Goal: Task Accomplishment & Management: Use online tool/utility

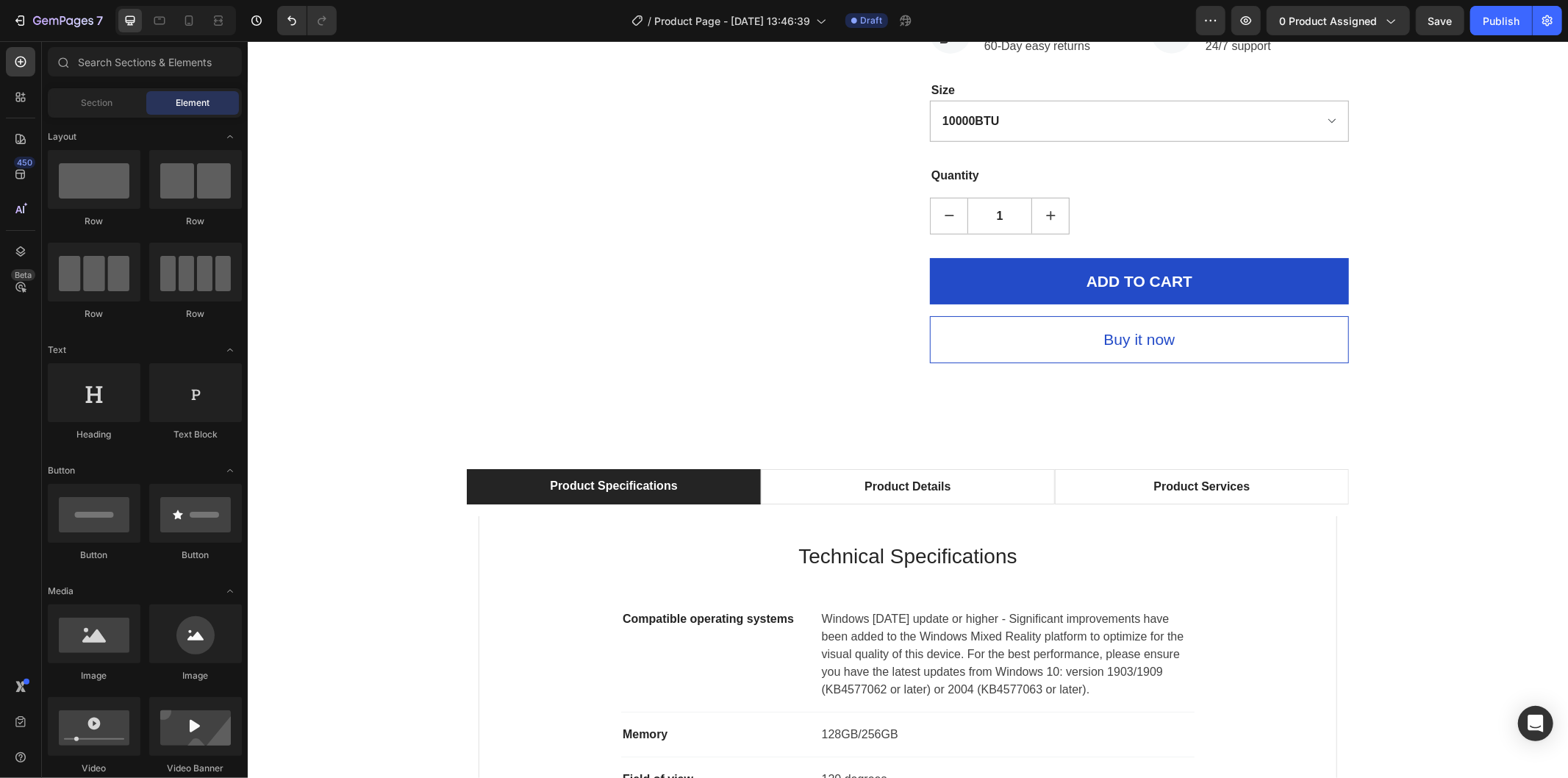
scroll to position [1223, 0]
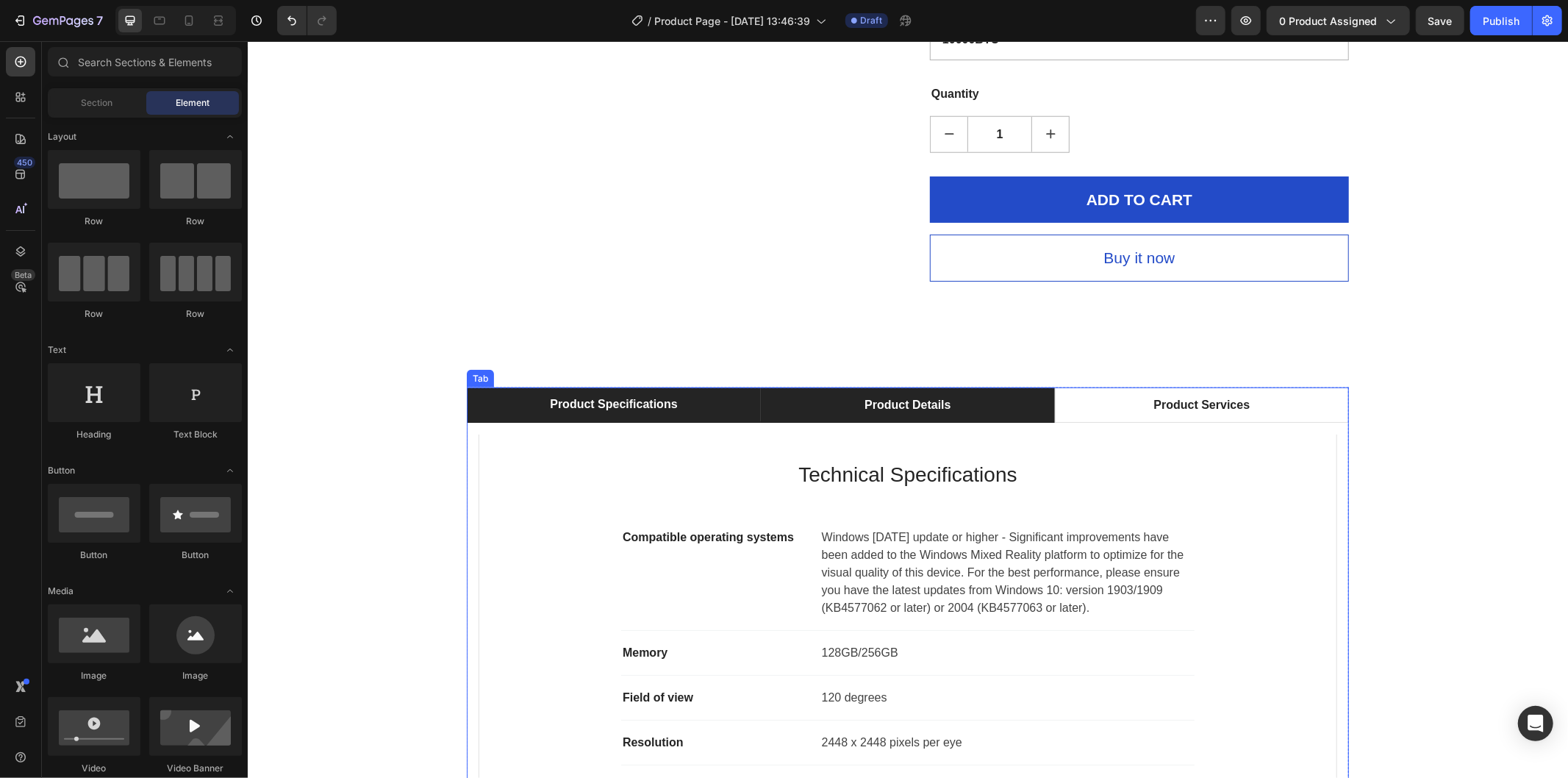
click at [968, 422] on li "Product Details" at bounding box center [908, 405] width 295 height 35
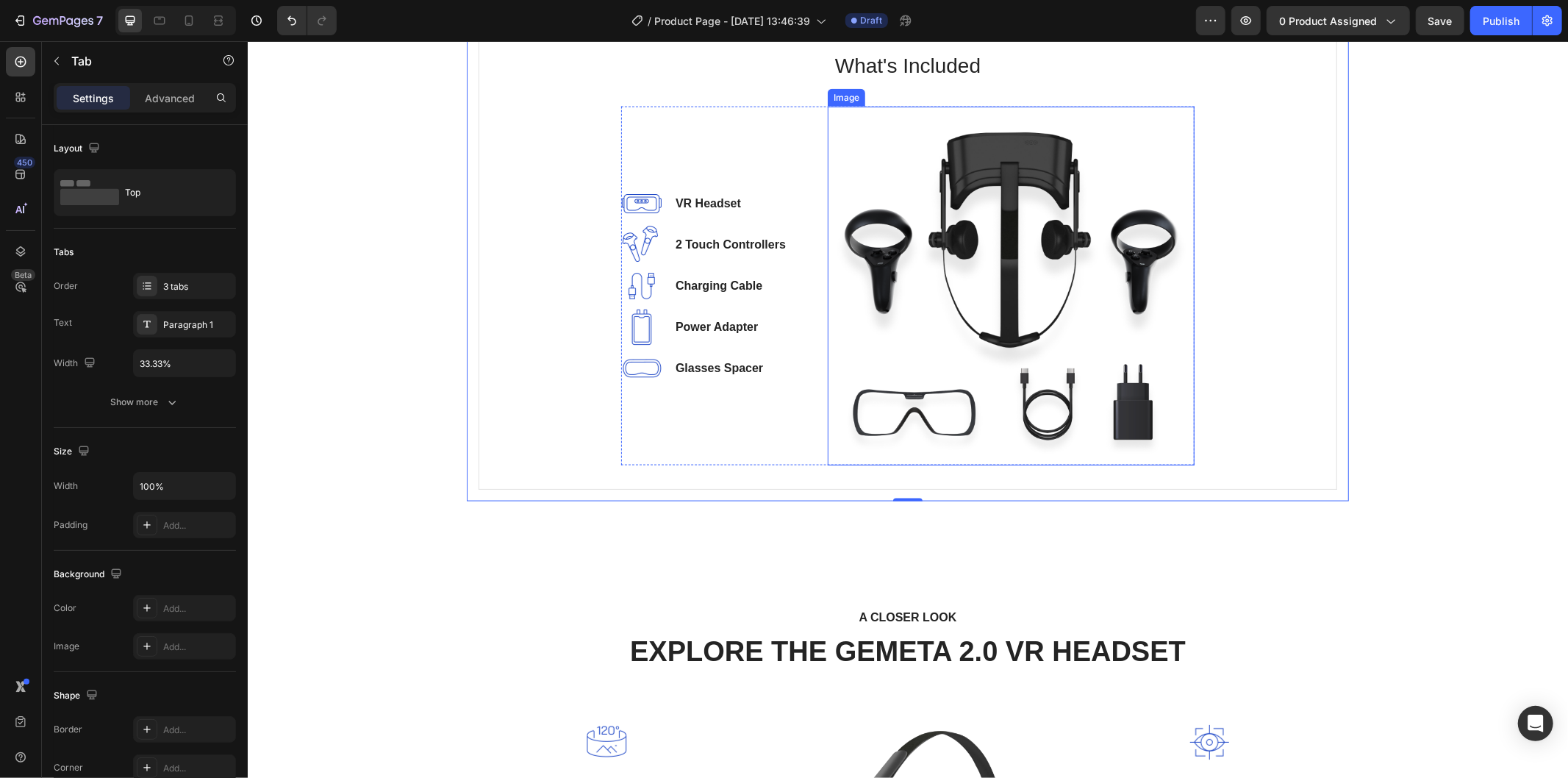
scroll to position [1305, 0]
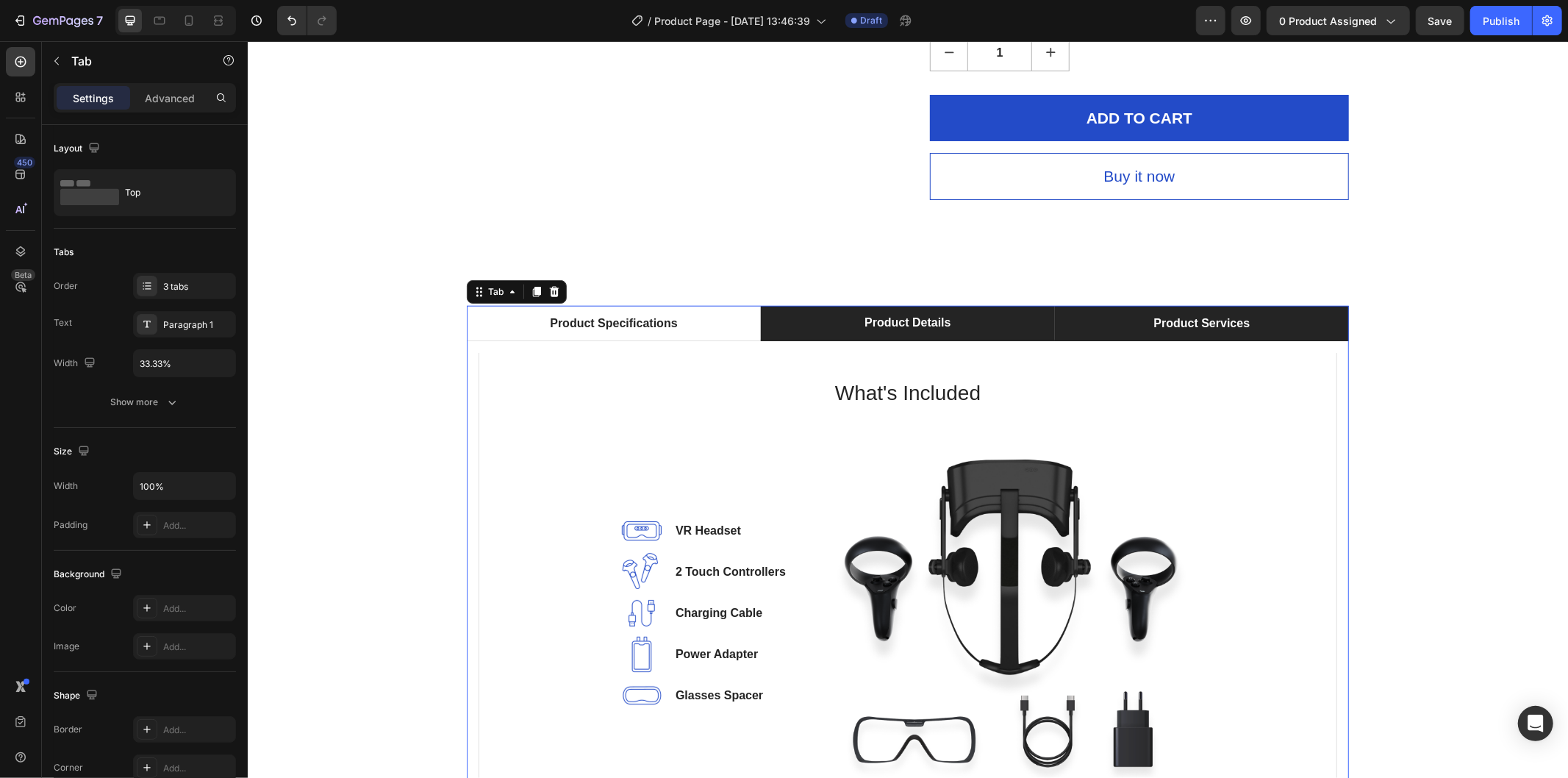
click at [1192, 333] on div "Product Services" at bounding box center [1201, 323] width 101 height 22
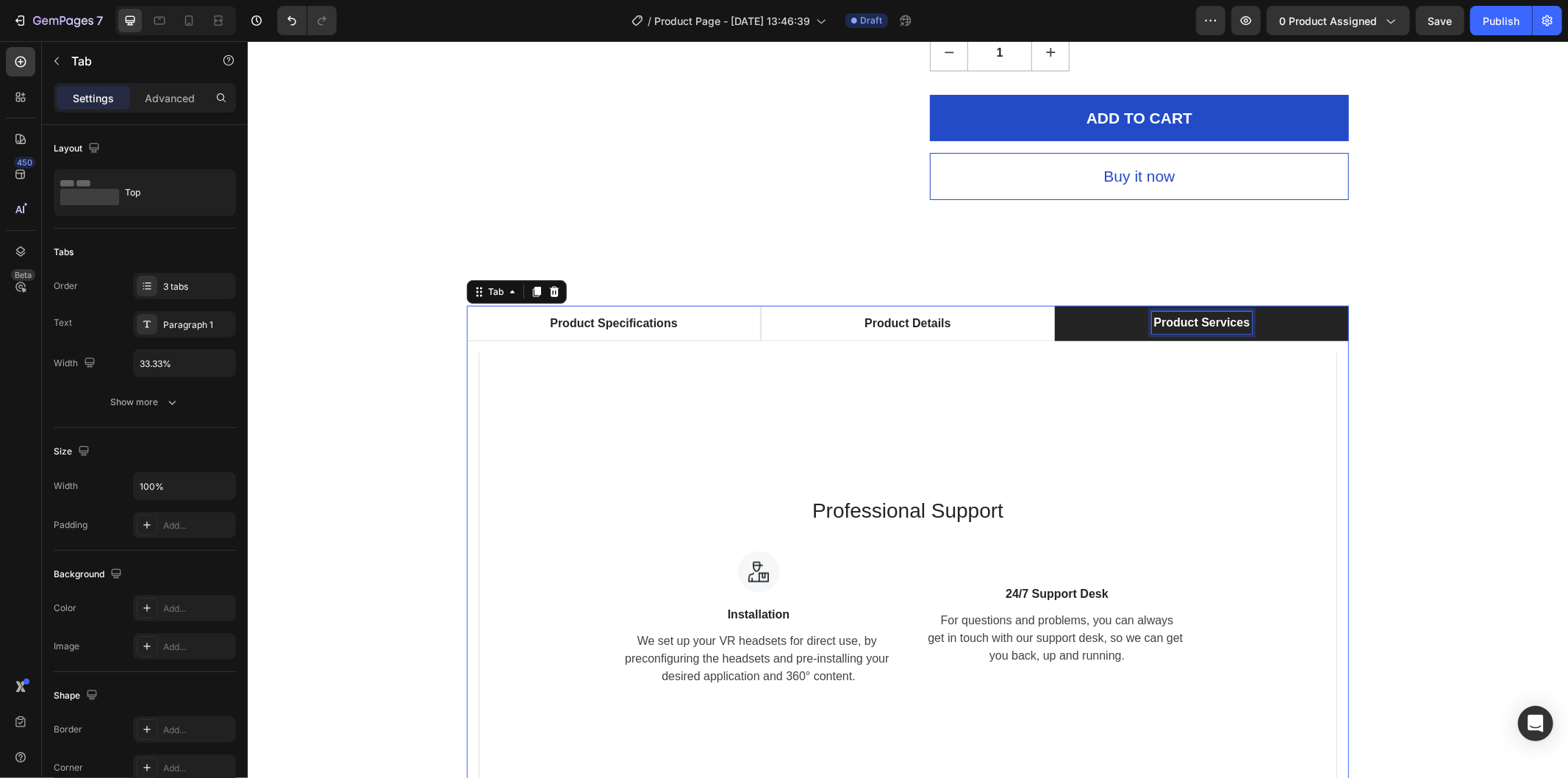
scroll to position [1304, 0]
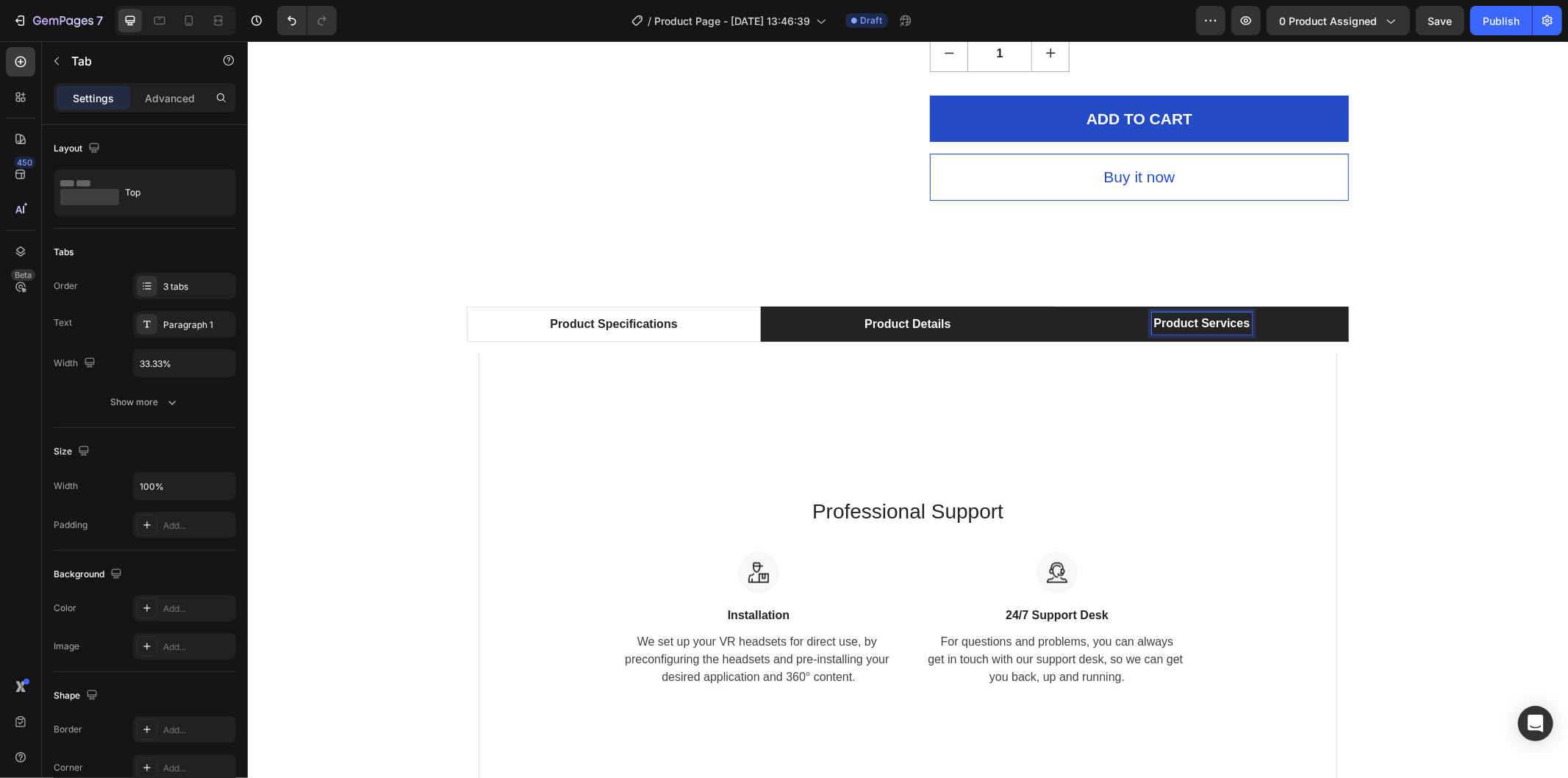
click at [989, 341] on li "Product Details" at bounding box center [908, 323] width 295 height 35
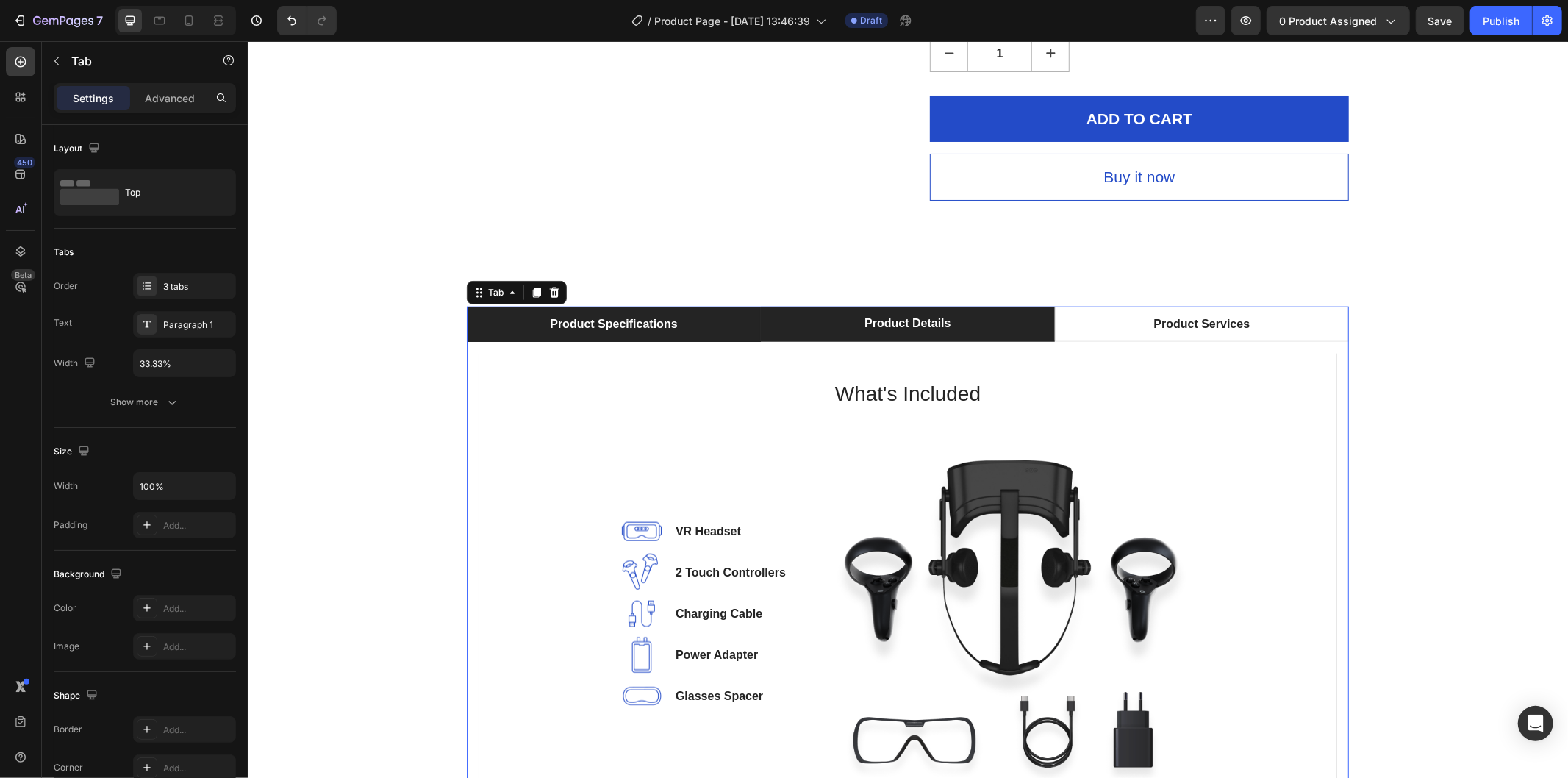
click at [689, 341] on li "Product Specifications" at bounding box center [613, 323] width 295 height 35
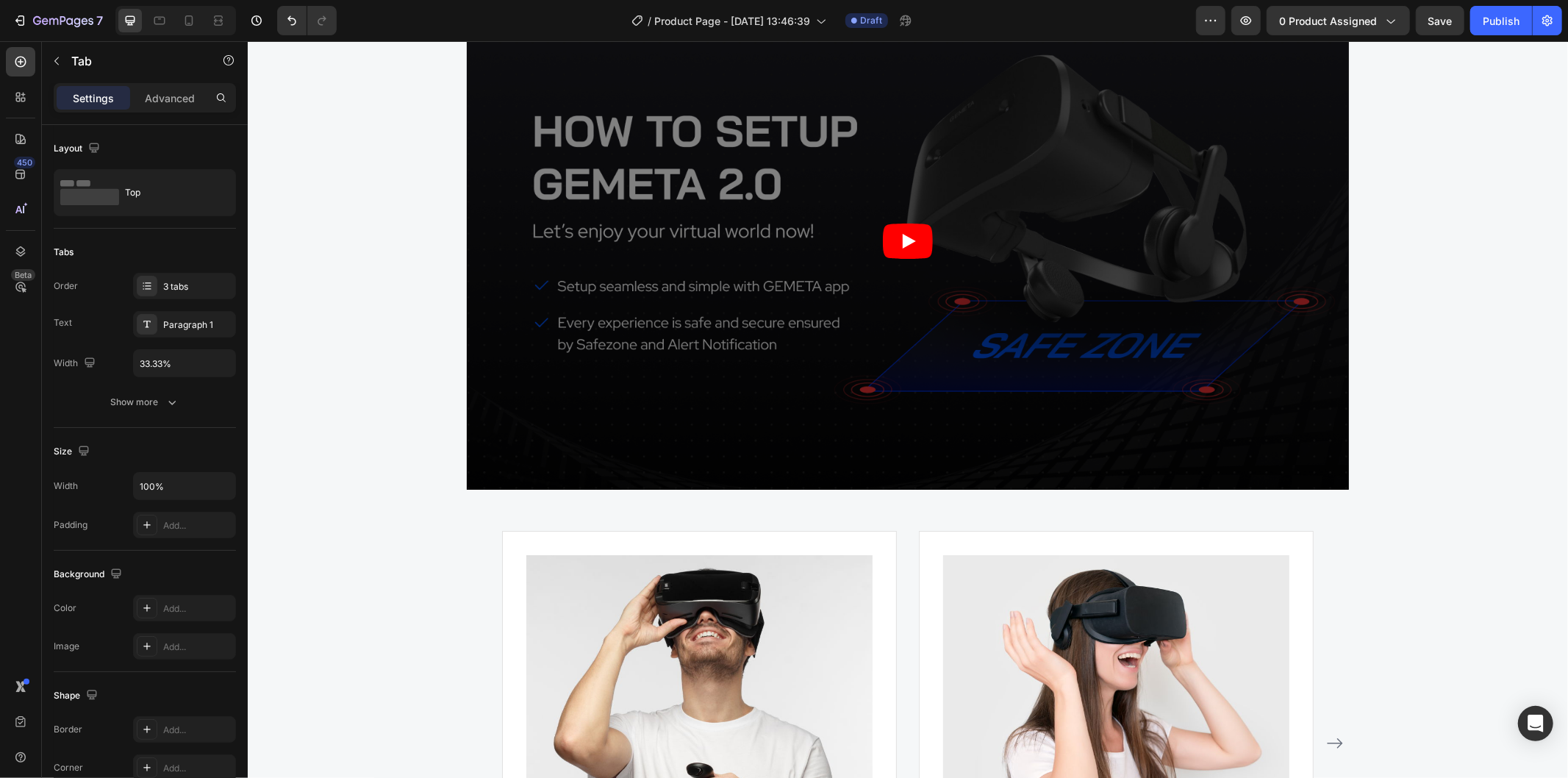
scroll to position [3758, 0]
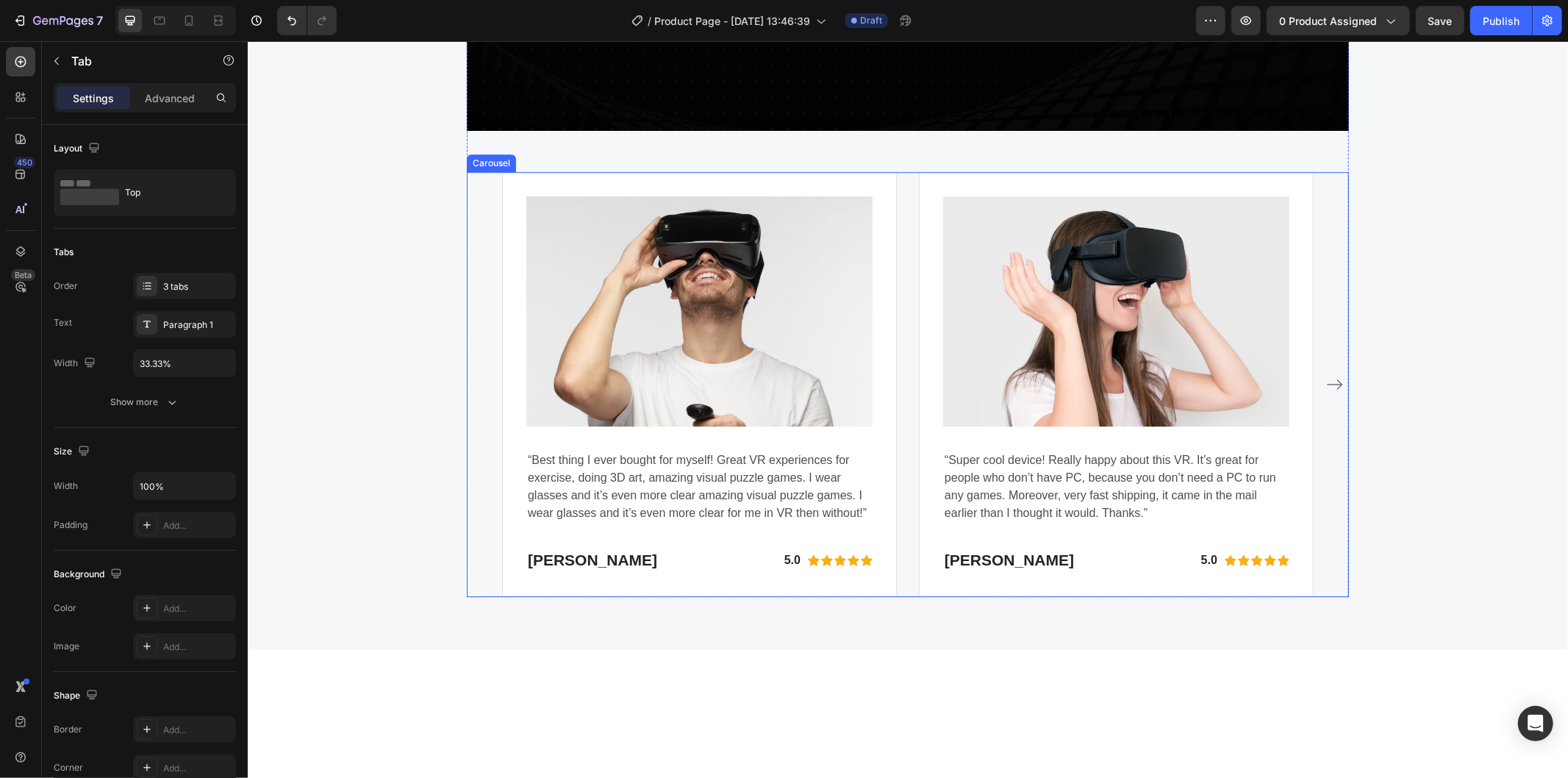
click at [1336, 393] on icon "Carousel Next Arrow" at bounding box center [1334, 383] width 18 height 18
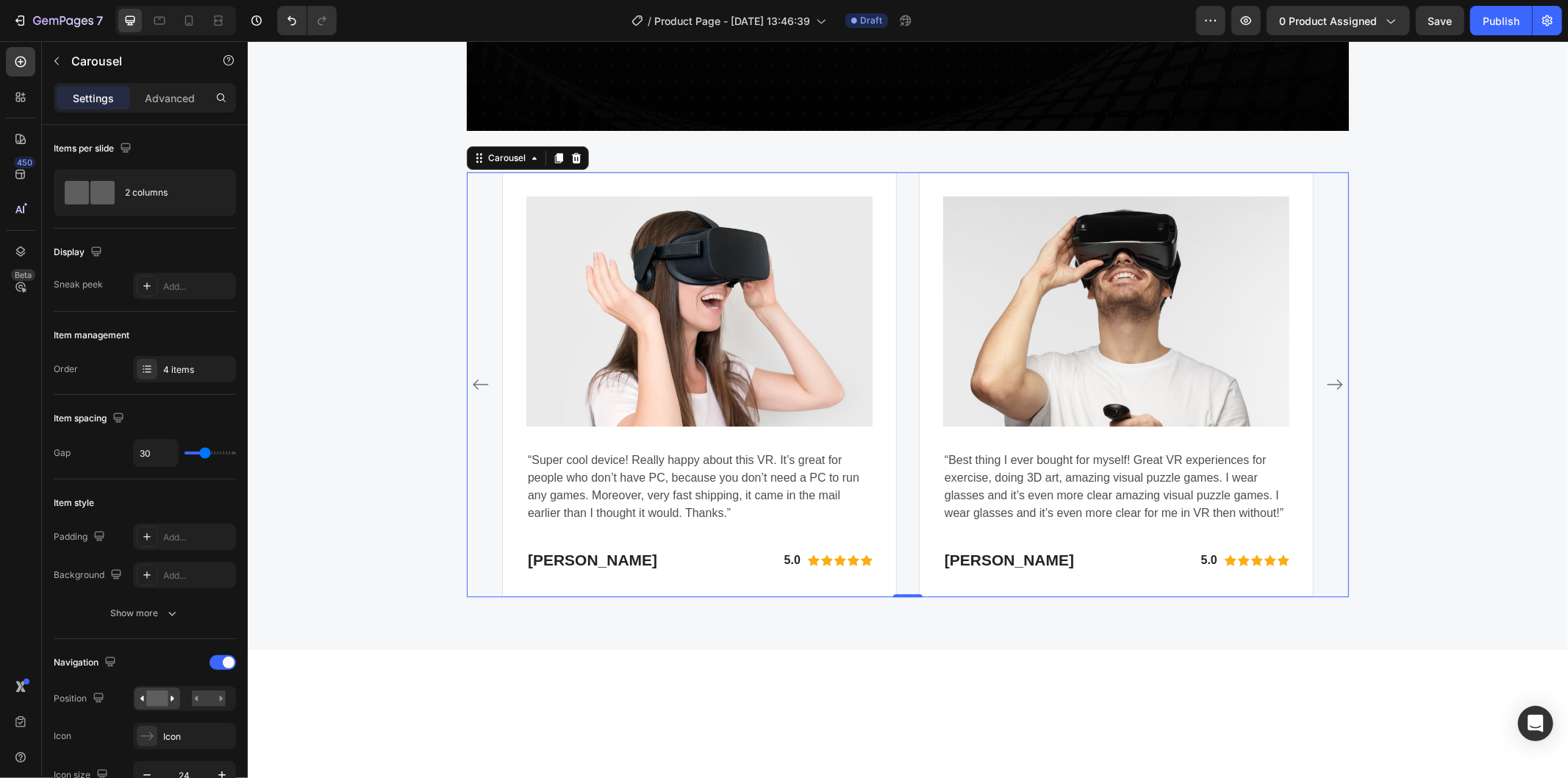
click at [1336, 393] on icon "Carousel Next Arrow" at bounding box center [1334, 383] width 18 height 18
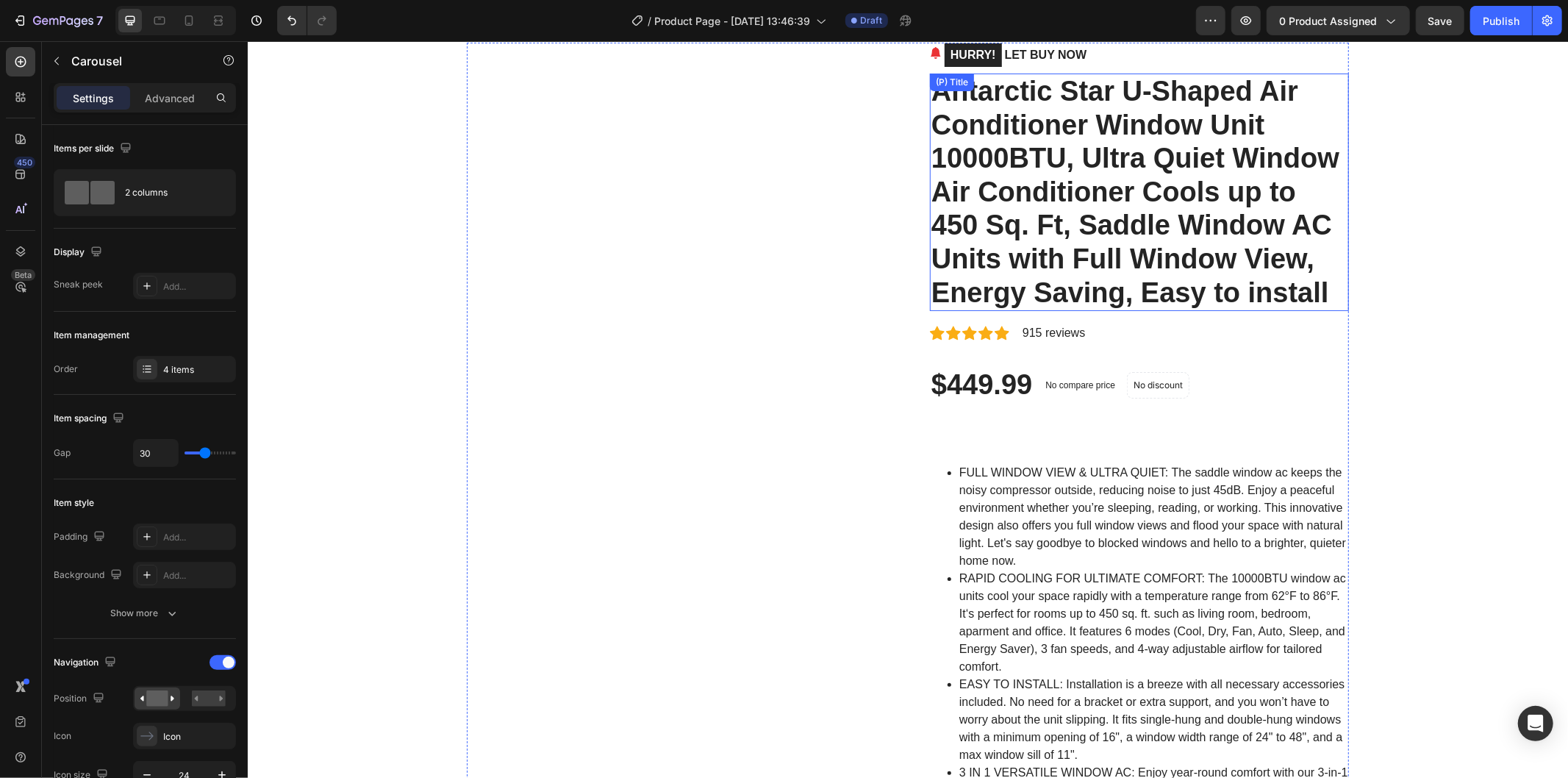
scroll to position [0, 0]
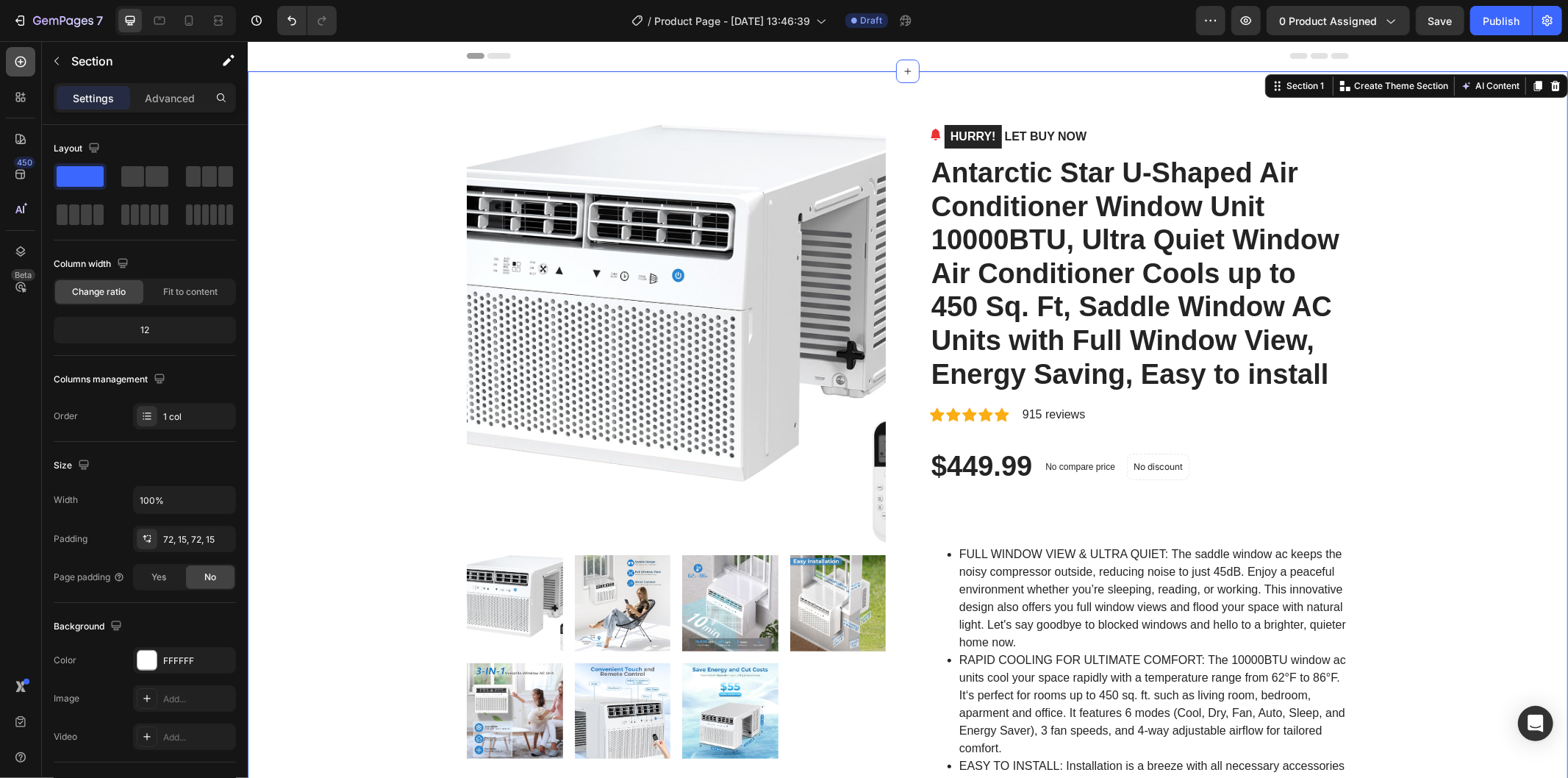
click at [23, 60] on icon at bounding box center [20, 62] width 15 height 15
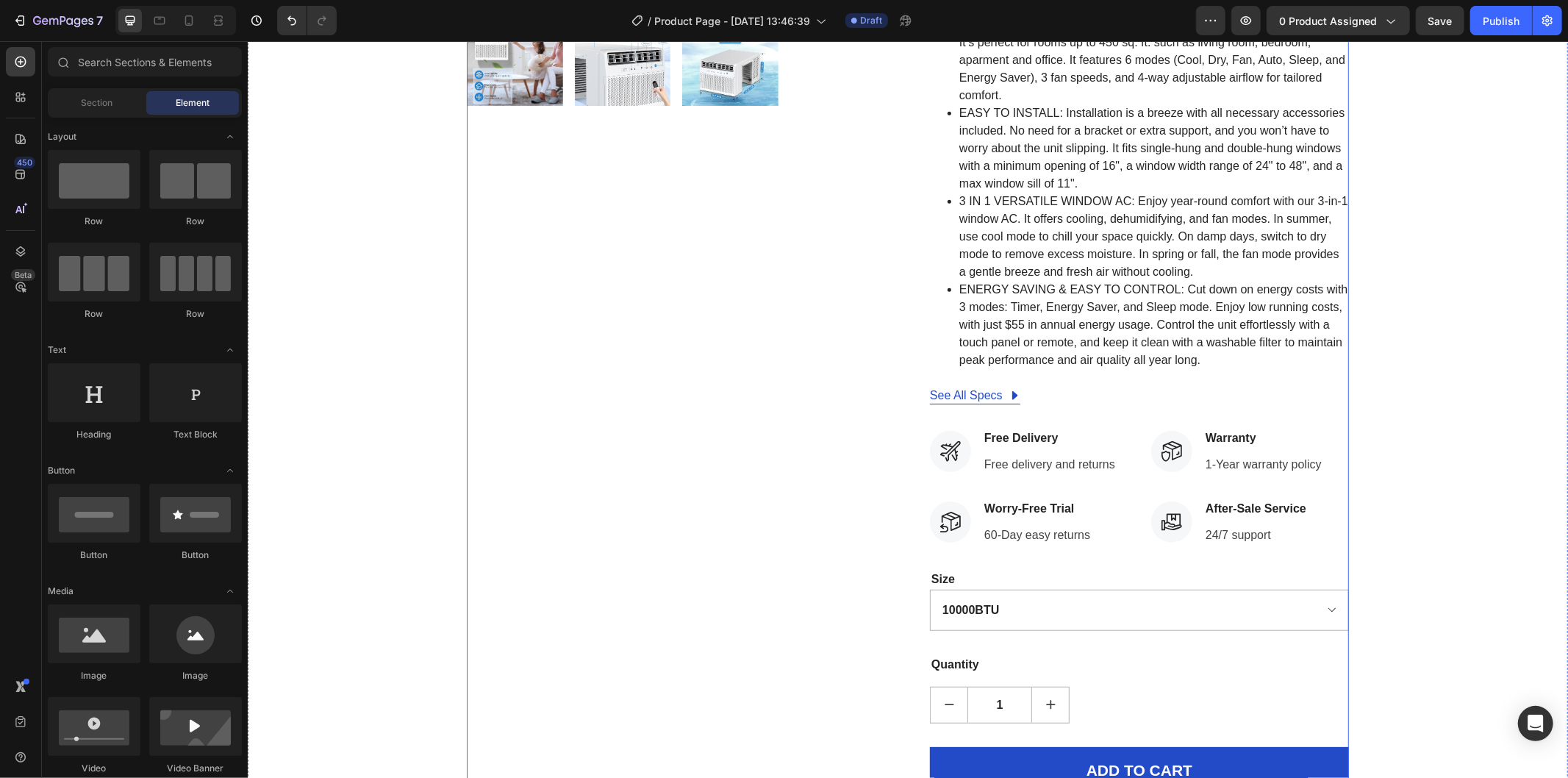
scroll to position [326, 0]
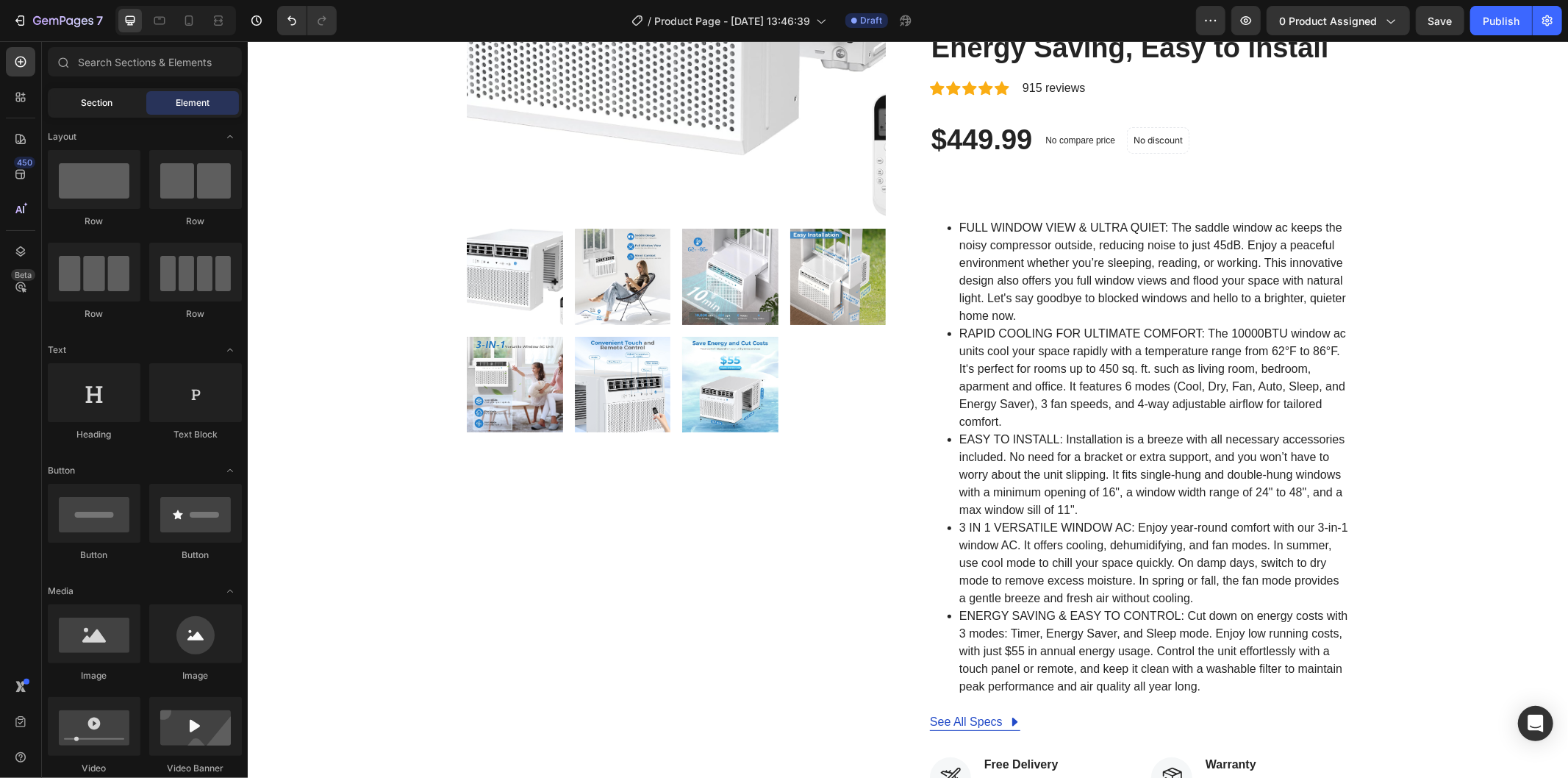
click at [57, 94] on div "Section" at bounding box center [97, 102] width 93 height 23
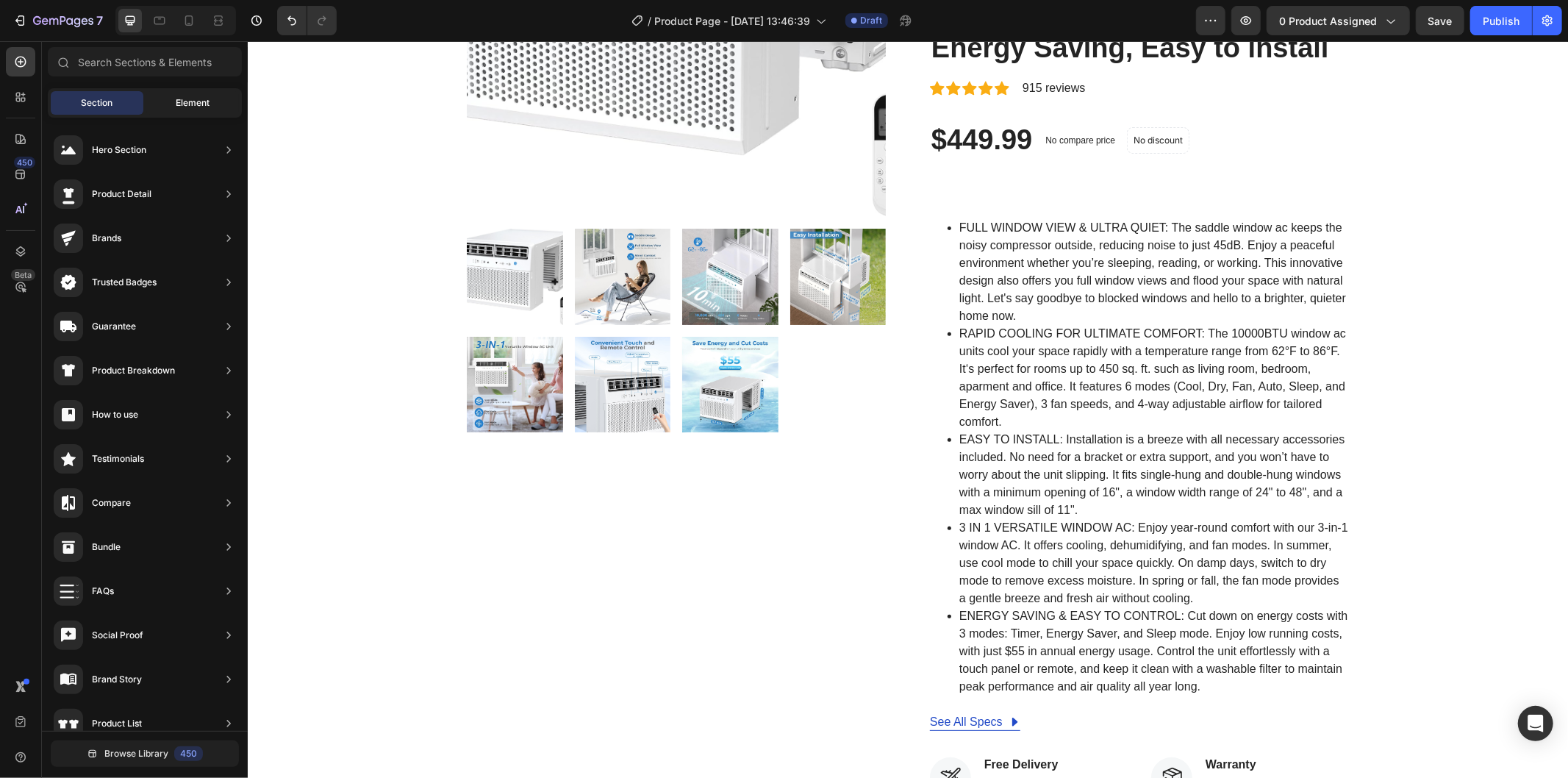
click at [185, 104] on span "Element" at bounding box center [193, 103] width 34 height 13
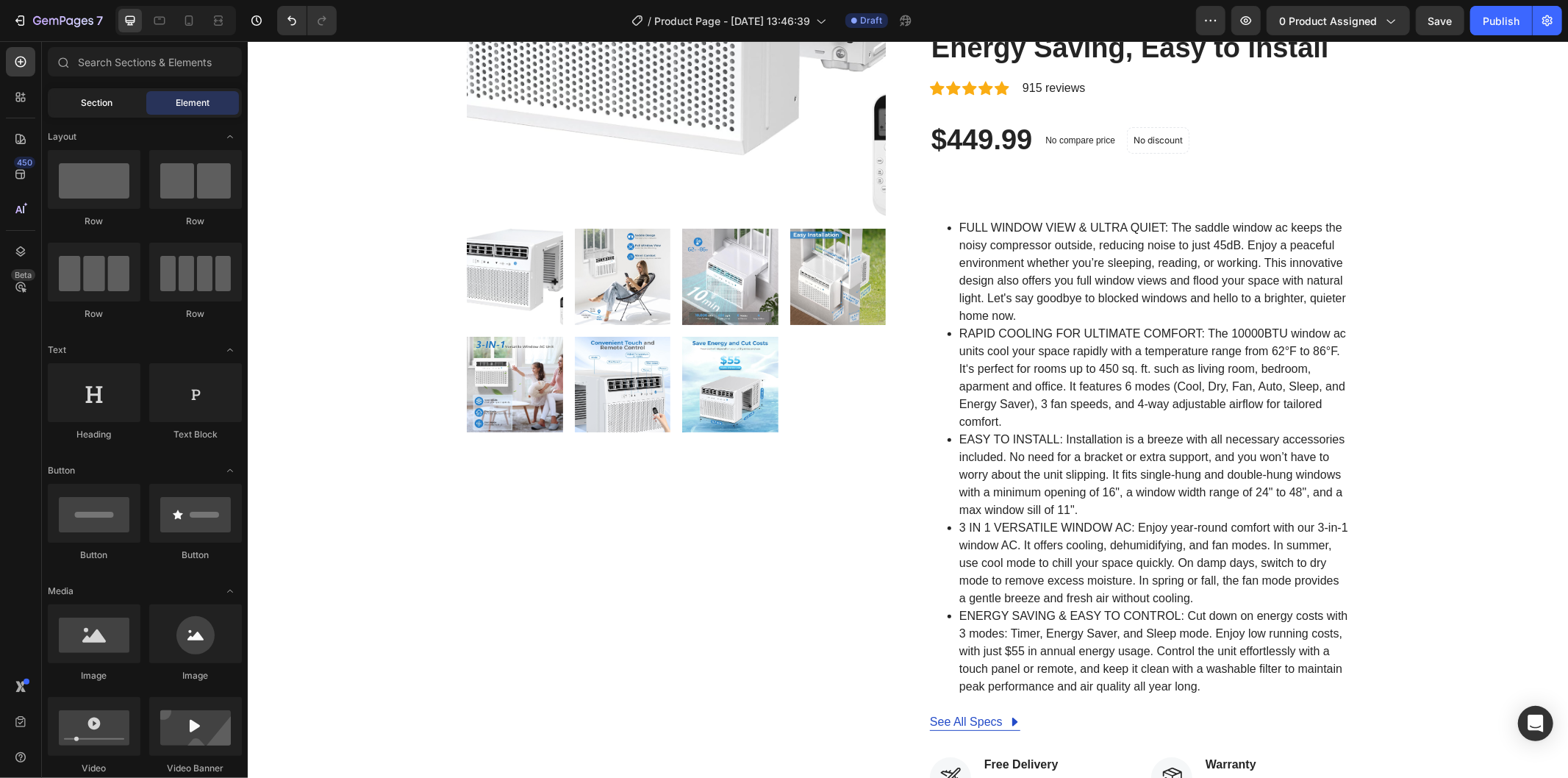
click at [126, 97] on div "Section" at bounding box center [97, 102] width 93 height 23
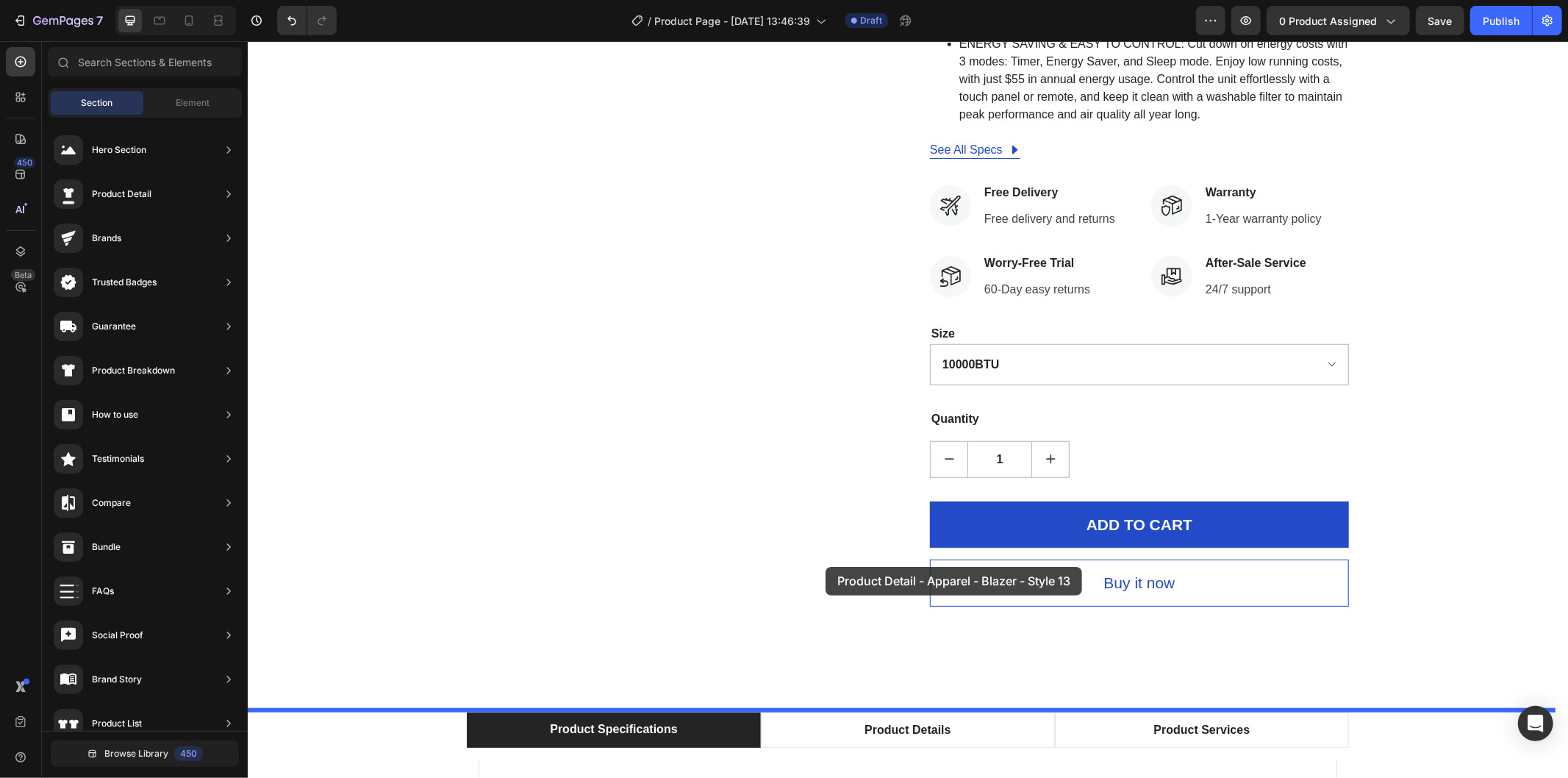
scroll to position [1061, 0]
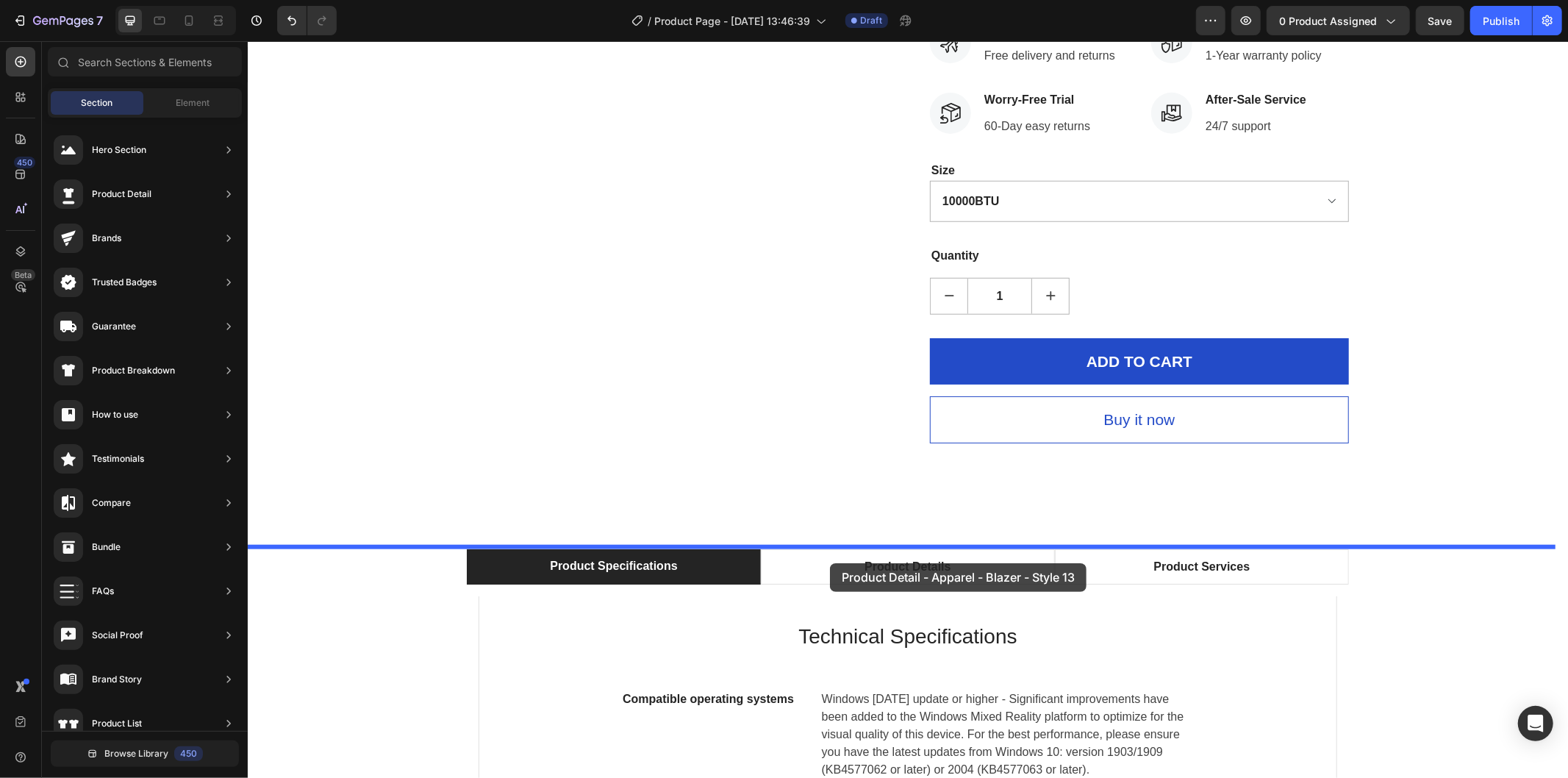
drag, startPoint x: 572, startPoint y: 579, endPoint x: 828, endPoint y: 560, distance: 256.7
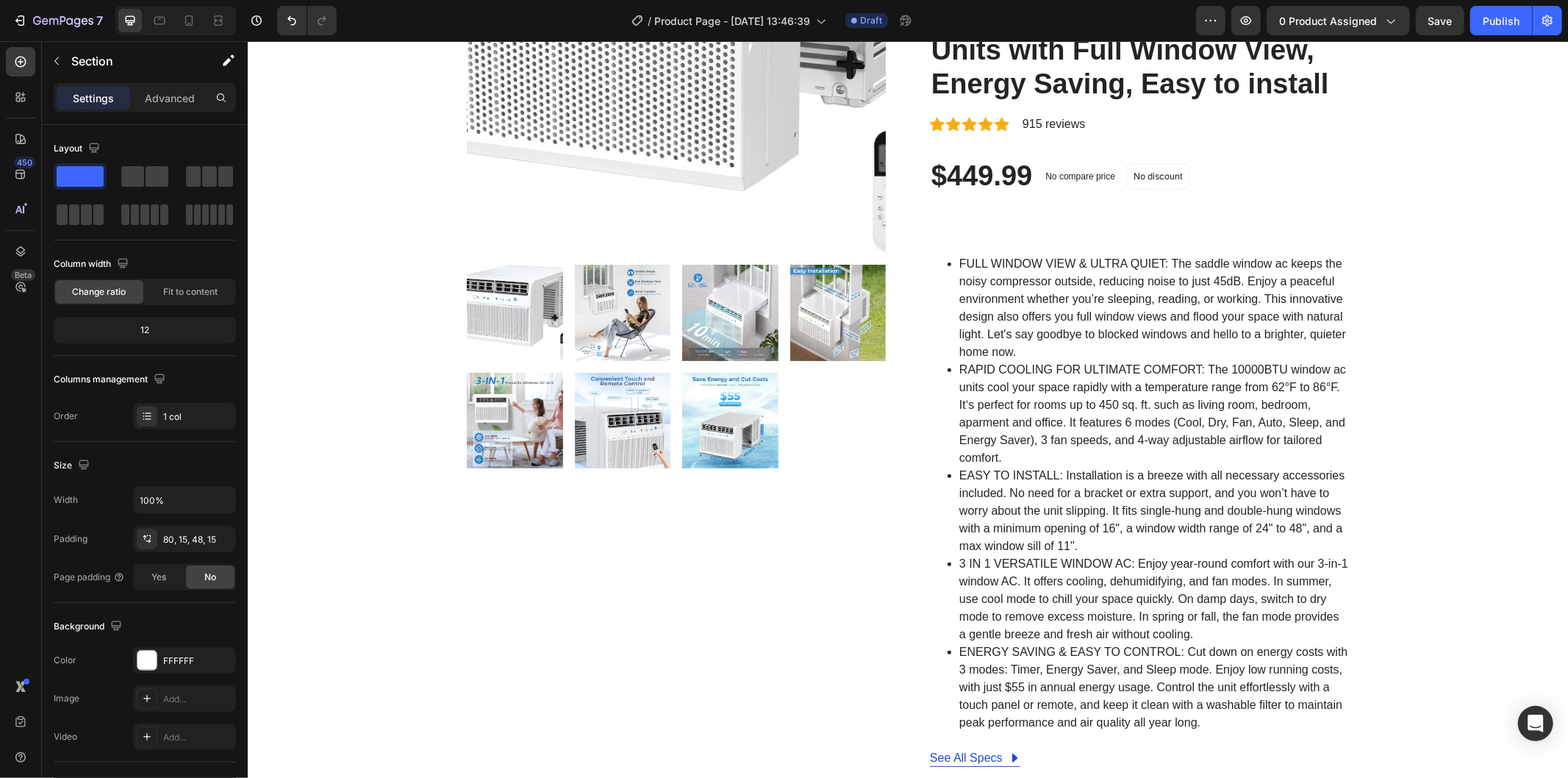
scroll to position [0, 0]
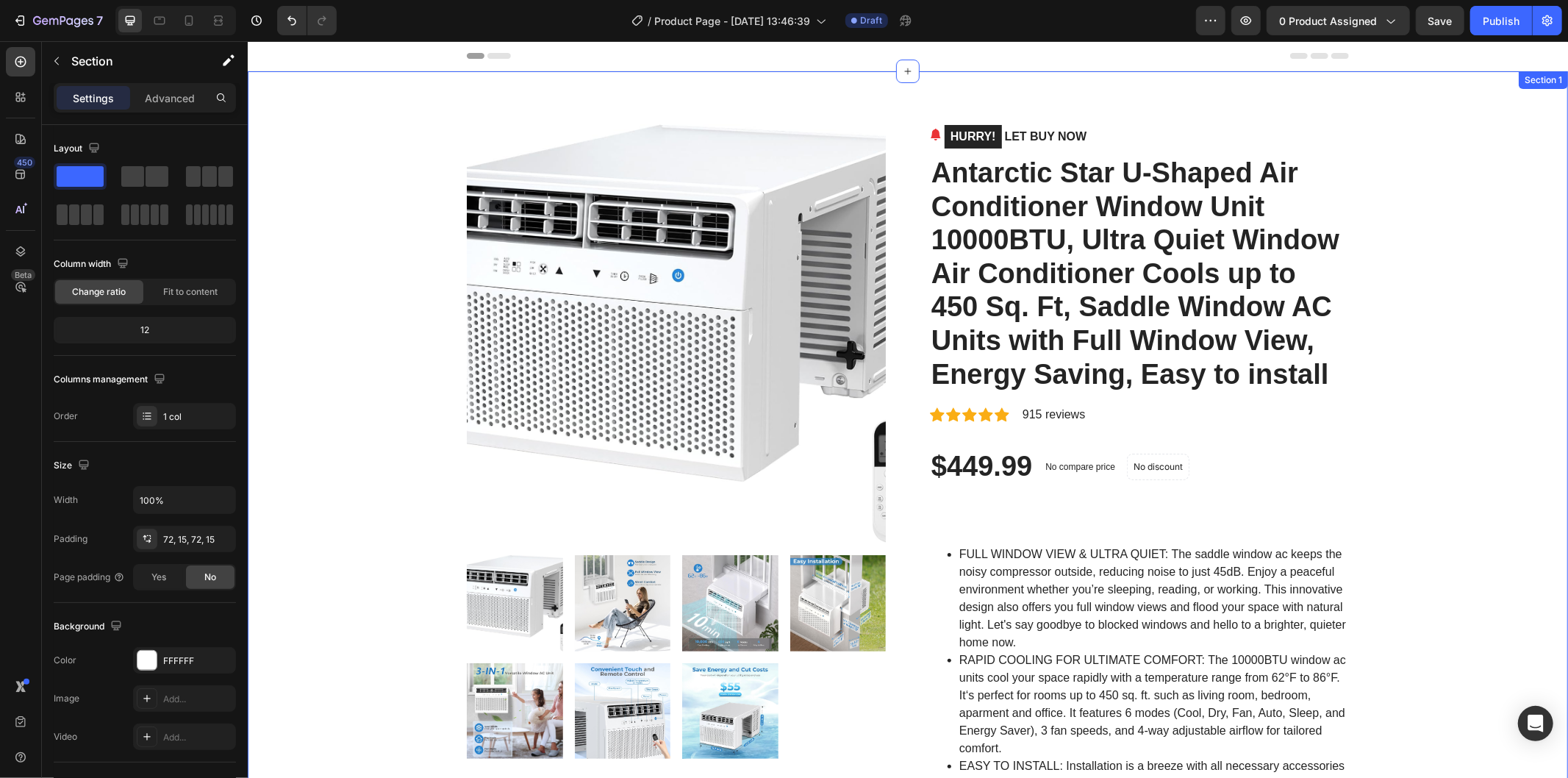
click at [1550, 82] on icon at bounding box center [1555, 85] width 9 height 10
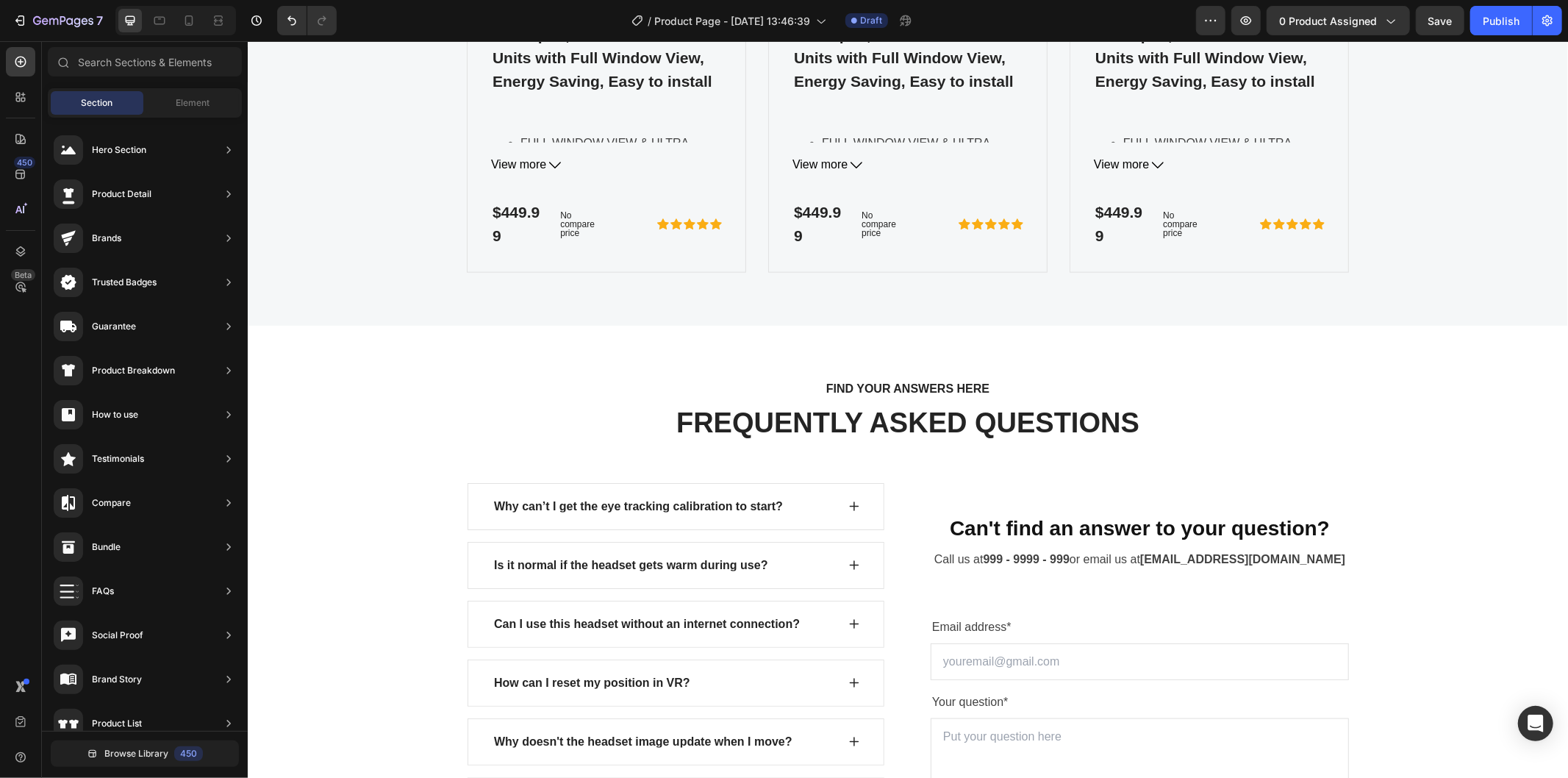
scroll to position [5799, 0]
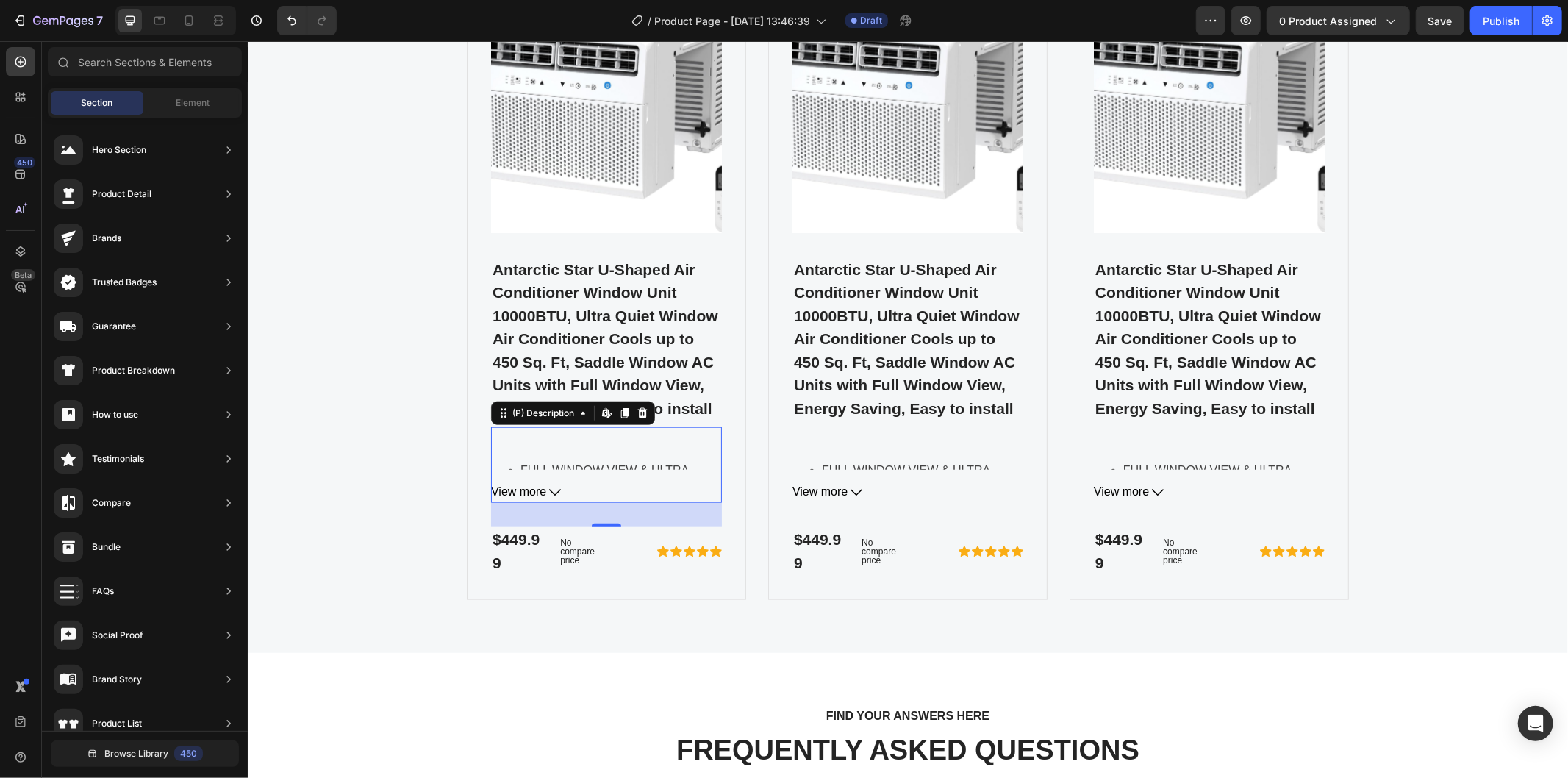
click at [530, 502] on span "View more" at bounding box center [518, 491] width 56 height 21
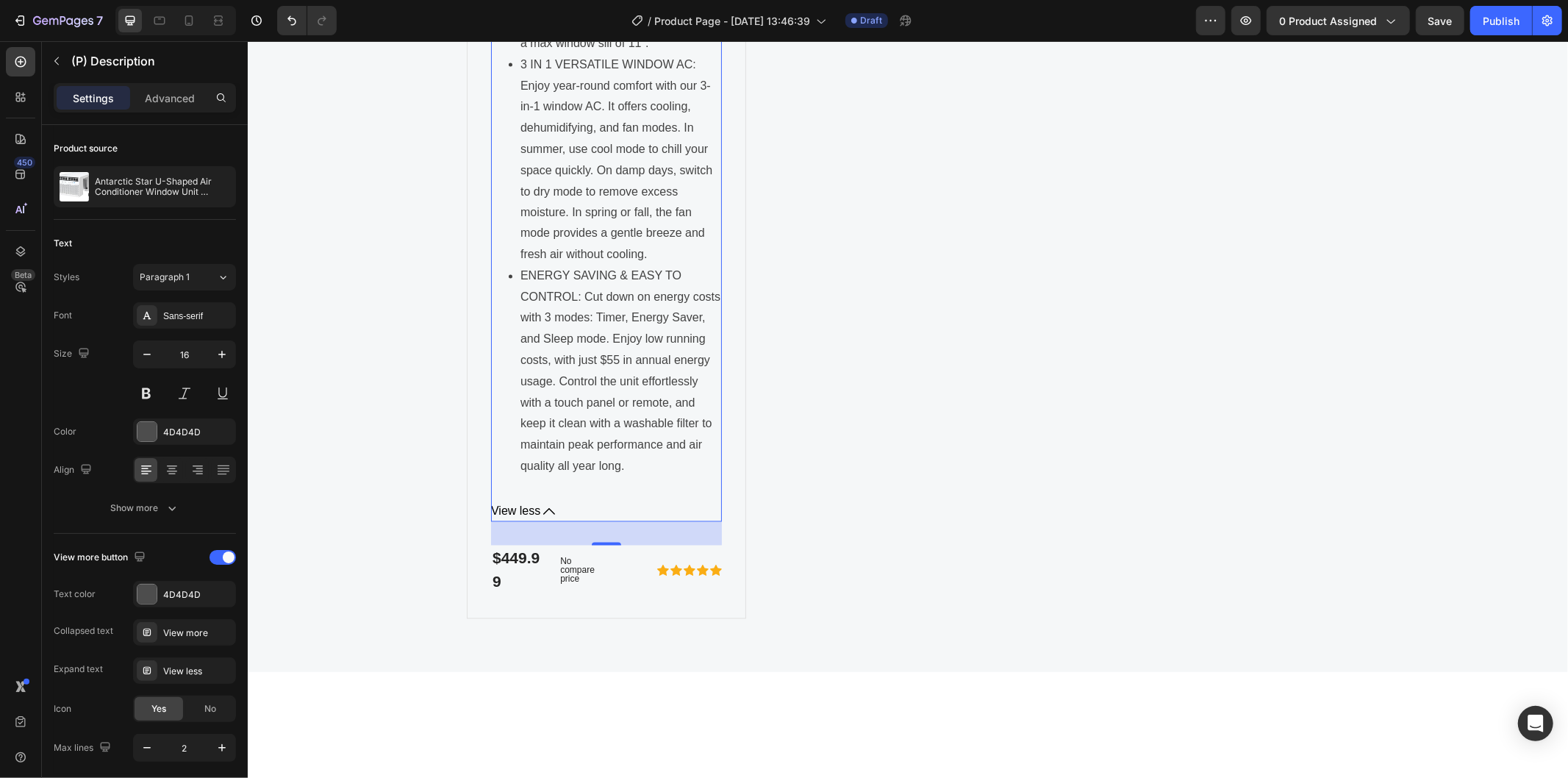
scroll to position [6944, 0]
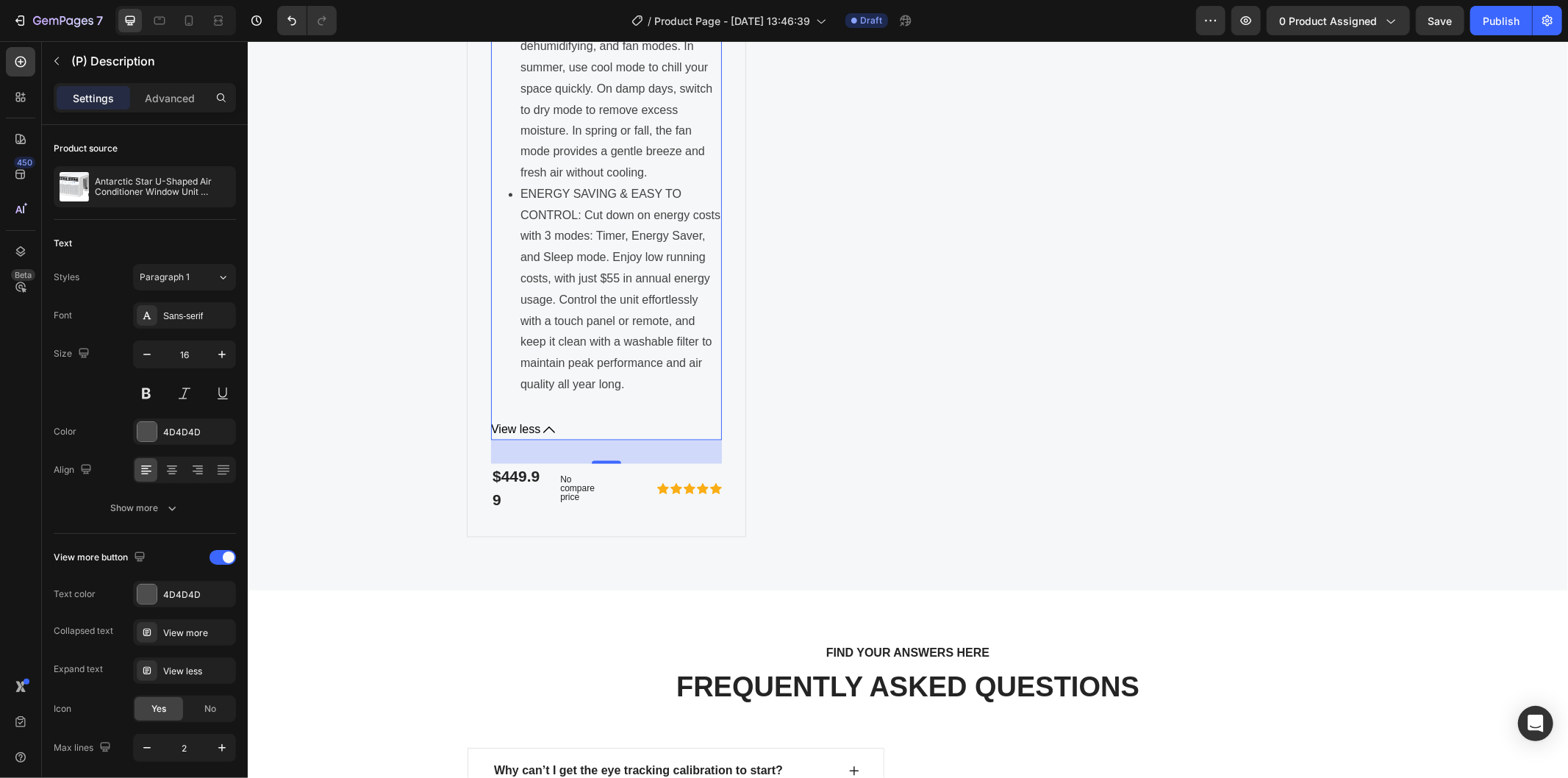
click at [545, 435] on icon at bounding box center [548, 429] width 12 height 12
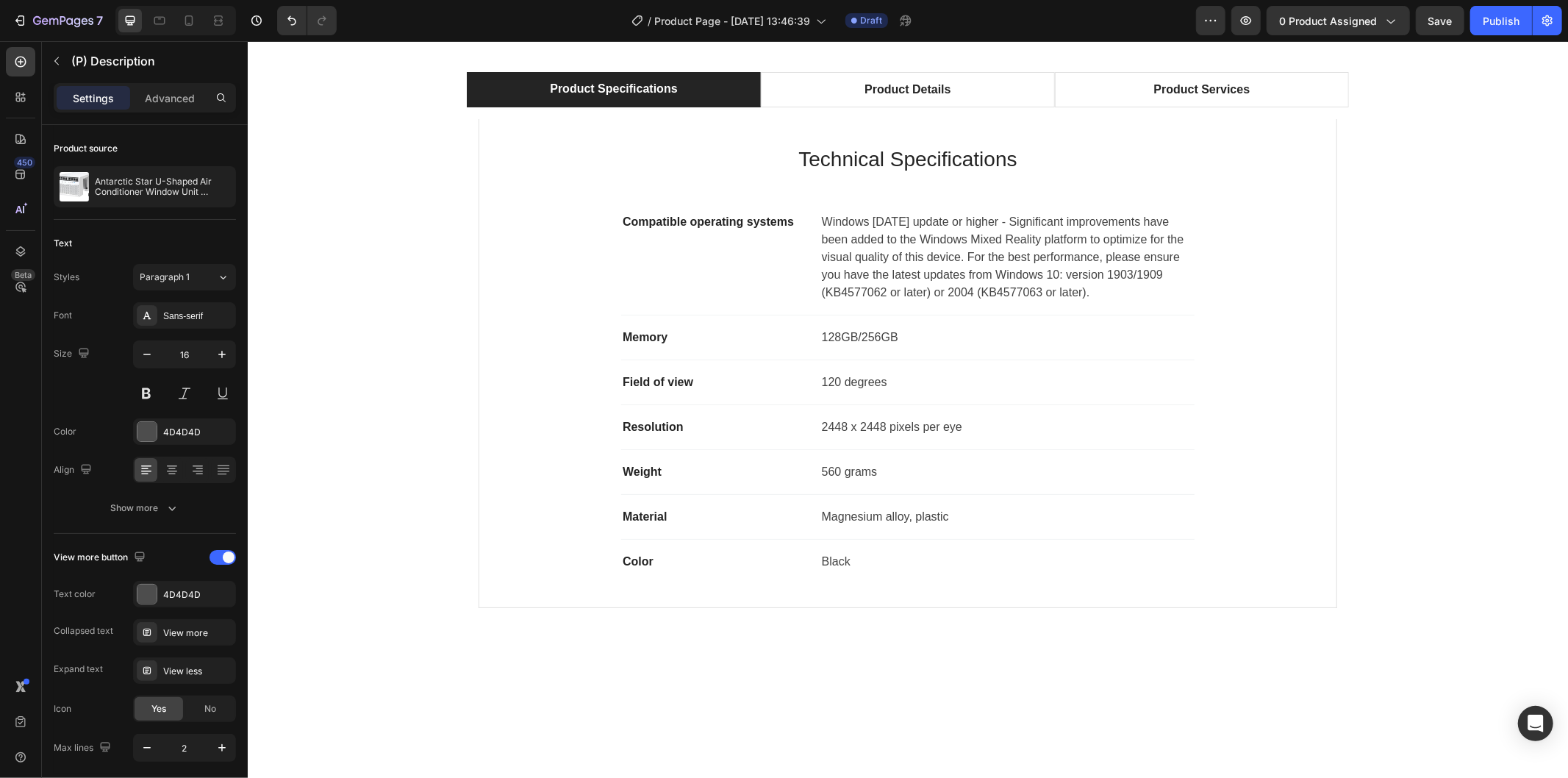
scroll to position [910, 0]
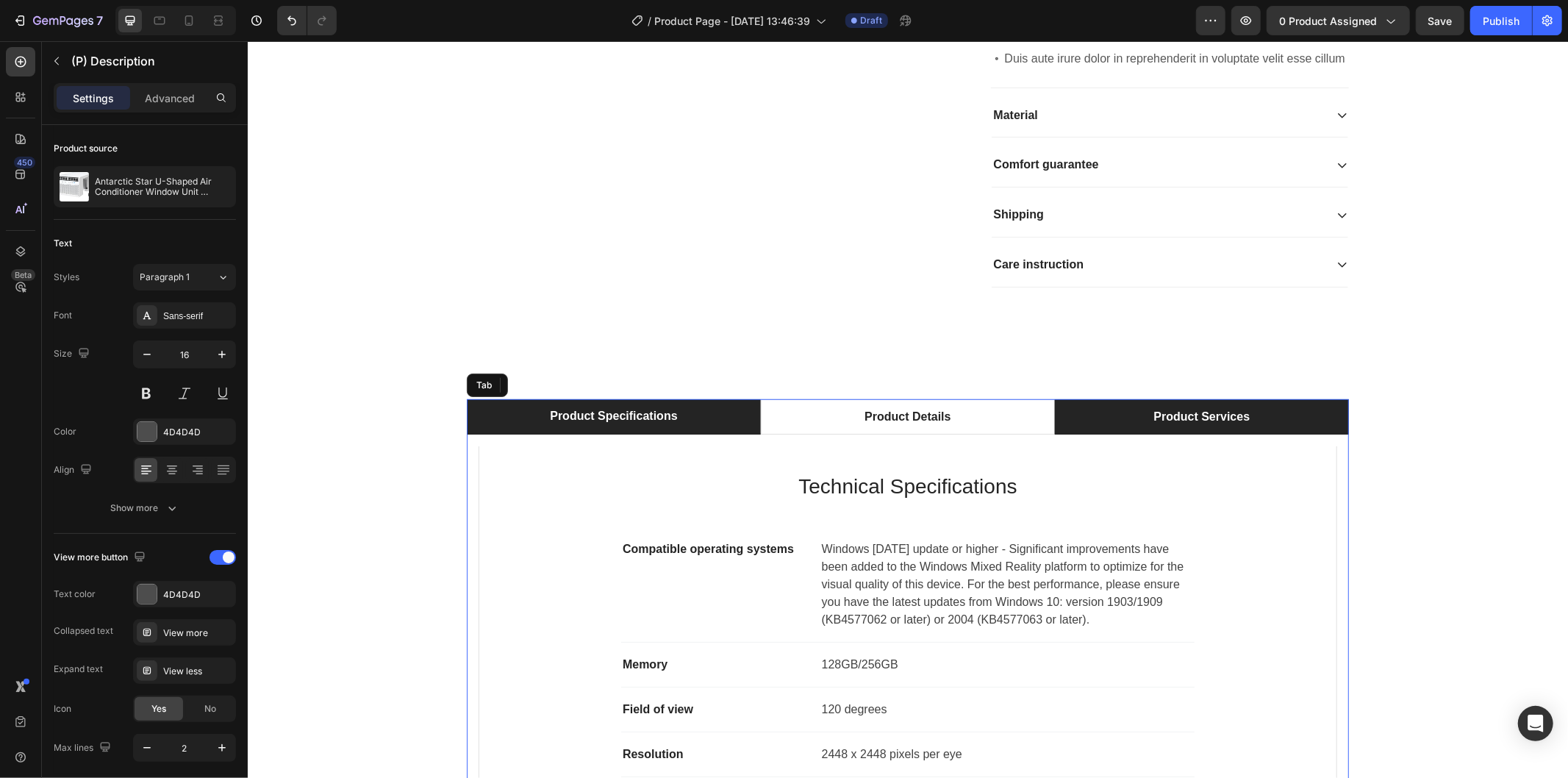
click at [1151, 427] on div "Product Services" at bounding box center [1201, 416] width 101 height 22
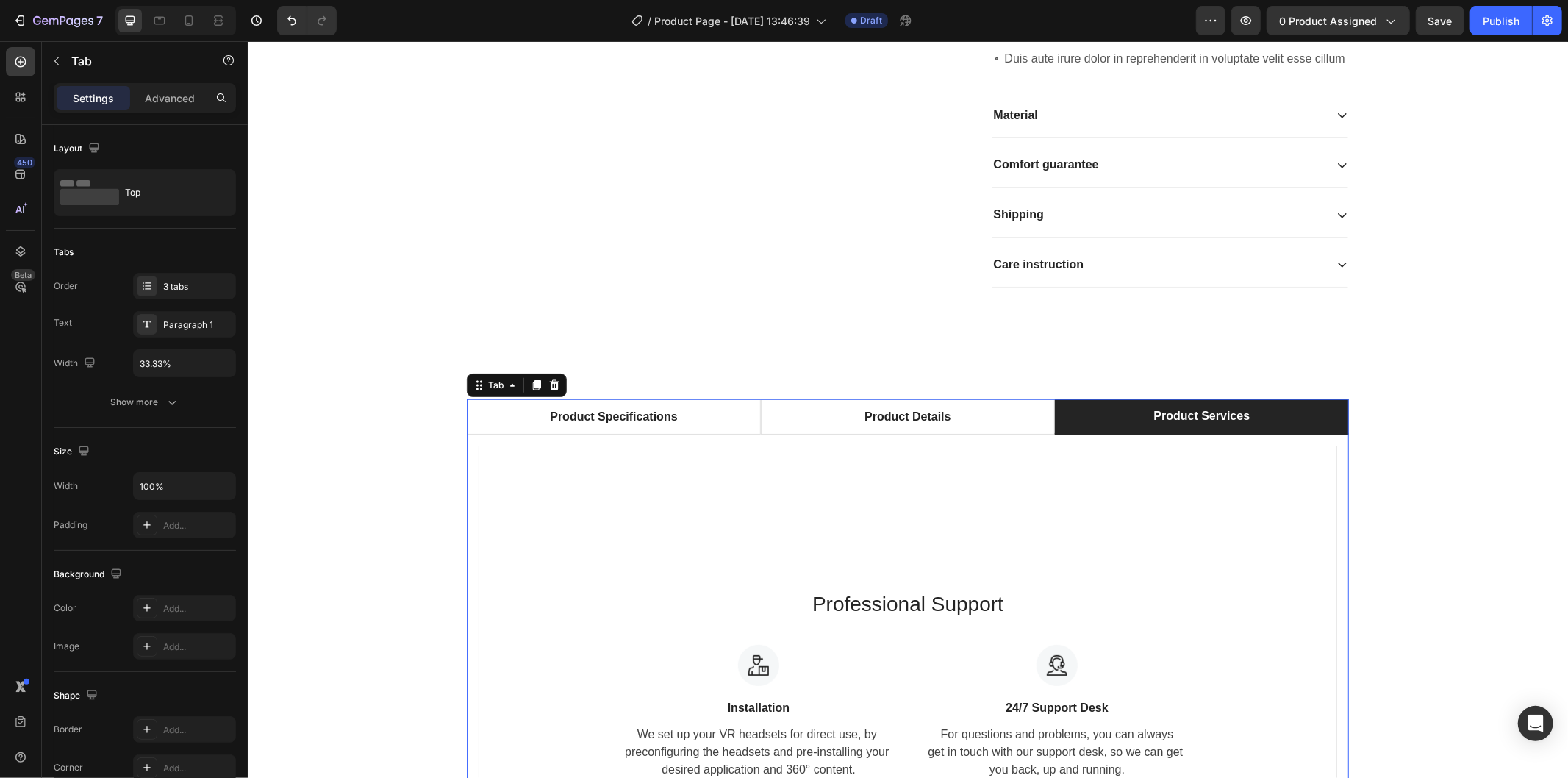
scroll to position [993, 0]
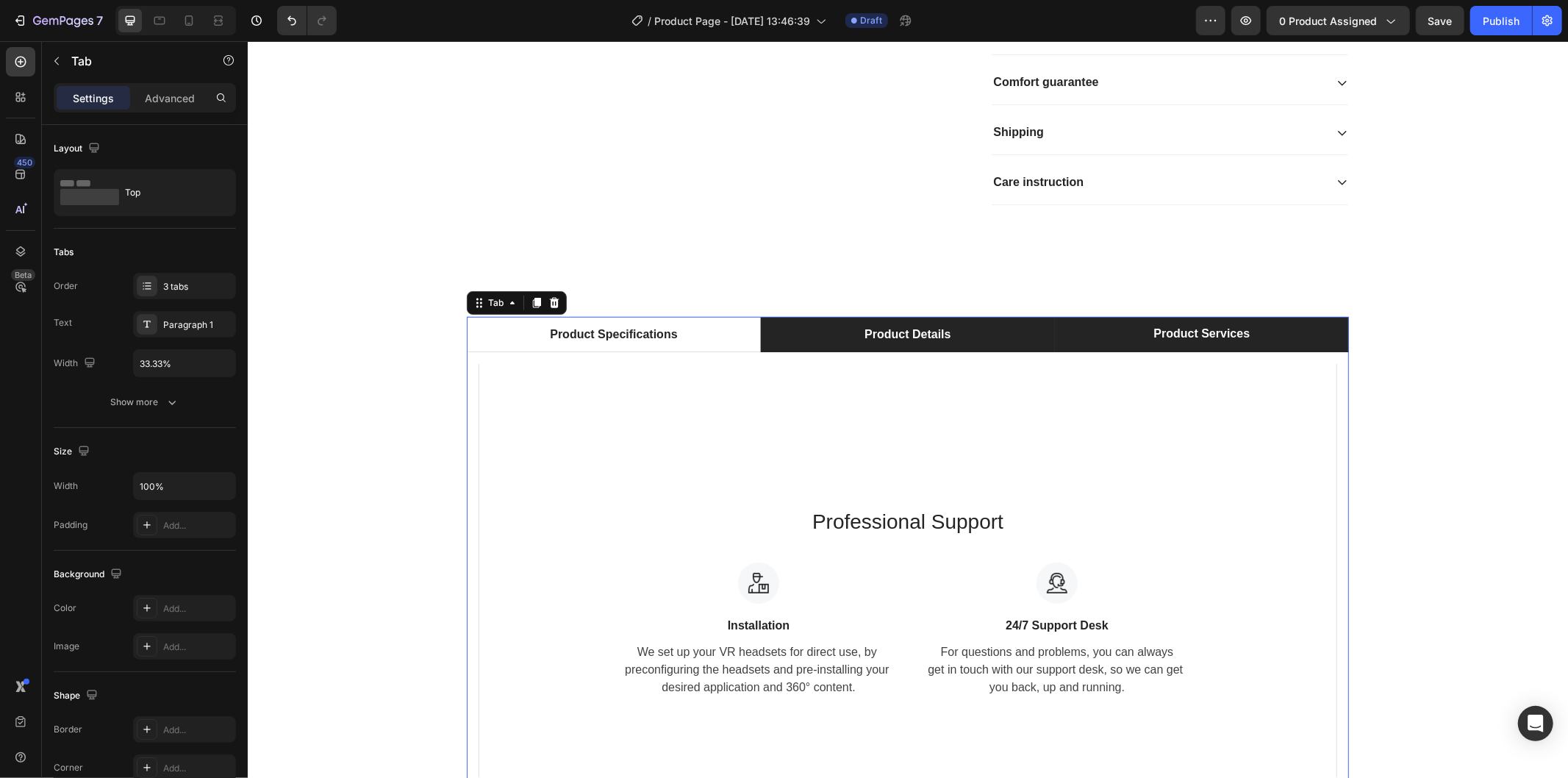
click at [1004, 351] on li "Product Details" at bounding box center [908, 333] width 295 height 35
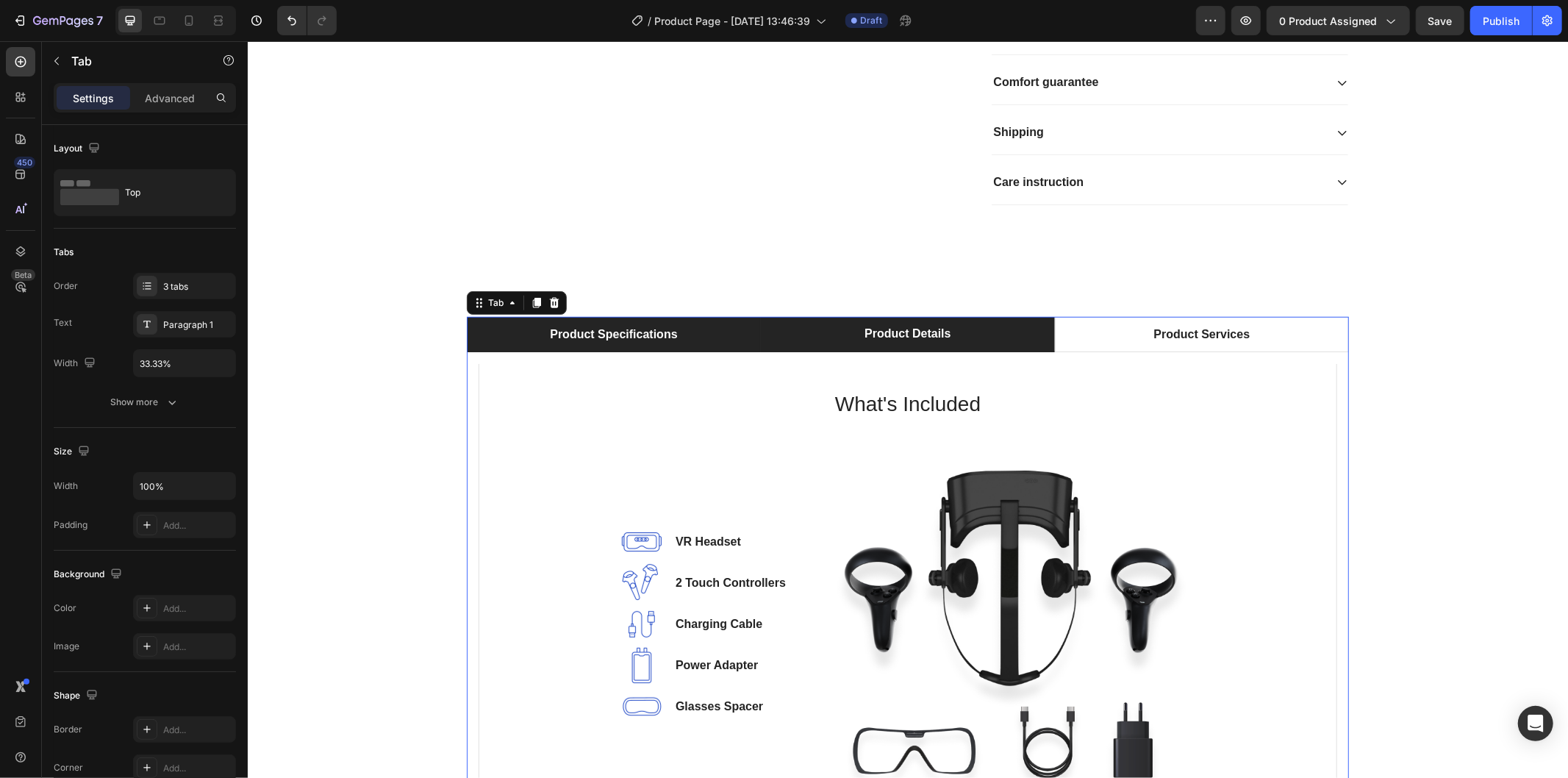
click at [683, 351] on li "Product Specifications" at bounding box center [613, 333] width 295 height 35
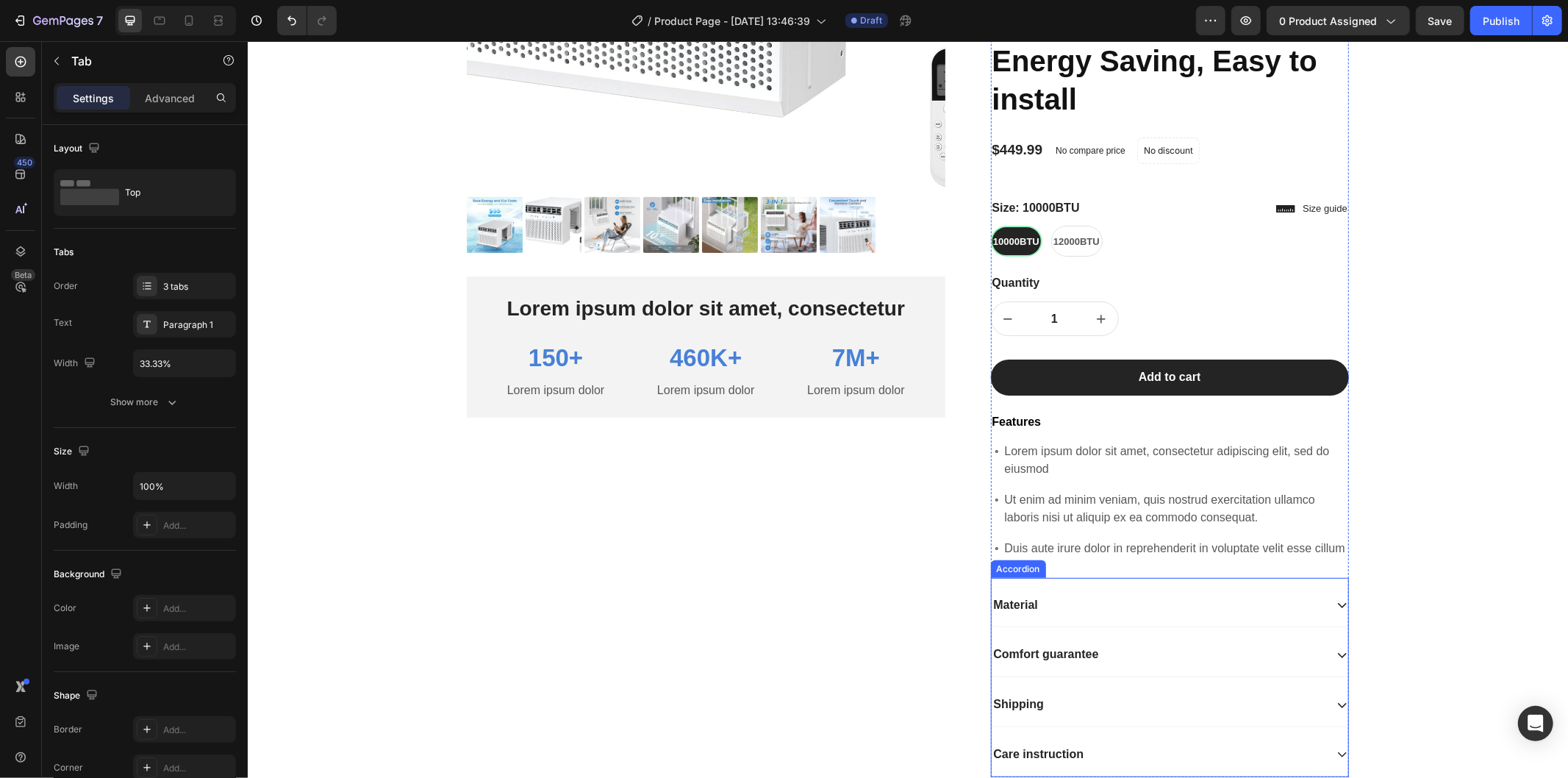
scroll to position [502, 0]
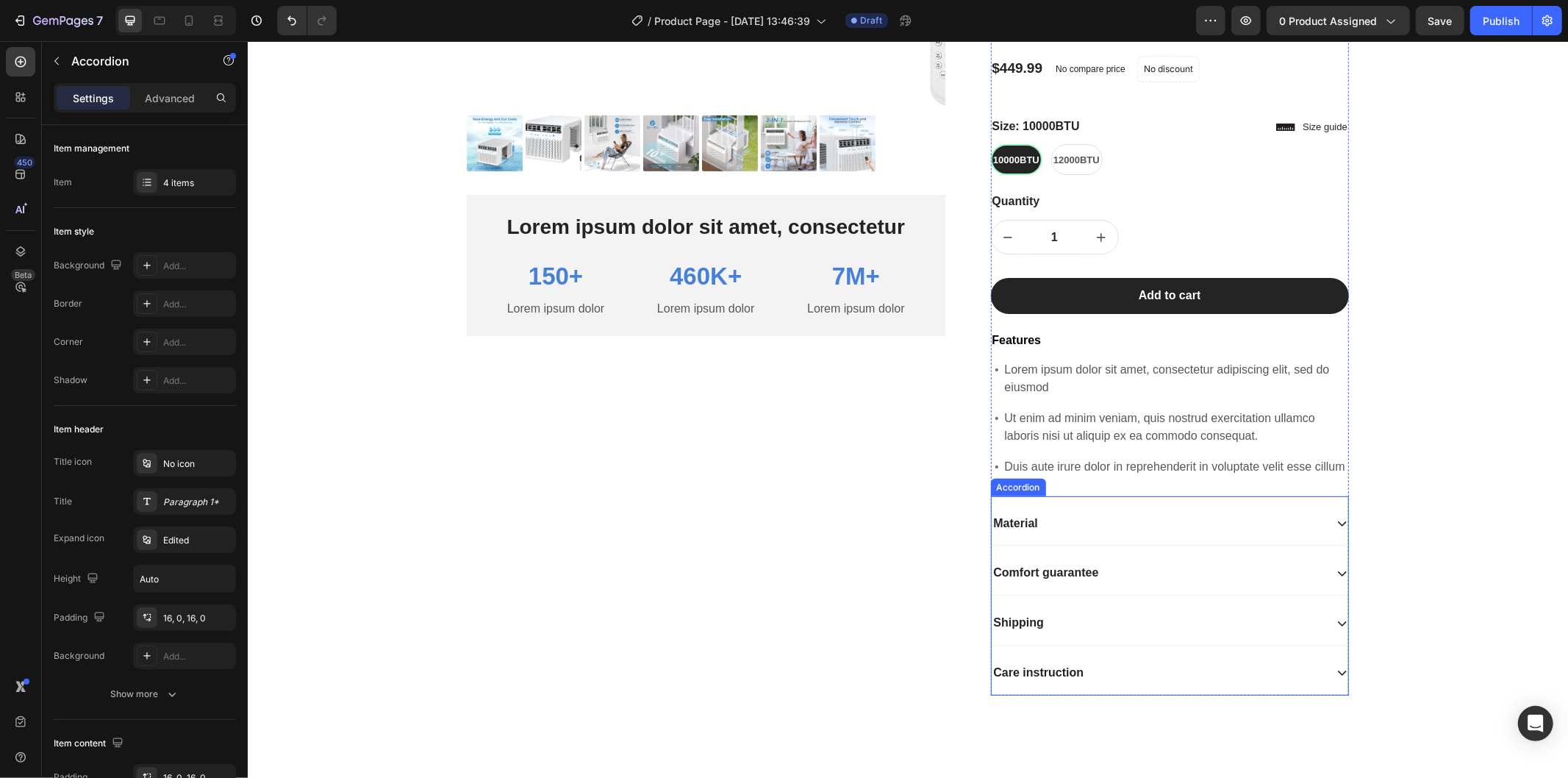
click at [1336, 529] on icon at bounding box center [1341, 522] width 12 height 12
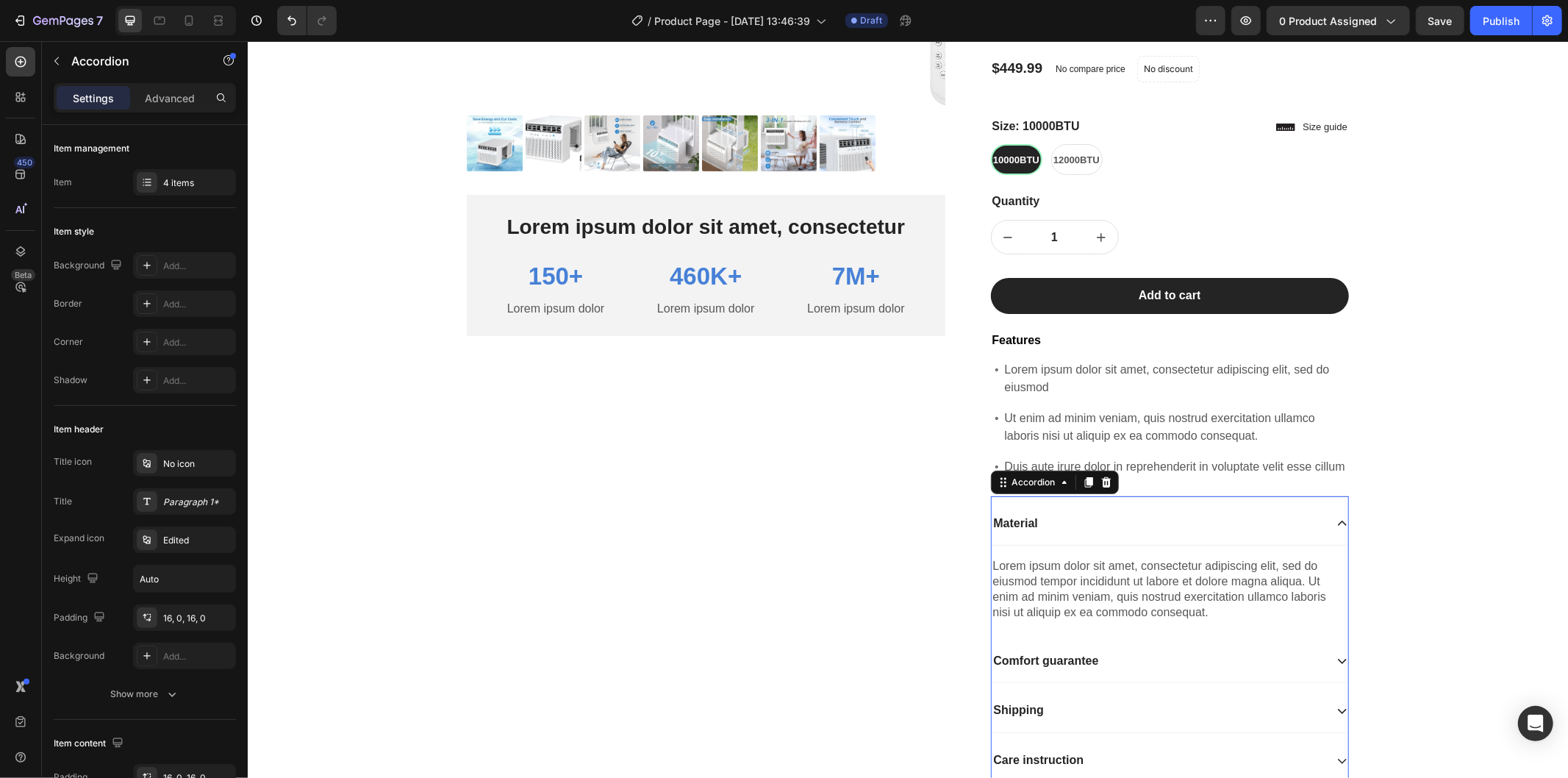
click at [1336, 529] on icon at bounding box center [1341, 522] width 12 height 12
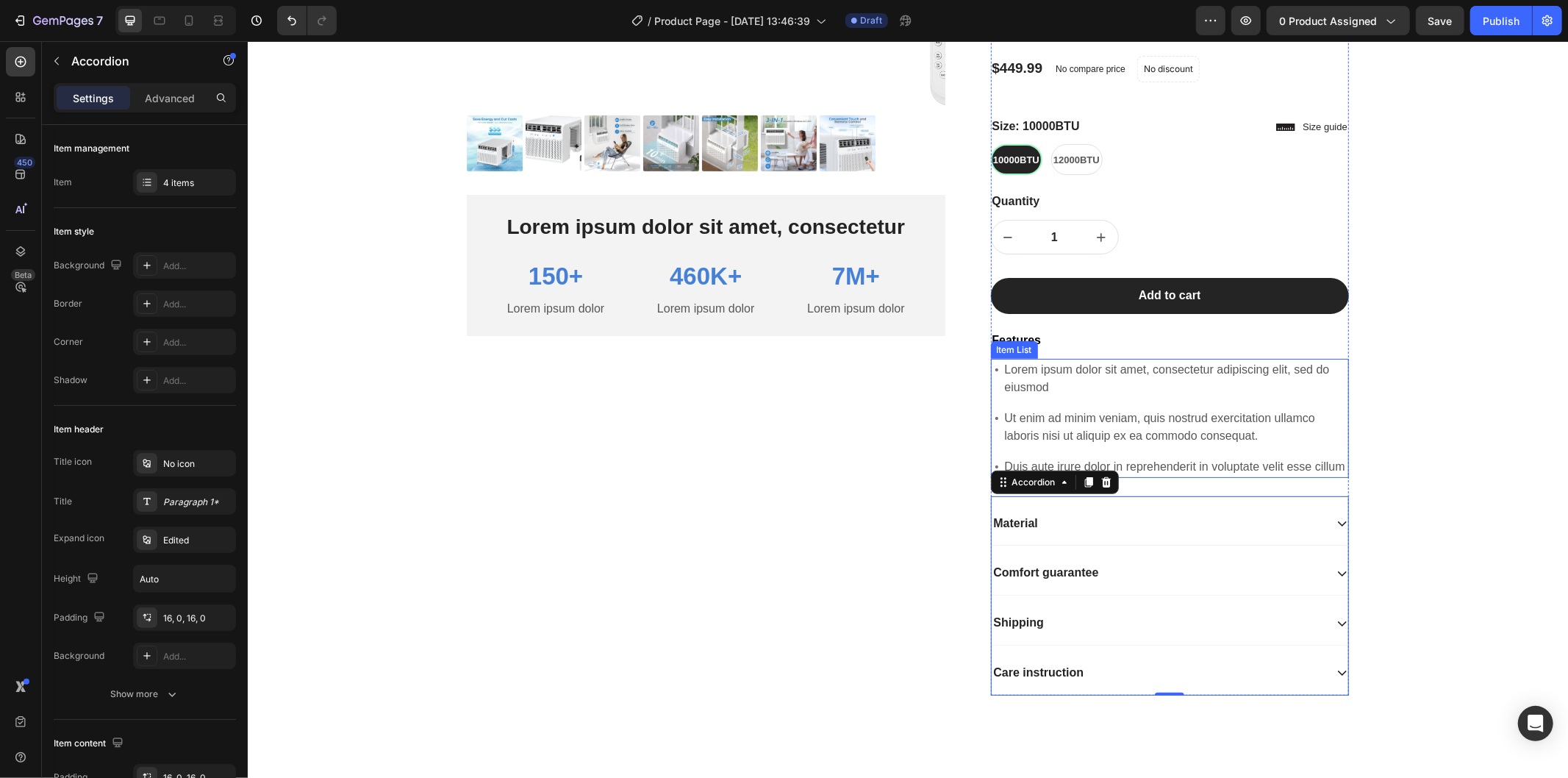
click at [1300, 475] on p "Duis aute irure dolor in reprehenderit in voluptate velit esse cillum" at bounding box center [1175, 466] width 343 height 18
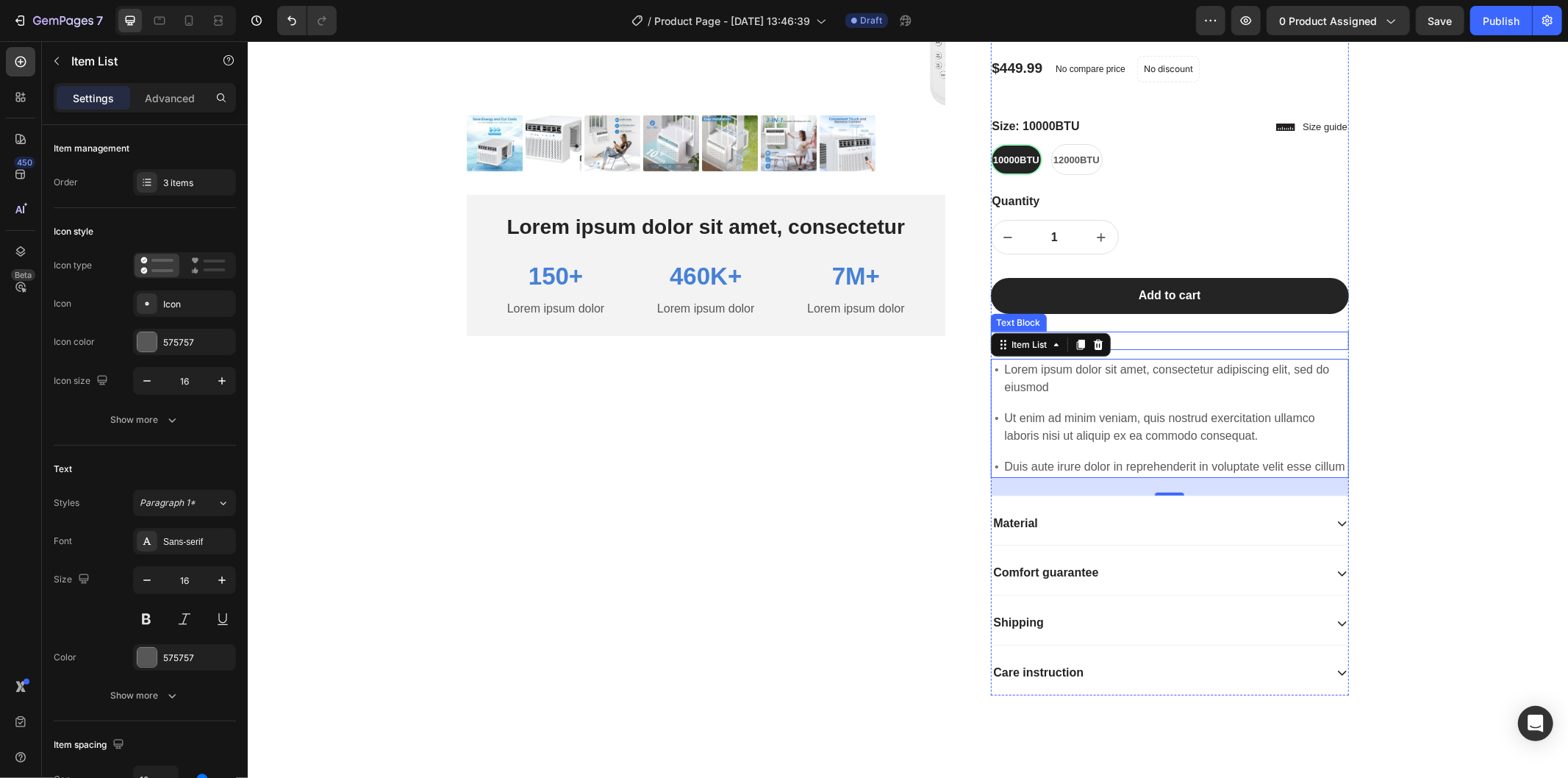
click at [1273, 347] on p "Features" at bounding box center [1170, 340] width 356 height 16
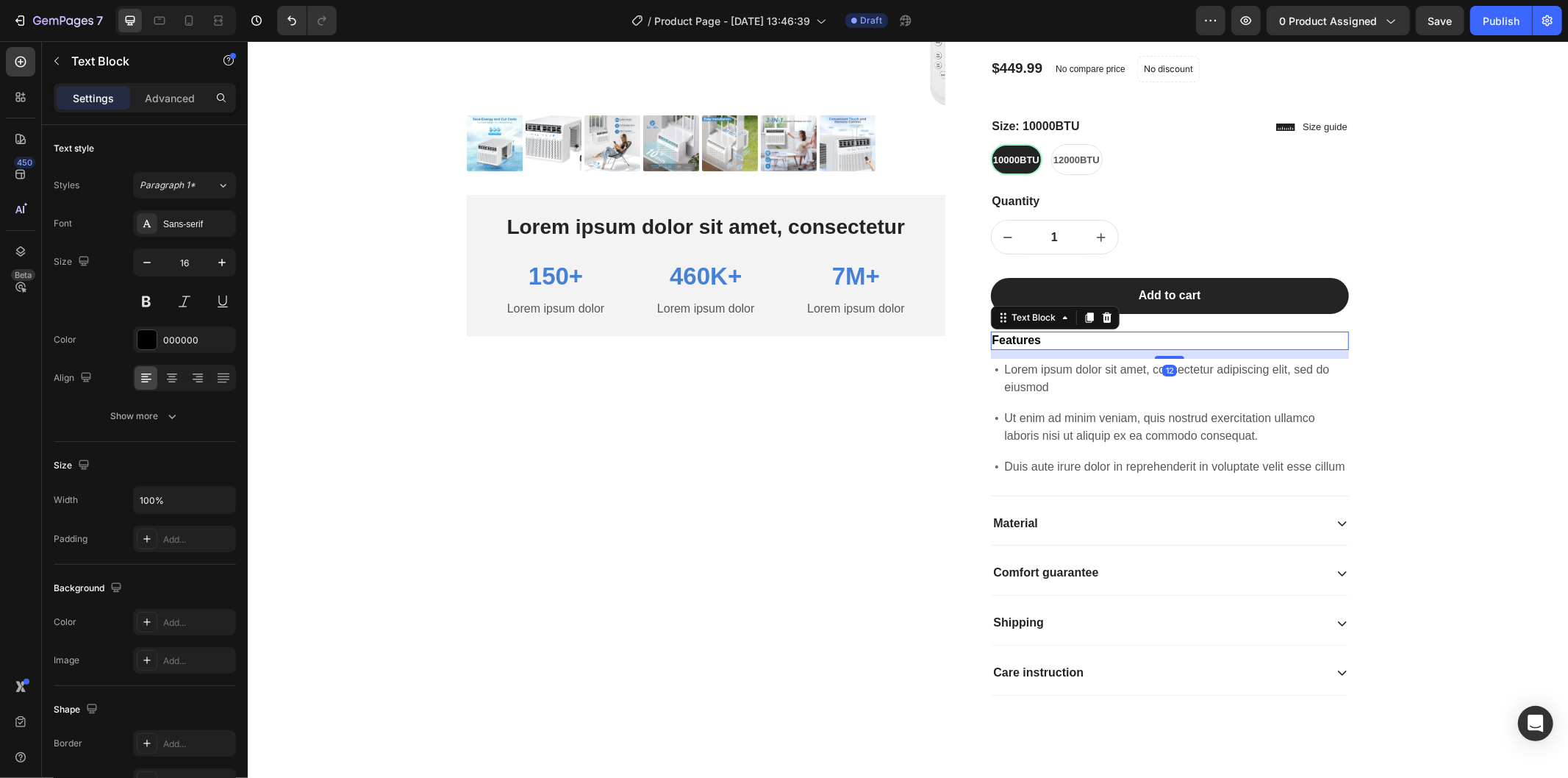
click at [1298, 347] on p "Features" at bounding box center [1170, 340] width 356 height 16
click at [28, 63] on div at bounding box center [20, 62] width 30 height 30
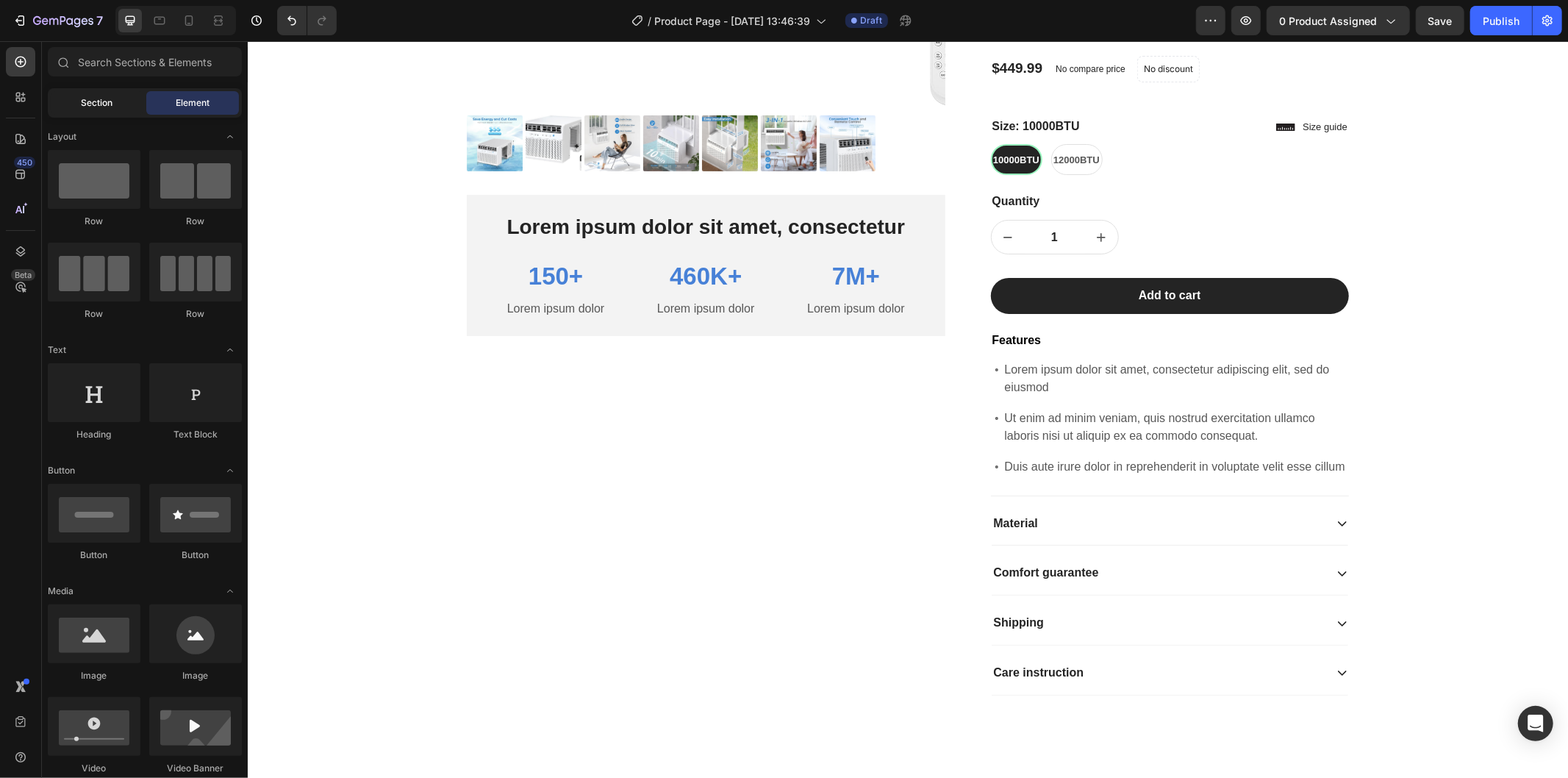
click at [107, 108] on span "Section" at bounding box center [97, 103] width 31 height 13
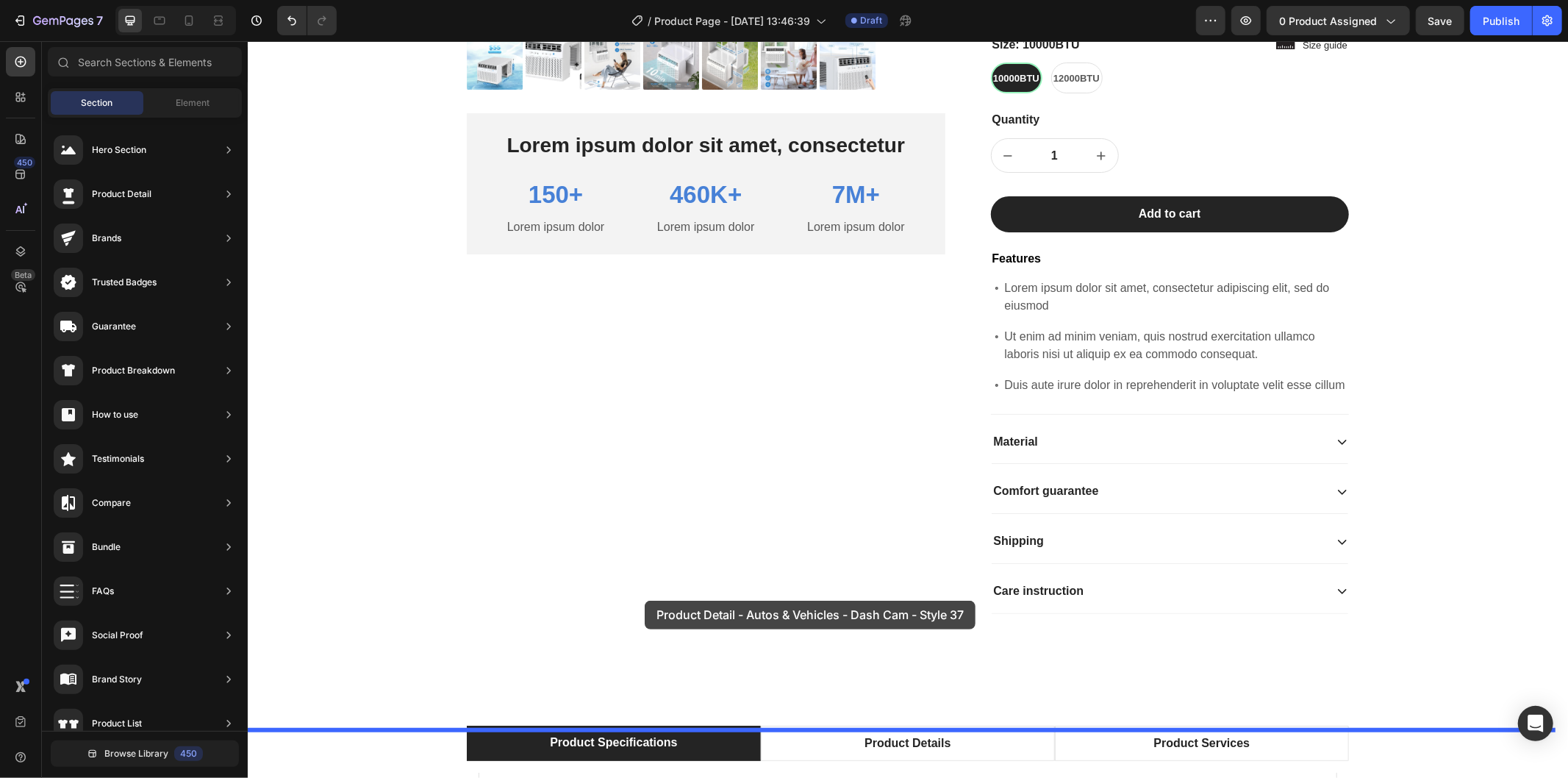
scroll to position [665, 0]
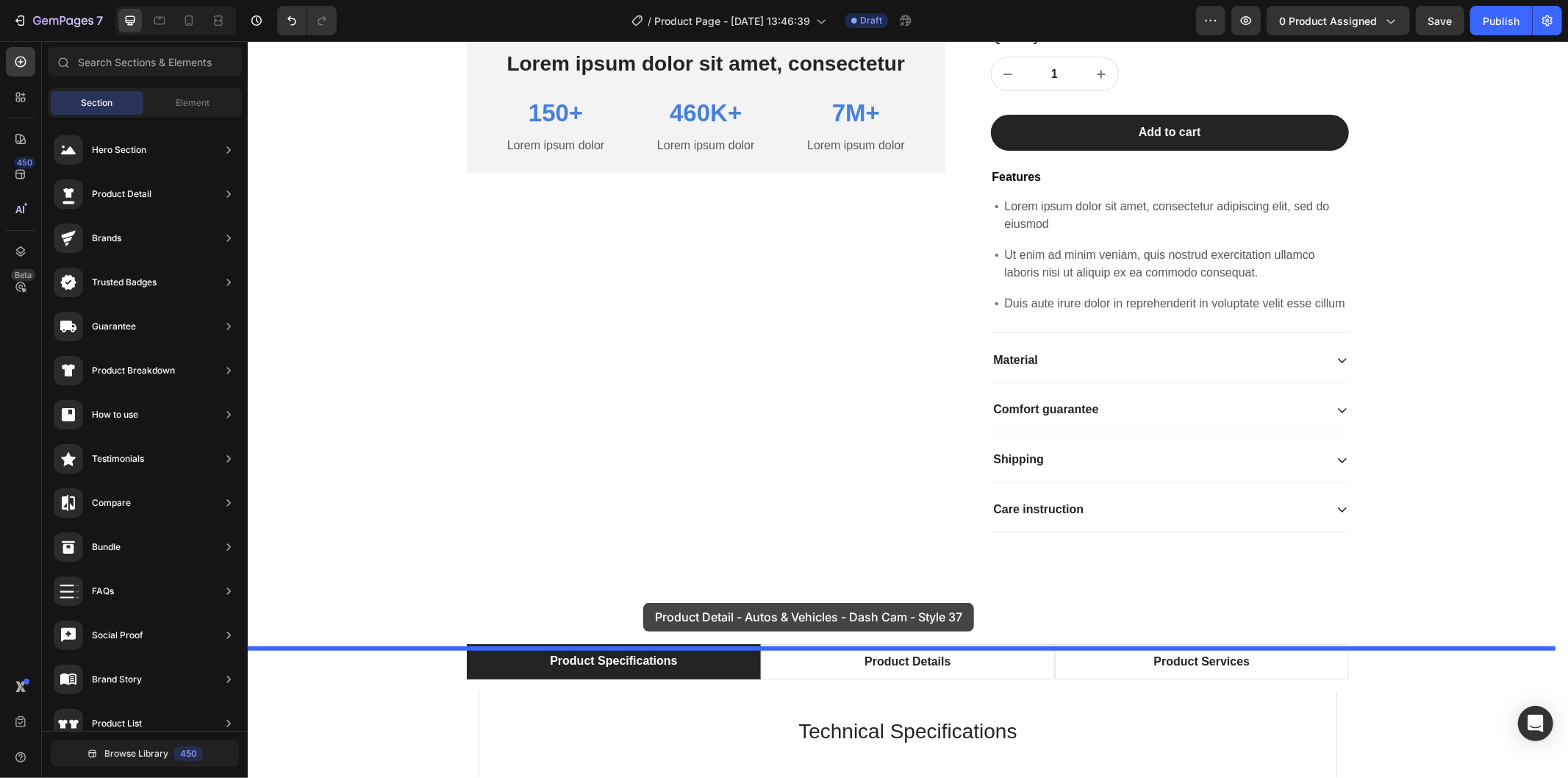
drag, startPoint x: 594, startPoint y: 376, endPoint x: 643, endPoint y: 602, distance: 231.3
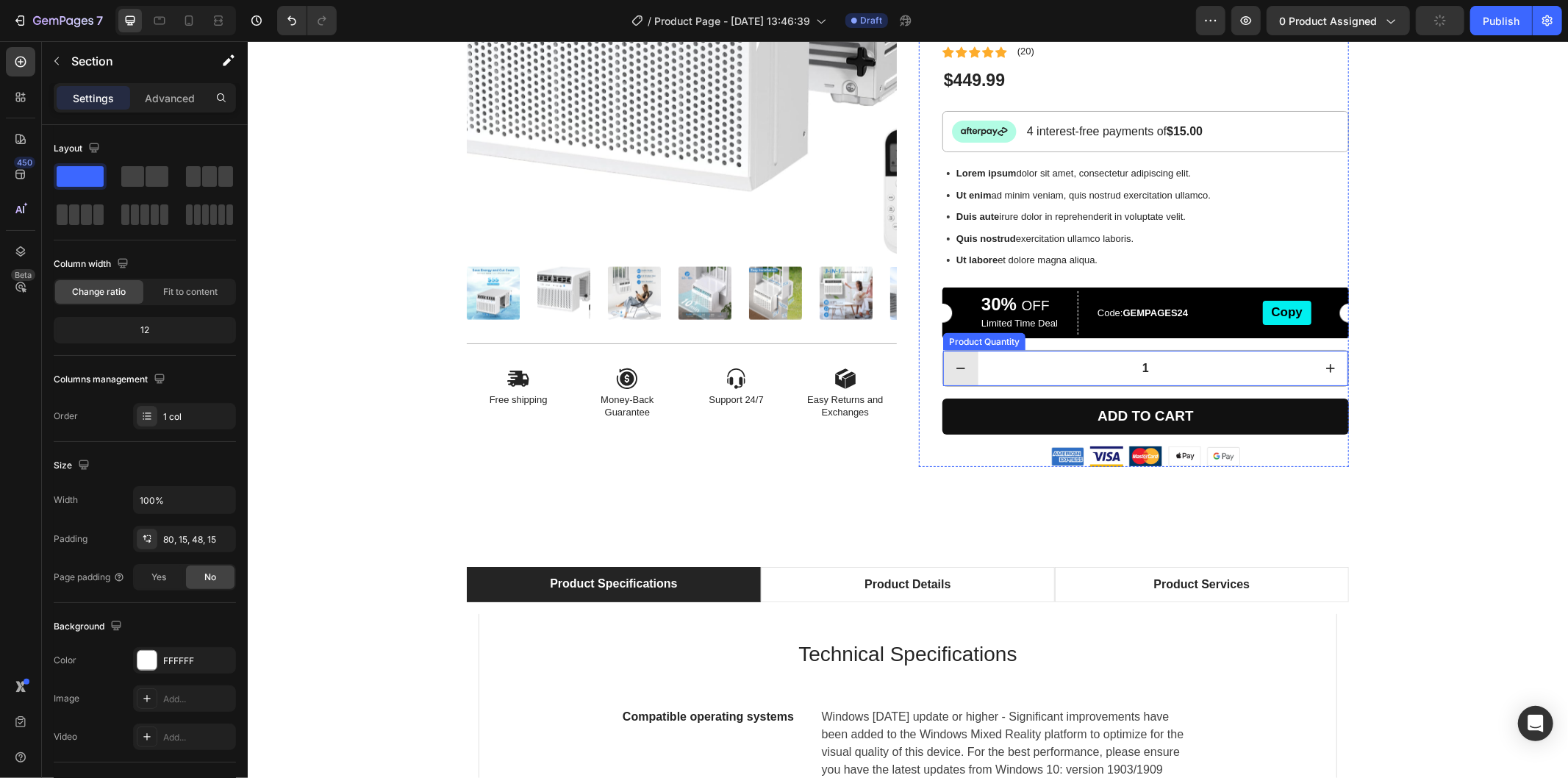
scroll to position [1466, 0]
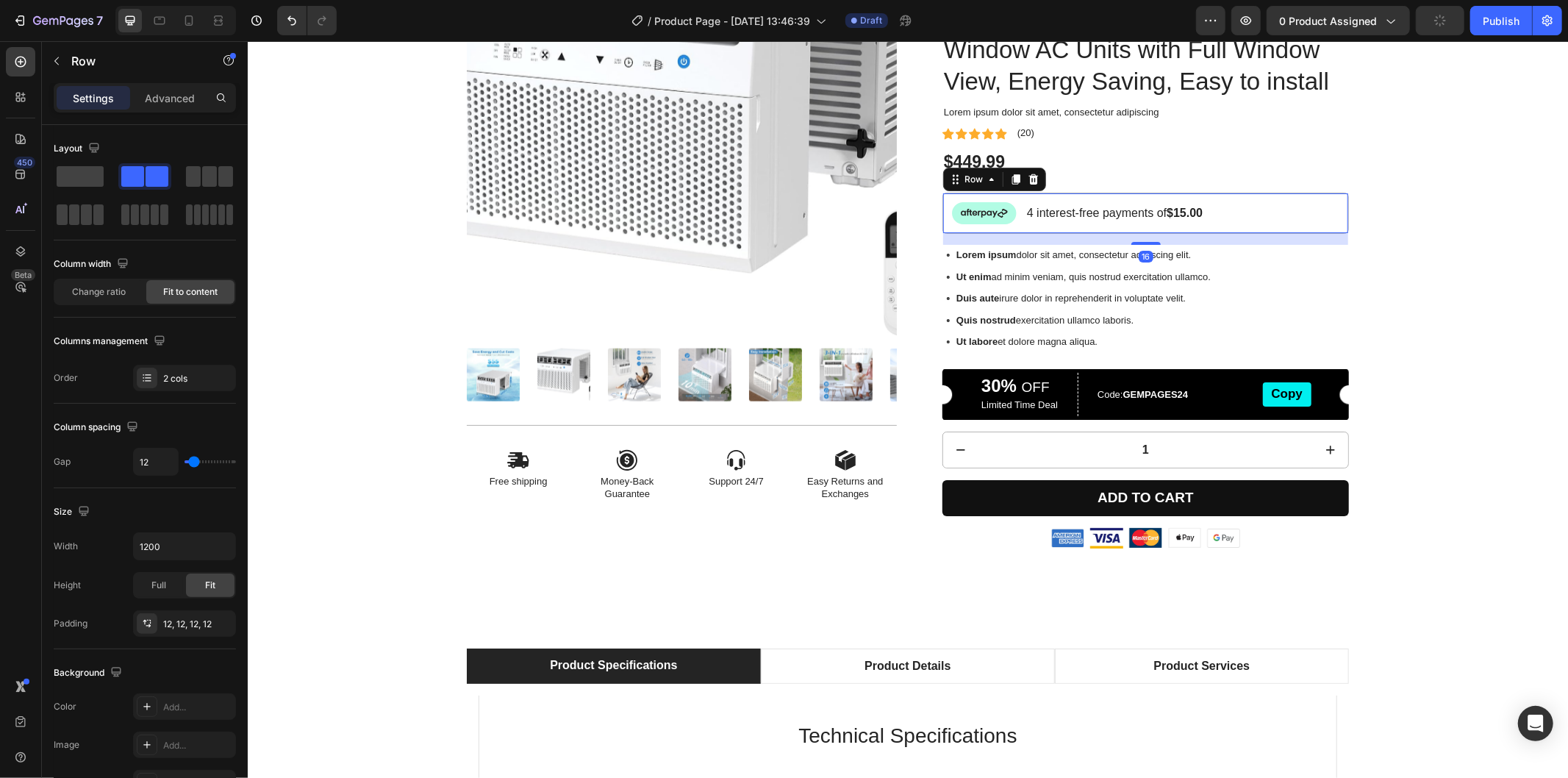
click at [1255, 233] on div "Image 4 interest-free payments of $15.00 Text Block Row 16" at bounding box center [1145, 212] width 407 height 41
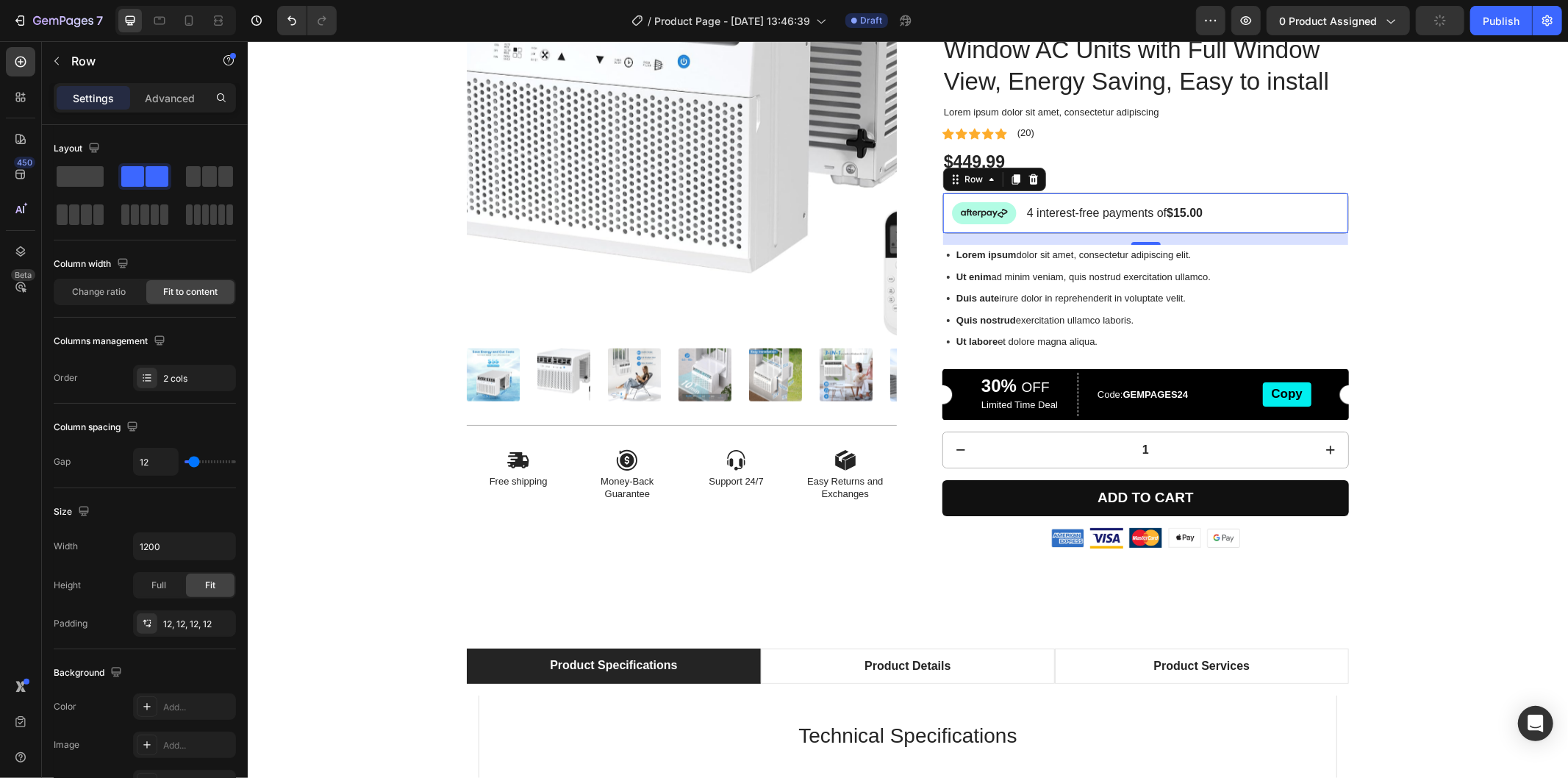
click at [1255, 233] on div "Image 4 interest-free payments of $15.00 Text Block Row 16" at bounding box center [1145, 212] width 407 height 41
click at [1193, 219] on strong "$15.00" at bounding box center [1184, 211] width 36 height 12
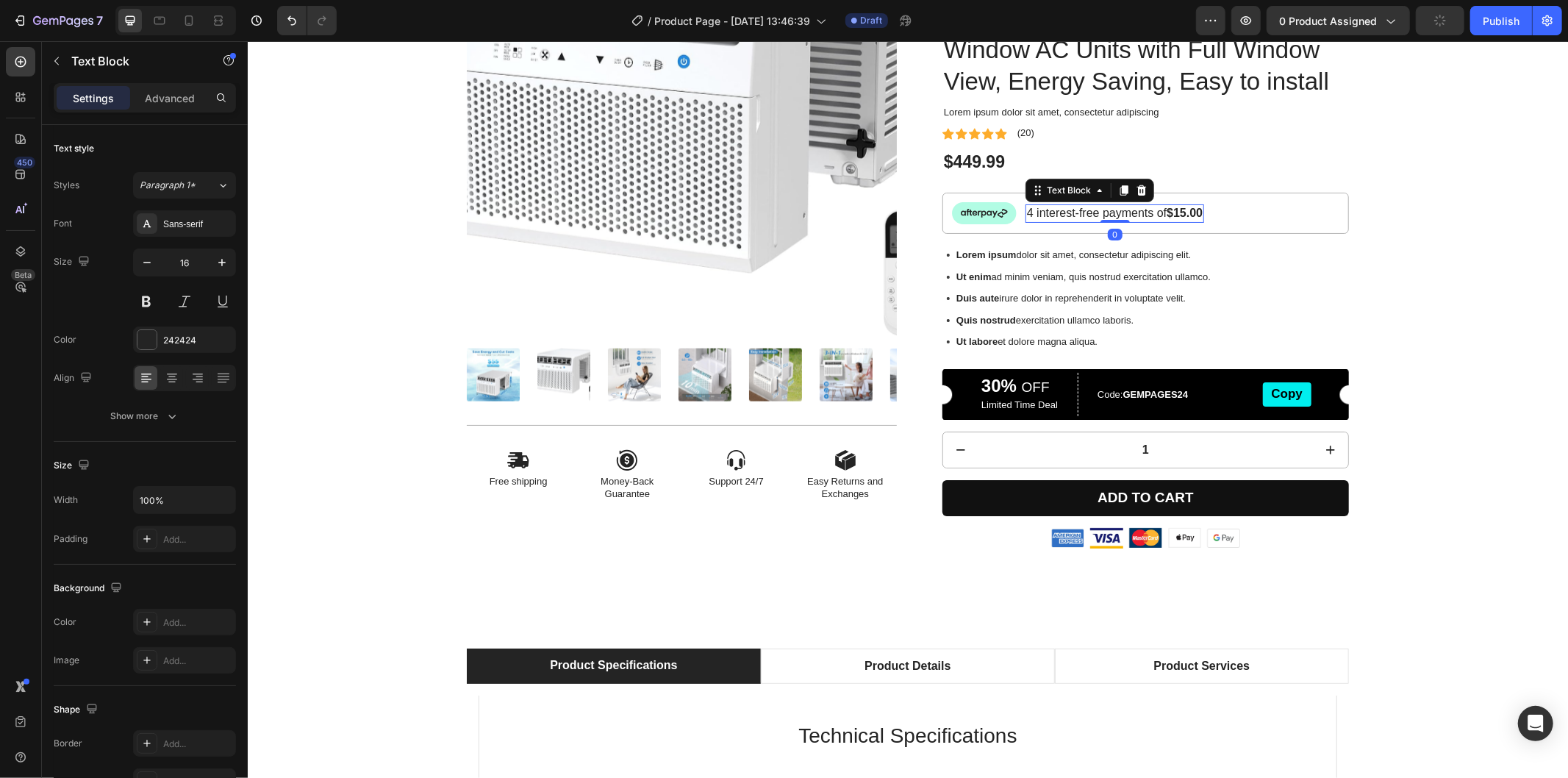
click at [1193, 219] on strong "$15.00" at bounding box center [1184, 211] width 36 height 12
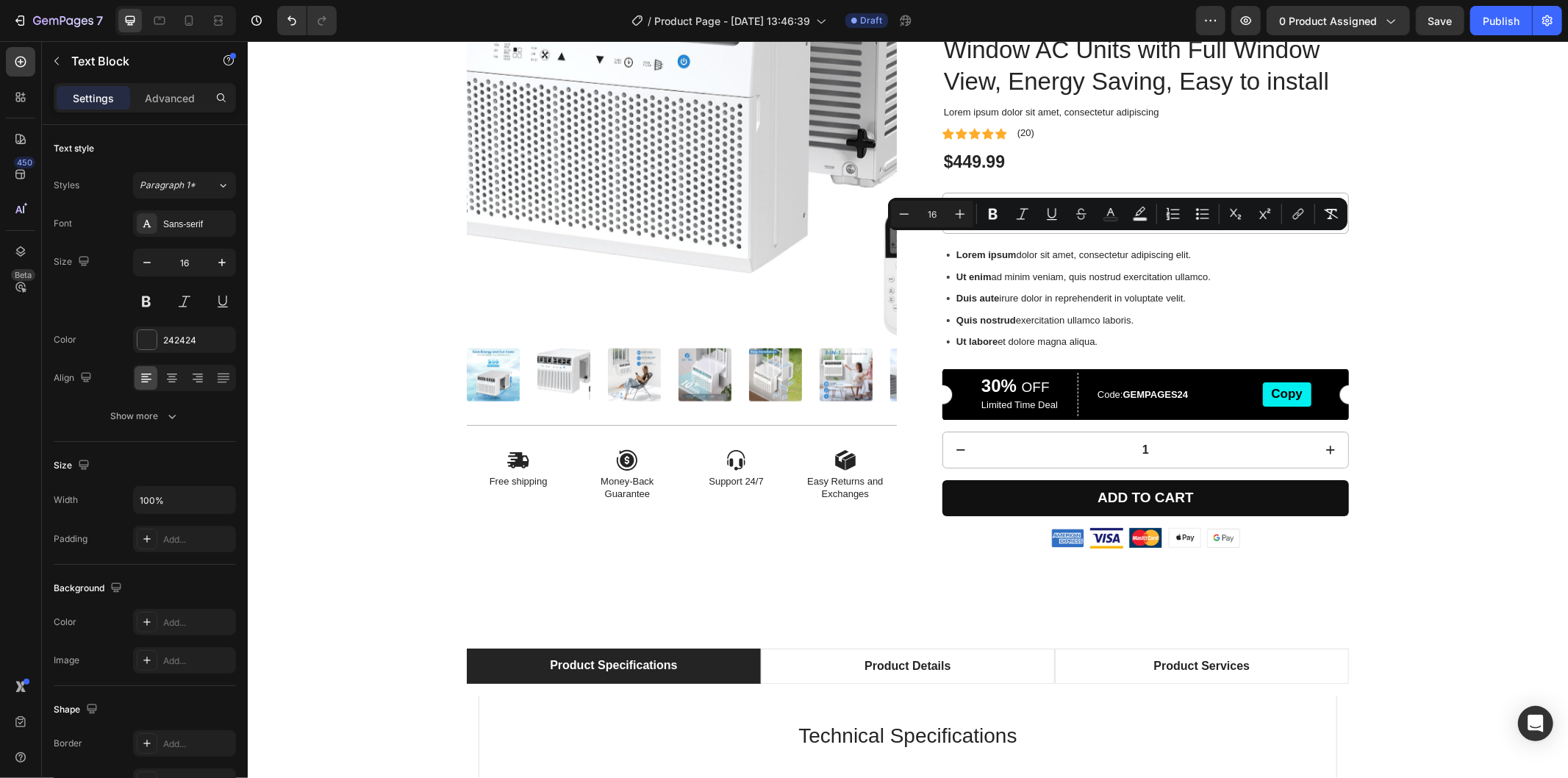
drag, startPoint x: 1193, startPoint y: 246, endPoint x: 1385, endPoint y: 232, distance: 192.5
click at [1385, 232] on div "Product Images Icon Free shipping Text Block Icon Money-Back Guarantee Text Blo…" at bounding box center [908, 232] width 1298 height 654
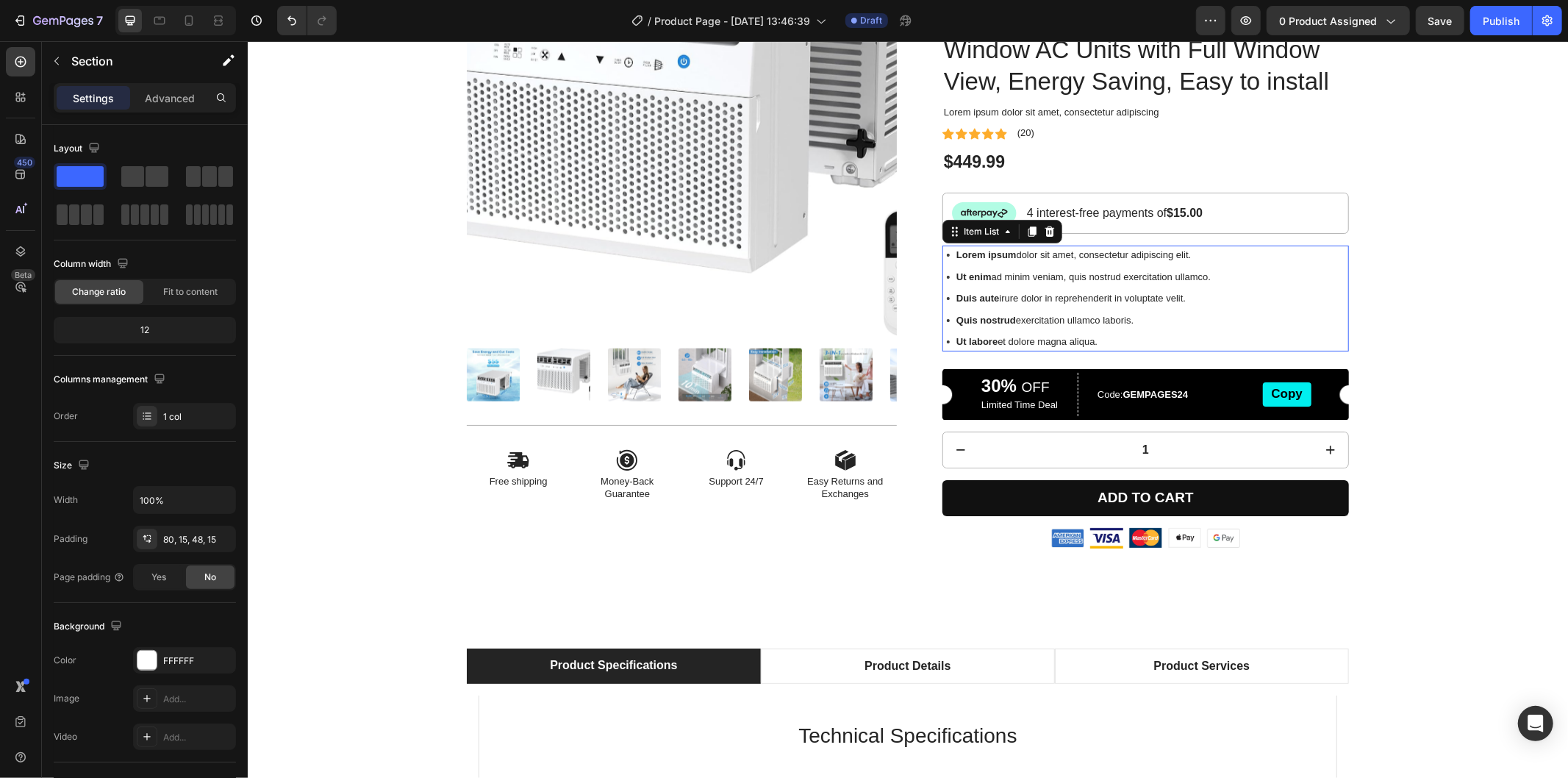
click at [1280, 281] on div "Lorem ipsum dolor sit amet, consectetur adipiscing elit. Ut enim ad minim venia…" at bounding box center [1145, 297] width 407 height 106
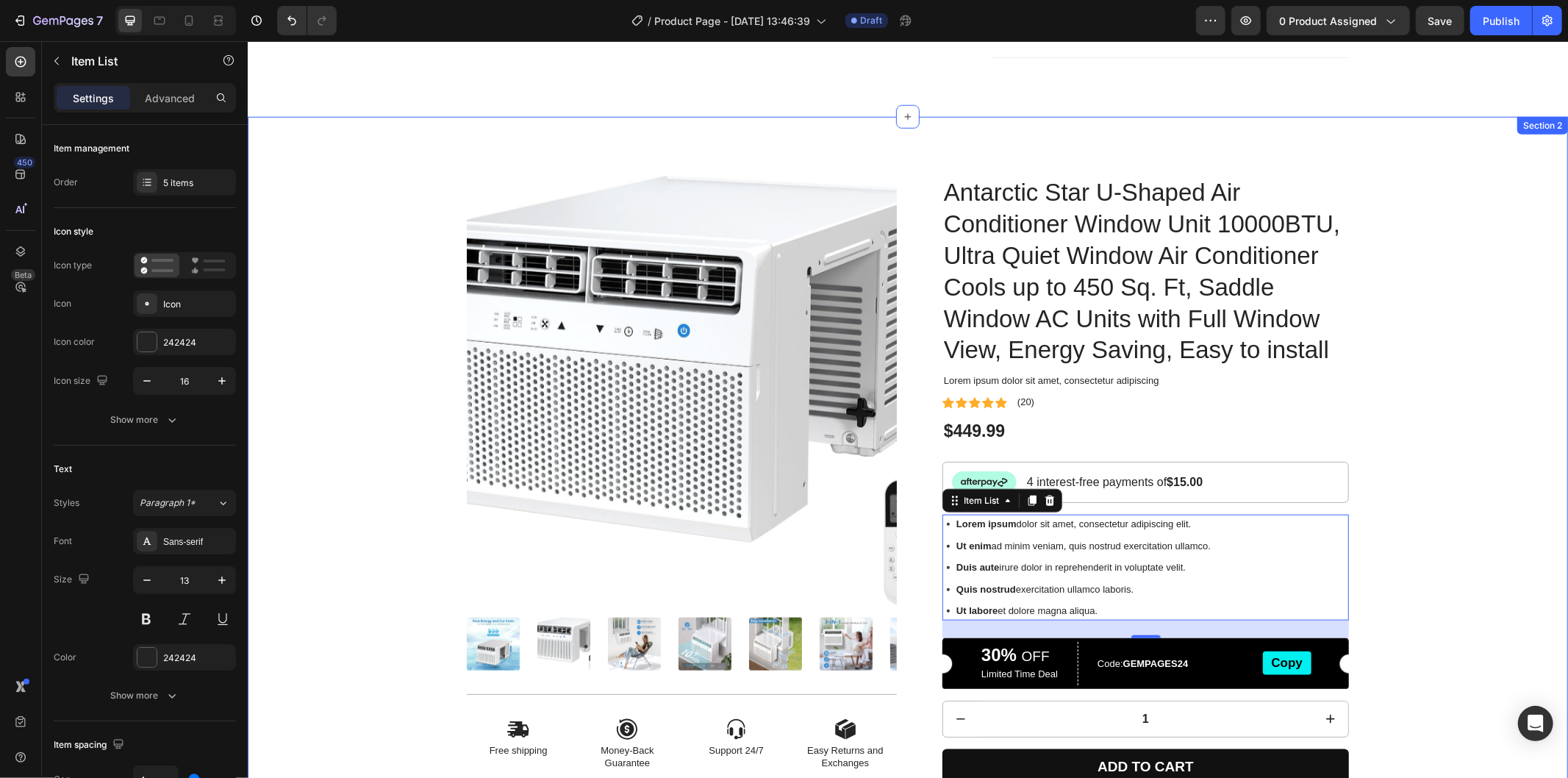
scroll to position [975, 0]
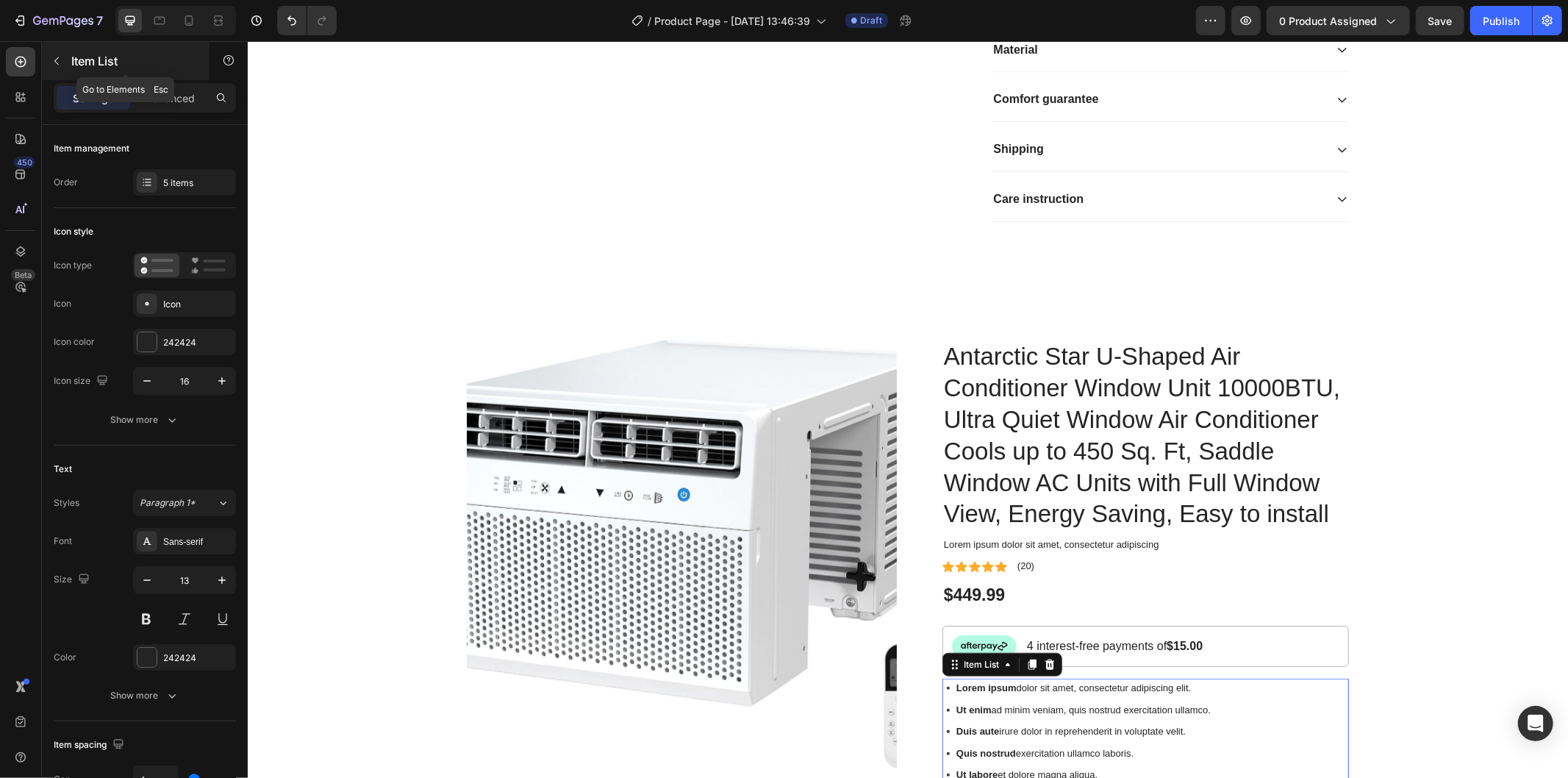
click at [62, 62] on button "button" at bounding box center [56, 60] width 23 height 23
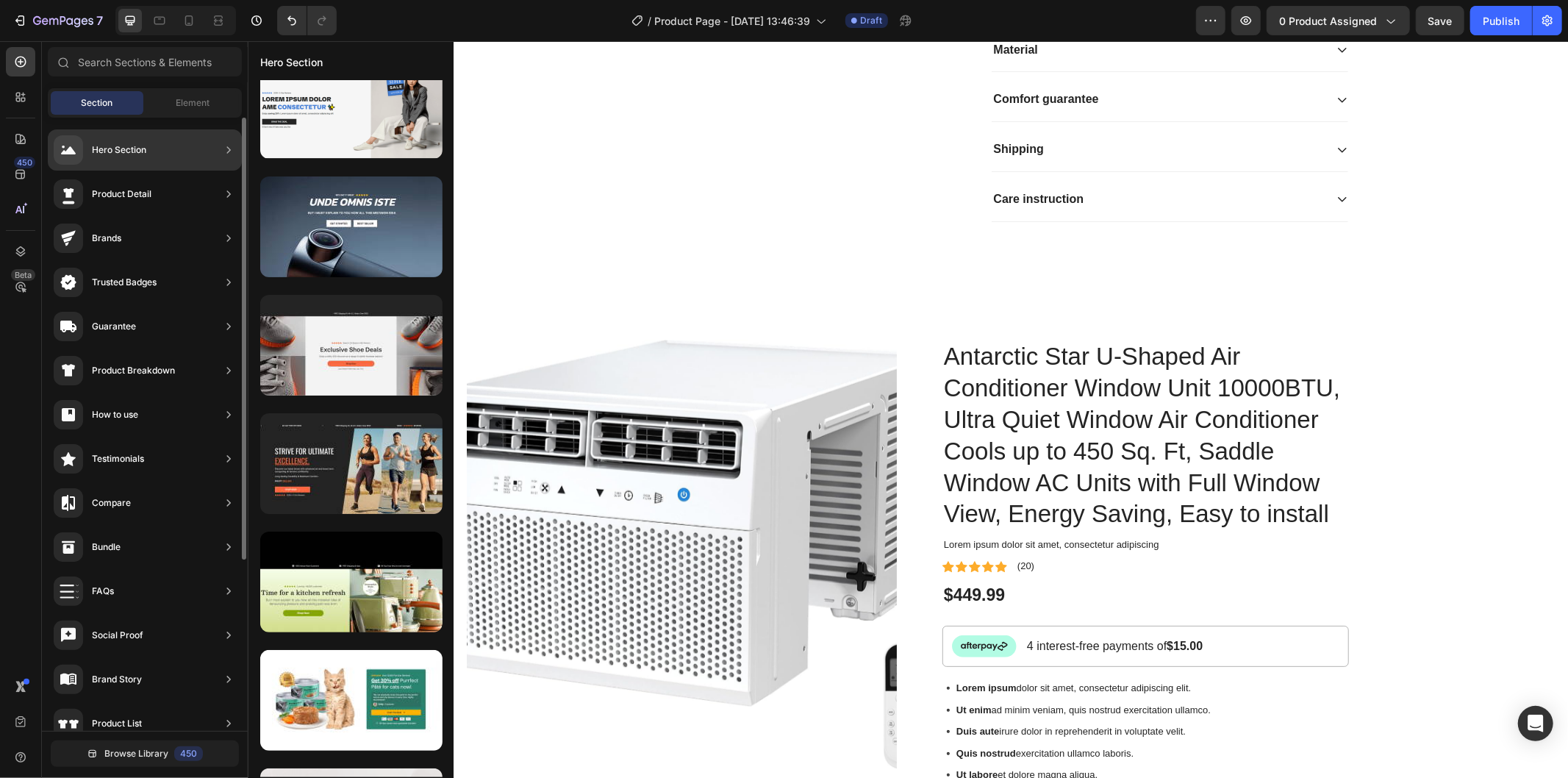
click at [180, 218] on div "Product Detail" at bounding box center [145, 238] width 194 height 41
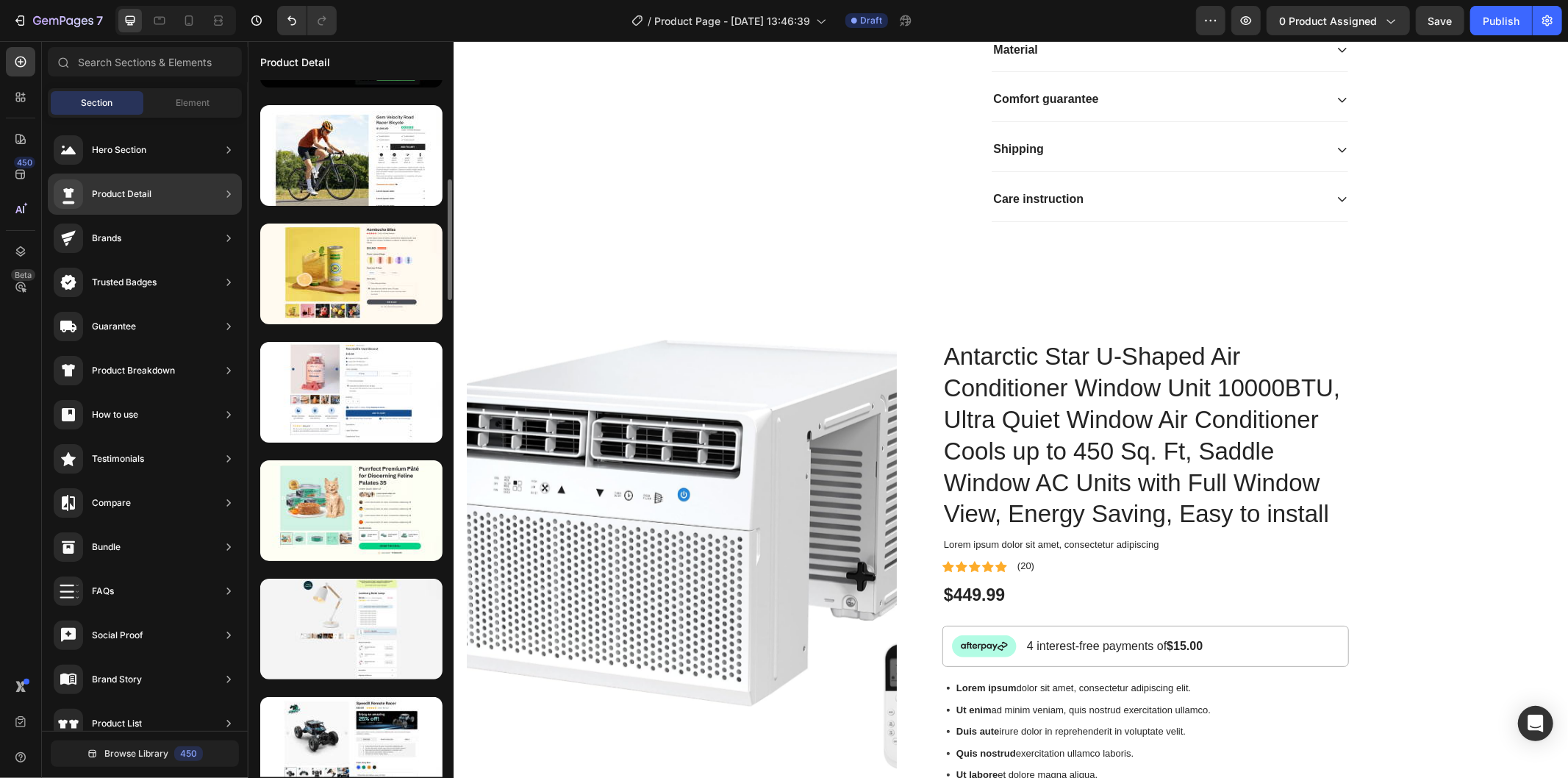
scroll to position [653, 0]
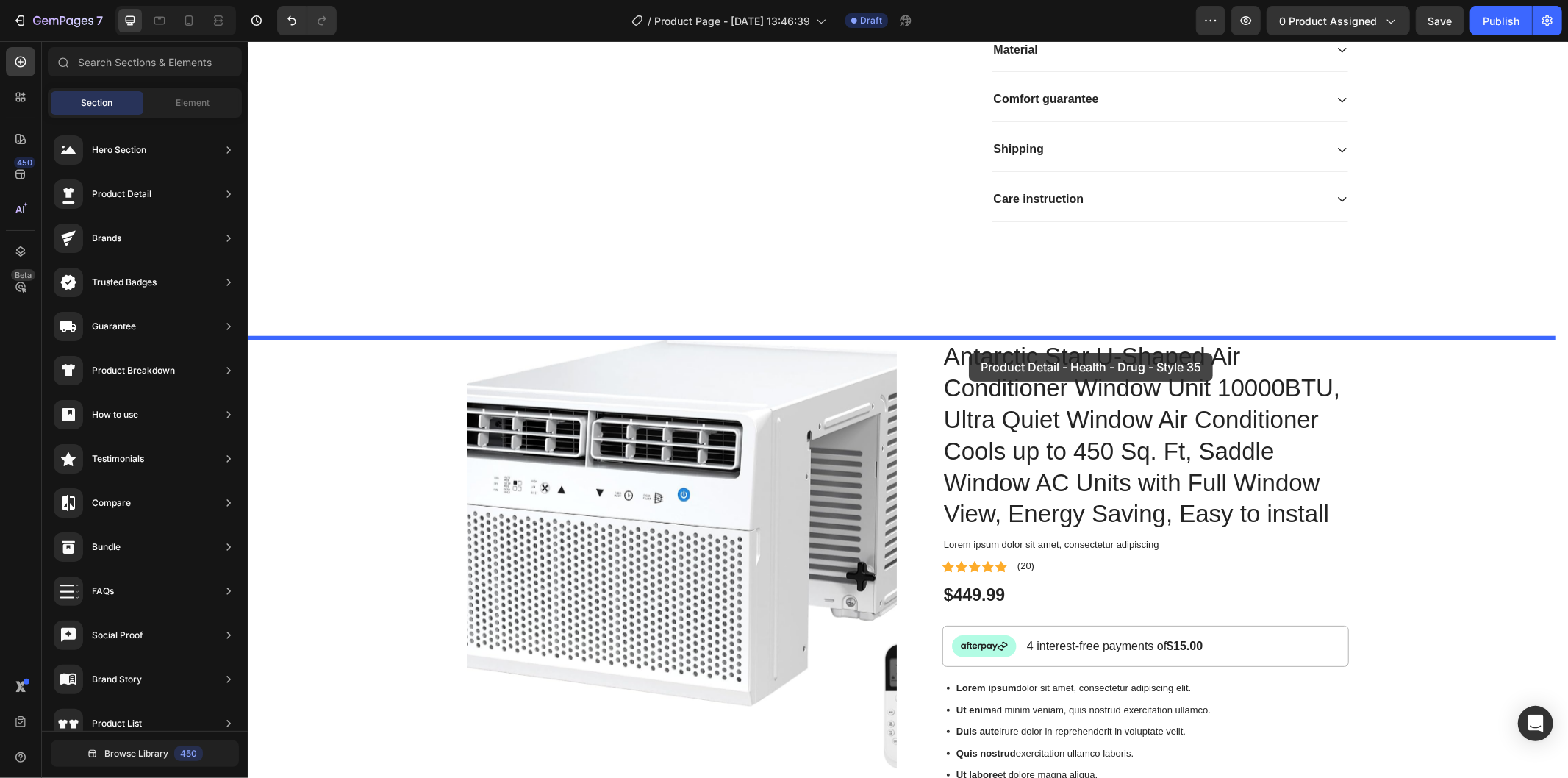
drag, startPoint x: 611, startPoint y: 335, endPoint x: 968, endPoint y: 352, distance: 357.4
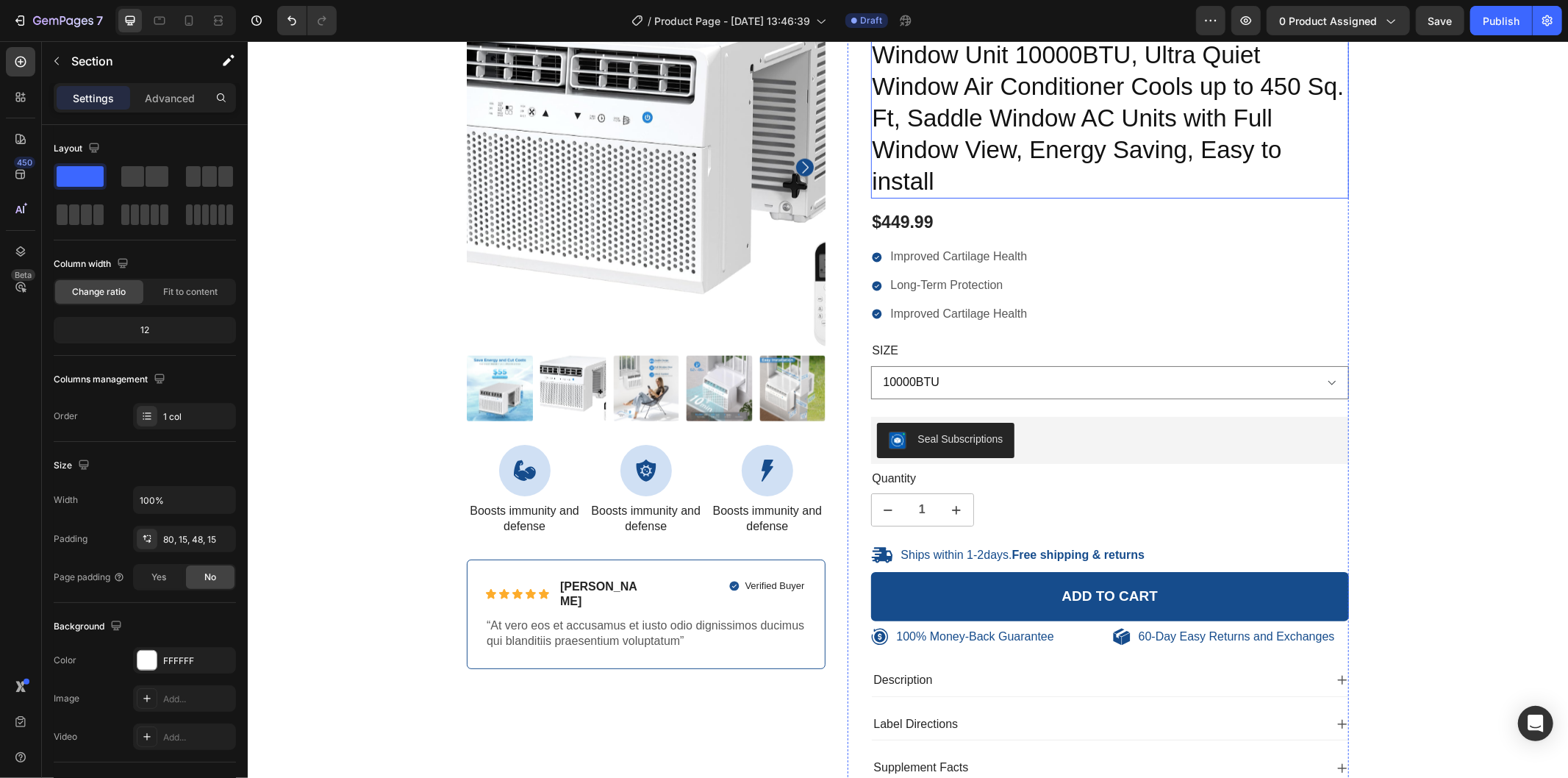
scroll to position [1548, 0]
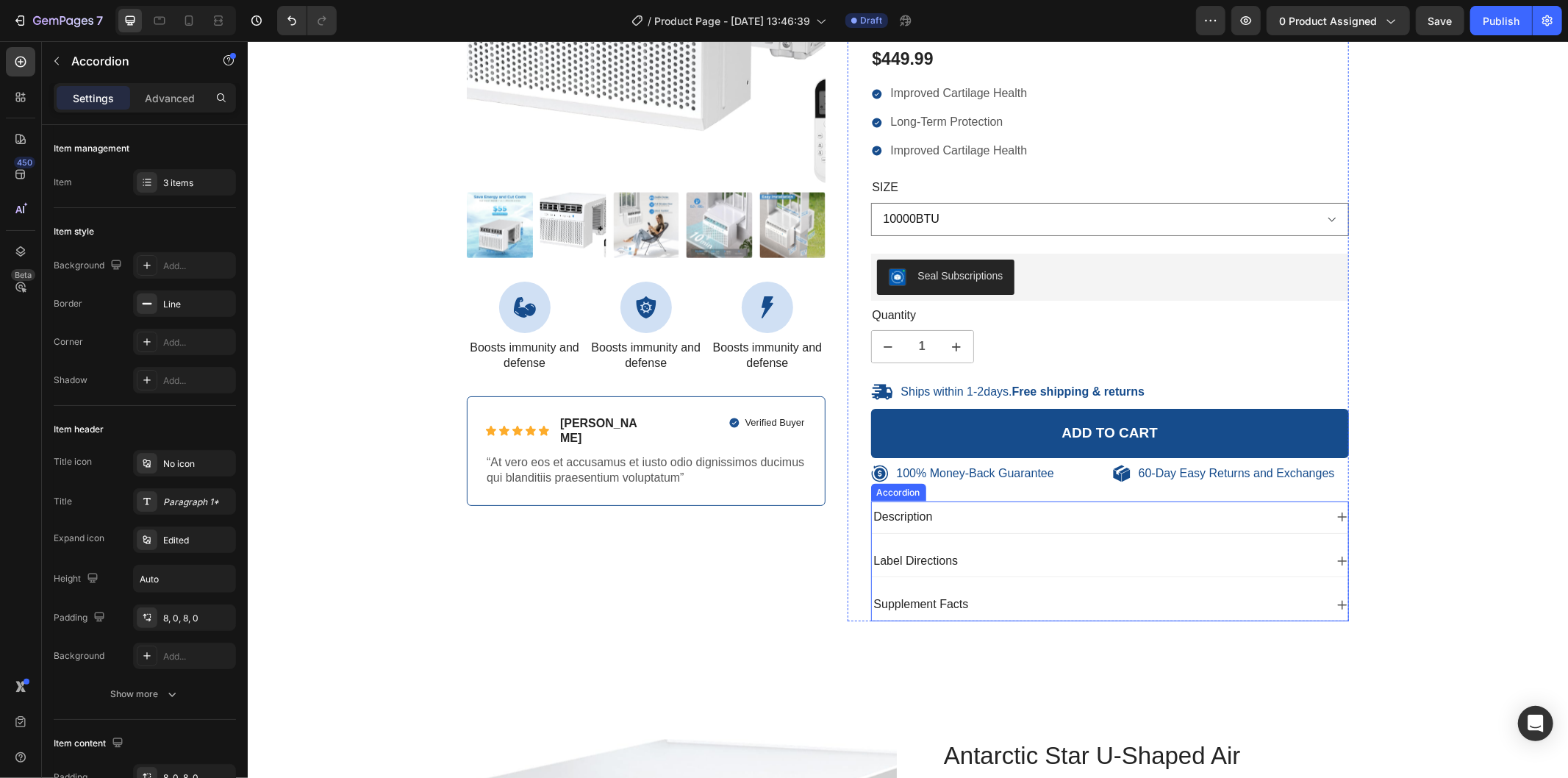
click at [1077, 515] on div "Description" at bounding box center [1098, 516] width 454 height 19
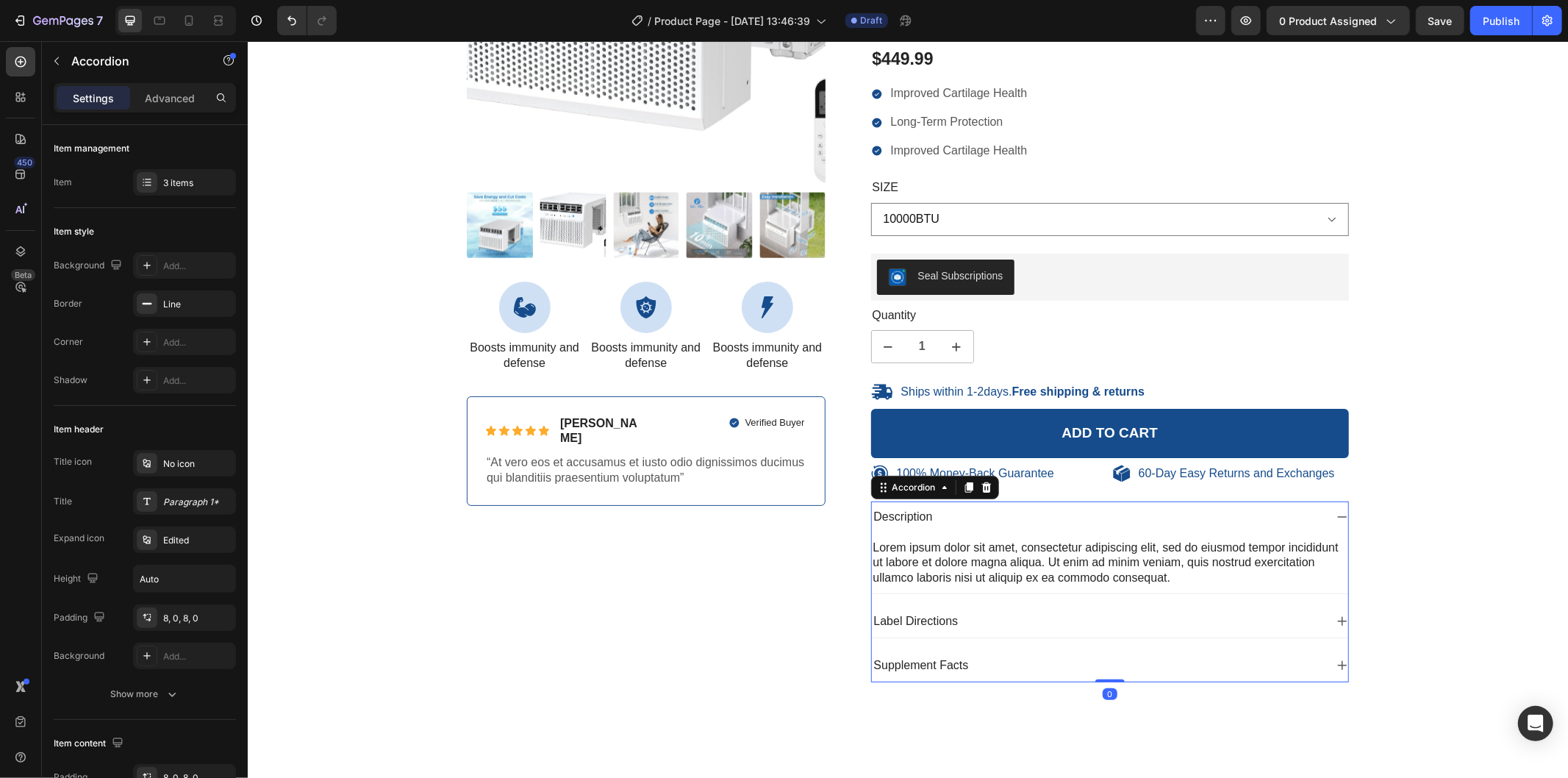
click at [1077, 515] on div "Description" at bounding box center [1098, 516] width 454 height 19
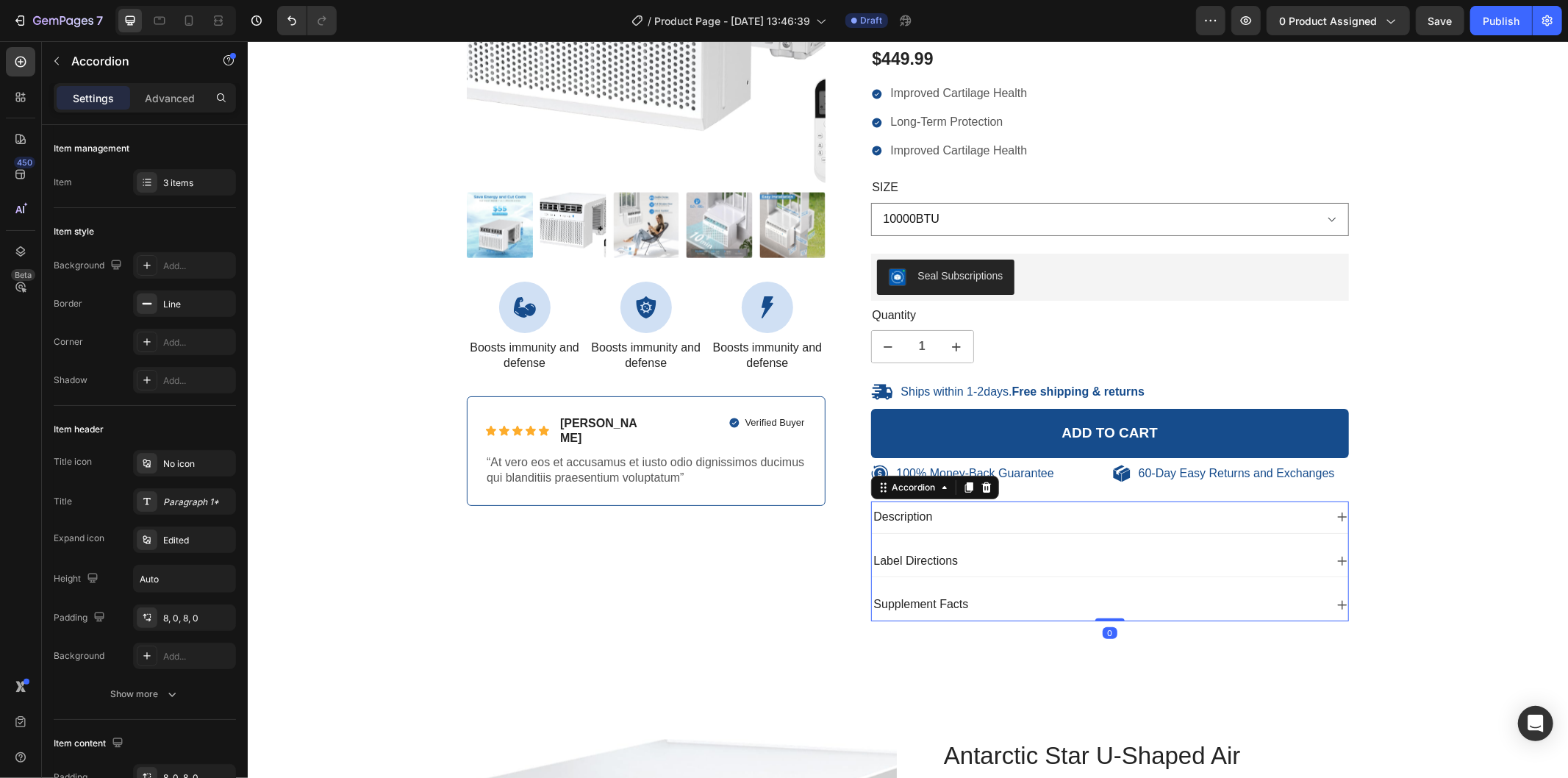
click at [1072, 545] on div "Label Directions" at bounding box center [1110, 560] width 477 height 31
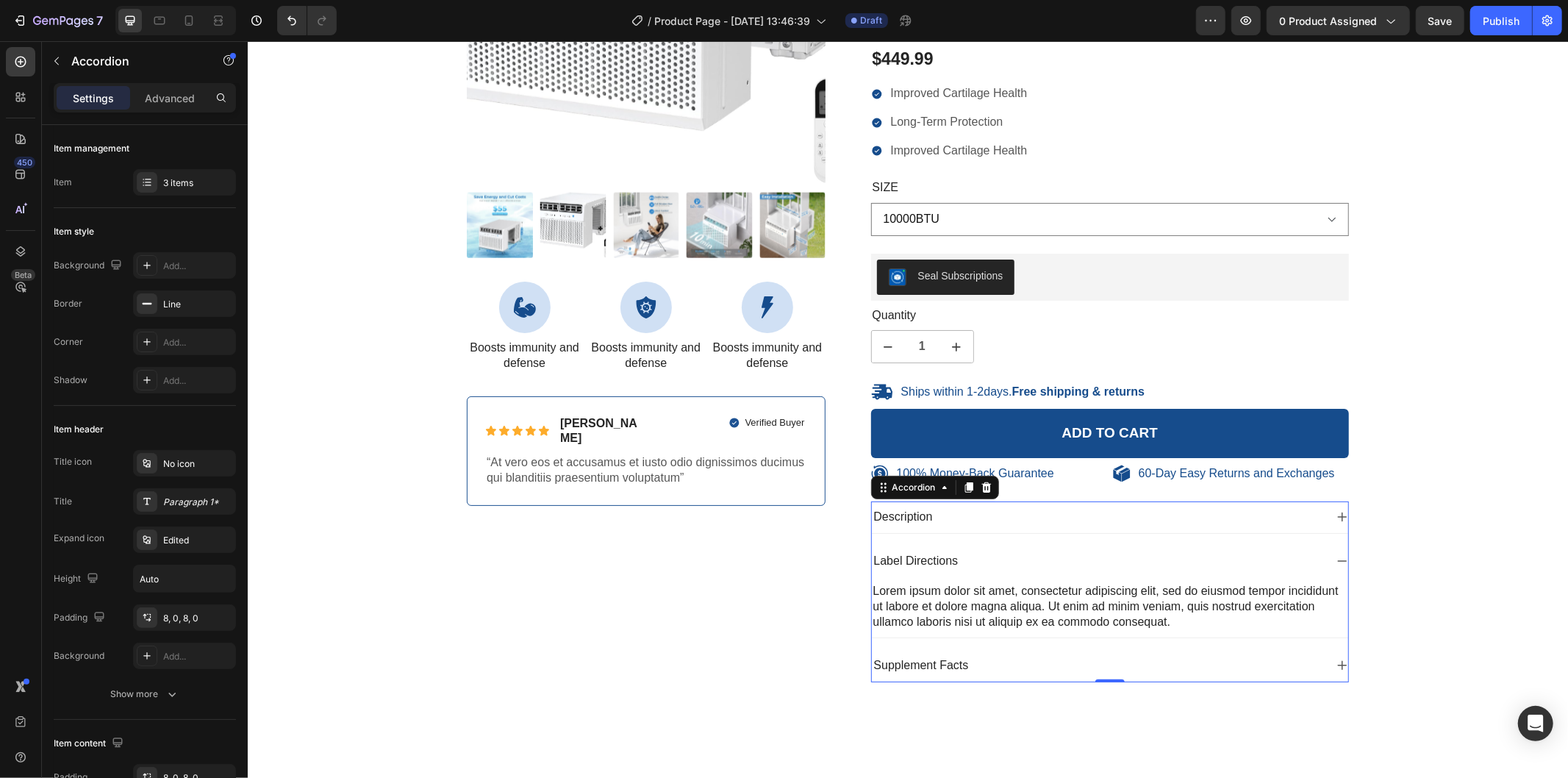
click at [1072, 545] on div "Label Directions" at bounding box center [1110, 560] width 477 height 31
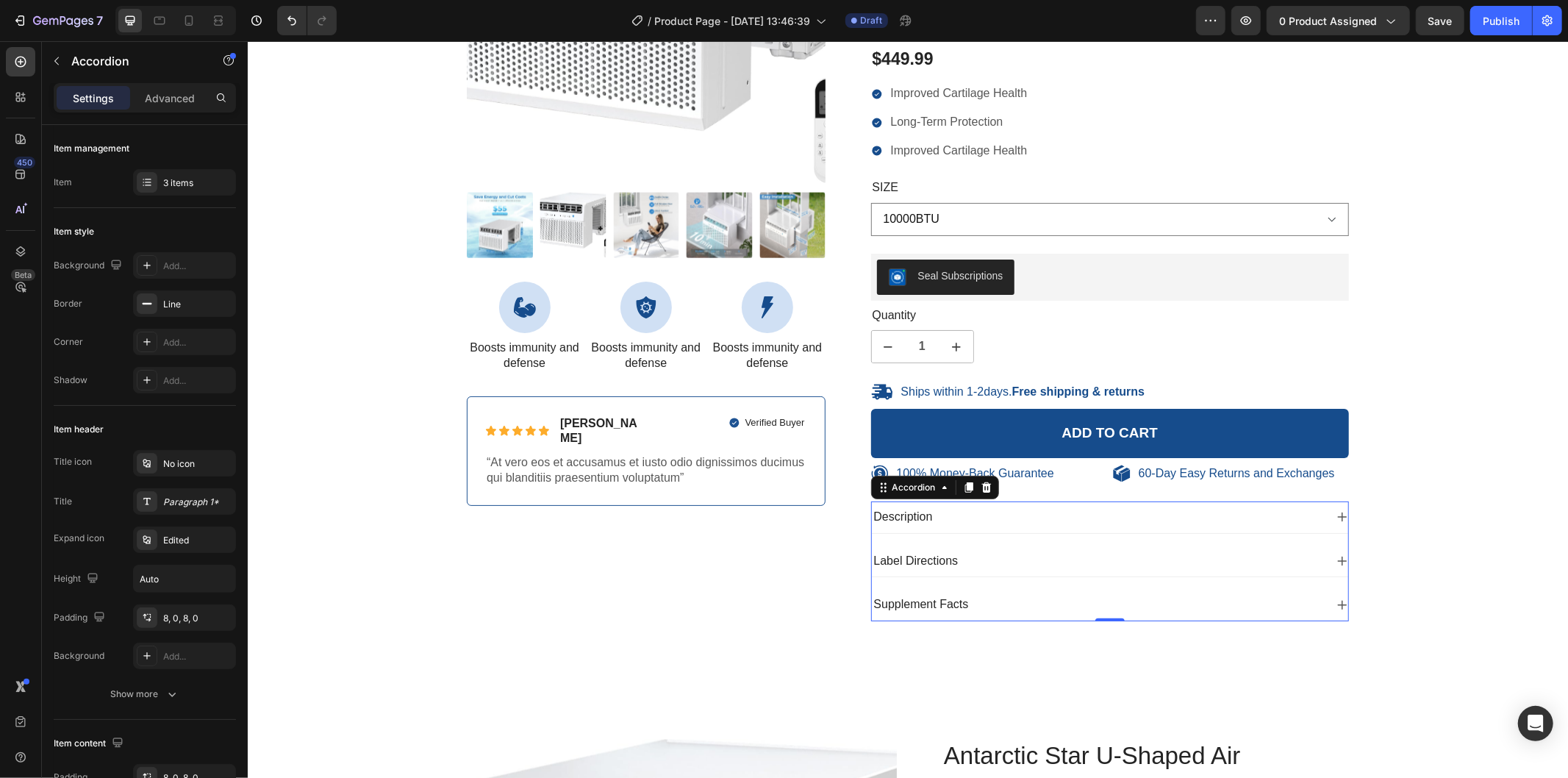
click at [1094, 595] on div "Supplement Facts" at bounding box center [1098, 603] width 454 height 19
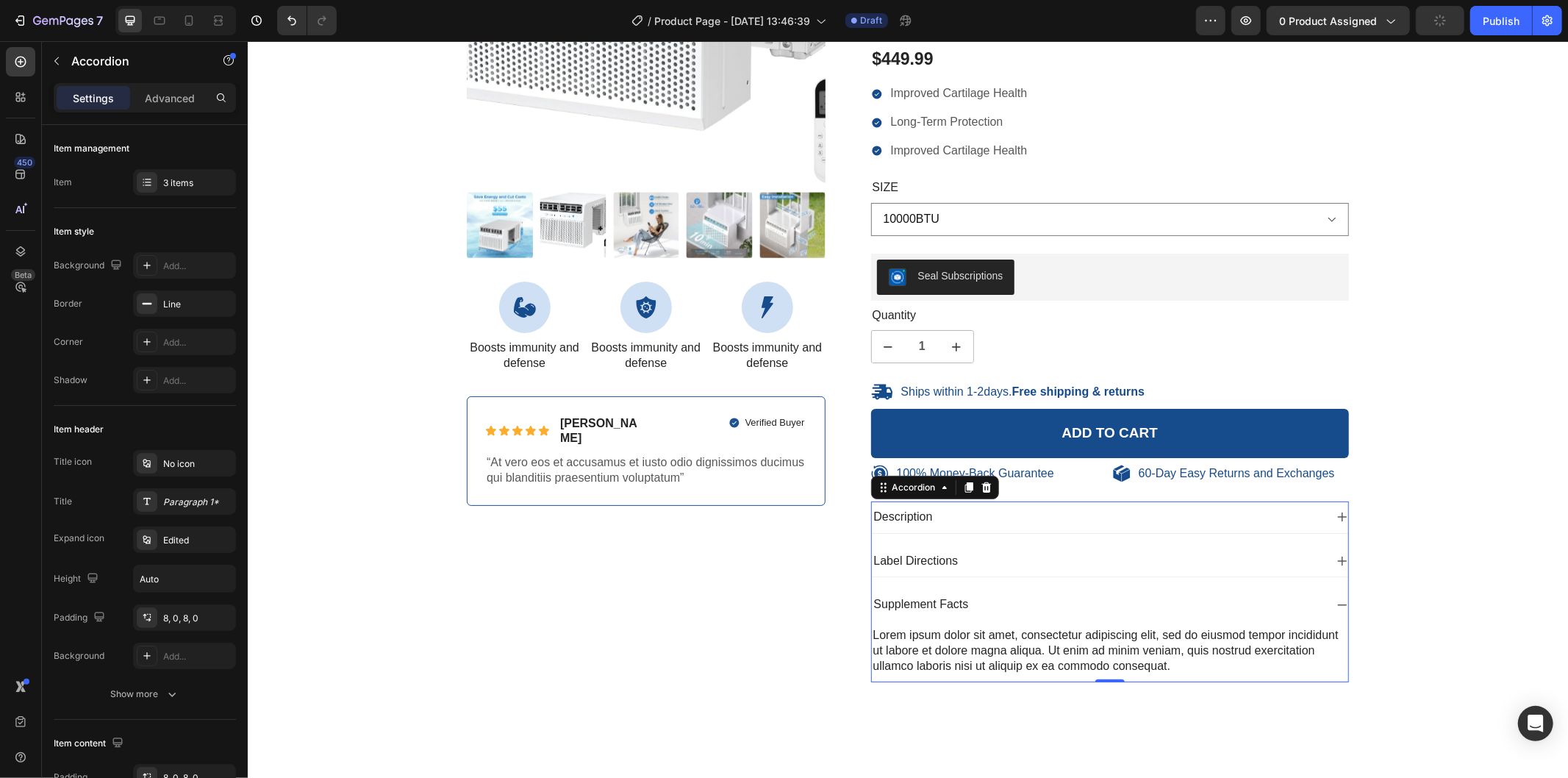
click at [1094, 595] on div "Supplement Facts" at bounding box center [1098, 603] width 454 height 19
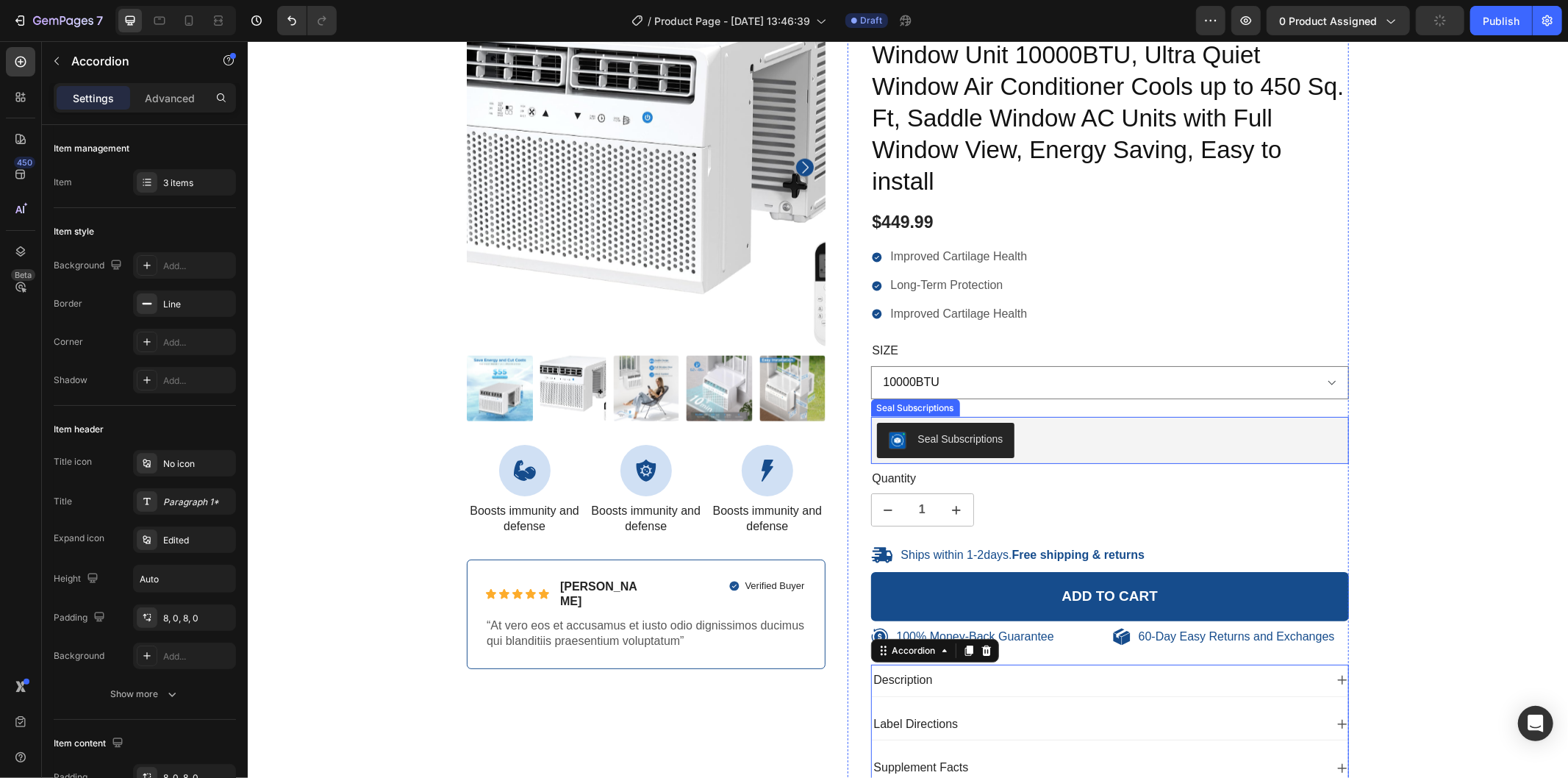
scroll to position [1303, 0]
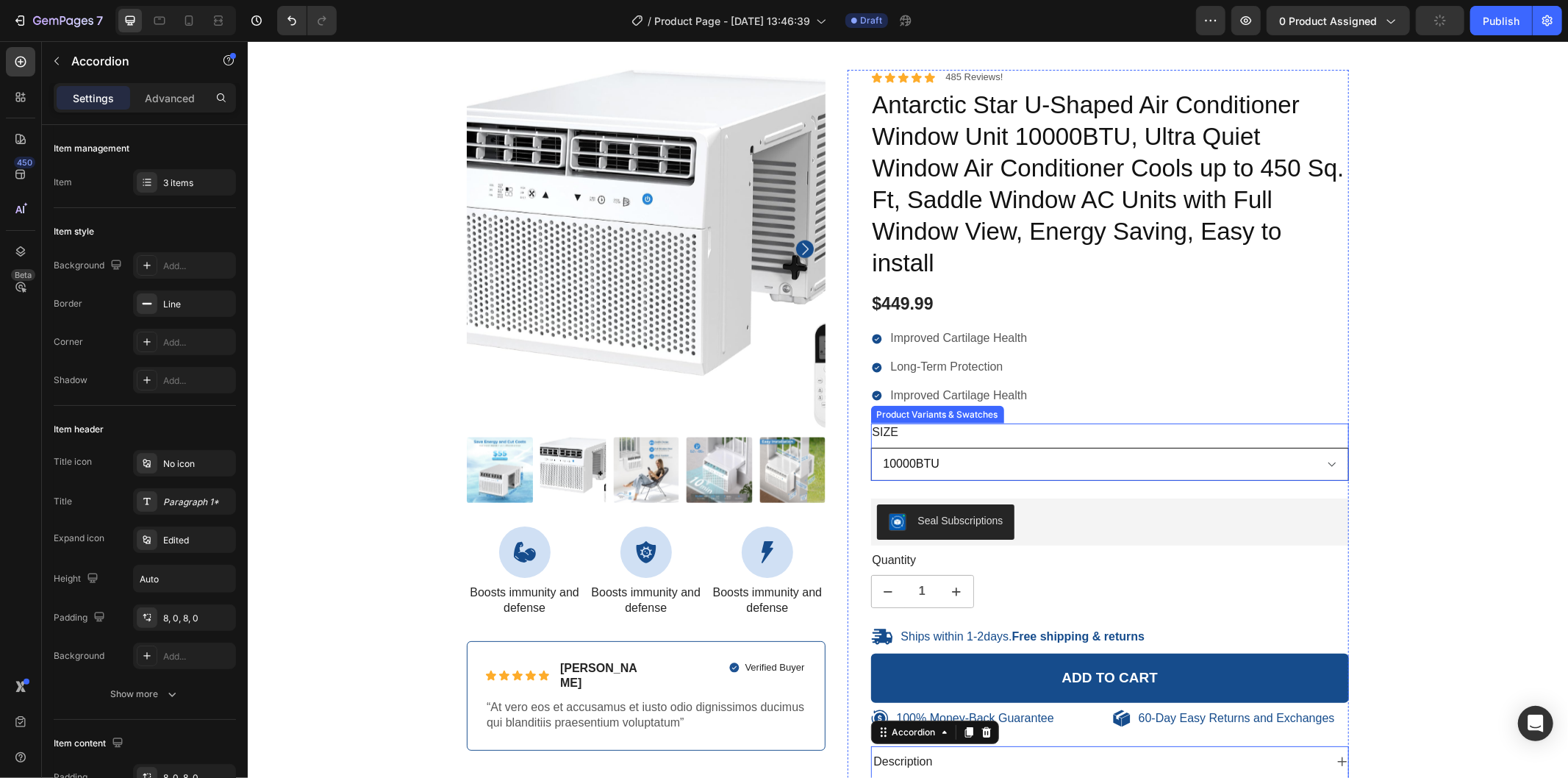
click at [1197, 461] on select "10000BTU 12000BTU" at bounding box center [1110, 464] width 479 height 33
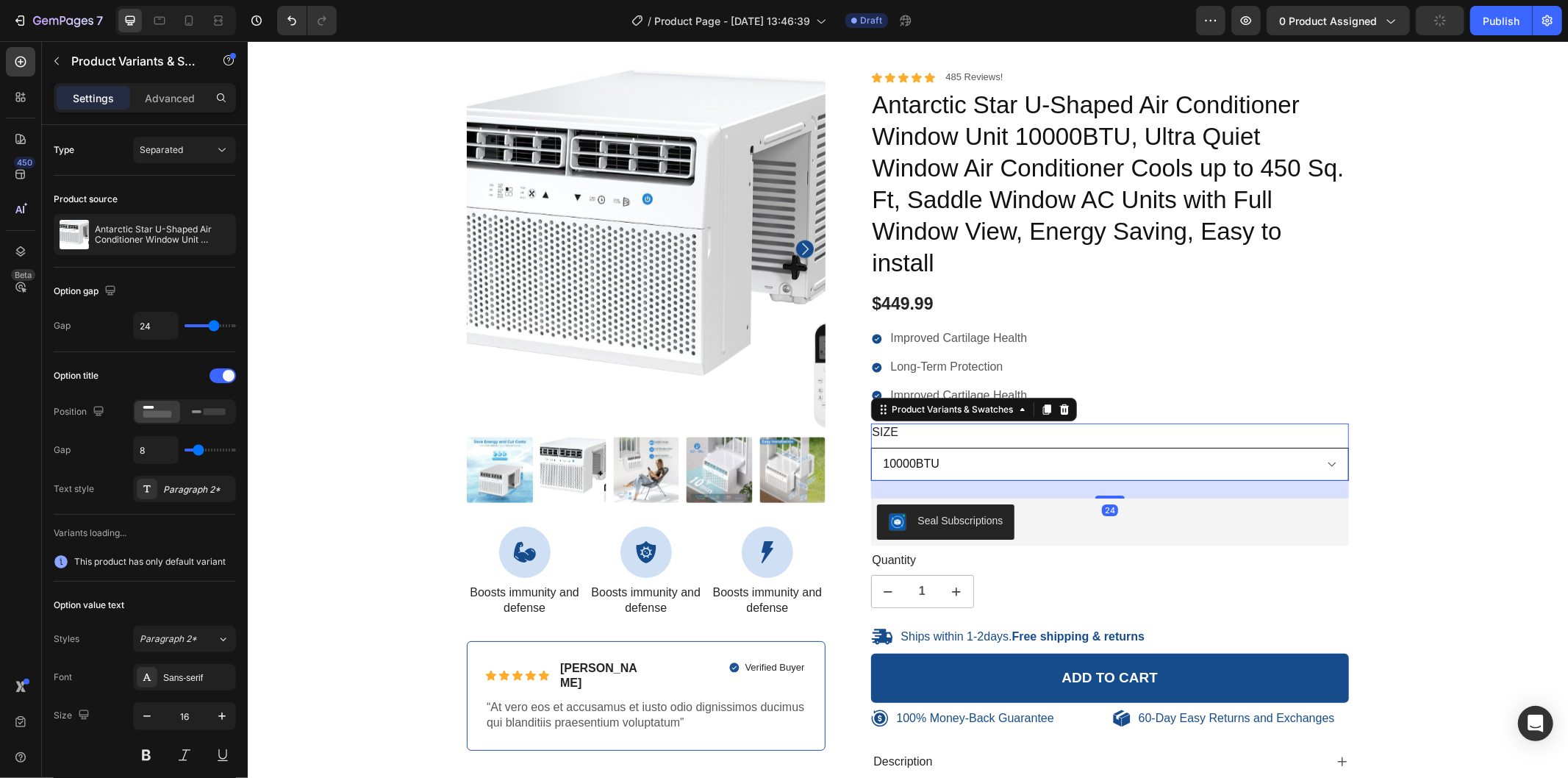
click at [1290, 462] on select "10000BTU 12000BTU" at bounding box center [1110, 464] width 479 height 33
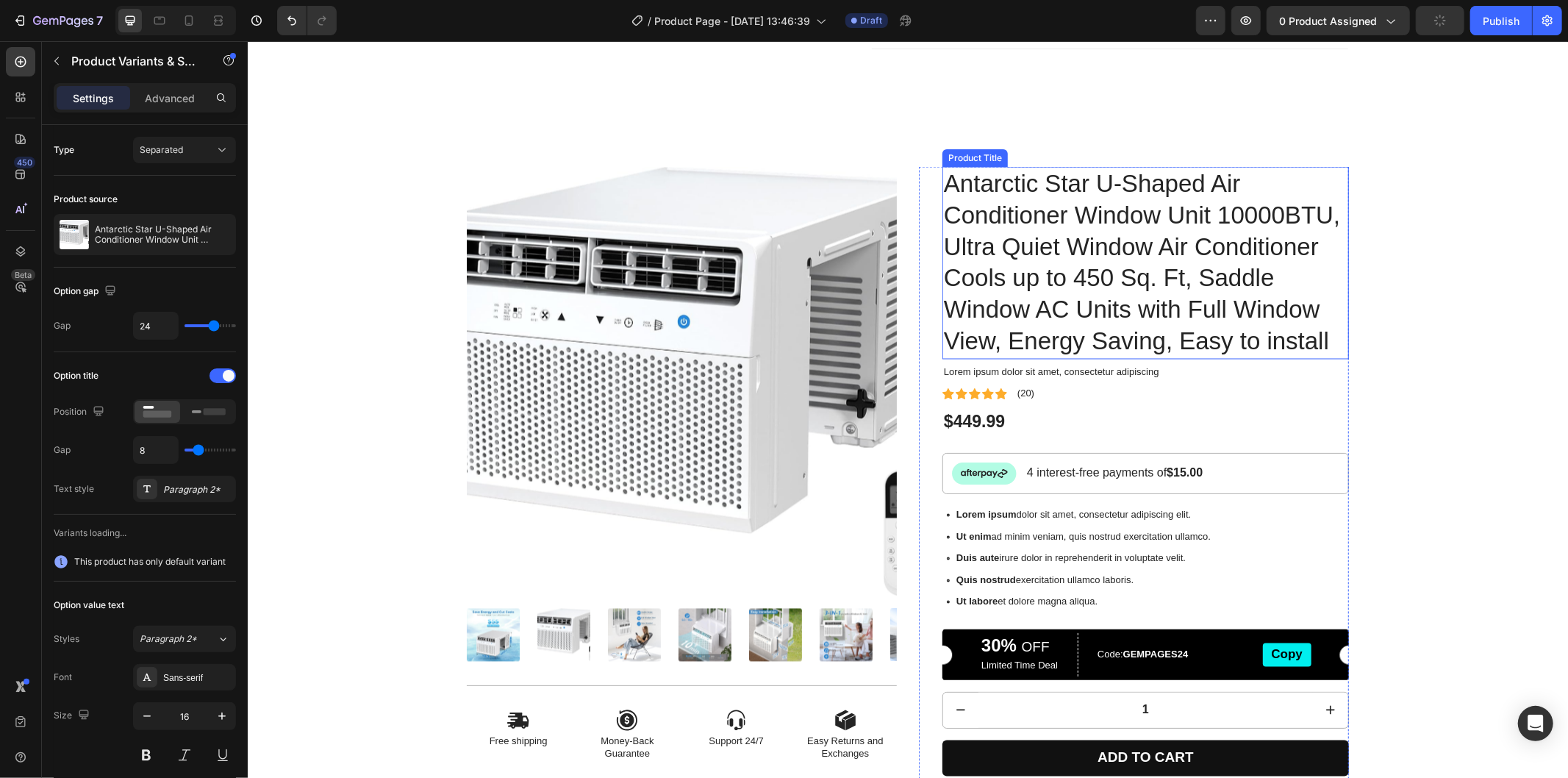
scroll to position [2283, 0]
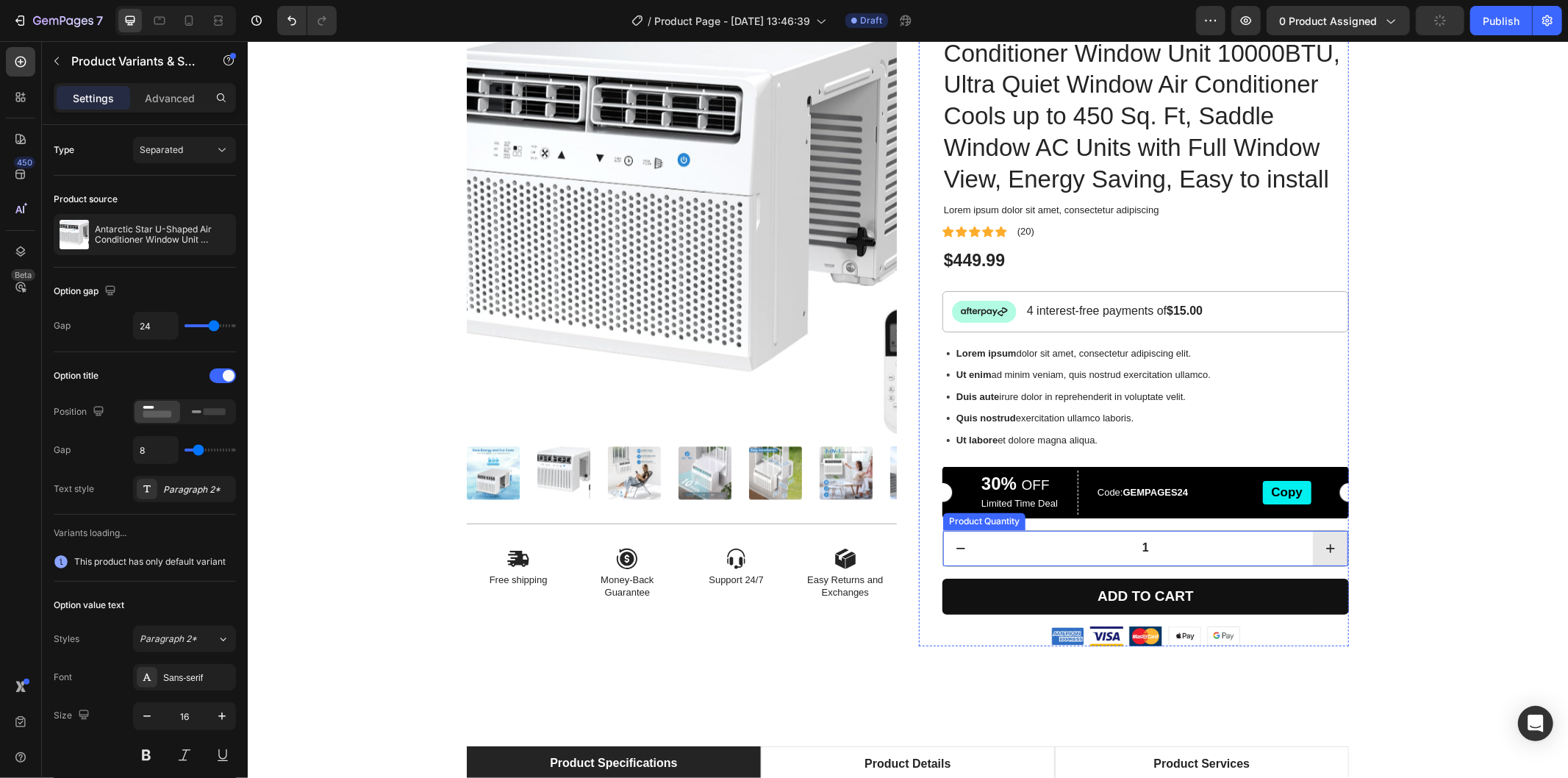
click at [1323, 555] on icon "increment" at bounding box center [1330, 547] width 15 height 15
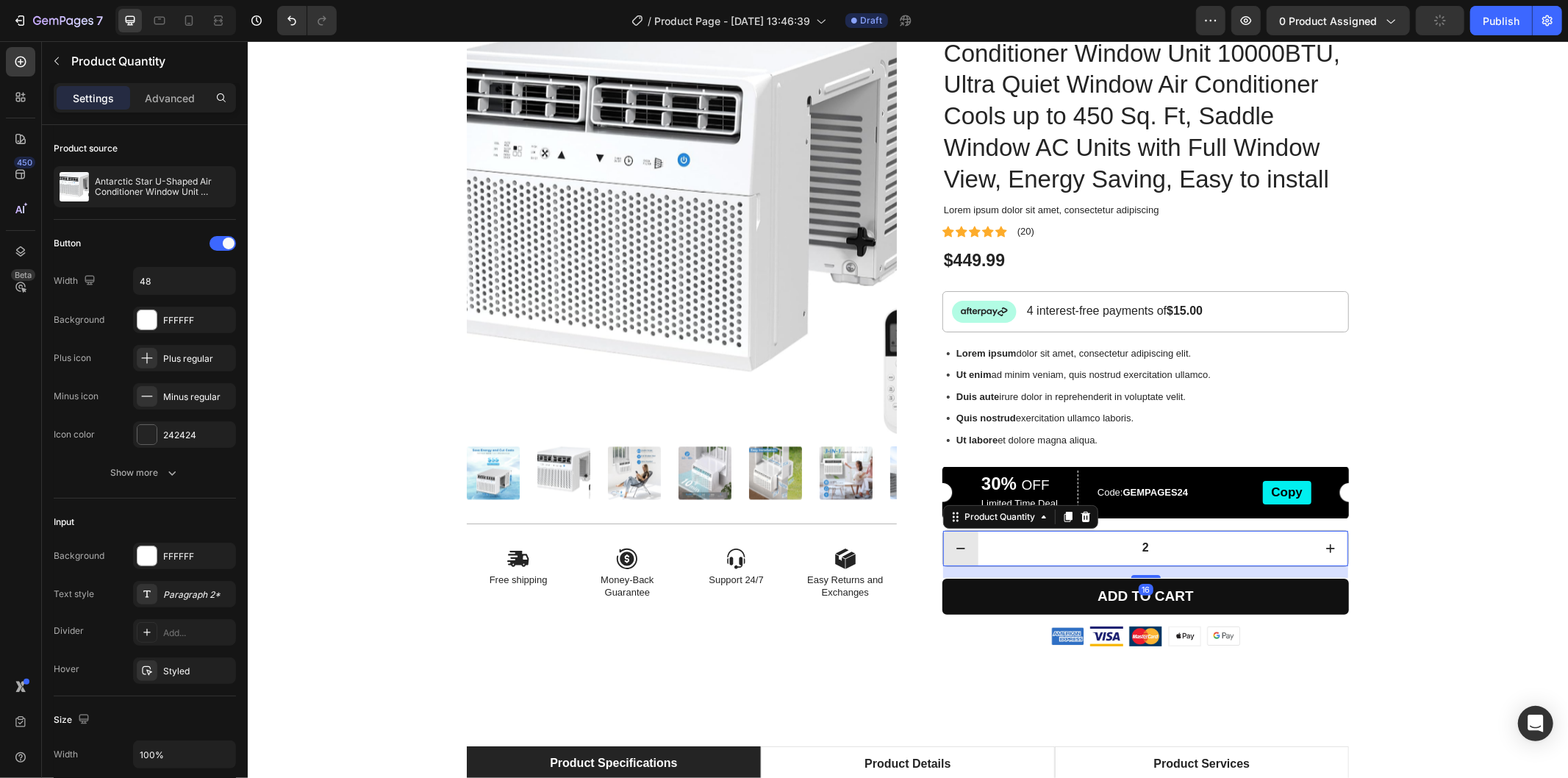
click at [968, 565] on button "decrement" at bounding box center [960, 547] width 35 height 35
type input "1"
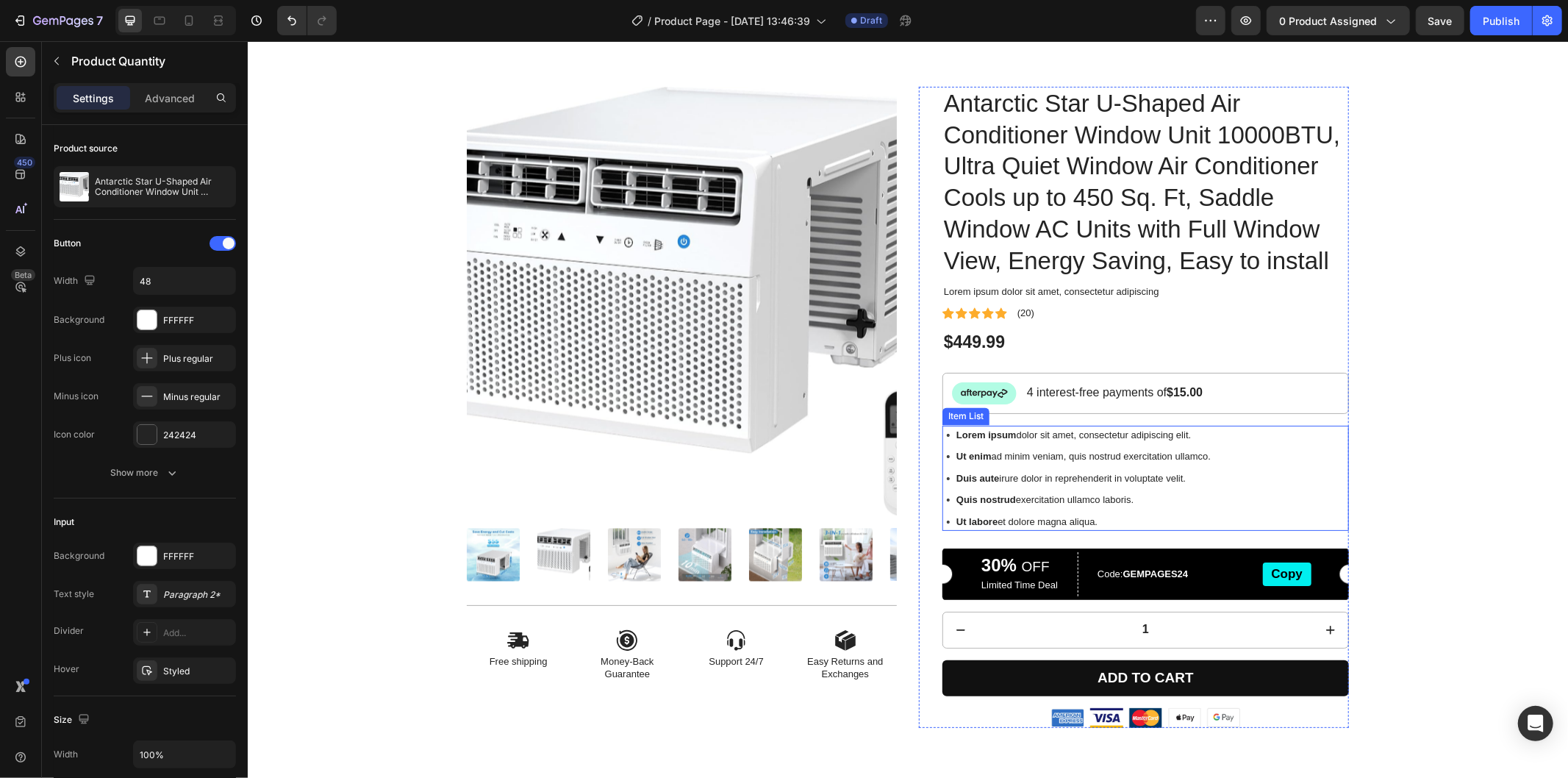
scroll to position [2446, 0]
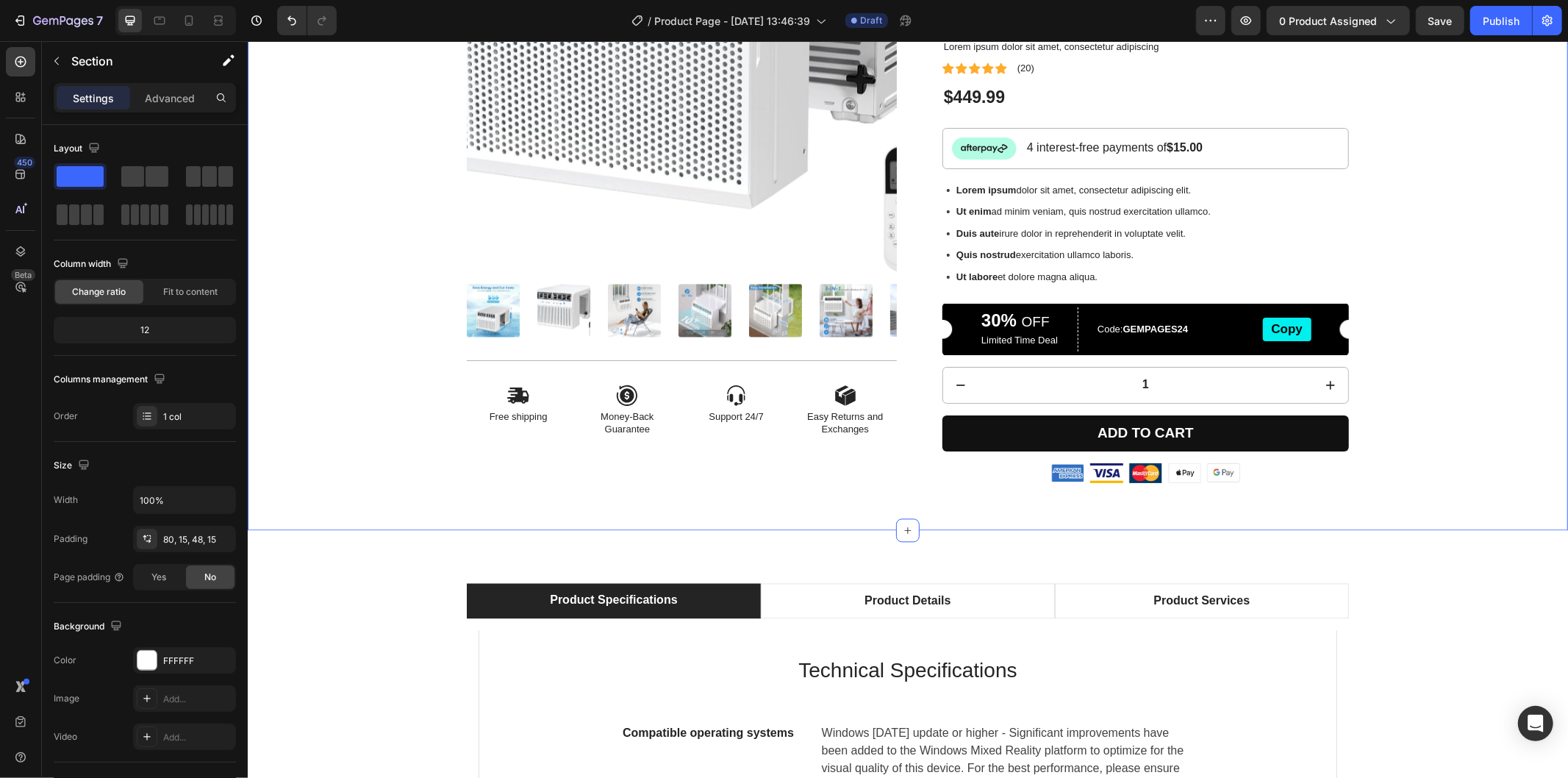
click at [1457, 334] on div "Product Images Icon Free shipping Text Block Icon Money-Back Guarantee Text Blo…" at bounding box center [908, 169] width 1298 height 654
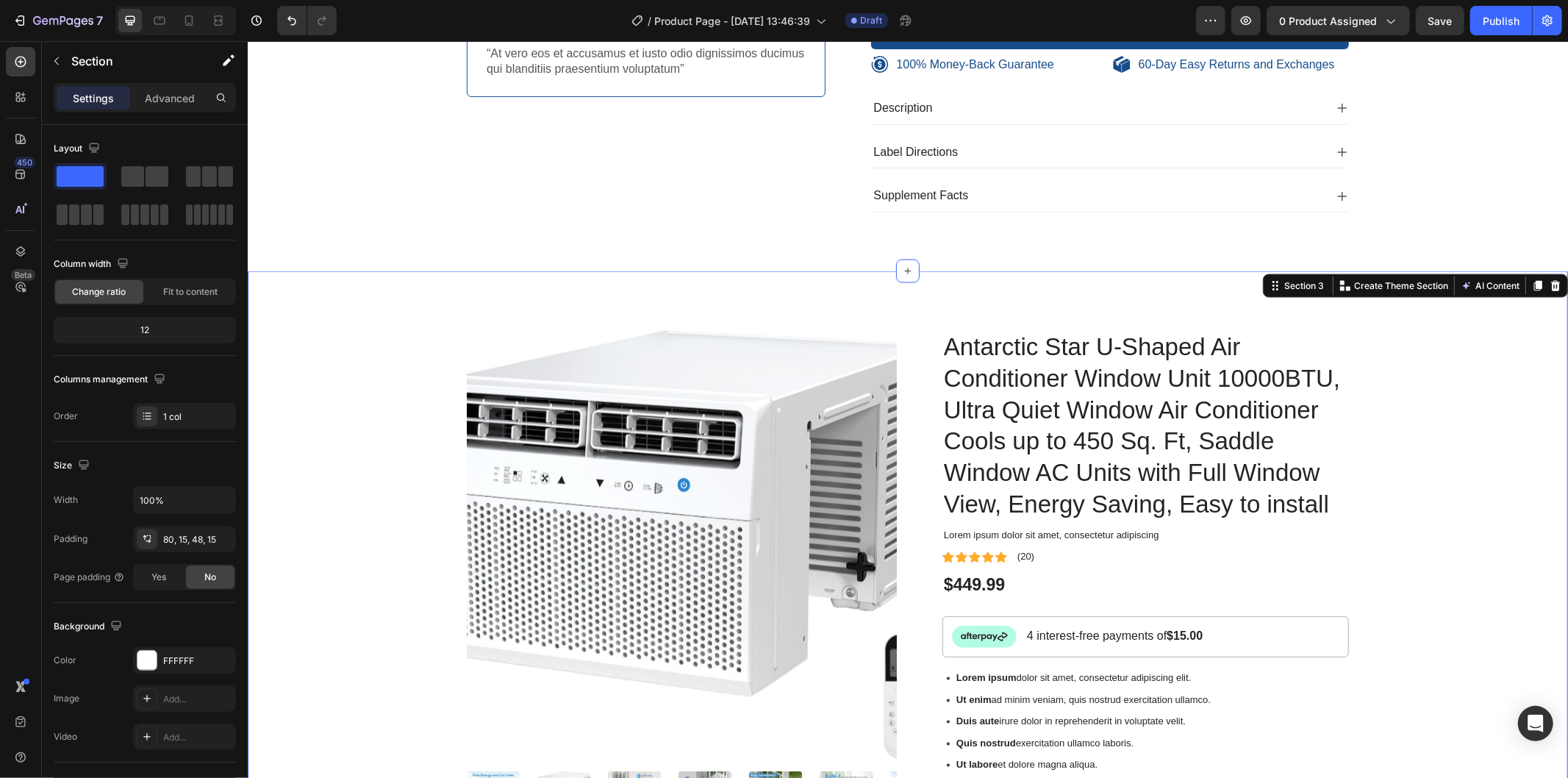
scroll to position [1792, 0]
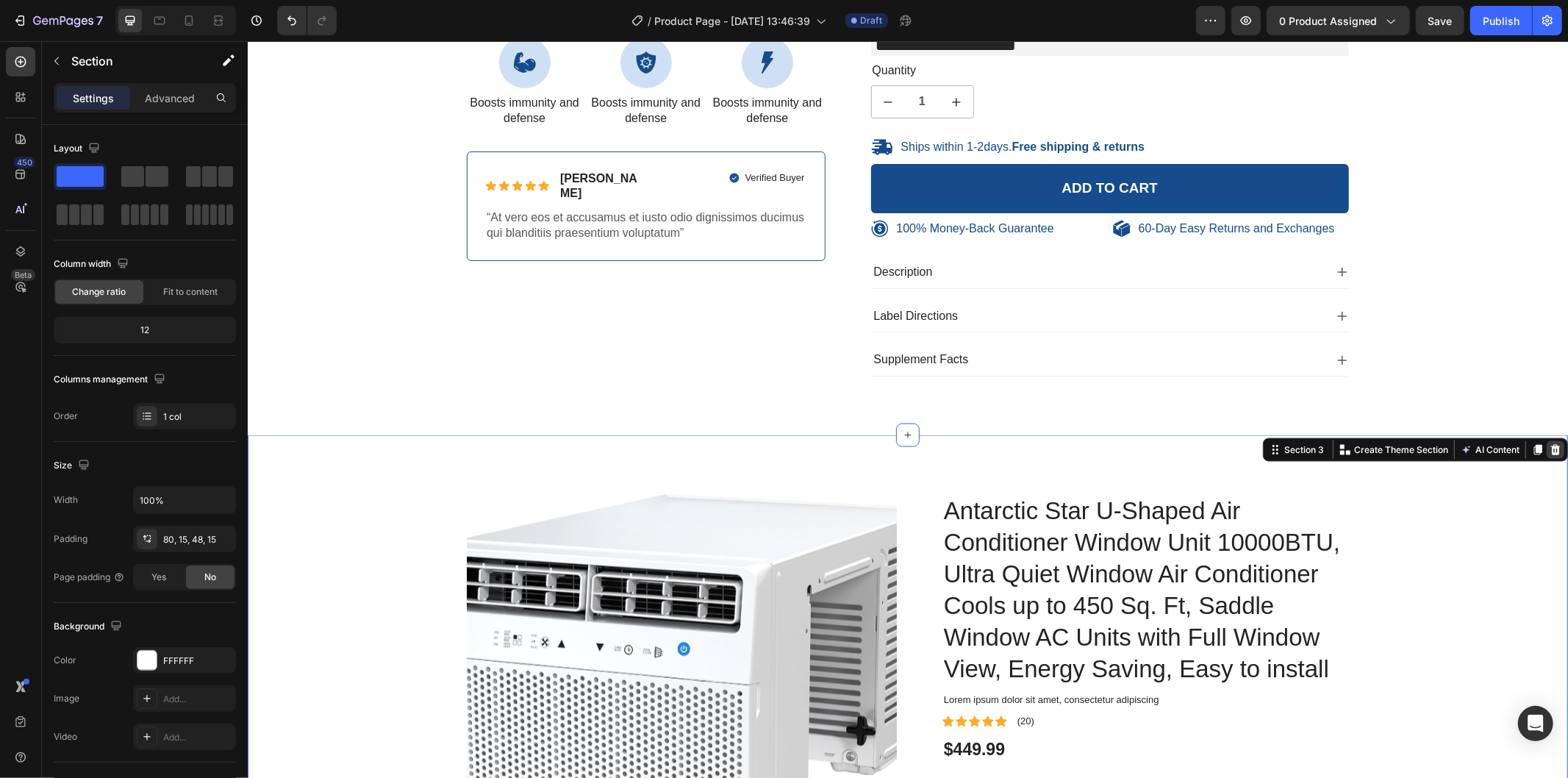
click at [1549, 445] on icon at bounding box center [1555, 449] width 12 height 12
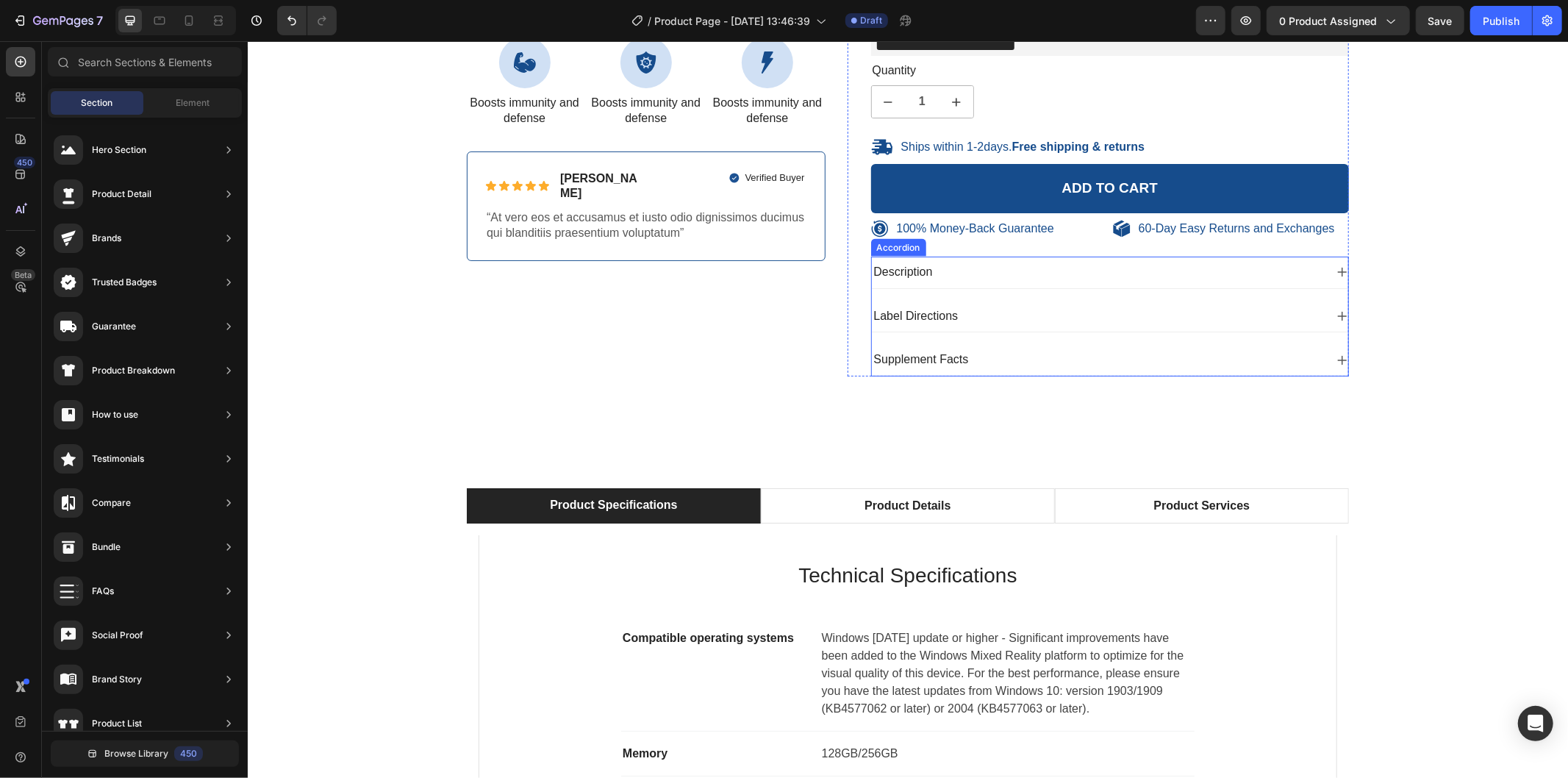
click at [1337, 271] on icon at bounding box center [1342, 271] width 9 height 9
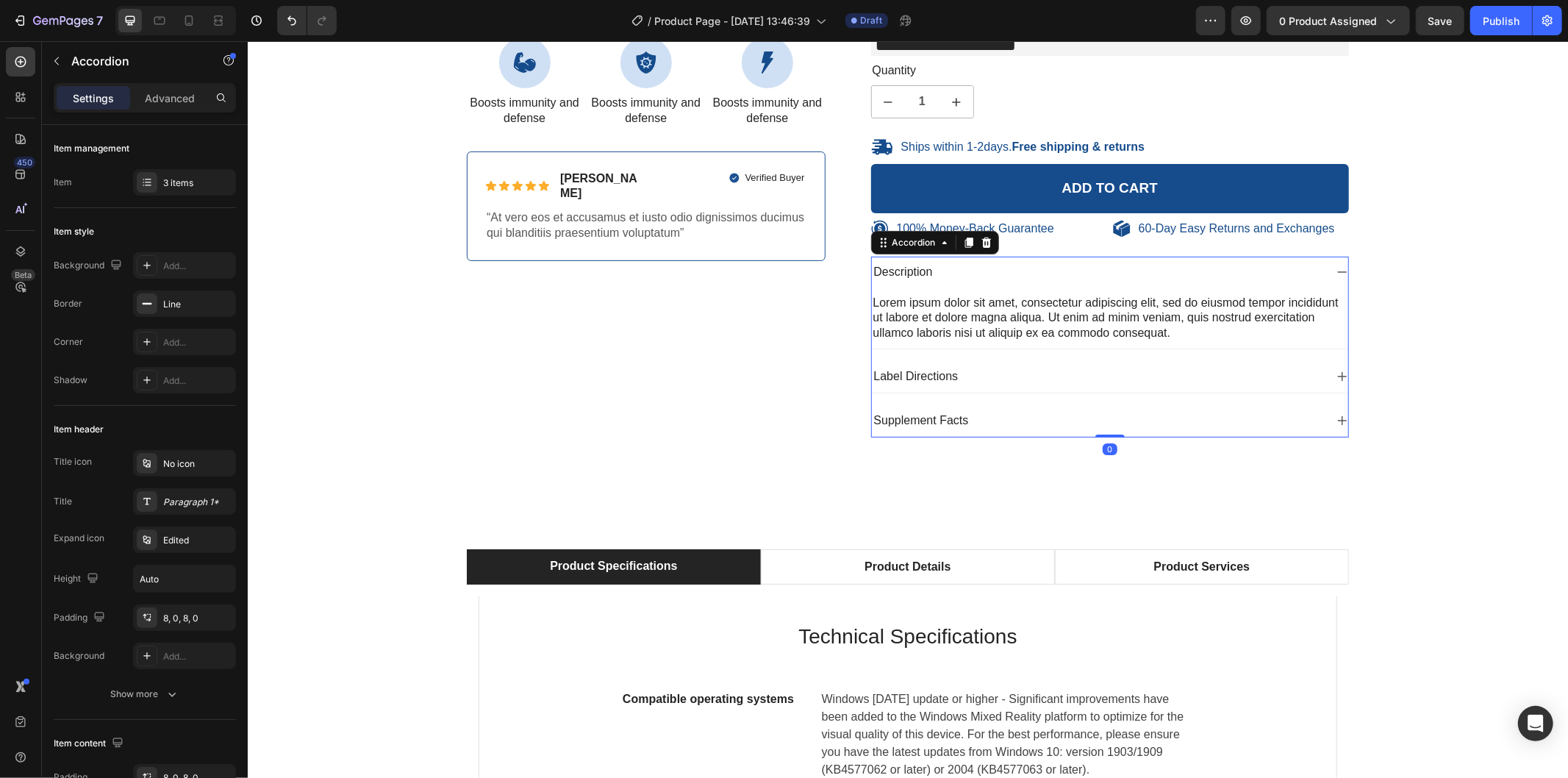
click at [1337, 271] on icon at bounding box center [1342, 271] width 9 height 2
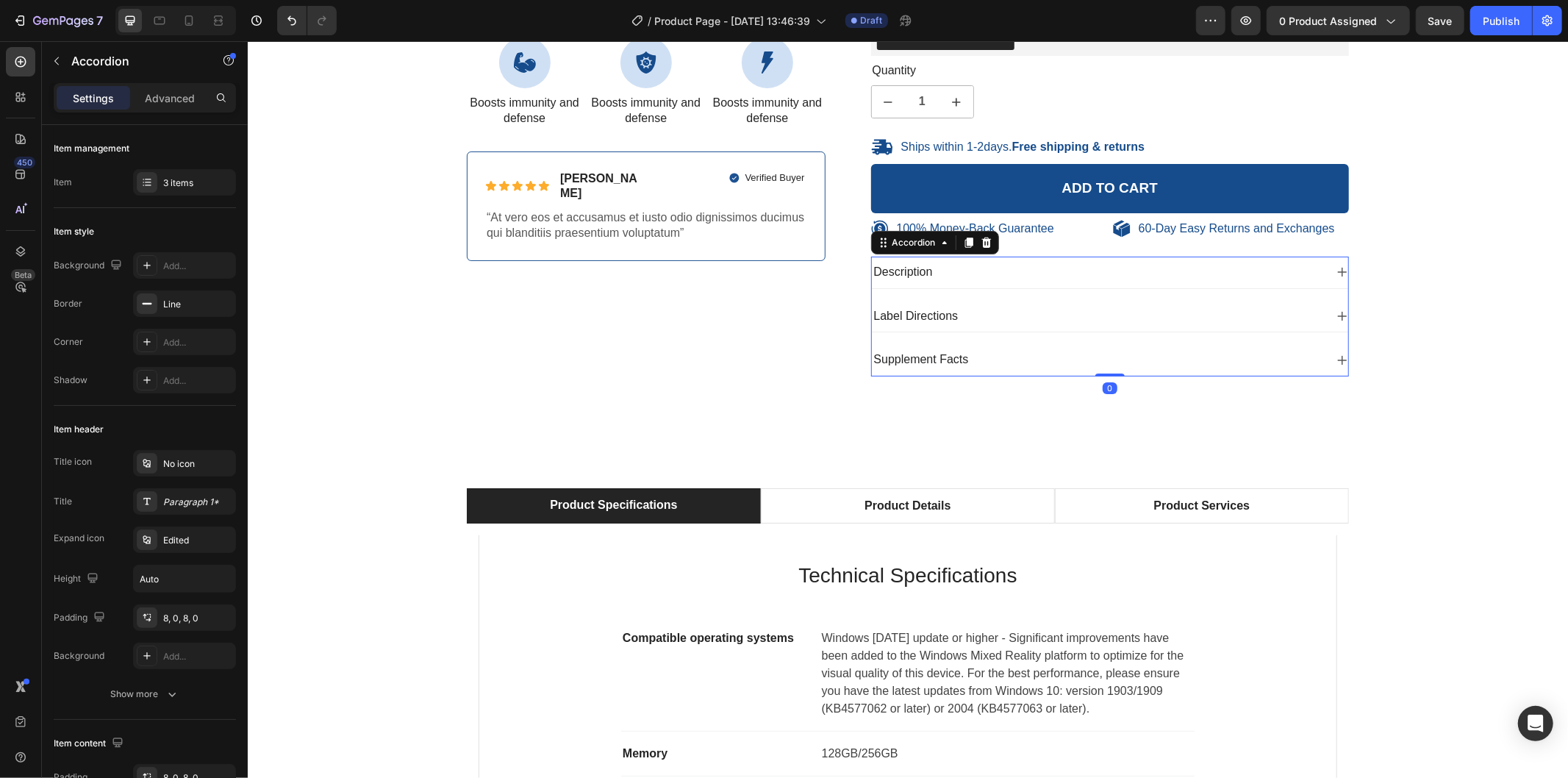
click at [1334, 308] on div "Label Directions" at bounding box center [1110, 316] width 477 height 31
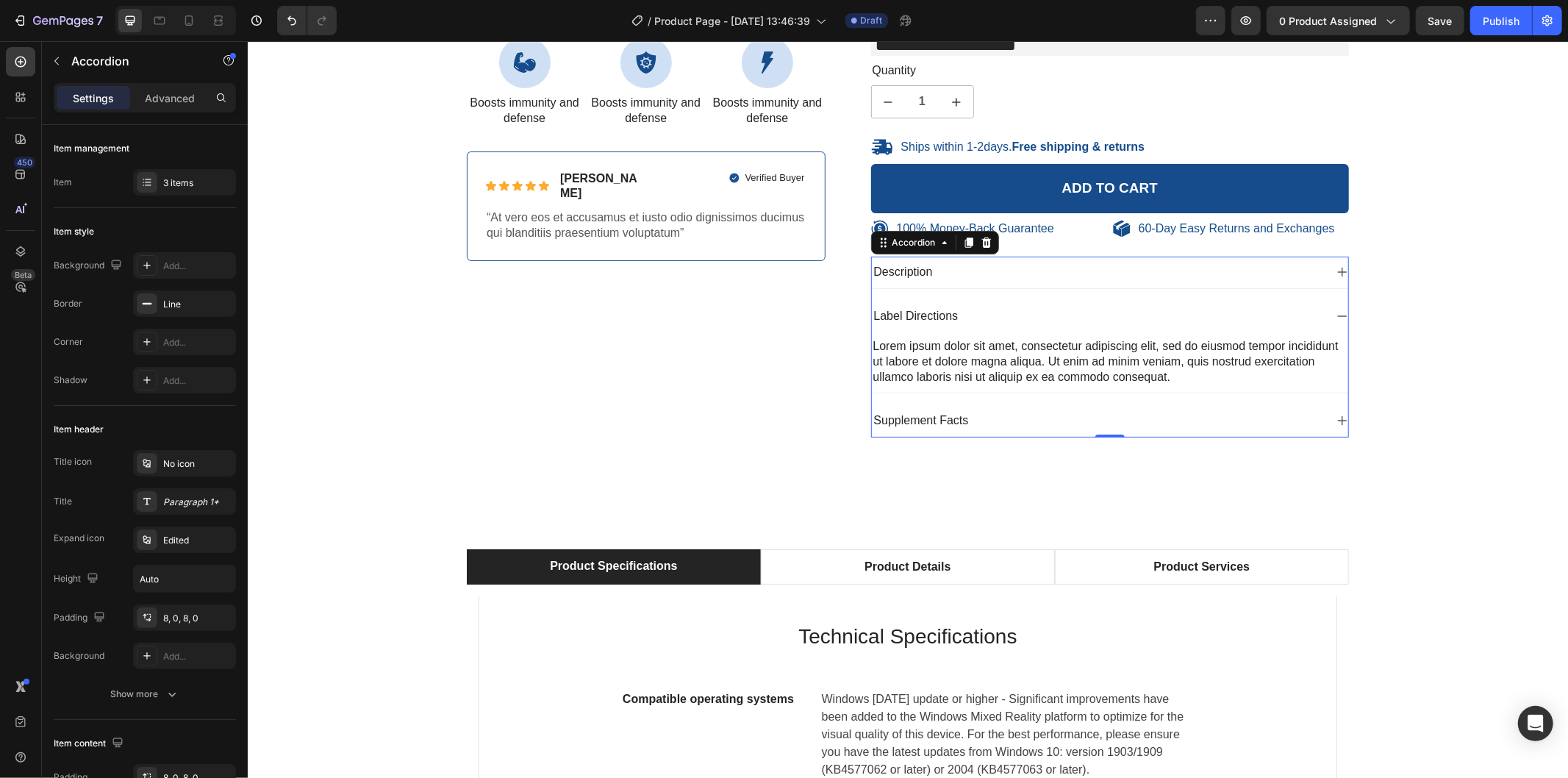
click at [1334, 308] on div "Label Directions" at bounding box center [1110, 316] width 477 height 31
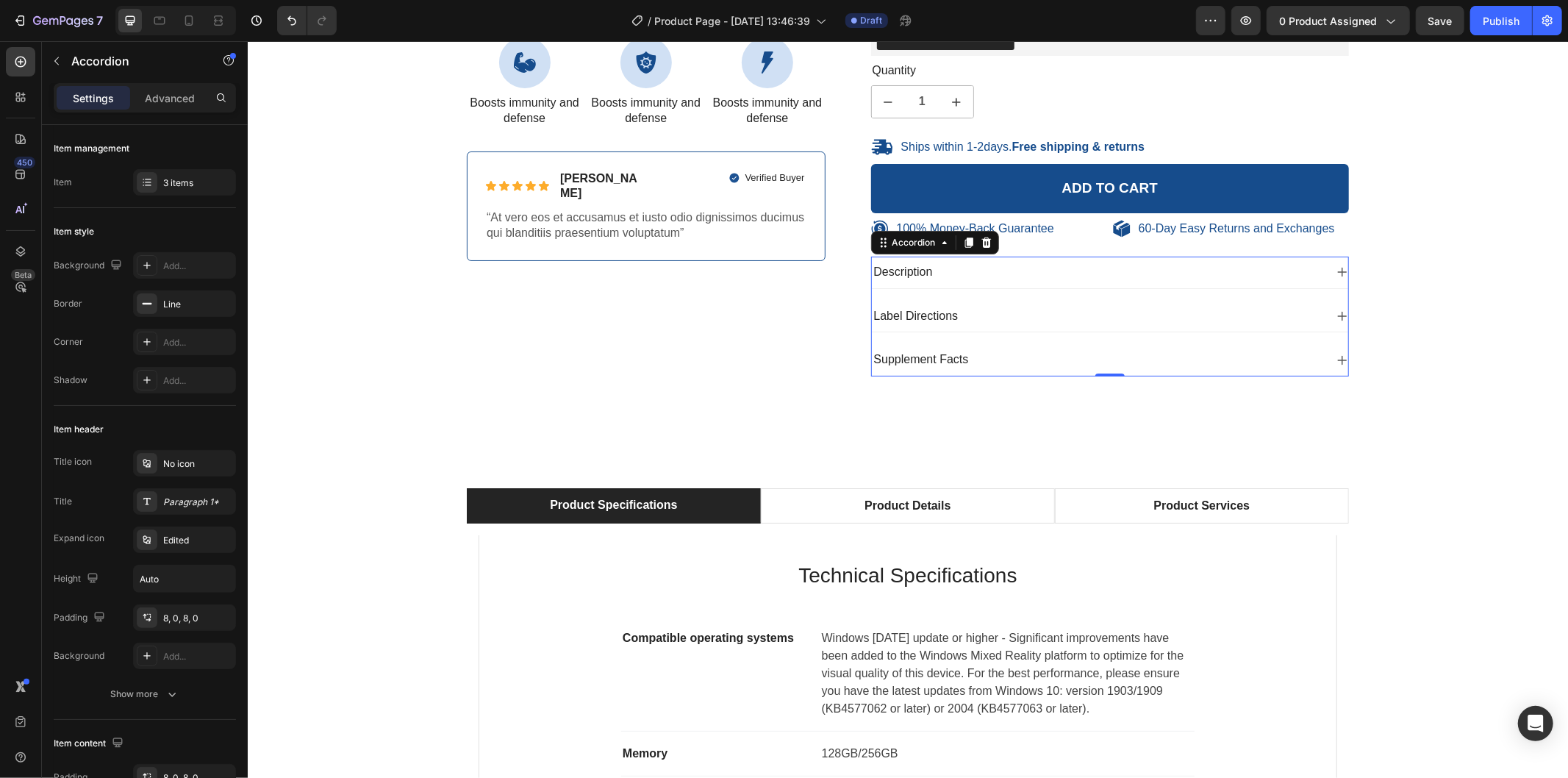
click at [1336, 358] on icon at bounding box center [1341, 359] width 12 height 12
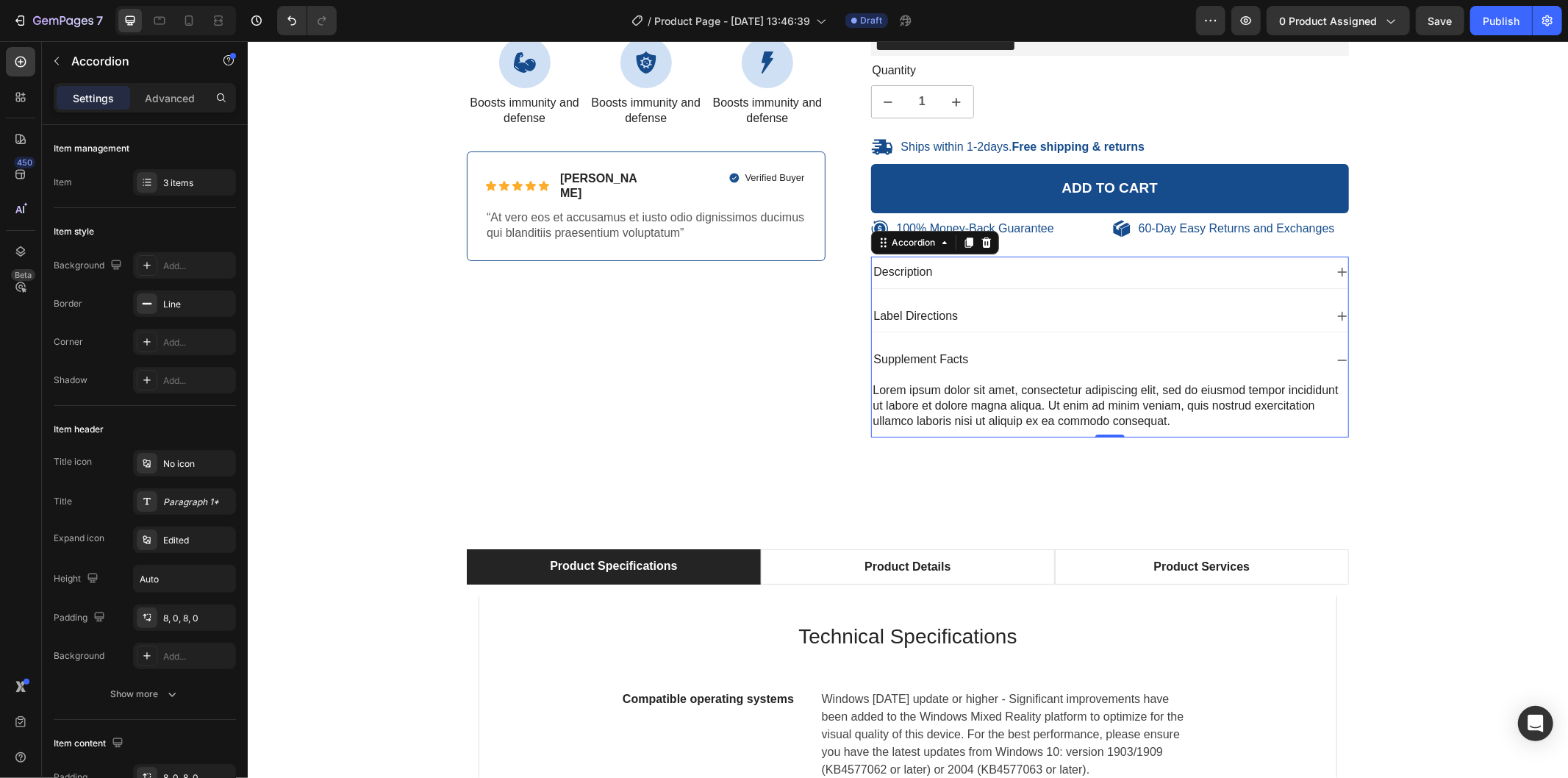
click at [1336, 358] on icon at bounding box center [1341, 359] width 12 height 12
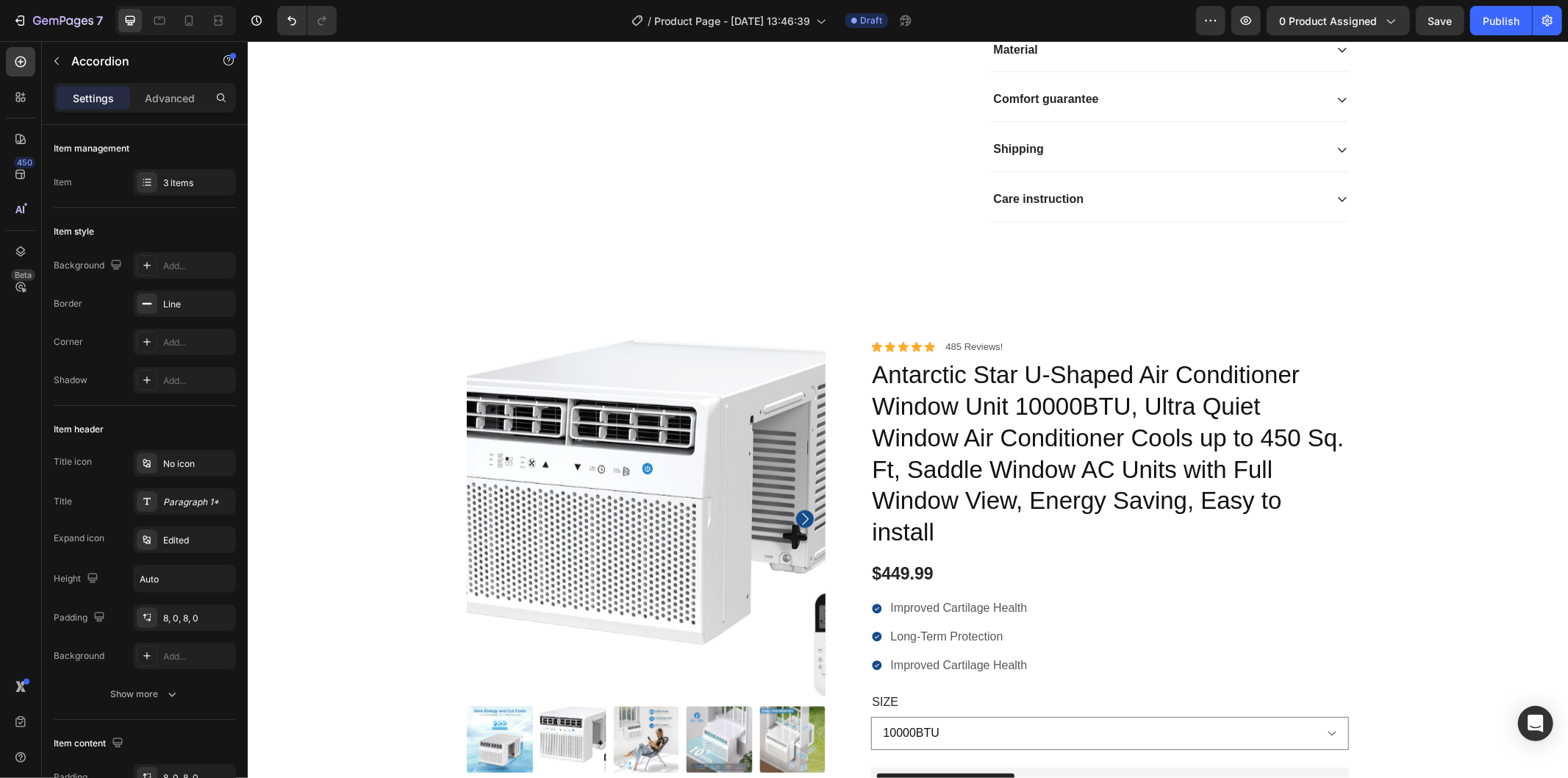
scroll to position [568, 0]
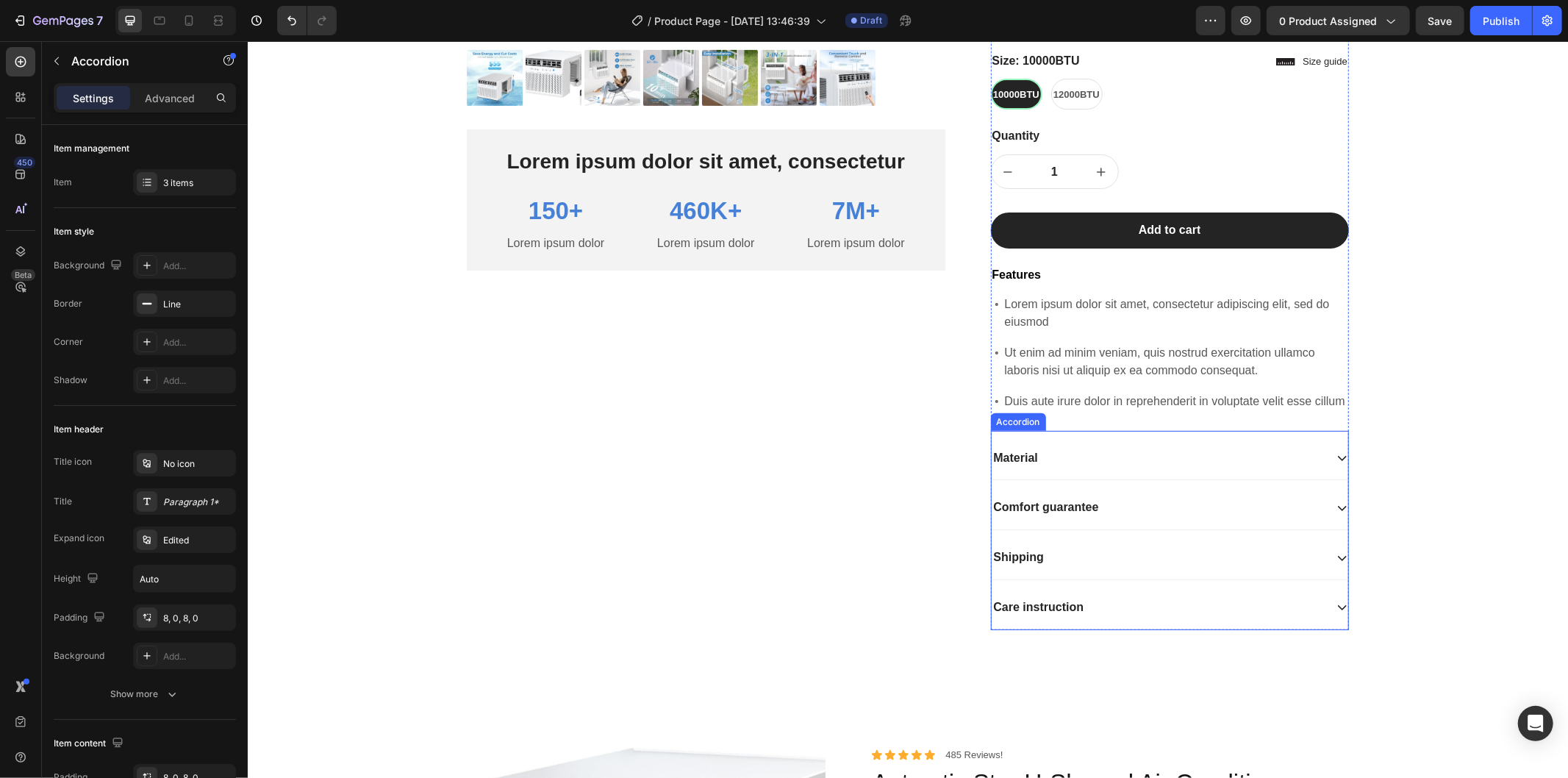
click at [1336, 463] on icon at bounding box center [1341, 457] width 12 height 12
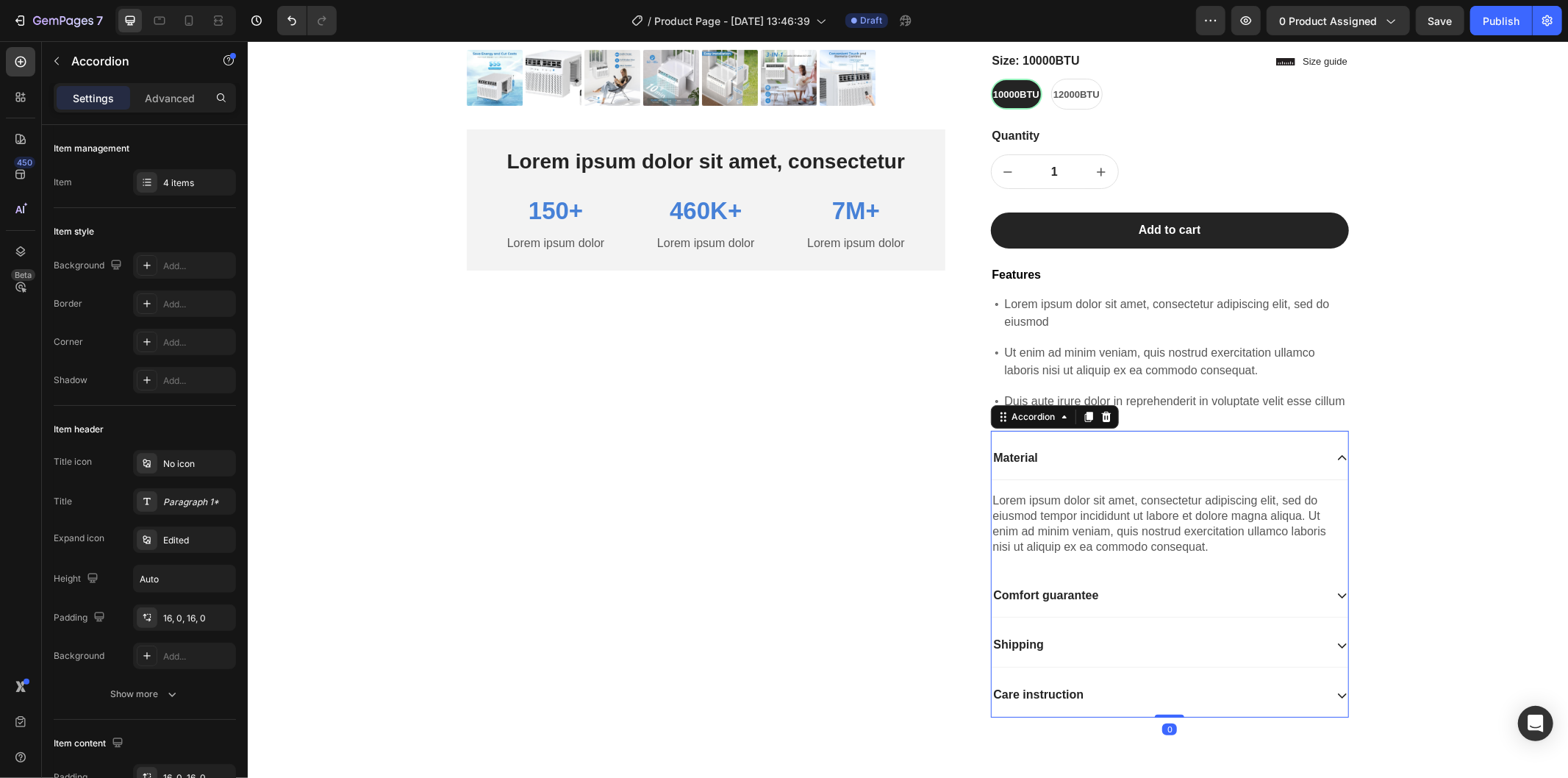
click at [1336, 463] on icon at bounding box center [1341, 457] width 12 height 12
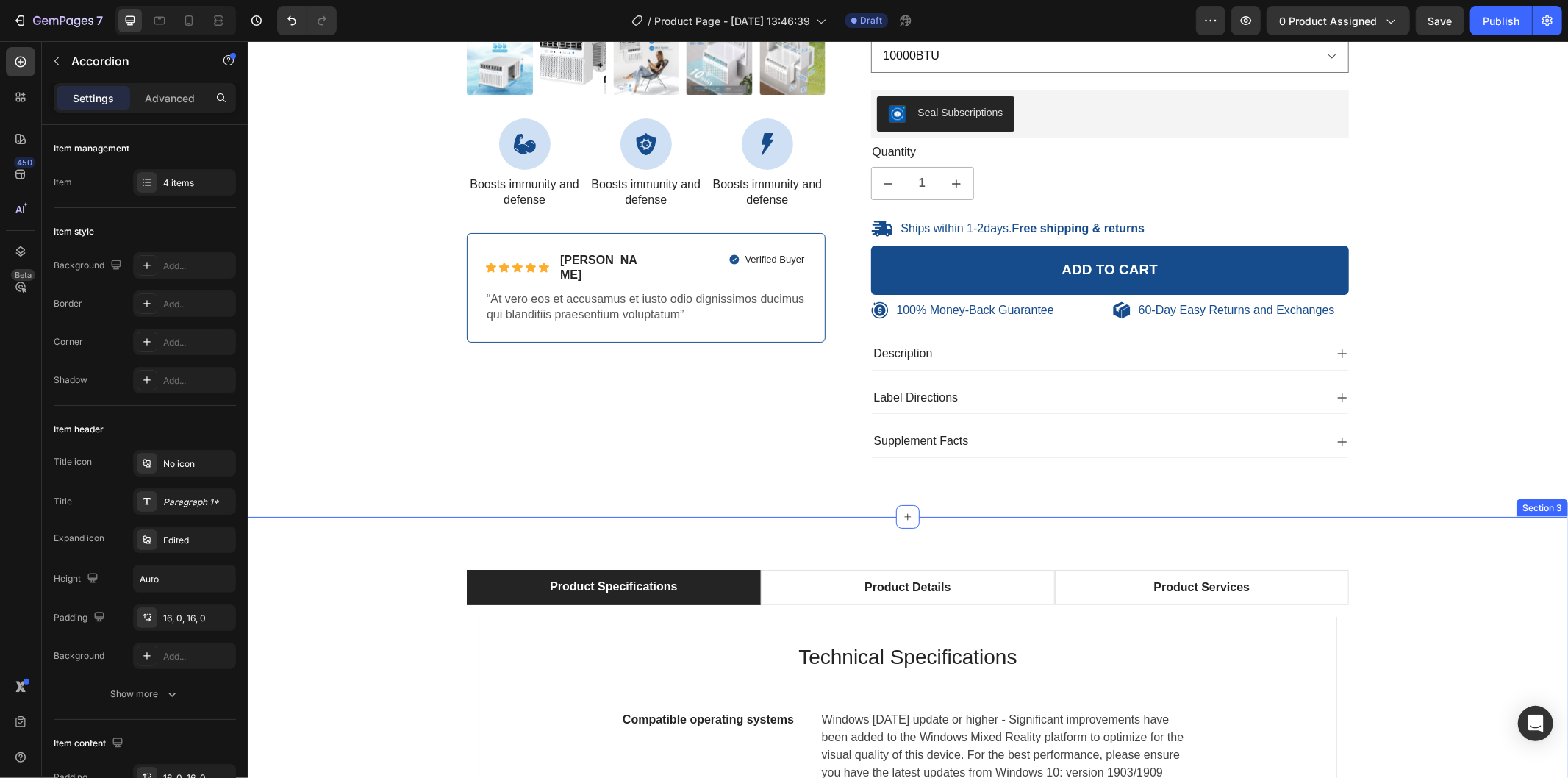
scroll to position [1792, 0]
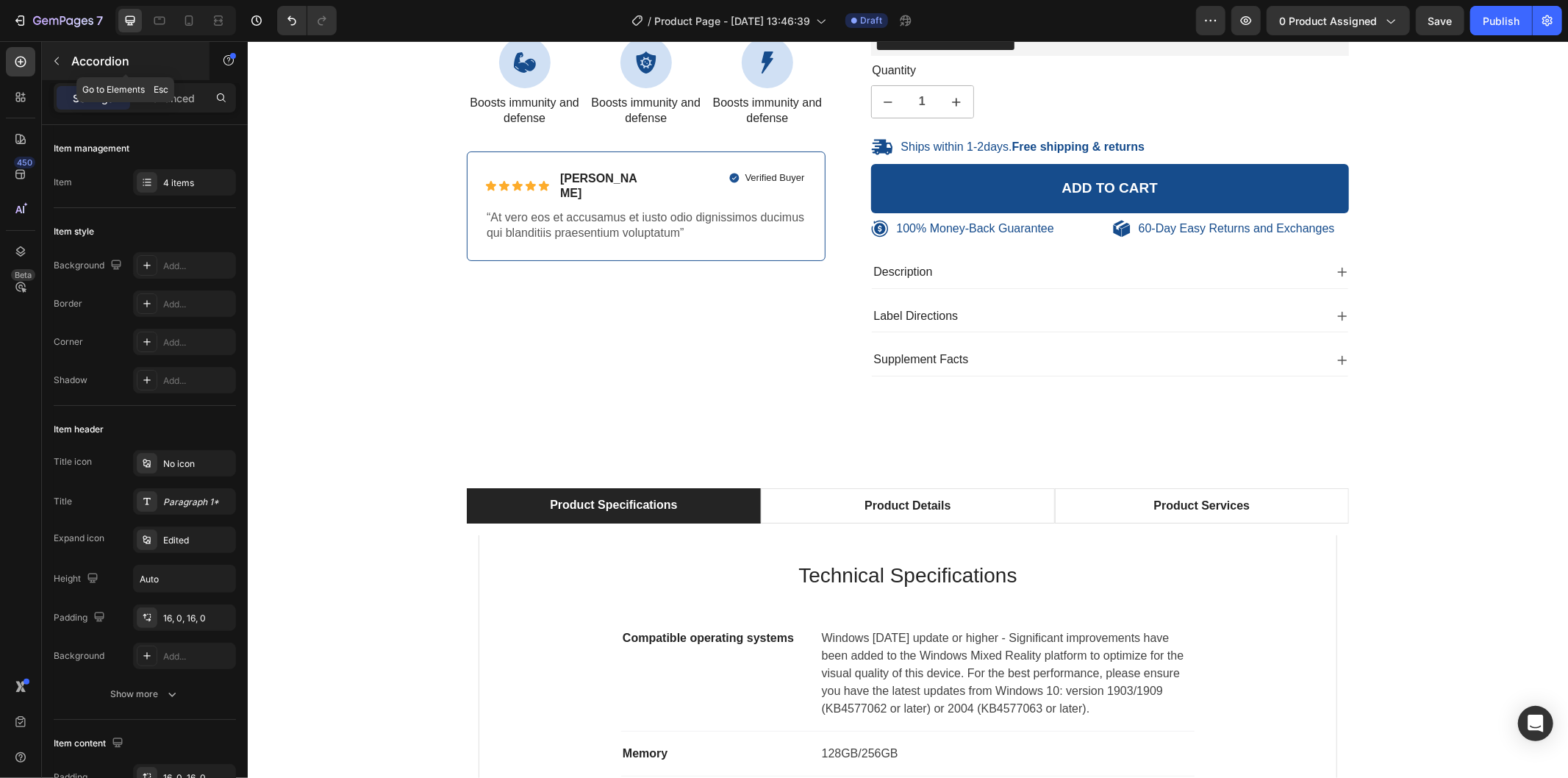
click at [53, 56] on icon "button" at bounding box center [56, 61] width 12 height 12
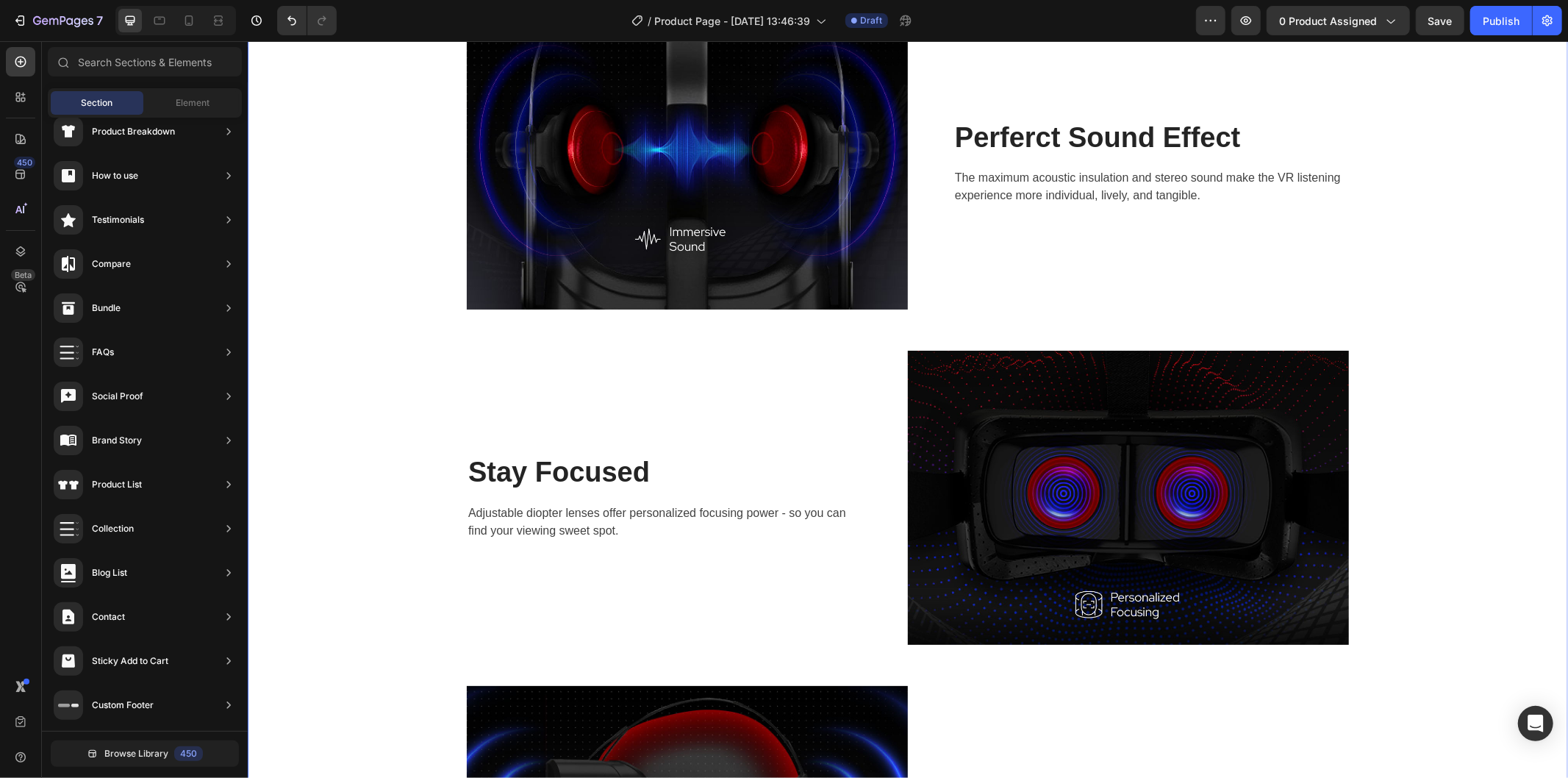
scroll to position [3671, 0]
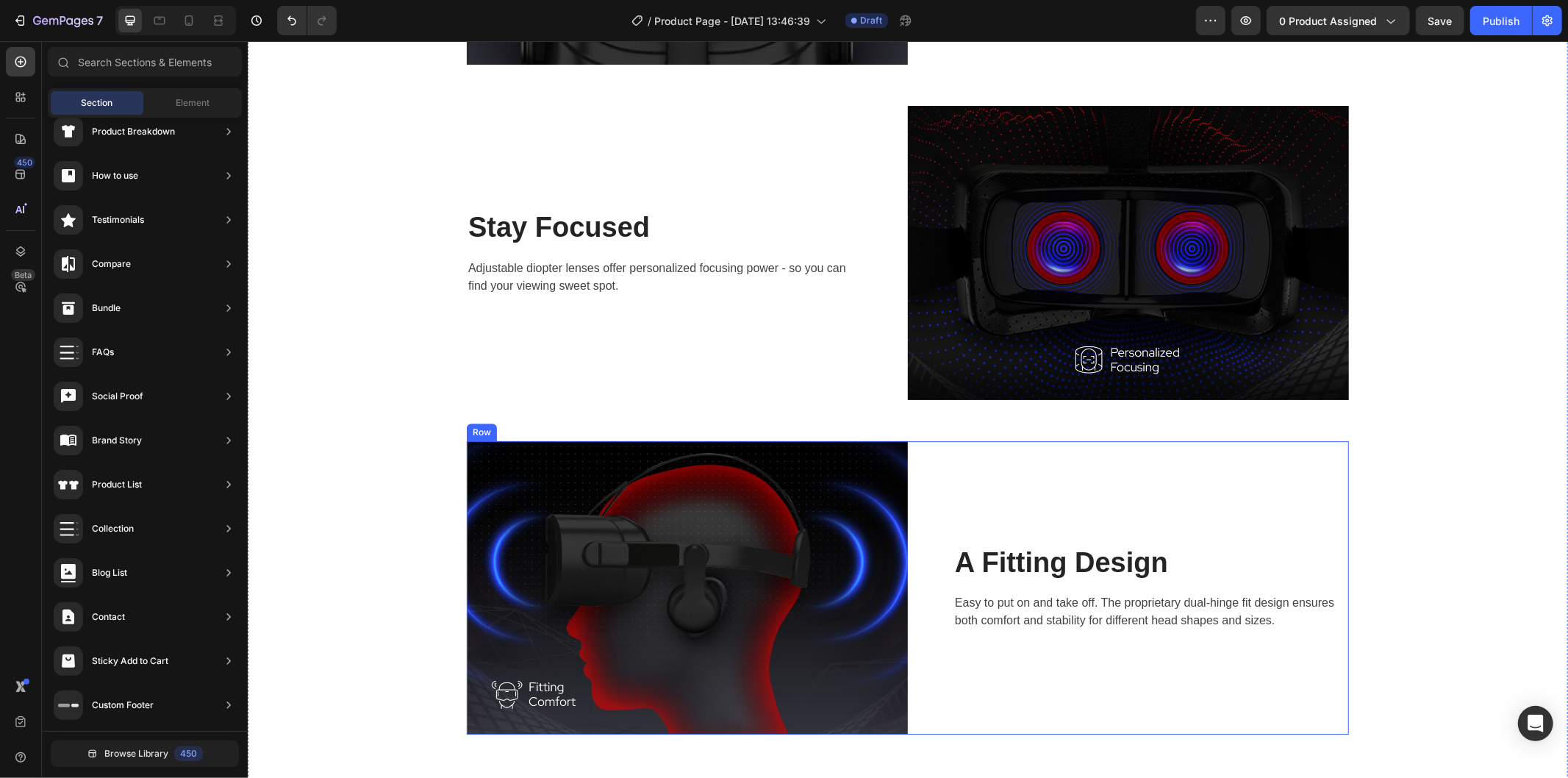
click at [1193, 508] on div "A Fitting Design Heading Easy to put on and take off. The proprietary dual-hing…" at bounding box center [1128, 586] width 441 height 294
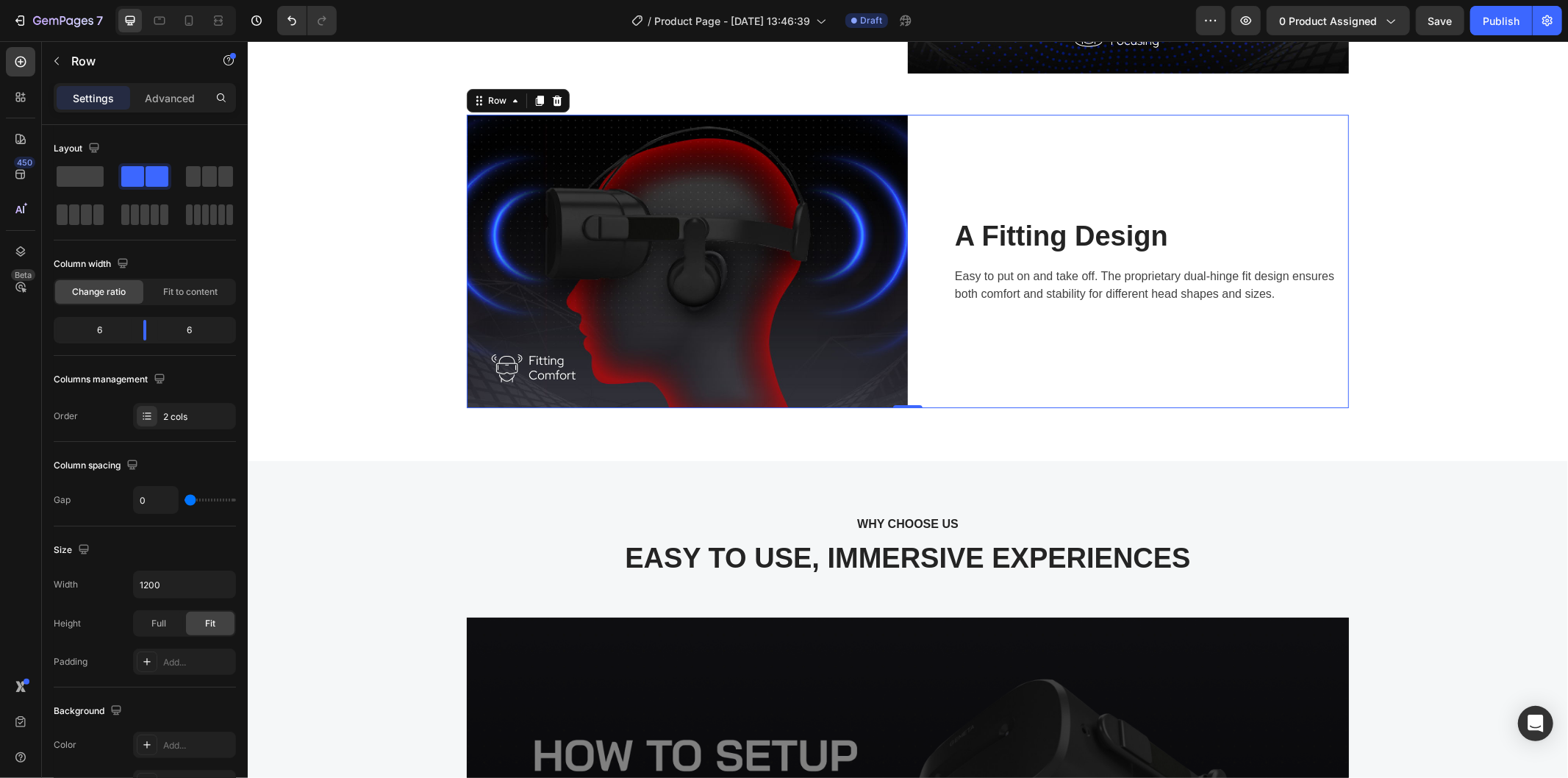
scroll to position [4162, 0]
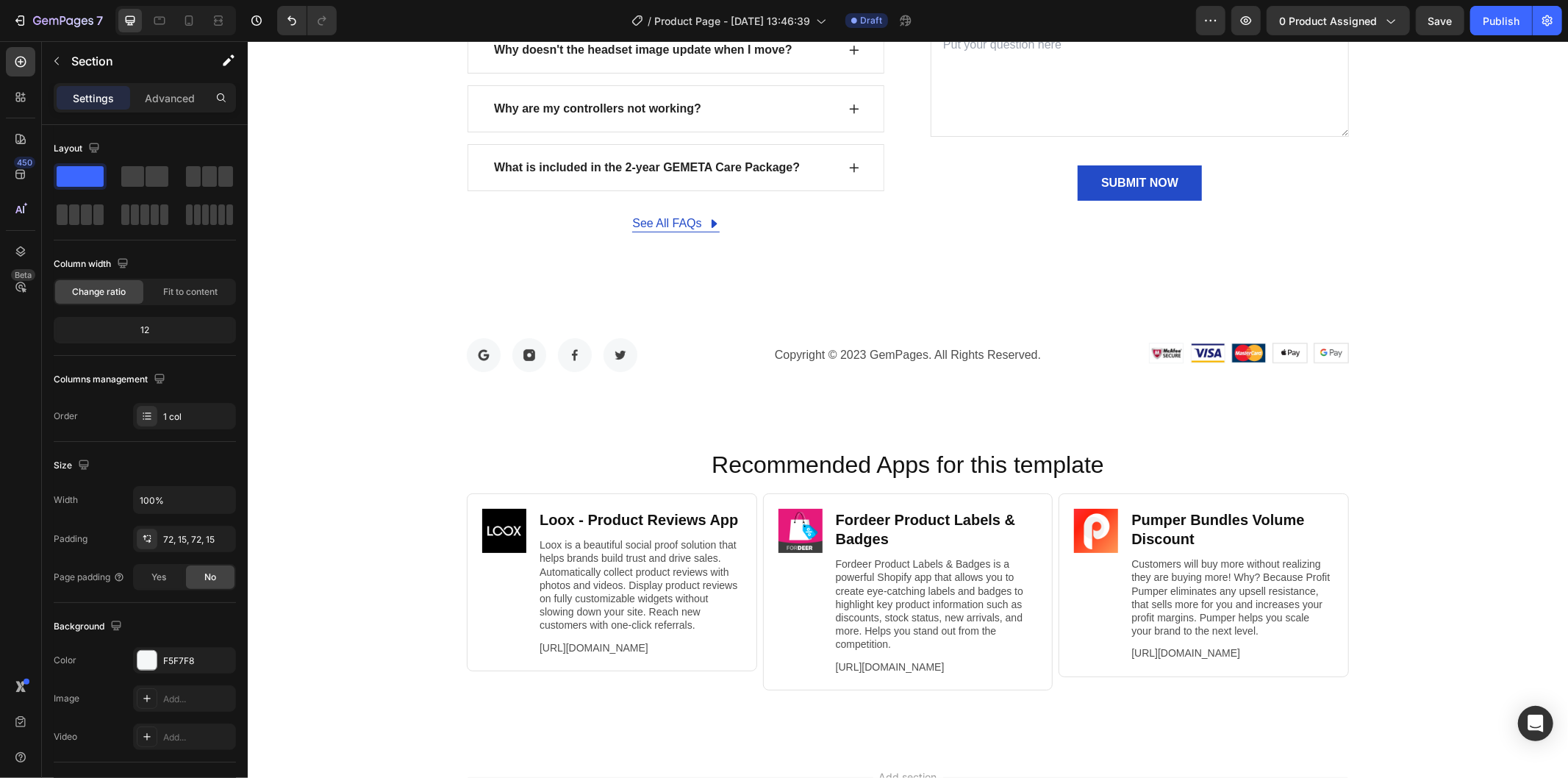
scroll to position [7952, 0]
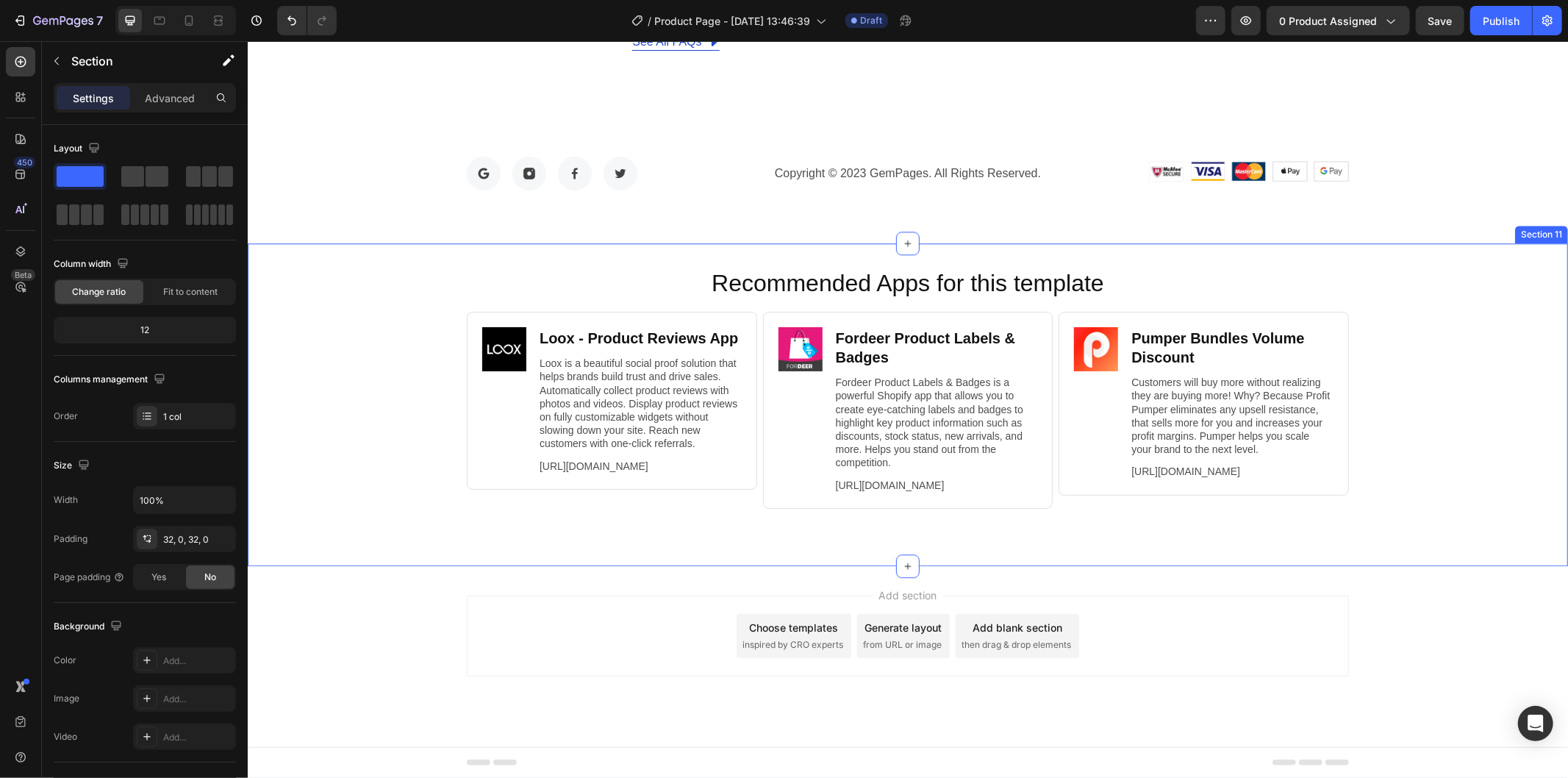
click at [1381, 414] on div "Recommended Apps for this template Heading Image Loox ‑ Product Reviews App Hea…" at bounding box center [908, 404] width 1321 height 276
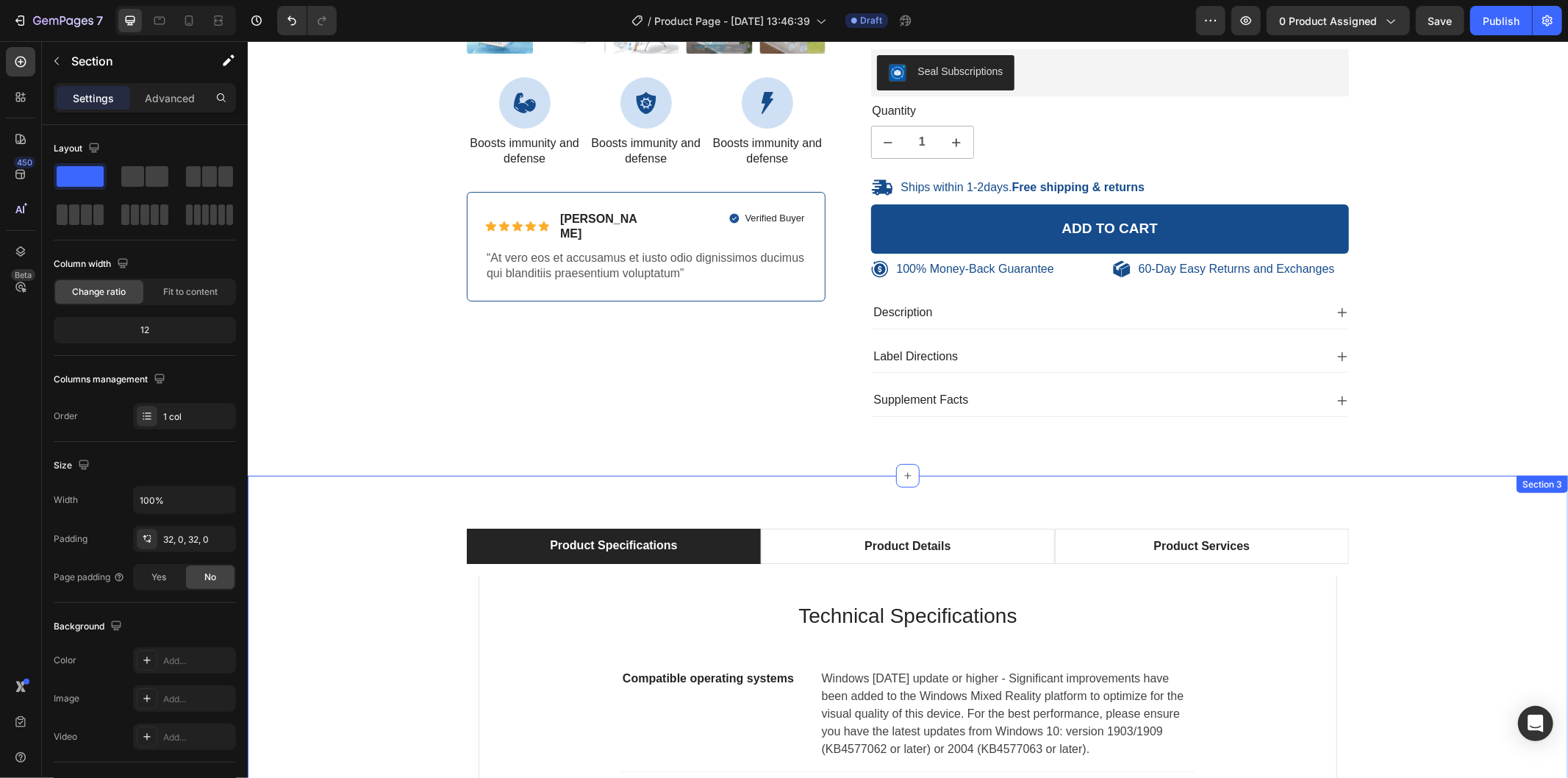
scroll to position [1834, 0]
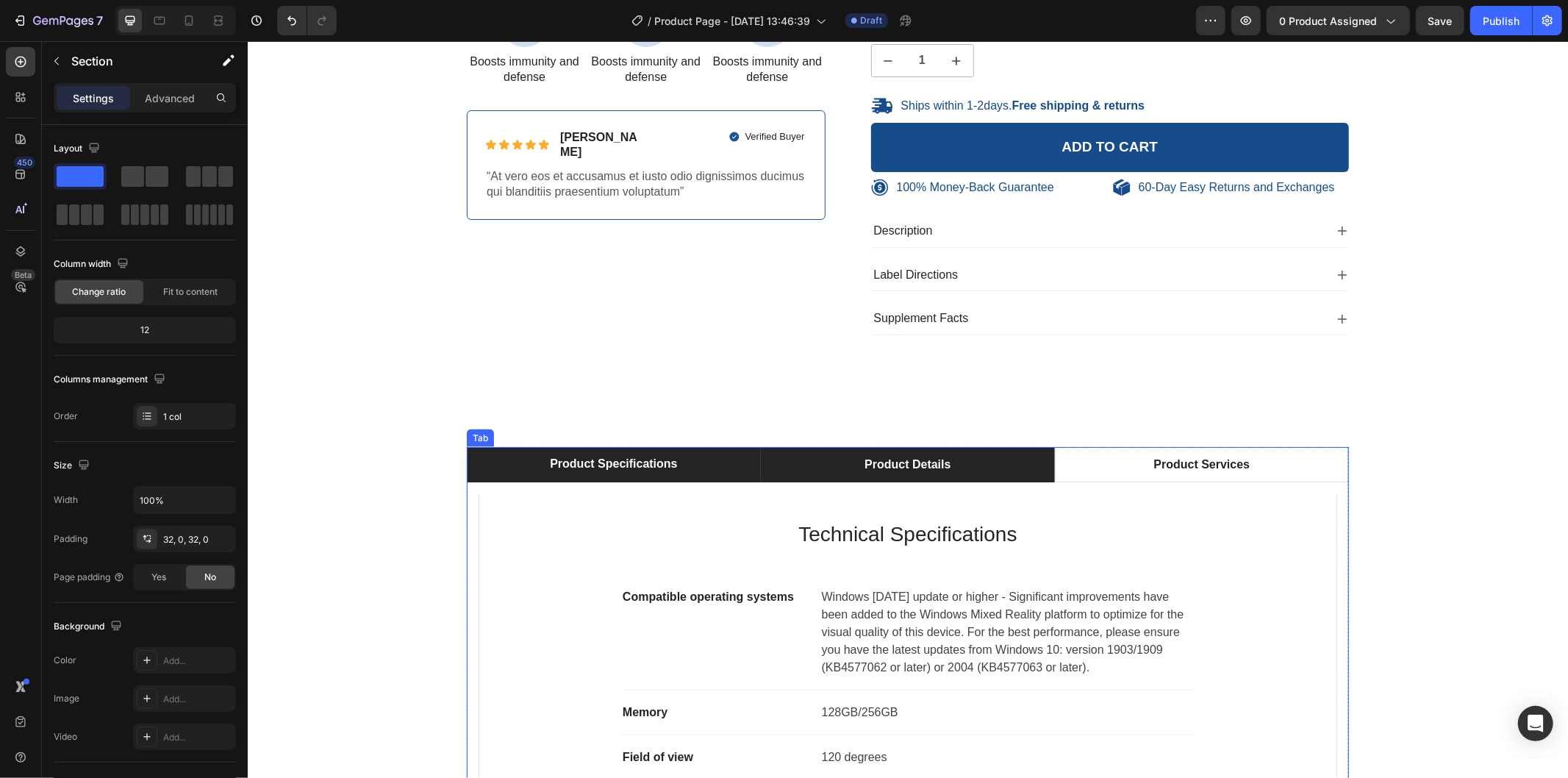
click at [970, 460] on li "Product Details" at bounding box center [908, 464] width 295 height 35
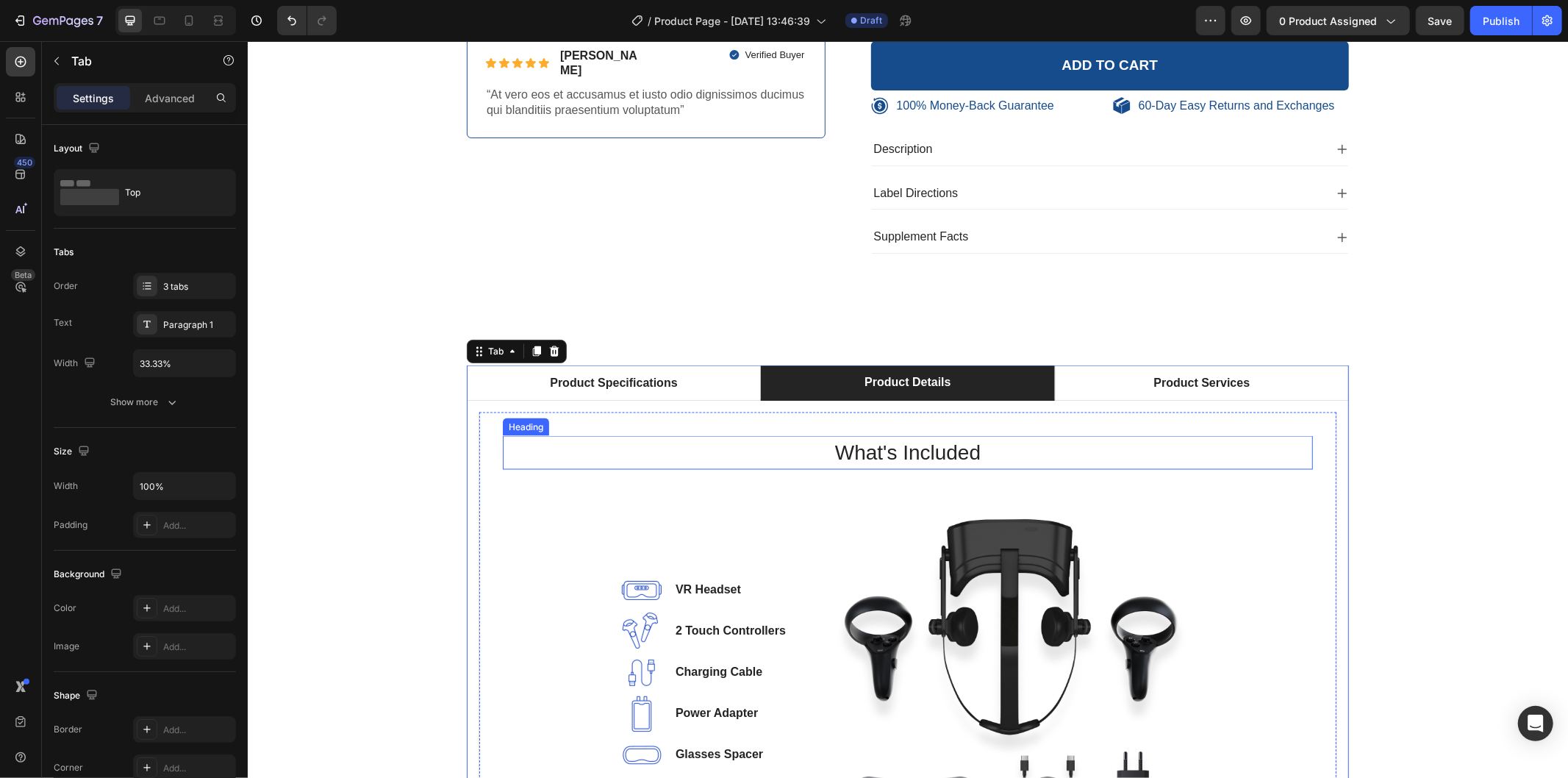
scroll to position [2078, 0]
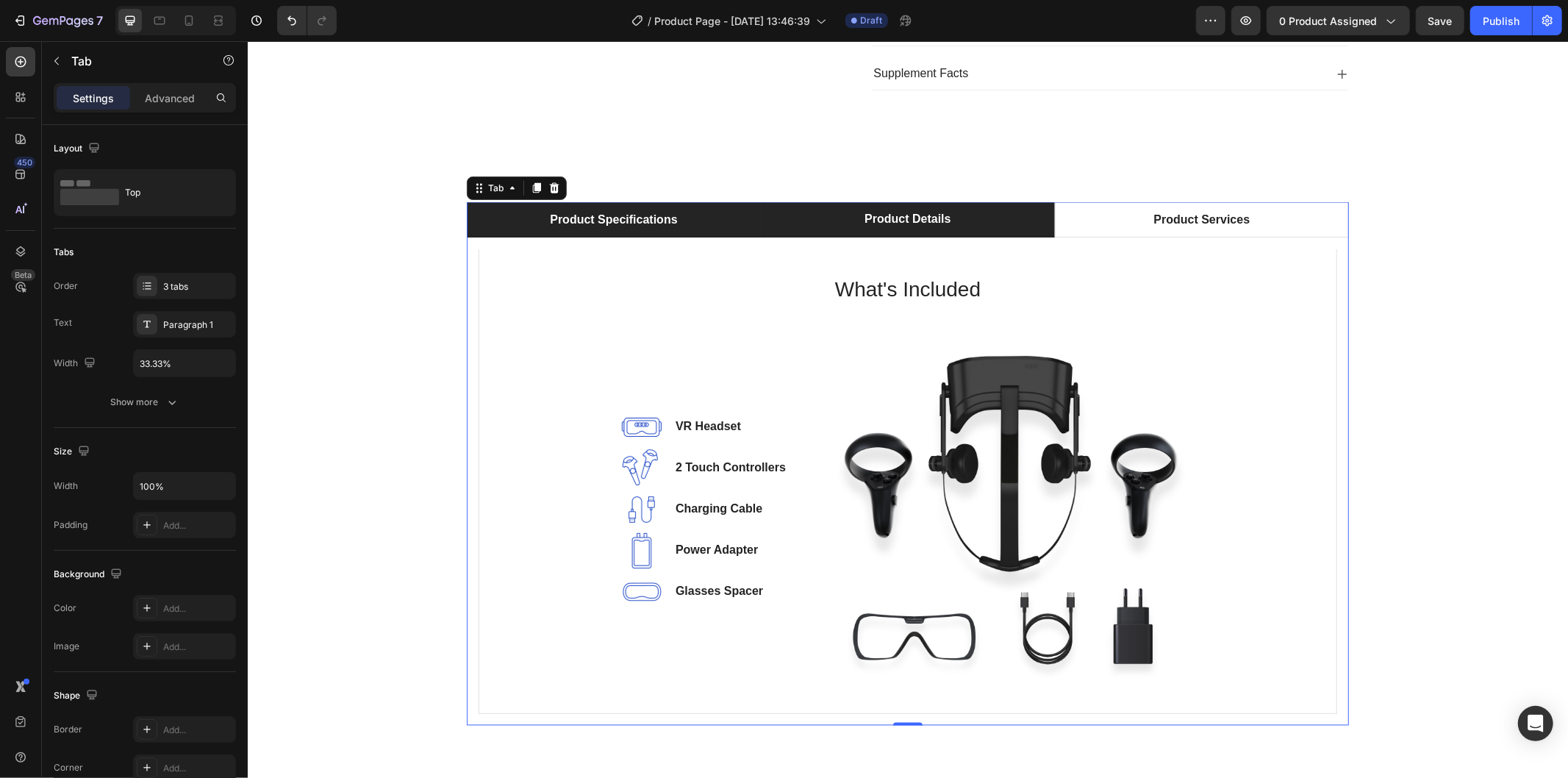
click at [645, 205] on li "Product Specifications" at bounding box center [613, 219] width 295 height 35
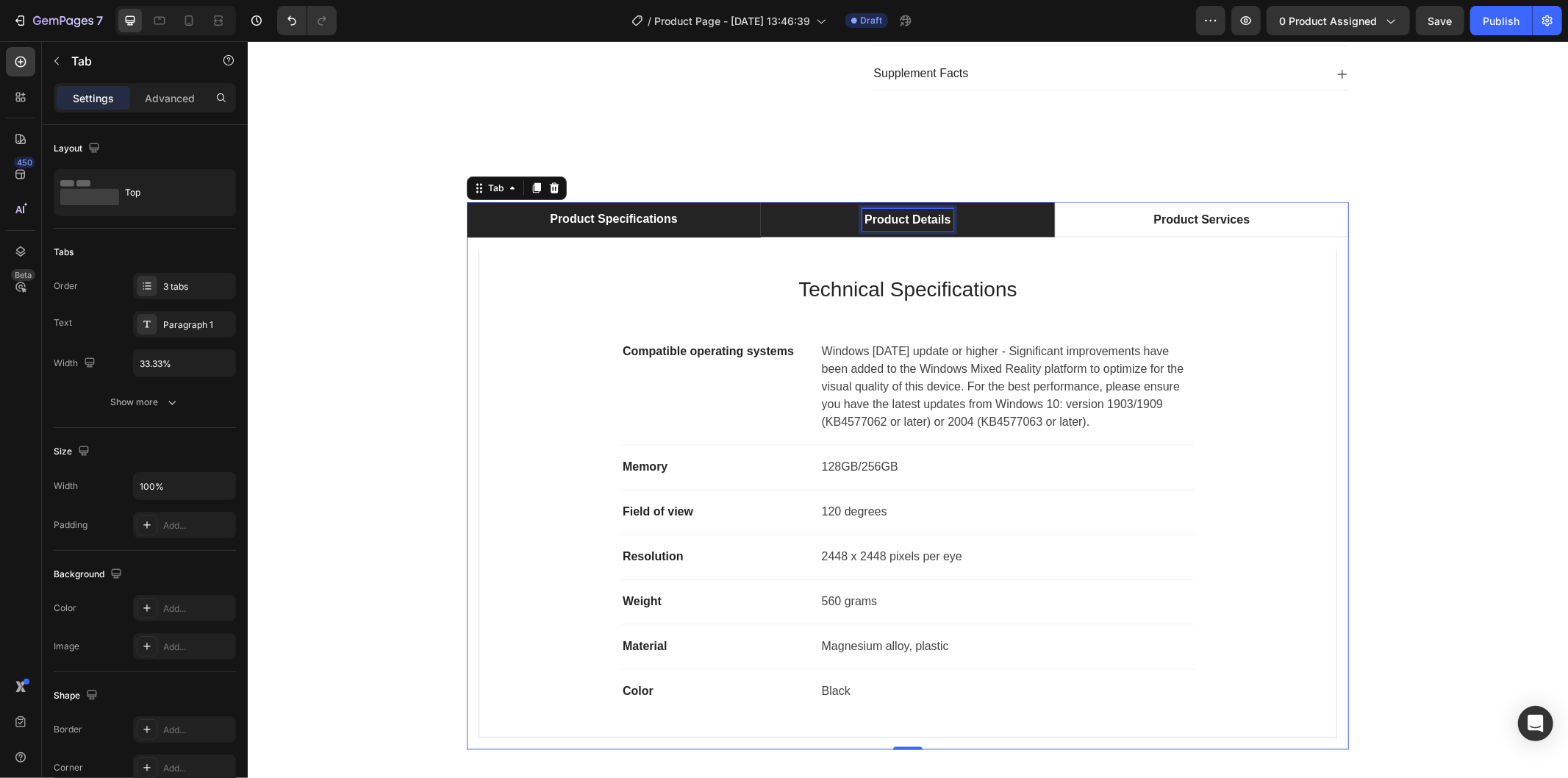
click at [884, 230] on div "Product Details" at bounding box center [907, 220] width 91 height 22
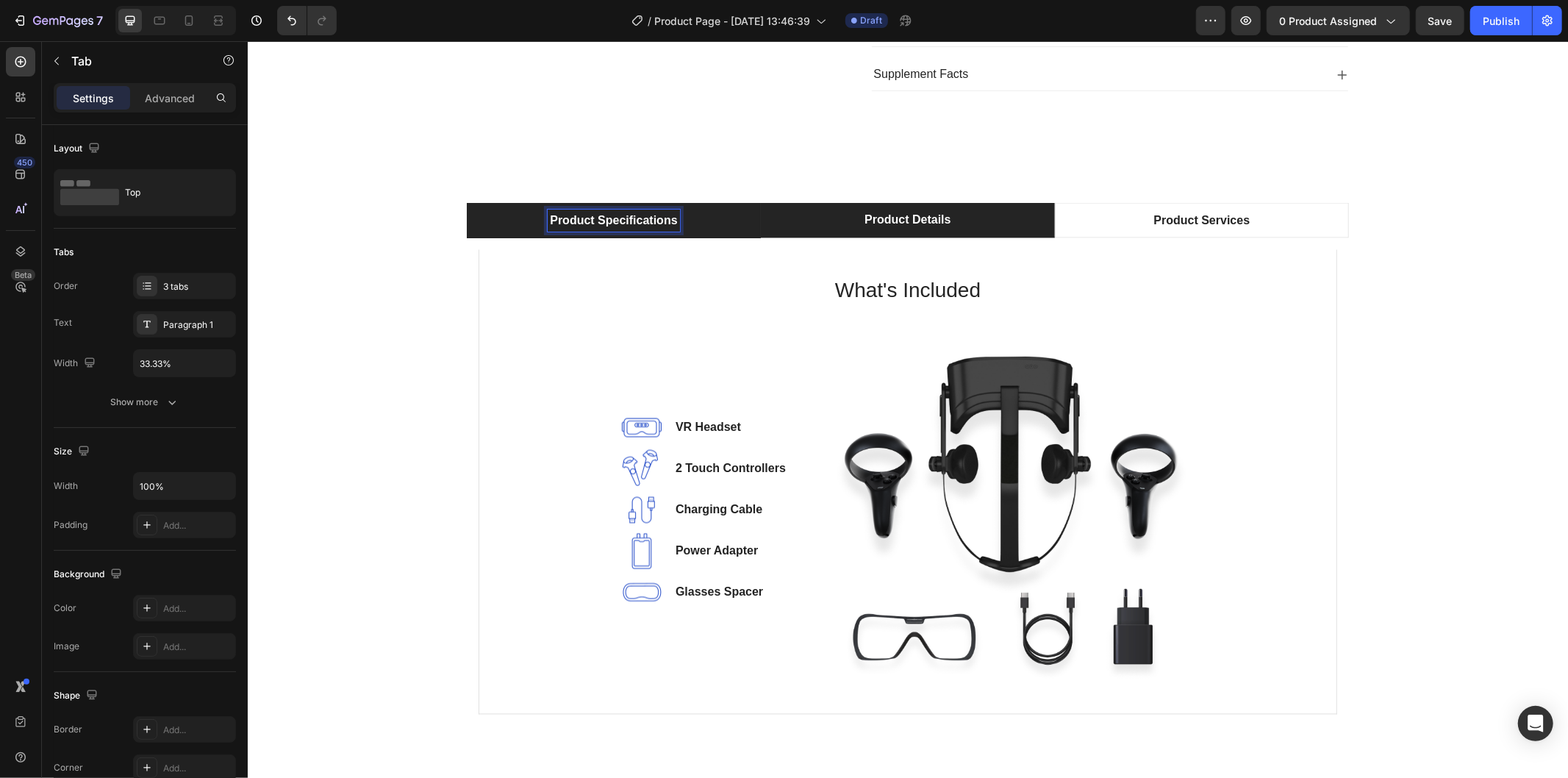
click at [649, 222] on p "Product Specifications" at bounding box center [612, 220] width 127 height 18
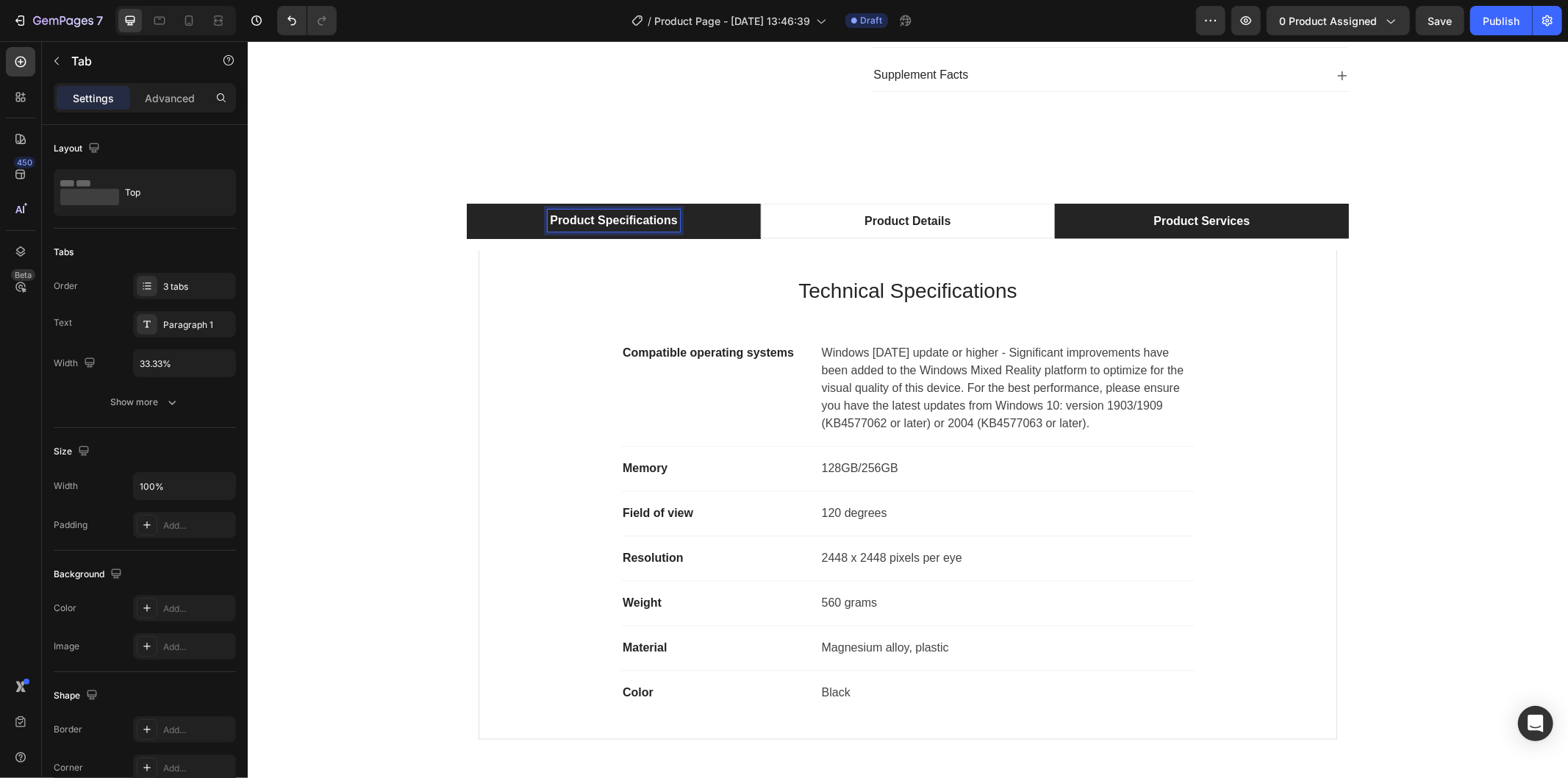
click at [1127, 220] on li "Product Services" at bounding box center [1201, 220] width 295 height 35
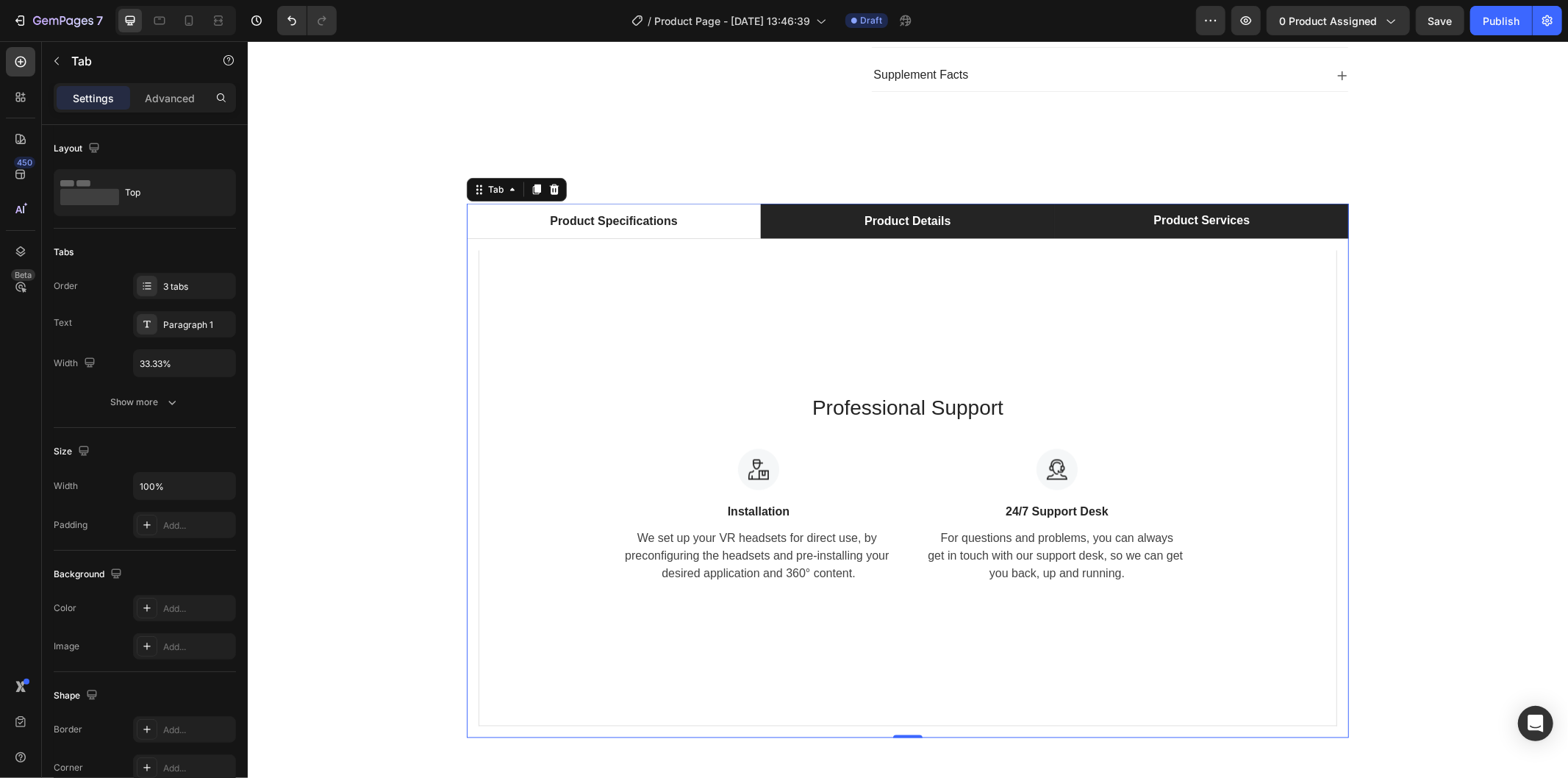
click at [950, 220] on li "Product Details" at bounding box center [908, 220] width 295 height 35
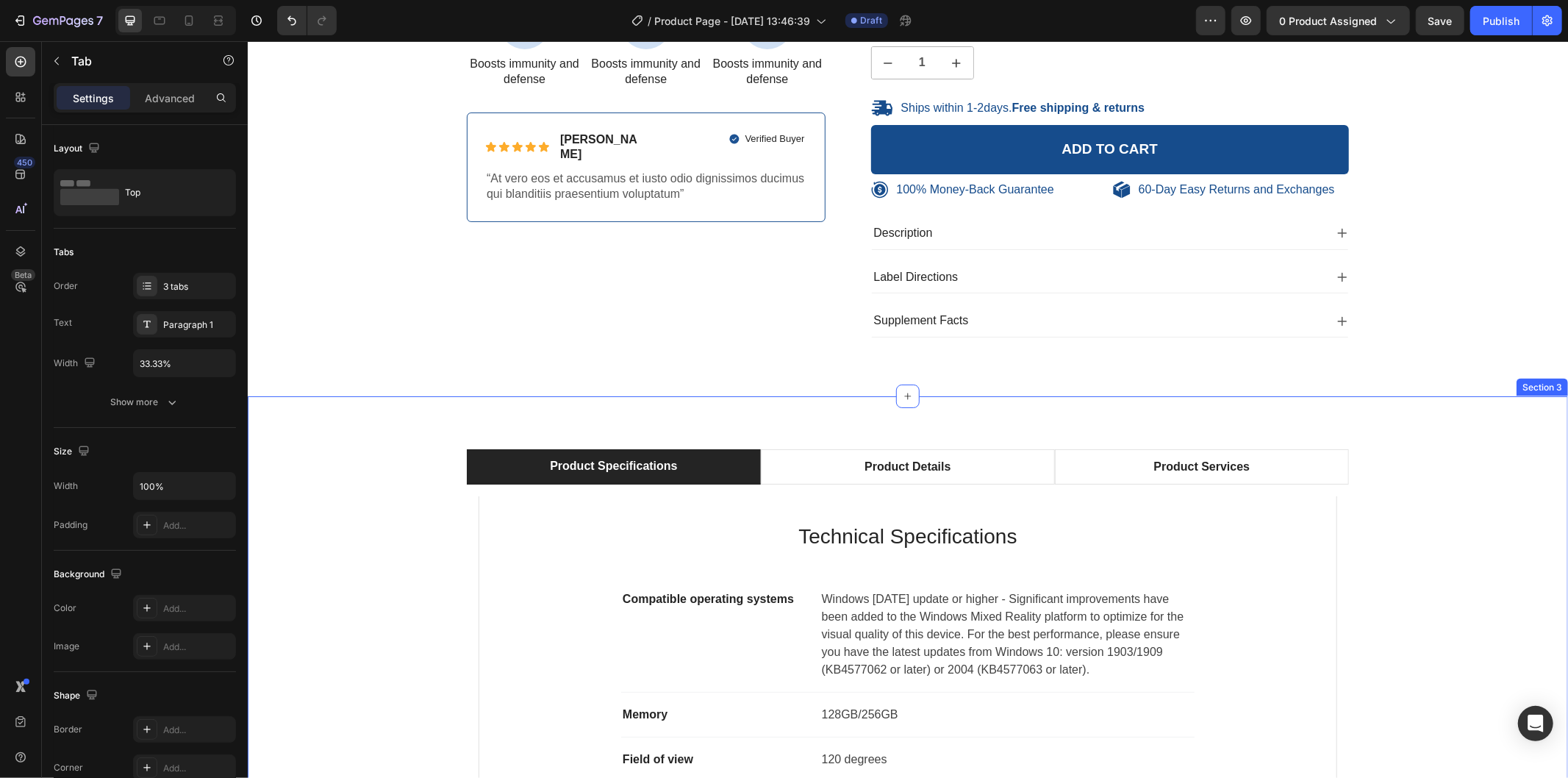
scroll to position [1667, 0]
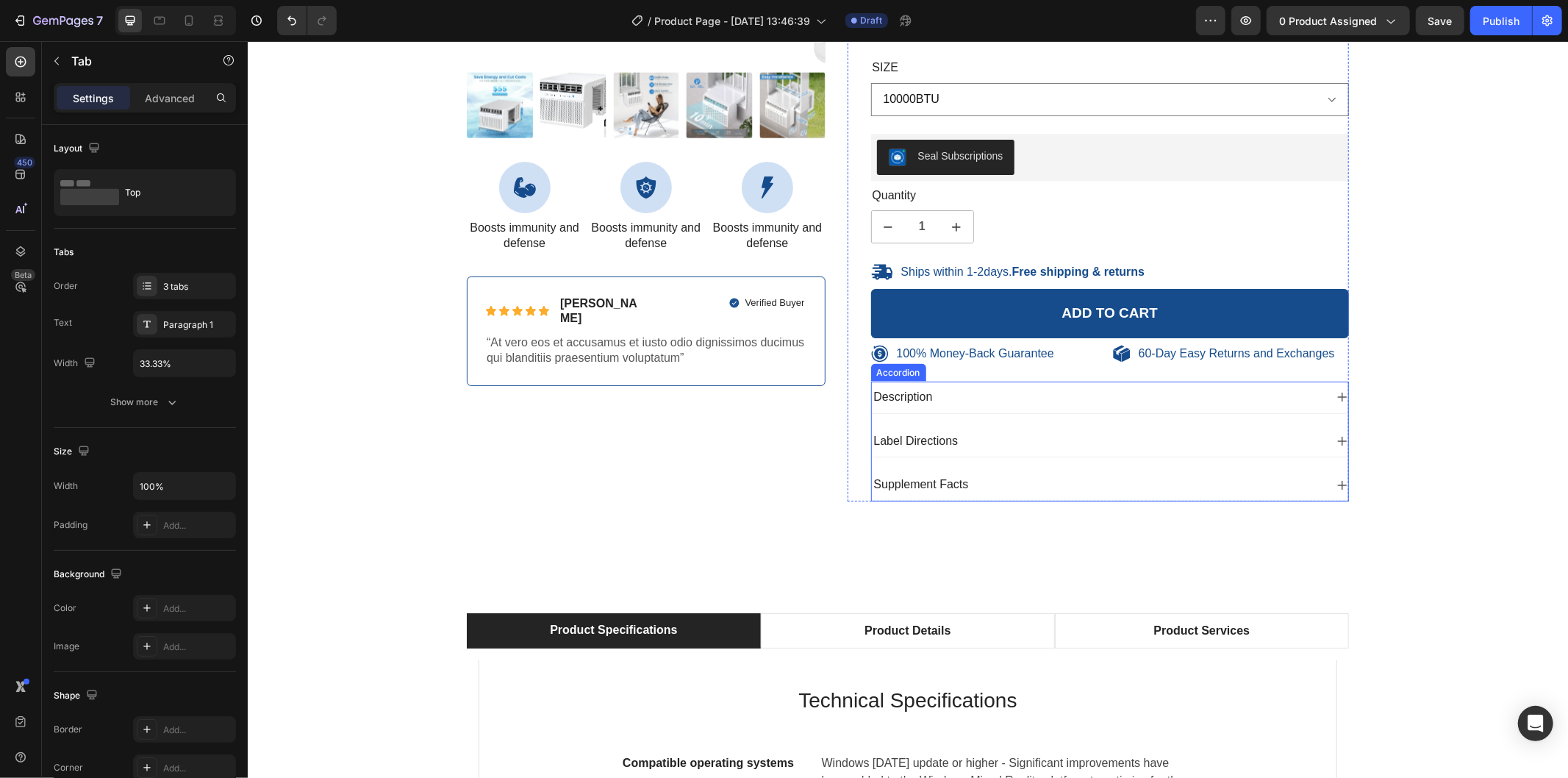
click at [1336, 397] on icon at bounding box center [1341, 396] width 12 height 12
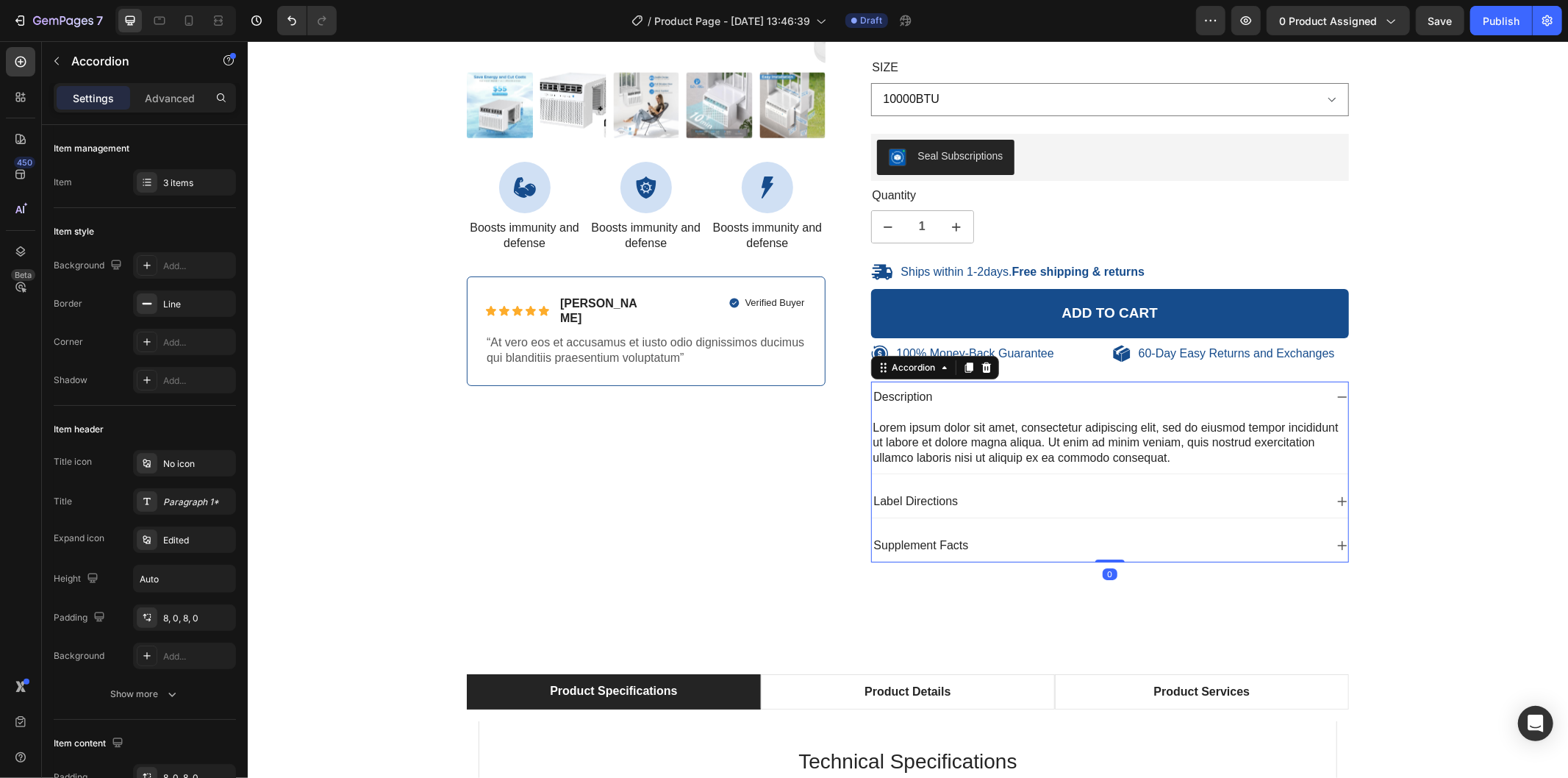
click at [1336, 397] on icon at bounding box center [1341, 396] width 12 height 12
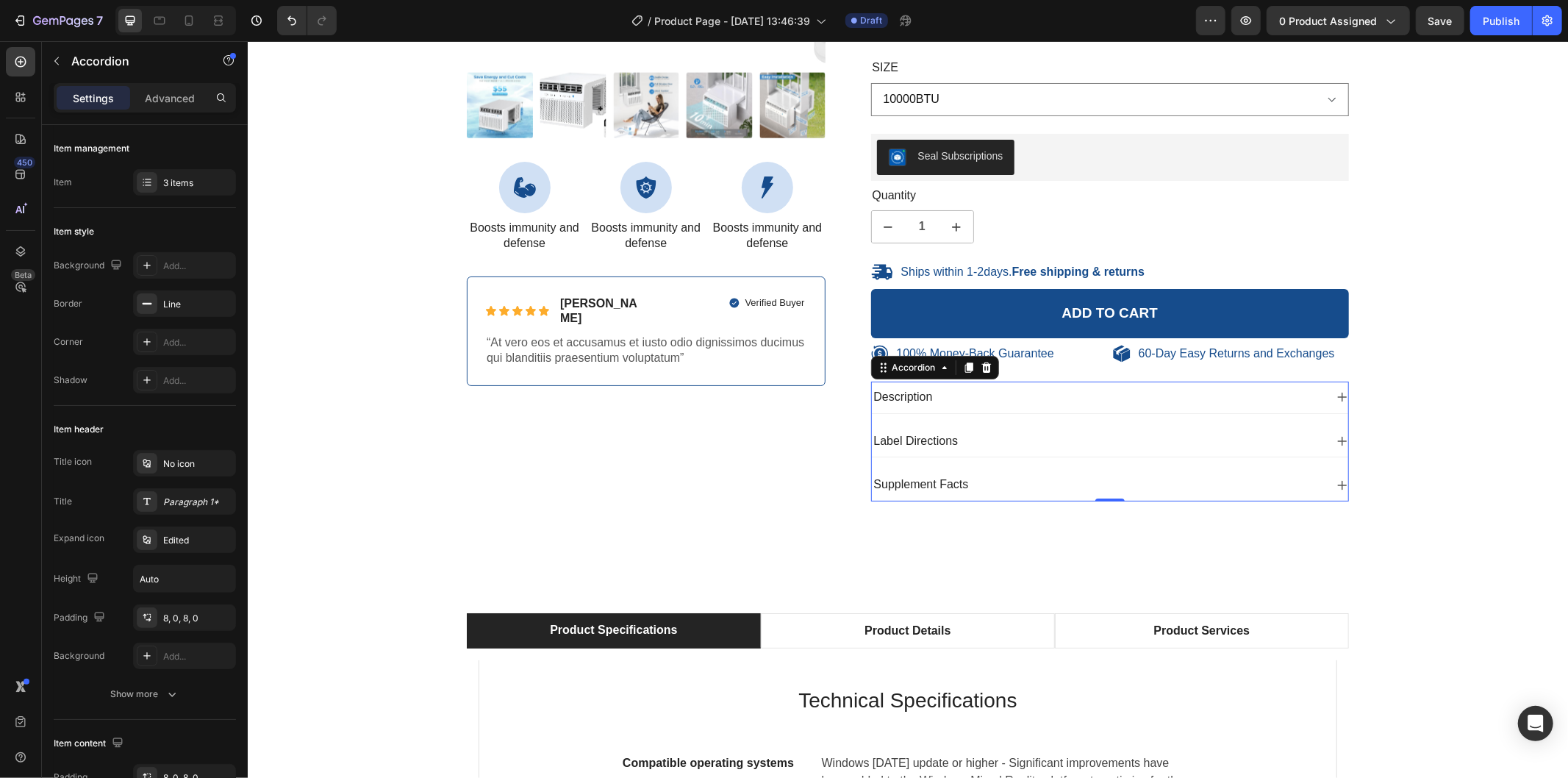
click at [1327, 434] on div "Label Directions" at bounding box center [1110, 441] width 477 height 31
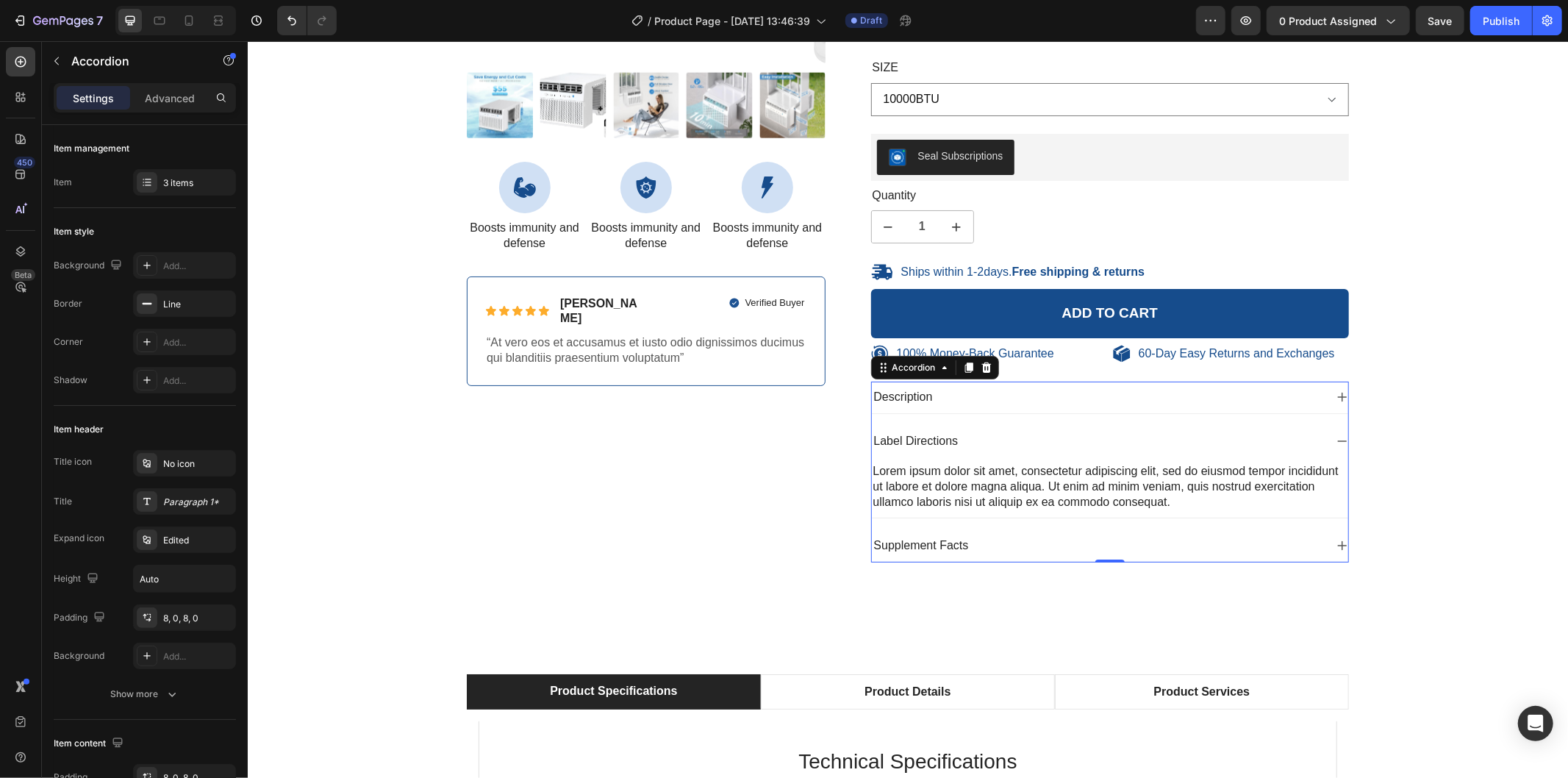
click at [1336, 437] on icon at bounding box center [1341, 440] width 12 height 12
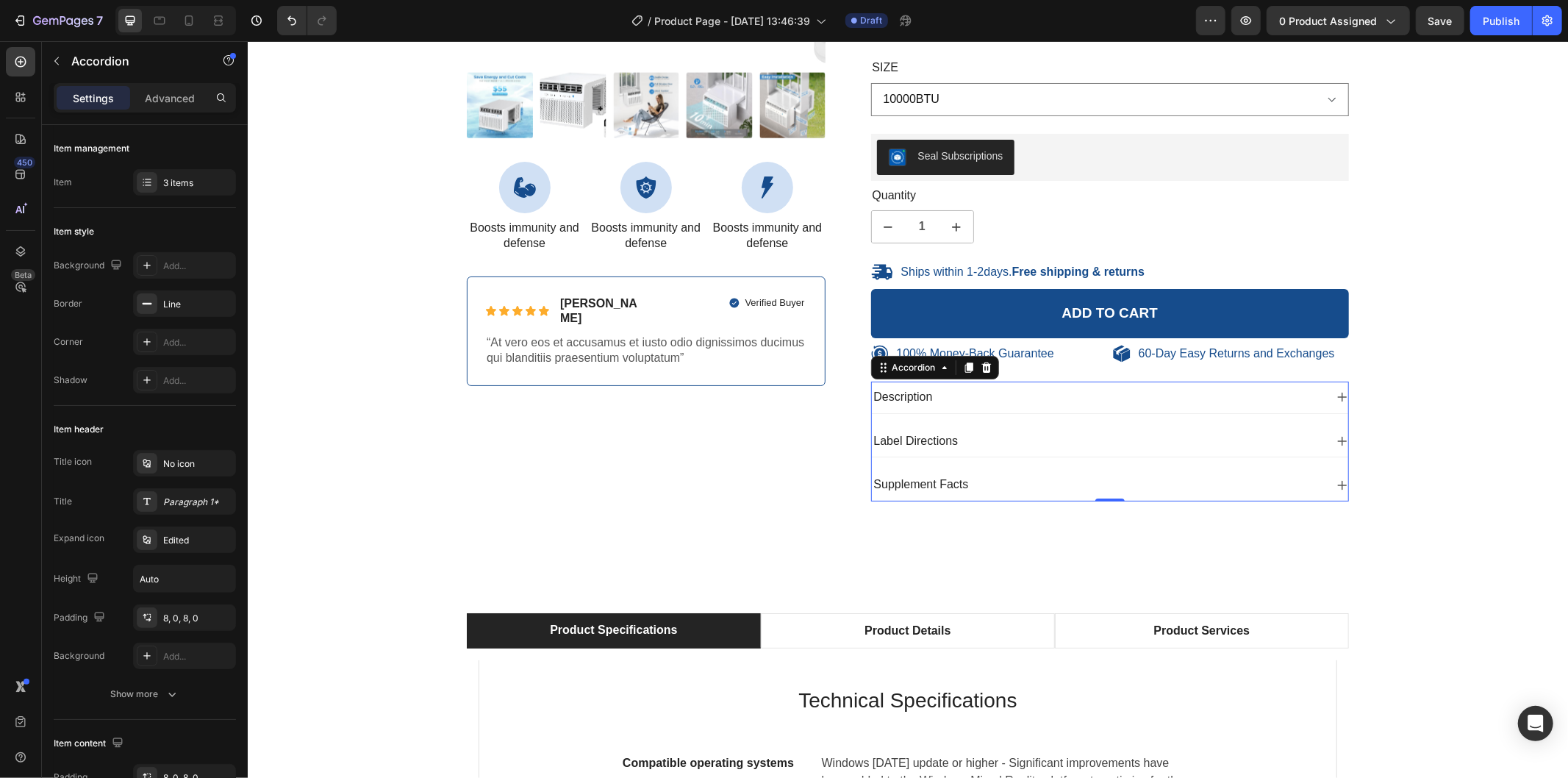
click at [1336, 480] on icon at bounding box center [1341, 484] width 12 height 12
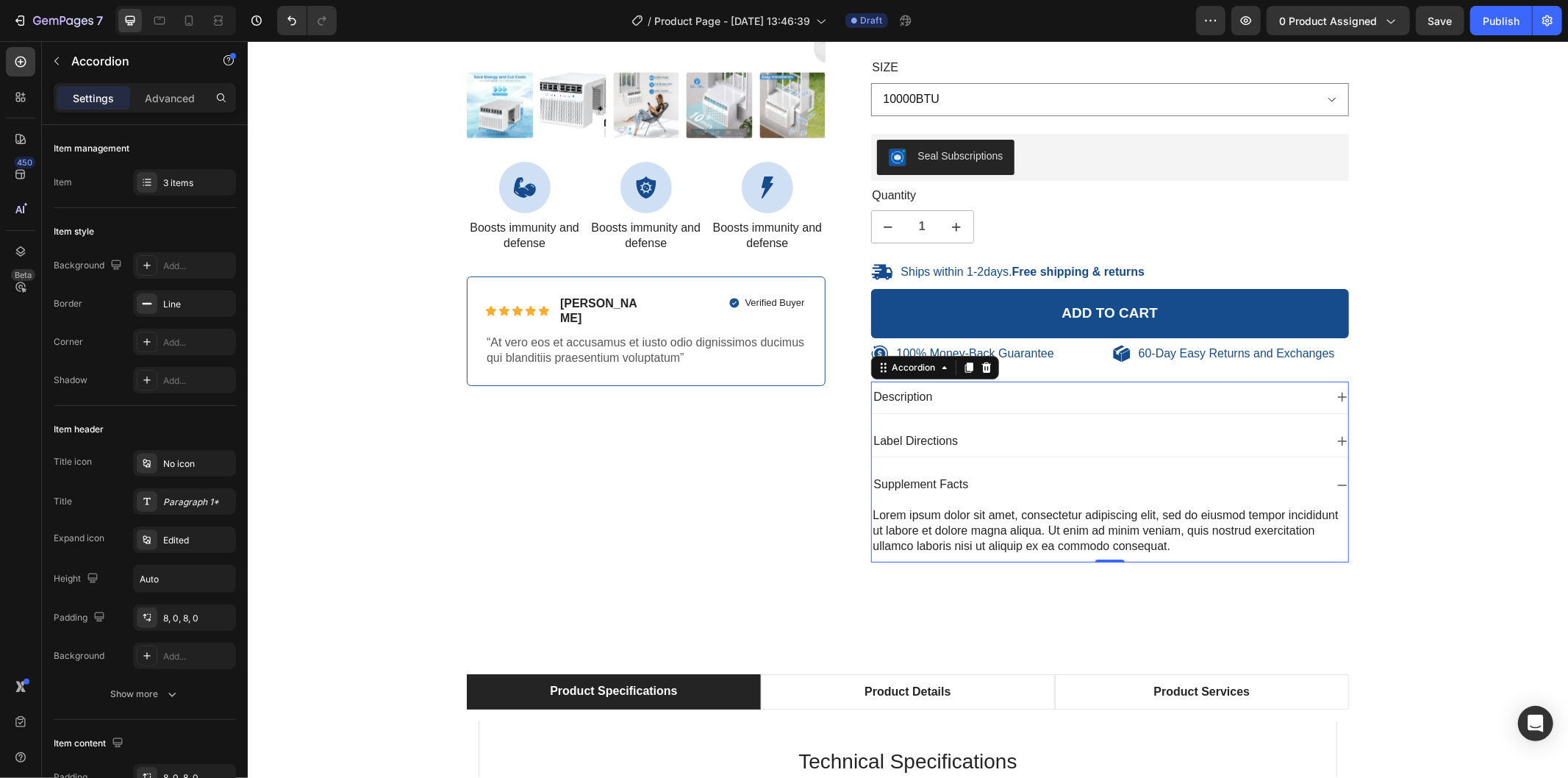
click at [1336, 480] on icon at bounding box center [1341, 484] width 12 height 12
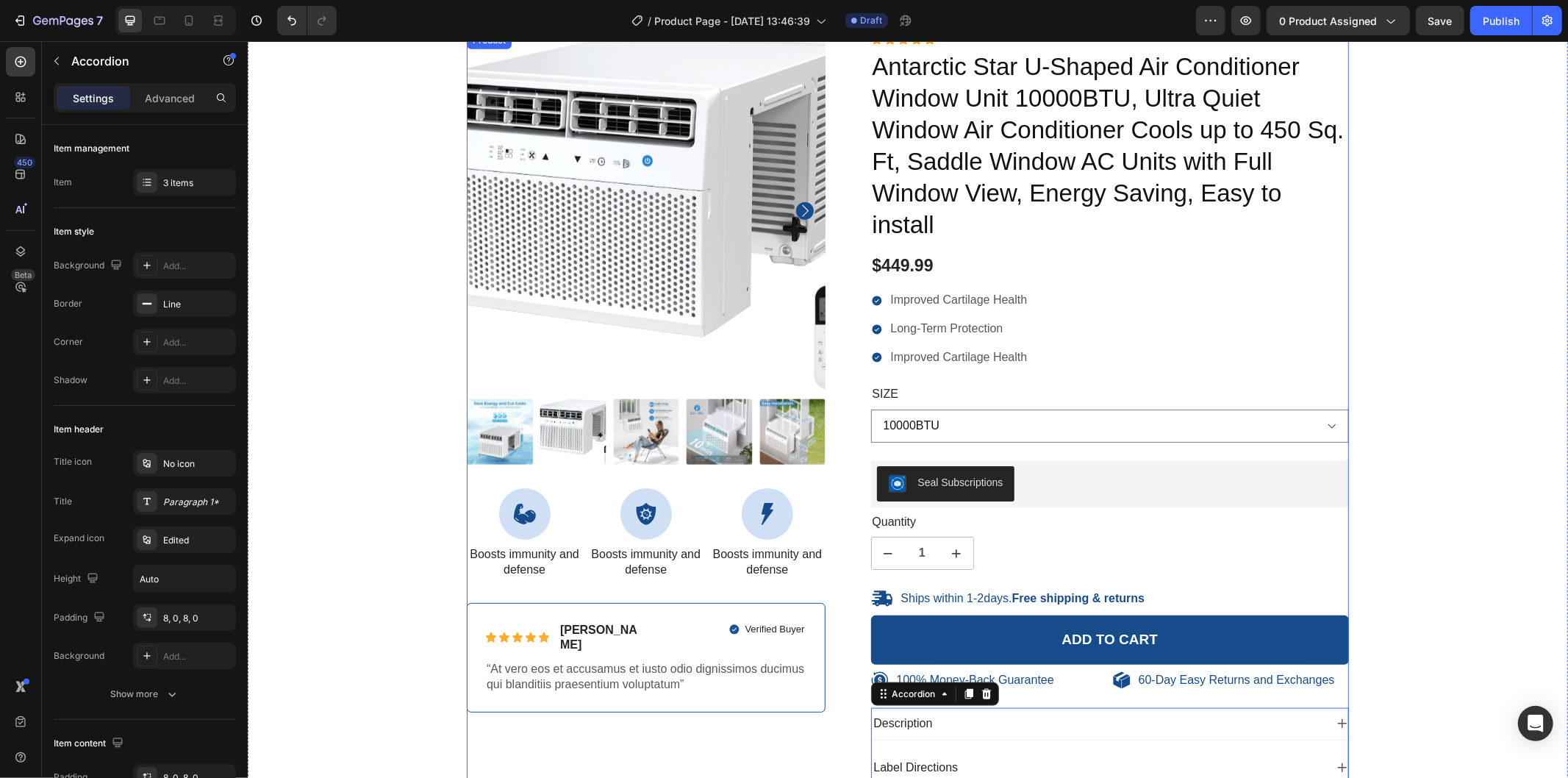
scroll to position [1260, 0]
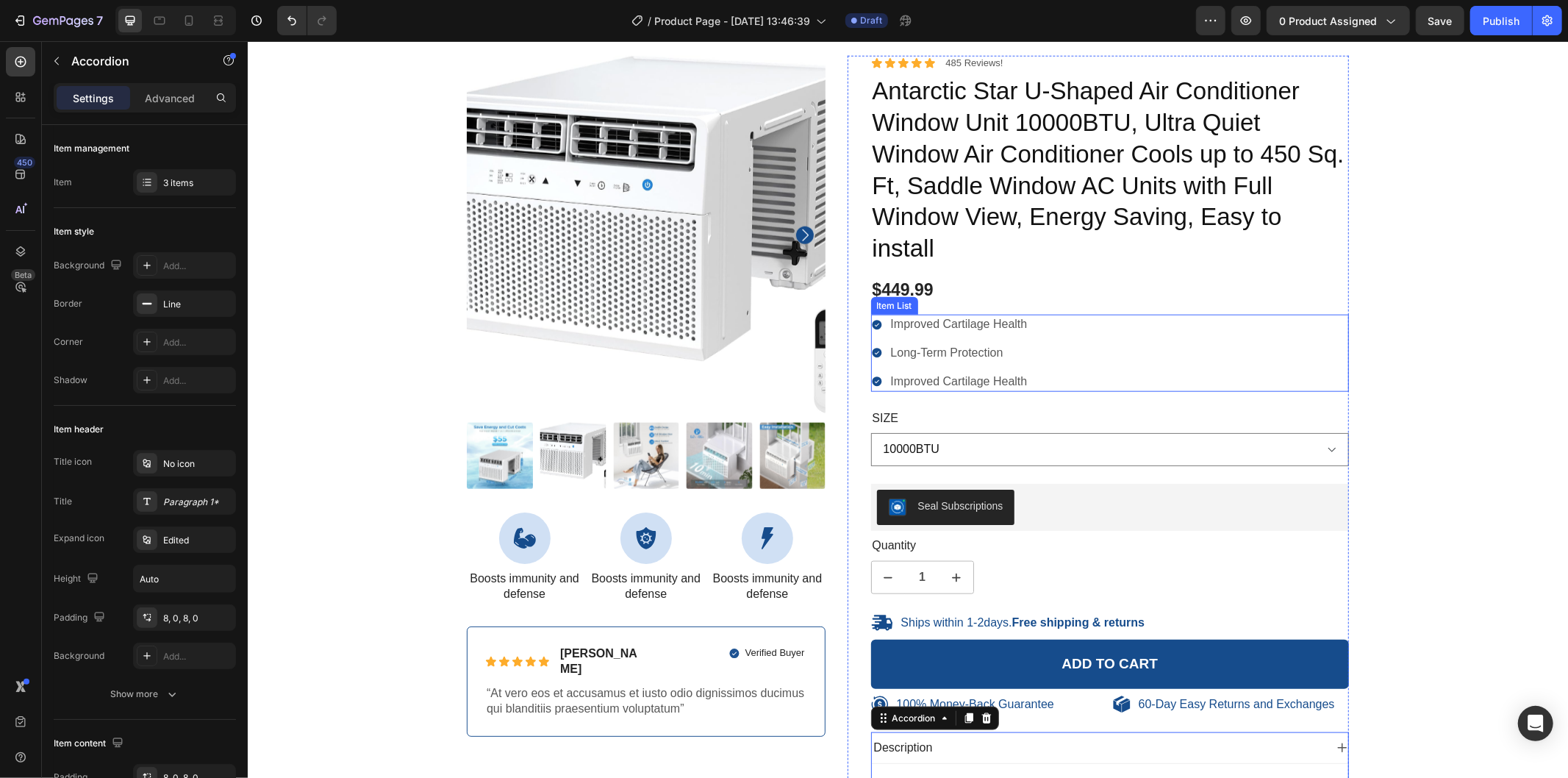
click at [1209, 391] on div "Improved Cartilage Health Long-Term Protection Improved Cartilage Health" at bounding box center [1110, 352] width 479 height 77
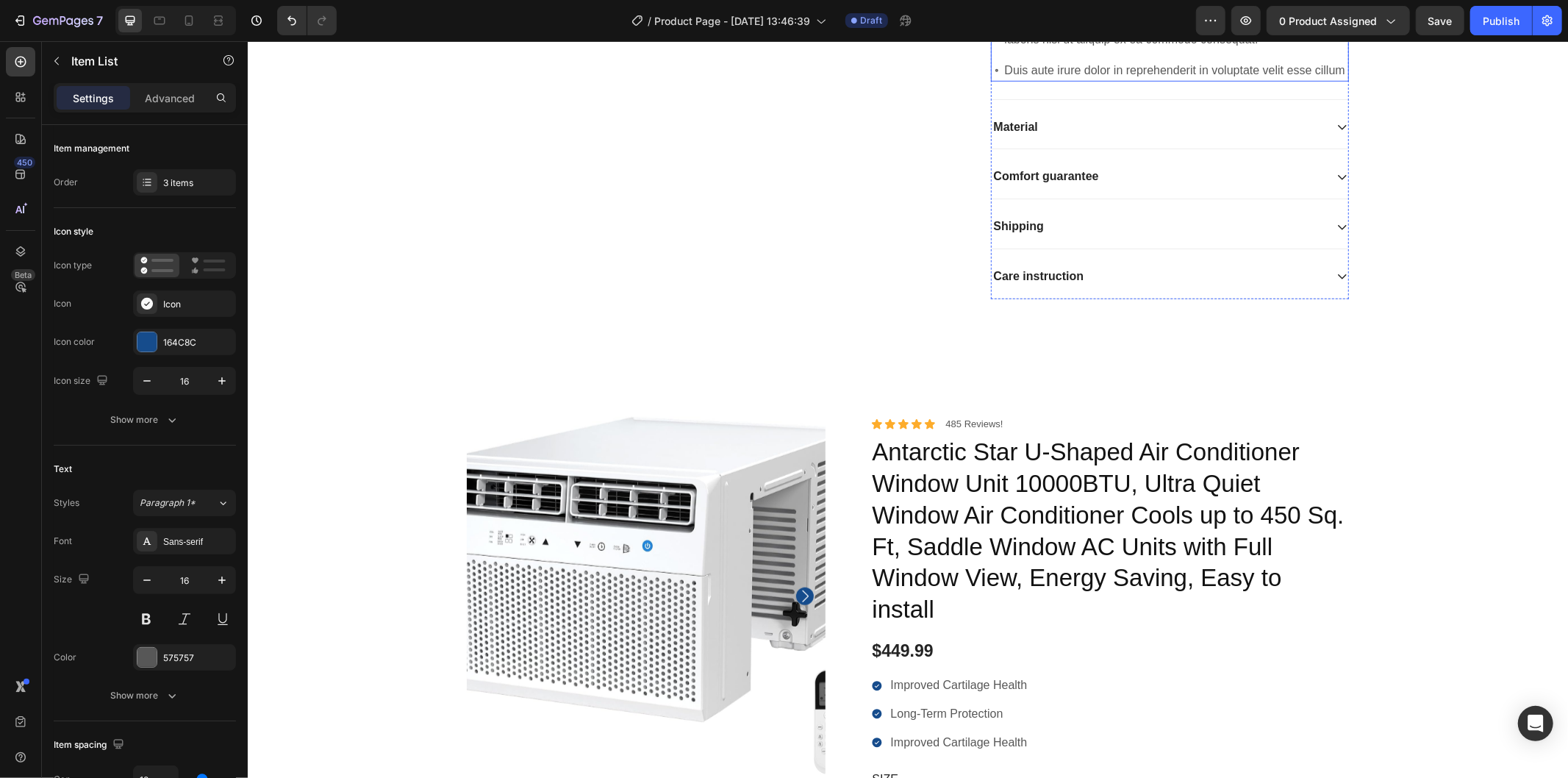
scroll to position [980, 0]
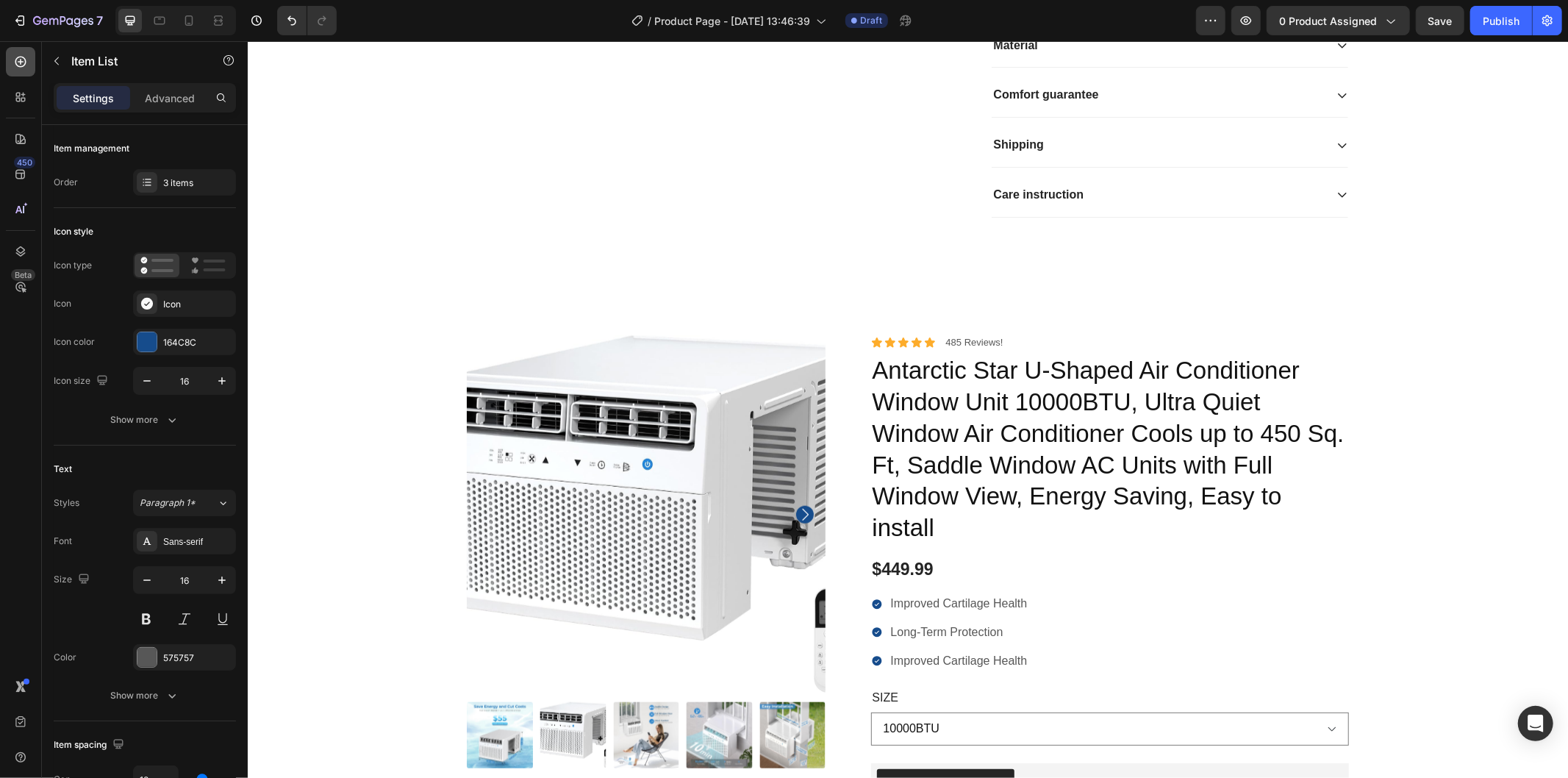
click at [25, 60] on icon at bounding box center [21, 62] width 11 height 11
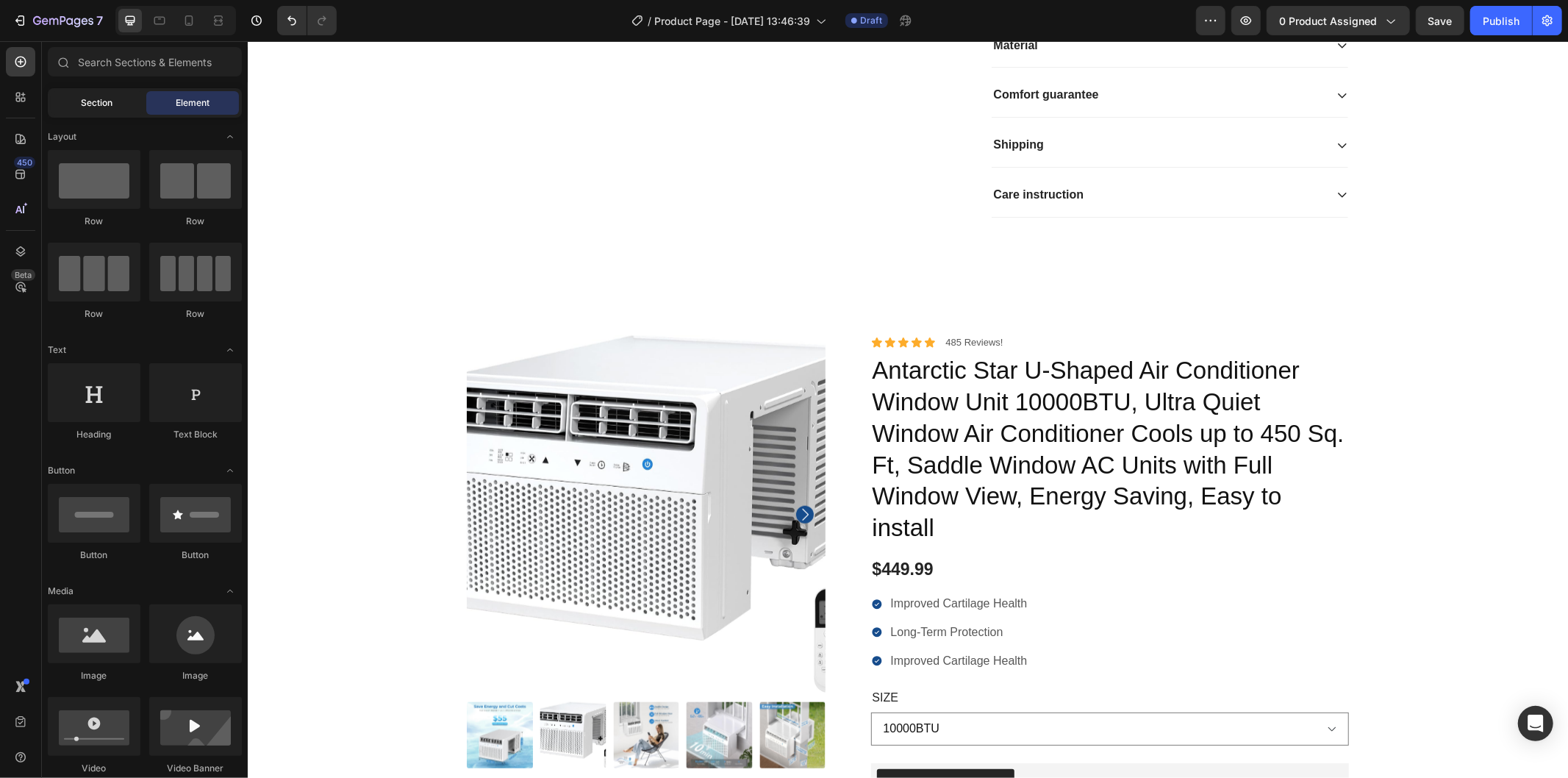
click at [91, 112] on div "Section" at bounding box center [97, 102] width 93 height 23
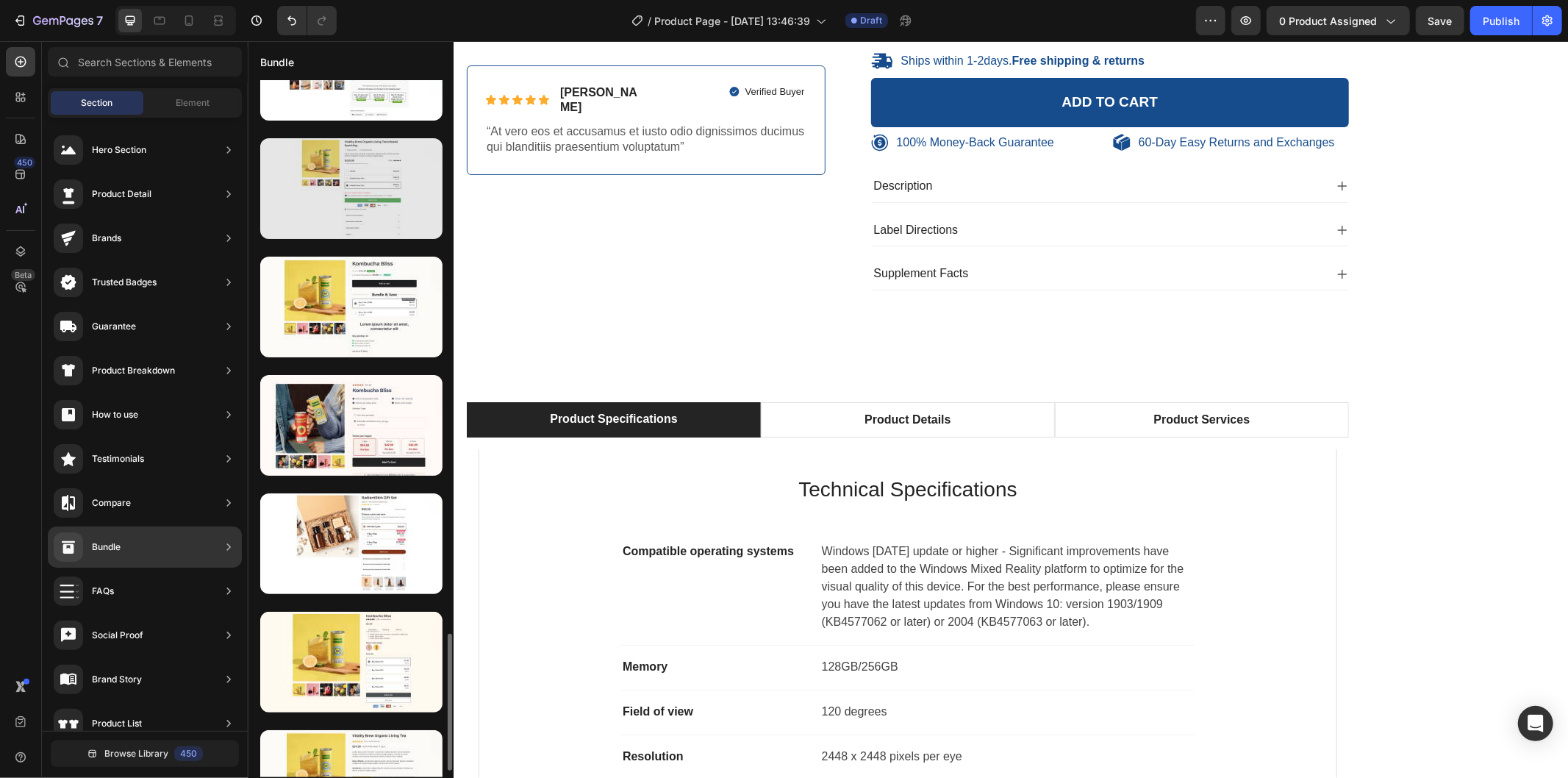
scroll to position [2395, 0]
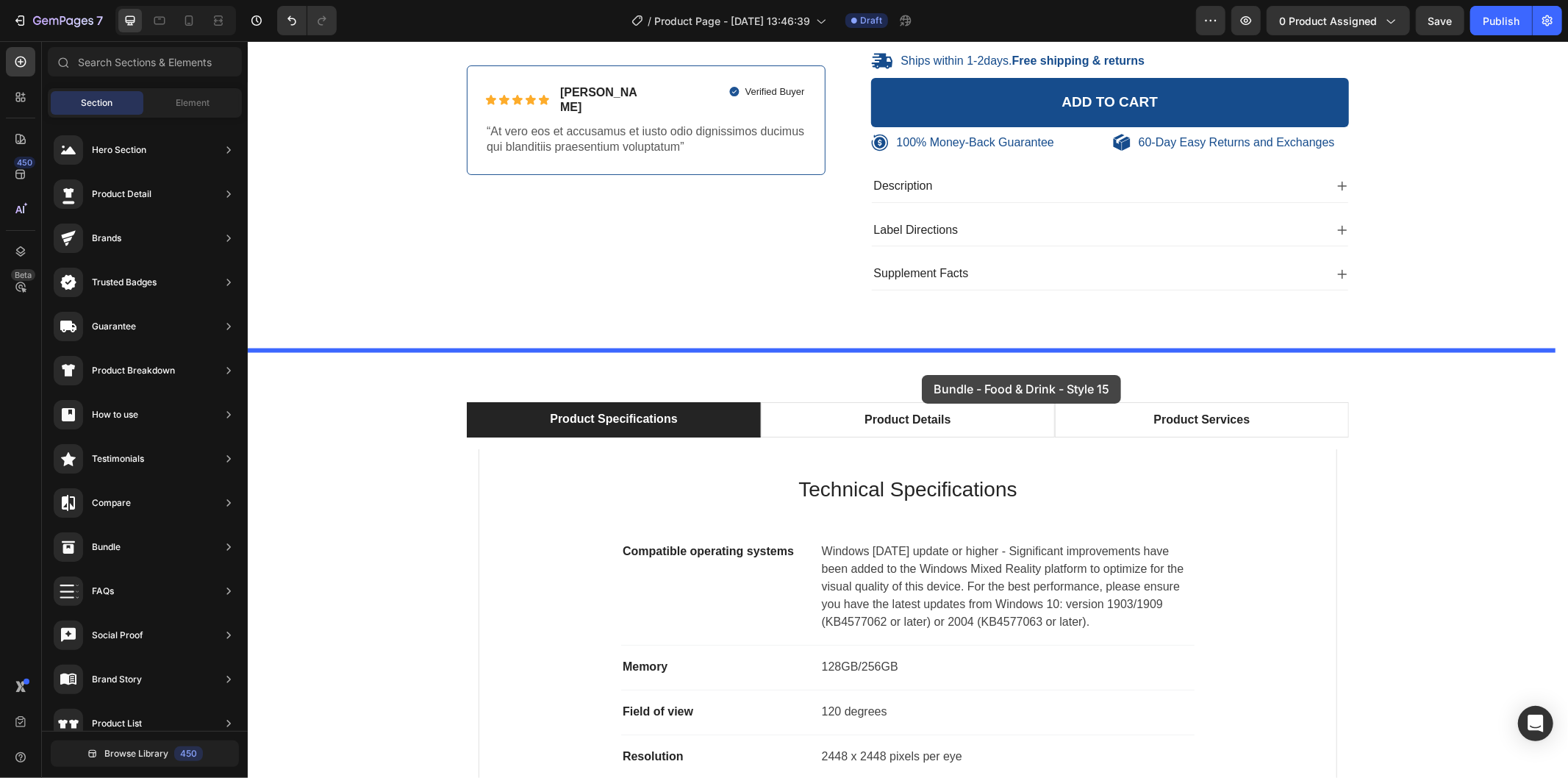
drag, startPoint x: 629, startPoint y: 381, endPoint x: 922, endPoint y: 374, distance: 293.1
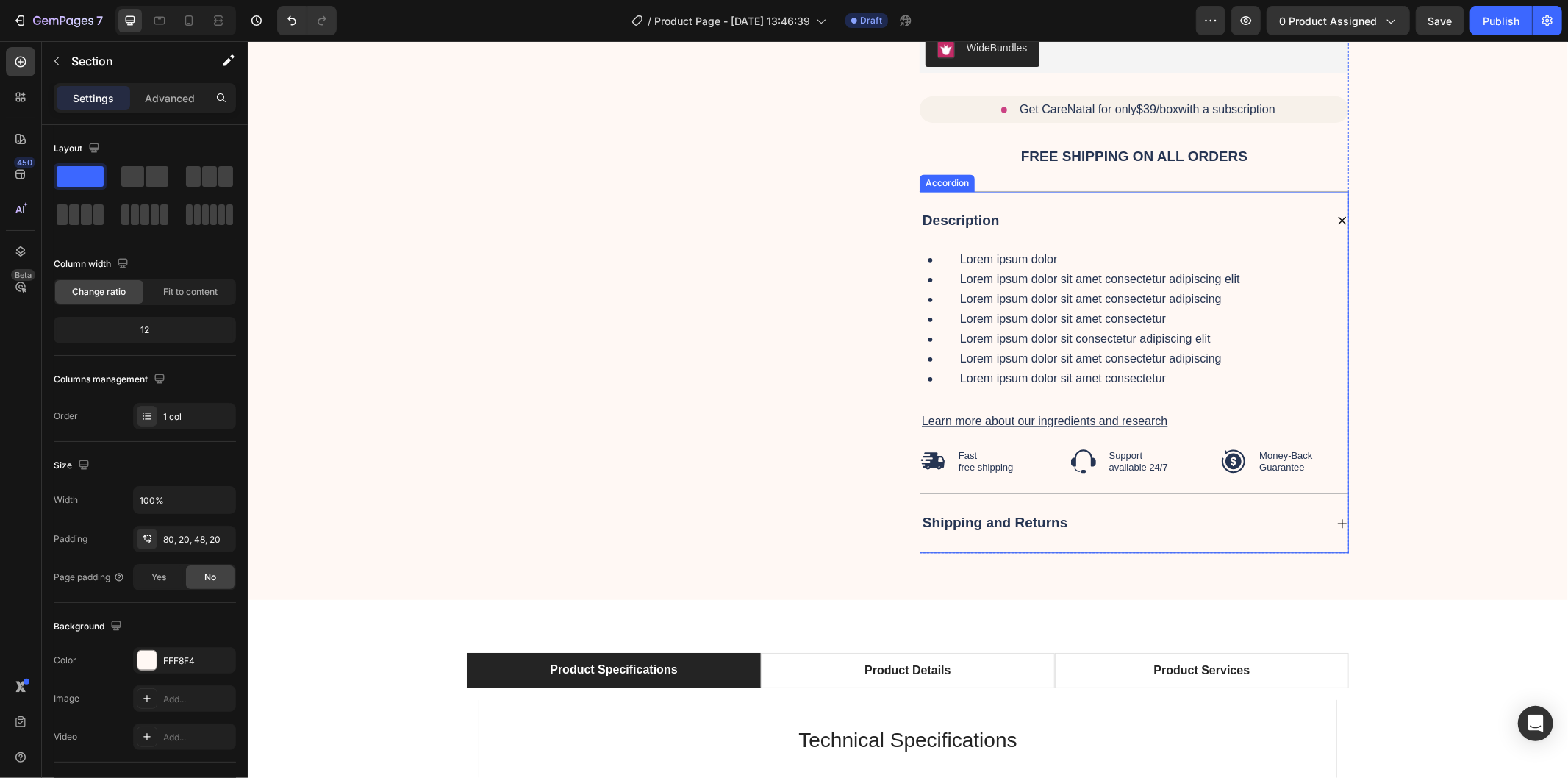
scroll to position [2953, 0]
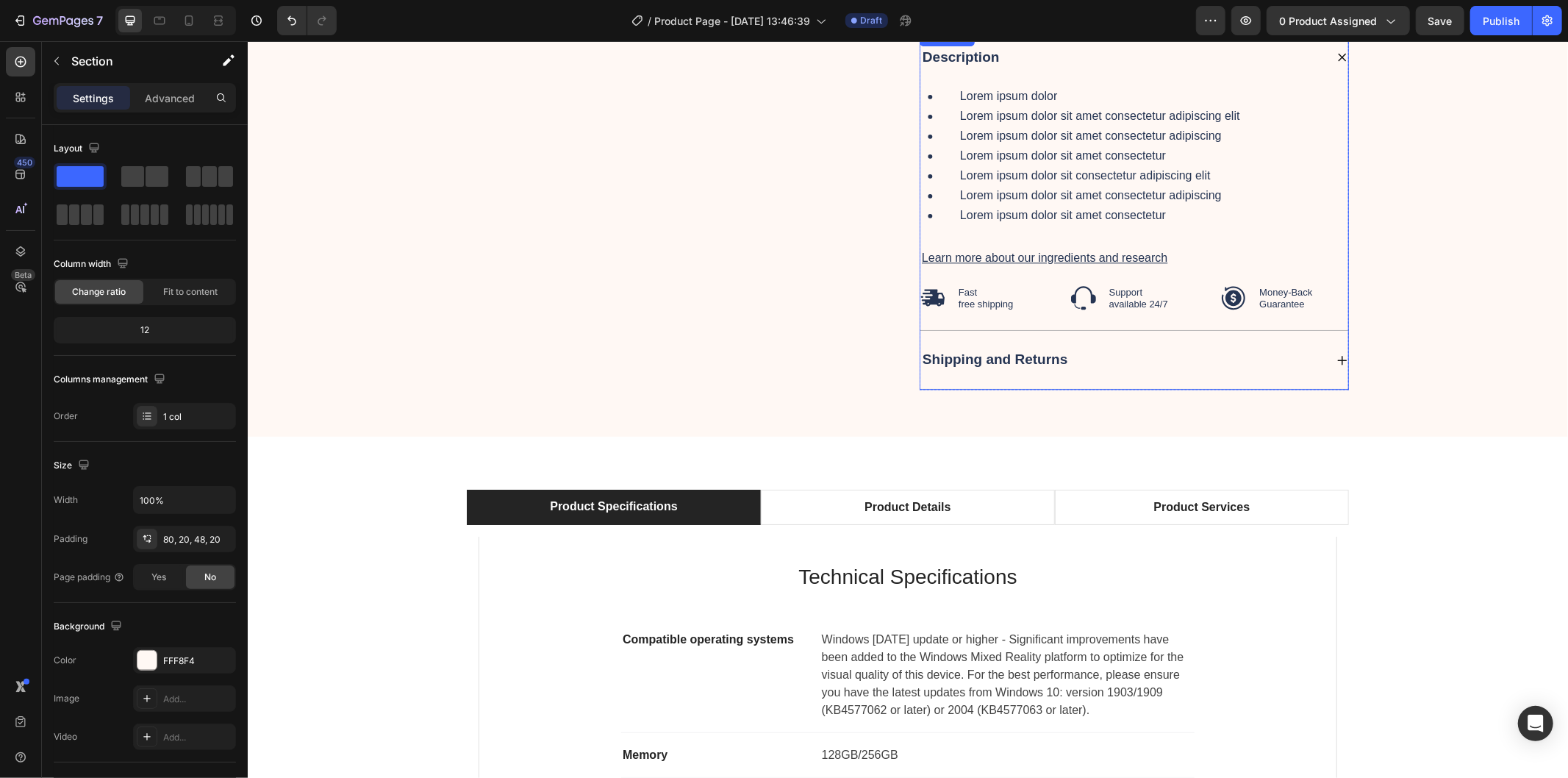
click at [1276, 370] on div "Shipping and Returns" at bounding box center [1122, 358] width 405 height 23
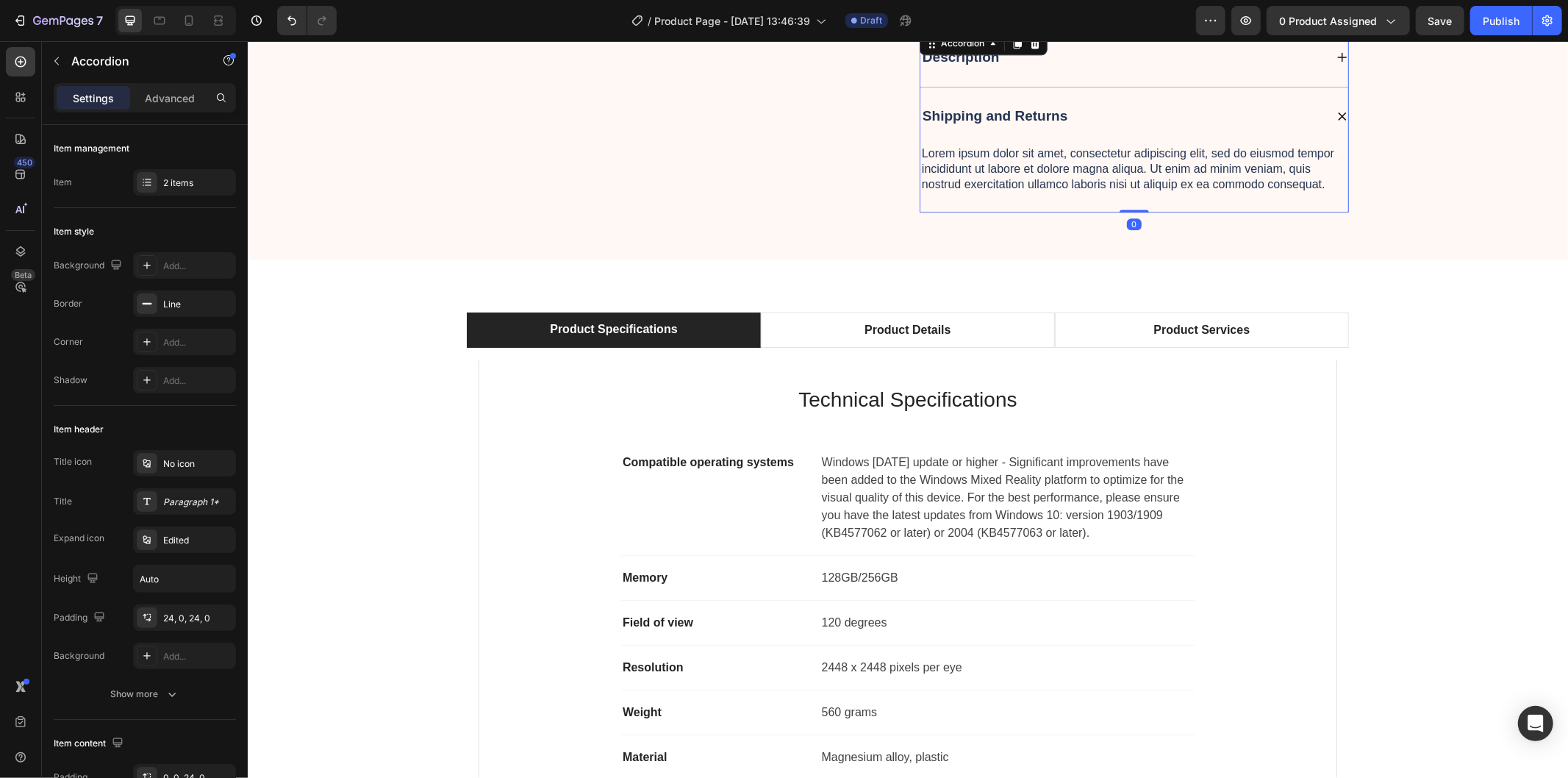
click at [1297, 133] on div "Shipping and Returns" at bounding box center [1134, 116] width 428 height 58
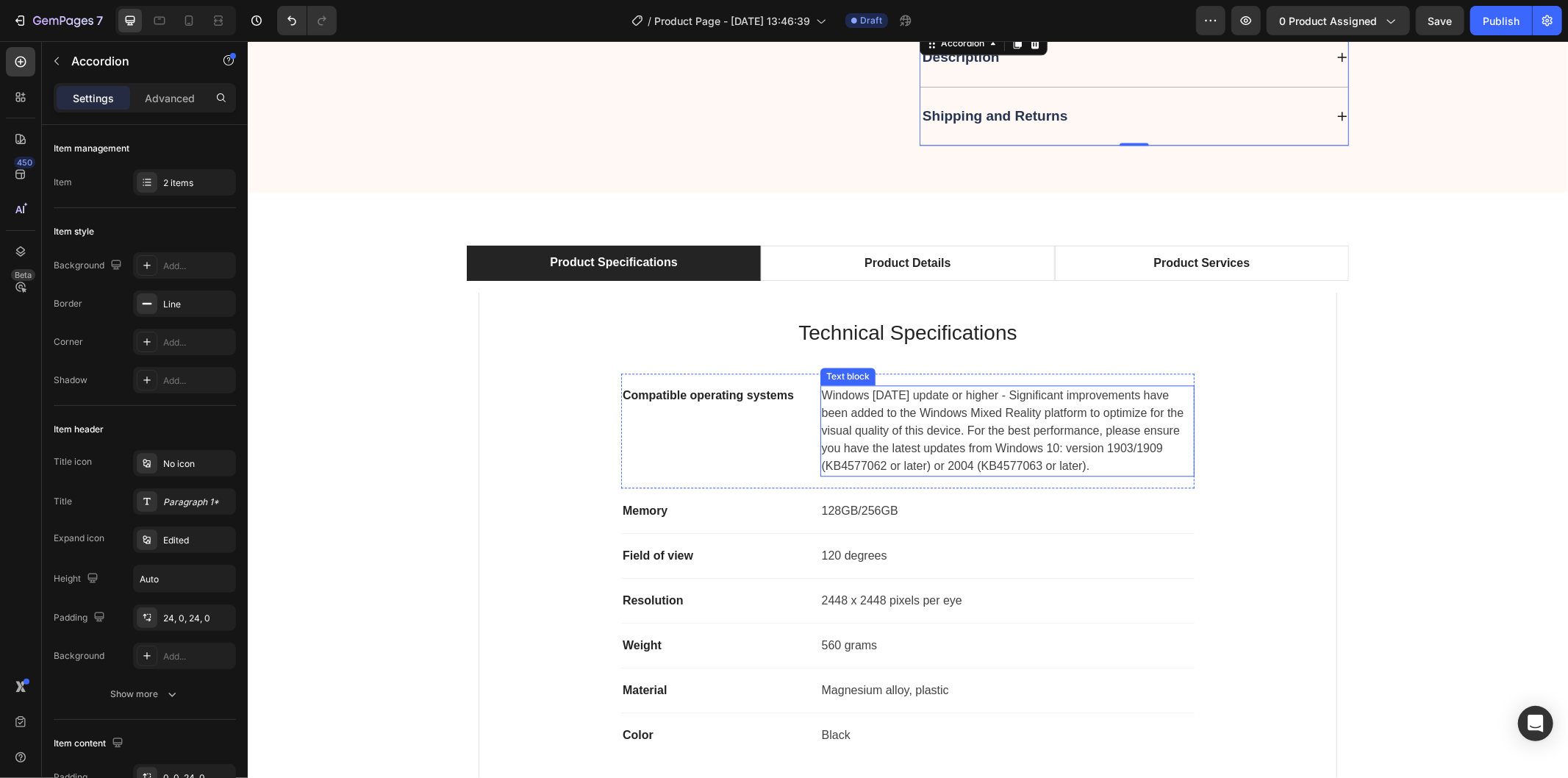
scroll to position [2544, 0]
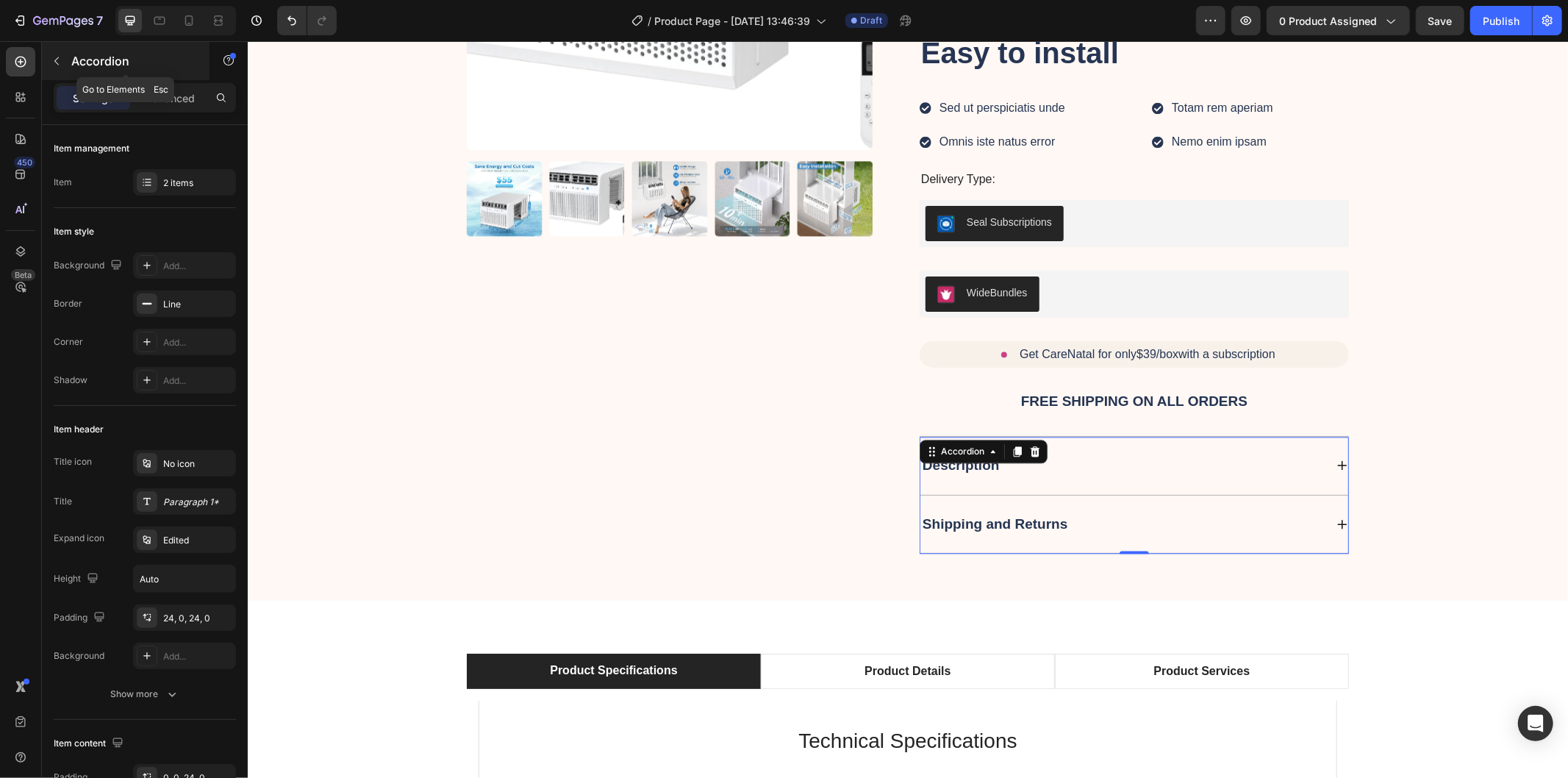
click at [56, 62] on icon "button" at bounding box center [56, 61] width 12 height 12
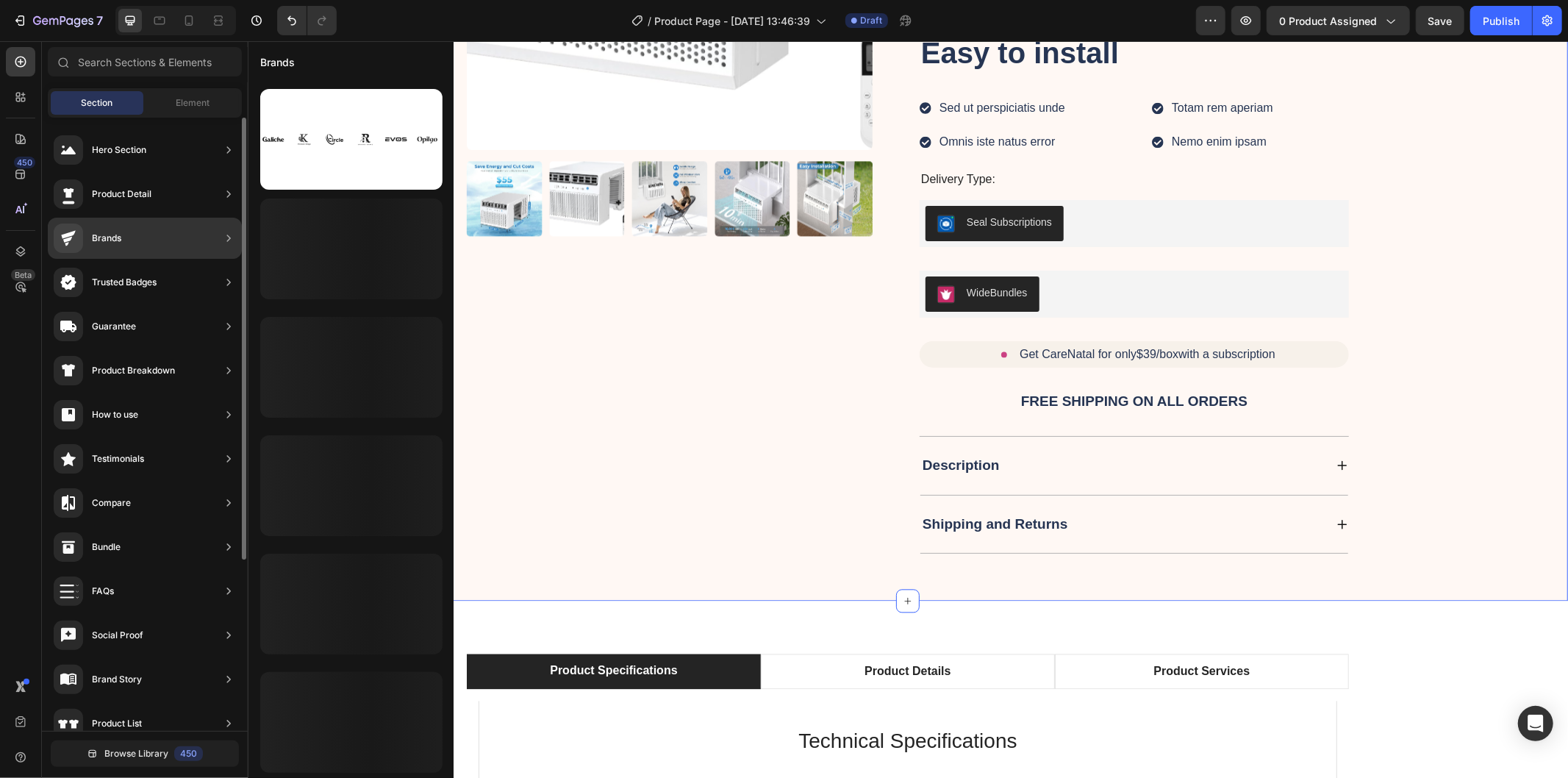
scroll to position [476, 0]
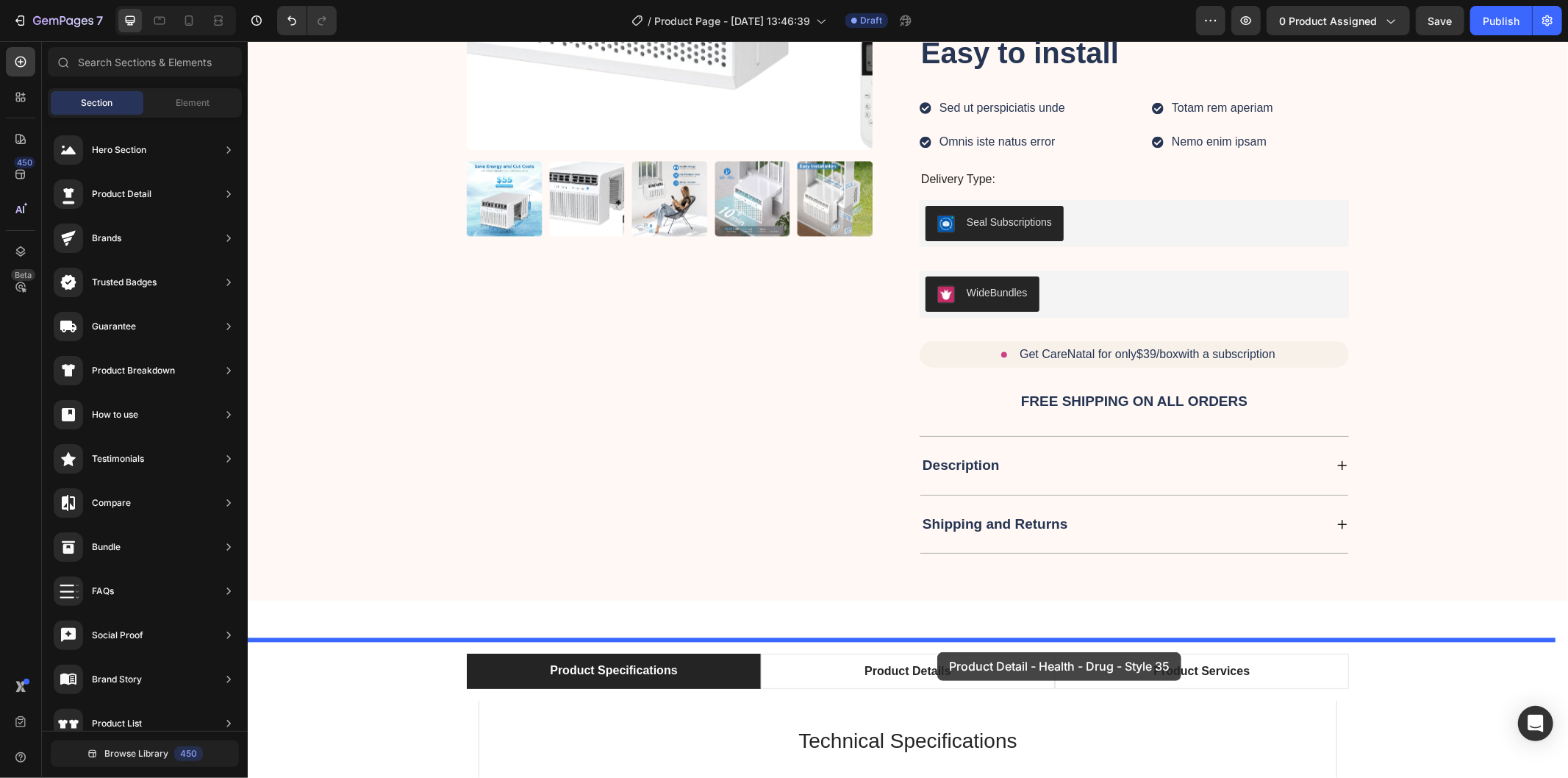
drag, startPoint x: 601, startPoint y: 533, endPoint x: 936, endPoint y: 651, distance: 355.2
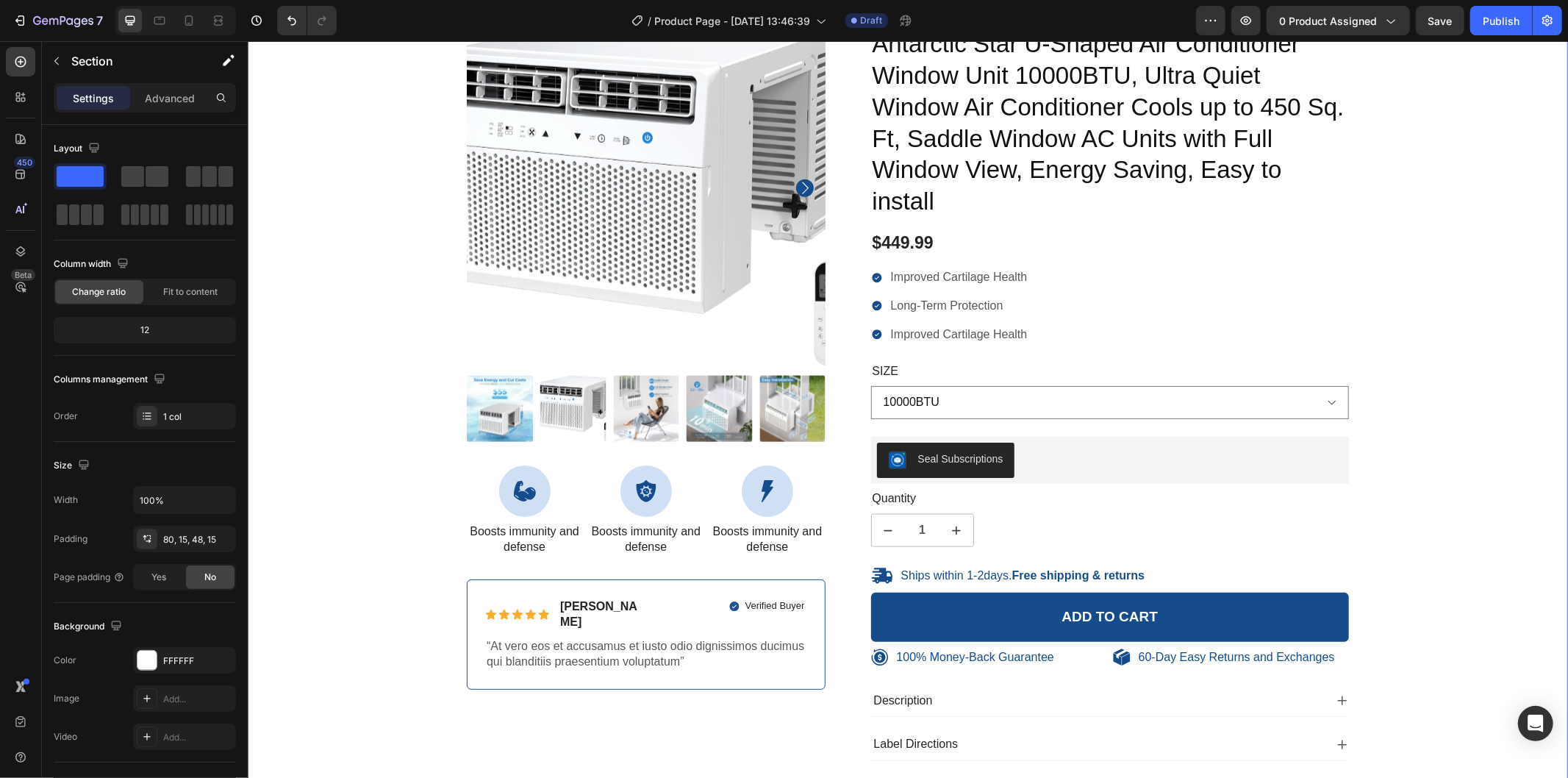
scroll to position [1143, 0]
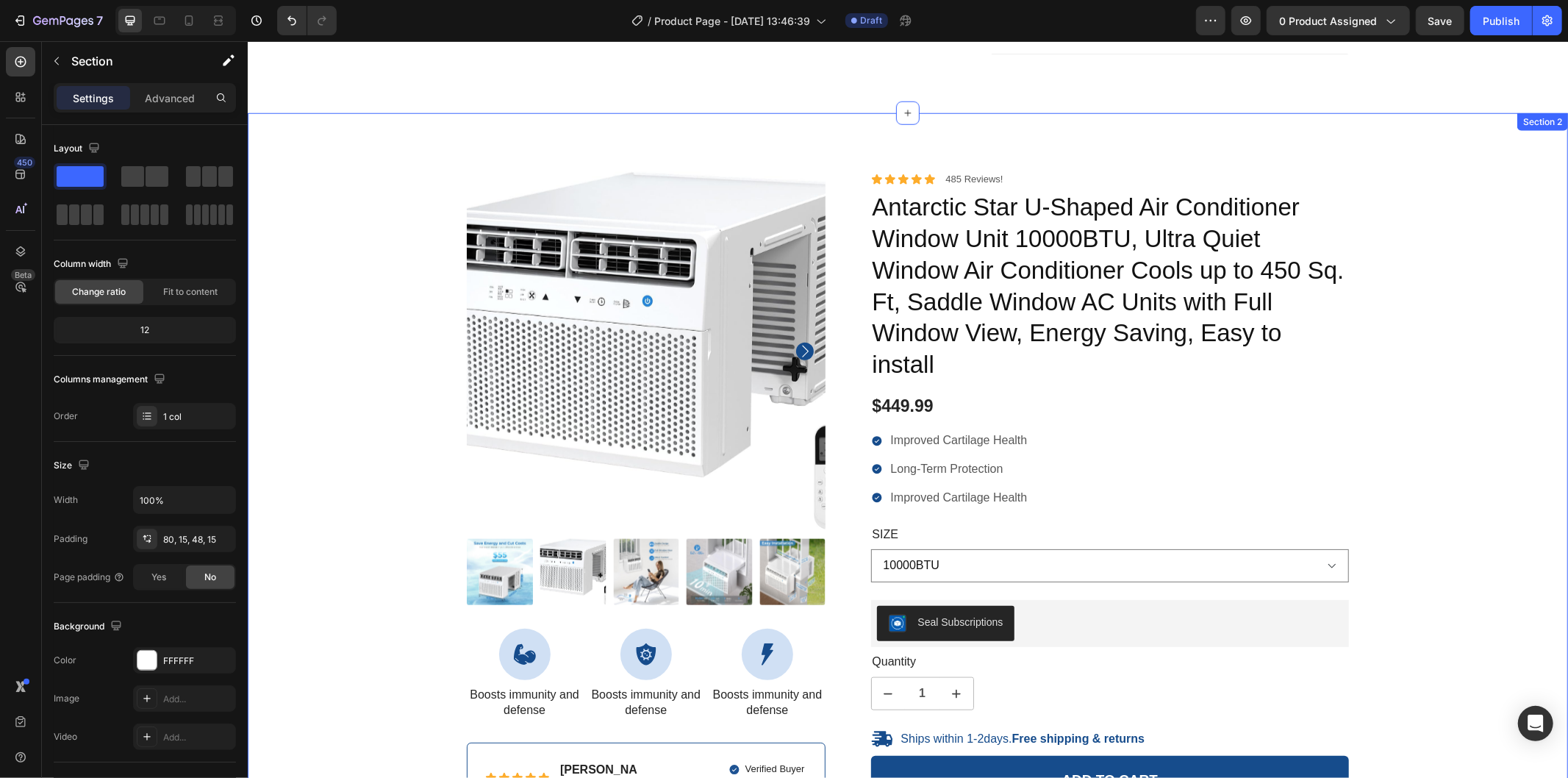
click at [1460, 304] on div "100% Money-Back Guarantee Item List 60-Day Easy Returns Item List Row Product I…" at bounding box center [908, 581] width 1298 height 820
click at [1549, 105] on icon at bounding box center [1555, 98] width 12 height 12
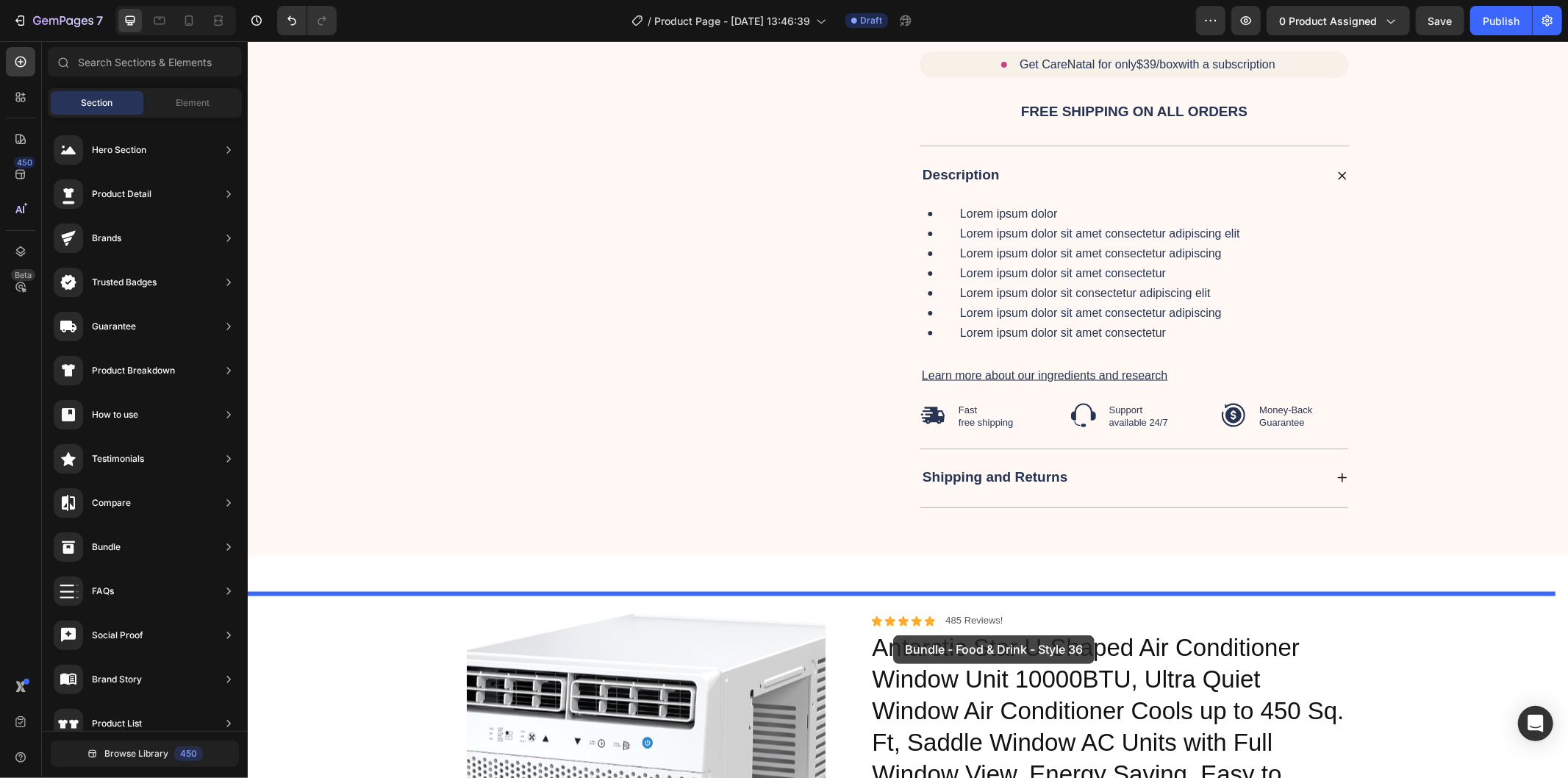
scroll to position [1934, 0]
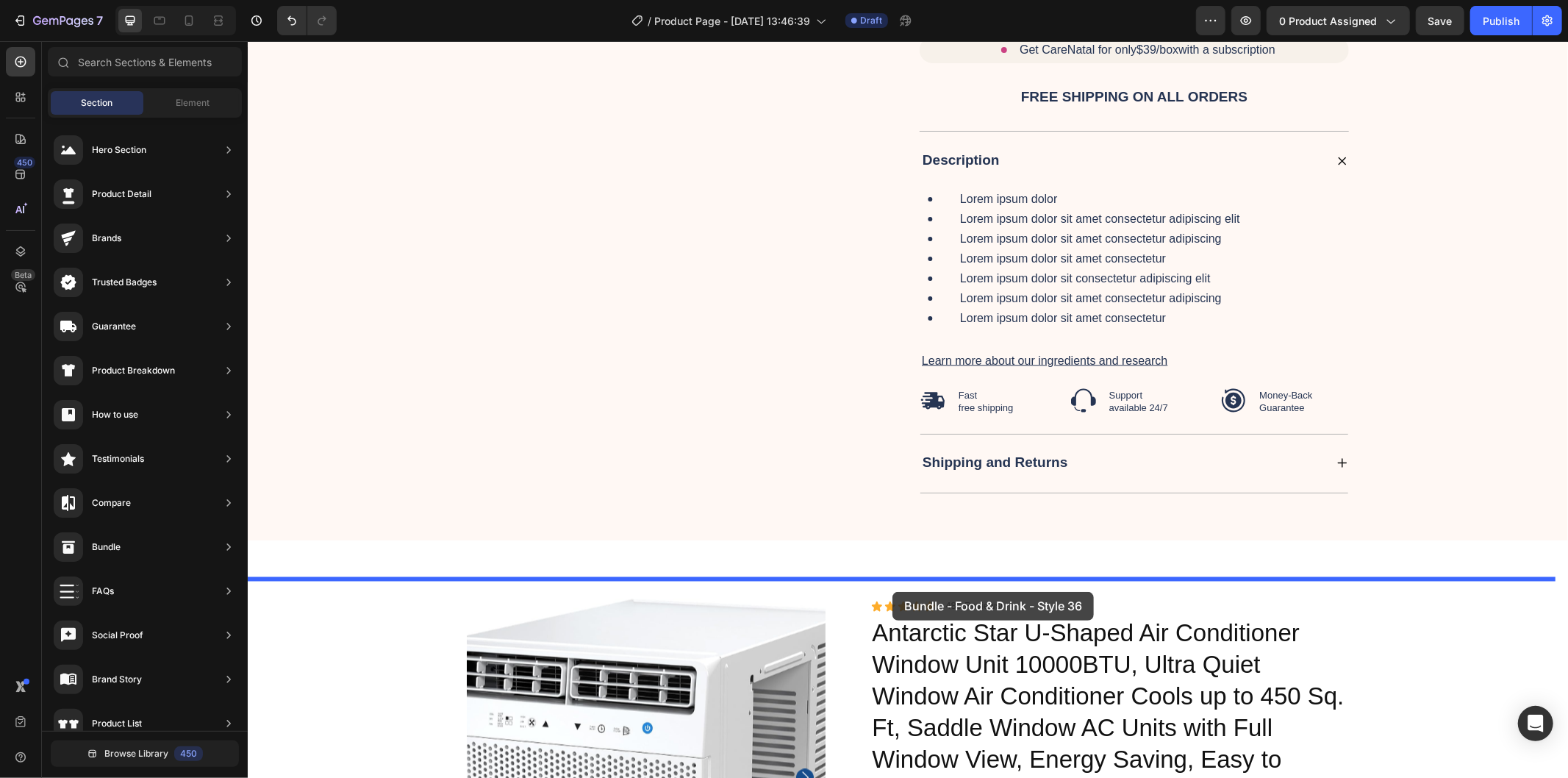
drag, startPoint x: 640, startPoint y: 570, endPoint x: 892, endPoint y: 591, distance: 252.9
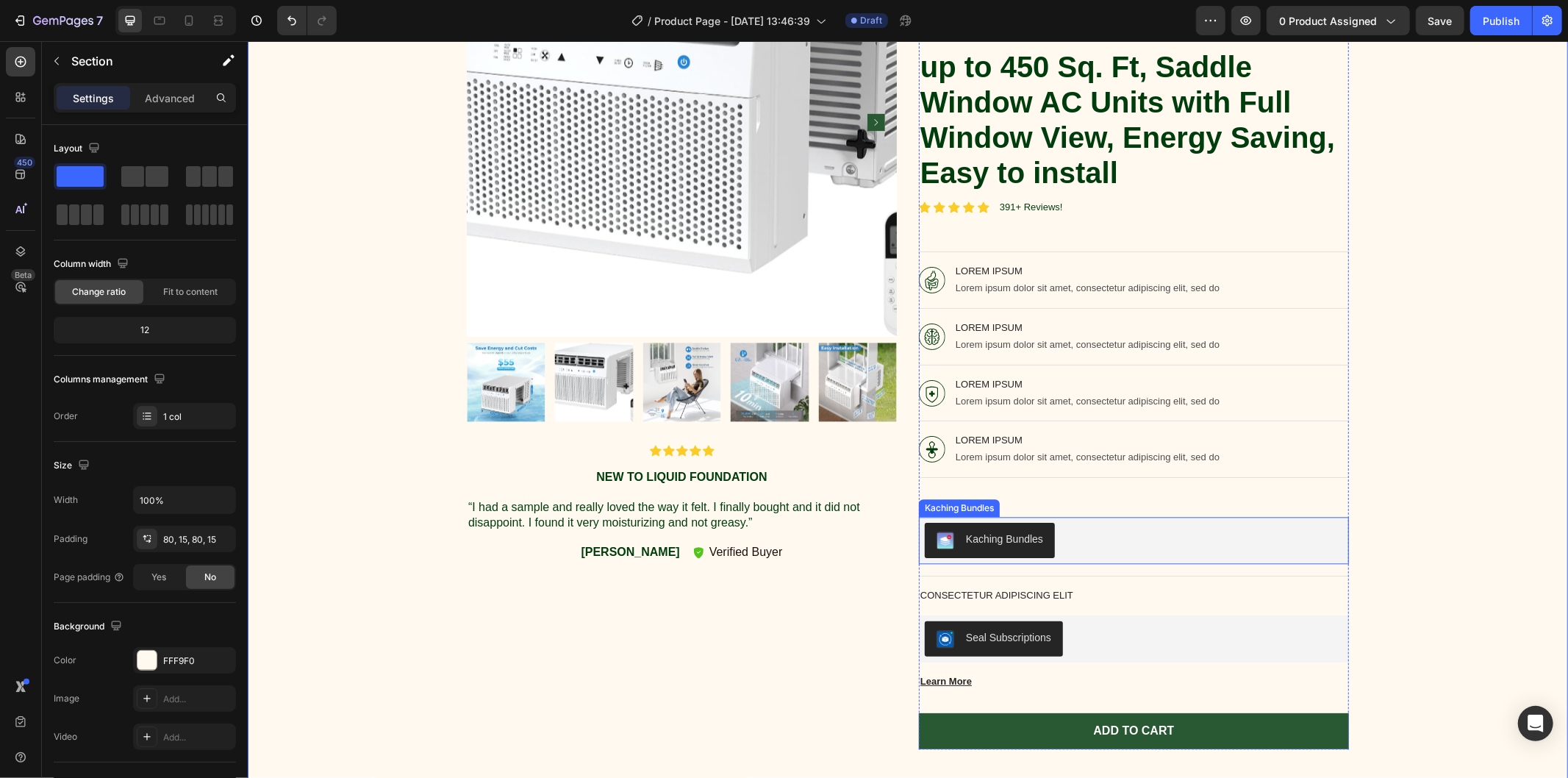
scroll to position [2829, 0]
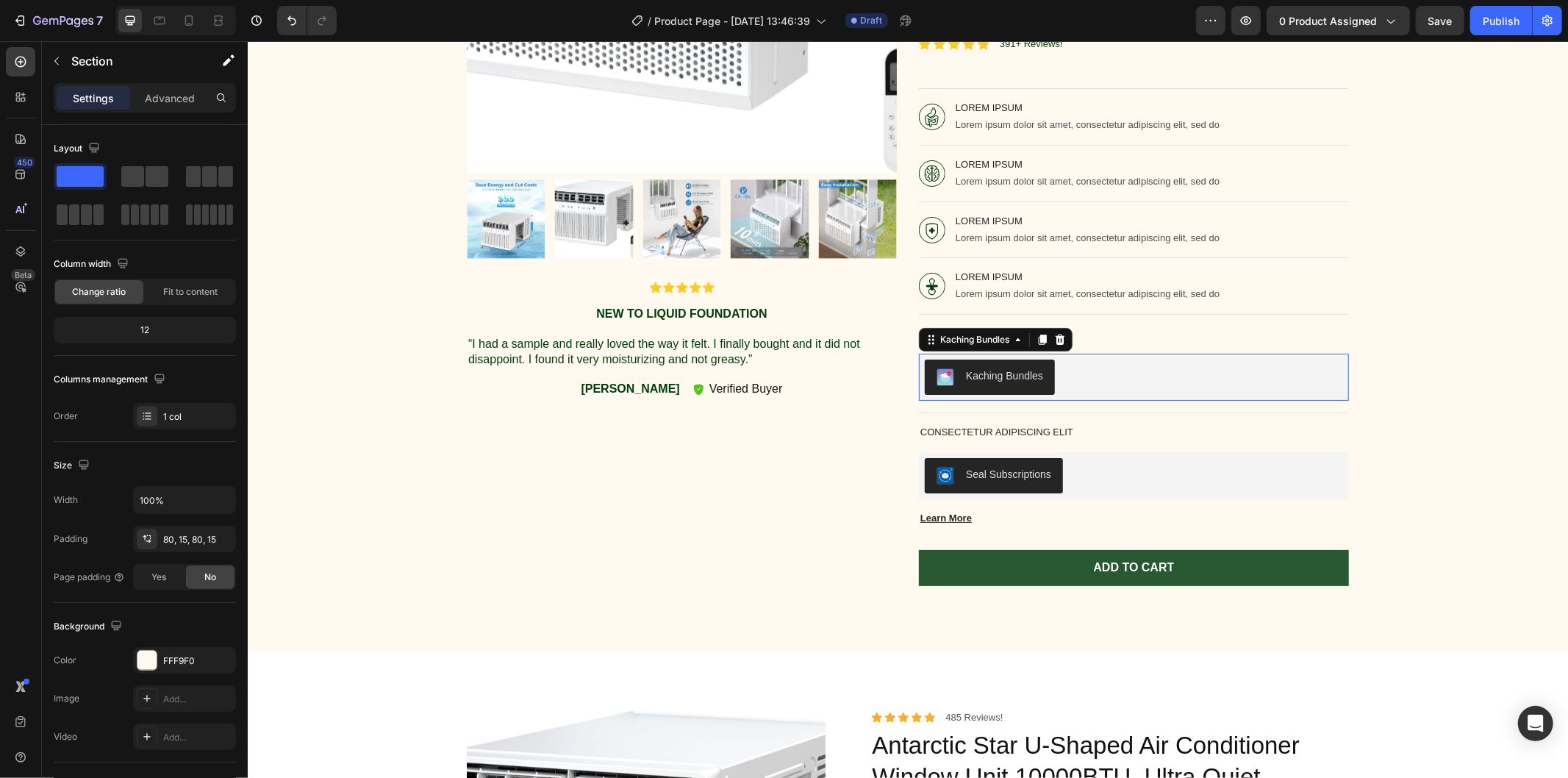
click at [1108, 394] on div "Kaching Bundles" at bounding box center [1134, 376] width 419 height 35
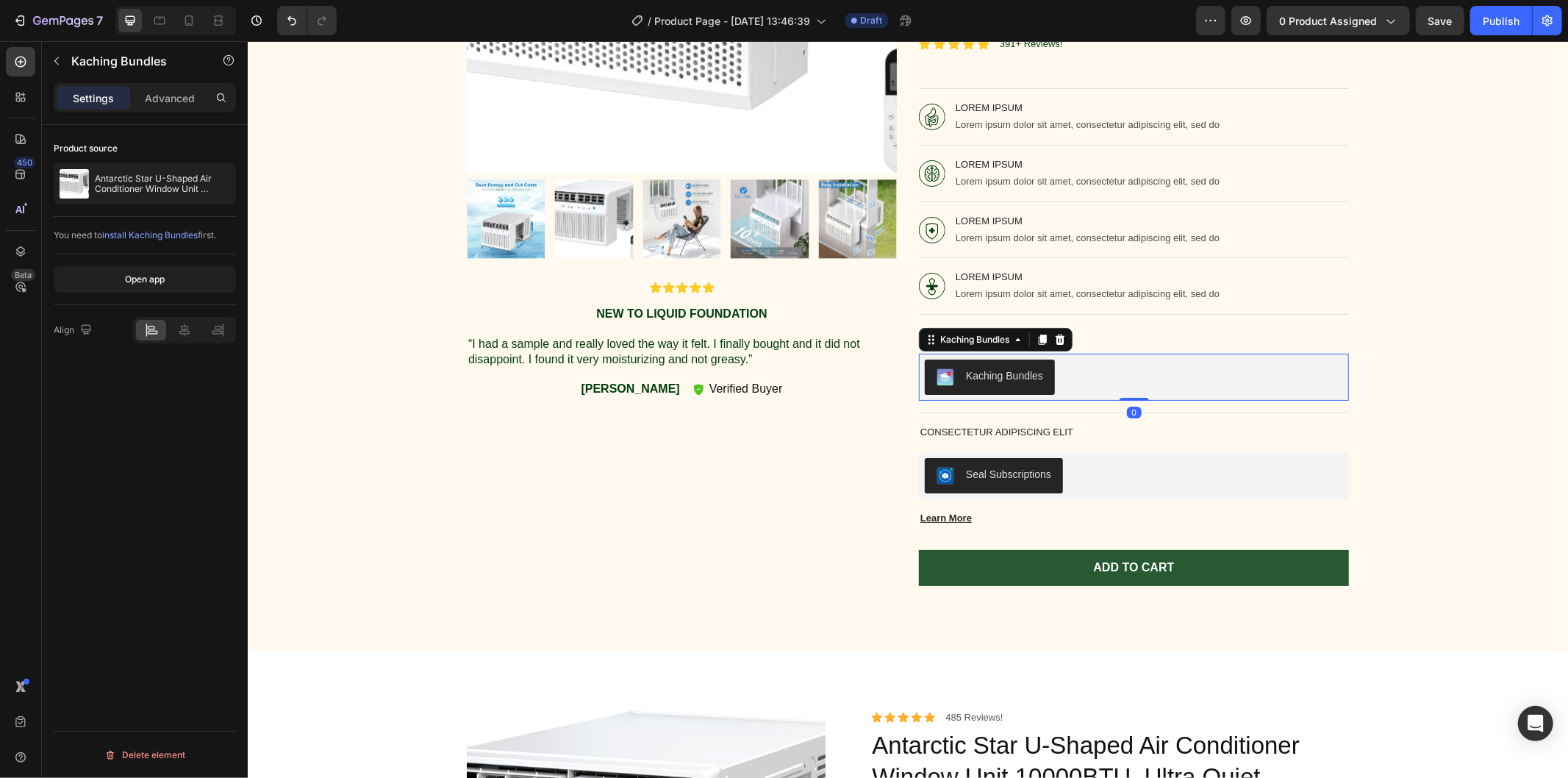
click at [994, 383] on div "Kaching Bundles" at bounding box center [1003, 375] width 77 height 16
click at [1173, 394] on div "Kaching Bundles" at bounding box center [1134, 376] width 419 height 35
click at [1453, 423] on div "Product Images Icon Icon Icon Icon Icon Icon List New to liquid foundation Text…" at bounding box center [908, 167] width 1298 height 848
click at [1289, 394] on div "Kaching Bundles" at bounding box center [1134, 376] width 419 height 35
click at [1293, 394] on div "Kaching Bundles" at bounding box center [1134, 376] width 419 height 35
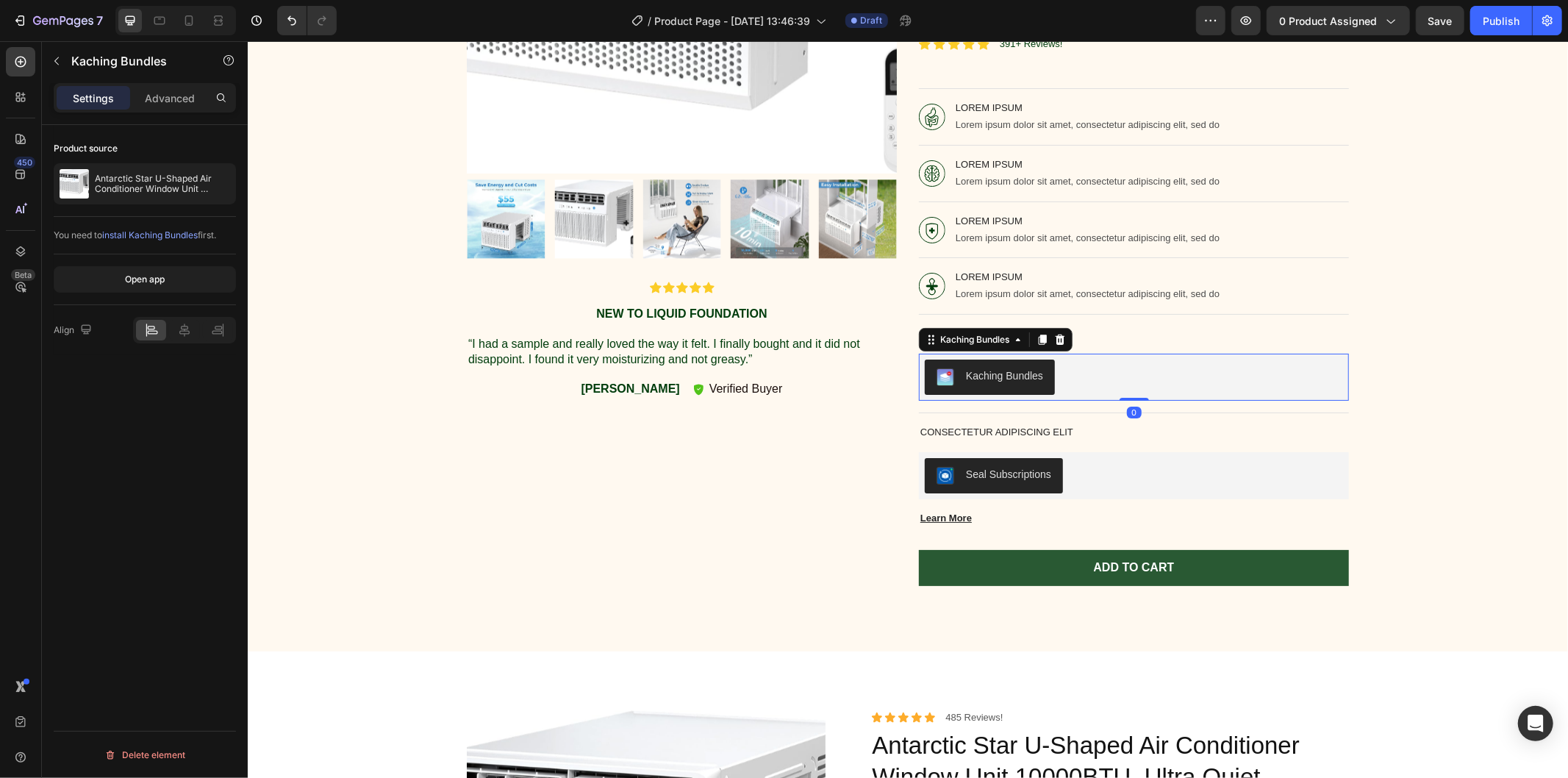
click at [1015, 383] on div "Kaching Bundles" at bounding box center [1003, 375] width 77 height 16
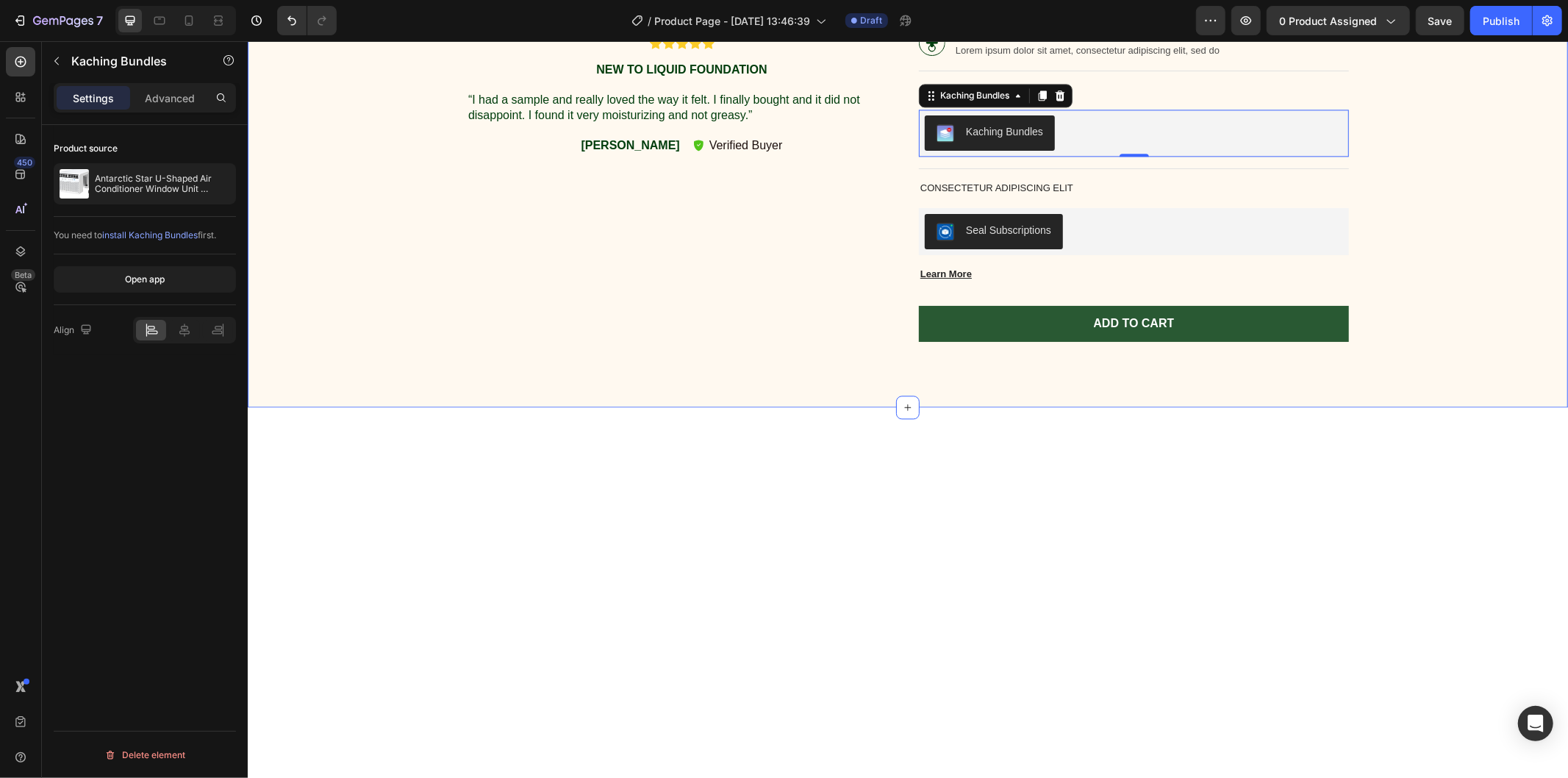
scroll to position [2420, 0]
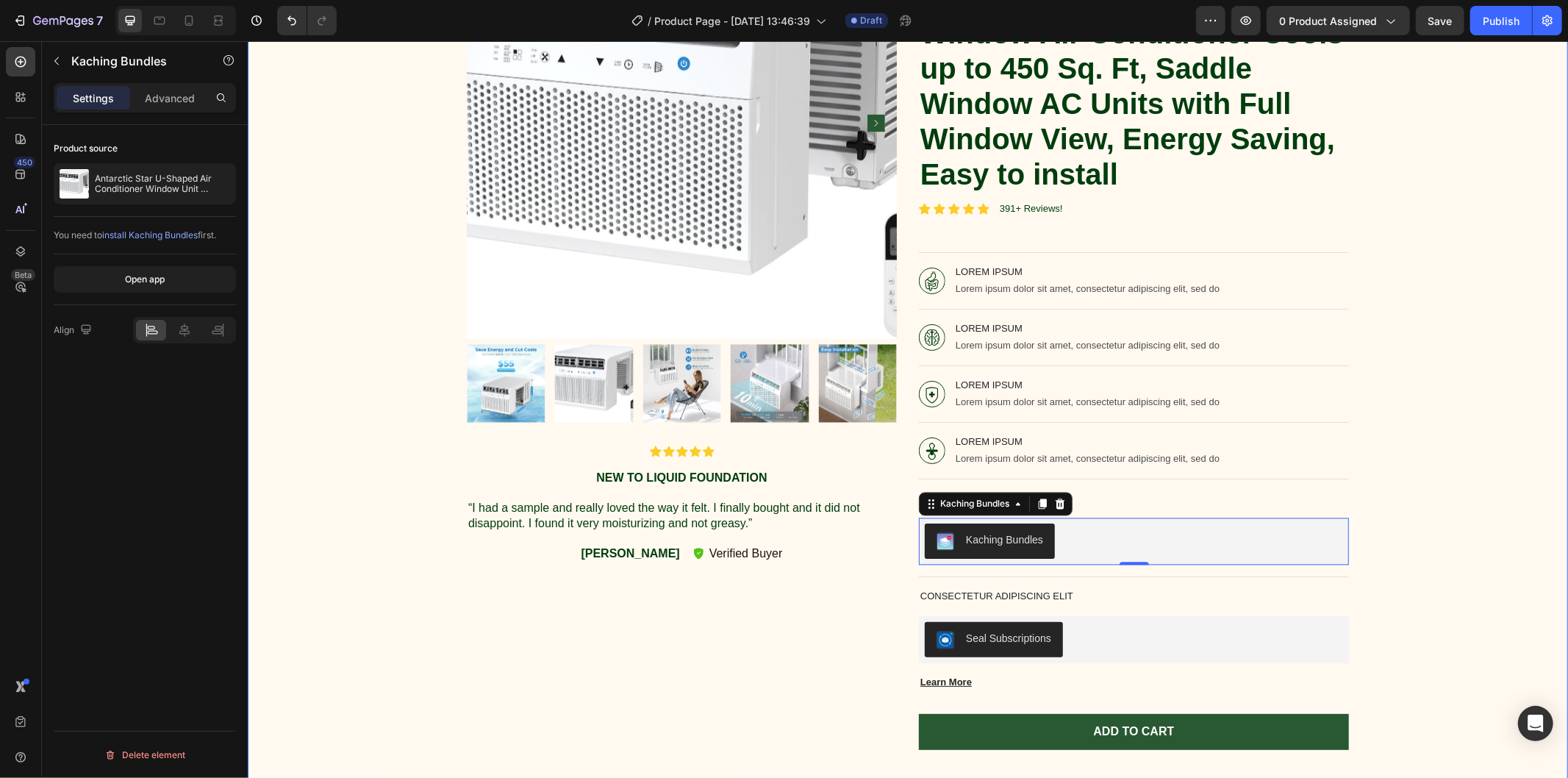
click at [1446, 236] on div "Product Images Icon Icon Icon Icon Icon Icon List New to liquid foundation Text…" at bounding box center [908, 332] width 1298 height 848
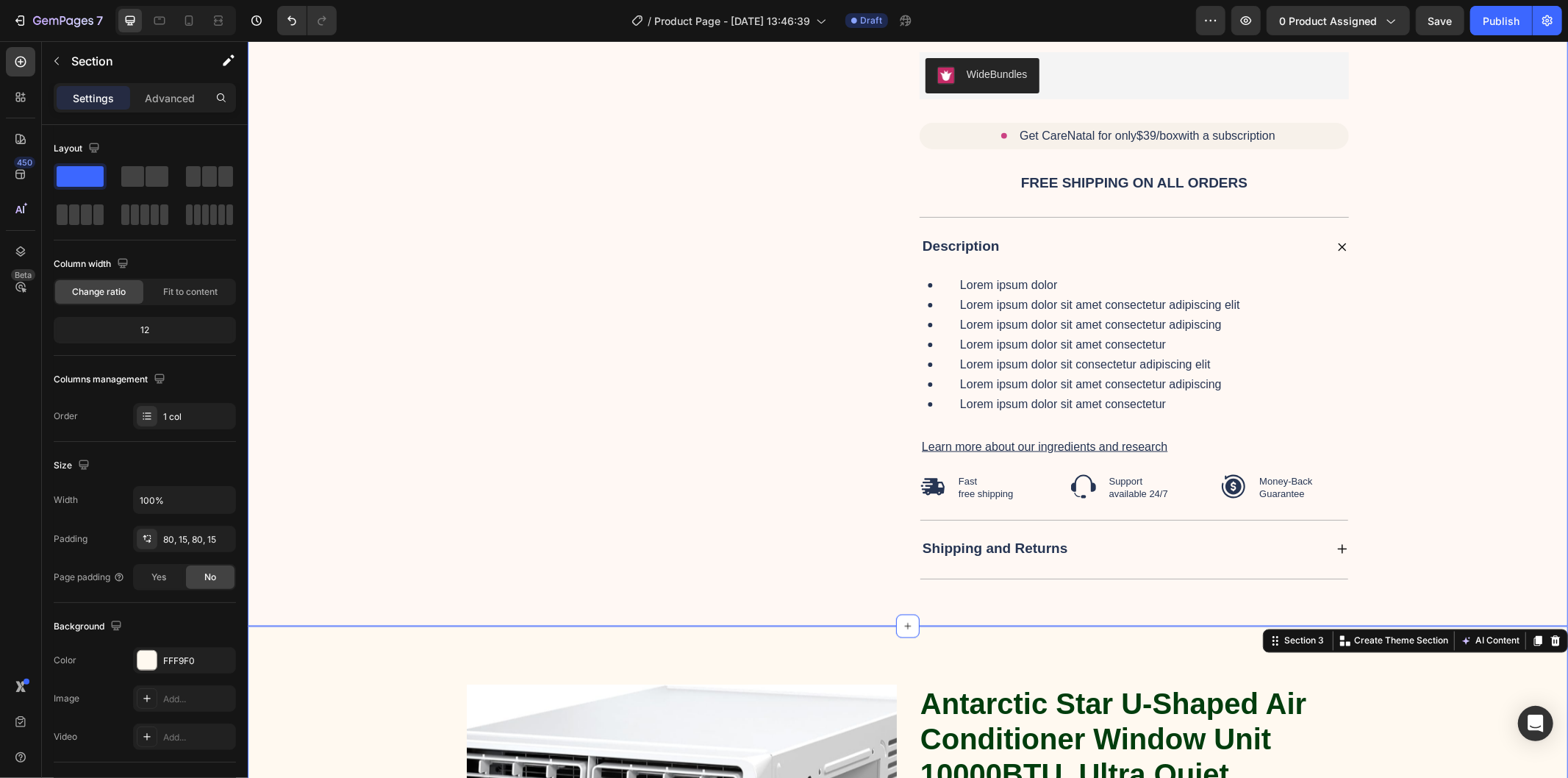
scroll to position [2012, 0]
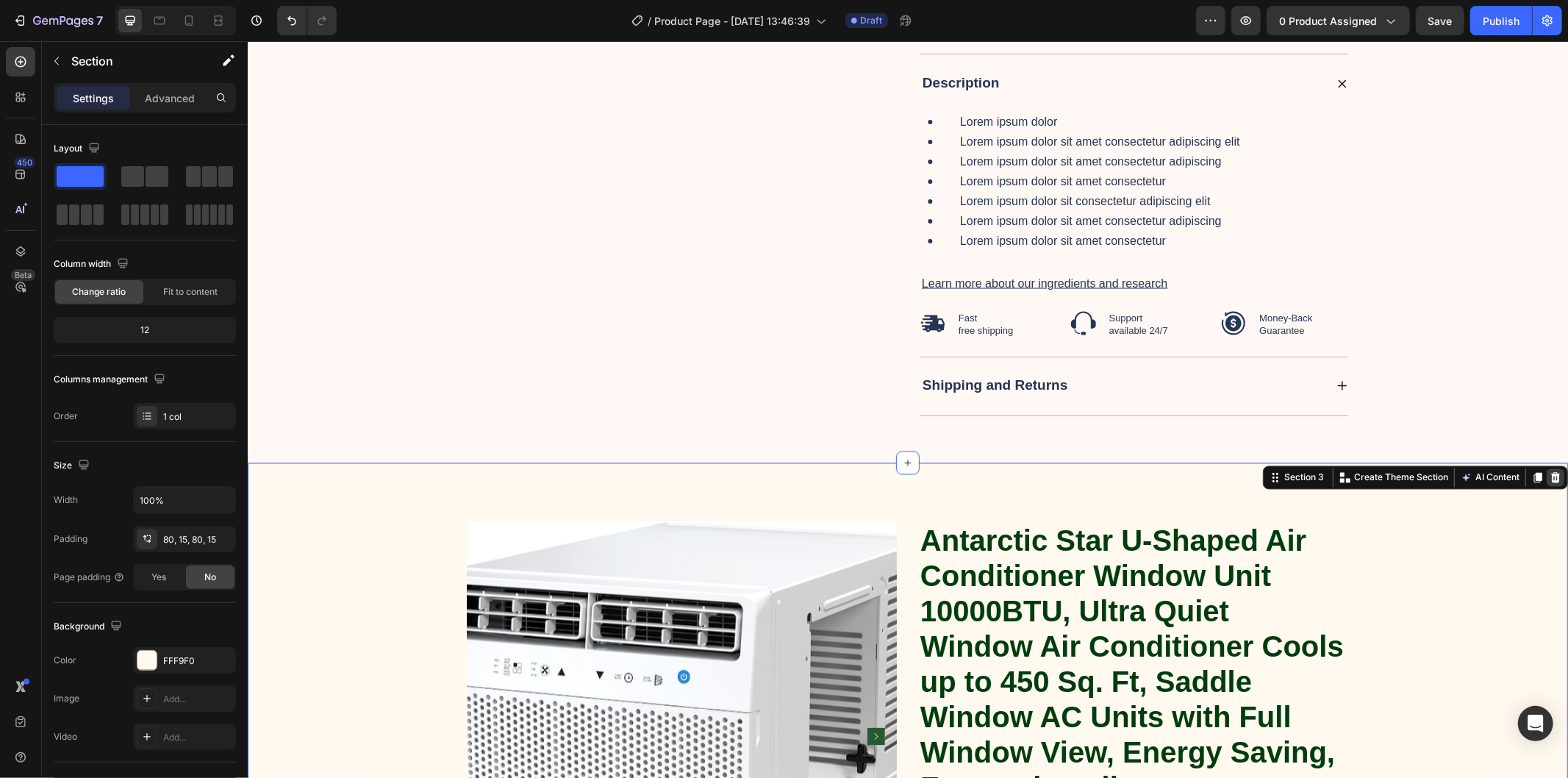
click at [1550, 482] on icon at bounding box center [1555, 476] width 9 height 10
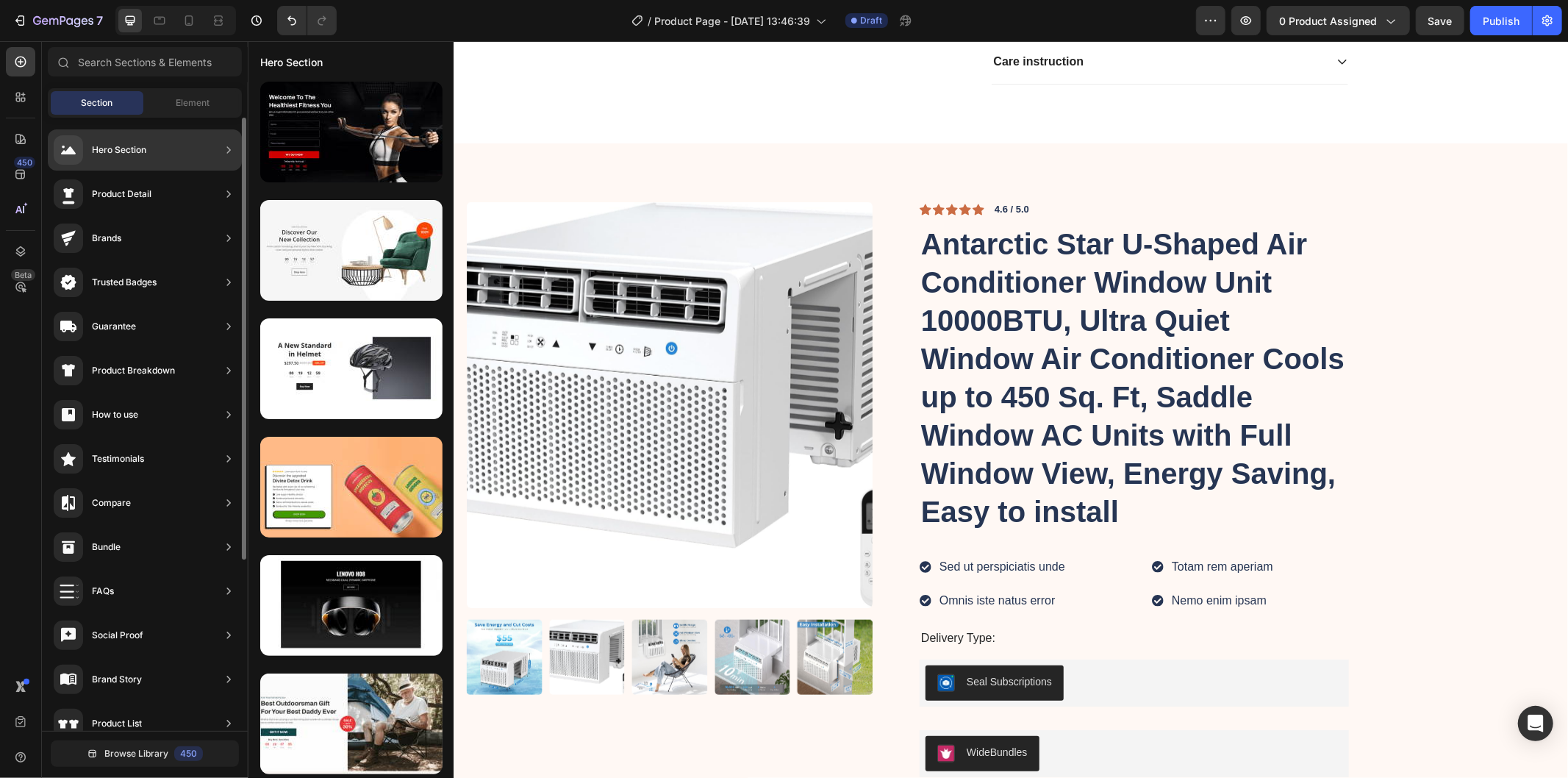
scroll to position [476, 0]
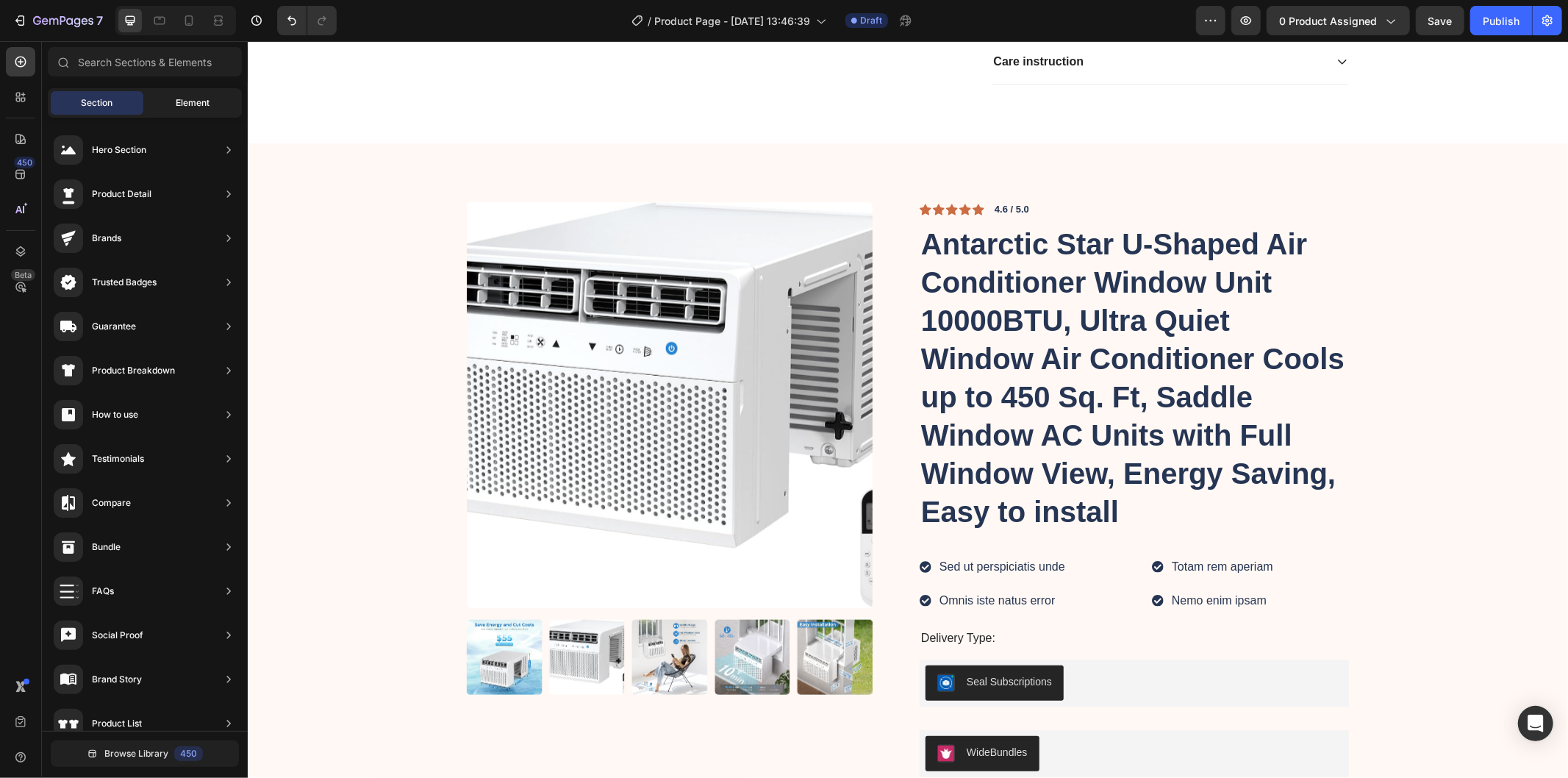
click at [179, 97] on span "Element" at bounding box center [193, 103] width 34 height 13
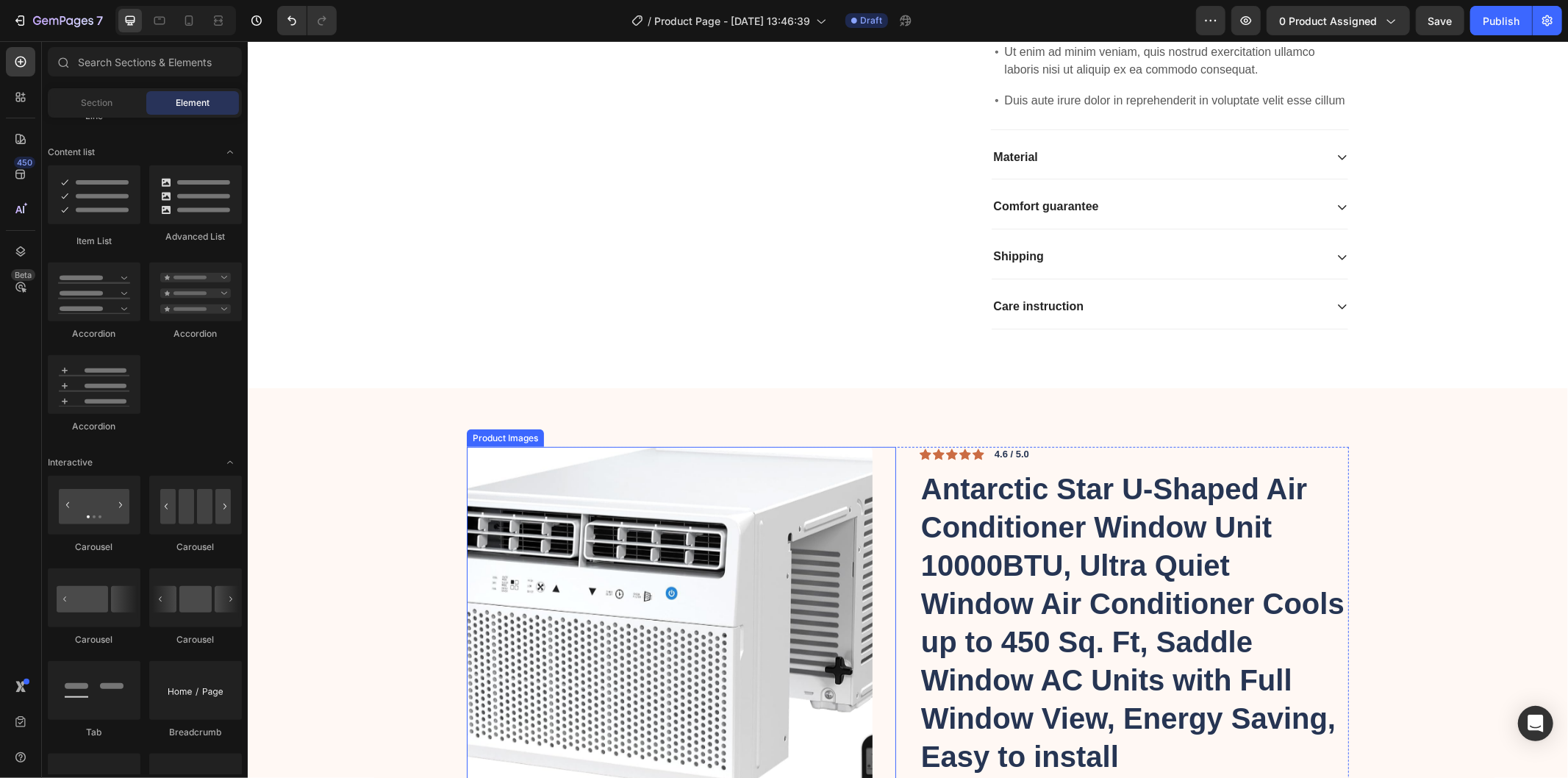
scroll to position [704, 0]
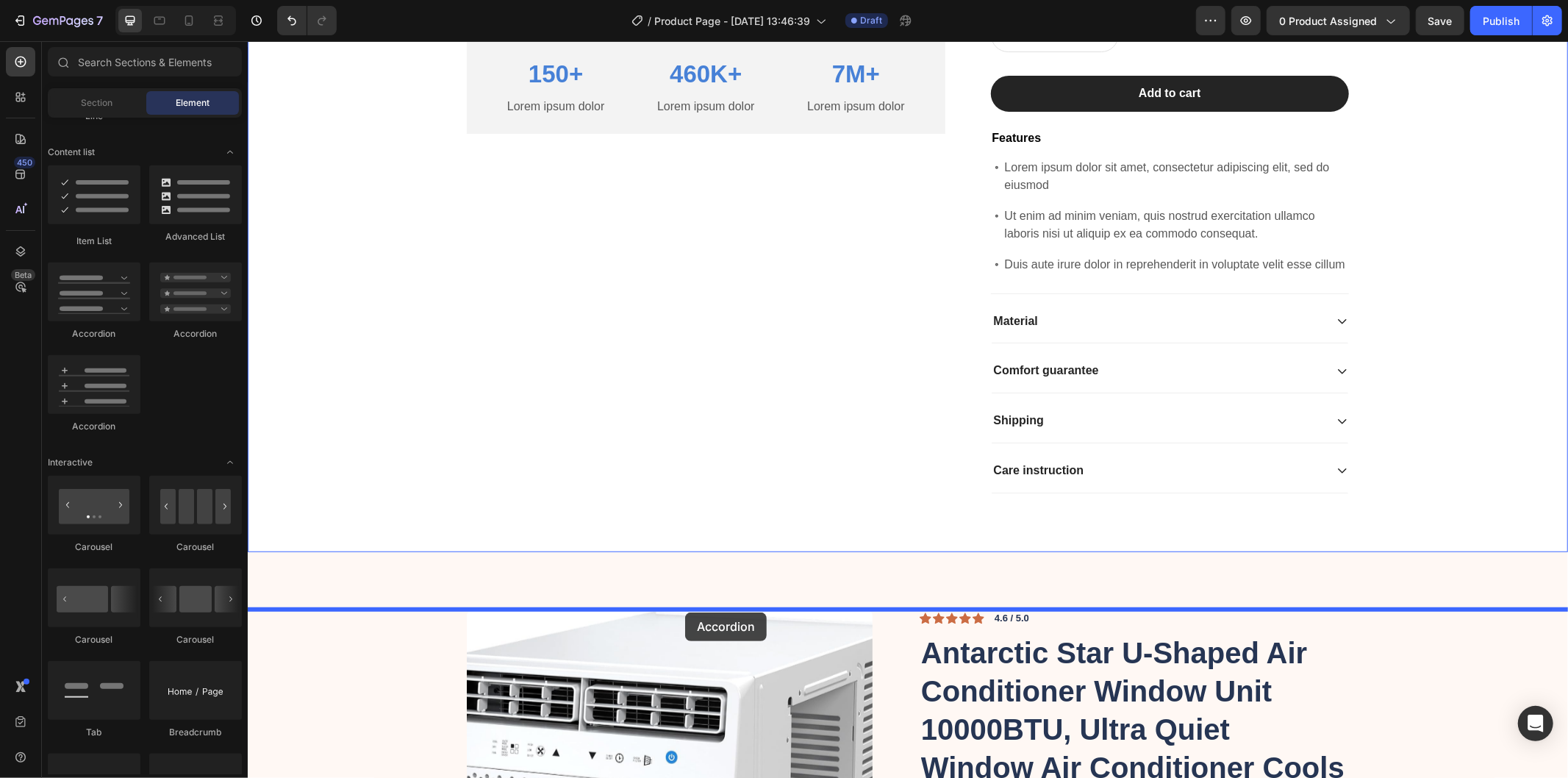
drag, startPoint x: 347, startPoint y: 431, endPoint x: 684, endPoint y: 611, distance: 382.1
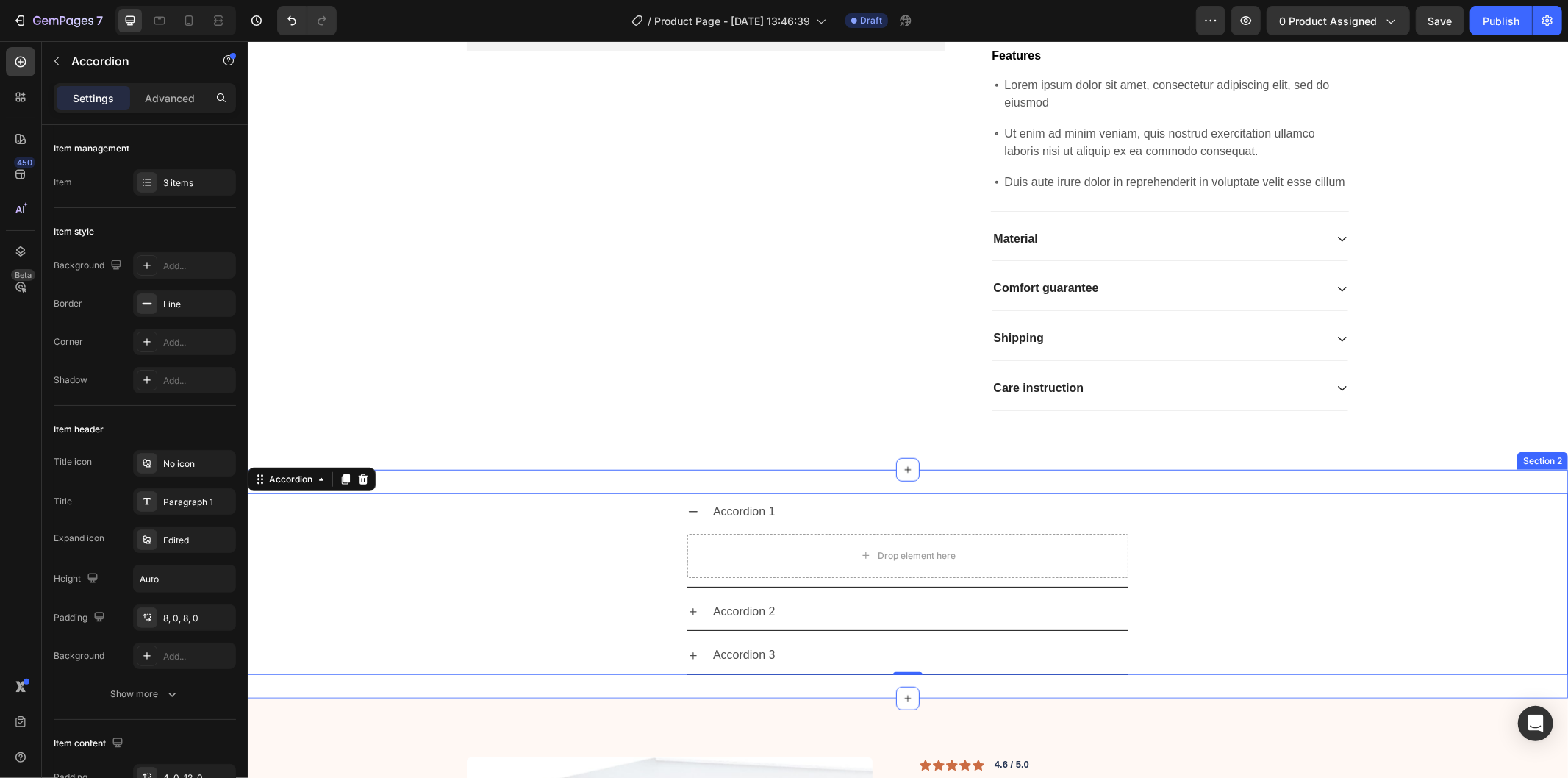
scroll to position [950, 0]
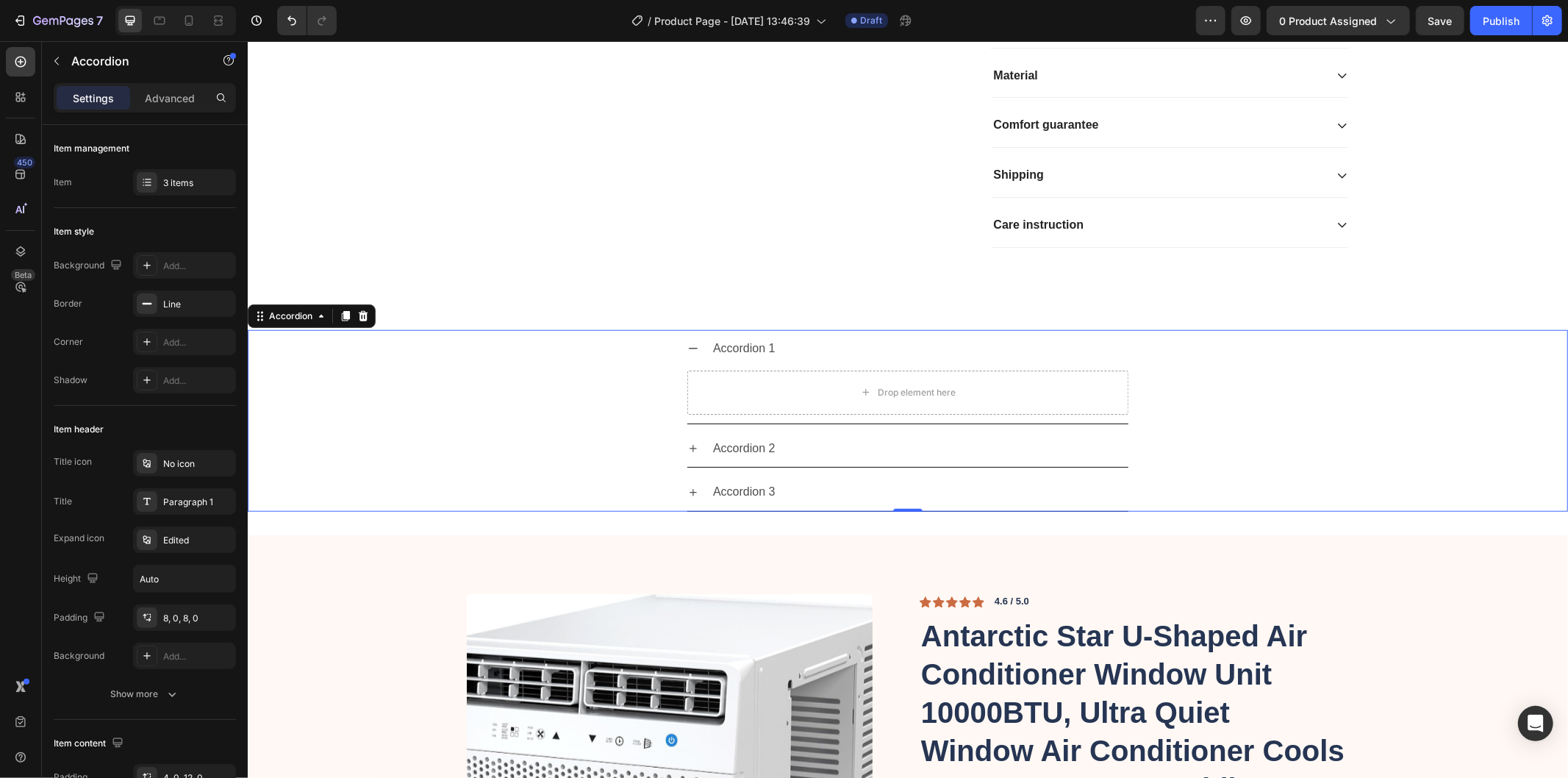
click at [686, 367] on div "Accordion 1" at bounding box center [907, 348] width 441 height 37
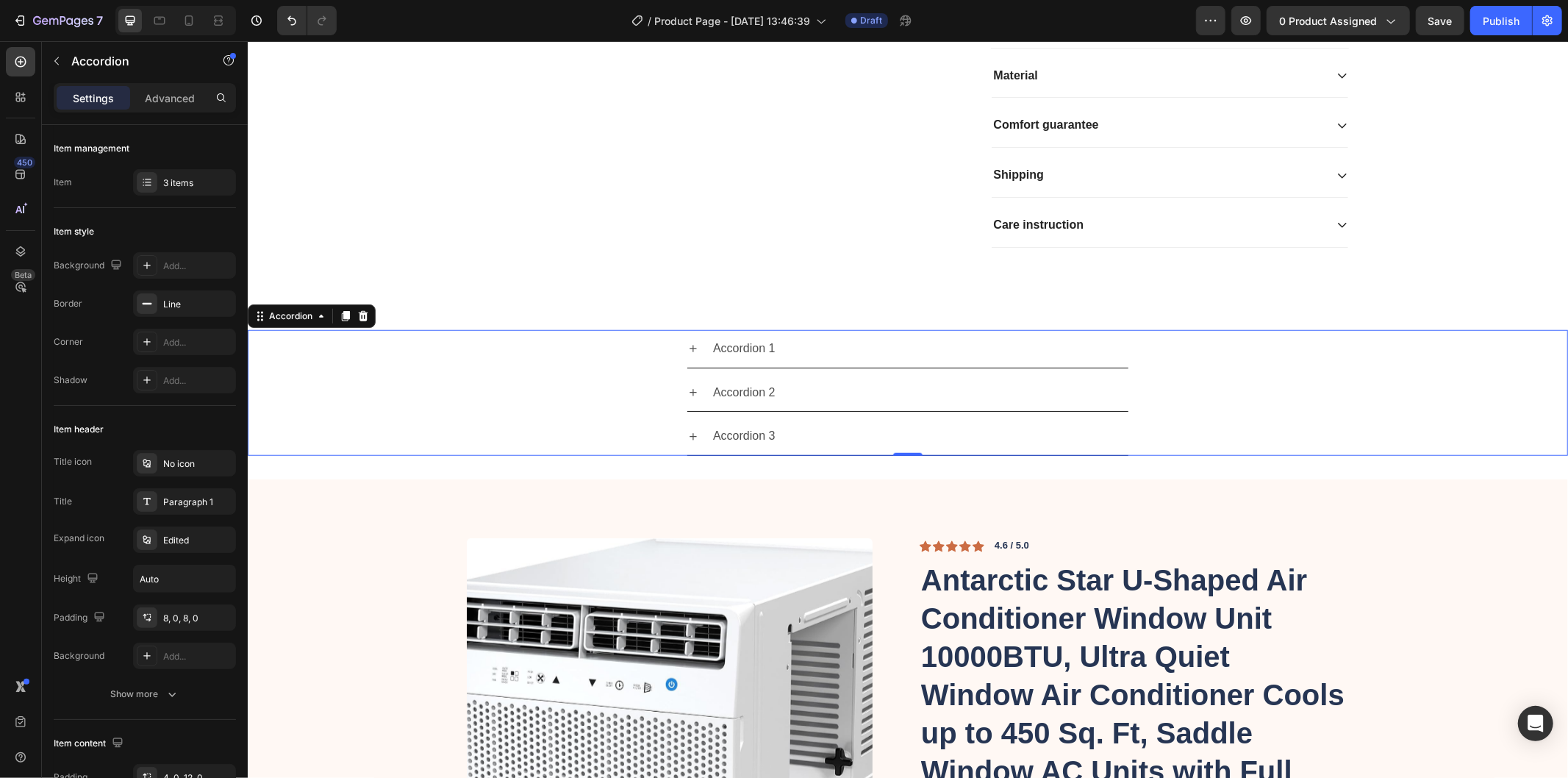
click at [689, 351] on icon at bounding box center [693, 347] width 7 height 7
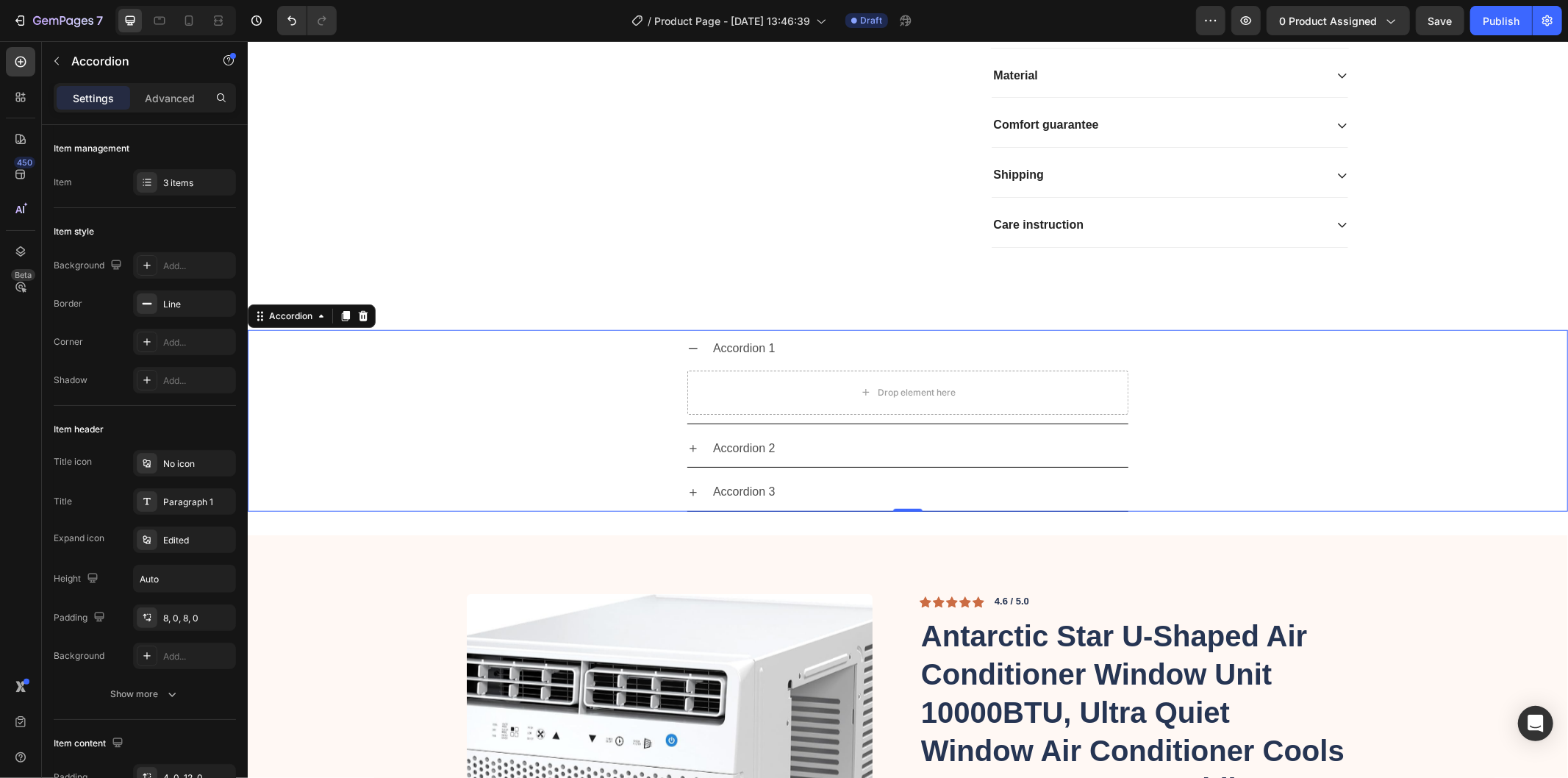
click at [686, 354] on icon at bounding box center [692, 347] width 12 height 12
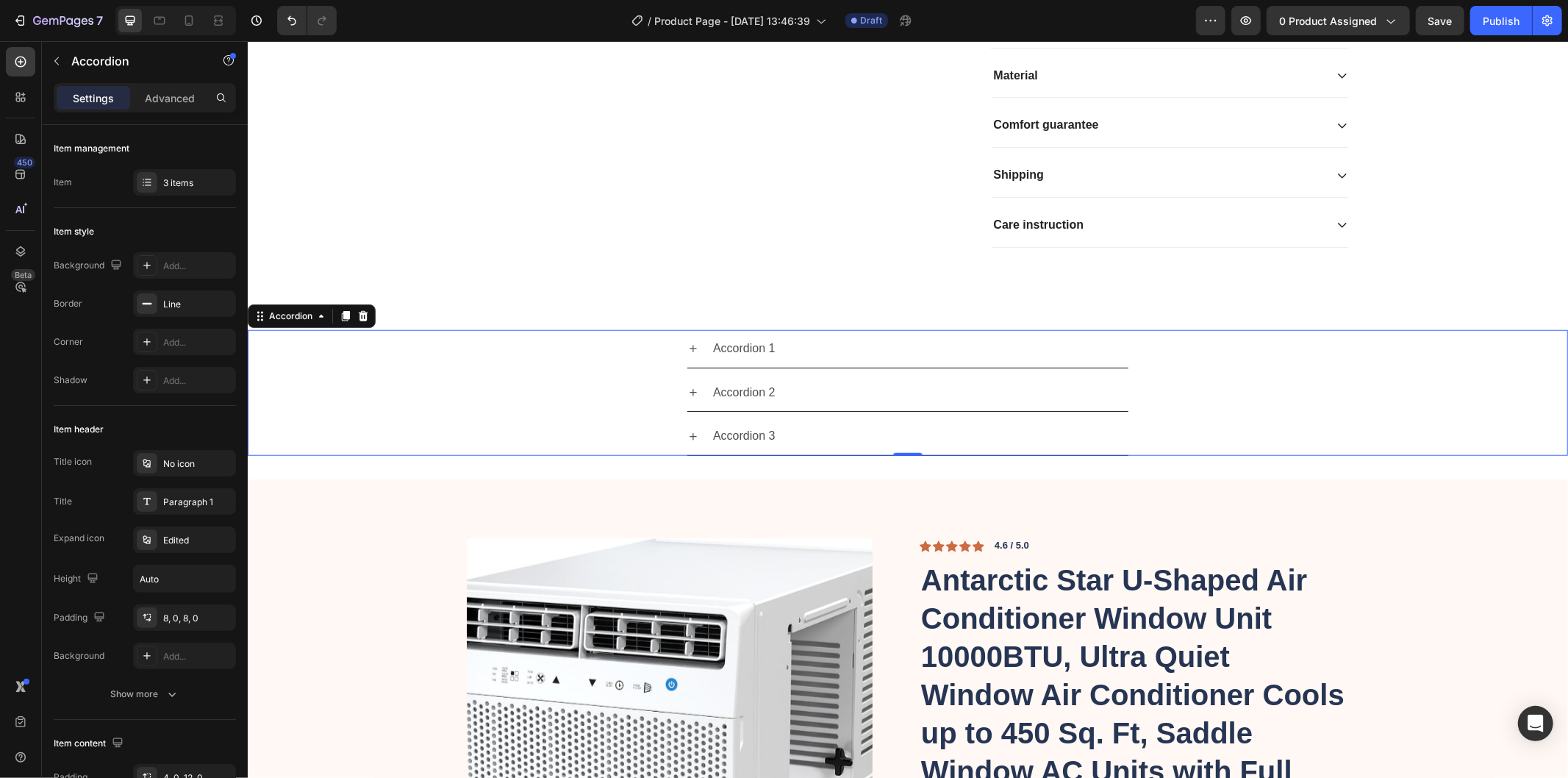
click at [1050, 361] on div "Accordion 1" at bounding box center [919, 348] width 418 height 26
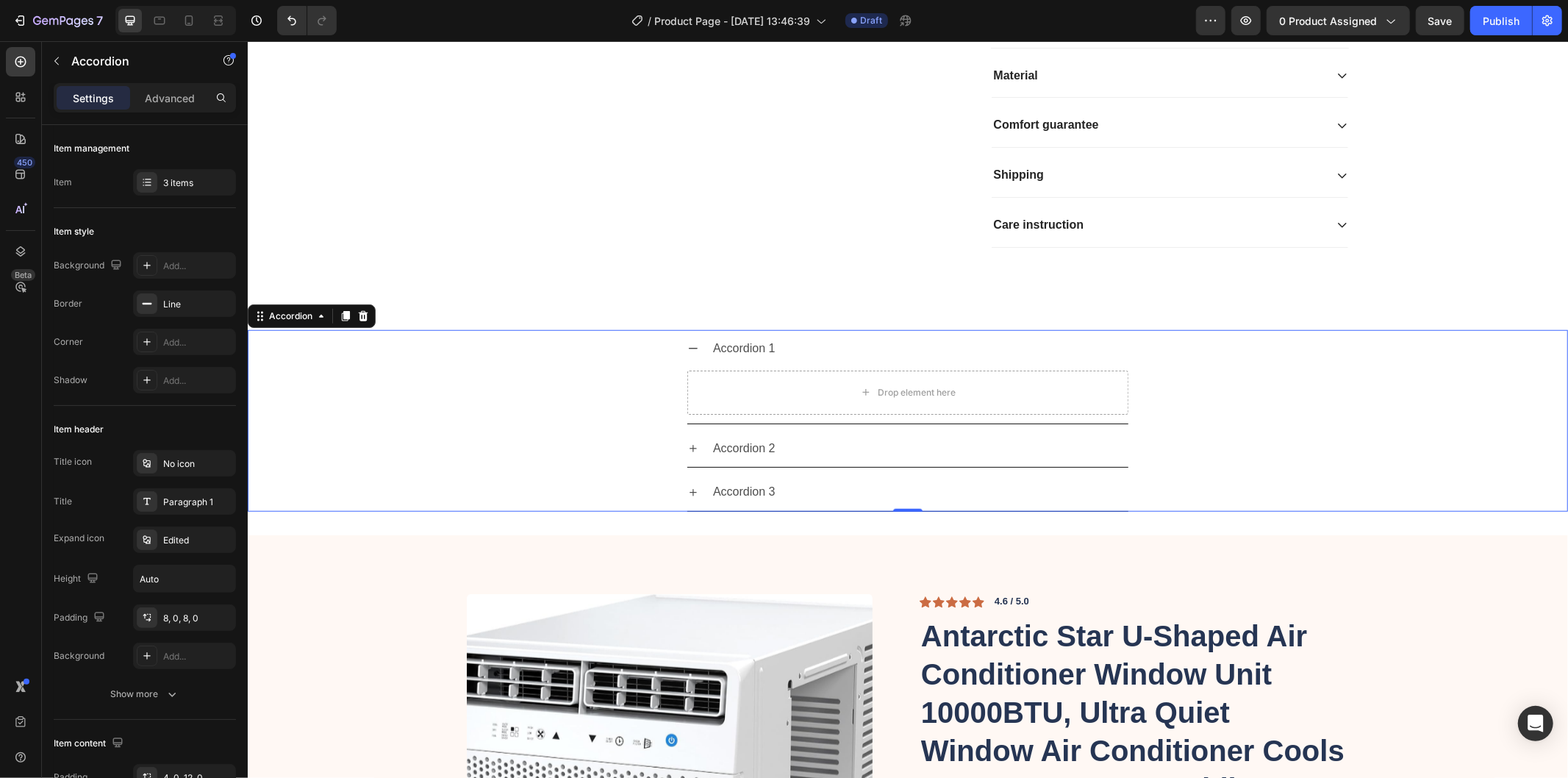
click at [1050, 361] on div "Accordion 1" at bounding box center [919, 348] width 418 height 26
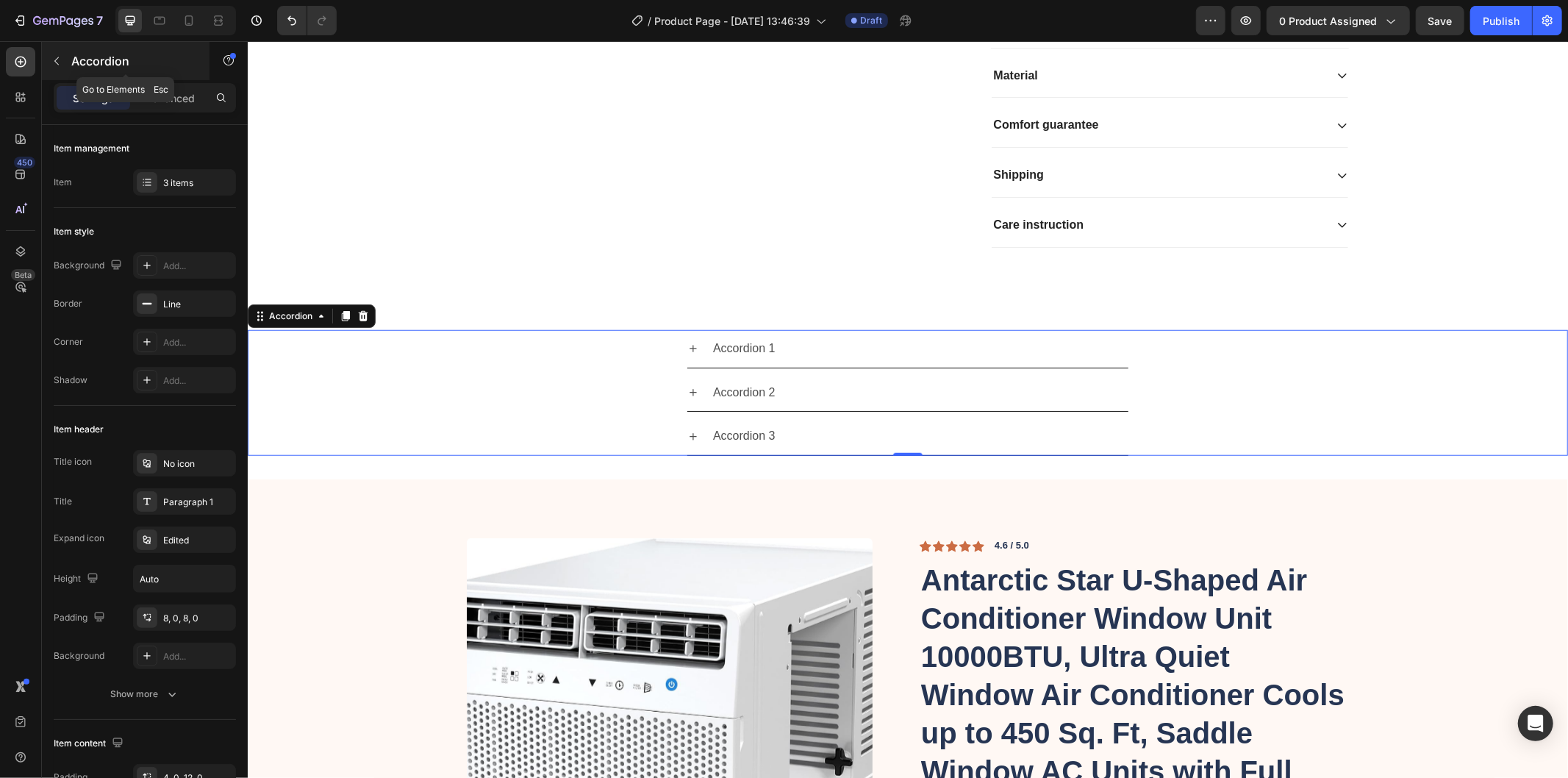
click at [56, 53] on button "button" at bounding box center [56, 60] width 23 height 23
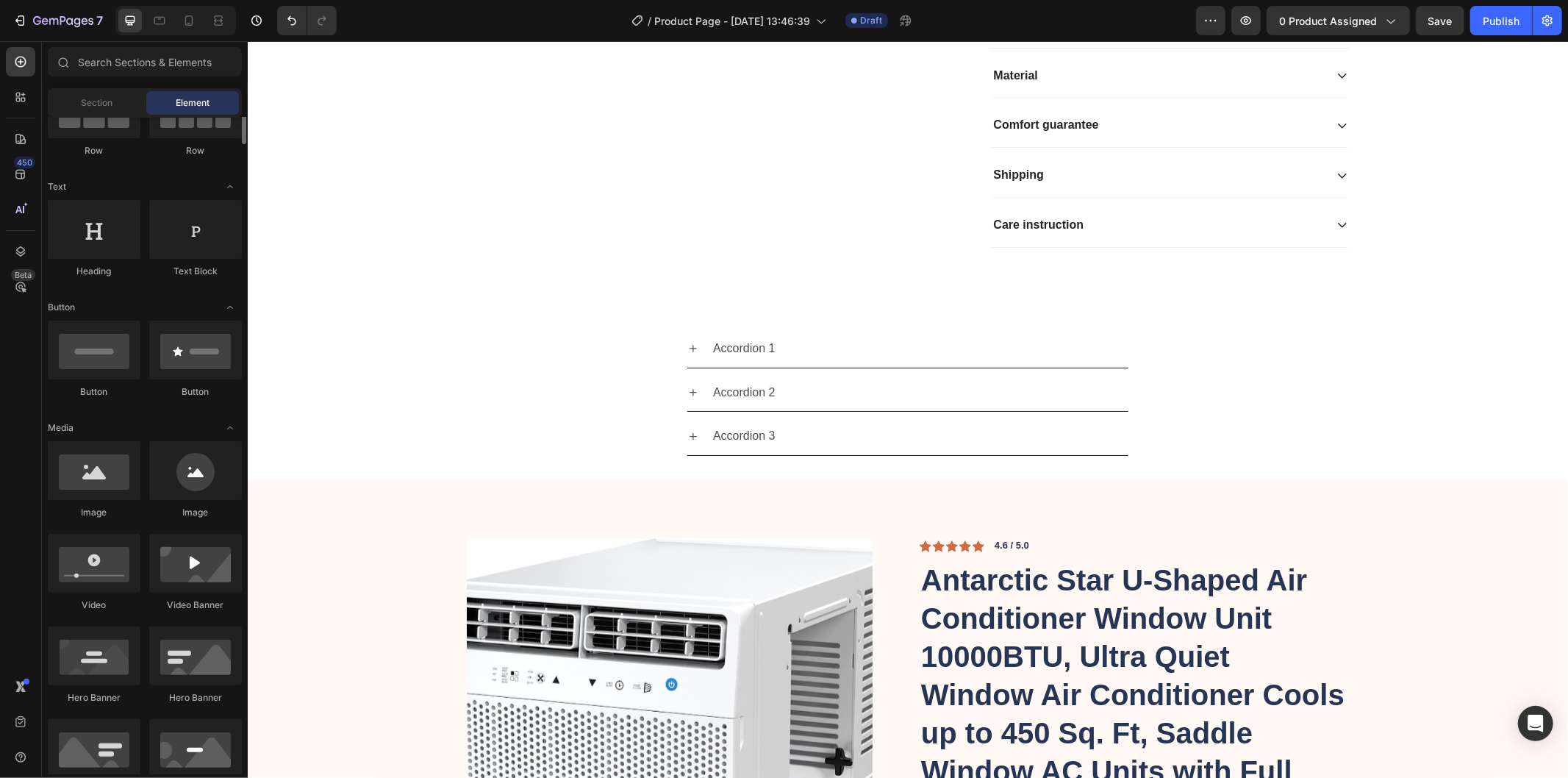
scroll to position [0, 0]
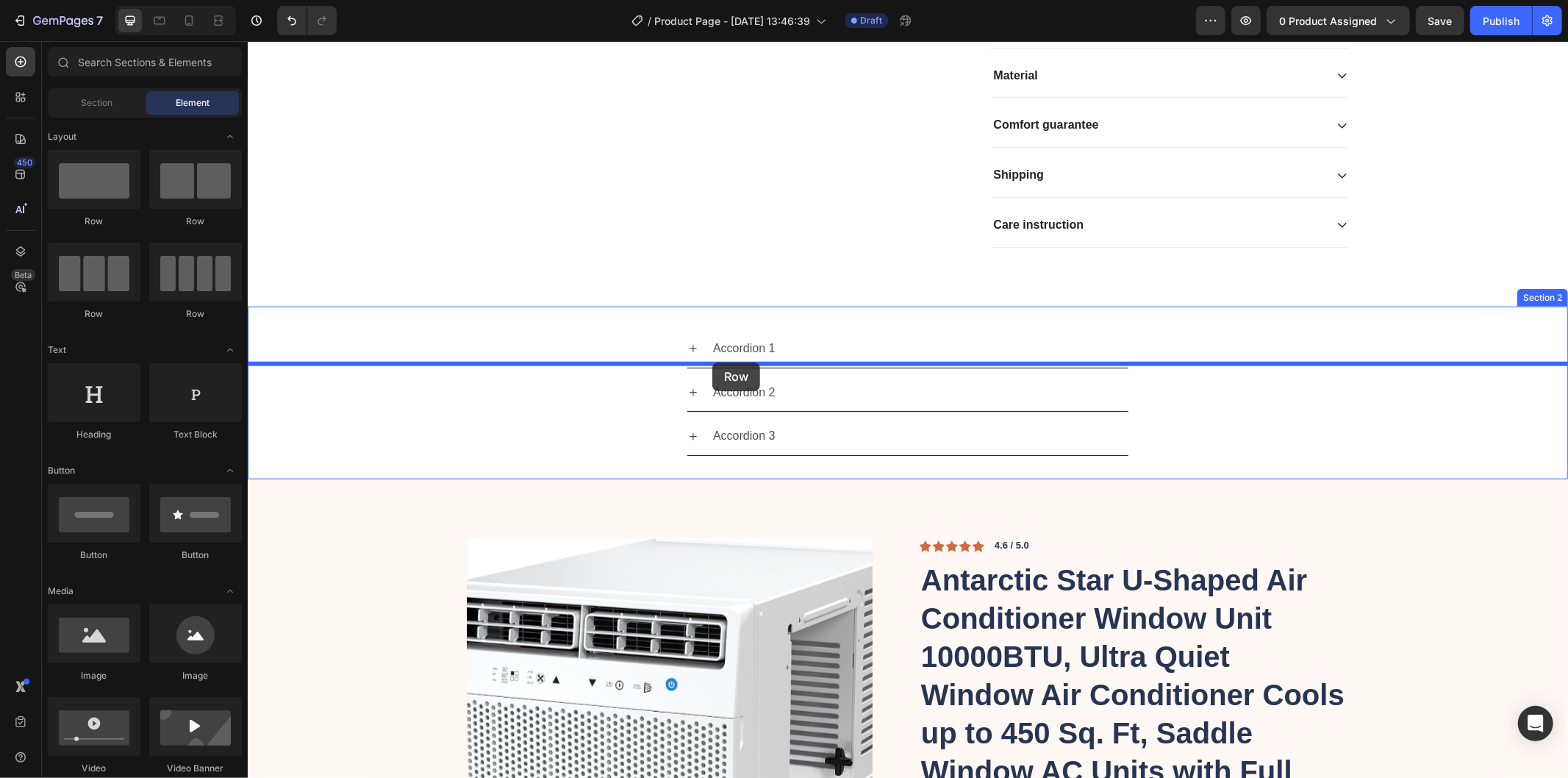
drag, startPoint x: 447, startPoint y: 308, endPoint x: 711, endPoint y: 362, distance: 269.5
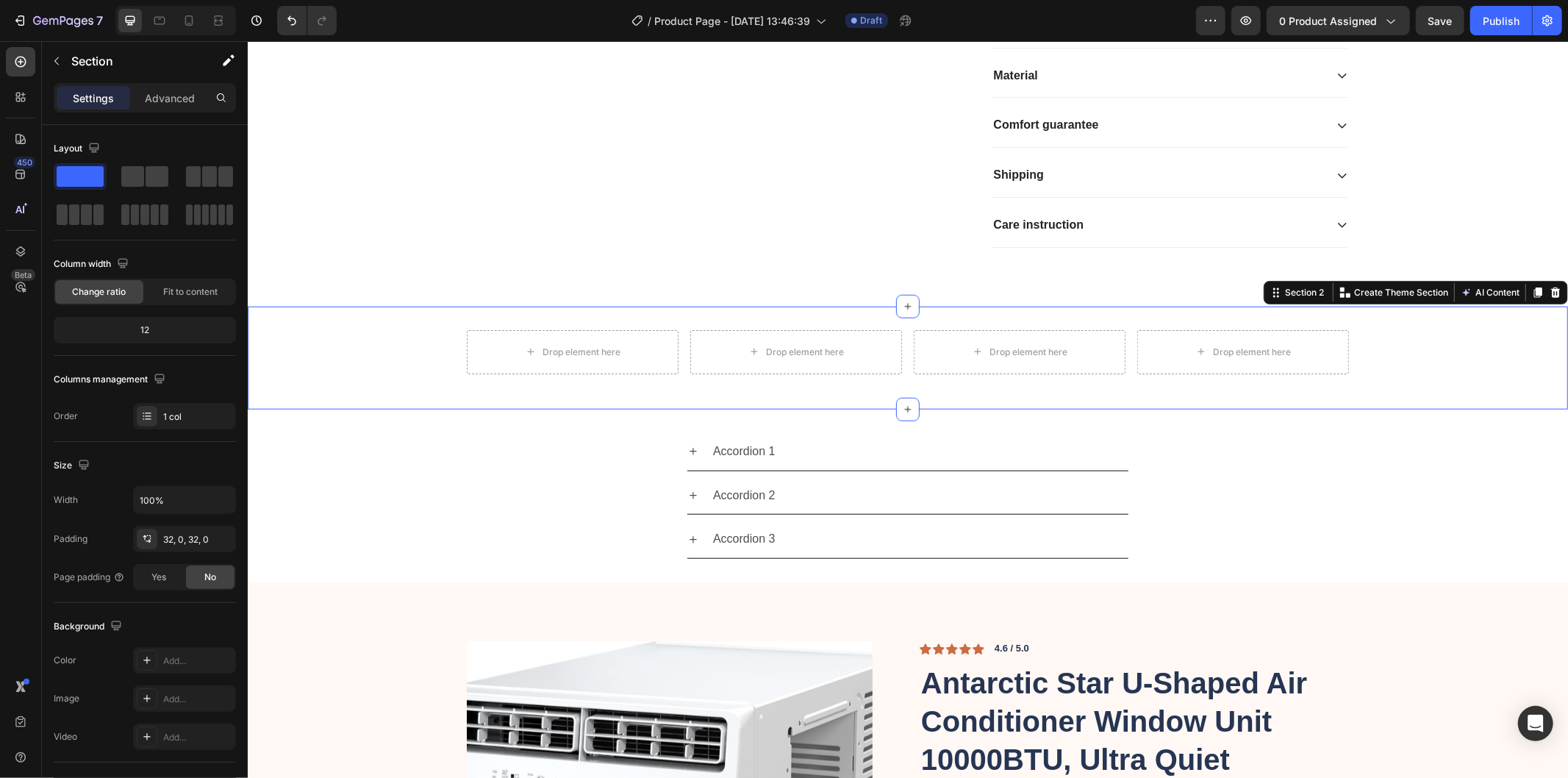
click at [1432, 385] on div "Drop element here Drop element here Drop element here Drop element here Row" at bounding box center [908, 358] width 1321 height 56
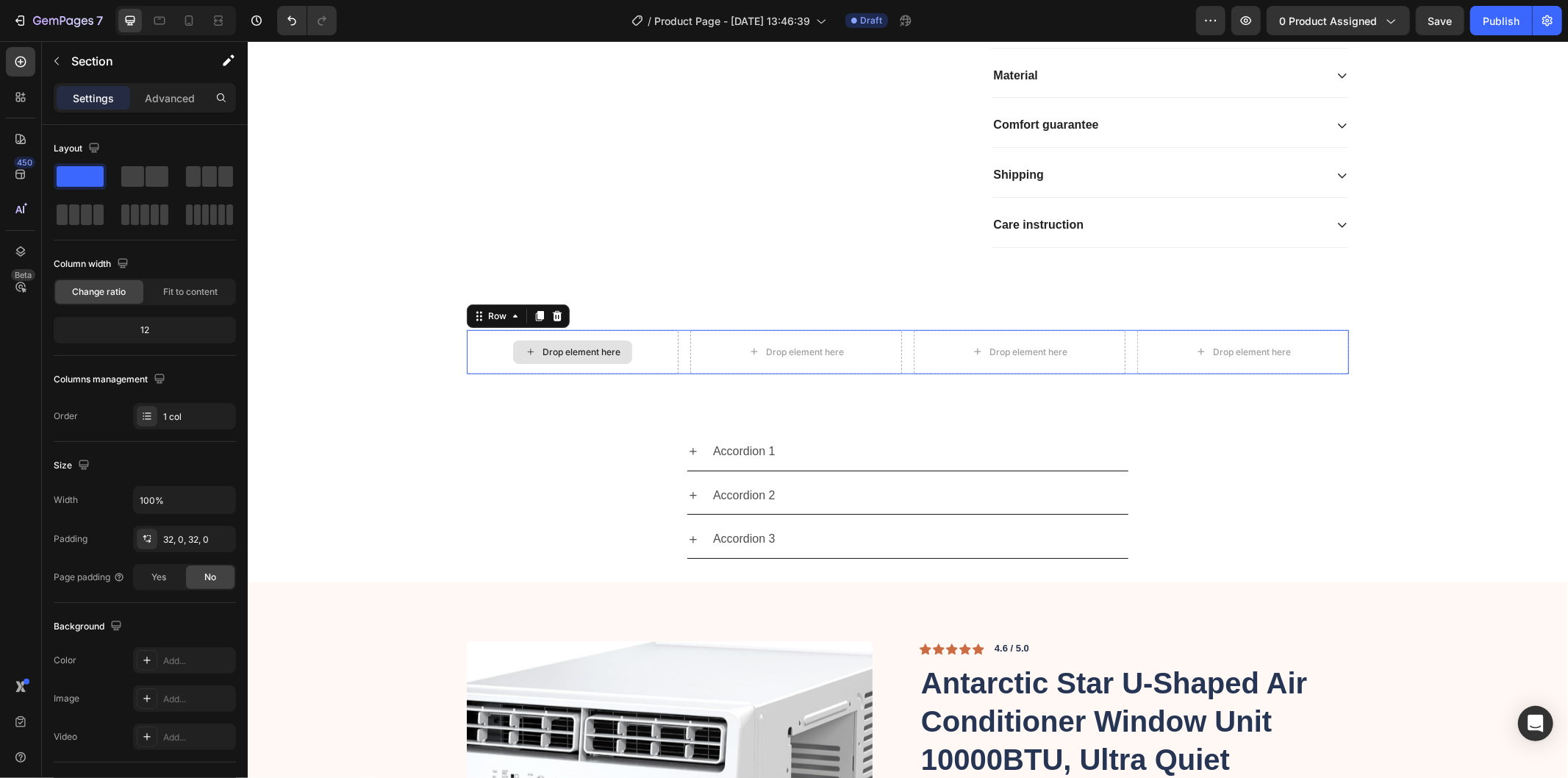
click at [629, 373] on div "Drop element here" at bounding box center [571, 352] width 212 height 44
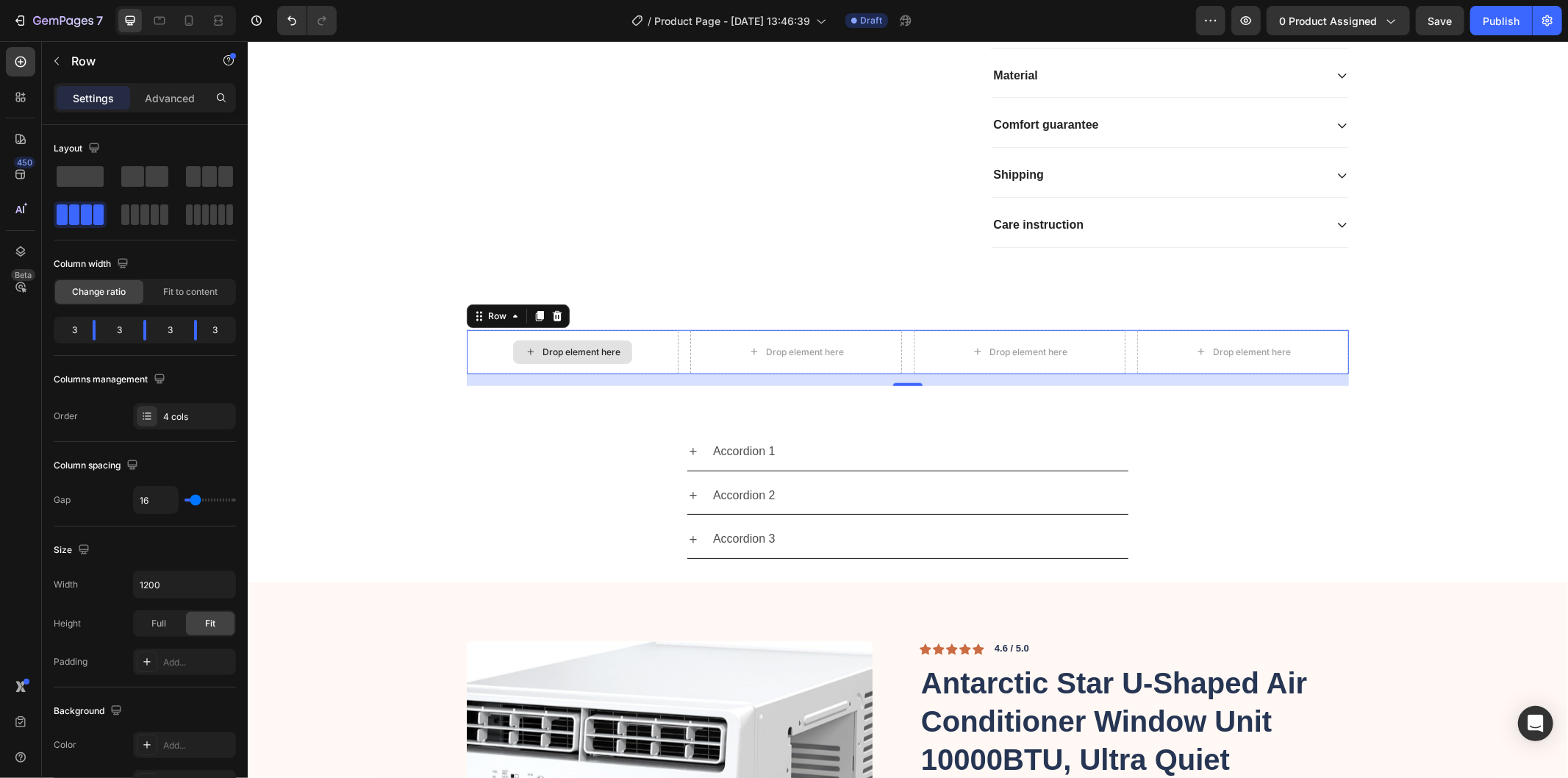
click at [596, 358] on div "Drop element here" at bounding box center [581, 351] width 78 height 12
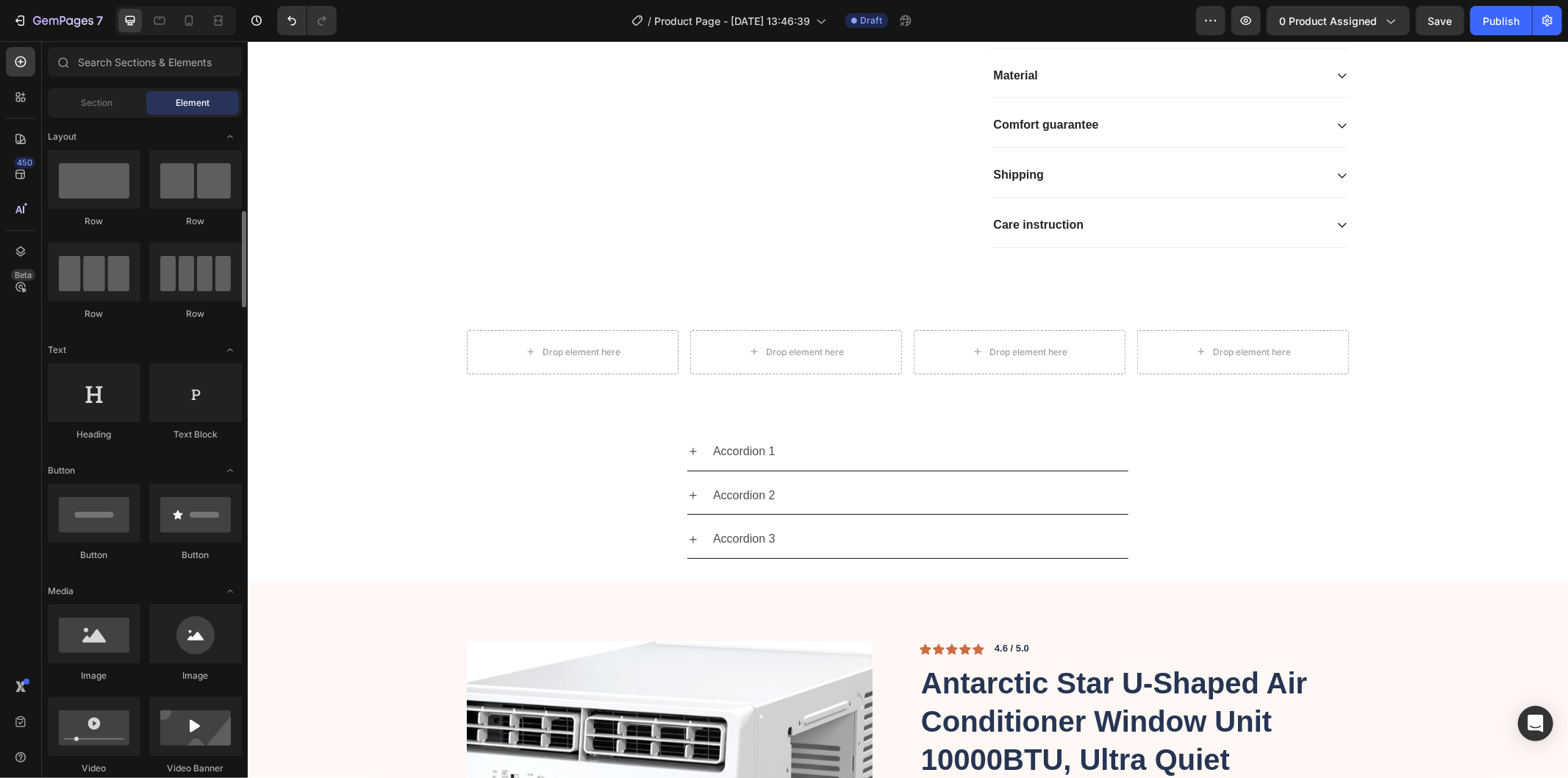
scroll to position [82, 0]
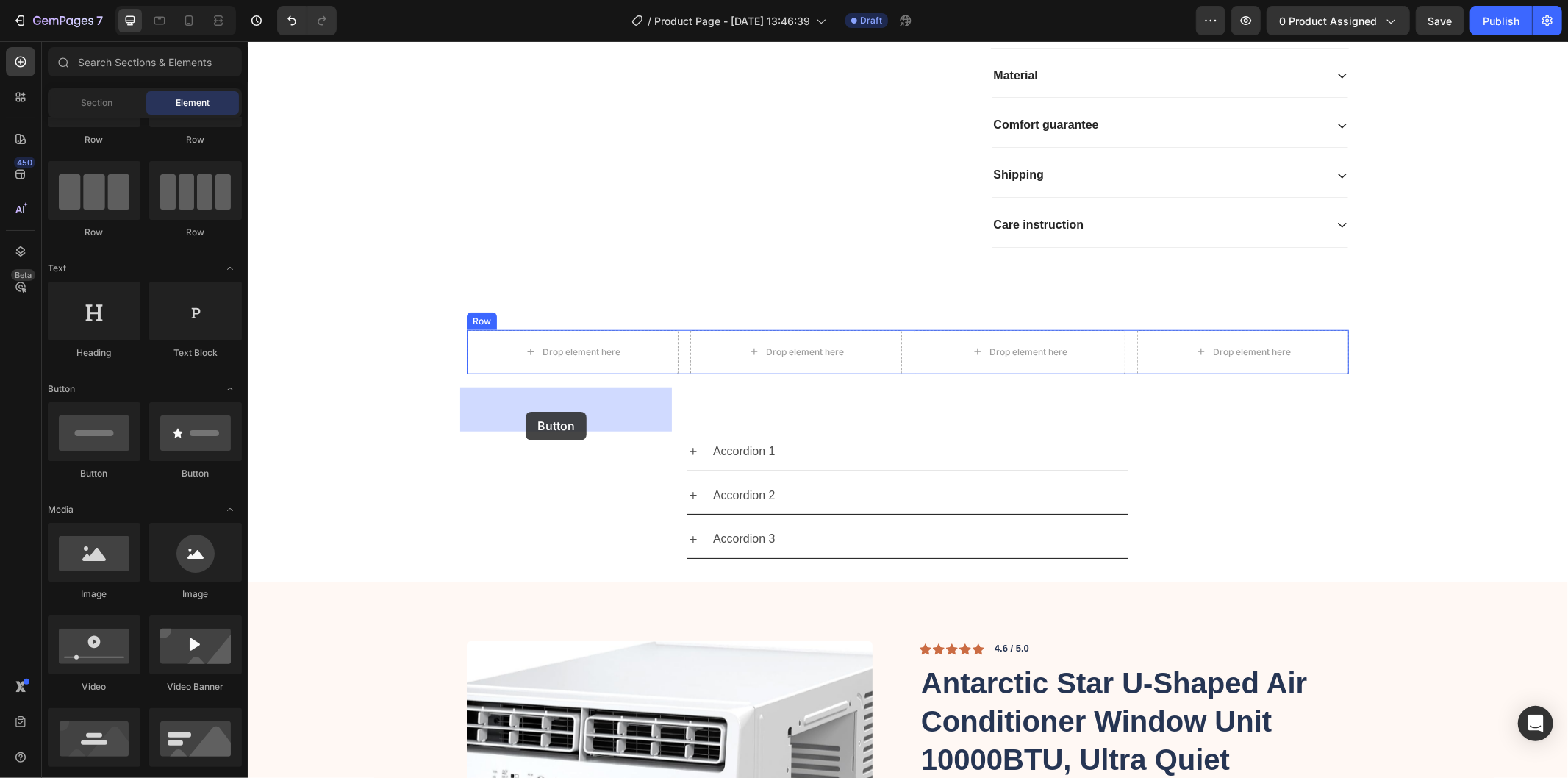
drag, startPoint x: 365, startPoint y: 472, endPoint x: 525, endPoint y: 411, distance: 171.2
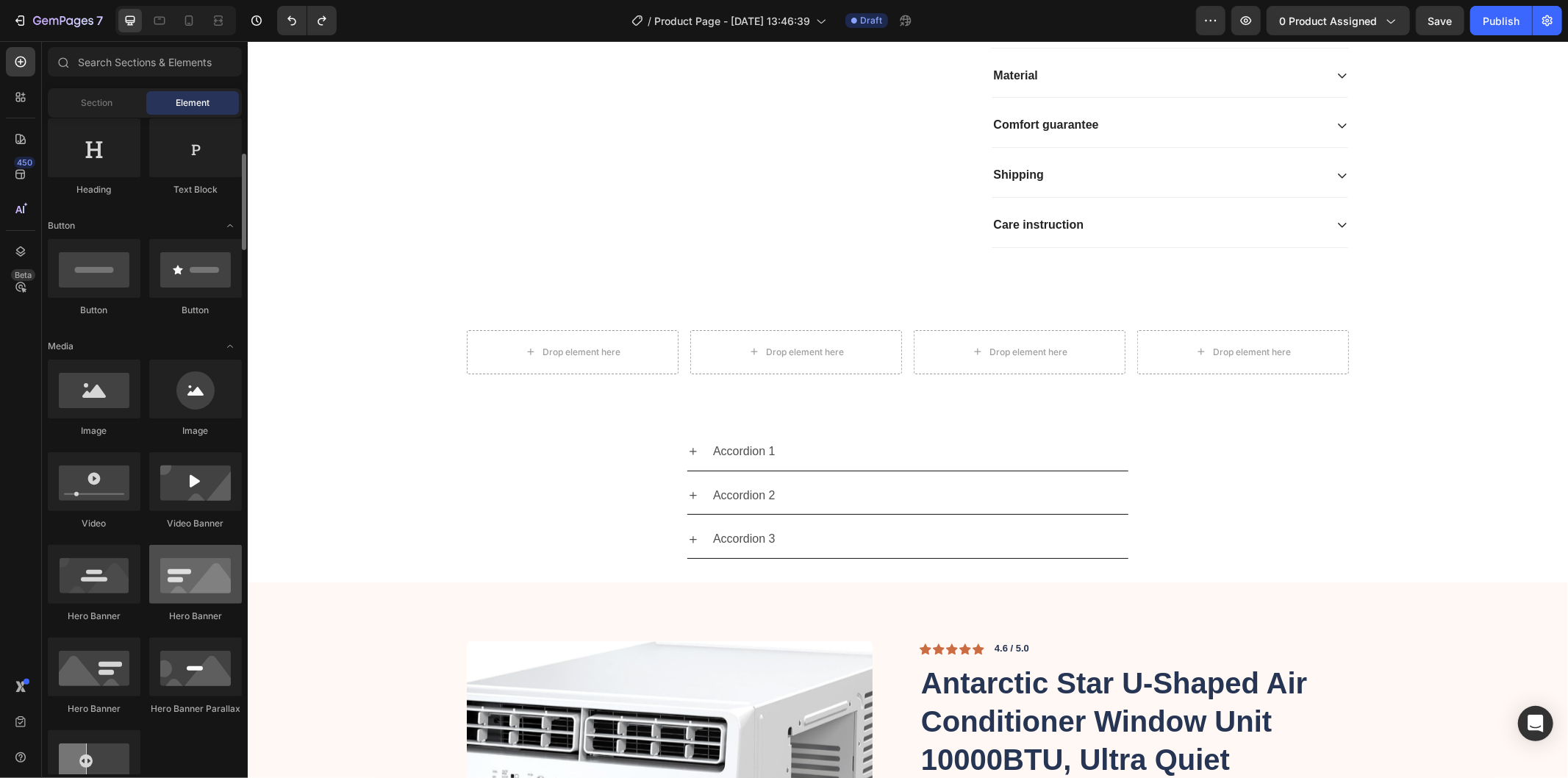
scroll to position [163, 0]
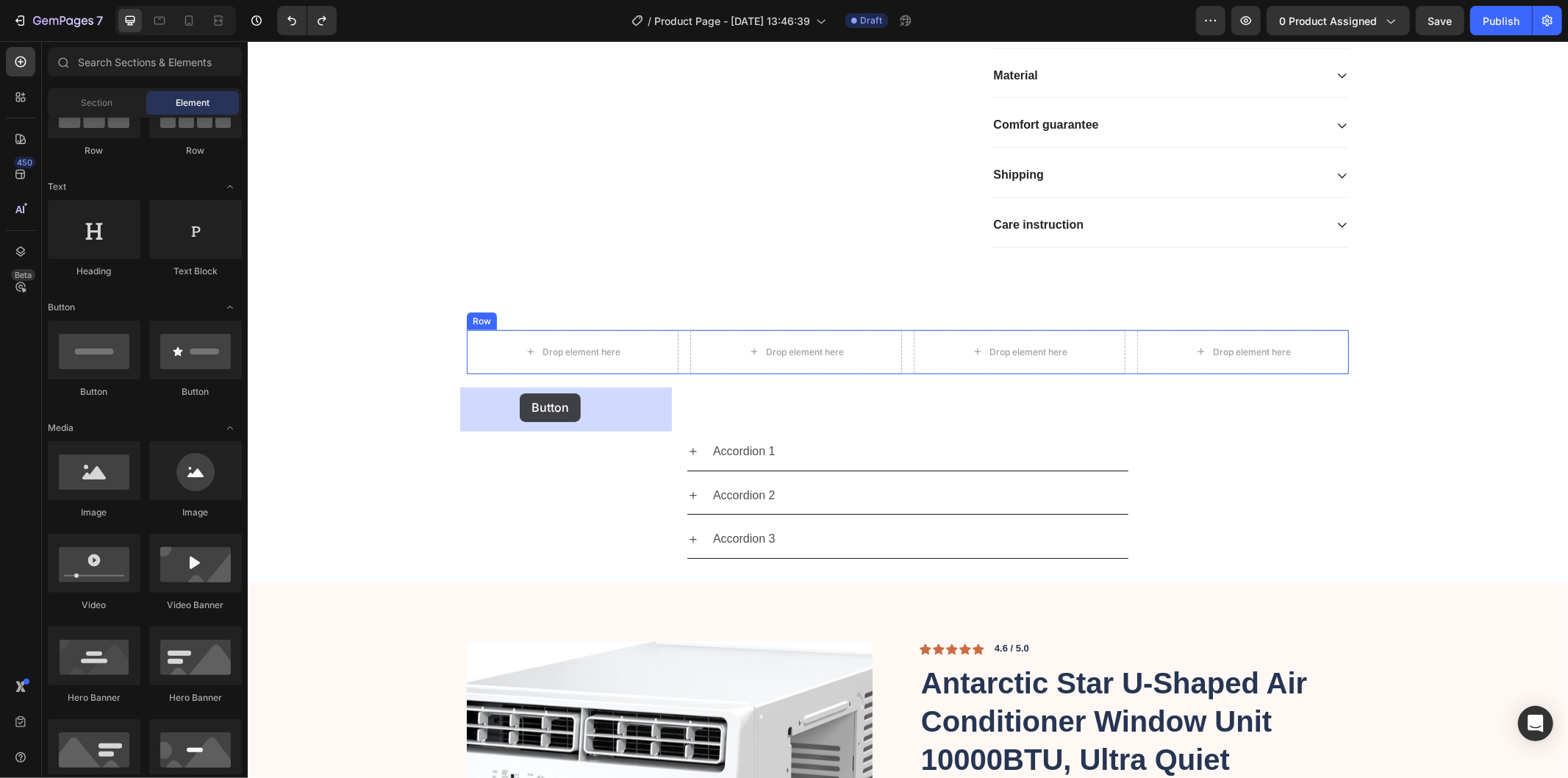
drag, startPoint x: 438, startPoint y: 407, endPoint x: 535, endPoint y: 394, distance: 97.9
drag, startPoint x: 352, startPoint y: 404, endPoint x: 498, endPoint y: 399, distance: 146.1
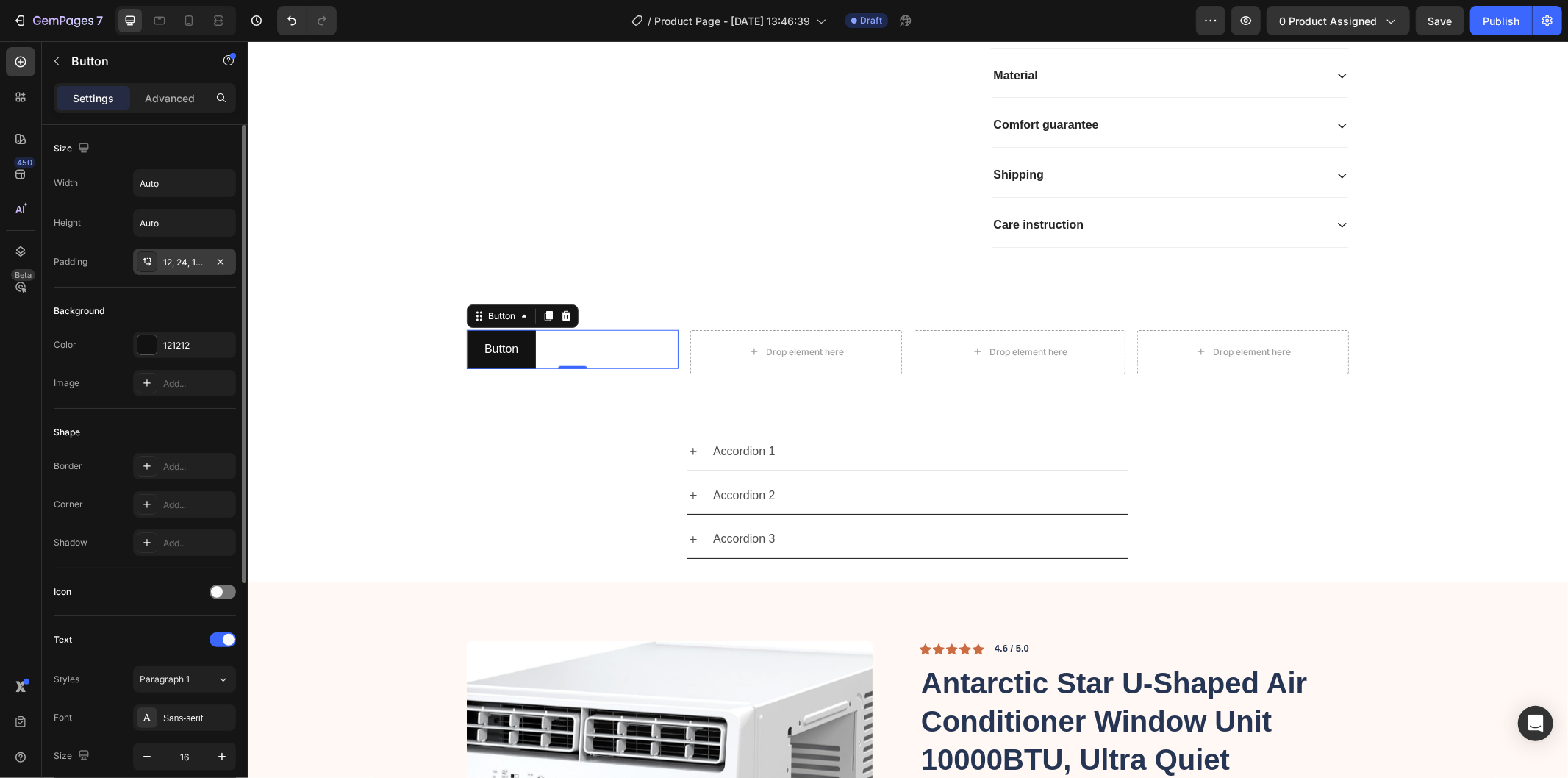
click at [178, 265] on div "12, 24, 12, 24" at bounding box center [184, 262] width 43 height 13
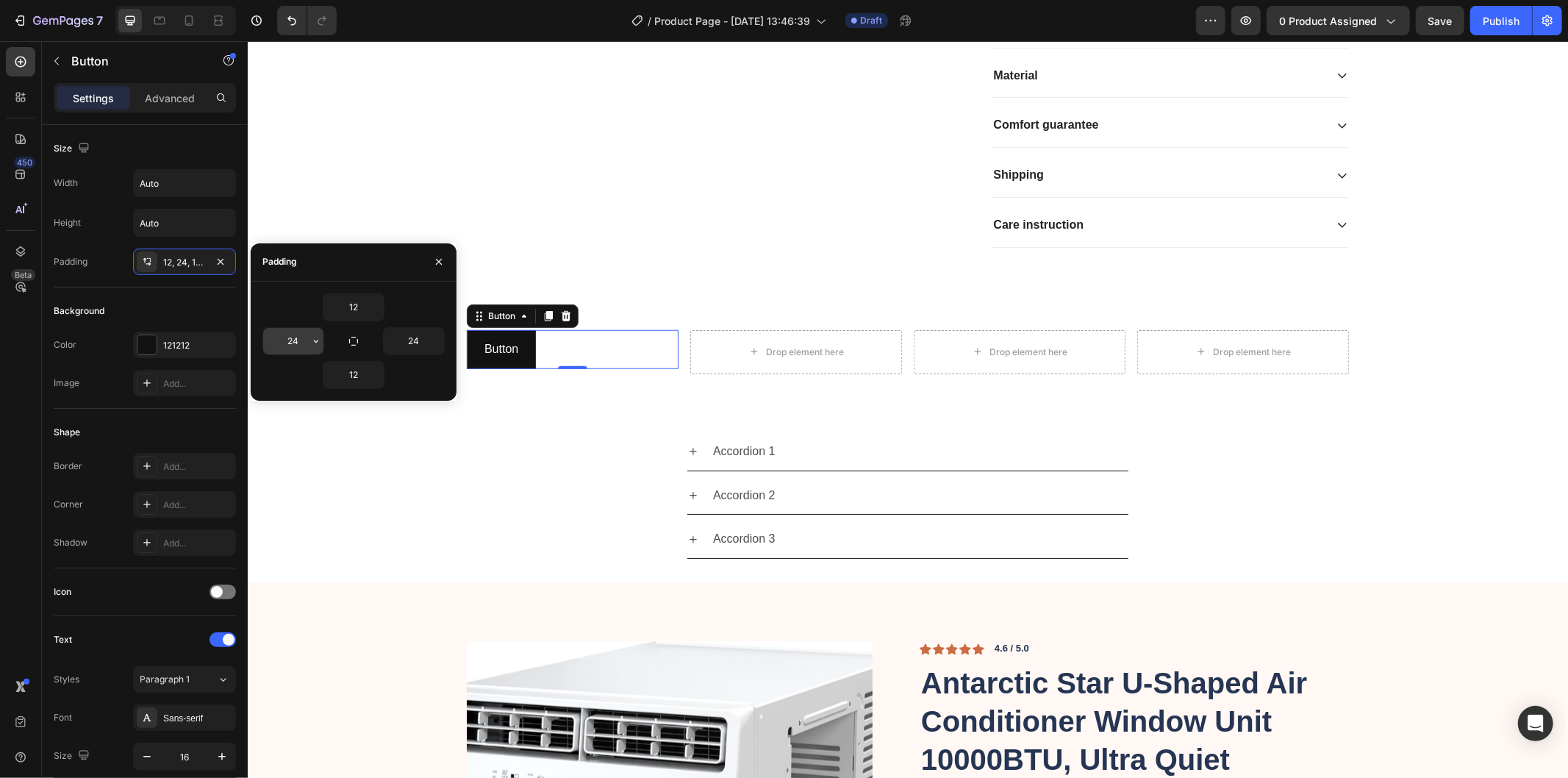
click at [293, 339] on input "24" at bounding box center [293, 341] width 60 height 27
click at [415, 341] on input "24" at bounding box center [413, 341] width 60 height 27
click at [306, 342] on input "35" at bounding box center [293, 341] width 60 height 27
type input "4"
type input "24"
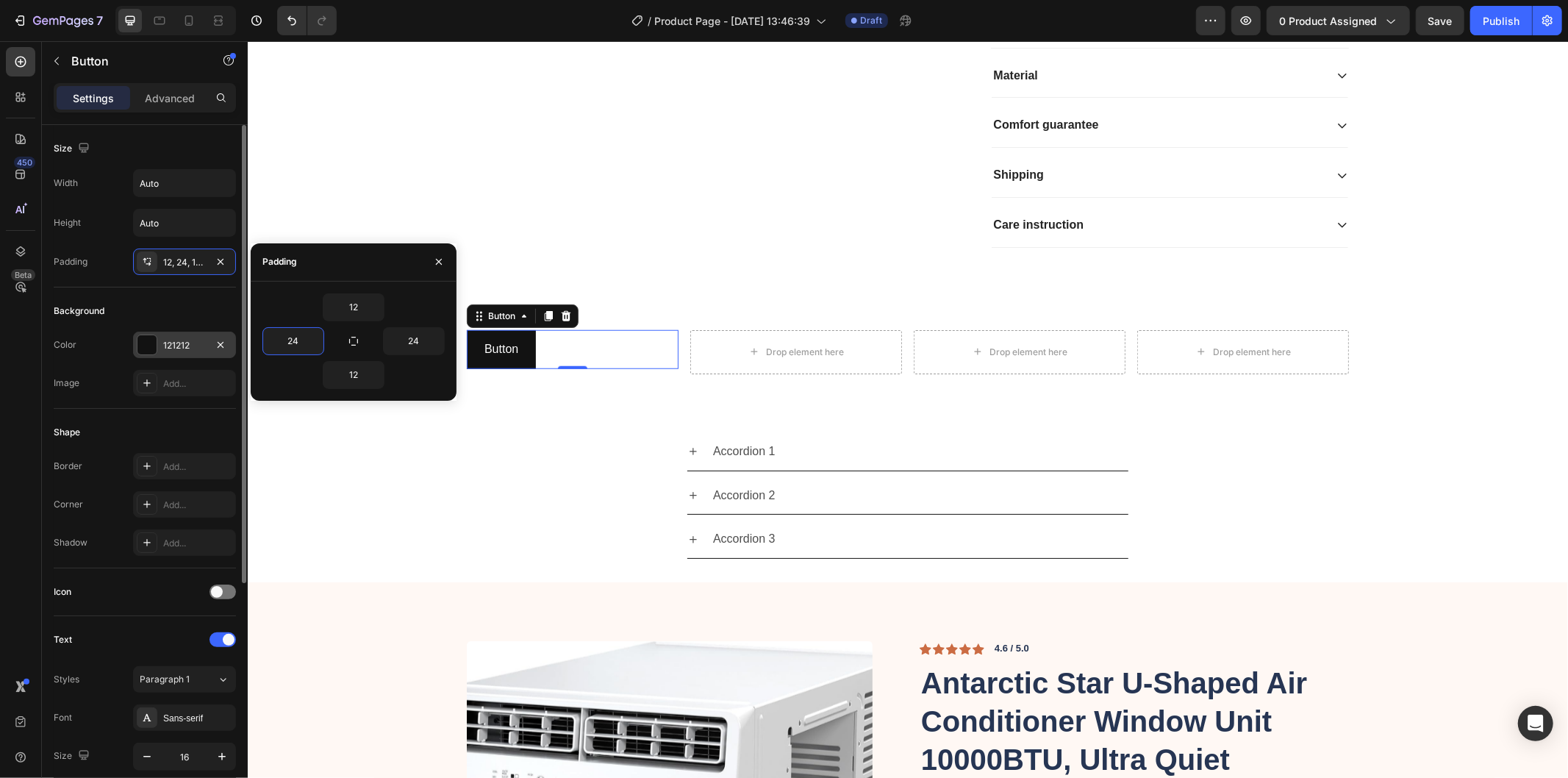
click at [148, 341] on div at bounding box center [146, 345] width 19 height 19
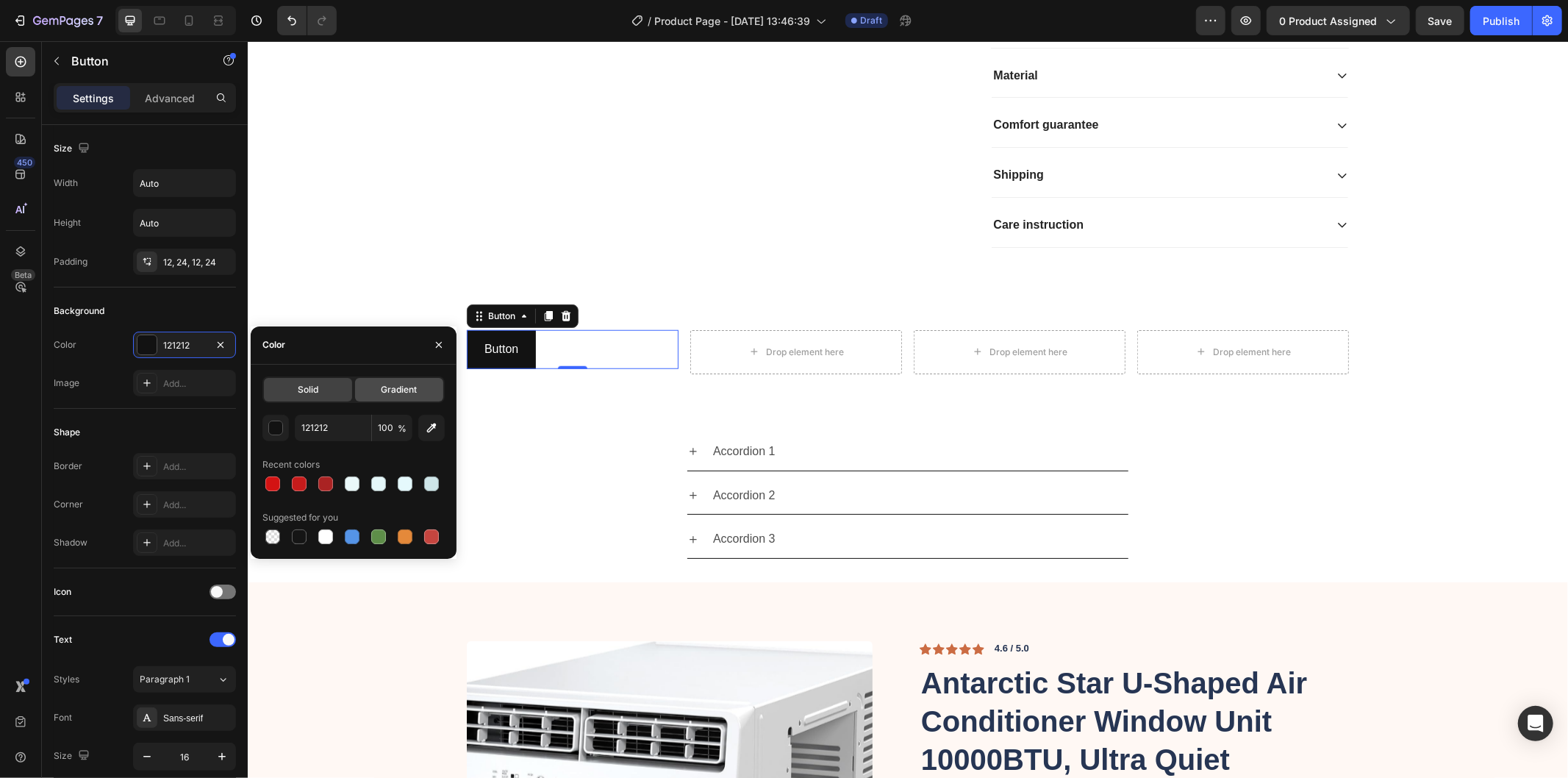
click at [383, 397] on div "Gradient" at bounding box center [398, 389] width 88 height 23
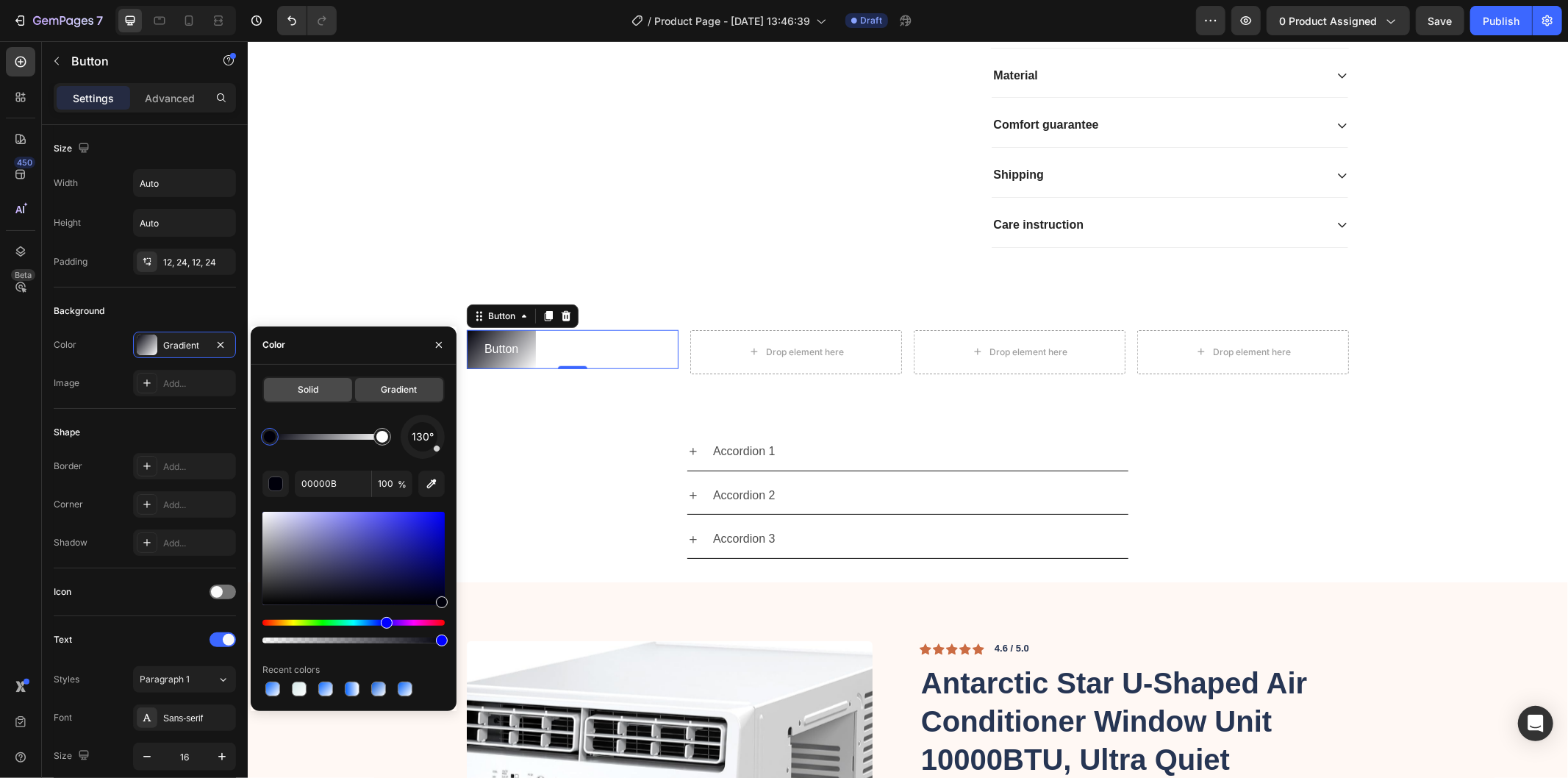
click at [319, 390] on div "Solid" at bounding box center [307, 389] width 88 height 23
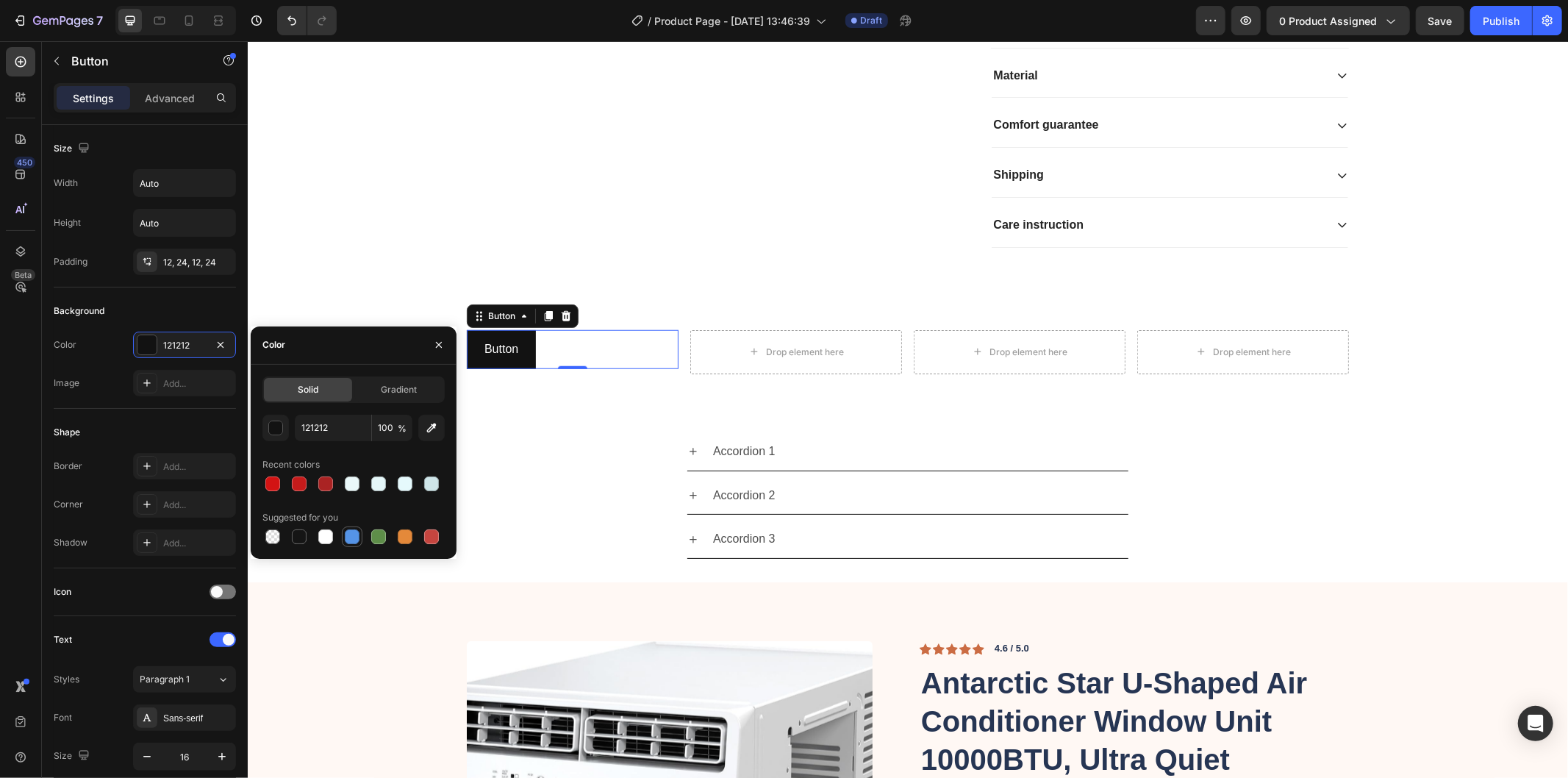
click at [358, 533] on div at bounding box center [352, 537] width 15 height 15
click at [323, 535] on div at bounding box center [326, 537] width 15 height 15
click at [391, 487] on div at bounding box center [353, 483] width 182 height 20
click at [398, 483] on div at bounding box center [405, 483] width 15 height 15
type input "E5F9FC"
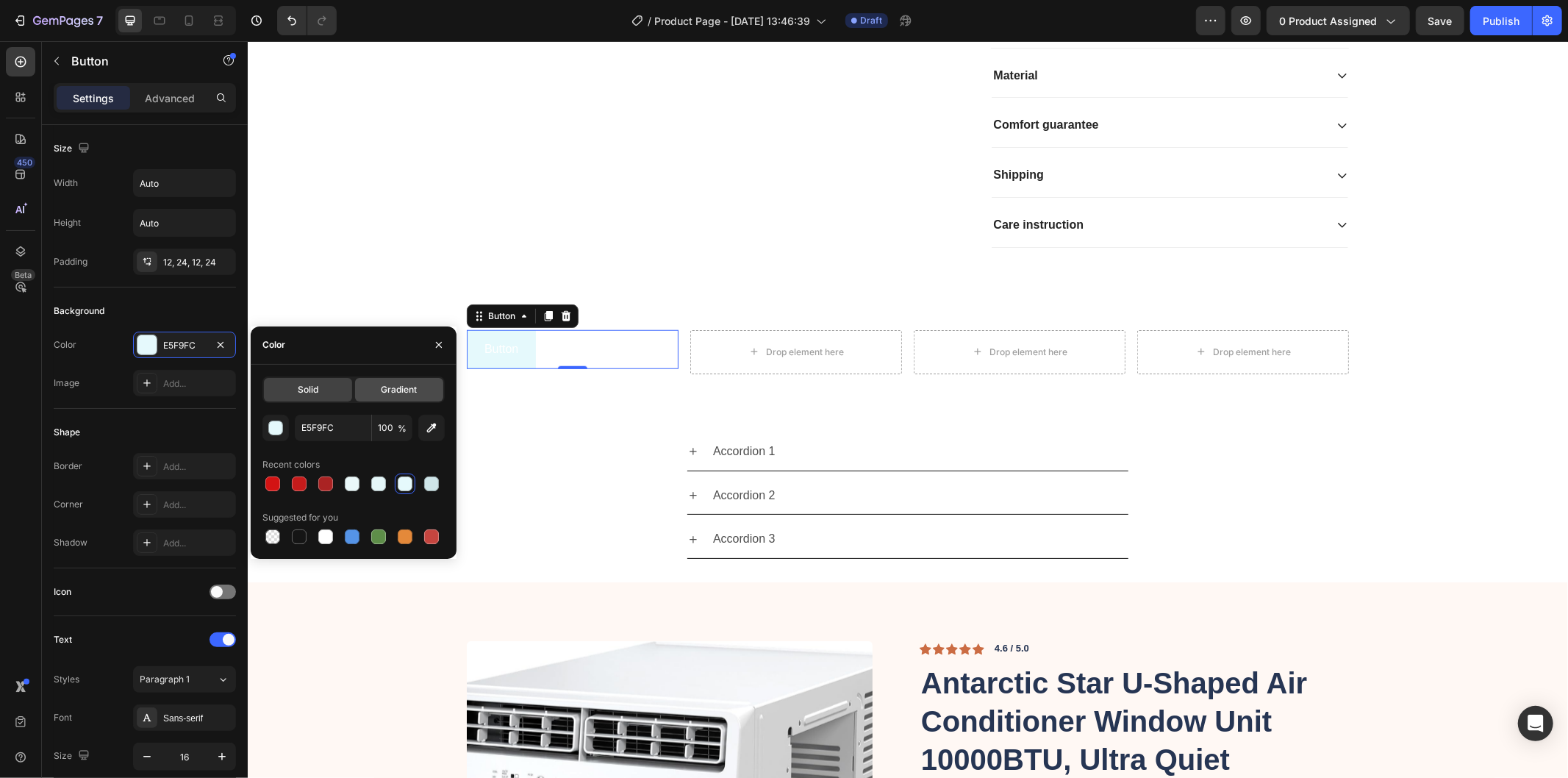
click at [390, 379] on div "Gradient" at bounding box center [398, 389] width 88 height 23
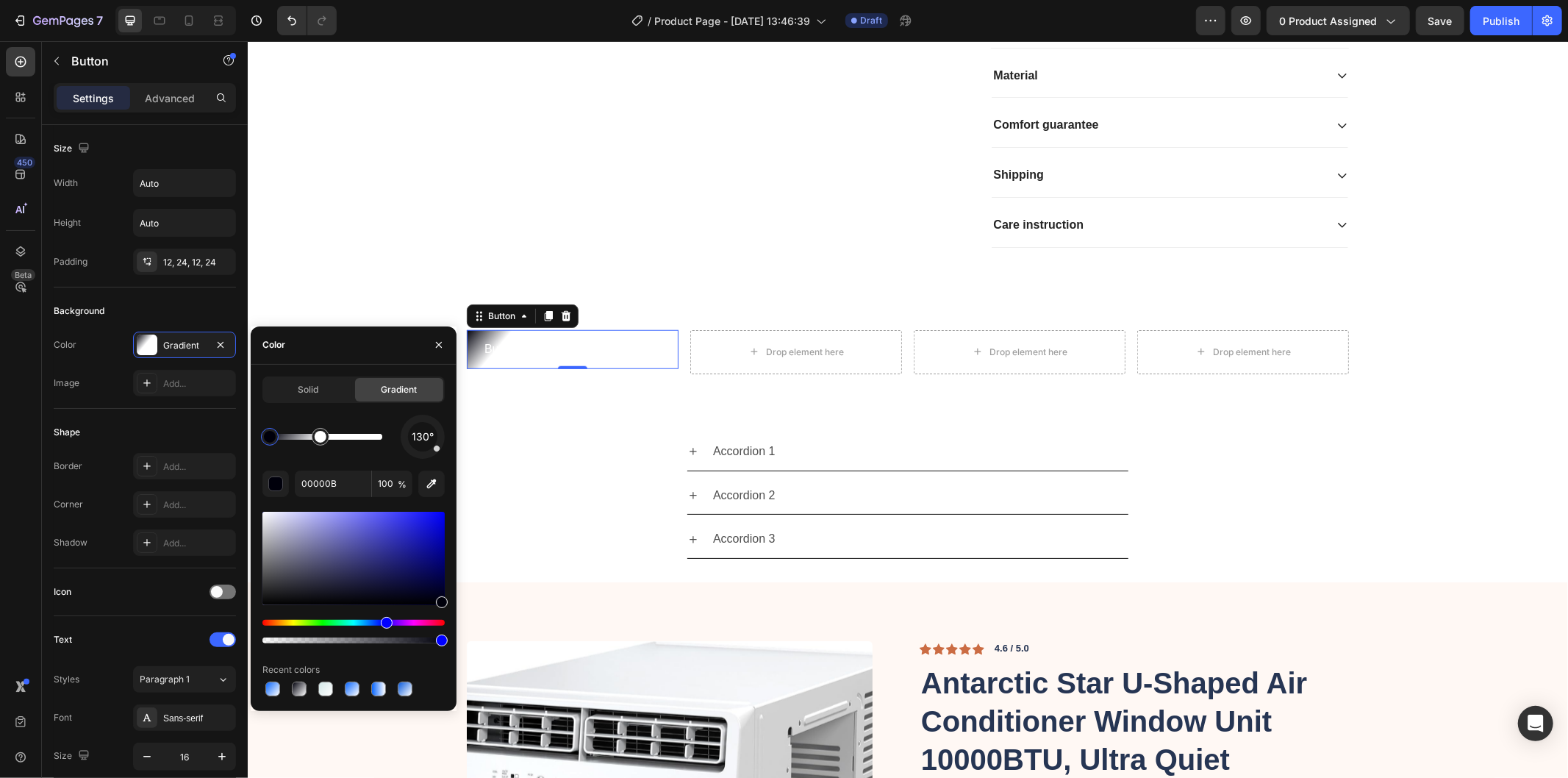
drag, startPoint x: 380, startPoint y: 437, endPoint x: 358, endPoint y: 442, distance: 22.6
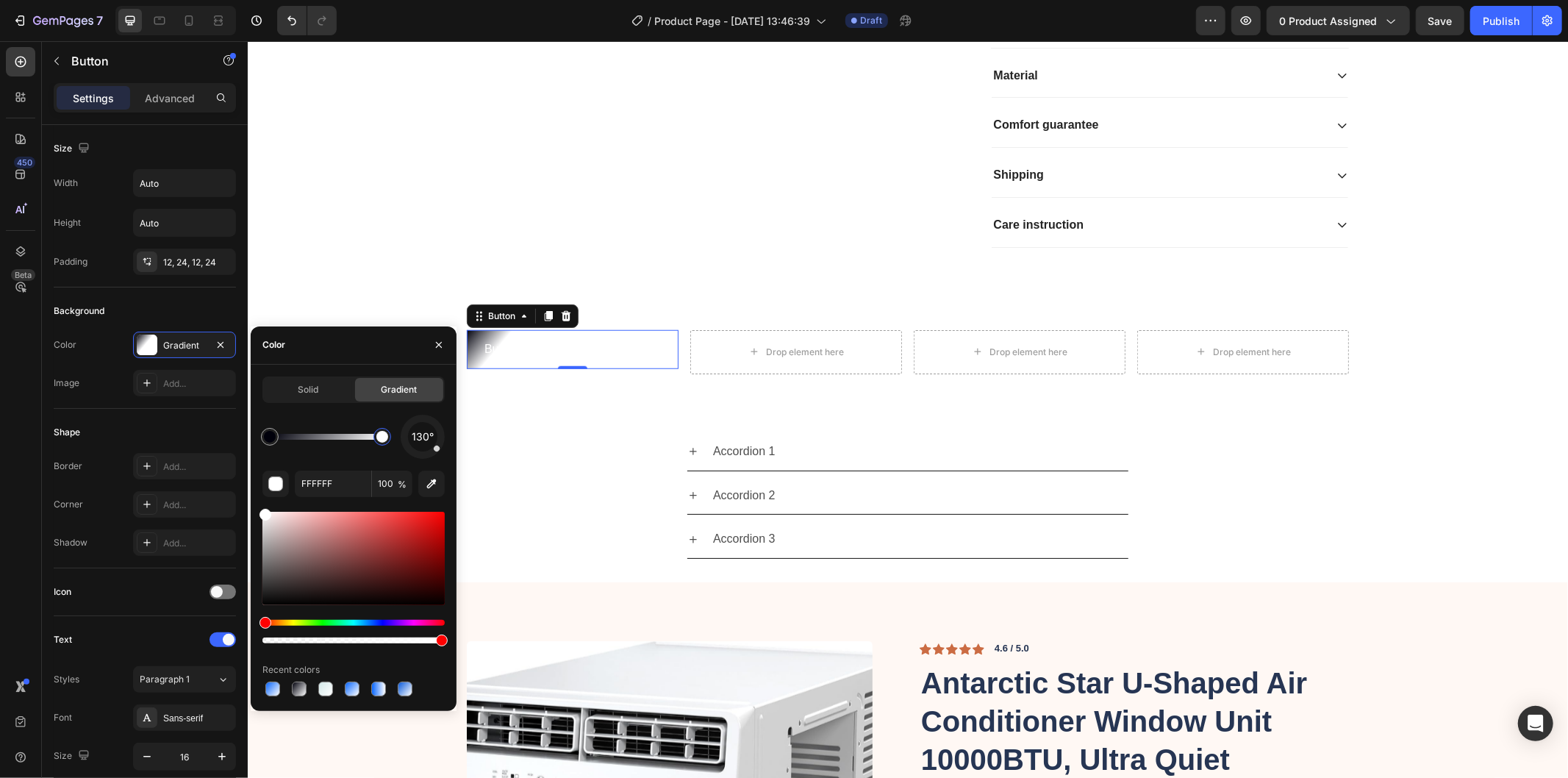
drag, startPoint x: 319, startPoint y: 435, endPoint x: 413, endPoint y: 441, distance: 94.2
click at [413, 441] on div "130°" at bounding box center [353, 437] width 182 height 44
type input "00000B"
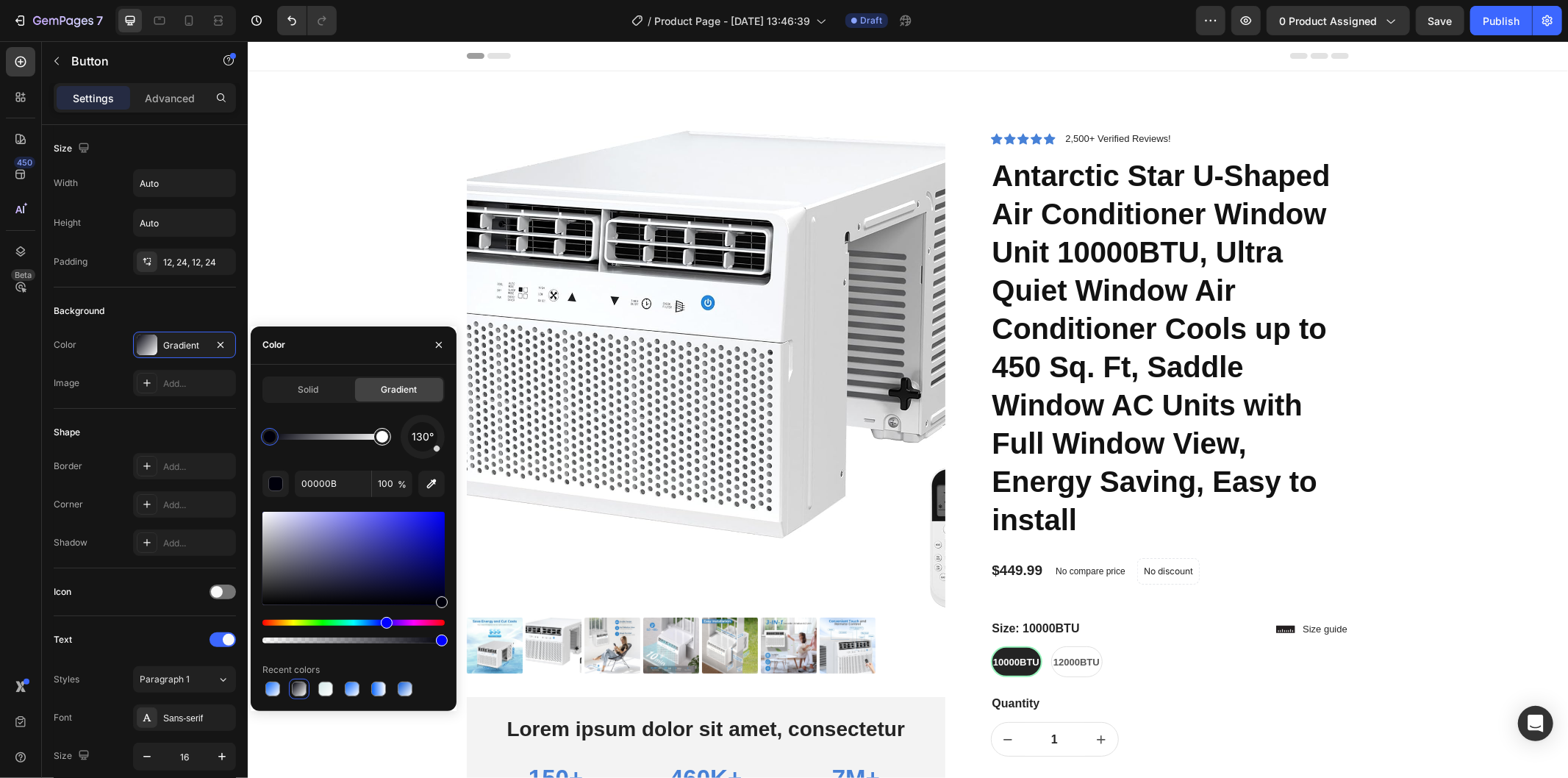
scroll to position [950, 0]
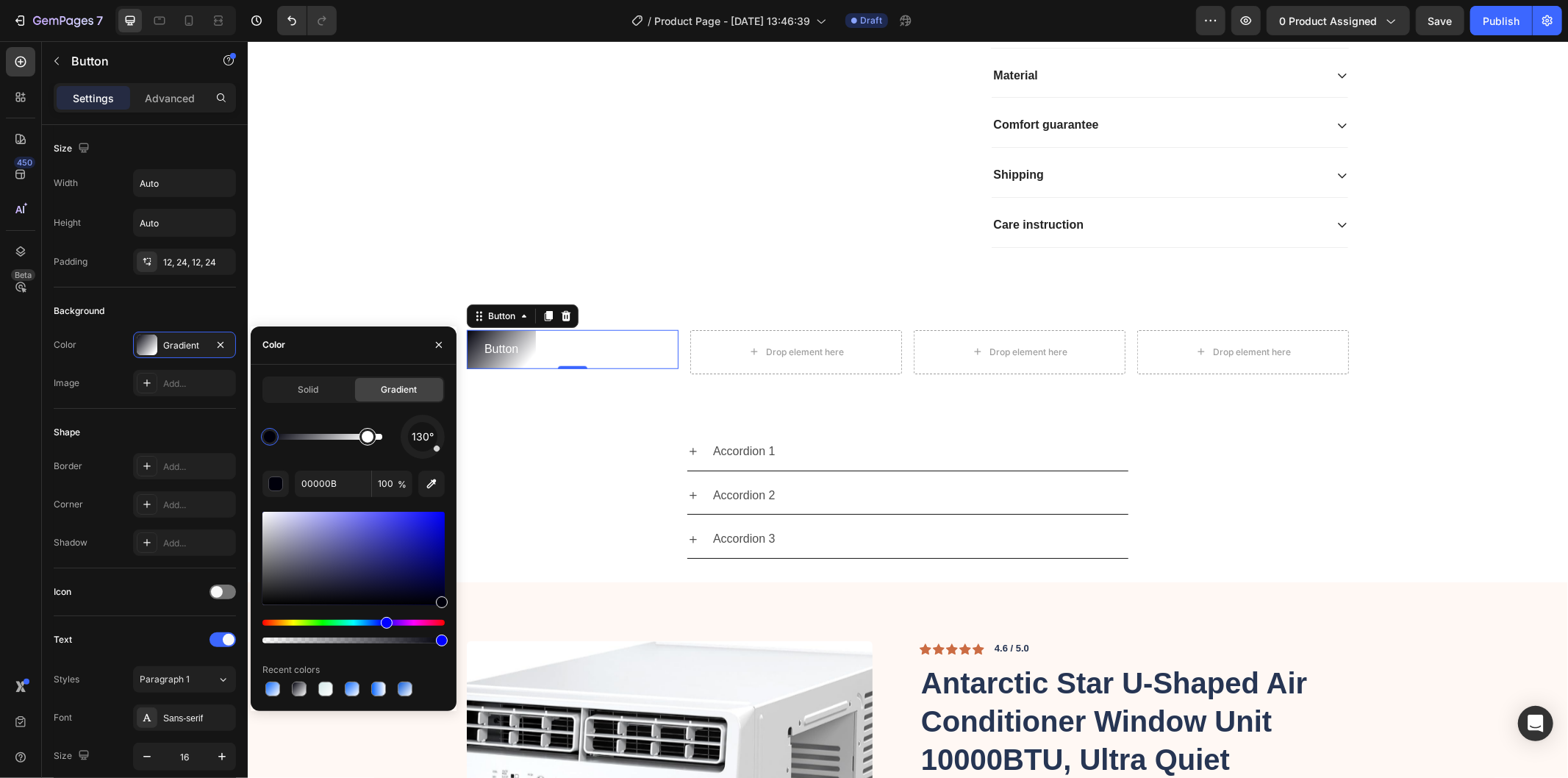
drag, startPoint x: 379, startPoint y: 442, endPoint x: 364, endPoint y: 444, distance: 15.1
click at [303, 534] on div at bounding box center [353, 558] width 182 height 94
click at [299, 520] on div at bounding box center [353, 558] width 182 height 94
click at [354, 621] on div "Hue" at bounding box center [353, 622] width 182 height 6
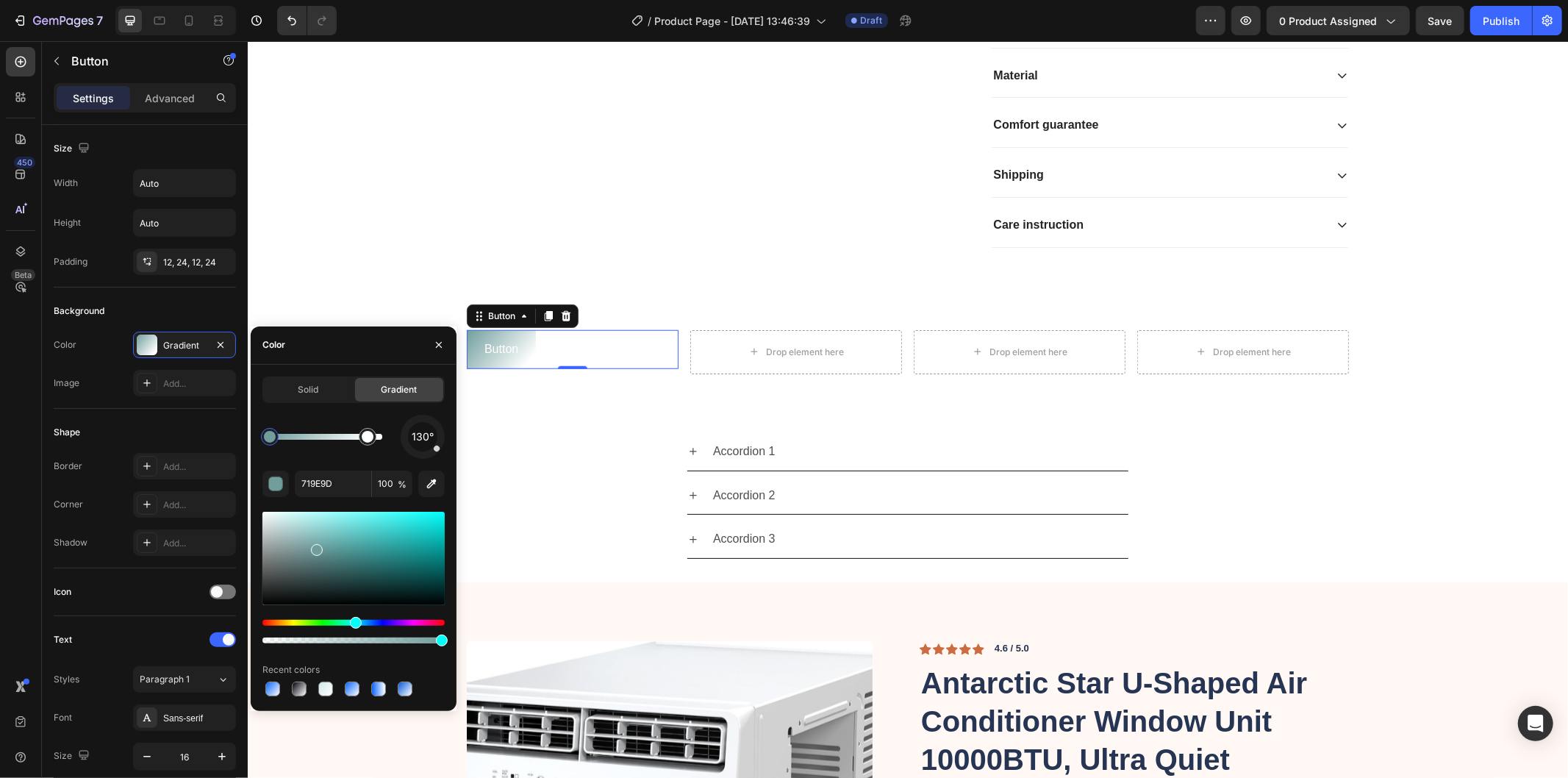
click at [309, 534] on div at bounding box center [353, 558] width 182 height 94
click at [363, 622] on div "Hue" at bounding box center [353, 622] width 182 height 6
click at [310, 532] on div at bounding box center [312, 534] width 12 height 12
click at [322, 530] on div at bounding box center [353, 558] width 182 height 94
type input "8AB8CC"
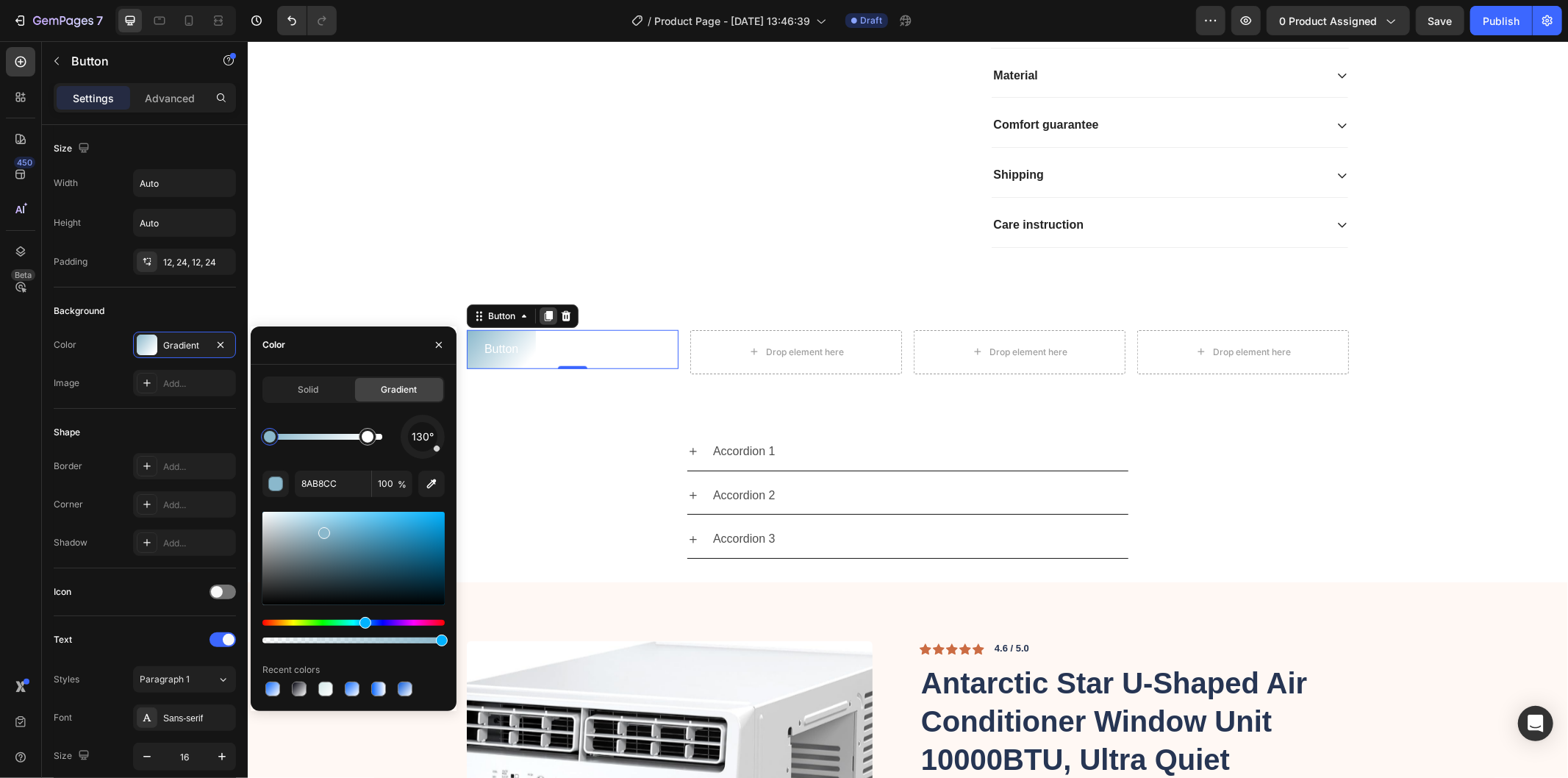
click at [542, 321] on icon at bounding box center [547, 315] width 12 height 12
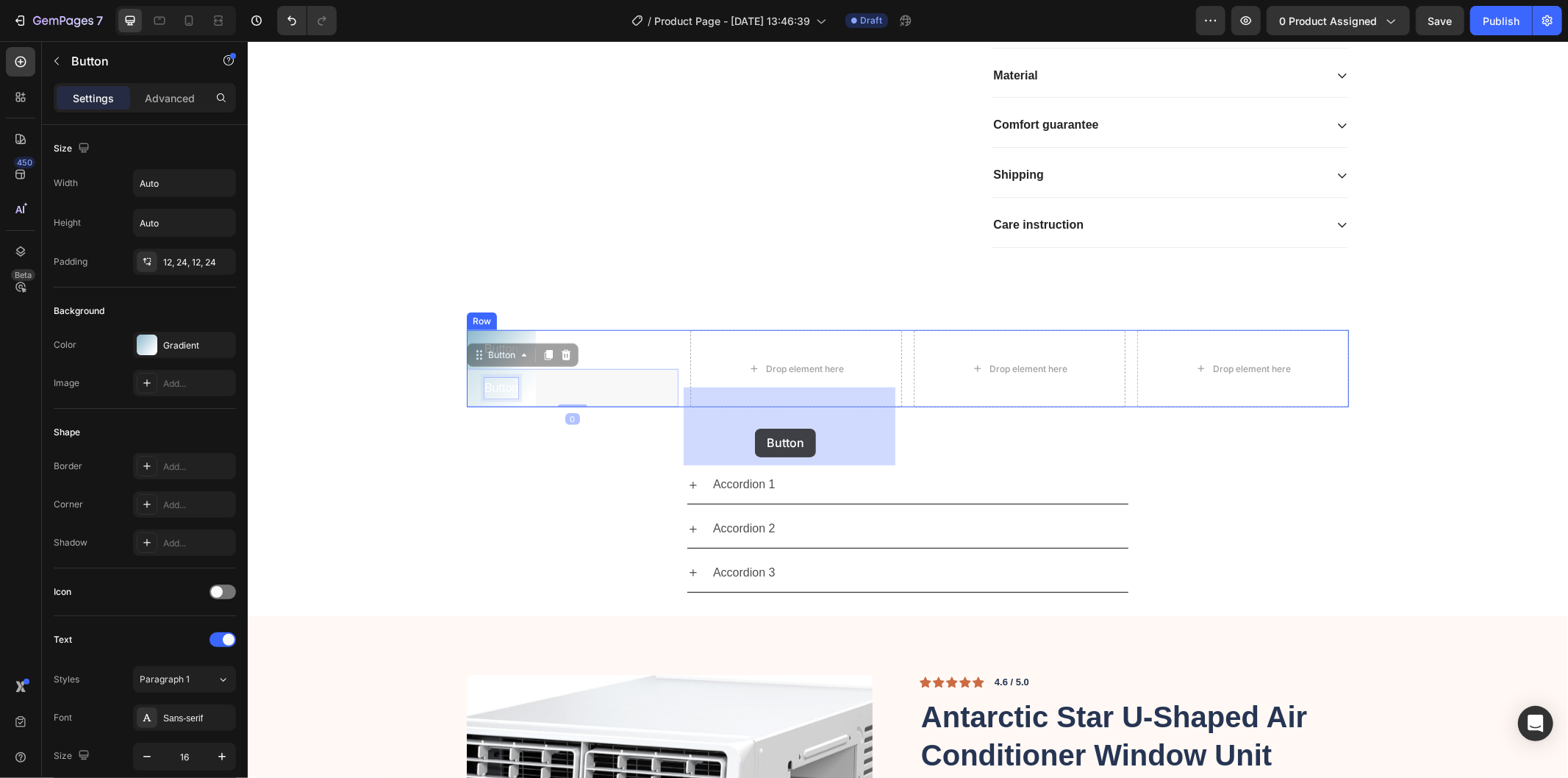
drag, startPoint x: 509, startPoint y: 440, endPoint x: 754, endPoint y: 428, distance: 245.3
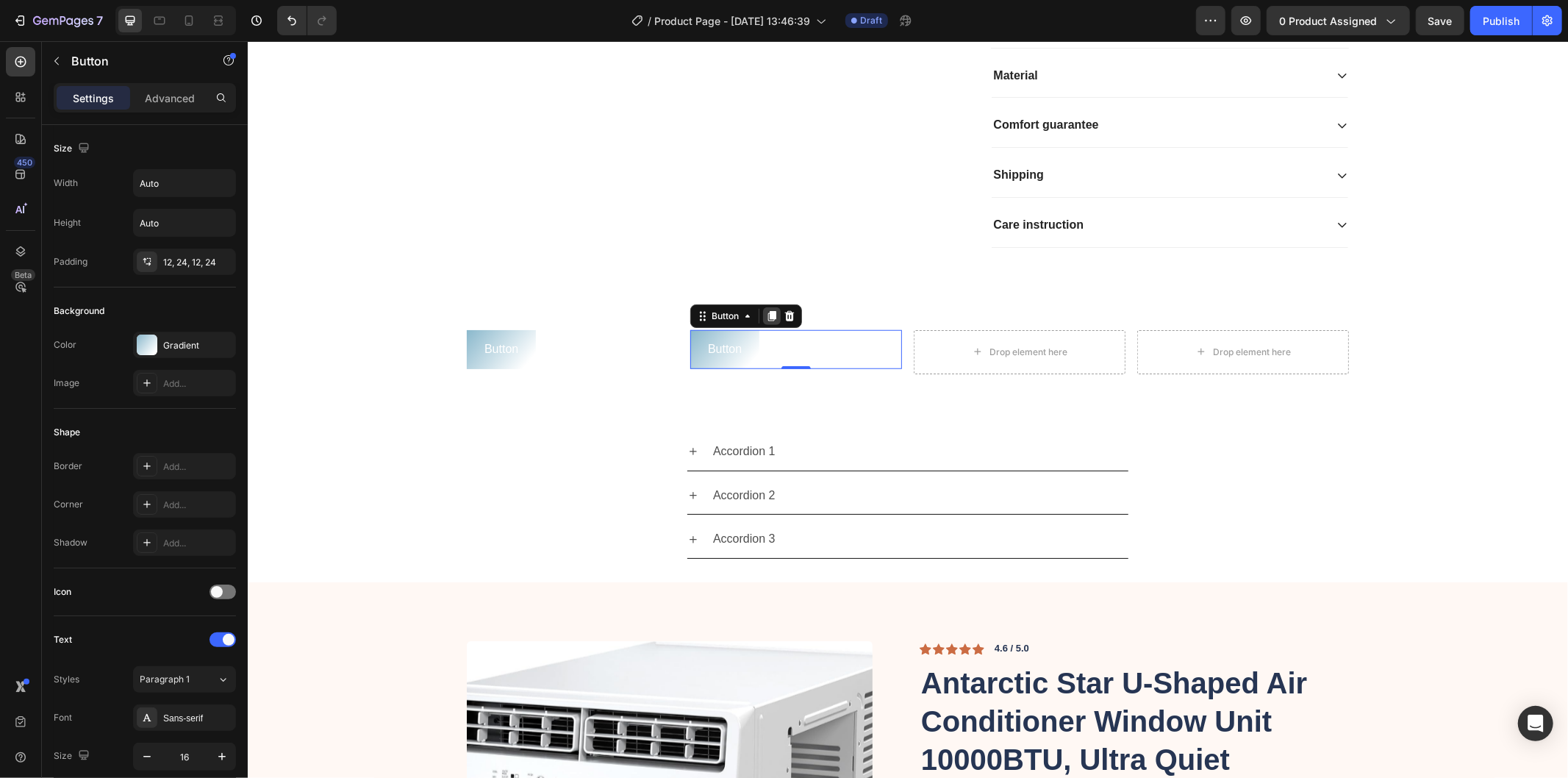
click at [768, 320] on icon at bounding box center [771, 315] width 8 height 10
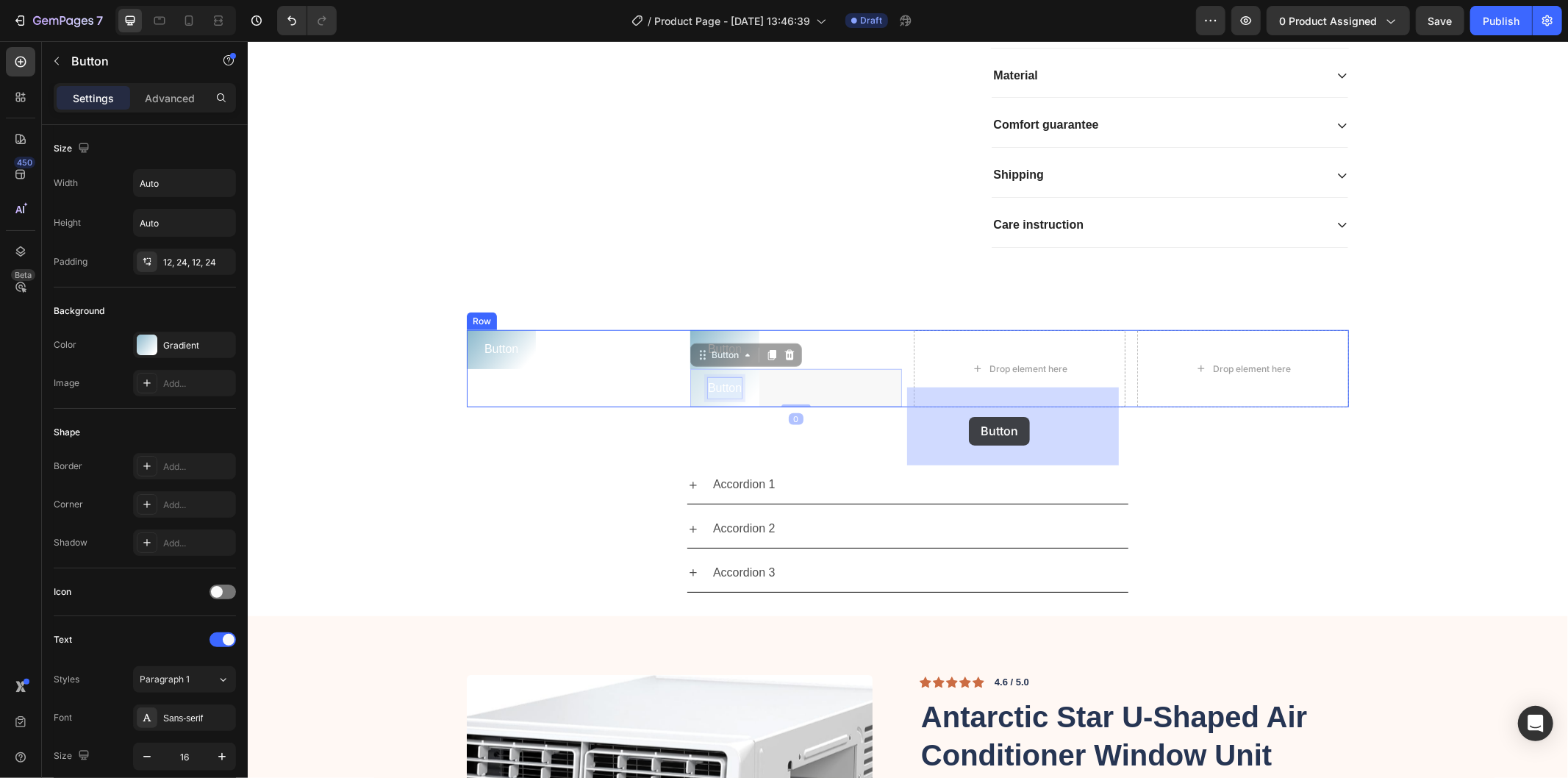
drag, startPoint x: 936, startPoint y: 433, endPoint x: 968, endPoint y: 416, distance: 36.2
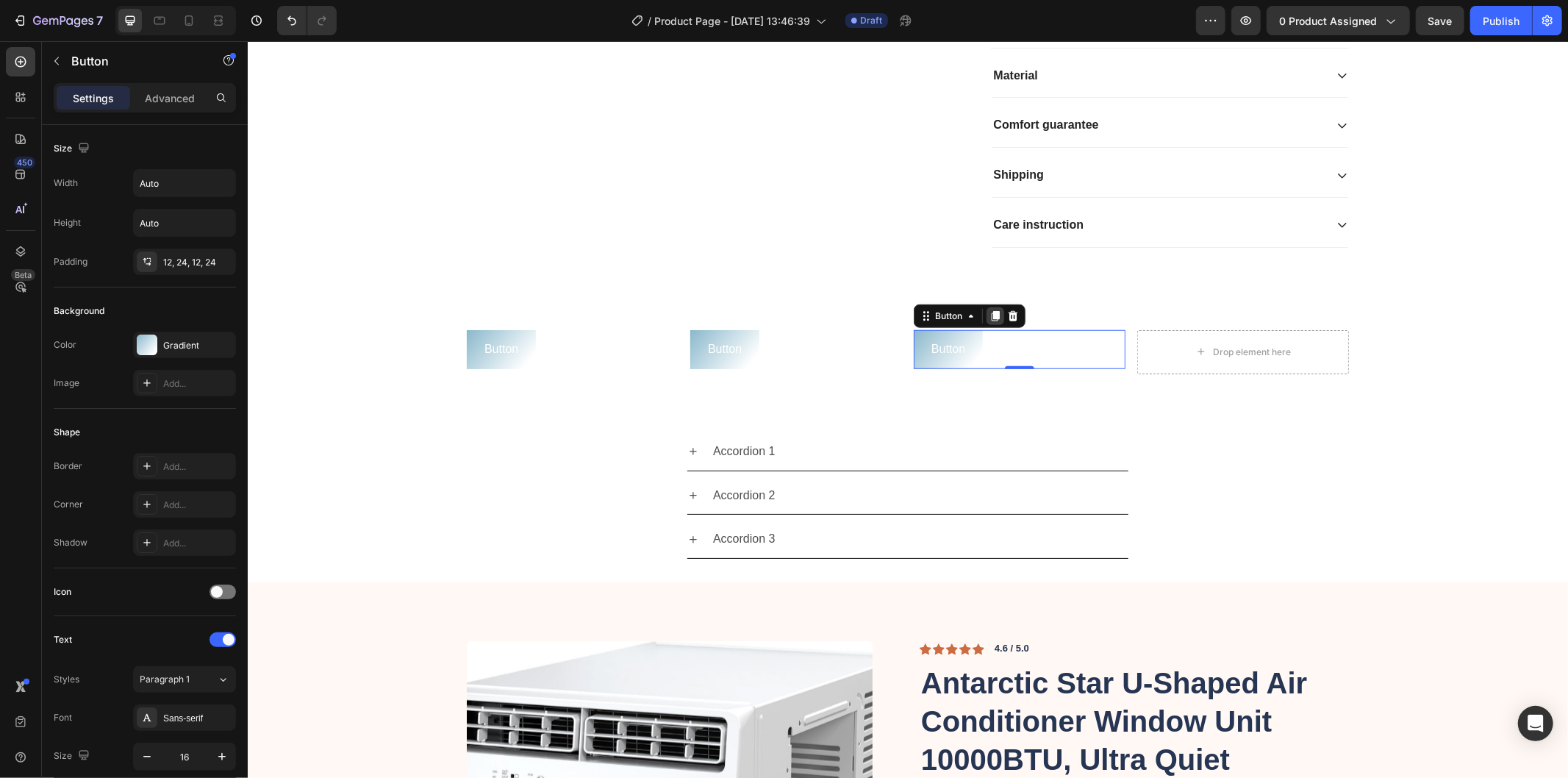
click at [991, 320] on icon at bounding box center [995, 315] width 8 height 10
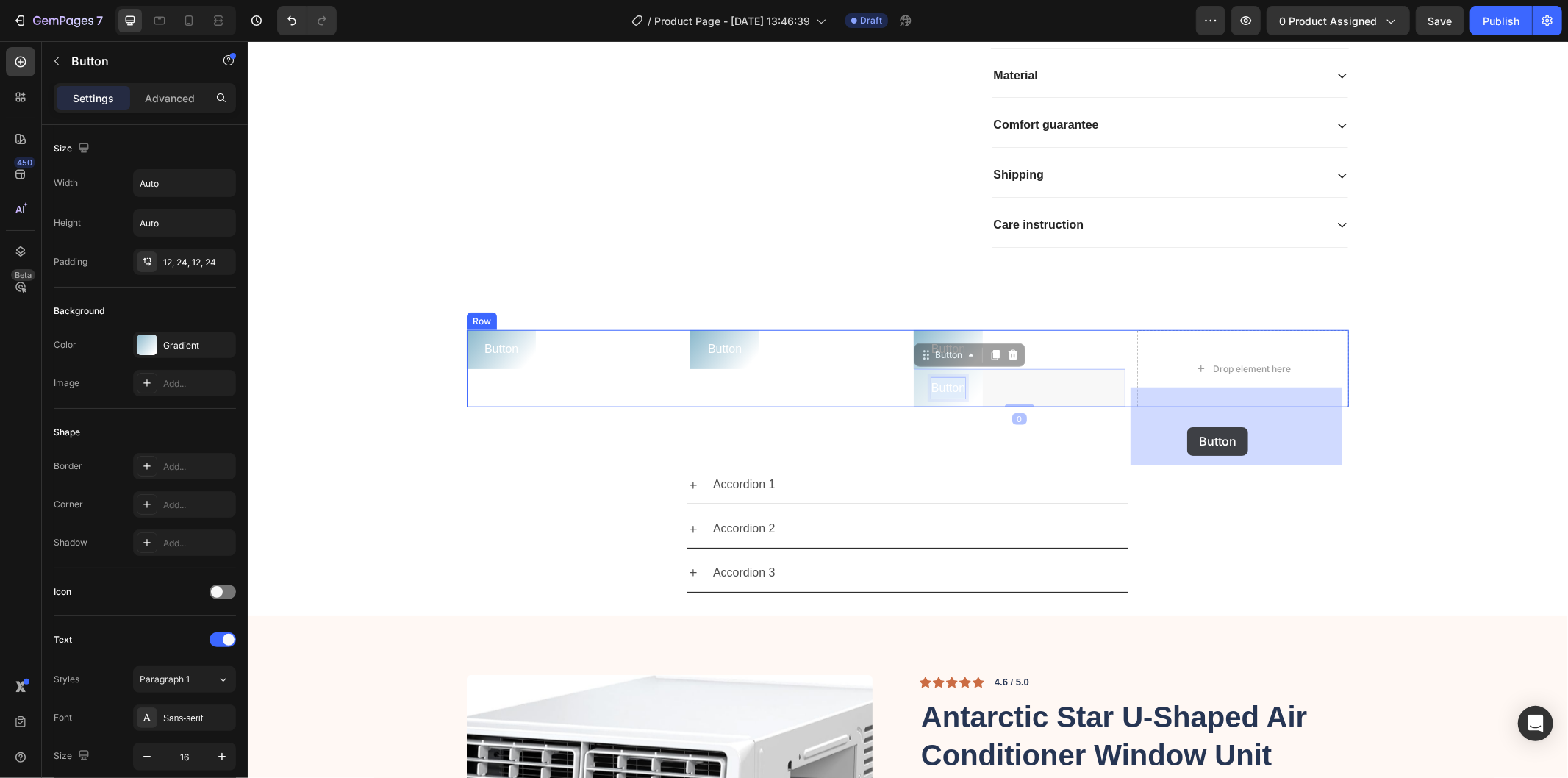
drag, startPoint x: 945, startPoint y: 438, endPoint x: 1185, endPoint y: 427, distance: 240.3
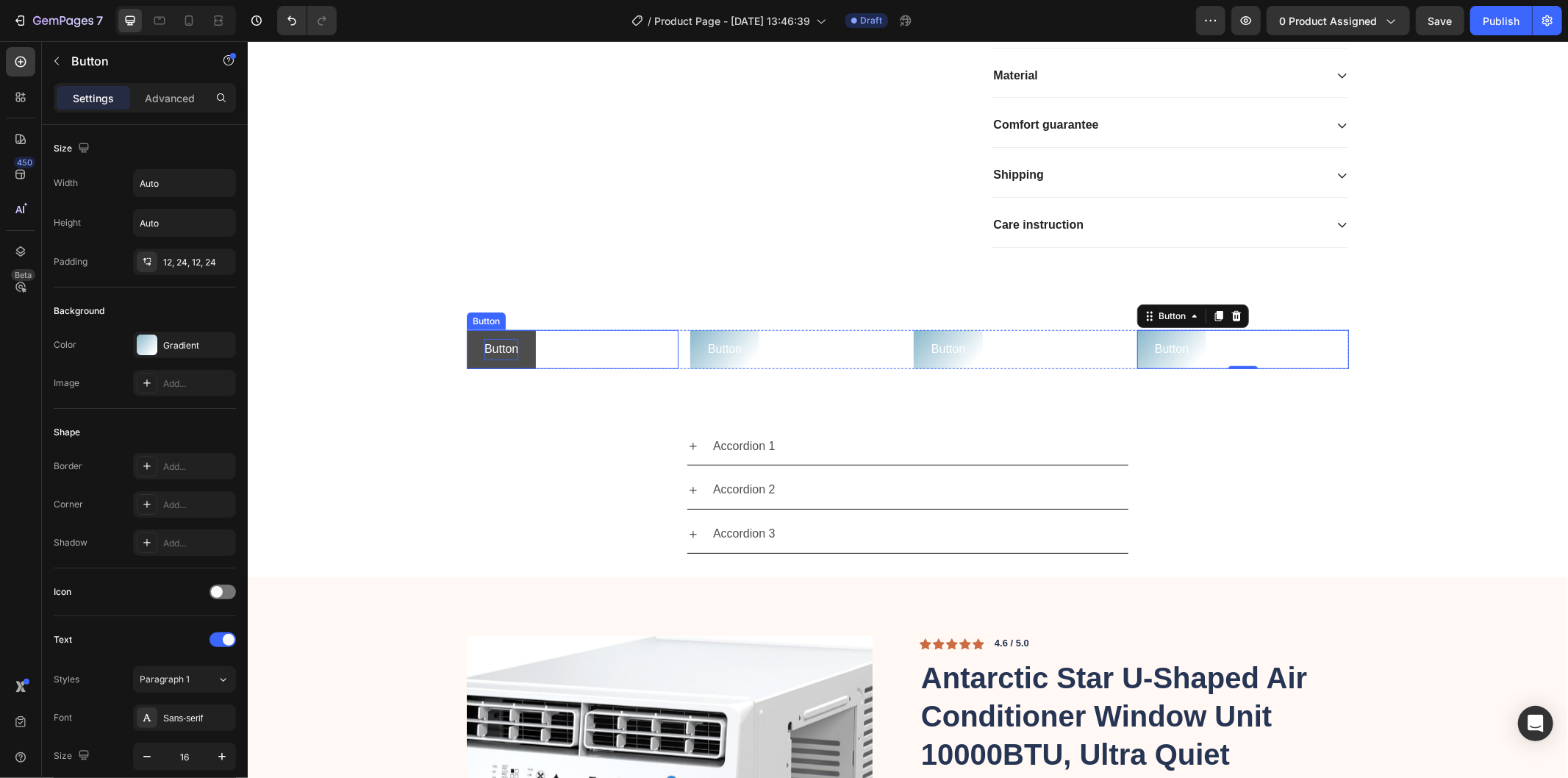
click at [497, 359] on p "Button" at bounding box center [500, 348] width 34 height 21
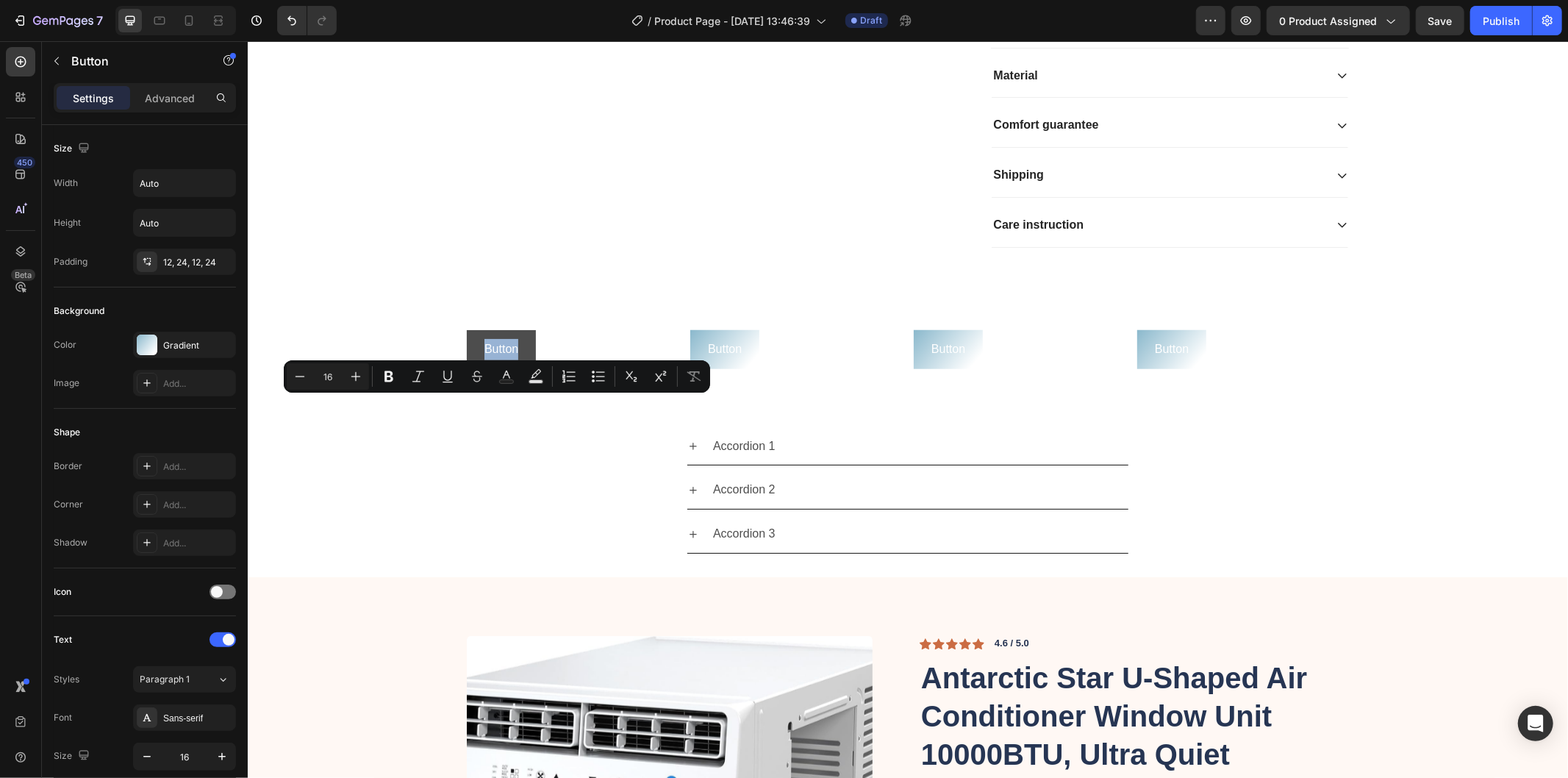
click at [526, 369] on button "Button" at bounding box center [500, 349] width 69 height 39
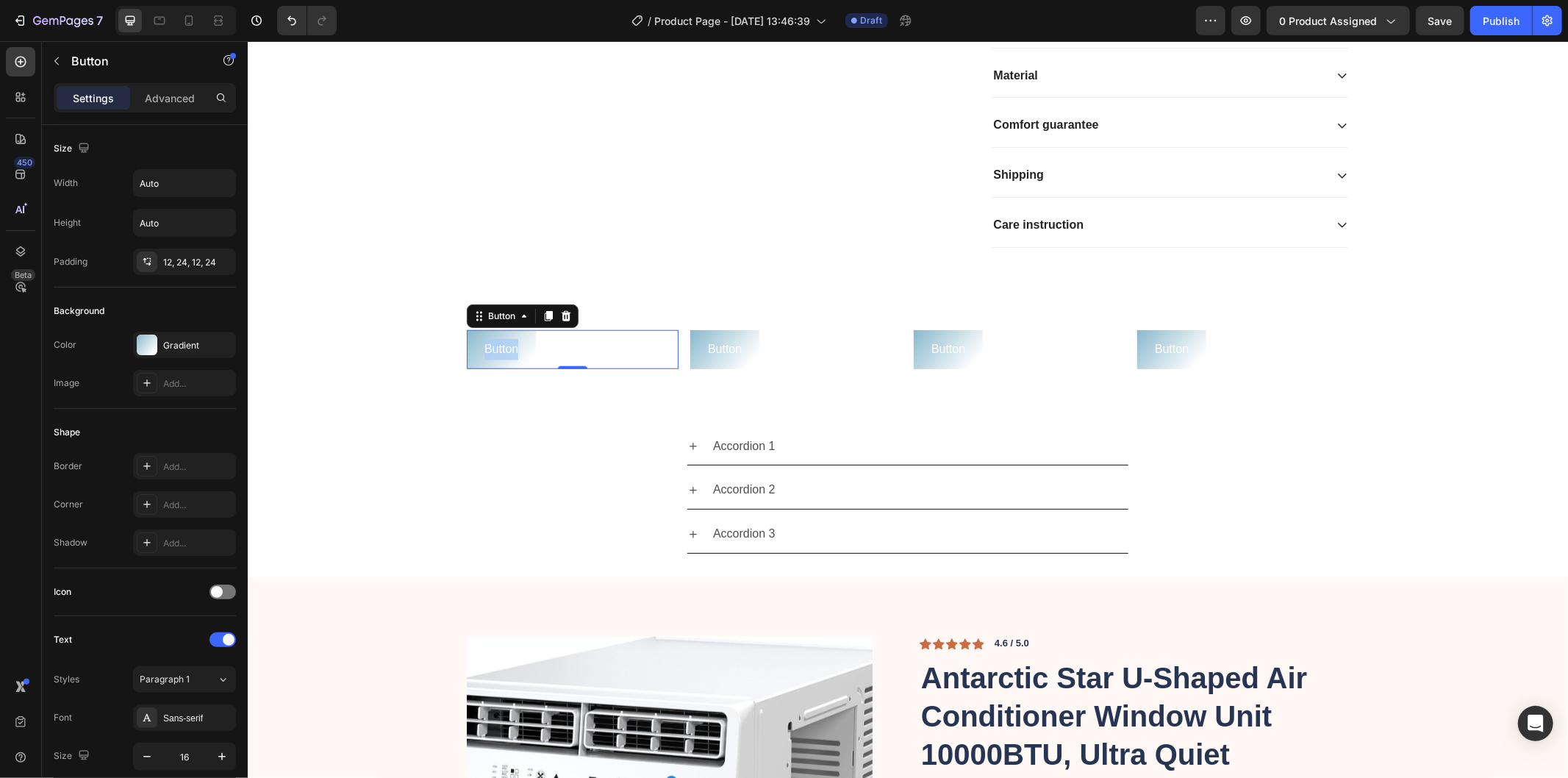
click at [577, 369] on div "Button Button 0" at bounding box center [571, 349] width 212 height 39
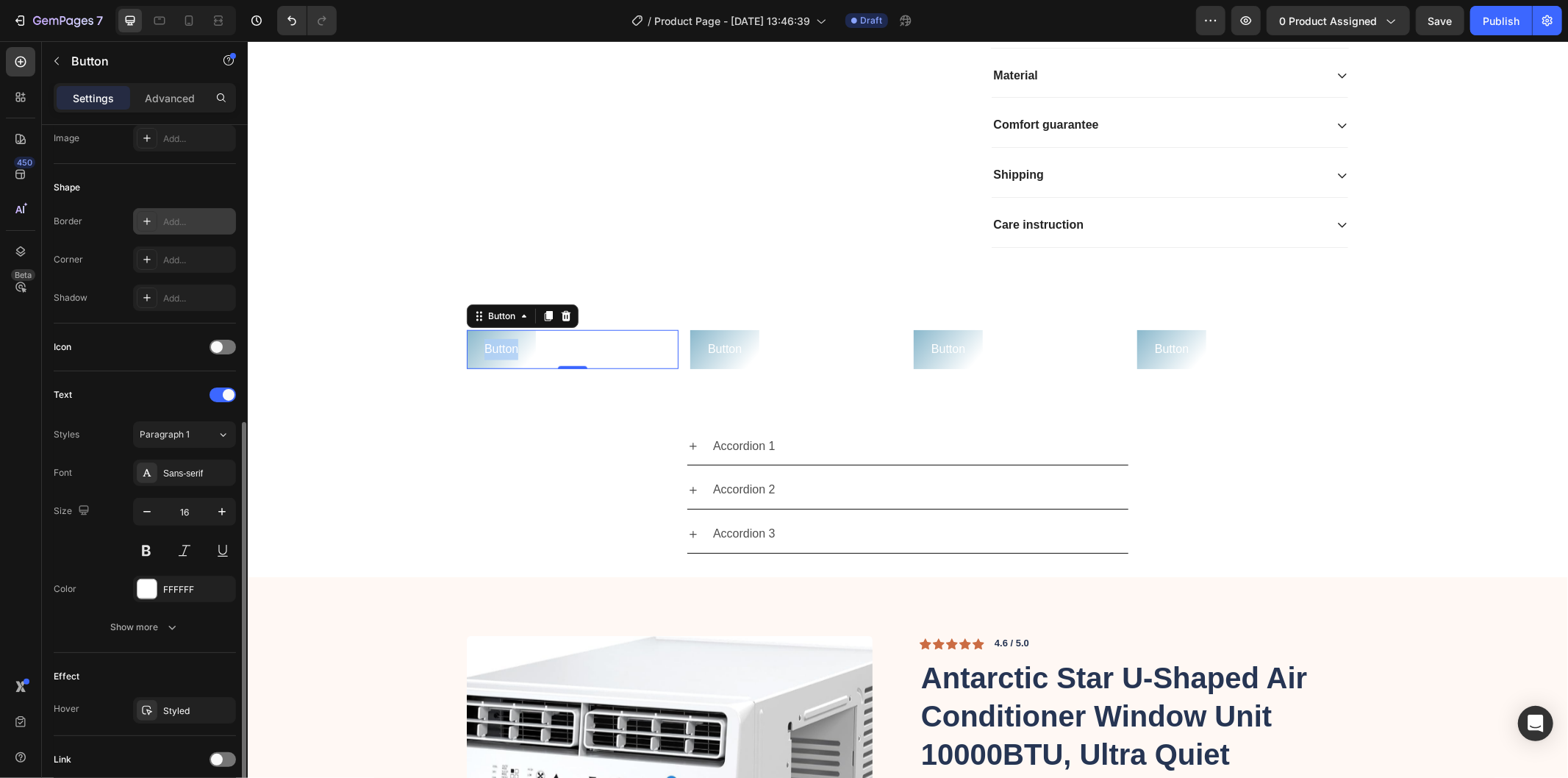
scroll to position [326, 0]
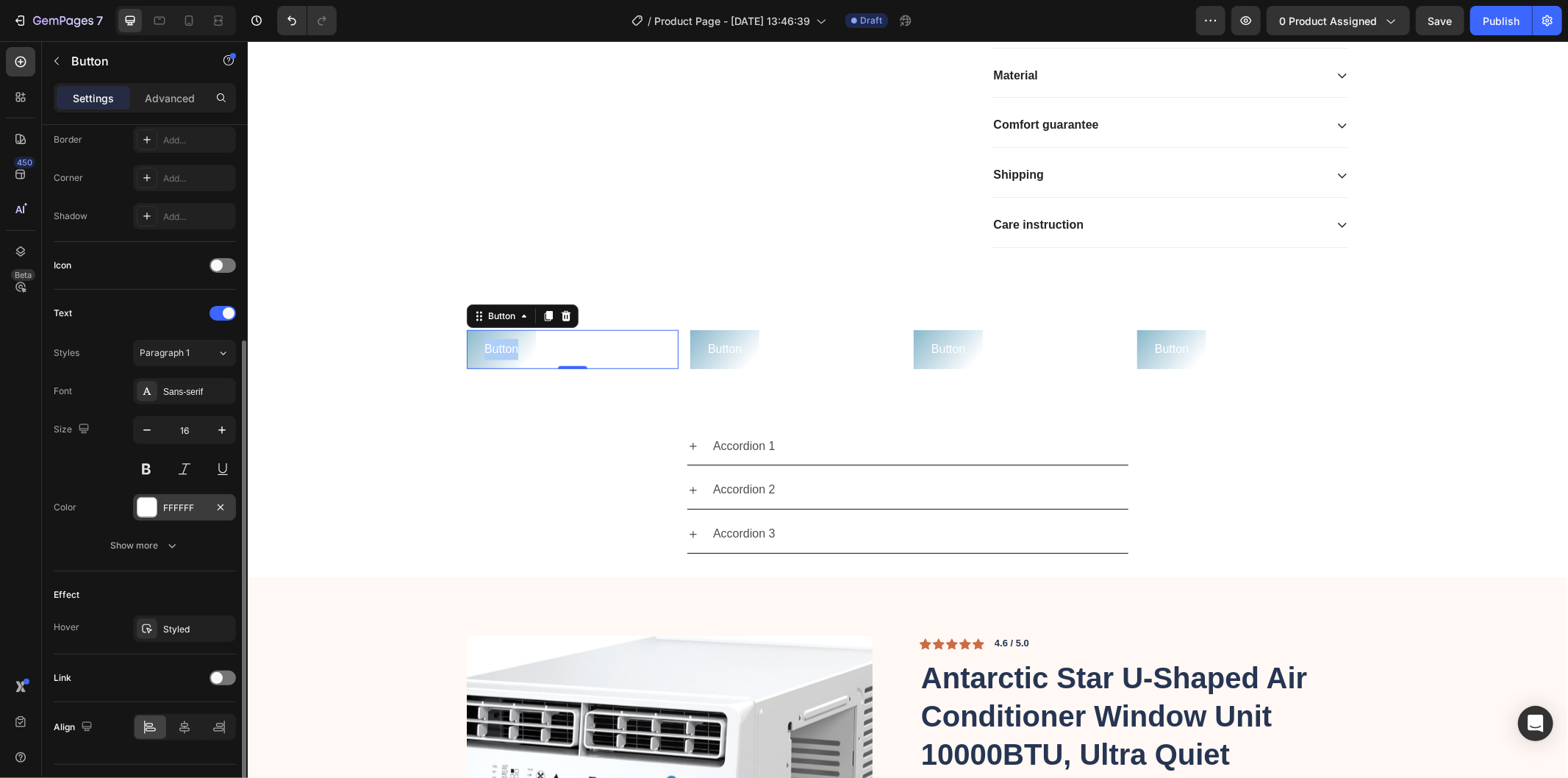
click at [153, 505] on div at bounding box center [146, 507] width 19 height 19
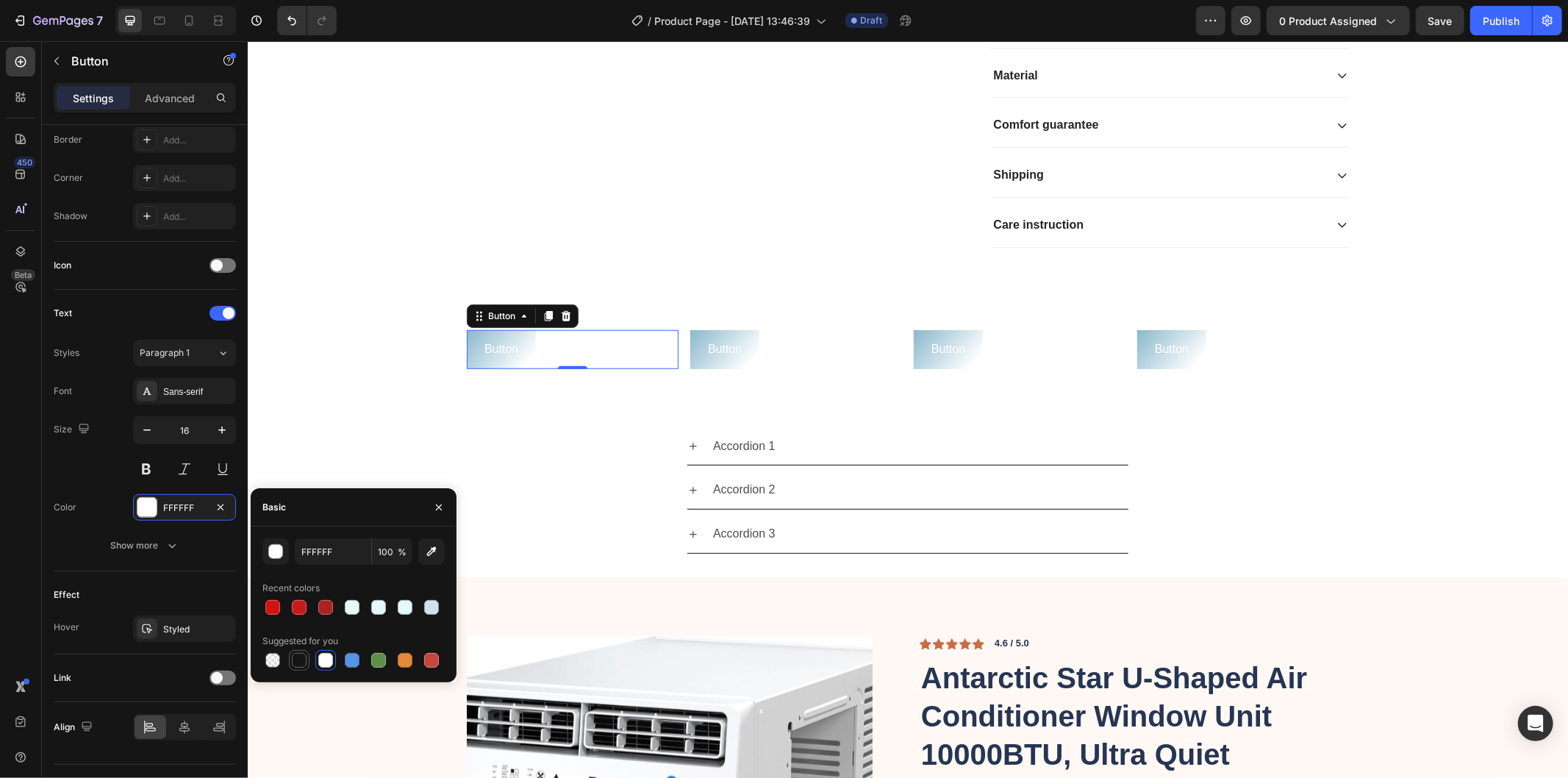
click at [291, 670] on div at bounding box center [299, 660] width 20 height 20
type input "151515"
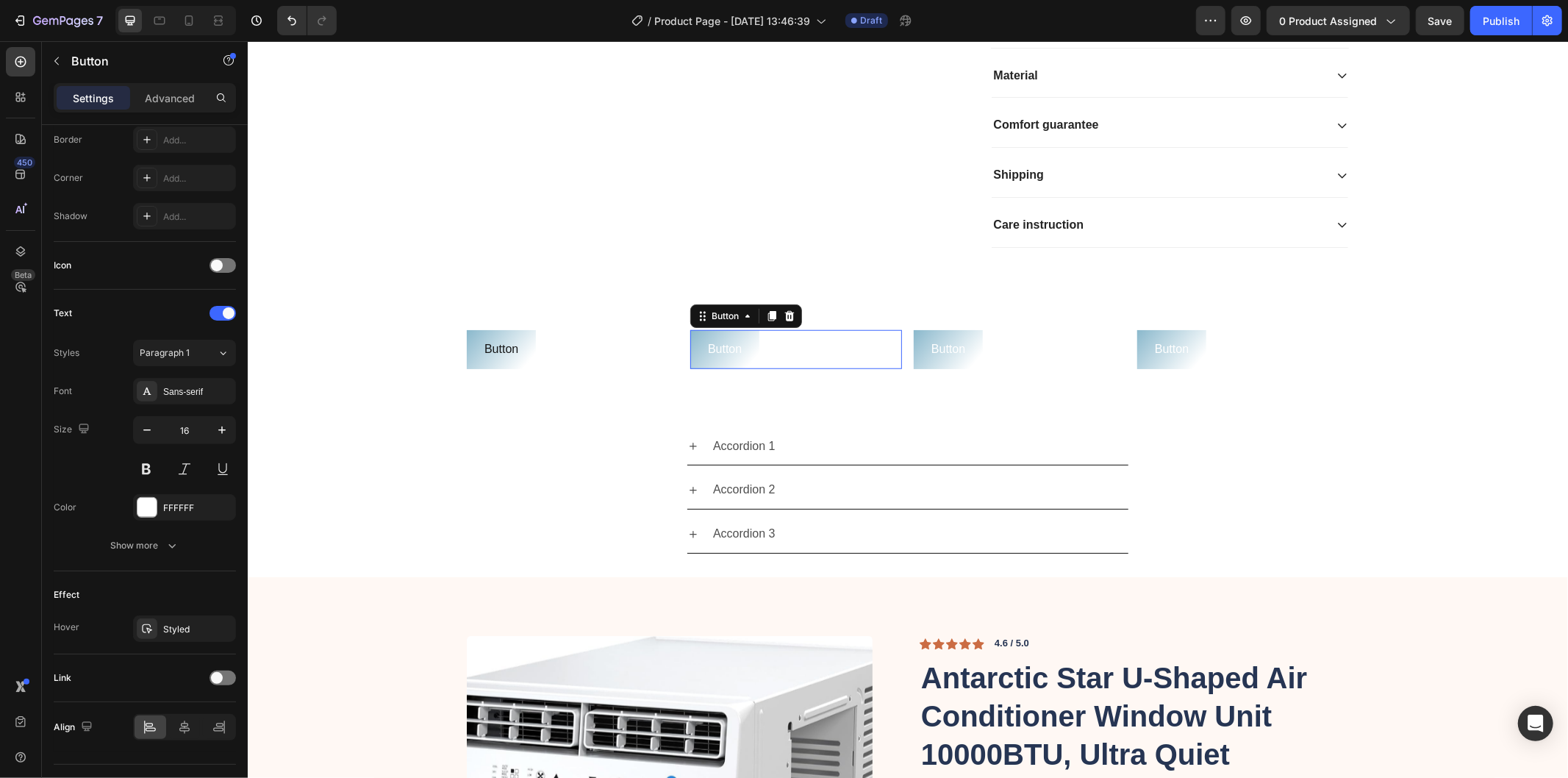
click at [805, 369] on div "Button Button 0" at bounding box center [796, 349] width 212 height 39
click at [148, 505] on div at bounding box center [146, 507] width 19 height 19
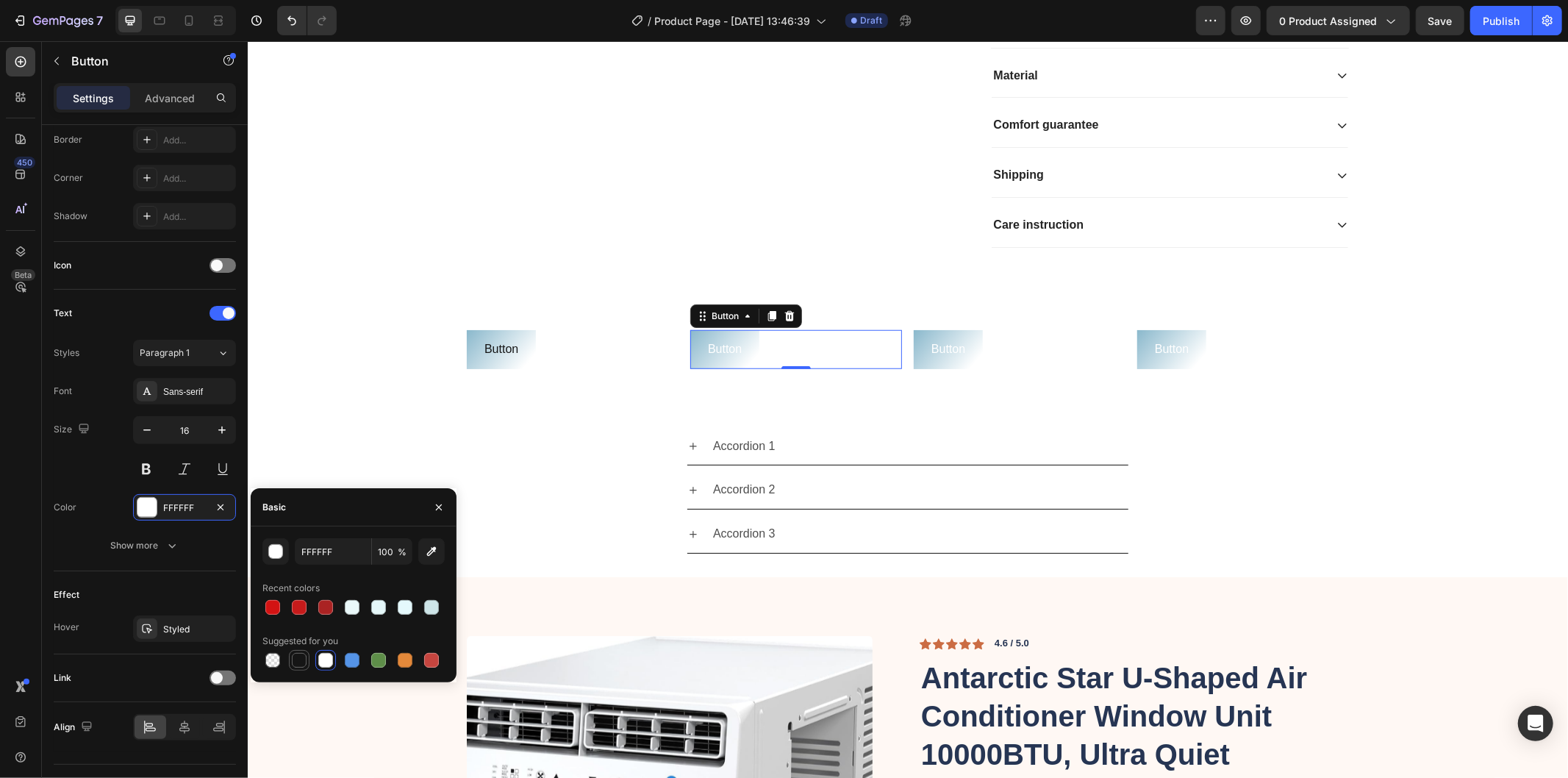
click at [297, 661] on div at bounding box center [299, 660] width 15 height 15
type input "151515"
click at [987, 369] on div "Button Button" at bounding box center [1019, 349] width 212 height 39
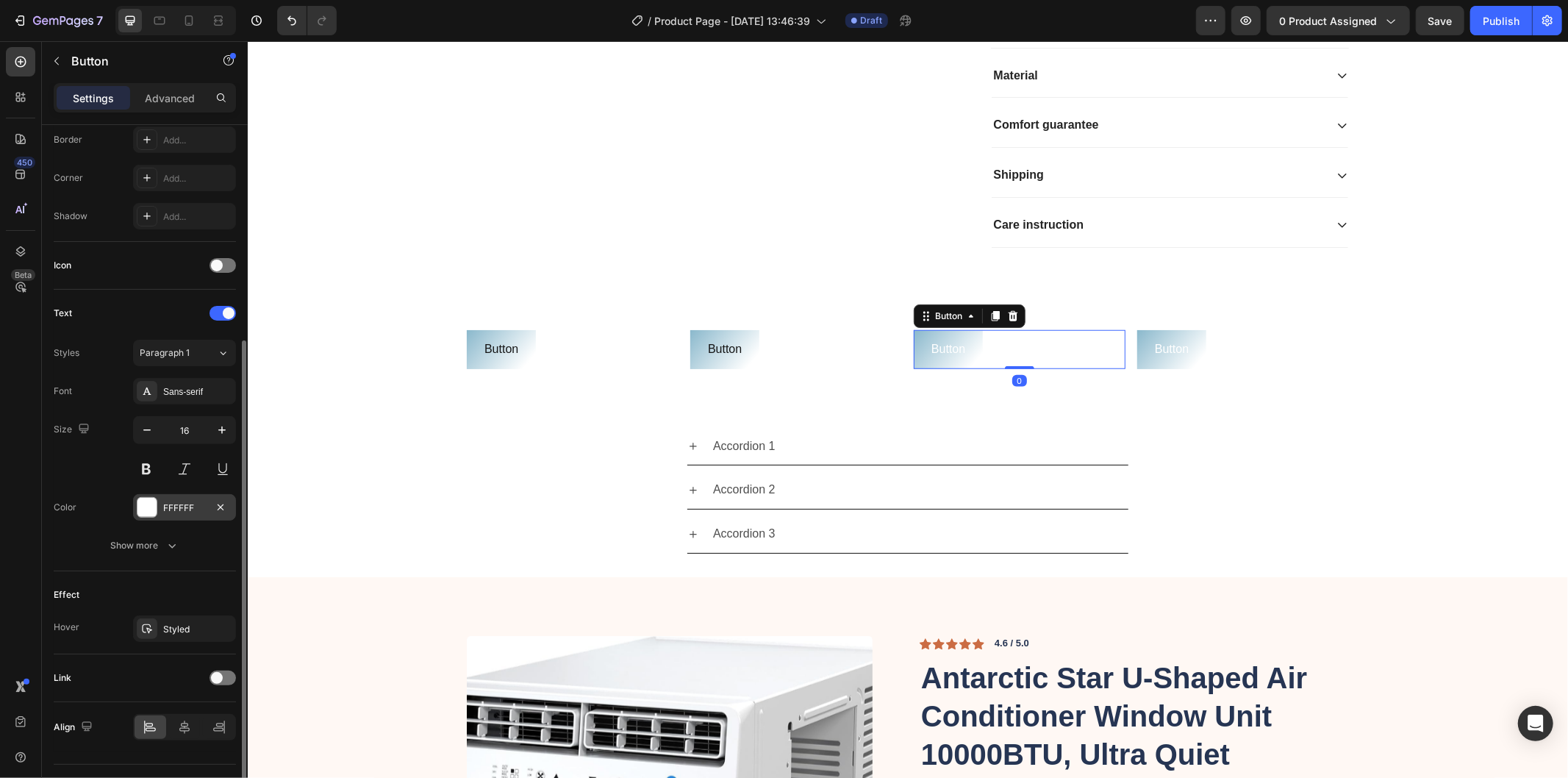
click at [147, 511] on div at bounding box center [146, 507] width 19 height 19
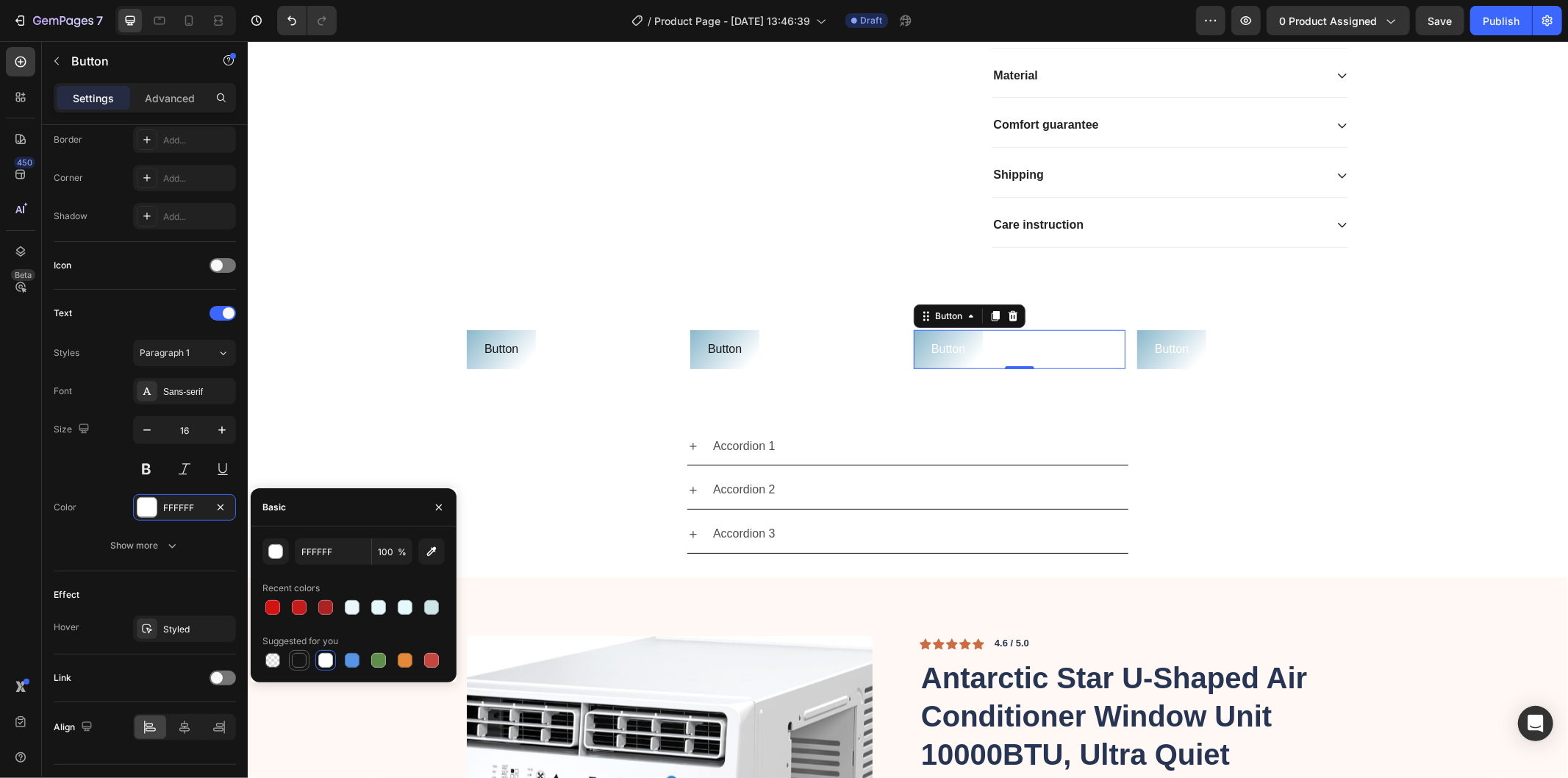
click at [289, 659] on div at bounding box center [299, 660] width 20 height 20
type input "151515"
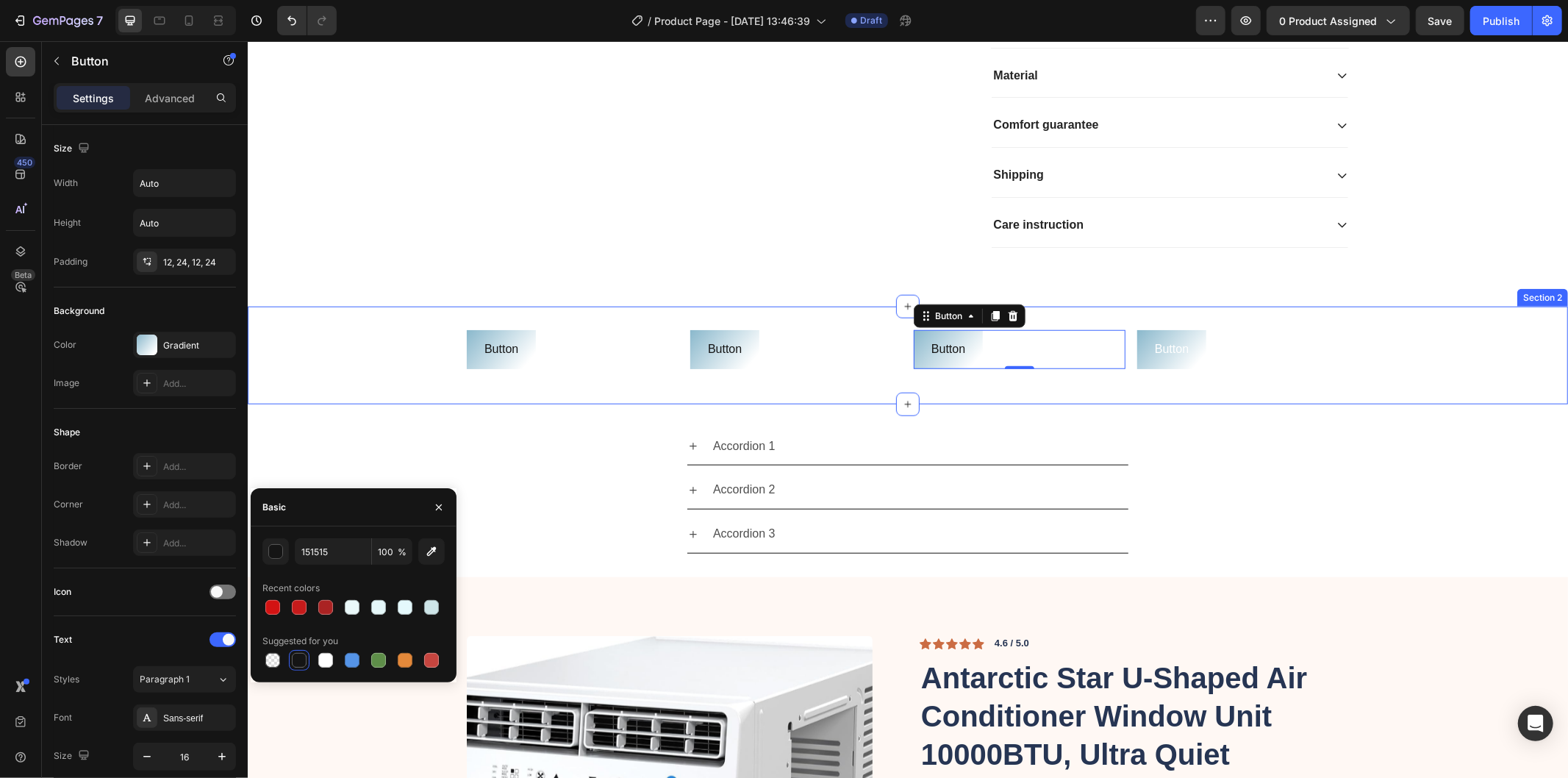
click at [1173, 382] on div "Button Button Button Button Button Button 0 Button Button Row Section 2" at bounding box center [908, 355] width 1321 height 98
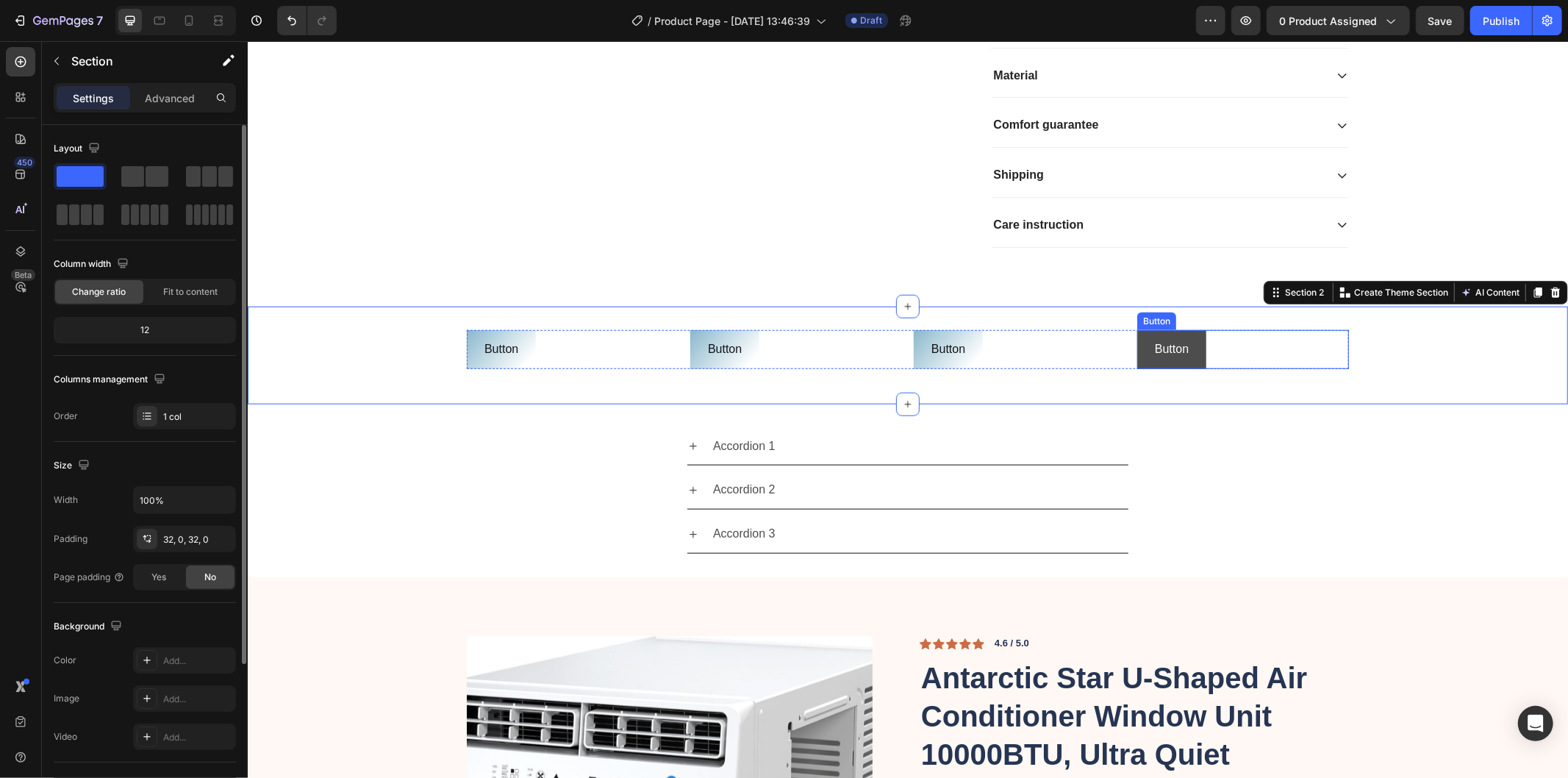
click at [1174, 369] on button "Button" at bounding box center [1171, 349] width 69 height 39
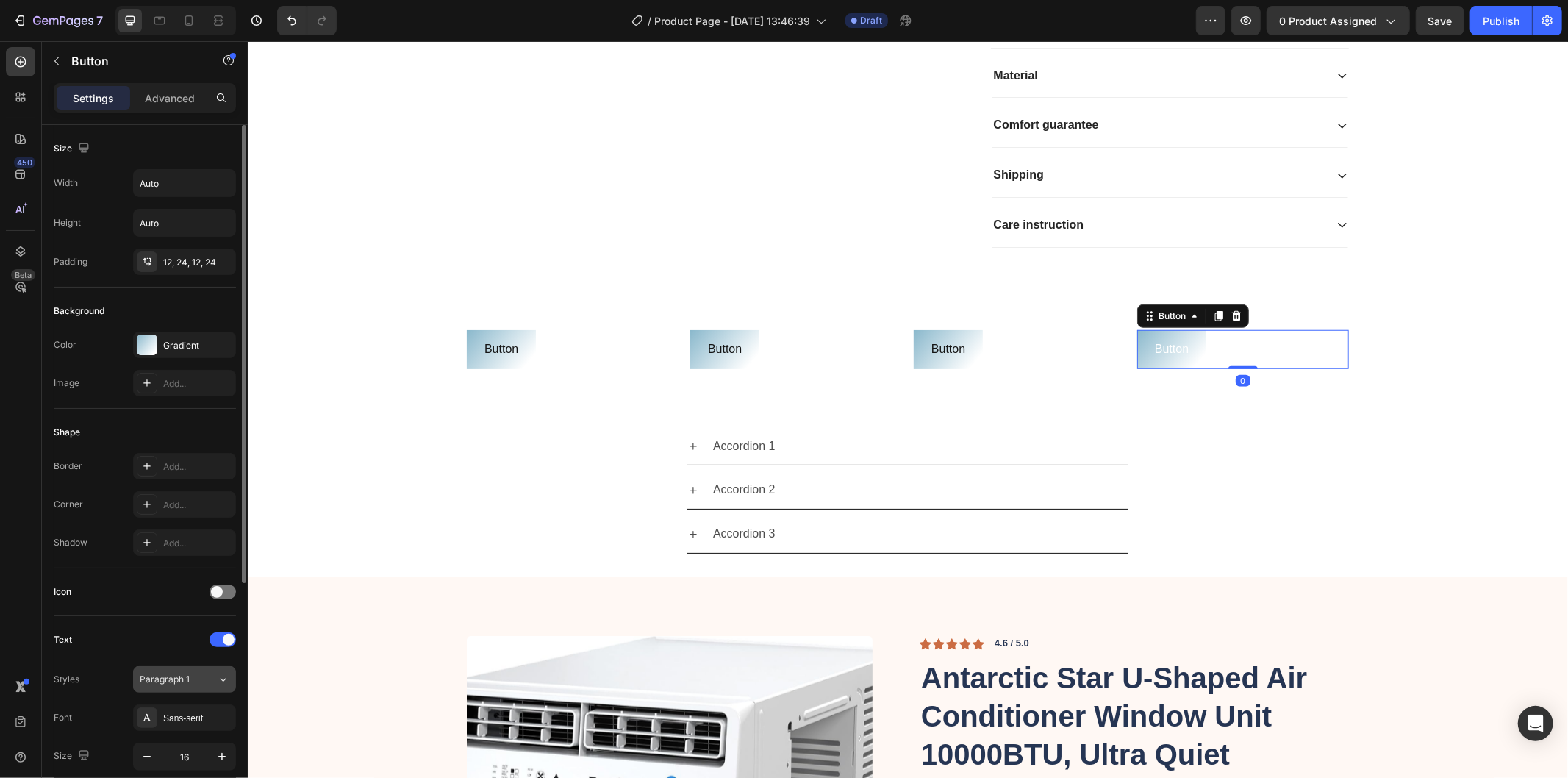
scroll to position [163, 0]
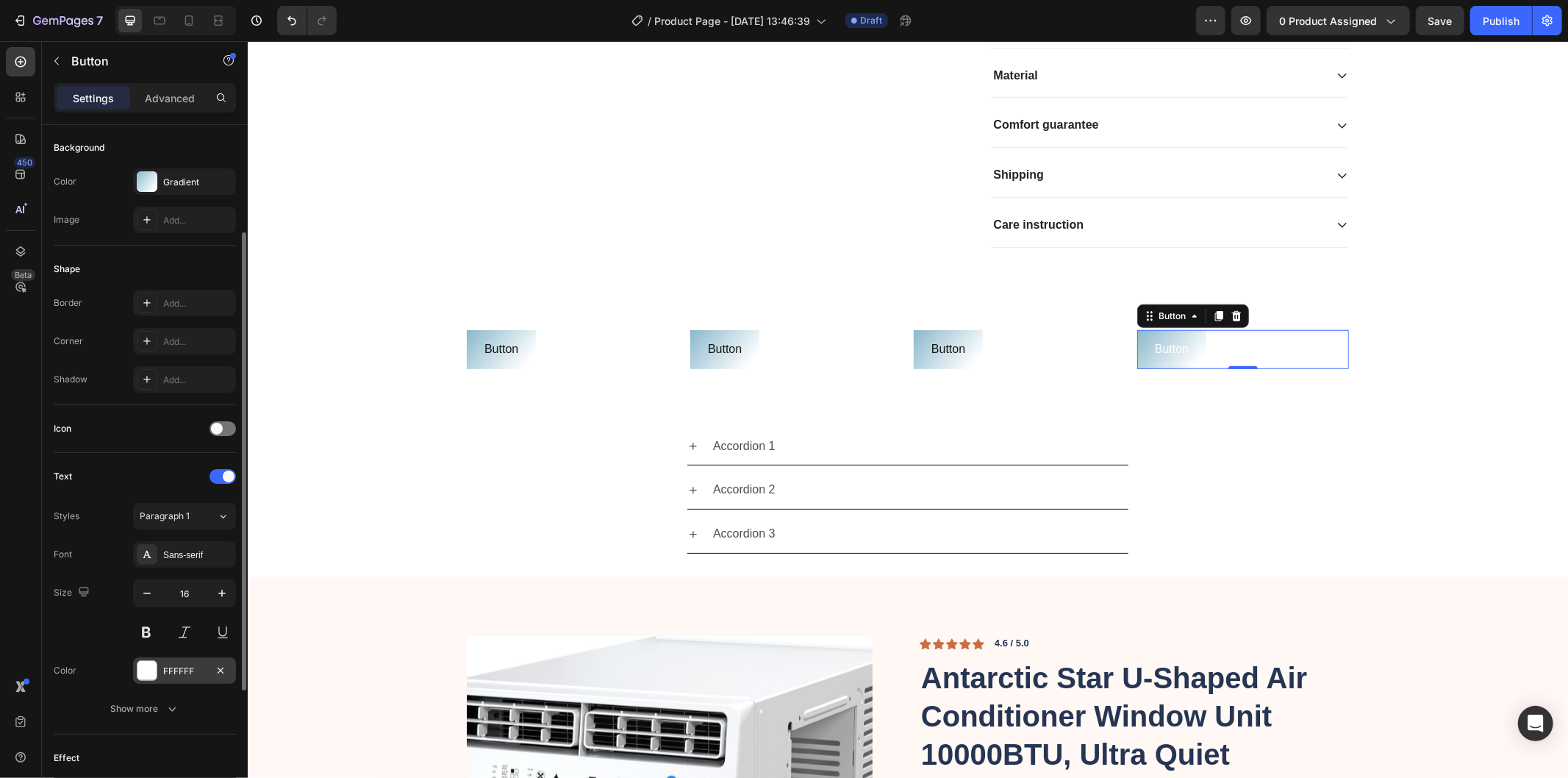
click at [158, 677] on div "FFFFFF" at bounding box center [184, 671] width 103 height 27
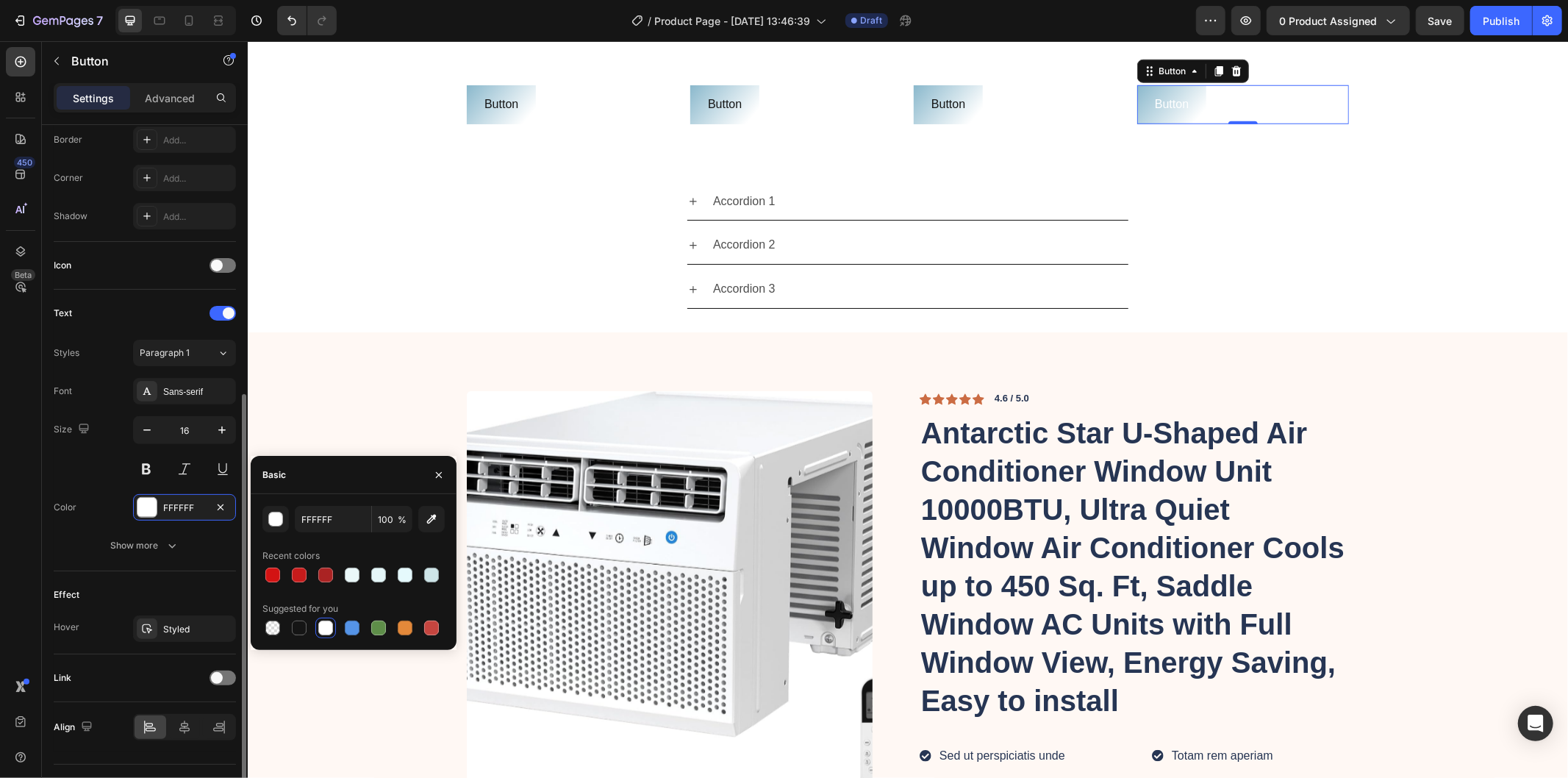
scroll to position [358, 0]
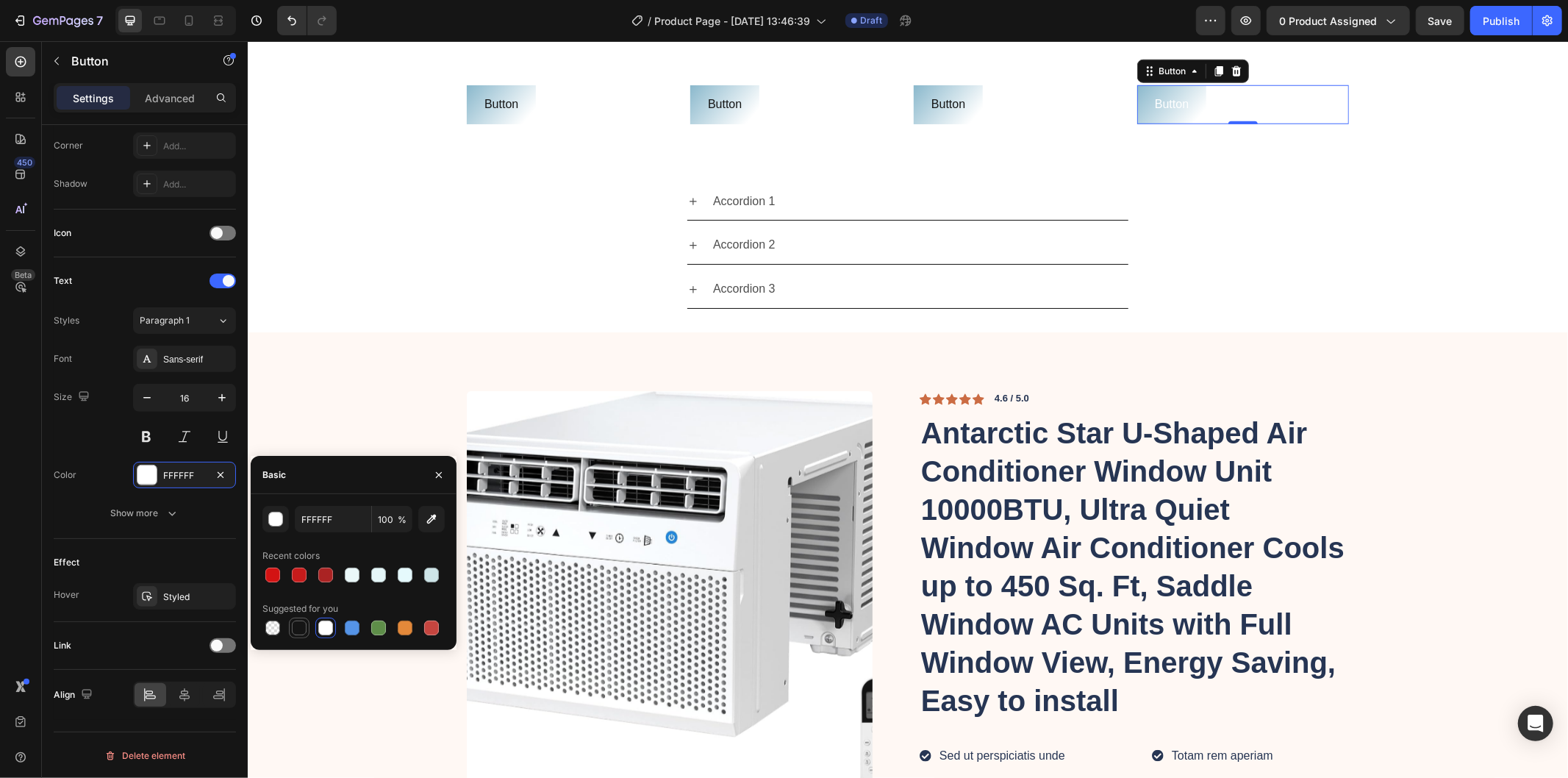
click at [298, 628] on div at bounding box center [299, 628] width 15 height 15
type input "151515"
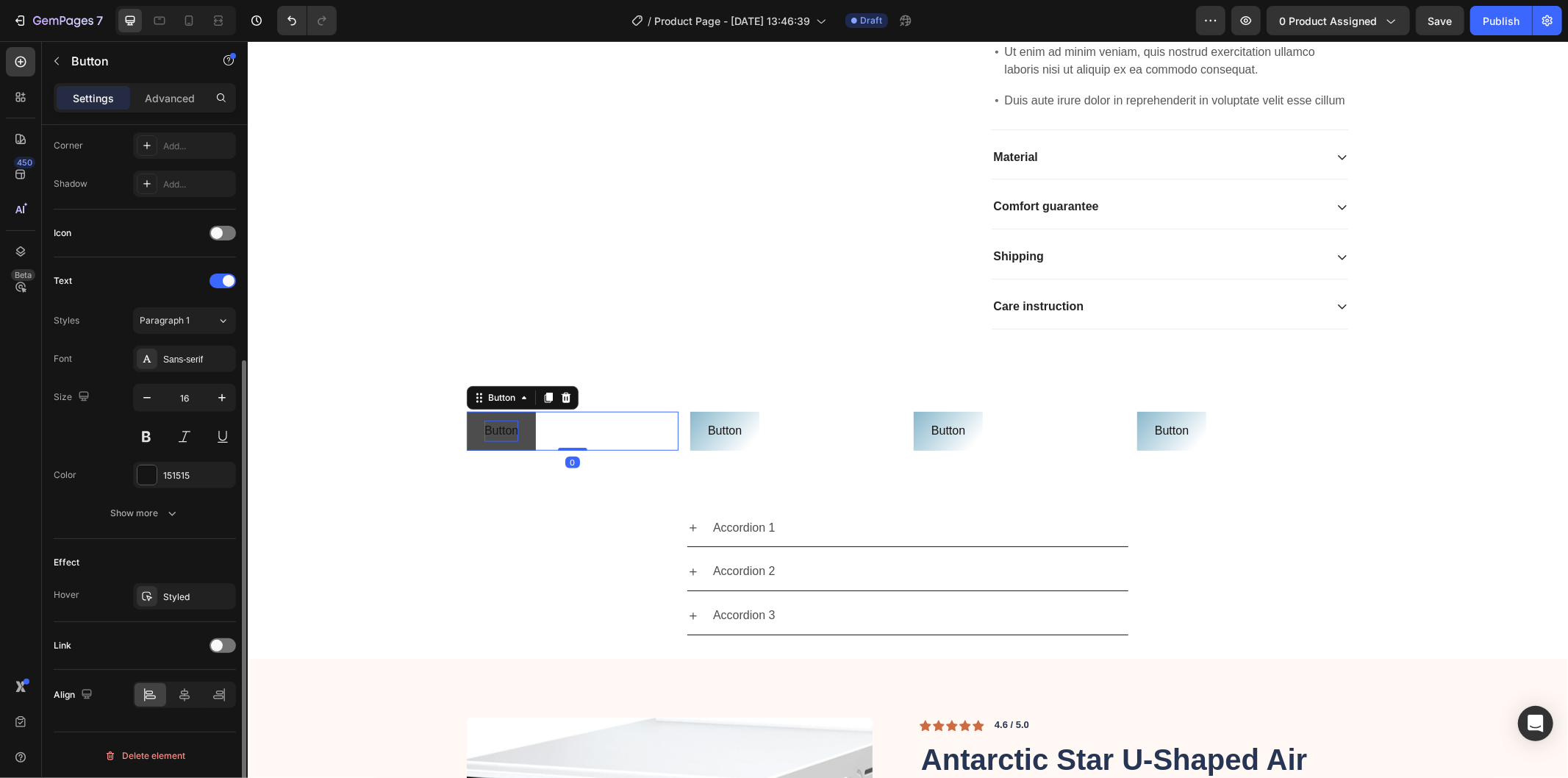
click at [505, 441] on p "Button" at bounding box center [500, 430] width 34 height 21
click at [503, 441] on p "Button" at bounding box center [500, 430] width 34 height 21
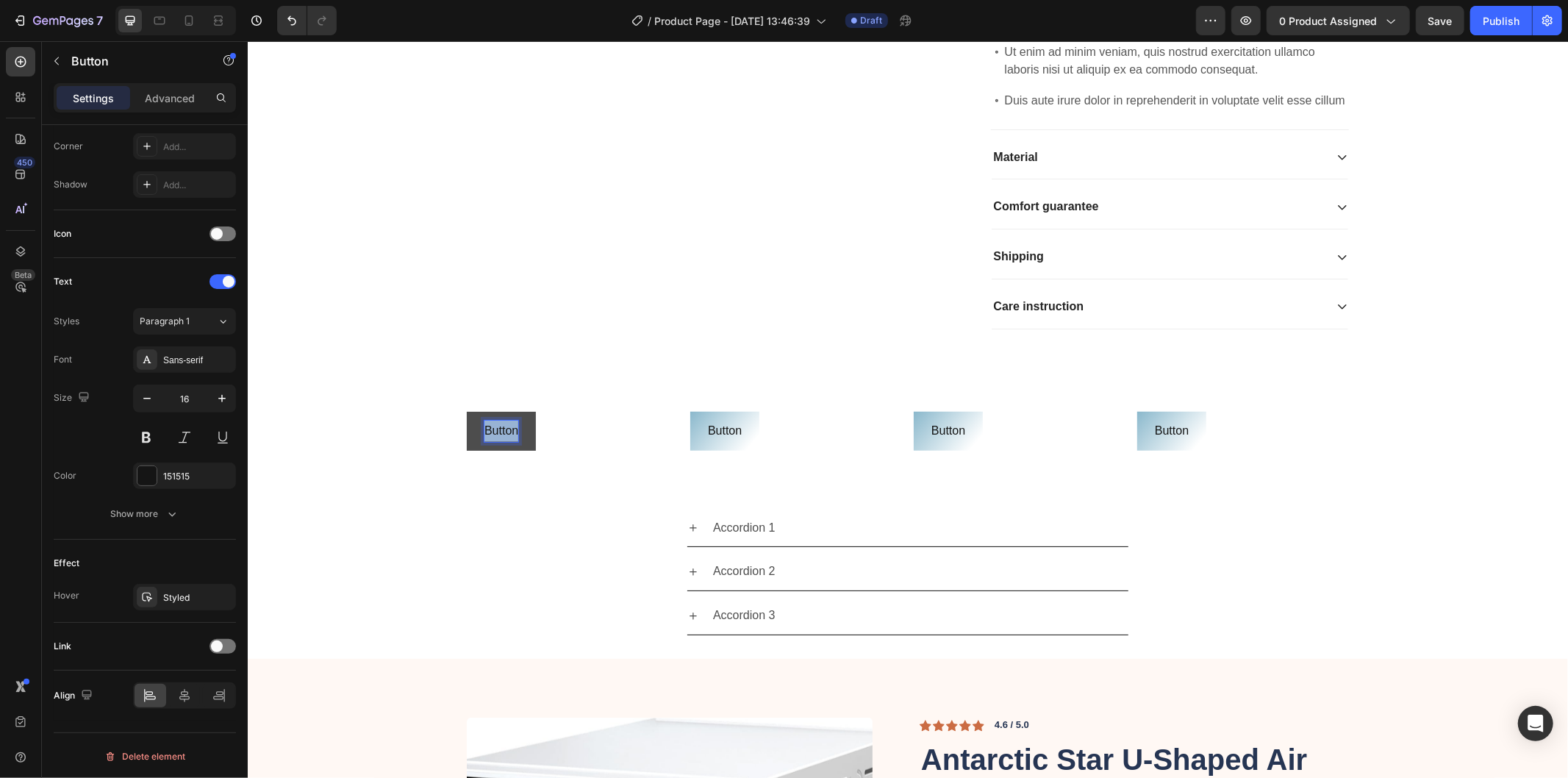
click at [503, 441] on p "Button" at bounding box center [500, 430] width 34 height 21
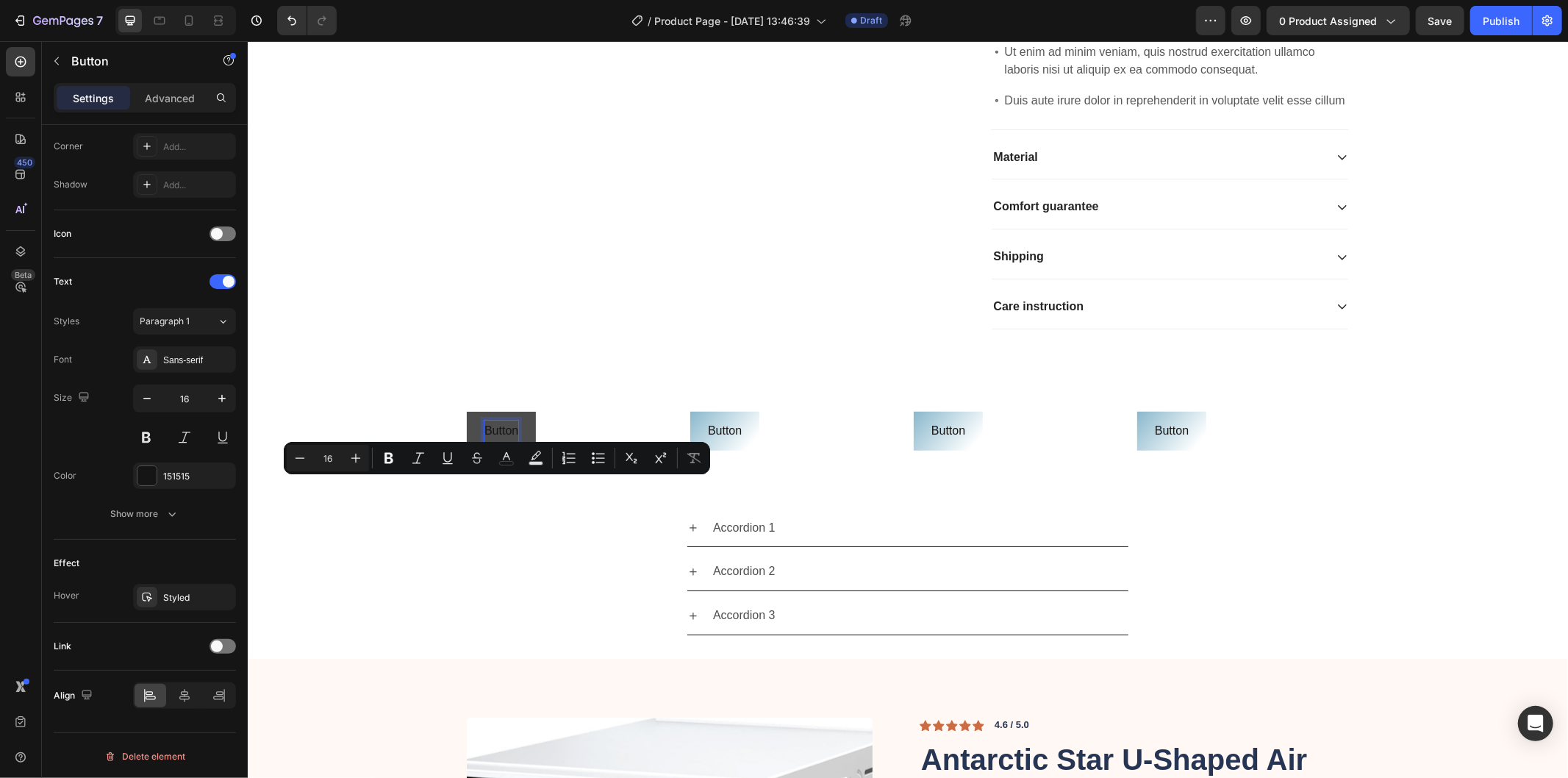
click at [490, 441] on p "Button" at bounding box center [500, 430] width 34 height 21
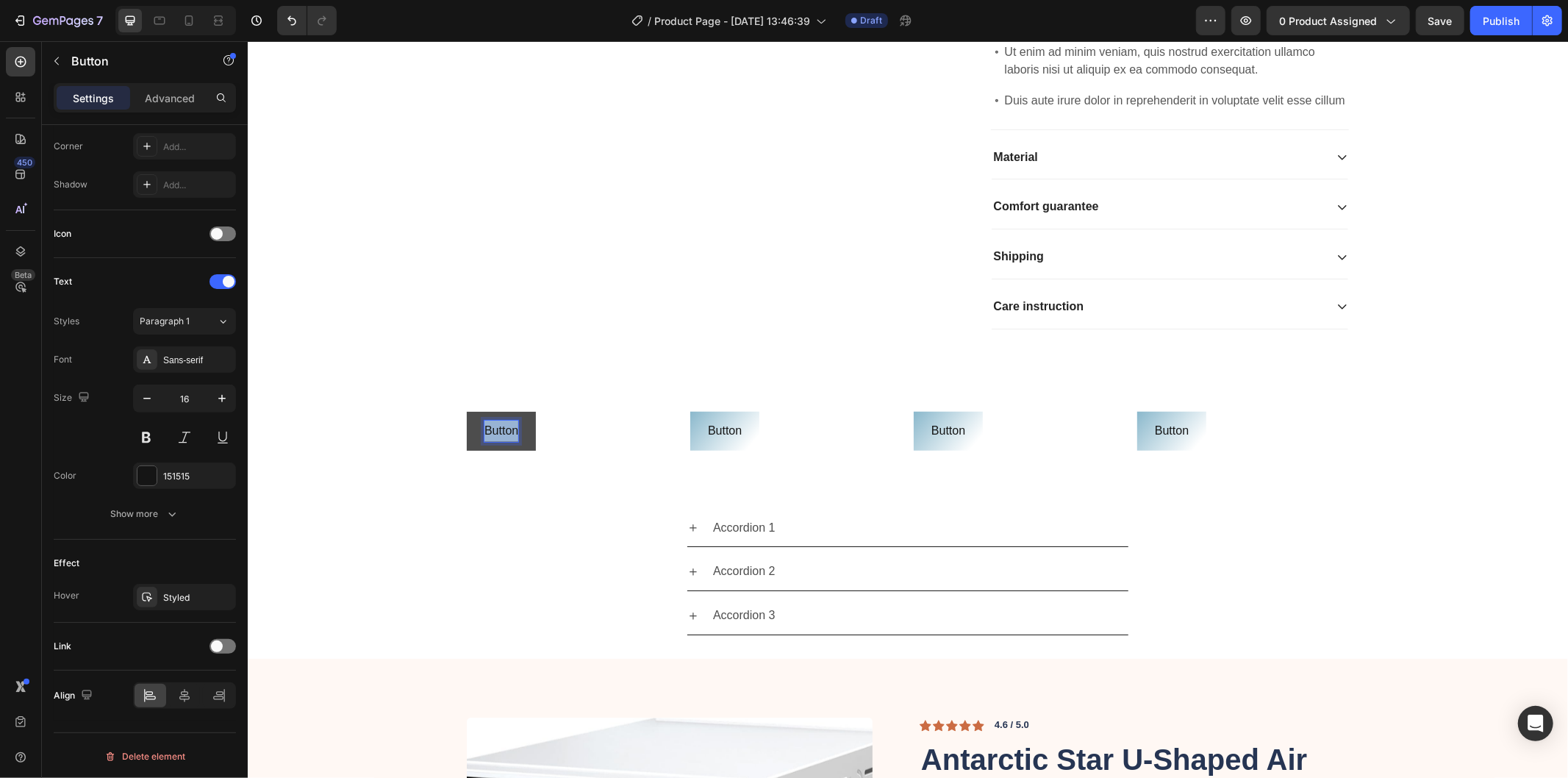
click at [490, 441] on p "Button" at bounding box center [500, 430] width 34 height 21
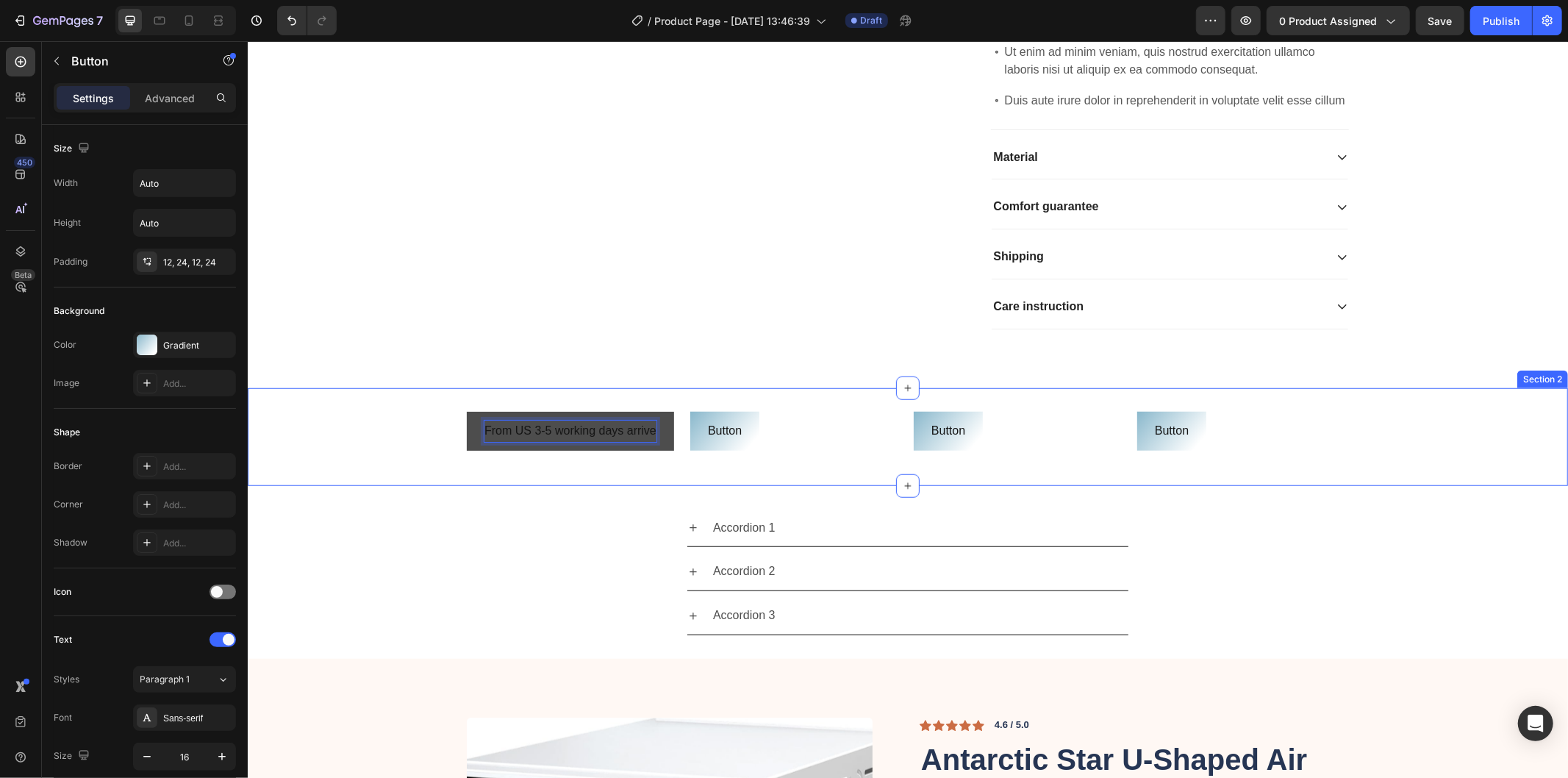
click at [430, 462] on div "From US 3-5 working days arrive Button 0 Button Button Button Button Button But…" at bounding box center [908, 436] width 1321 height 51
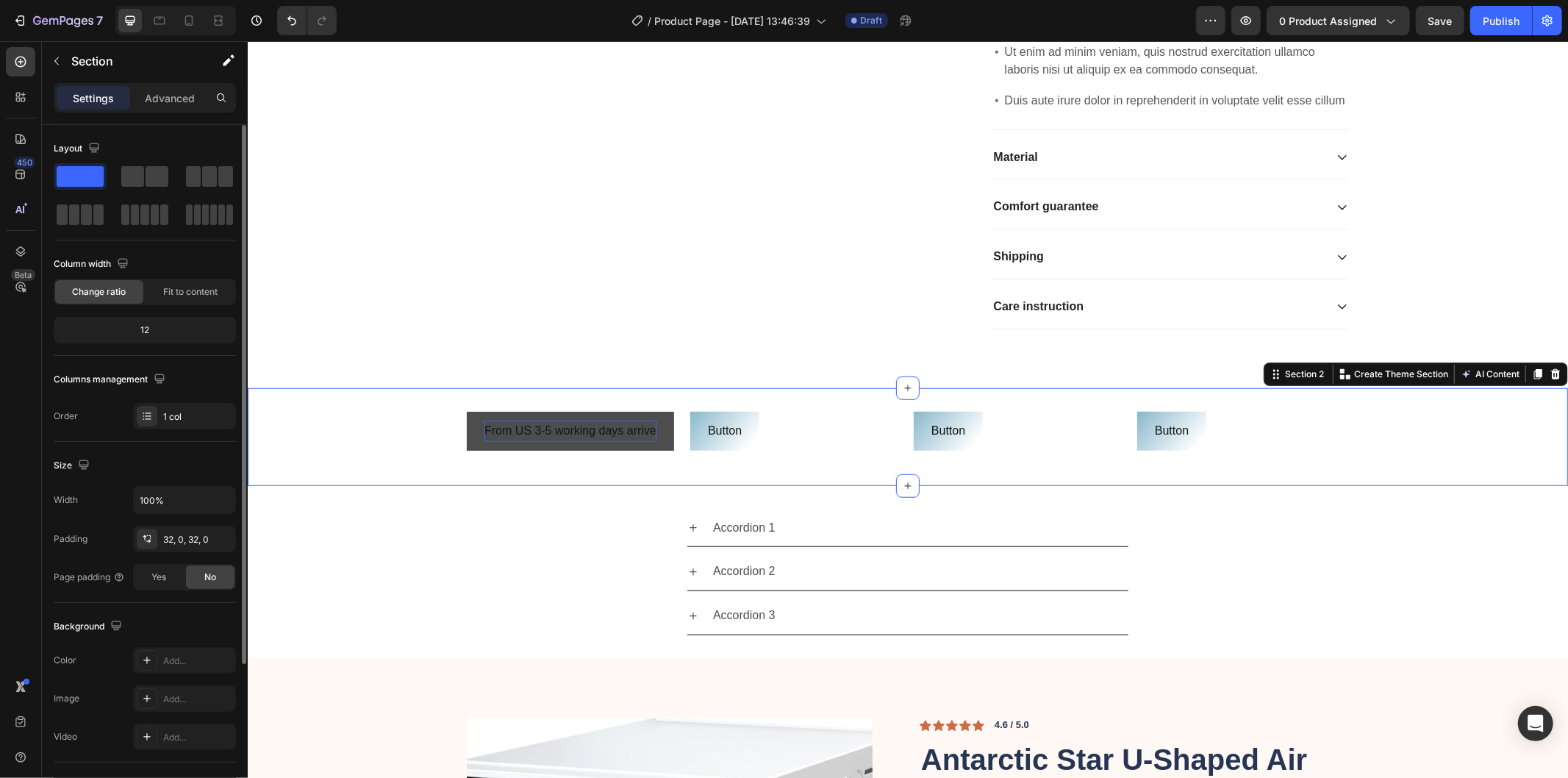
click at [409, 462] on div "From US 3-5 working days arrive Button Button Button Button Button Button Butto…" at bounding box center [908, 436] width 1321 height 51
click at [186, 538] on div "32, 0, 32, 0" at bounding box center [184, 540] width 43 height 13
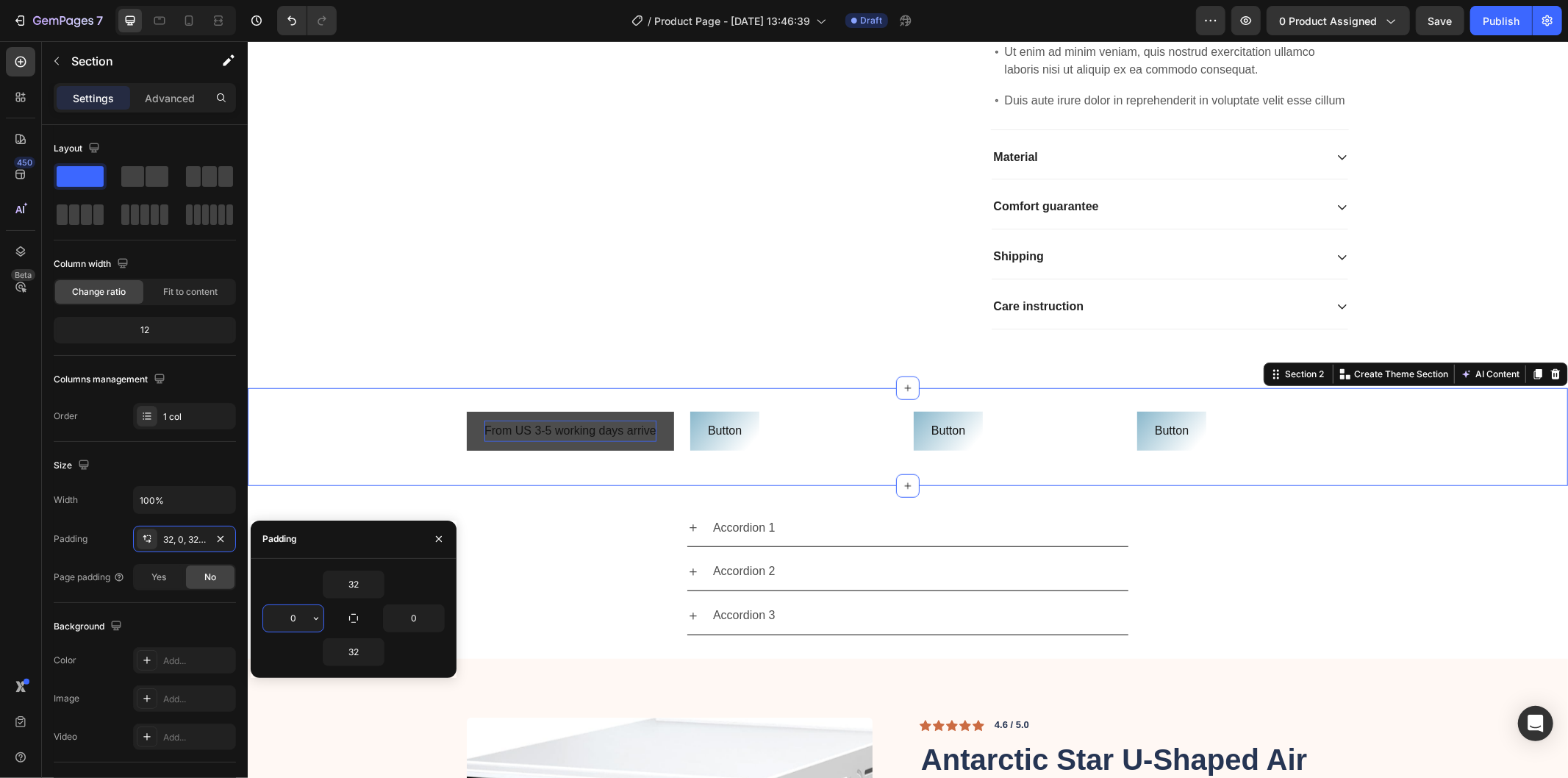
click at [305, 623] on input "0" at bounding box center [293, 618] width 60 height 27
click at [310, 620] on icon "button" at bounding box center [316, 618] width 12 height 12
click at [305, 620] on input "25" at bounding box center [293, 618] width 60 height 27
type input "0"
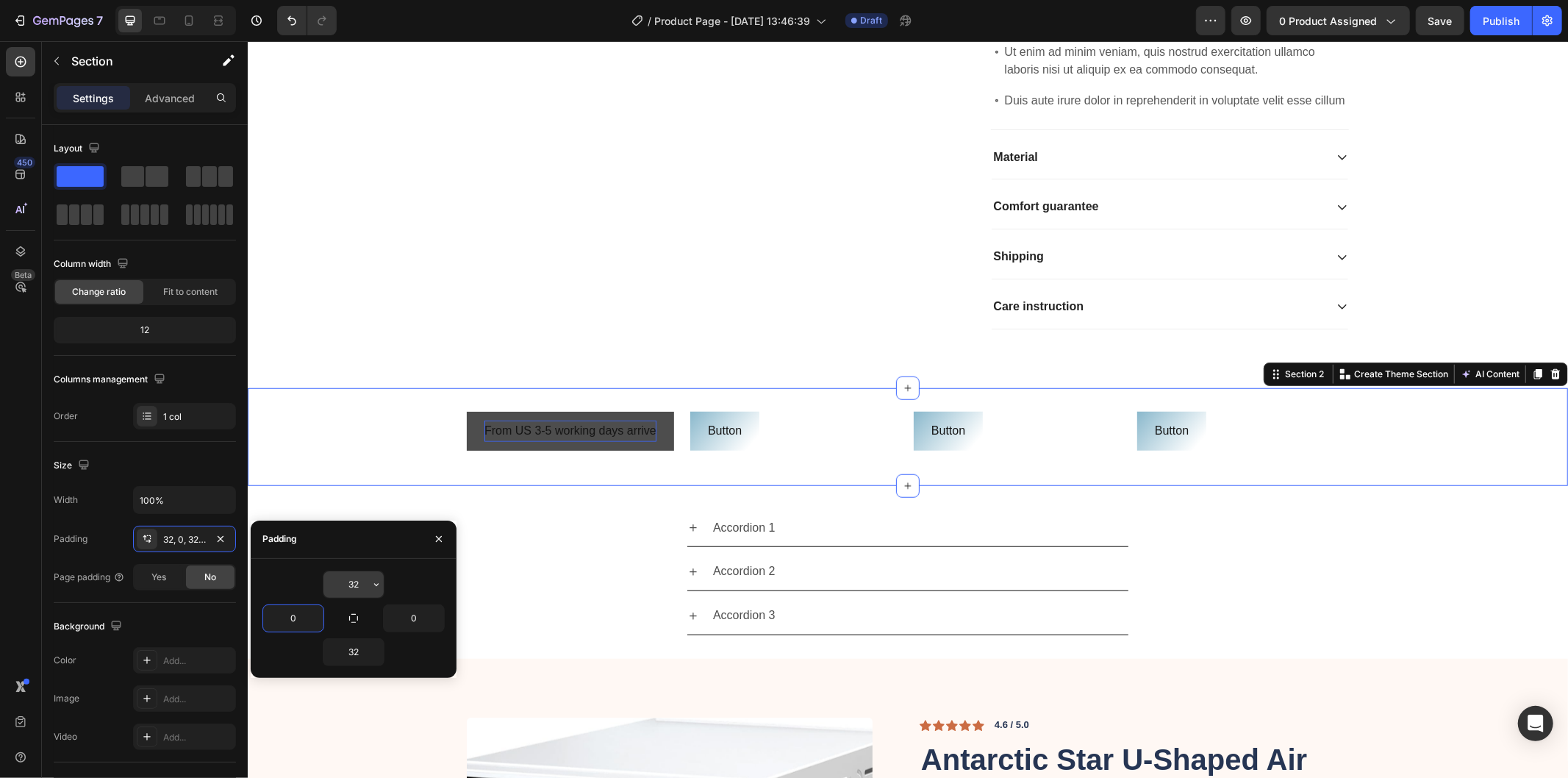
click at [351, 581] on input "32" at bounding box center [353, 584] width 60 height 27
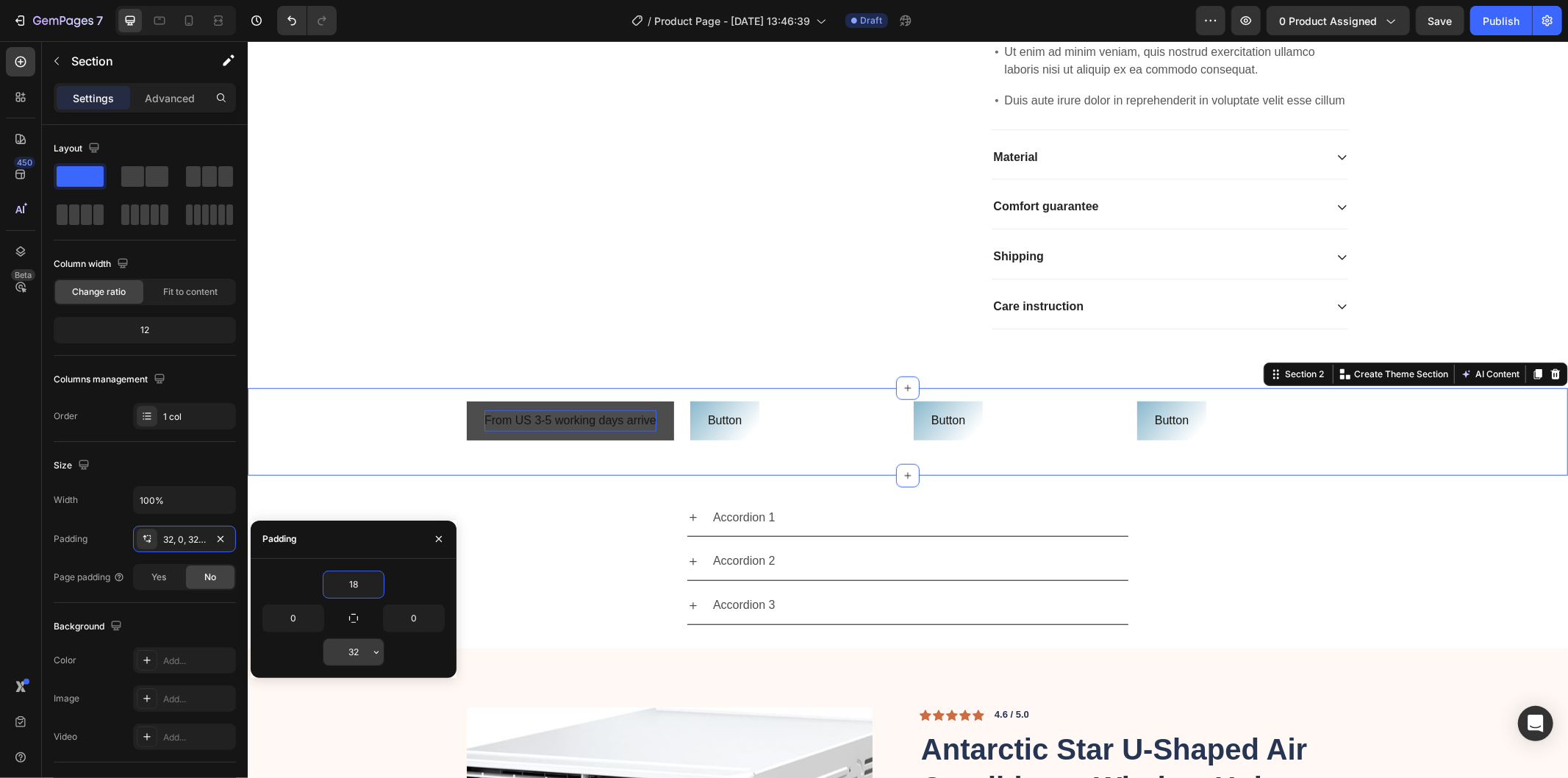
type input "18"
click at [347, 659] on input "32" at bounding box center [353, 652] width 60 height 27
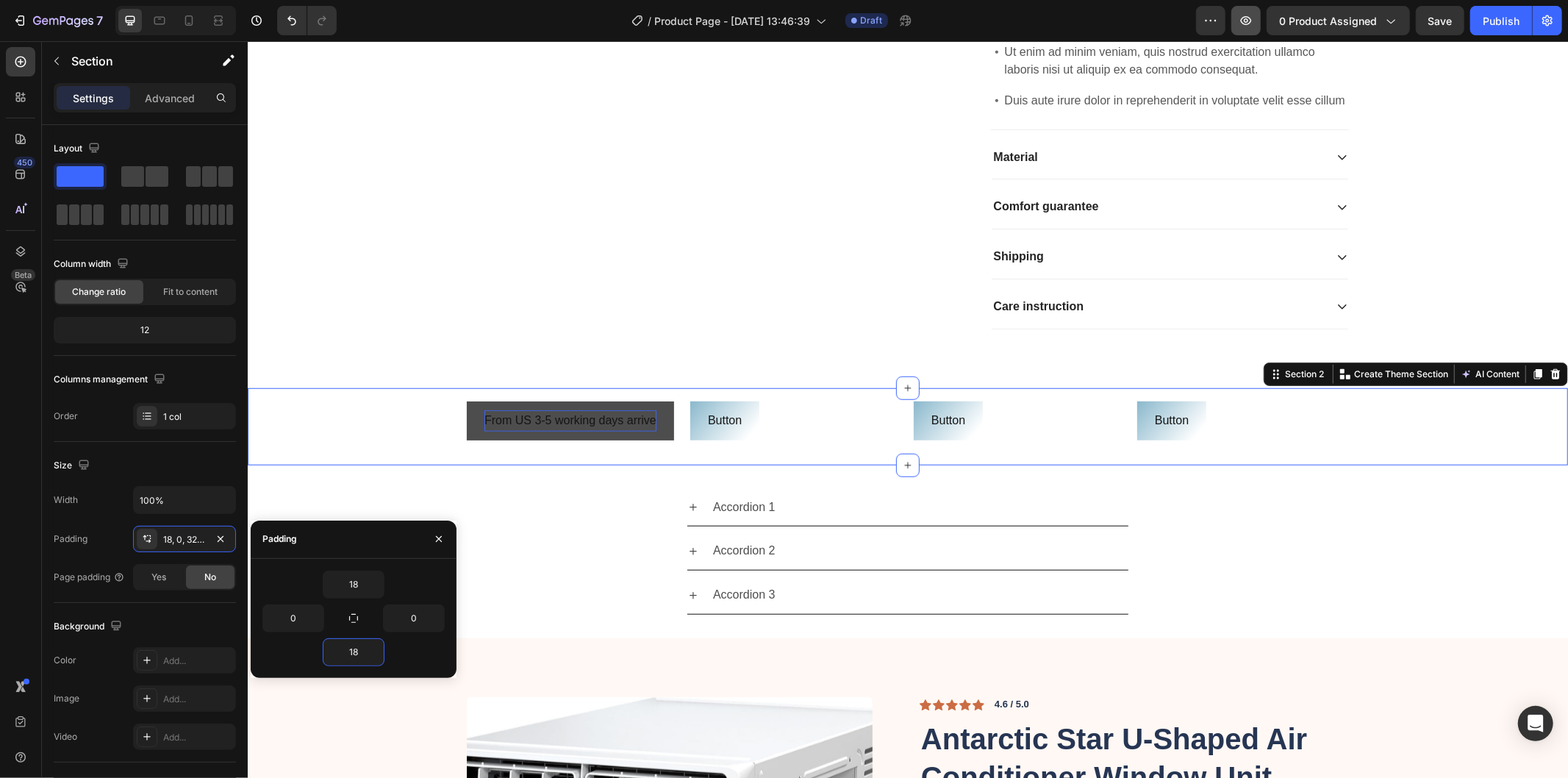
type input "18"
click at [720, 431] on p "Button" at bounding box center [724, 420] width 34 height 21
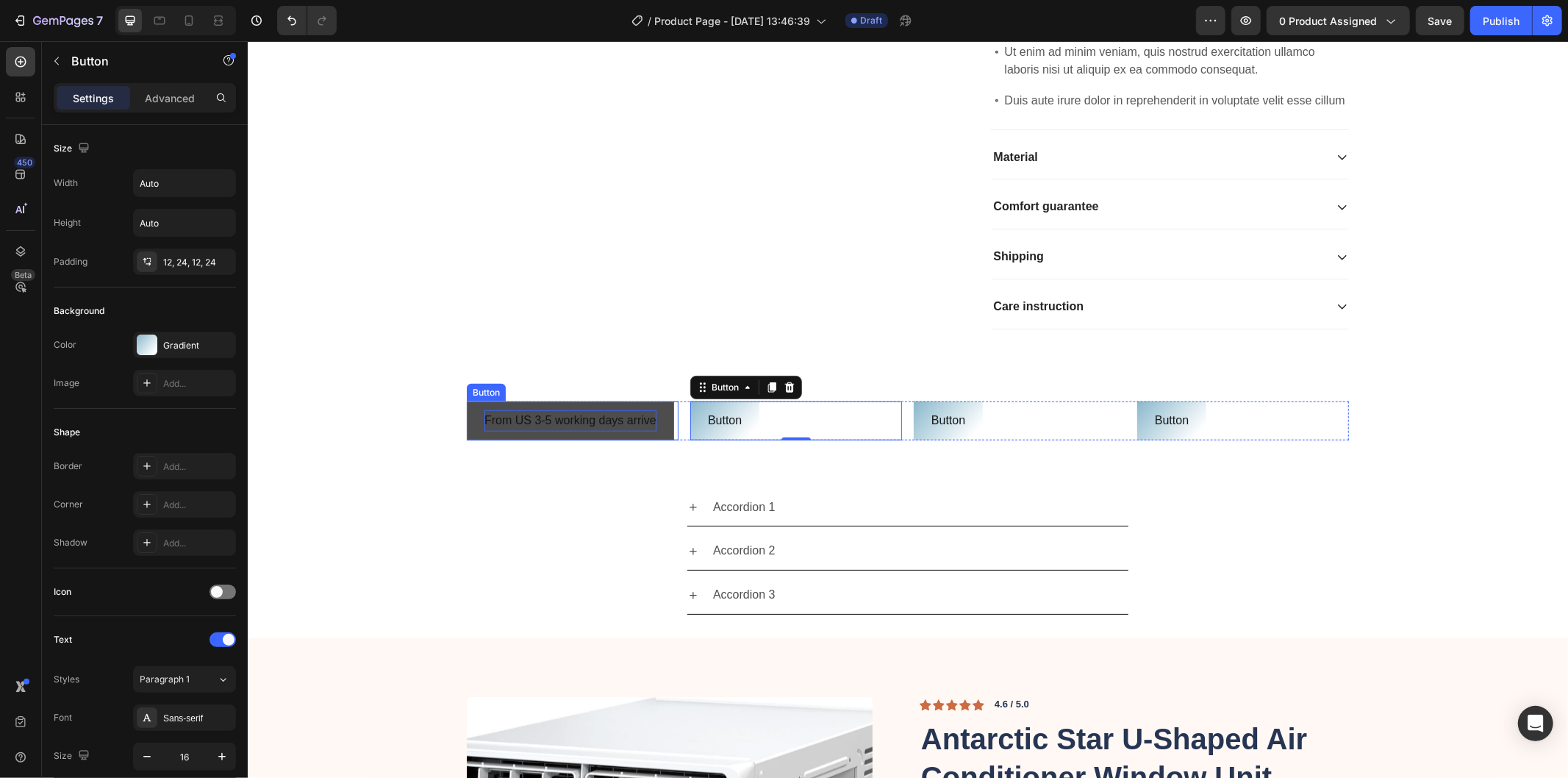
click at [544, 431] on p "From US 3-5 working days arrive" at bounding box center [570, 420] width 172 height 21
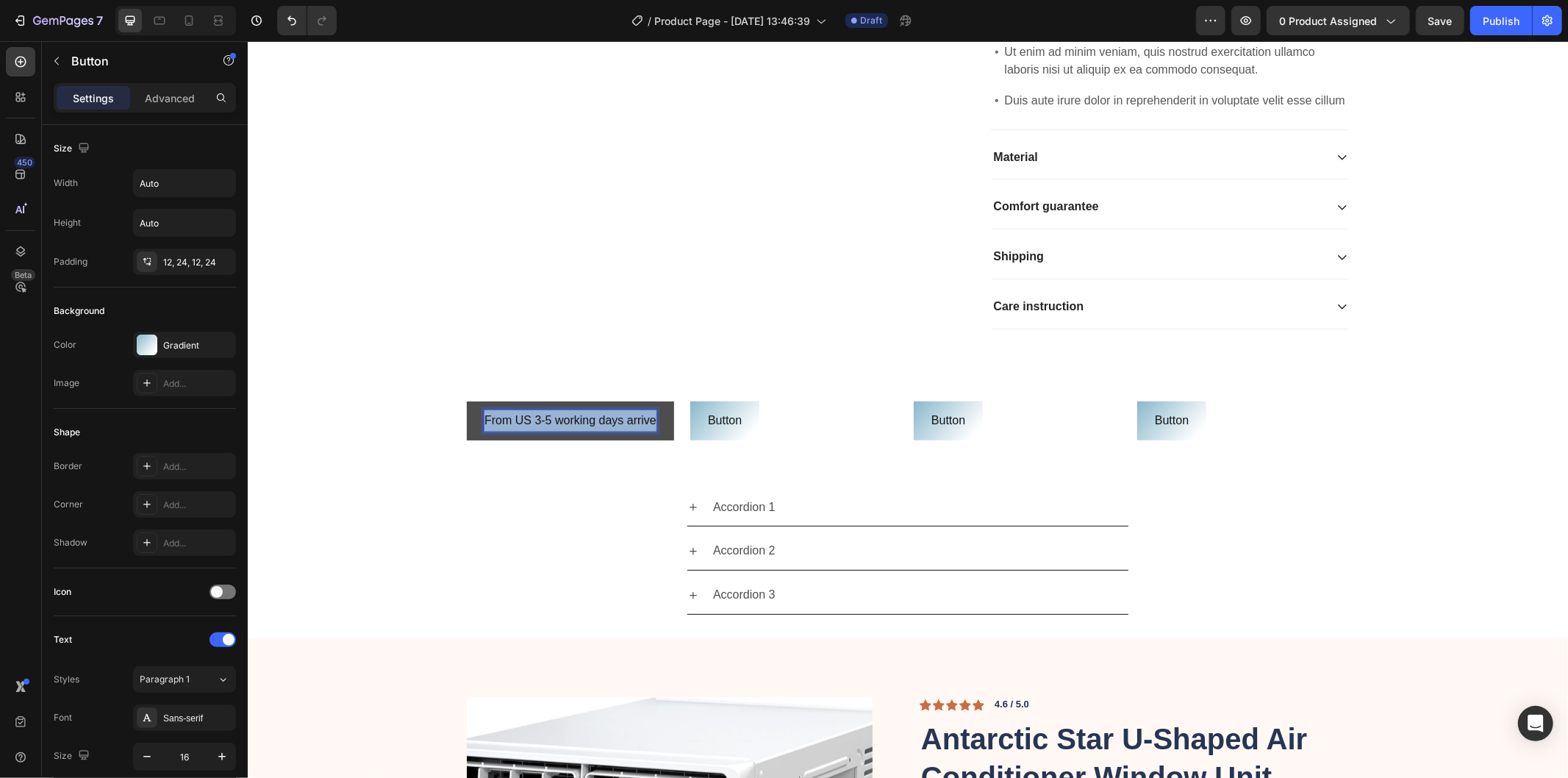
click at [544, 431] on p "From US 3-5 working days arrive" at bounding box center [570, 420] width 172 height 21
click at [729, 431] on p "Button" at bounding box center [724, 420] width 34 height 21
click at [725, 431] on p "Button" at bounding box center [724, 420] width 34 height 21
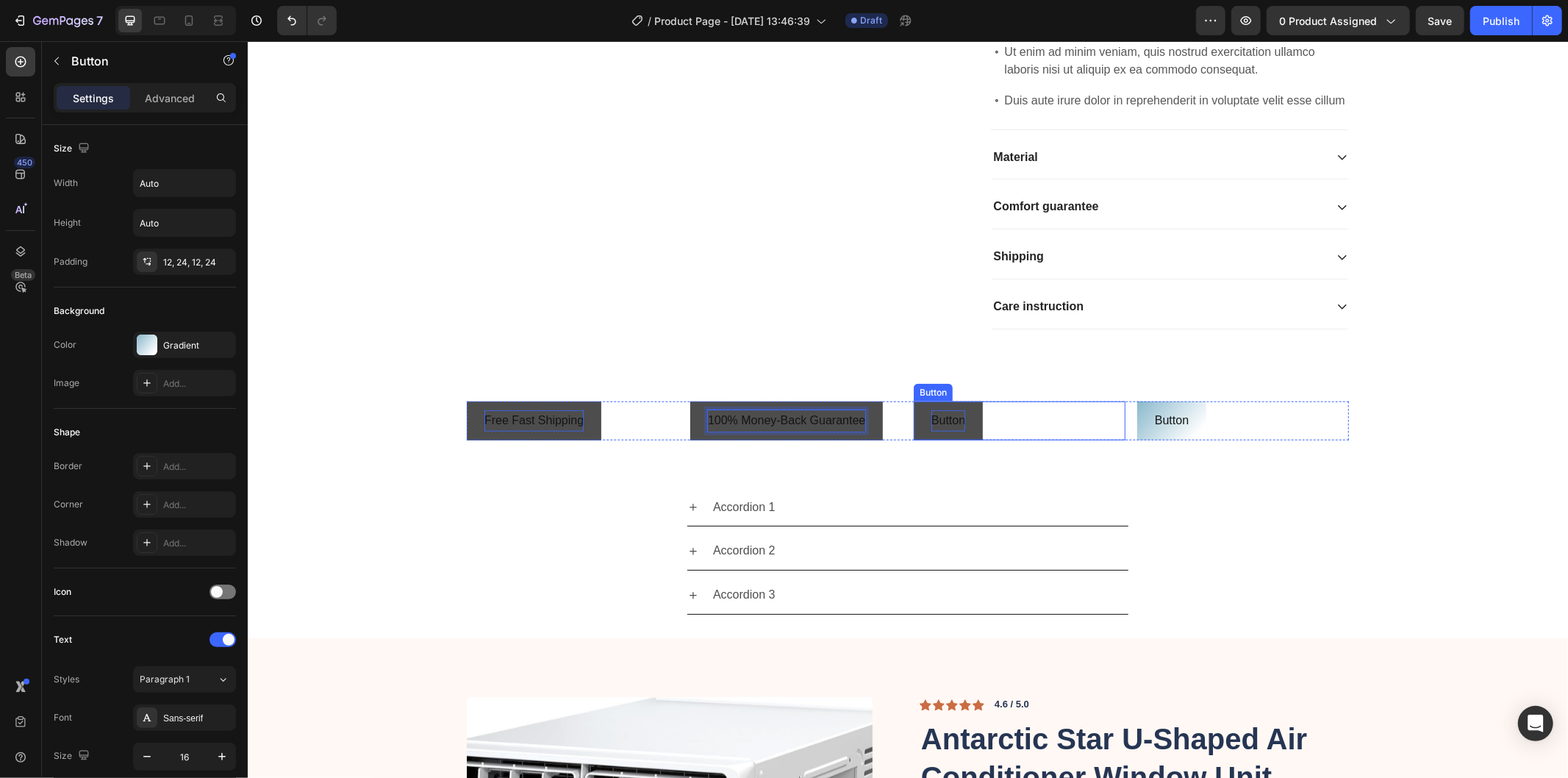
click at [954, 431] on p "Button" at bounding box center [947, 420] width 34 height 21
click at [947, 431] on p "Button" at bounding box center [947, 420] width 34 height 21
click at [931, 431] on p "Free returns [DATE]" at bounding box center [983, 420] width 105 height 21
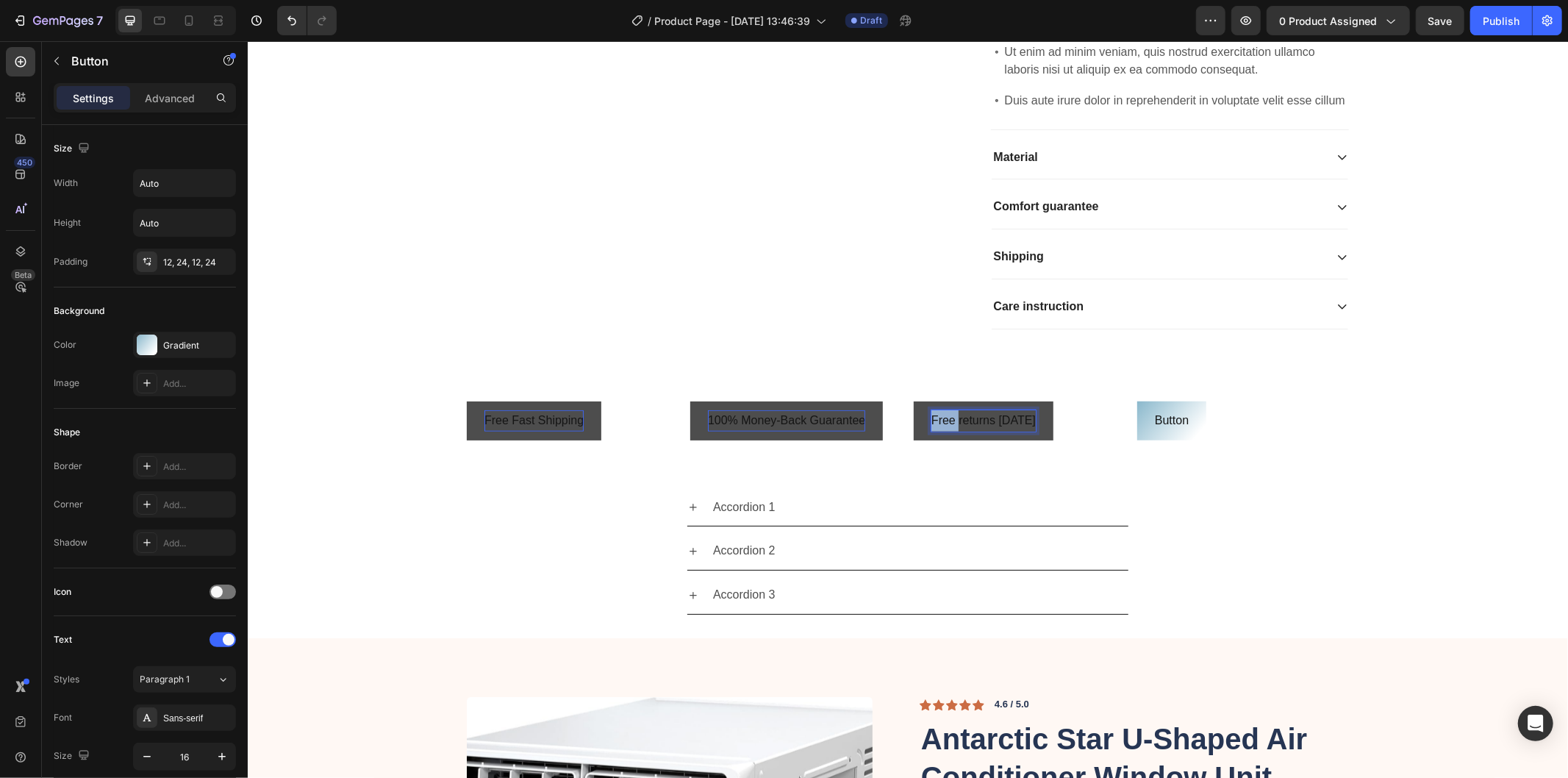
click at [931, 431] on p "Free returns [DATE]" at bounding box center [983, 420] width 105 height 21
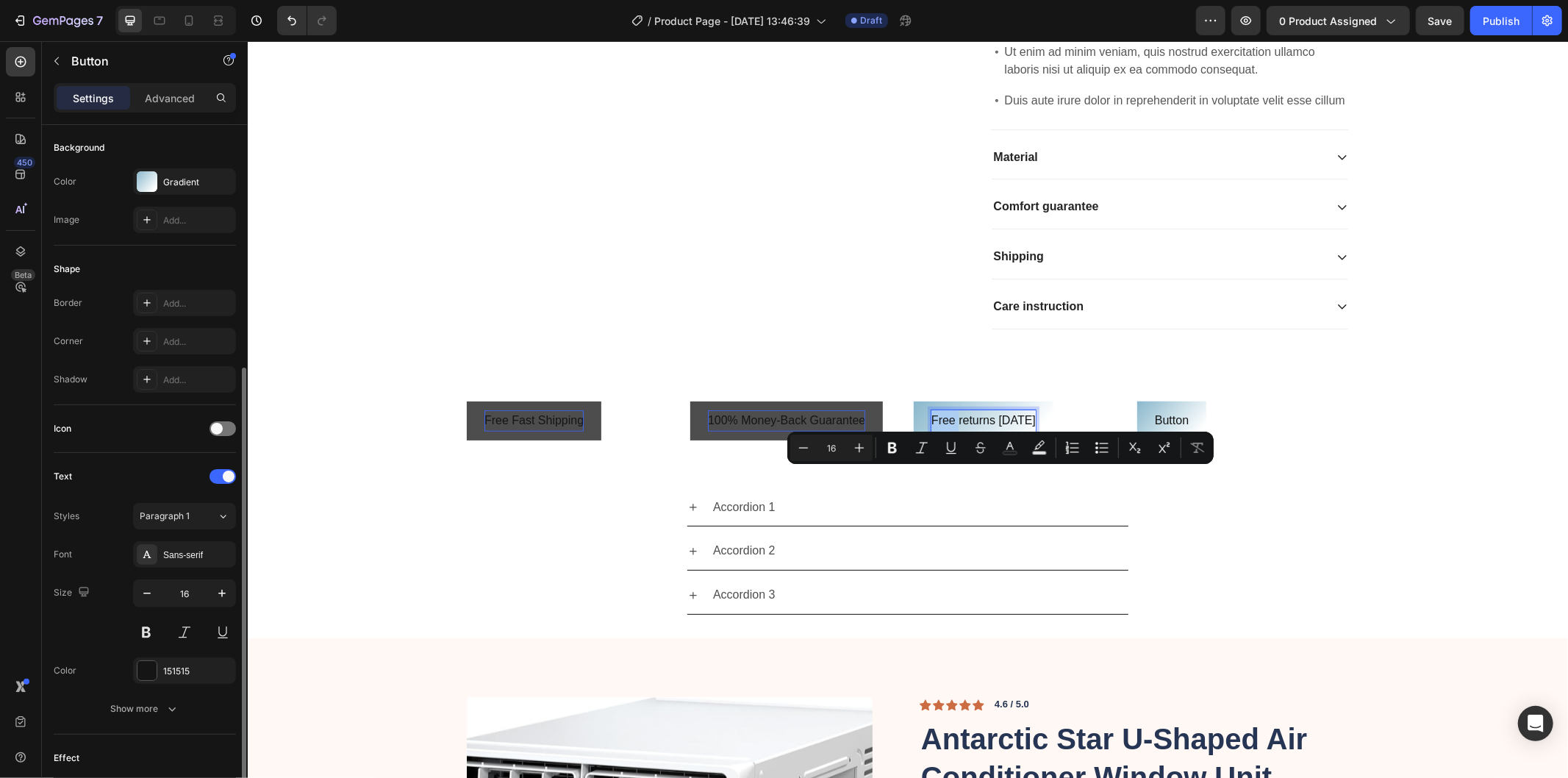
scroll to position [326, 0]
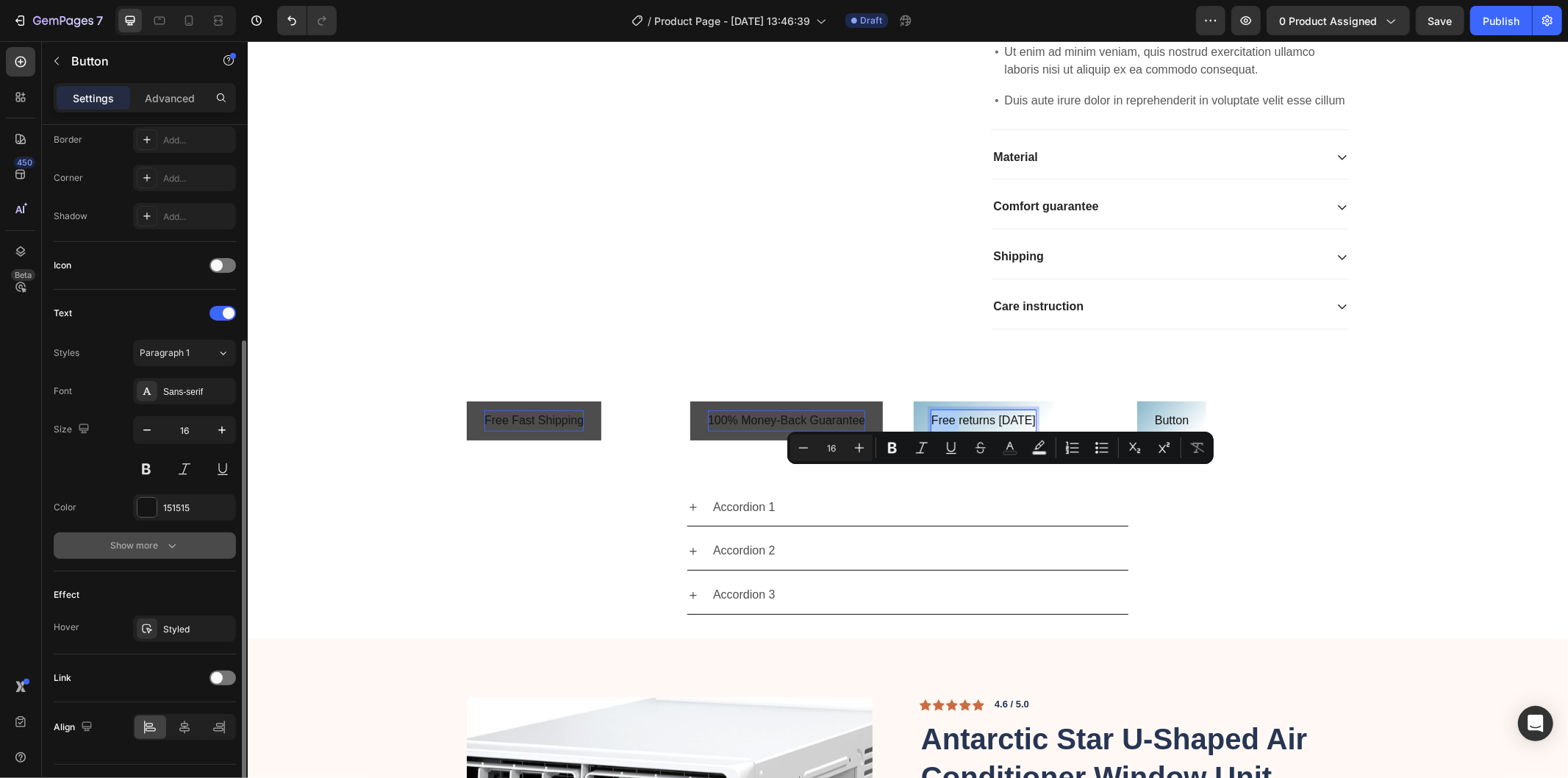
click at [178, 537] on button "Show more" at bounding box center [144, 546] width 182 height 27
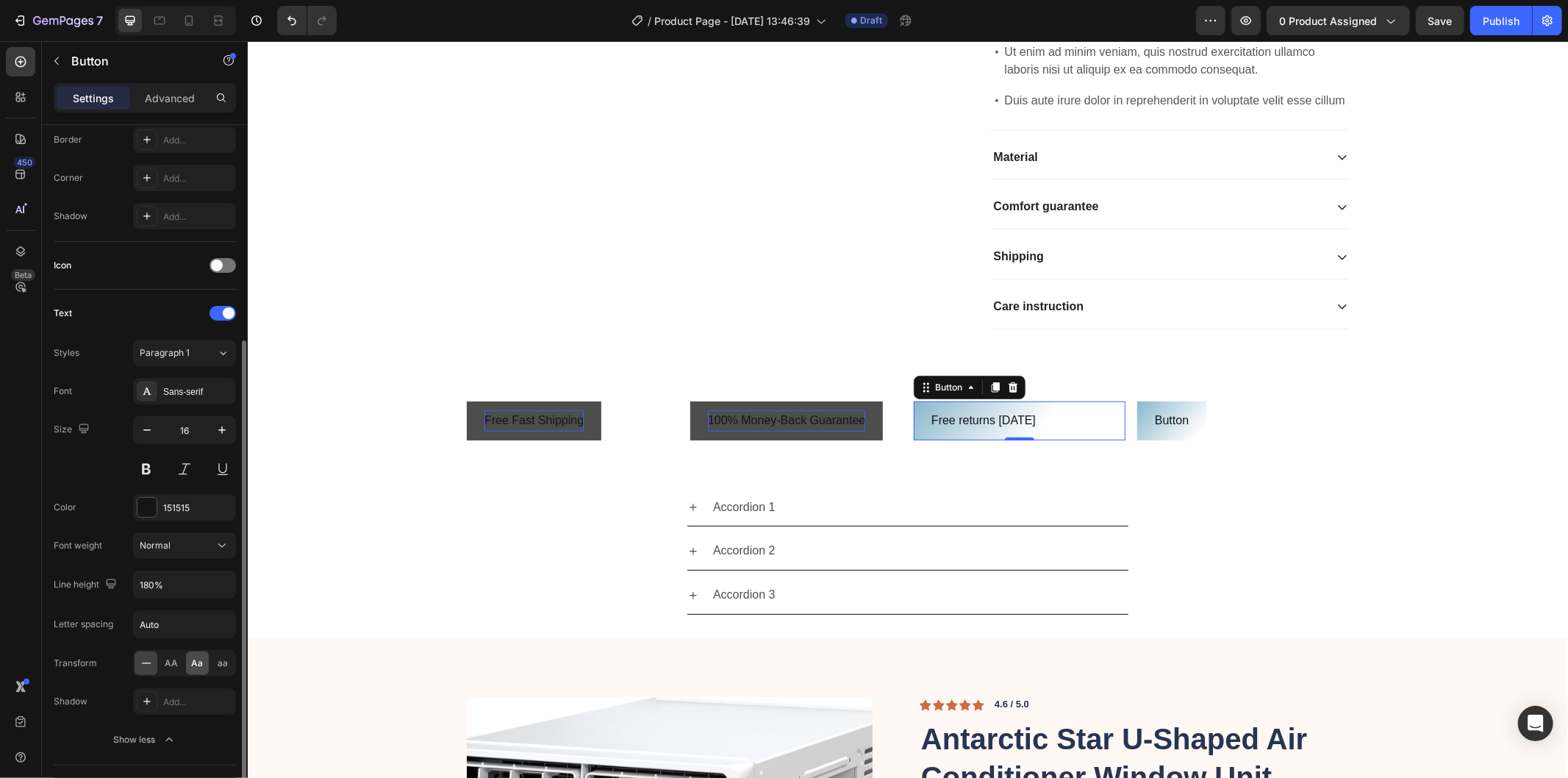
click at [200, 665] on span "Aa" at bounding box center [197, 663] width 12 height 13
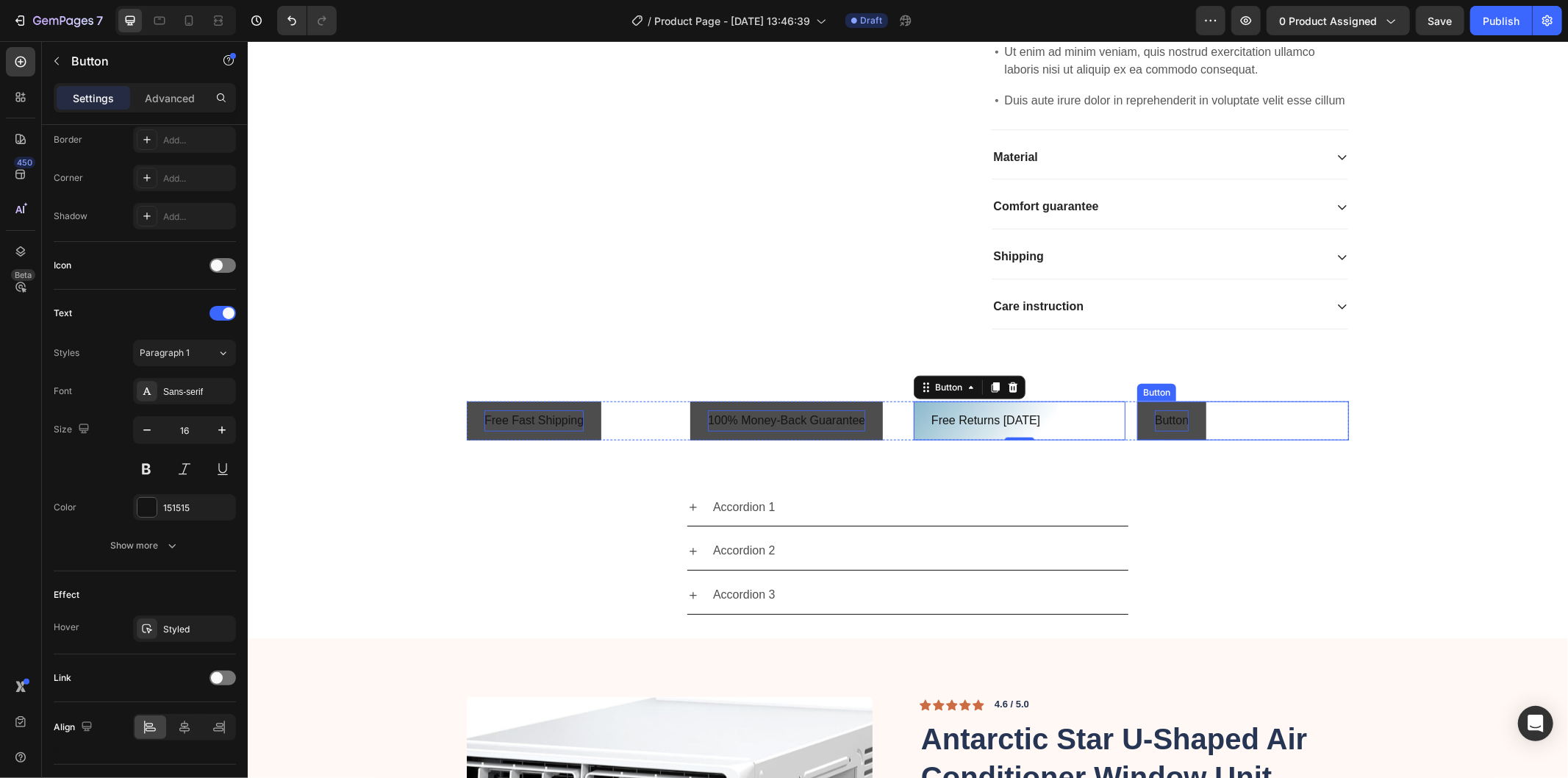
click at [1181, 431] on p "Button" at bounding box center [1171, 420] width 34 height 21
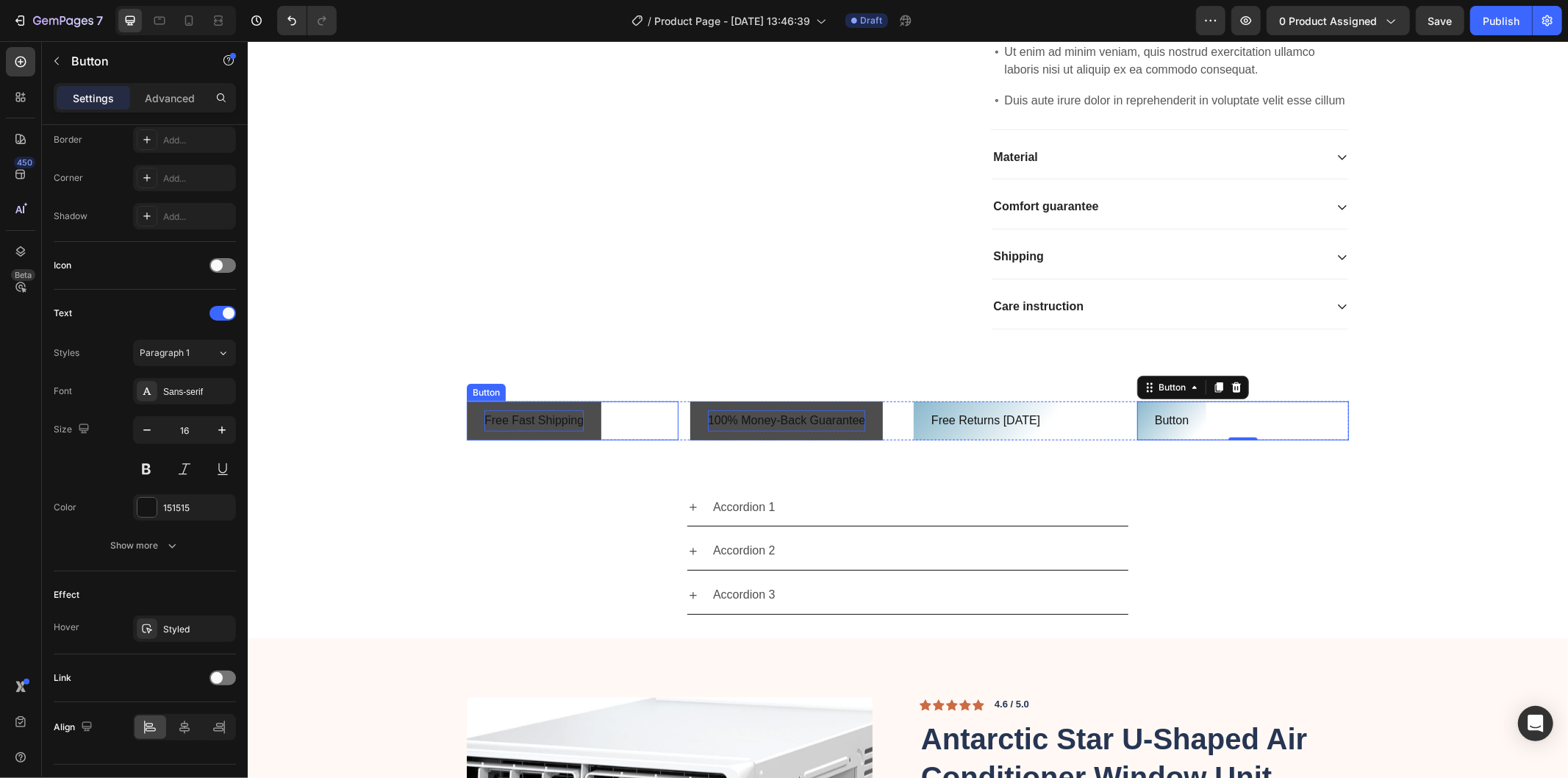
click at [512, 431] on p "Free Fast Shipping" at bounding box center [533, 420] width 99 height 21
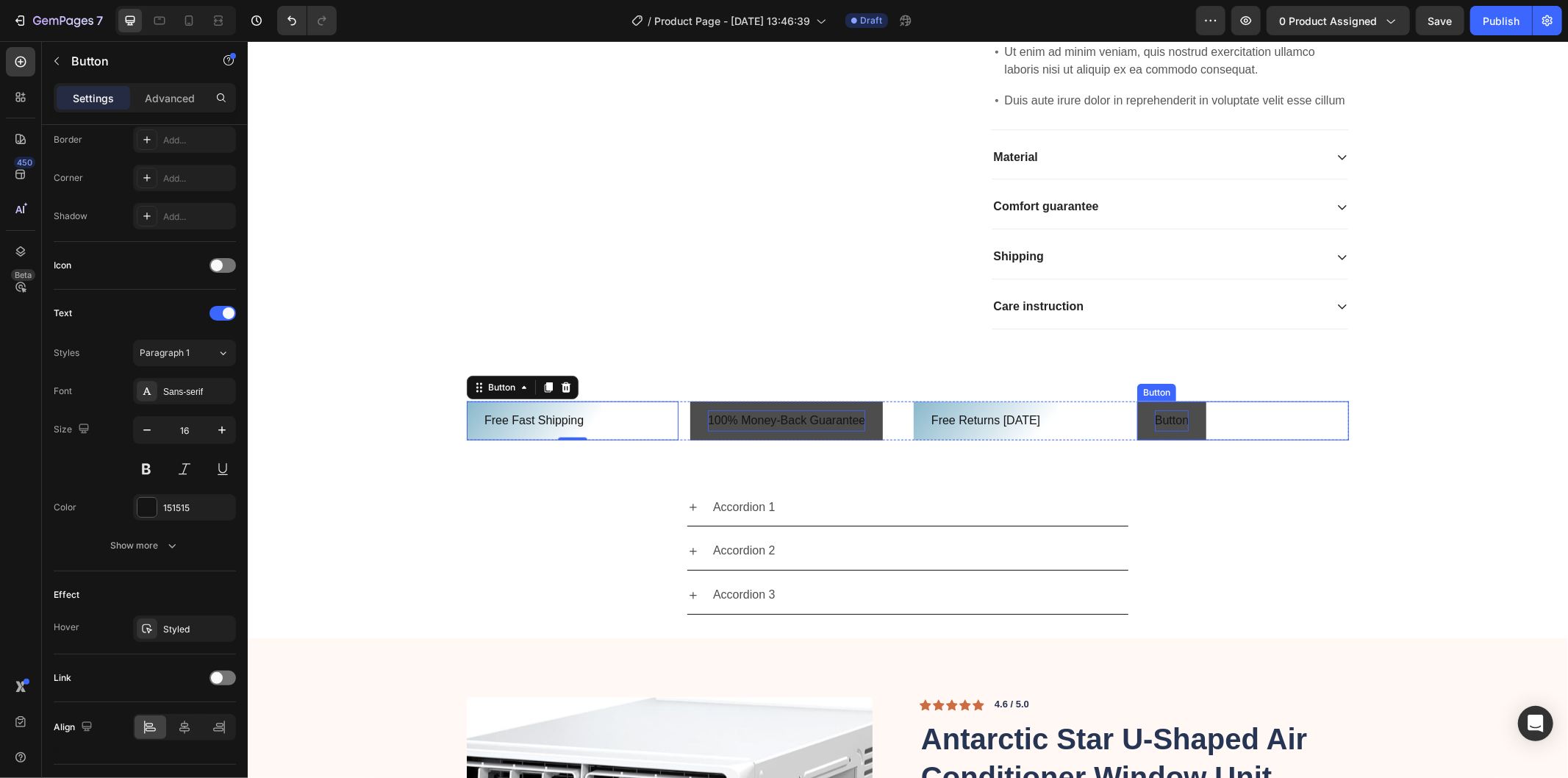
click at [1159, 431] on p "Button" at bounding box center [1171, 420] width 34 height 21
click at [1170, 431] on p "Button" at bounding box center [1171, 420] width 34 height 21
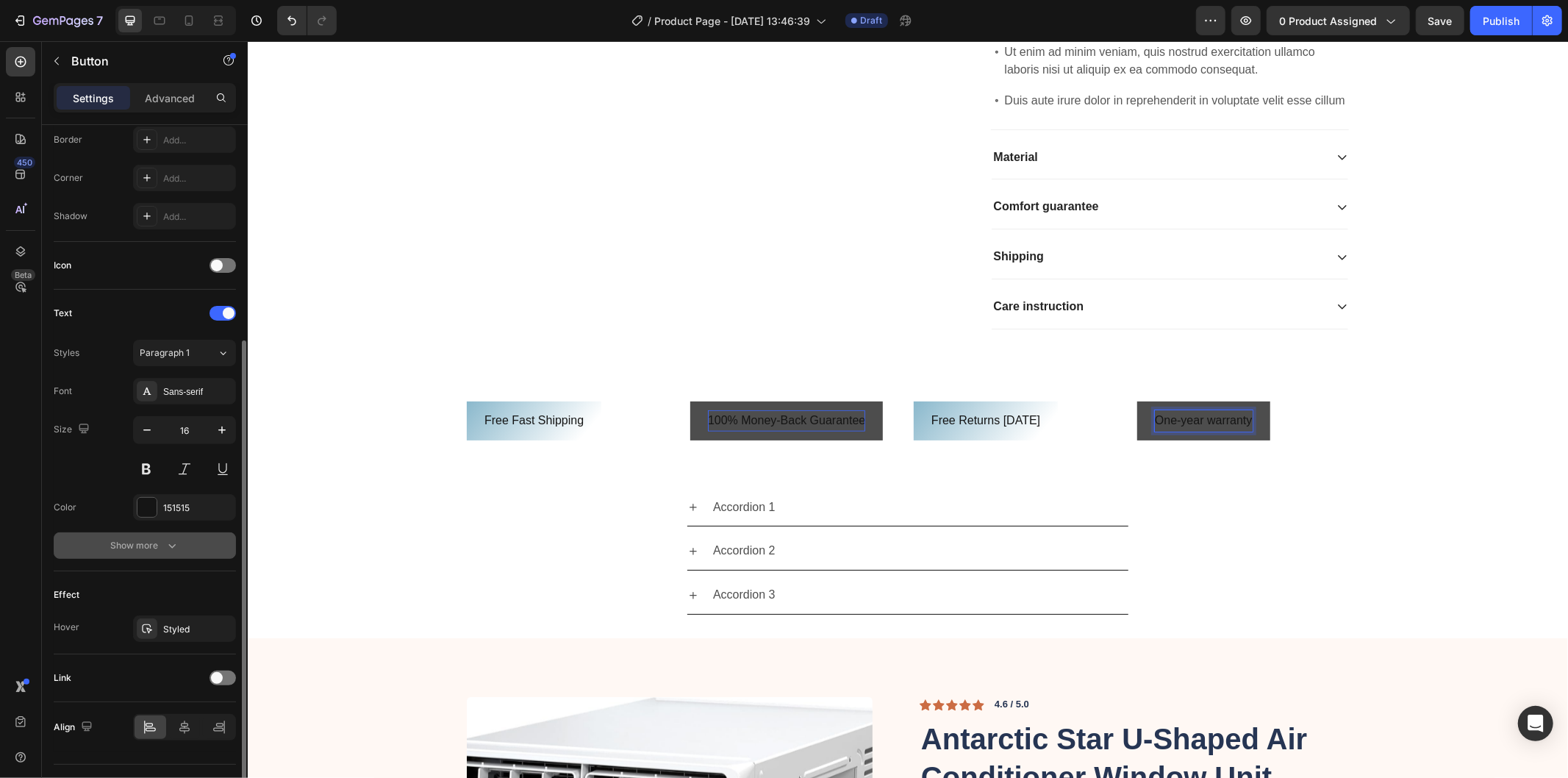
click at [163, 537] on button "Show more" at bounding box center [144, 546] width 182 height 27
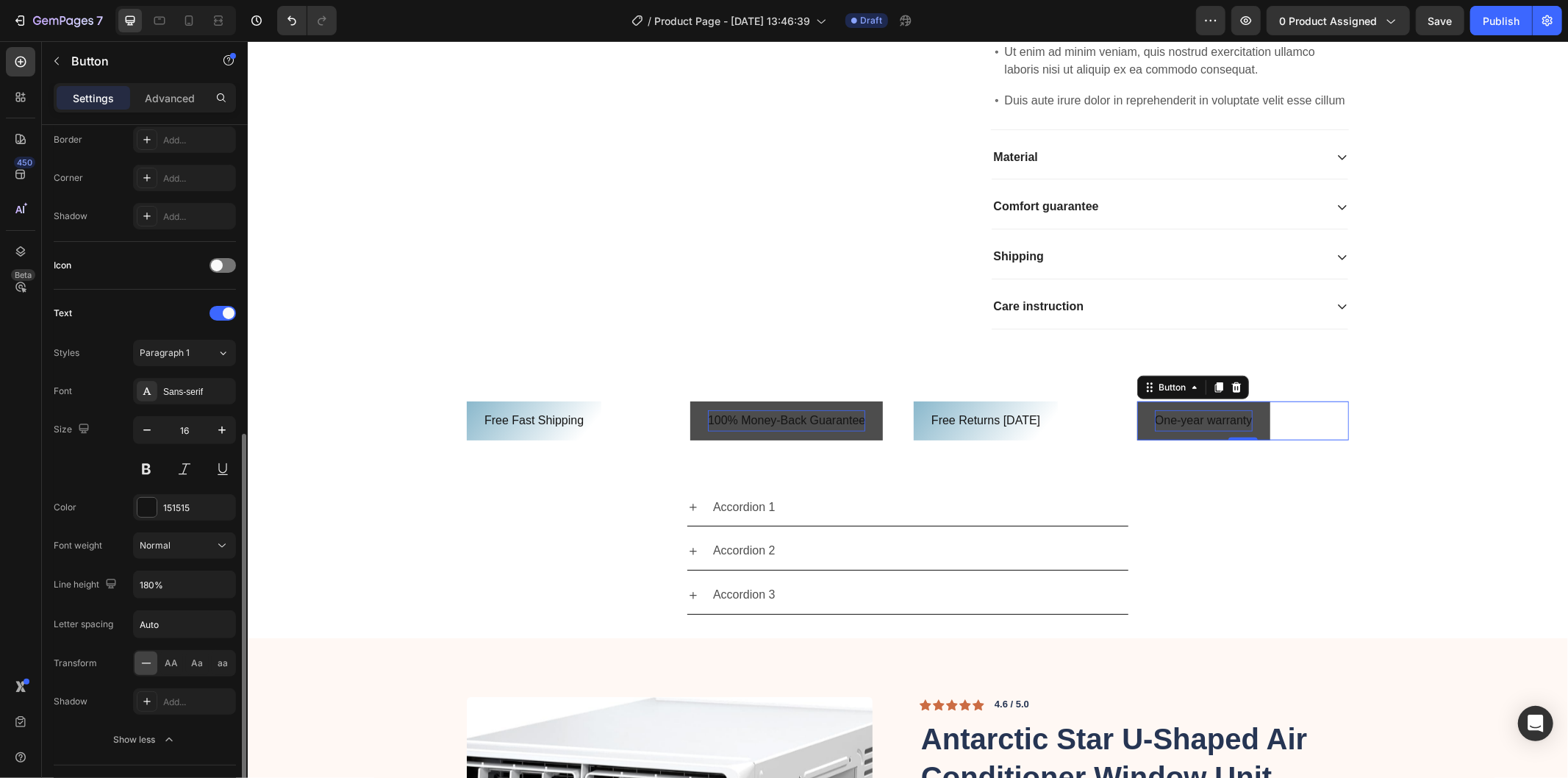
scroll to position [408, 0]
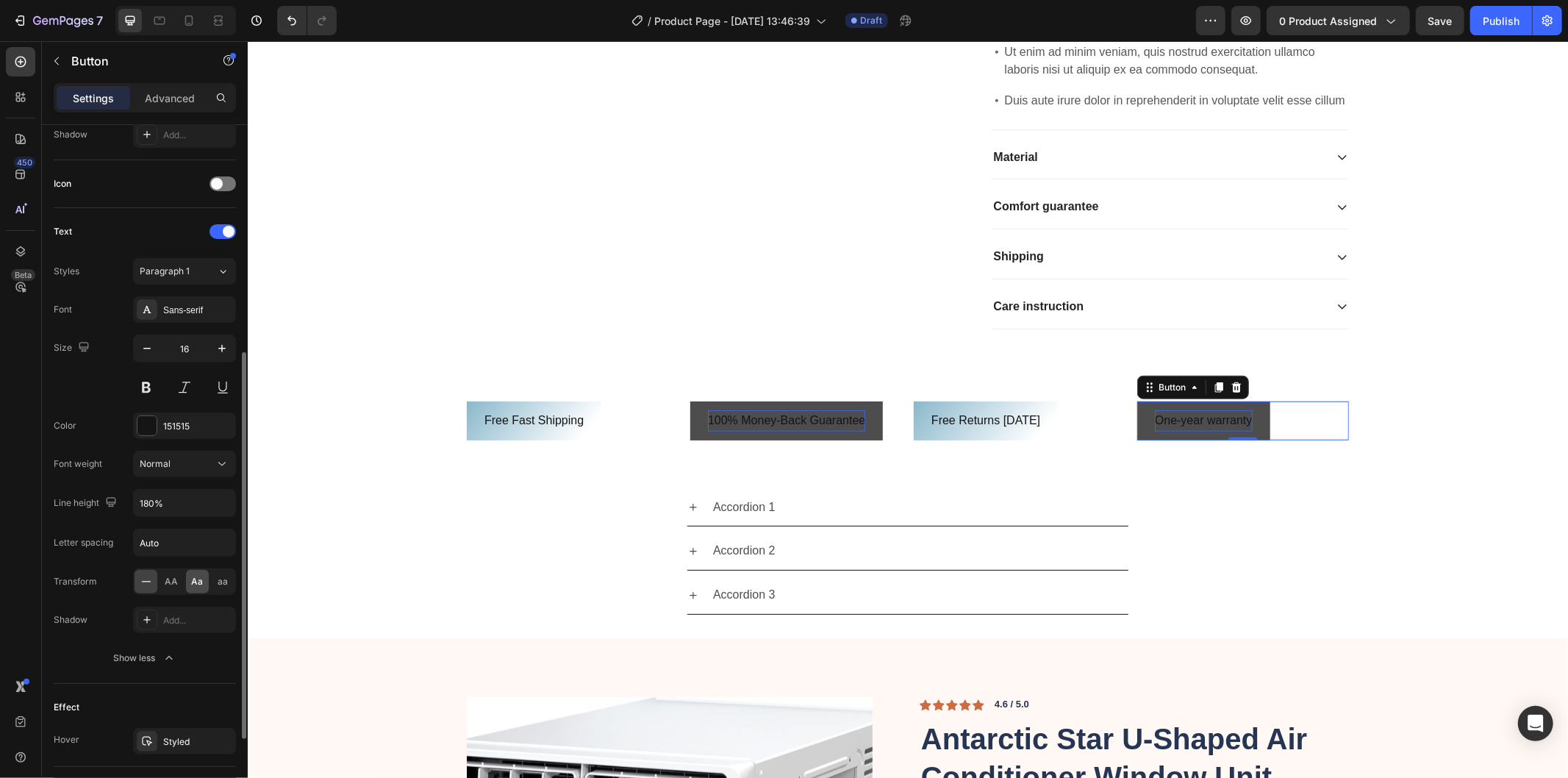
click at [194, 588] on span "Aa" at bounding box center [197, 582] width 12 height 13
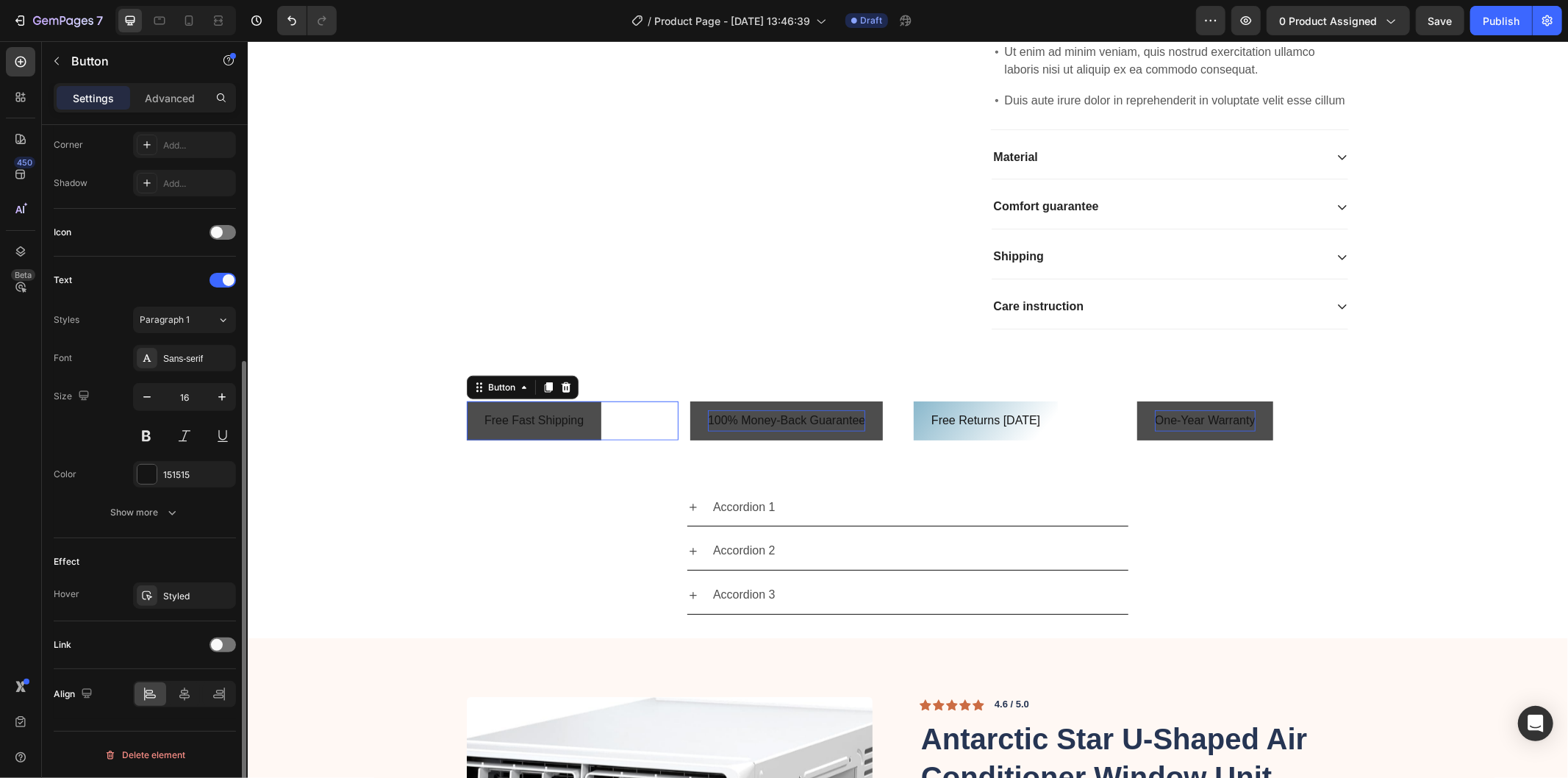
click at [583, 440] on button "Free Fast Shipping" at bounding box center [533, 420] width 134 height 39
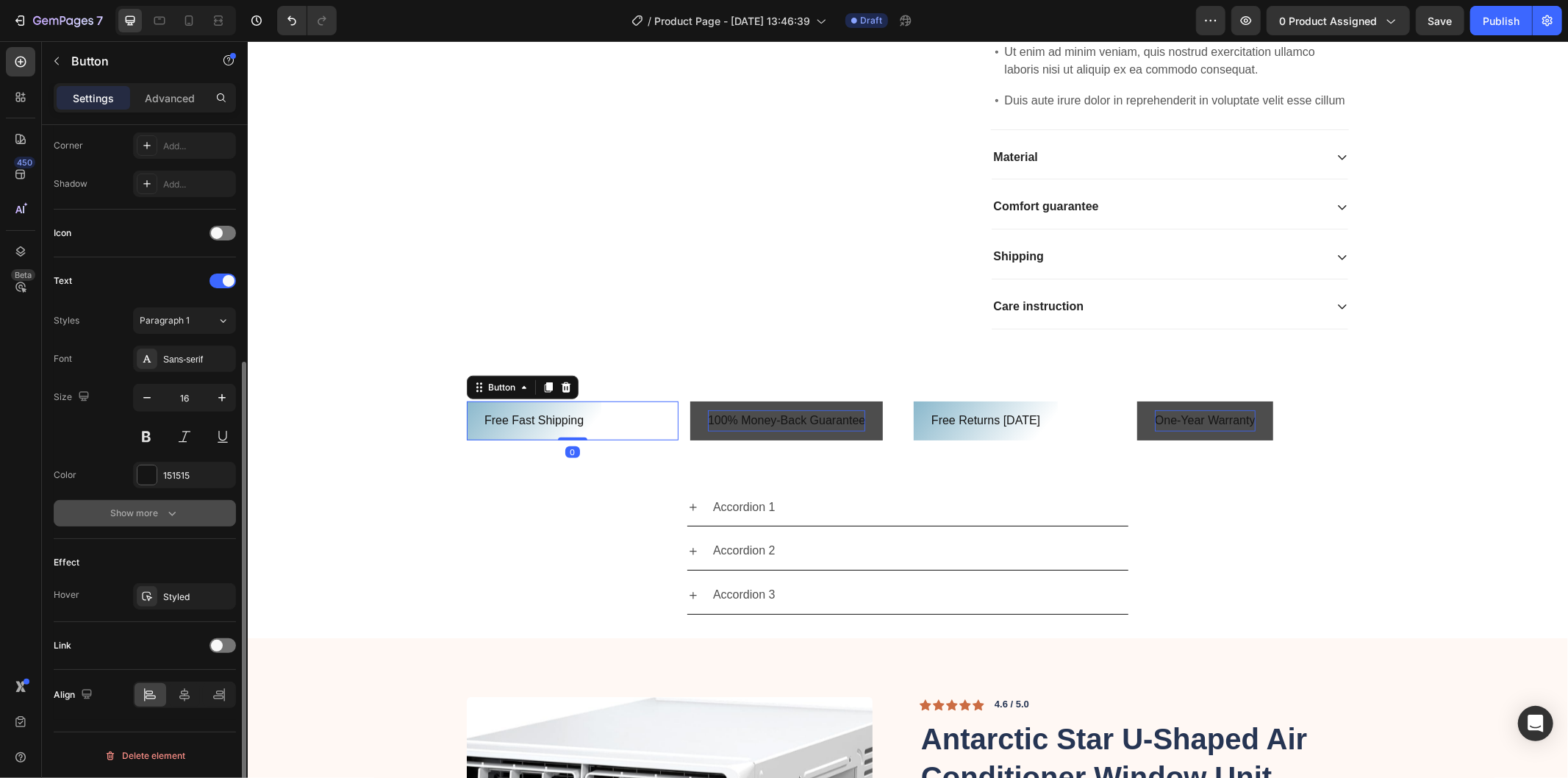
click at [175, 512] on icon "button" at bounding box center [172, 513] width 15 height 15
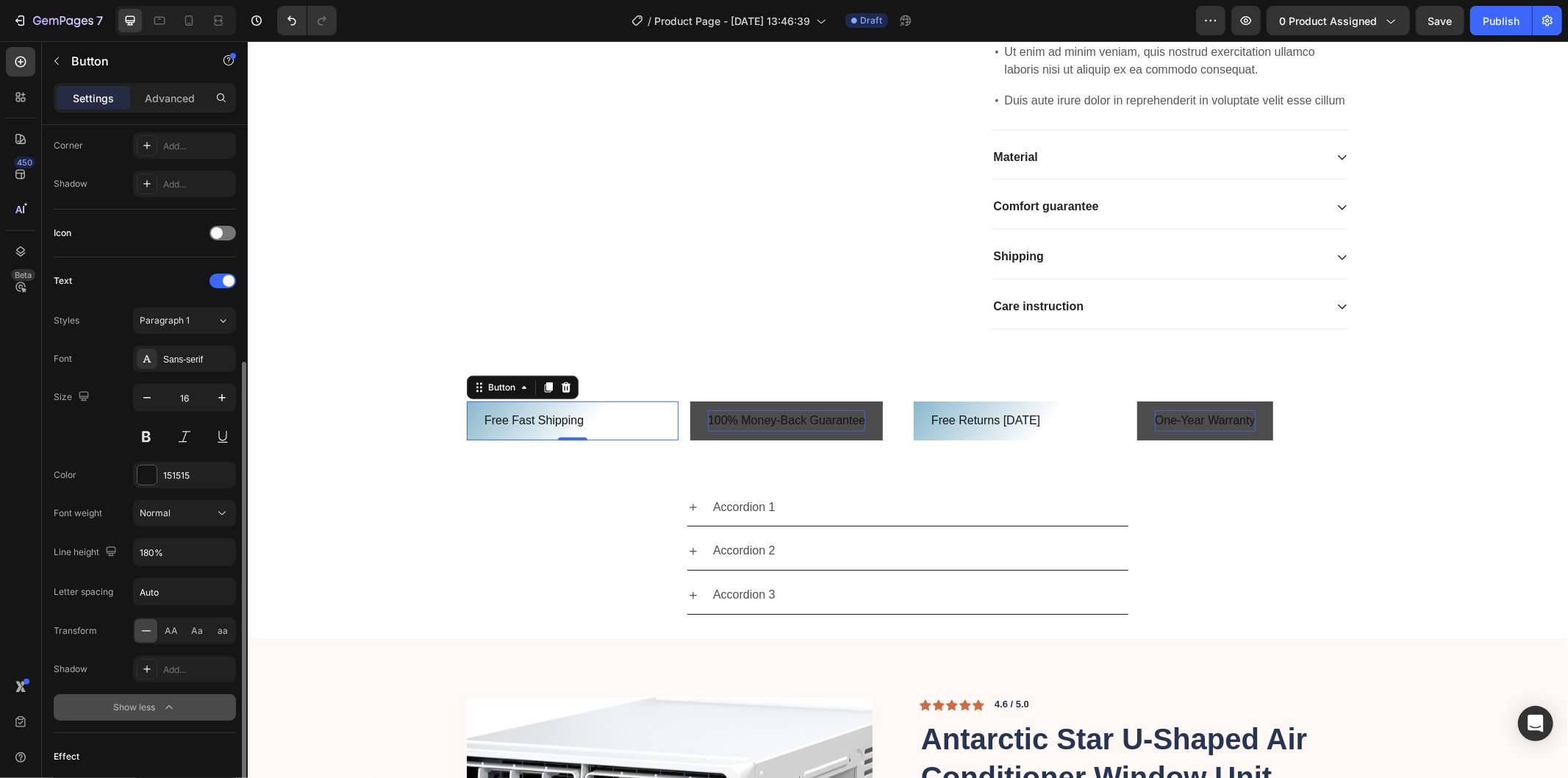
click at [615, 440] on div "Free Fast Shipping Button 0" at bounding box center [571, 420] width 212 height 39
click at [469, 440] on button "Free Fast Shipping" at bounding box center [533, 420] width 134 height 39
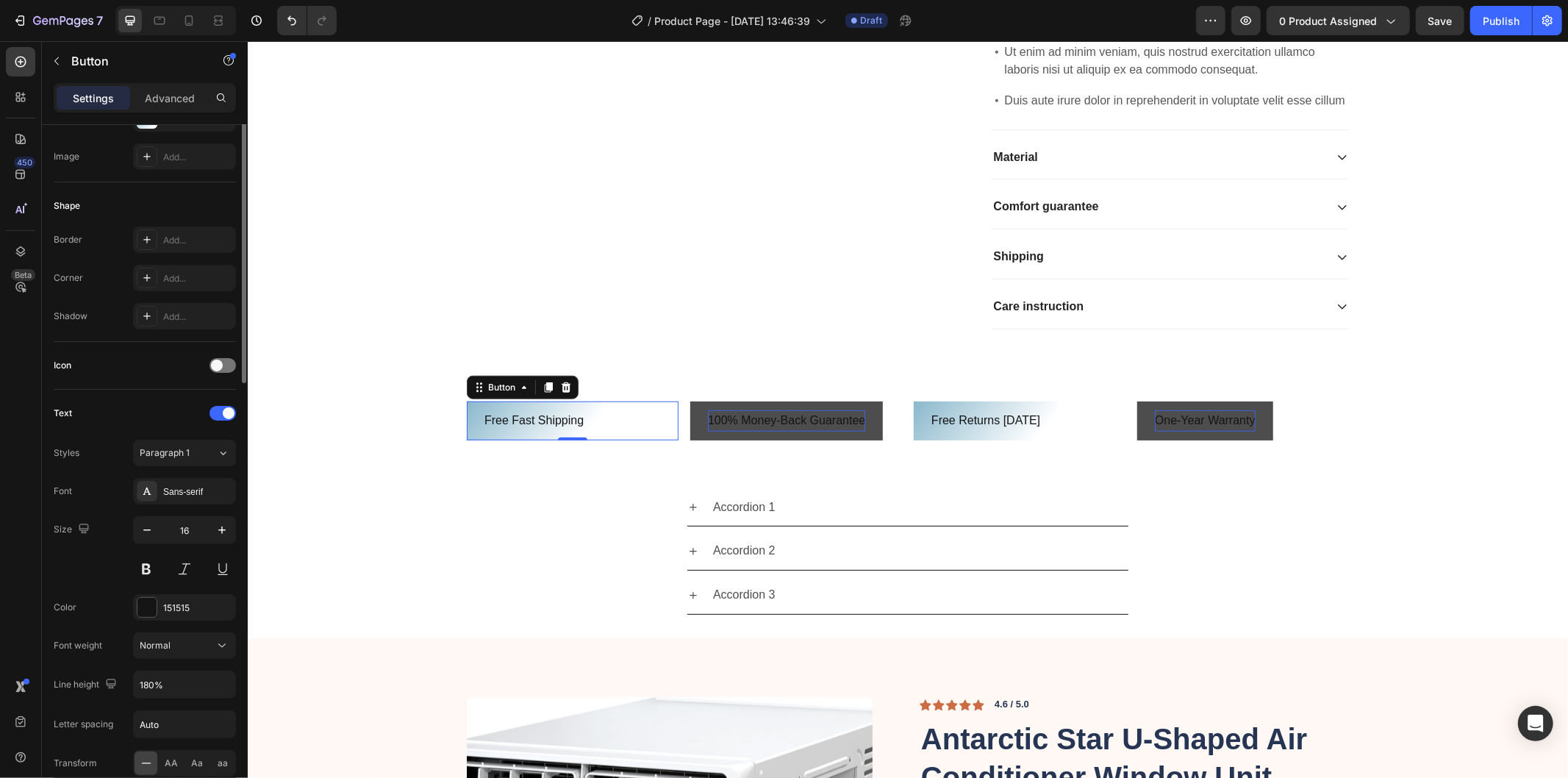
scroll to position [0, 0]
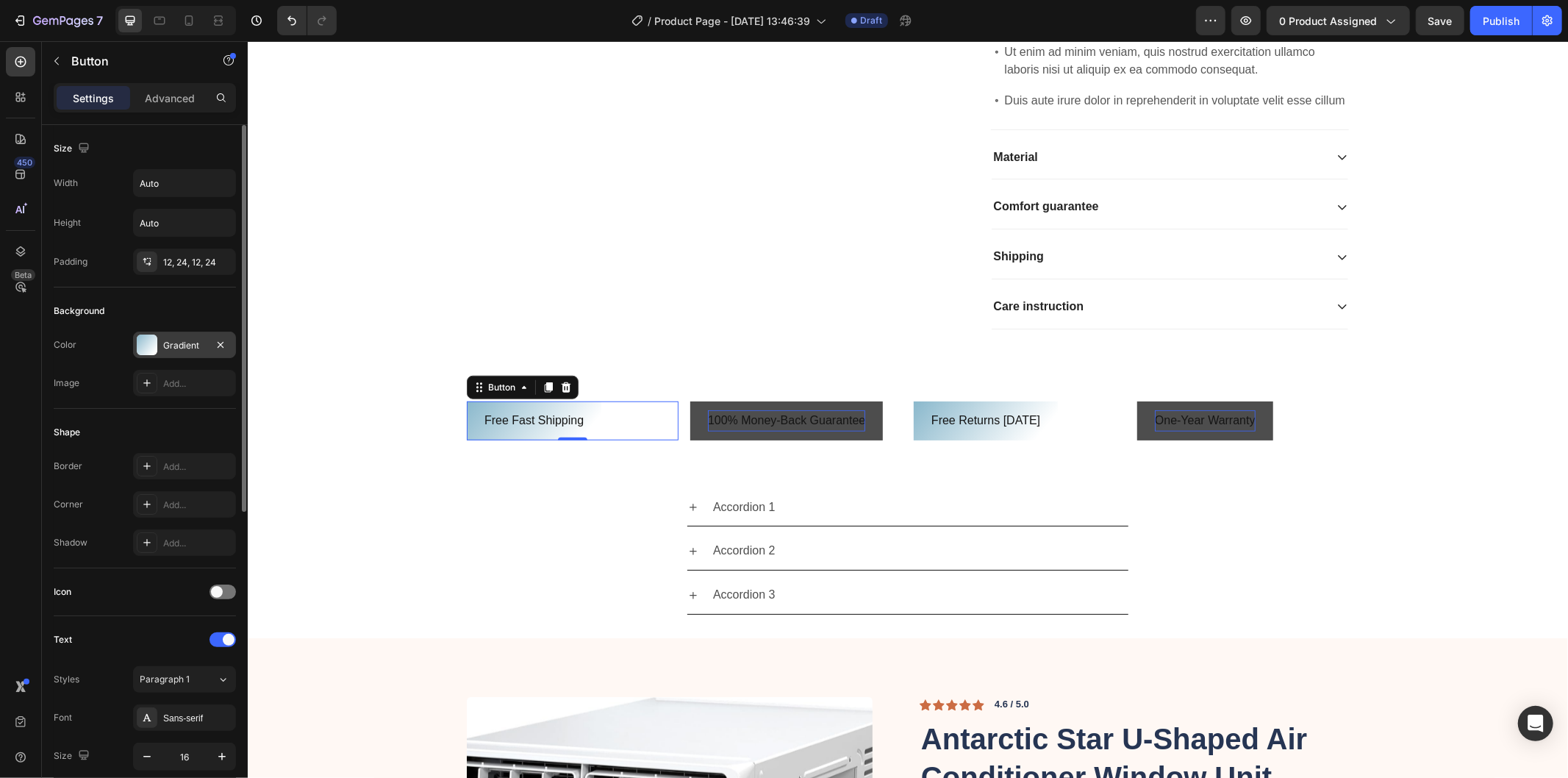
click at [182, 339] on div "Gradient" at bounding box center [184, 345] width 43 height 13
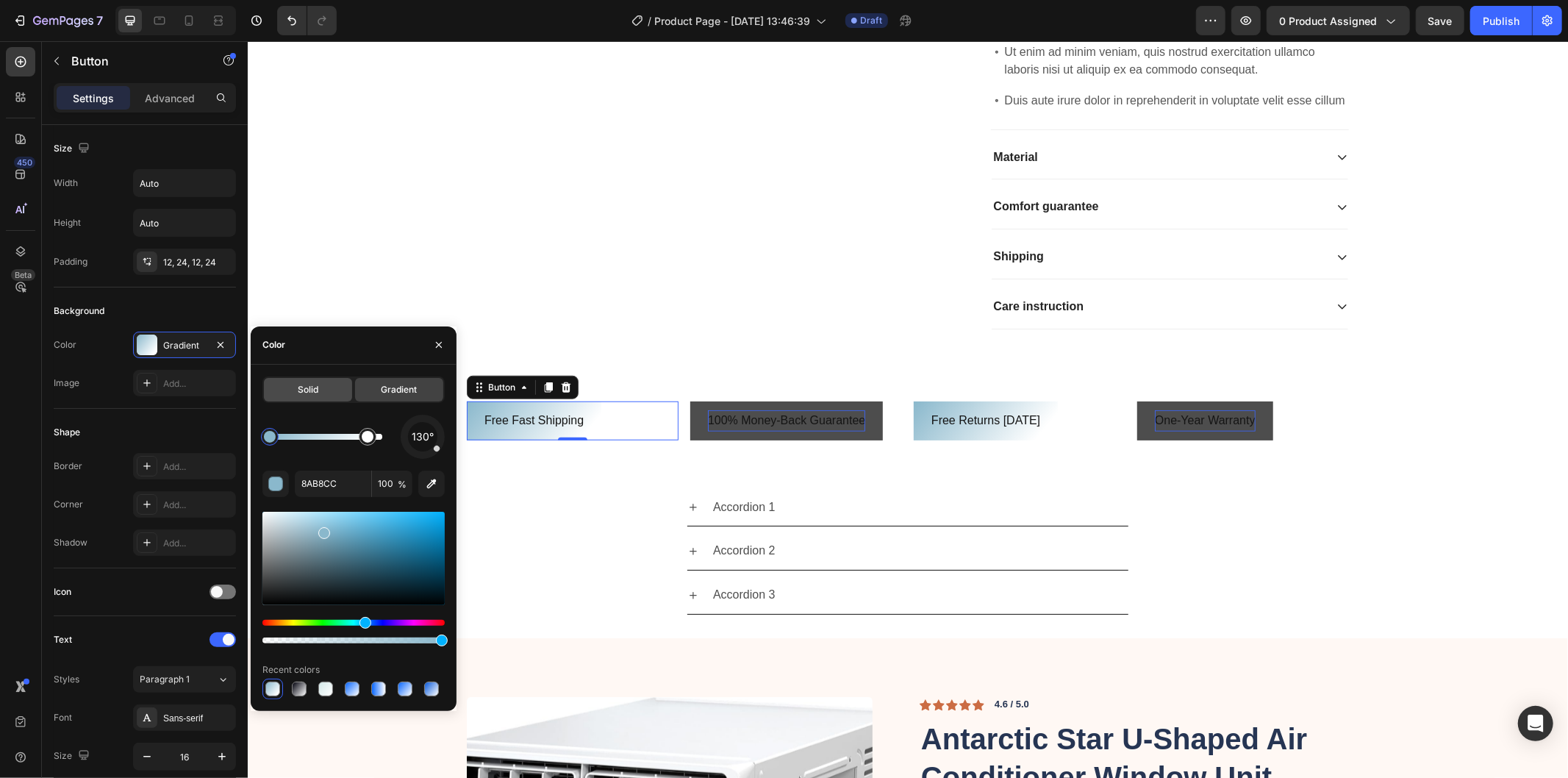
click at [339, 393] on div "Solid" at bounding box center [307, 389] width 88 height 23
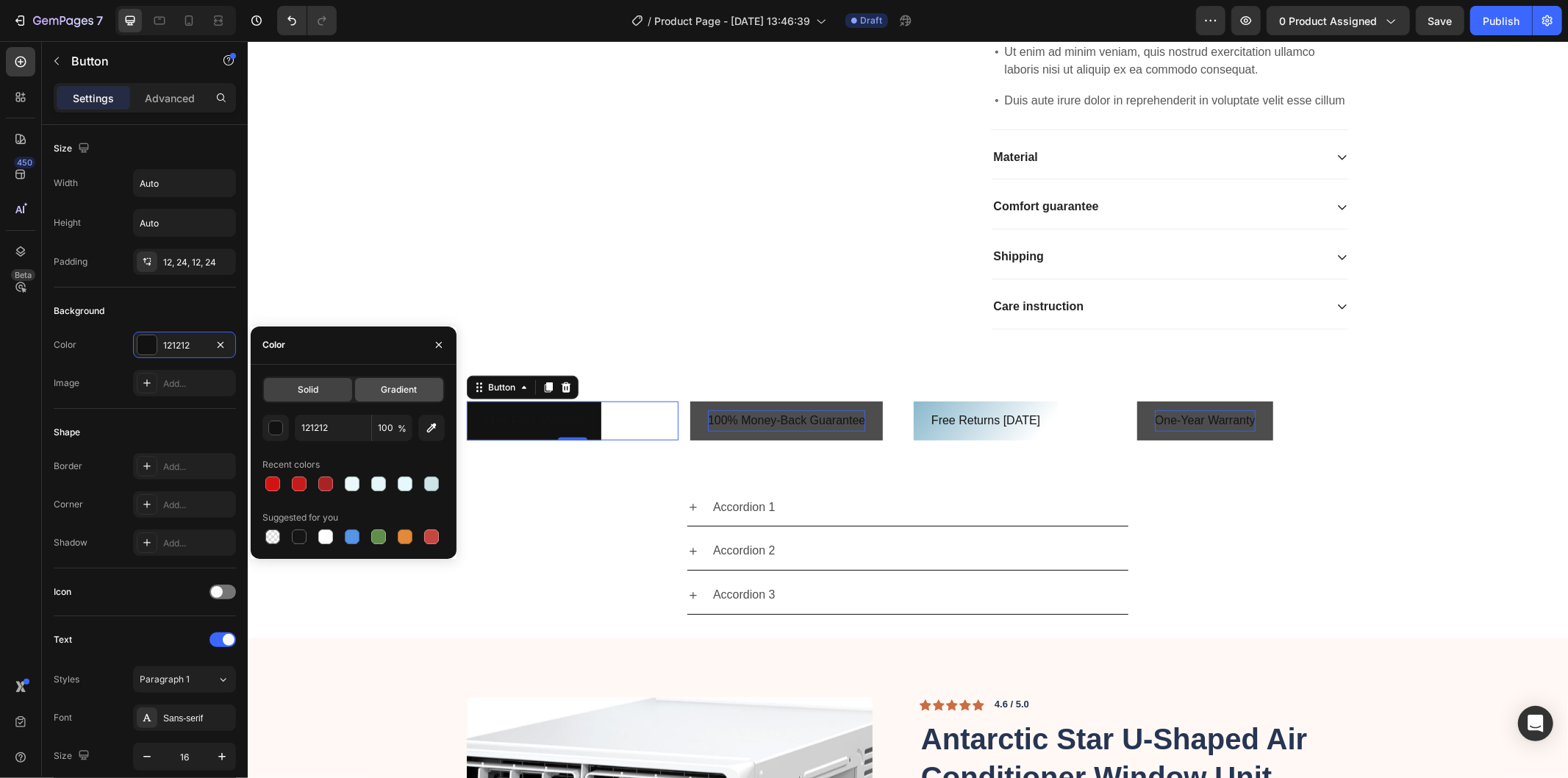
click at [383, 390] on span "Gradient" at bounding box center [398, 390] width 36 height 13
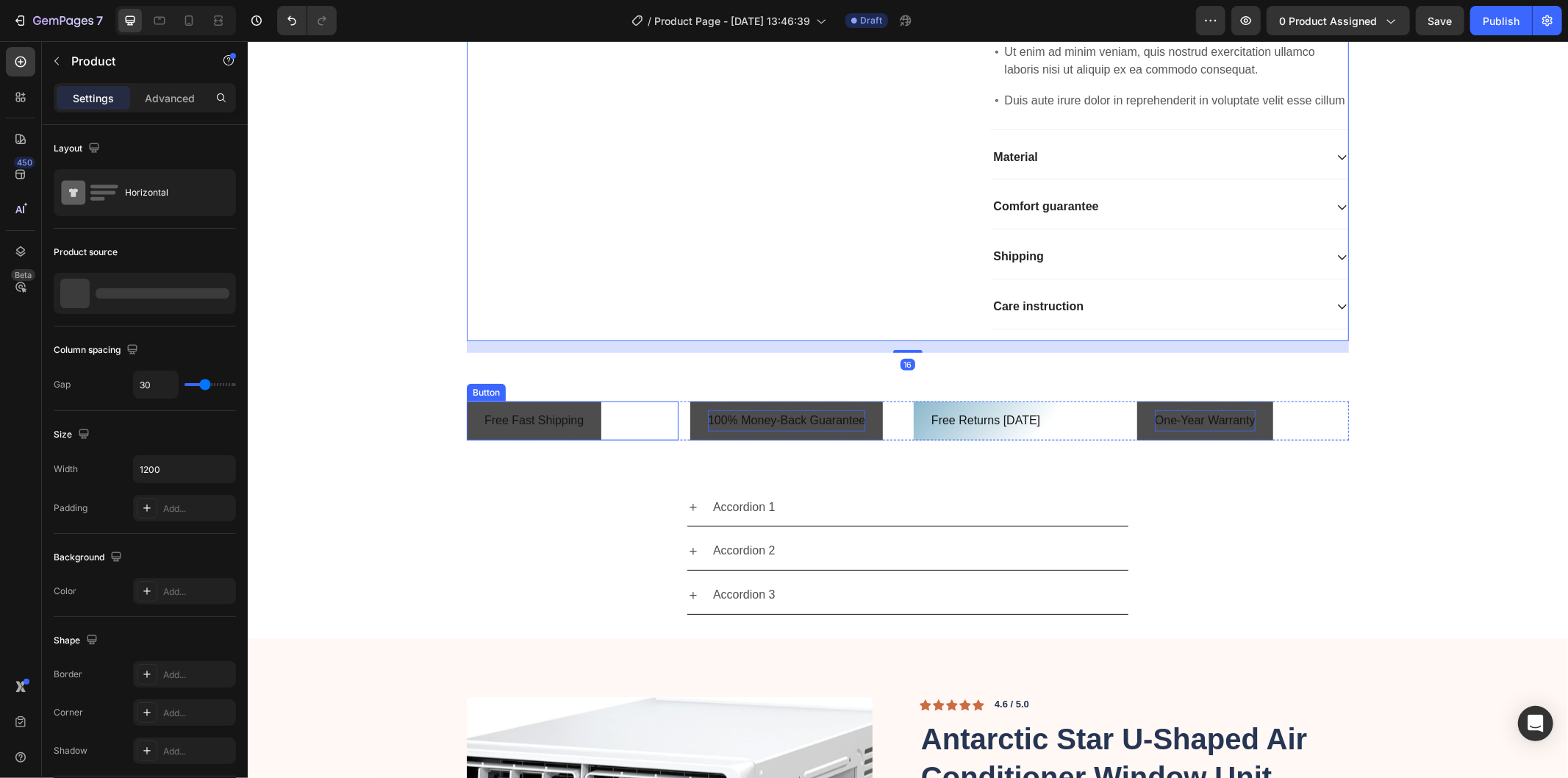
click at [475, 440] on button "Free Fast Shipping" at bounding box center [533, 420] width 134 height 39
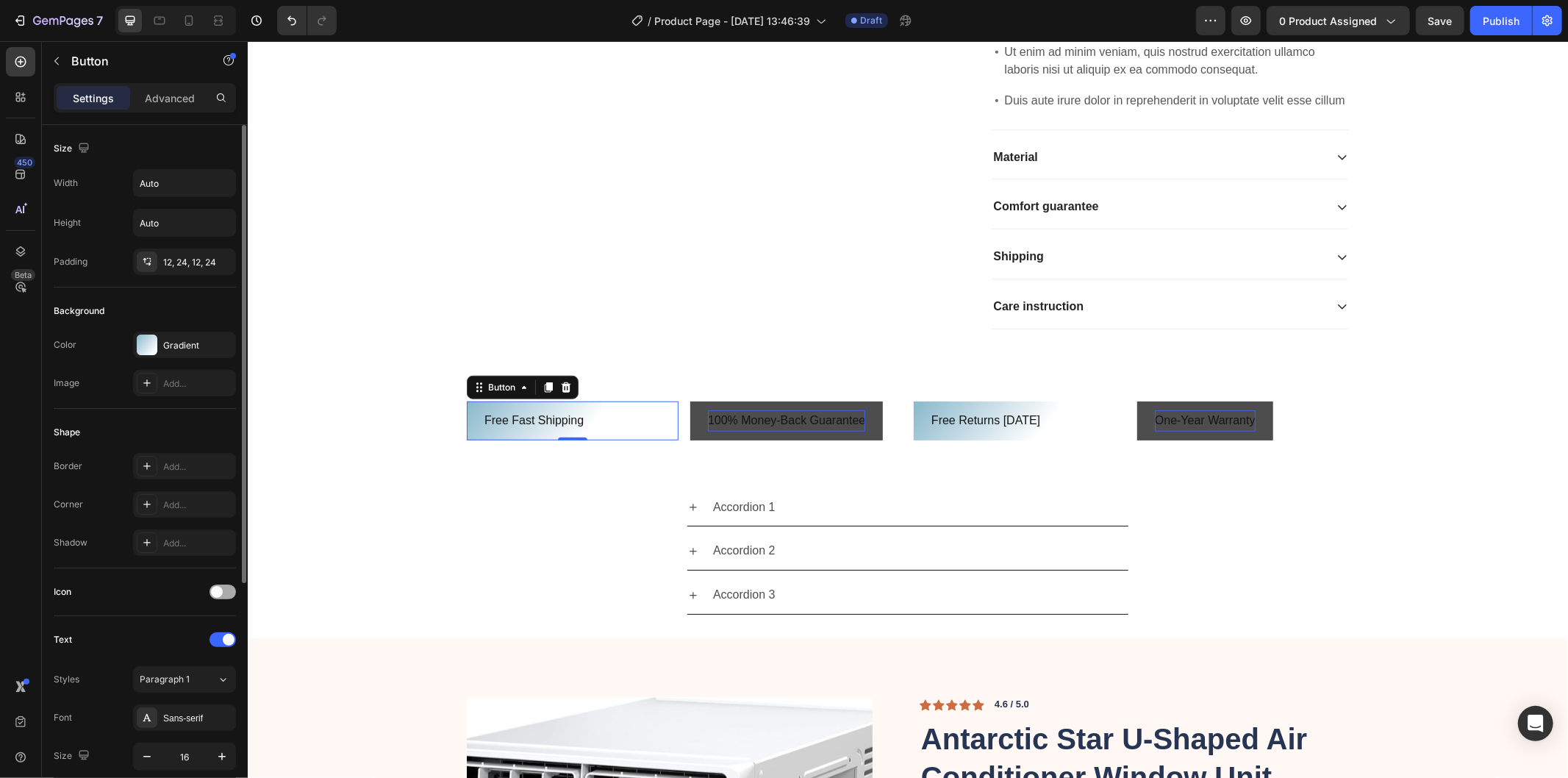
click at [223, 597] on div at bounding box center [222, 592] width 27 height 15
click at [147, 630] on icon at bounding box center [146, 628] width 12 height 12
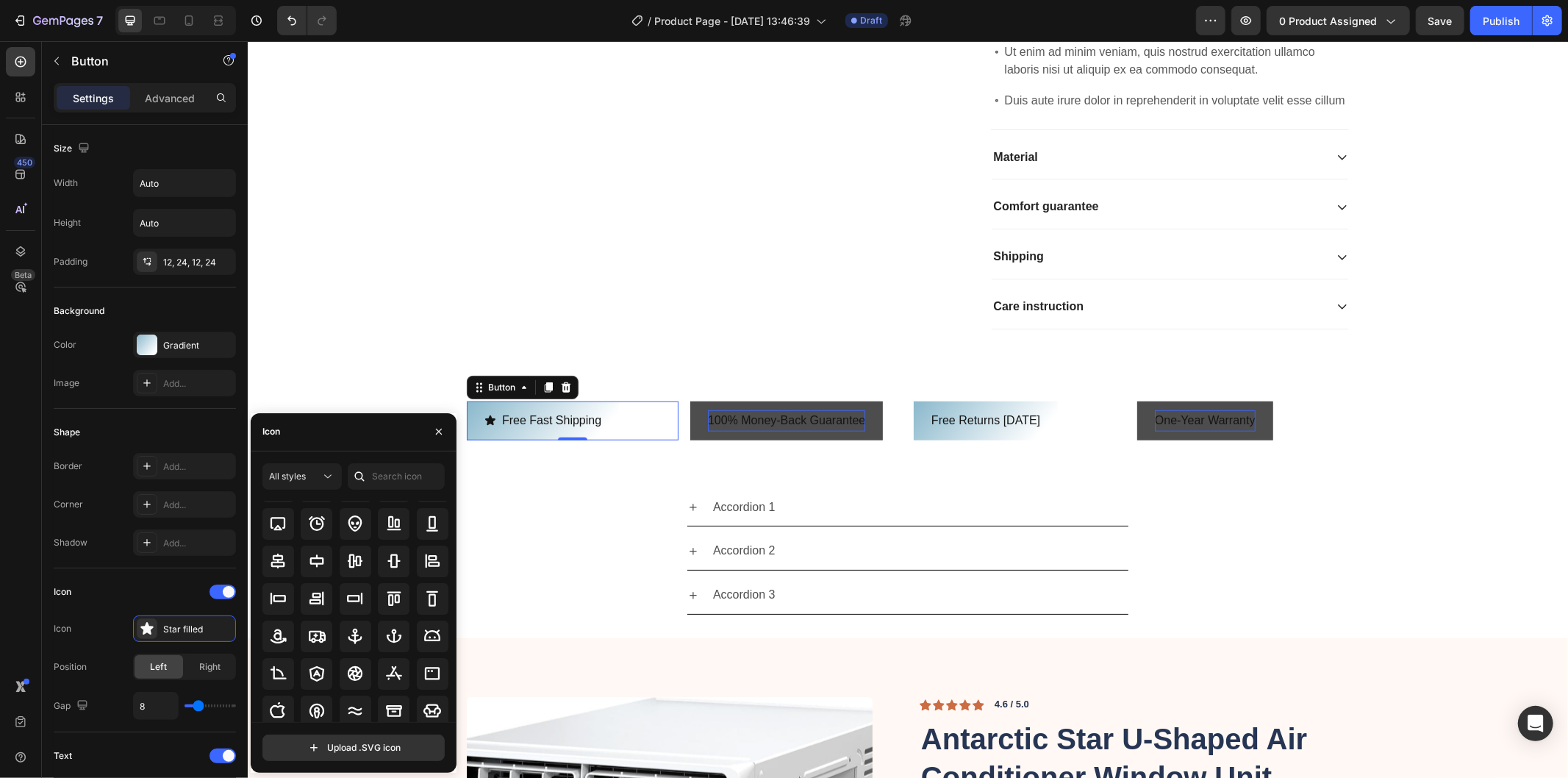
scroll to position [160, 0]
click at [394, 480] on input "text" at bounding box center [395, 476] width 97 height 27
type input "car"
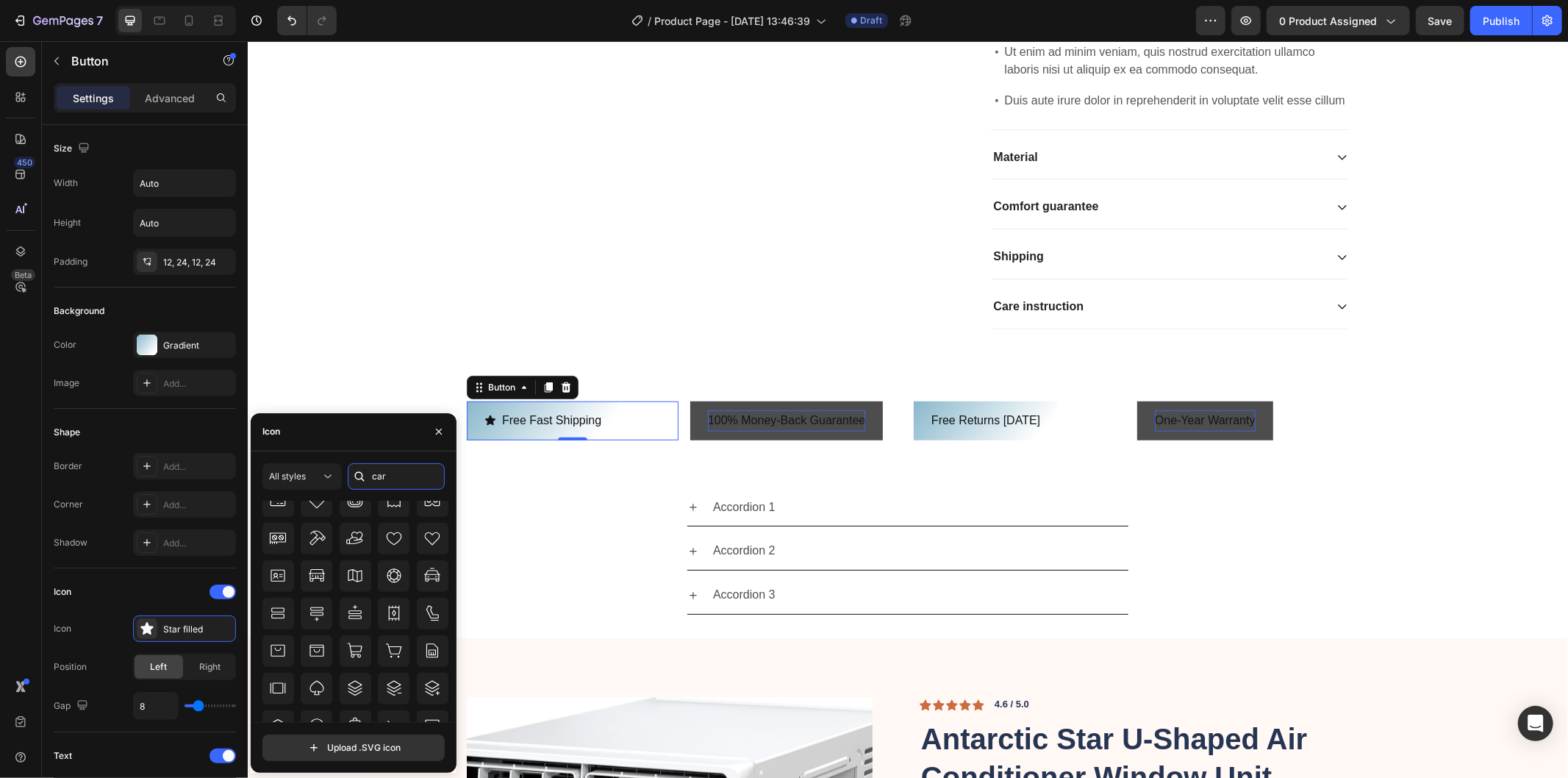
scroll to position [957, 0]
click at [415, 483] on input "car" at bounding box center [395, 476] width 97 height 27
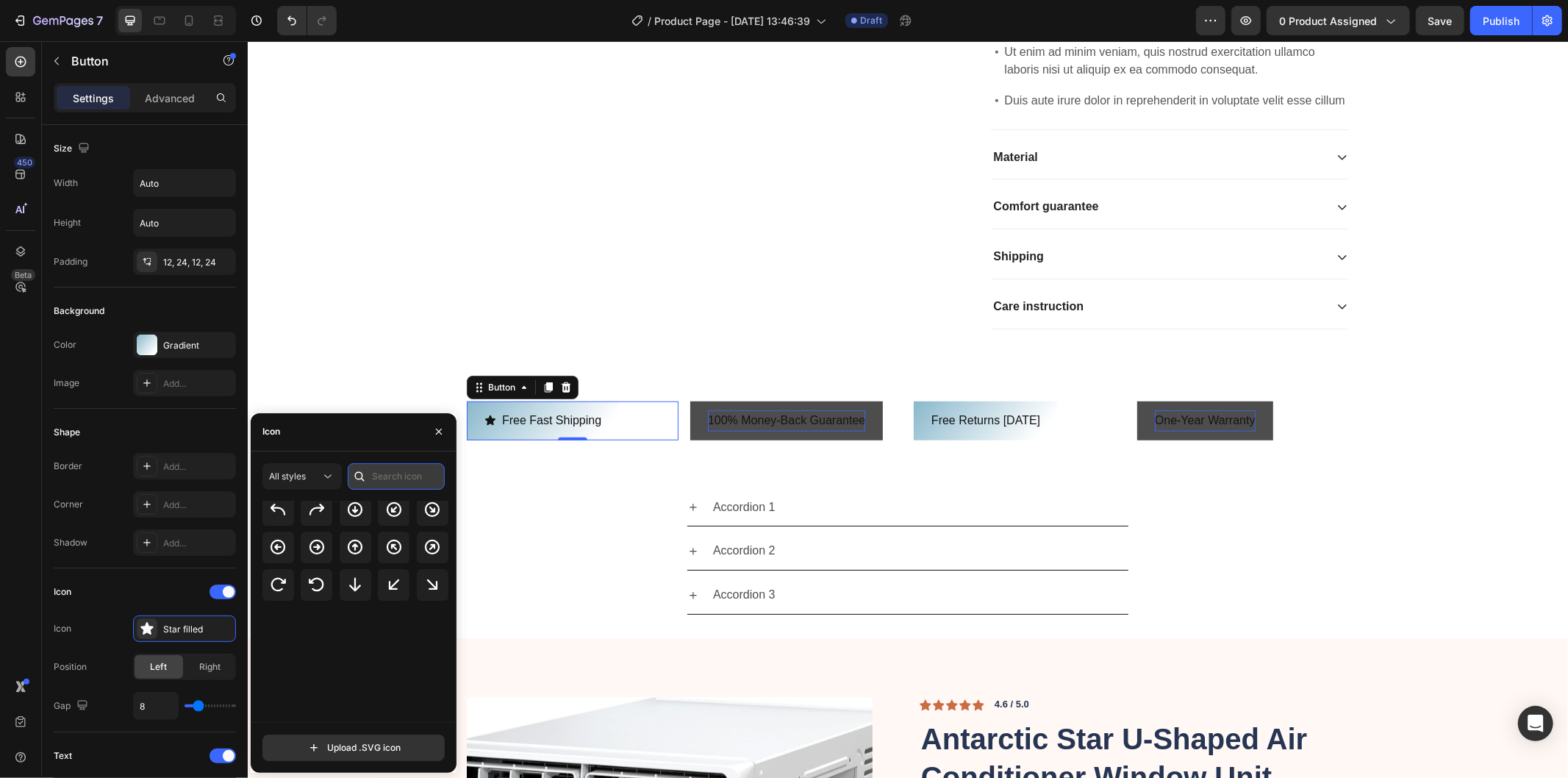
scroll to position [0, 0]
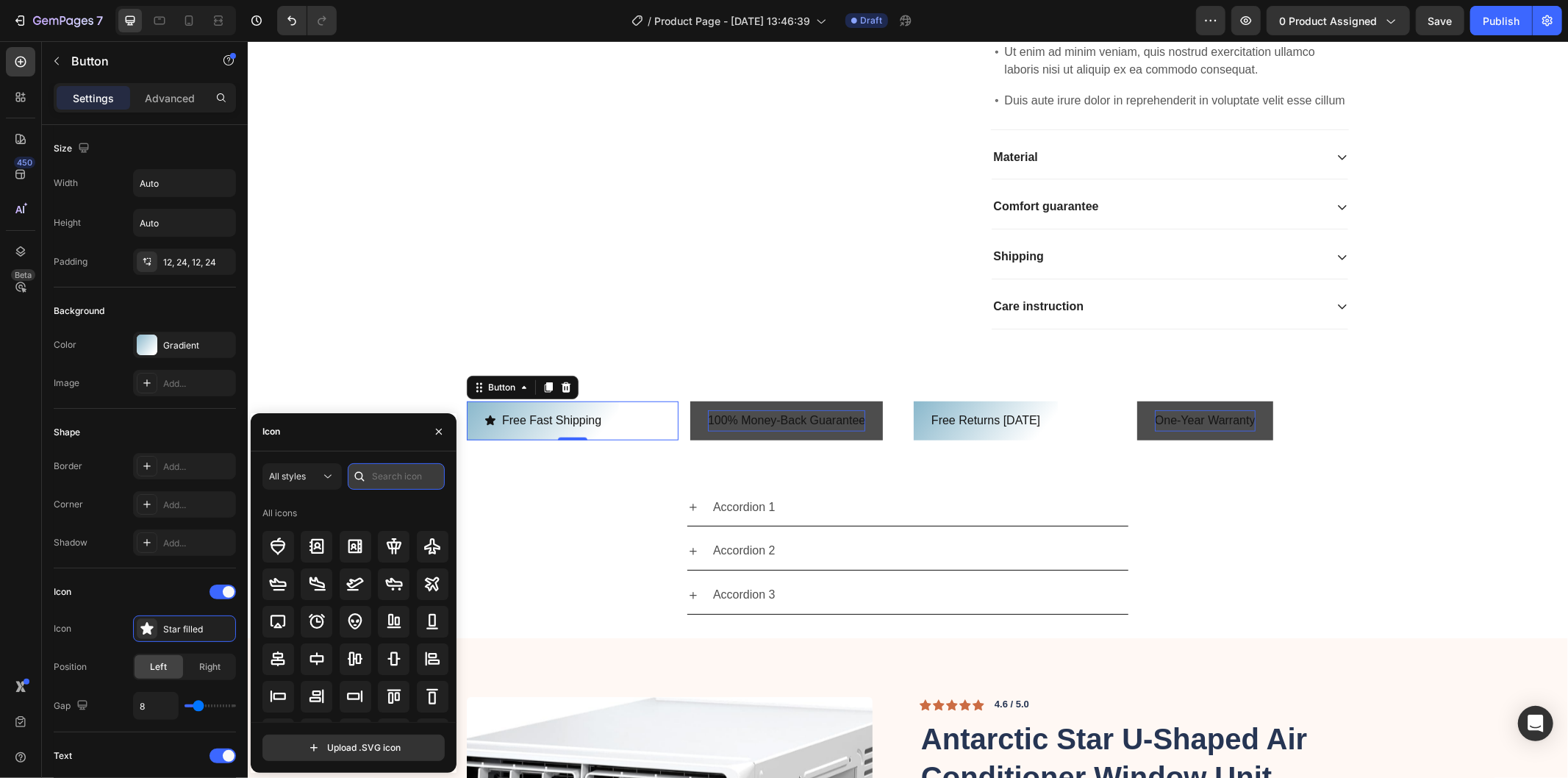
click at [412, 476] on input "text" at bounding box center [395, 476] width 97 height 27
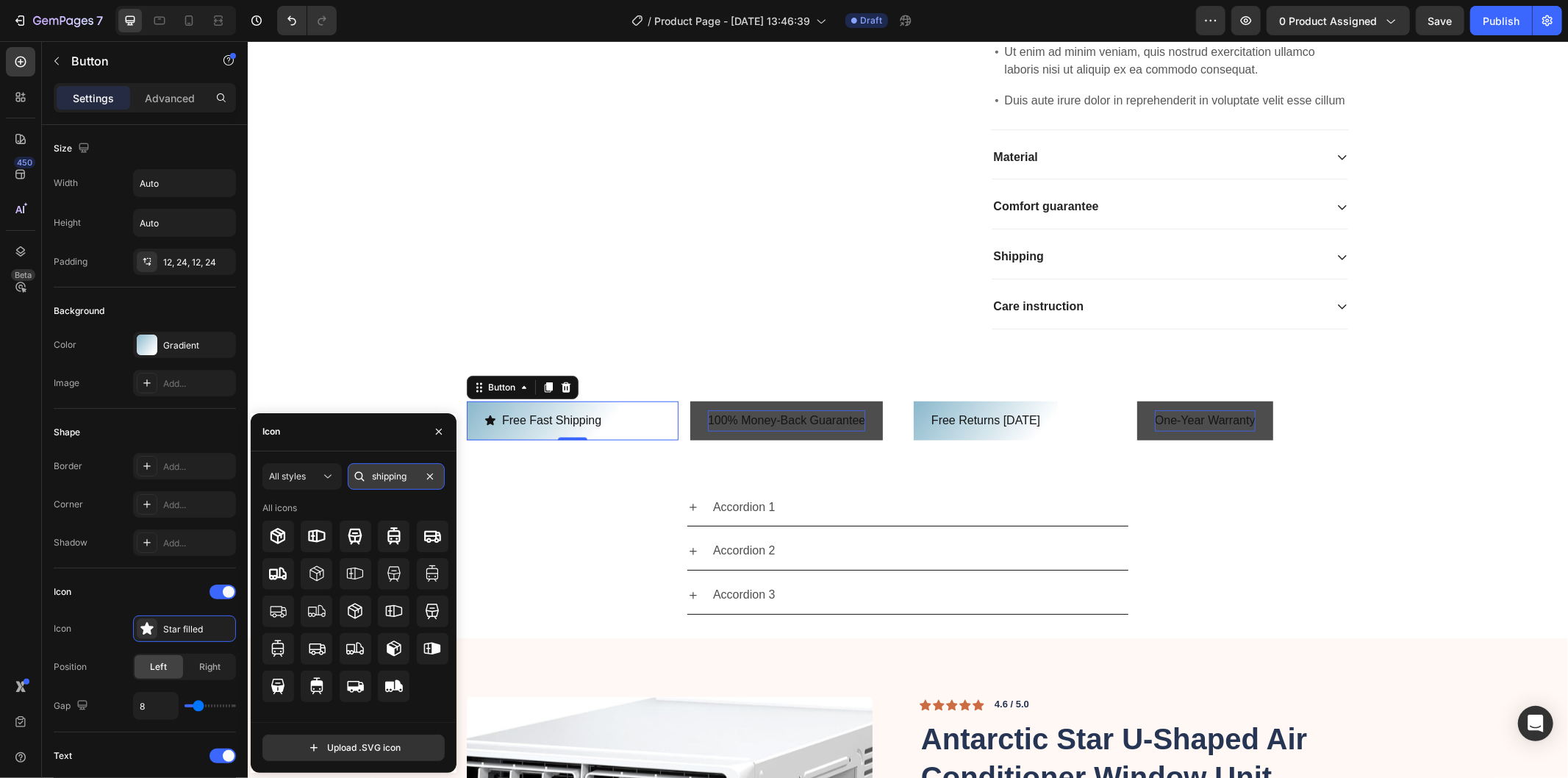
type input "shipping"
click at [362, 693] on icon at bounding box center [355, 685] width 18 height 18
click at [694, 440] on button "100% Money-Back Guarantee" at bounding box center [786, 420] width 193 height 39
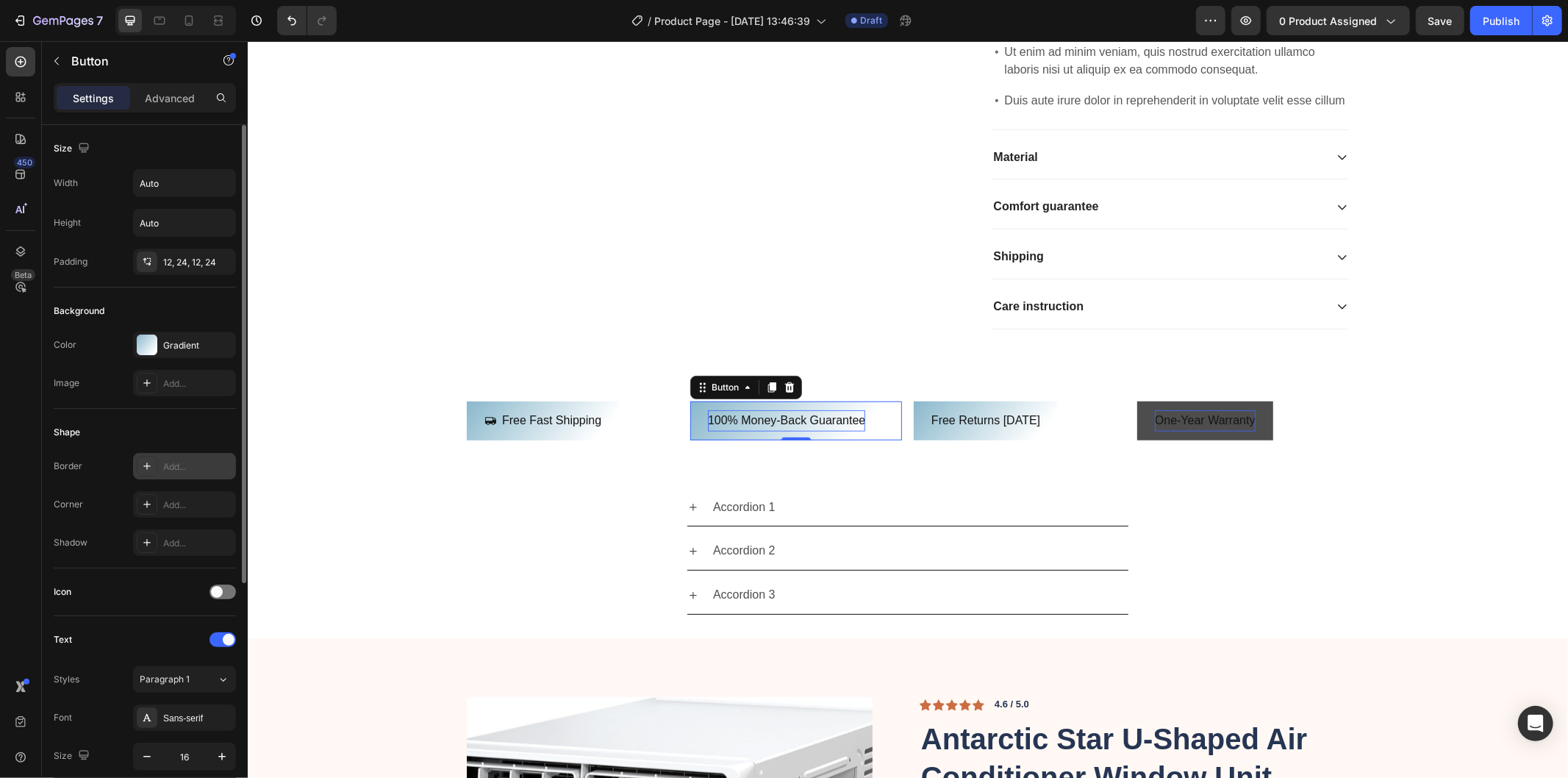
click at [178, 467] on div "Add..." at bounding box center [197, 467] width 69 height 13
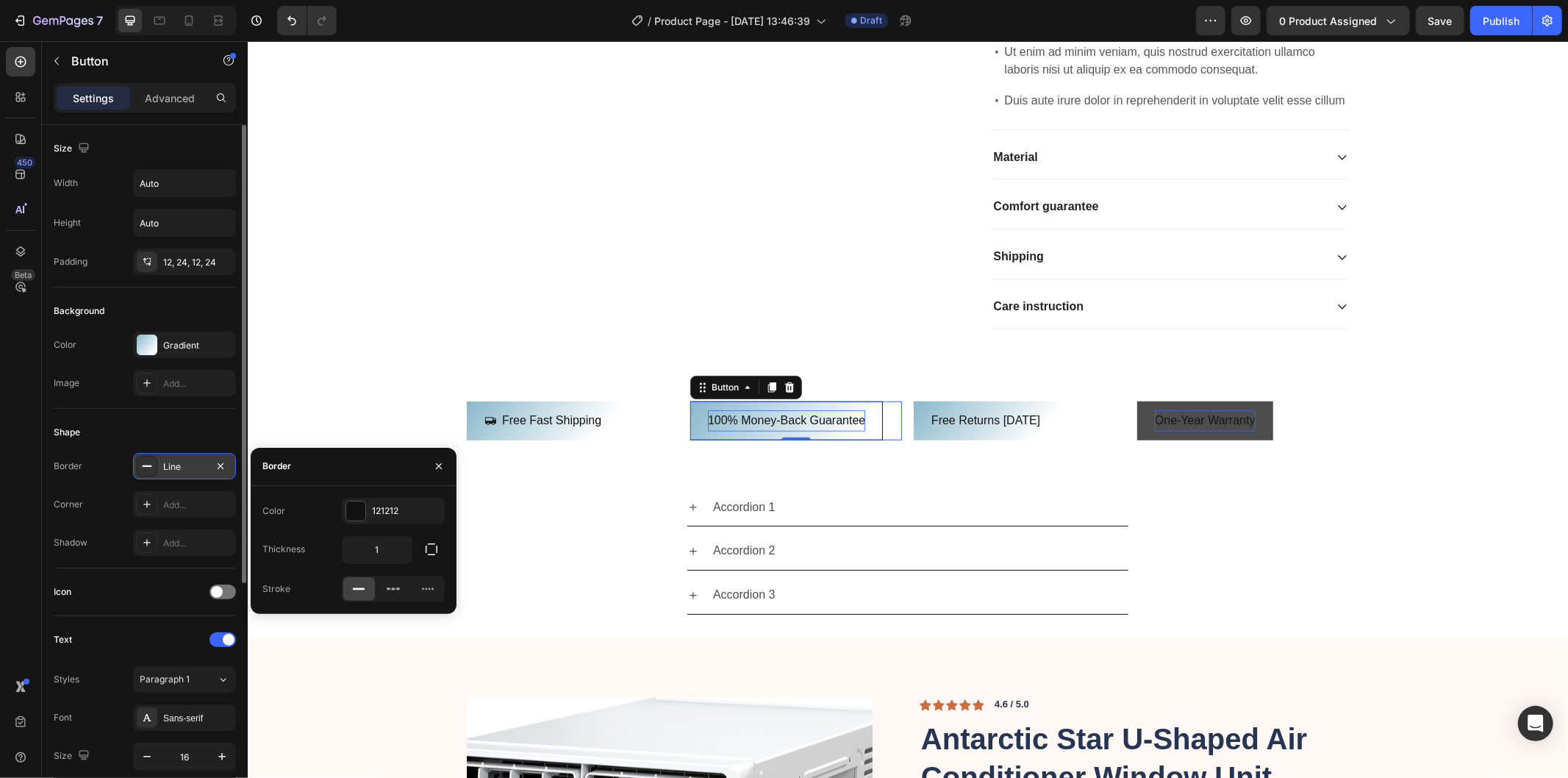
click at [153, 462] on div at bounding box center [147, 466] width 20 height 20
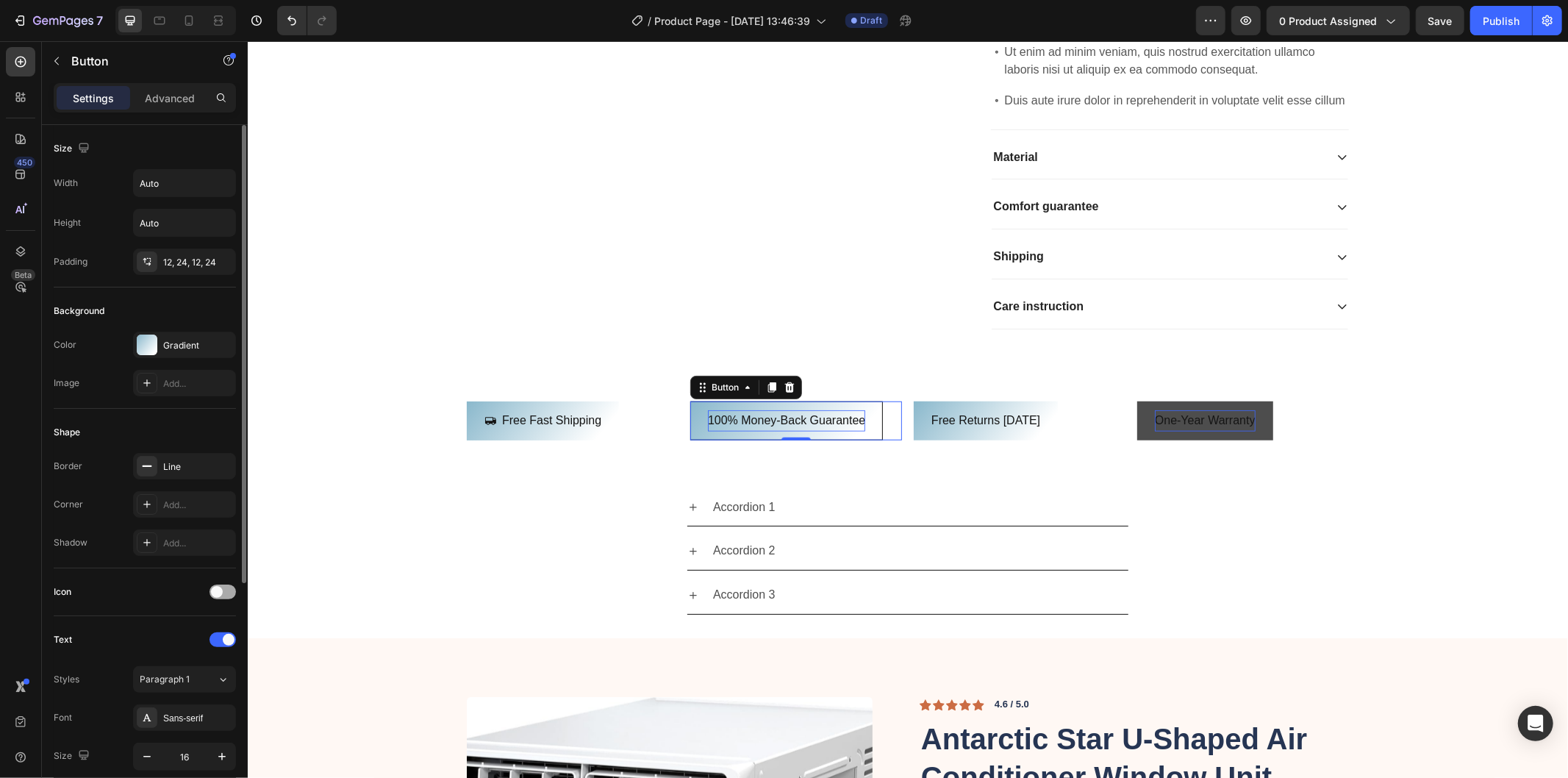
click at [224, 585] on div at bounding box center [222, 592] width 27 height 15
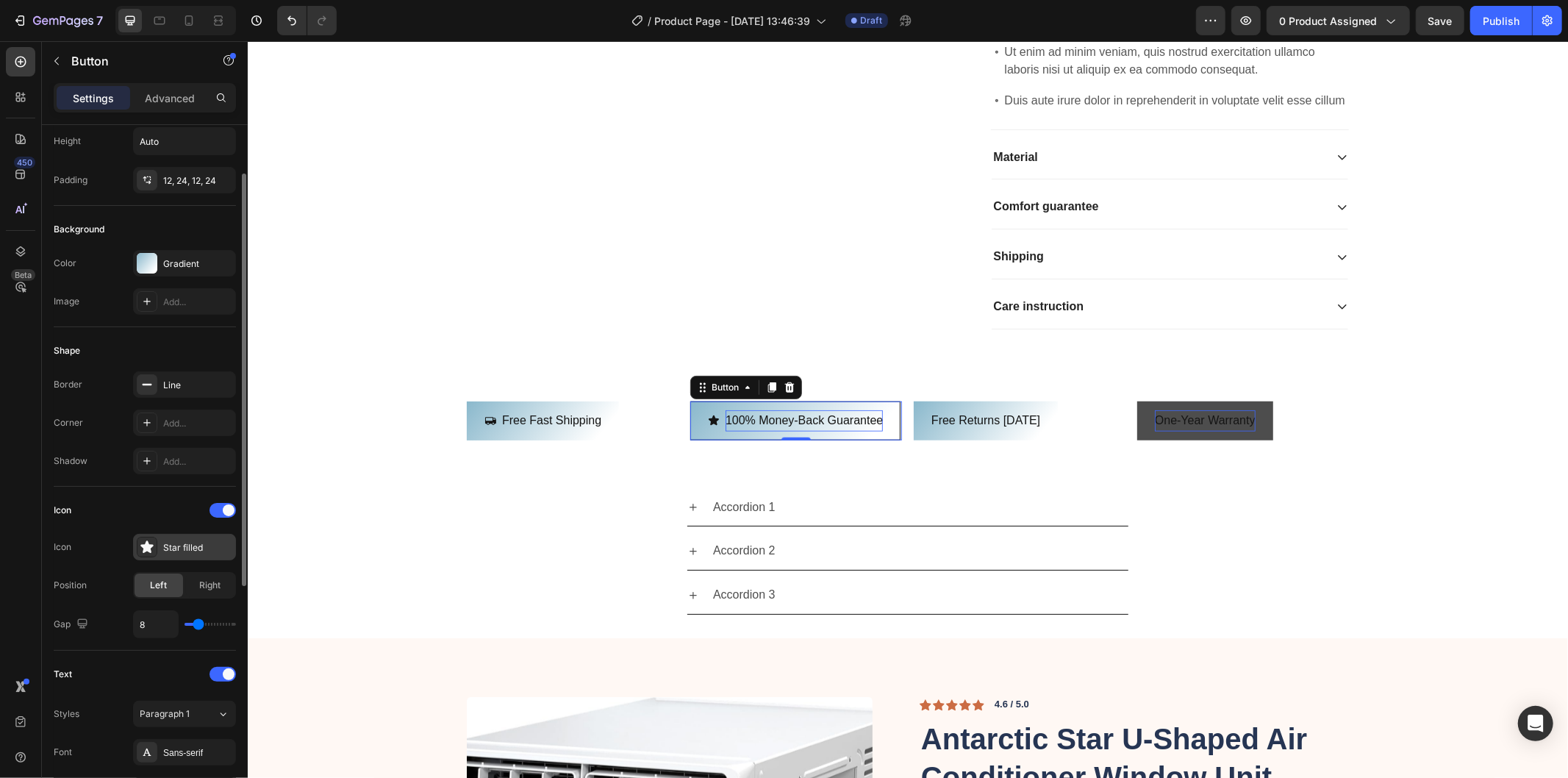
click at [187, 544] on div "Star filled" at bounding box center [197, 547] width 69 height 13
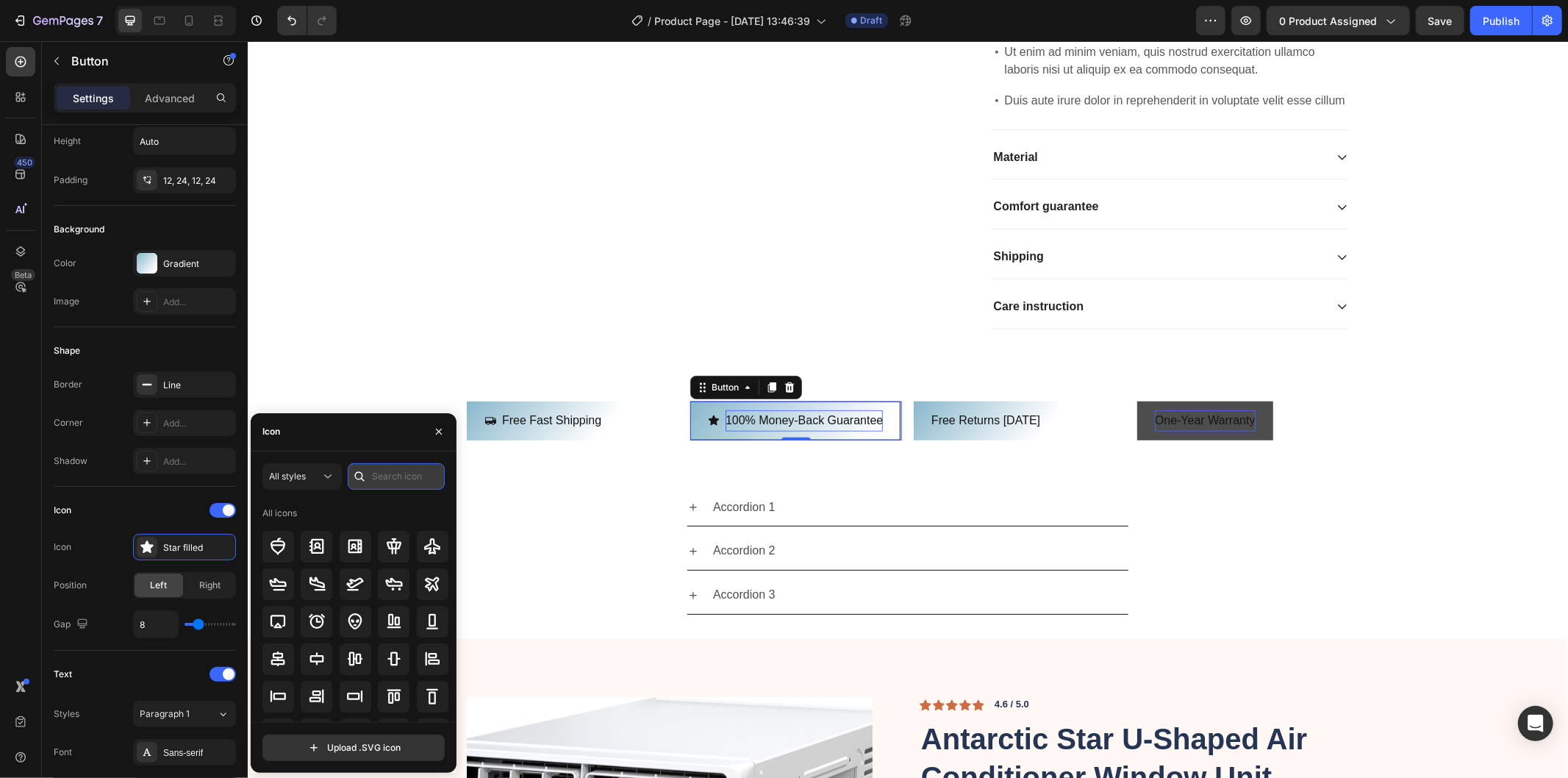
click at [387, 478] on input "text" at bounding box center [395, 476] width 97 height 27
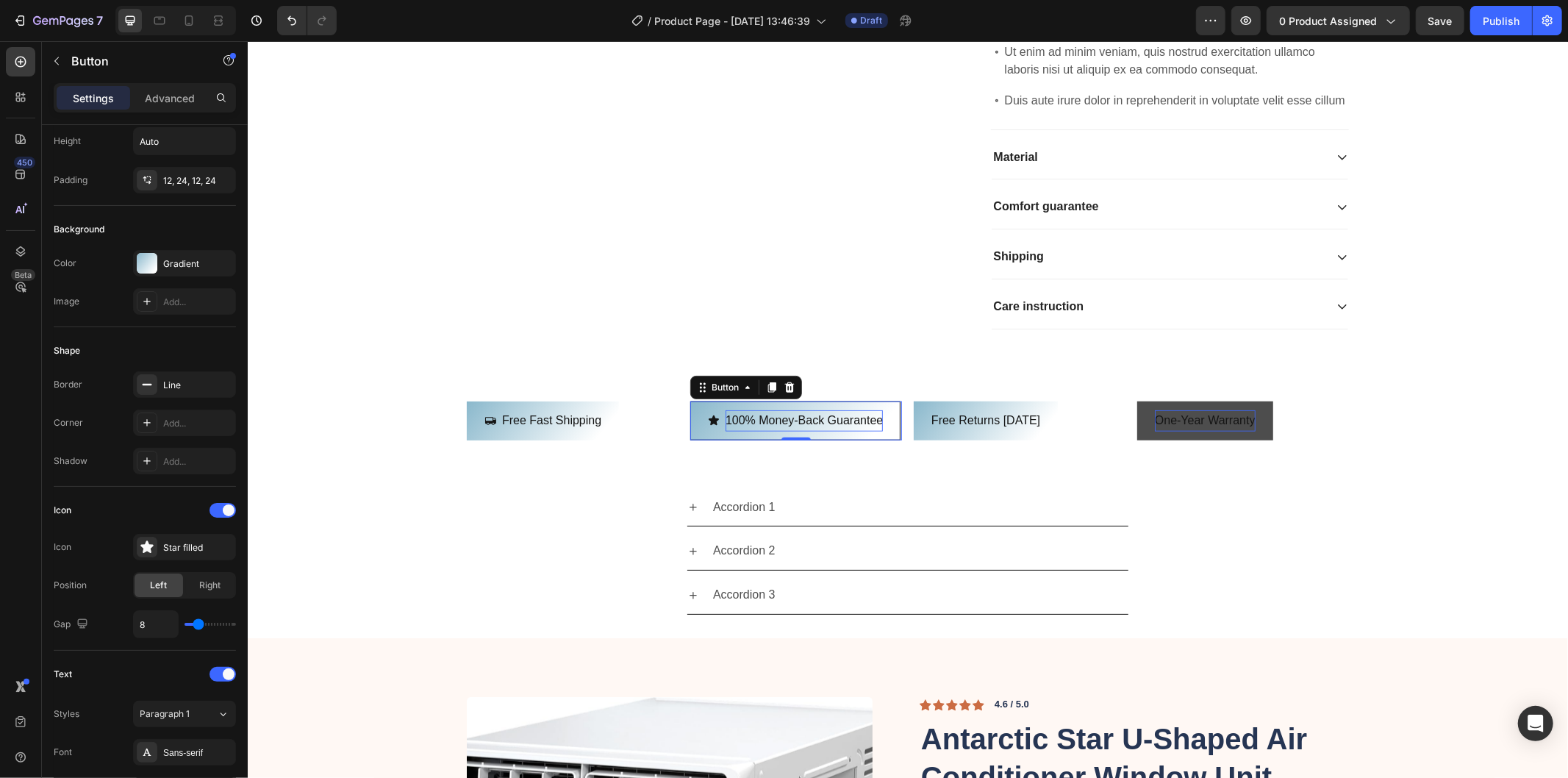
click at [711, 426] on icon "<p>100% Money-Back Guarantee</p>" at bounding box center [713, 420] width 12 height 12
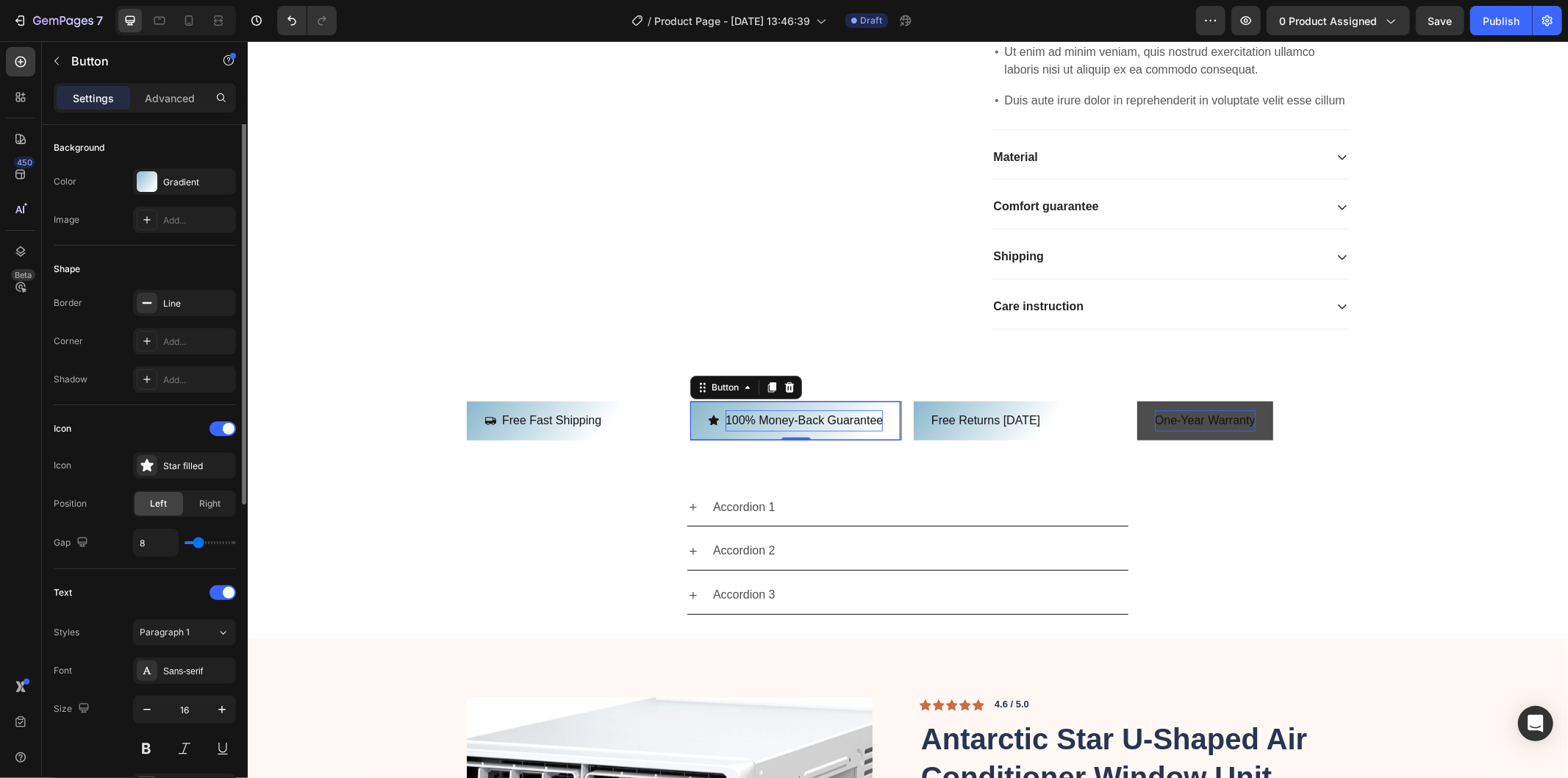
scroll to position [245, 0]
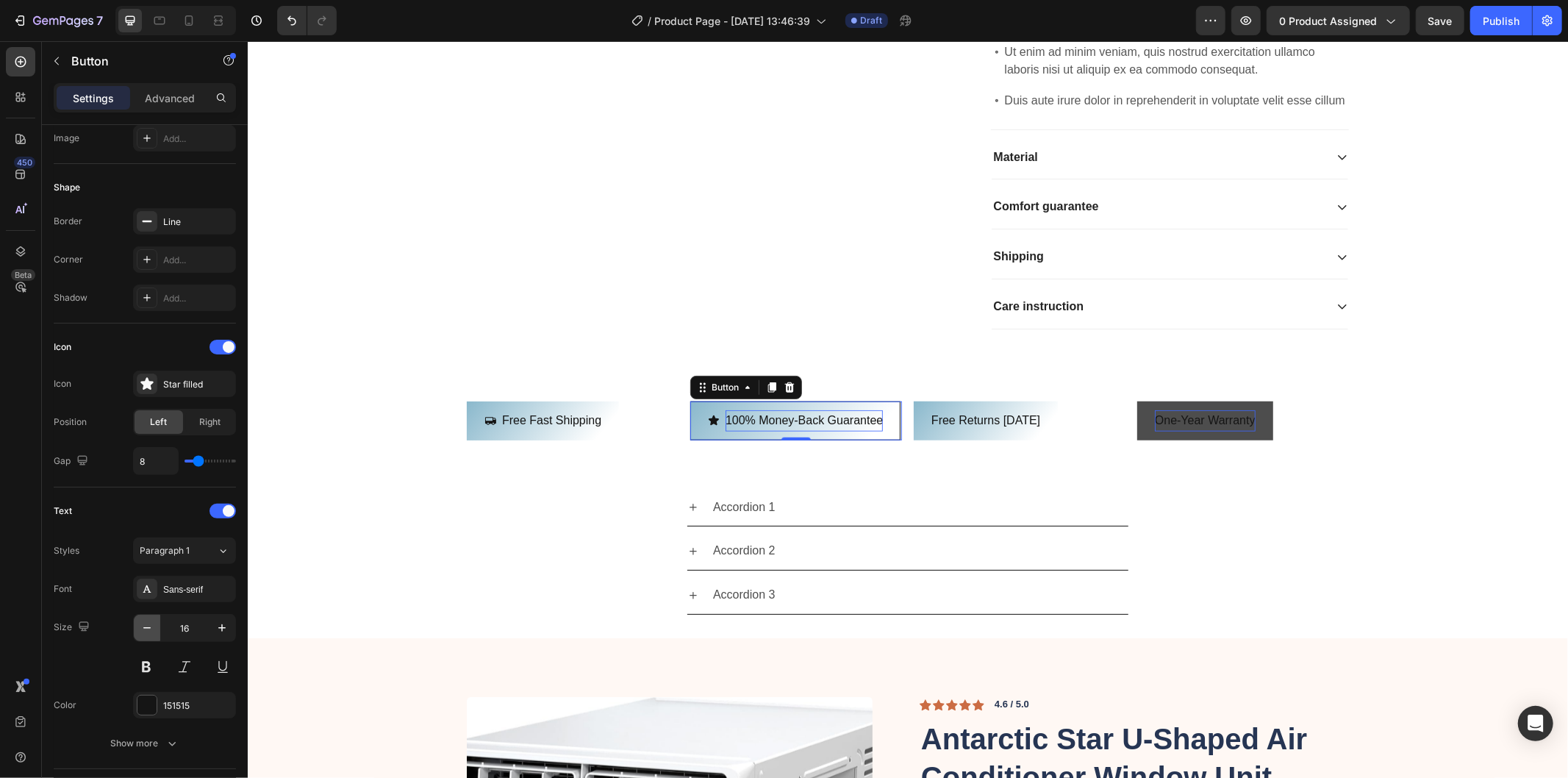
click at [156, 623] on button "button" at bounding box center [146, 628] width 27 height 27
type input "15"
click at [567, 440] on button "Free Fast Shipping" at bounding box center [542, 420] width 152 height 39
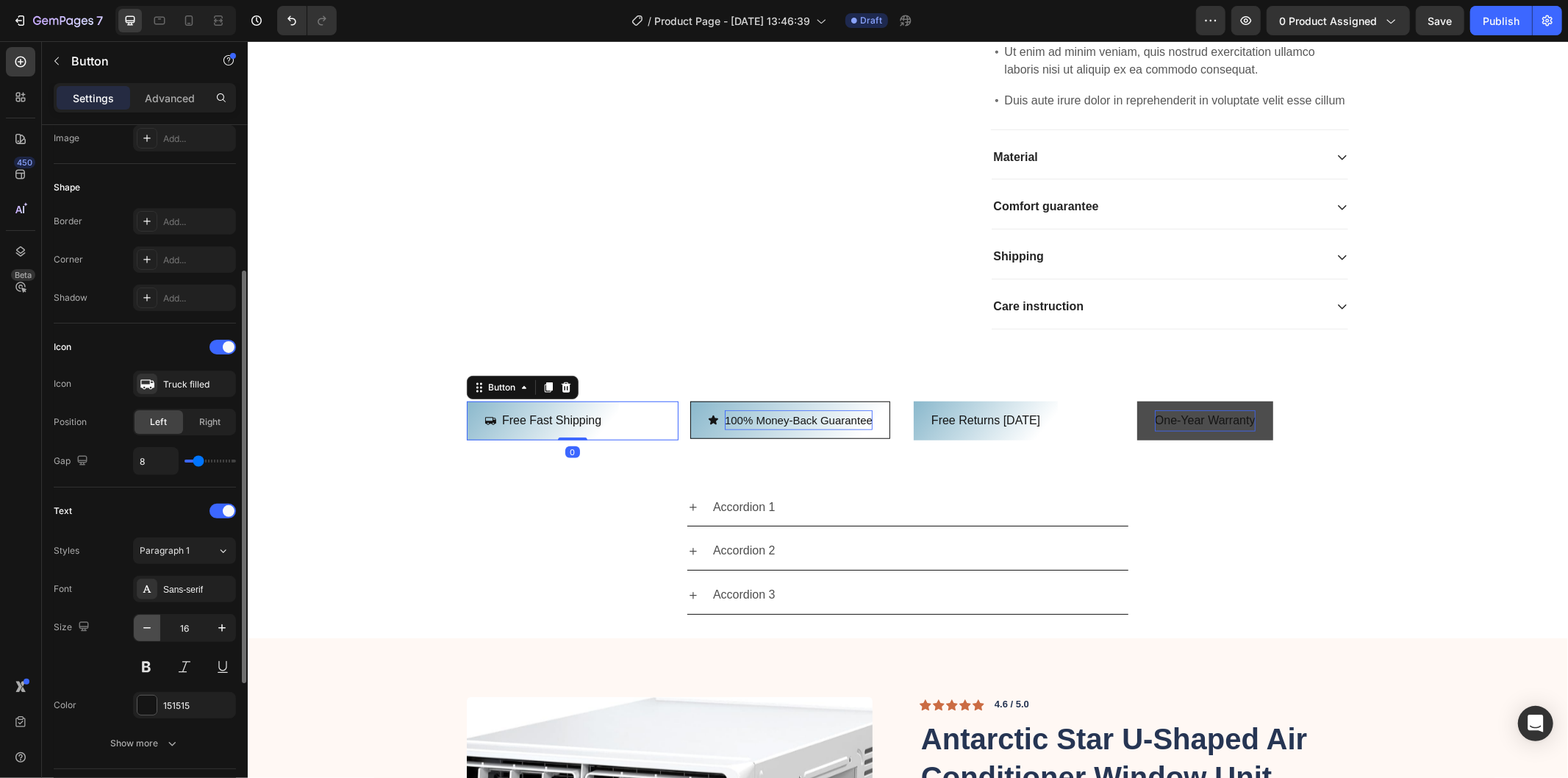
click at [149, 622] on icon "button" at bounding box center [147, 628] width 15 height 15
type input "15"
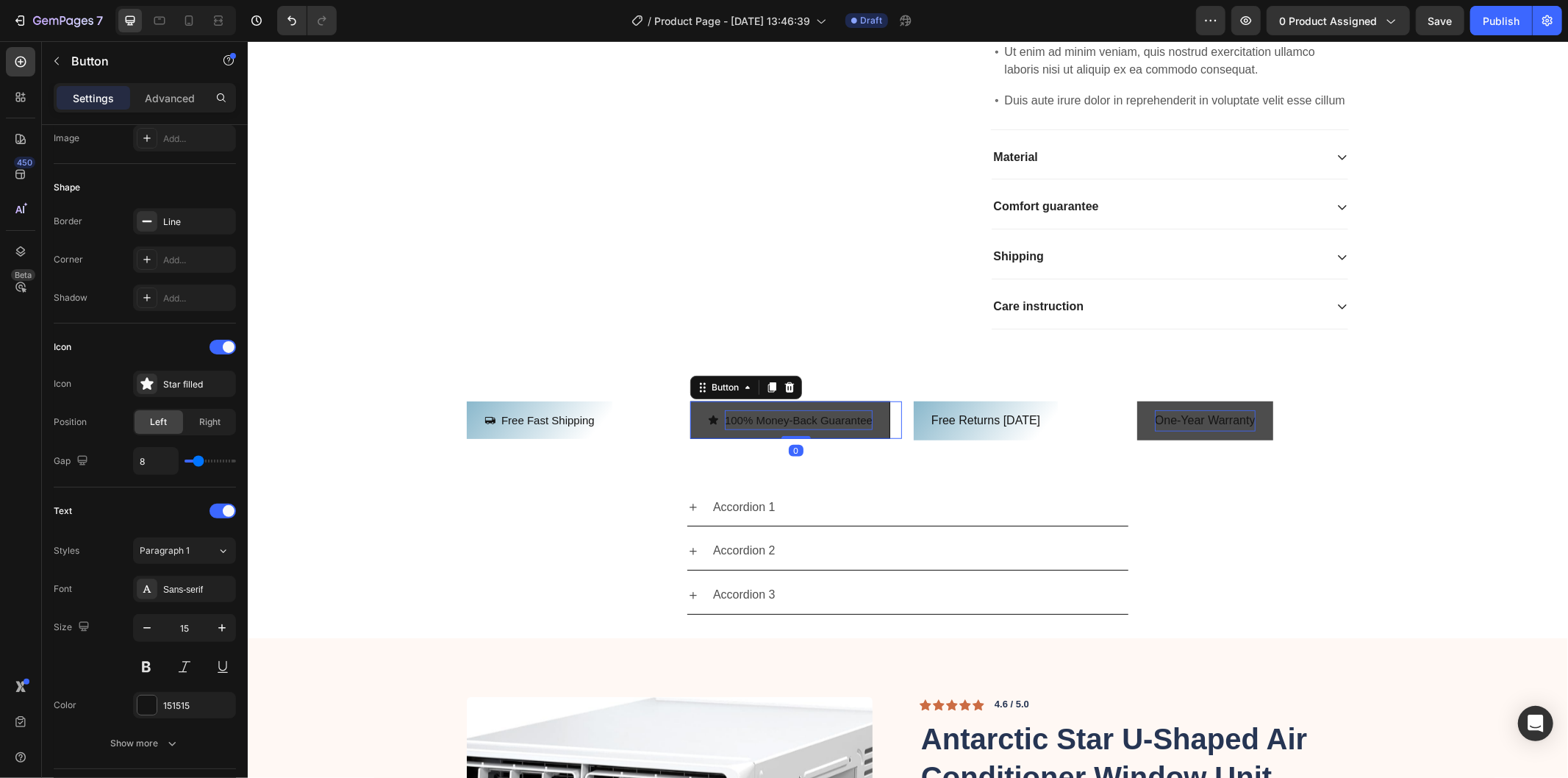
click at [708, 425] on icon "<p>100% Money-Back Guarantee</p>" at bounding box center [713, 420] width 11 height 11
click at [708, 424] on icon "<p>100% Money-Back Guarantee</p>" at bounding box center [712, 420] width 9 height 9
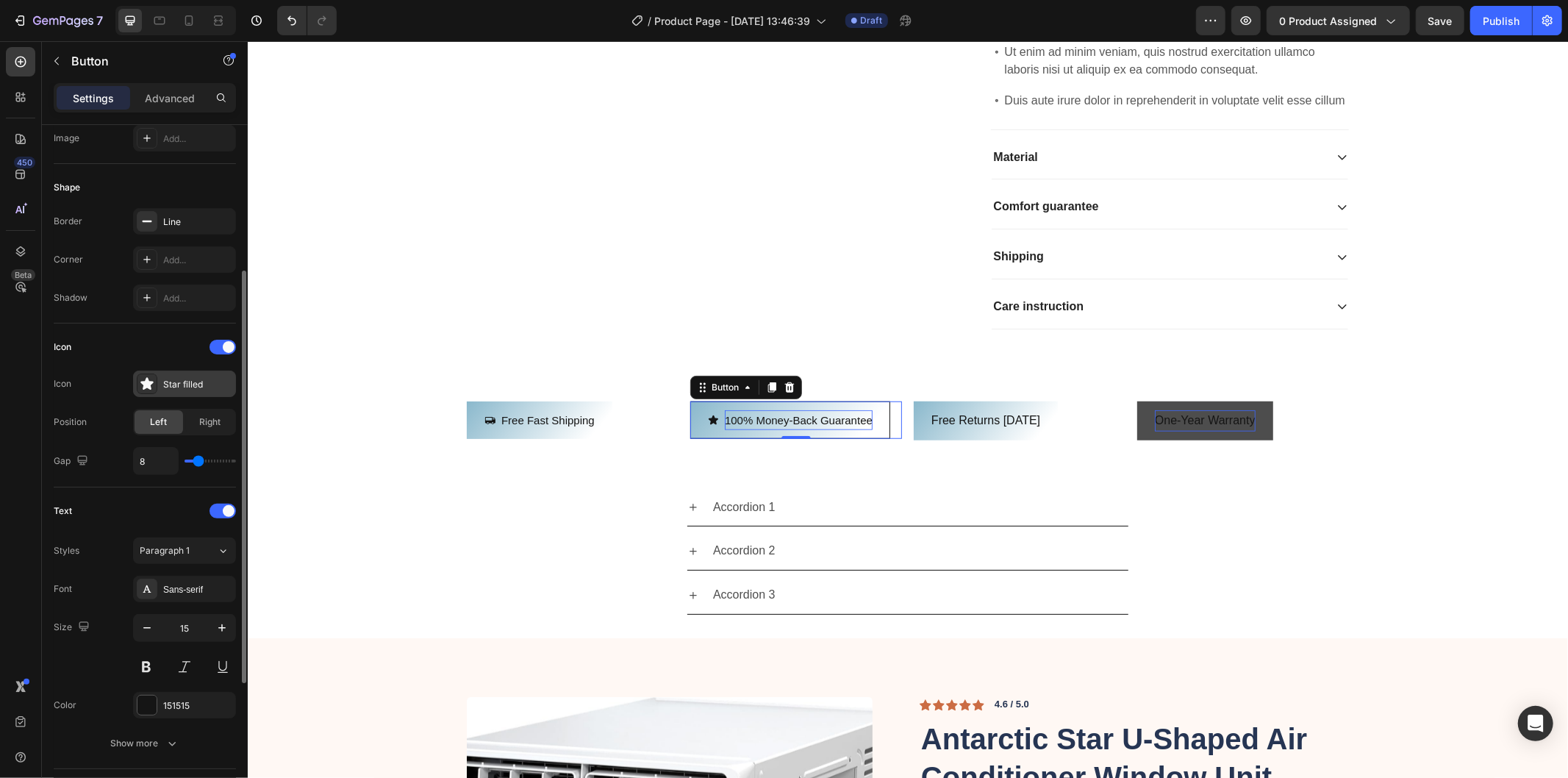
click at [197, 386] on div "Star filled" at bounding box center [197, 384] width 69 height 13
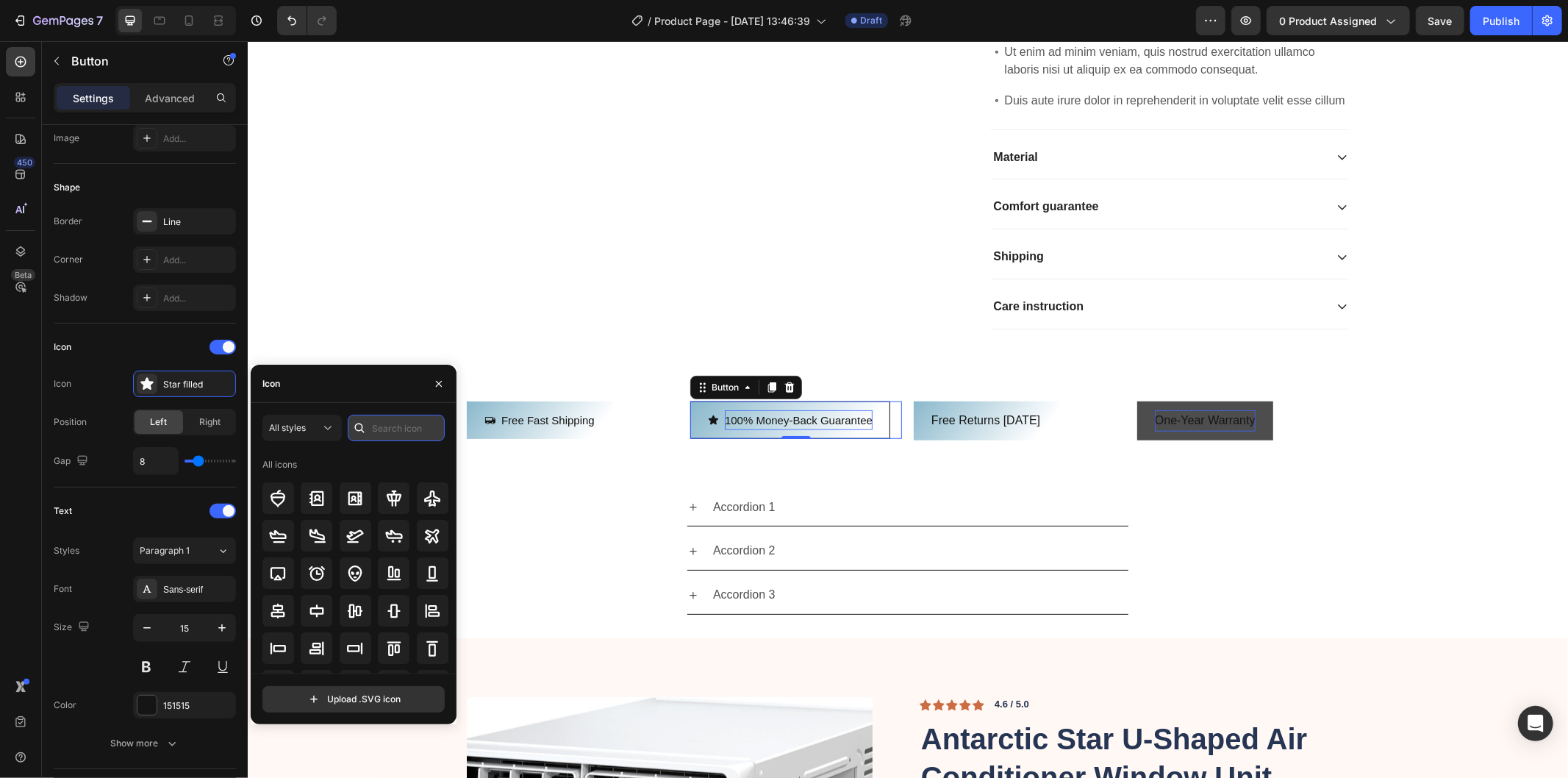
click at [390, 432] on input "text" at bounding box center [395, 428] width 97 height 27
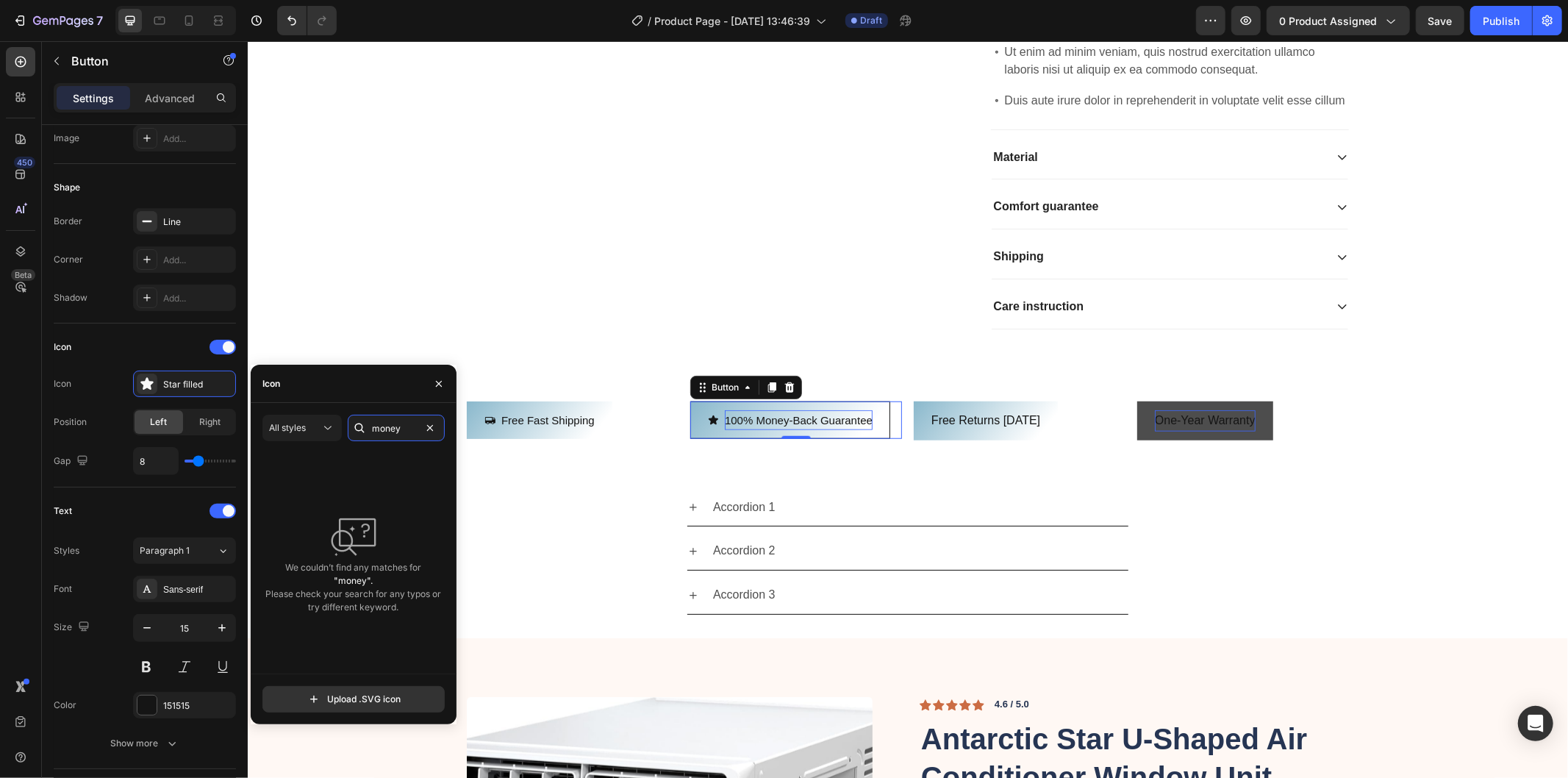
type input "money"
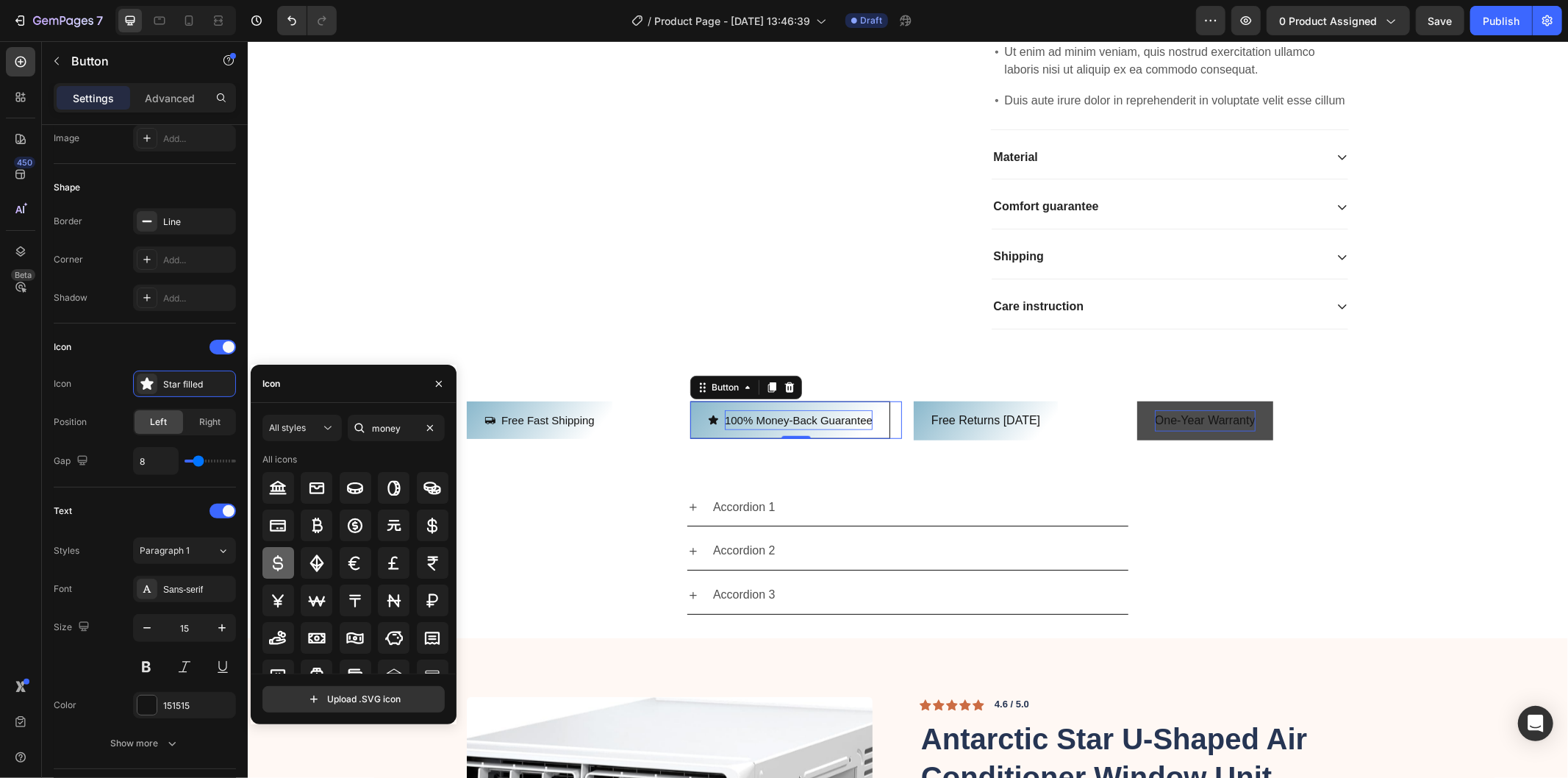
click at [282, 559] on icon at bounding box center [277, 562] width 10 height 16
click at [976, 431] on p "Free returns [DATE]" at bounding box center [985, 420] width 108 height 21
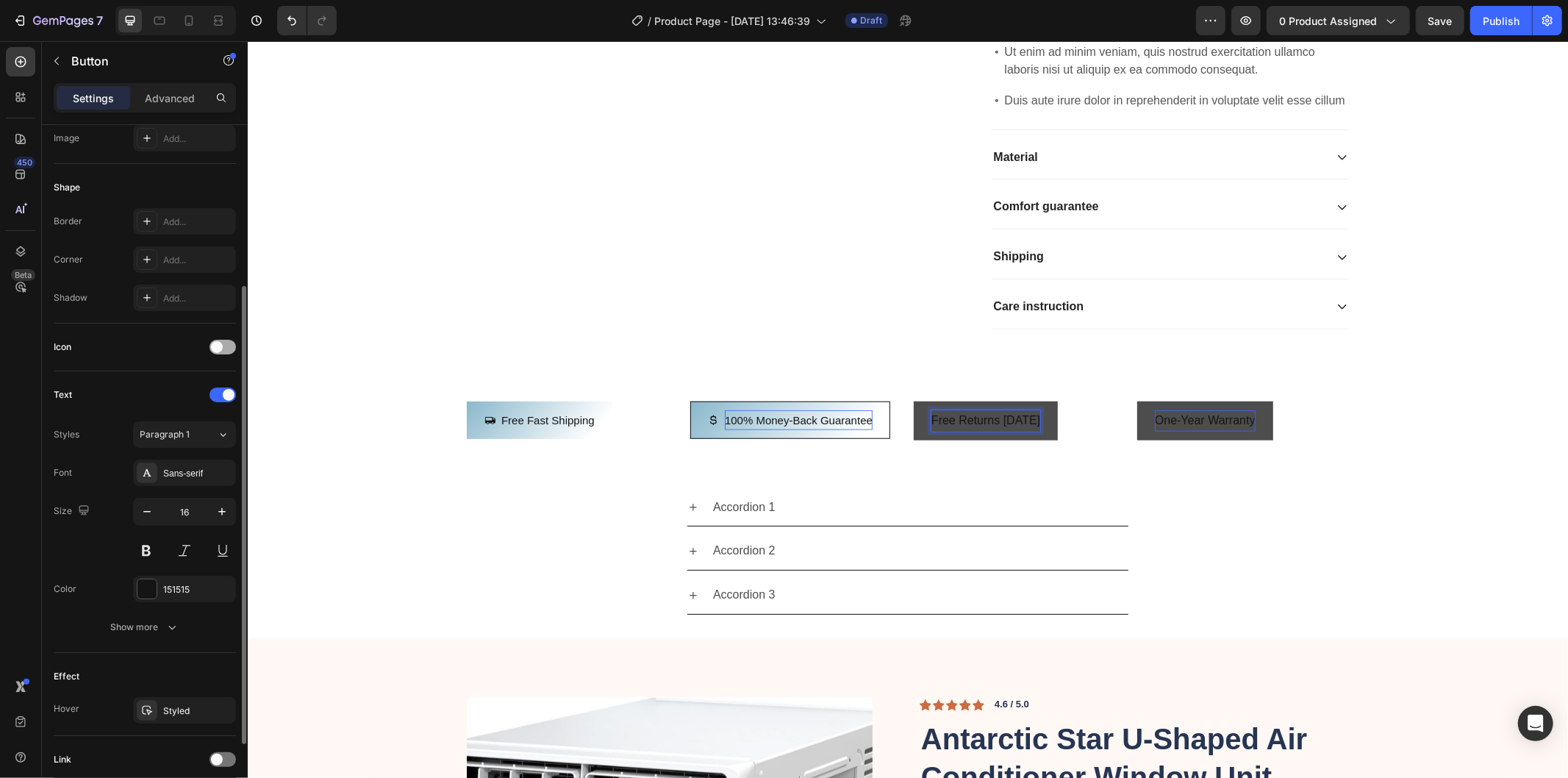
click at [223, 347] on div at bounding box center [222, 347] width 27 height 15
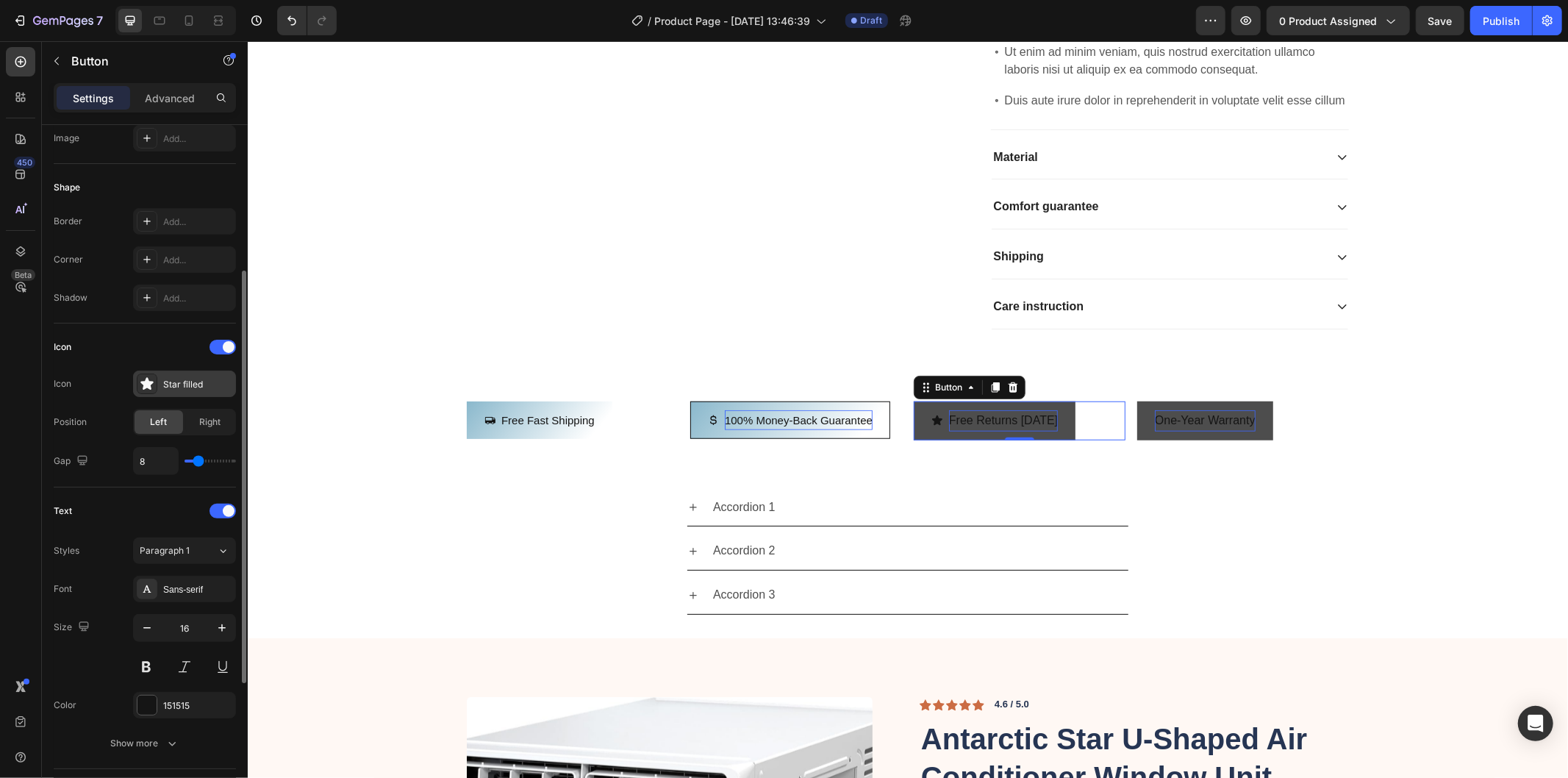
click at [152, 384] on icon at bounding box center [147, 383] width 15 height 15
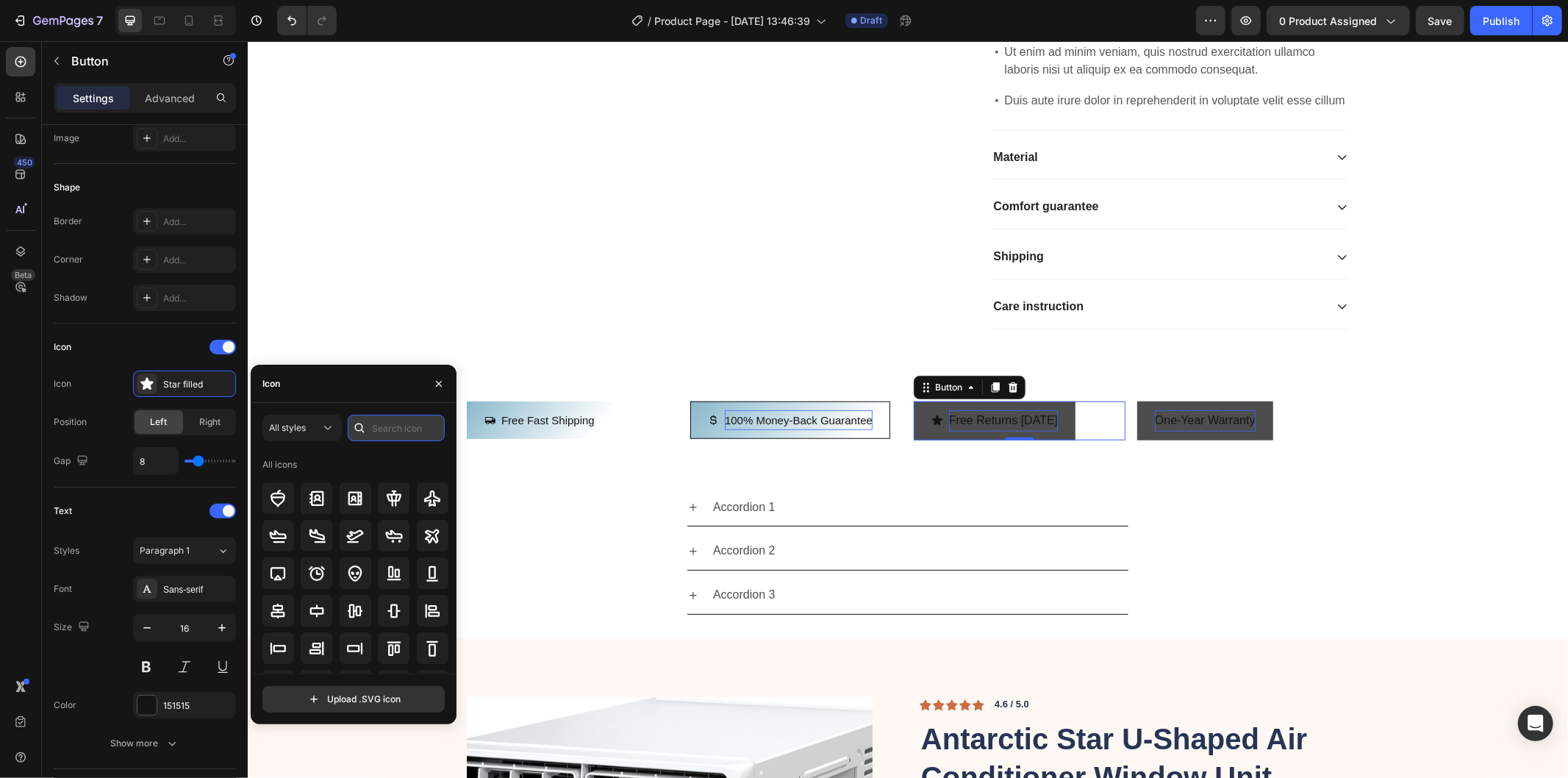
click at [372, 425] on input "text" at bounding box center [395, 428] width 97 height 27
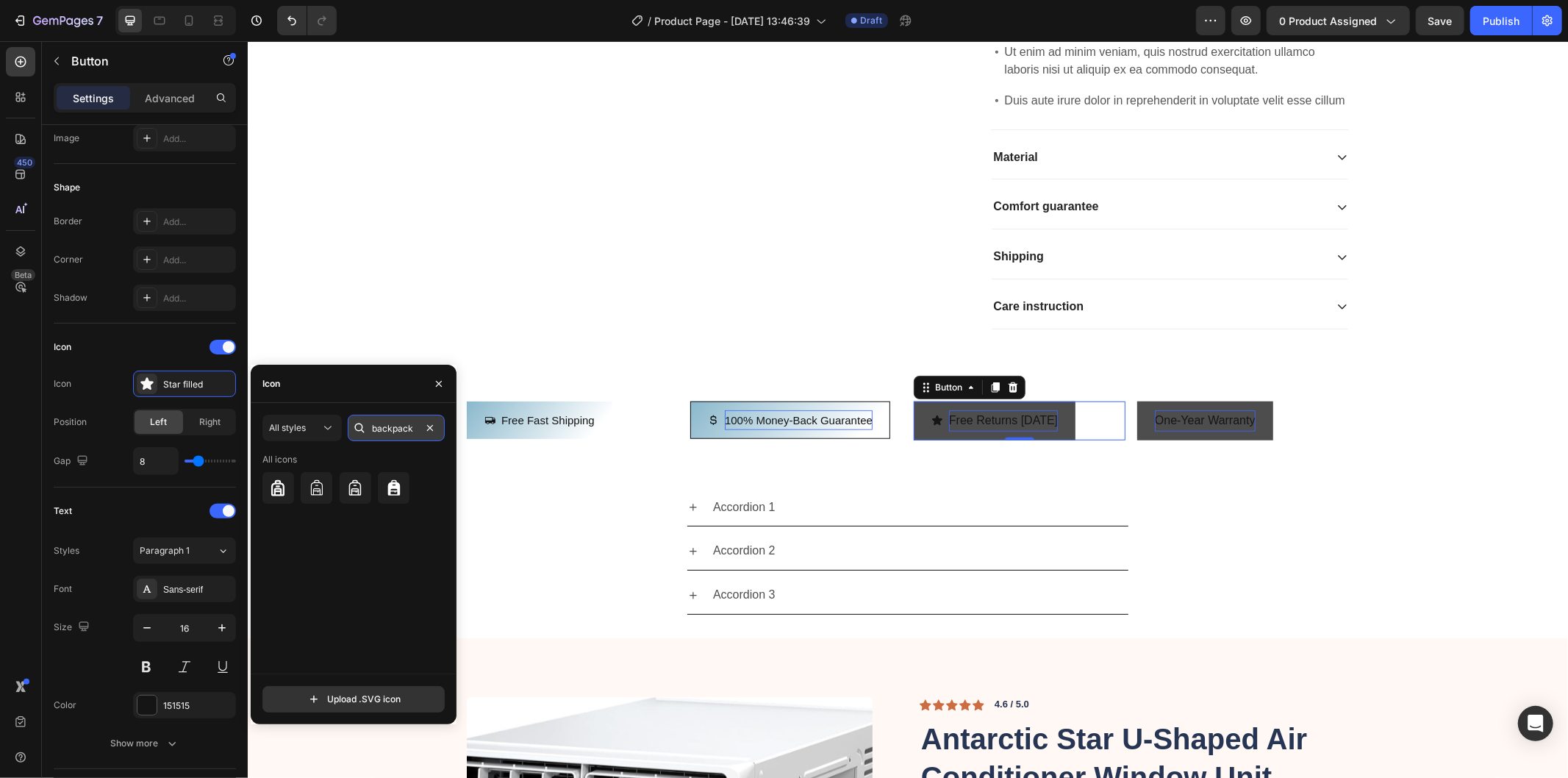
drag, startPoint x: 409, startPoint y: 429, endPoint x: 383, endPoint y: 424, distance: 26.5
click at [383, 424] on input "backpack" at bounding box center [395, 428] width 97 height 27
drag, startPoint x: 413, startPoint y: 426, endPoint x: 384, endPoint y: 430, distance: 29.3
click at [384, 430] on input "backpack" at bounding box center [395, 428] width 97 height 27
type input "bag"
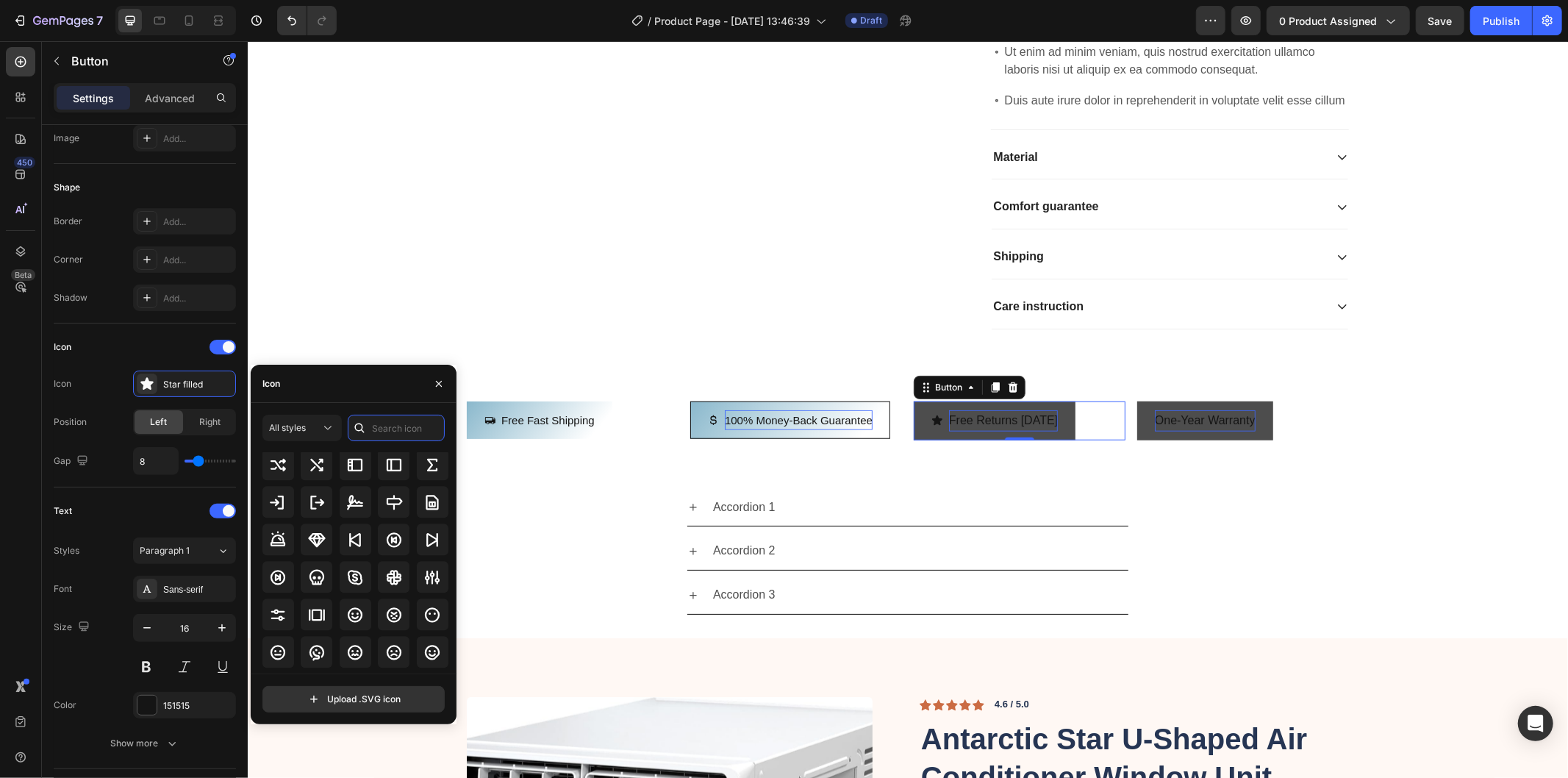
scroll to position [7589, 0]
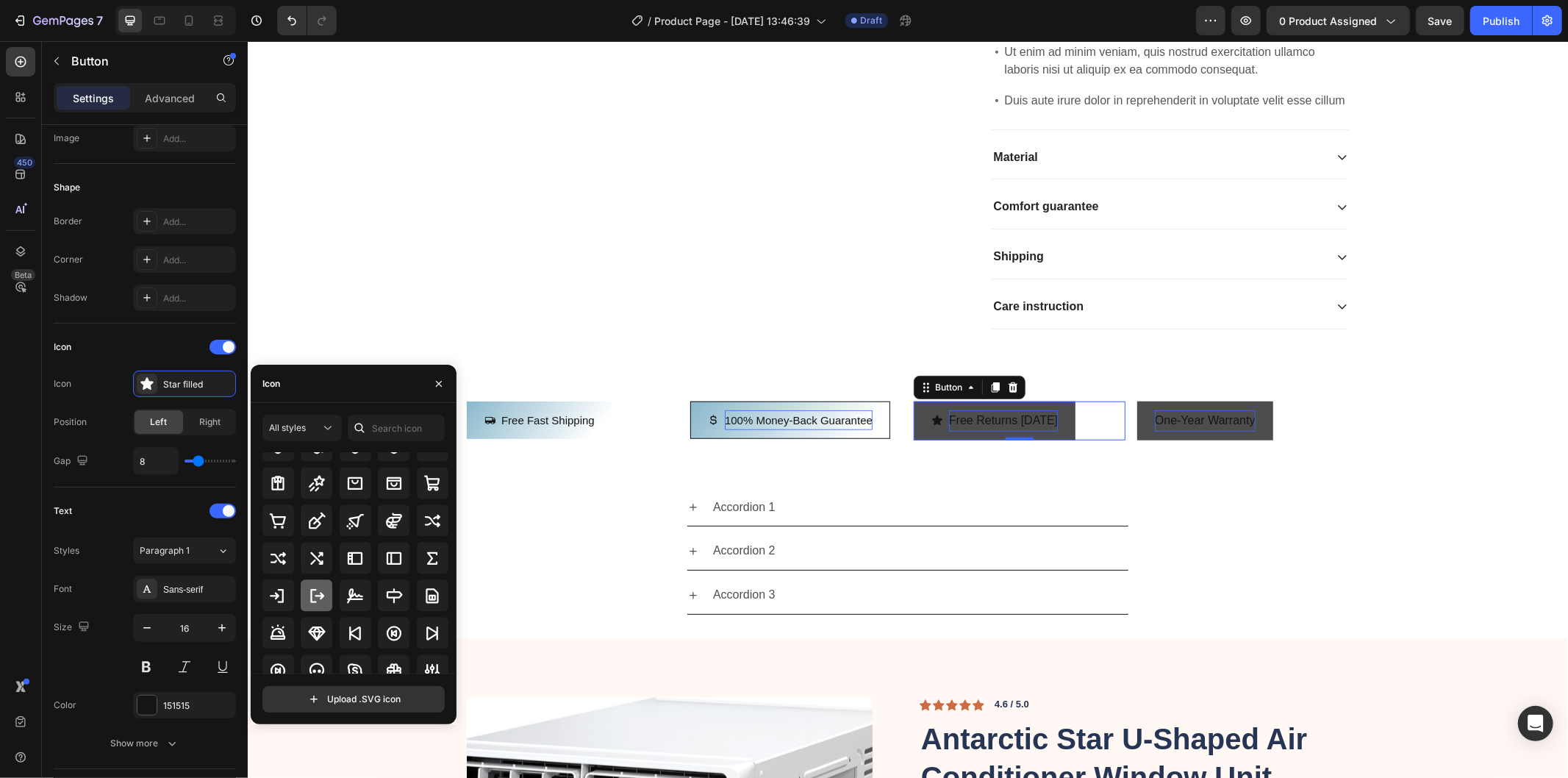
click at [315, 598] on icon at bounding box center [317, 595] width 18 height 18
click at [1136, 440] on button "One-year warranty" at bounding box center [1204, 420] width 136 height 39
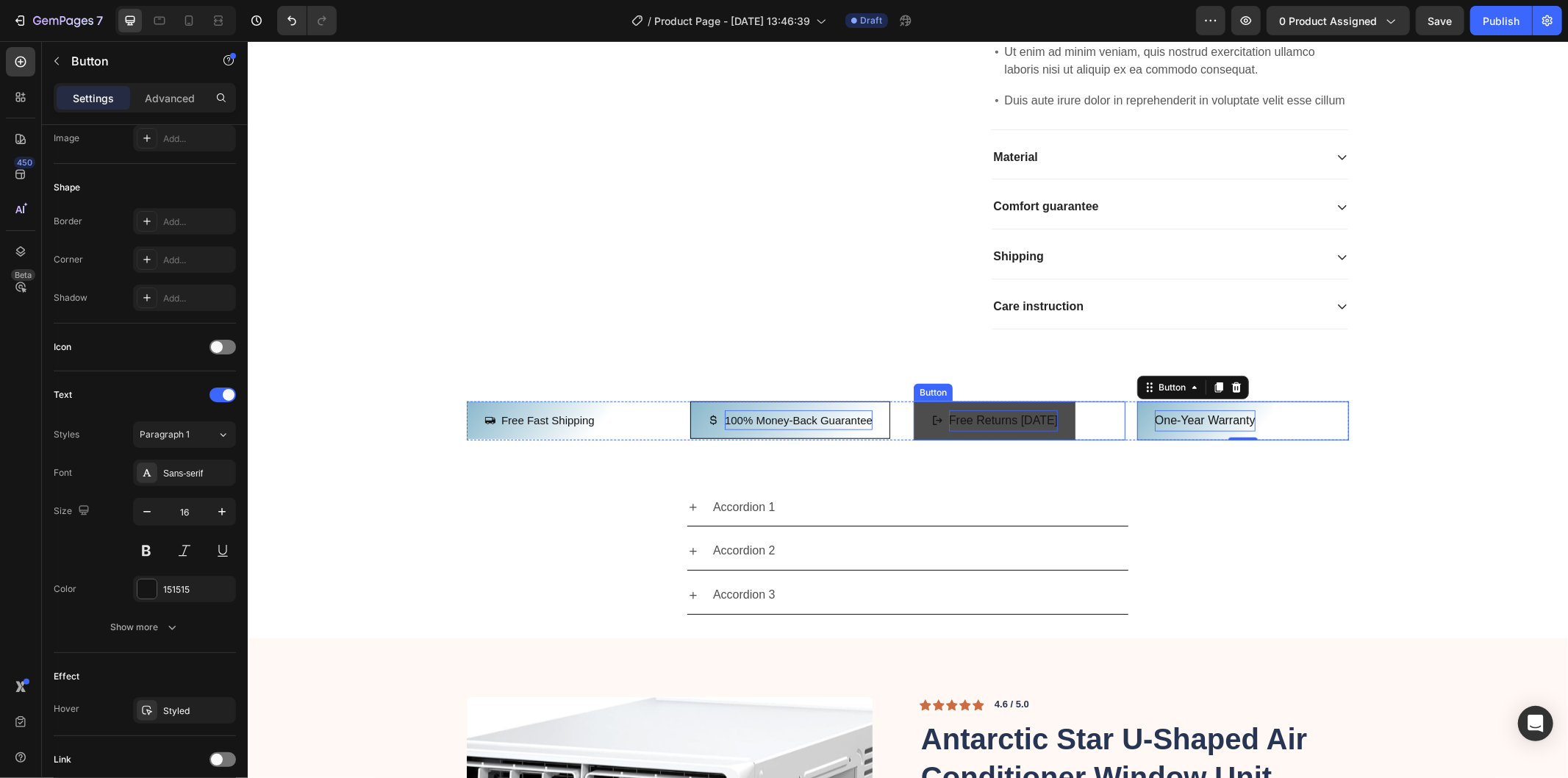
click at [942, 440] on button "Free returns [DATE]" at bounding box center [994, 420] width 162 height 39
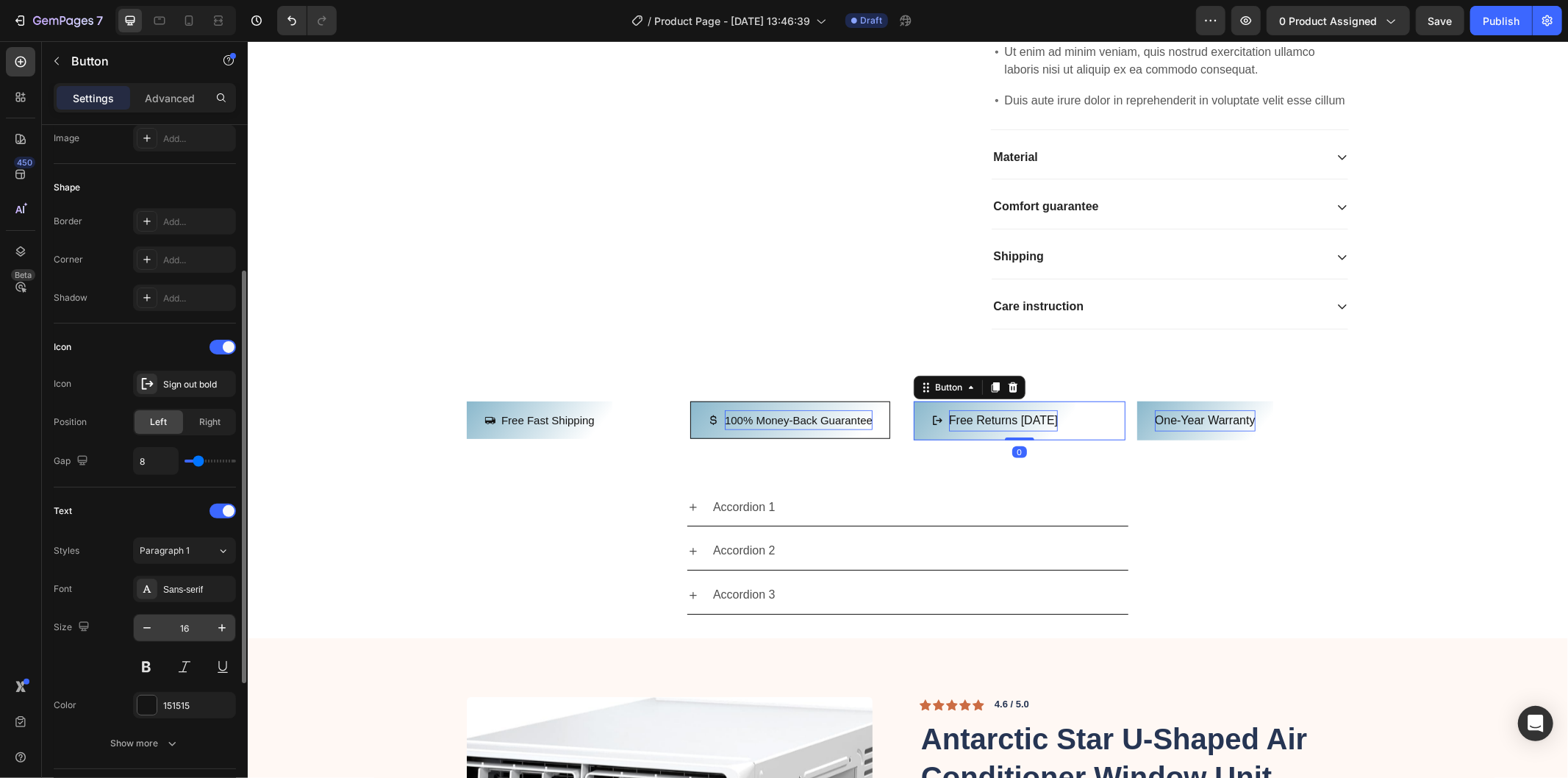
scroll to position [326, 0]
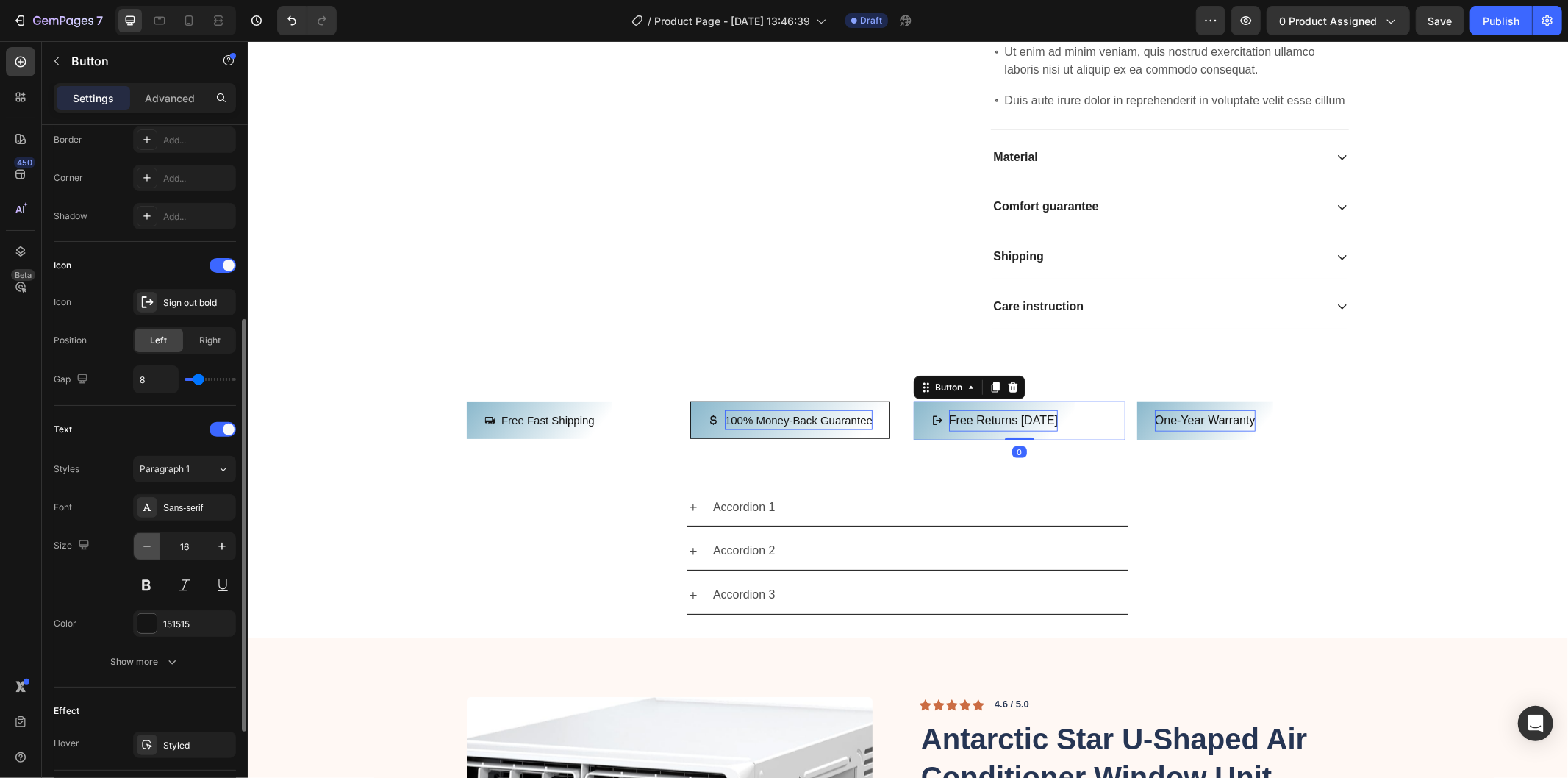
click at [145, 546] on icon "button" at bounding box center [147, 546] width 15 height 15
type input "15"
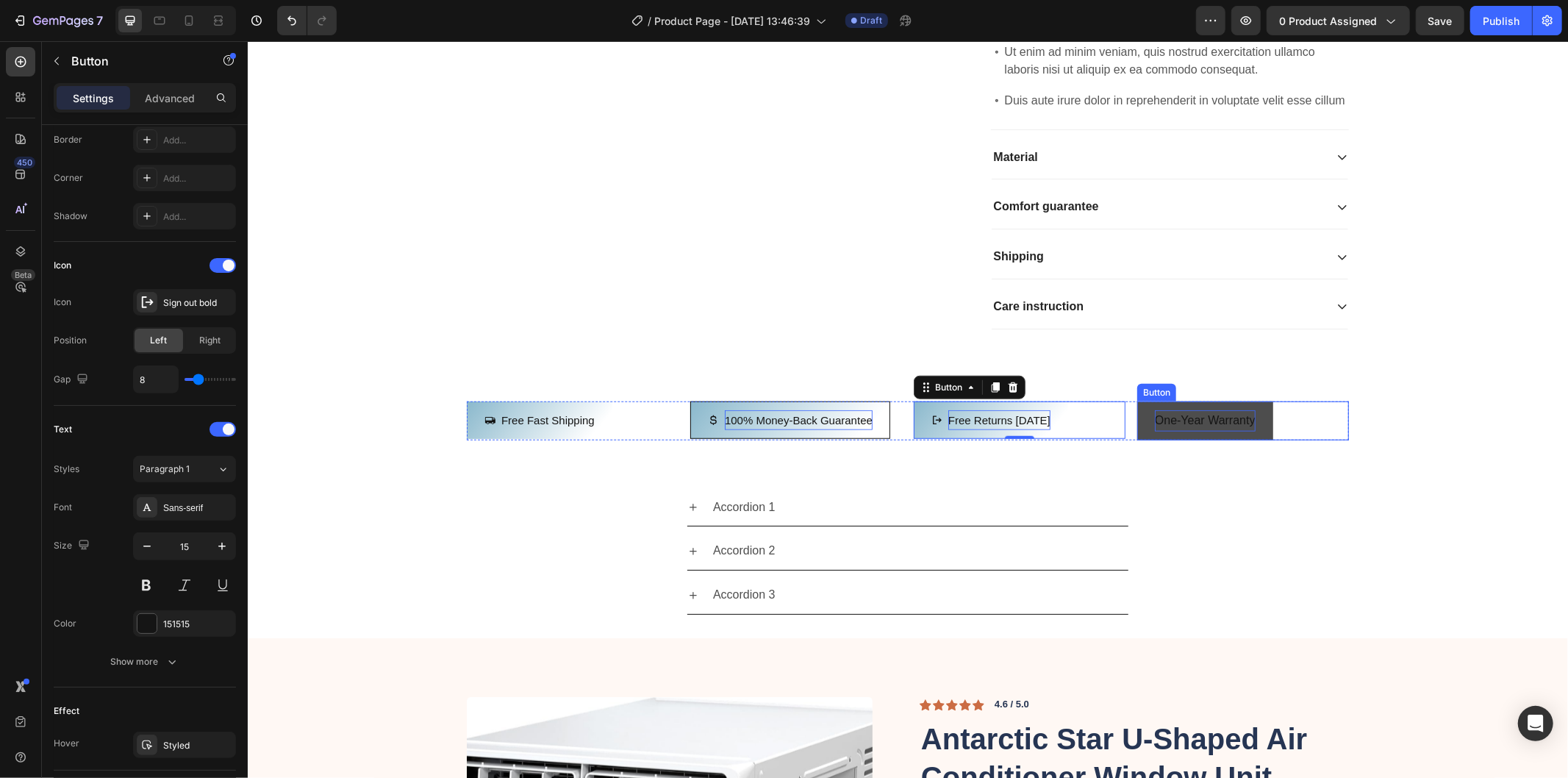
click at [1258, 440] on button "One-year warranty" at bounding box center [1204, 420] width 136 height 39
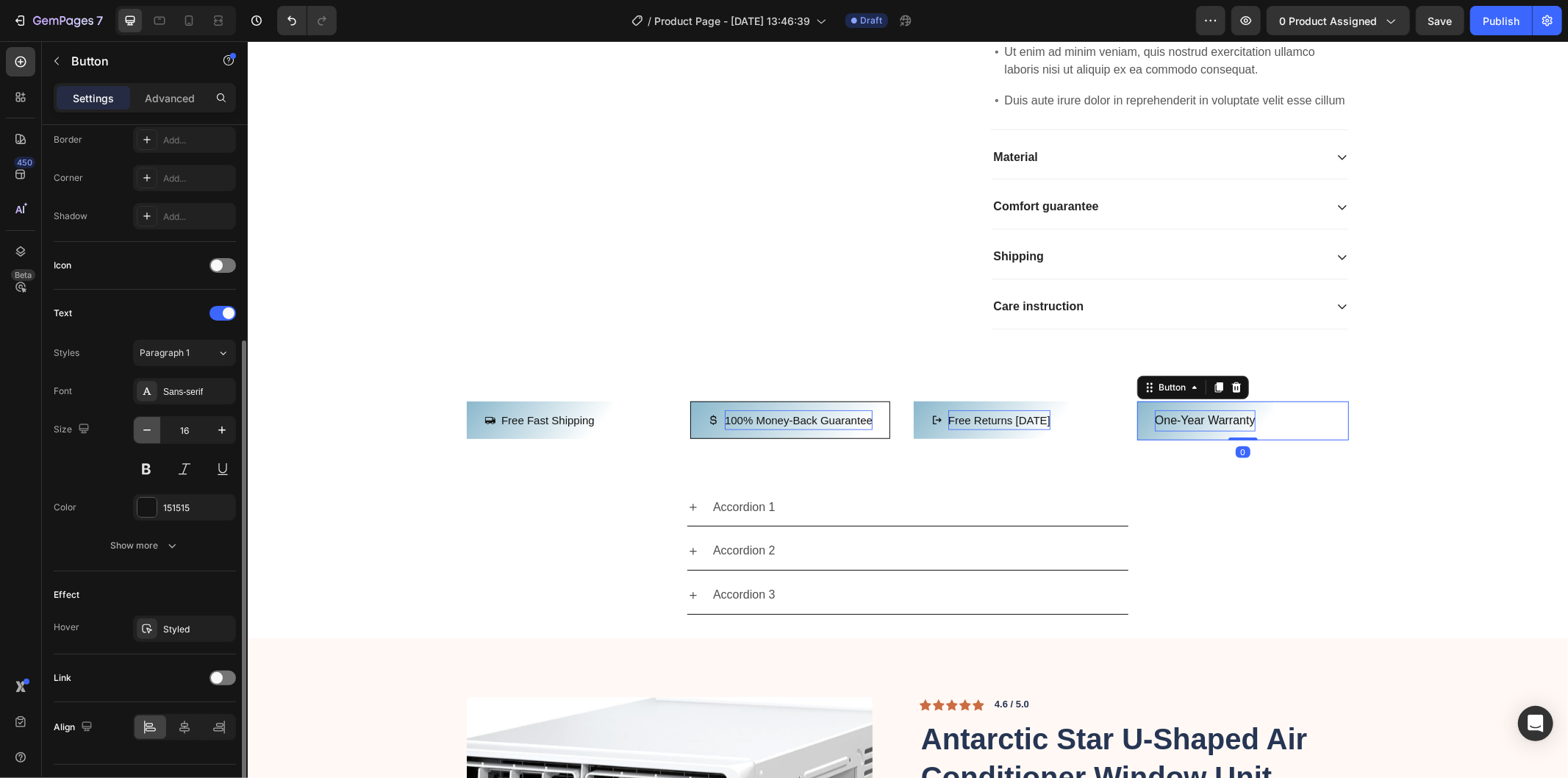
click at [144, 430] on icon "button" at bounding box center [147, 431] width 7 height 2
type input "15"
click at [222, 676] on span at bounding box center [217, 678] width 12 height 12
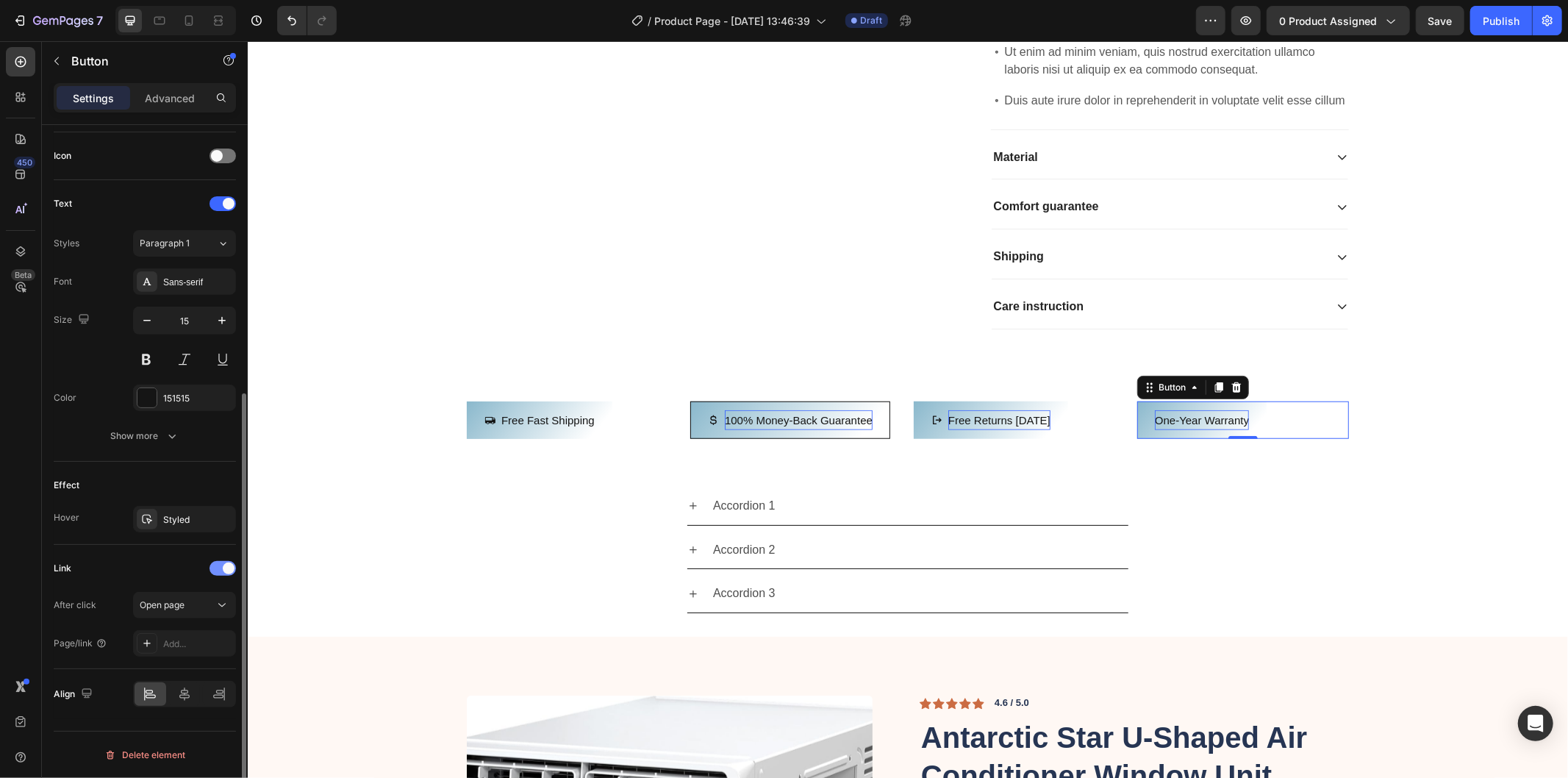
click at [222, 573] on div at bounding box center [222, 569] width 27 height 15
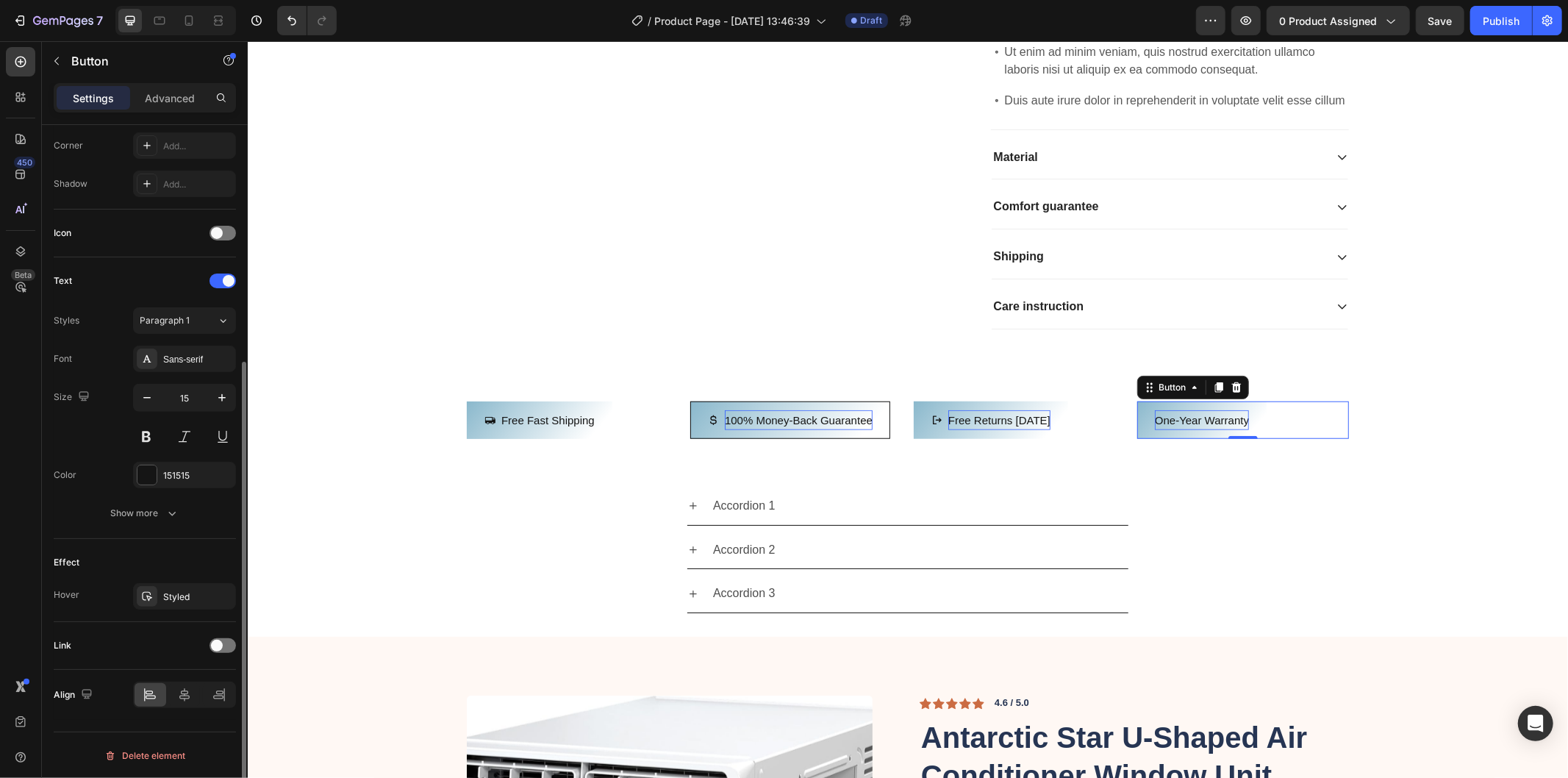
scroll to position [277, 0]
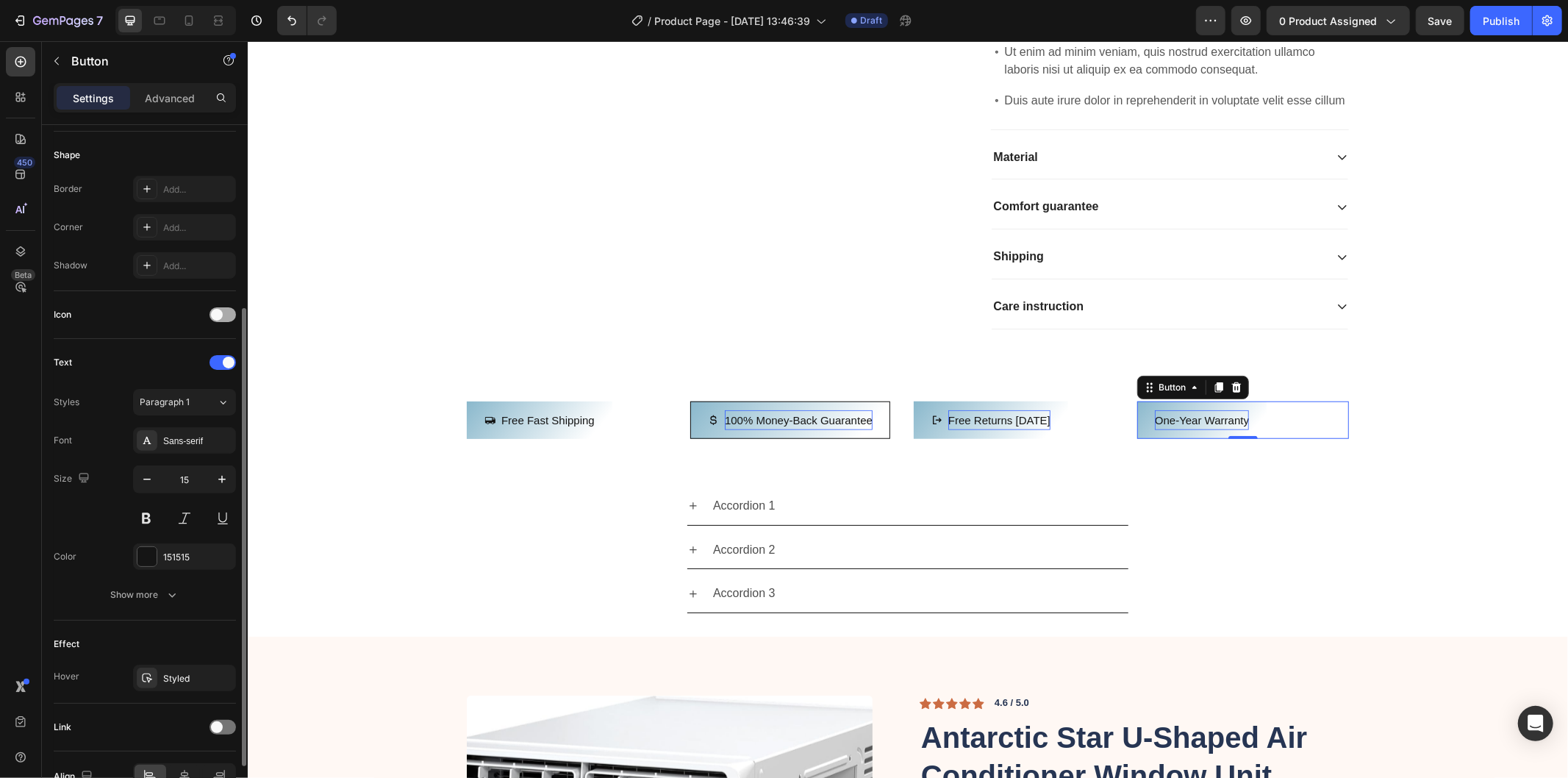
click at [220, 312] on span at bounding box center [217, 314] width 12 height 12
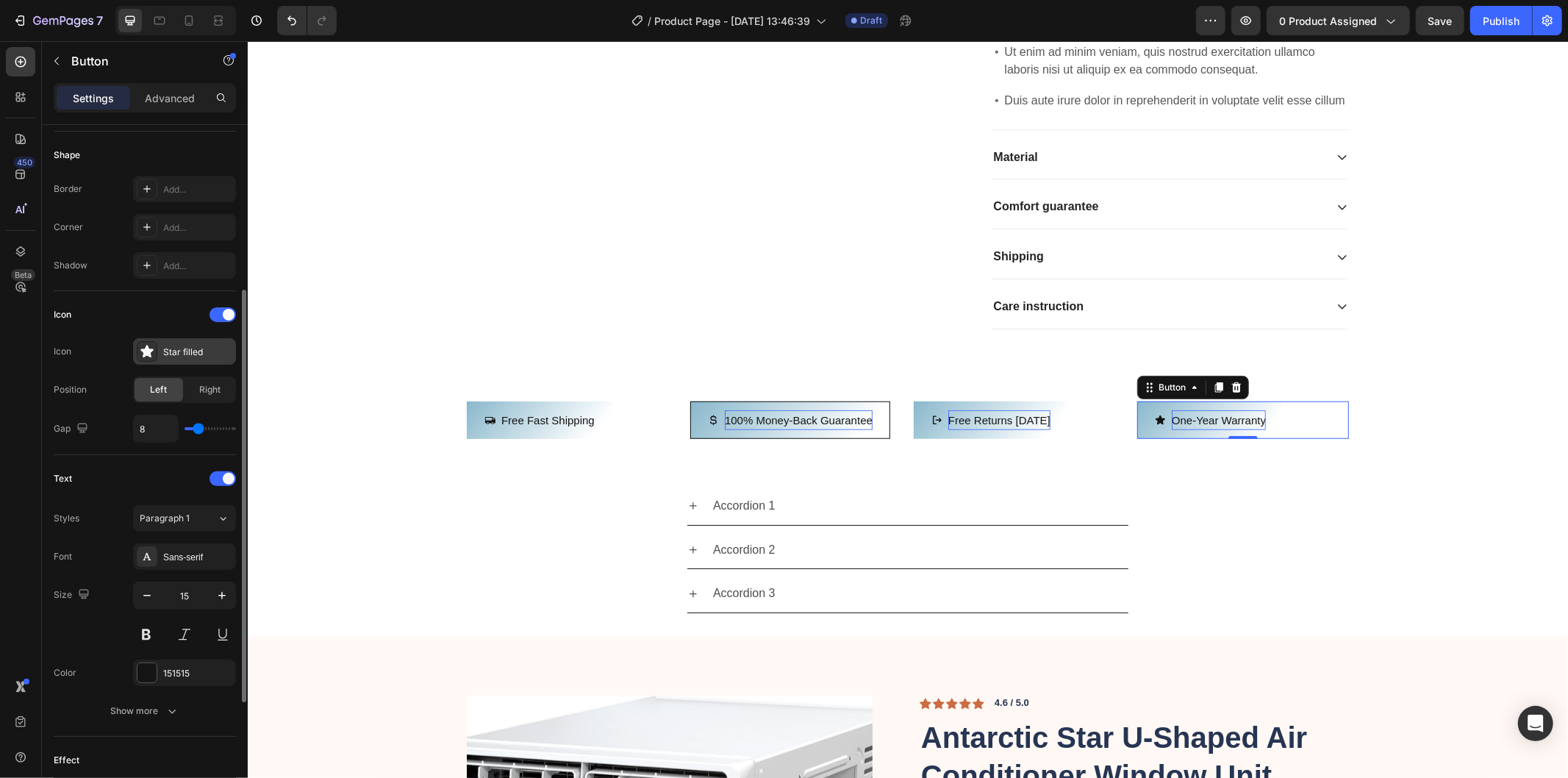
click at [152, 355] on icon at bounding box center [147, 351] width 15 height 15
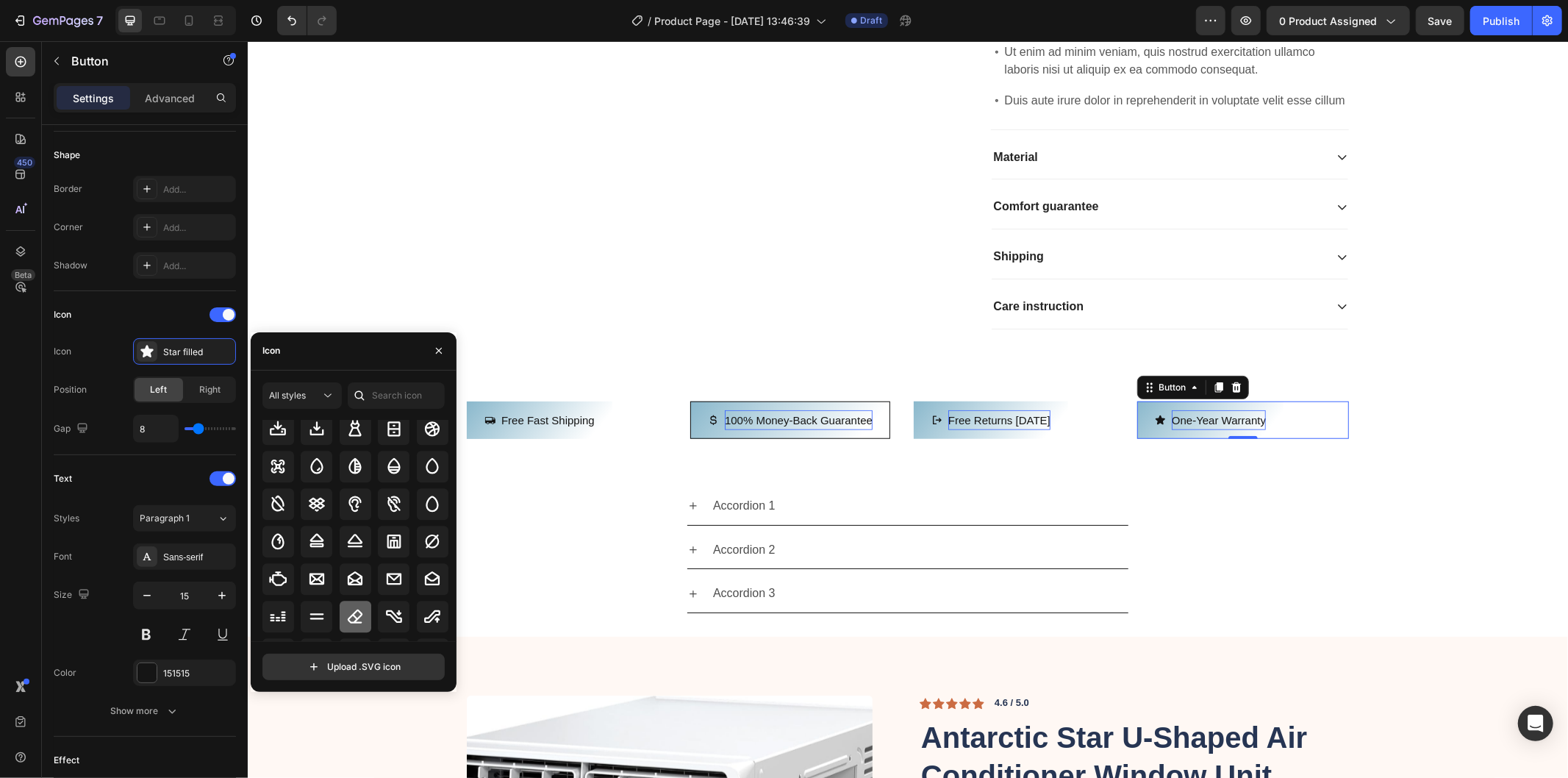
scroll to position [3349, 0]
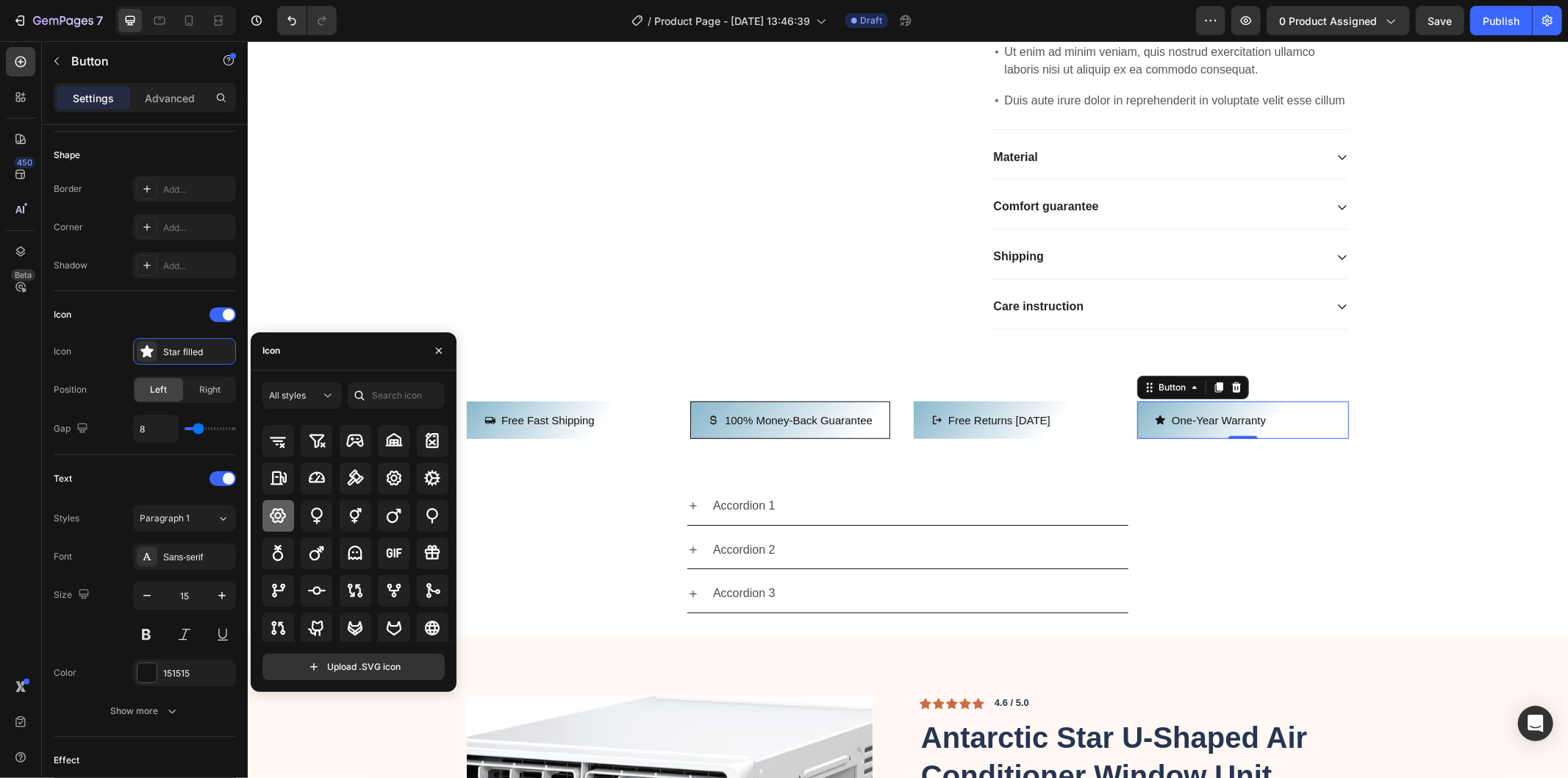
click at [281, 502] on div at bounding box center [278, 516] width 31 height 31
click at [584, 438] on button "Free Fast Shipping" at bounding box center [538, 420] width 145 height 37
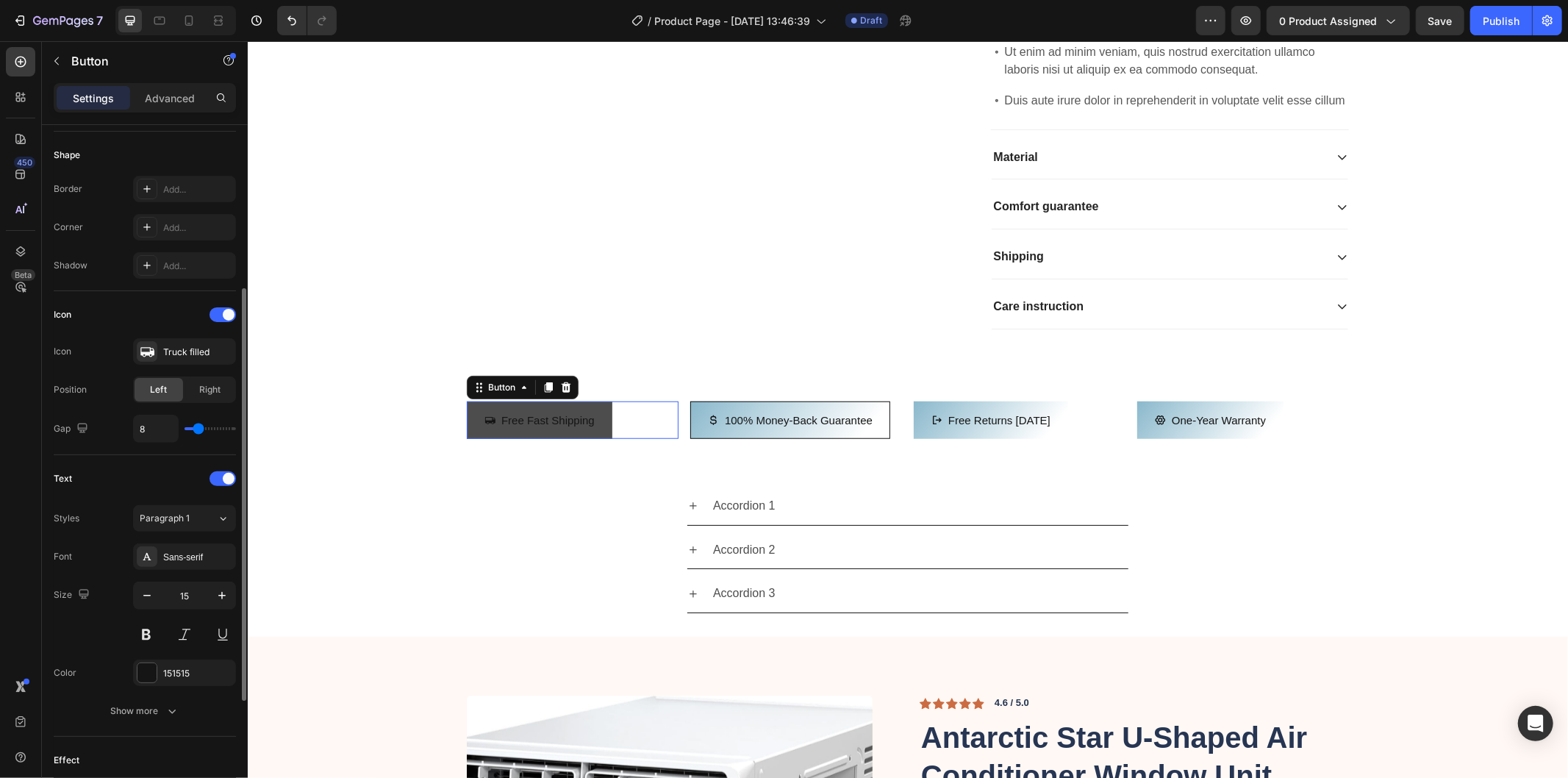
scroll to position [276, 0]
click at [209, 391] on span "Right" at bounding box center [210, 390] width 21 height 13
click at [160, 391] on span "Left" at bounding box center [159, 390] width 17 height 13
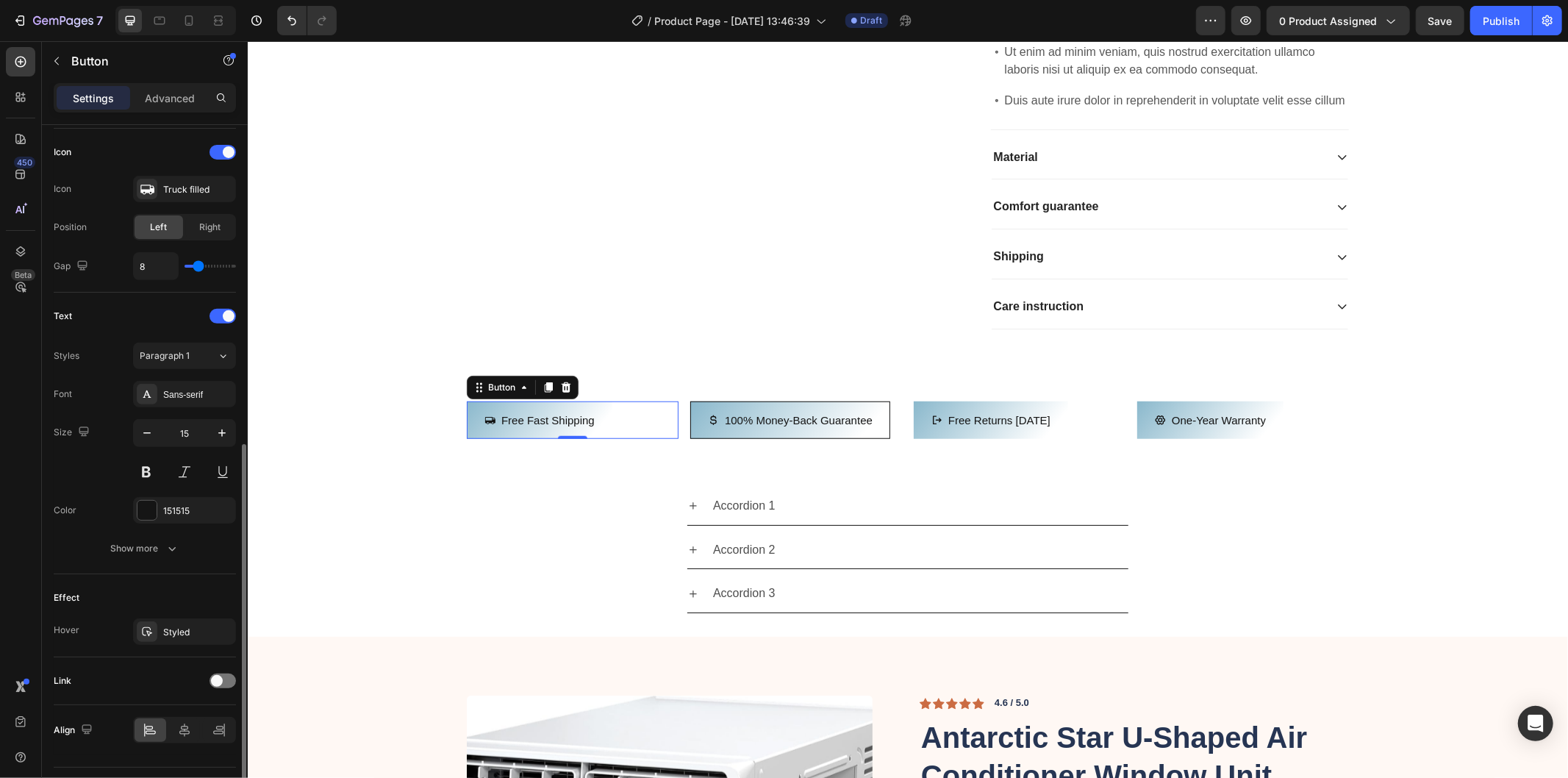
scroll to position [476, 0]
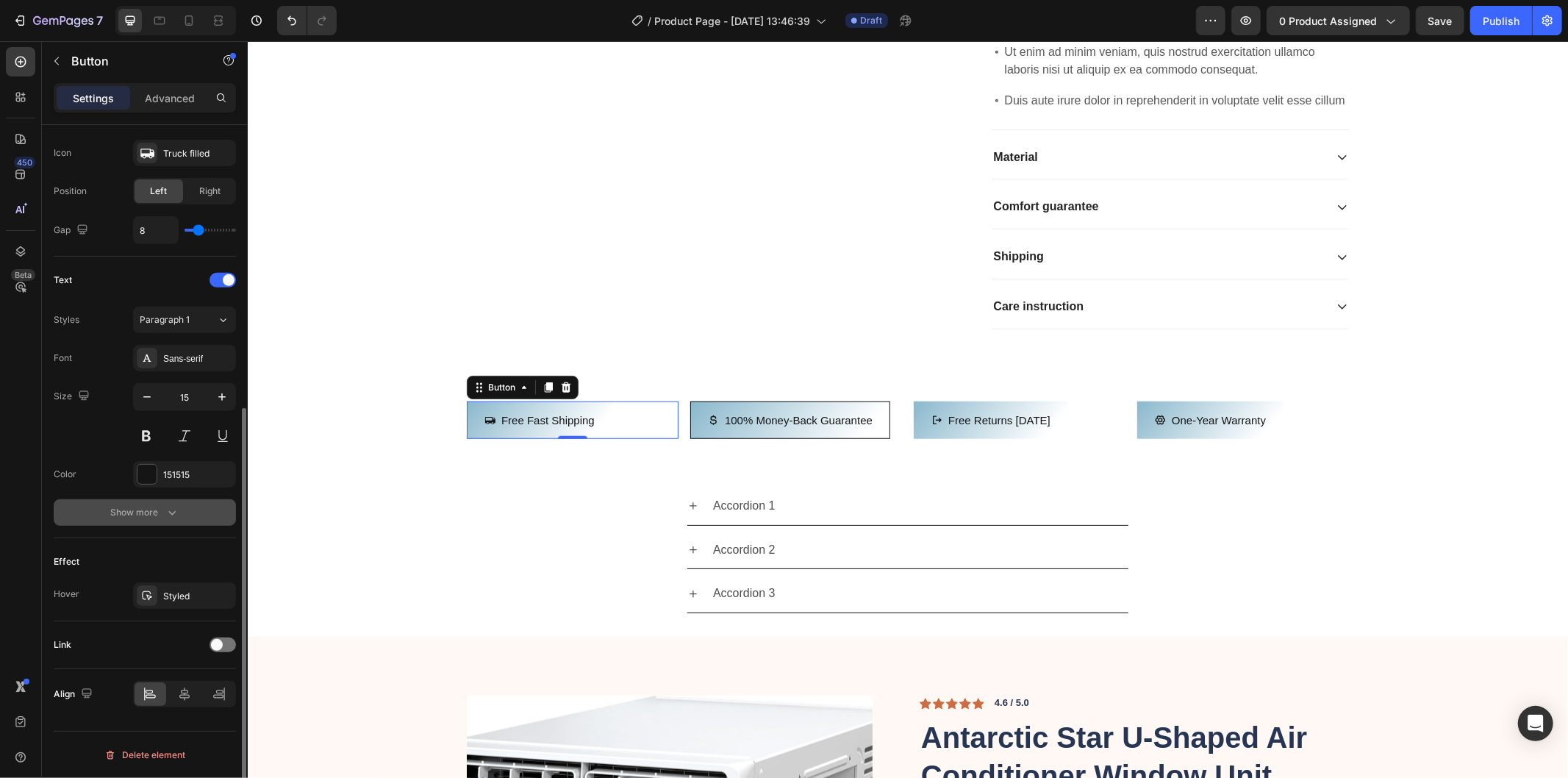
click at [160, 510] on div "Show more" at bounding box center [145, 512] width 69 height 15
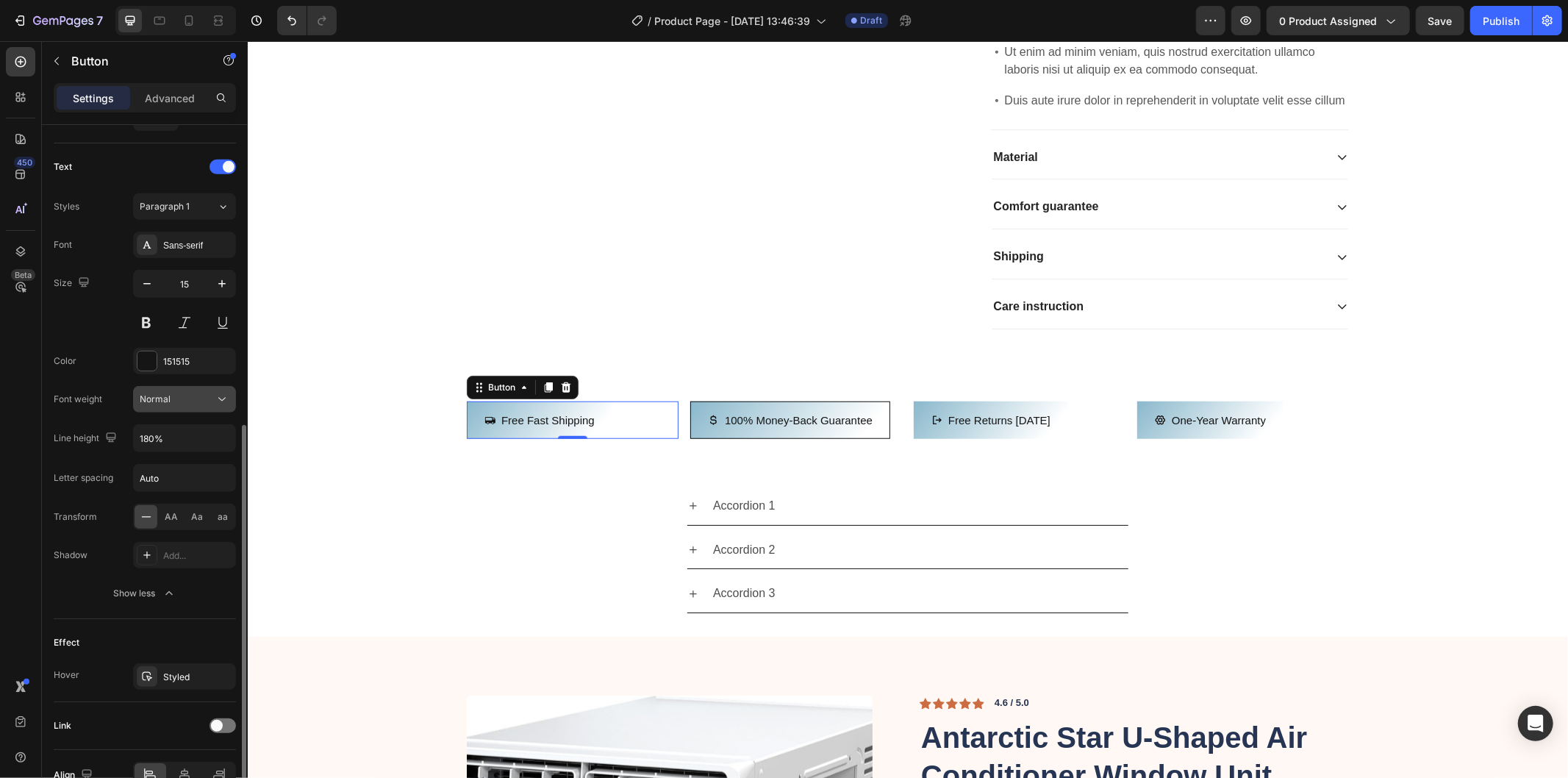
scroll to position [671, 0]
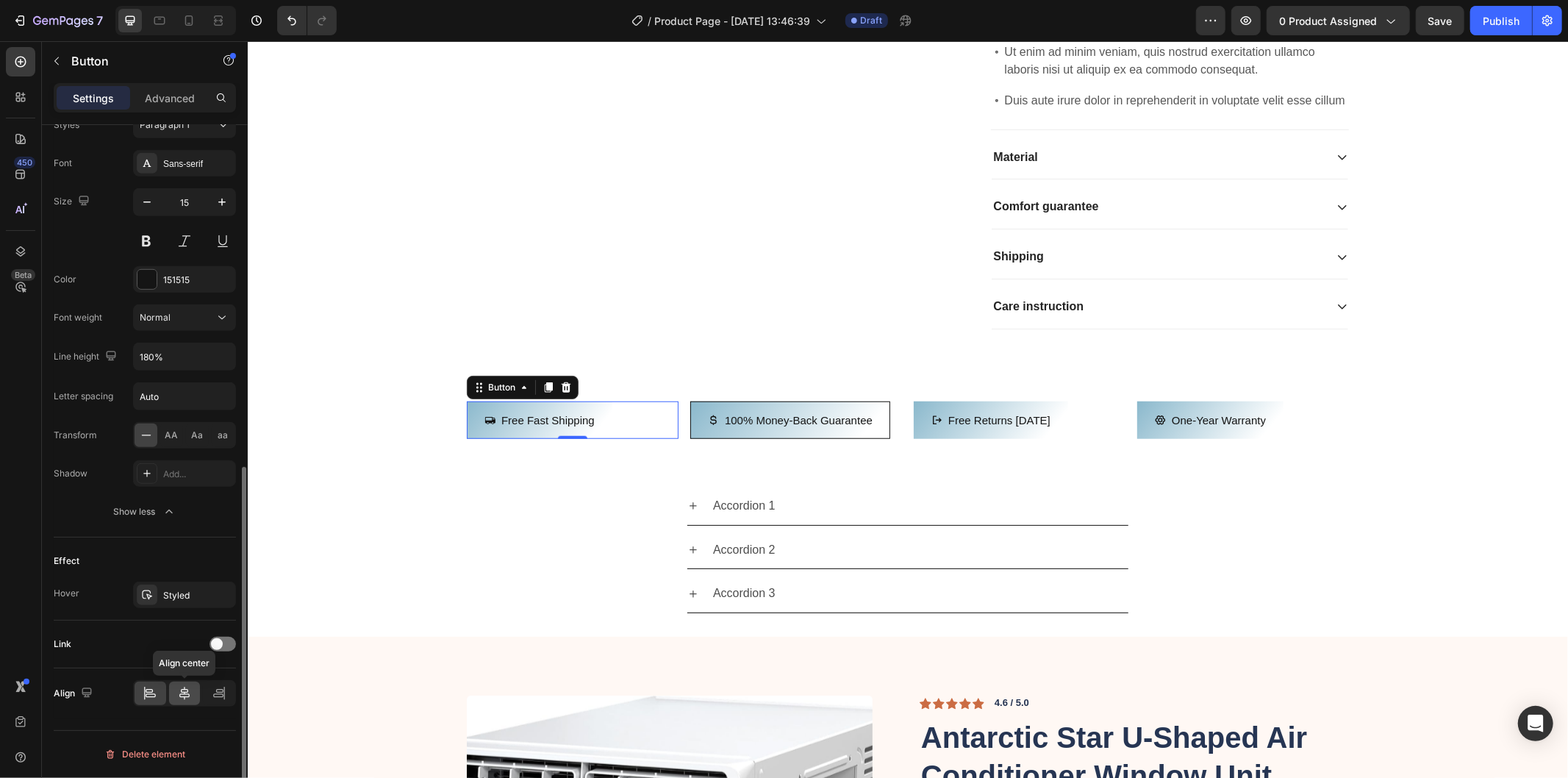
click at [183, 696] on icon at bounding box center [184, 694] width 15 height 15
click at [144, 699] on icon at bounding box center [150, 694] width 15 height 15
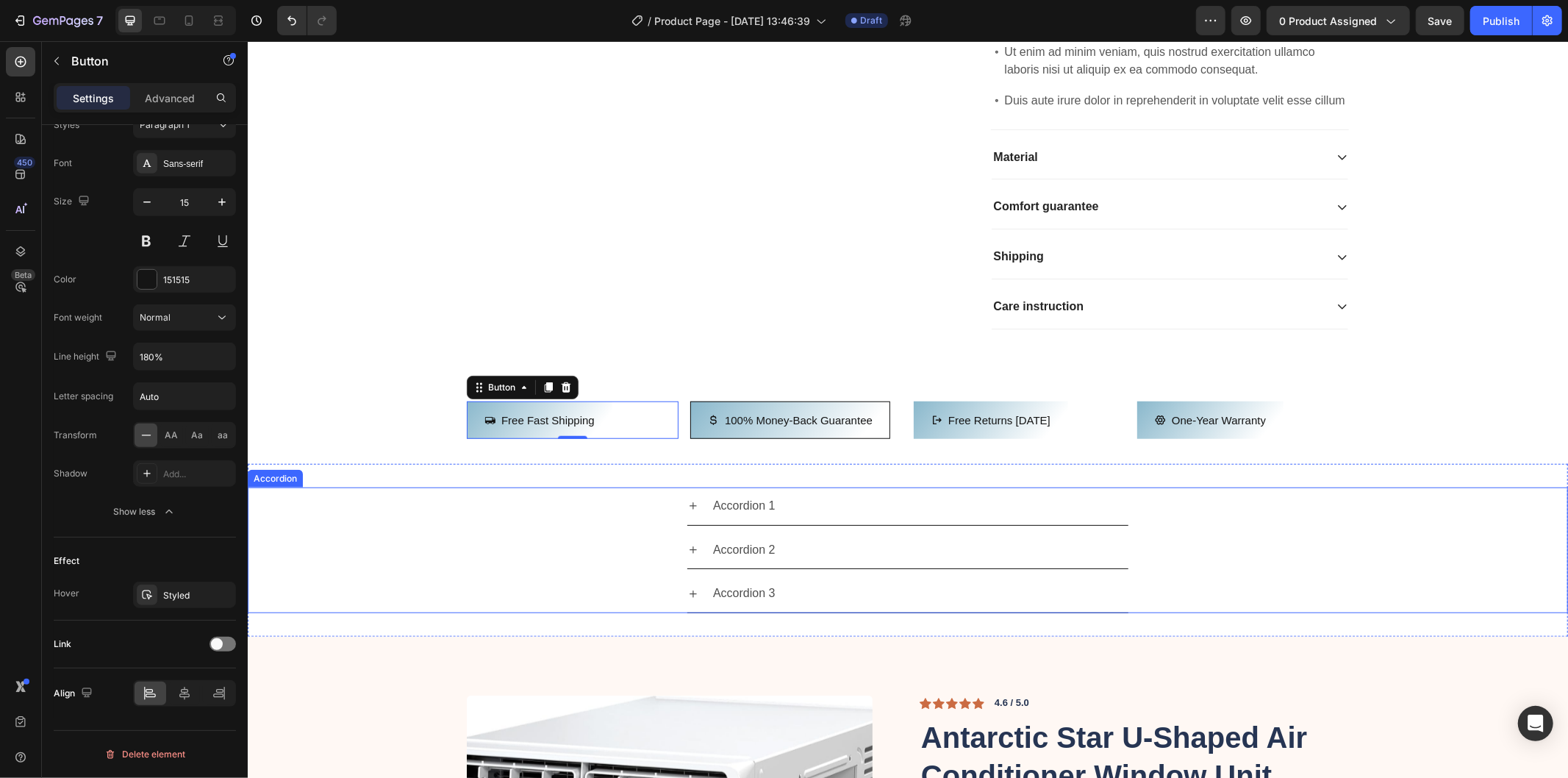
click at [886, 519] on div "Accordion 1" at bounding box center [919, 506] width 418 height 26
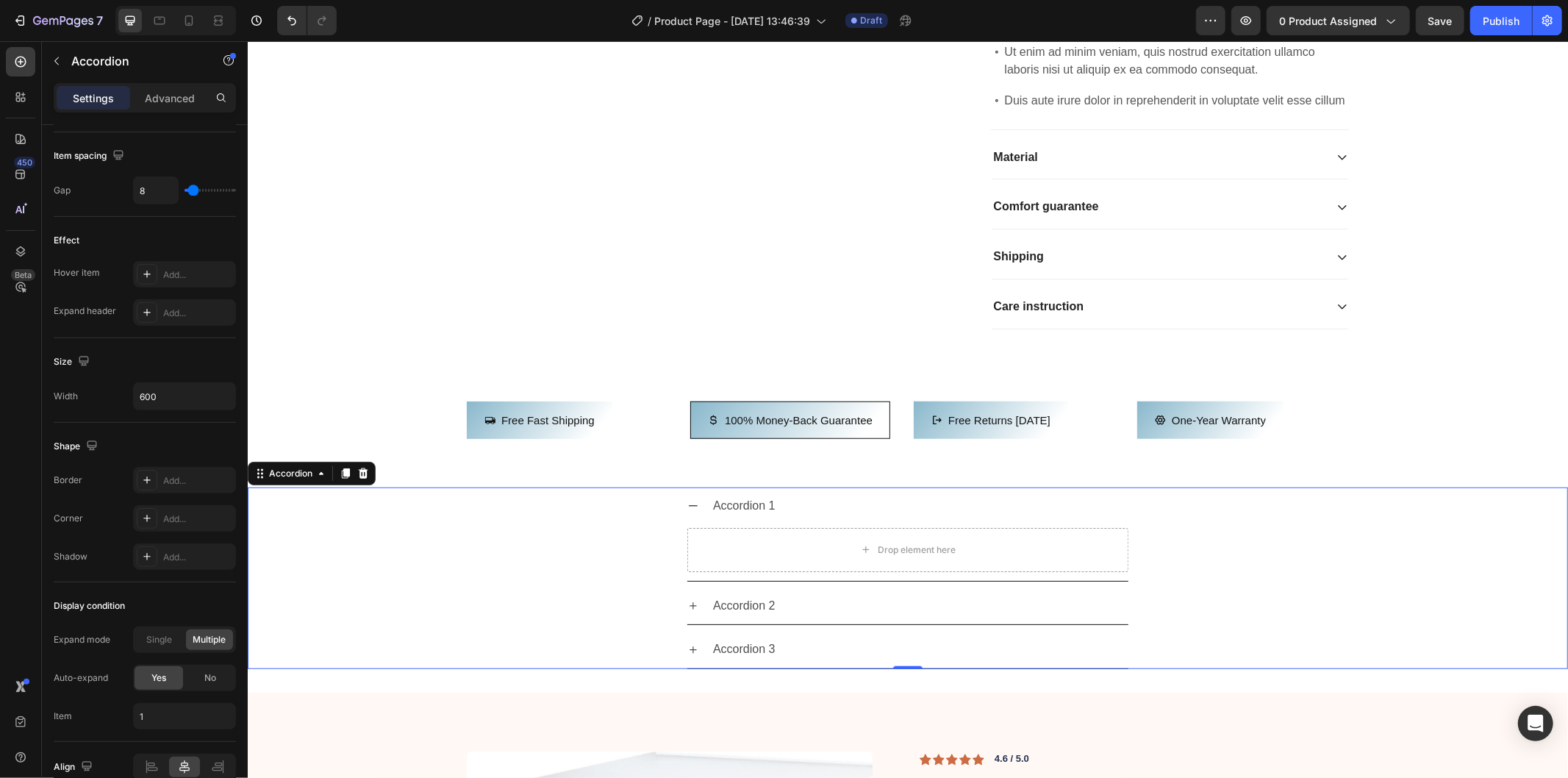
scroll to position [0, 0]
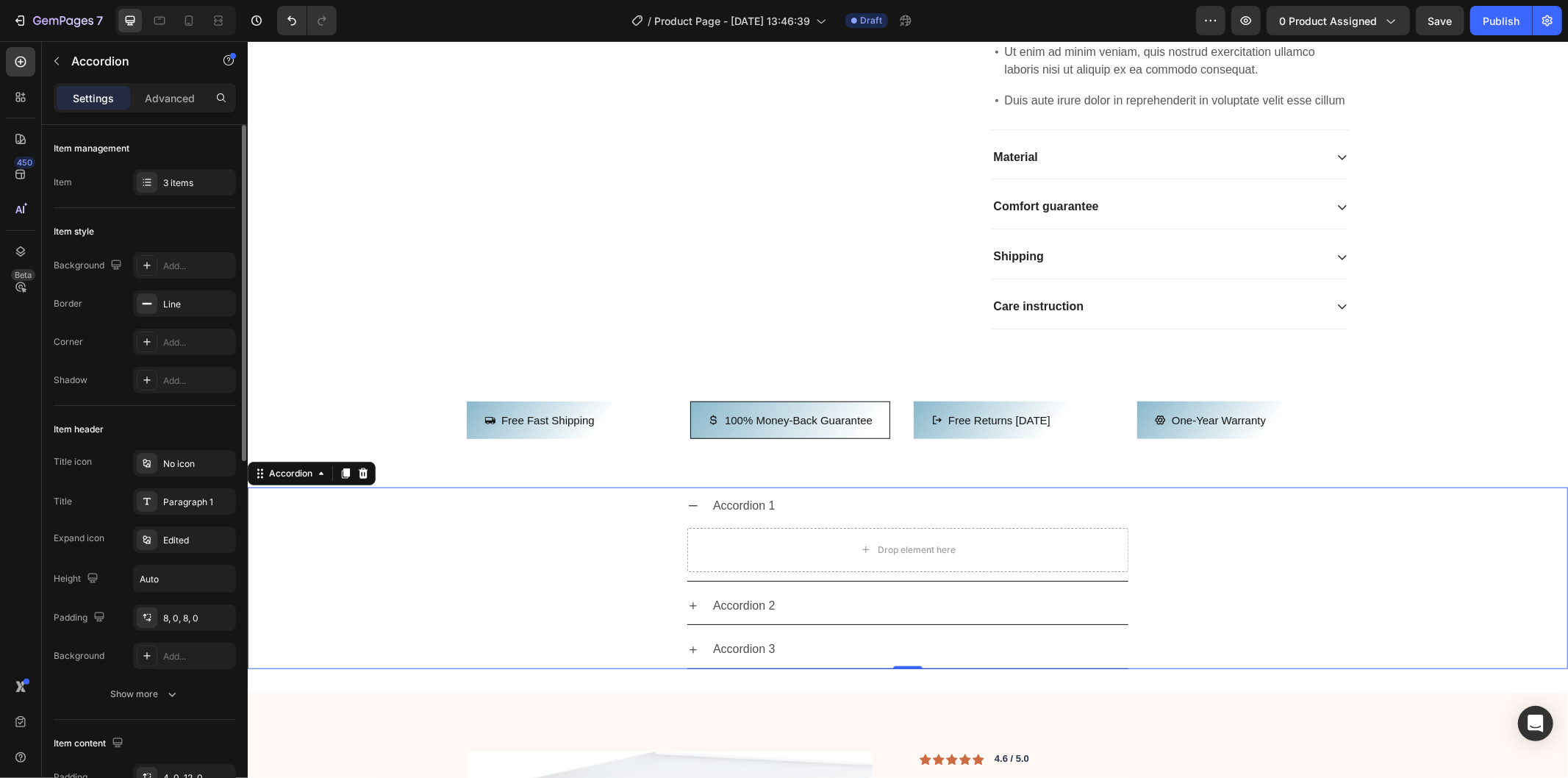
click at [886, 519] on div "Accordion 1" at bounding box center [919, 506] width 418 height 26
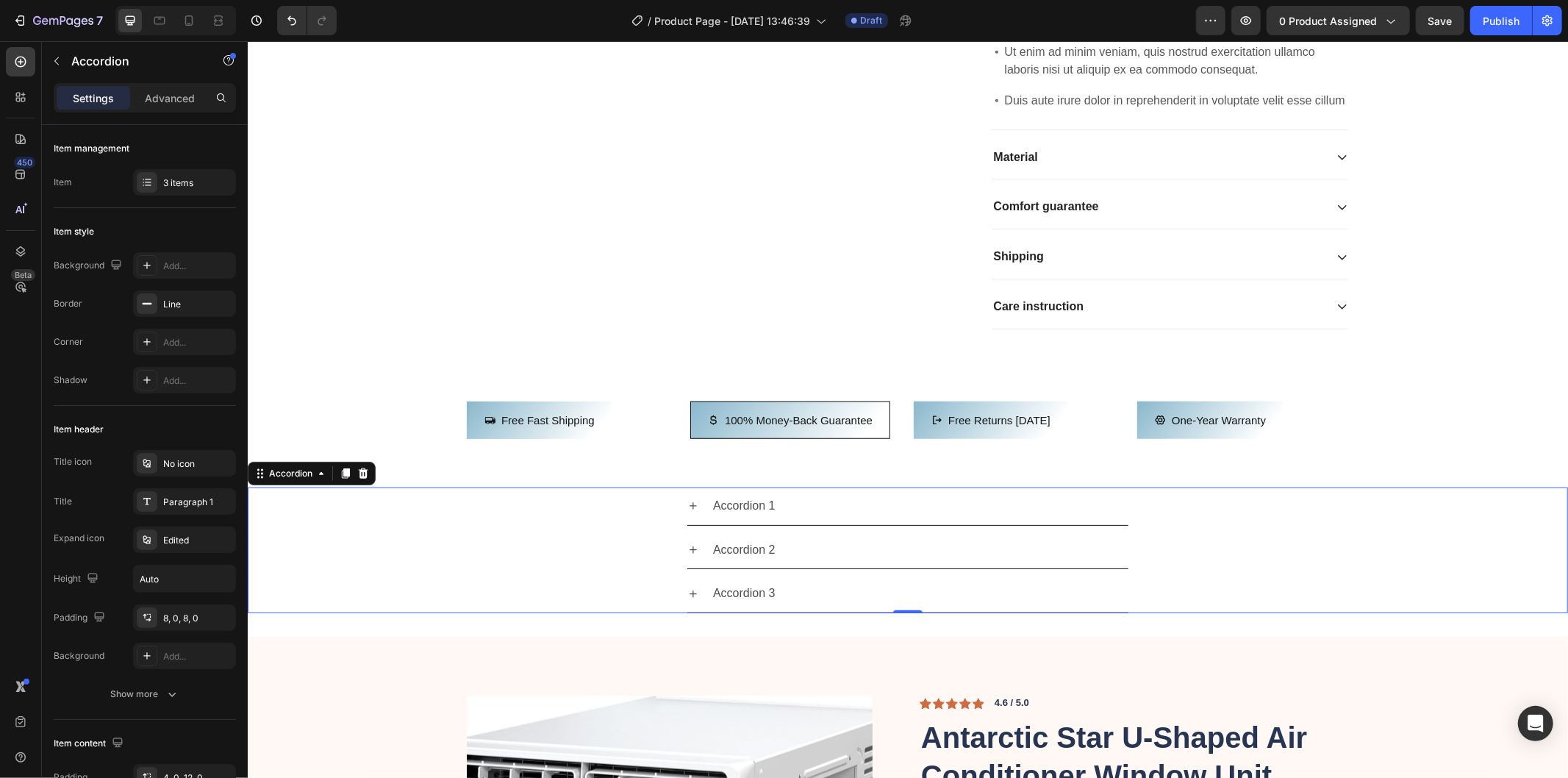
click at [925, 519] on div "Accordion 1" at bounding box center [919, 506] width 418 height 26
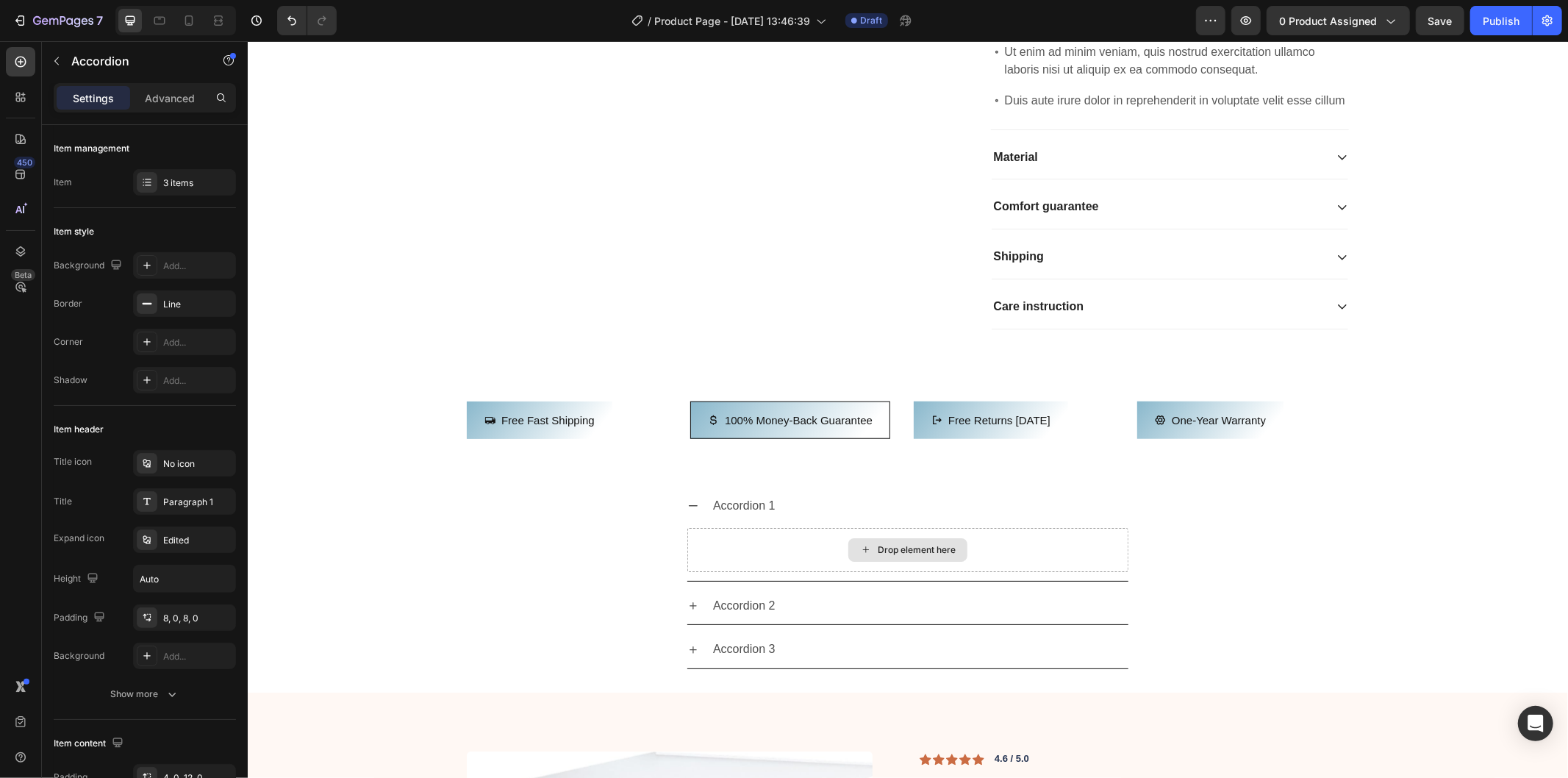
click at [909, 561] on div "Drop element here" at bounding box center [907, 548] width 119 height 23
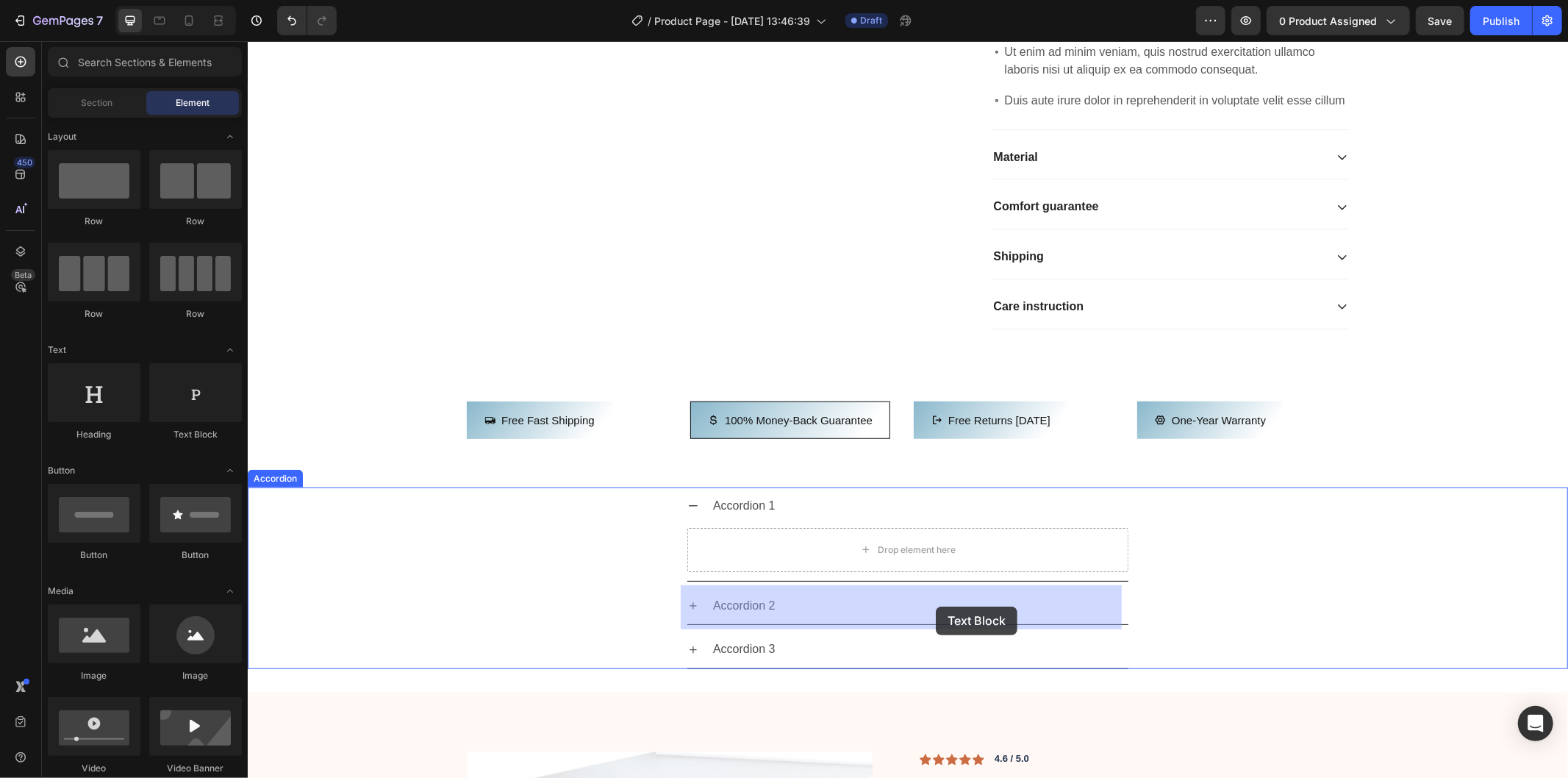
drag, startPoint x: 431, startPoint y: 286, endPoint x: 936, endPoint y: 606, distance: 597.9
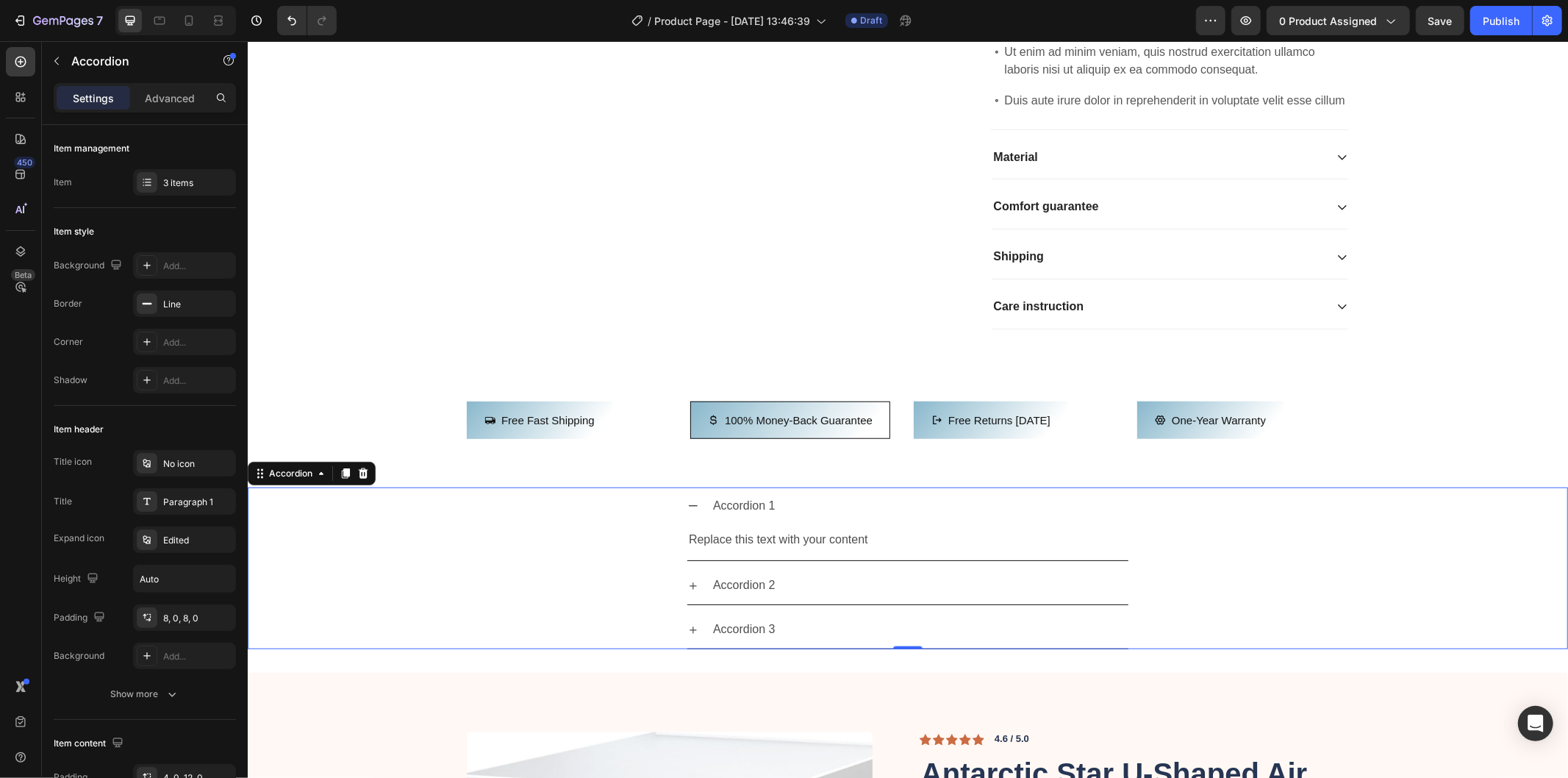
click at [689, 511] on icon at bounding box center [692, 505] width 12 height 12
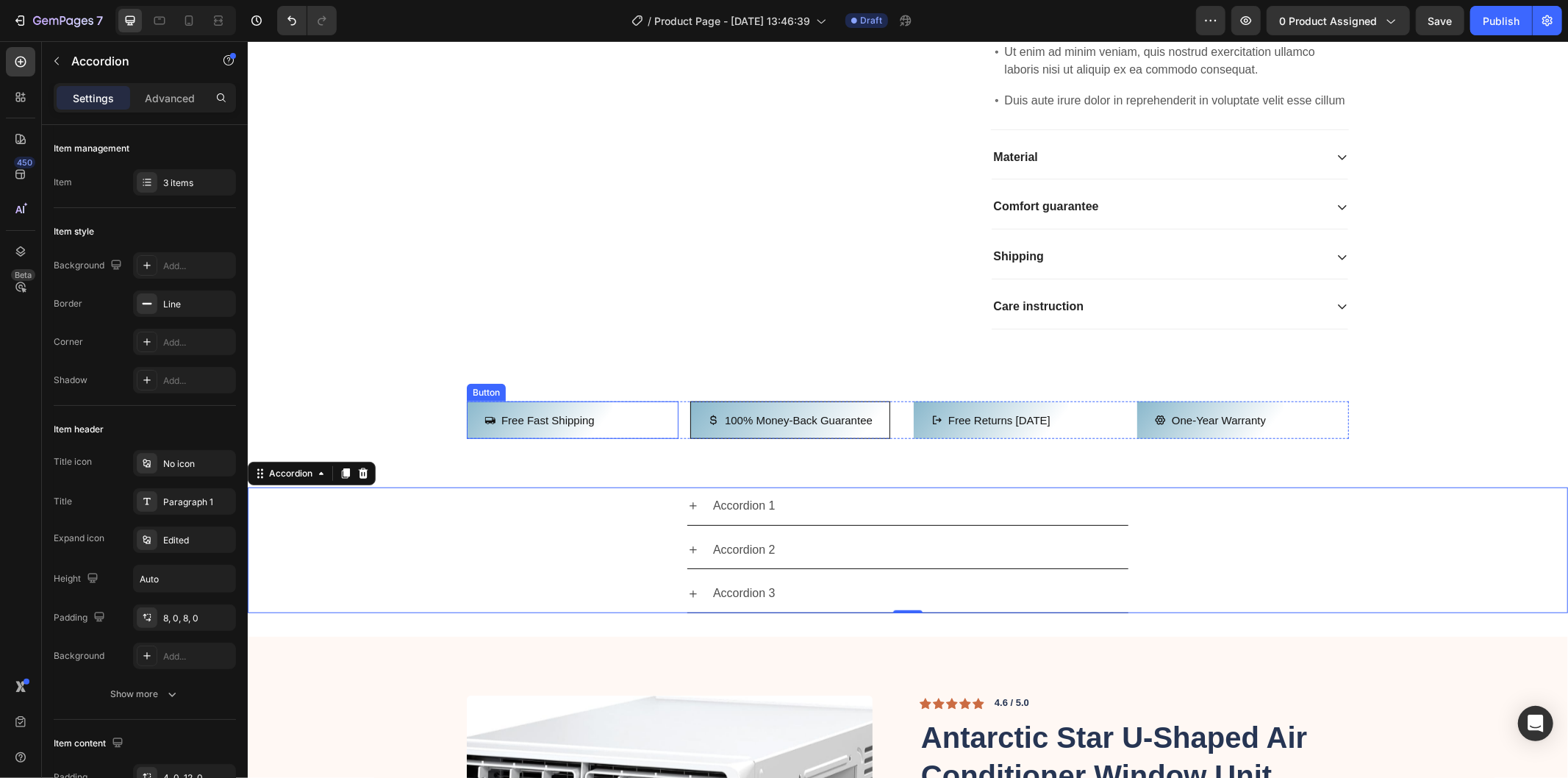
click at [614, 438] on div "Free Fast Shipping Button" at bounding box center [571, 420] width 212 height 37
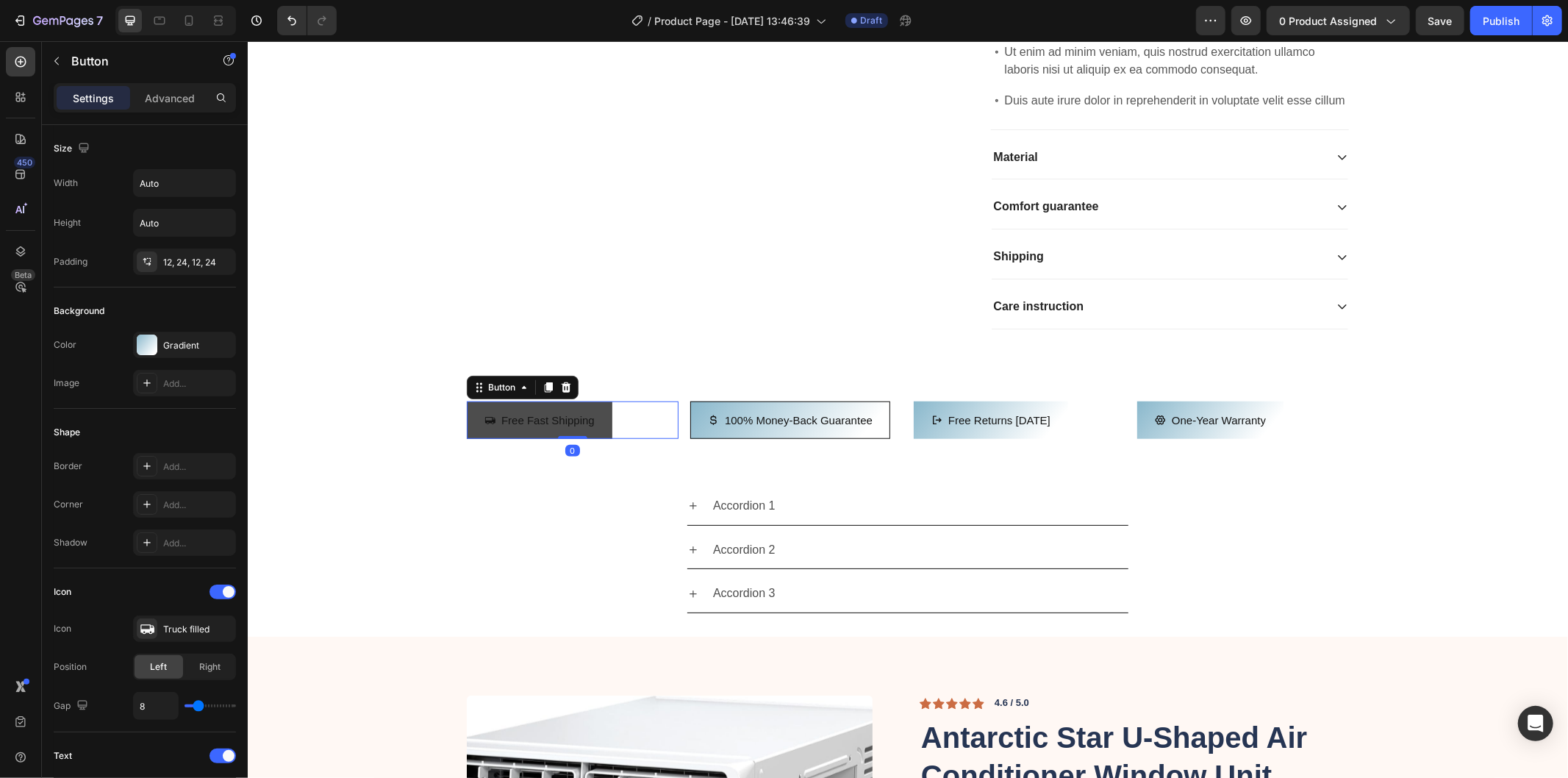
click at [600, 438] on button "Free Fast Shipping" at bounding box center [538, 420] width 145 height 37
click at [1392, 525] on div "Accordion 1" at bounding box center [908, 505] width 1319 height 38
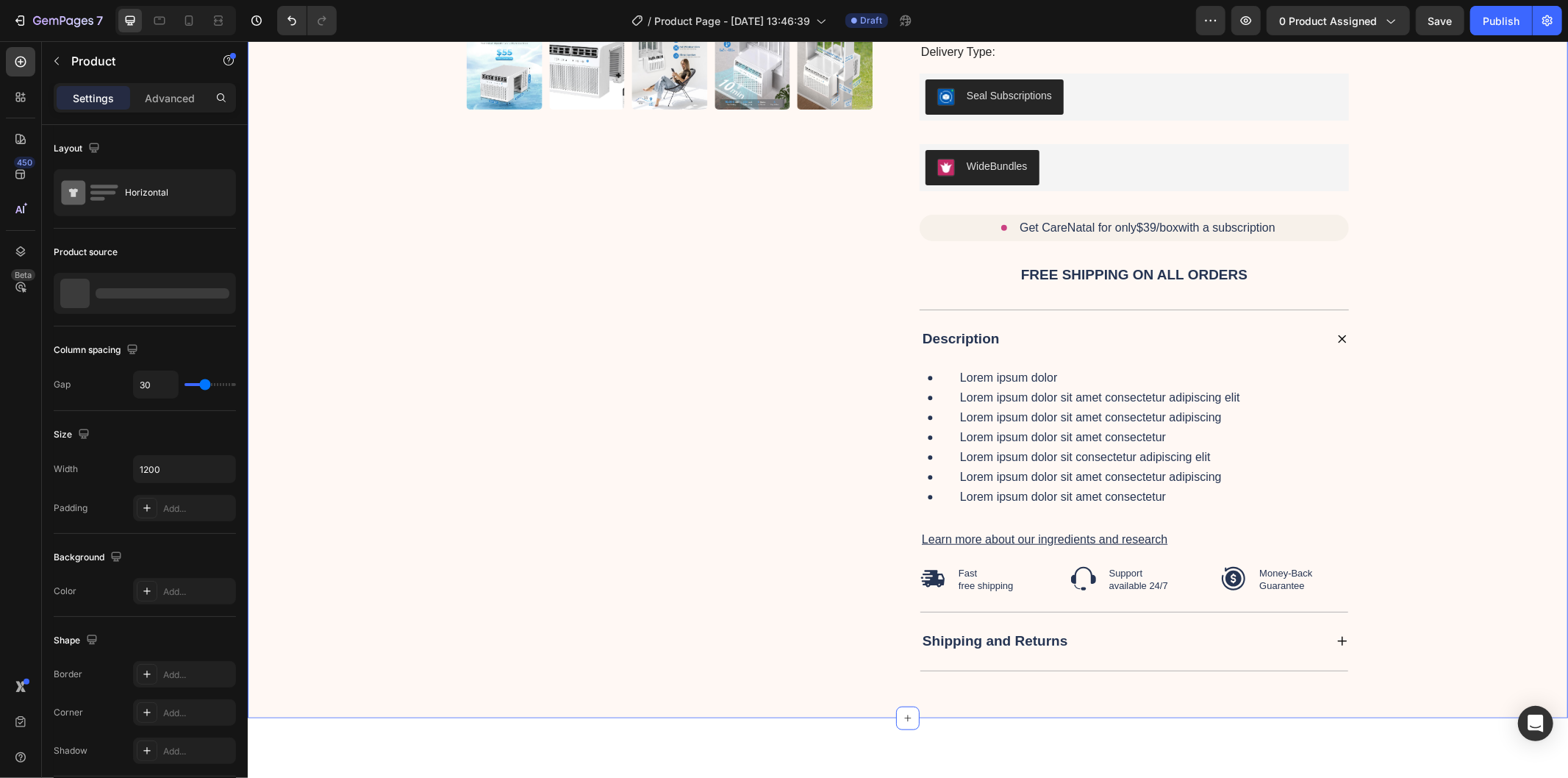
click at [430, 329] on div "Product Images Icon Icon Icon Icon Icon Icon List 4.6 / 5.0 Text Block Row Anta…" at bounding box center [908, 148] width 1291 height 1066
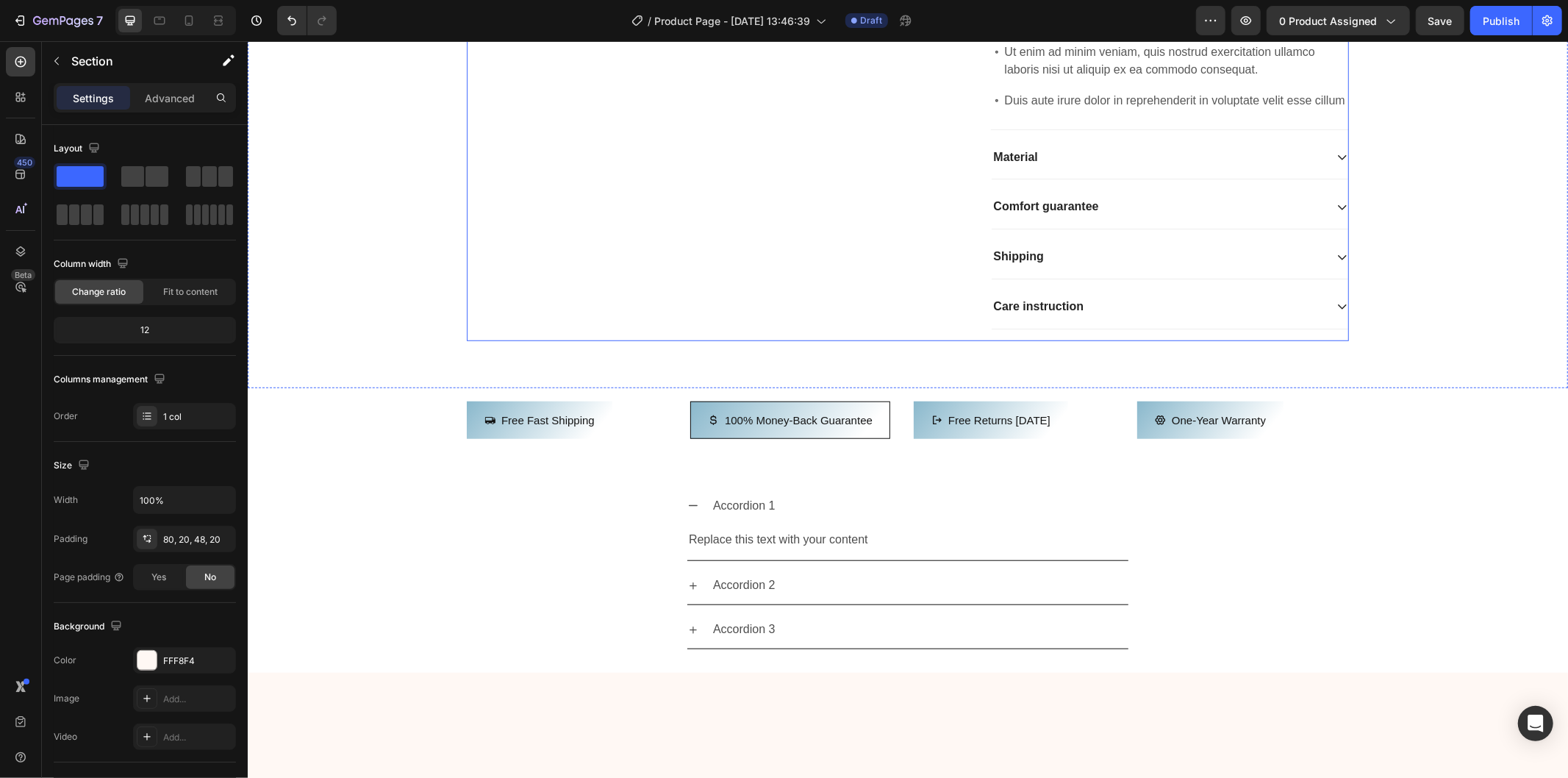
scroll to position [1195, 0]
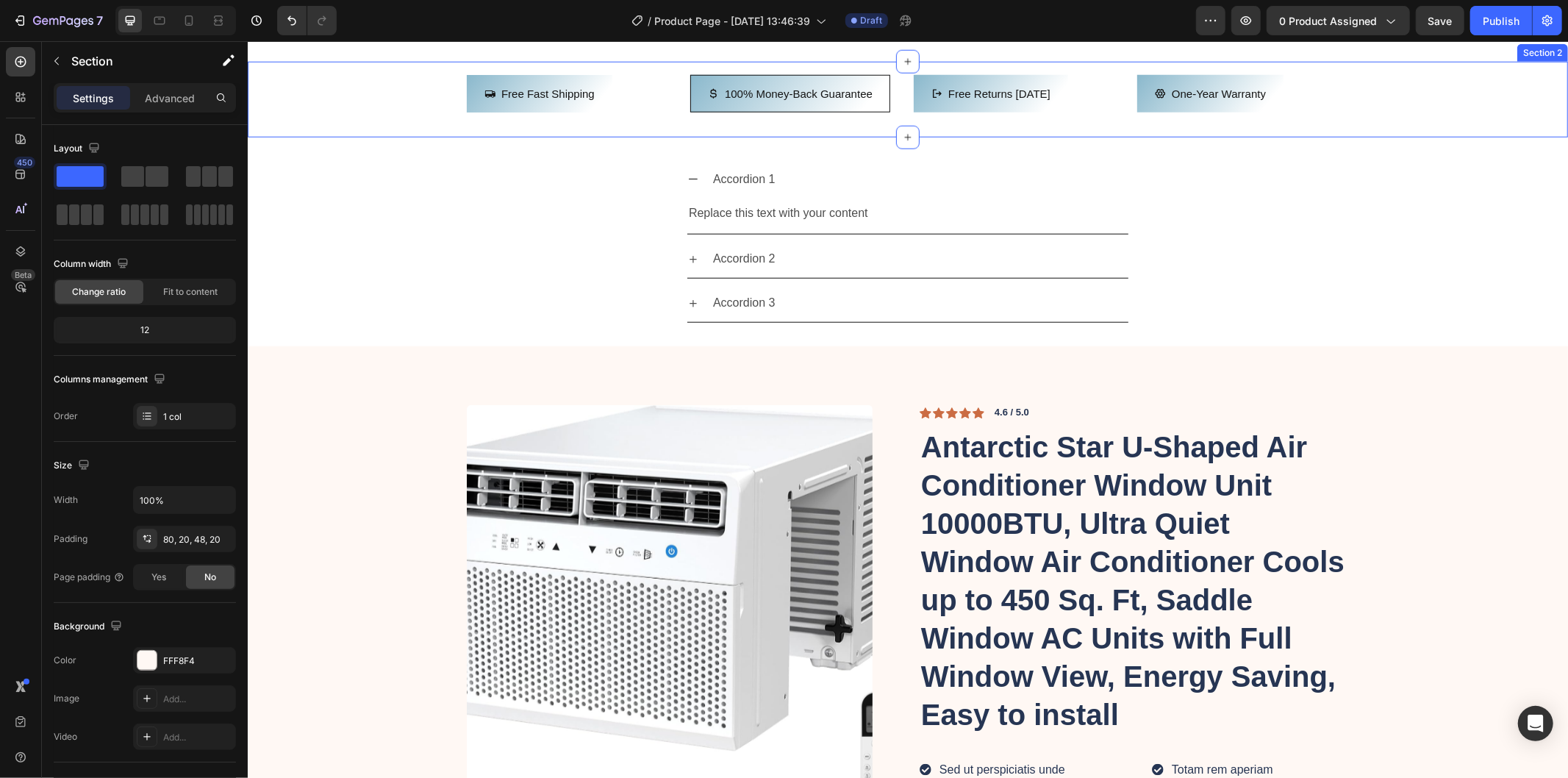
click at [409, 123] on div "Free Fast Shipping Button 100% Money-Back Guarantee Button Free returns [DATE] …" at bounding box center [908, 98] width 1321 height 49
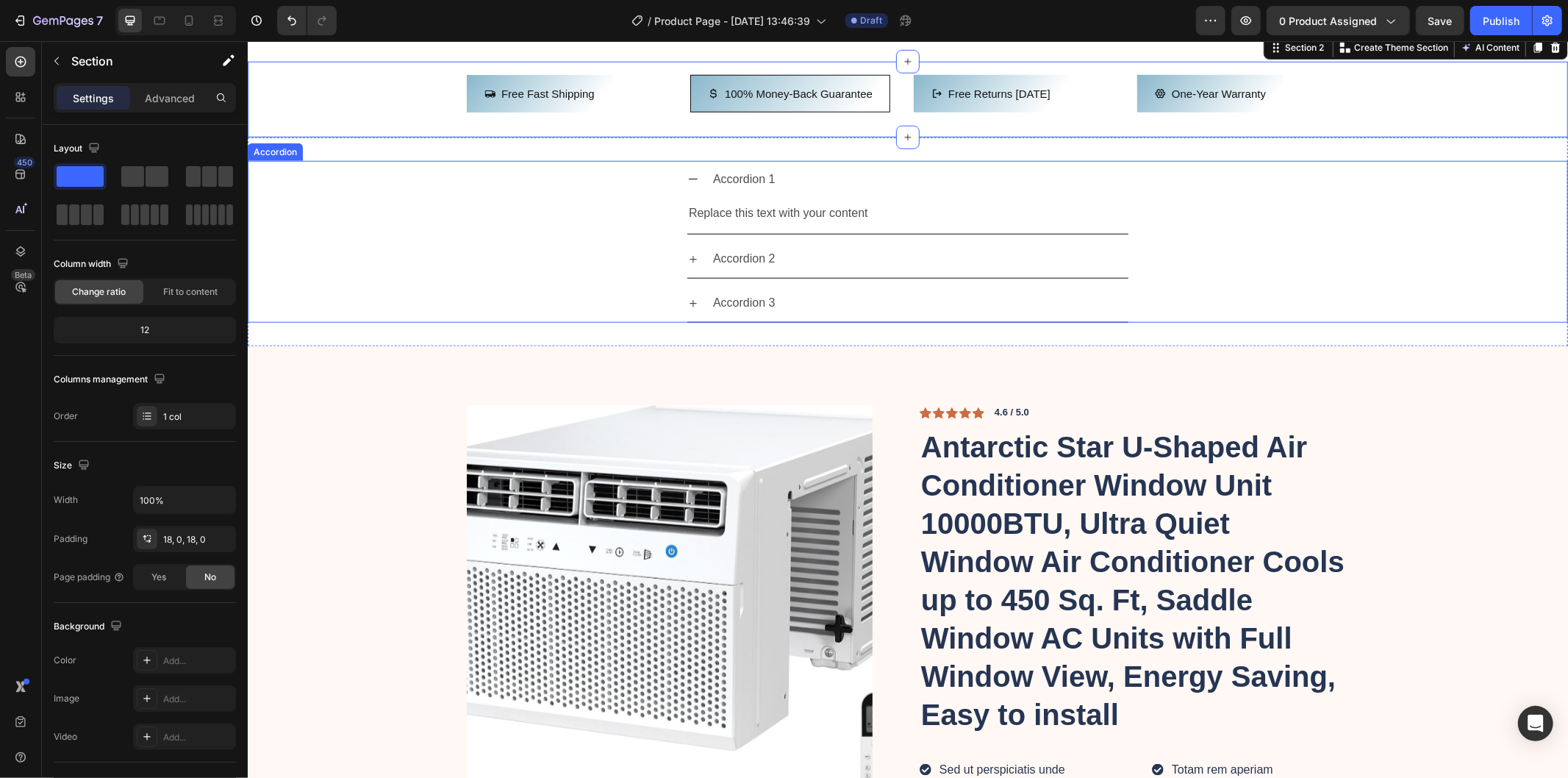
click at [515, 234] on div "Accordion 1 Replace this text with your content Text Block" at bounding box center [908, 197] width 1319 height 74
click at [372, 130] on div "Free Fast Shipping Button 100% Money-Back Guarantee Button Free returns [DATE] …" at bounding box center [908, 99] width 1321 height 76
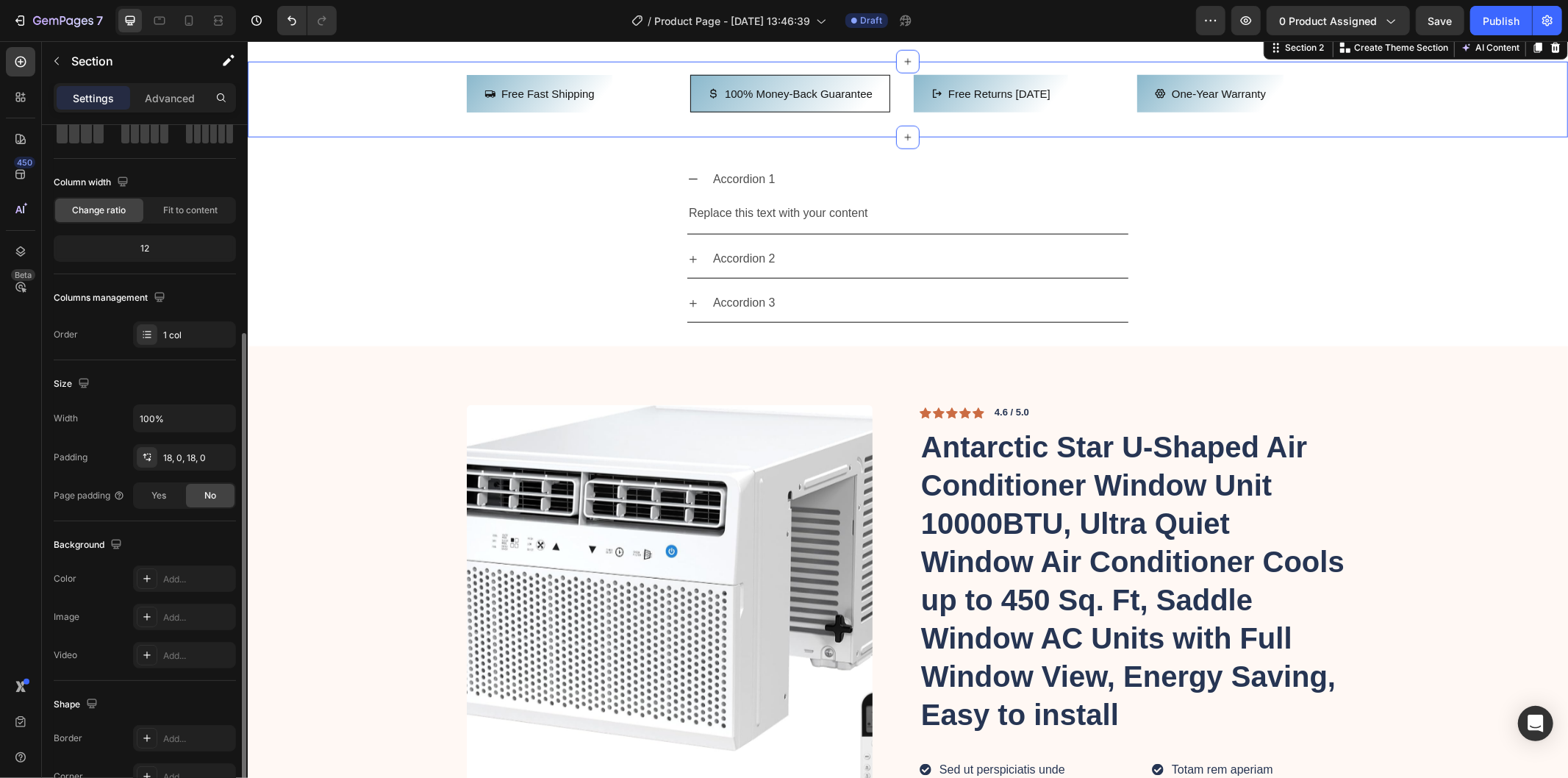
scroll to position [201, 0]
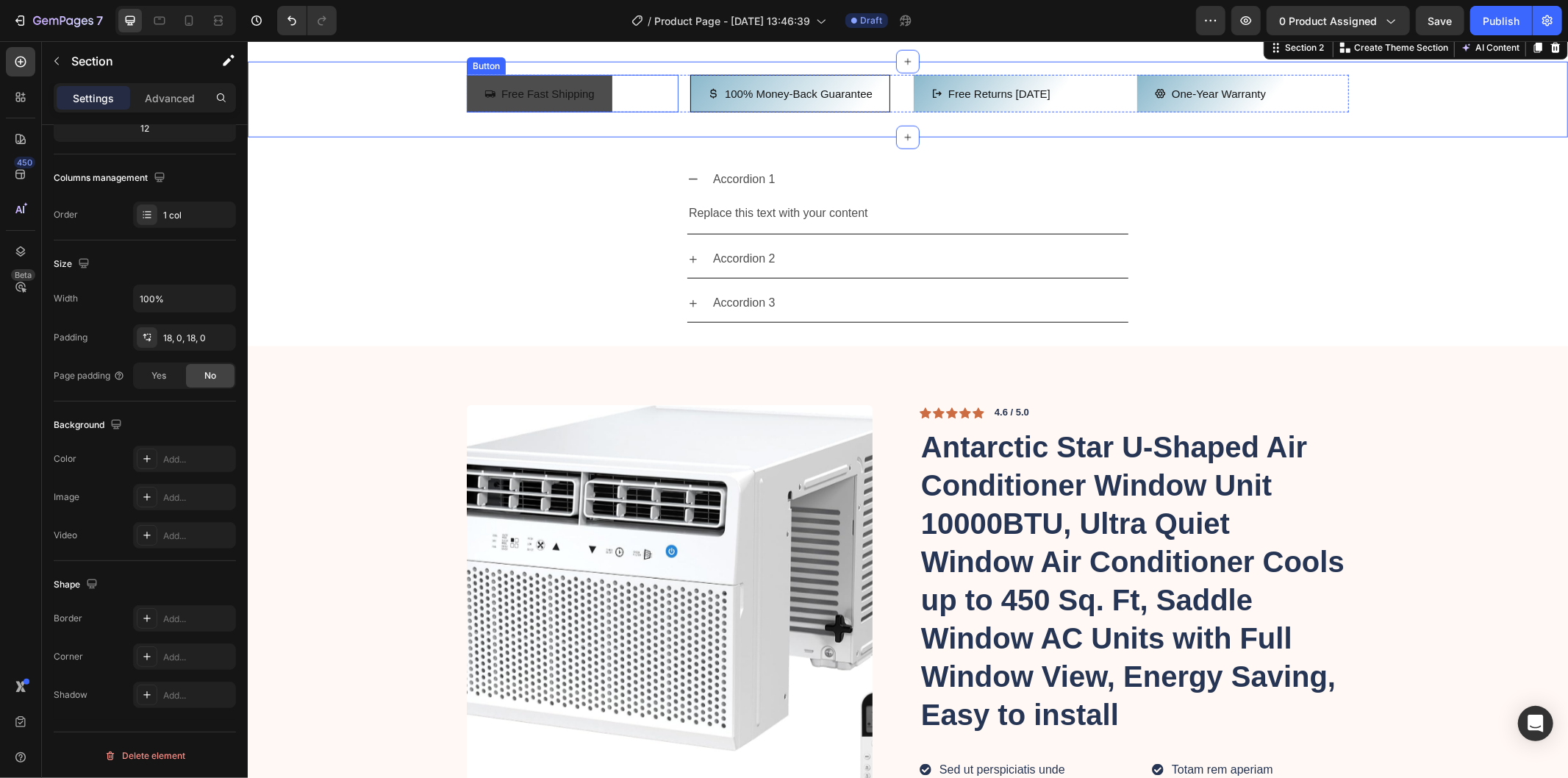
click at [594, 112] on button "Free Fast Shipping" at bounding box center [538, 93] width 145 height 37
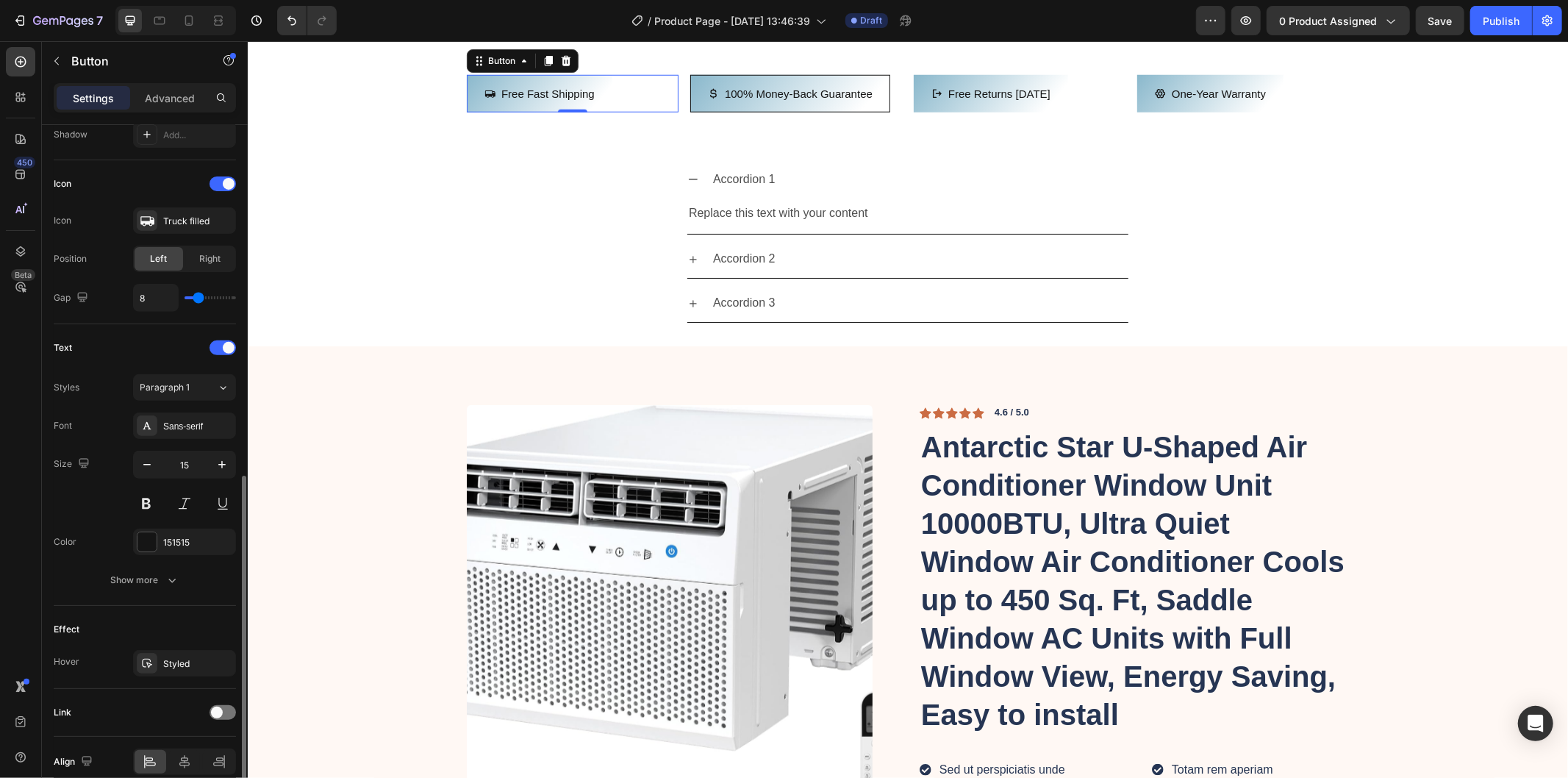
scroll to position [476, 0]
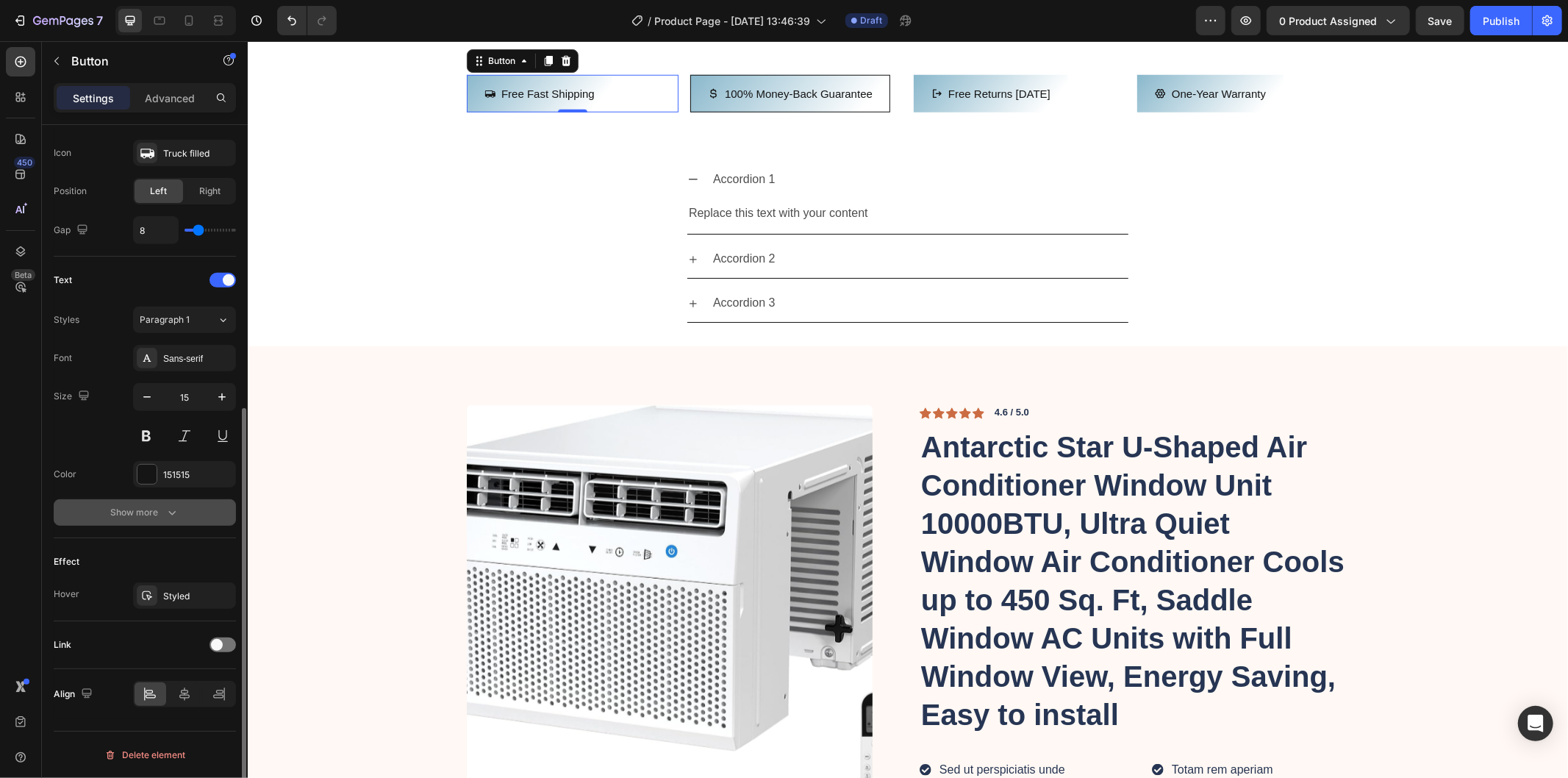
click at [158, 508] on div "Show more" at bounding box center [145, 512] width 69 height 15
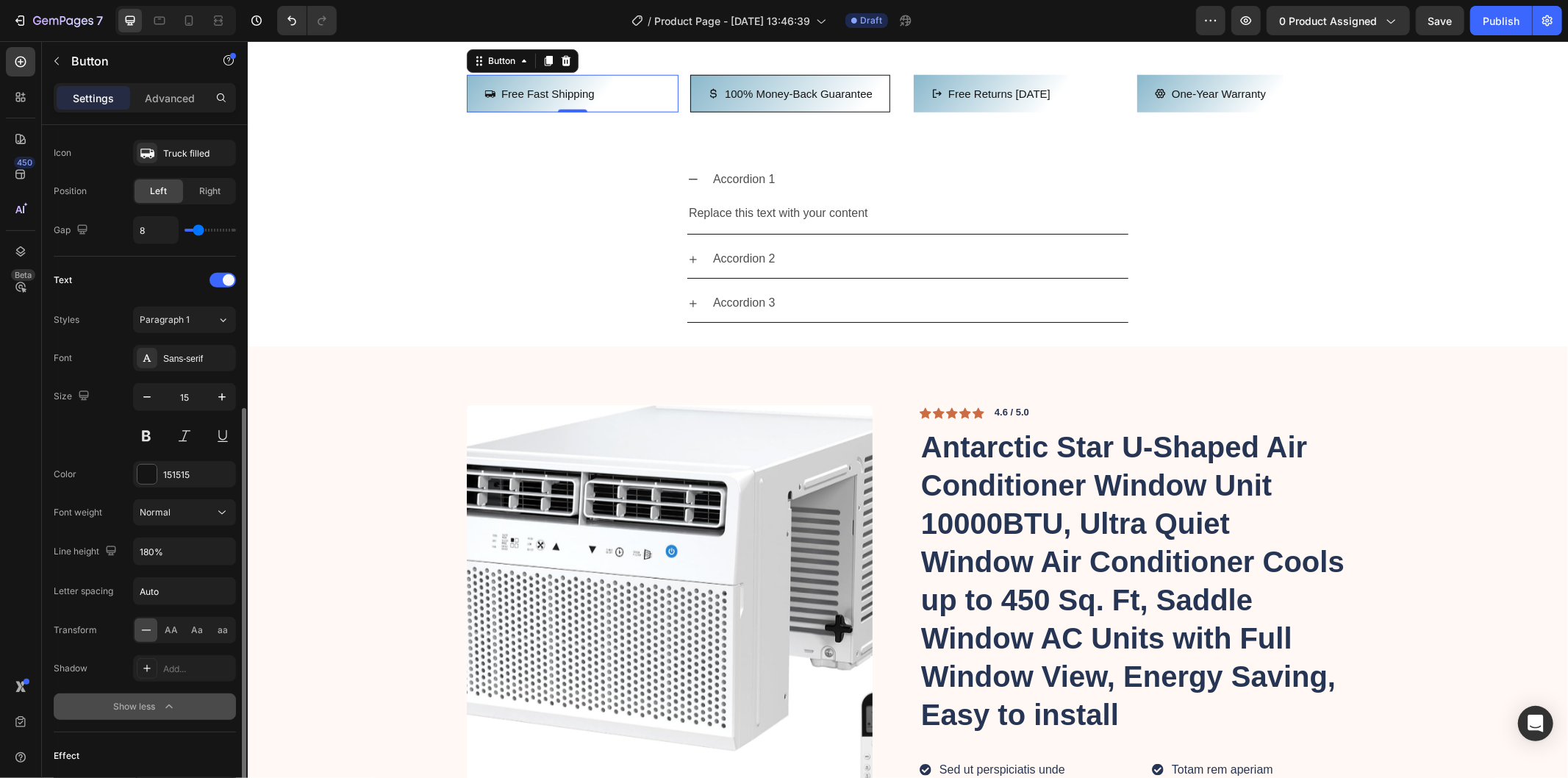
scroll to position [671, 0]
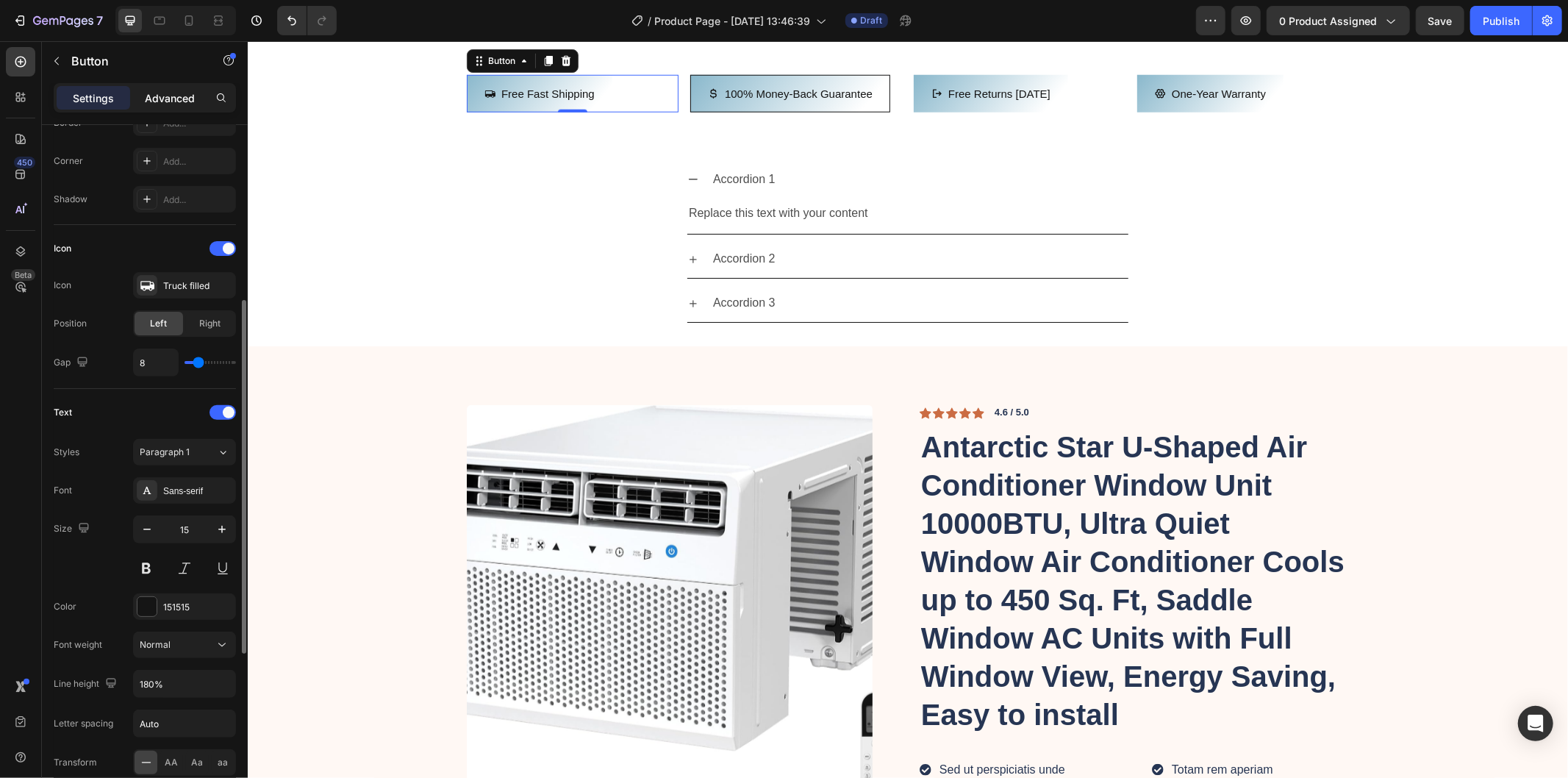
click at [177, 102] on p "Advanced" at bounding box center [169, 98] width 50 height 16
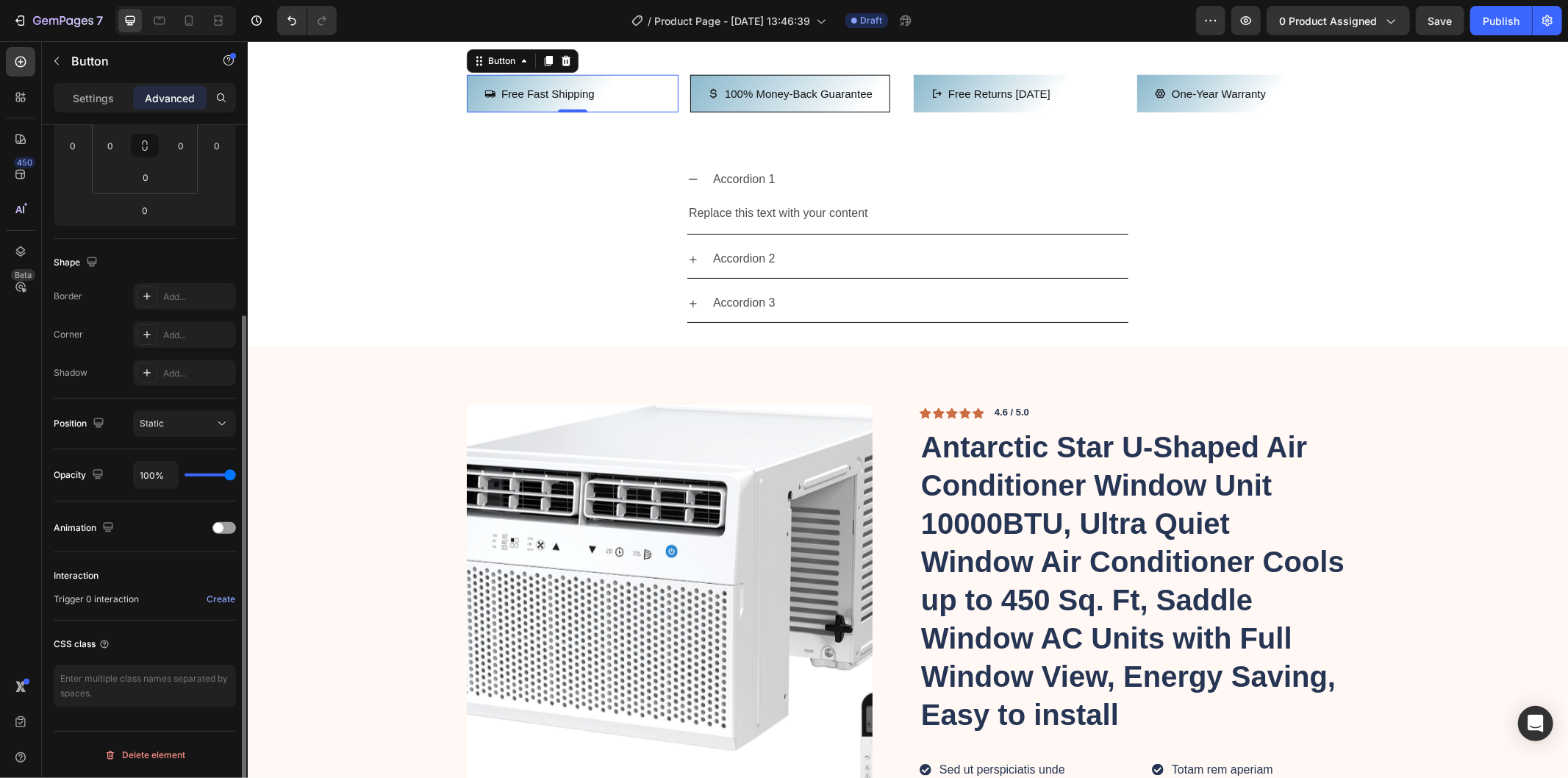
scroll to position [263, 0]
click at [222, 528] on span at bounding box center [218, 528] width 10 height 10
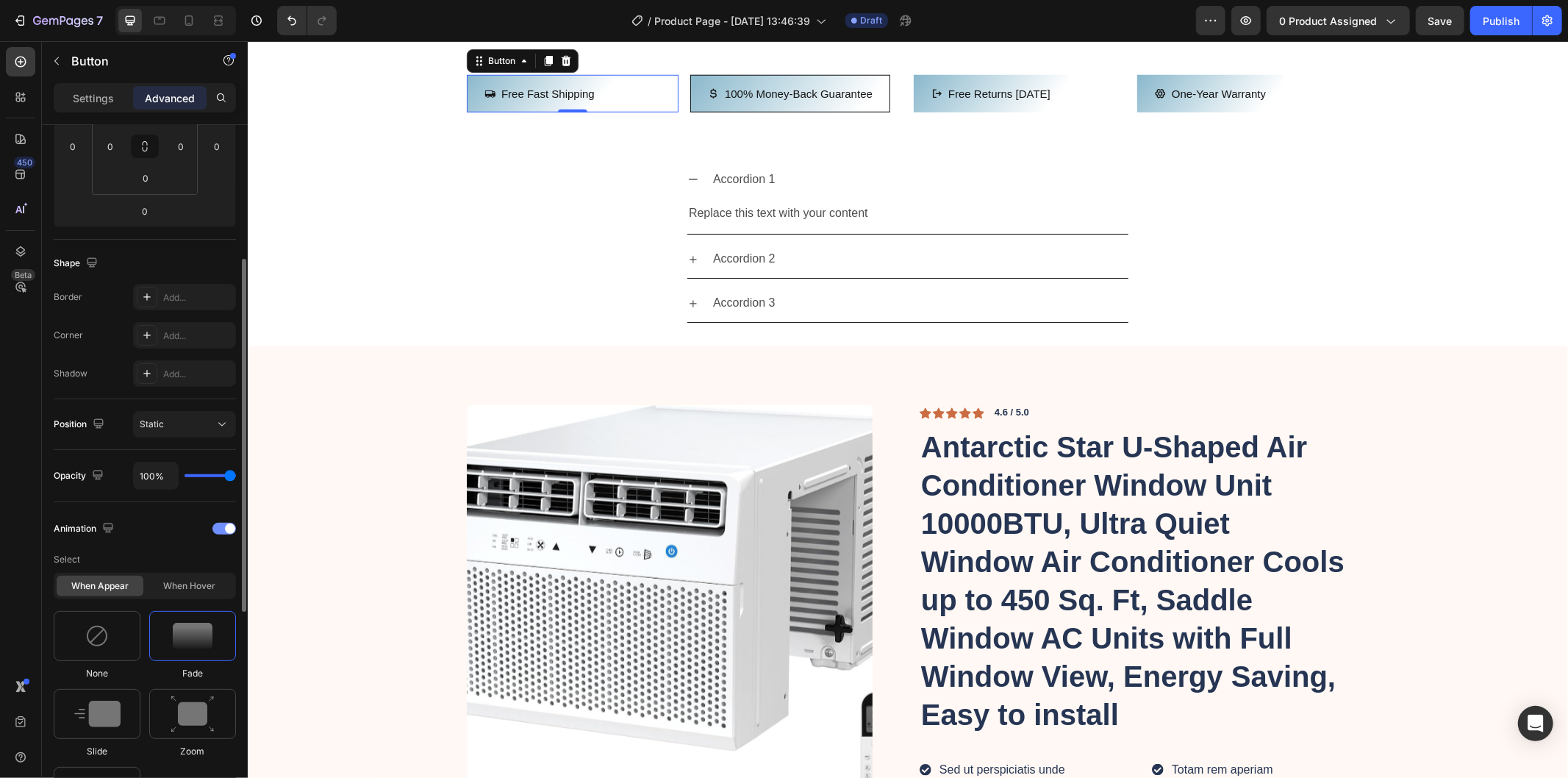
click at [222, 528] on div at bounding box center [223, 528] width 23 height 12
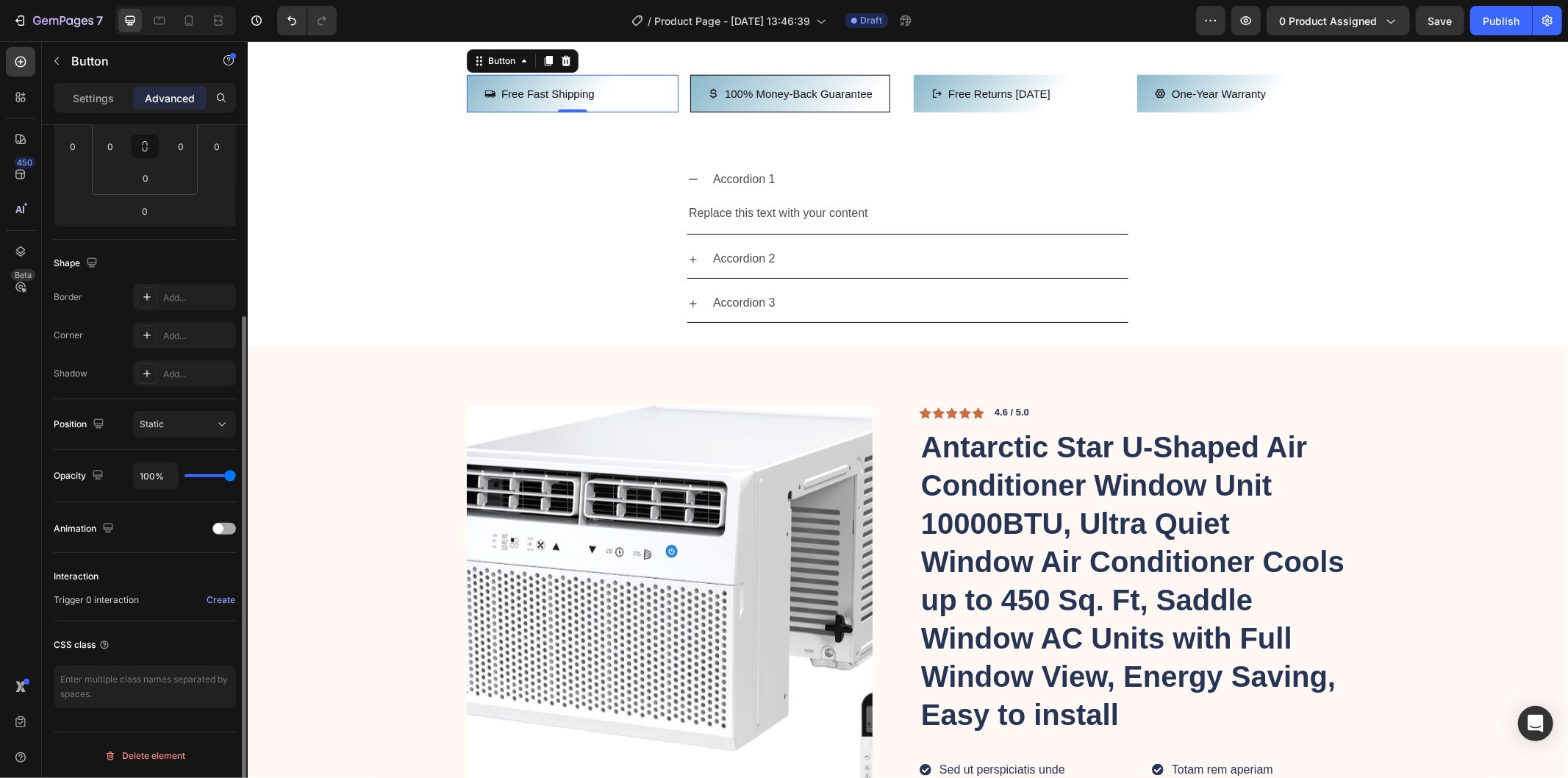
click at [222, 528] on span at bounding box center [218, 528] width 10 height 10
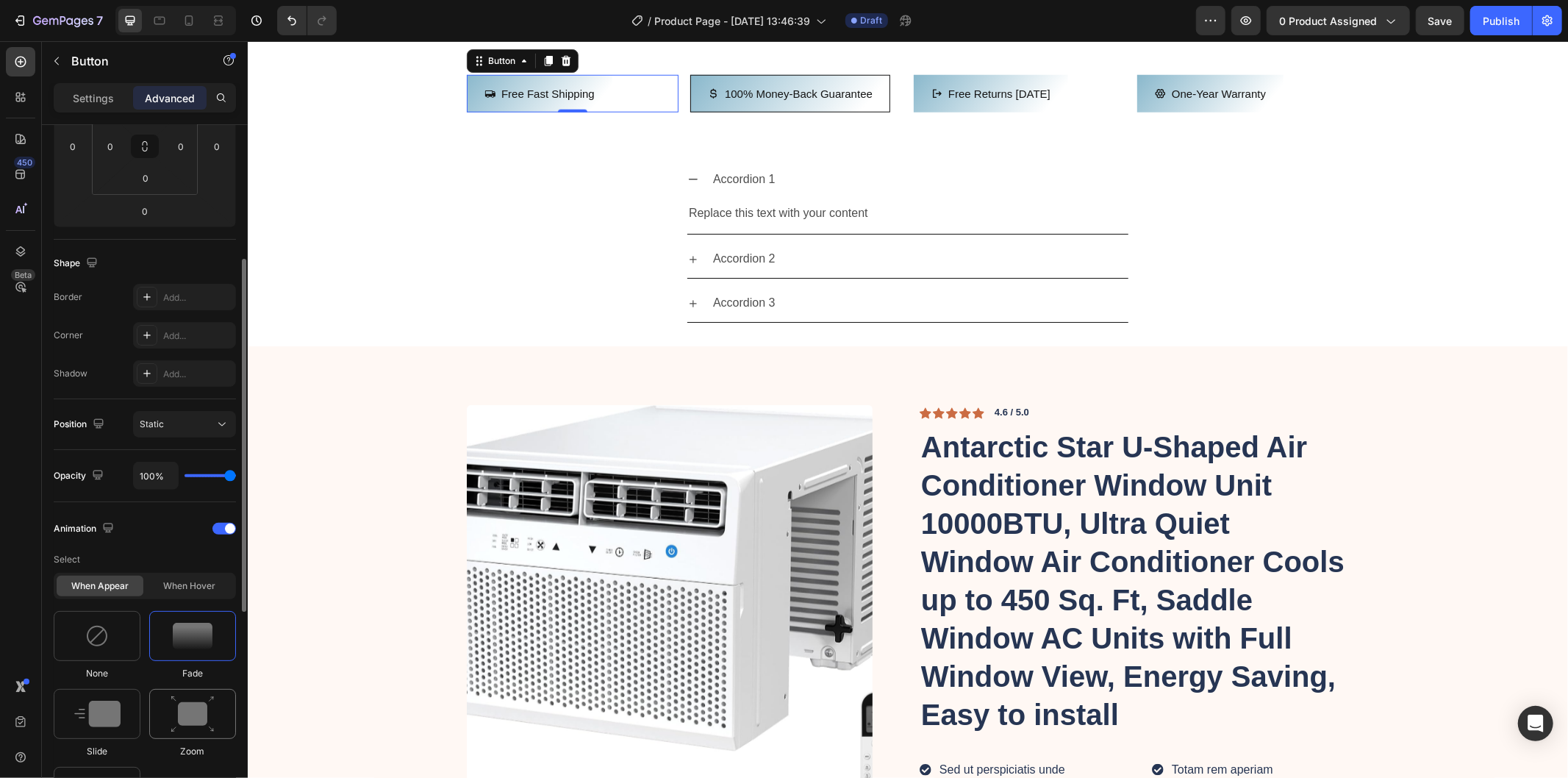
click at [191, 709] on img at bounding box center [193, 714] width 44 height 37
click at [222, 525] on div at bounding box center [223, 528] width 23 height 12
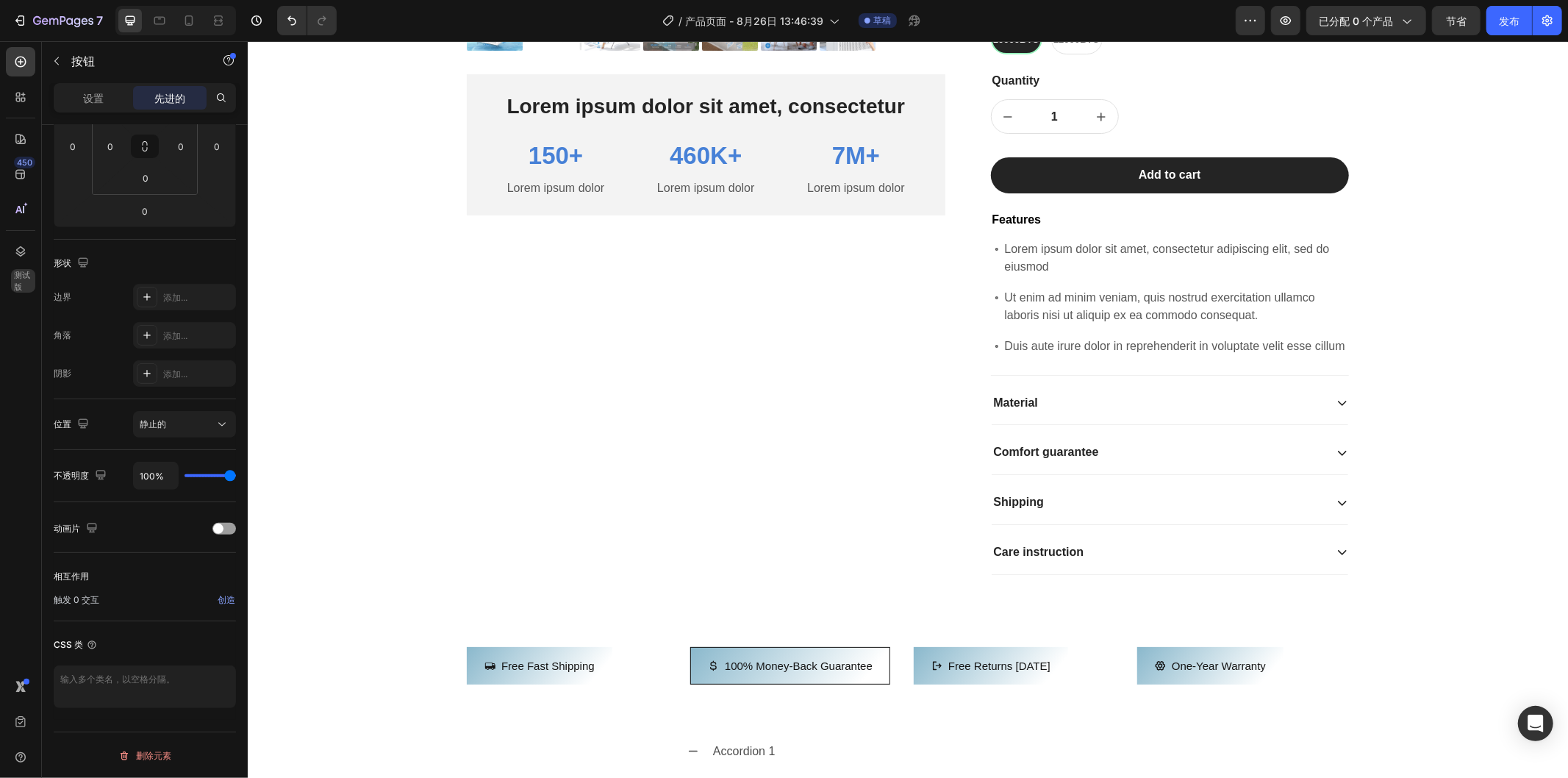
scroll to position [868, 0]
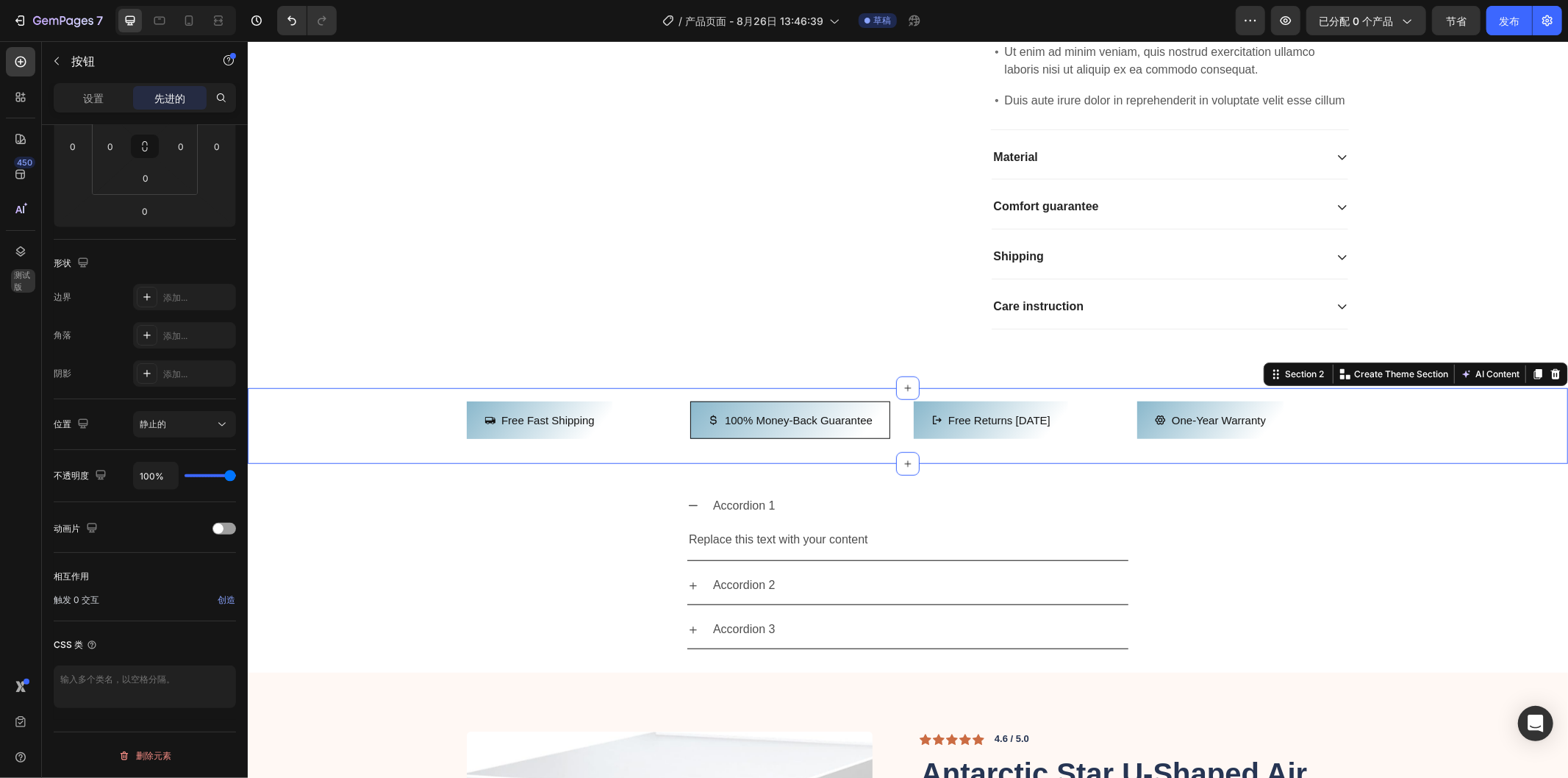
click at [383, 450] on div "Free Fast Shipping Button 100% Money-Back Guarantee Button Free returns [DATE] …" at bounding box center [908, 425] width 1321 height 49
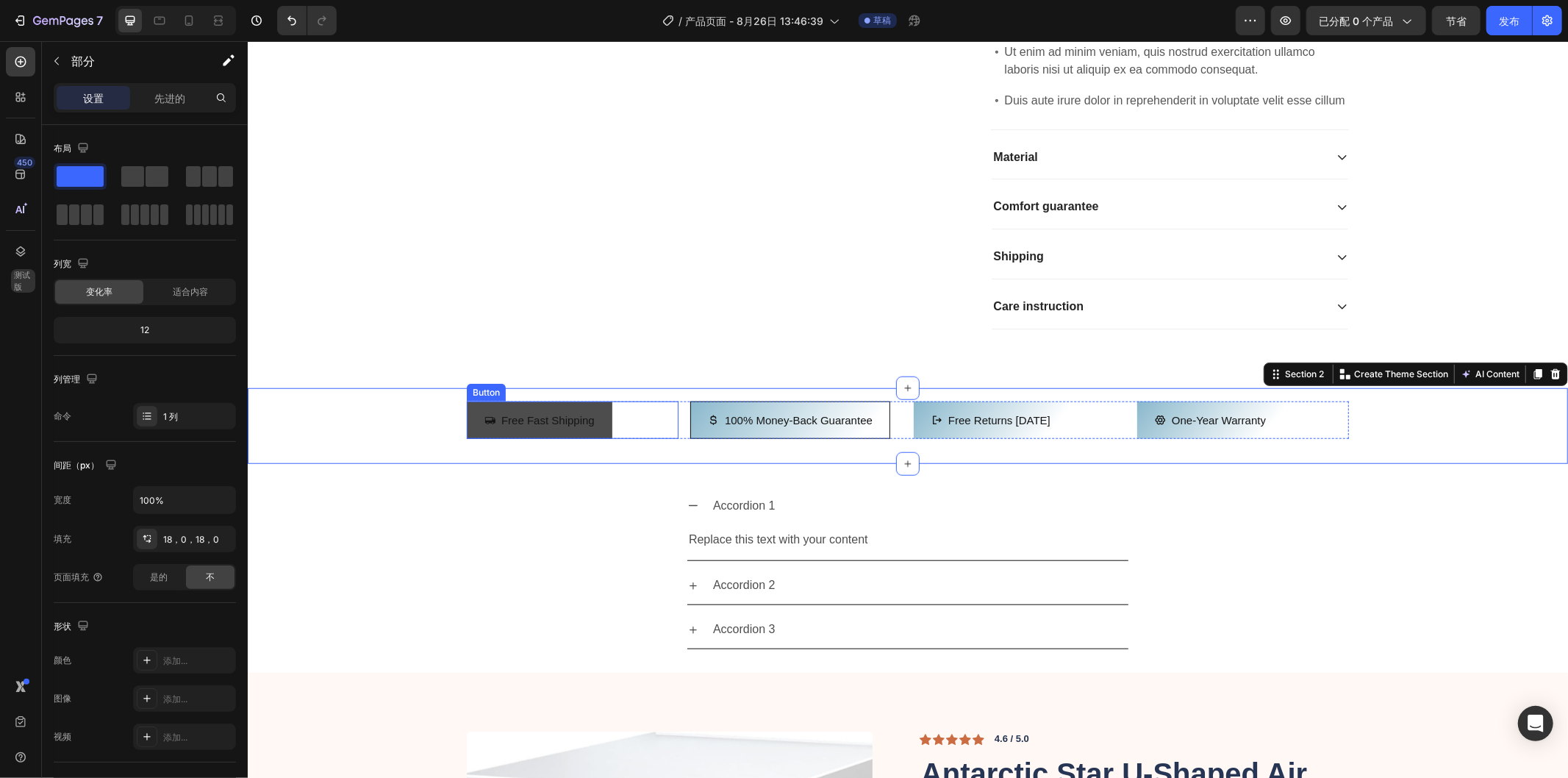
click at [598, 438] on button "Free Fast Shipping" at bounding box center [538, 420] width 145 height 37
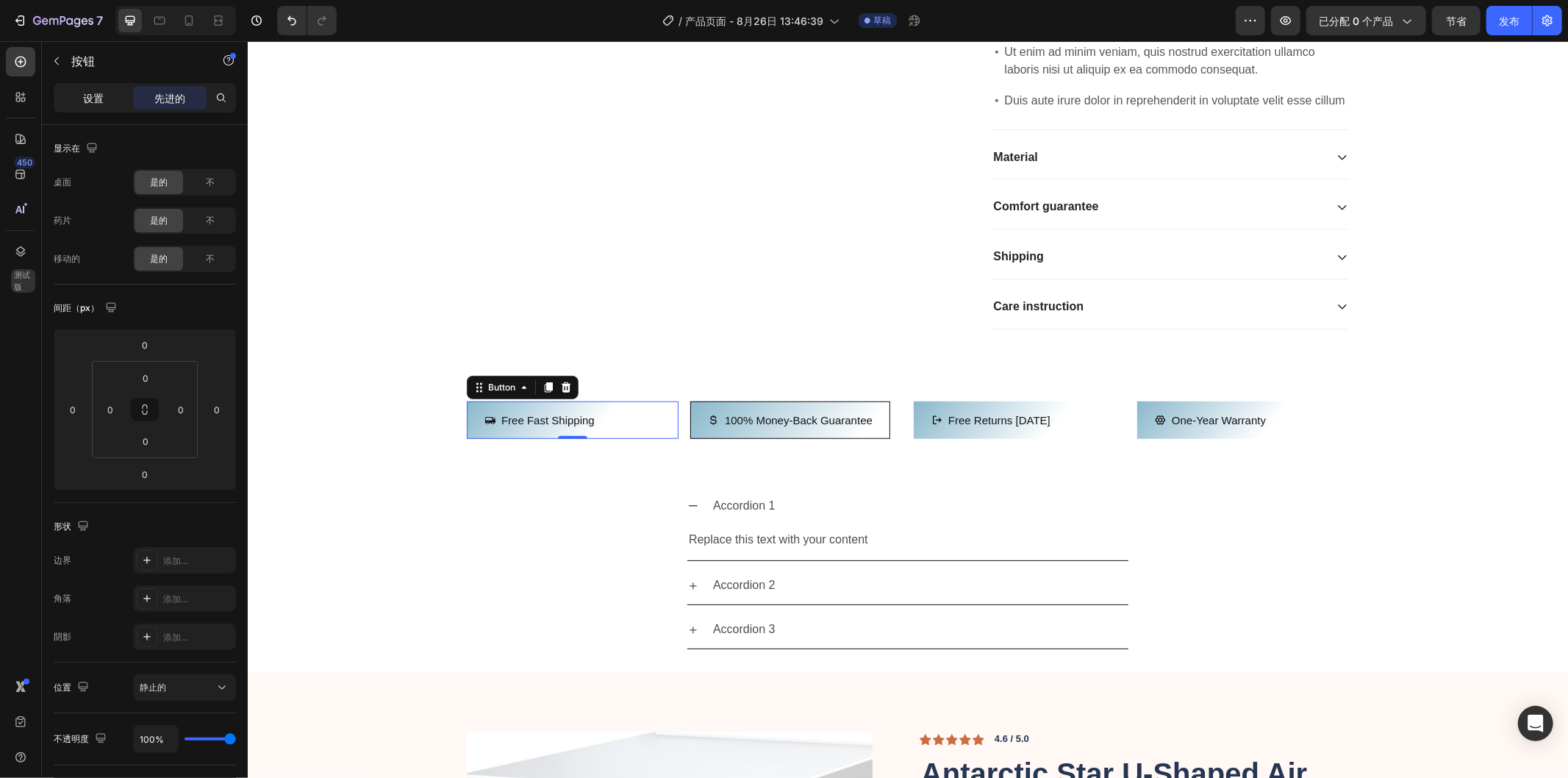
click at [82, 93] on div "设置" at bounding box center [93, 97] width 73 height 23
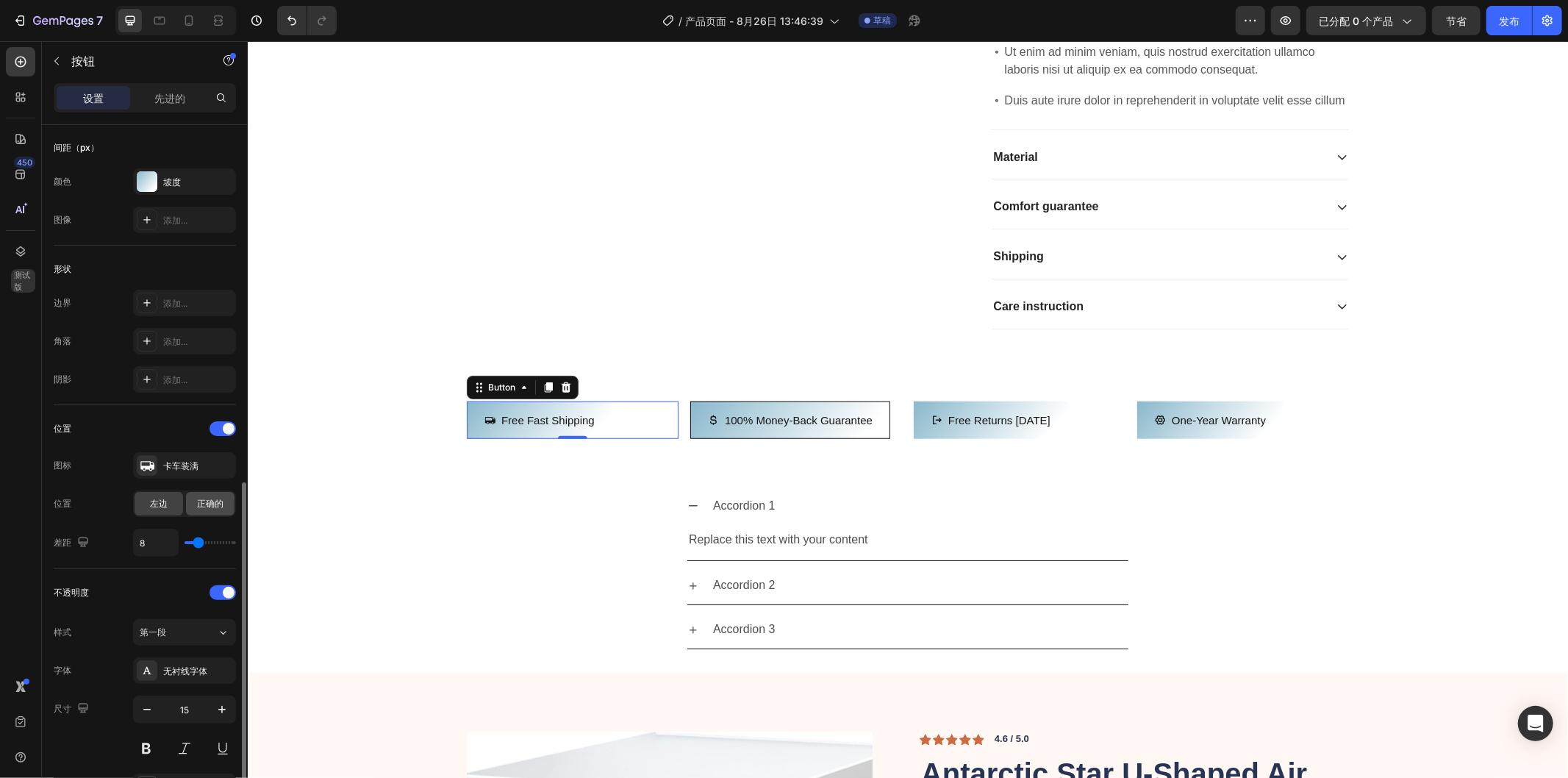
scroll to position [326, 0]
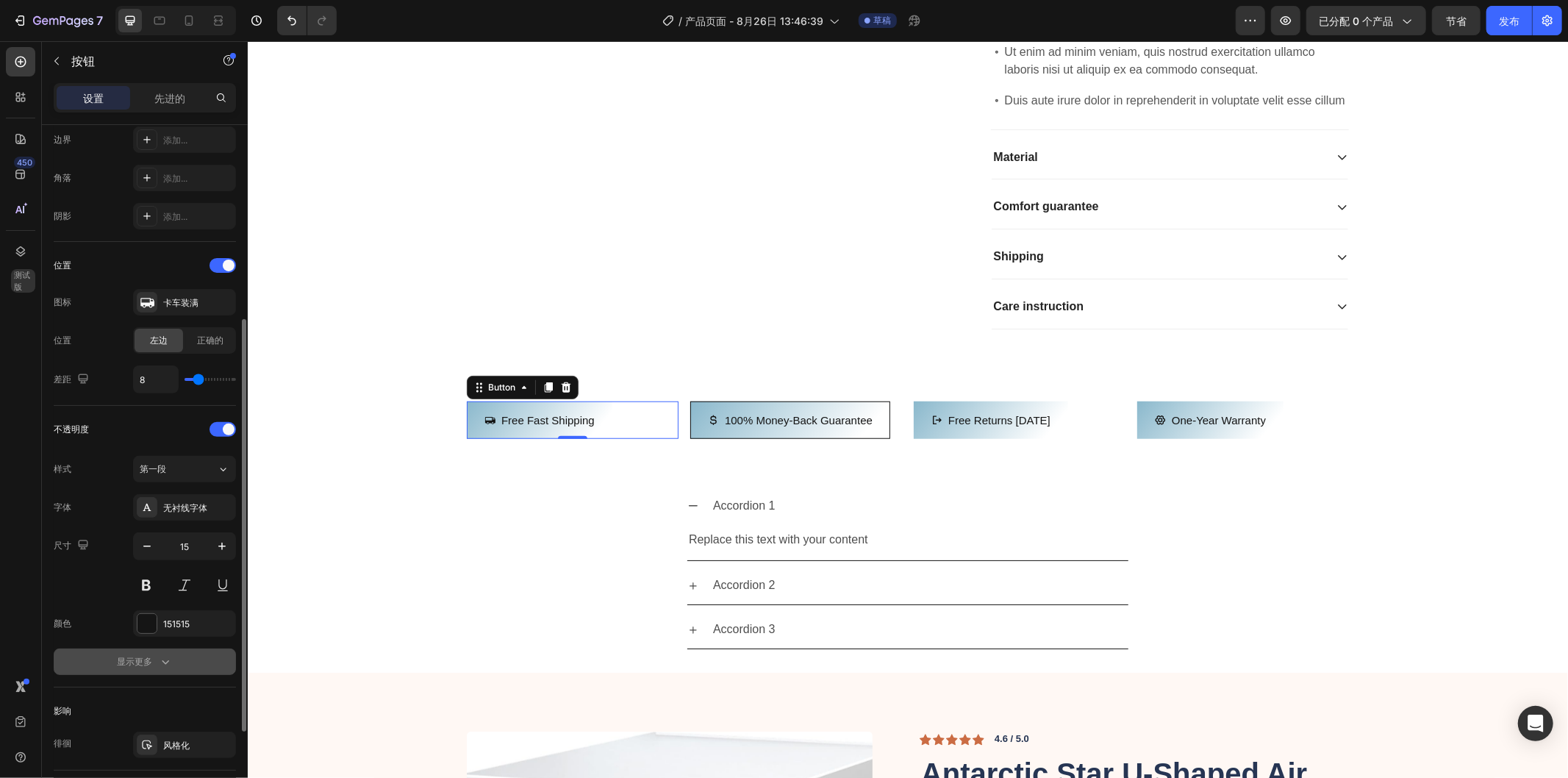
click at [159, 661] on icon "button" at bounding box center [166, 661] width 15 height 15
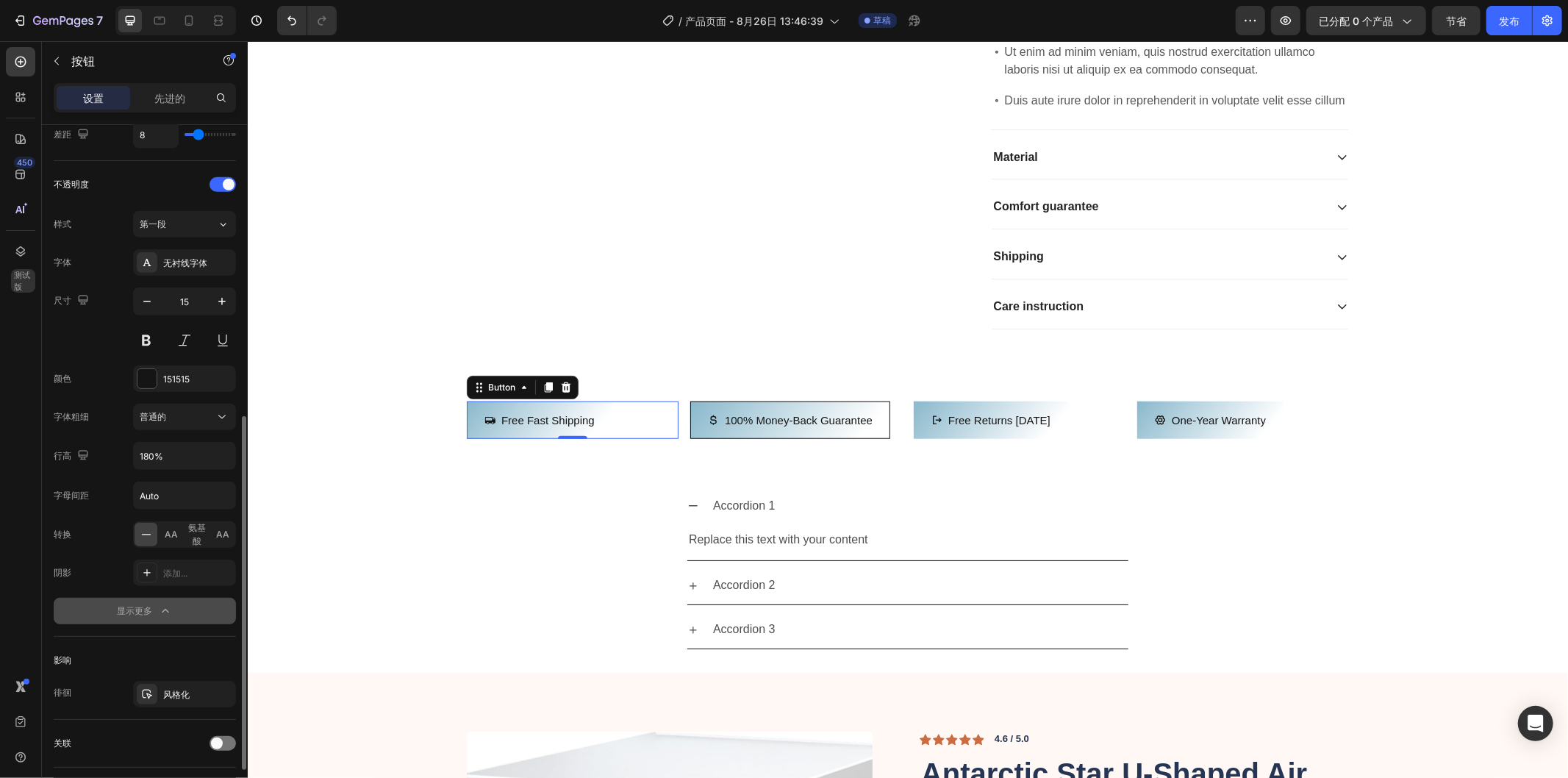
scroll to position [671, 0]
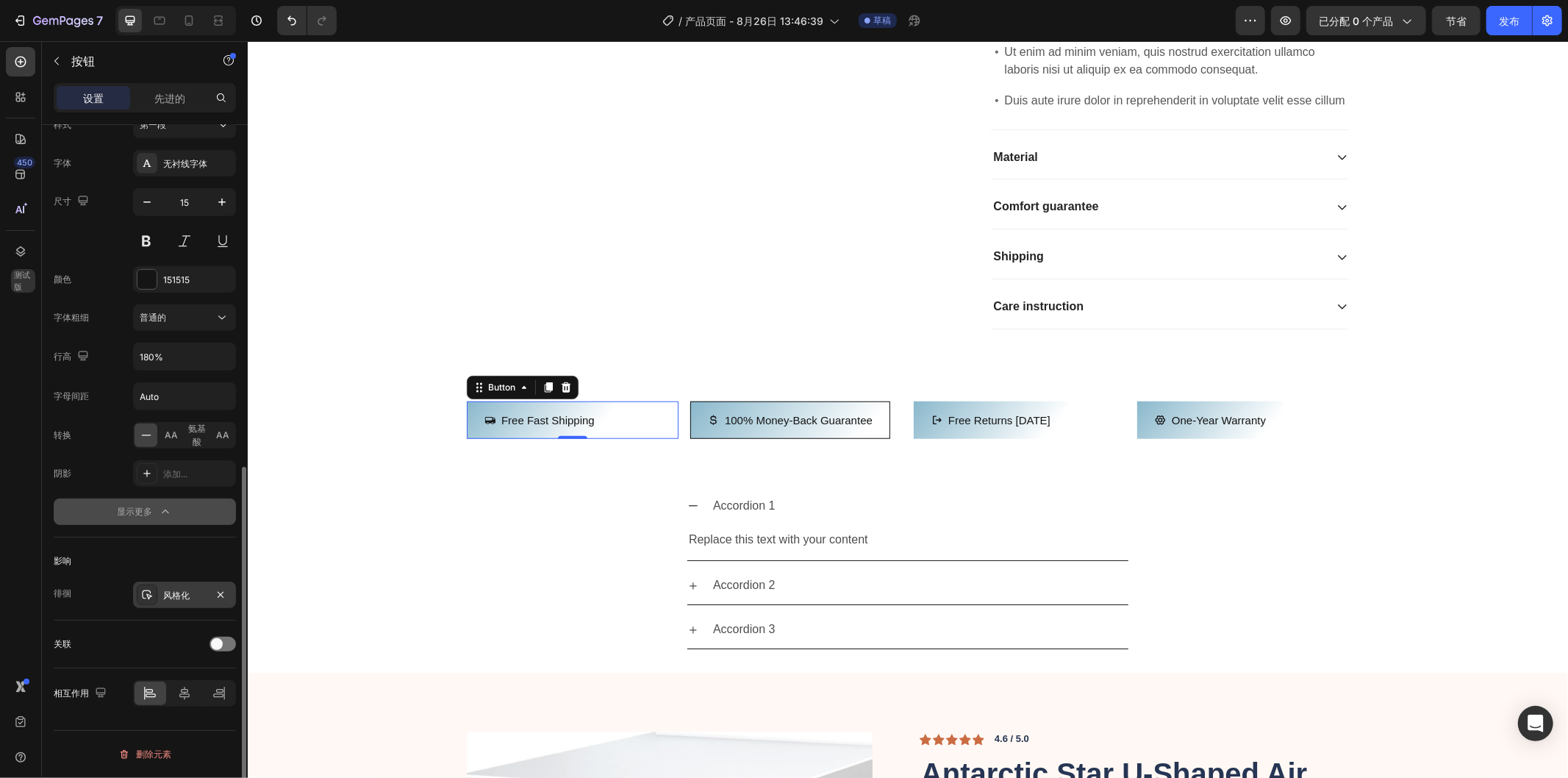
click at [190, 596] on div "风格化" at bounding box center [184, 596] width 43 height 13
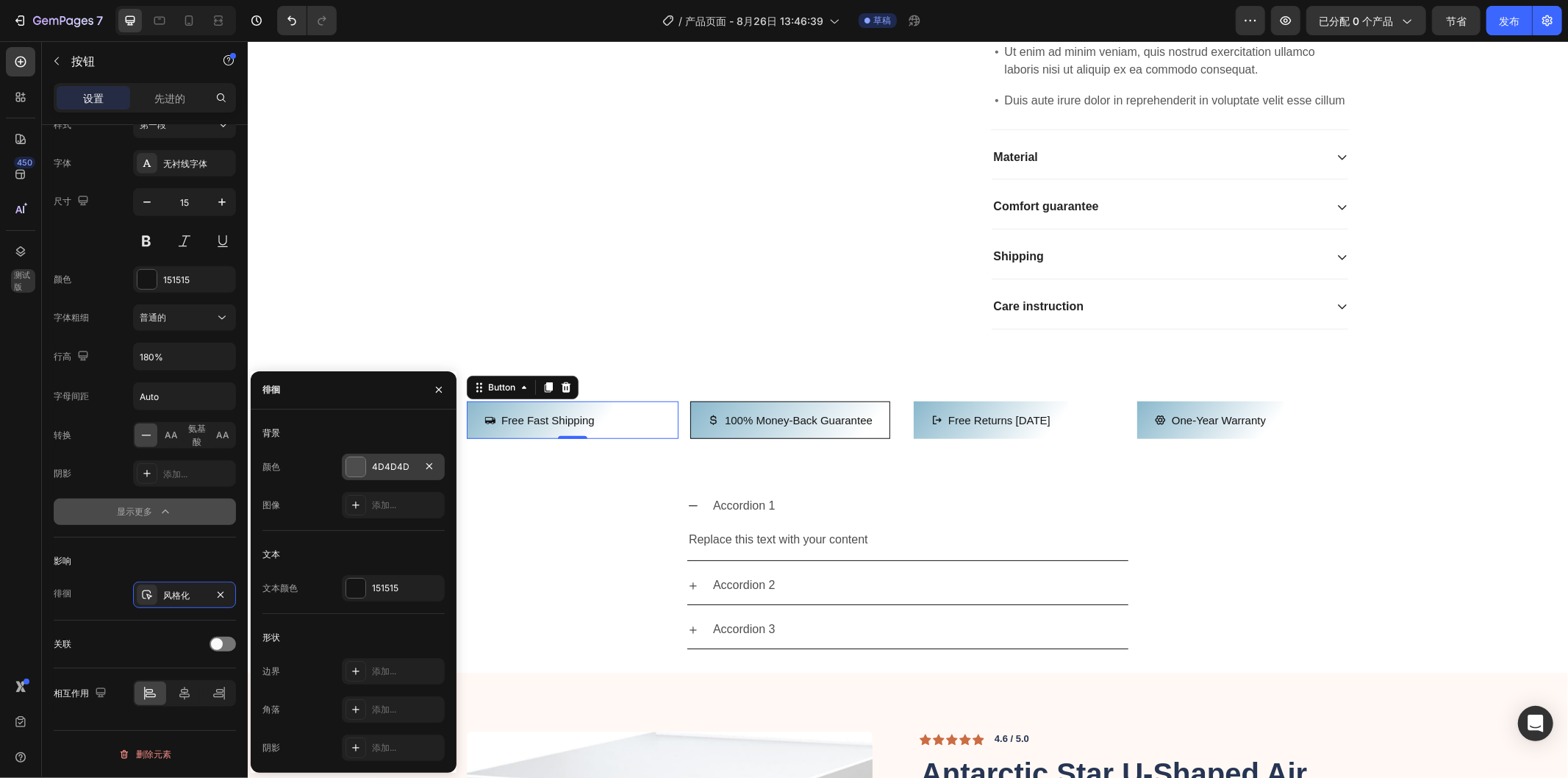
click at [355, 471] on div at bounding box center [356, 467] width 19 height 19
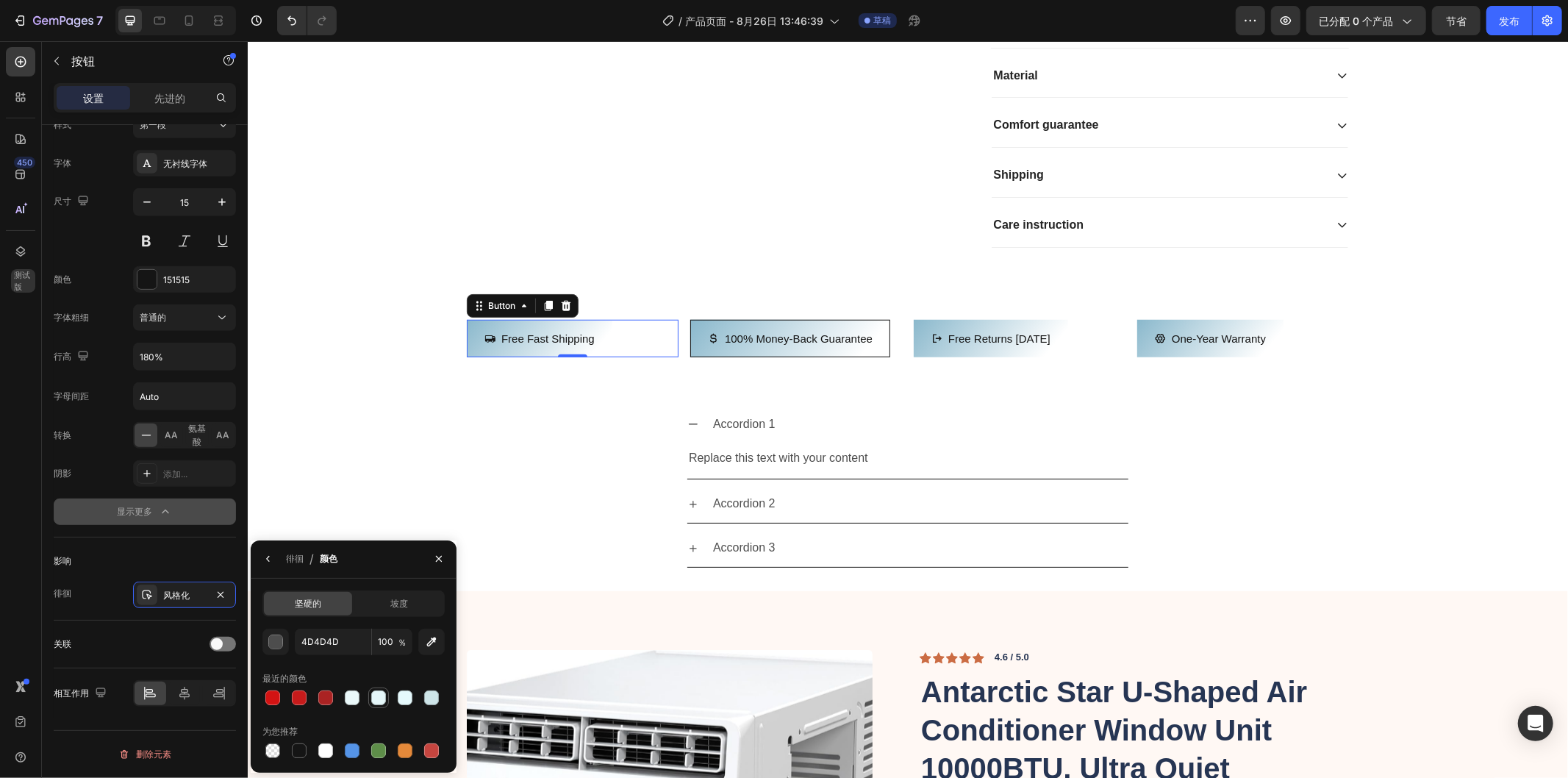
scroll to position [1195, 0]
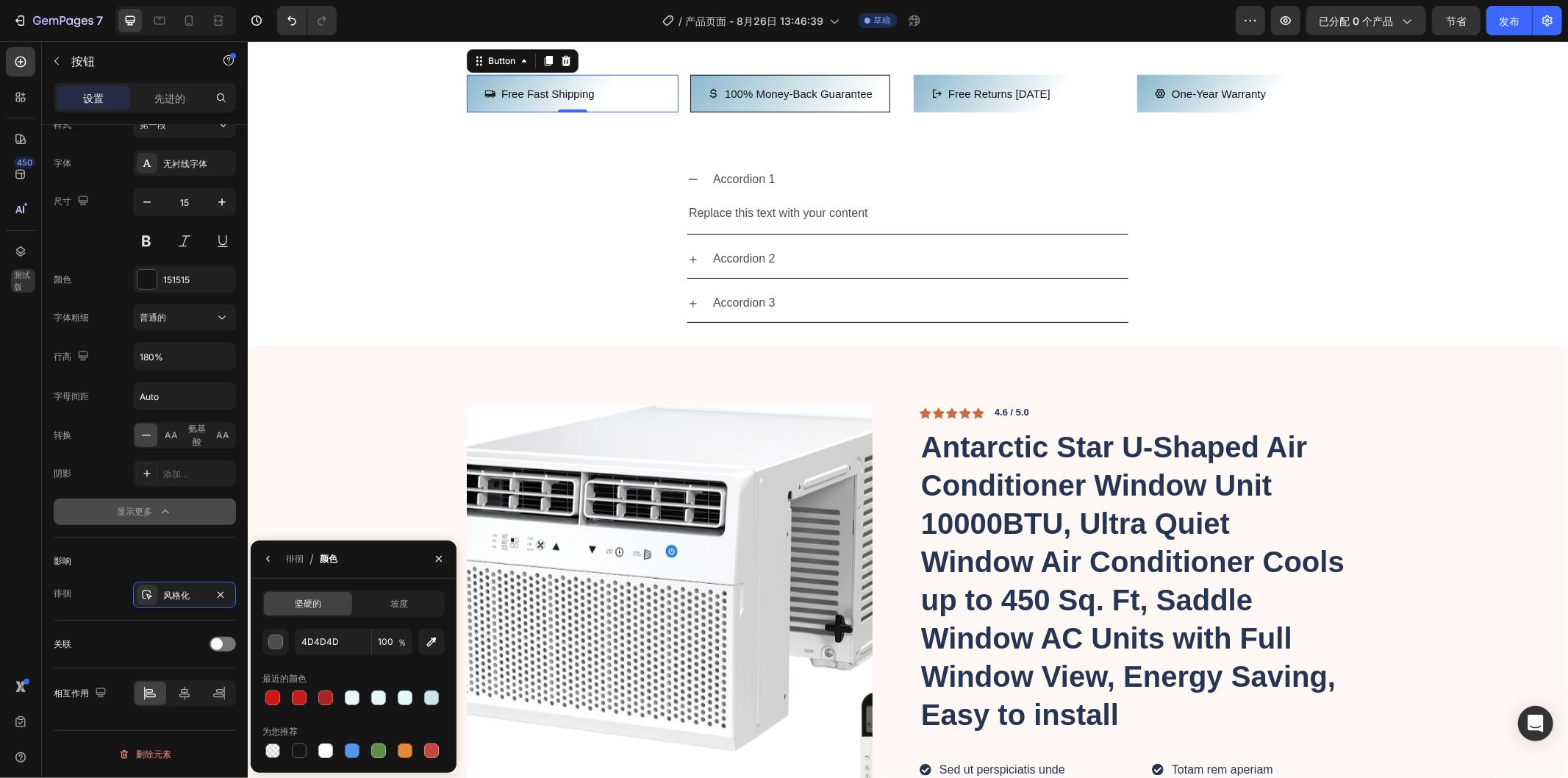
click at [635, 112] on div "Free Fast Shipping Button 0" at bounding box center [571, 93] width 212 height 37
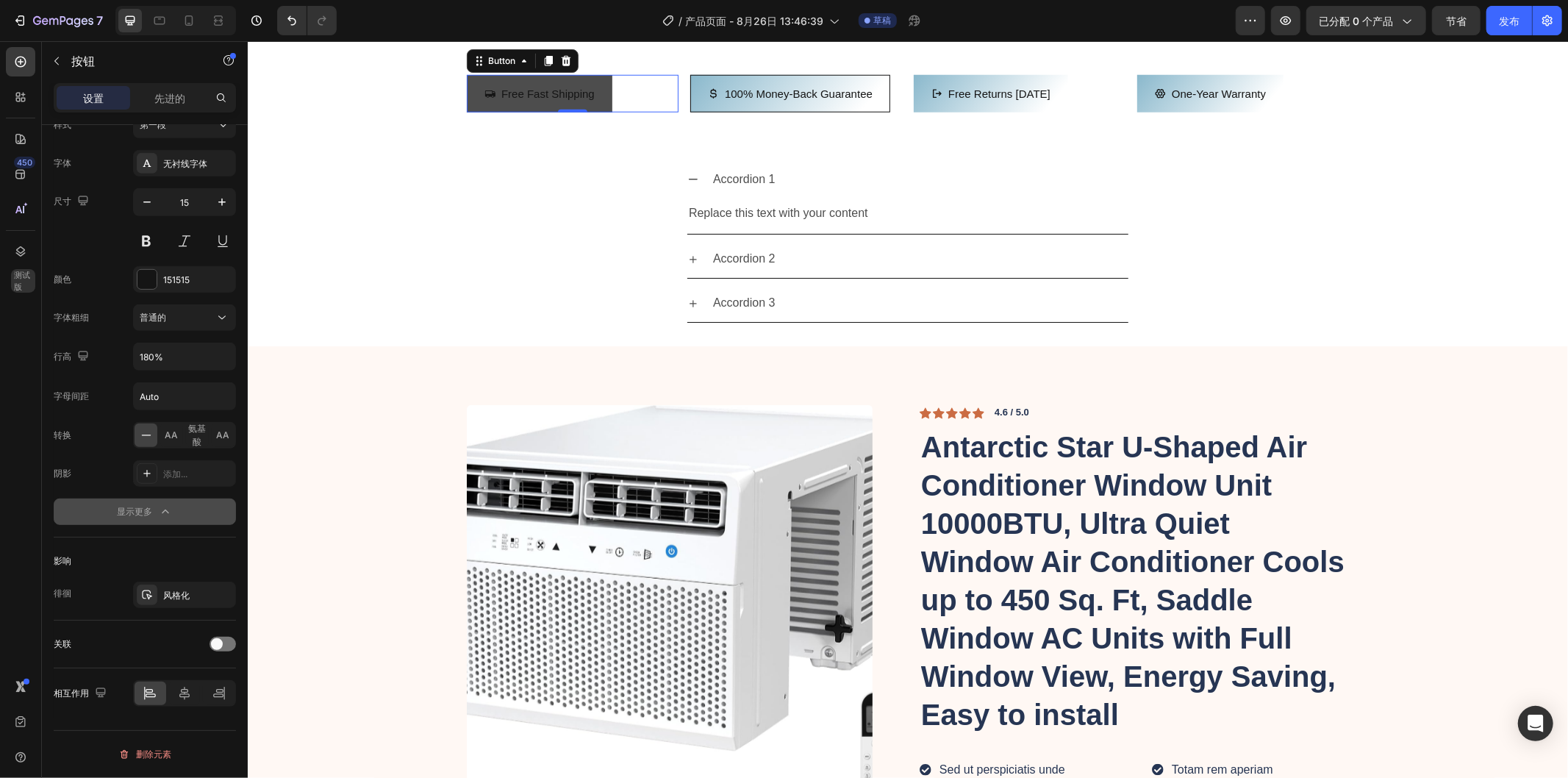
click at [558, 112] on button "Free Fast Shipping" at bounding box center [538, 93] width 145 height 37
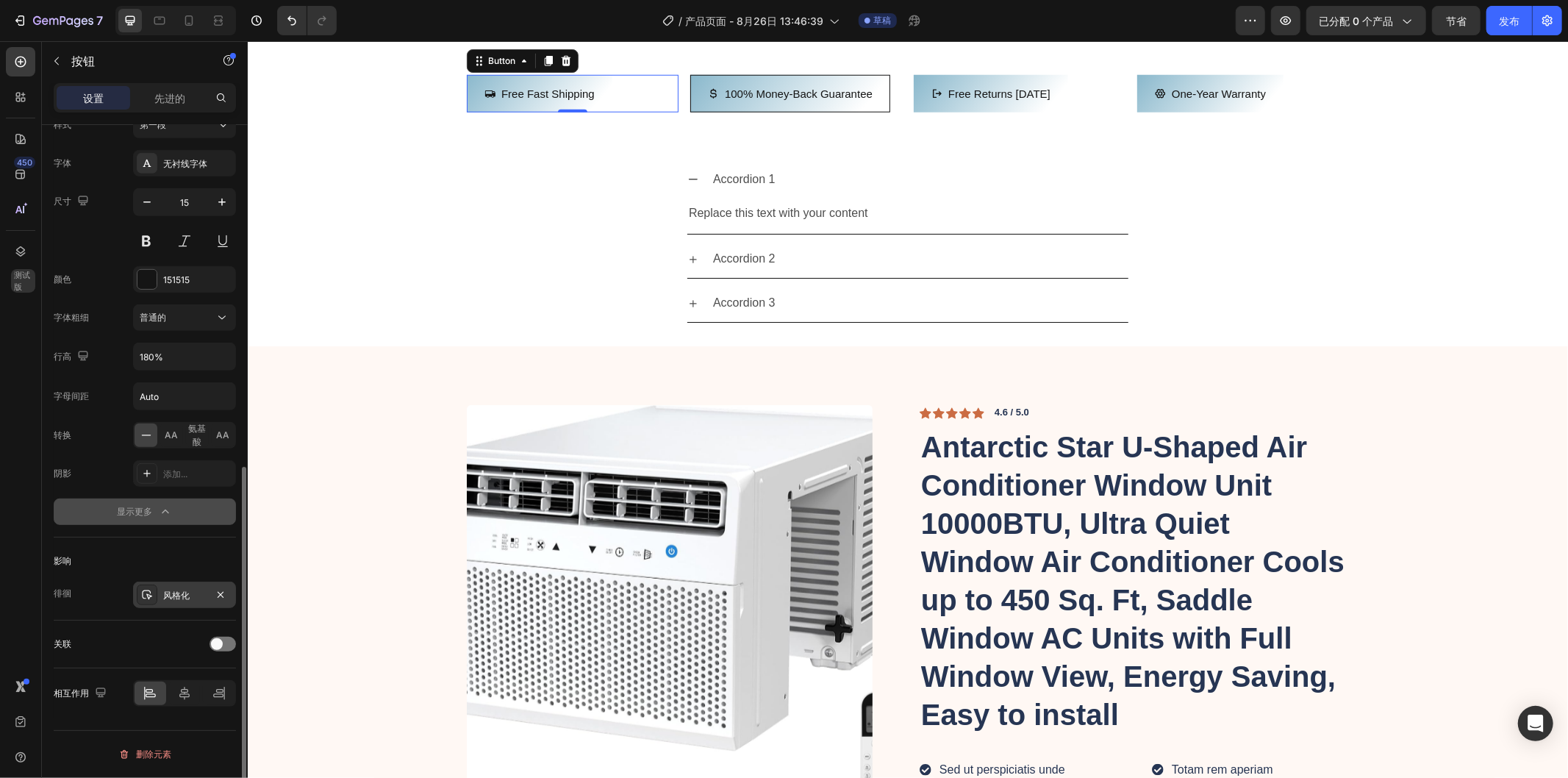
click at [173, 599] on font "风格化" at bounding box center [176, 596] width 27 height 11
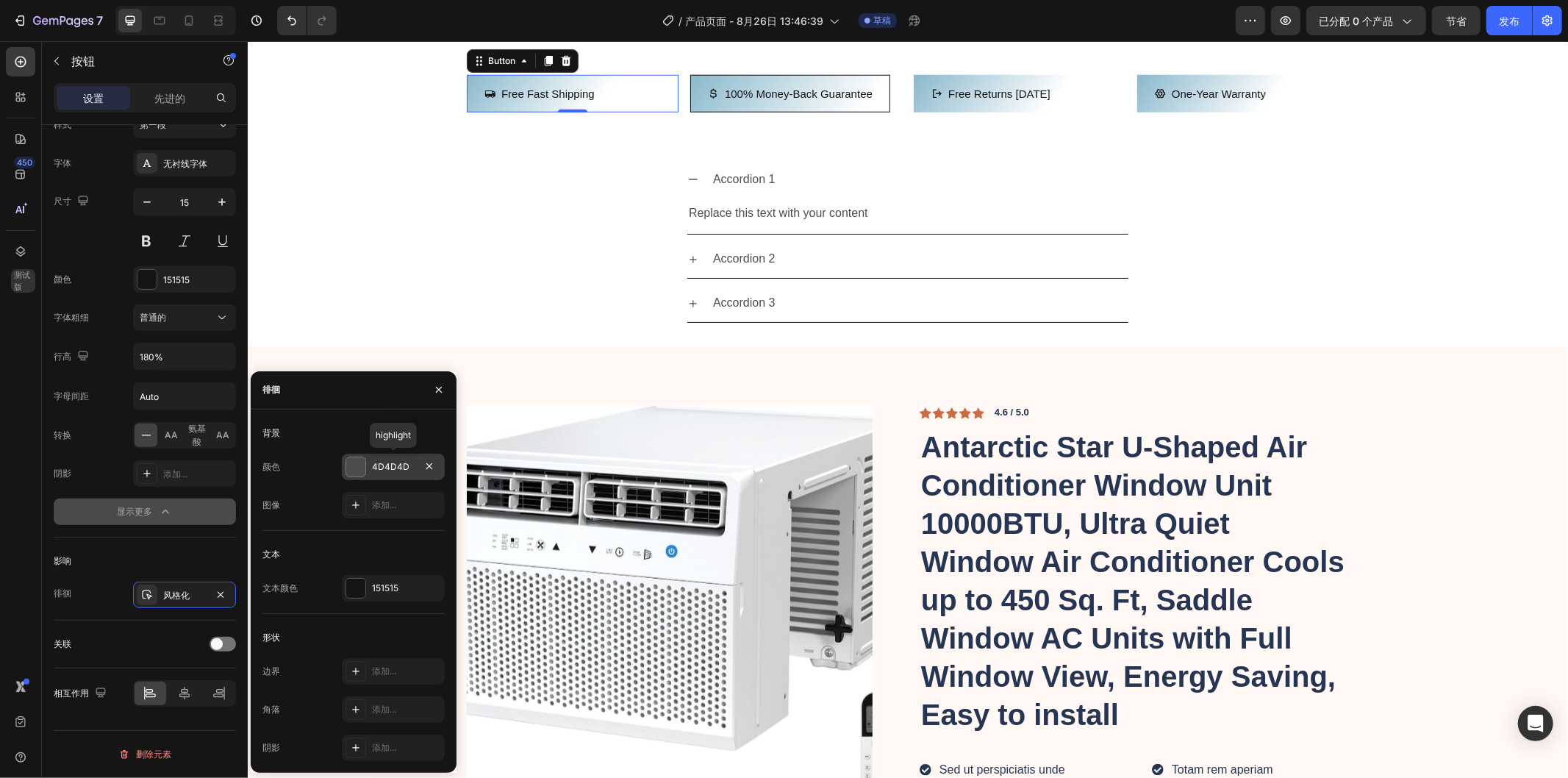
click at [351, 463] on div at bounding box center [356, 467] width 19 height 19
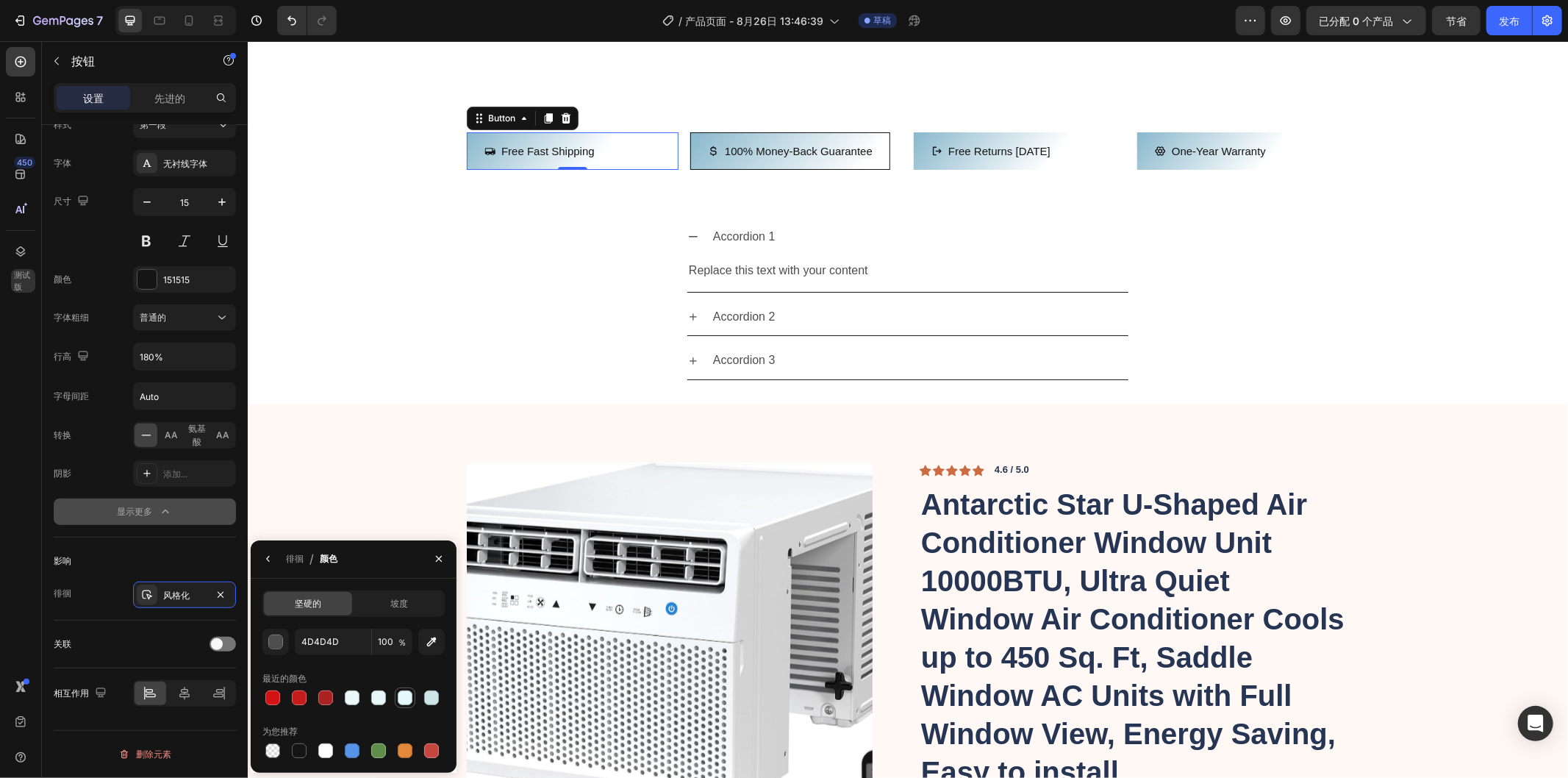
scroll to position [1358, 0]
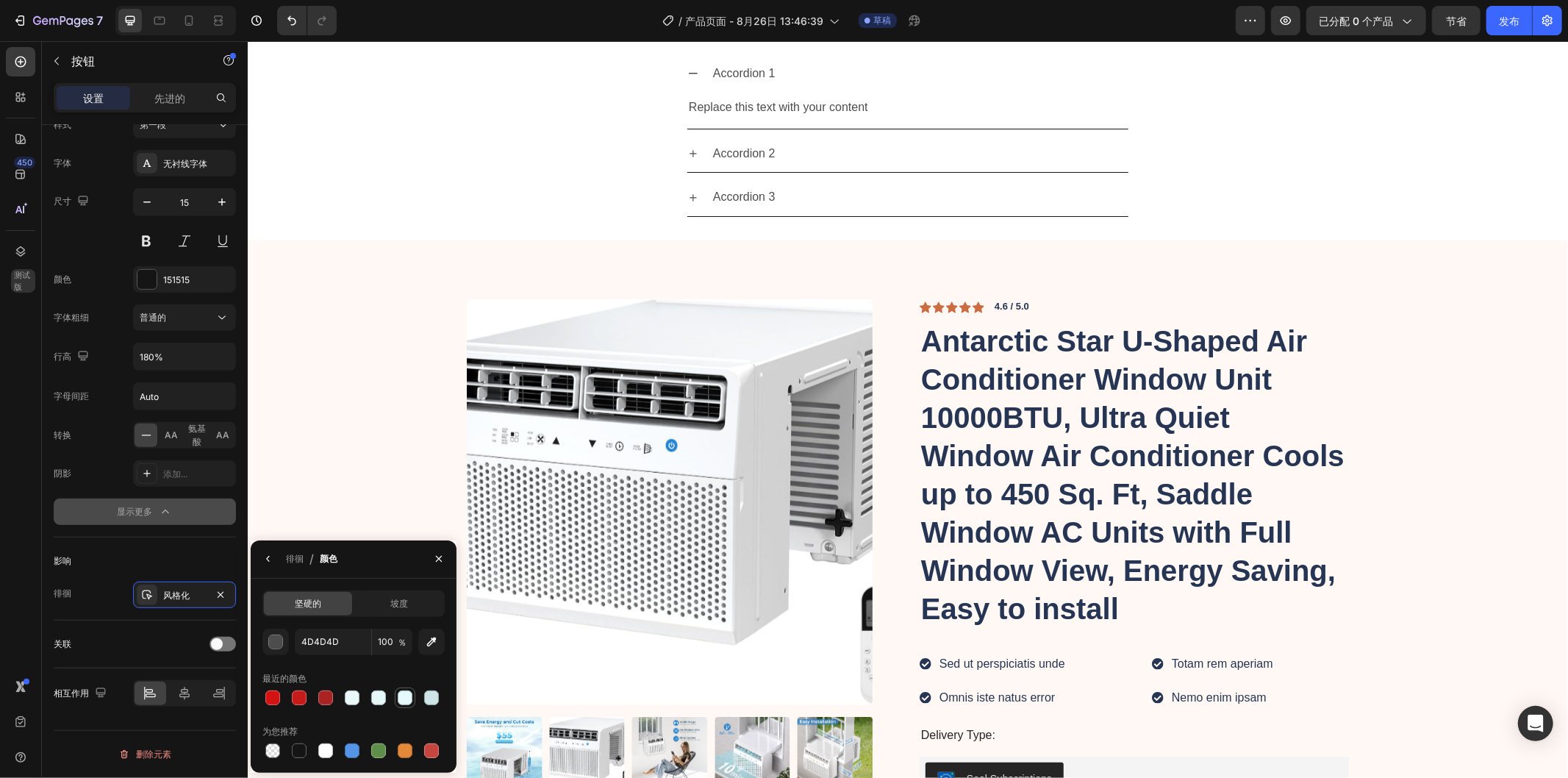
click at [402, 698] on div at bounding box center [405, 697] width 15 height 15
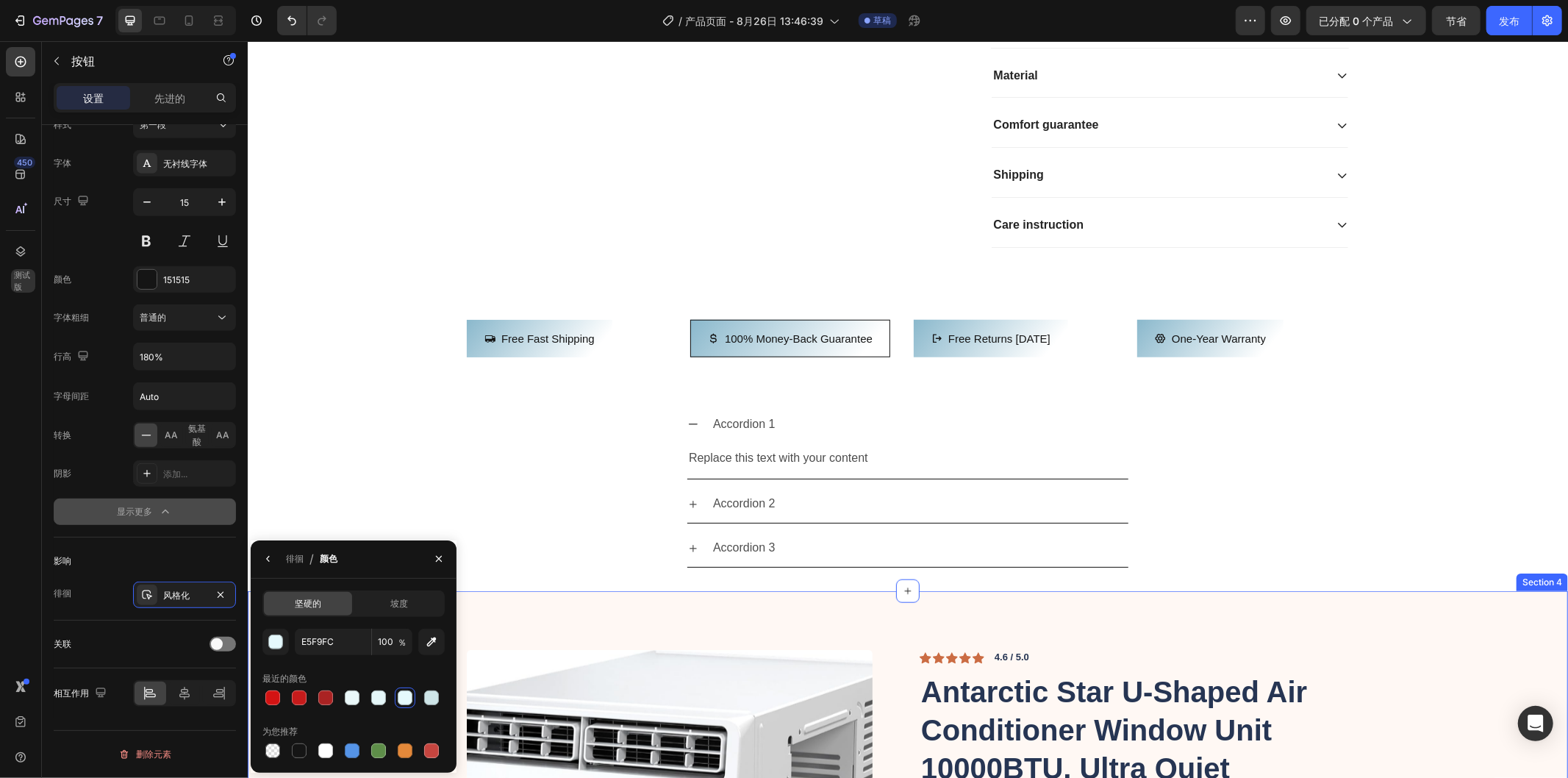
scroll to position [868, 0]
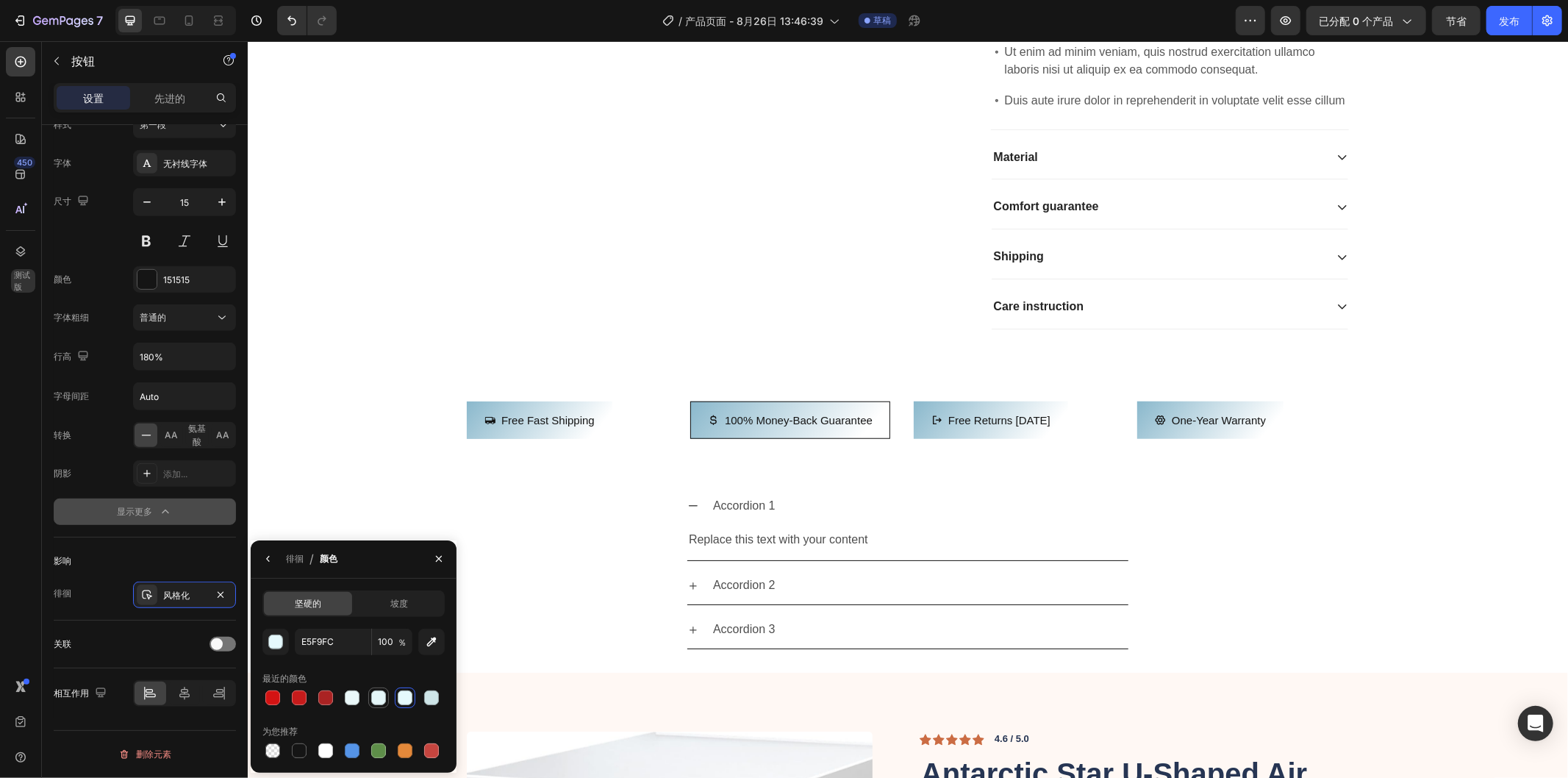
click at [378, 694] on div at bounding box center [379, 697] width 15 height 15
type input "E5F7F9"
click at [401, 604] on font "坡度" at bounding box center [399, 603] width 18 height 11
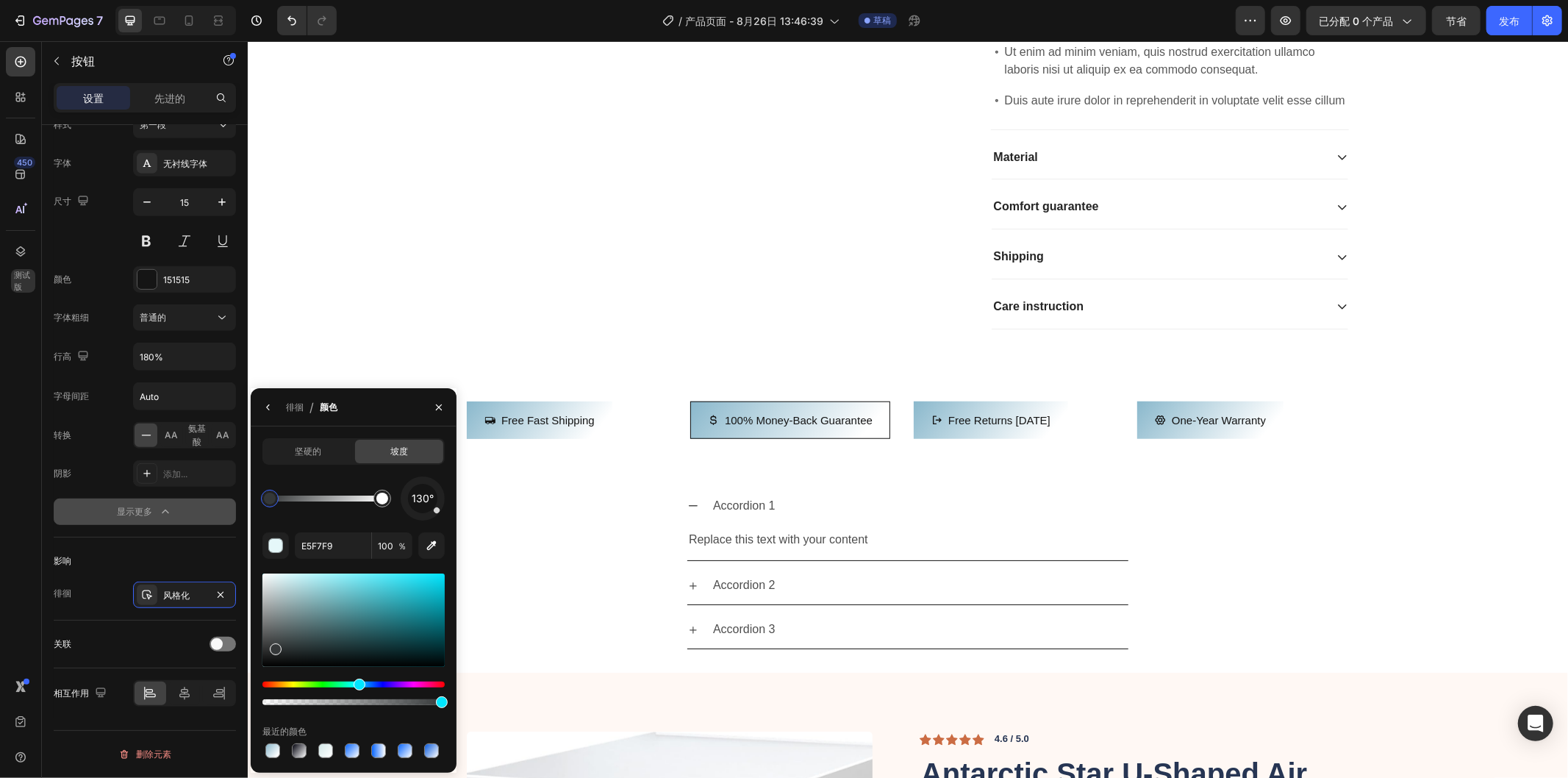
click at [274, 646] on div at bounding box center [353, 620] width 182 height 94
type input "343738"
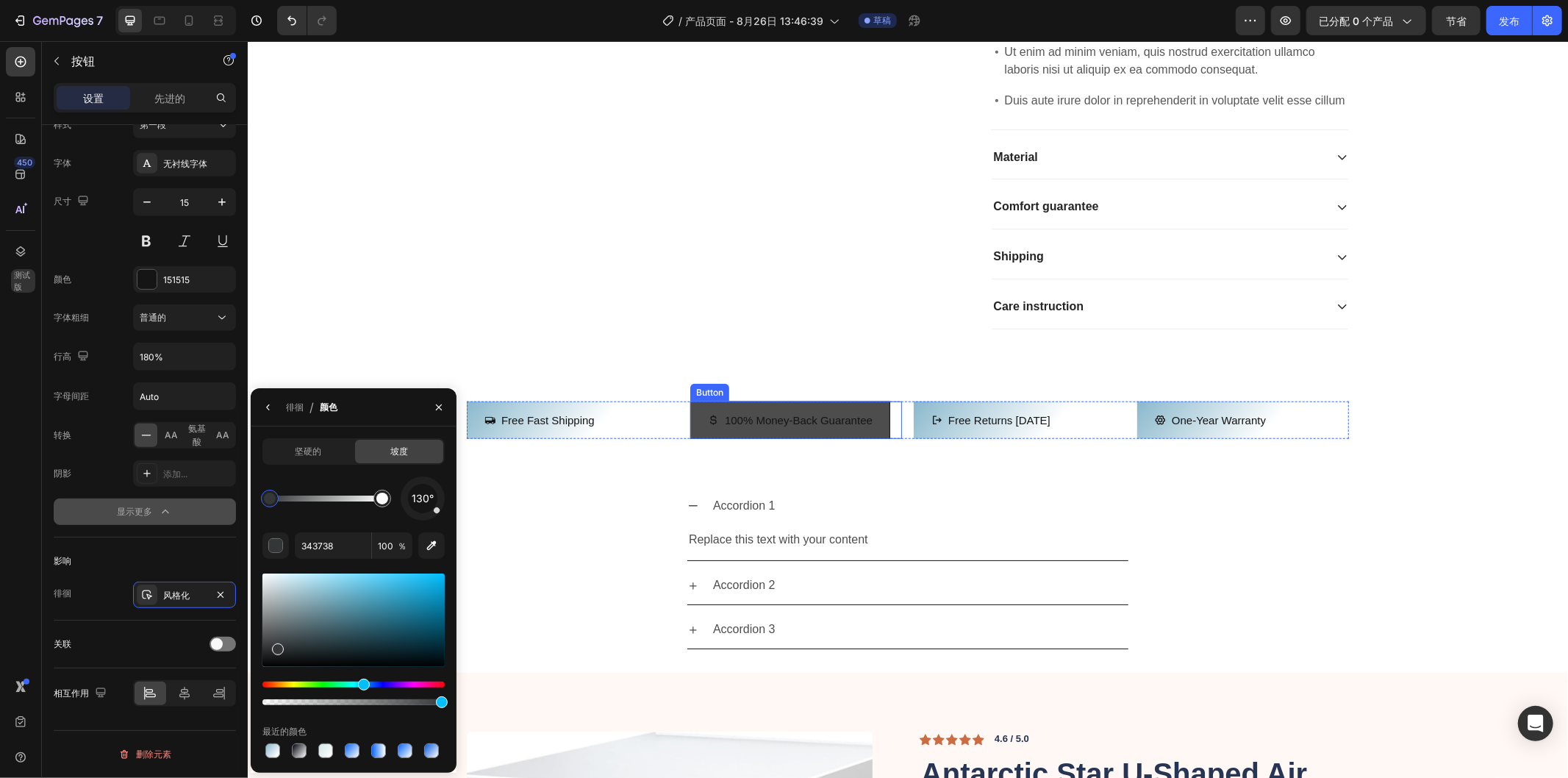
click at [769, 438] on button "100% Money-Back Guarantee" at bounding box center [790, 420] width 200 height 37
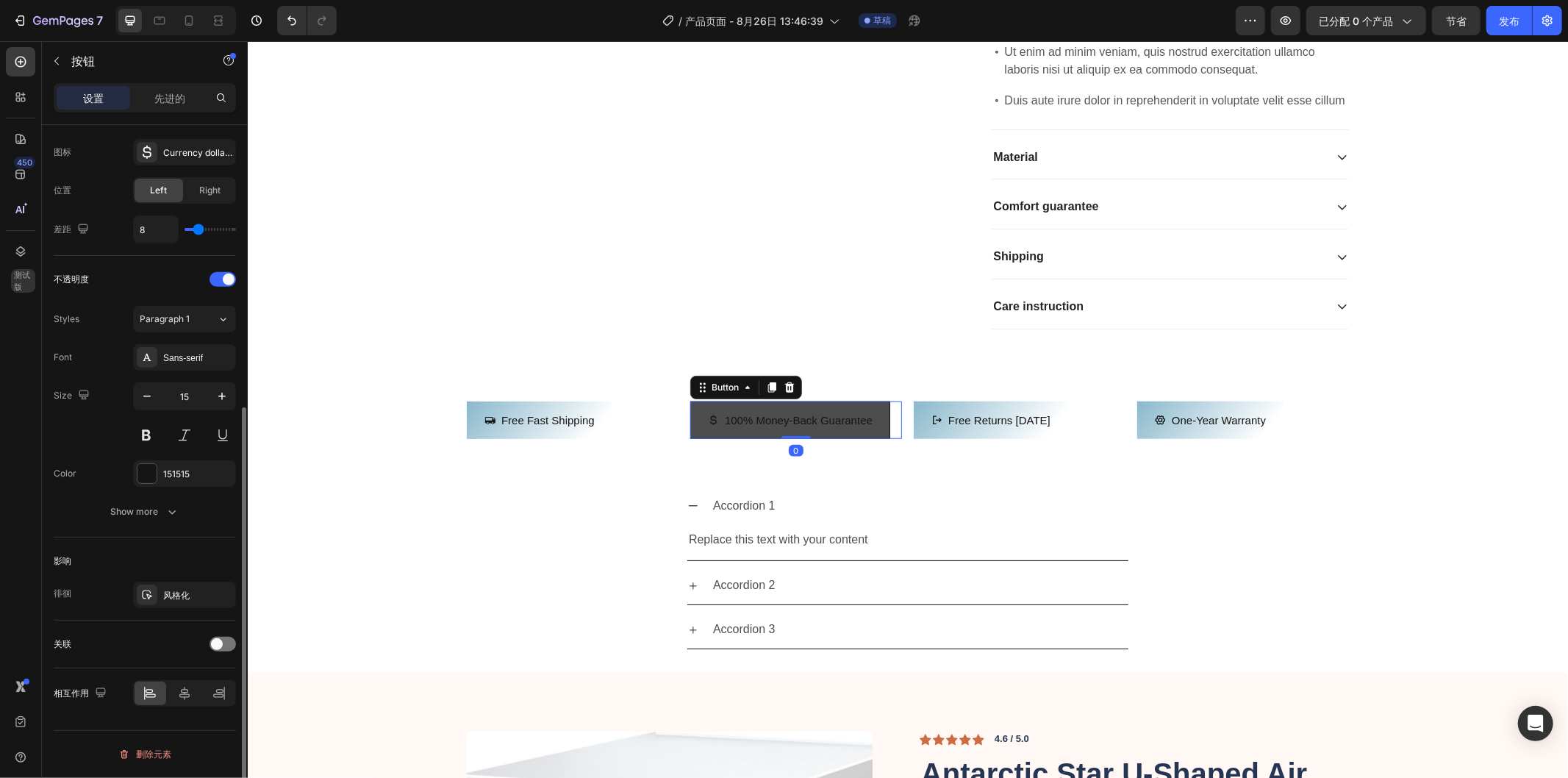
scroll to position [476, 0]
click at [177, 594] on font "风格化" at bounding box center [176, 596] width 27 height 11
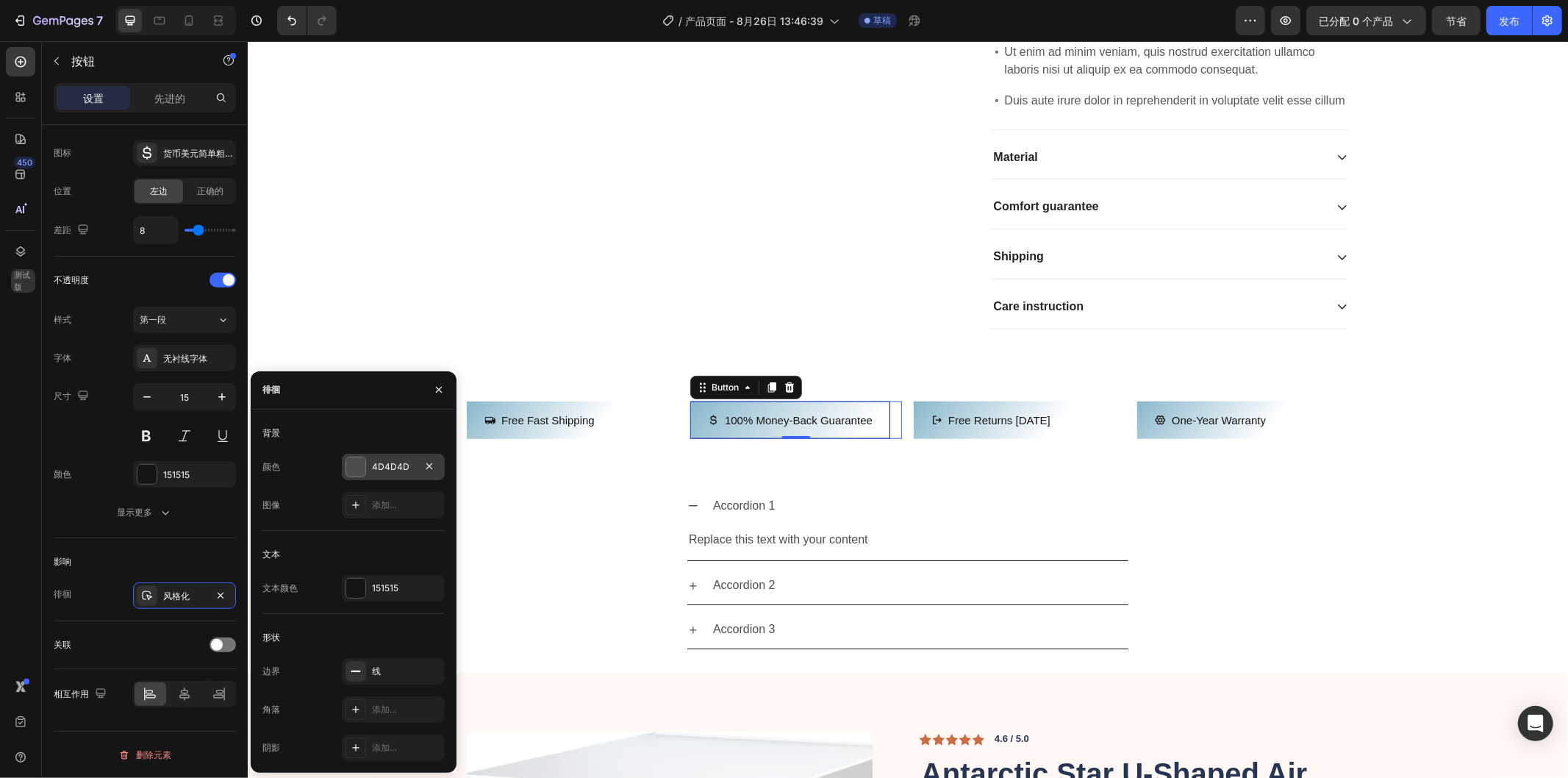
click at [360, 461] on div at bounding box center [356, 467] width 19 height 19
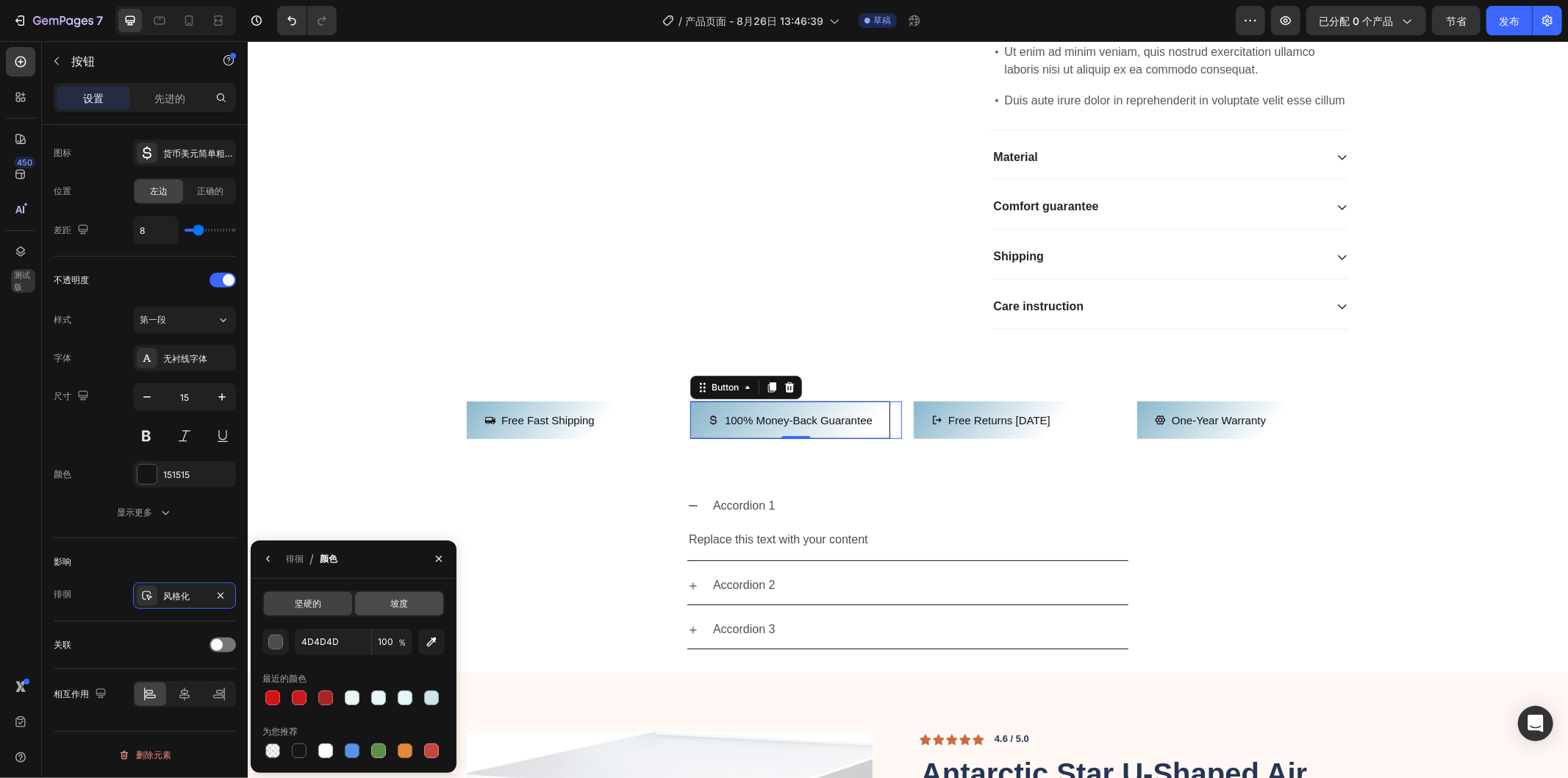
click at [383, 601] on div "坡度" at bounding box center [398, 603] width 88 height 23
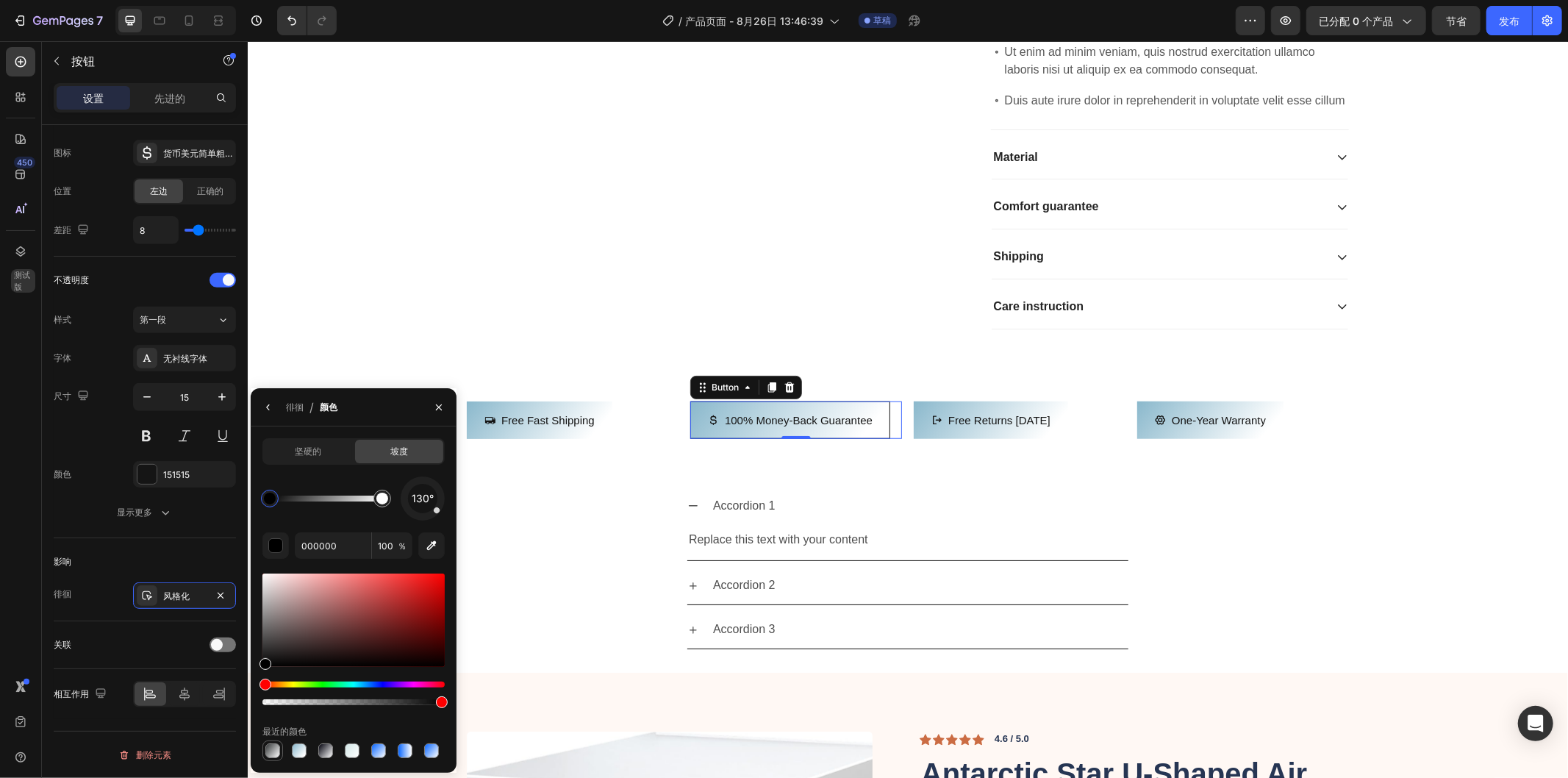
click at [272, 750] on div at bounding box center [273, 751] width 15 height 15
type input "343738"
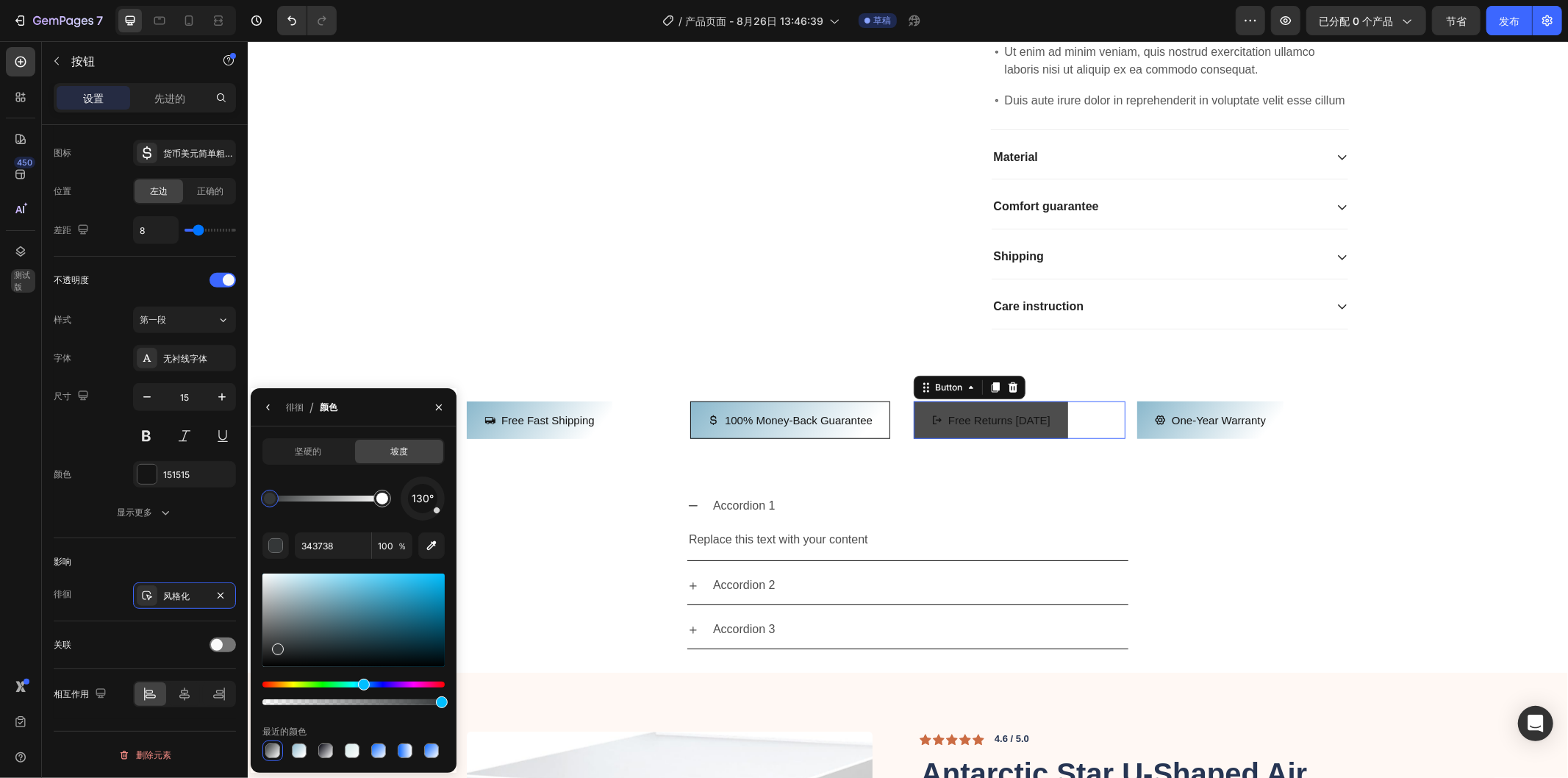
click at [996, 438] on button "Free returns [DATE]" at bounding box center [990, 420] width 155 height 37
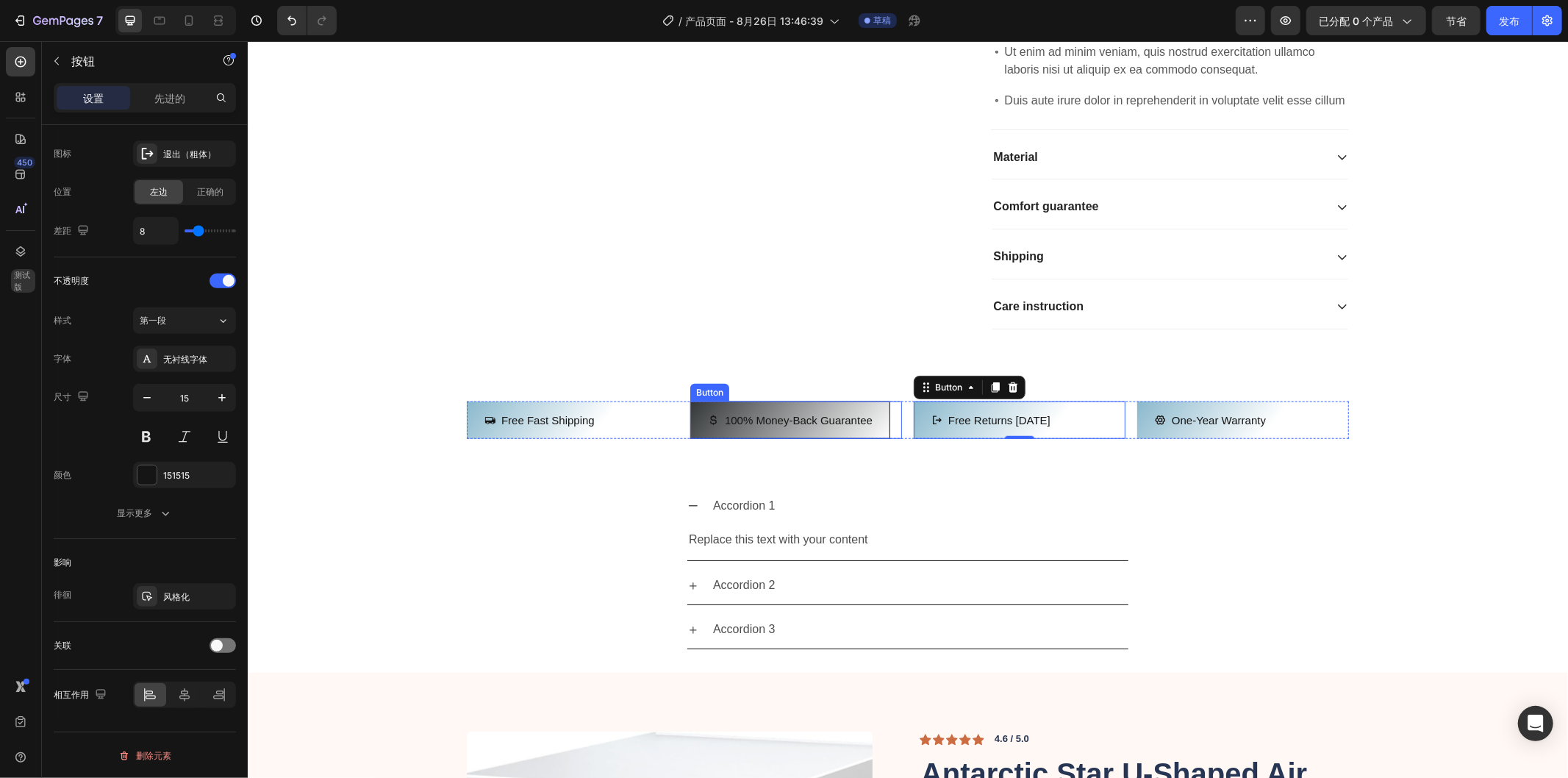
click at [726, 438] on button "100% Money-Back Guarantee" at bounding box center [790, 420] width 200 height 37
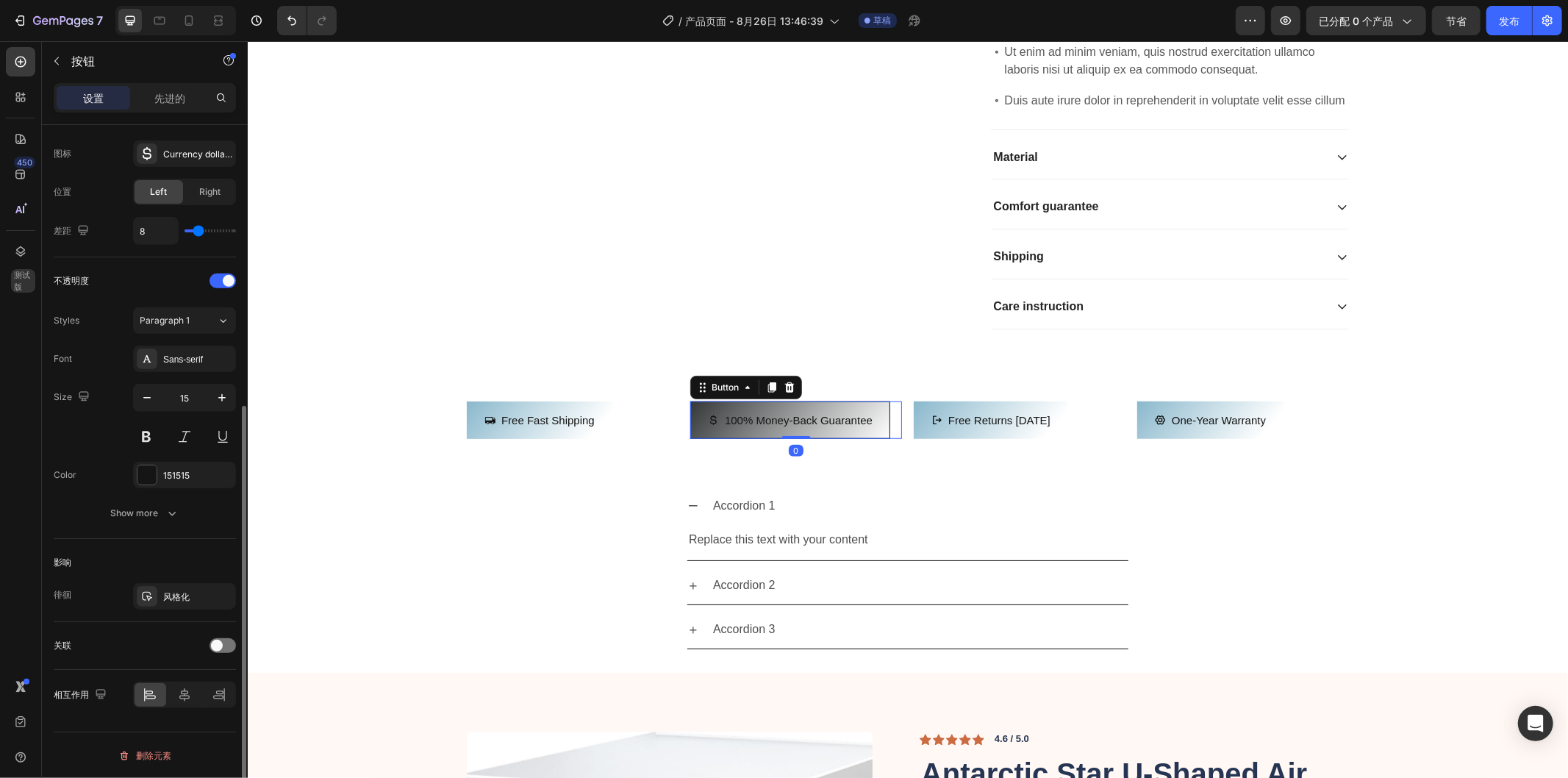
scroll to position [474, 0]
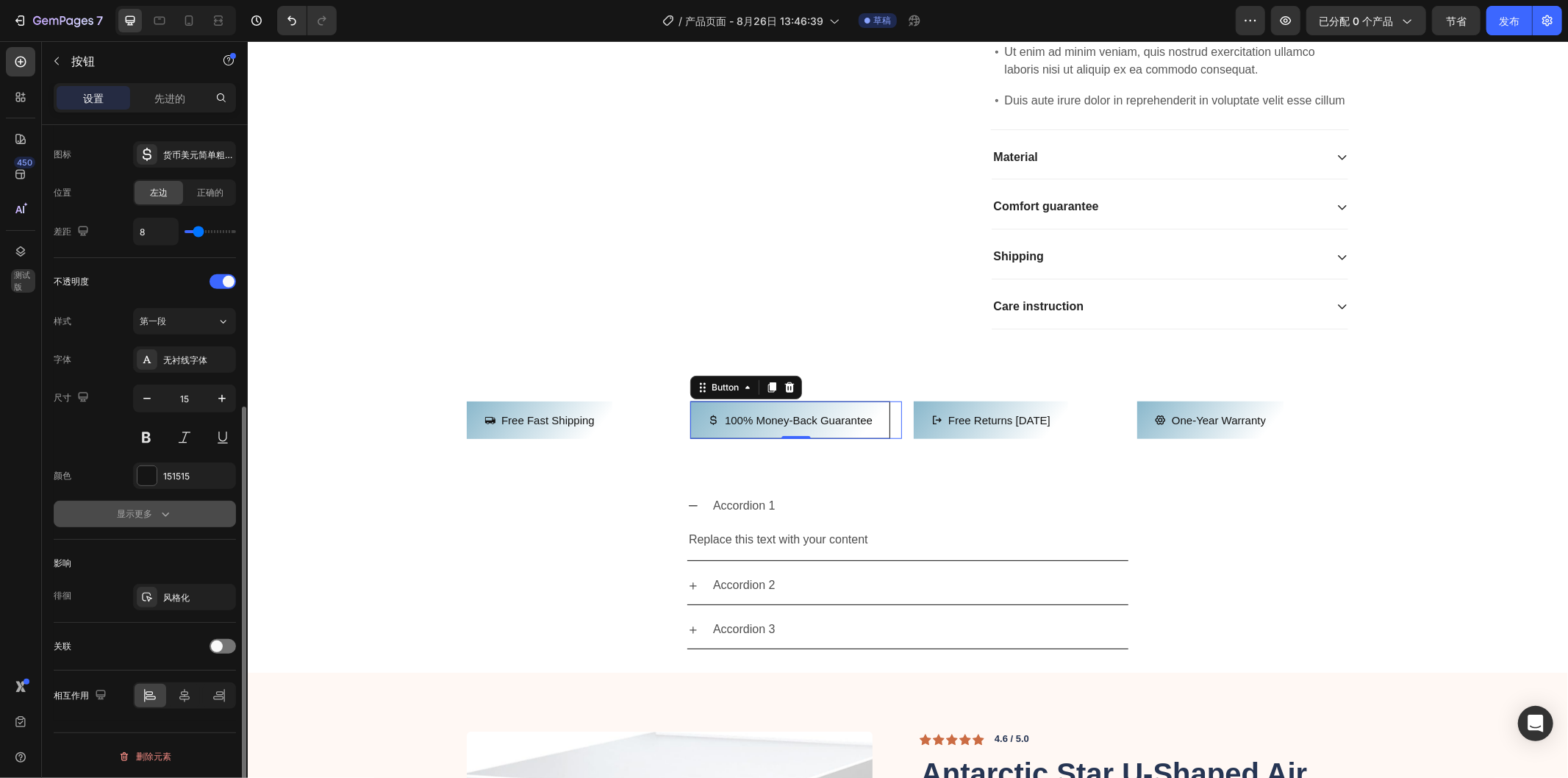
click at [141, 515] on font "显示更多" at bounding box center [134, 514] width 35 height 11
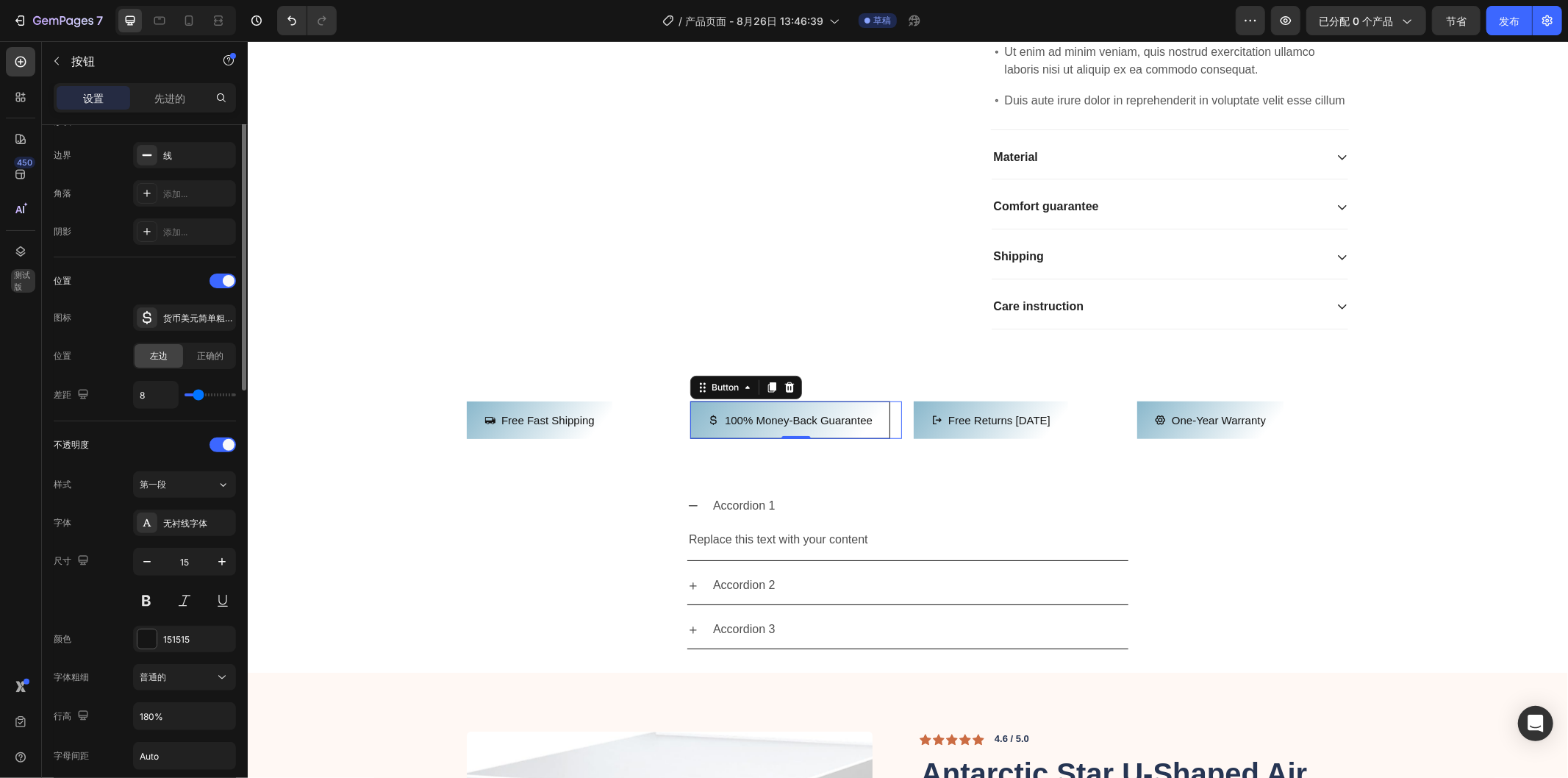
scroll to position [148, 0]
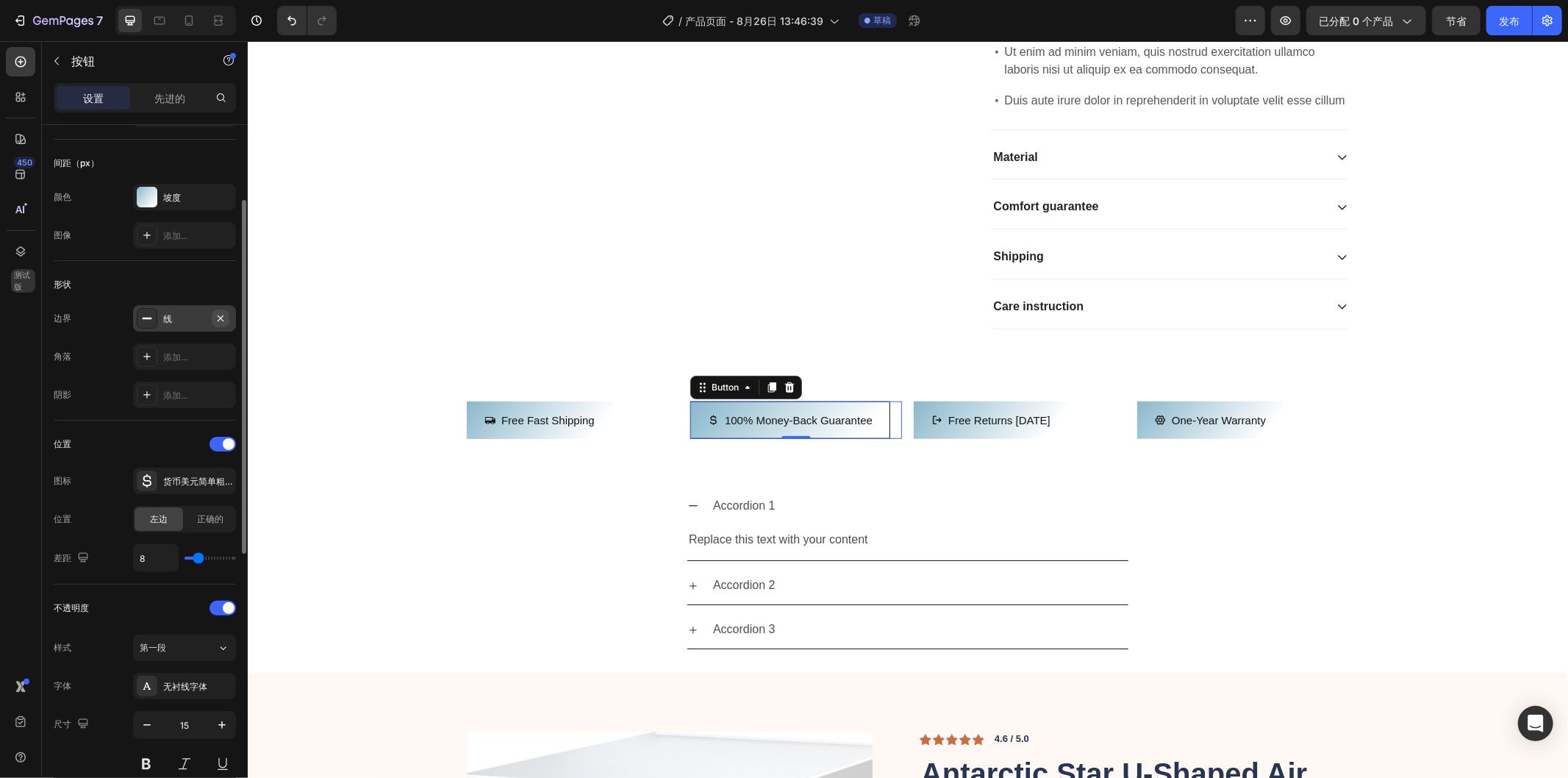
click at [221, 319] on icon "button" at bounding box center [220, 318] width 6 height 6
click at [933, 438] on button "Free returns [DATE]" at bounding box center [990, 420] width 155 height 37
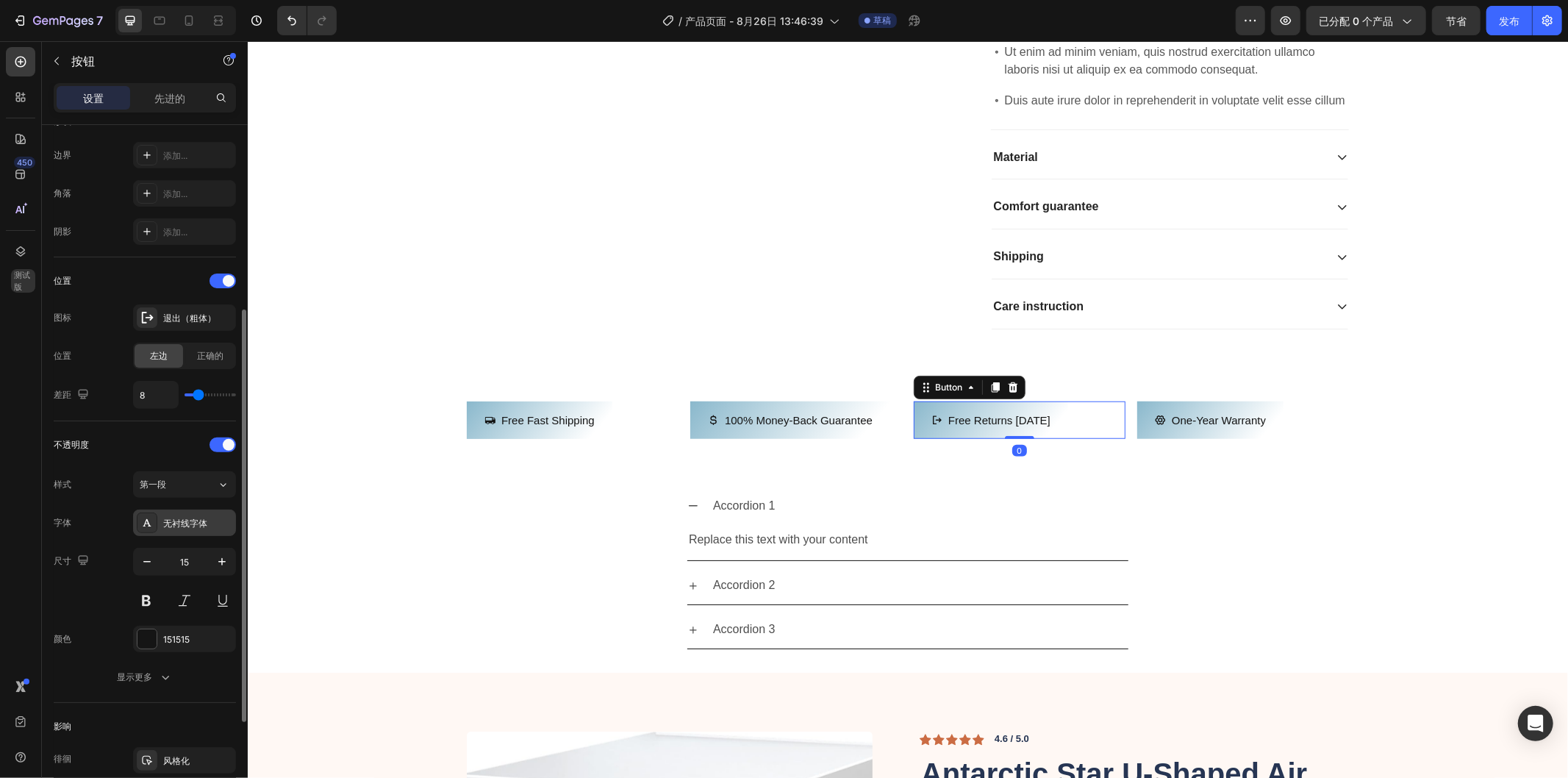
scroll to position [393, 0]
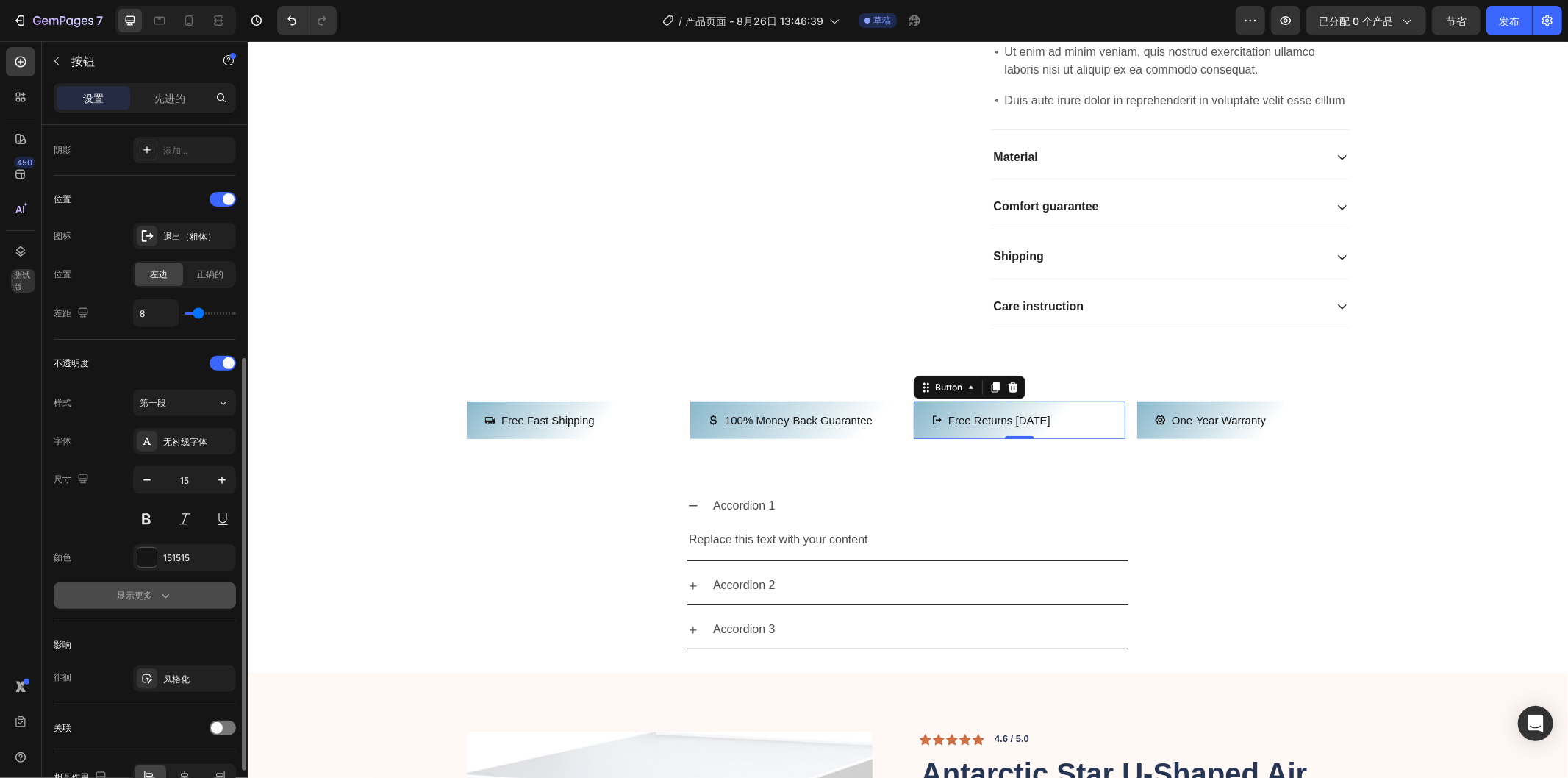
click at [173, 597] on button "显示更多" at bounding box center [144, 596] width 182 height 27
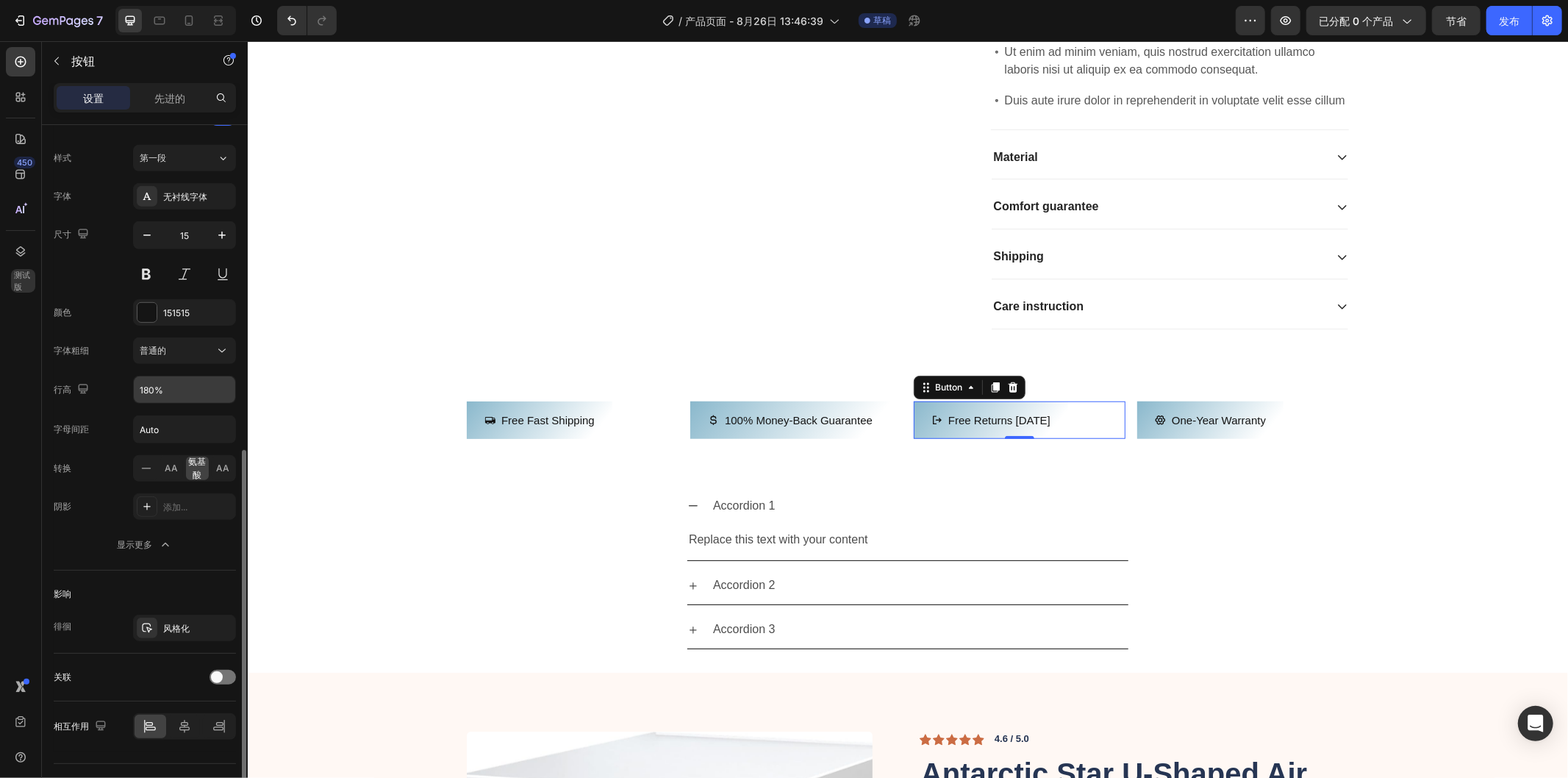
scroll to position [671, 0]
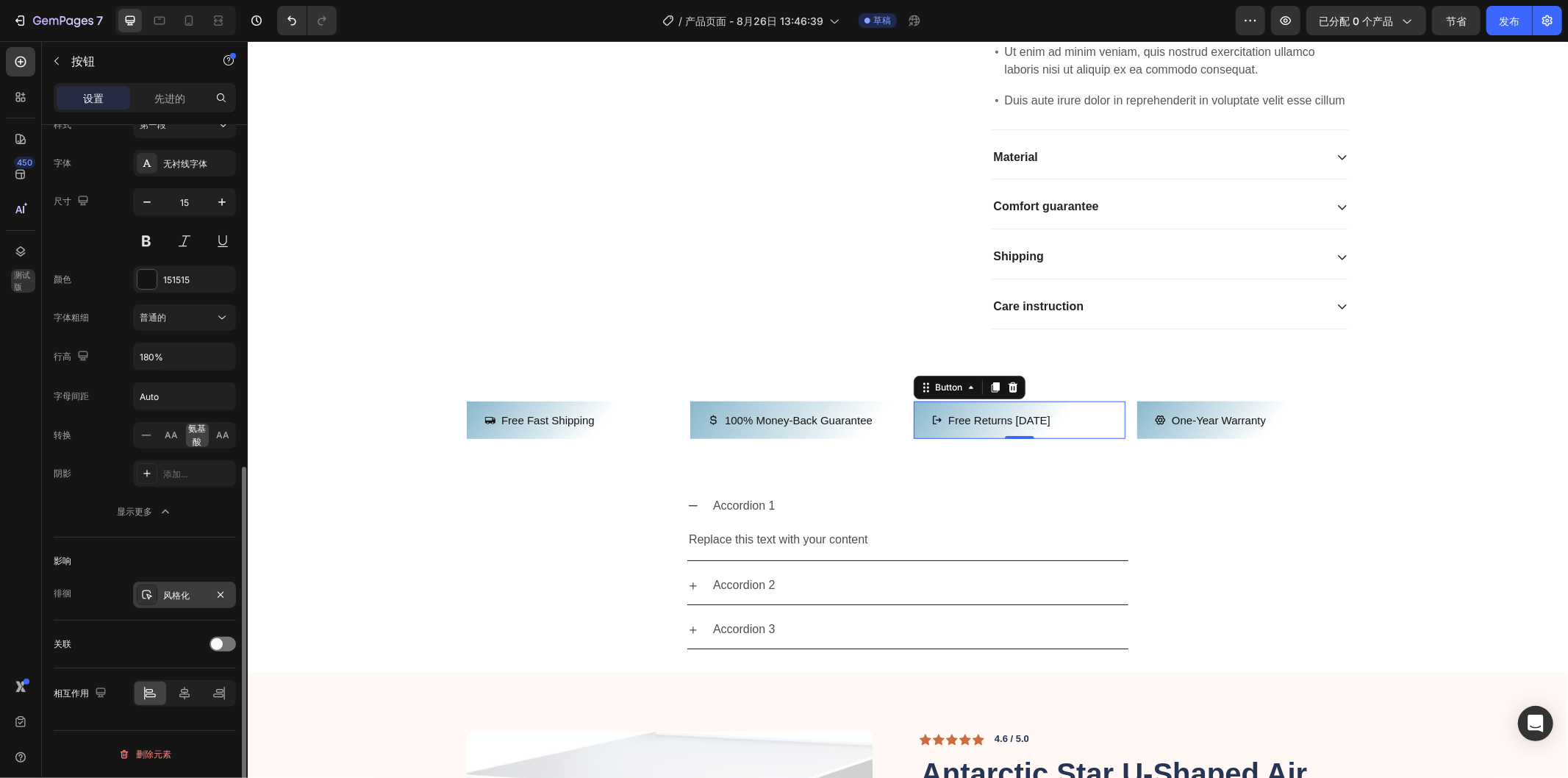
click at [180, 592] on font "风格化" at bounding box center [176, 596] width 27 height 11
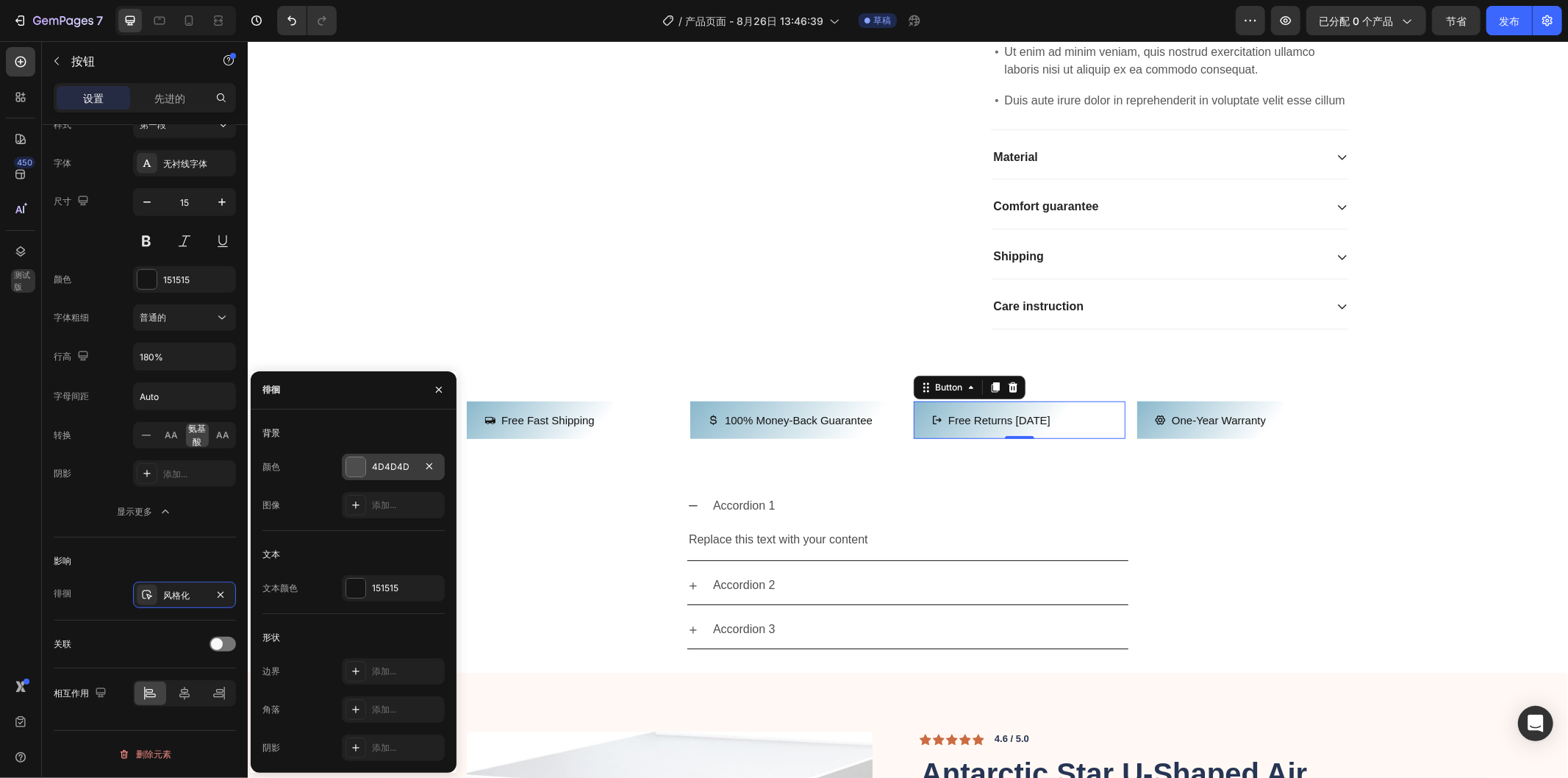
click at [358, 465] on div at bounding box center [356, 467] width 19 height 19
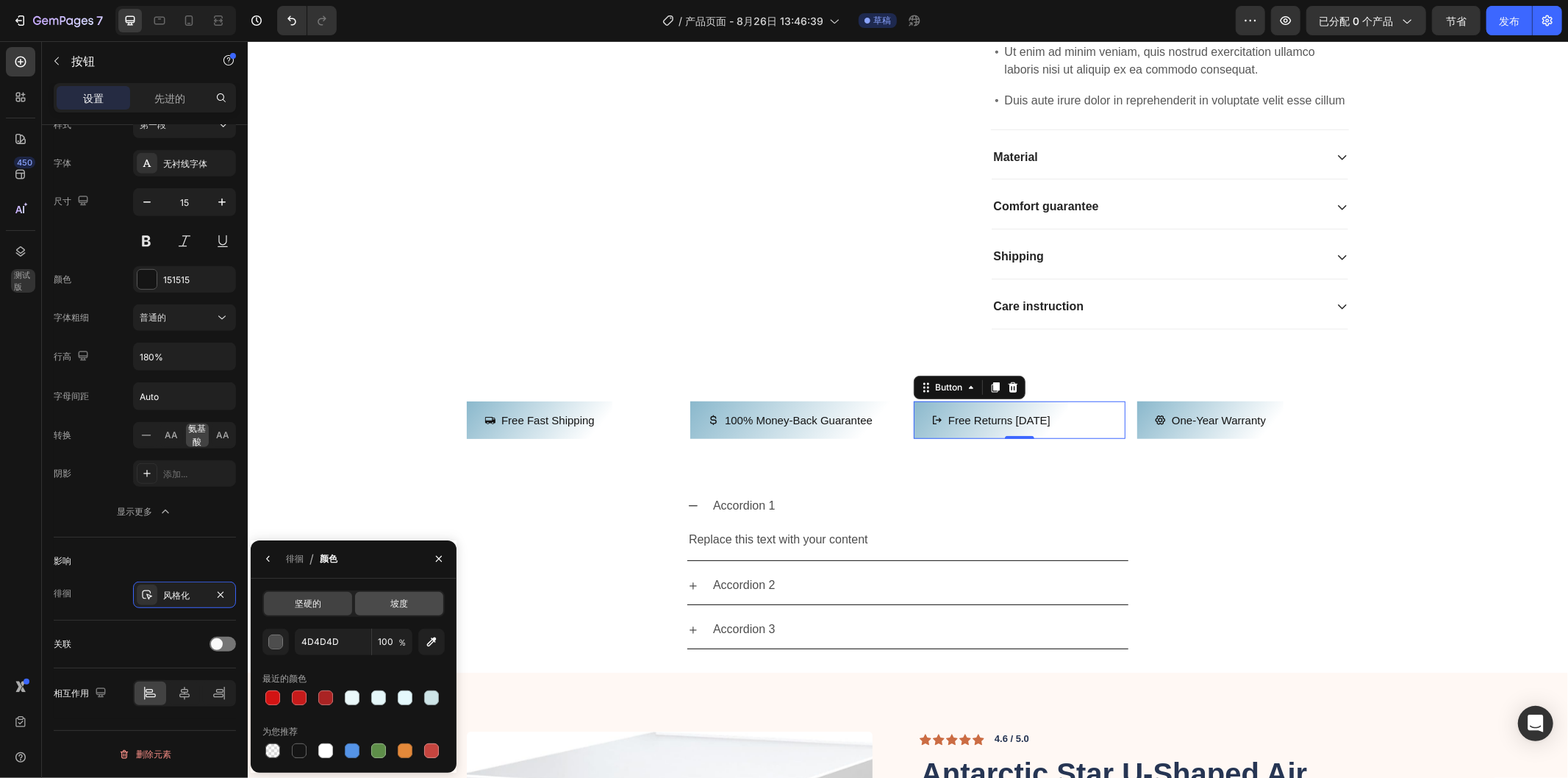
click at [387, 601] on div "坡度" at bounding box center [398, 603] width 88 height 23
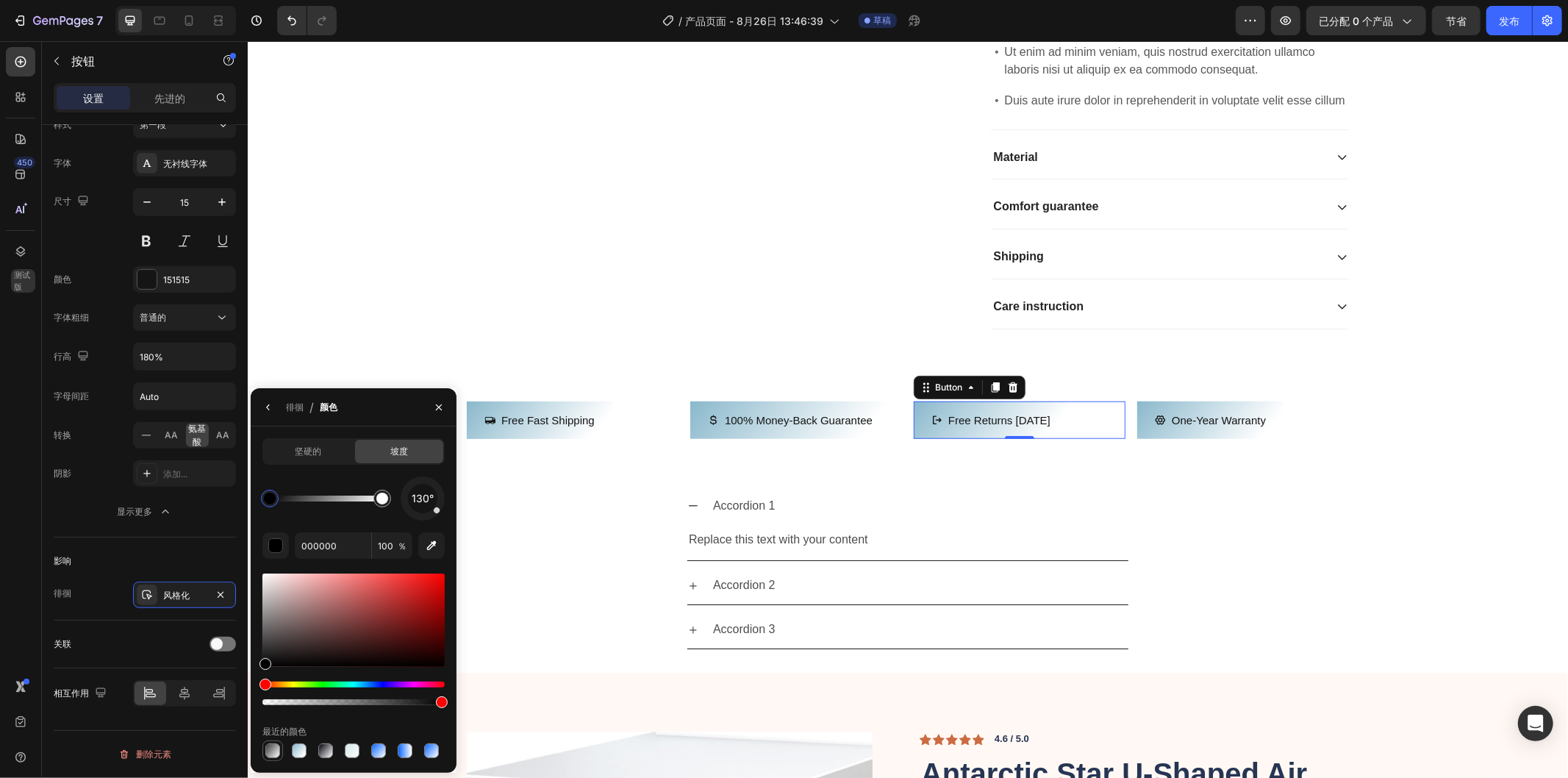
click at [273, 748] on div at bounding box center [273, 751] width 15 height 15
type input "343738"
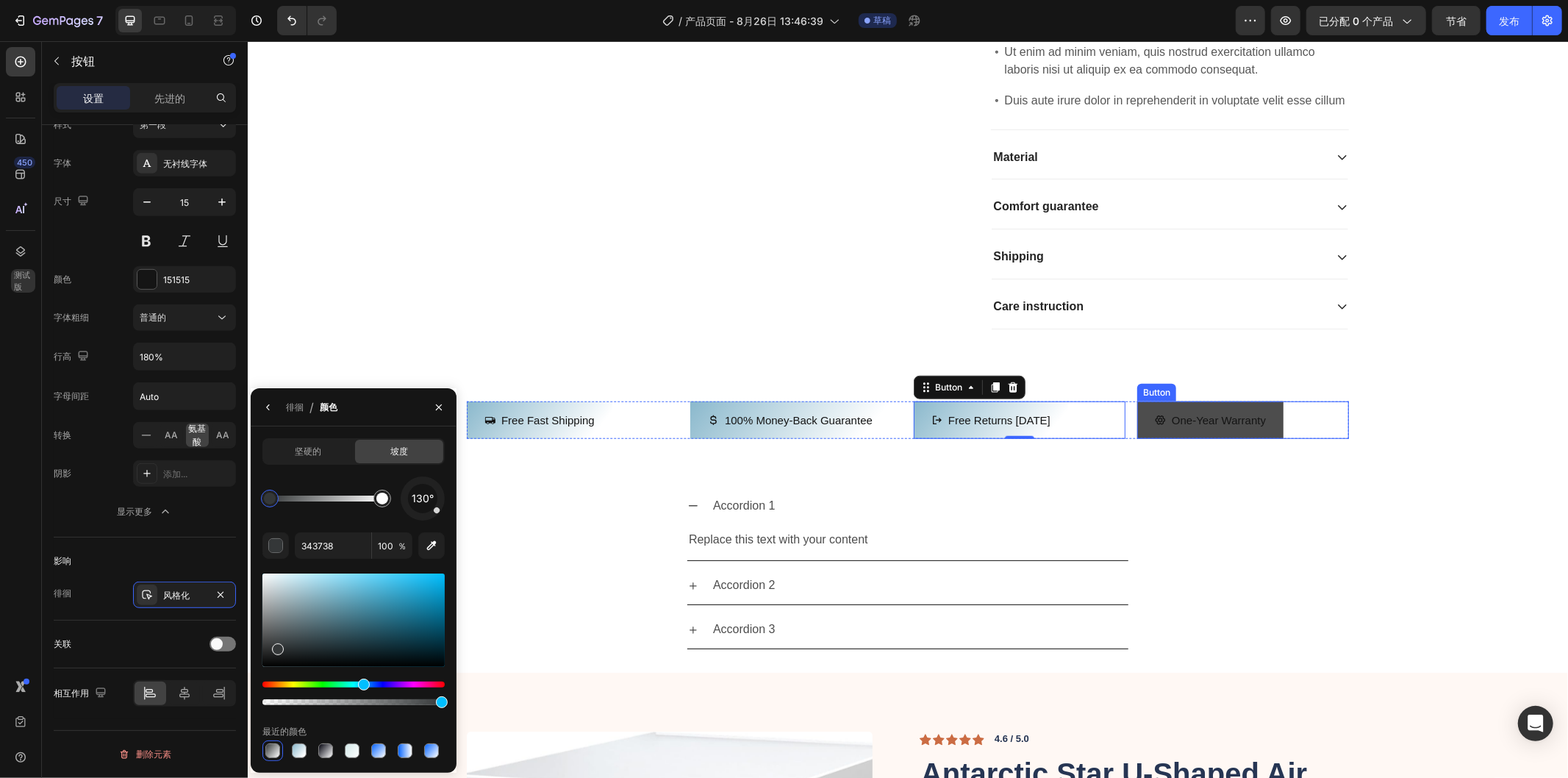
click at [1205, 438] on button "One-year warranty" at bounding box center [1210, 420] width 146 height 37
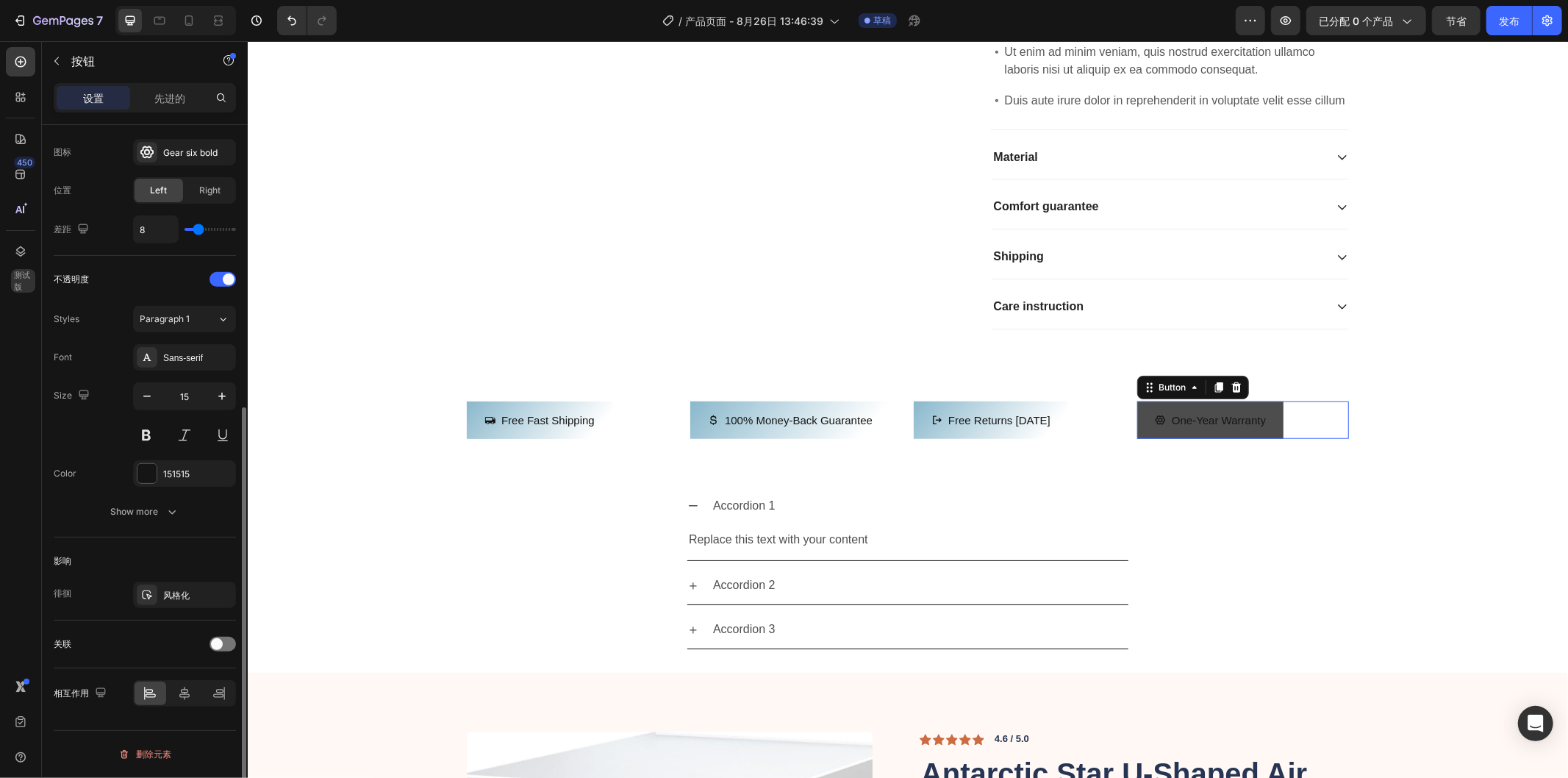
scroll to position [476, 0]
click at [171, 597] on font "风格化" at bounding box center [176, 596] width 27 height 11
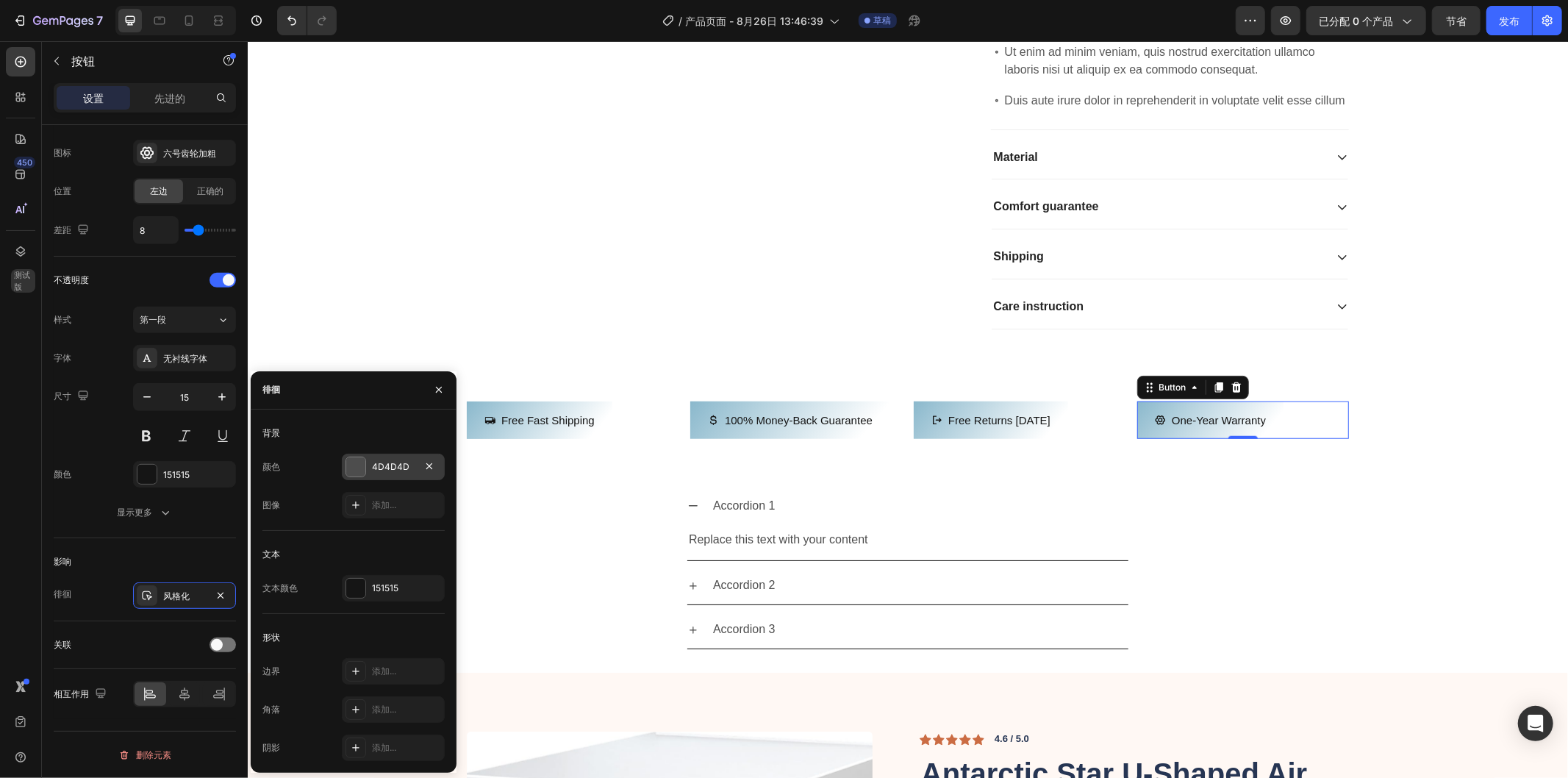
click at [358, 466] on div at bounding box center [356, 467] width 19 height 19
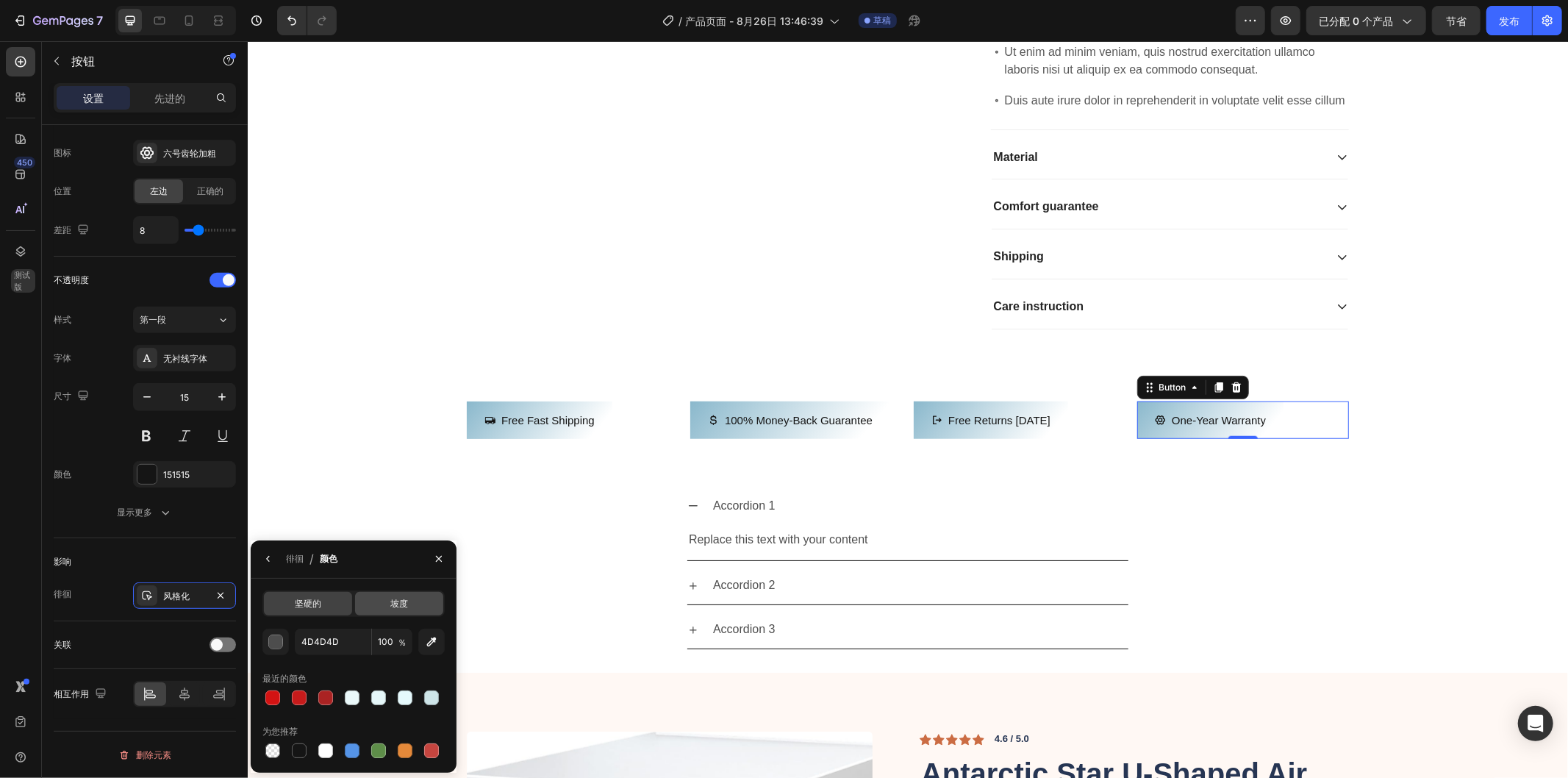
drag, startPoint x: 405, startPoint y: 592, endPoint x: 406, endPoint y: 599, distance: 7.1
click at [405, 594] on div "坡度" at bounding box center [398, 603] width 88 height 23
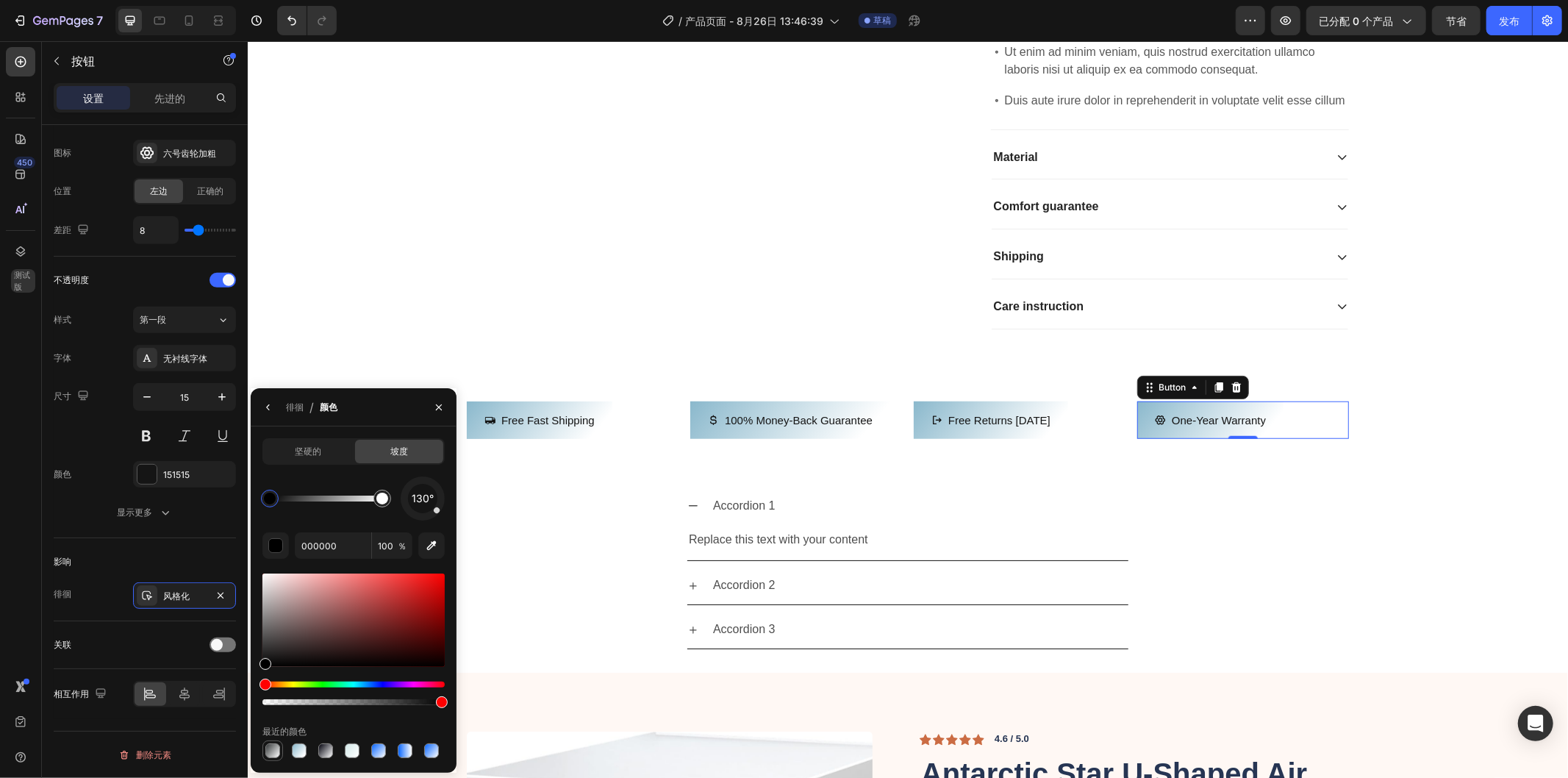
click at [276, 748] on div at bounding box center [273, 751] width 15 height 15
type input "343738"
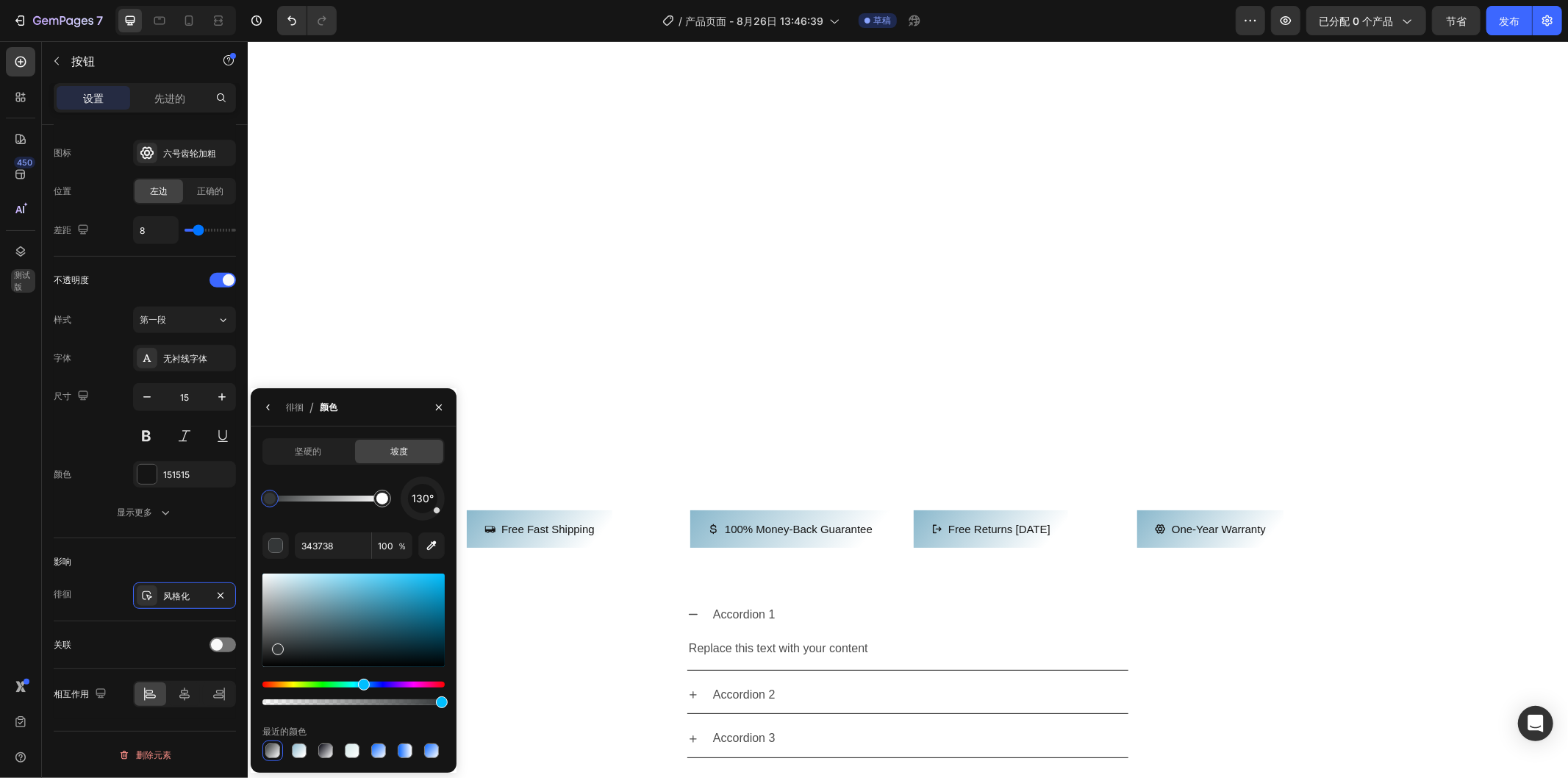
scroll to position [1388, 0]
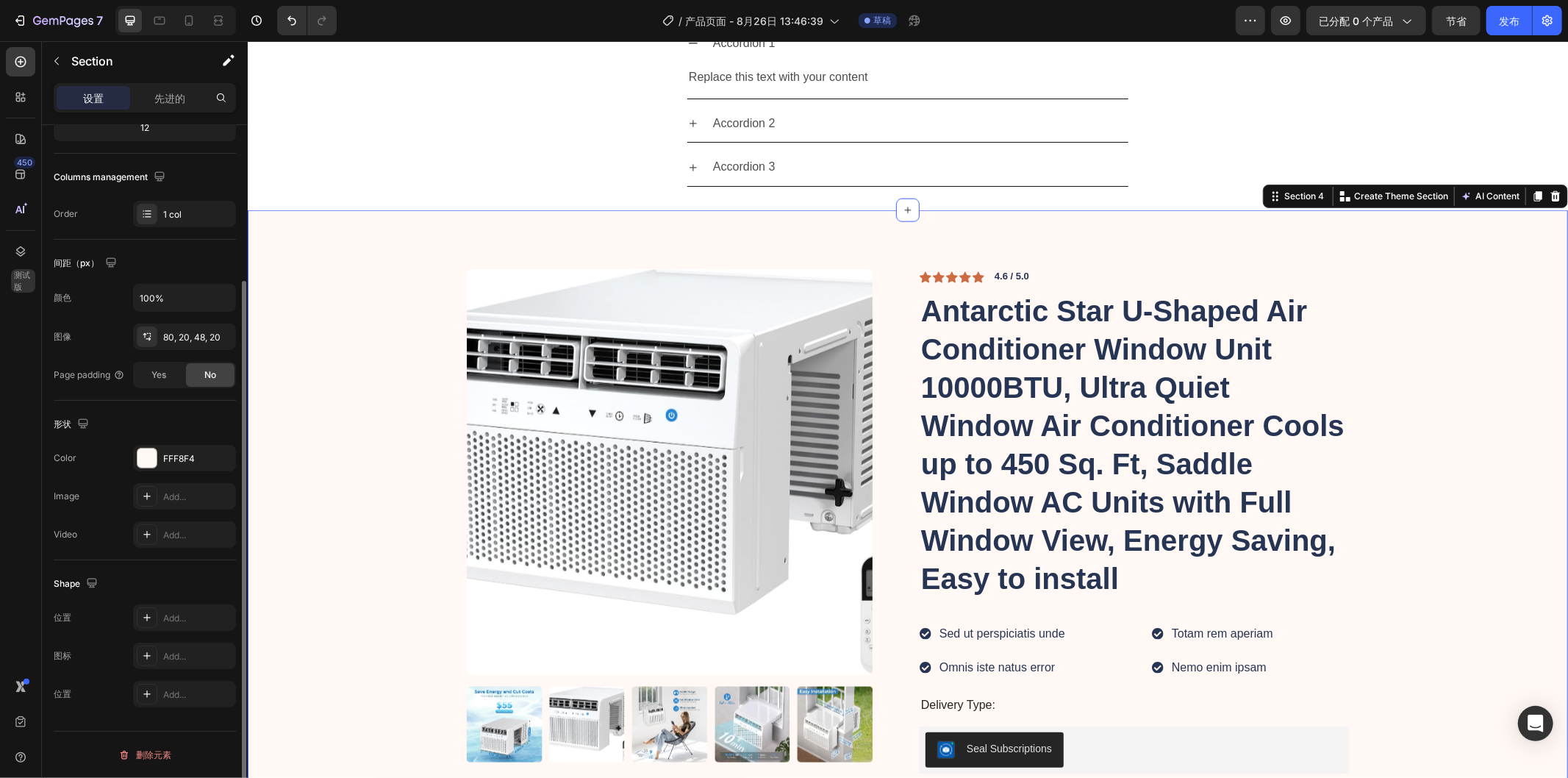
scroll to position [0, 0]
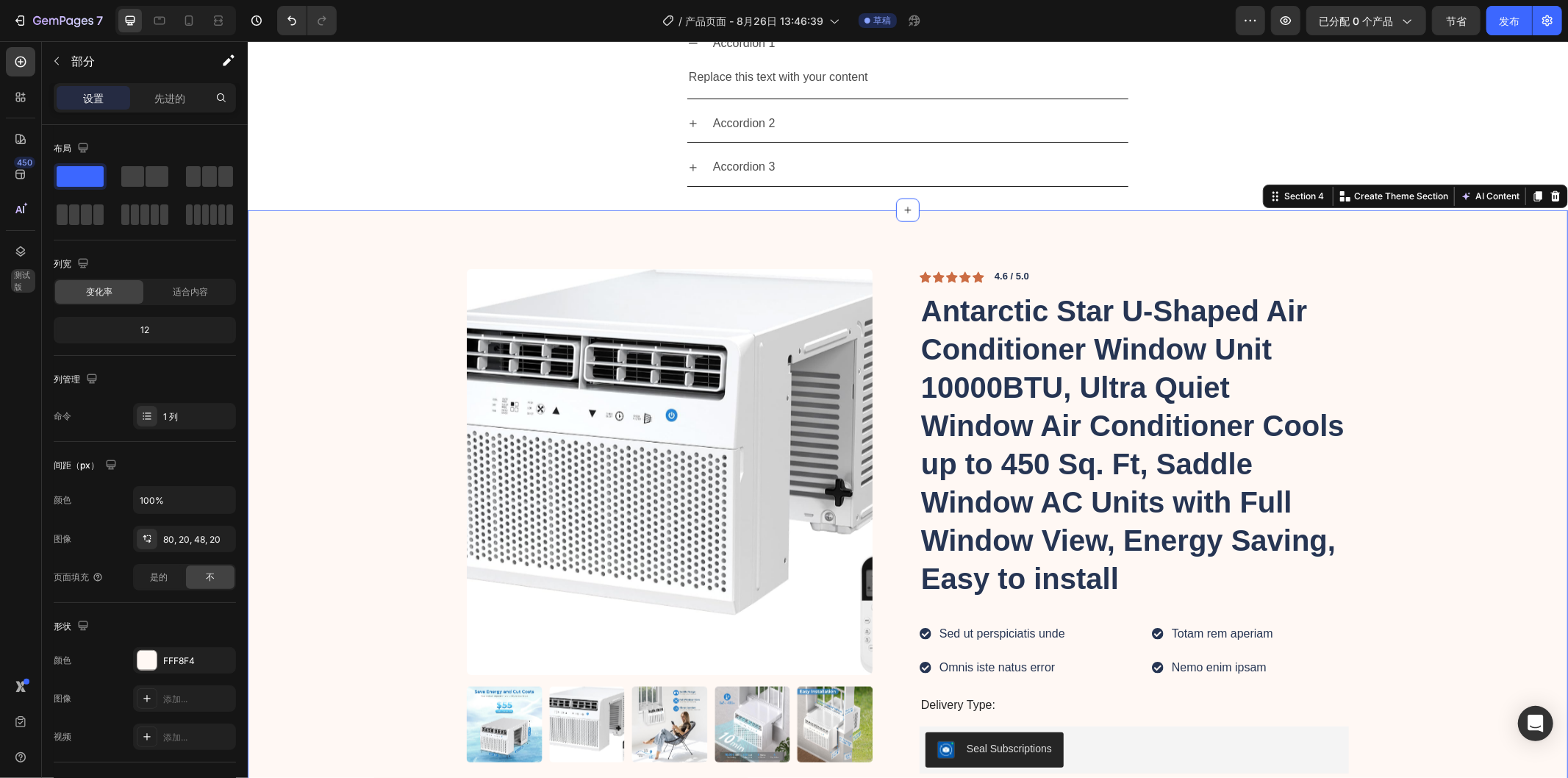
click at [1549, 198] on icon at bounding box center [1555, 195] width 12 height 12
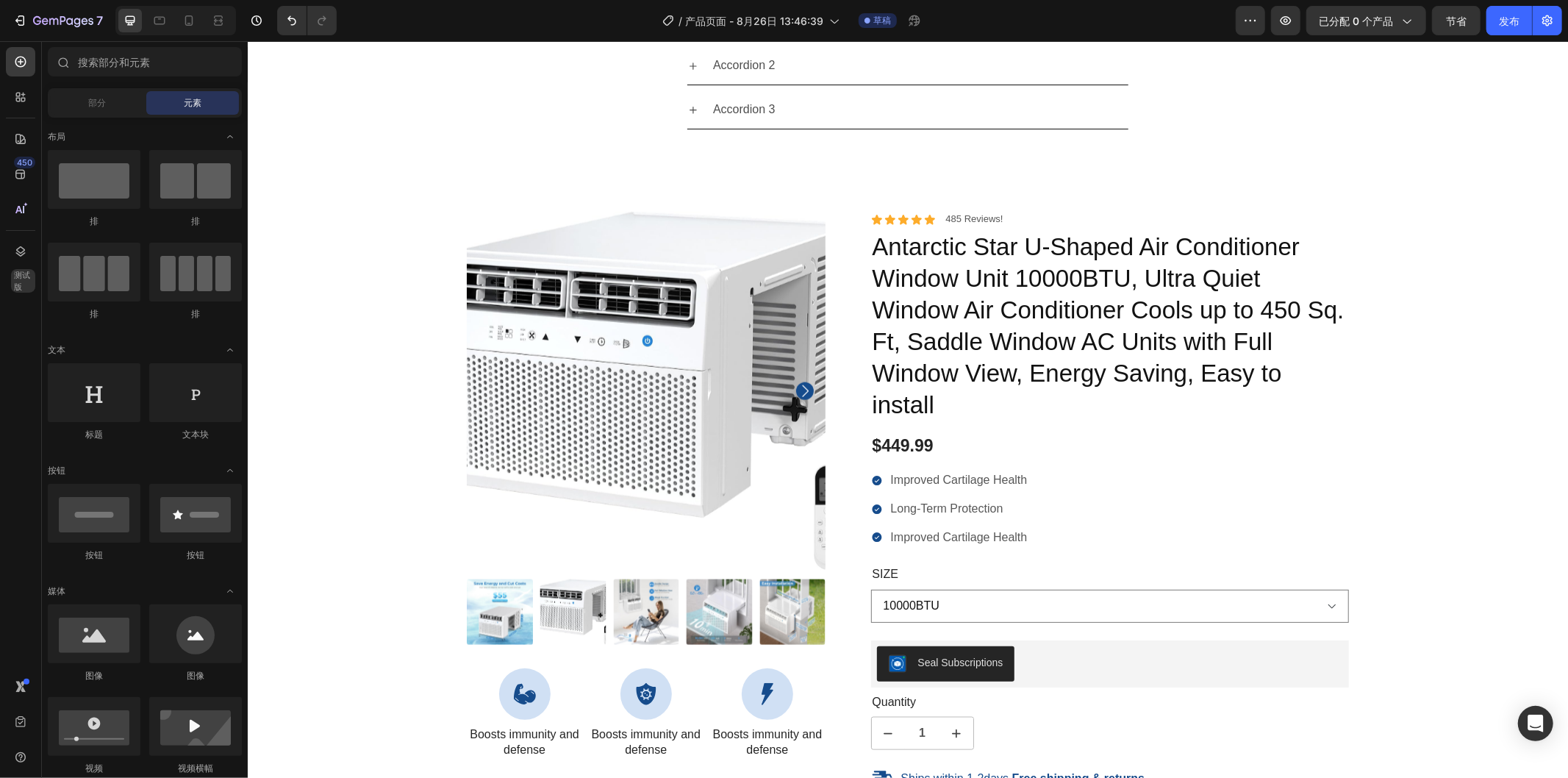
scroll to position [1224, 0]
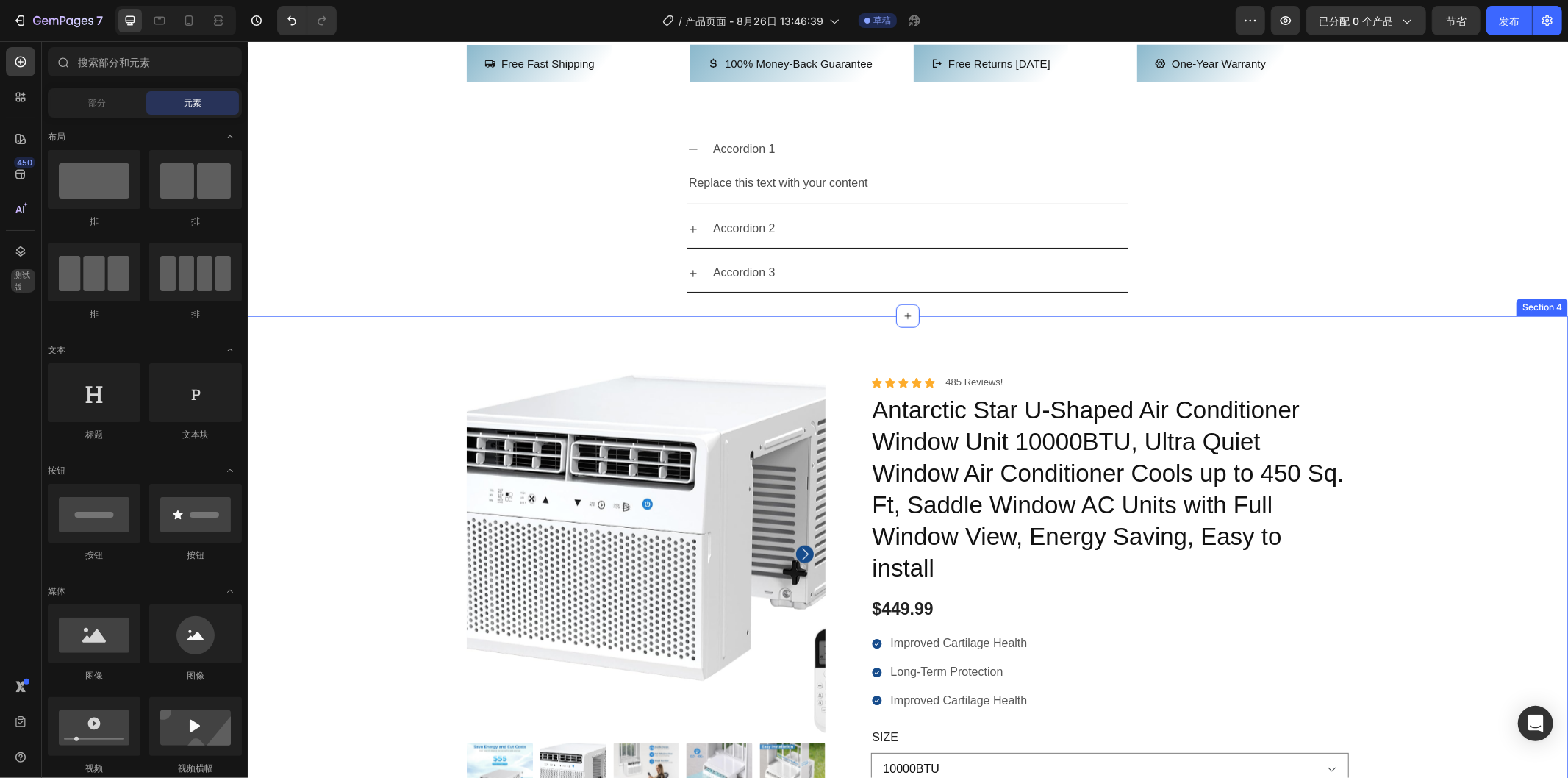
click at [1443, 526] on div "100% Money-Back Guarantee Item List 60-Day Easy Returns Item List Row Product I…" at bounding box center [908, 784] width 1298 height 820
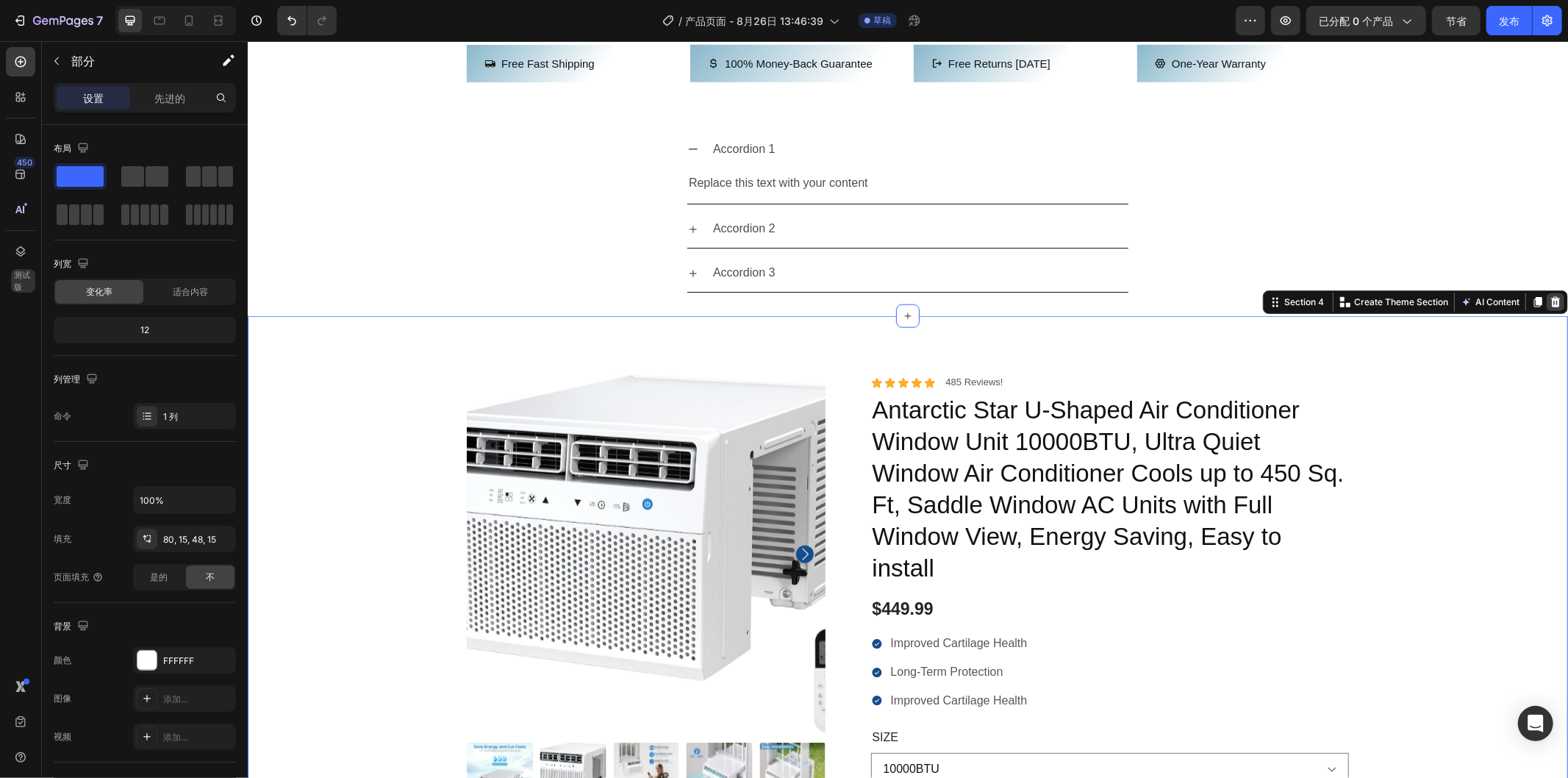
click at [1549, 307] on icon at bounding box center [1555, 301] width 12 height 12
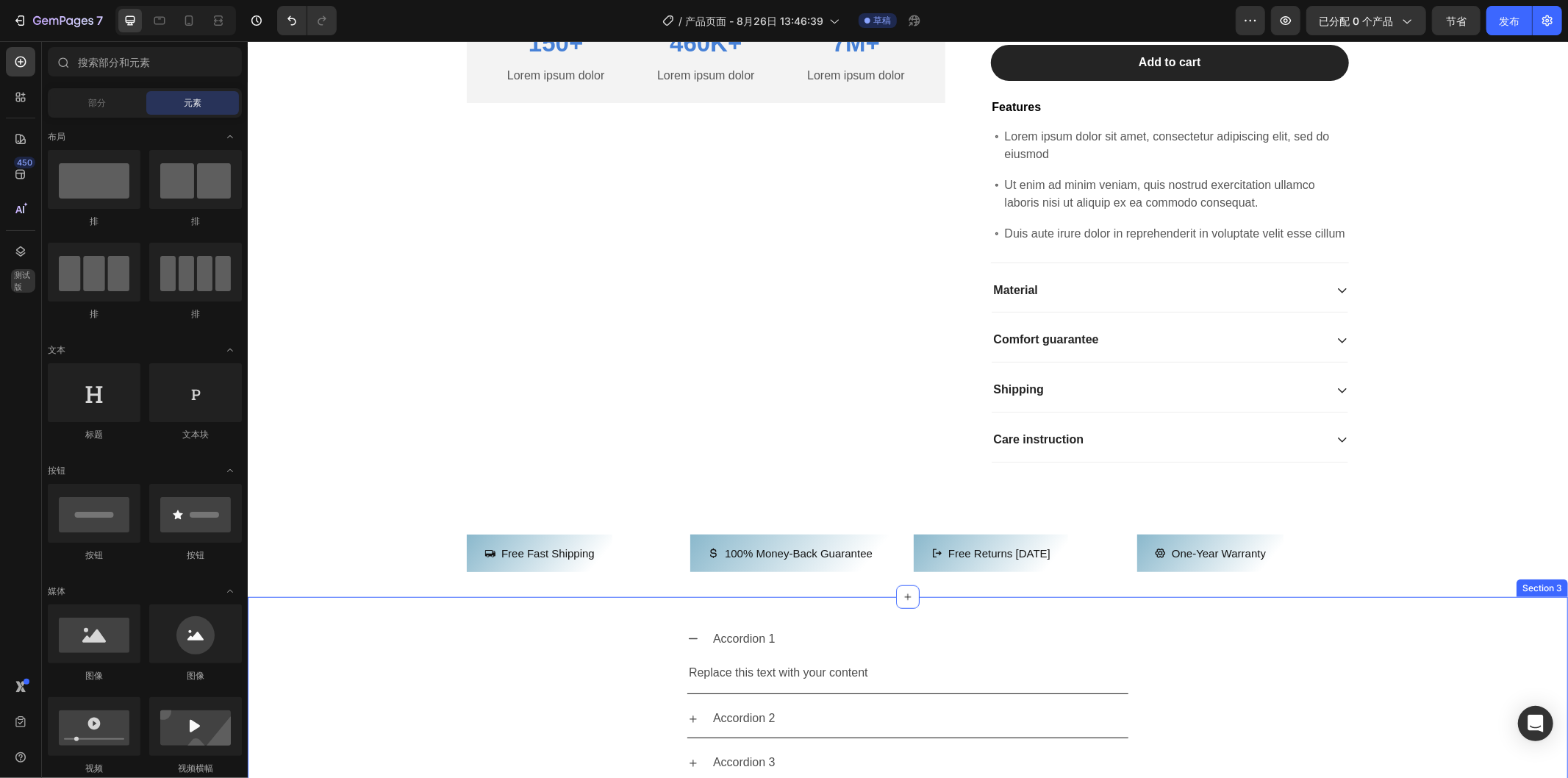
scroll to position [898, 0]
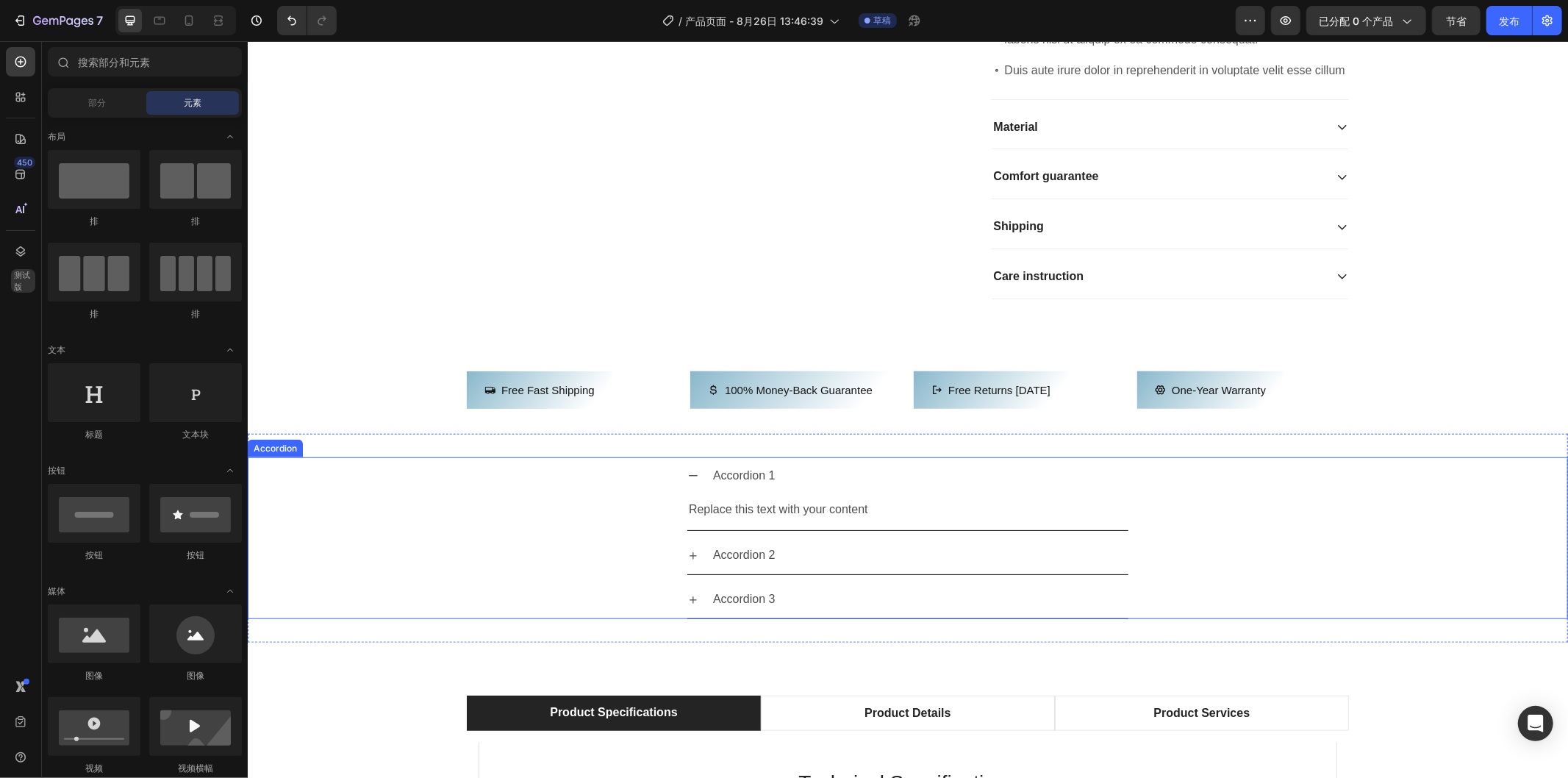
click at [1352, 531] on div "Accordion 1 Replace this text with your content Text Block" at bounding box center [908, 494] width 1319 height 74
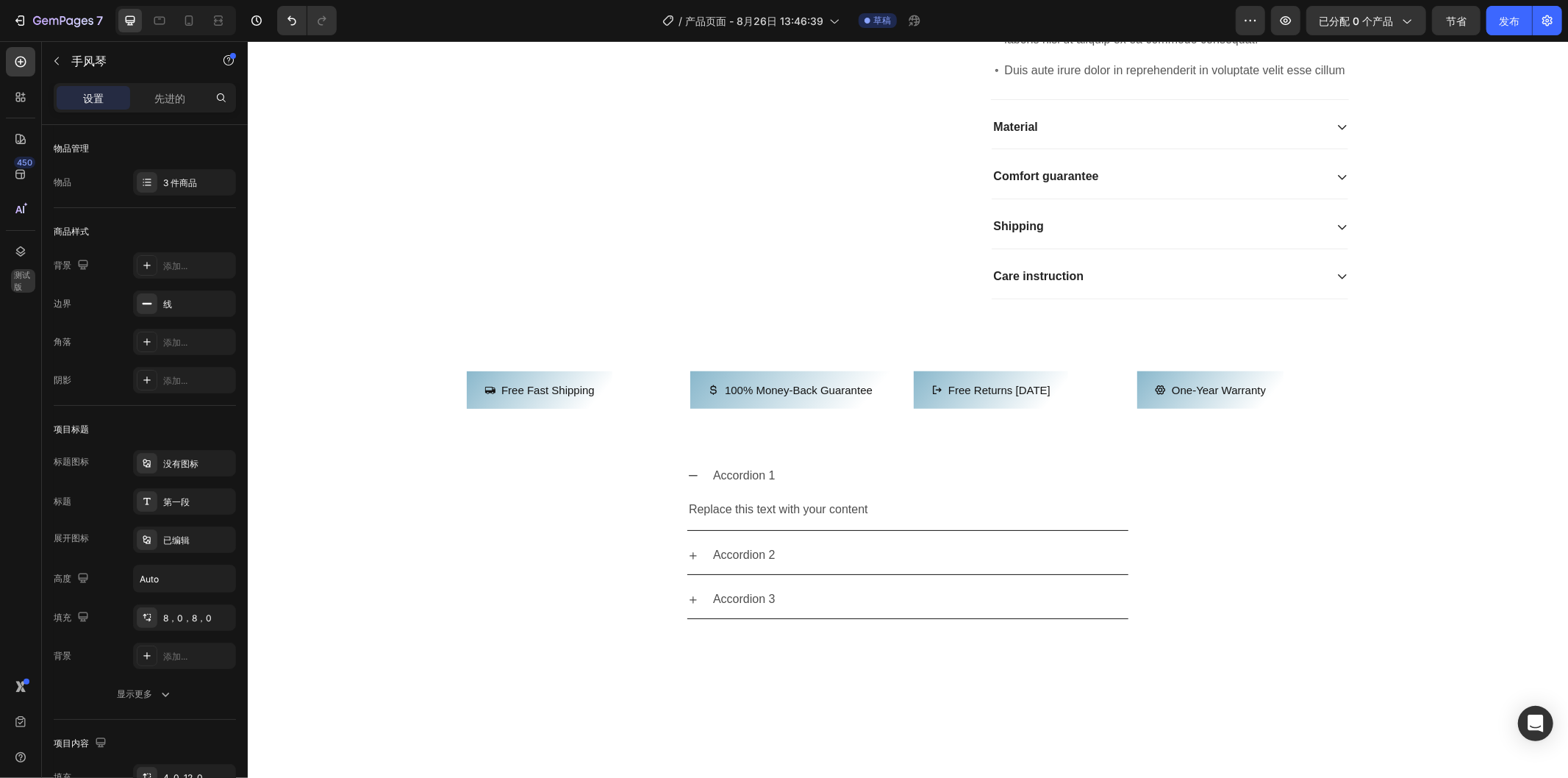
scroll to position [1061, 0]
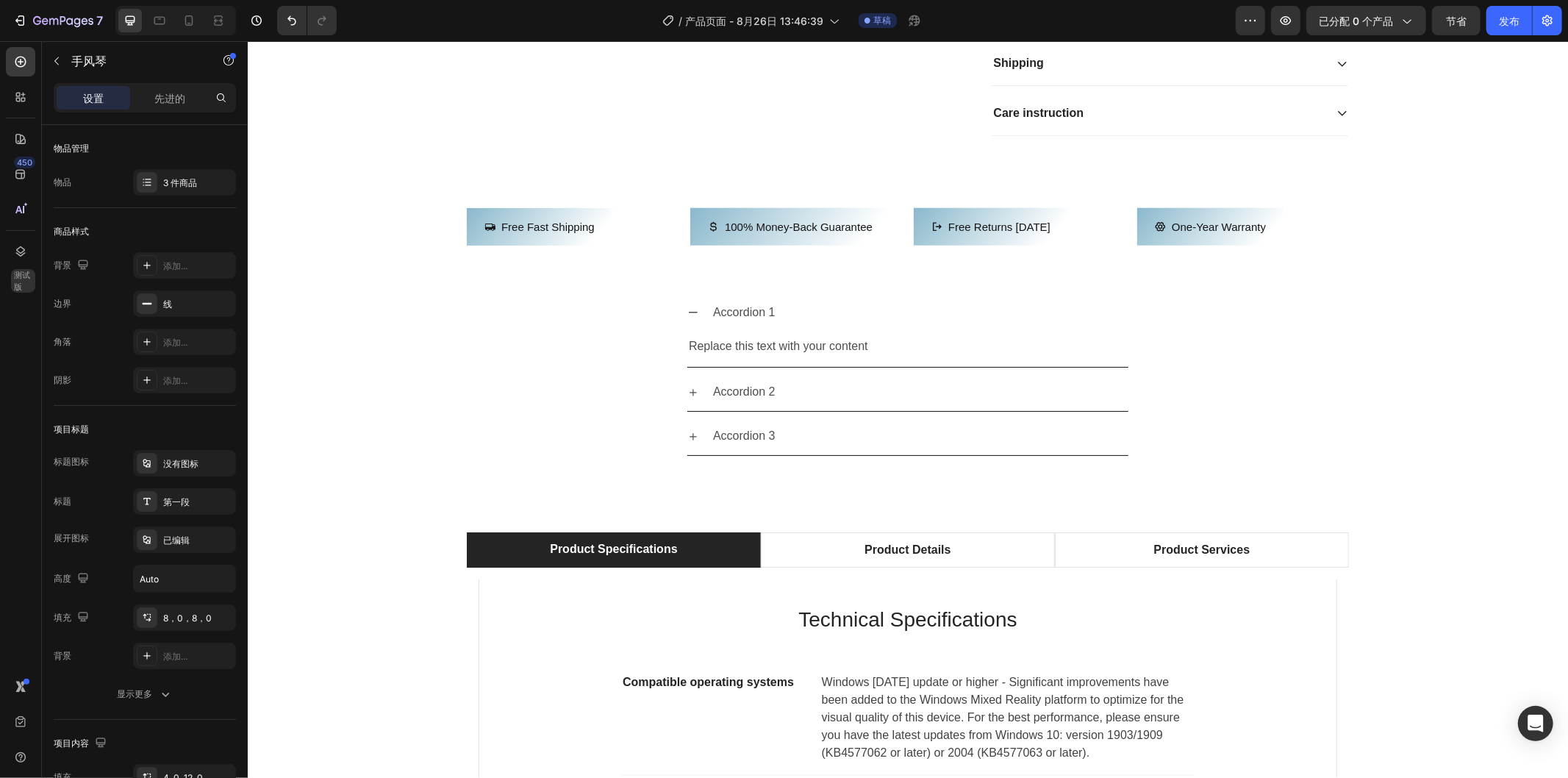
click at [523, 368] on div "Accordion 1 Replace this text with your content Text Block" at bounding box center [908, 331] width 1319 height 74
click at [1262, 368] on div "Accordion 1 Replace this text with your content Text Block" at bounding box center [908, 331] width 1319 height 74
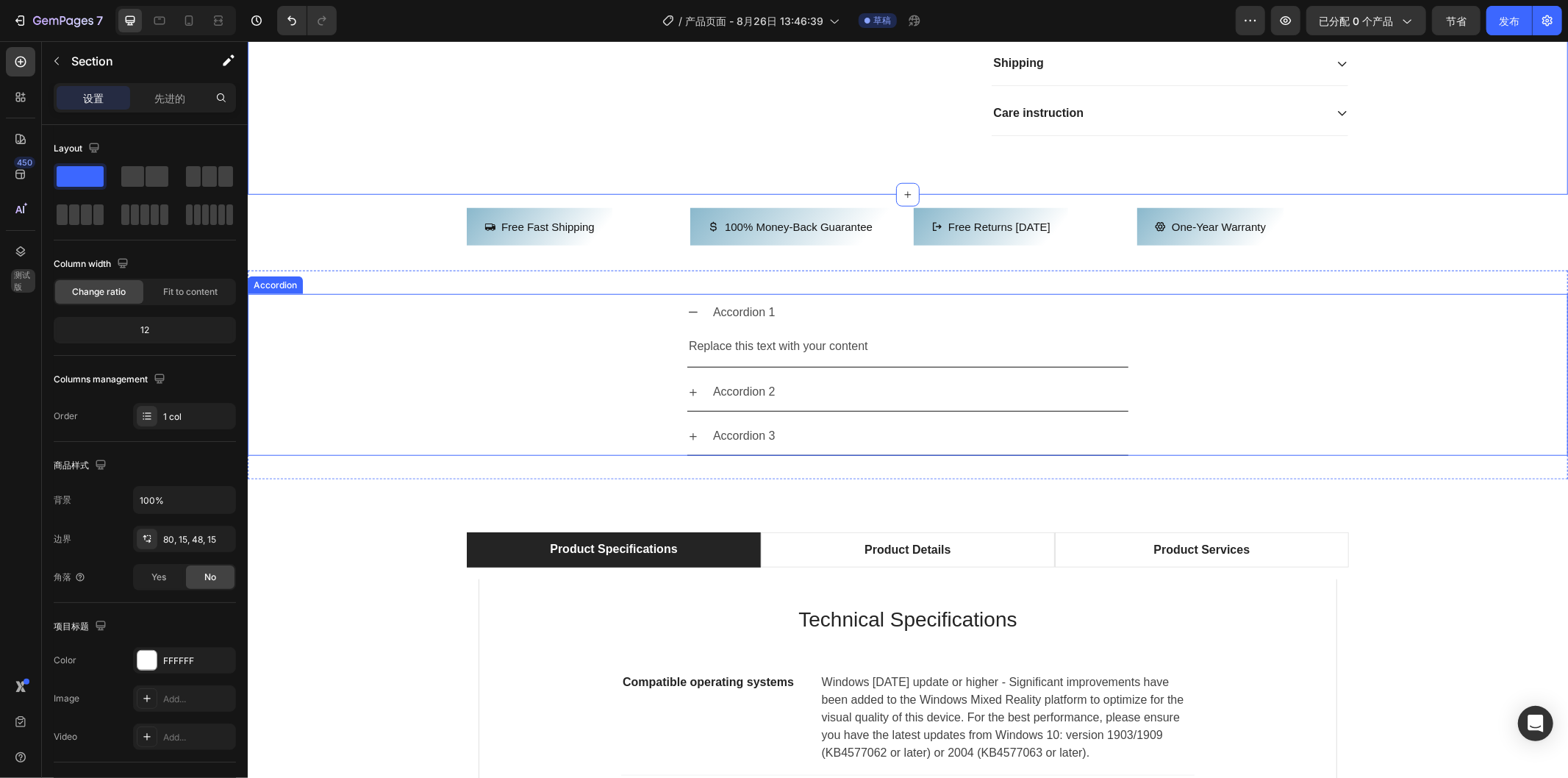
click at [584, 368] on div "Accordion 1 Replace this text with your content Text Block" at bounding box center [908, 331] width 1319 height 74
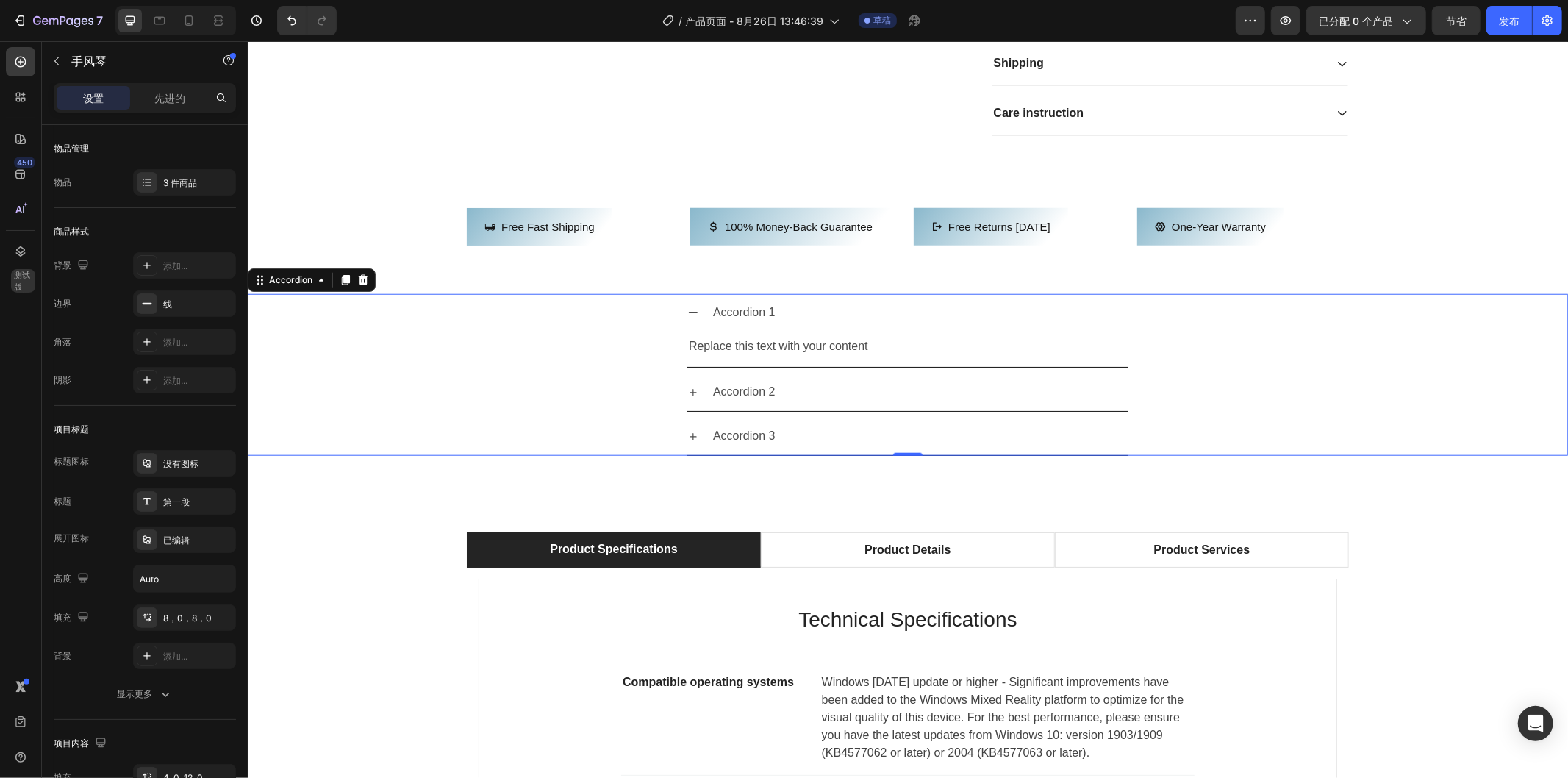
click at [557, 368] on div "Accordion 1 Replace this text with your content Text Block" at bounding box center [908, 331] width 1319 height 74
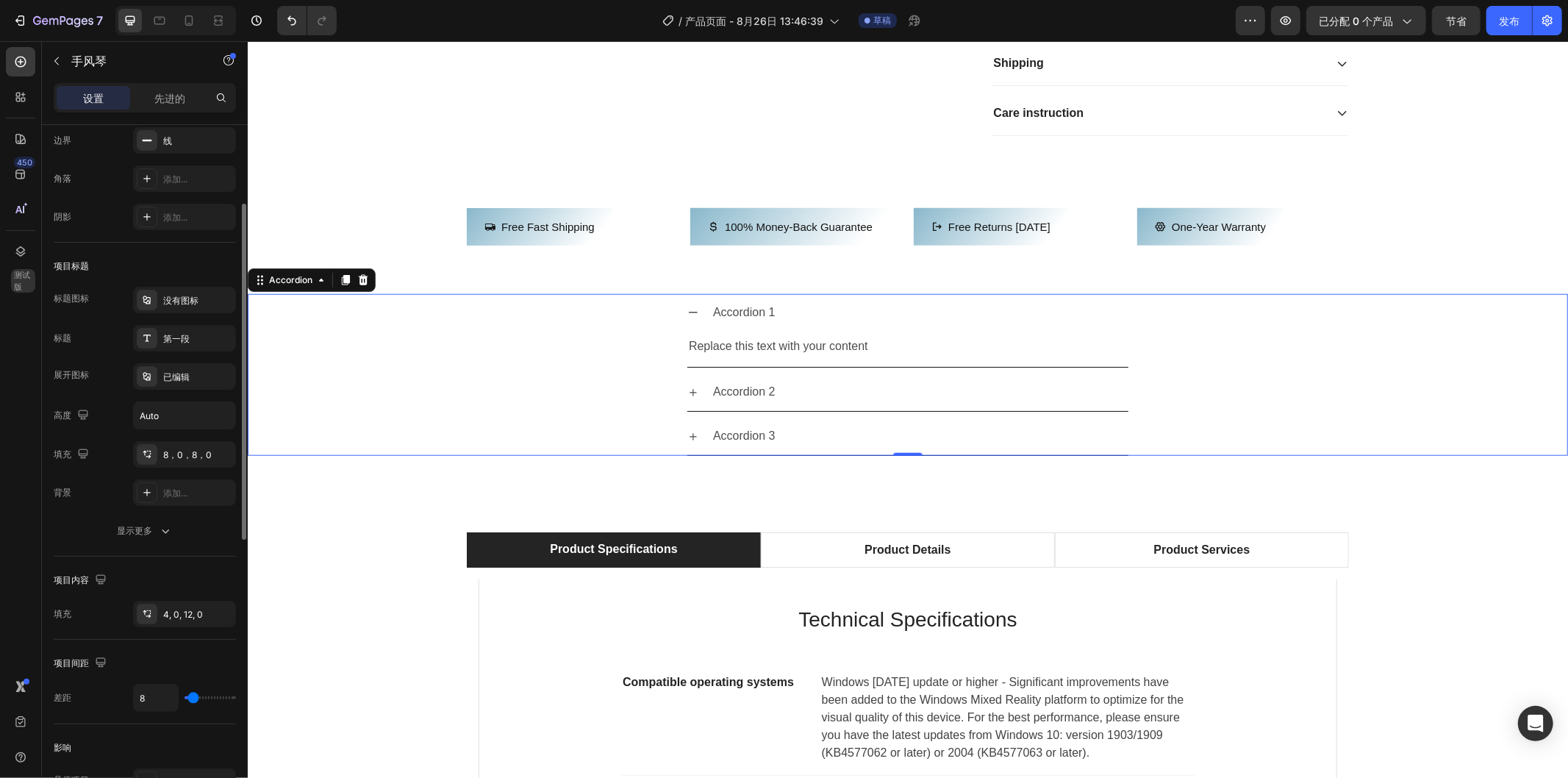
scroll to position [0, 0]
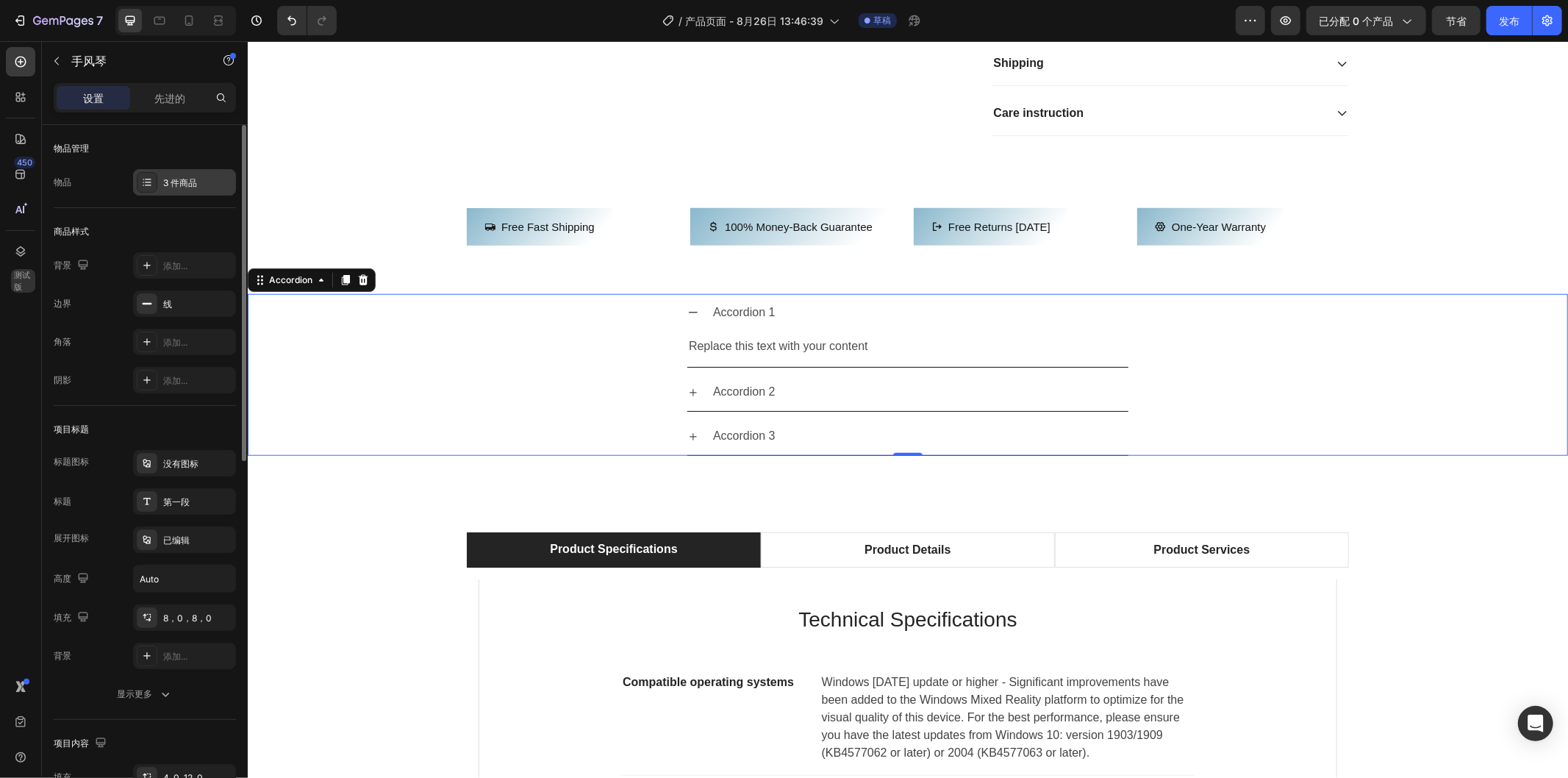
click at [148, 182] on icon at bounding box center [147, 182] width 6 height 1
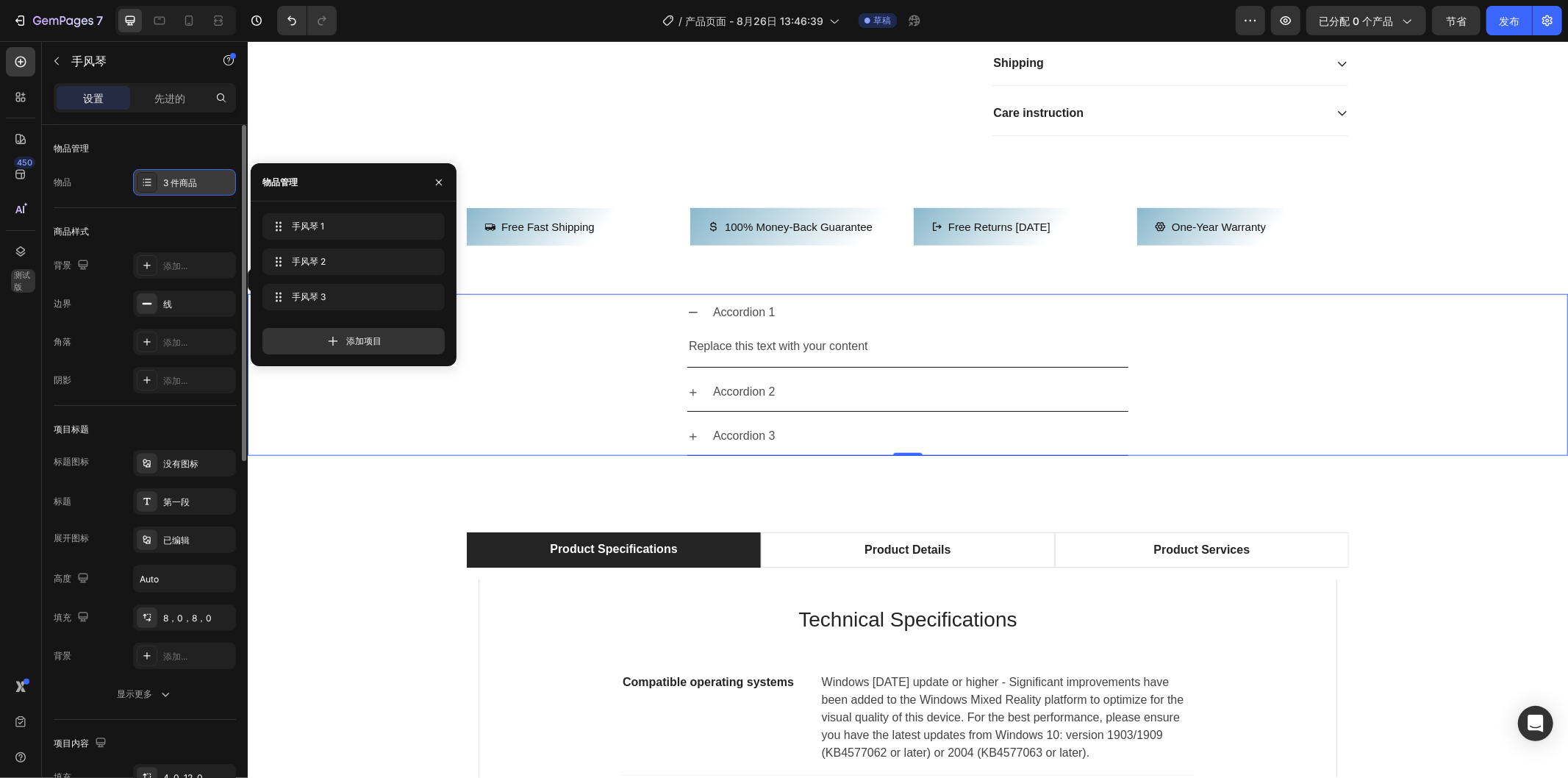
click at [148, 182] on icon at bounding box center [147, 182] width 6 height 1
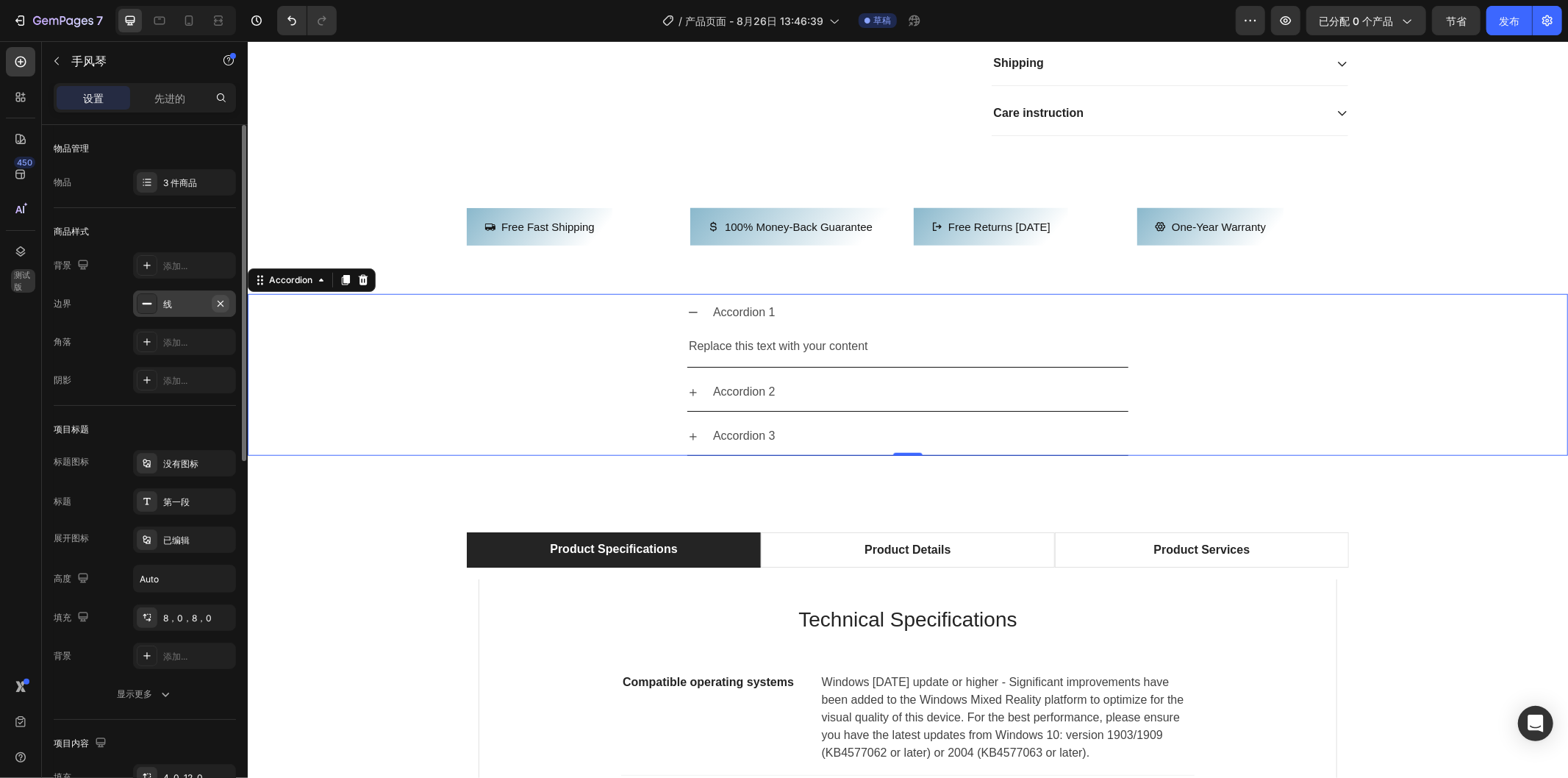
click at [220, 305] on icon "button" at bounding box center [220, 303] width 12 height 12
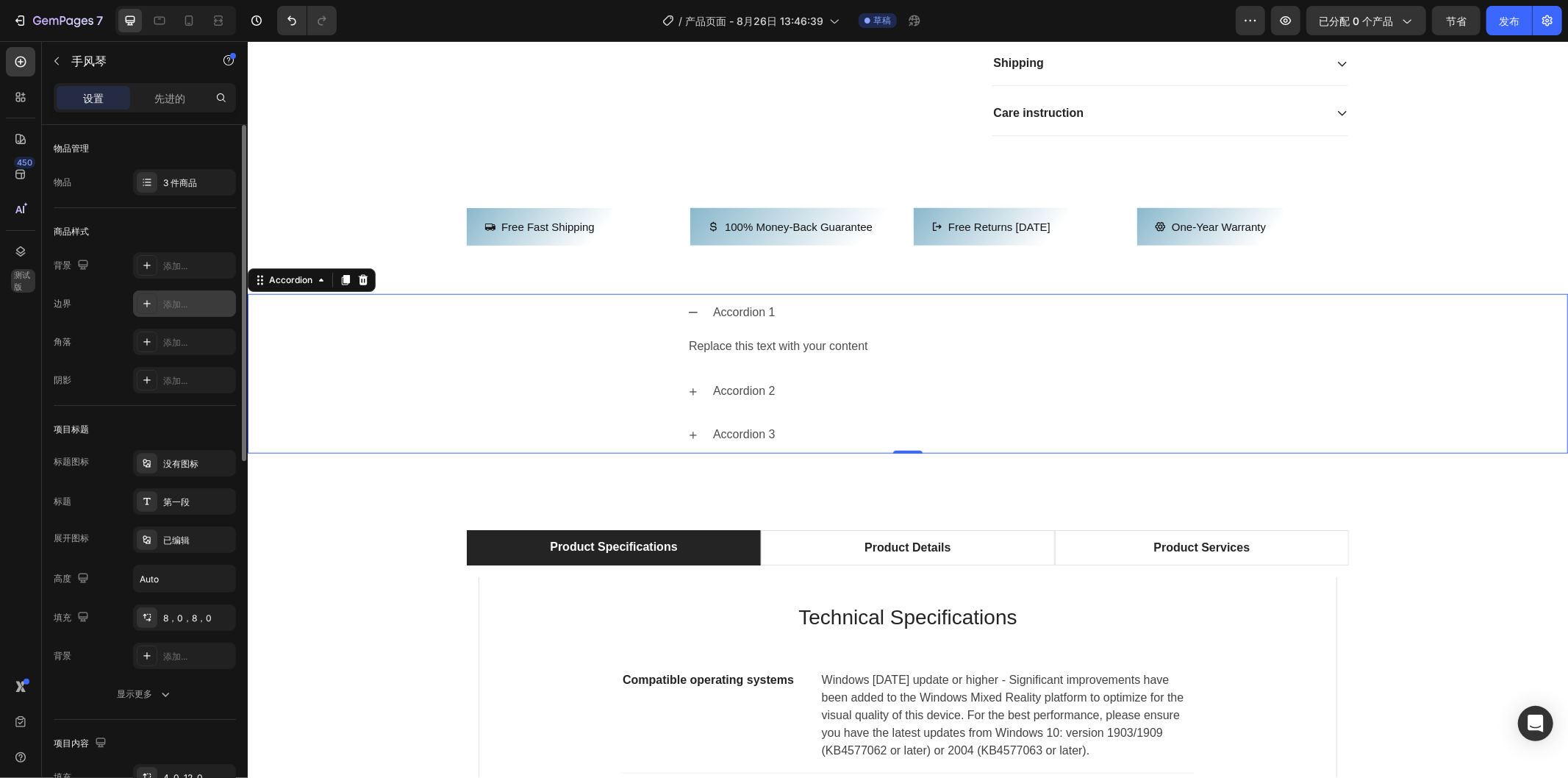
click at [181, 306] on font "添加..." at bounding box center [175, 304] width 24 height 11
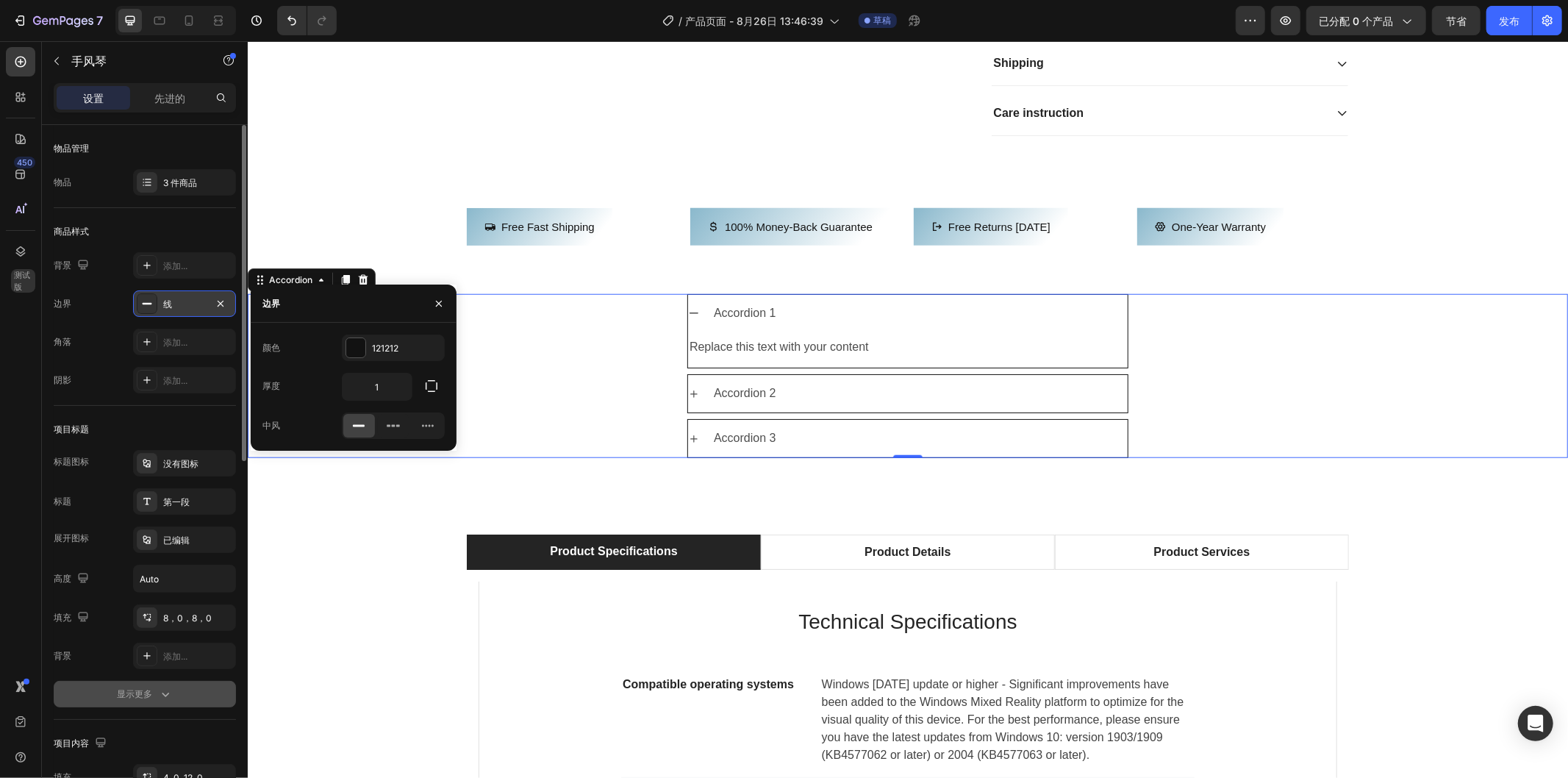
click at [121, 696] on font "显示更多" at bounding box center [134, 694] width 35 height 11
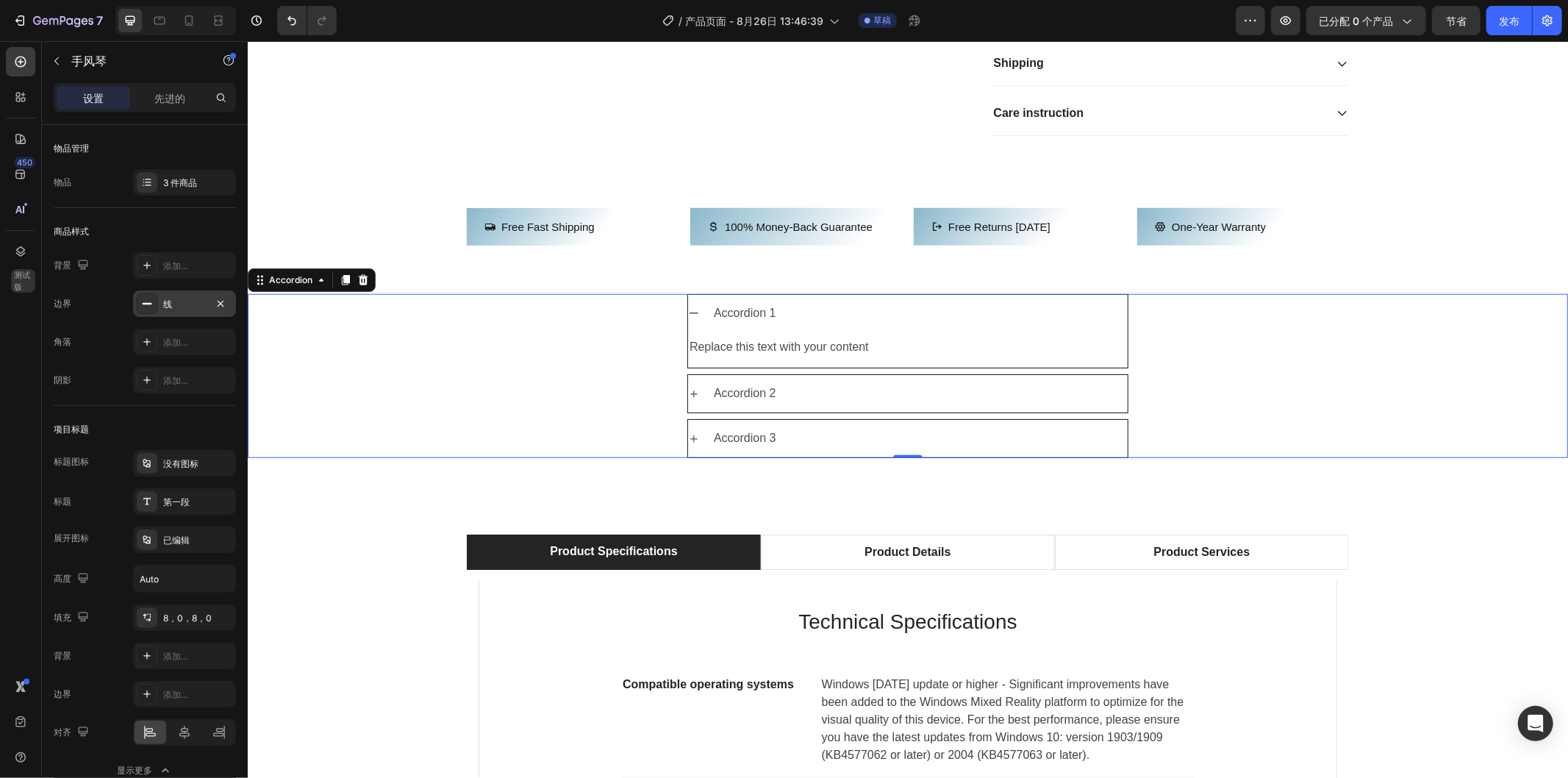
click at [458, 428] on div "Accordion 1 Replace this text with your content Text Block Accordion 2 Accordio…" at bounding box center [908, 375] width 1321 height 164
click at [173, 738] on div at bounding box center [185, 732] width 31 height 23
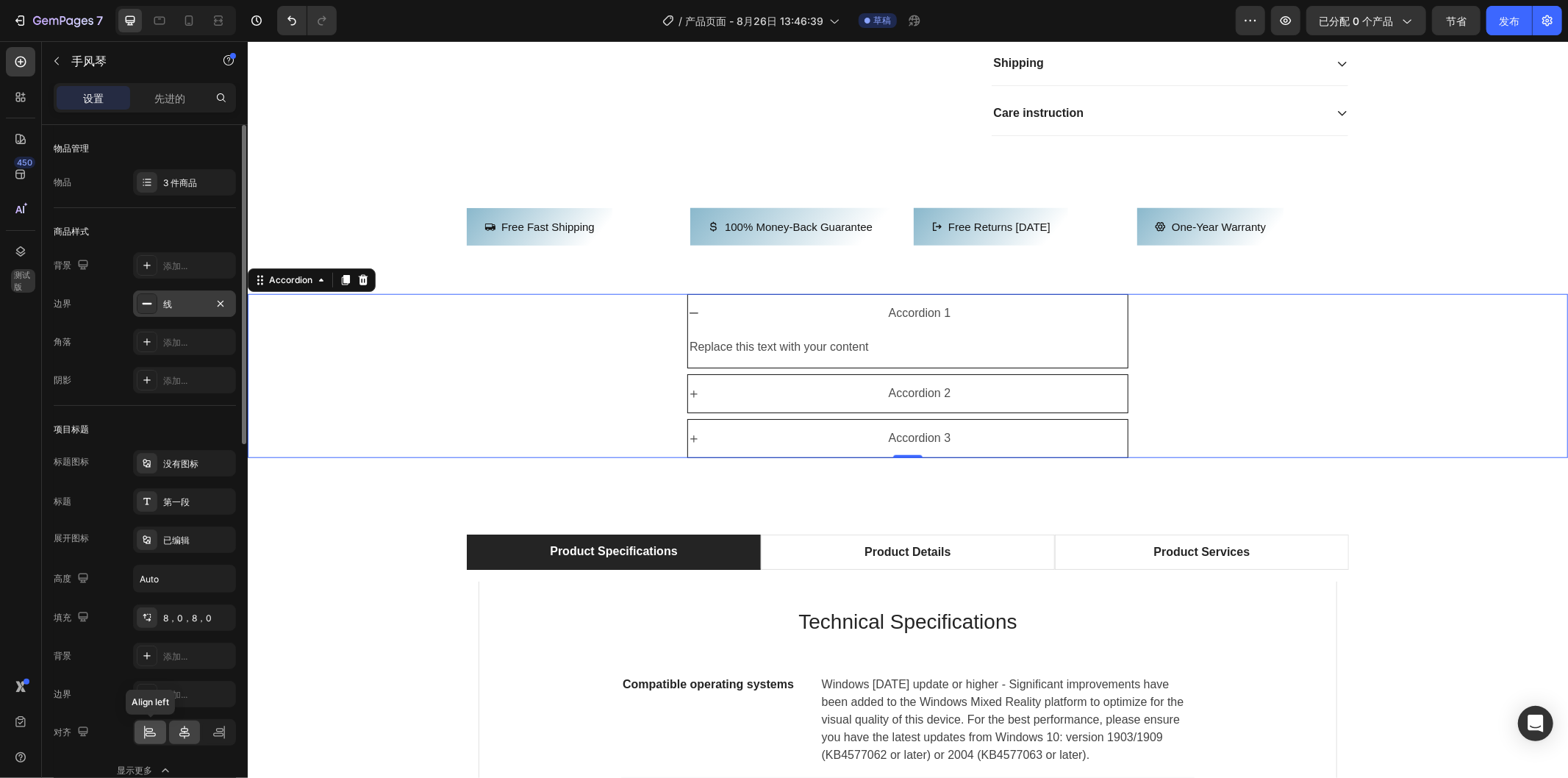
click at [144, 737] on icon at bounding box center [150, 733] width 15 height 15
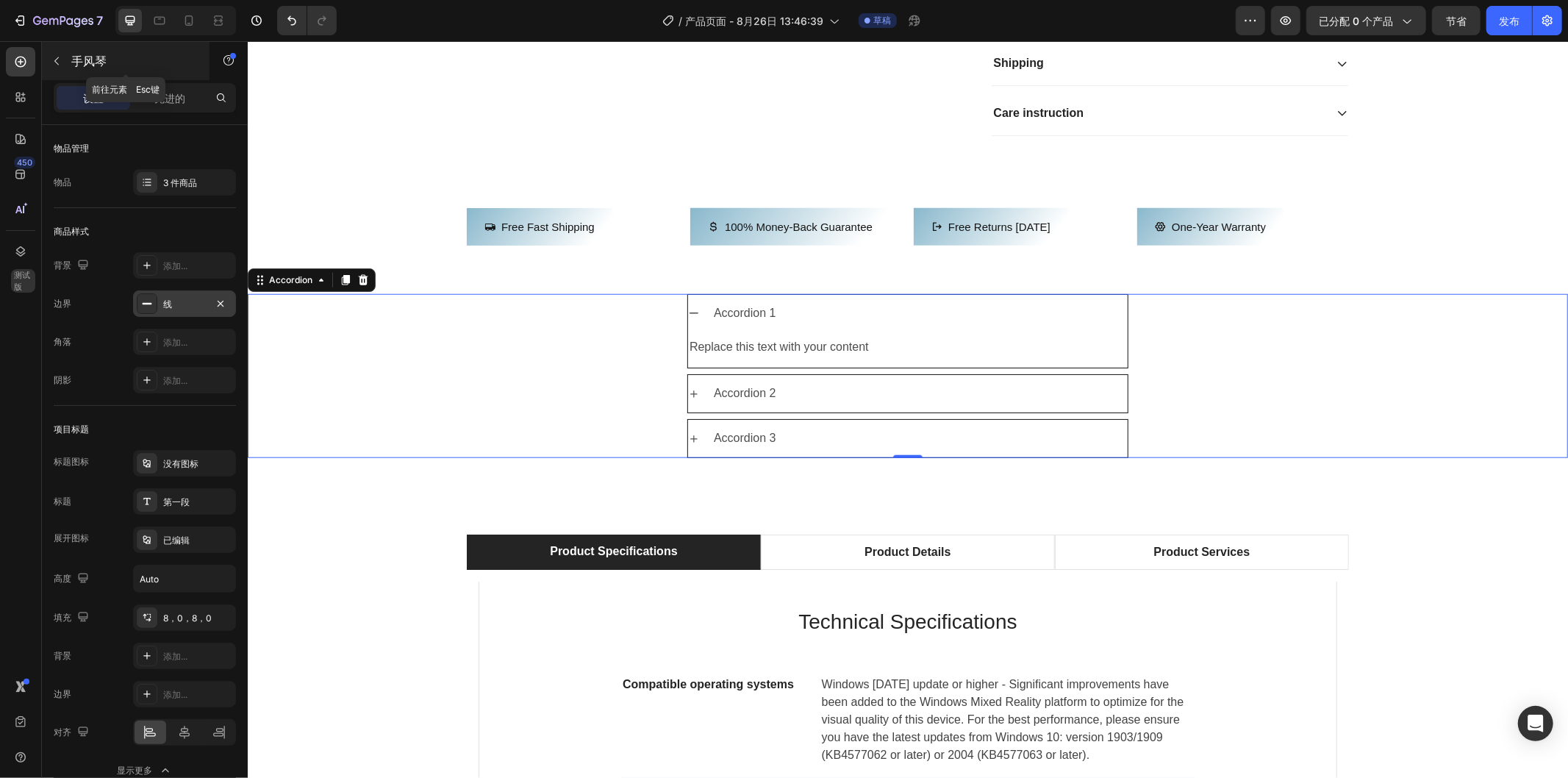
click at [56, 62] on icon "button" at bounding box center [56, 61] width 5 height 8
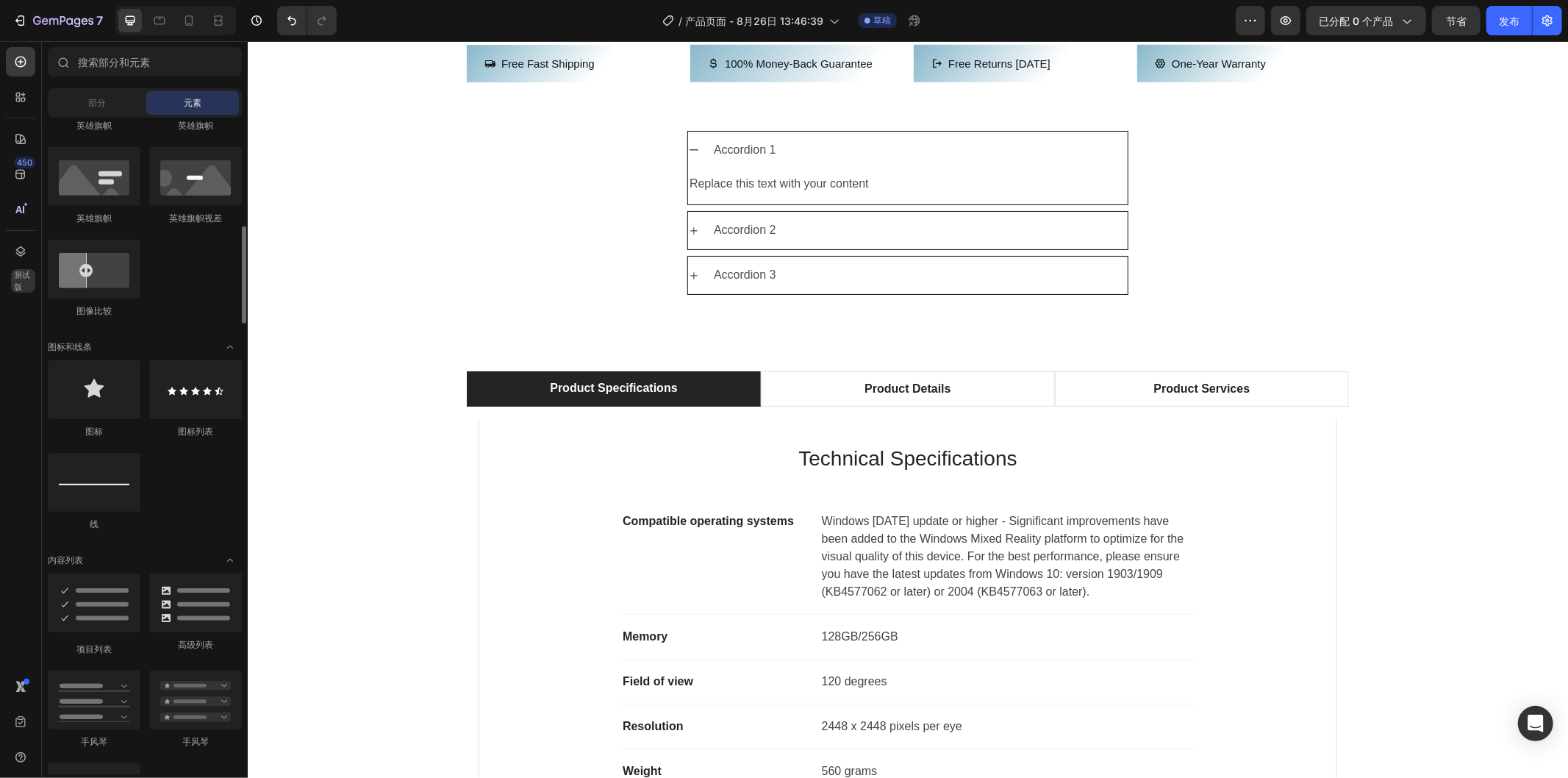
scroll to position [898, 0]
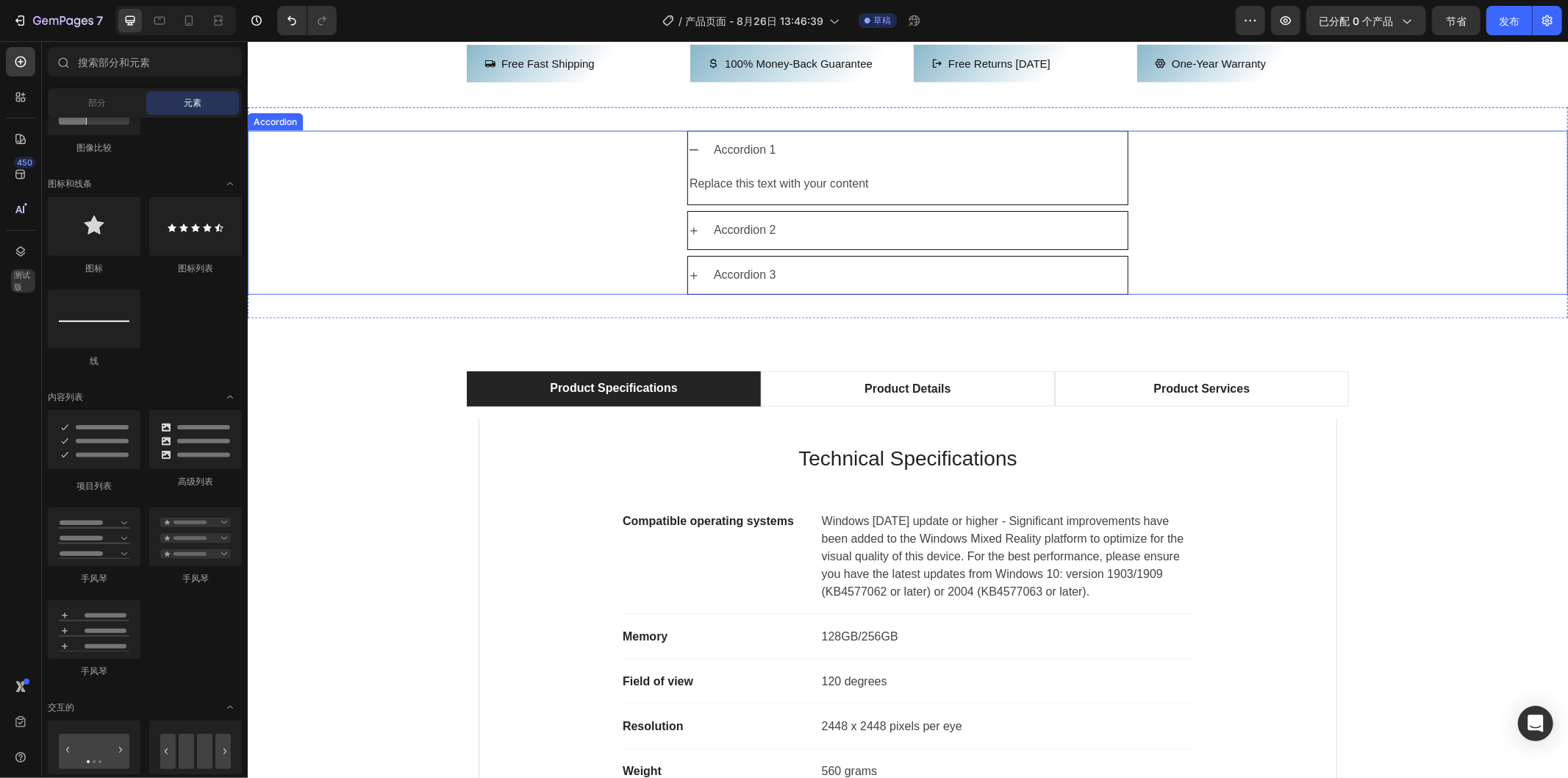
click at [722, 162] on div "Accordion 1" at bounding box center [745, 150] width 67 height 26
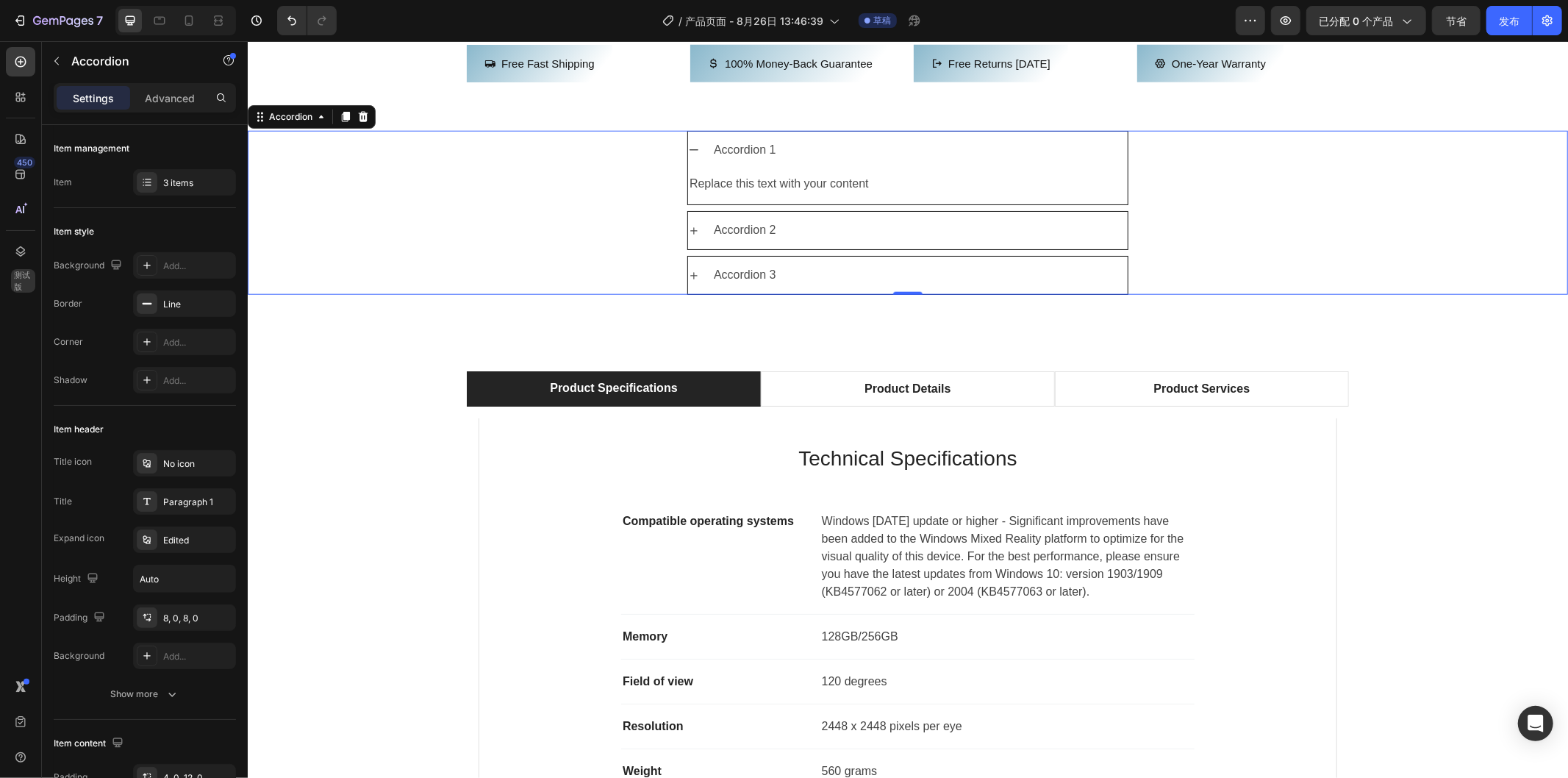
click at [692, 155] on icon at bounding box center [693, 149] width 12 height 12
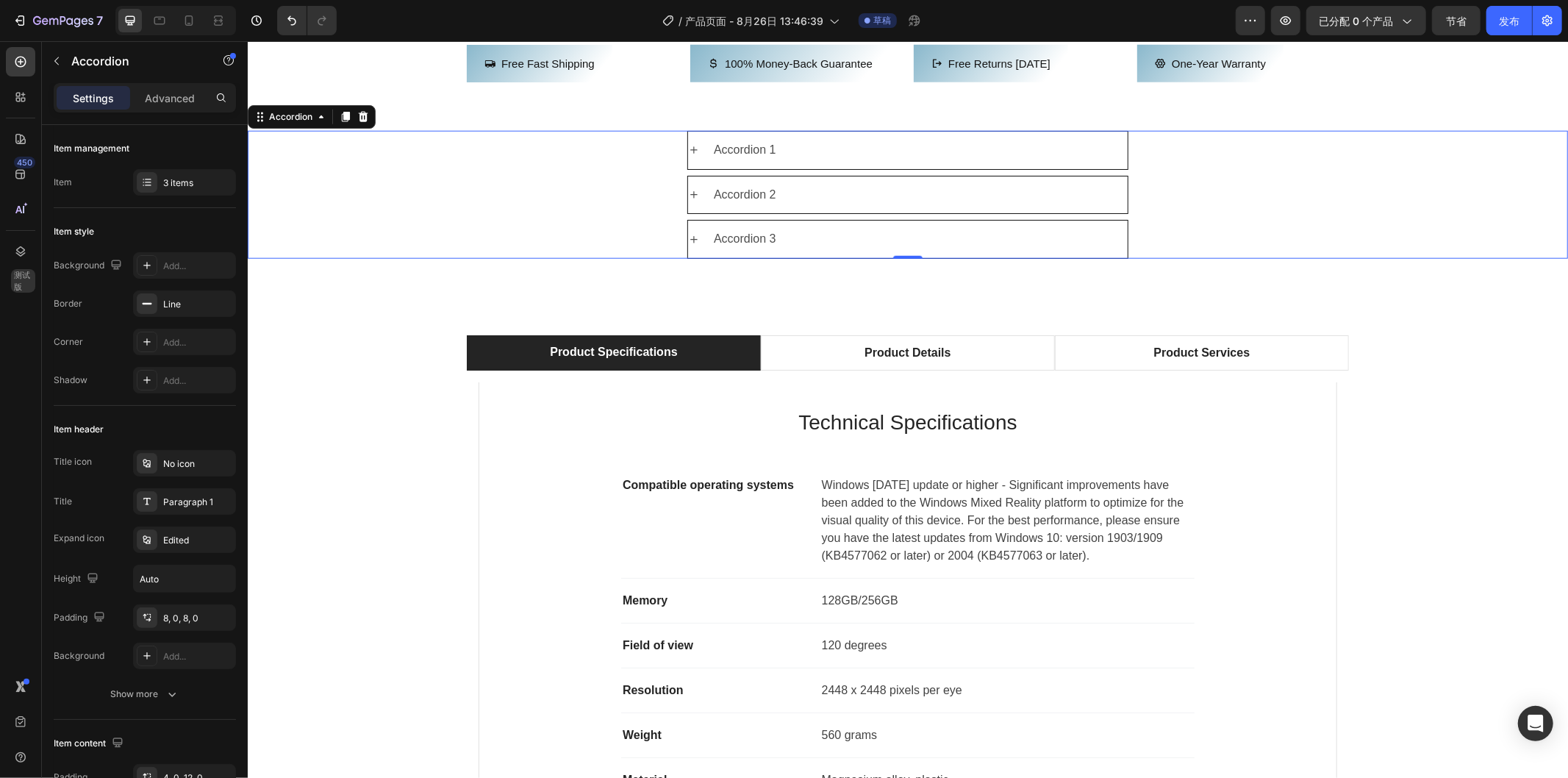
click at [692, 155] on icon at bounding box center [693, 149] width 12 height 12
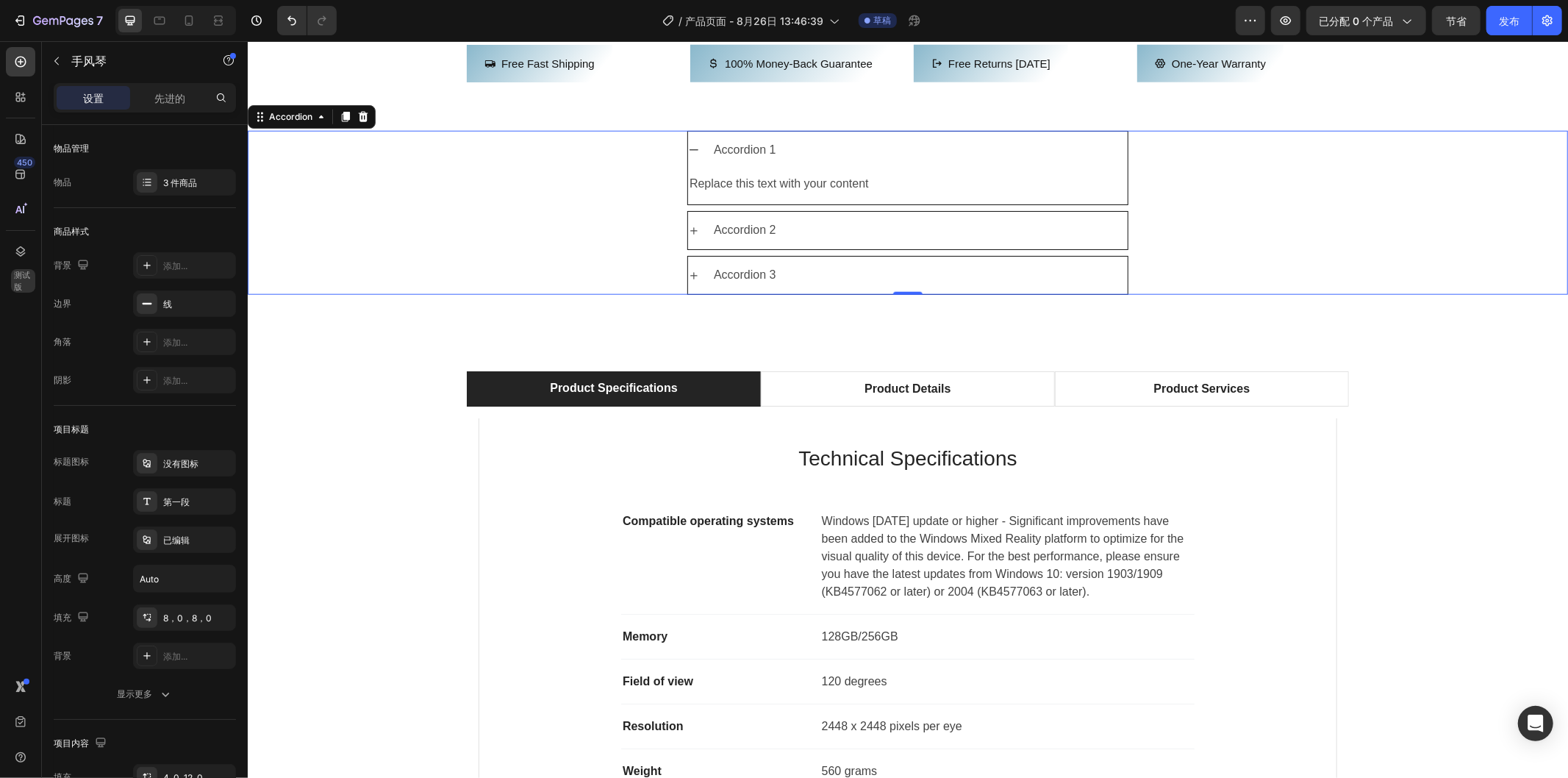
click at [692, 155] on icon at bounding box center [693, 149] width 12 height 12
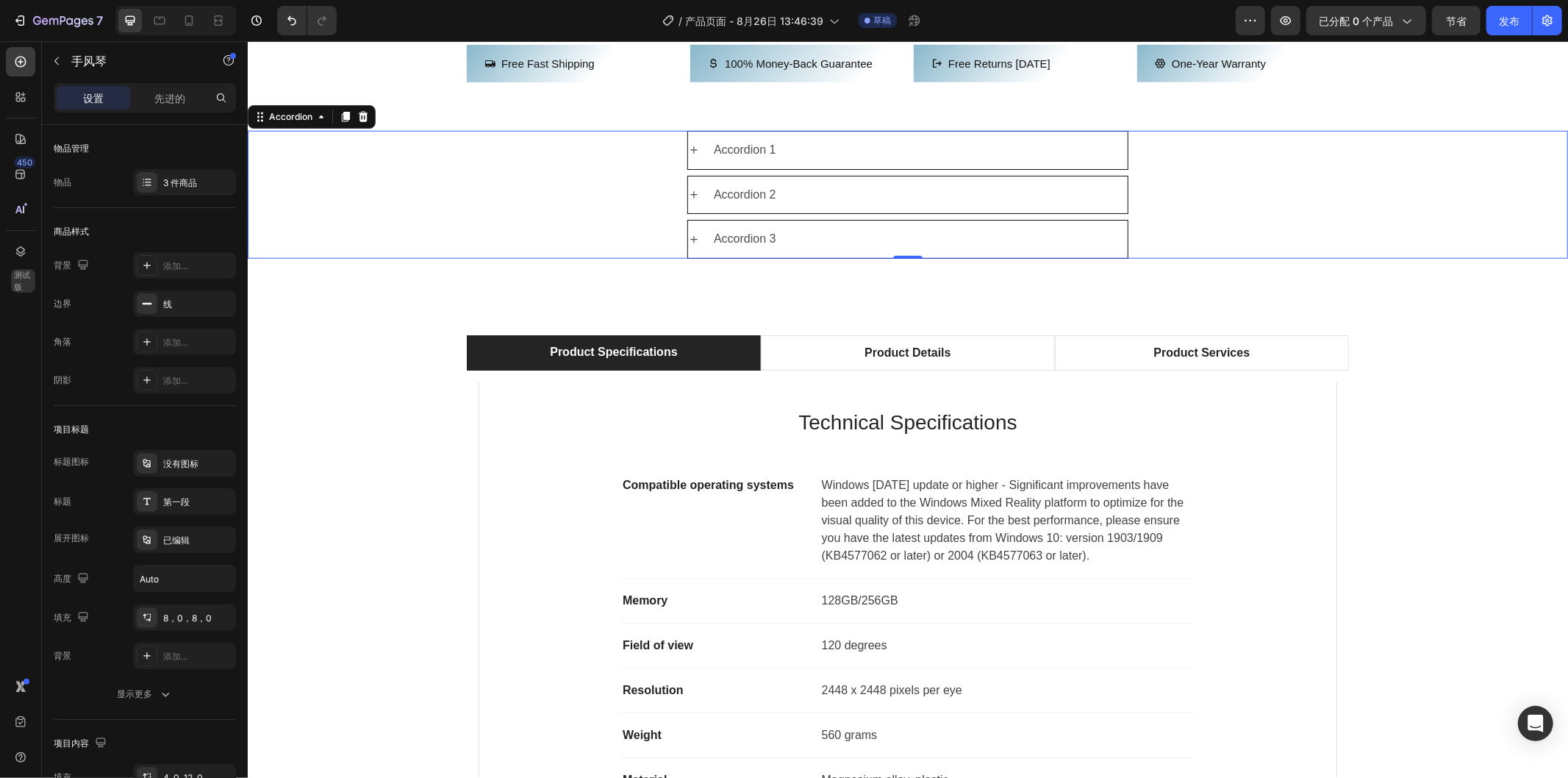
click at [692, 155] on icon at bounding box center [693, 149] width 12 height 12
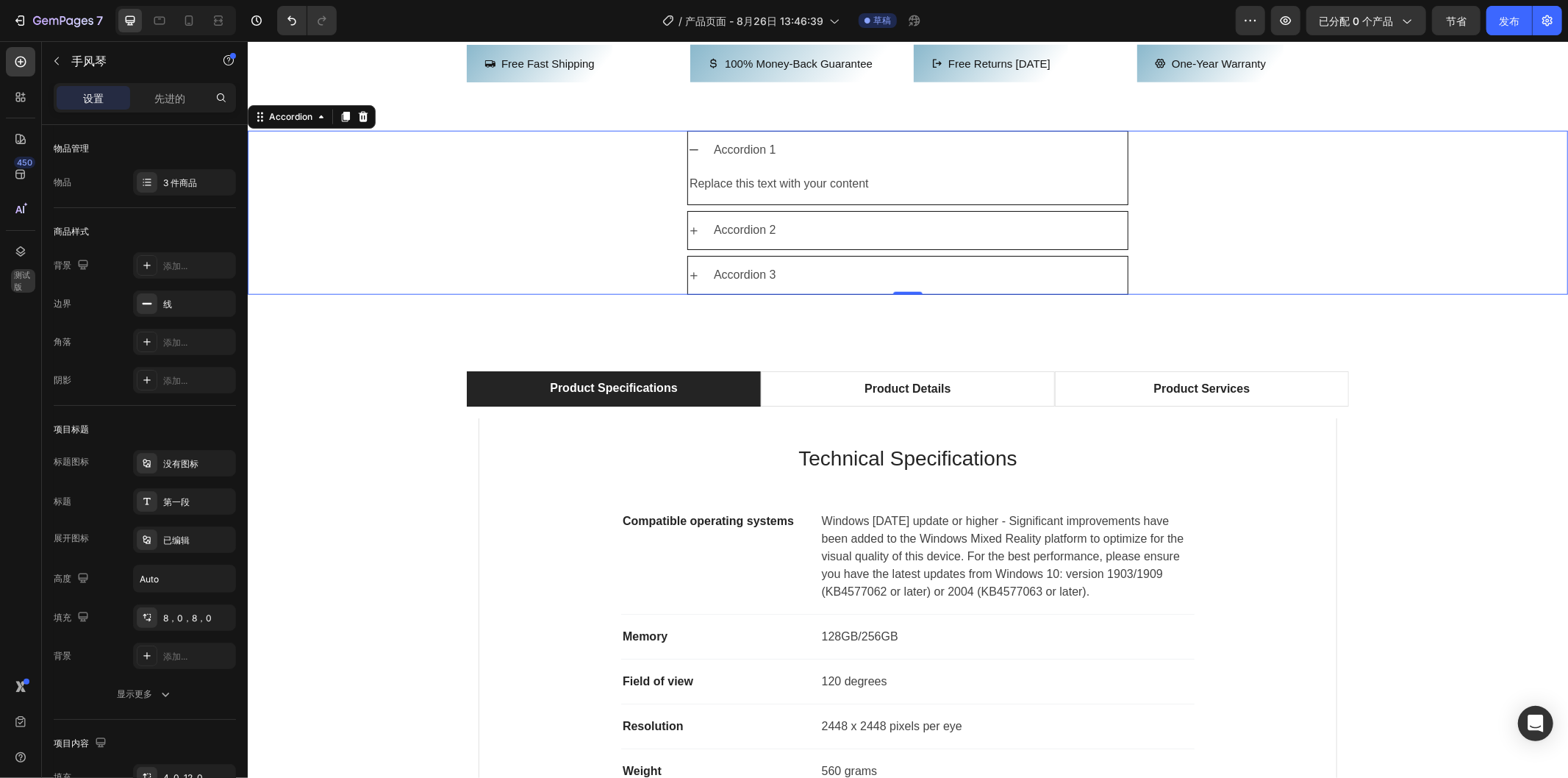
click at [692, 155] on icon at bounding box center [693, 149] width 12 height 12
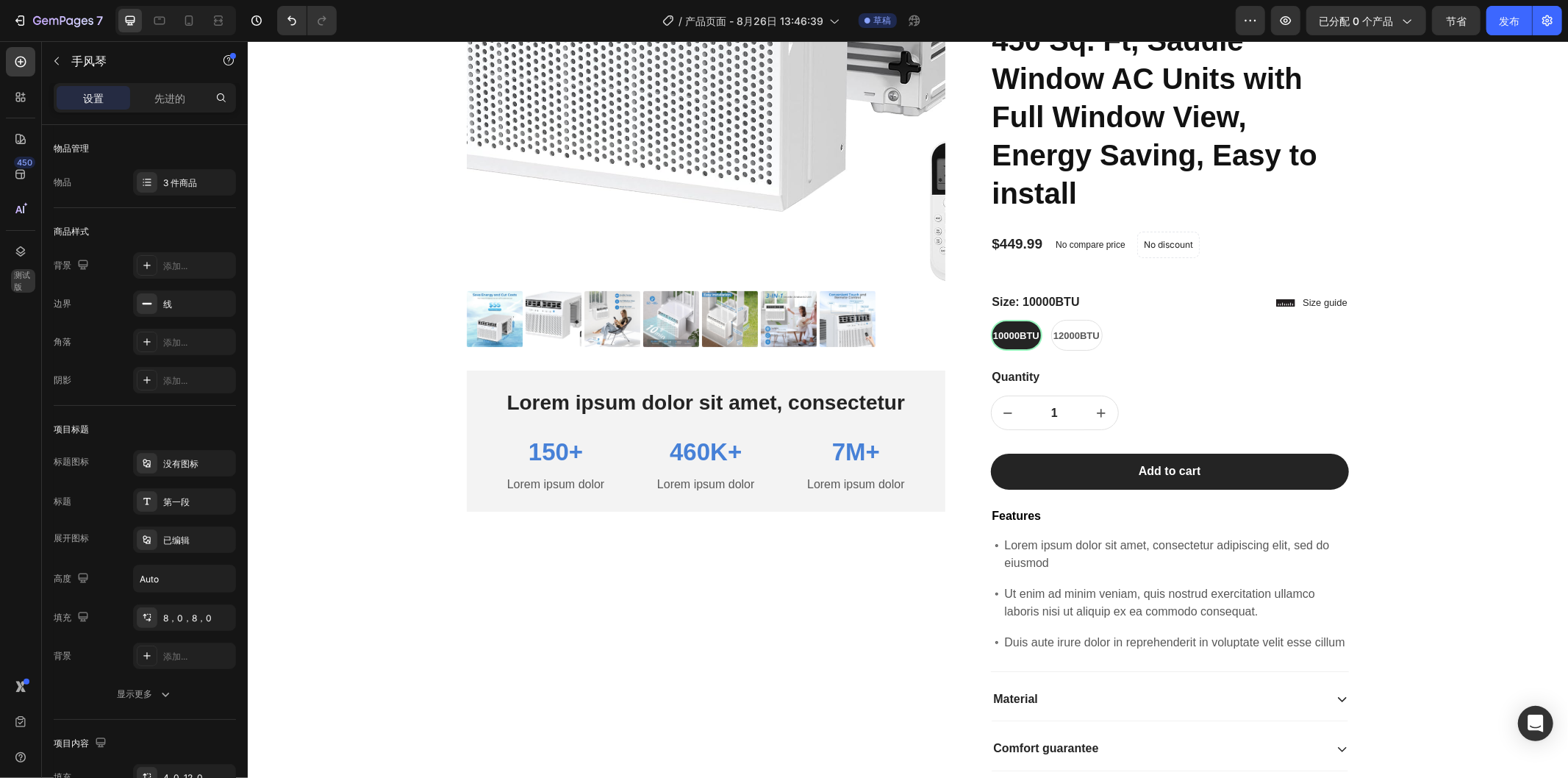
scroll to position [408, 0]
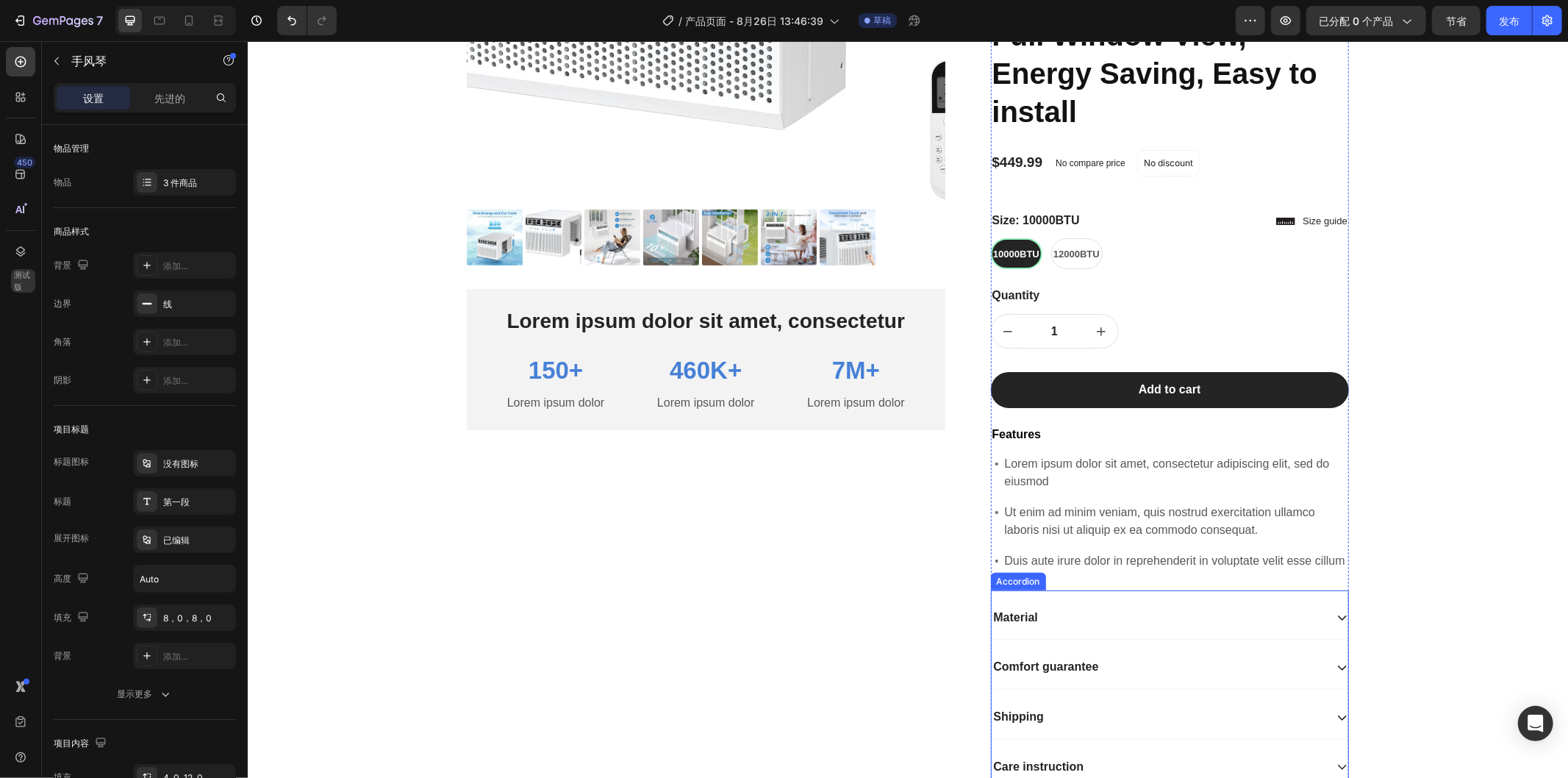
click at [1336, 622] on icon at bounding box center [1341, 617] width 12 height 12
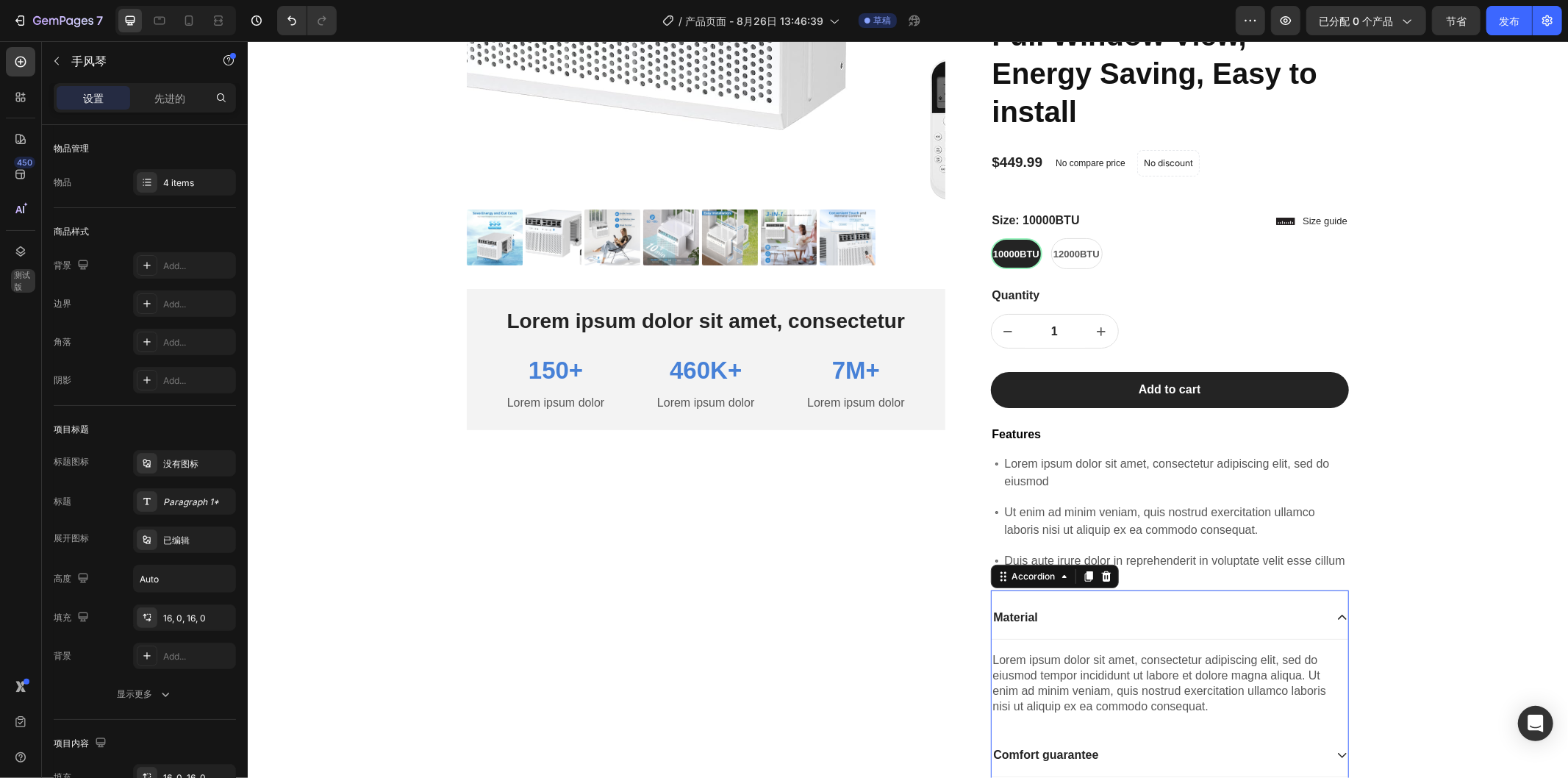
click at [1336, 622] on icon at bounding box center [1341, 617] width 12 height 12
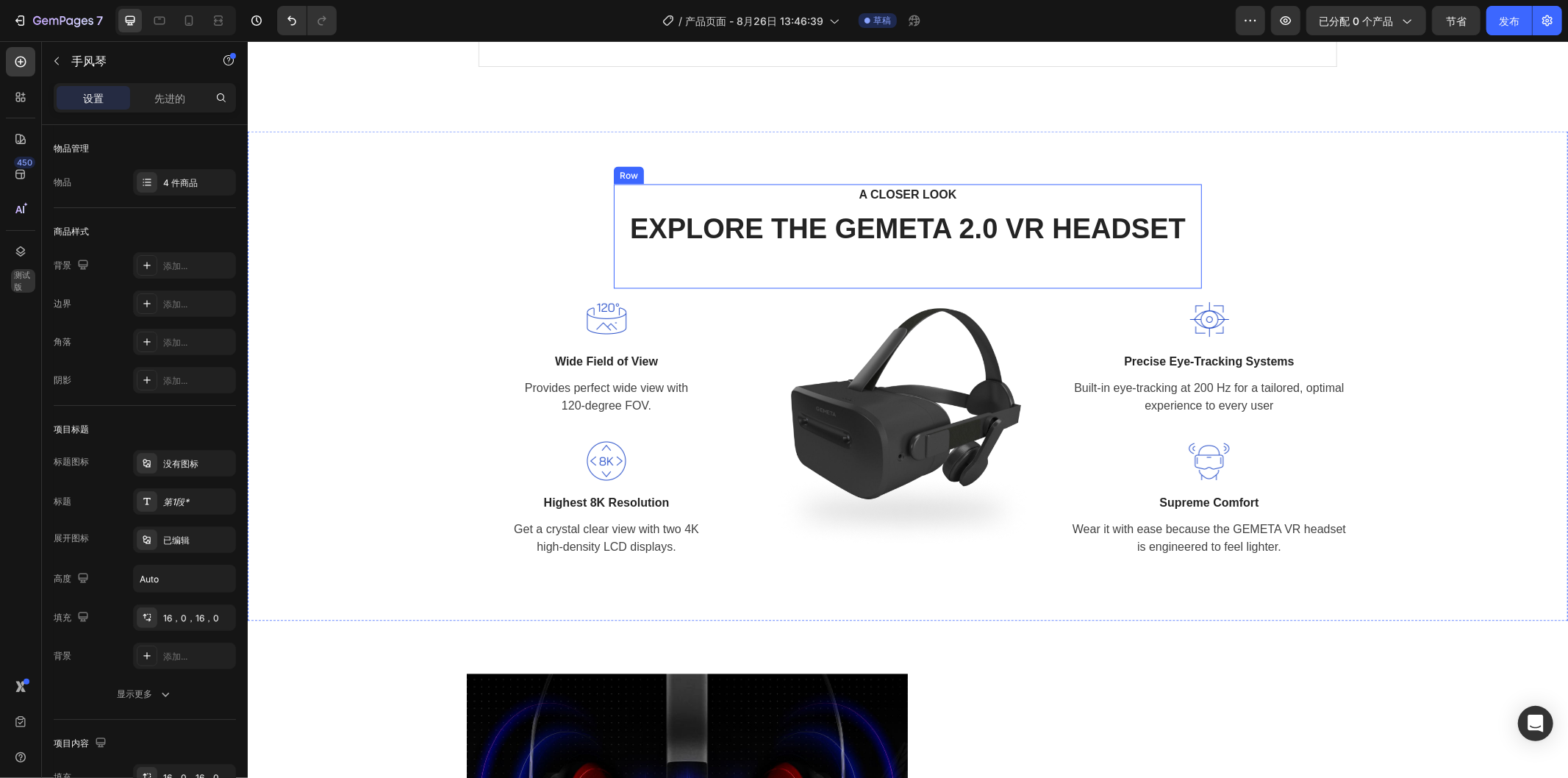
scroll to position [2041, 0]
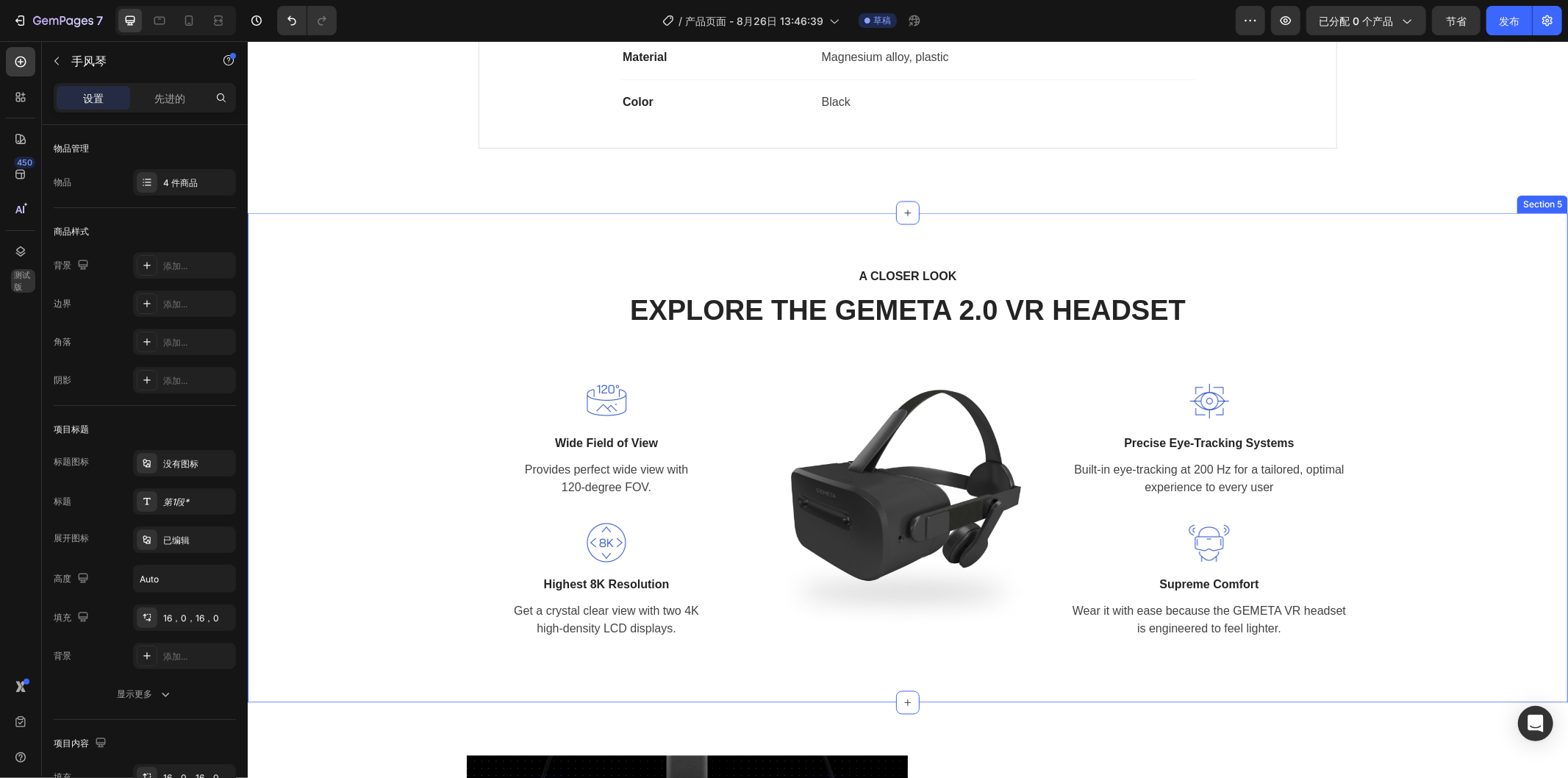
click at [1435, 344] on div "A CLOSER LOOK Text block EXPLORE THE GEMETA 2.0 VR HEADSET Heading Row Image Wi…" at bounding box center [908, 458] width 1298 height 383
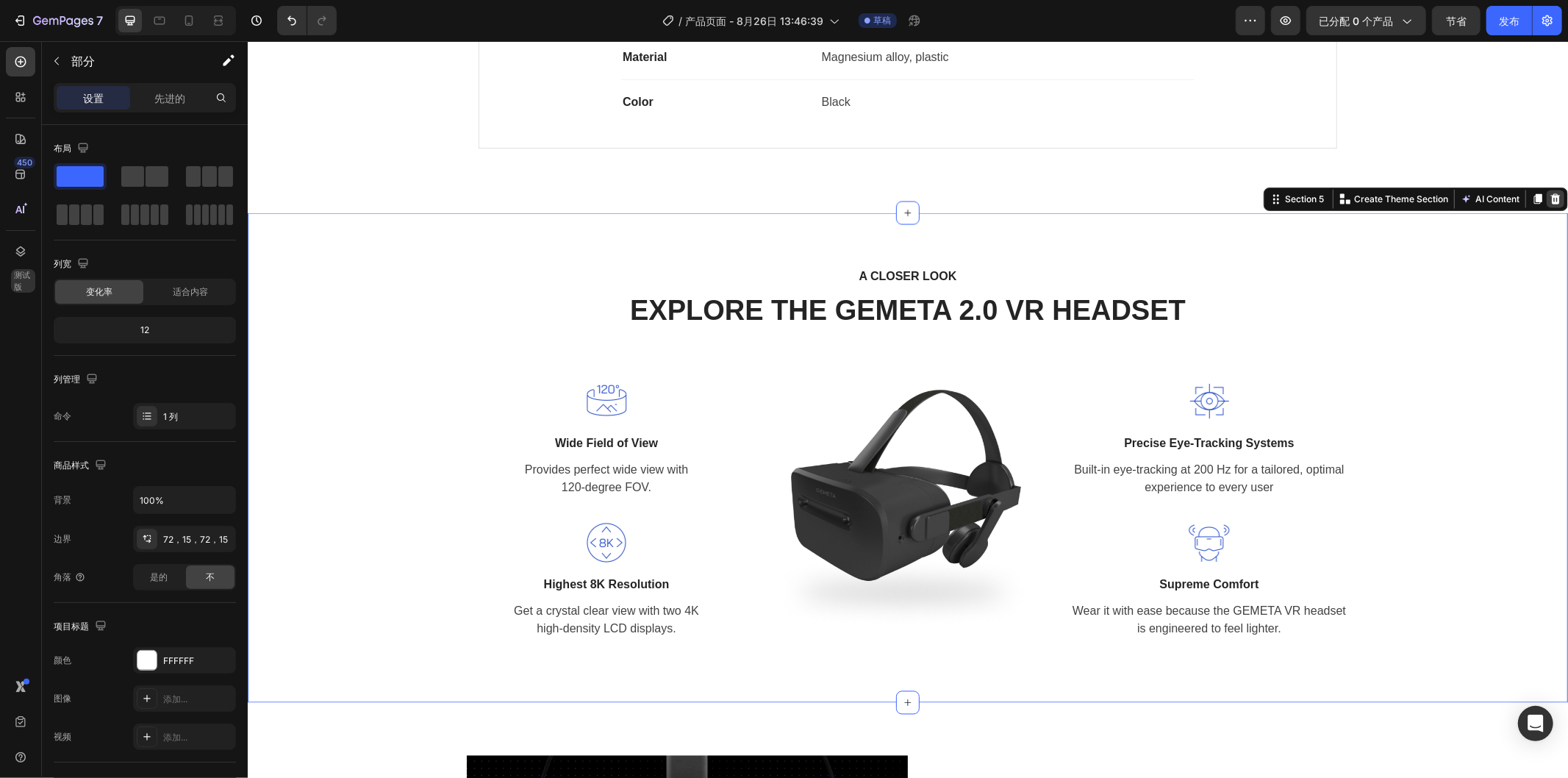
click at [1549, 205] on icon at bounding box center [1555, 198] width 12 height 12
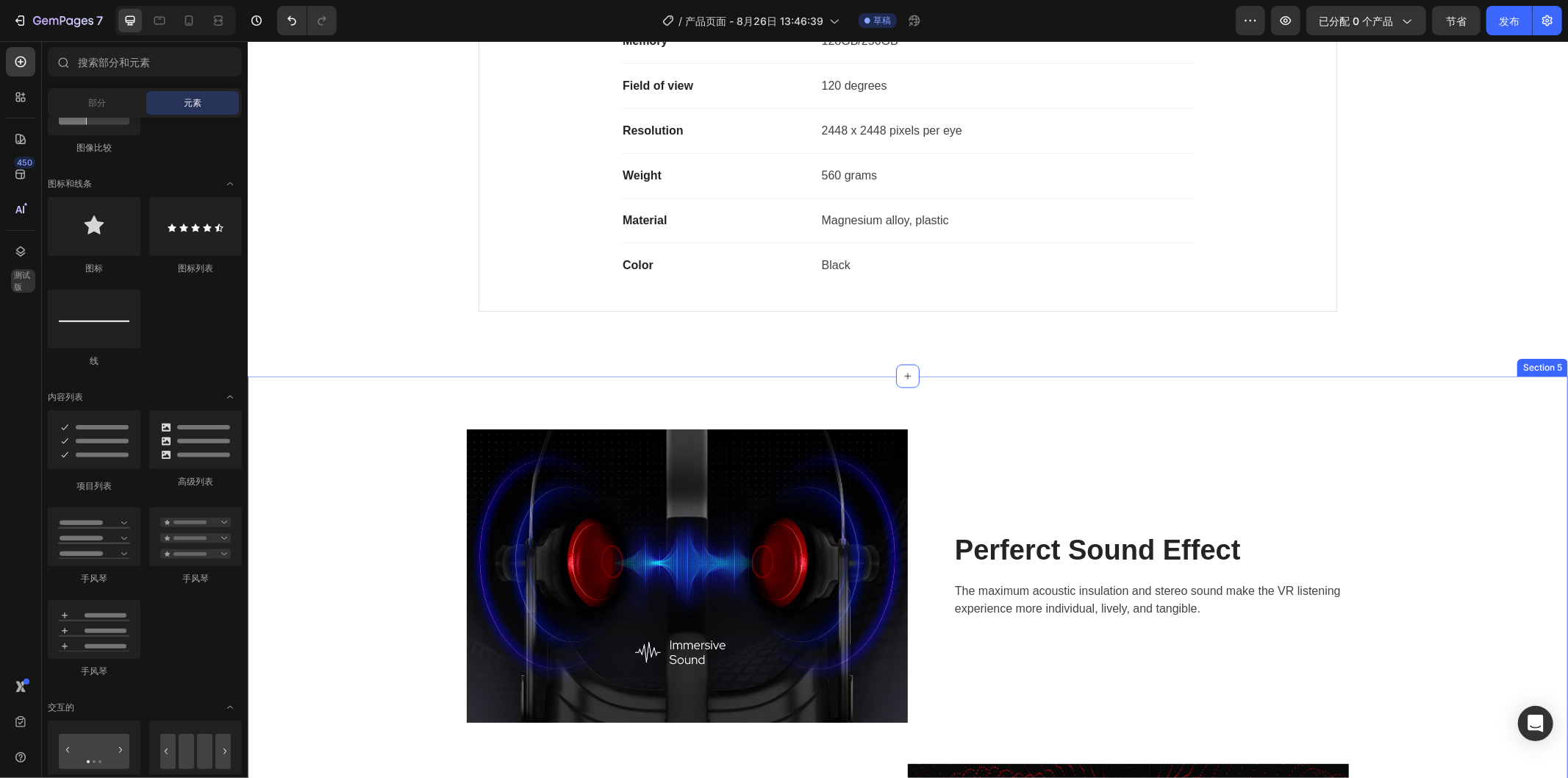
scroll to position [1715, 0]
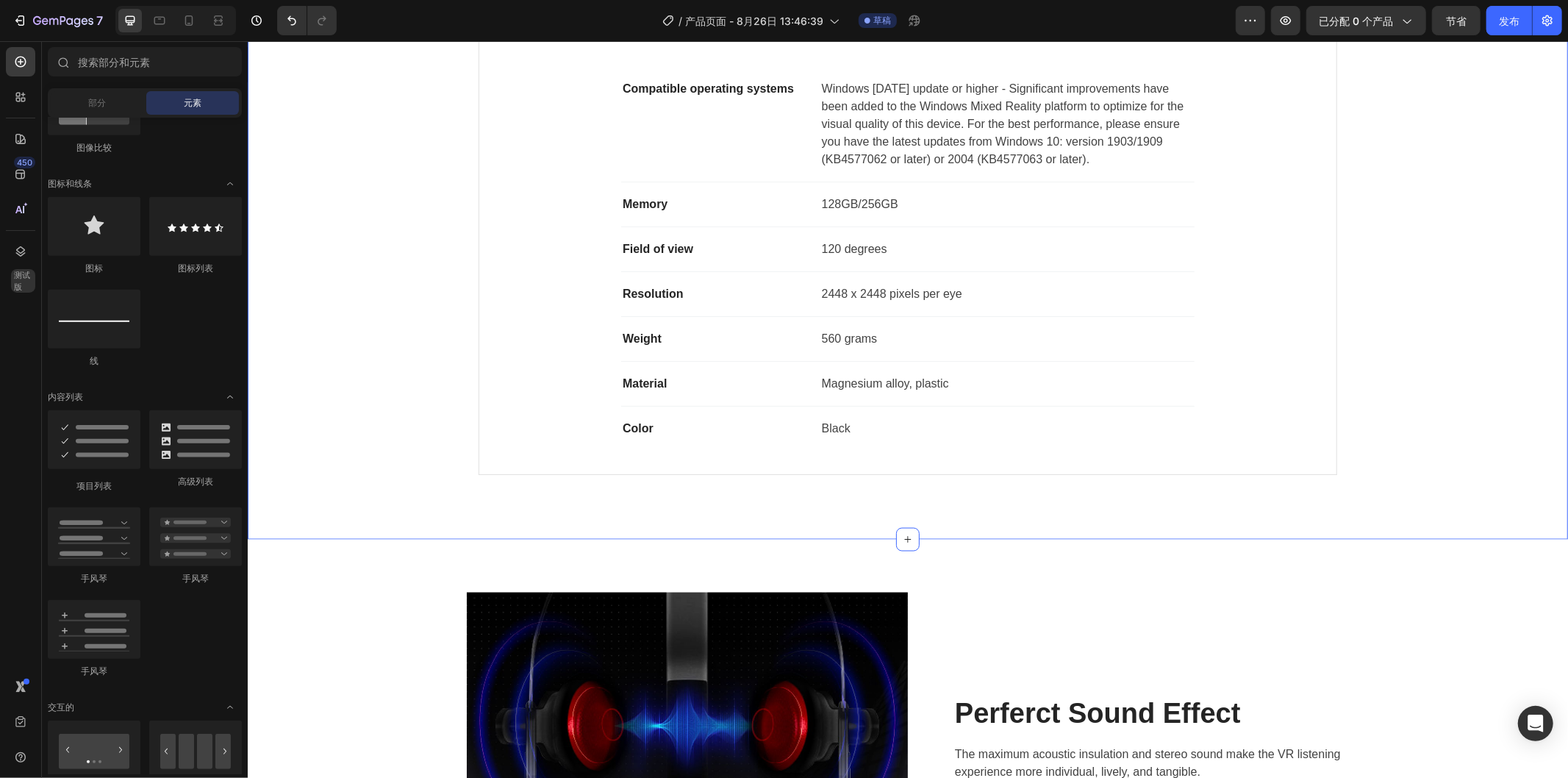
click at [1420, 301] on div "Product Specifications Product Details Product Services Technical Specification…" at bounding box center [908, 211] width 1298 height 547
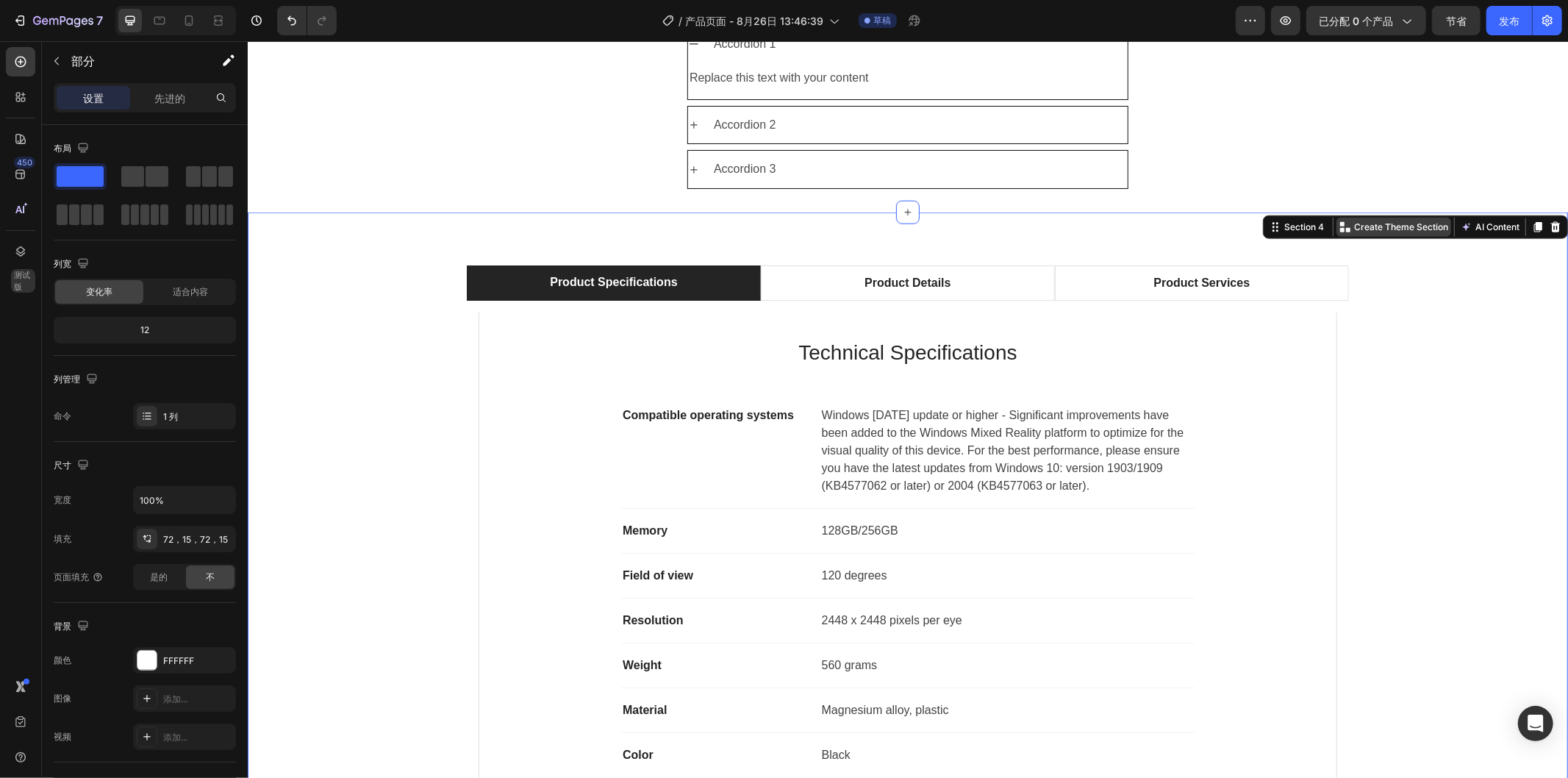
scroll to position [1307, 0]
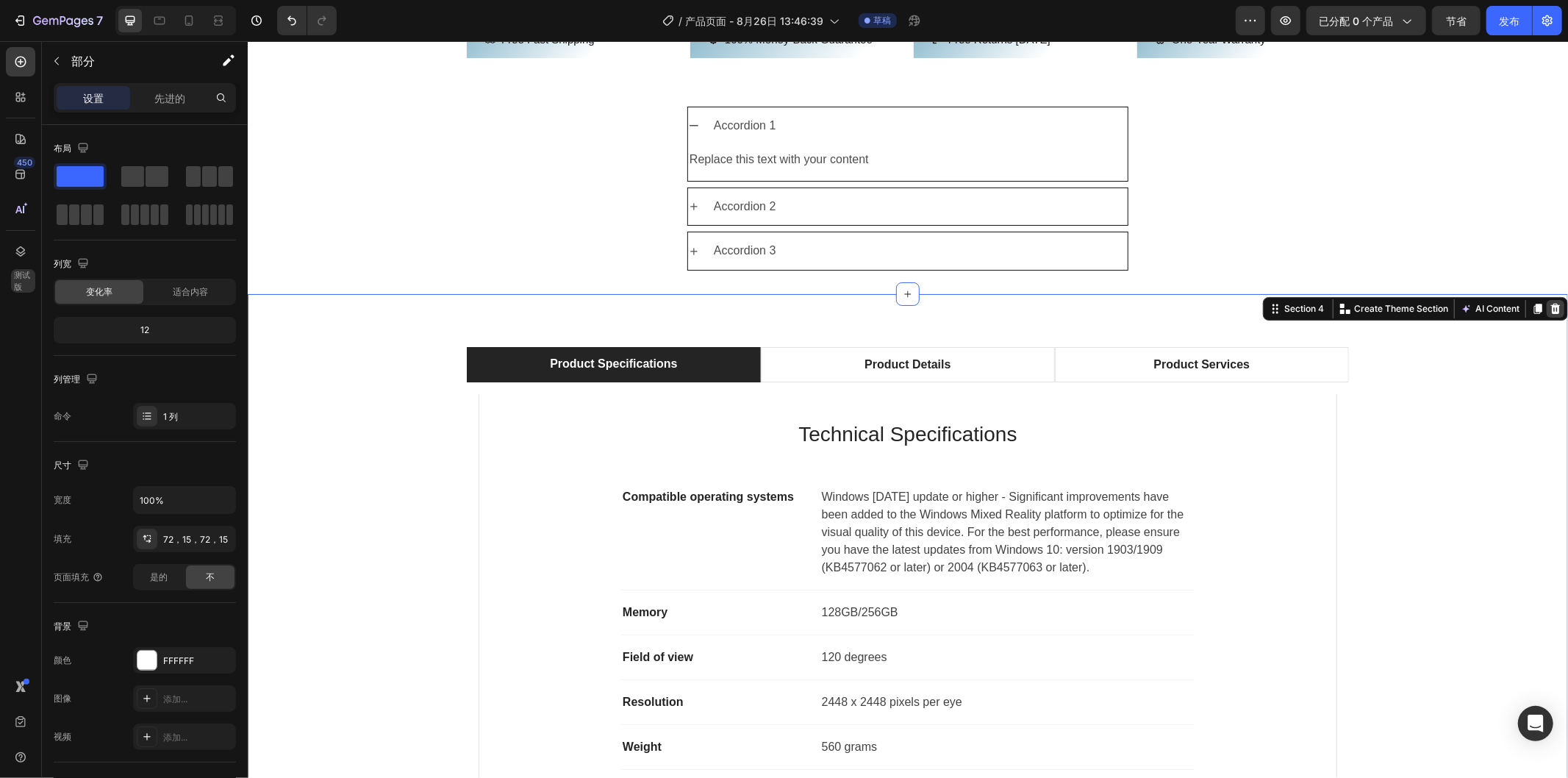
click at [1549, 302] on icon at bounding box center [1555, 307] width 12 height 12
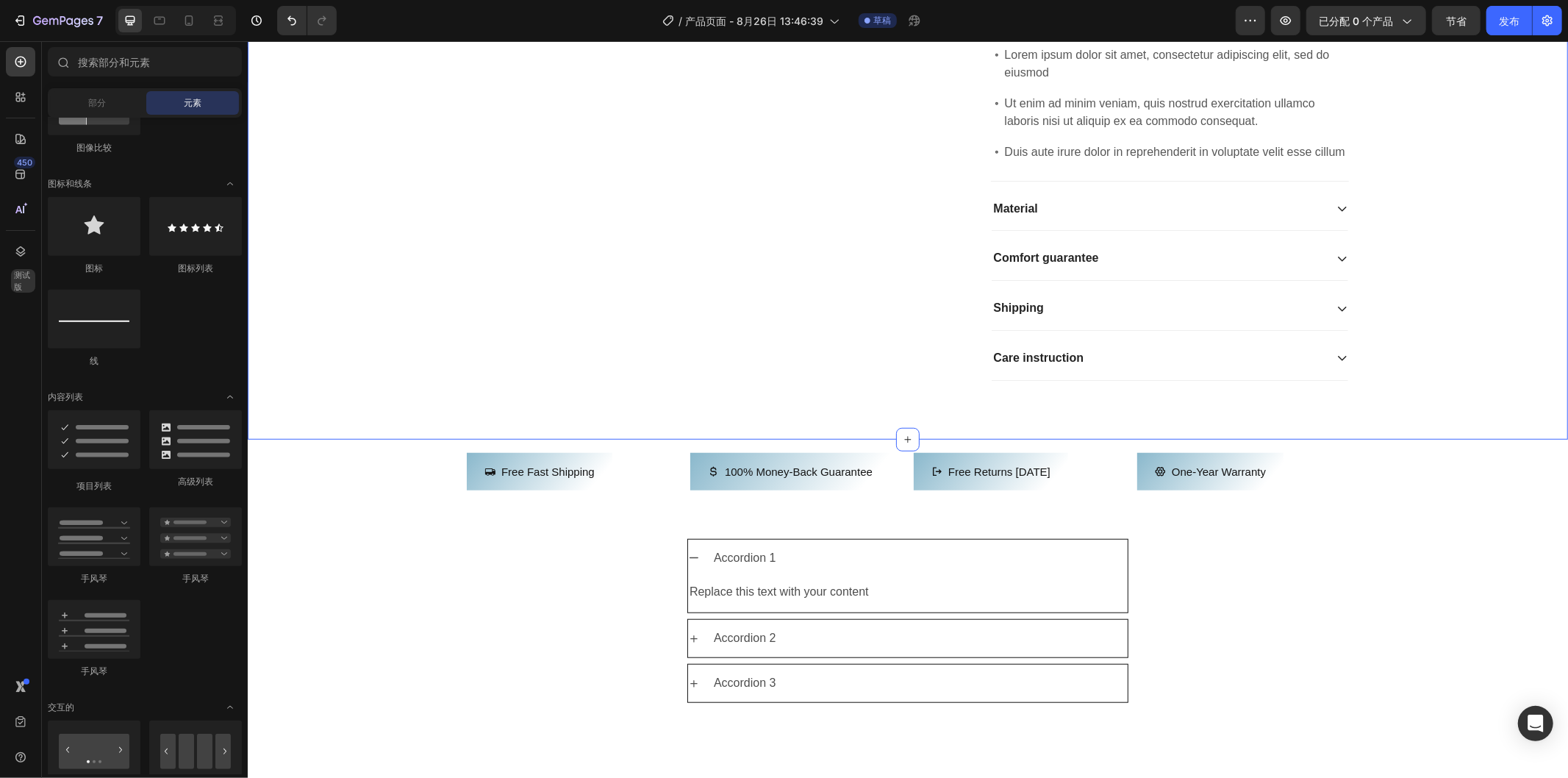
scroll to position [735, 0]
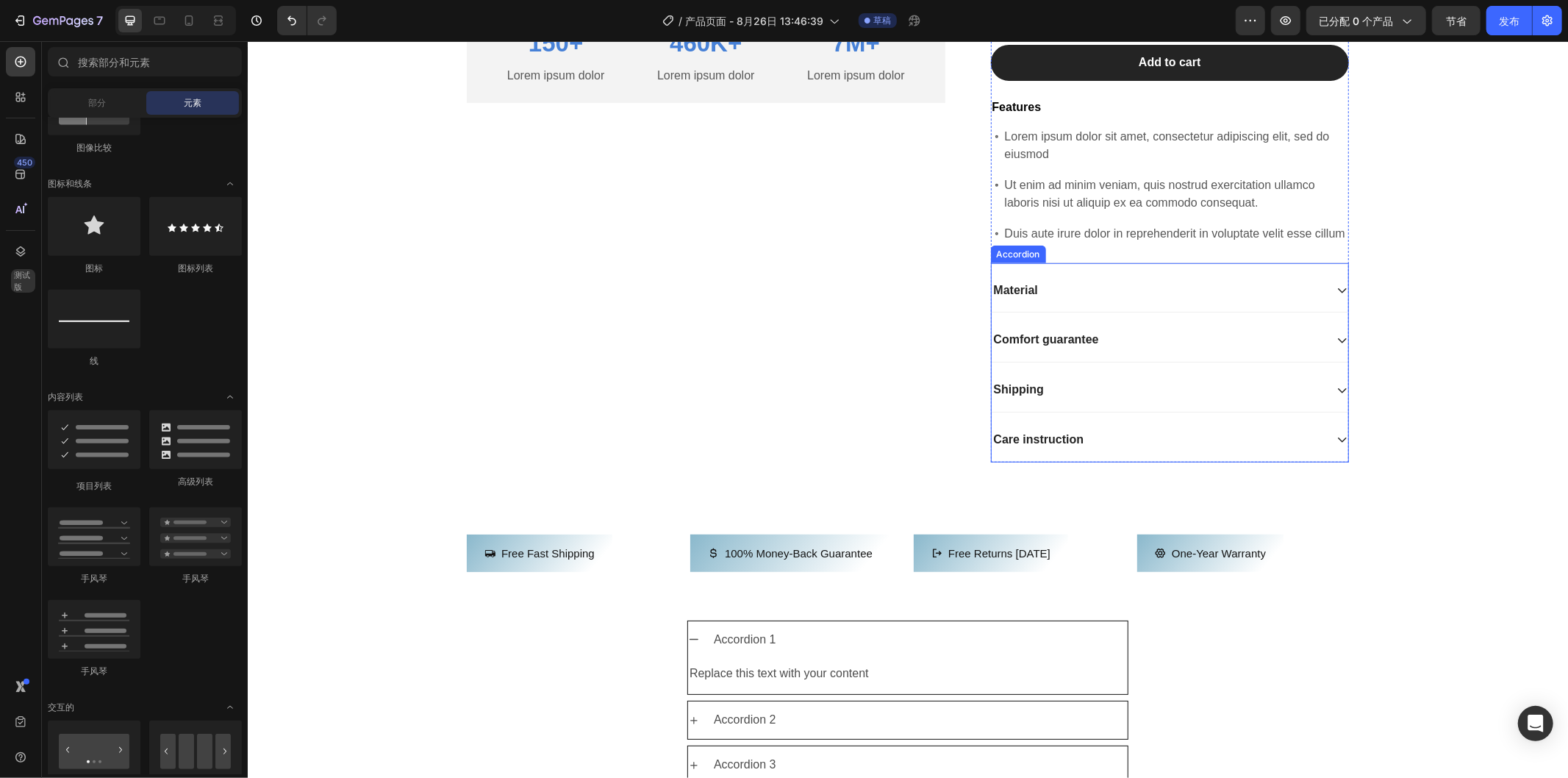
click at [1325, 312] on div "Material" at bounding box center [1170, 291] width 358 height 44
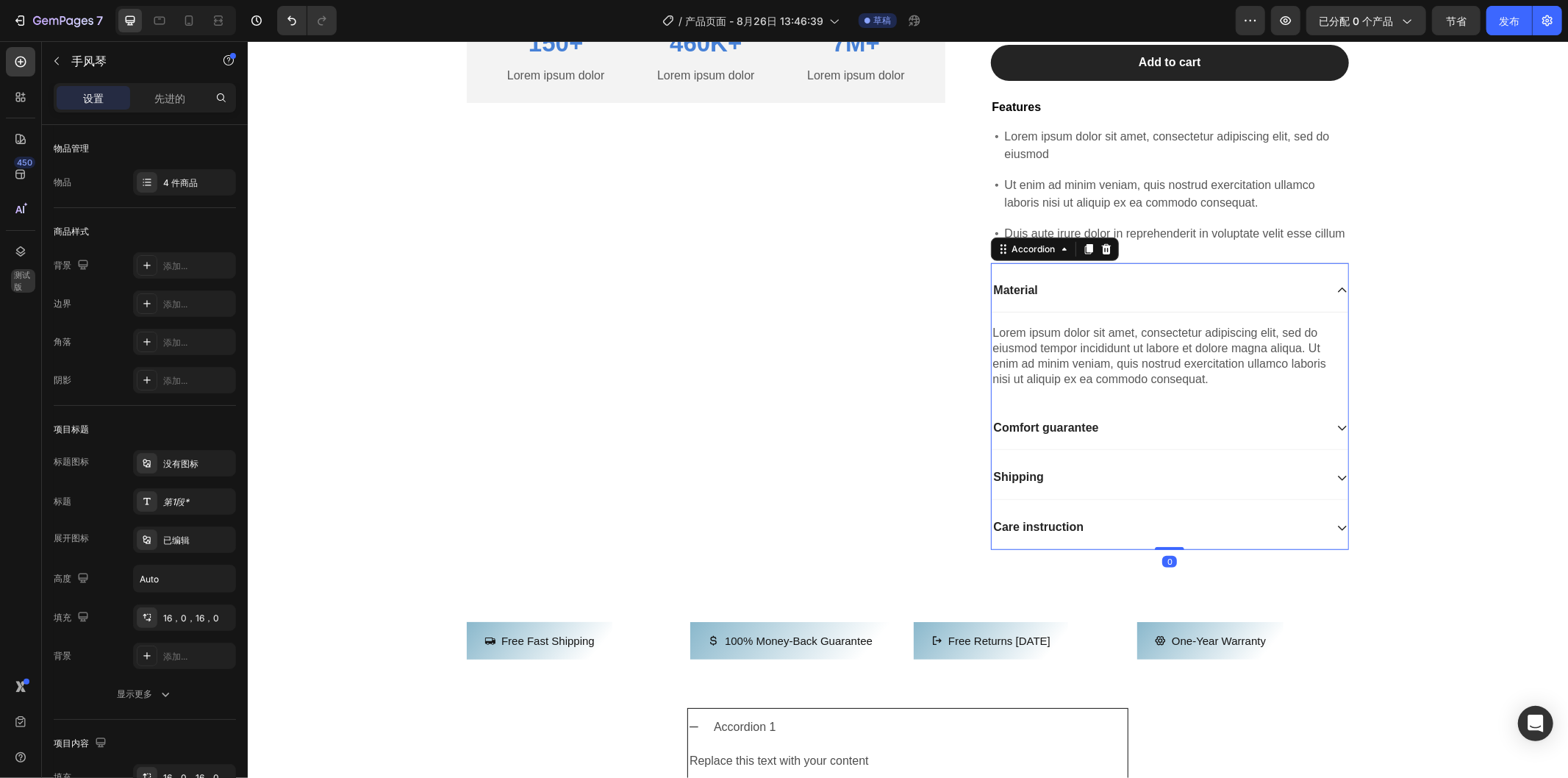
click at [1336, 295] on icon at bounding box center [1341, 289] width 12 height 12
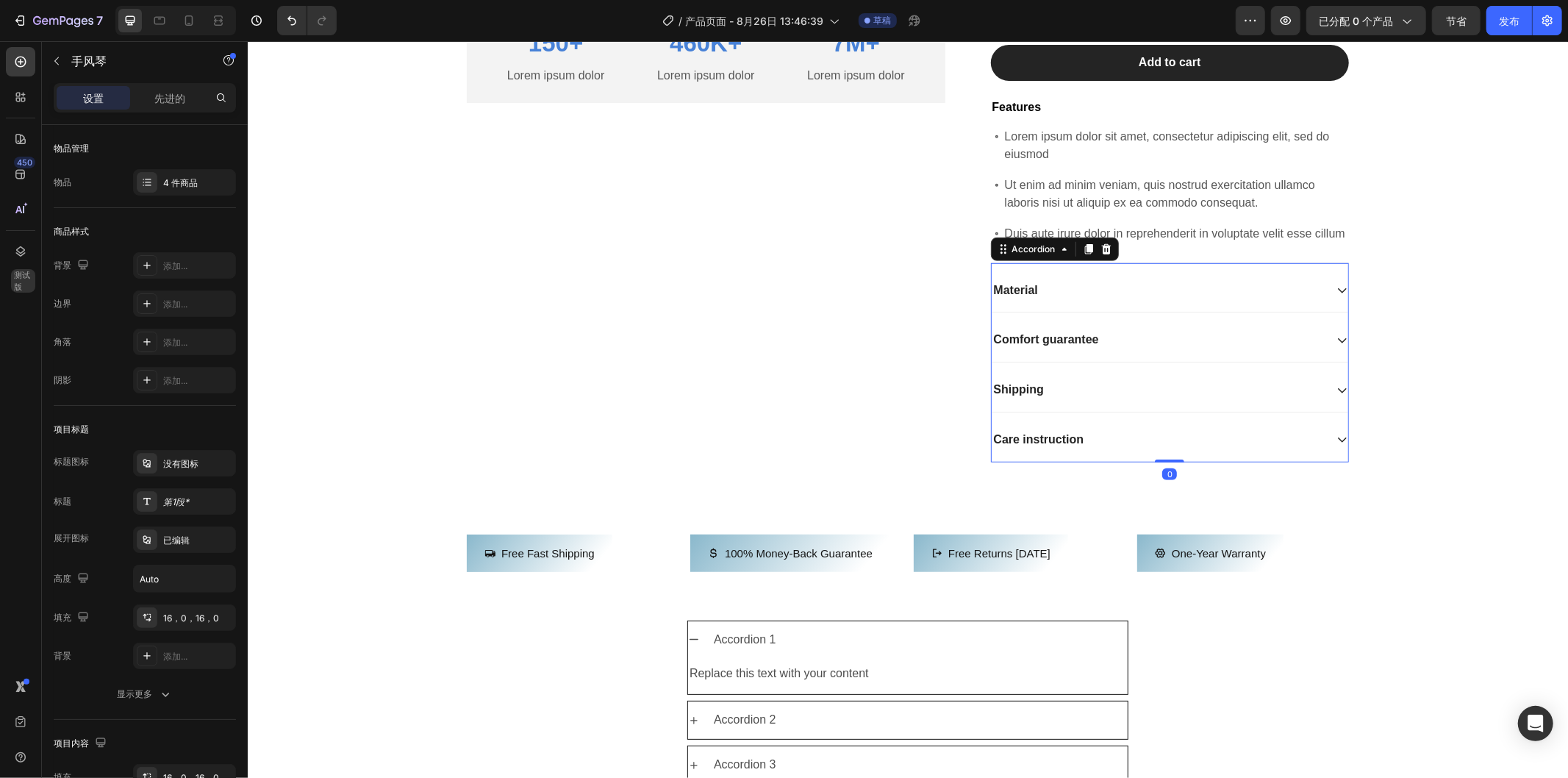
click at [1321, 362] on div "Comfort guarantee" at bounding box center [1170, 340] width 358 height 44
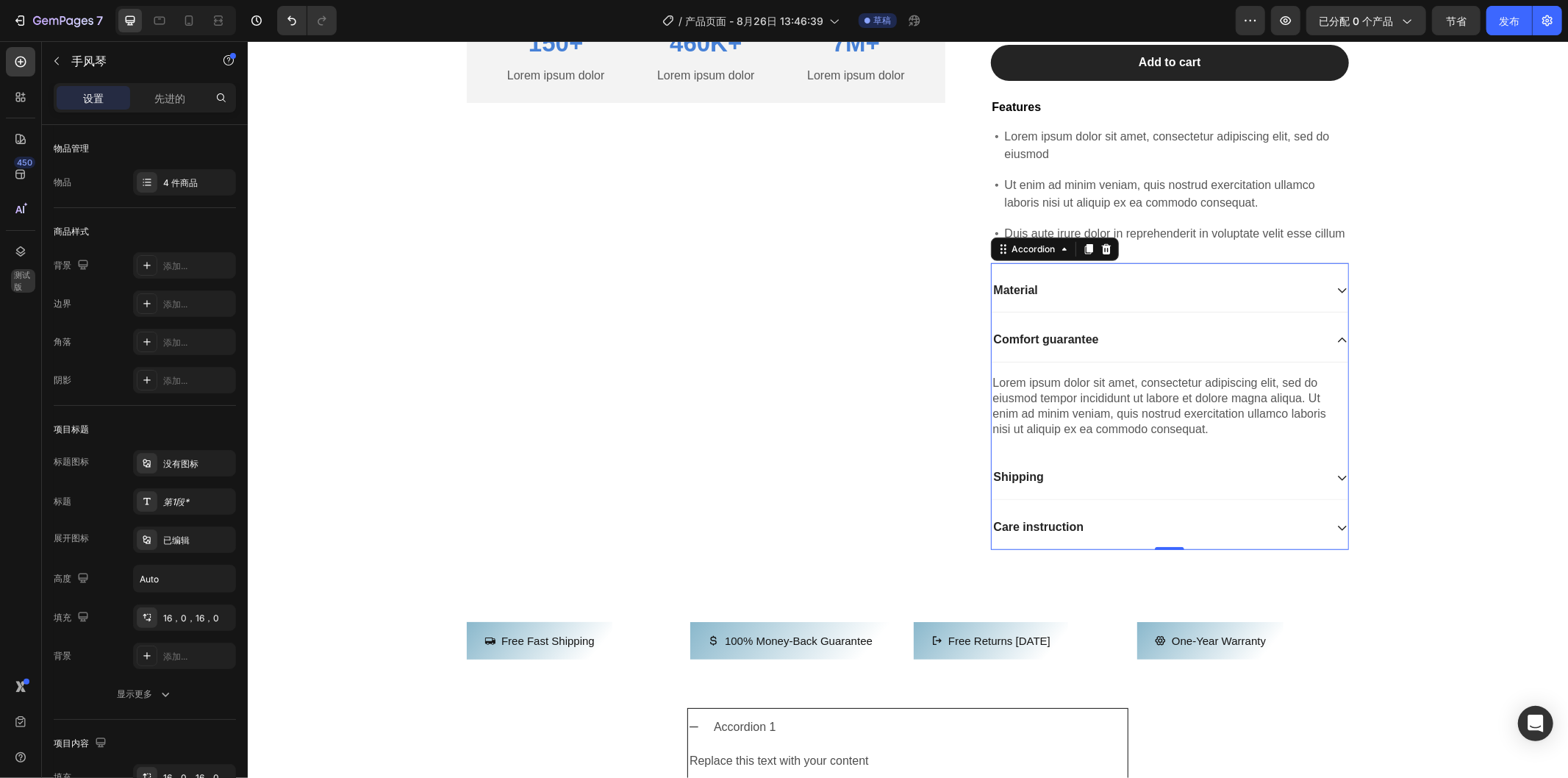
click at [1328, 362] on div "Comfort guarantee" at bounding box center [1170, 340] width 358 height 44
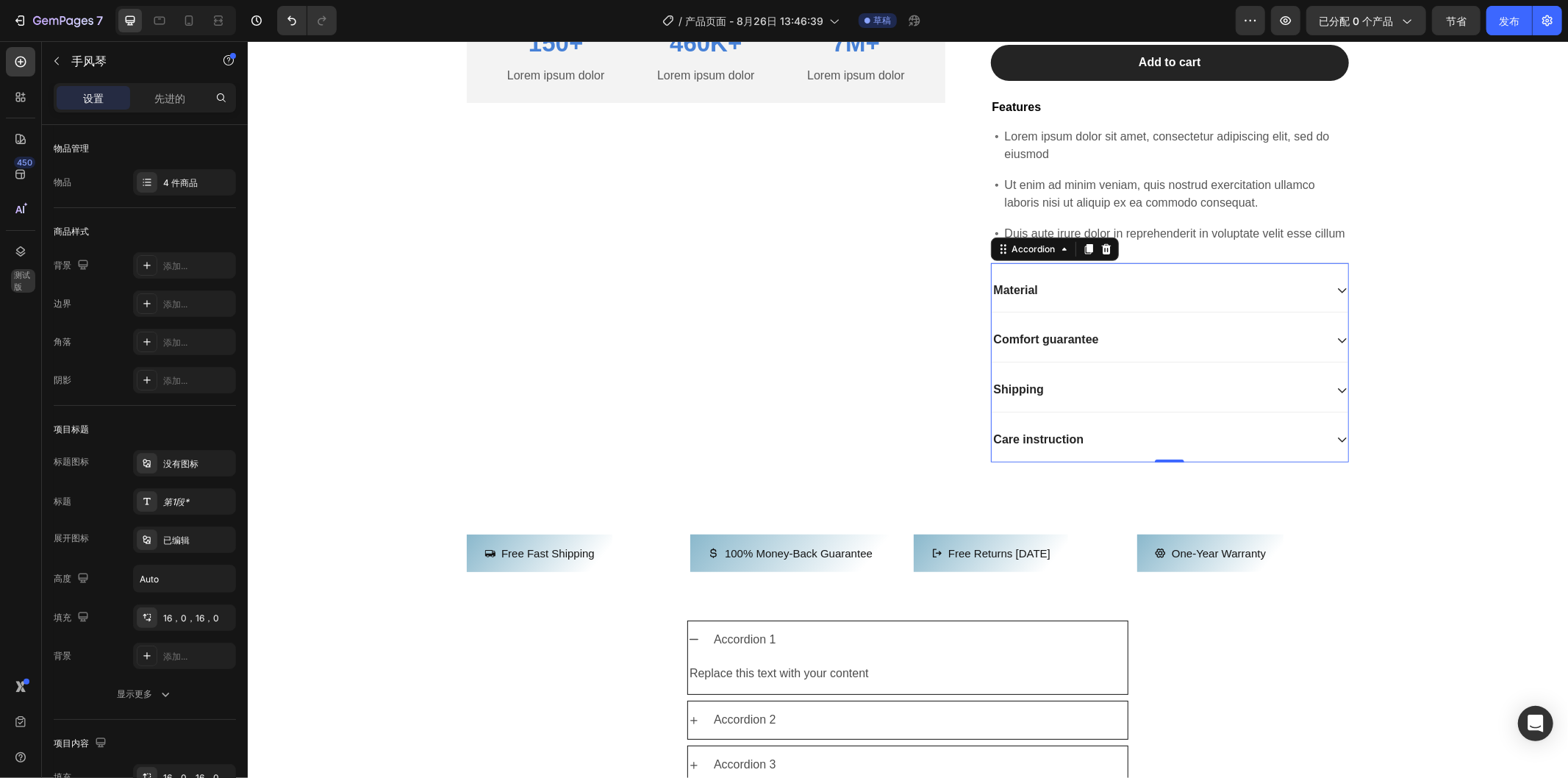
click at [1328, 412] on div "Shipping" at bounding box center [1170, 390] width 358 height 44
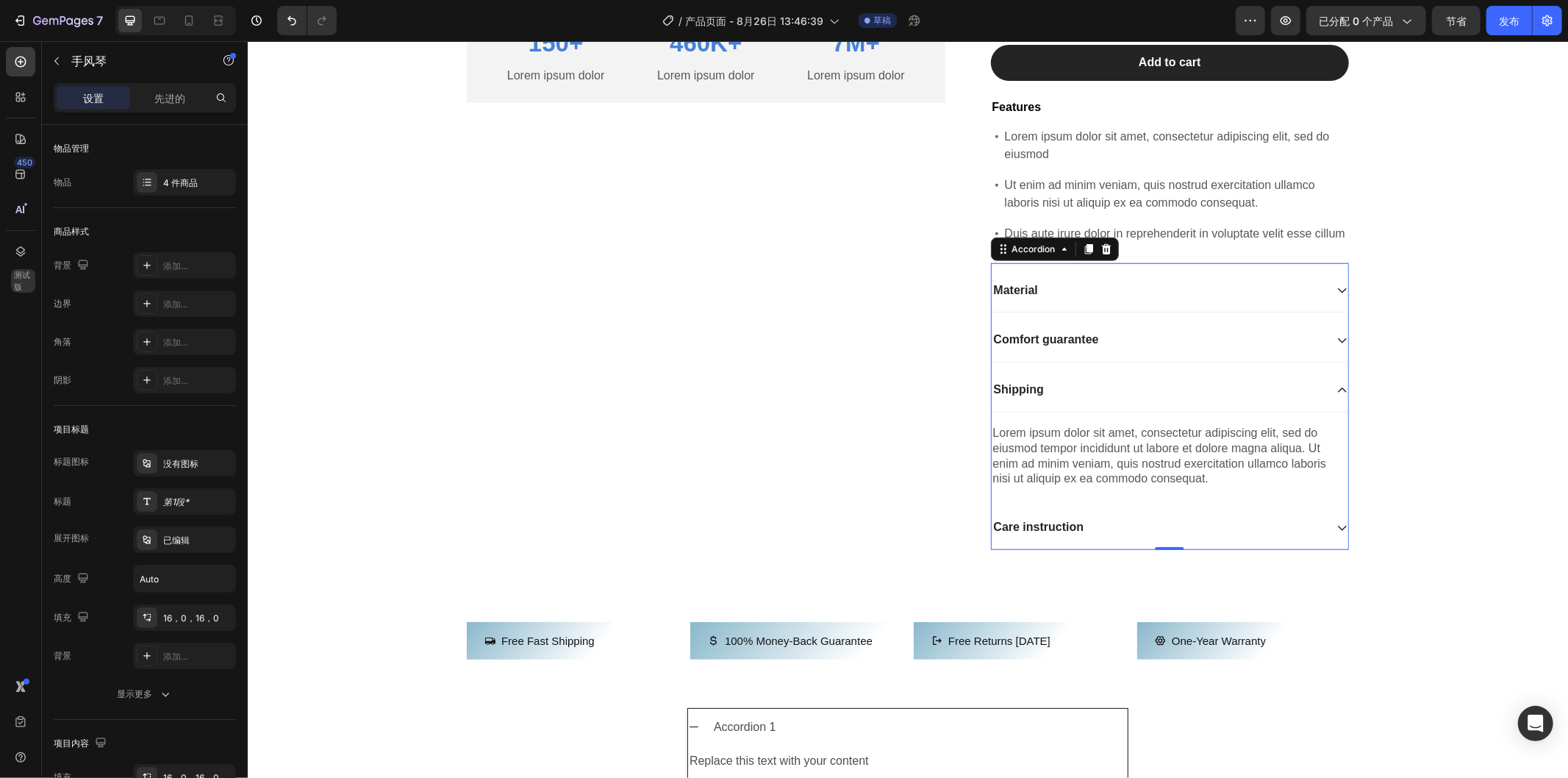
click at [1328, 412] on div "Shipping" at bounding box center [1170, 390] width 358 height 44
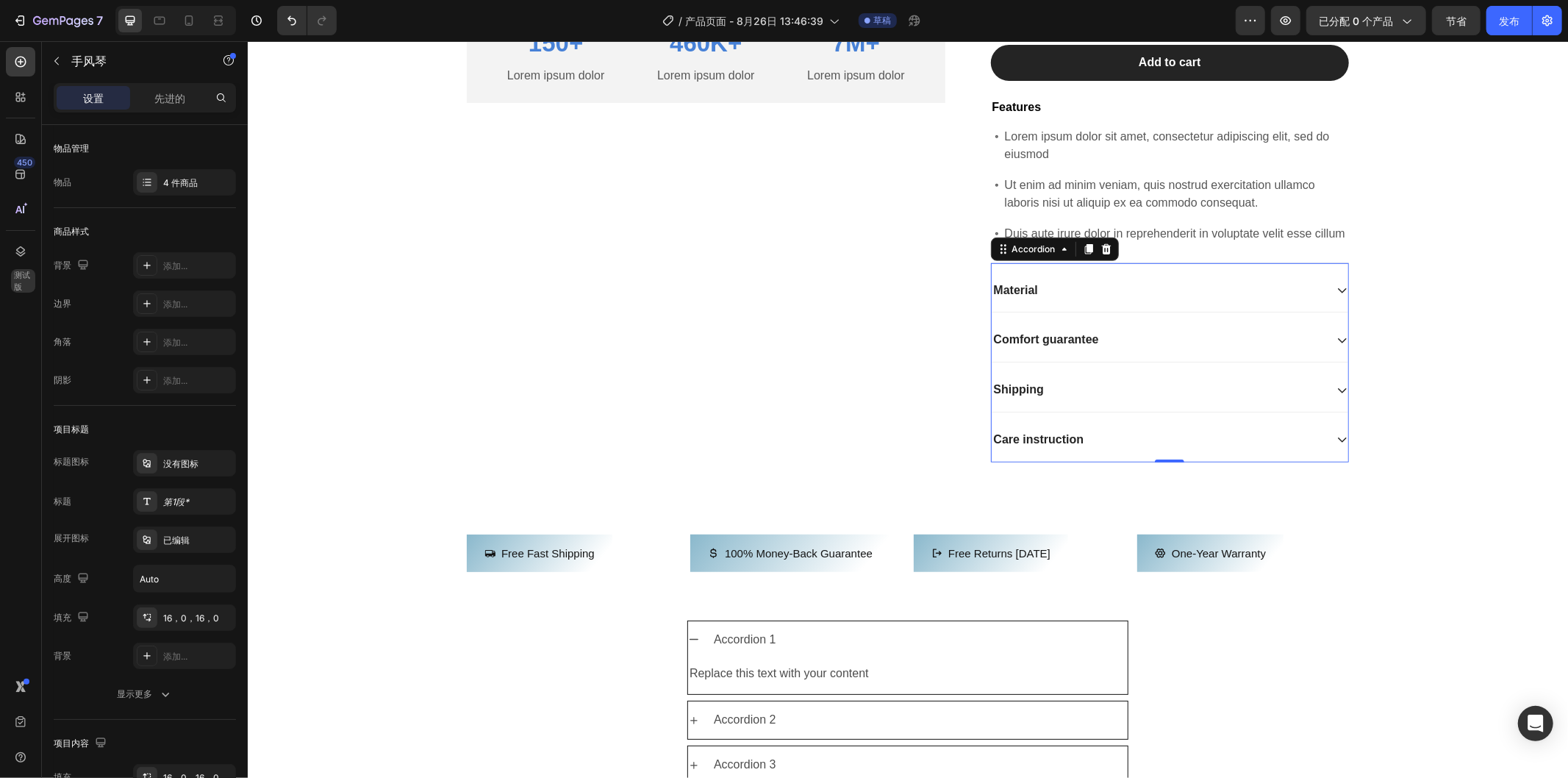
click at [1328, 462] on div "Care instruction" at bounding box center [1170, 440] width 358 height 44
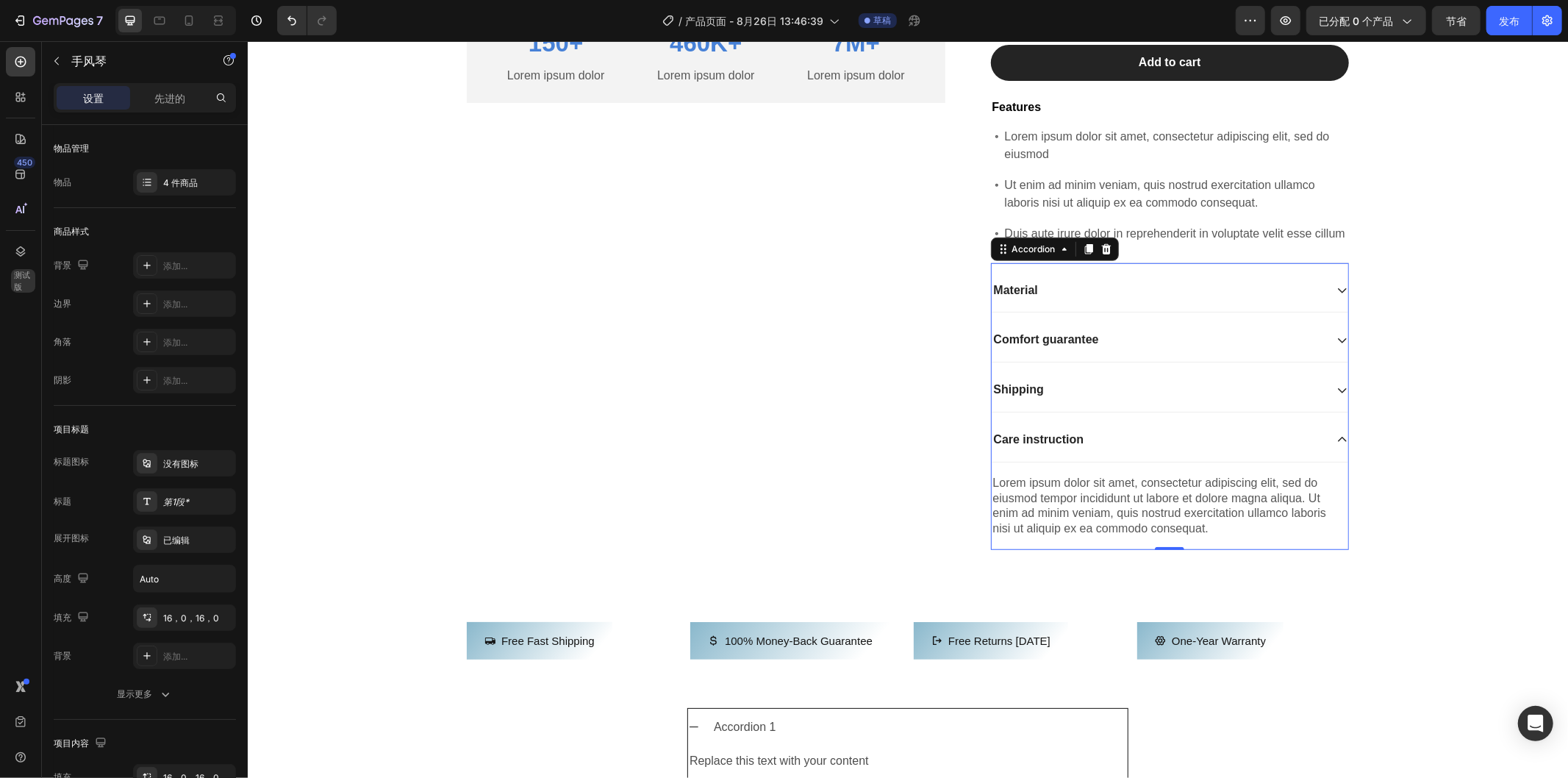
click at [1327, 462] on div "Care instruction" at bounding box center [1170, 440] width 358 height 44
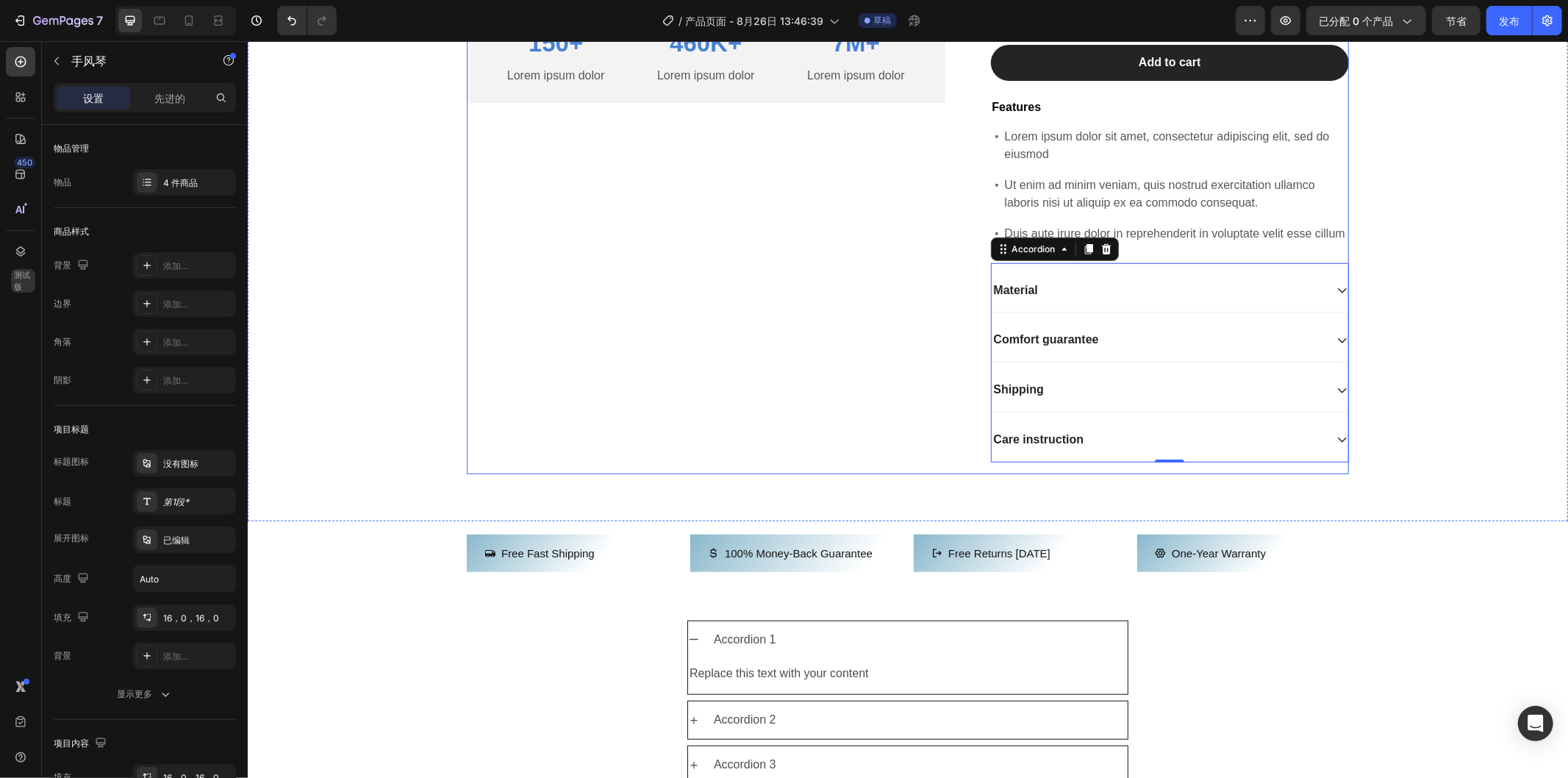
scroll to position [817, 0]
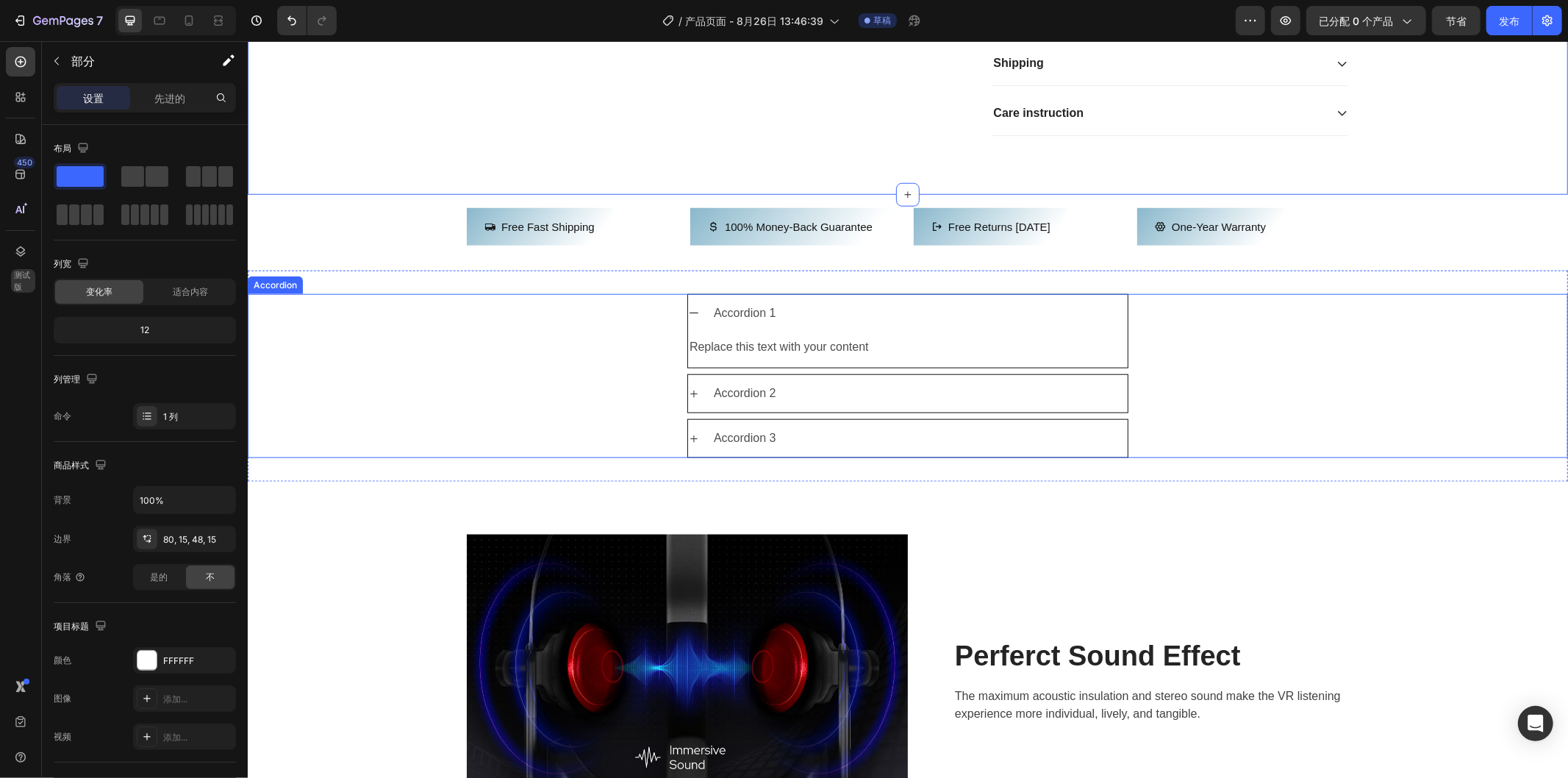
scroll to position [1224, 0]
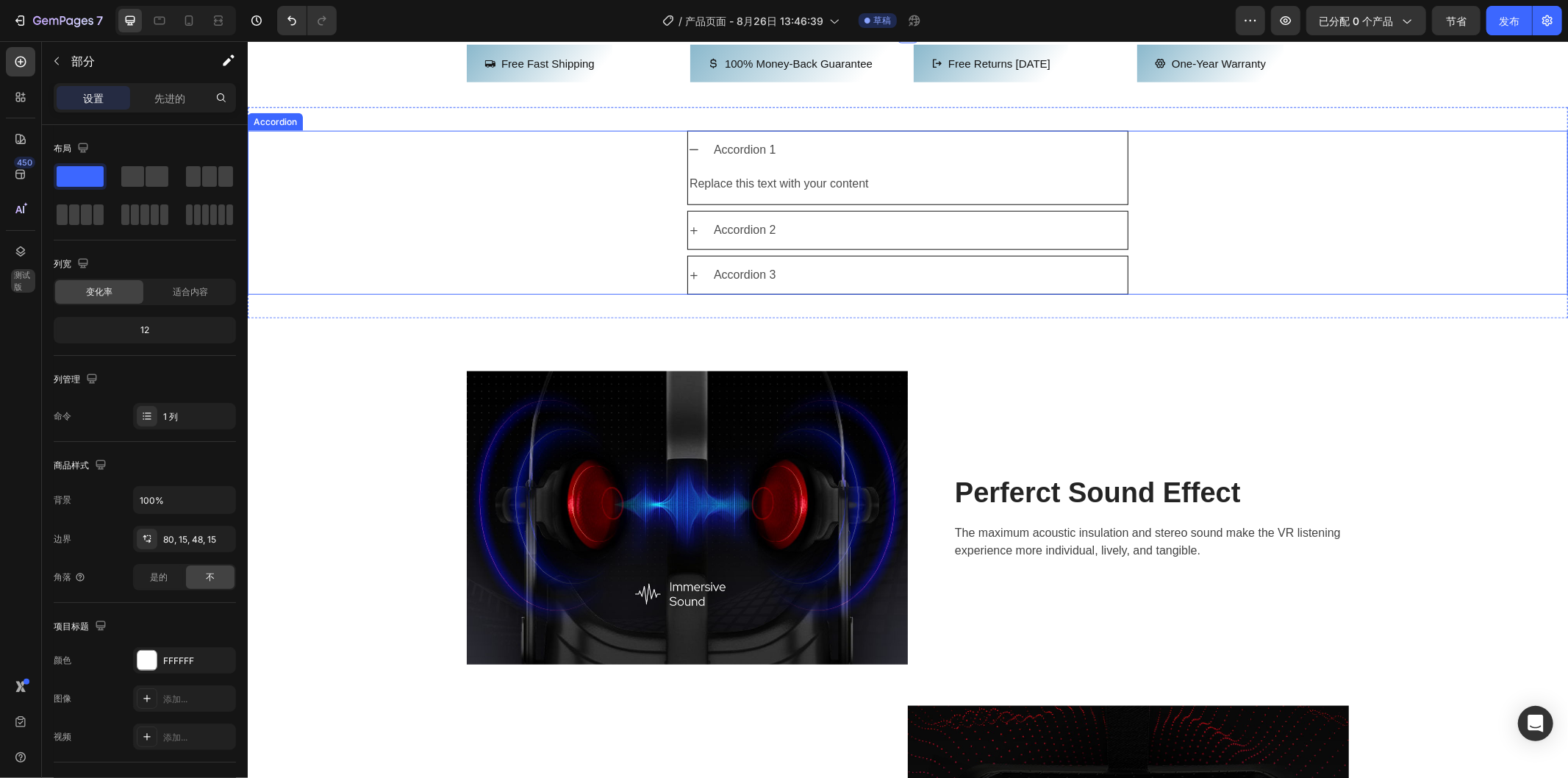
click at [1263, 295] on div "Accordion 3" at bounding box center [908, 274] width 1319 height 39
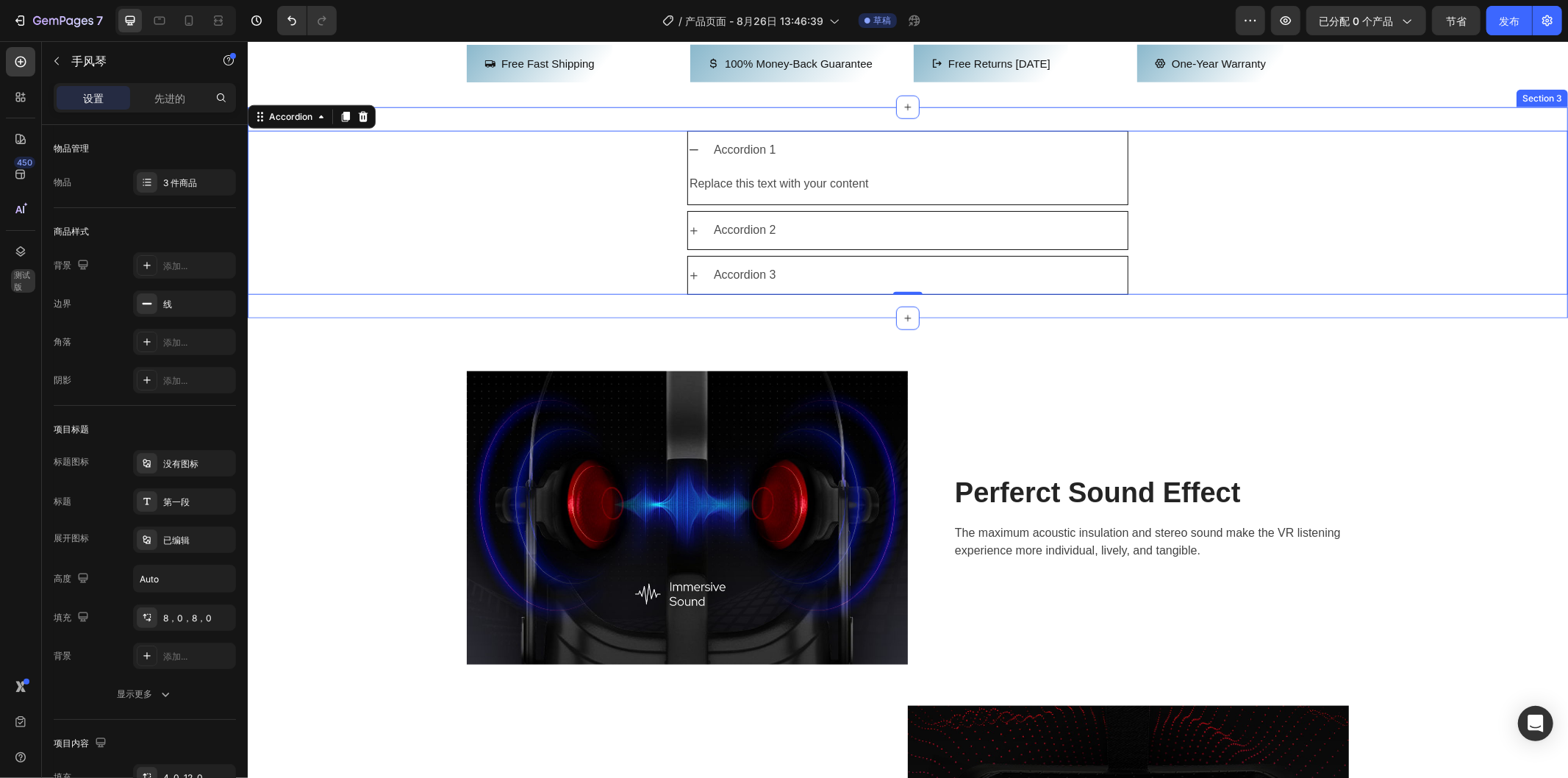
click at [1253, 318] on div "Accordion 1 Replace this text with your content Text Block Accordion 2 Accordio…" at bounding box center [908, 212] width 1321 height 211
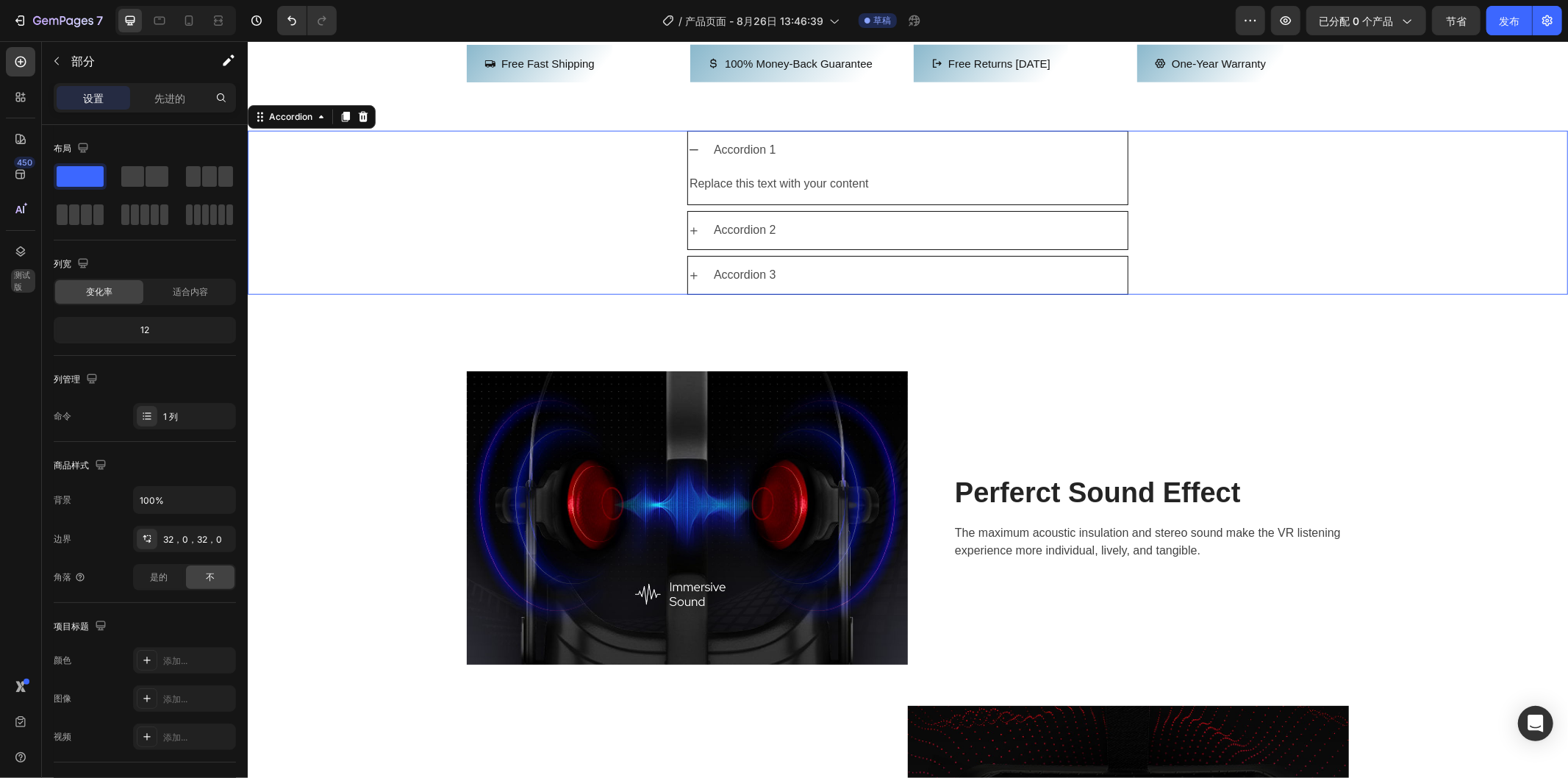
click at [1261, 249] on div "Accordion 2" at bounding box center [908, 230] width 1319 height 39
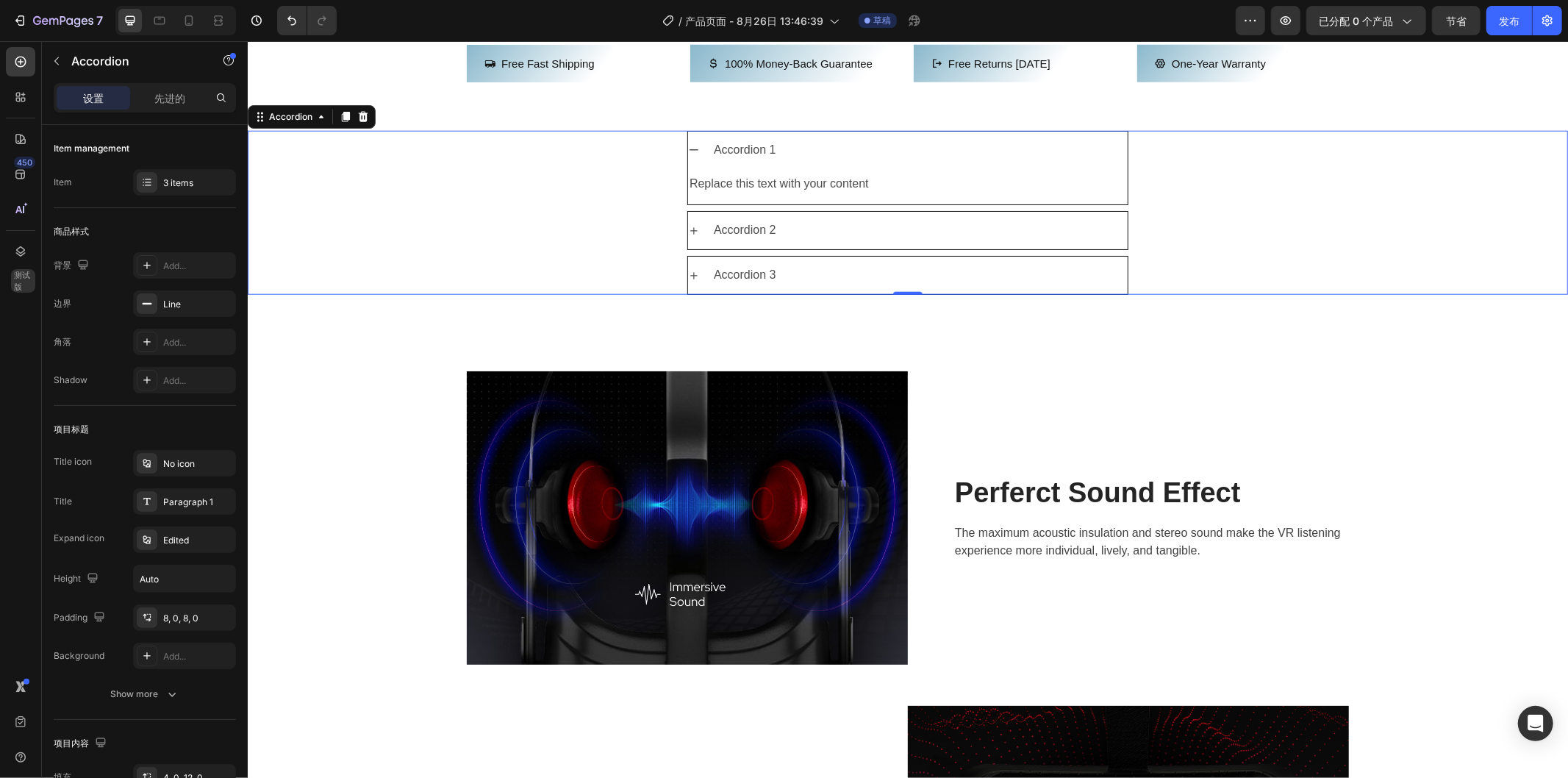
click at [992, 205] on div "Replace this text with your content Text Block" at bounding box center [907, 186] width 440 height 36
click at [1298, 265] on div "Accordion 1 Replace this text with your content Text Block Accordion 2 Accordio…" at bounding box center [908, 212] width 1321 height 164
click at [687, 155] on icon at bounding box center [693, 149] width 12 height 12
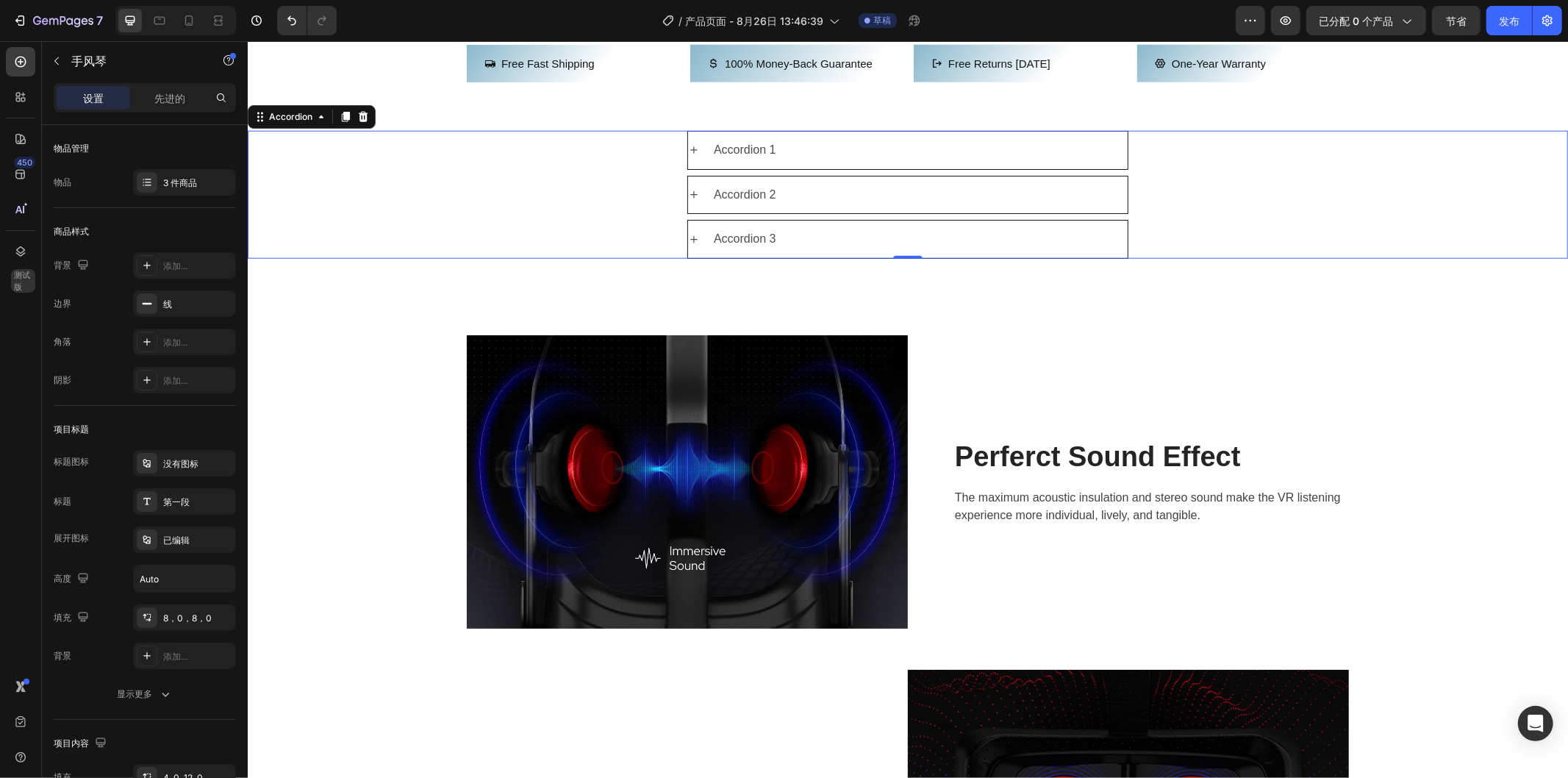
click at [689, 155] on icon at bounding box center [693, 149] width 12 height 12
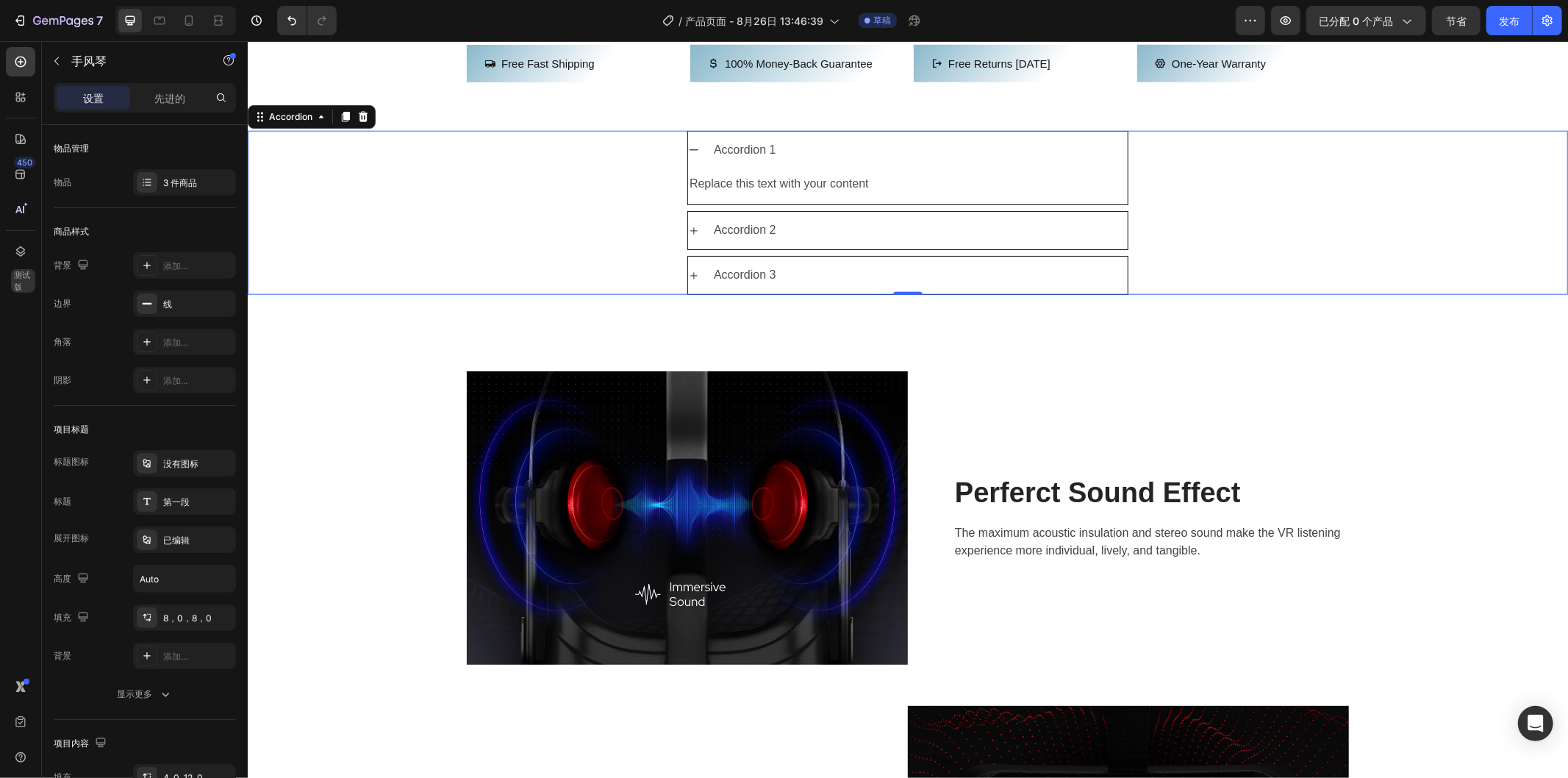
click at [687, 155] on icon at bounding box center [693, 149] width 12 height 12
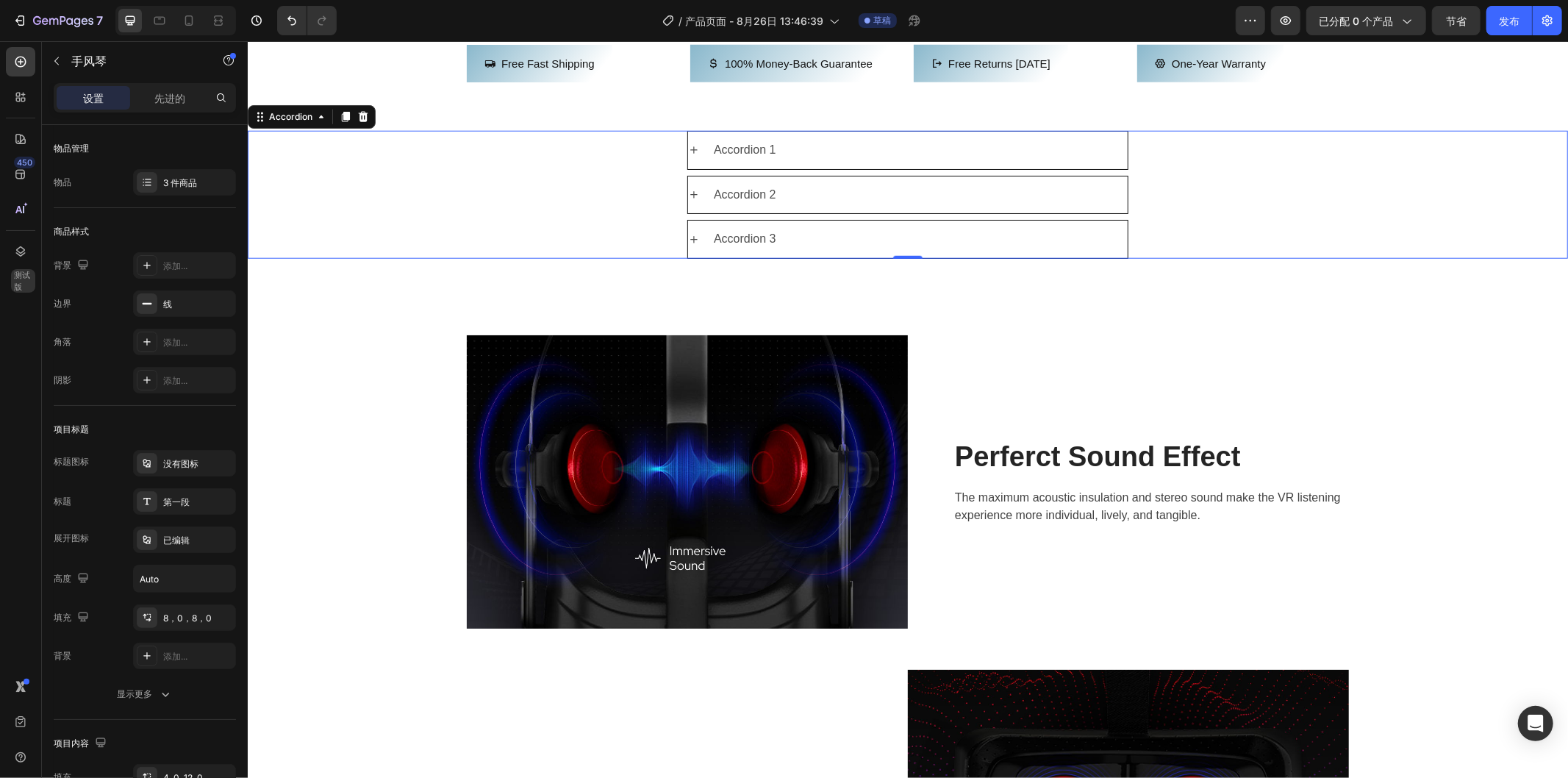
click at [852, 162] on div "Accordion 1" at bounding box center [919, 150] width 416 height 26
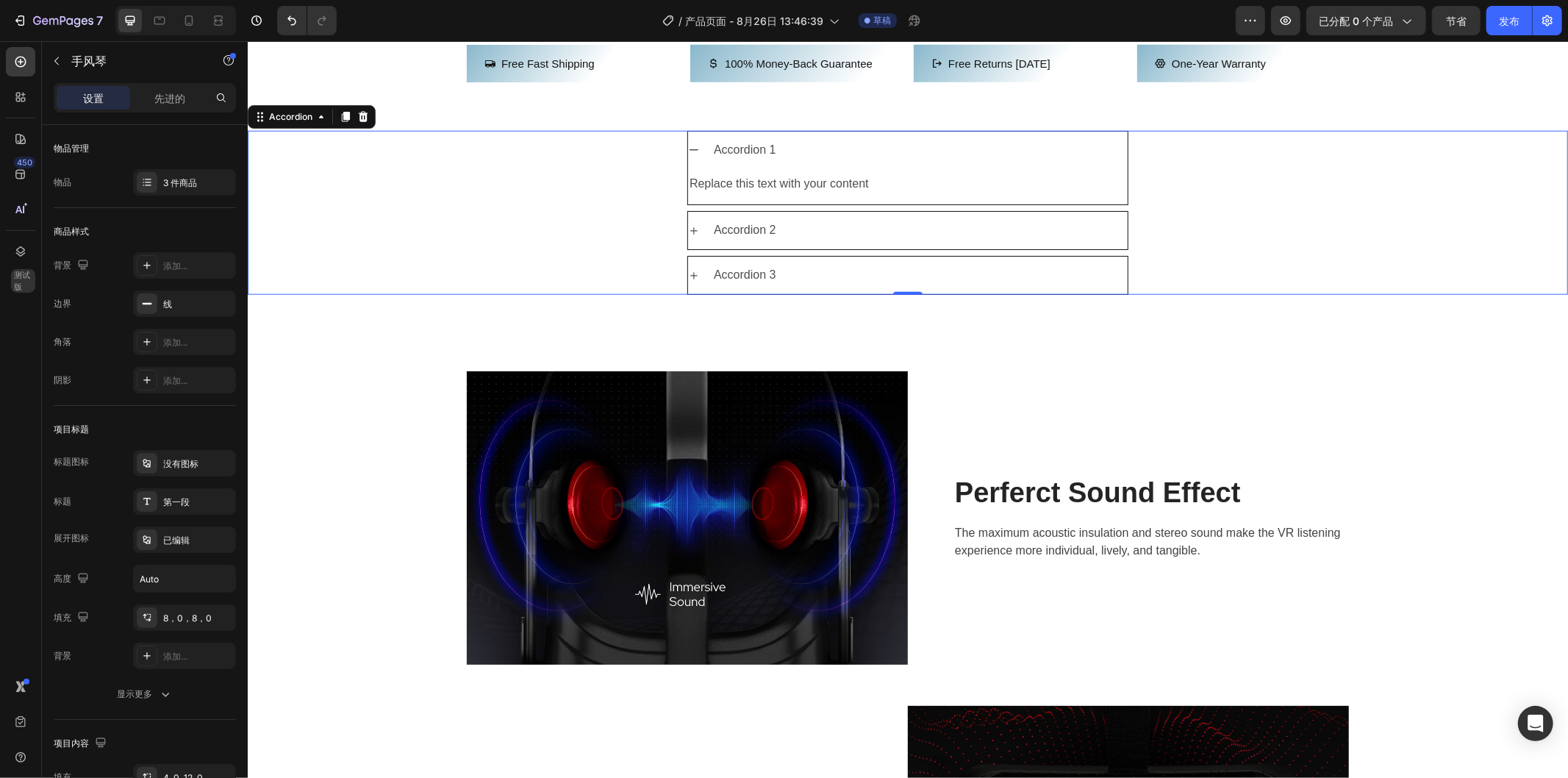
click at [852, 162] on div "Accordion 1" at bounding box center [919, 150] width 416 height 26
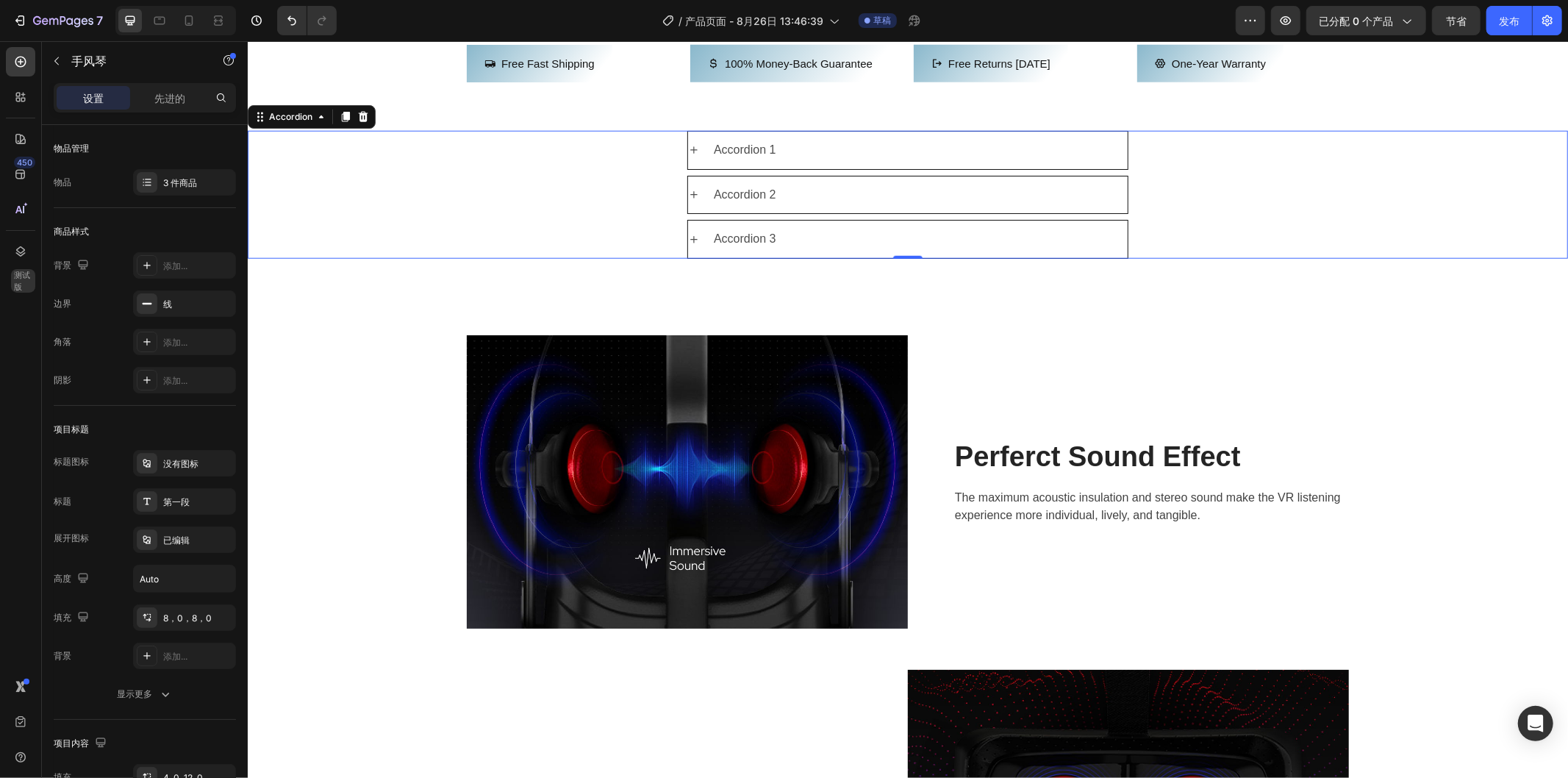
click at [533, 214] on div "Accordion 2" at bounding box center [908, 194] width 1319 height 39
click at [305, 214] on div "Accordion 2" at bounding box center [908, 194] width 1319 height 39
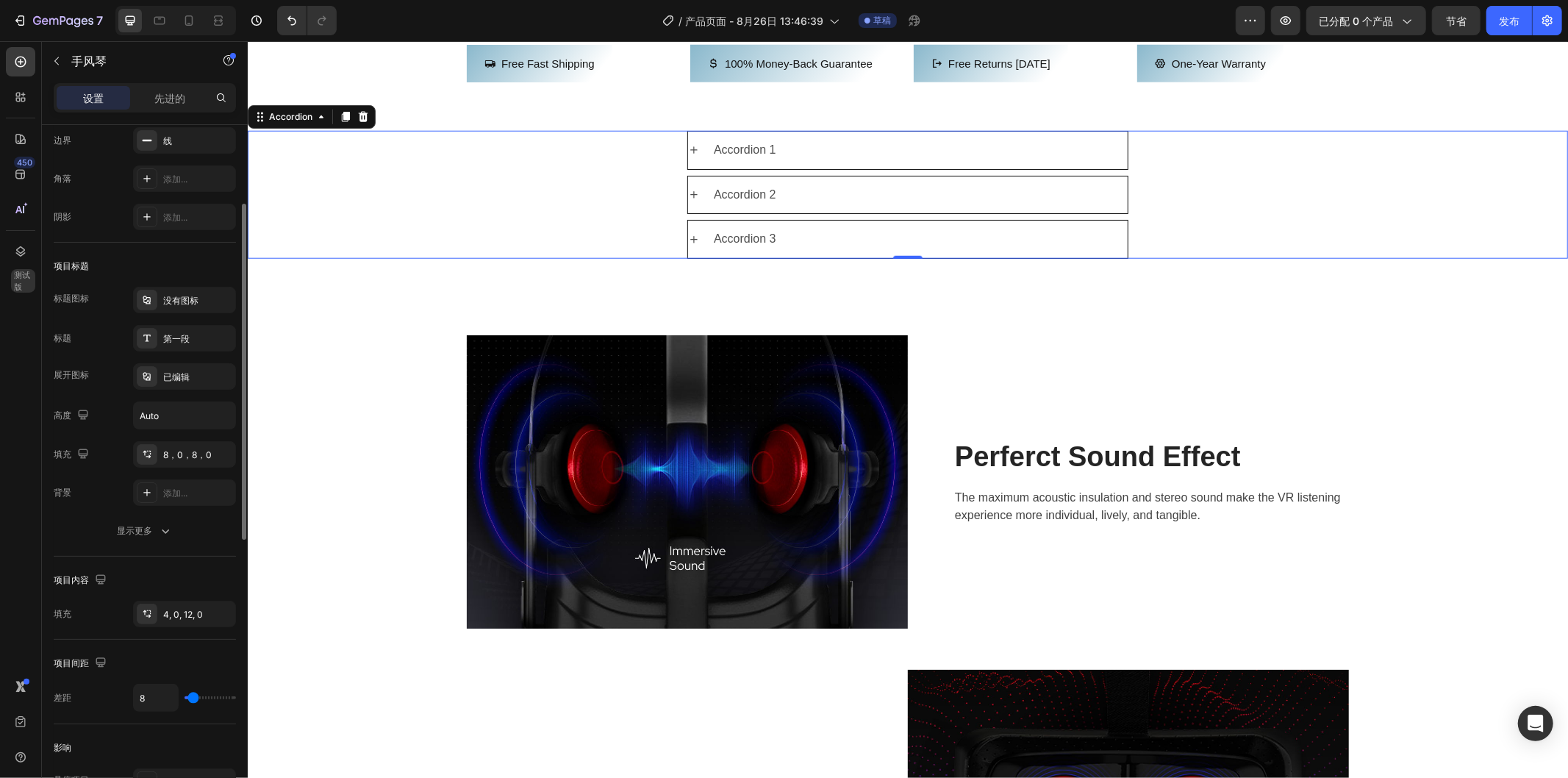
scroll to position [245, 0]
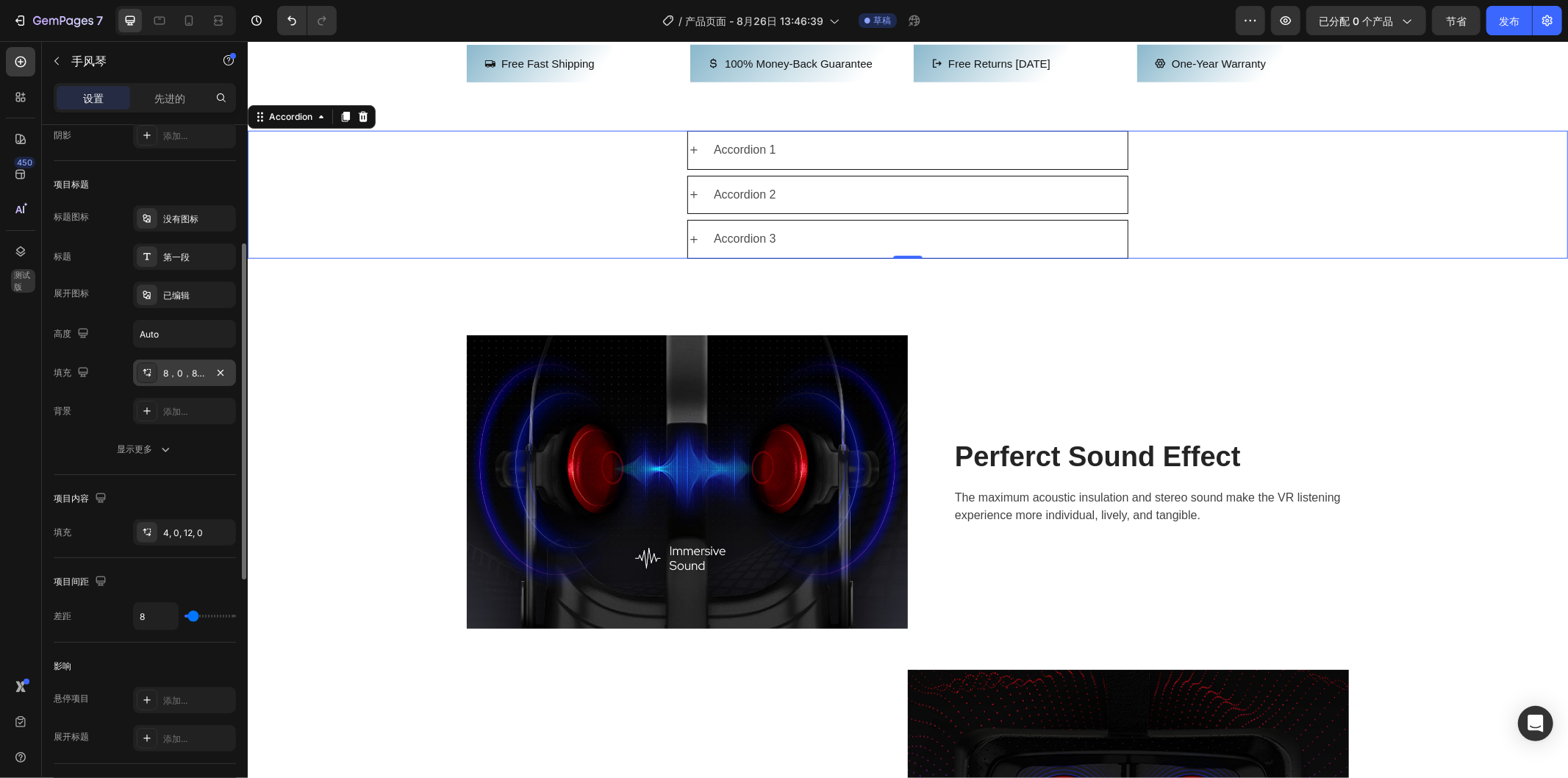
click at [137, 365] on div at bounding box center [147, 372] width 20 height 20
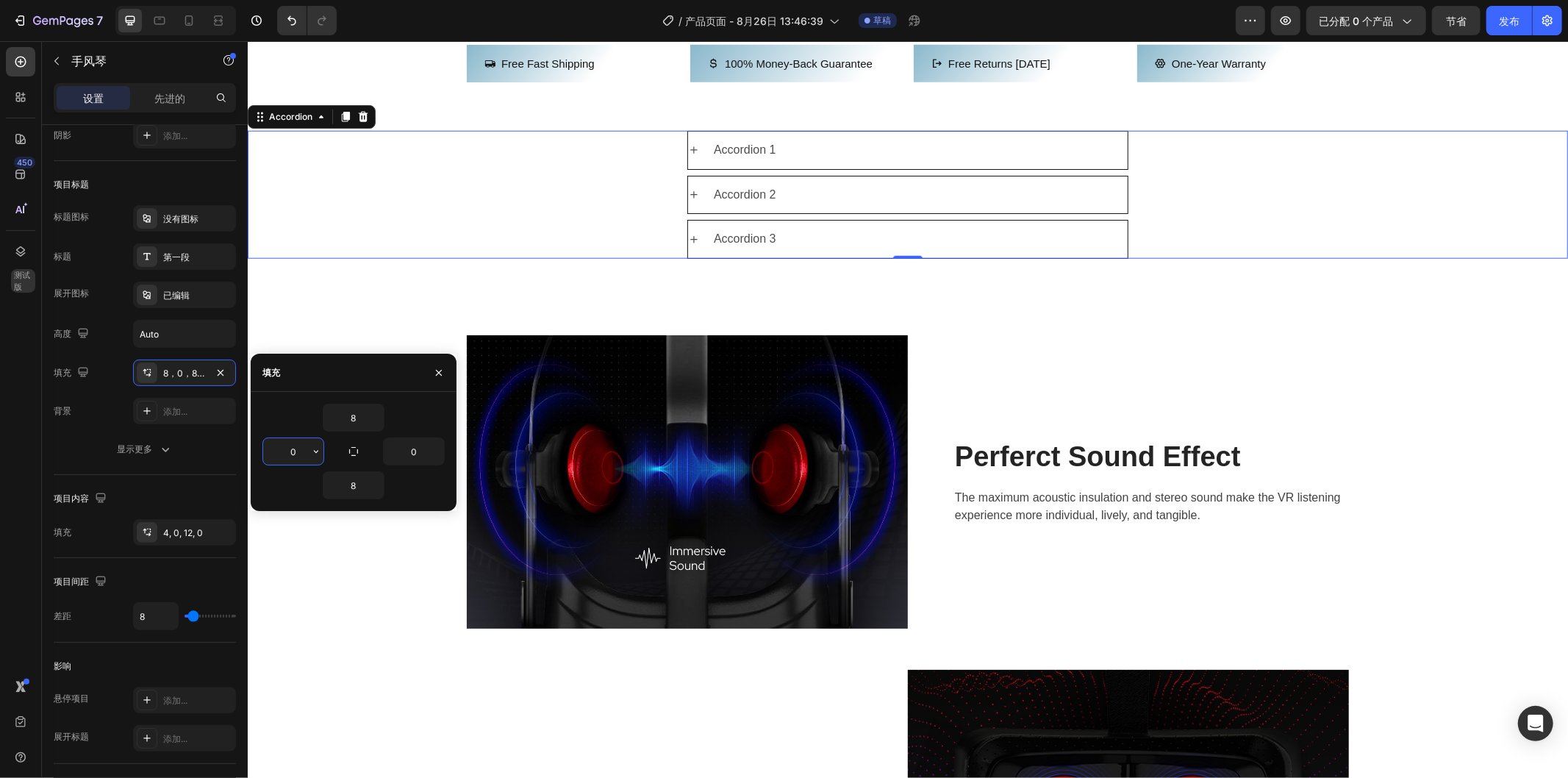
click at [297, 448] on input "0" at bounding box center [293, 451] width 60 height 27
click at [312, 451] on icon "button" at bounding box center [316, 451] width 12 height 12
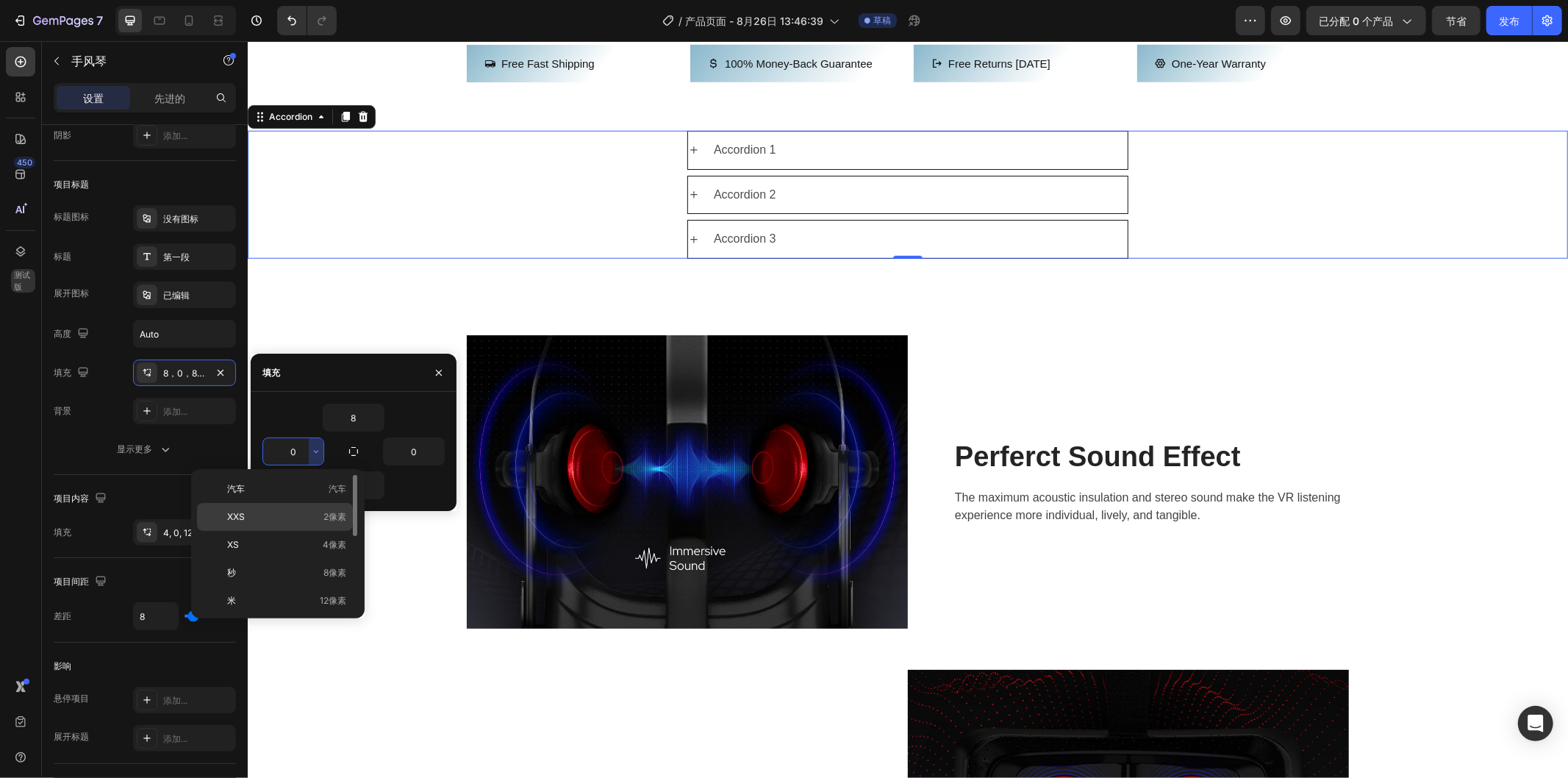
click at [275, 521] on p "XXS 2像素" at bounding box center [286, 517] width 119 height 13
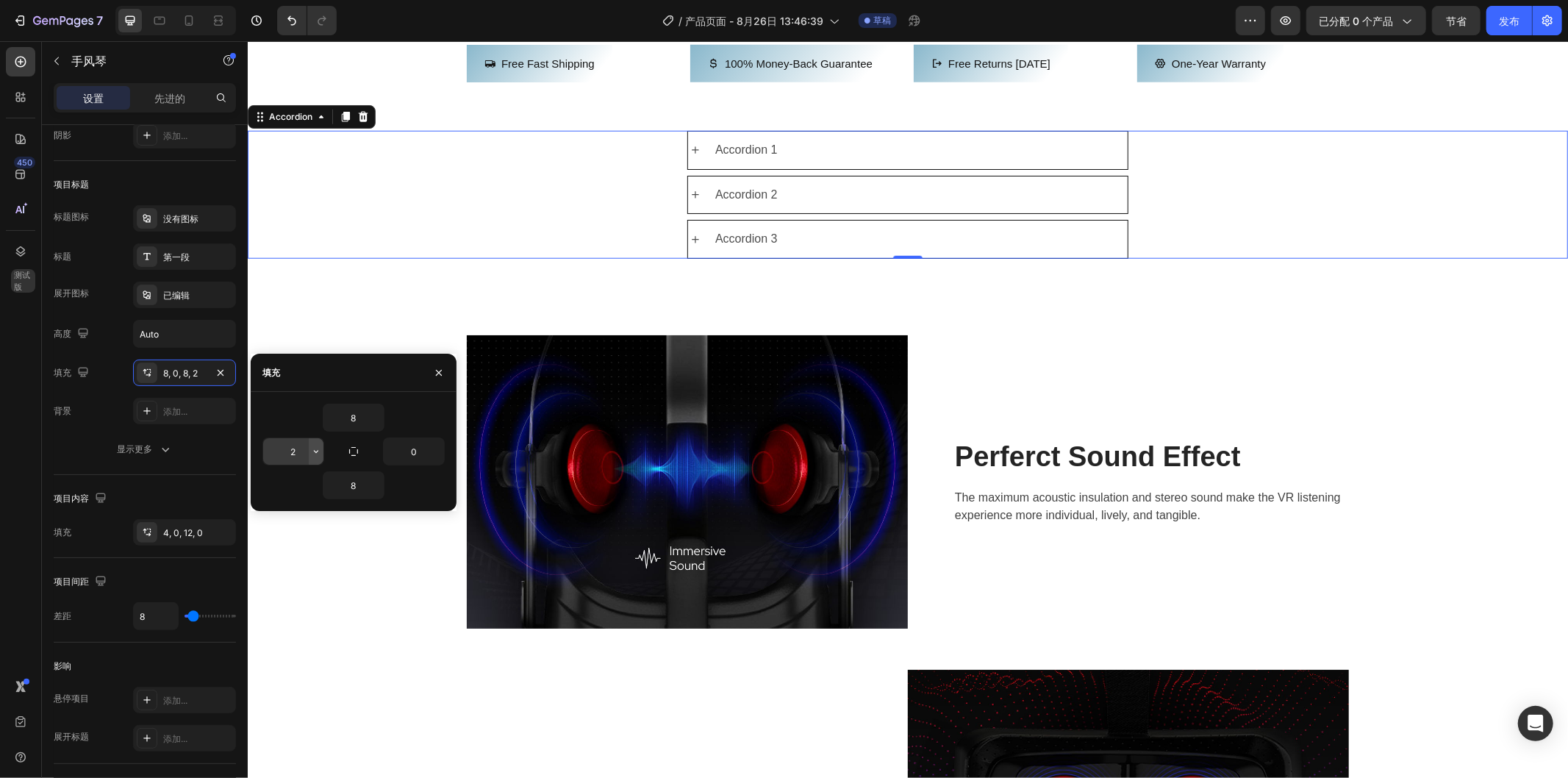
click at [317, 450] on icon "button" at bounding box center [316, 451] width 12 height 12
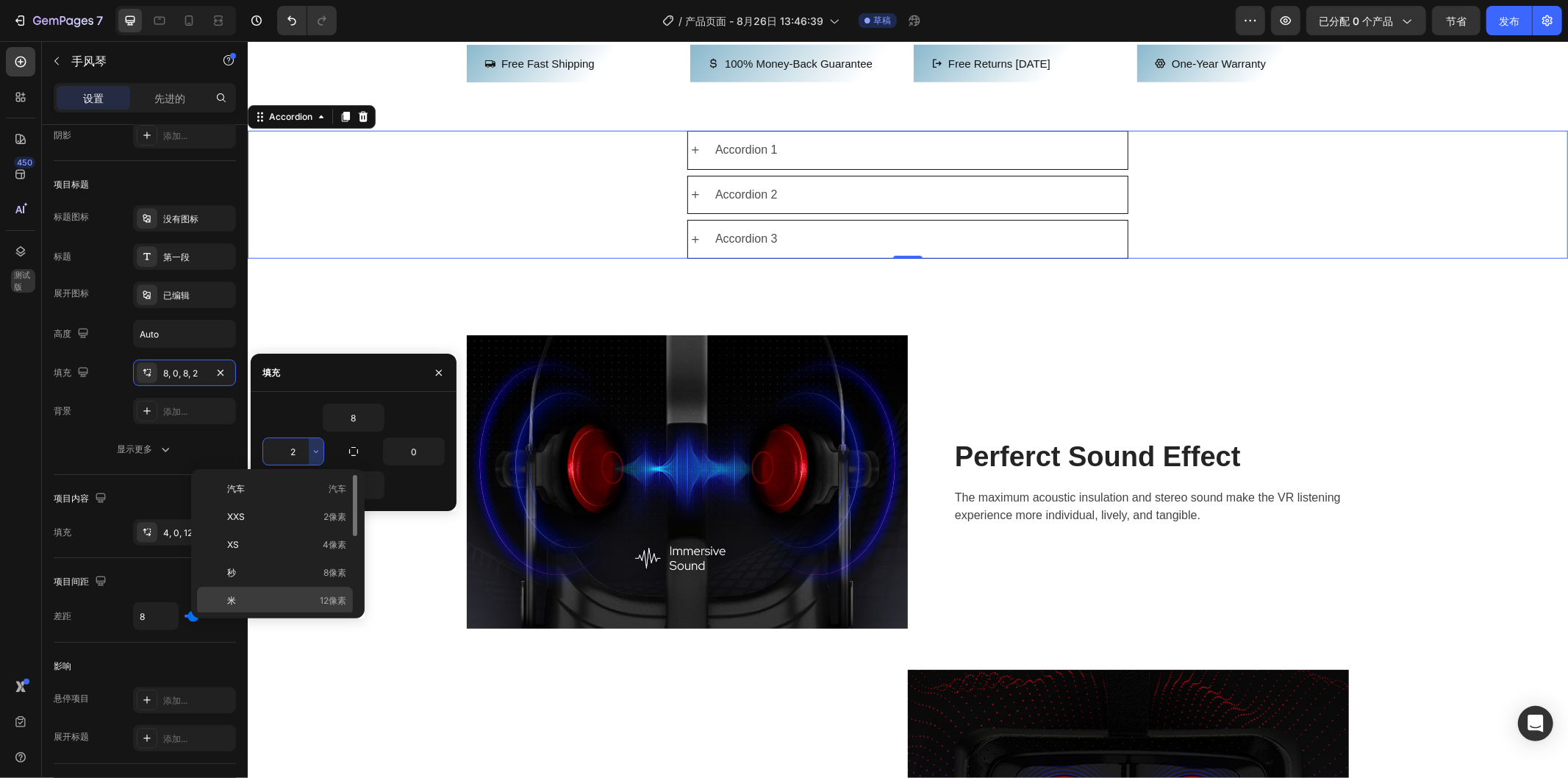
click at [251, 597] on p "米 12像素" at bounding box center [286, 600] width 119 height 13
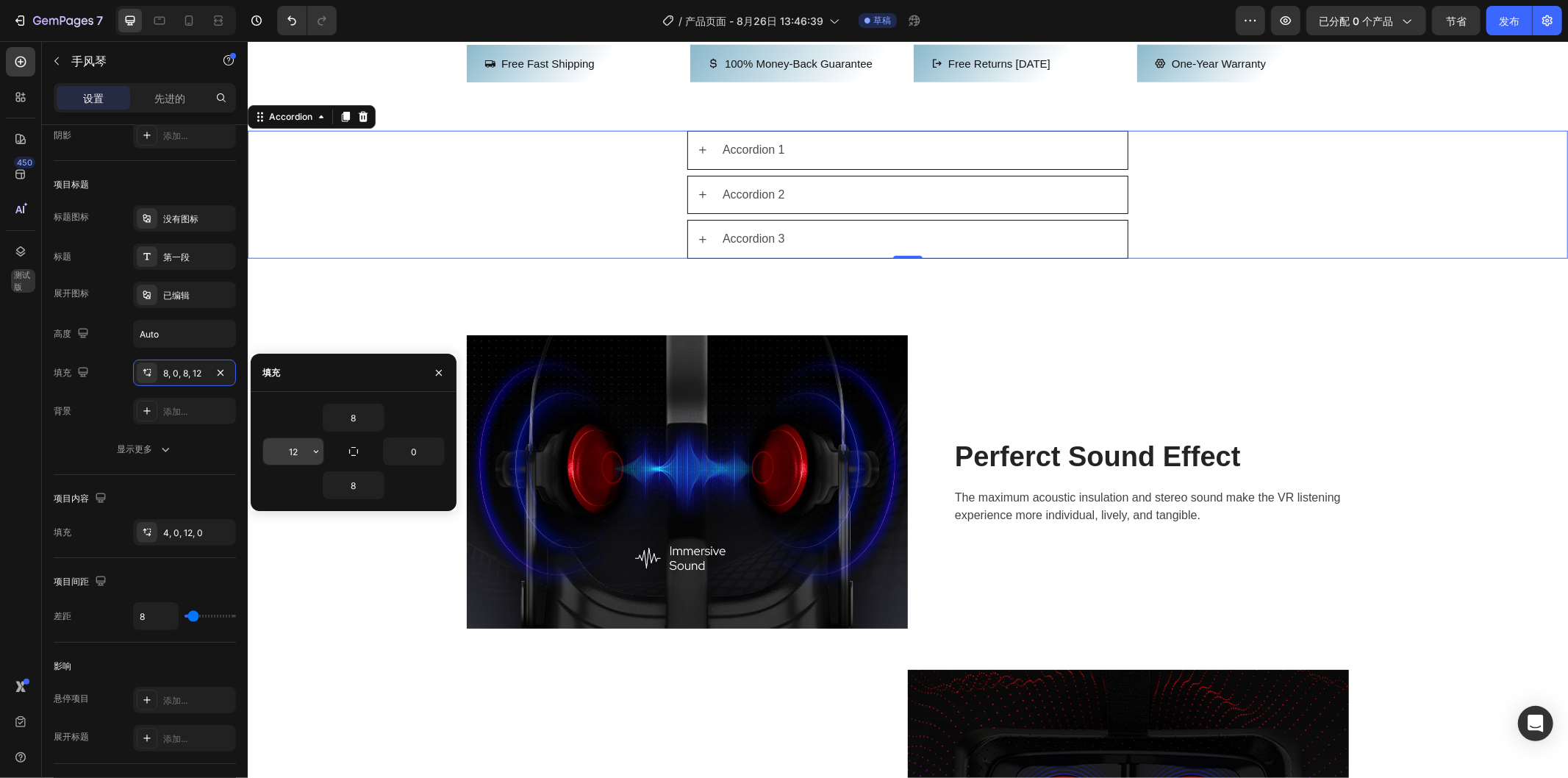
click at [298, 451] on input "12" at bounding box center [293, 451] width 60 height 27
type input "0"
click at [278, 575] on div "Image Perferct Sound Effect Heading The maximum acoustic insulation and stereo …" at bounding box center [908, 712] width 1298 height 757
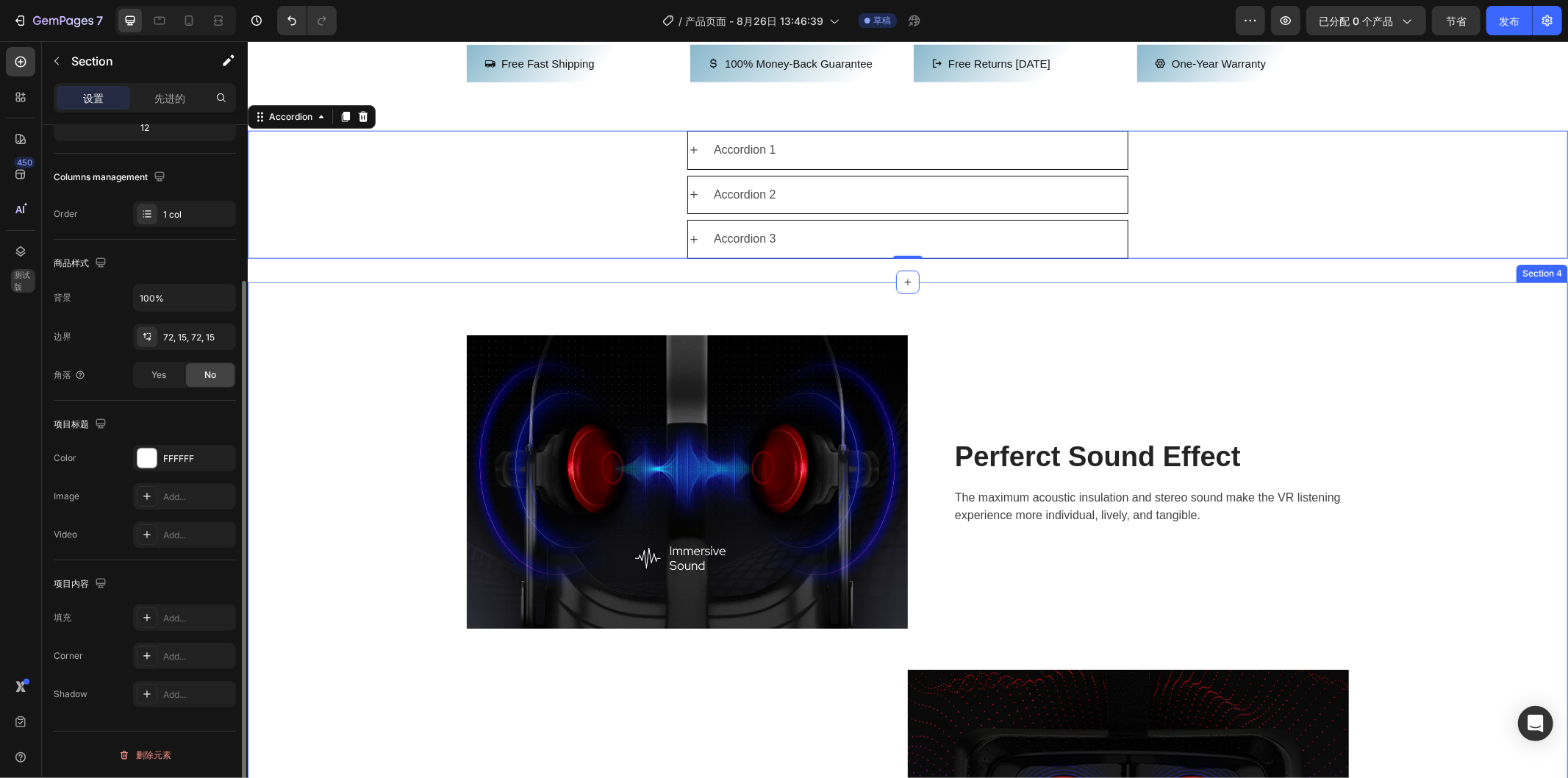
scroll to position [0, 0]
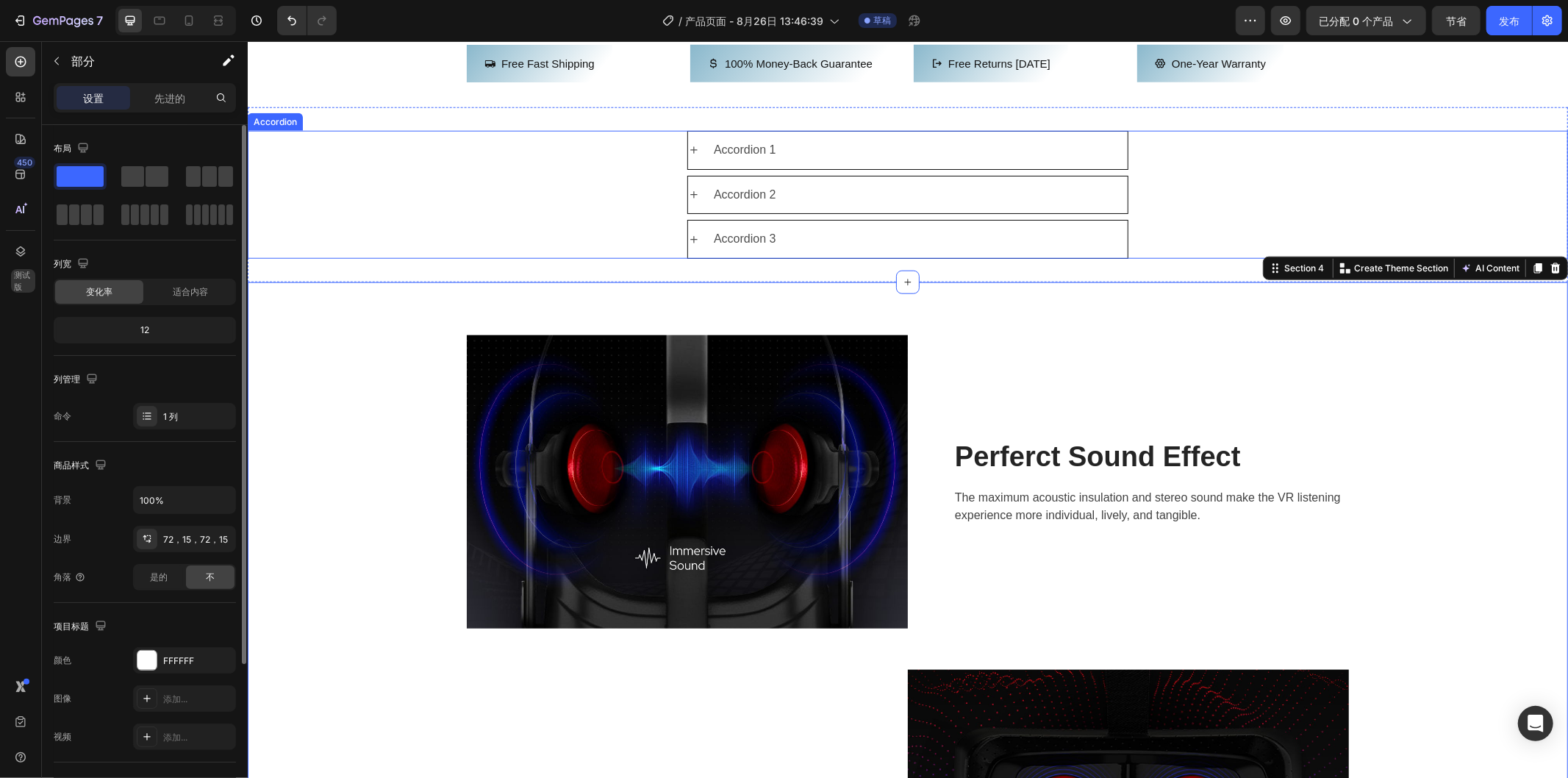
click at [437, 214] on div "Accordion 2" at bounding box center [908, 194] width 1319 height 39
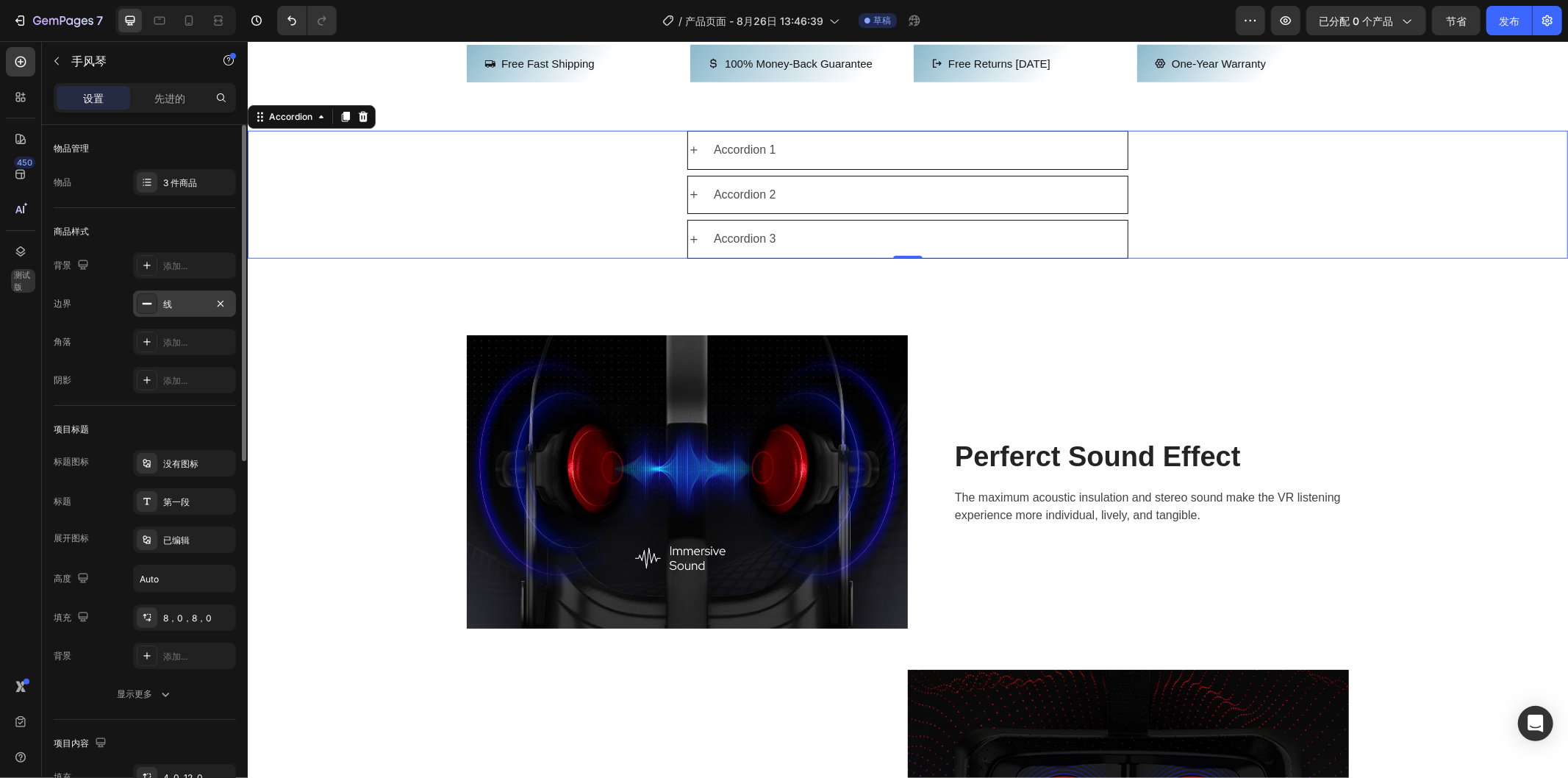
click at [145, 300] on icon at bounding box center [146, 303] width 12 height 12
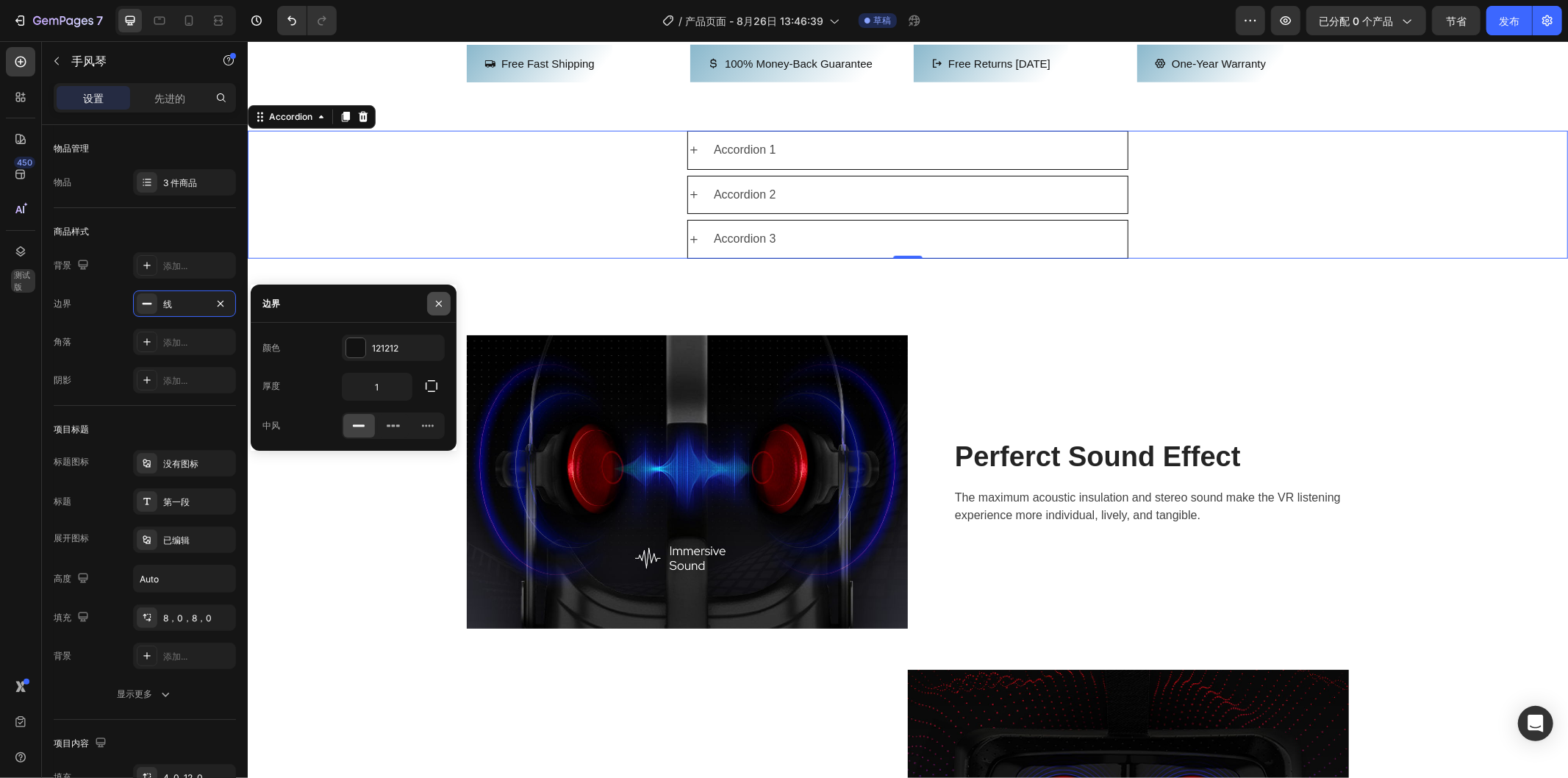
click at [439, 301] on icon "button" at bounding box center [439, 303] width 12 height 12
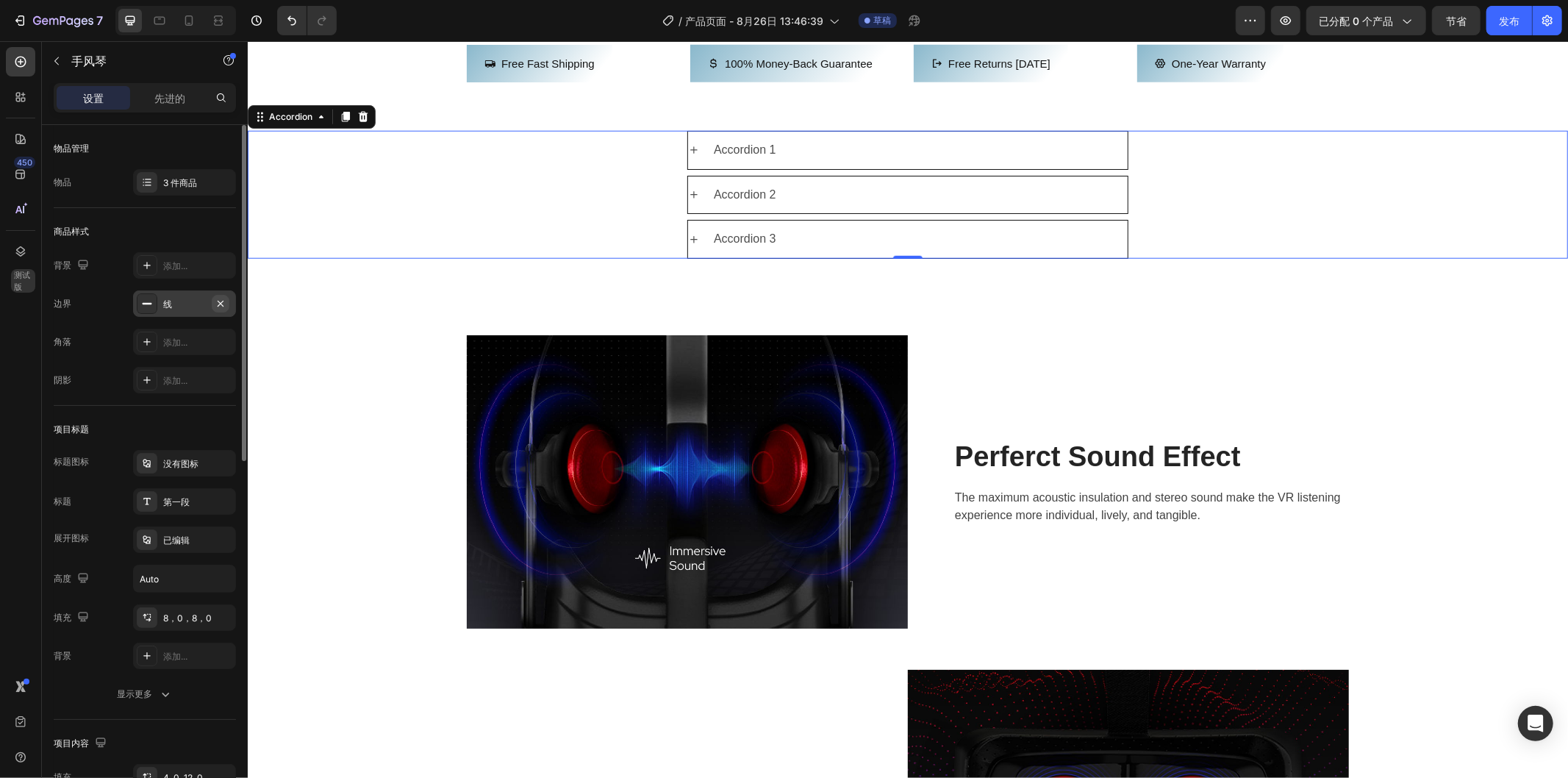
click at [220, 298] on icon "button" at bounding box center [220, 303] width 12 height 12
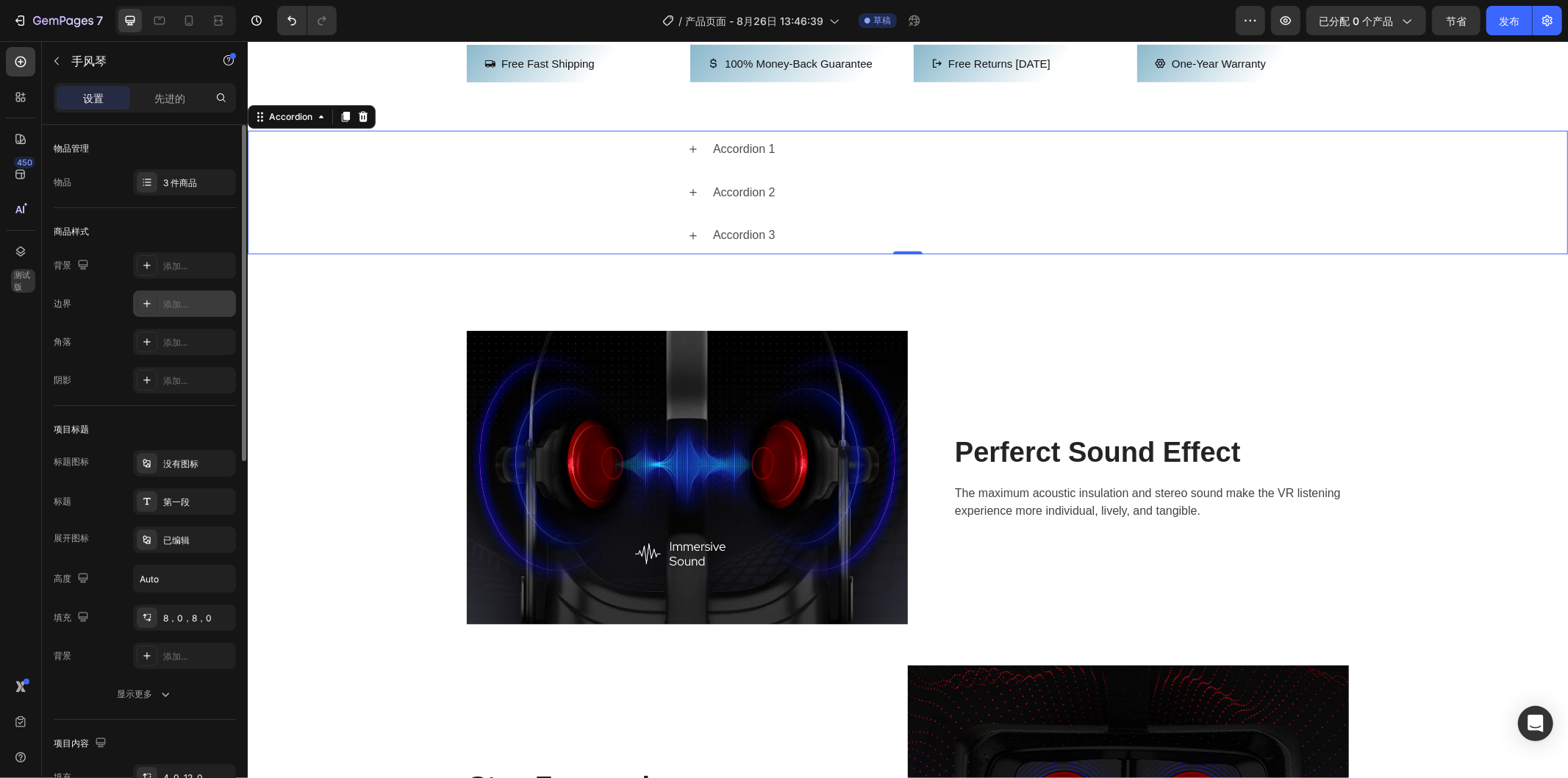
click at [143, 301] on icon at bounding box center [146, 303] width 12 height 12
type input "1"
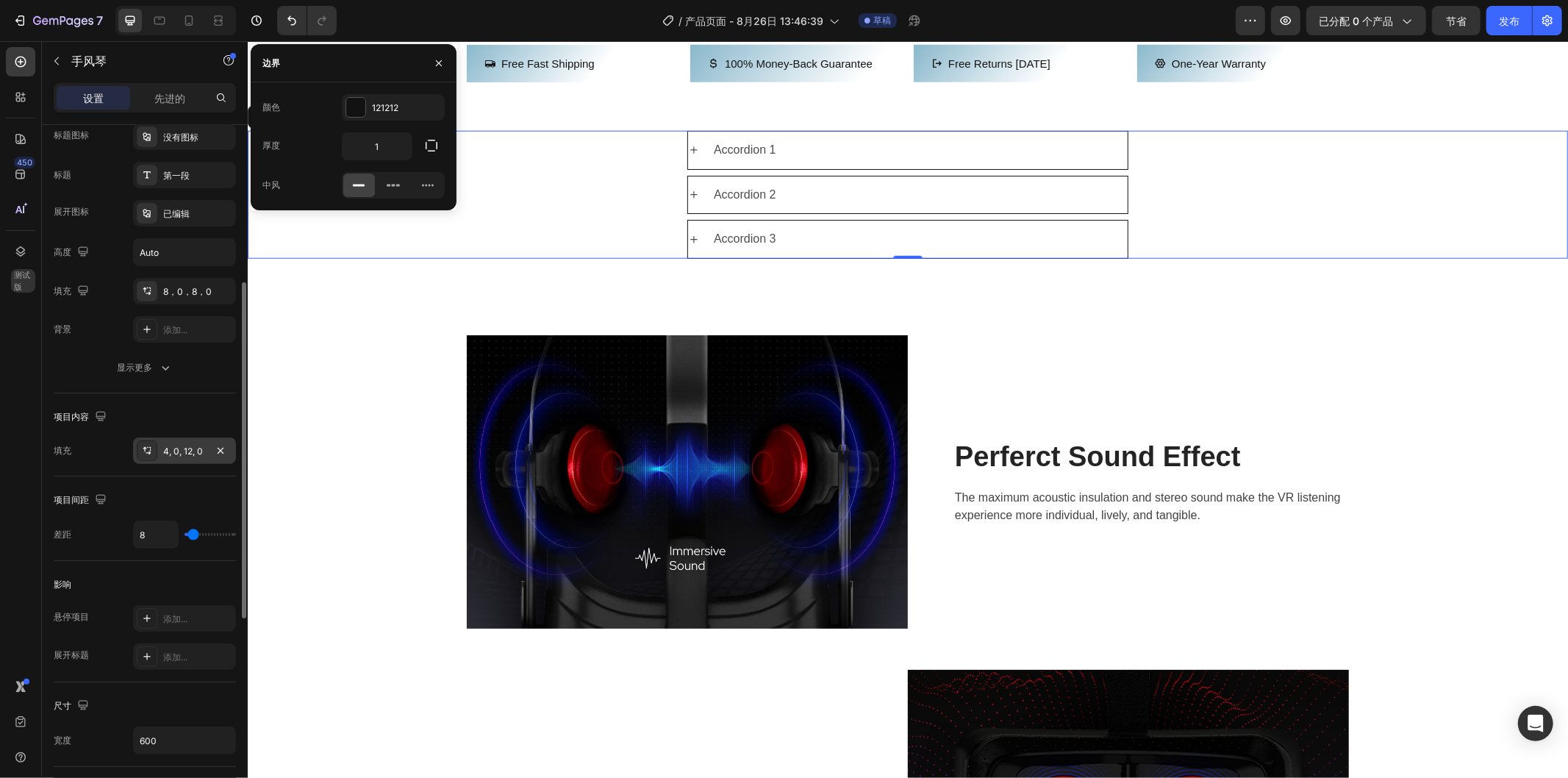
scroll to position [408, 0]
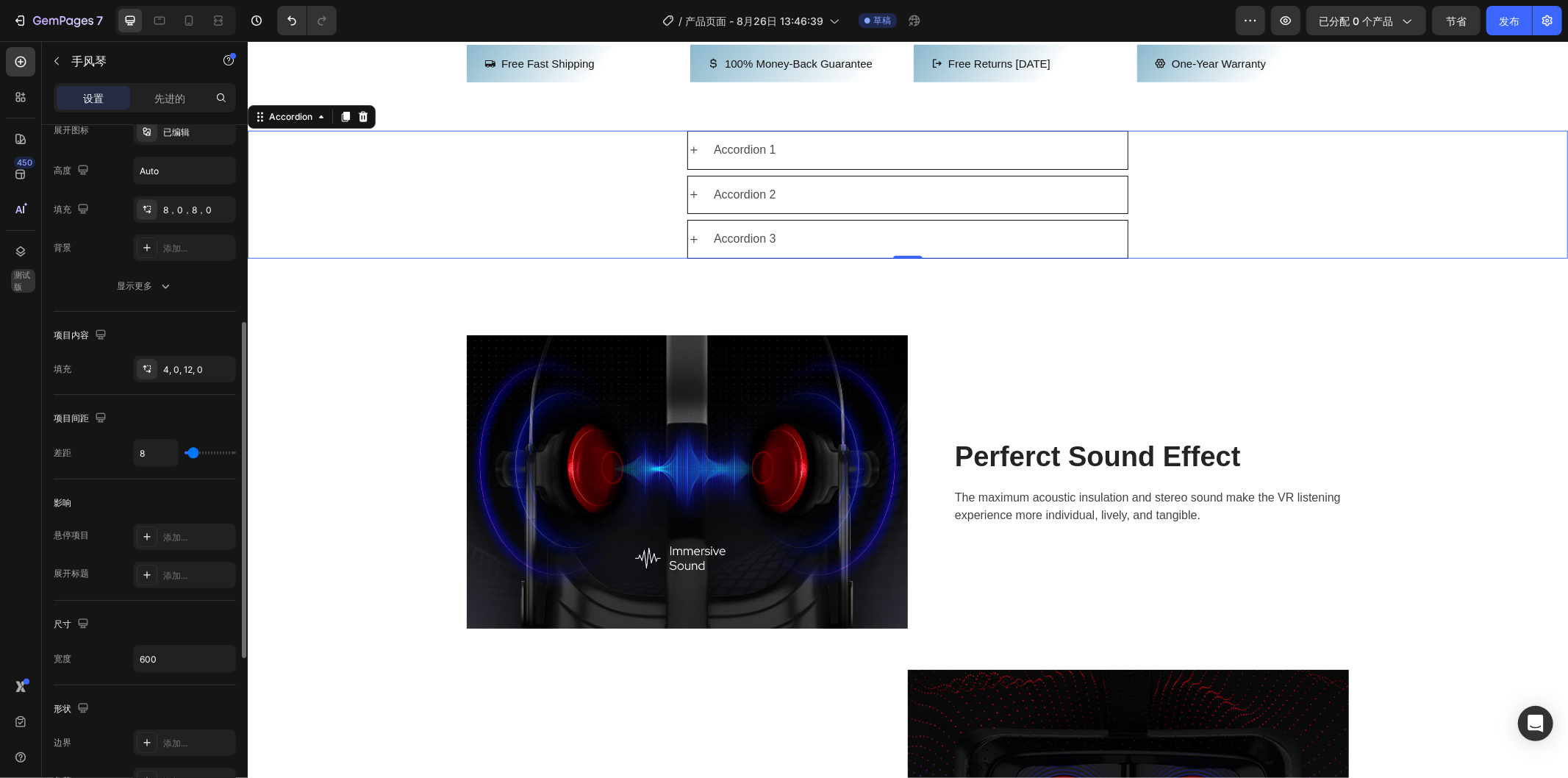
type input "0"
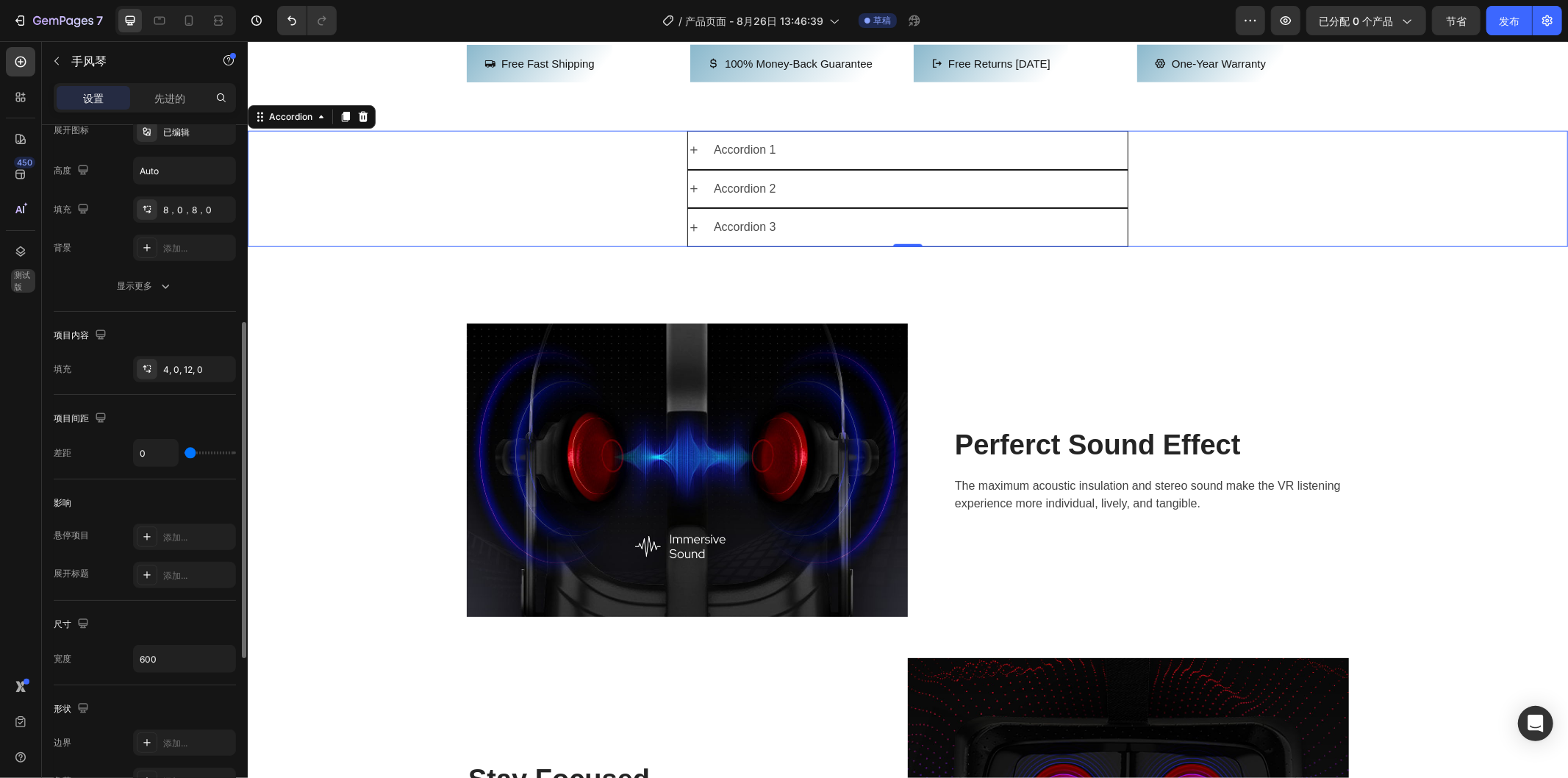
type input "4"
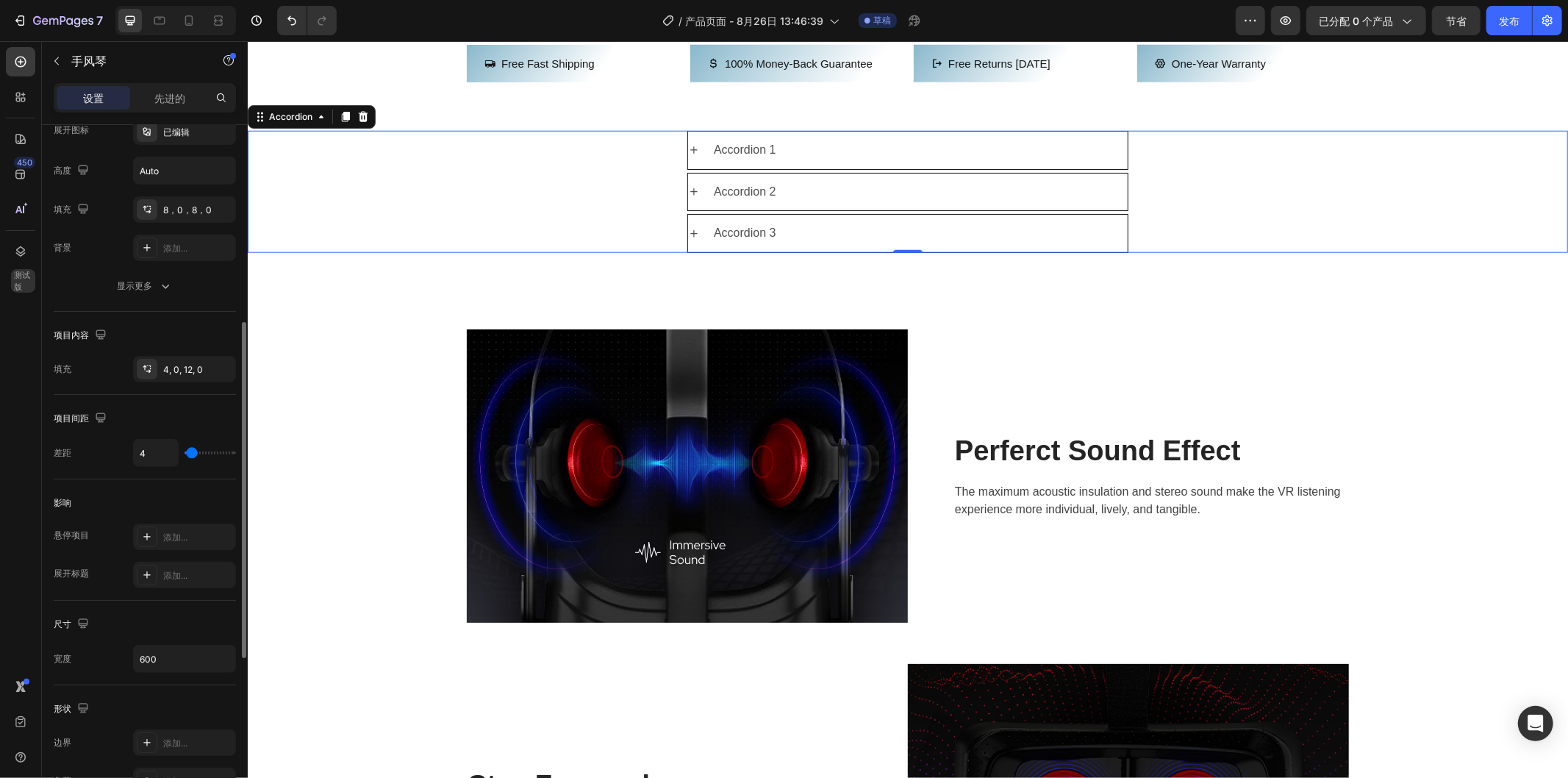
type input "6"
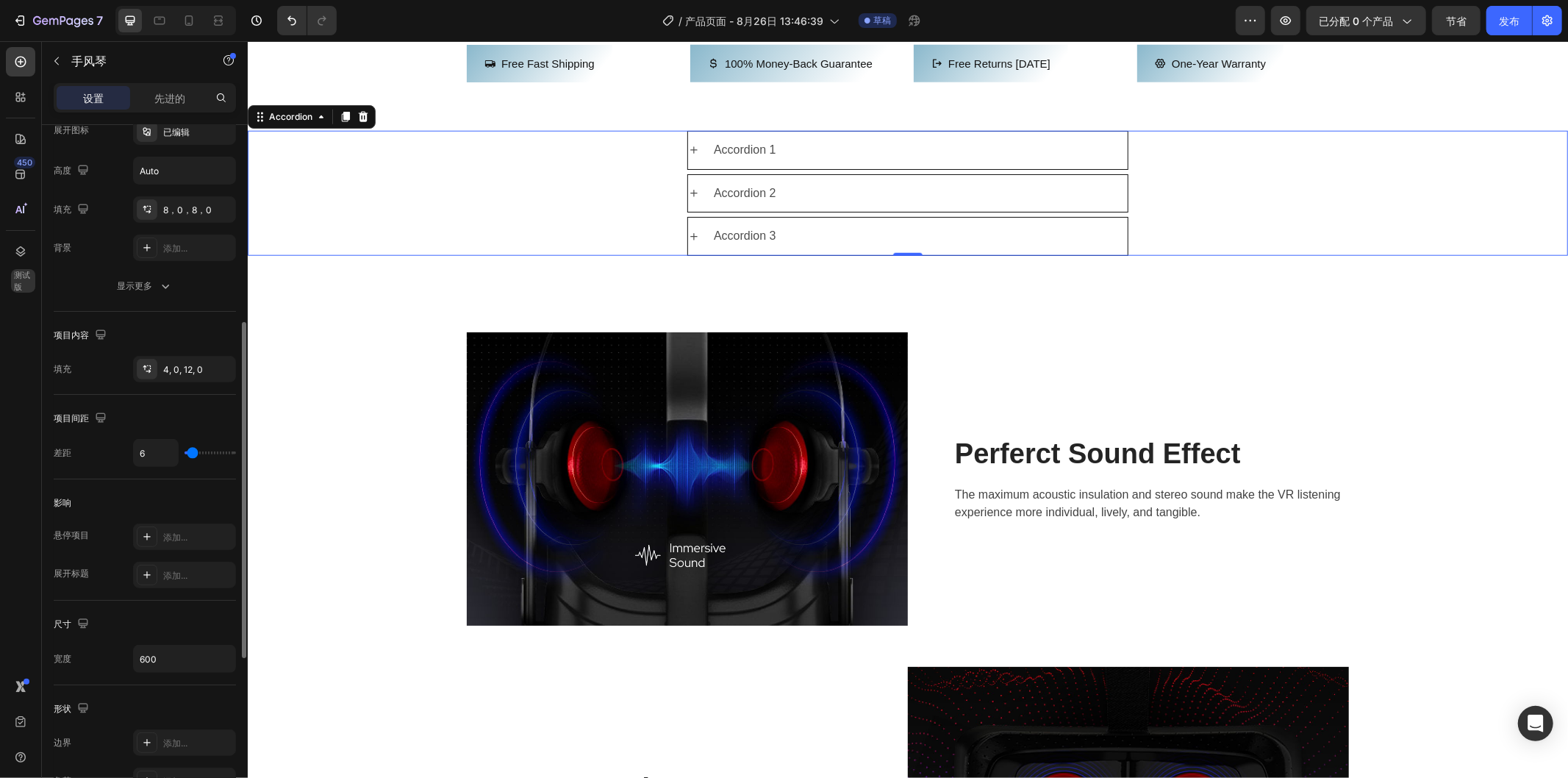
type input "4"
type input "2"
type input "0"
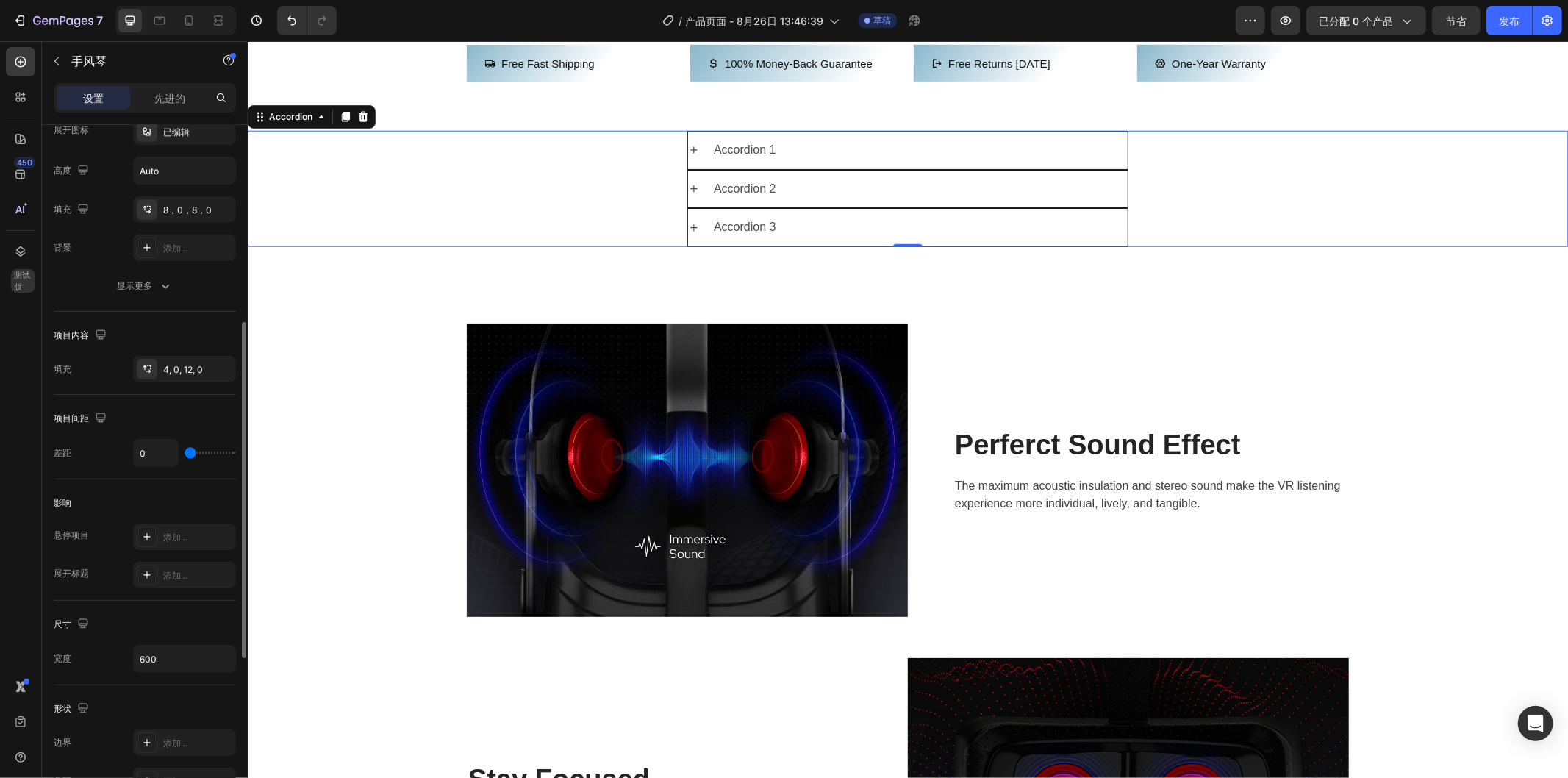
drag, startPoint x: 190, startPoint y: 455, endPoint x: 182, endPoint y: 458, distance: 8.5
type input "0"
click at [184, 455] on input "range" at bounding box center [210, 452] width 52 height 3
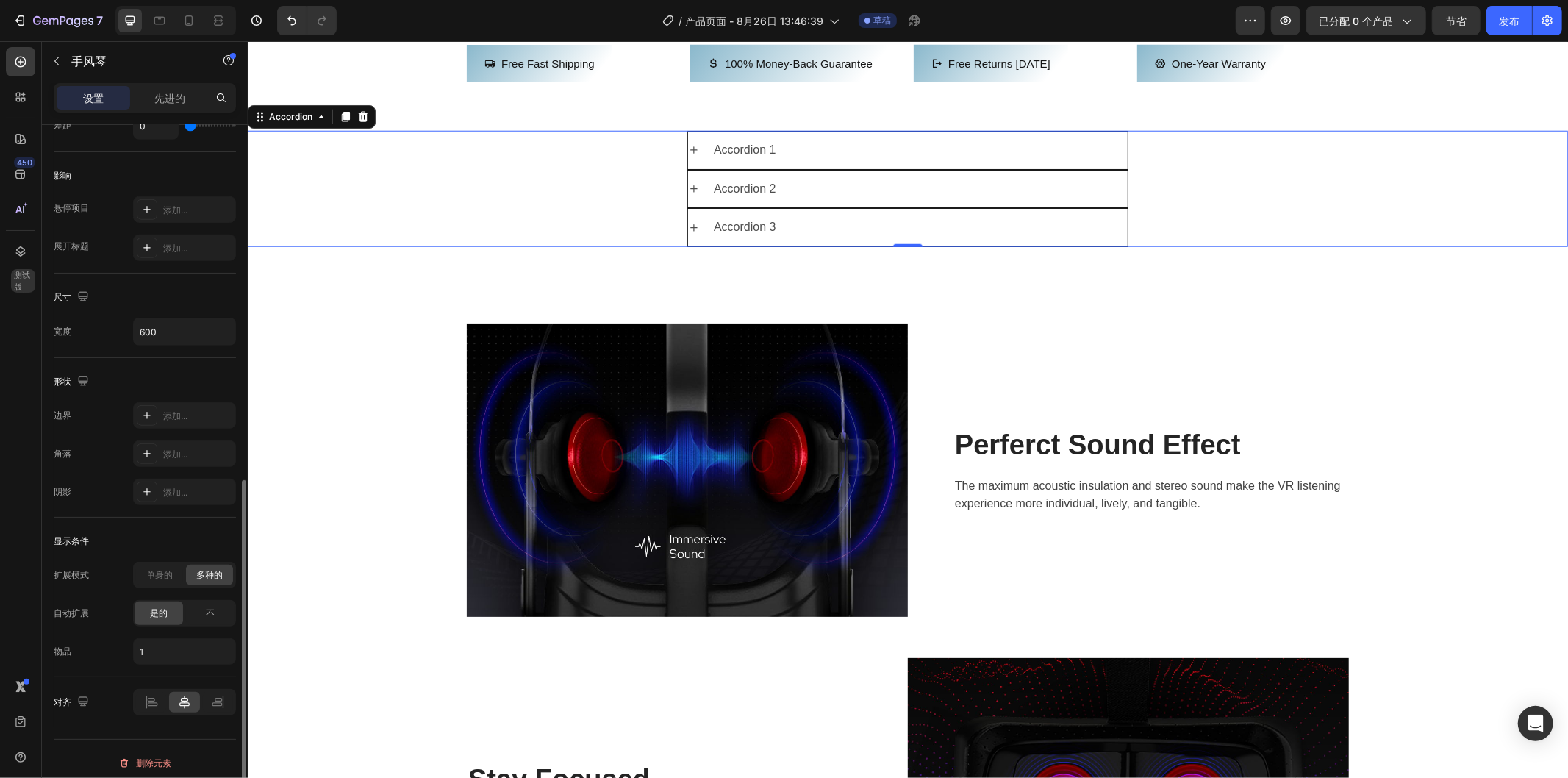
scroll to position [744, 0]
click at [216, 604] on div "不" at bounding box center [210, 605] width 48 height 23
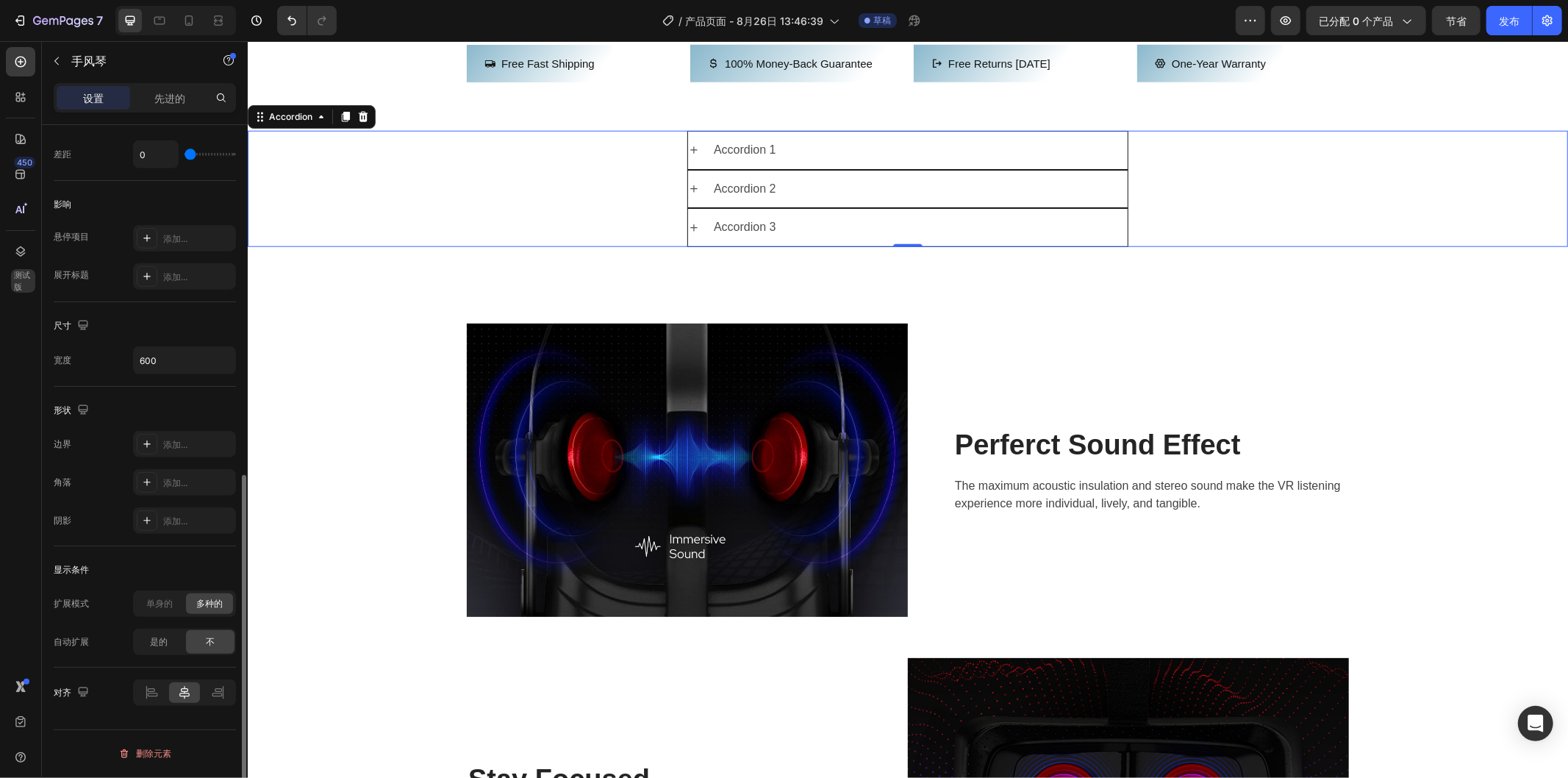
scroll to position [706, 0]
click at [169, 641] on div "是的" at bounding box center [158, 642] width 48 height 23
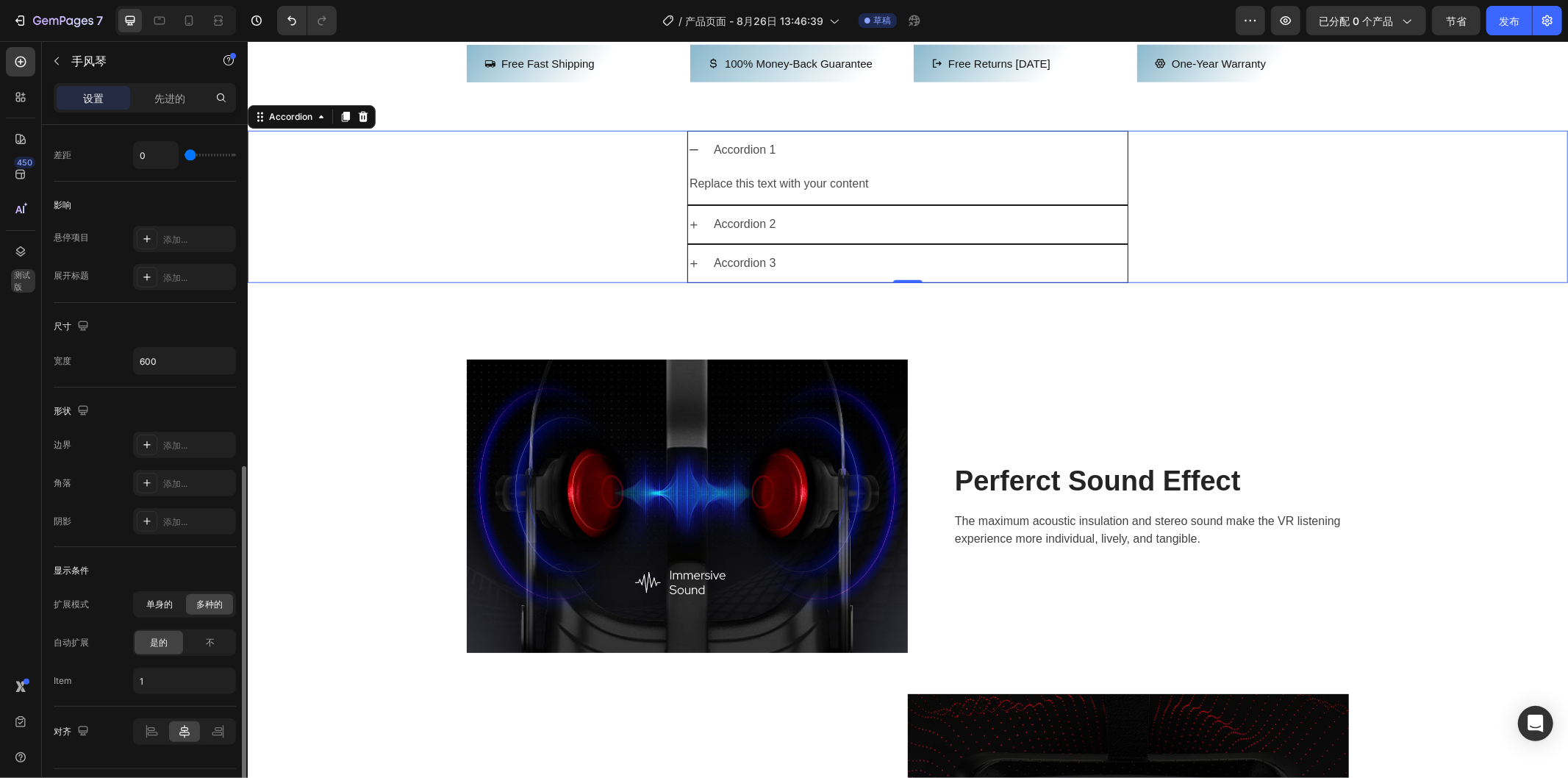
click at [163, 604] on font "单身的" at bounding box center [159, 604] width 27 height 11
click at [203, 637] on div "不" at bounding box center [210, 642] width 48 height 23
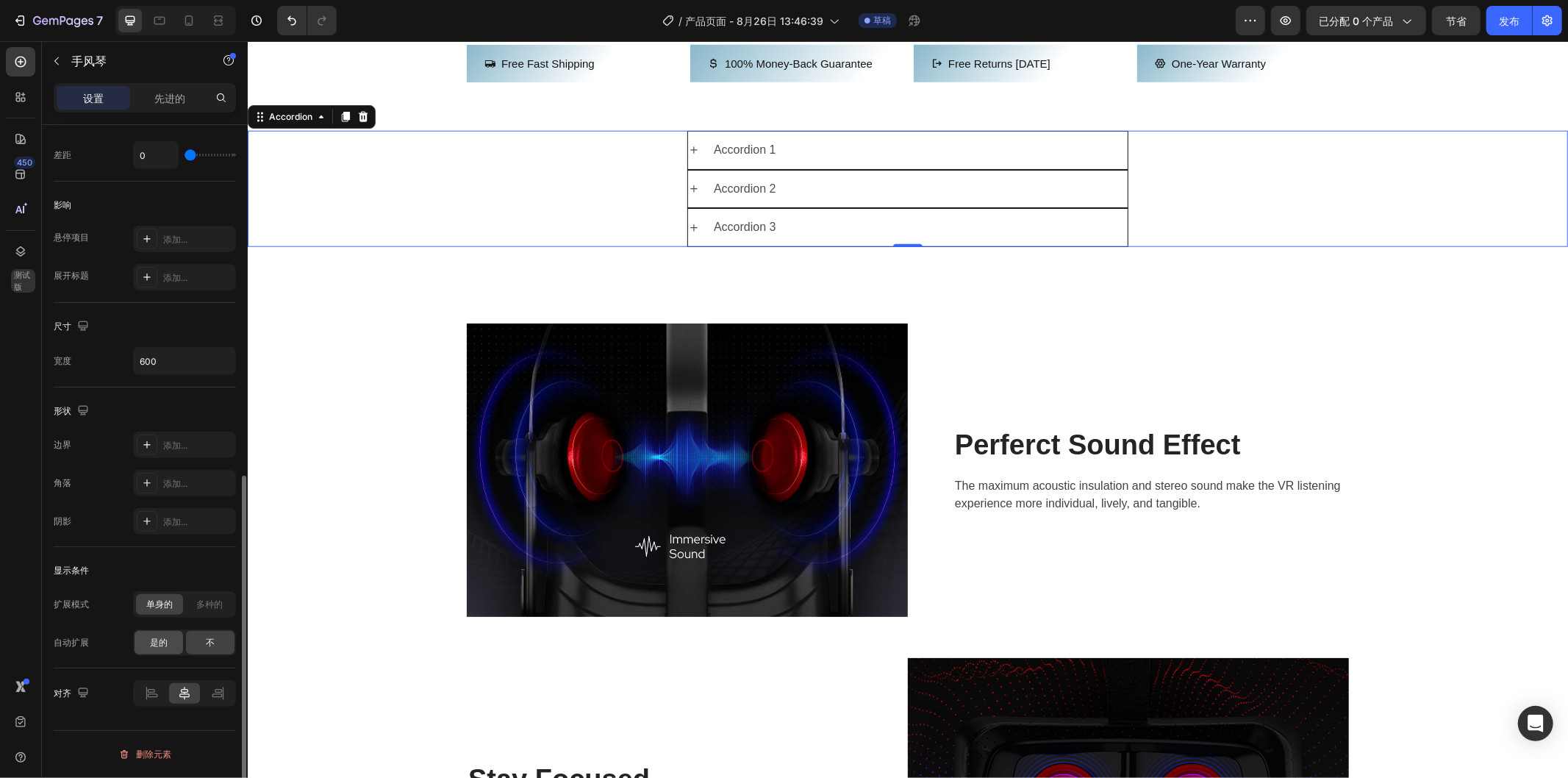
click at [162, 641] on font "是的" at bounding box center [158, 642] width 18 height 11
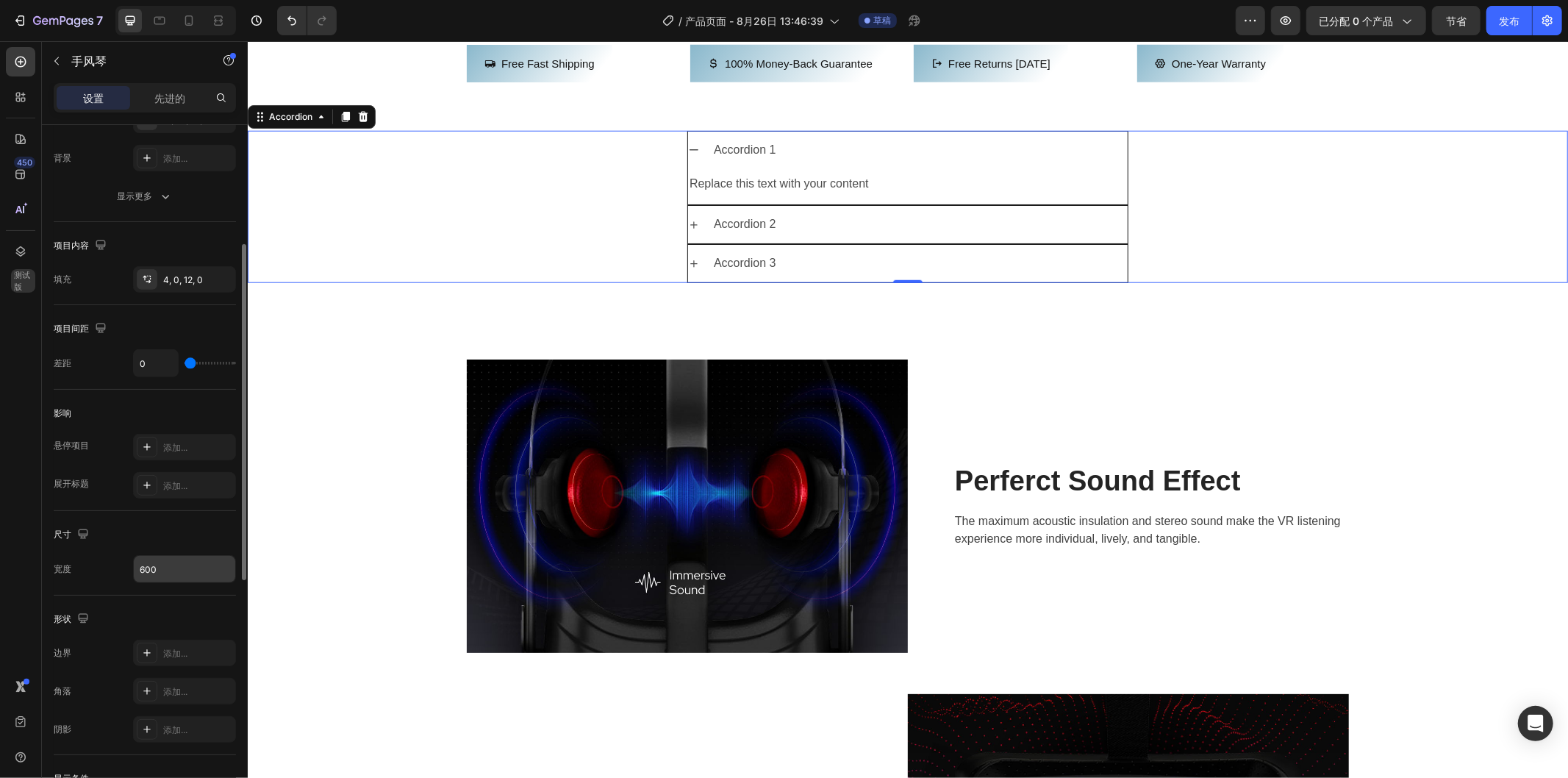
scroll to position [744, 0]
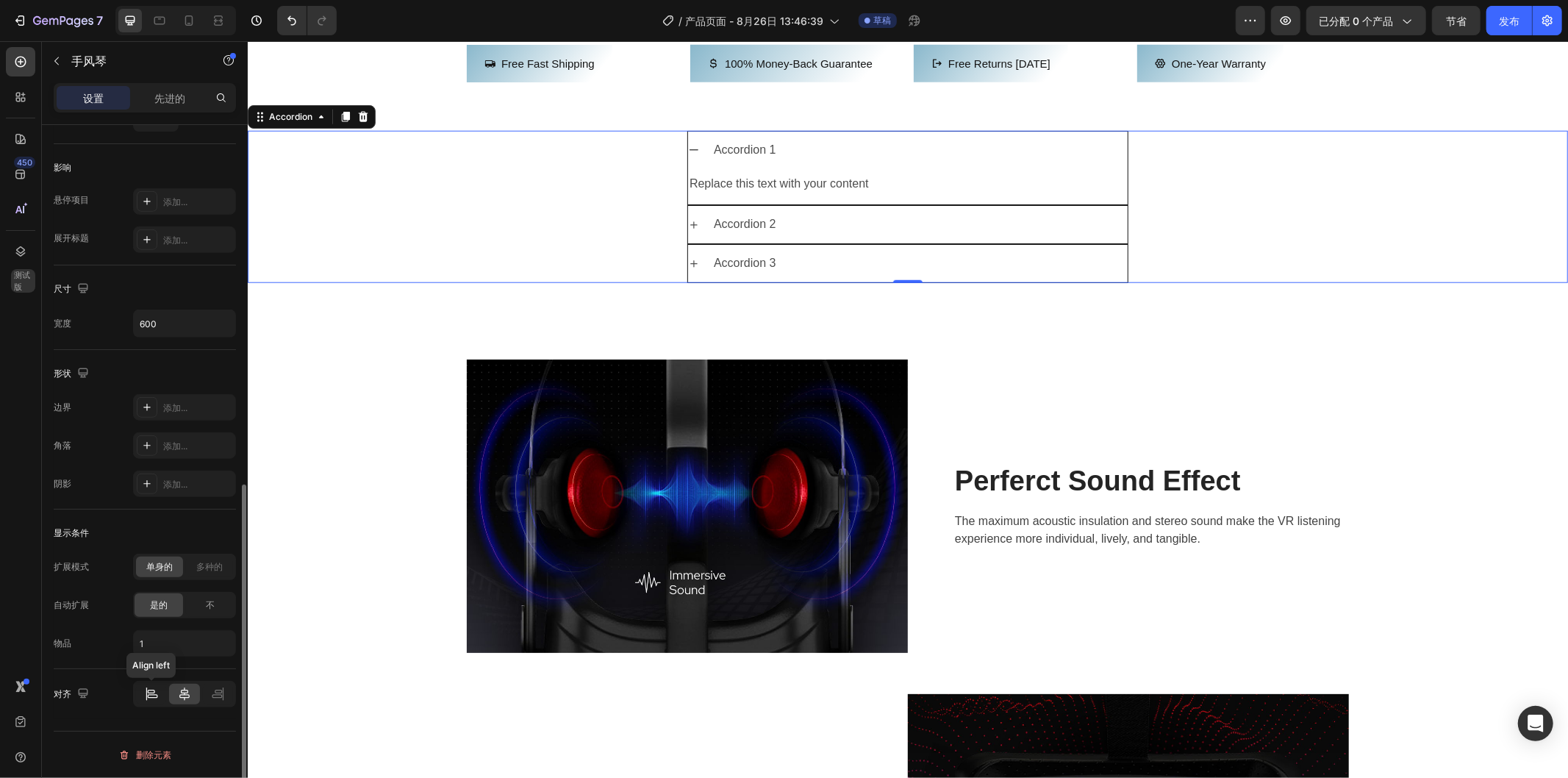
click at [142, 690] on div at bounding box center [151, 694] width 31 height 20
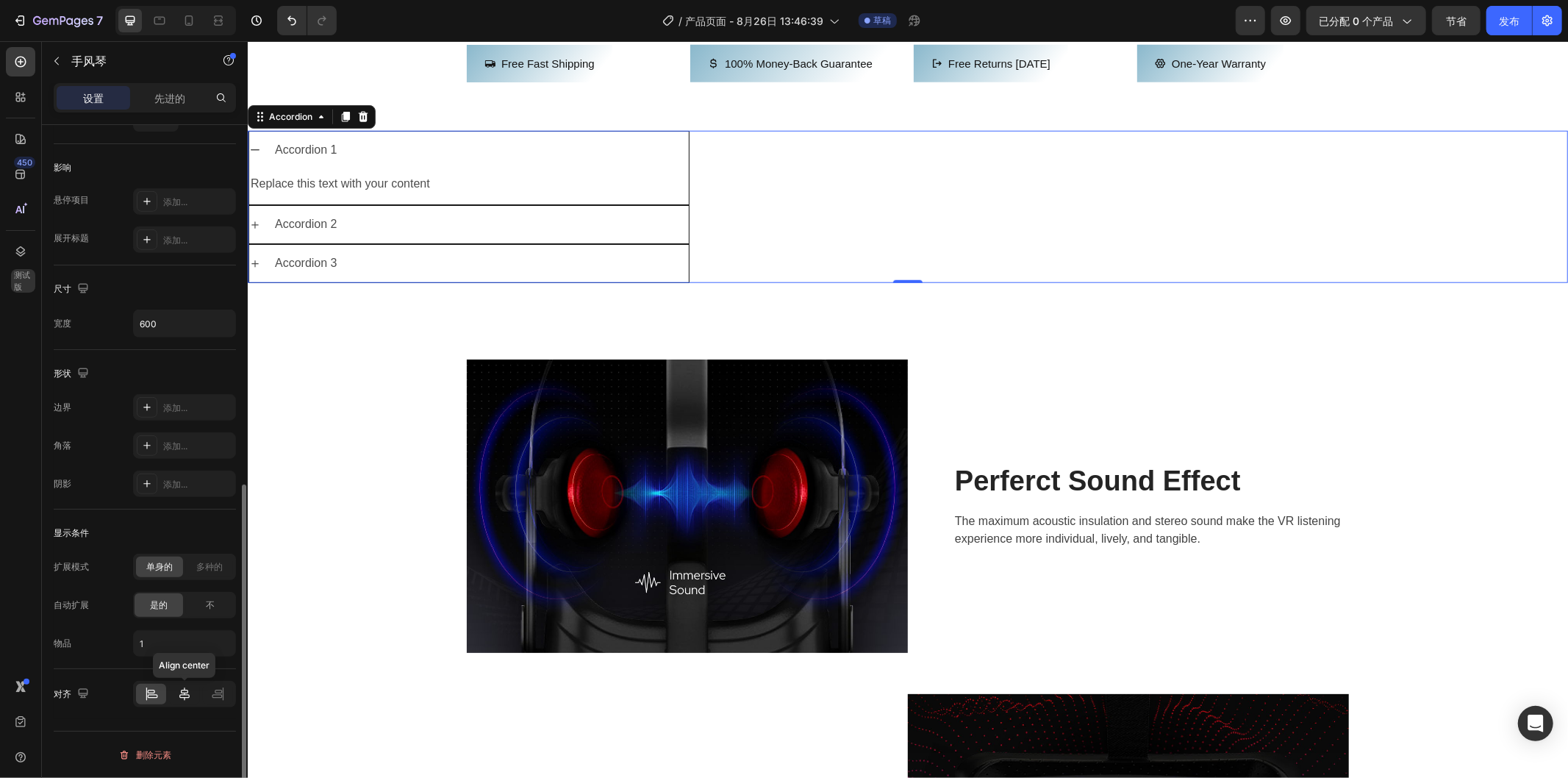
click at [181, 694] on icon at bounding box center [184, 694] width 15 height 15
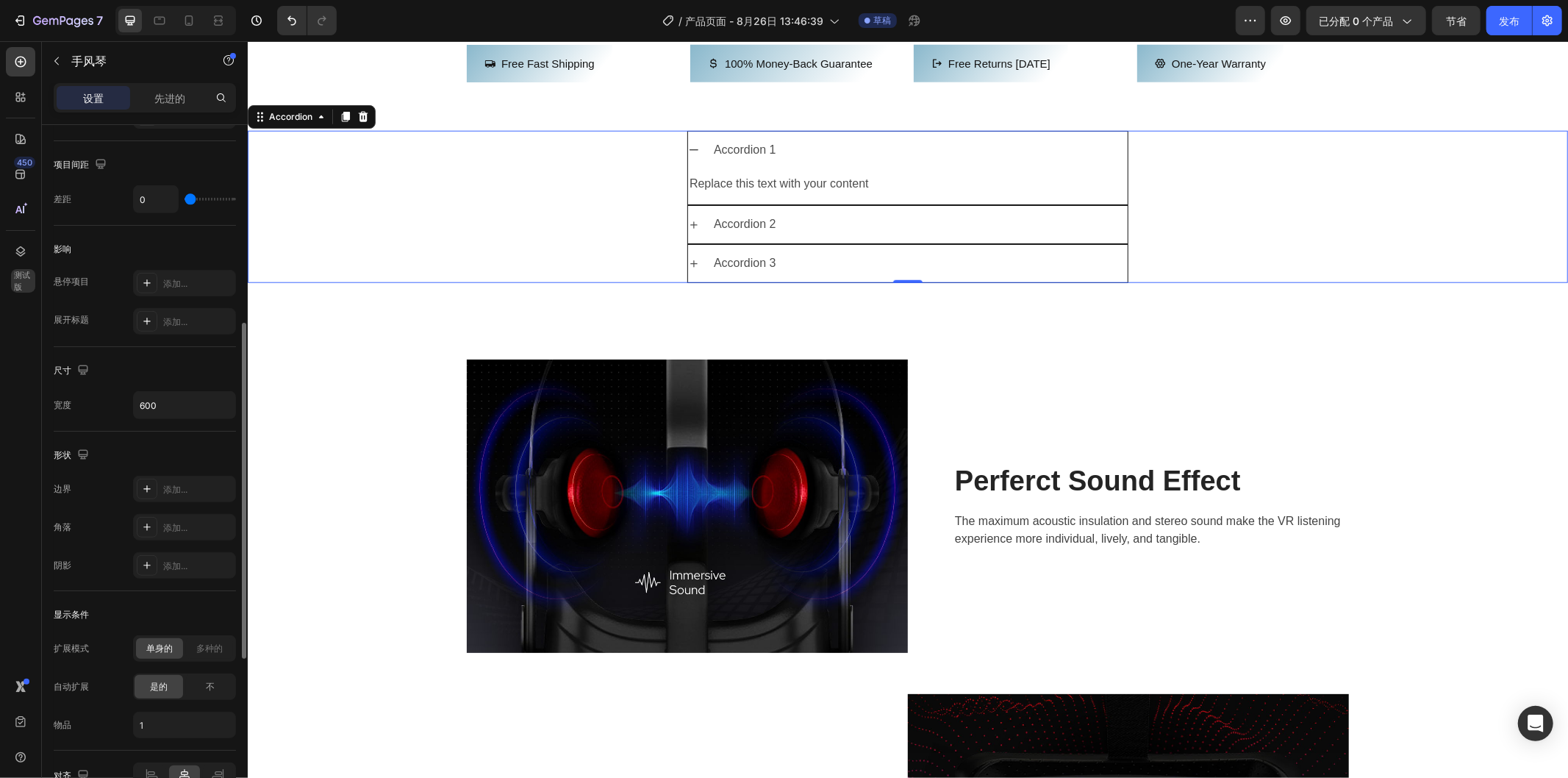
scroll to position [580, 0]
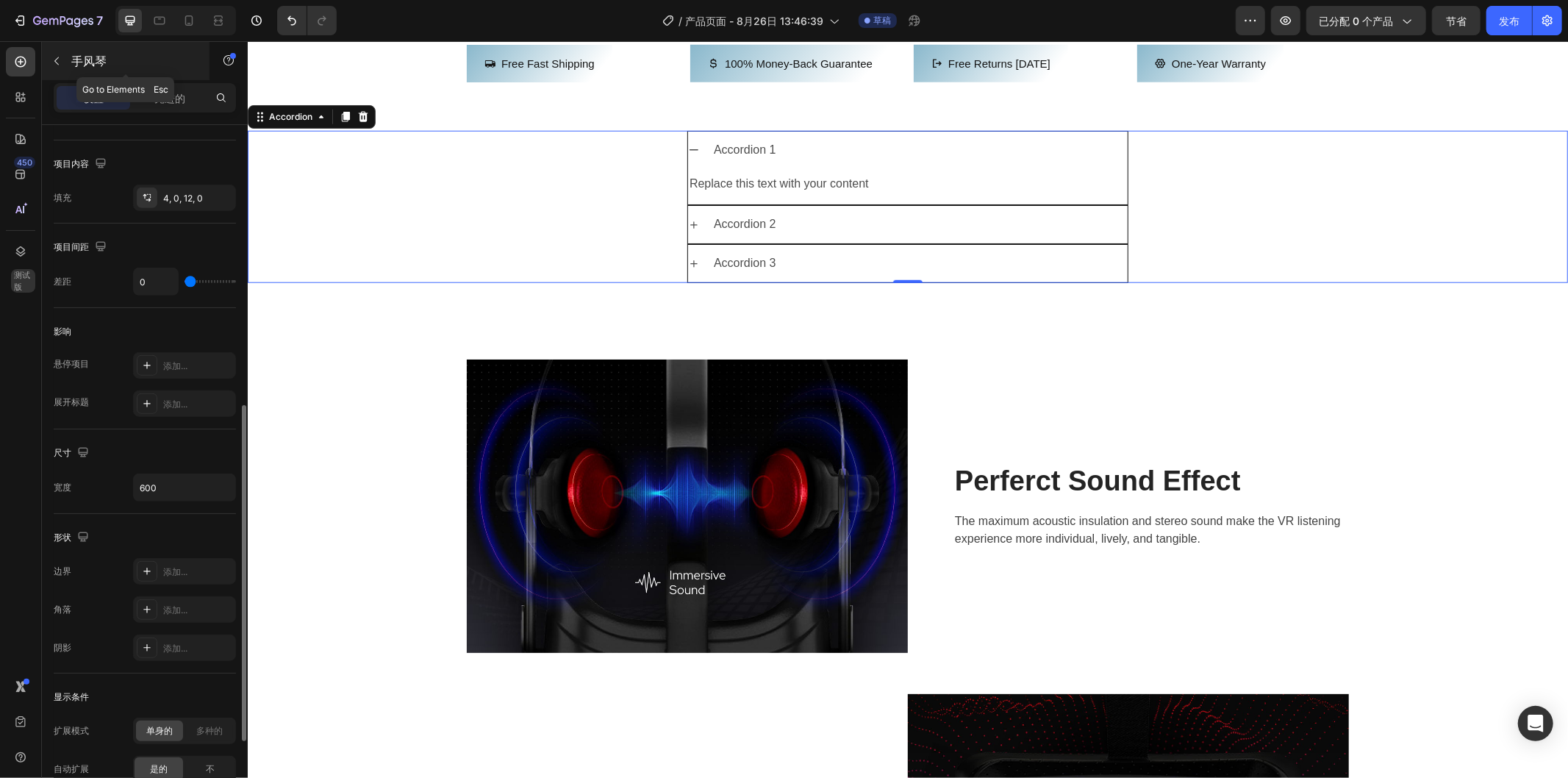
click at [57, 59] on icon "button" at bounding box center [56, 61] width 12 height 12
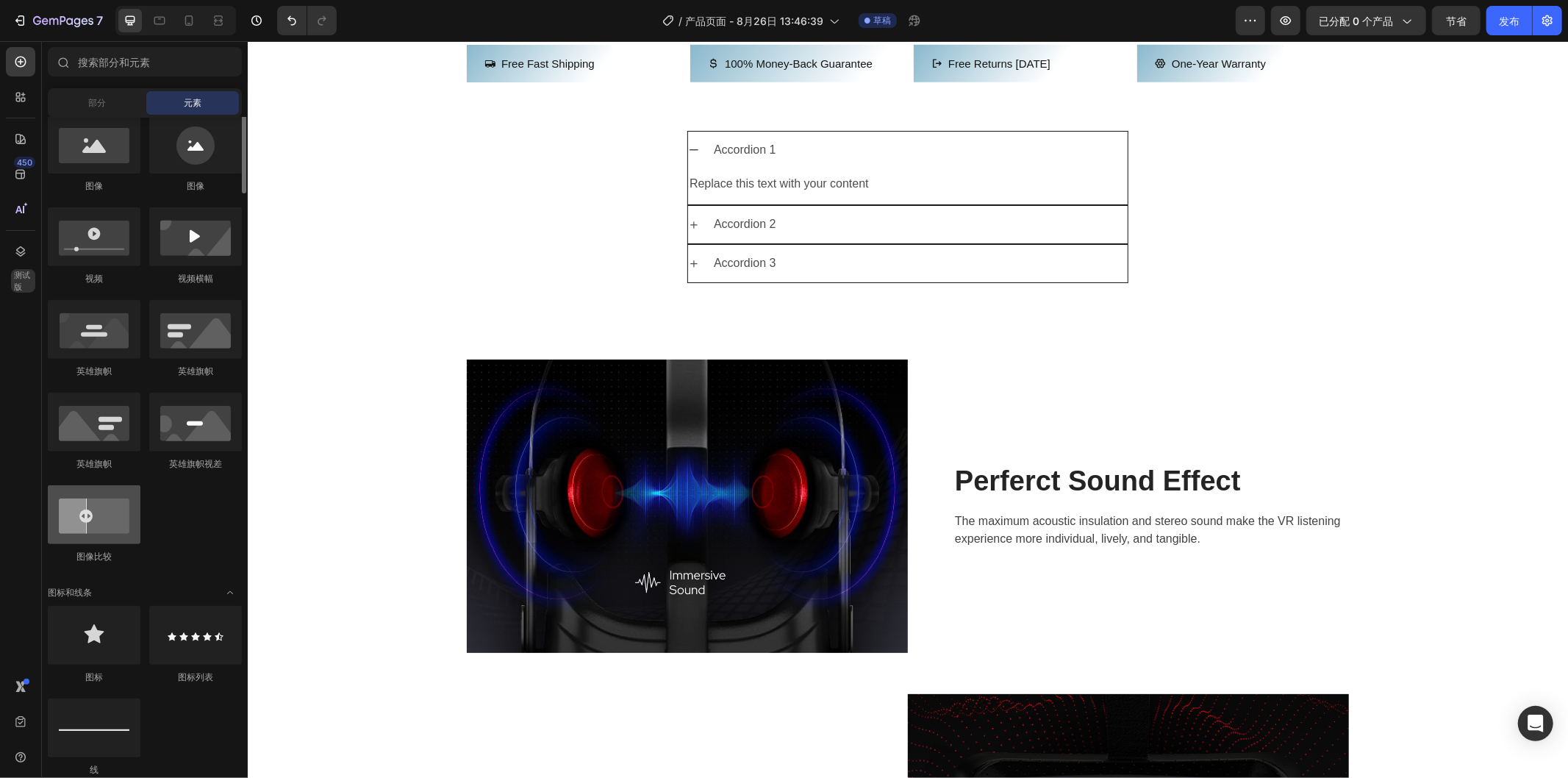
scroll to position [408, 0]
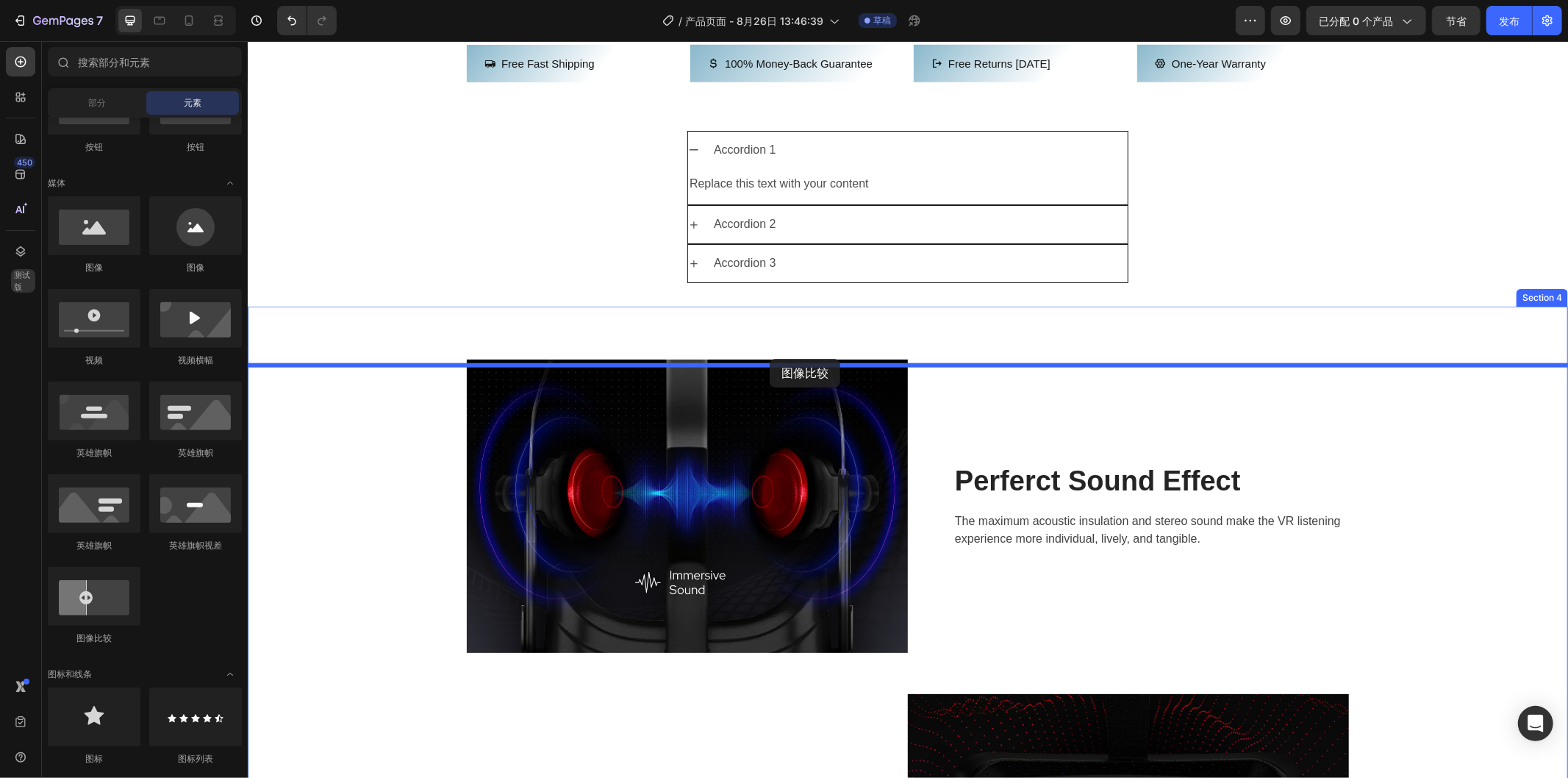
drag, startPoint x: 391, startPoint y: 623, endPoint x: 769, endPoint y: 358, distance: 461.6
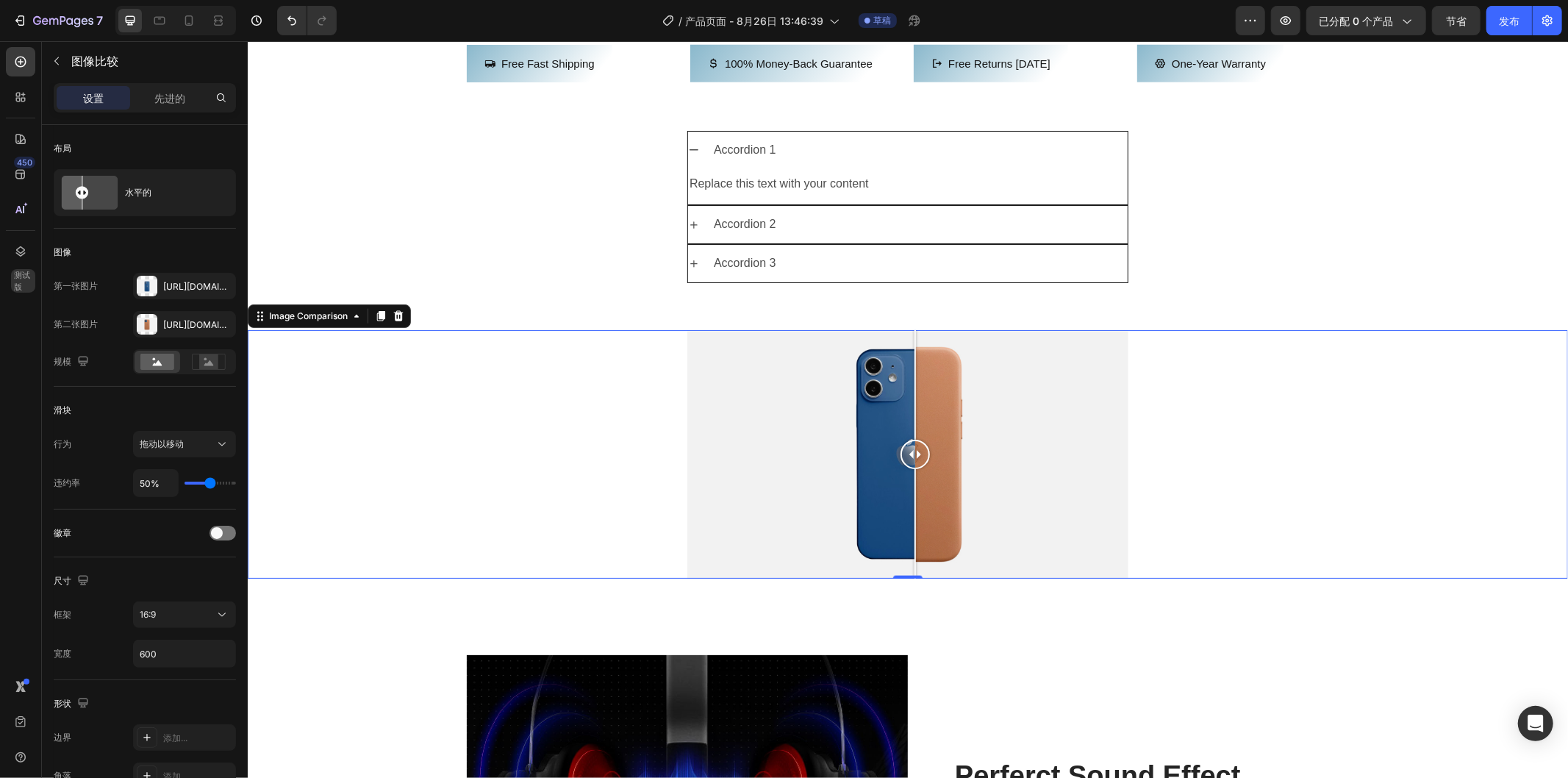
drag, startPoint x: 904, startPoint y: 511, endPoint x: 908, endPoint y: 520, distance: 9.8
click at [908, 469] on div at bounding box center [915, 454] width 30 height 30
click at [549, 479] on div at bounding box center [908, 454] width 1321 height 248
click at [400, 320] on icon at bounding box center [398, 315] width 9 height 10
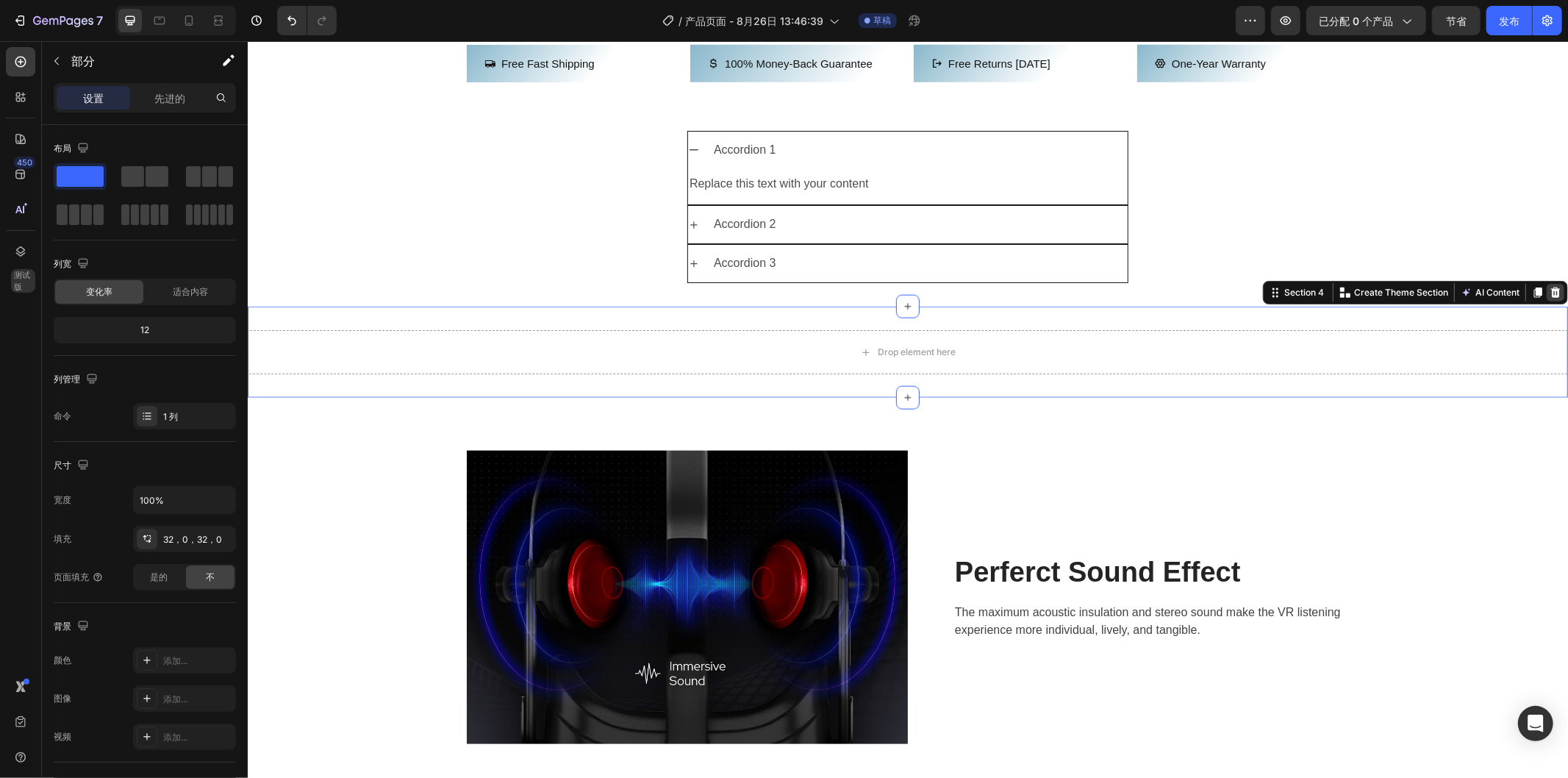
click at [1550, 297] on icon at bounding box center [1555, 292] width 9 height 10
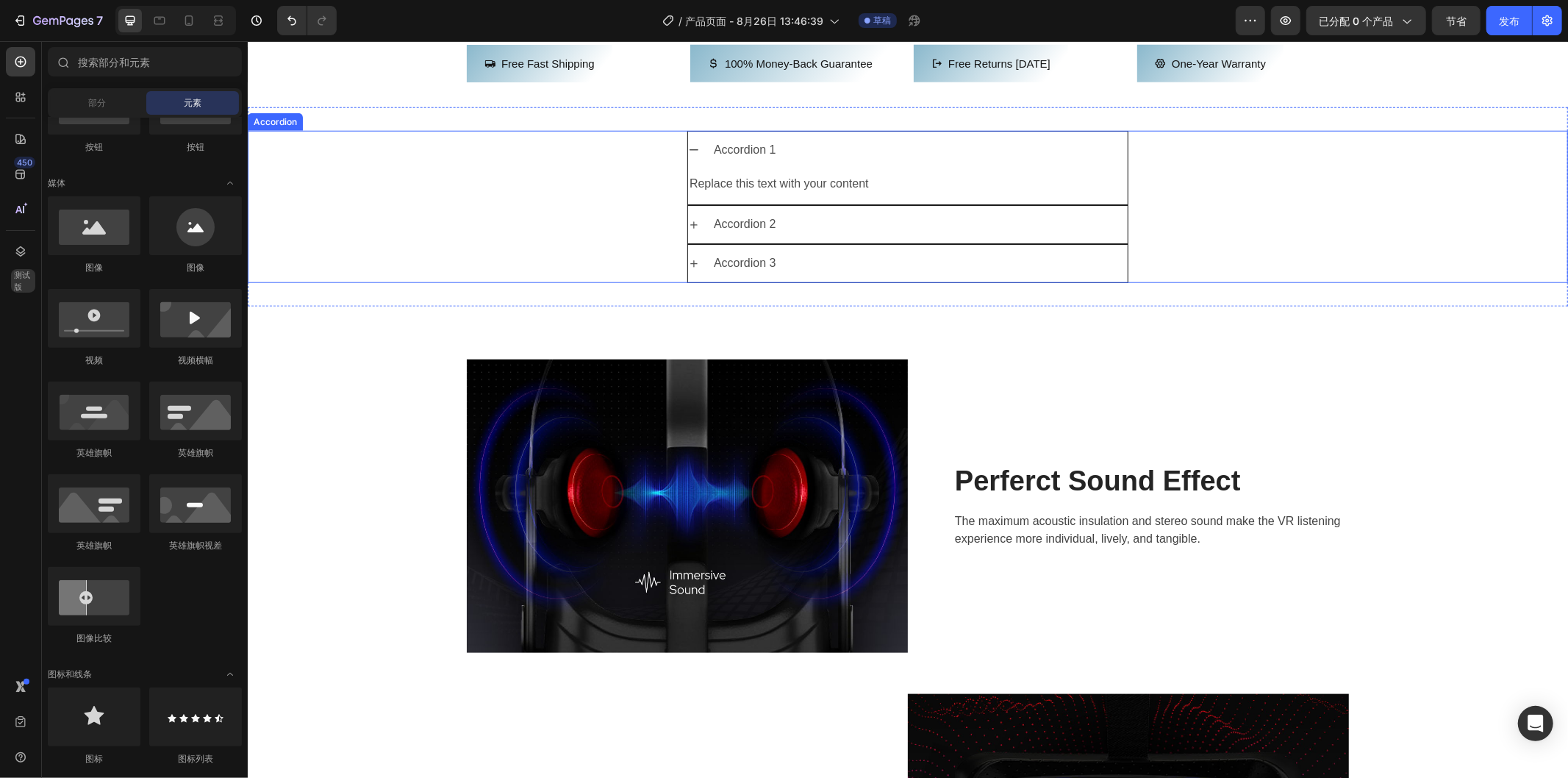
click at [1252, 244] on div "Accordion 2" at bounding box center [908, 224] width 1319 height 39
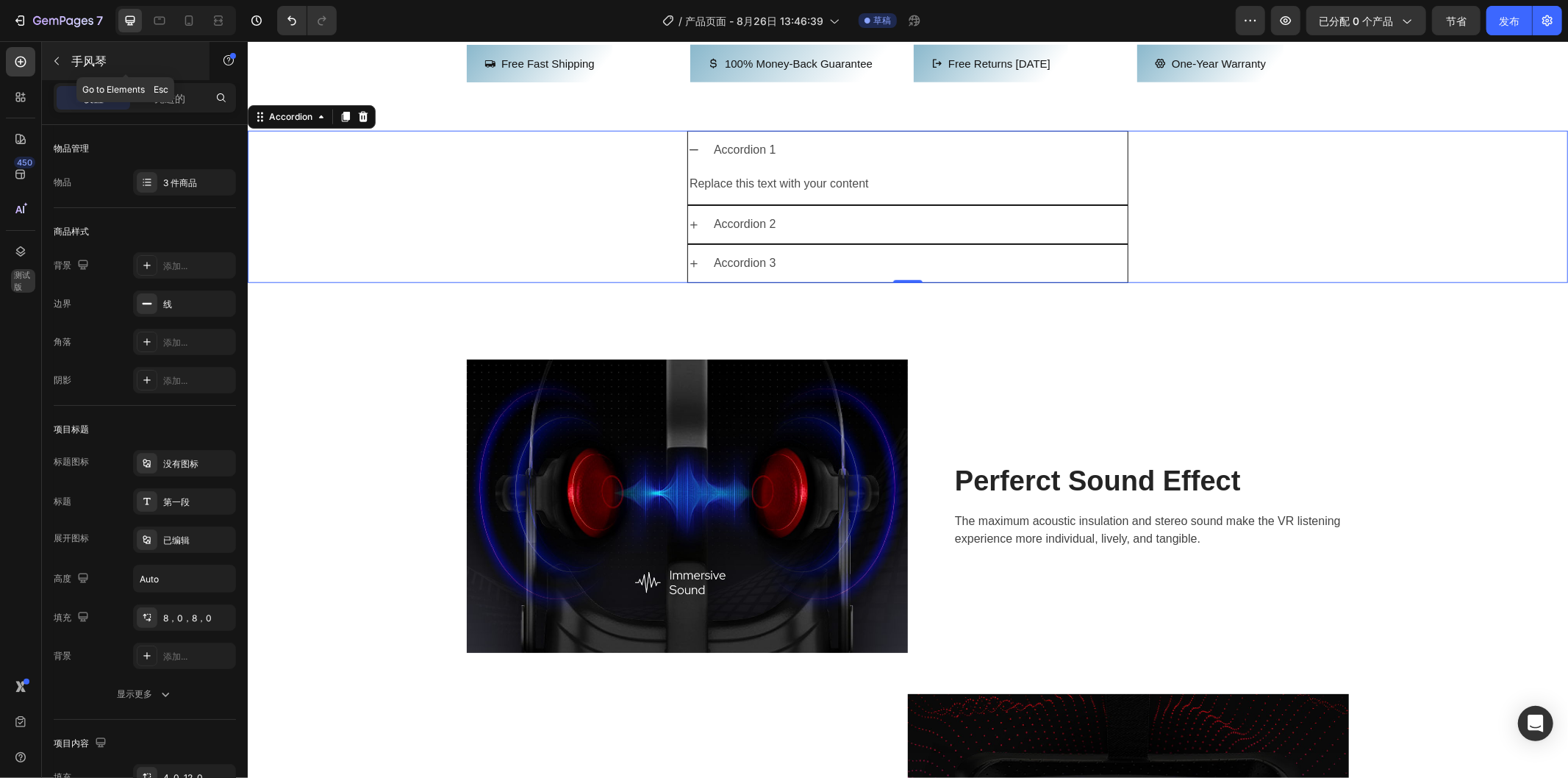
click at [51, 60] on icon "button" at bounding box center [56, 61] width 12 height 12
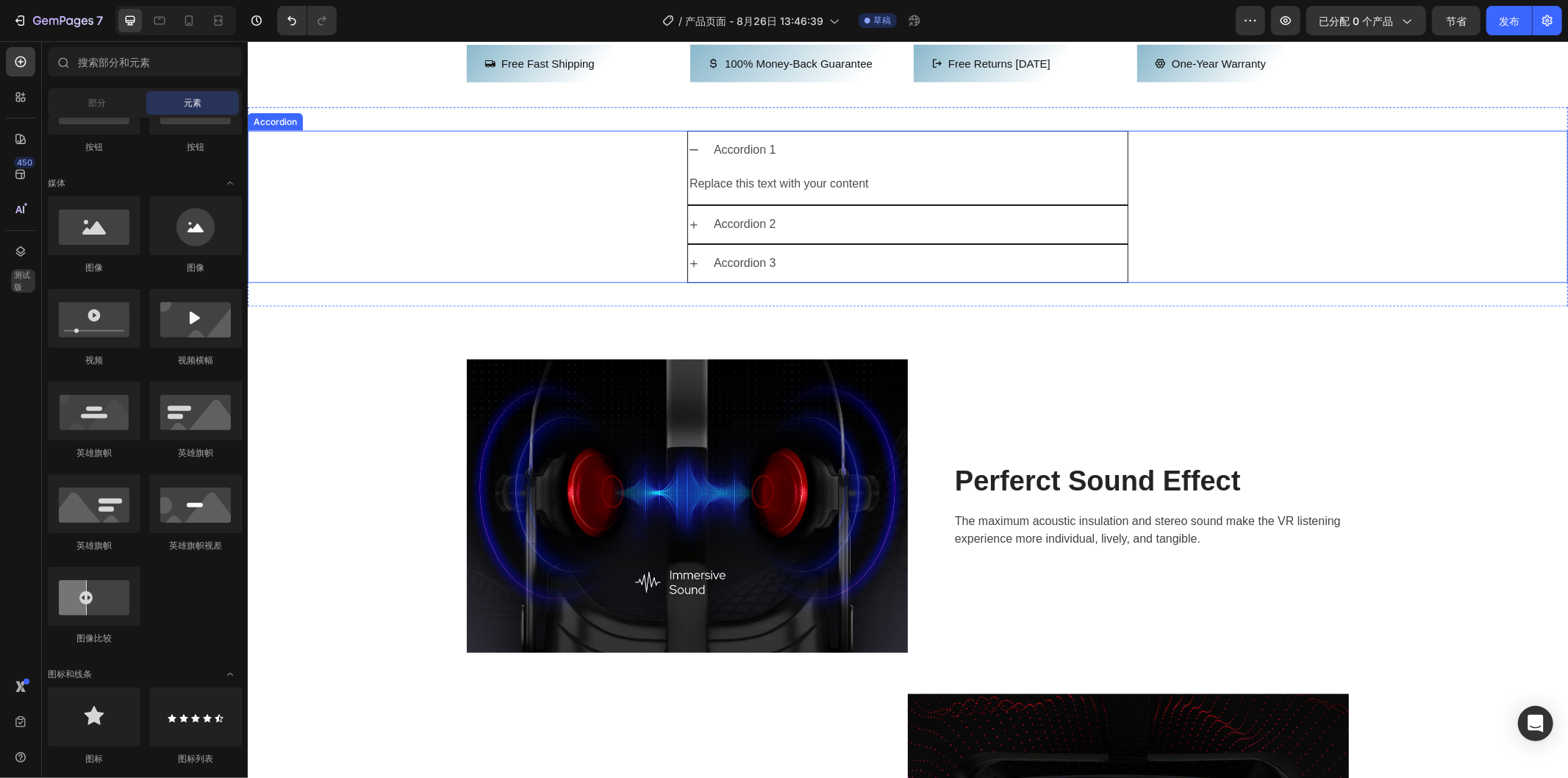
click at [688, 155] on icon at bounding box center [693, 149] width 12 height 12
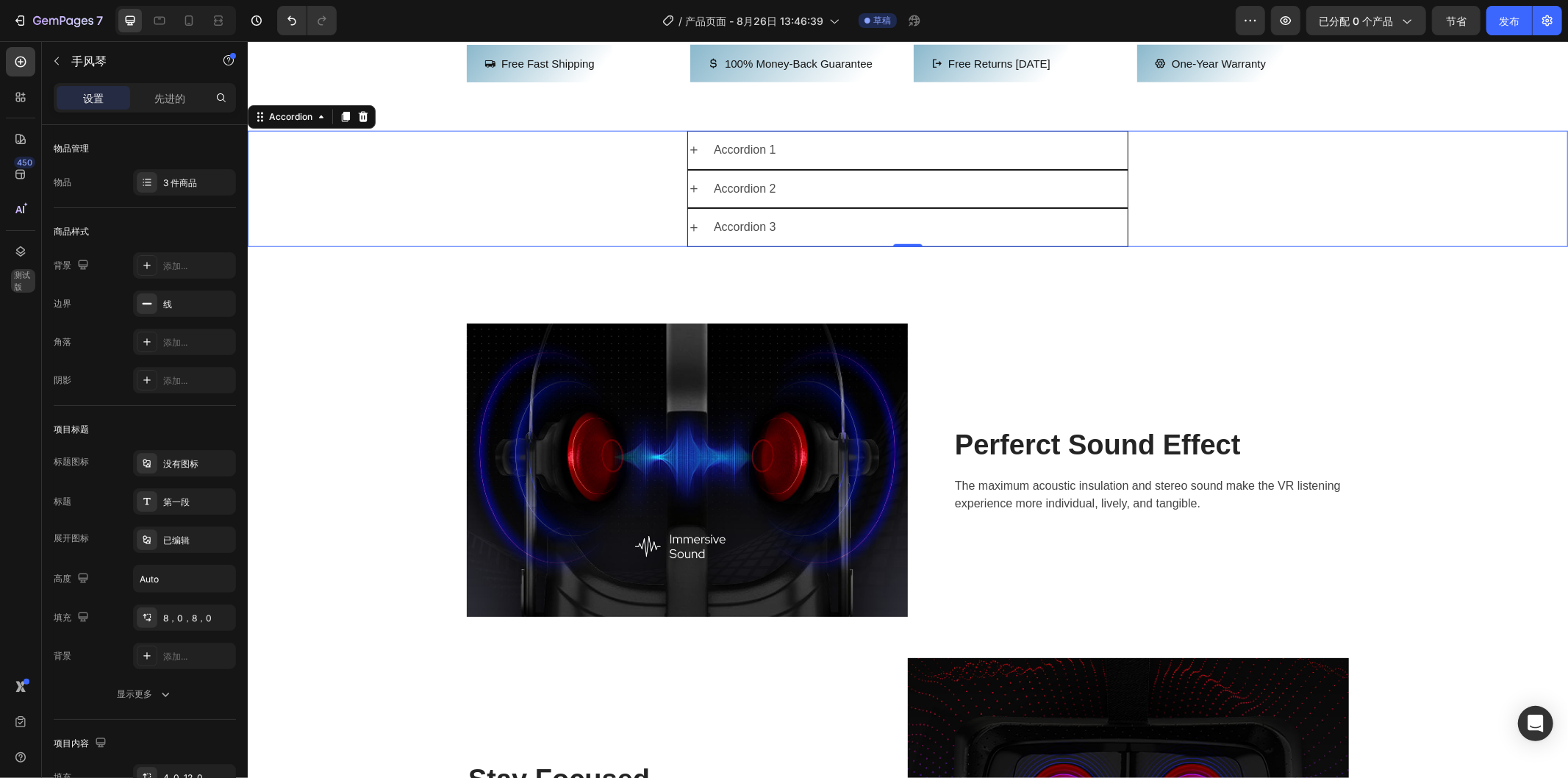
click at [836, 162] on div "Accordion 1" at bounding box center [919, 150] width 416 height 26
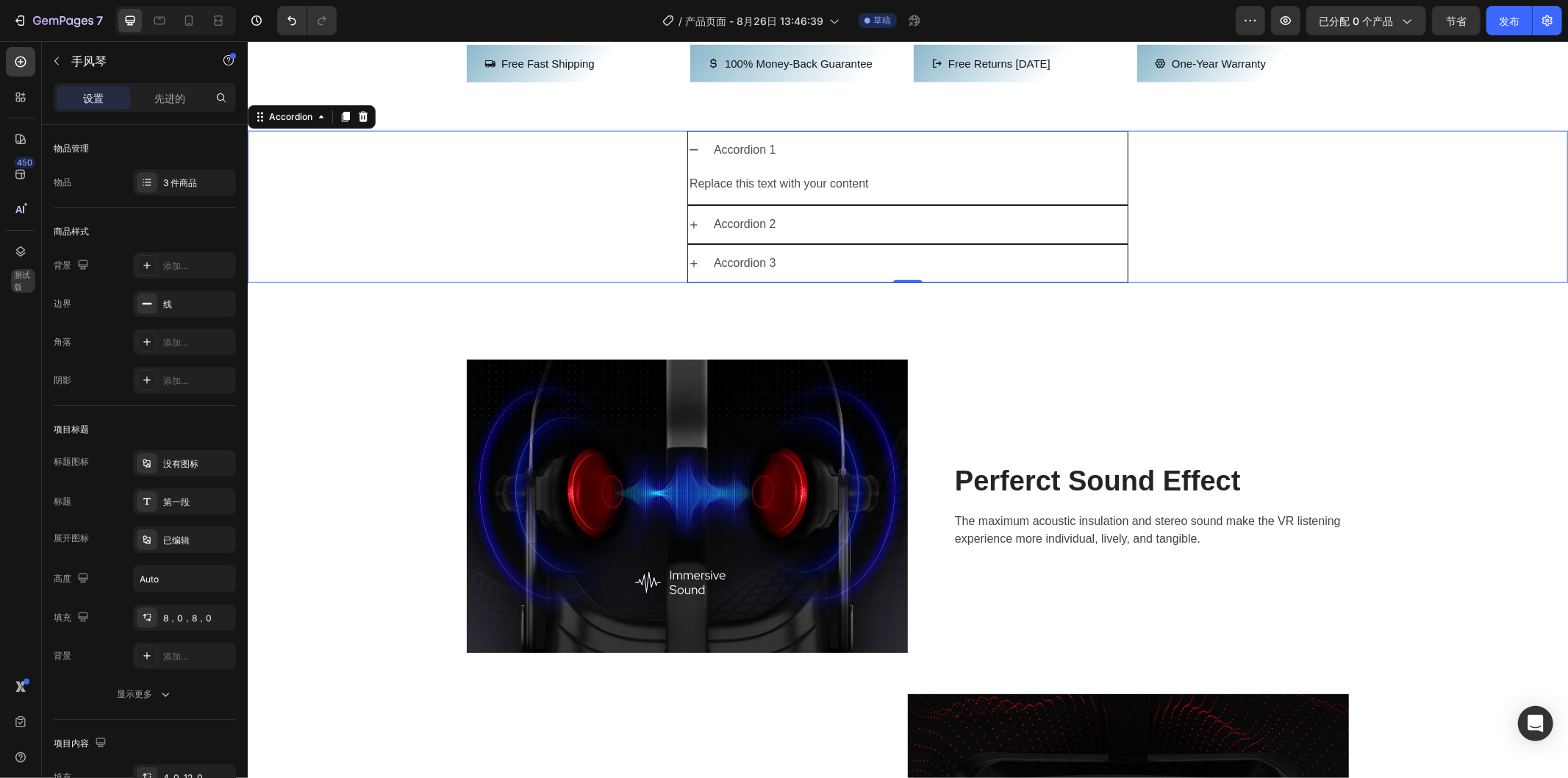
click at [836, 162] on div "Accordion 1" at bounding box center [919, 150] width 416 height 26
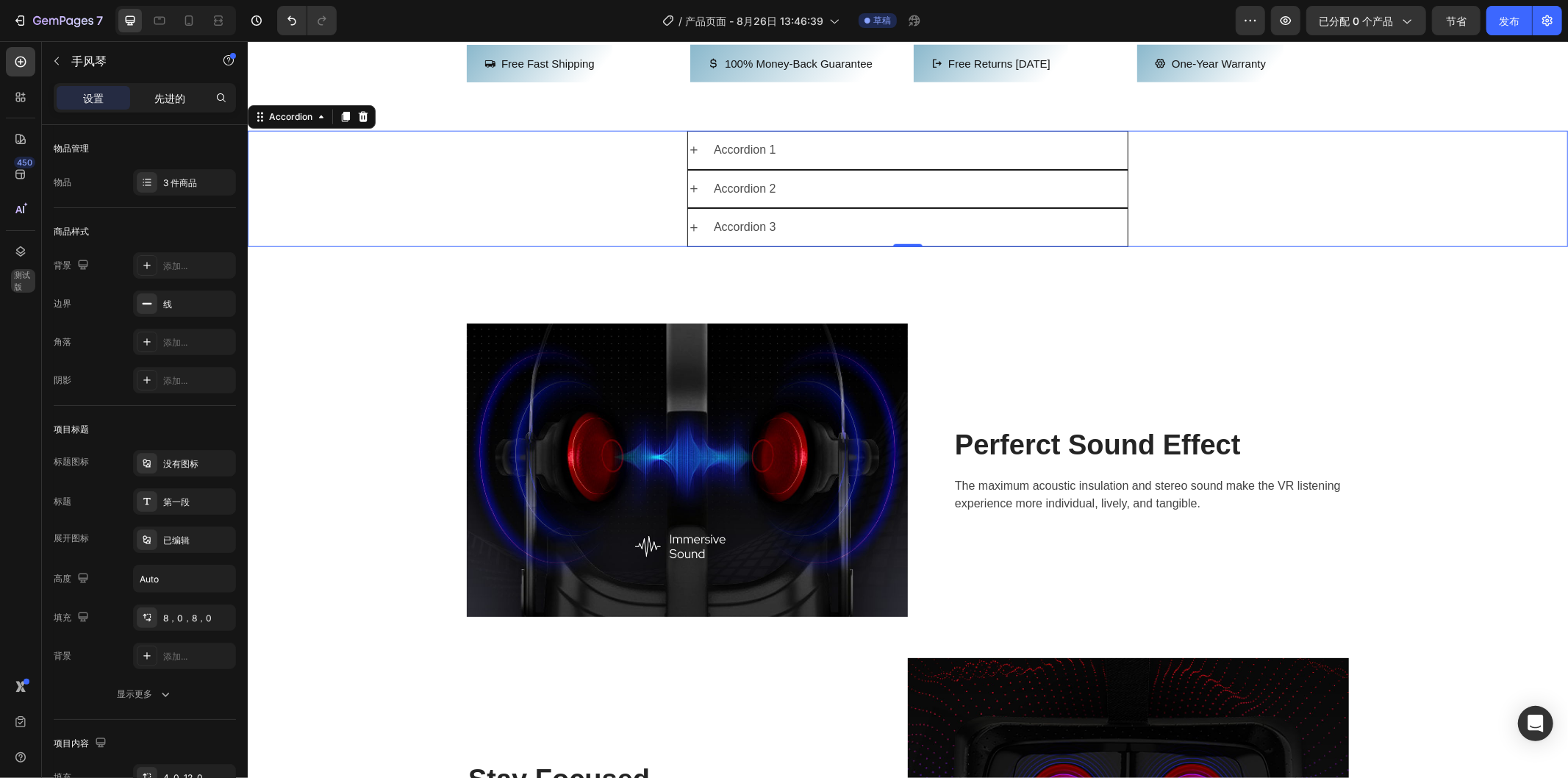
click at [180, 94] on font "先进的" at bounding box center [169, 97] width 31 height 12
type input "100%"
type input "100"
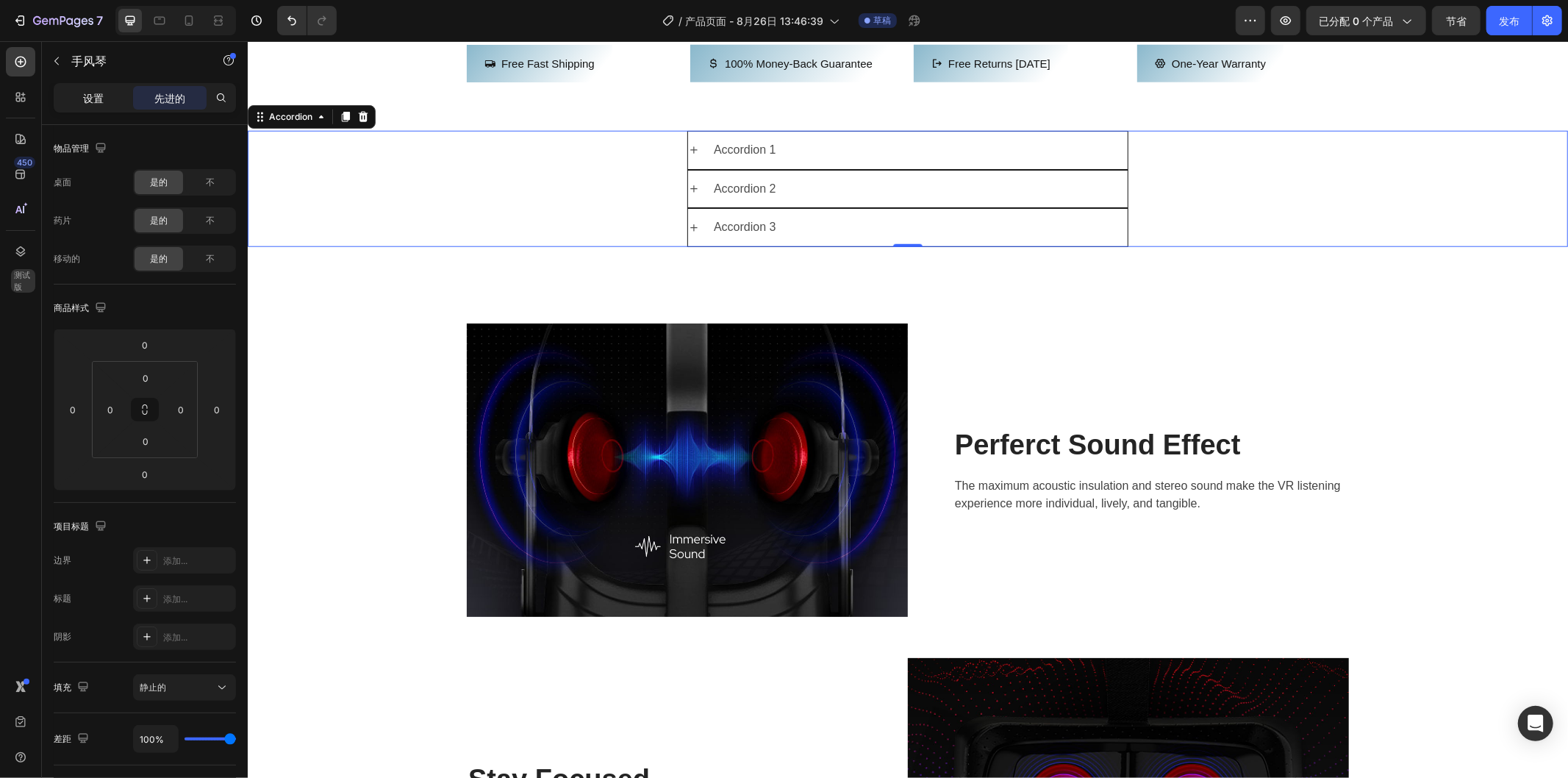
click at [66, 89] on div "设置" at bounding box center [93, 97] width 73 height 23
type input "0"
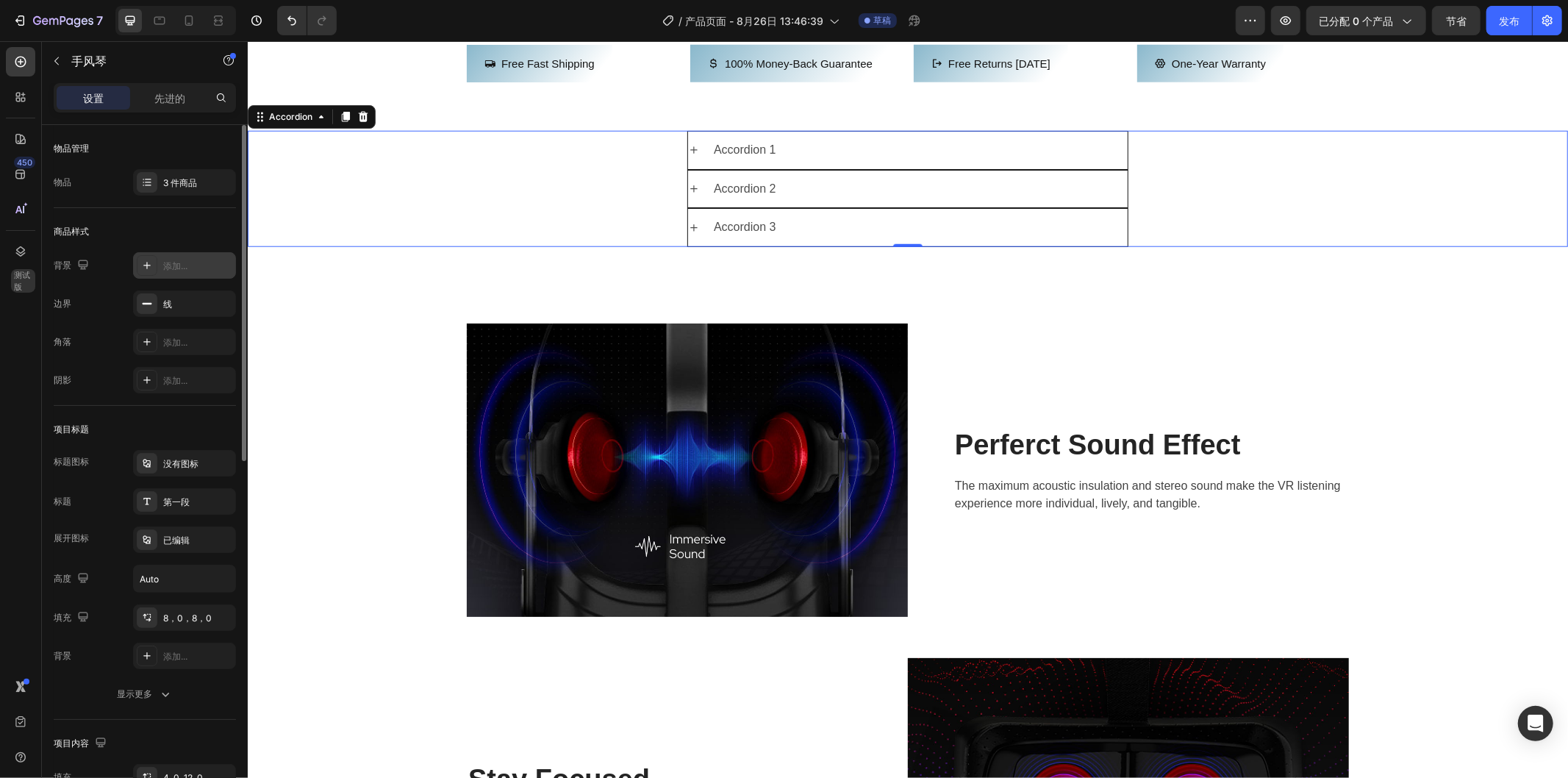
click at [152, 262] on icon at bounding box center [146, 265] width 12 height 12
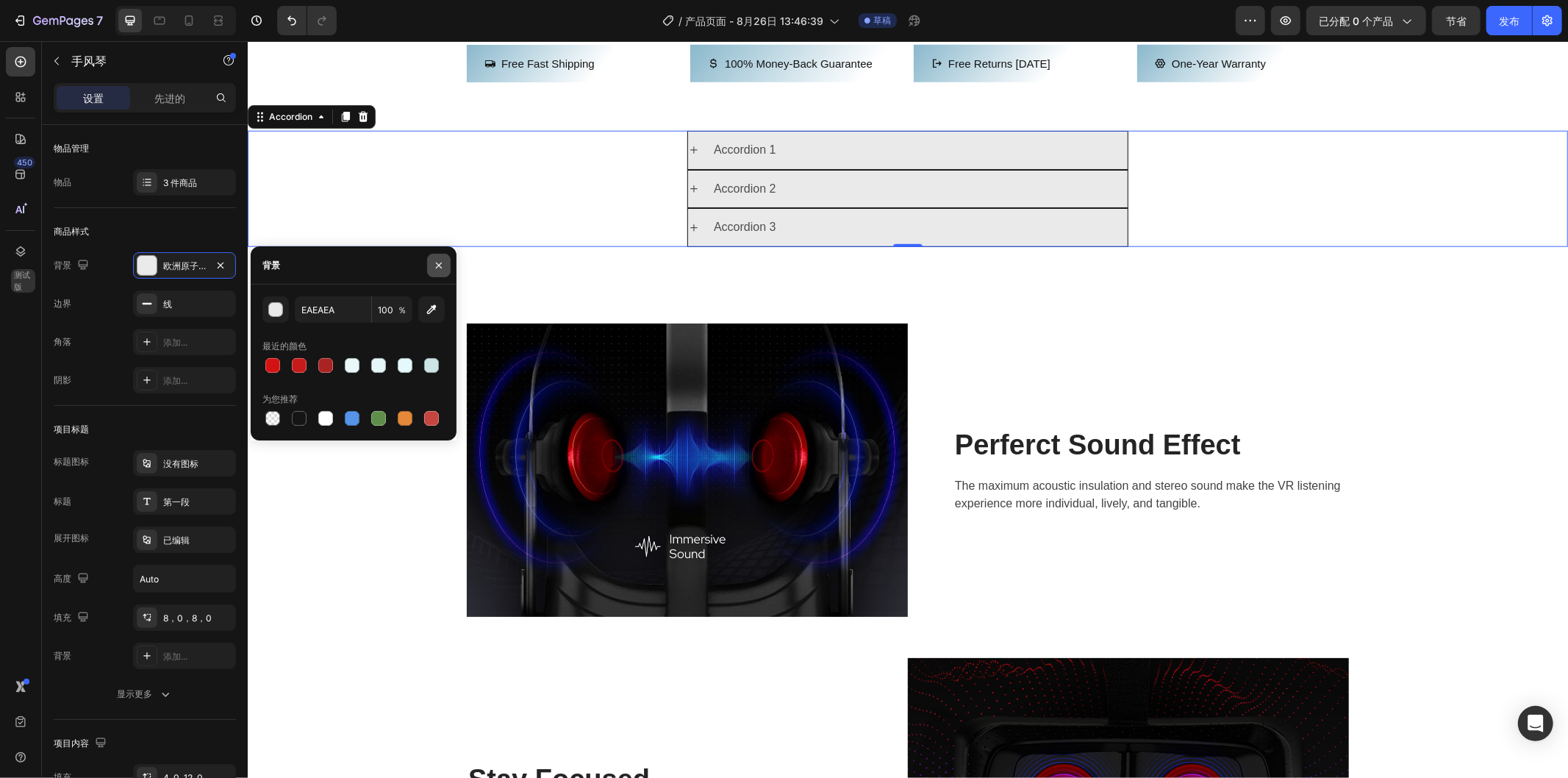
click at [444, 263] on icon "button" at bounding box center [439, 265] width 12 height 12
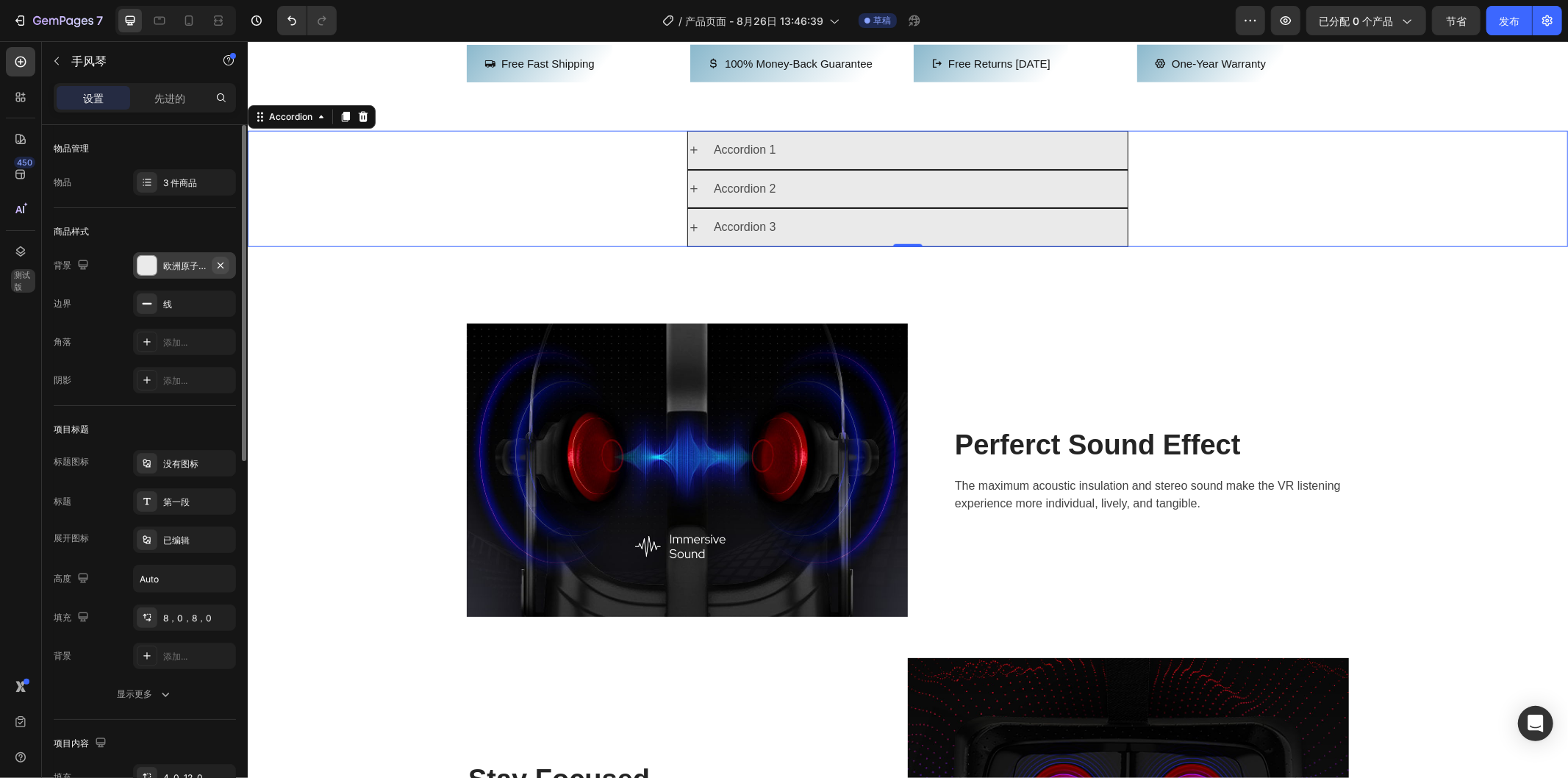
click at [221, 259] on icon "button" at bounding box center [220, 265] width 12 height 12
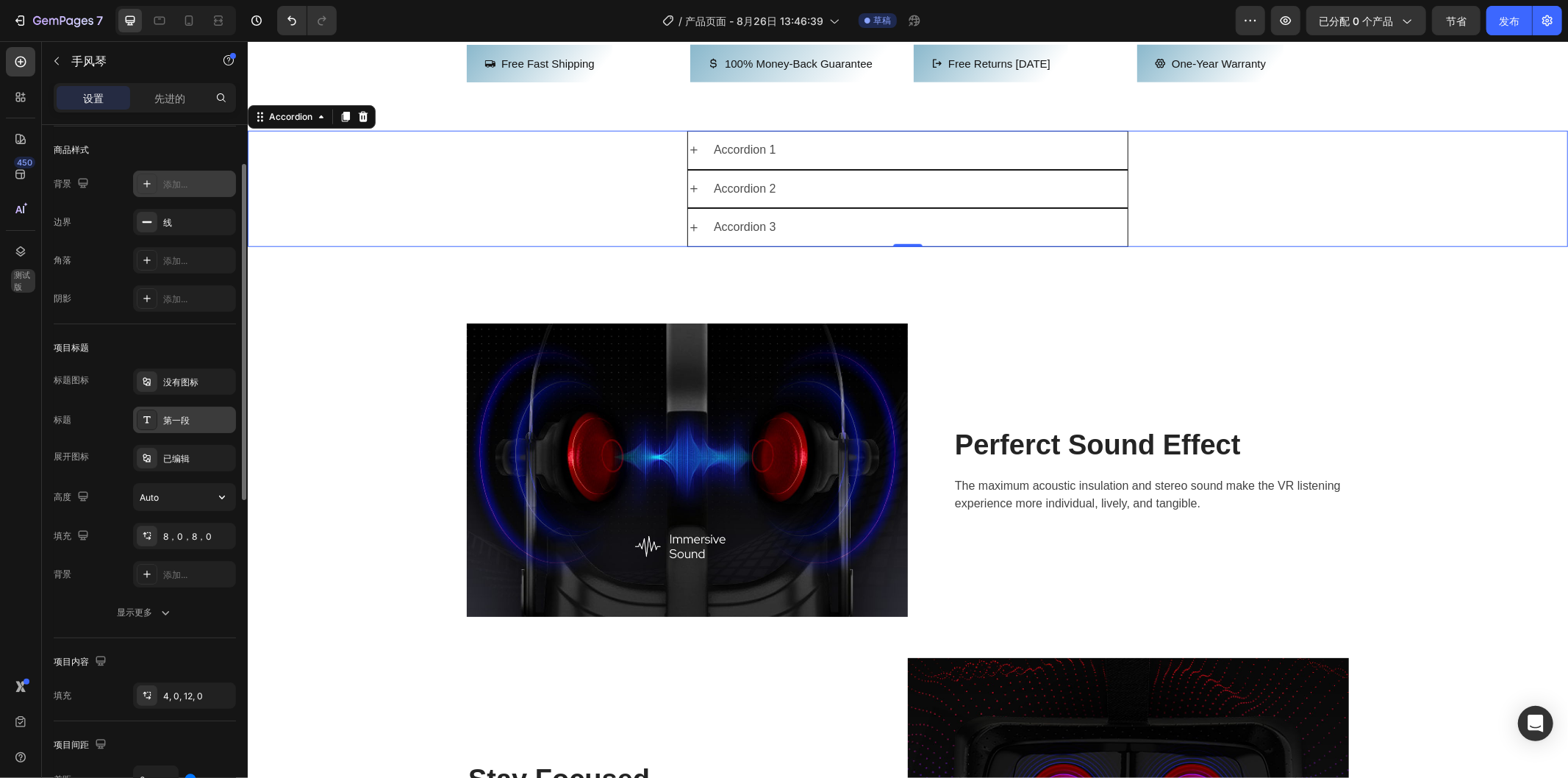
scroll to position [163, 0]
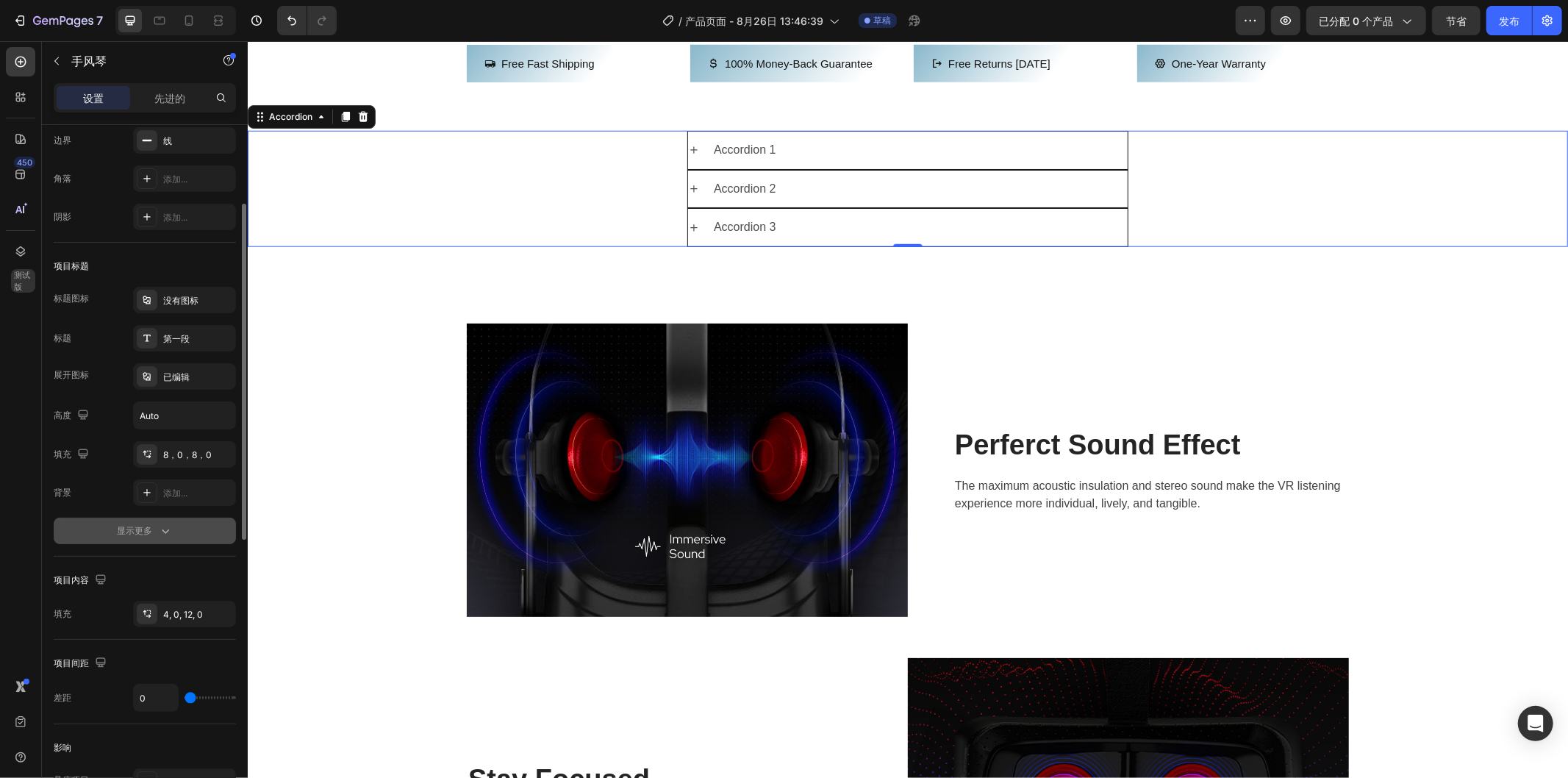
click at [165, 538] on button "显示更多" at bounding box center [144, 531] width 182 height 27
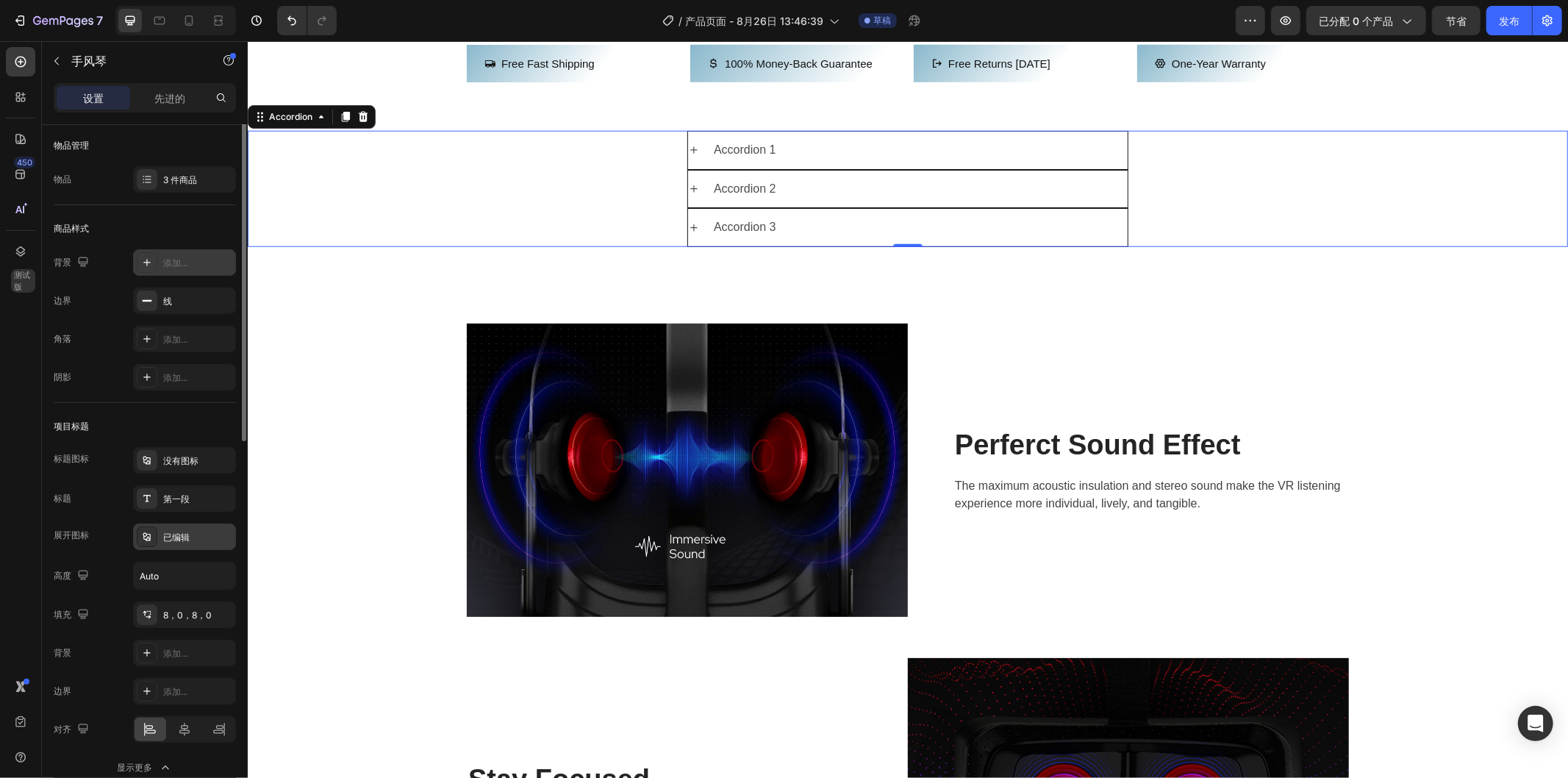
scroll to position [0, 0]
click at [564, 208] on div "Accordion 2" at bounding box center [908, 189] width 1319 height 39
click at [182, 184] on font "3 件商品" at bounding box center [180, 182] width 34 height 11
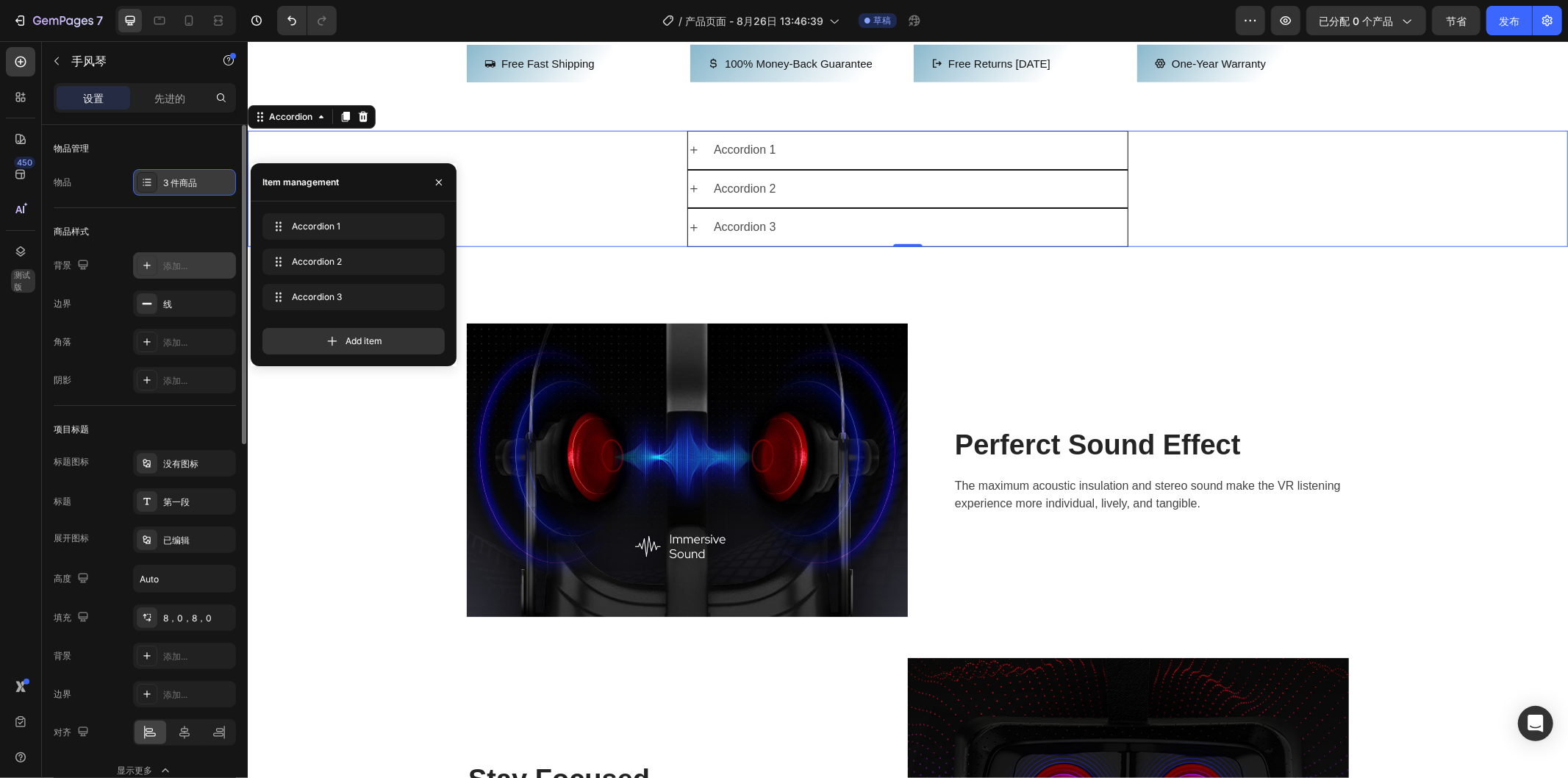
click at [182, 184] on font "3 件商品" at bounding box center [180, 182] width 34 height 11
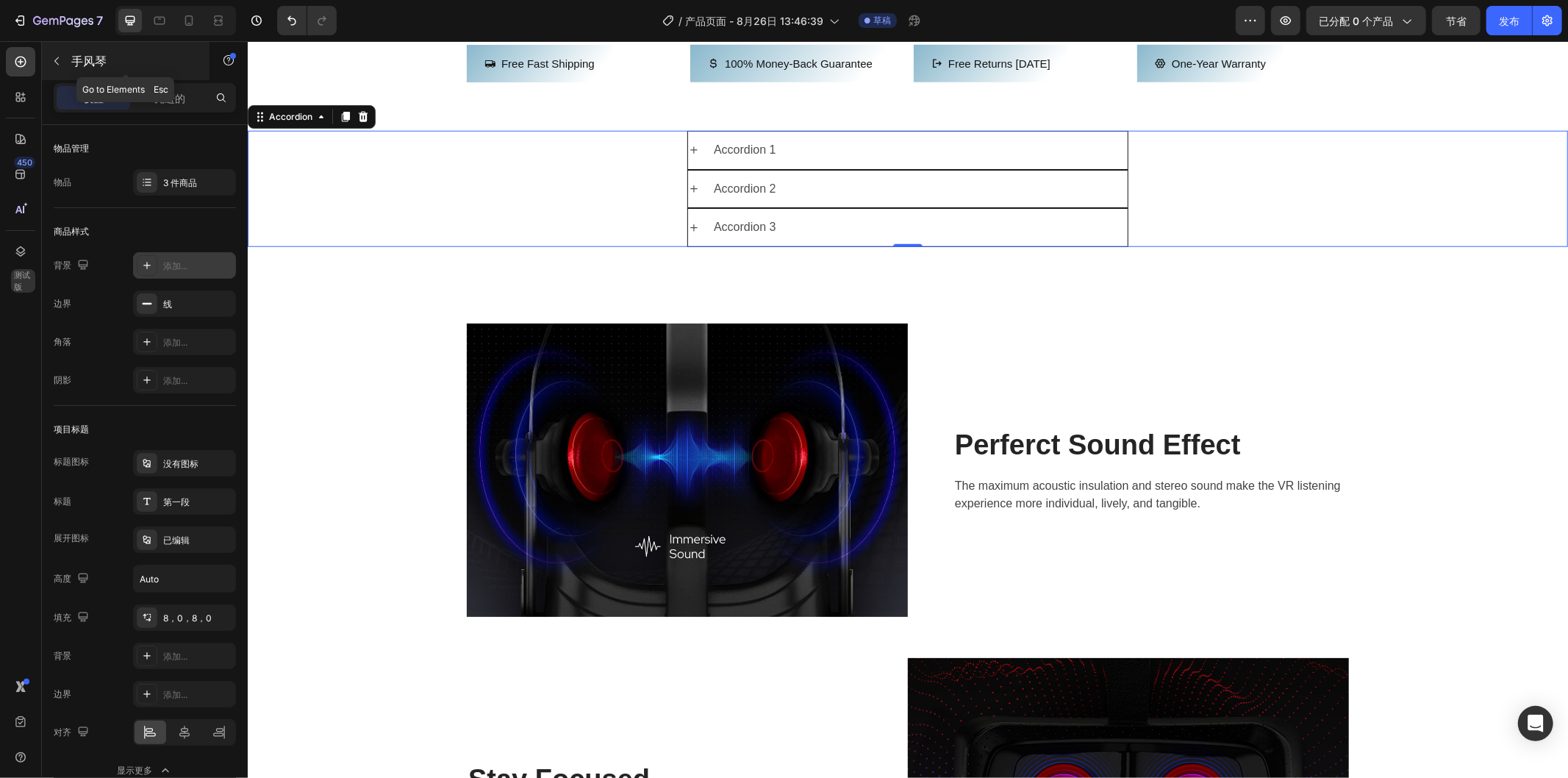
click at [189, 79] on div "手风琴" at bounding box center [125, 60] width 168 height 38
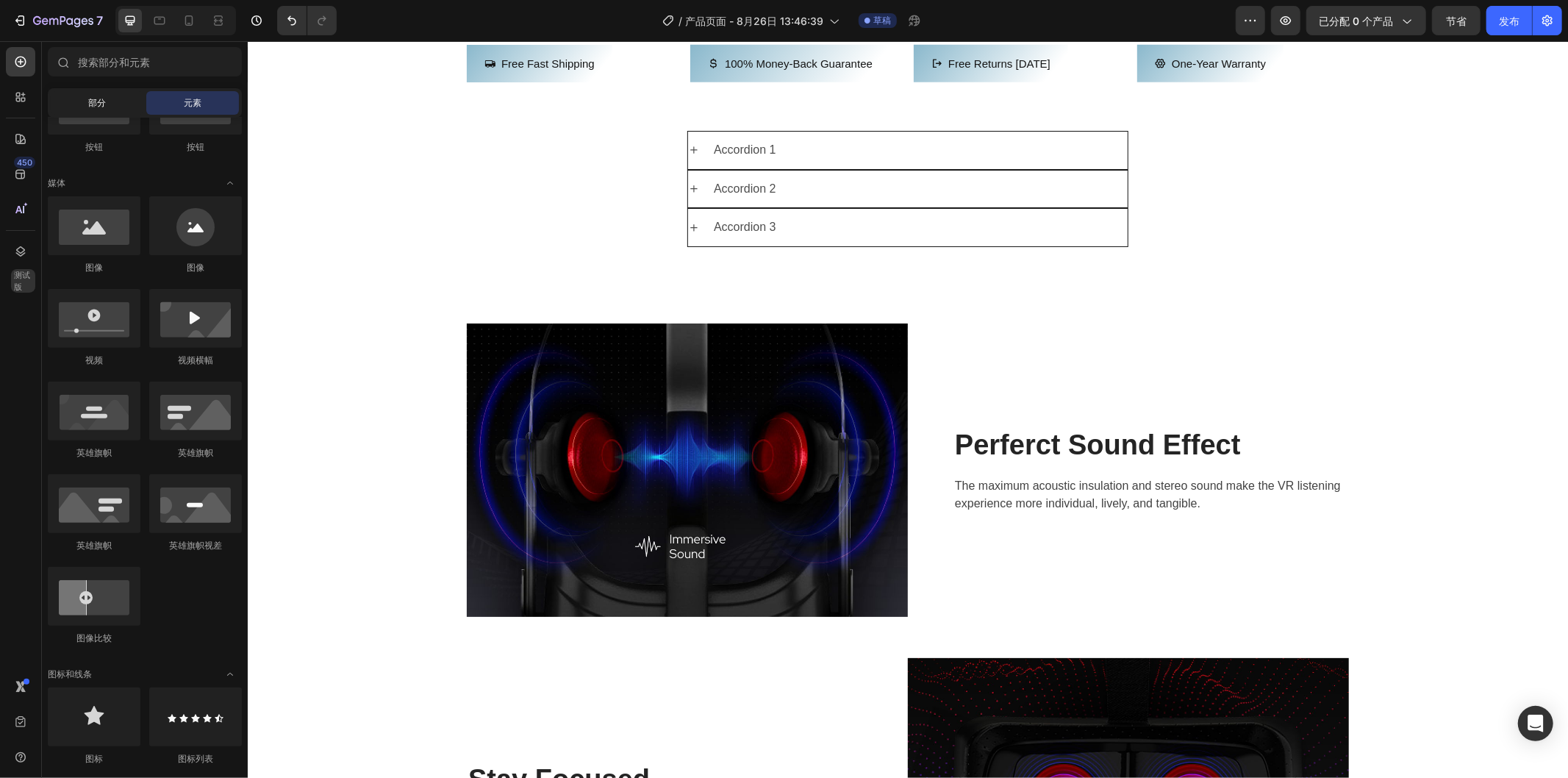
click at [106, 103] on div "部分" at bounding box center [97, 102] width 93 height 23
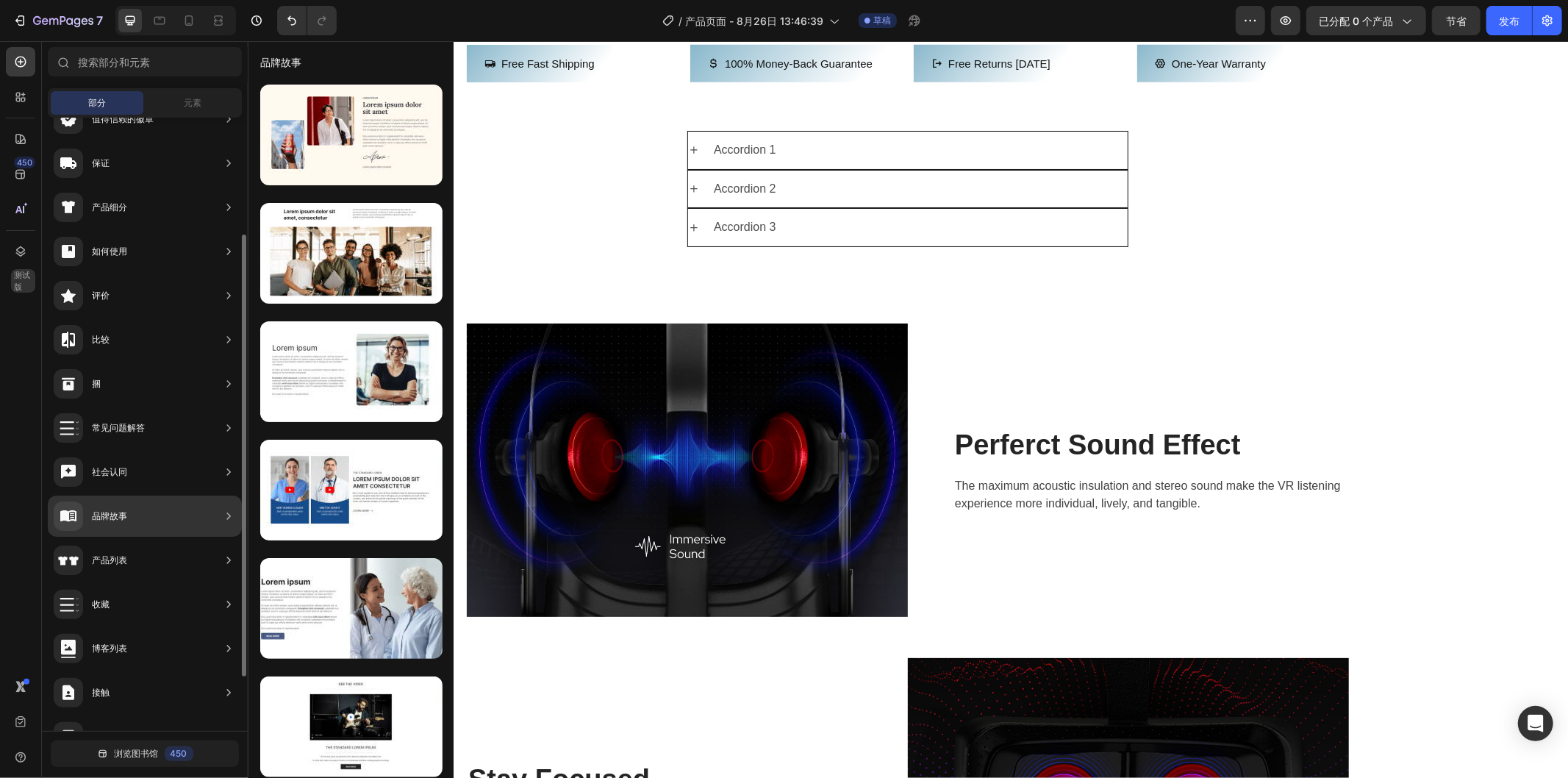
scroll to position [239, 0]
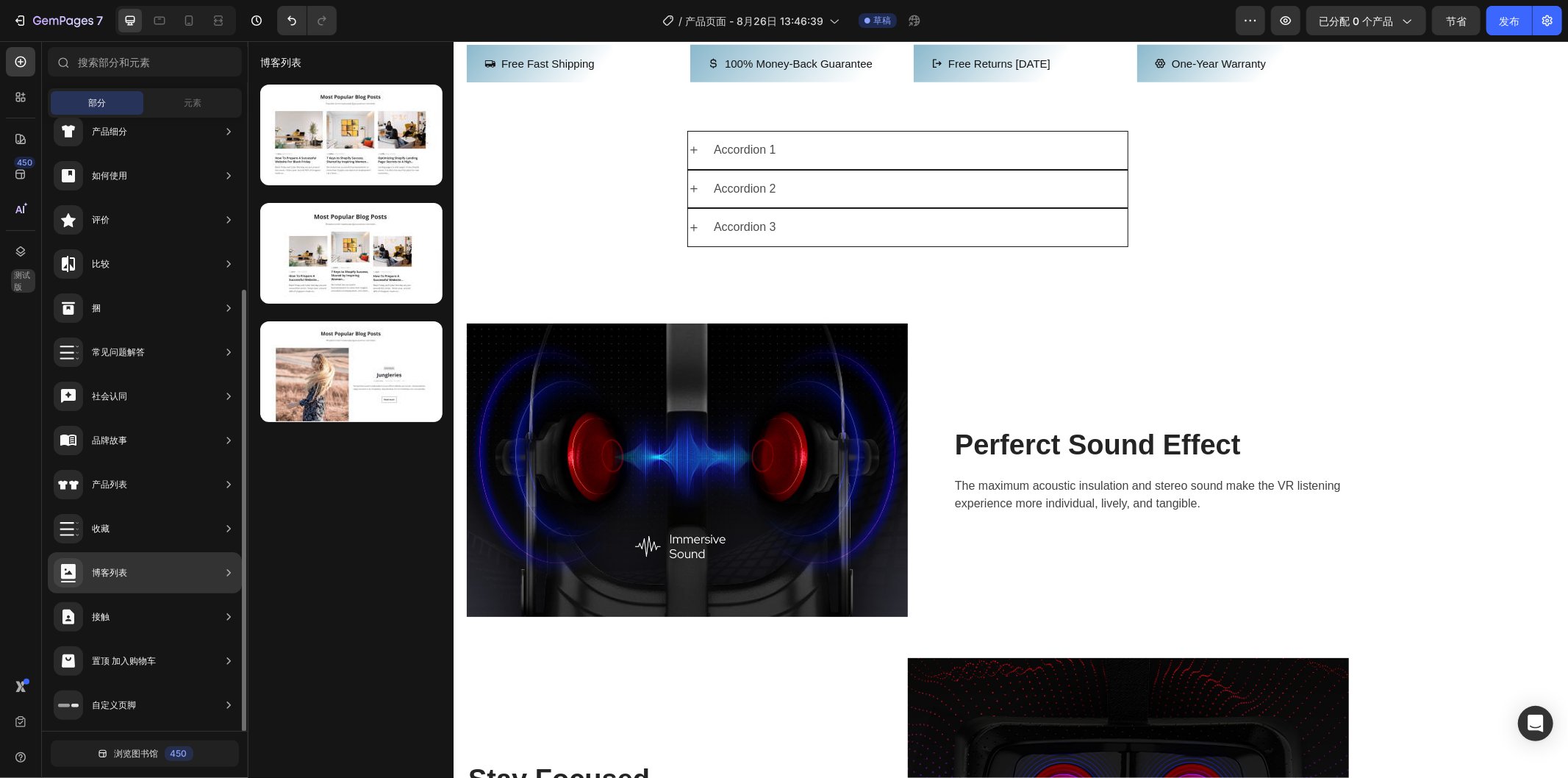
click at [148, 552] on div "收藏" at bounding box center [145, 572] width 194 height 41
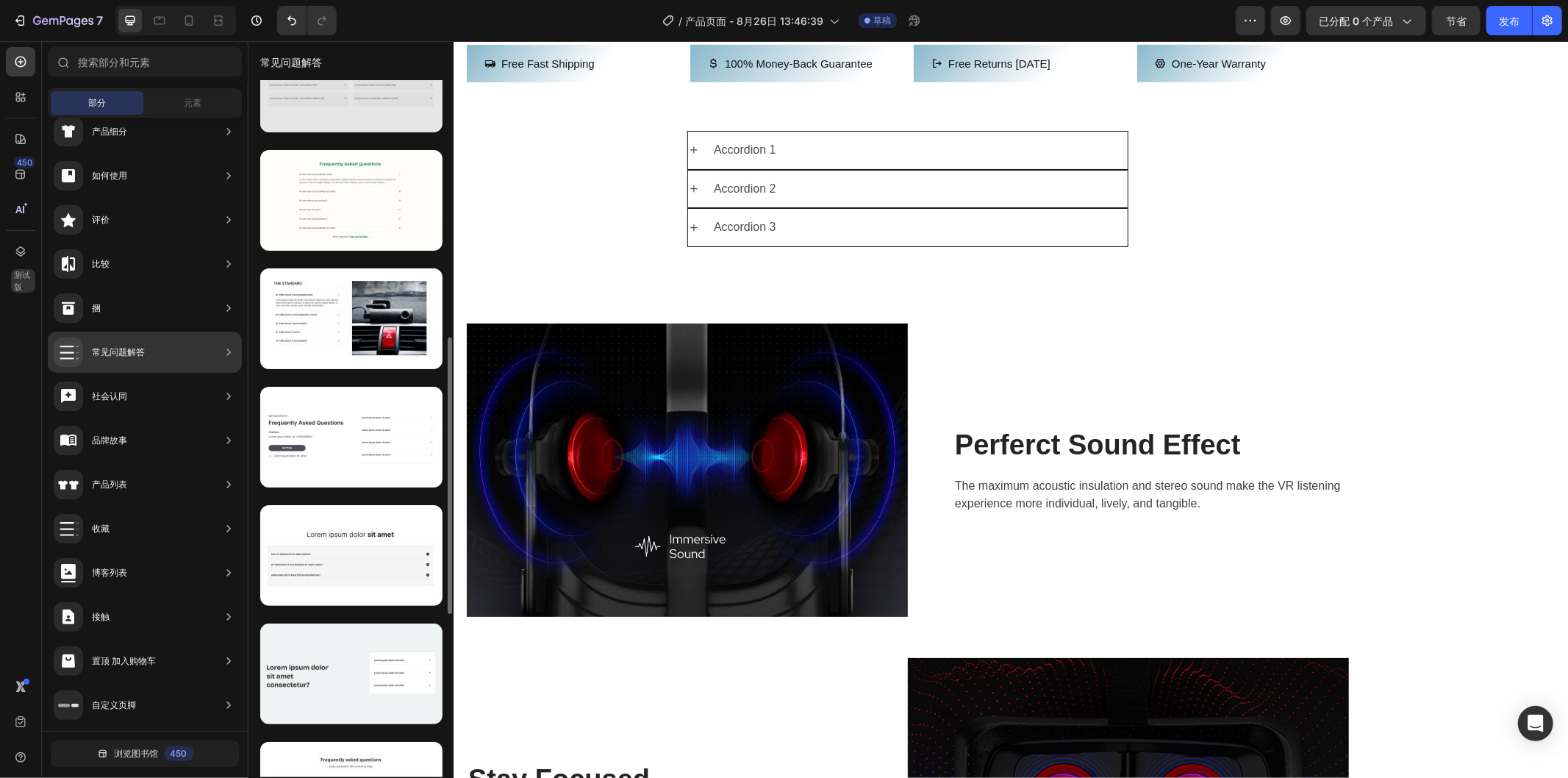
scroll to position [476, 0]
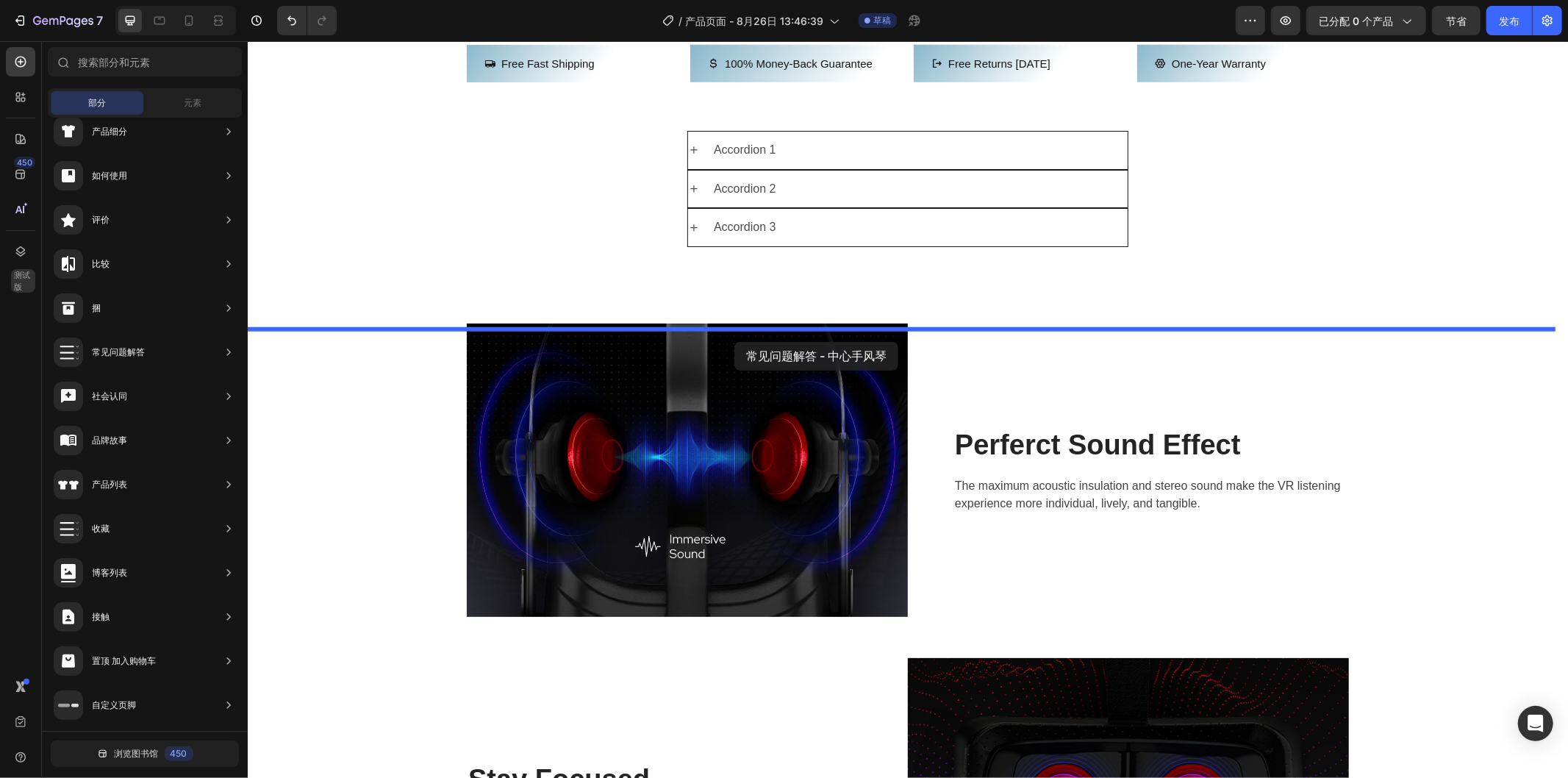
drag, startPoint x: 605, startPoint y: 530, endPoint x: 734, endPoint y: 341, distance: 228.8
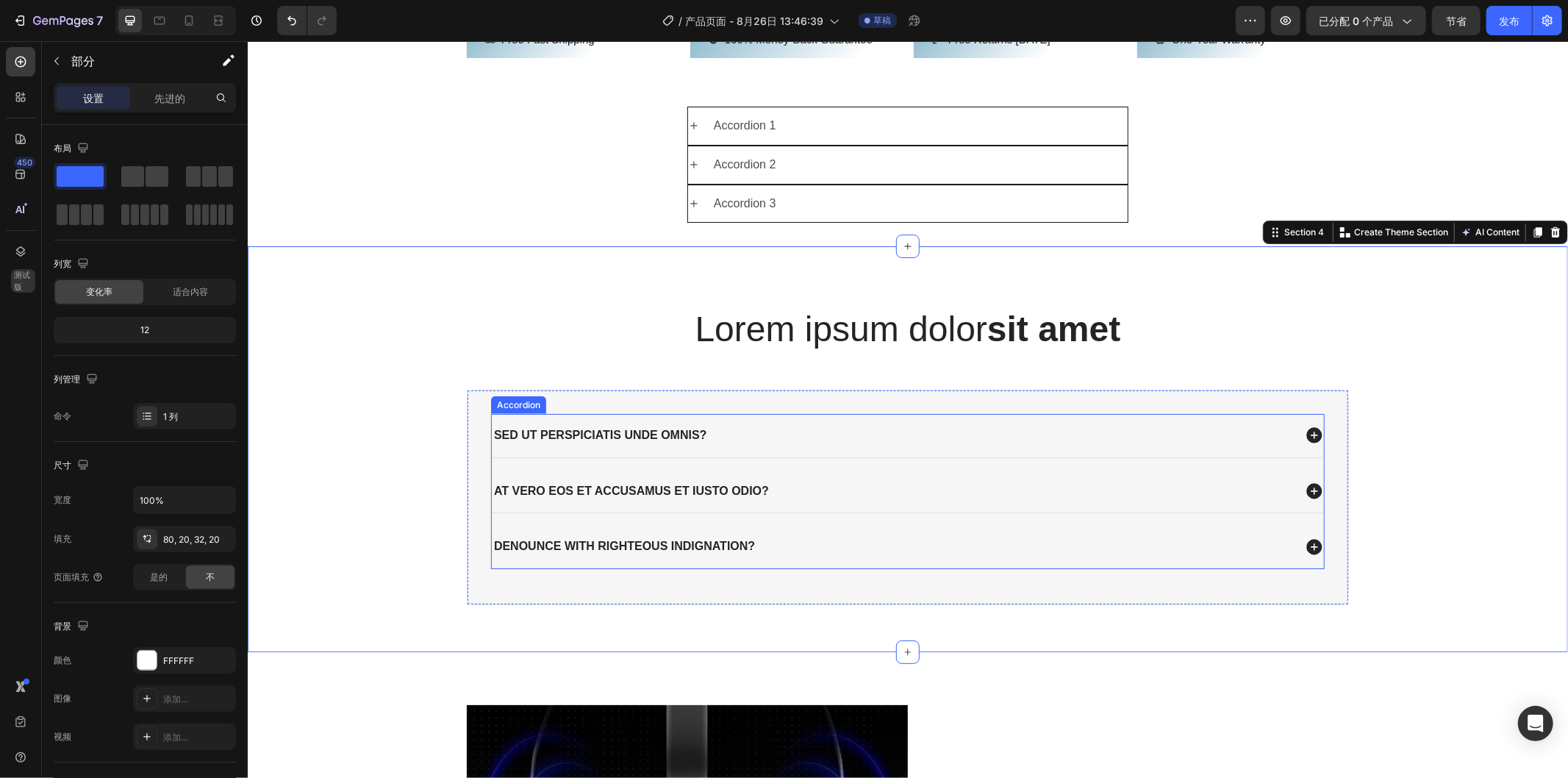
scroll to position [1143, 0]
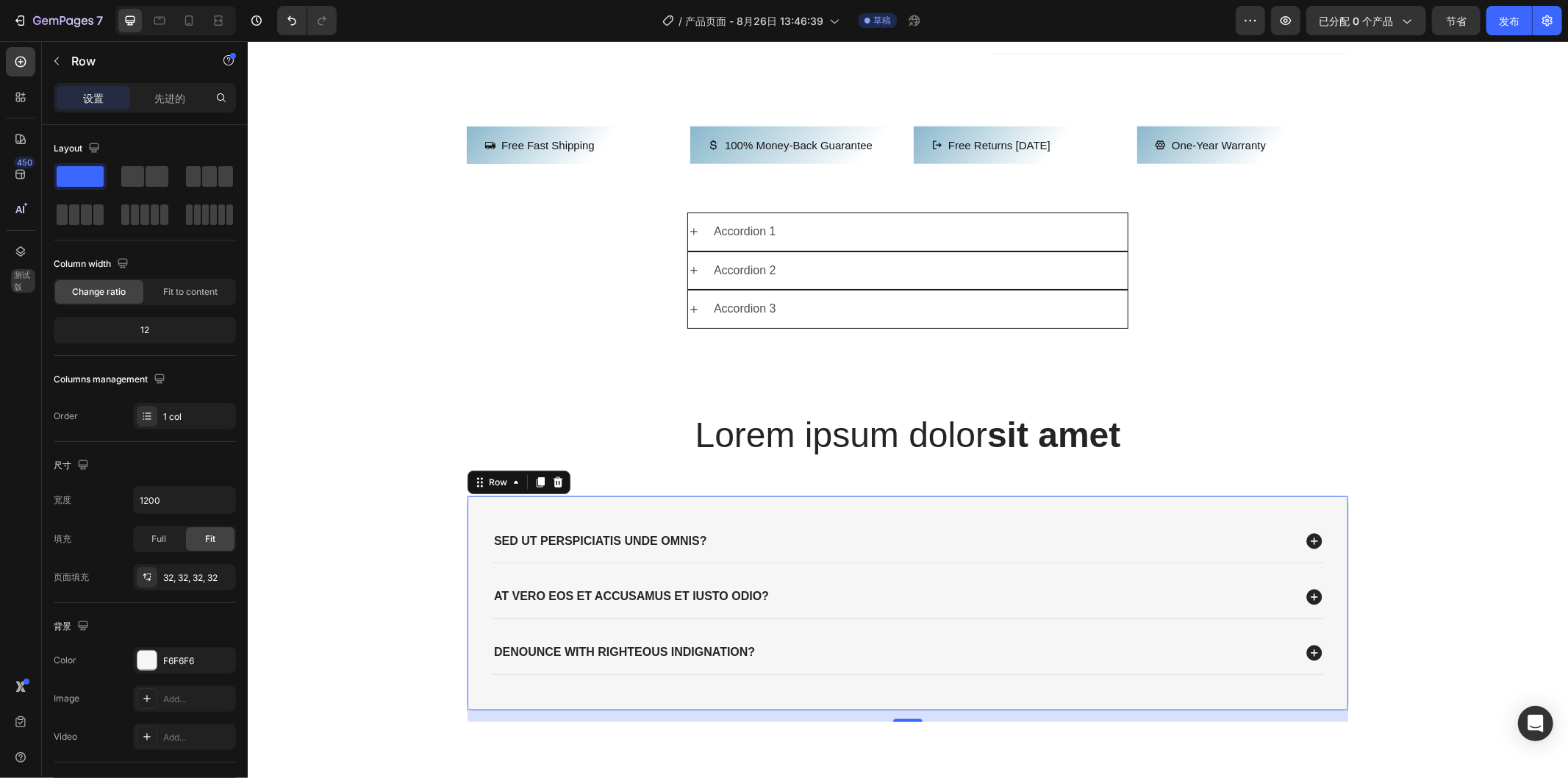
click at [1209, 561] on div "Sed ut perspiciatis unde omnis? At vero eos et accusamus et iusto odio? denounc…" at bounding box center [907, 602] width 883 height 216
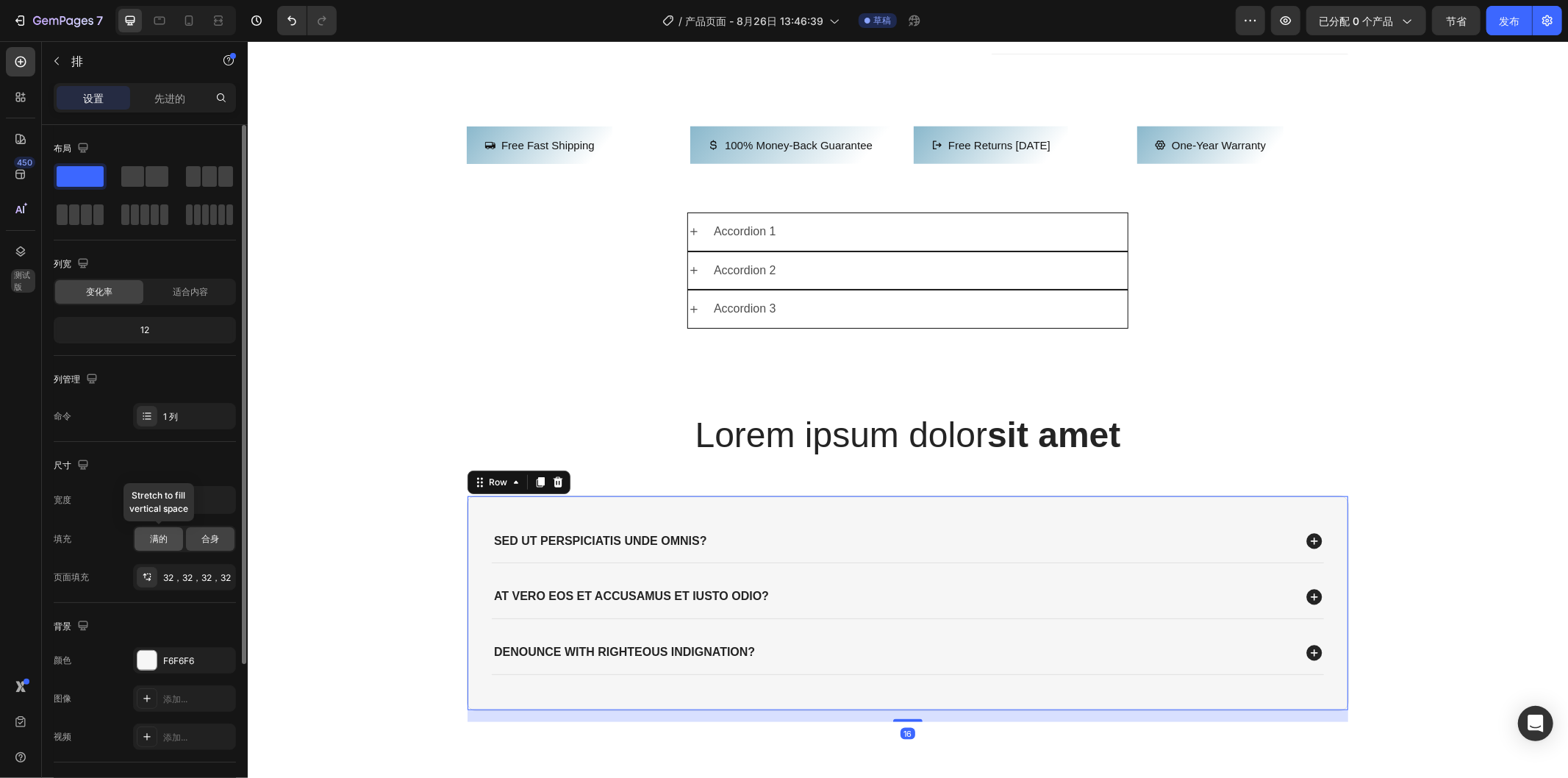
click at [148, 539] on div "满的" at bounding box center [158, 538] width 48 height 23
click at [216, 545] on span "合身" at bounding box center [209, 539] width 18 height 13
click at [180, 285] on span "适合内容" at bounding box center [191, 292] width 35 height 13
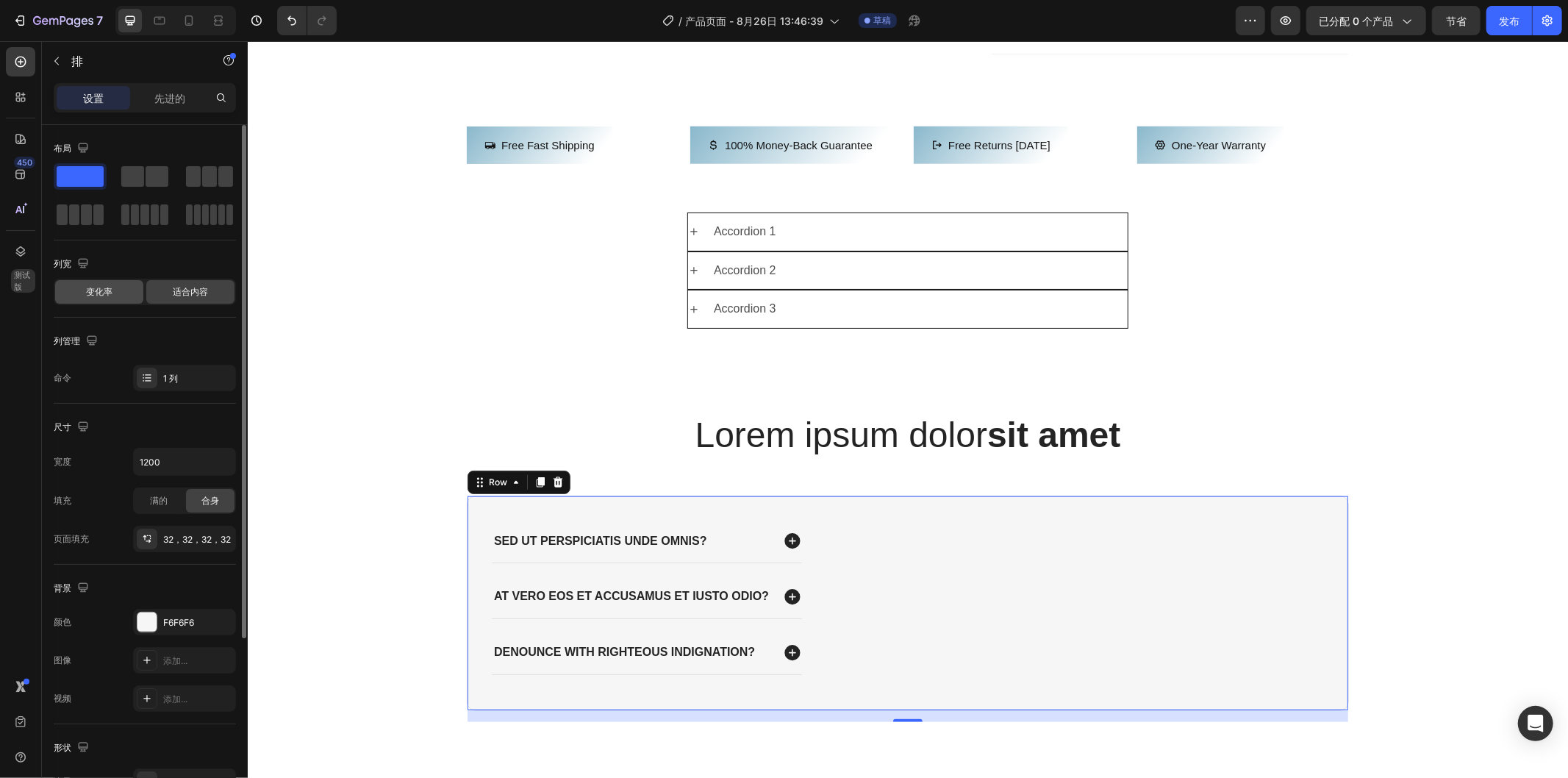
click at [107, 293] on font "变化率" at bounding box center [99, 292] width 27 height 11
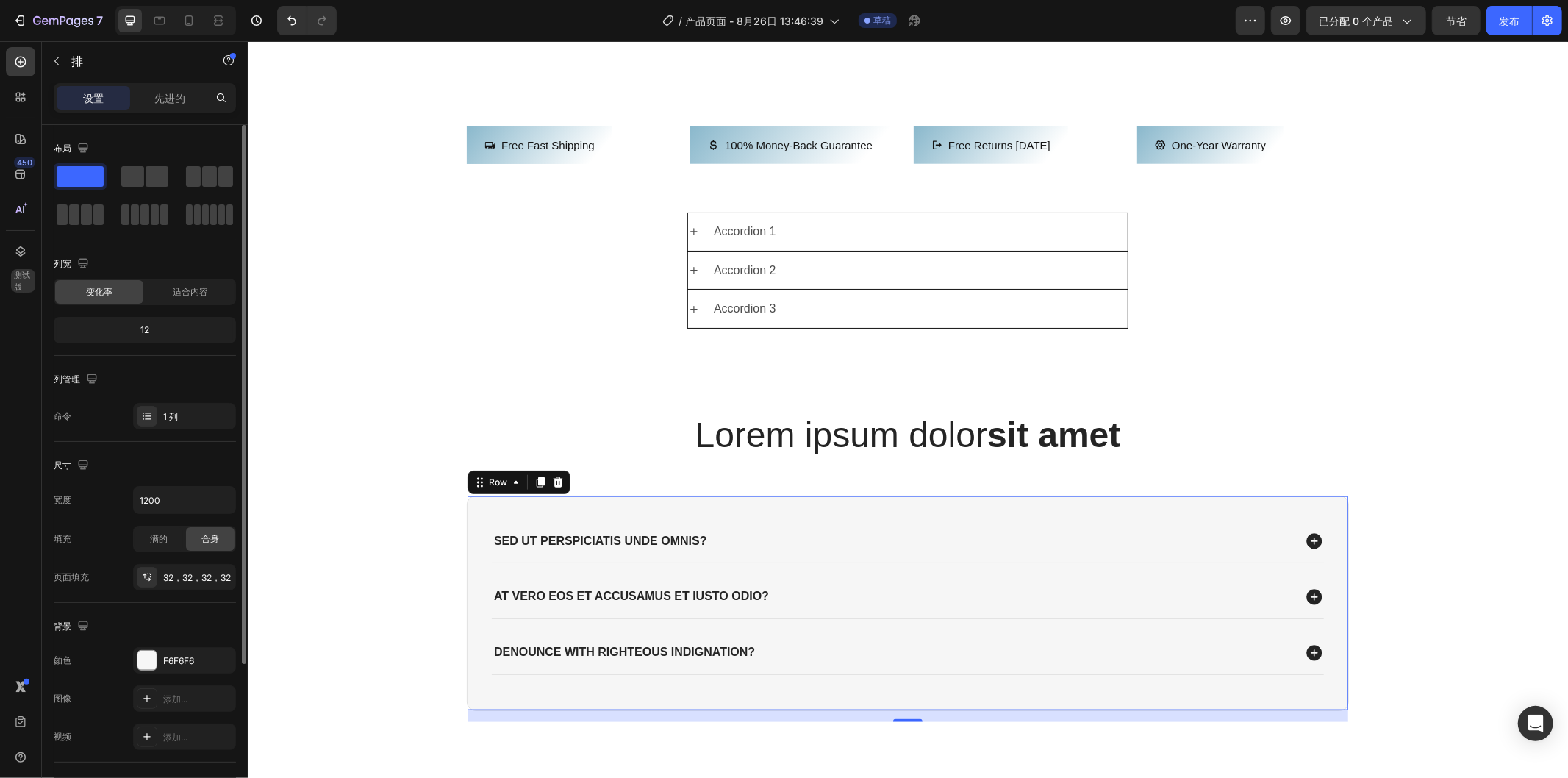
click at [188, 323] on div "12" at bounding box center [144, 330] width 177 height 20
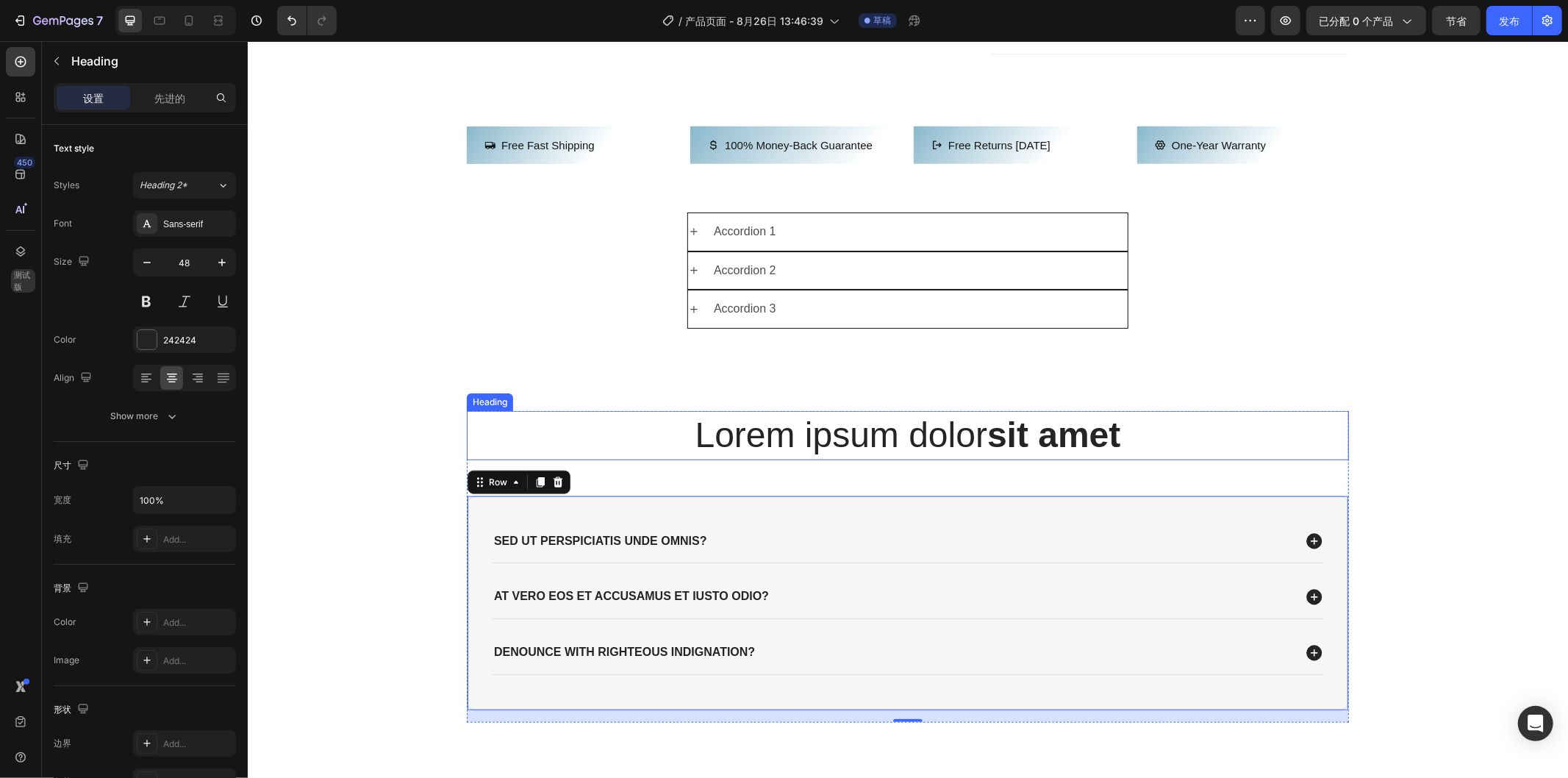
click at [1207, 458] on h2 "Lorem ipsum dolor sit amet" at bounding box center [907, 434] width 883 height 48
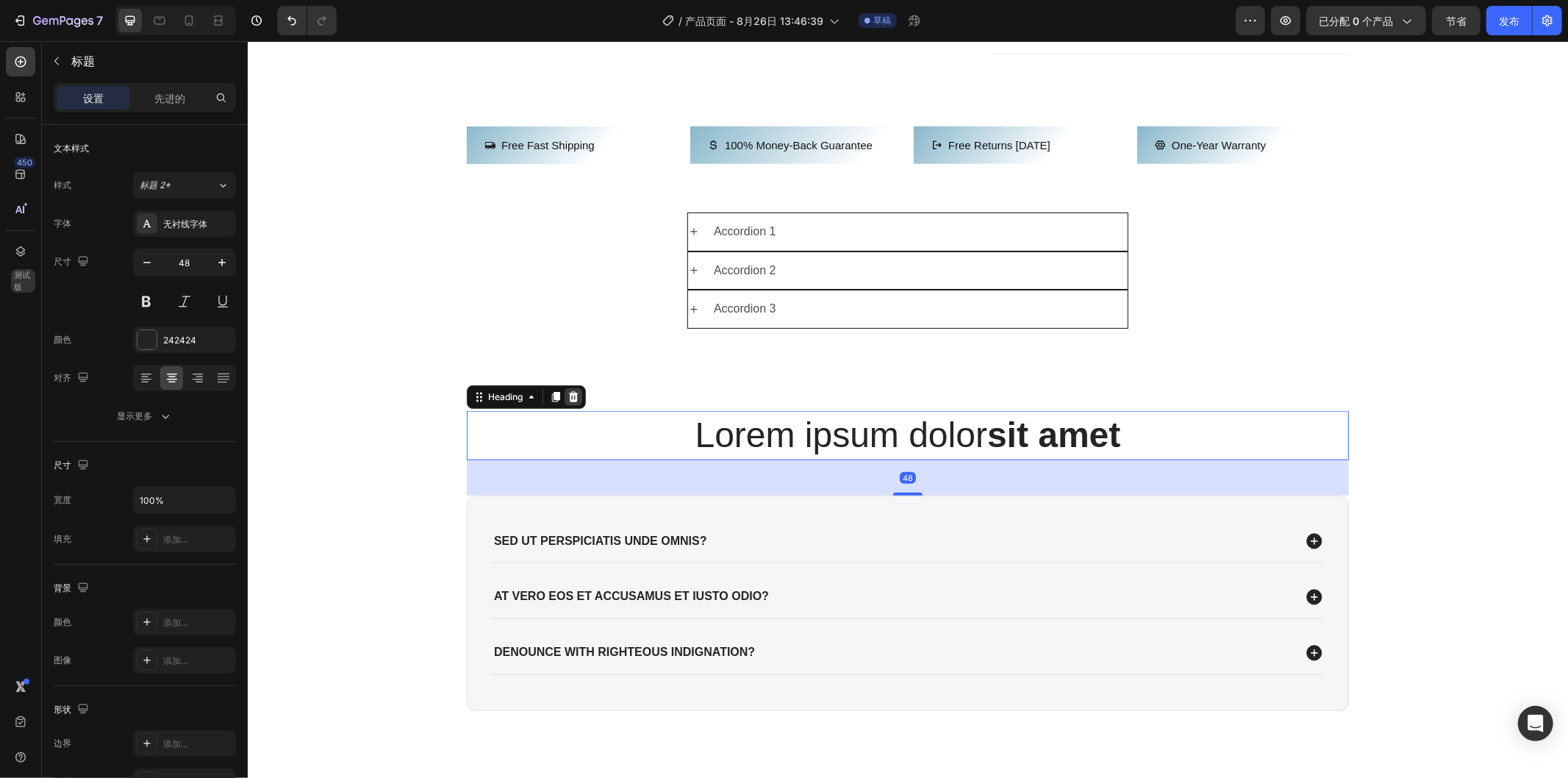
click at [567, 402] on icon at bounding box center [572, 396] width 12 height 12
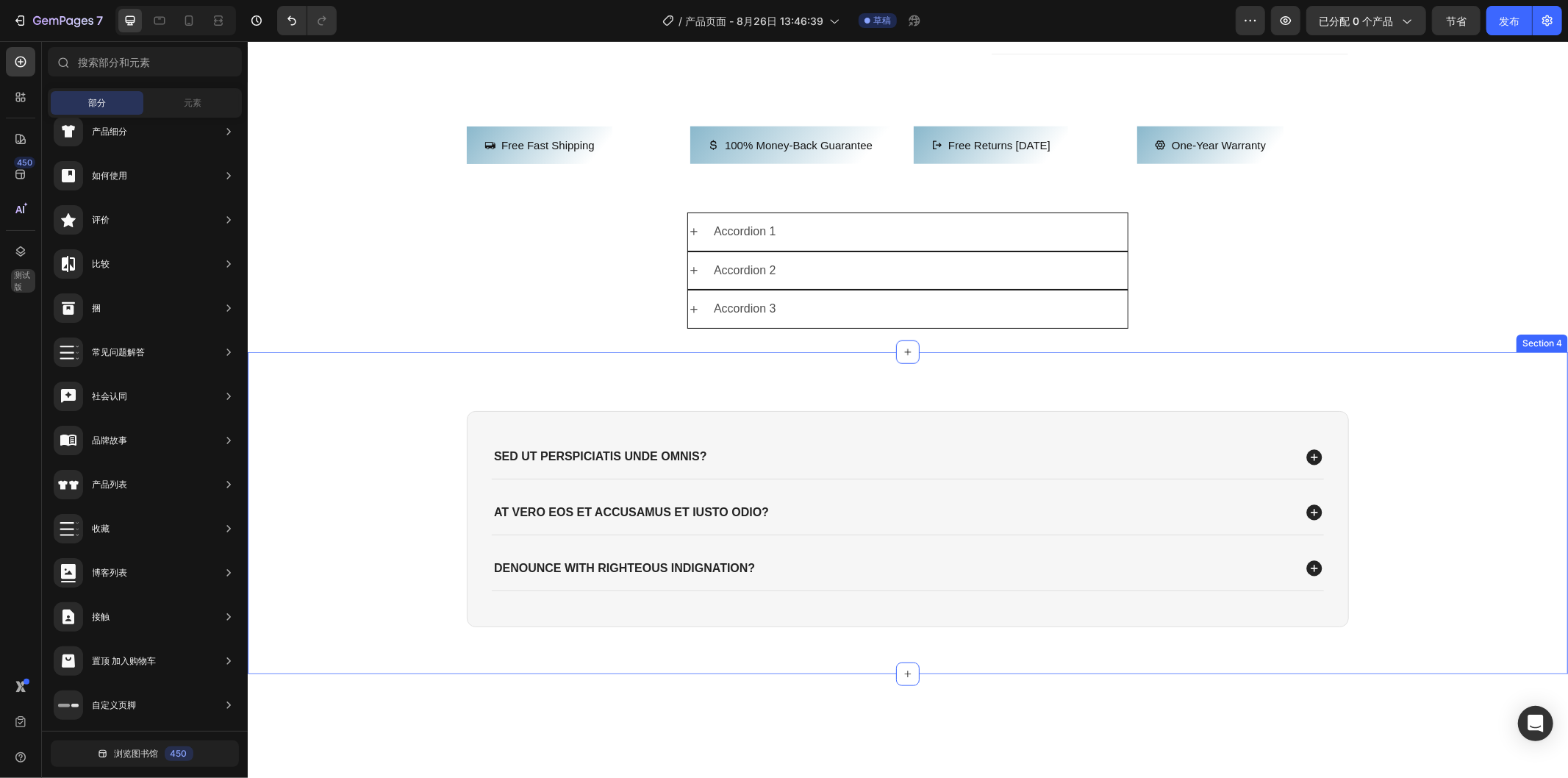
click at [677, 458] on div "Sed ut perspiciatis unde omnis? At vero eos et accusamus et iusto odio? denounc…" at bounding box center [908, 511] width 1321 height 321
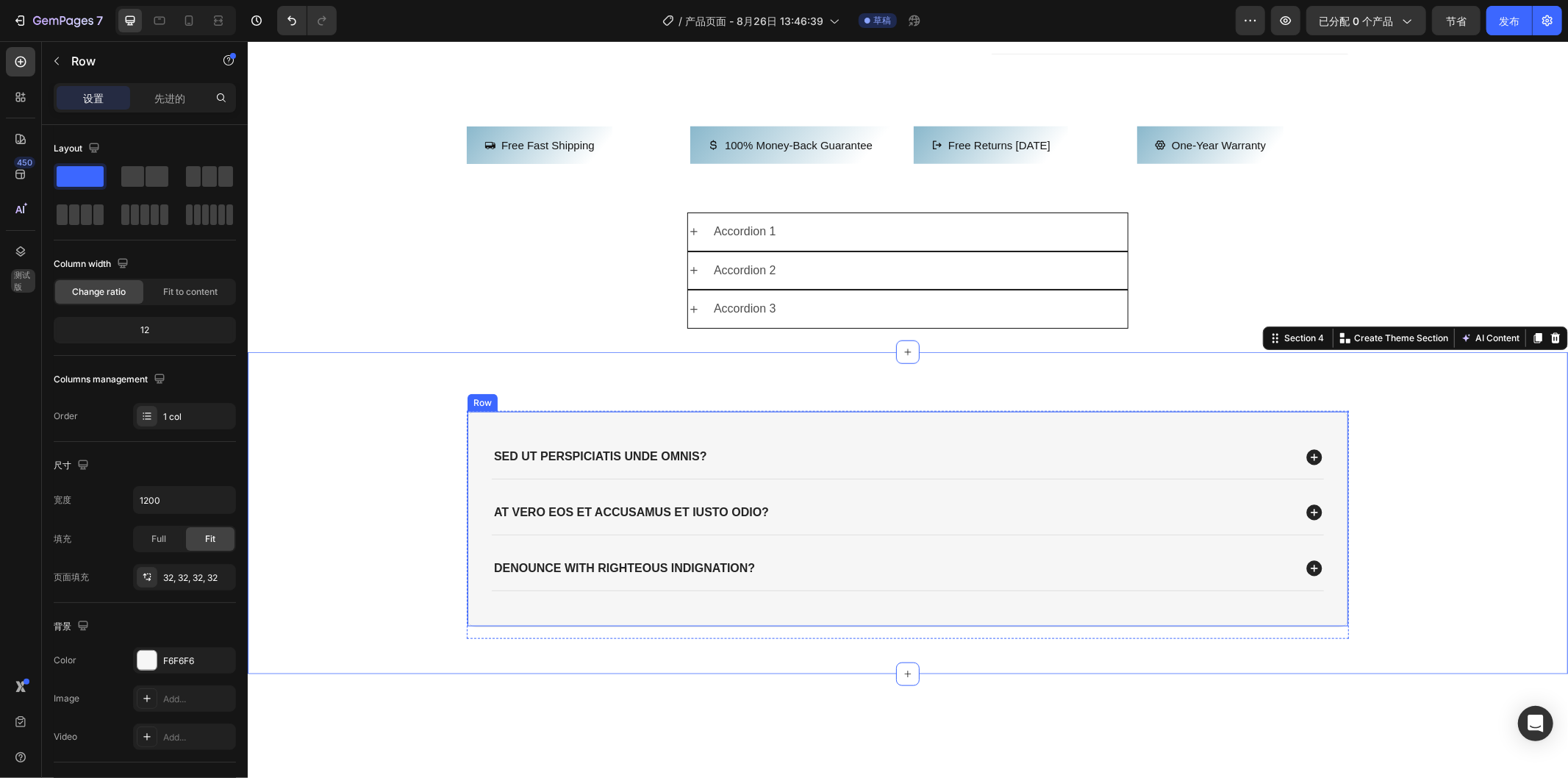
click at [770, 482] on div "Sed ut perspiciatis unde omnis? At vero eos et accusamus et iusto odio? denounc…" at bounding box center [907, 518] width 883 height 216
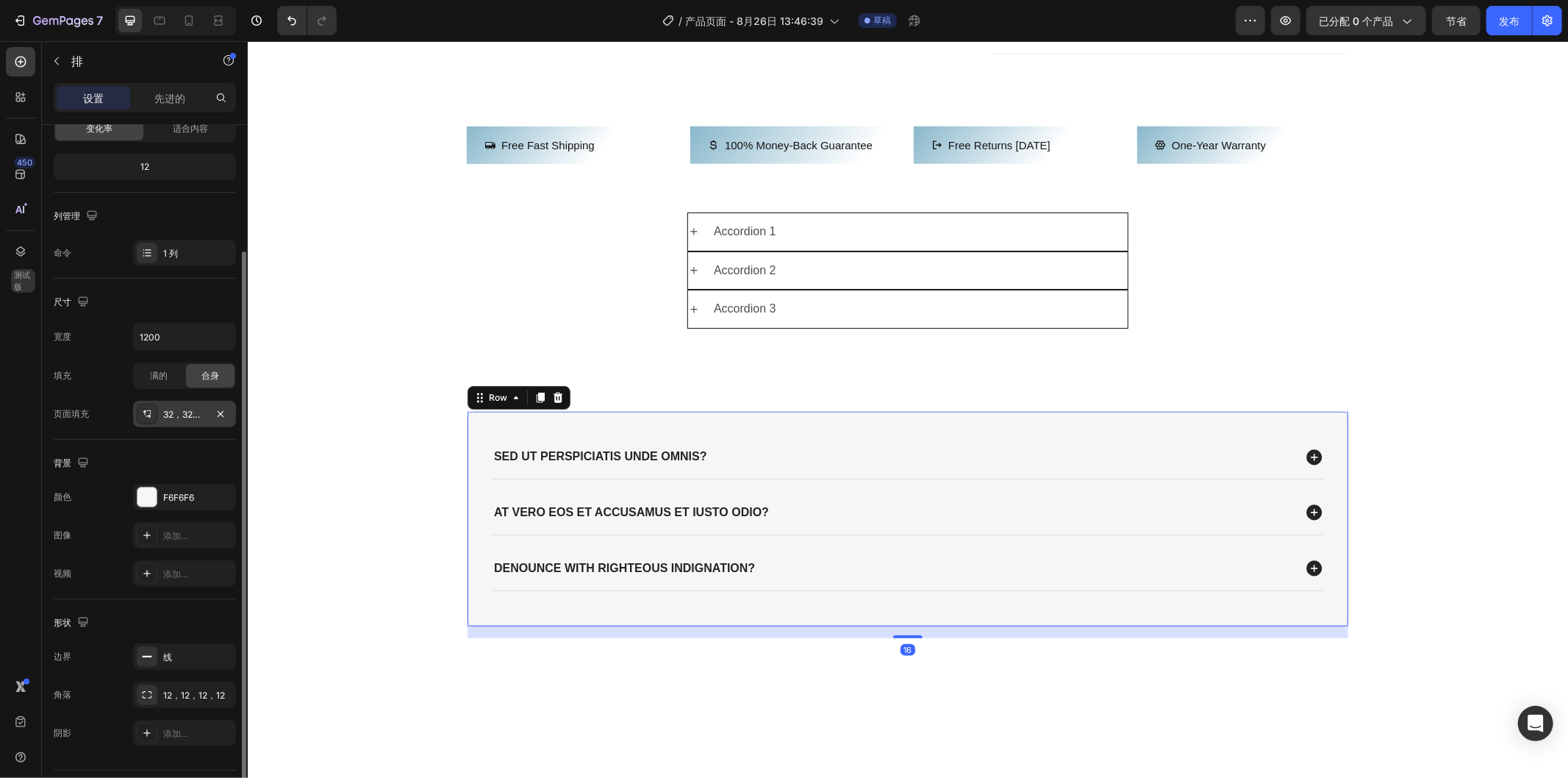
scroll to position [201, 0]
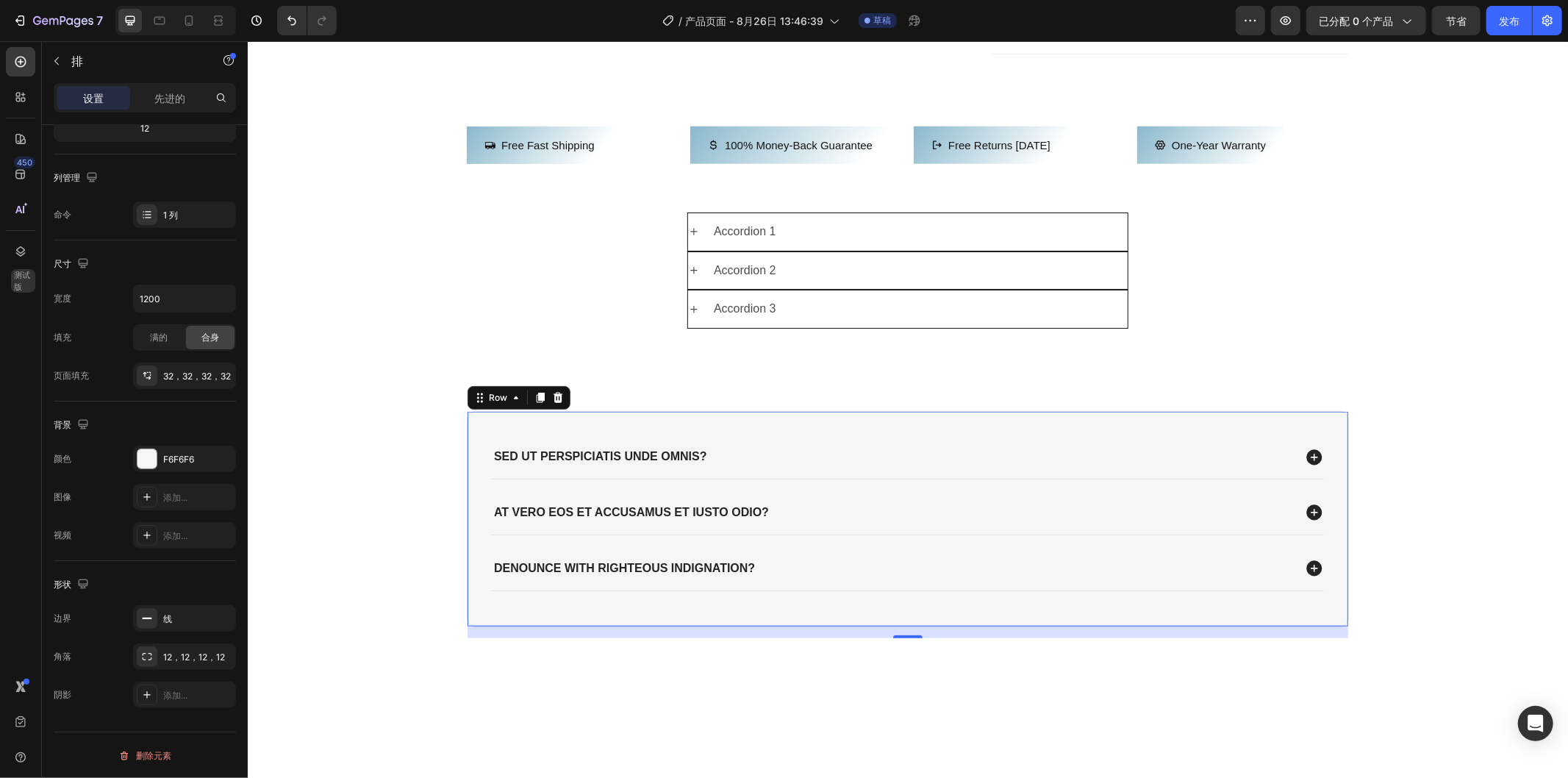
click at [483, 477] on div "Sed ut perspiciatis unde omnis? At vero eos et accusamus et iusto odio? denounc…" at bounding box center [907, 518] width 883 height 216
click at [170, 89] on div "先进的" at bounding box center [169, 97] width 73 height 23
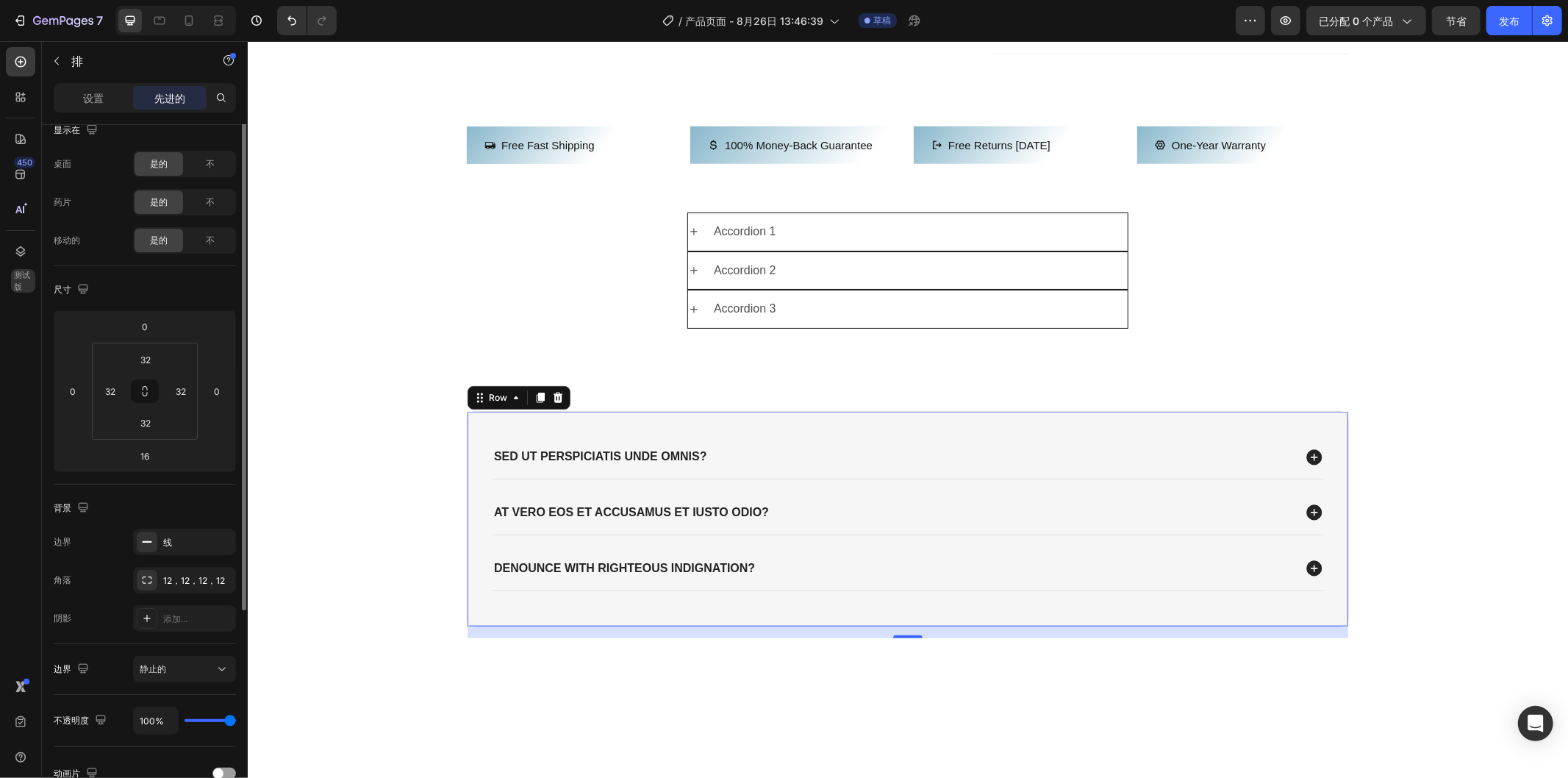
scroll to position [0, 0]
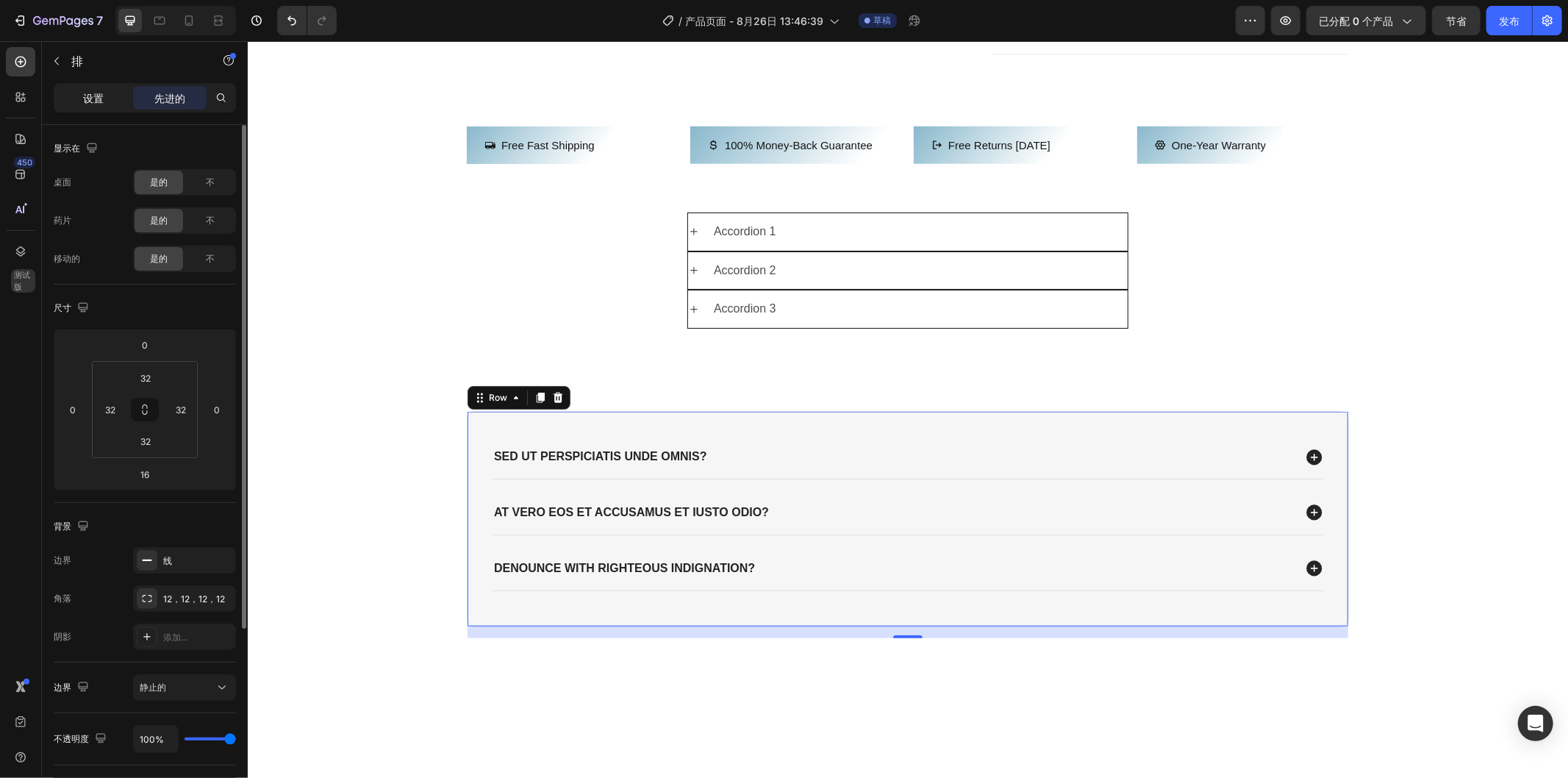
click at [102, 94] on font "设置" at bounding box center [94, 97] width 20 height 12
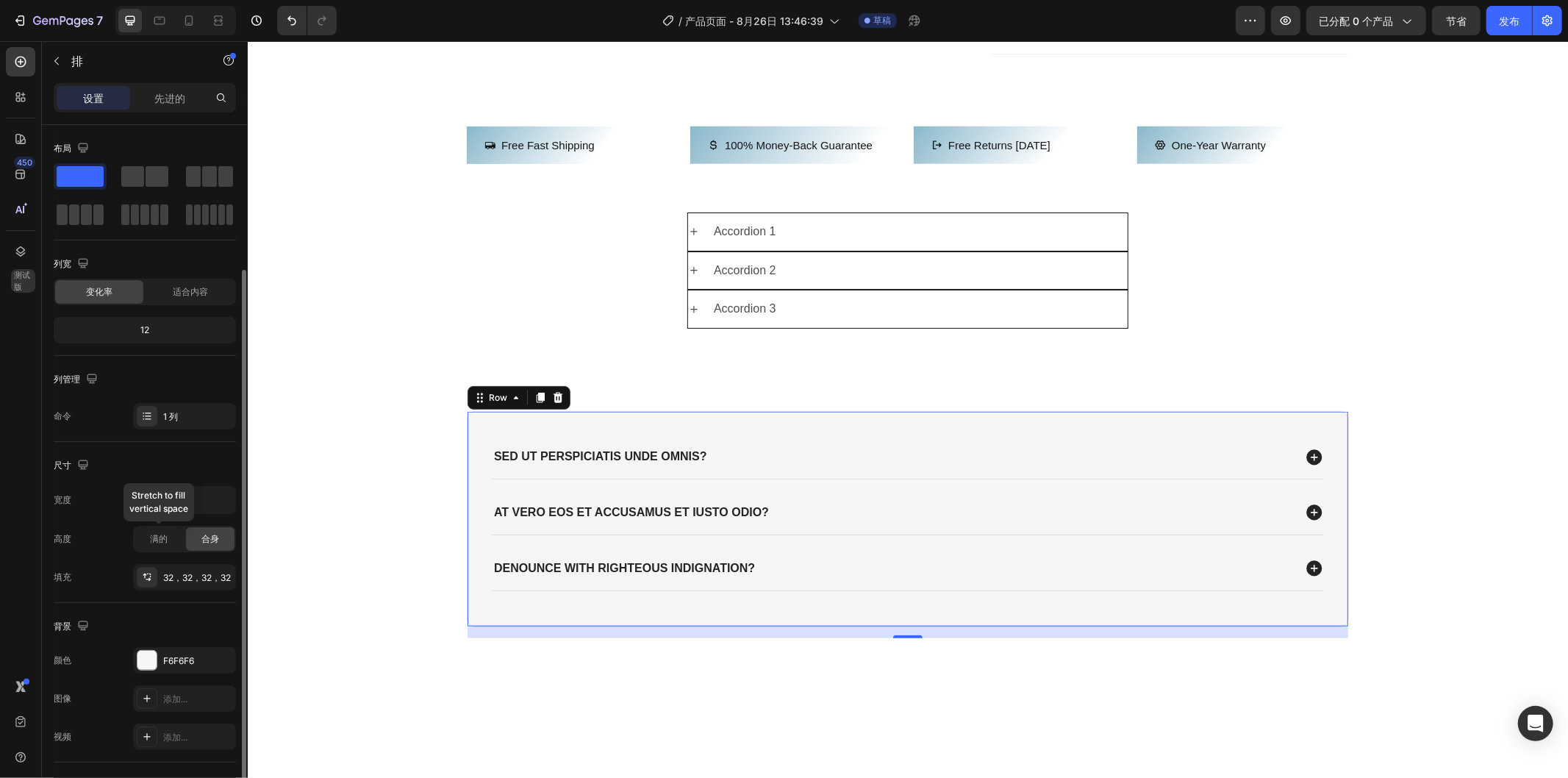
scroll to position [82, 0]
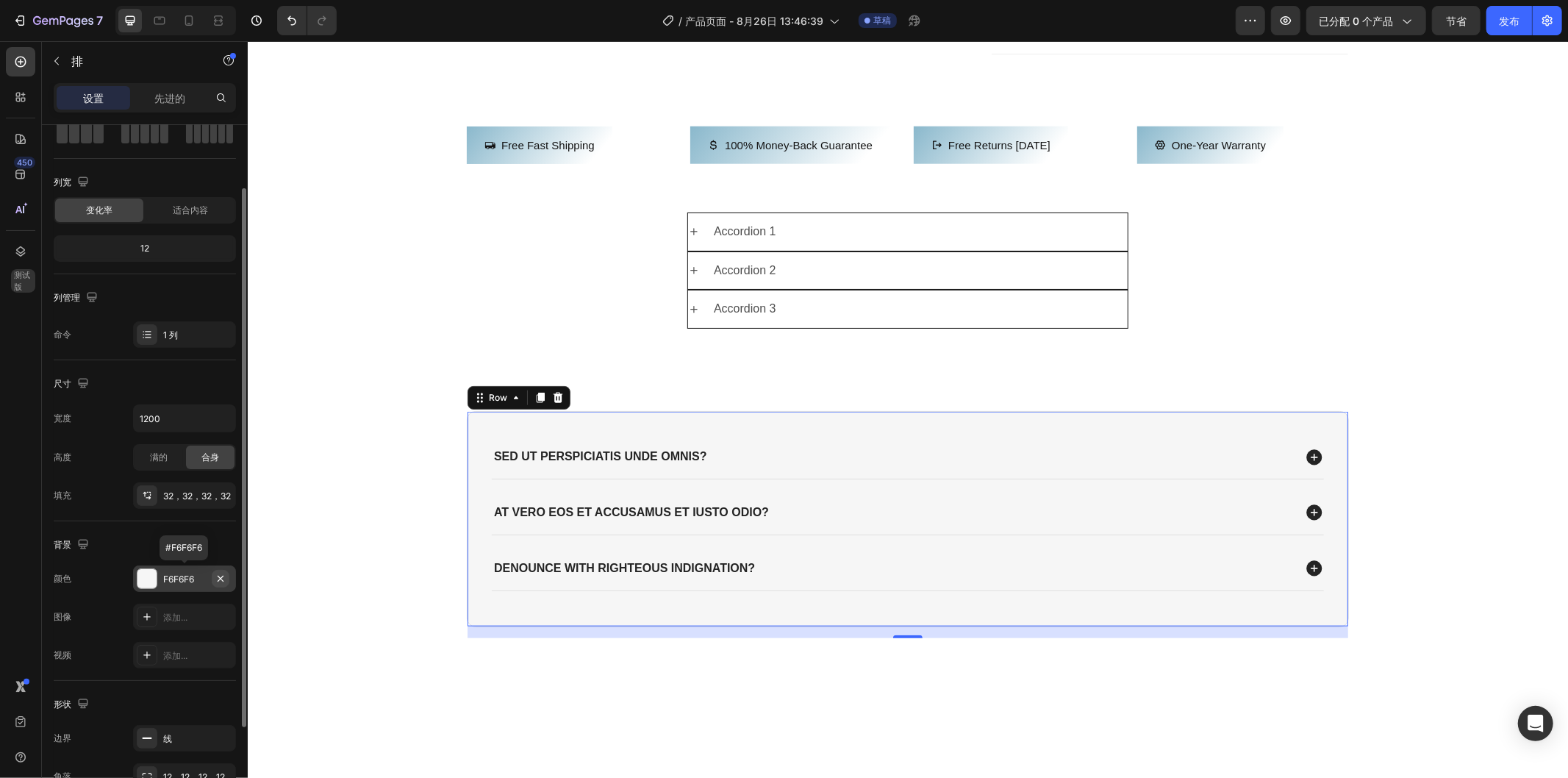
click at [218, 576] on icon "button" at bounding box center [220, 578] width 6 height 6
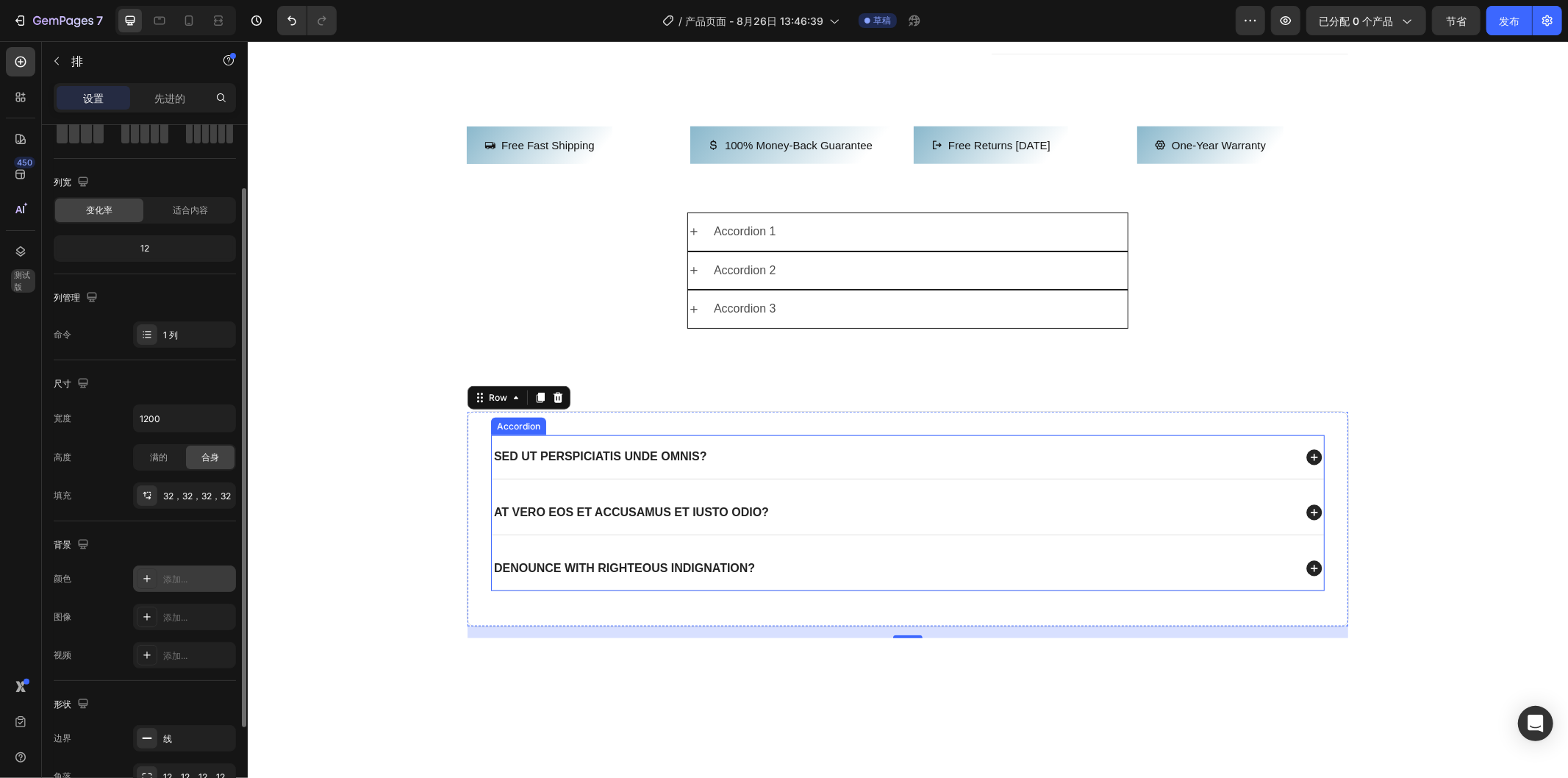
scroll to position [1061, 0]
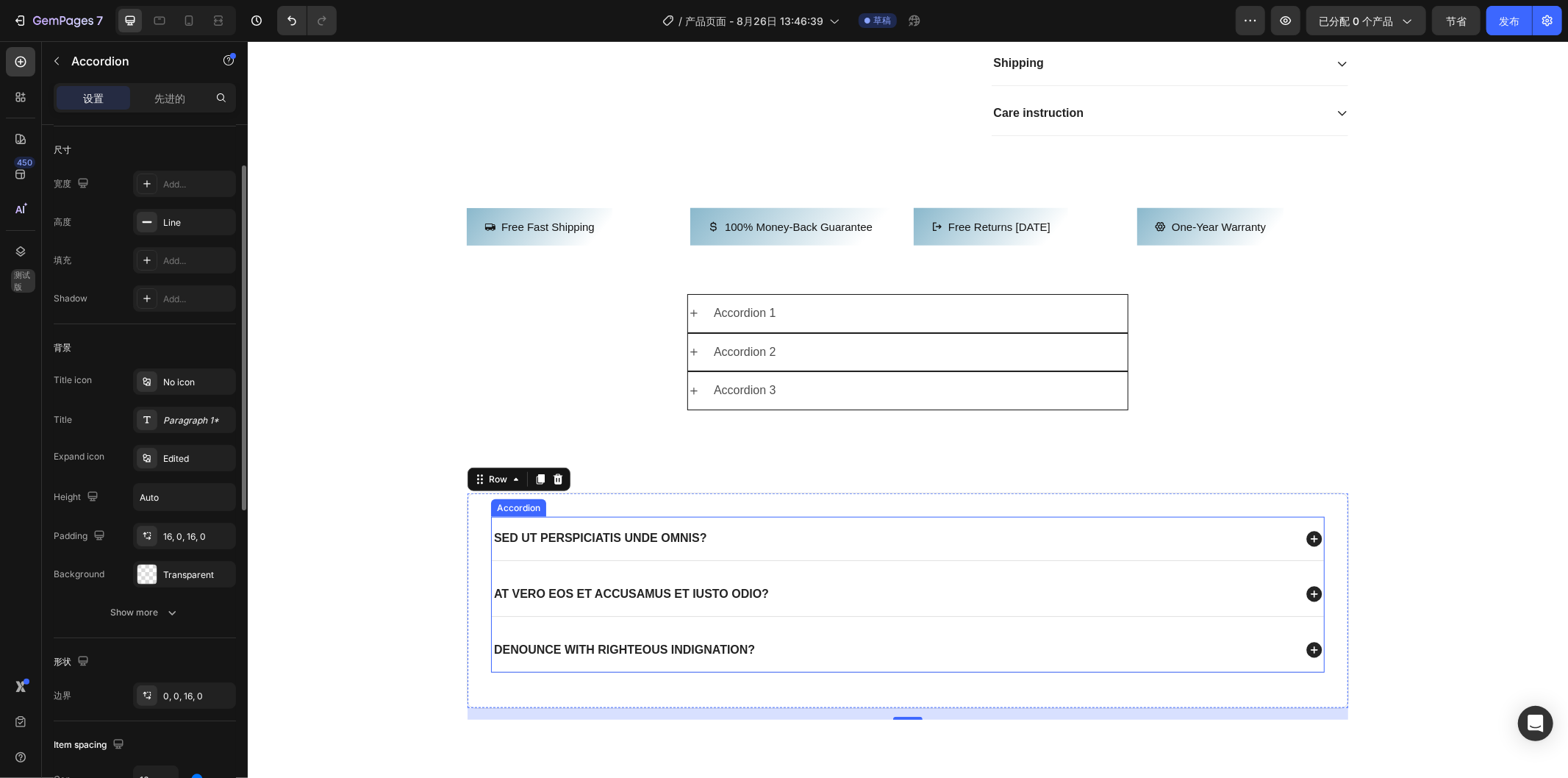
click at [1310, 546] on icon at bounding box center [1313, 537] width 16 height 16
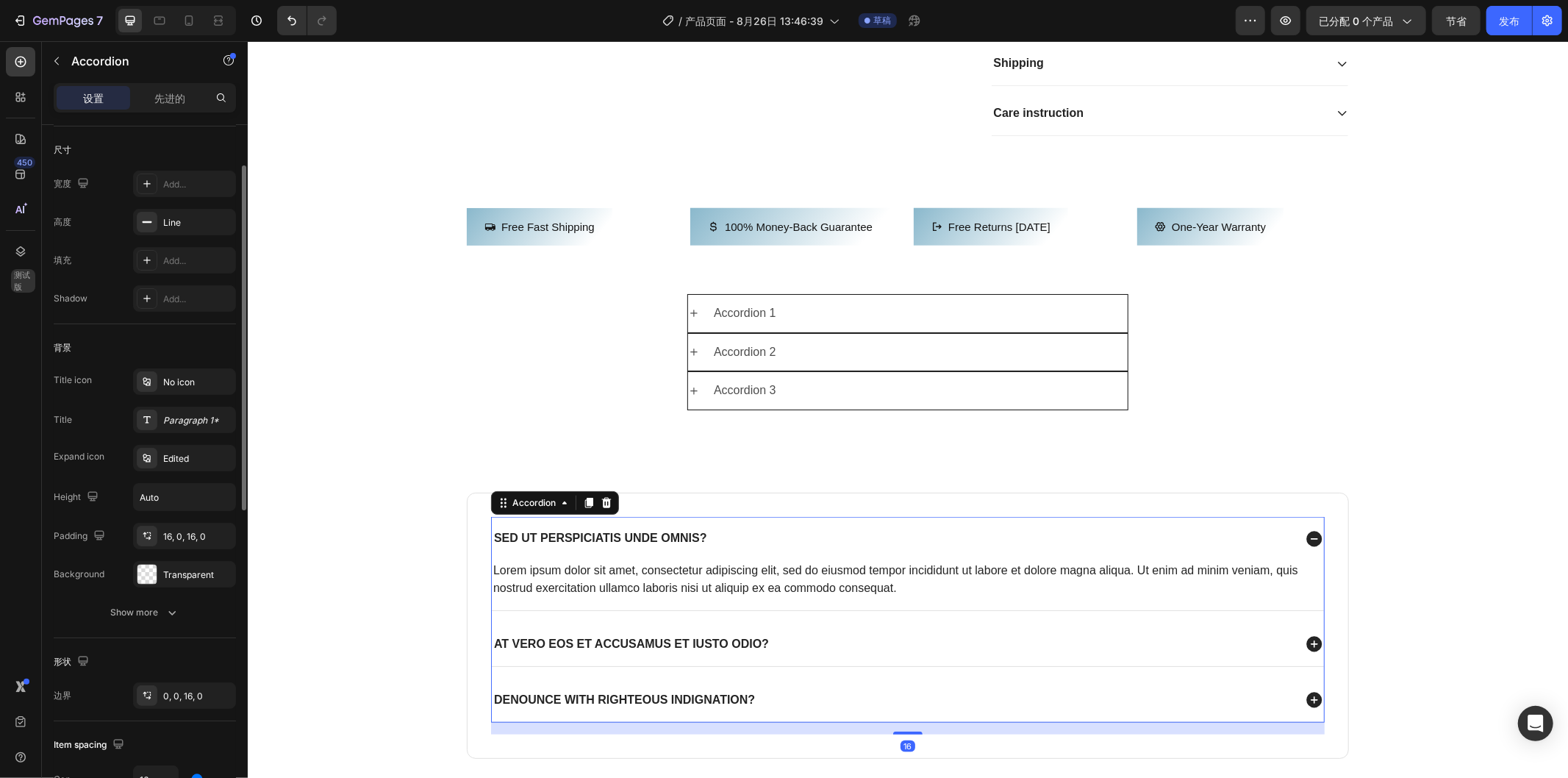
scroll to position [0, 0]
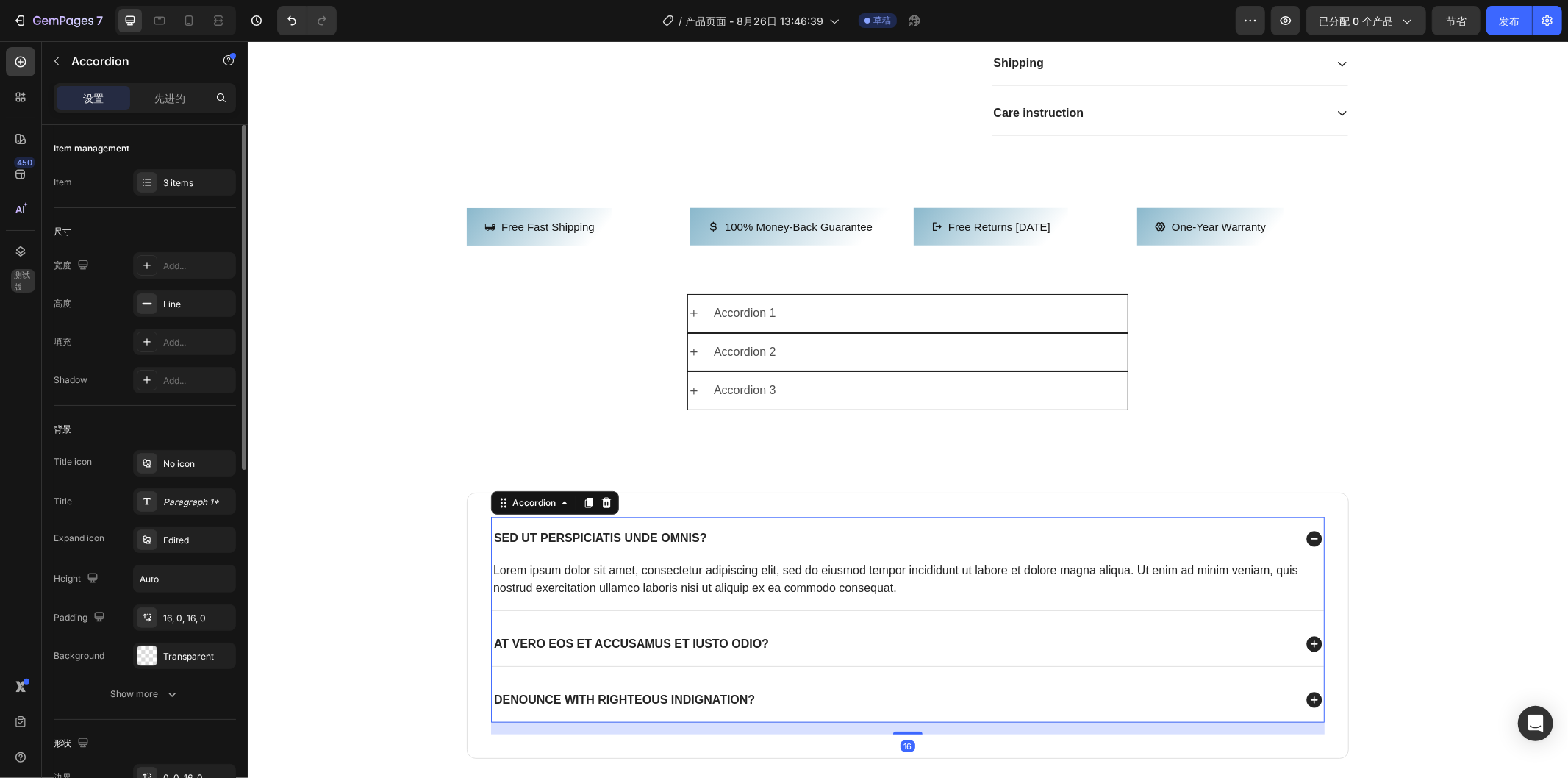
click at [1310, 546] on icon at bounding box center [1313, 537] width 16 height 16
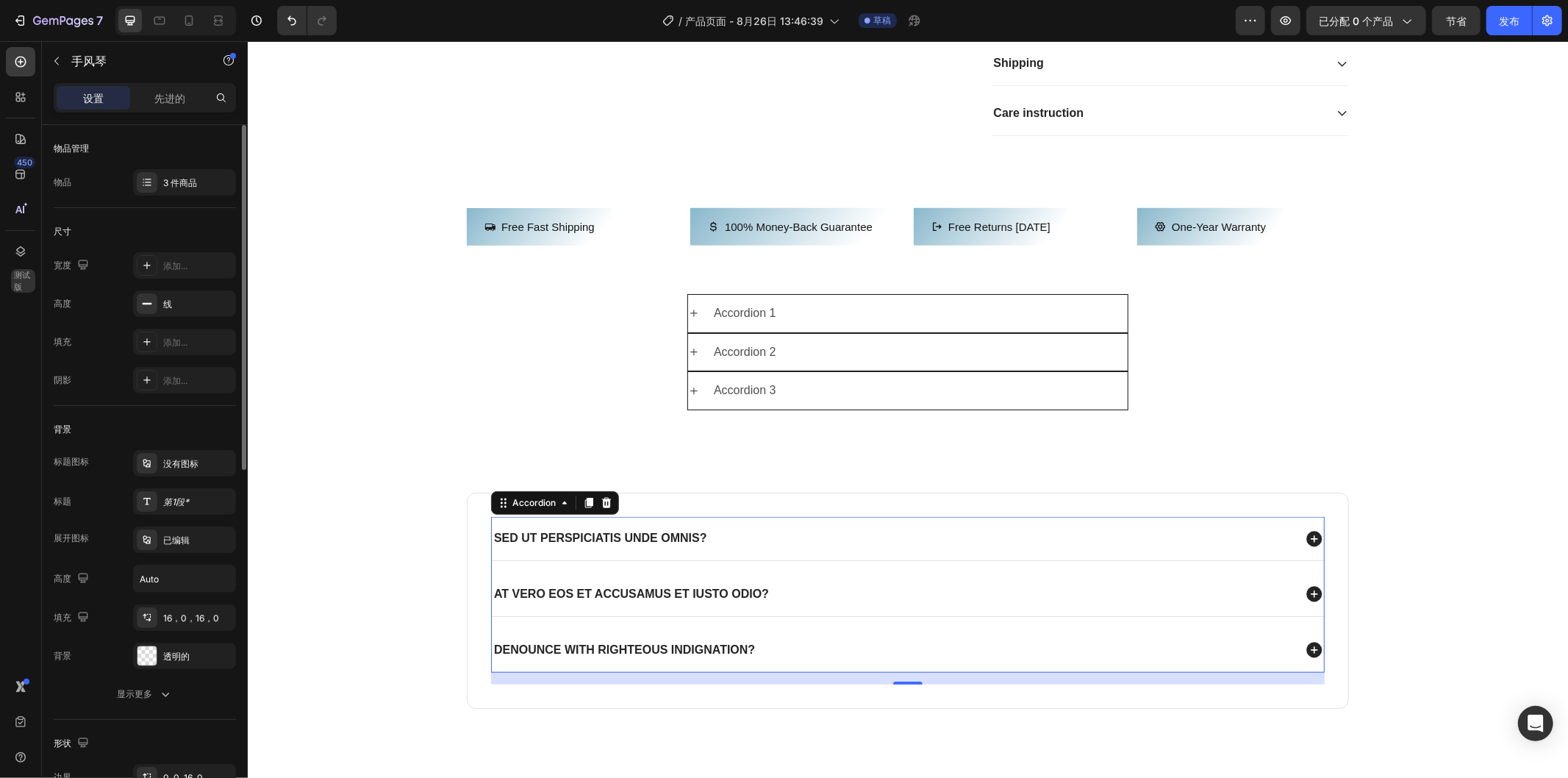
click at [1310, 546] on icon at bounding box center [1313, 537] width 16 height 16
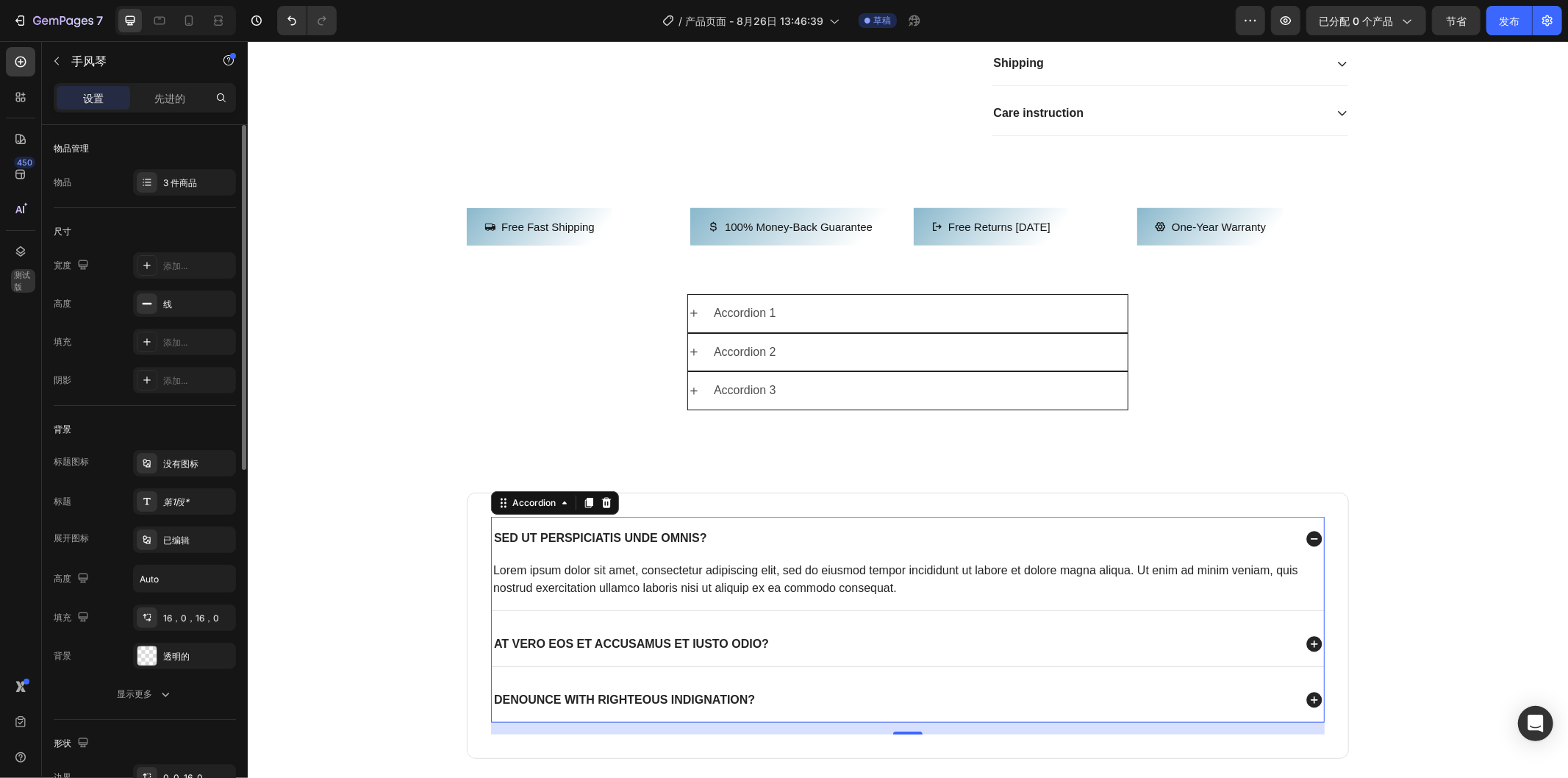
click at [1310, 546] on icon at bounding box center [1313, 537] width 16 height 16
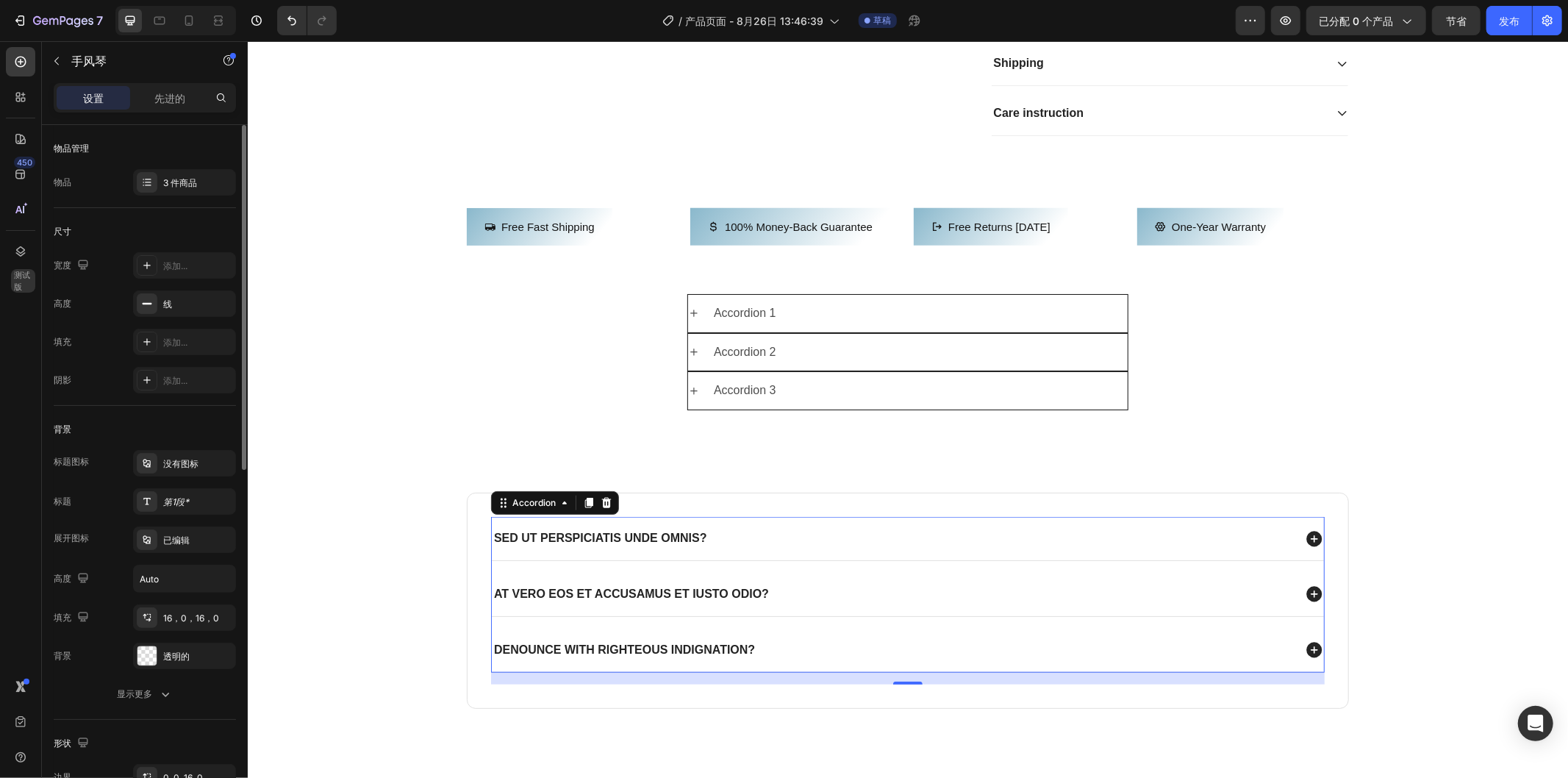
click at [755, 547] on div "Sed ut perspiciatis unde omnis?" at bounding box center [891, 537] width 801 height 19
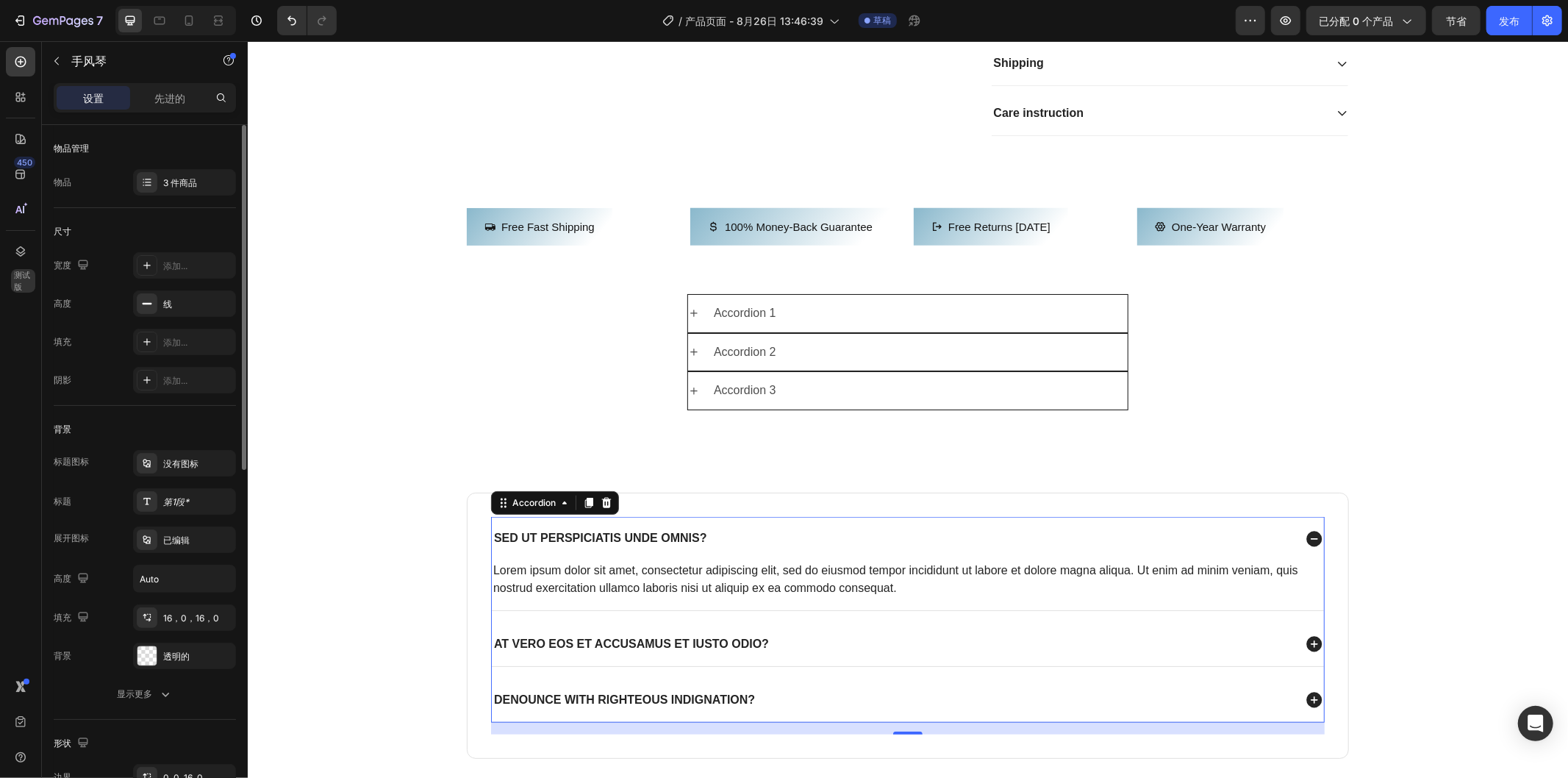
click at [755, 547] on div "Sed ut perspiciatis unde omnis?" at bounding box center [891, 537] width 801 height 19
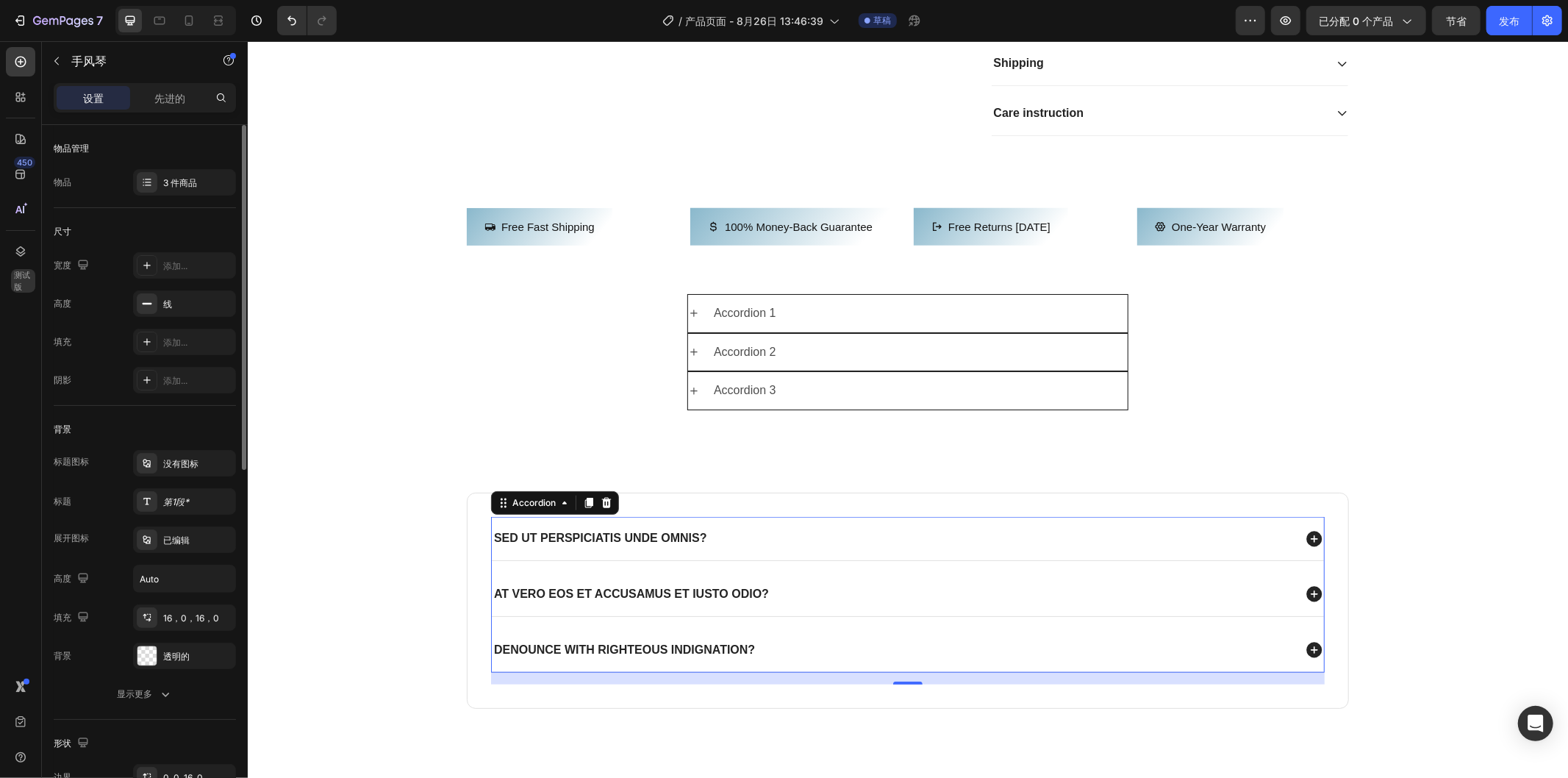
click at [686, 546] on p "Sed ut perspiciatis unde omnis?" at bounding box center [600, 537] width 213 height 16
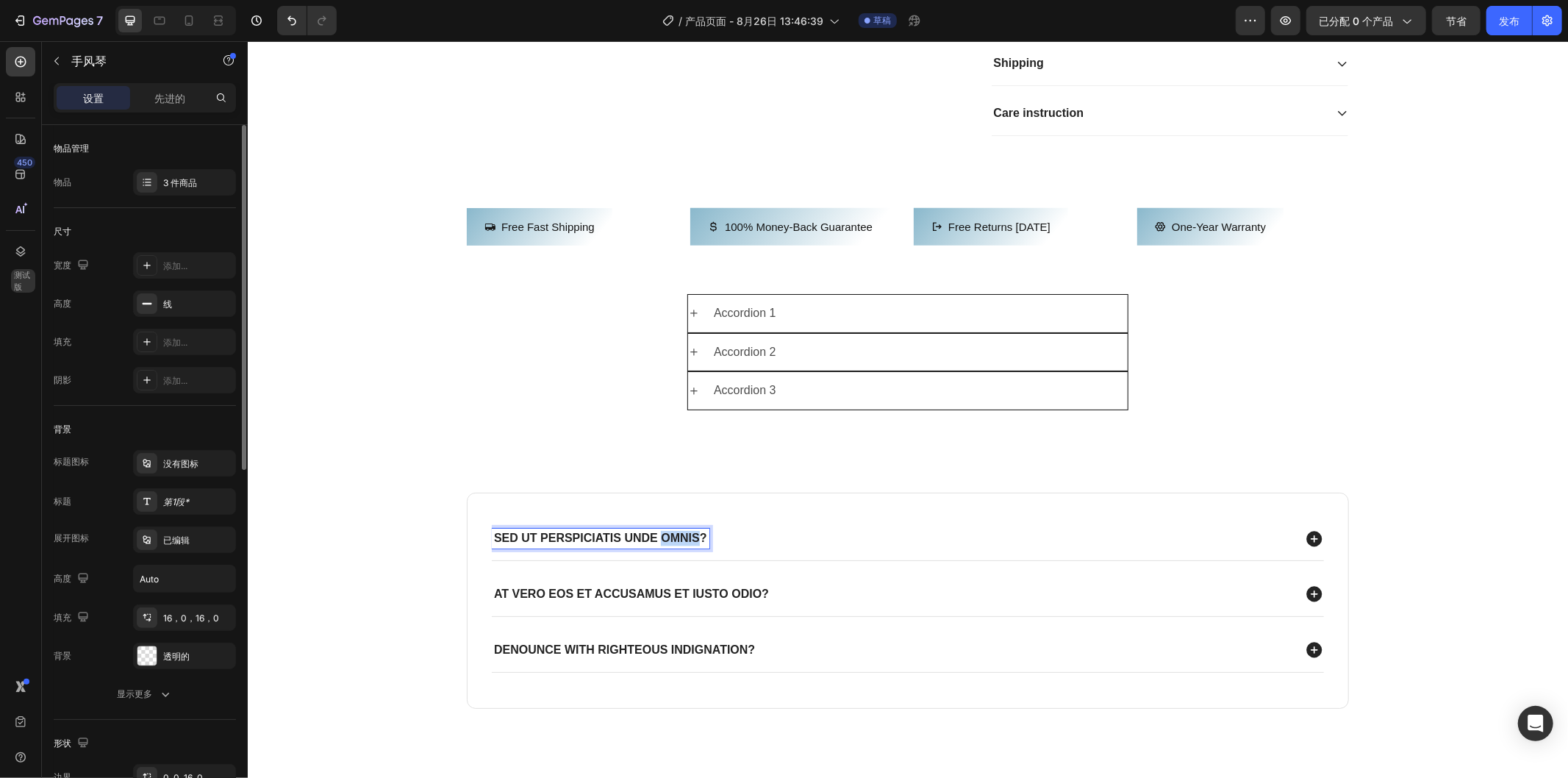
click at [686, 546] on p "Sed ut perspiciatis unde omnis?" at bounding box center [600, 537] width 213 height 16
click at [580, 601] on p "At vero eos et accusamus et iusto odio?" at bounding box center [631, 594] width 275 height 16
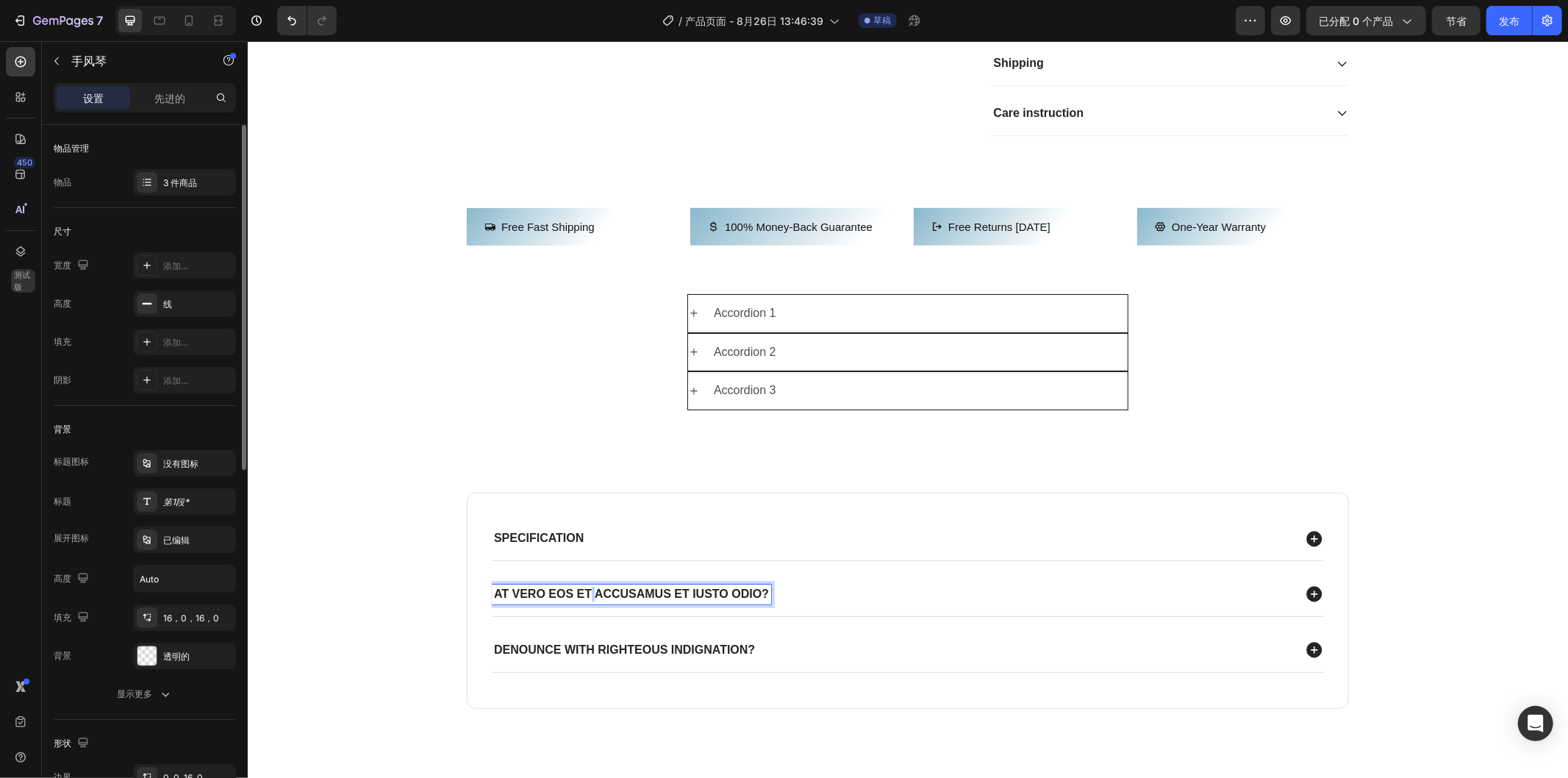
click at [580, 601] on p "At vero eos et accusamus et iusto odio?" at bounding box center [631, 594] width 275 height 16
click at [918, 559] on div "Specification" at bounding box center [907, 537] width 833 height 44
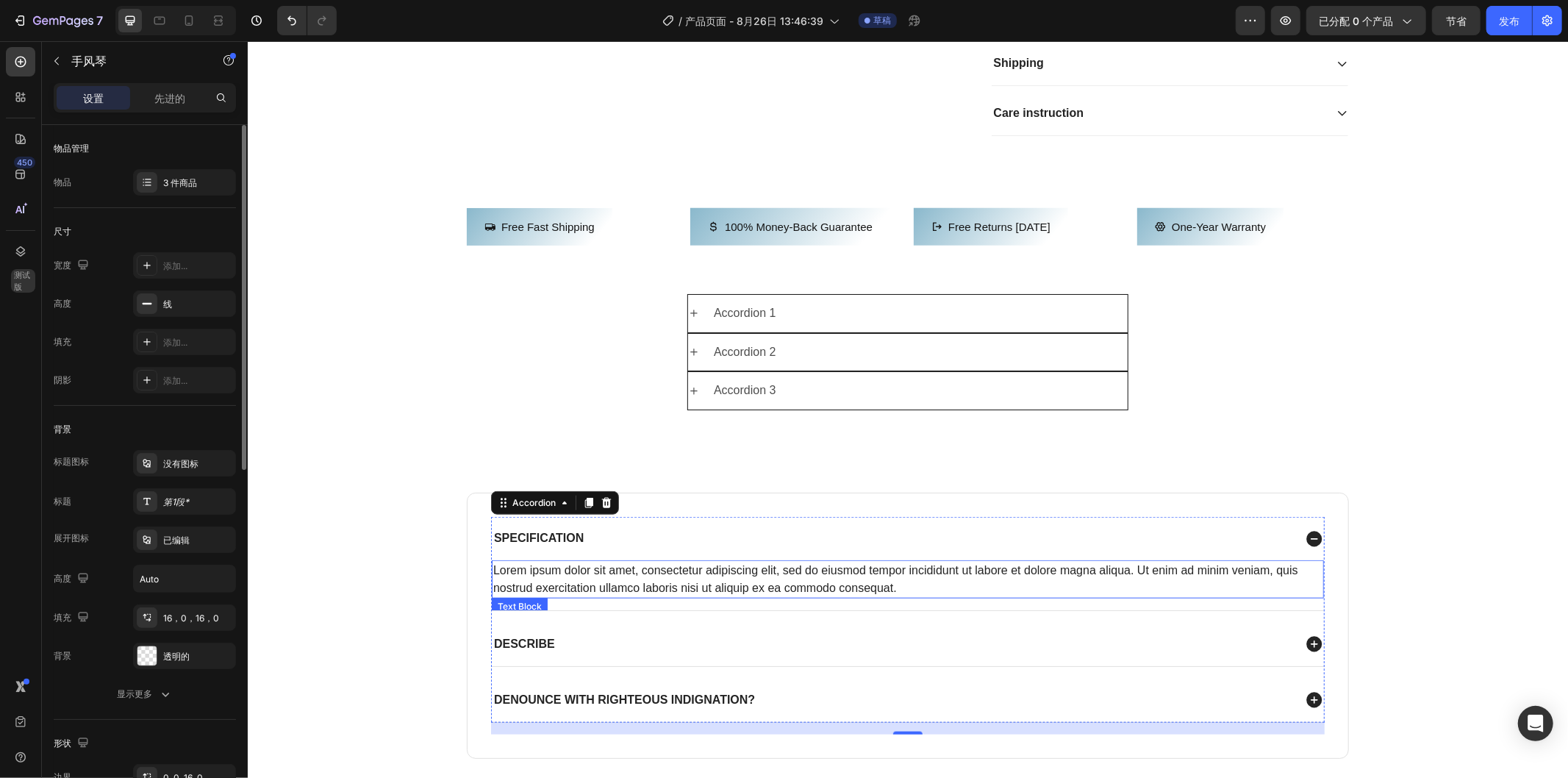
scroll to position [1224, 0]
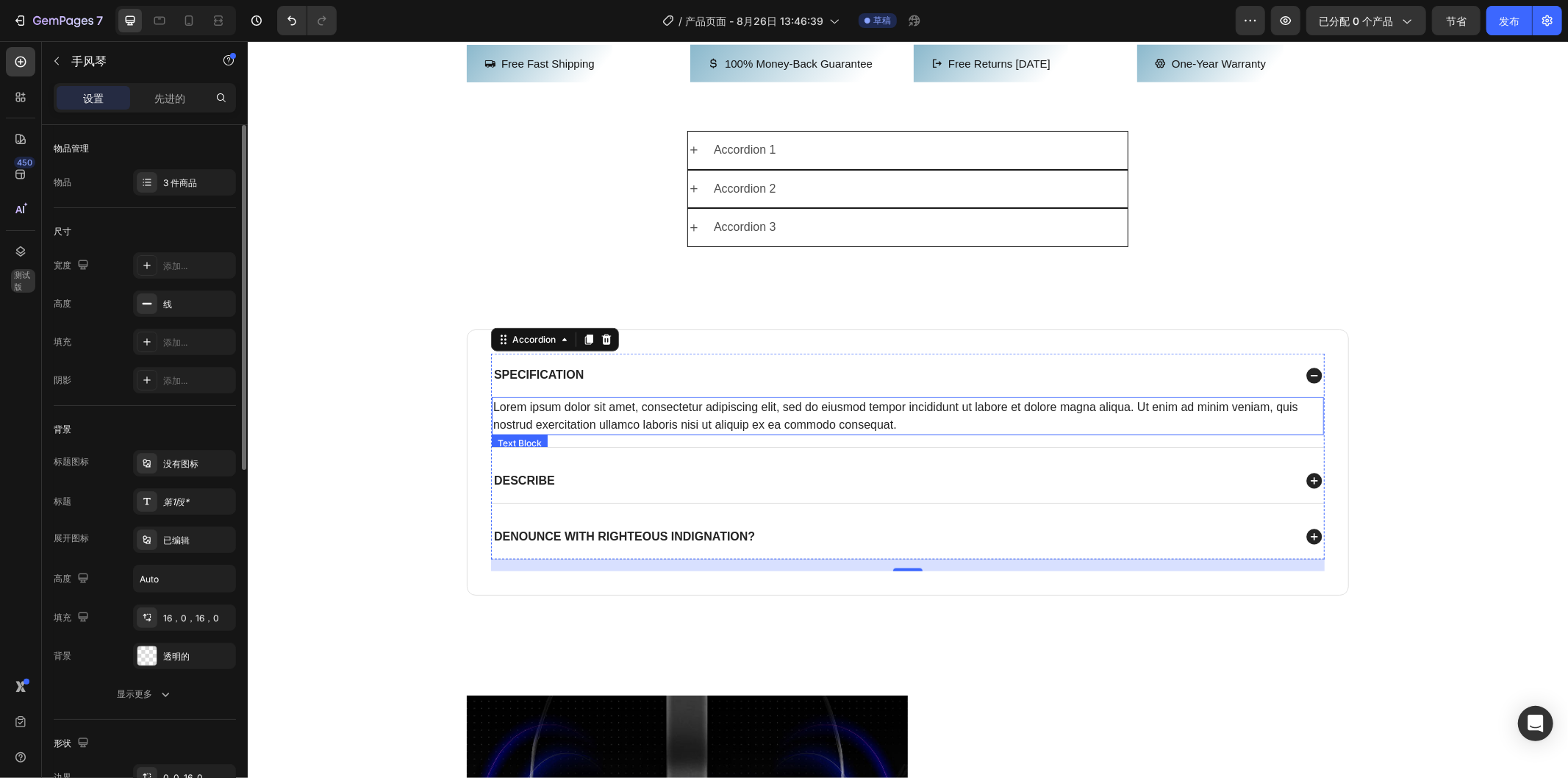
click at [903, 434] on div "Lorem ipsum dolor sit amet, consectetur adipiscing elit, sed do eiusmod tempor …" at bounding box center [907, 415] width 833 height 38
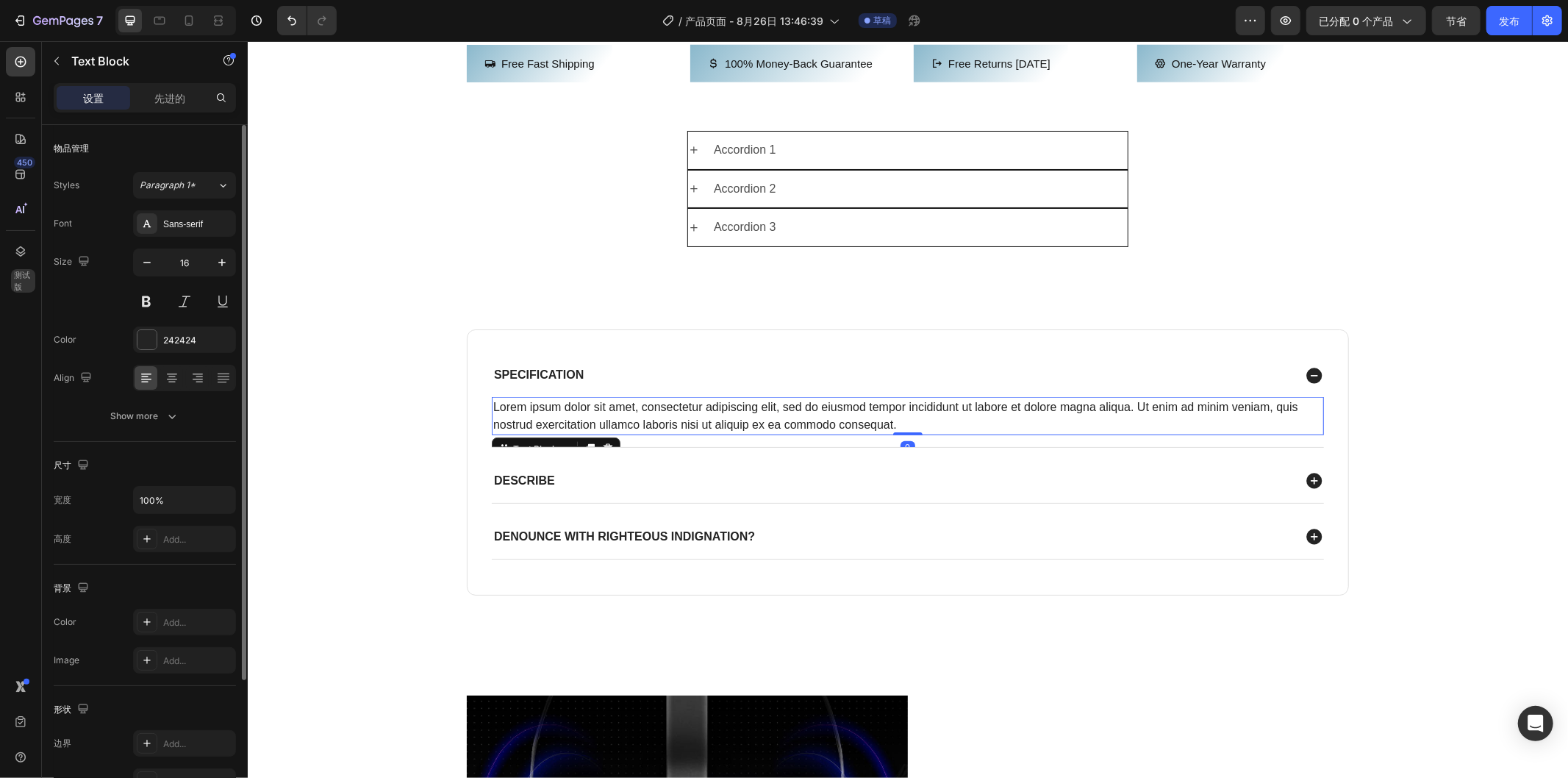
click at [903, 434] on div "Lorem ipsum dolor sit amet, consectetur adipiscing elit, sed do eiusmod tempor …" at bounding box center [907, 415] width 833 height 38
click at [902, 433] on p "Lorem ipsum dolor sit amet, consectetur adipiscing elit, sed do eiusmod tempor …" at bounding box center [907, 415] width 829 height 35
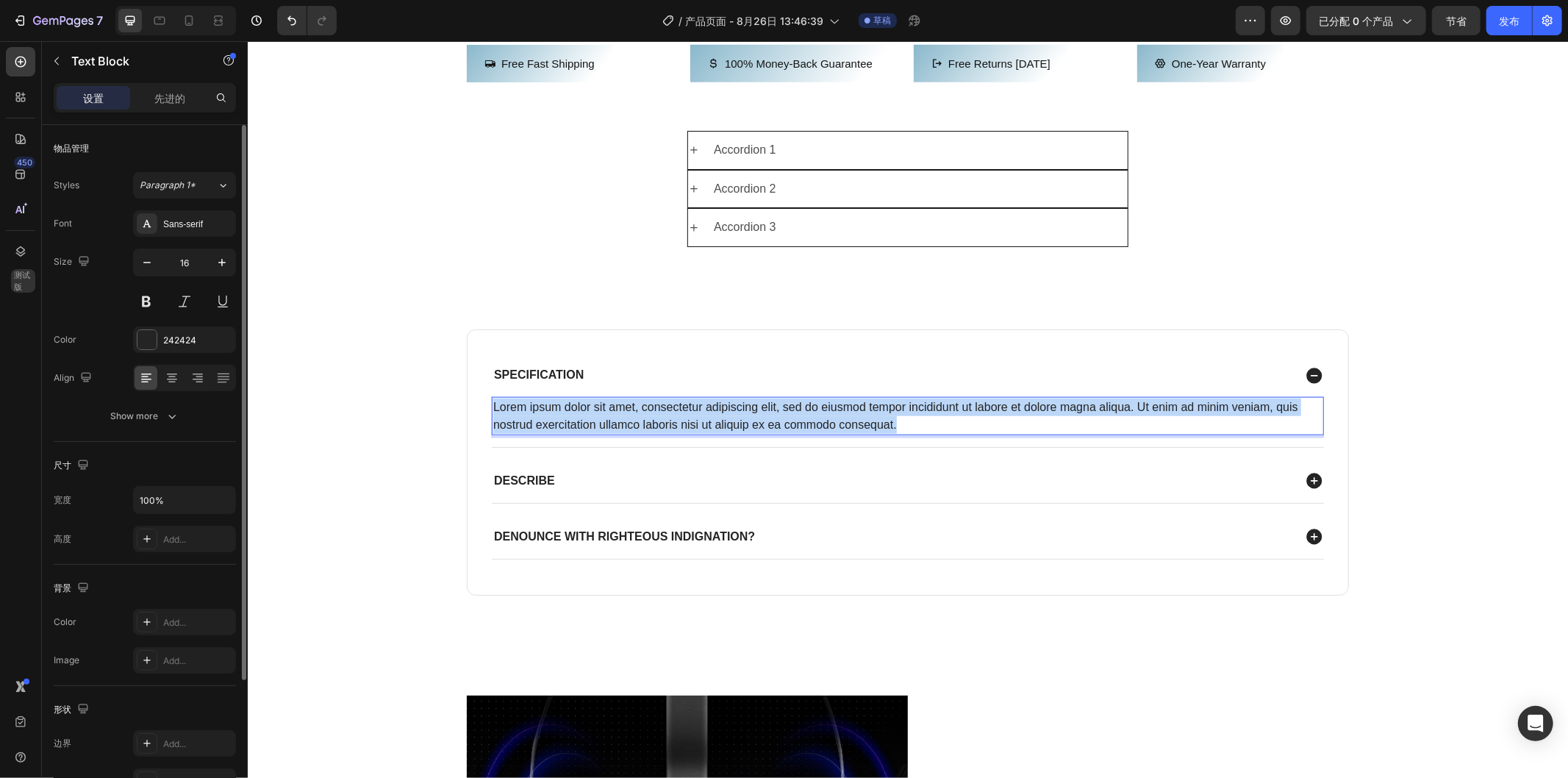
click at [902, 433] on p "Lorem ipsum dolor sit amet, consectetur adipiscing elit, sed do eiusmod tempor …" at bounding box center [907, 415] width 829 height 35
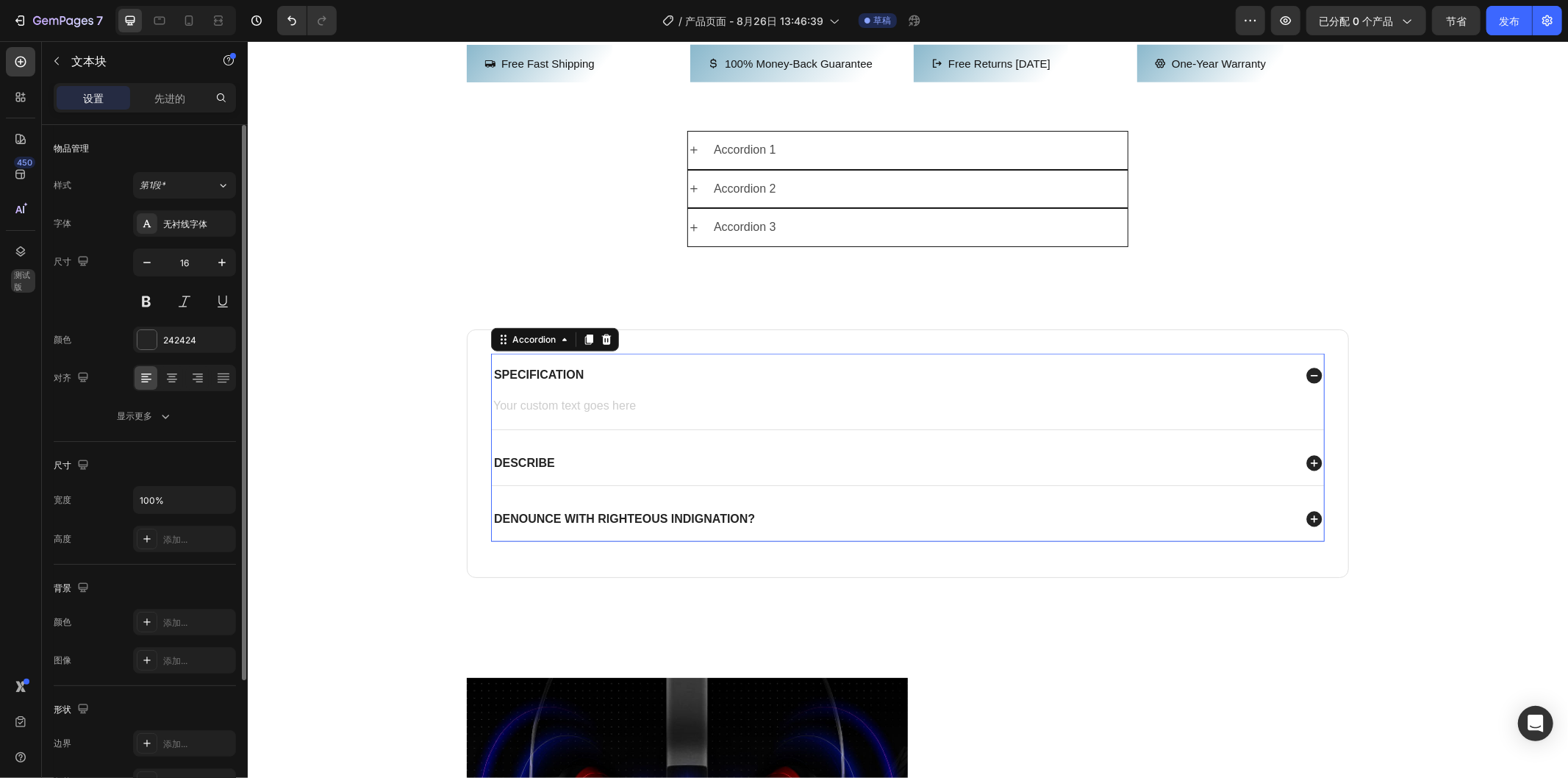
click at [764, 529] on div "denounce with righteous indignation?" at bounding box center [891, 518] width 801 height 19
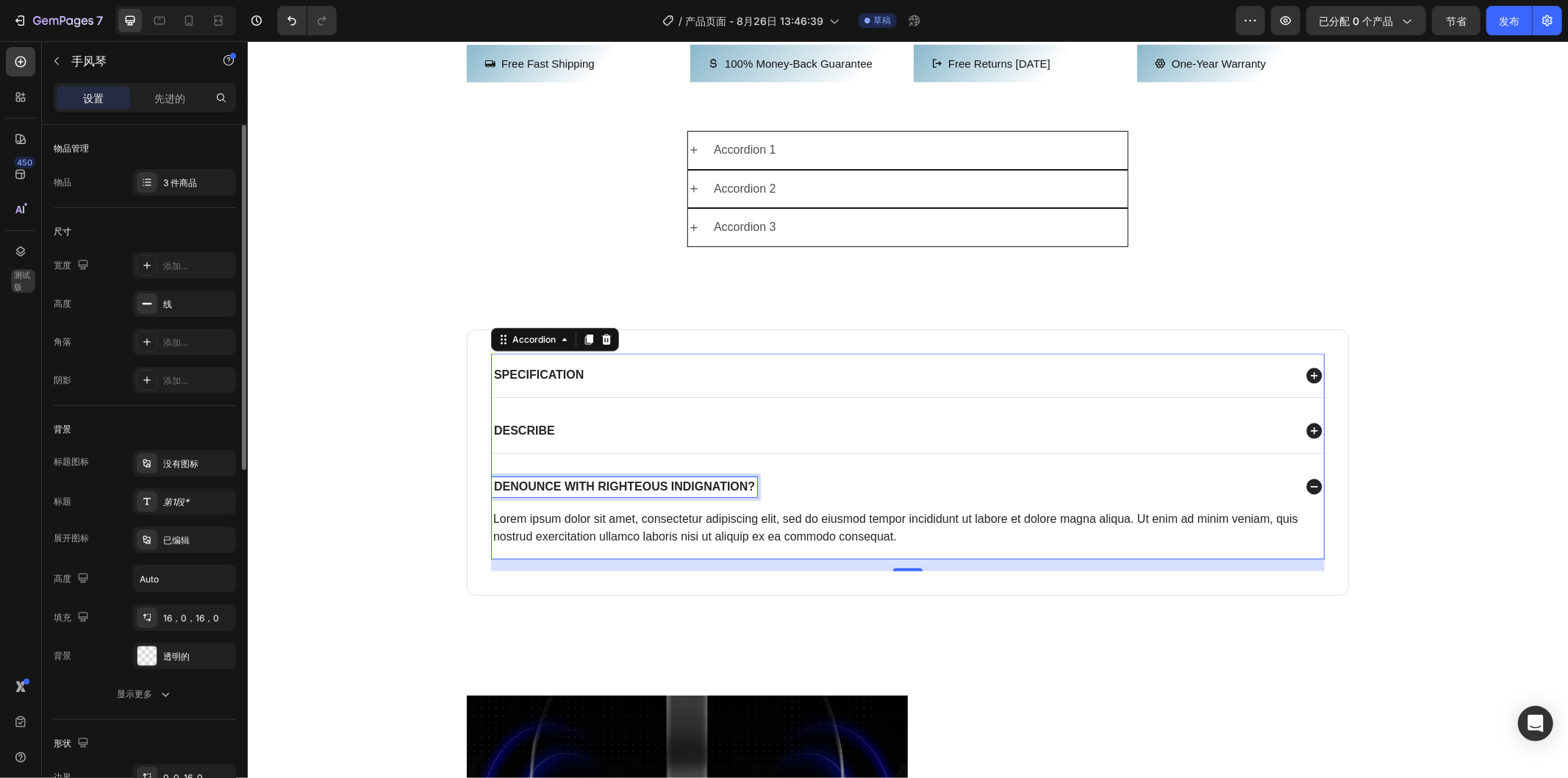
click at [663, 494] on p "denounce with righteous indignation?" at bounding box center [624, 486] width 261 height 16
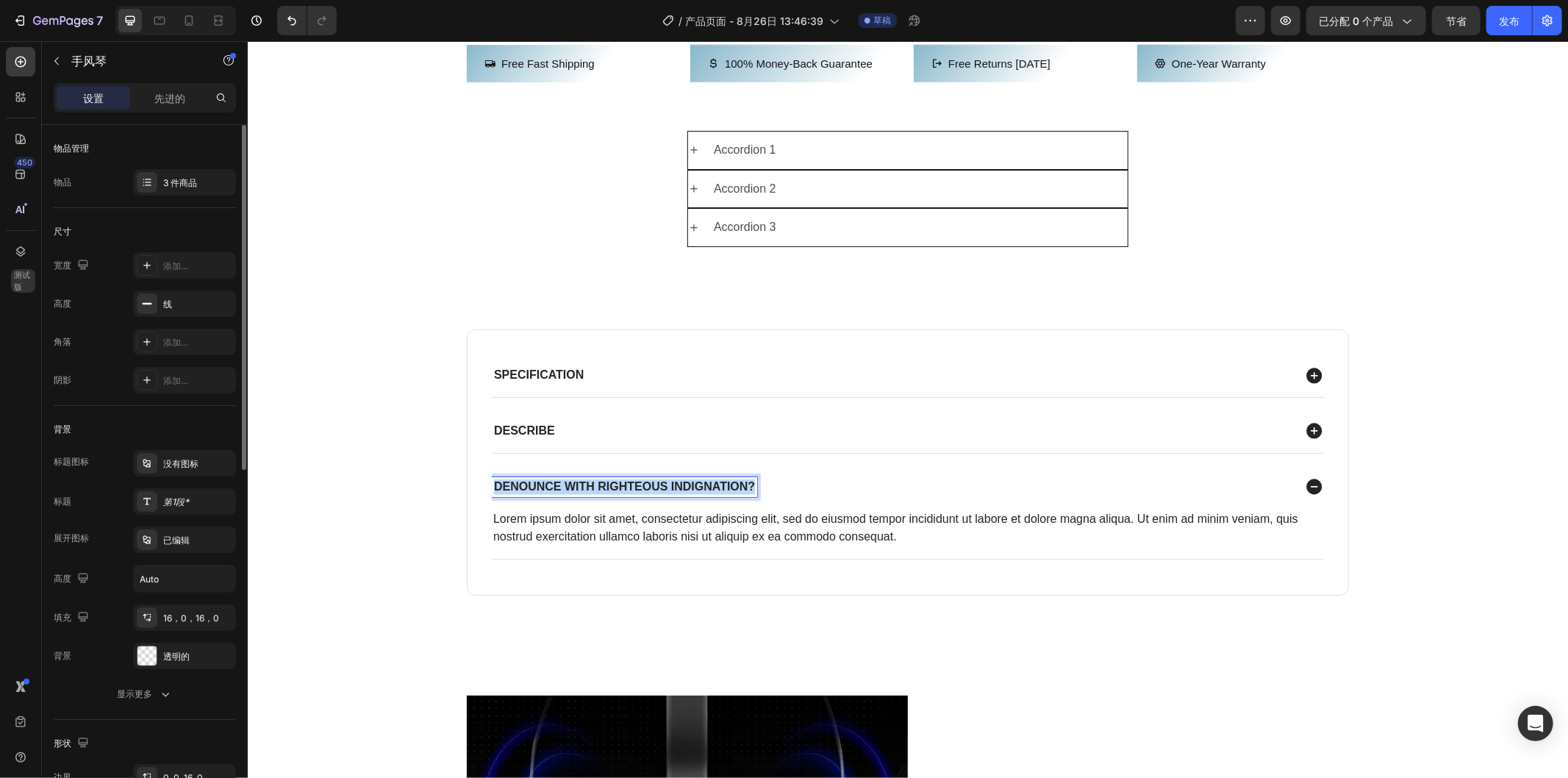
click at [663, 494] on p "denounce with righteous indignation?" at bounding box center [624, 486] width 261 height 16
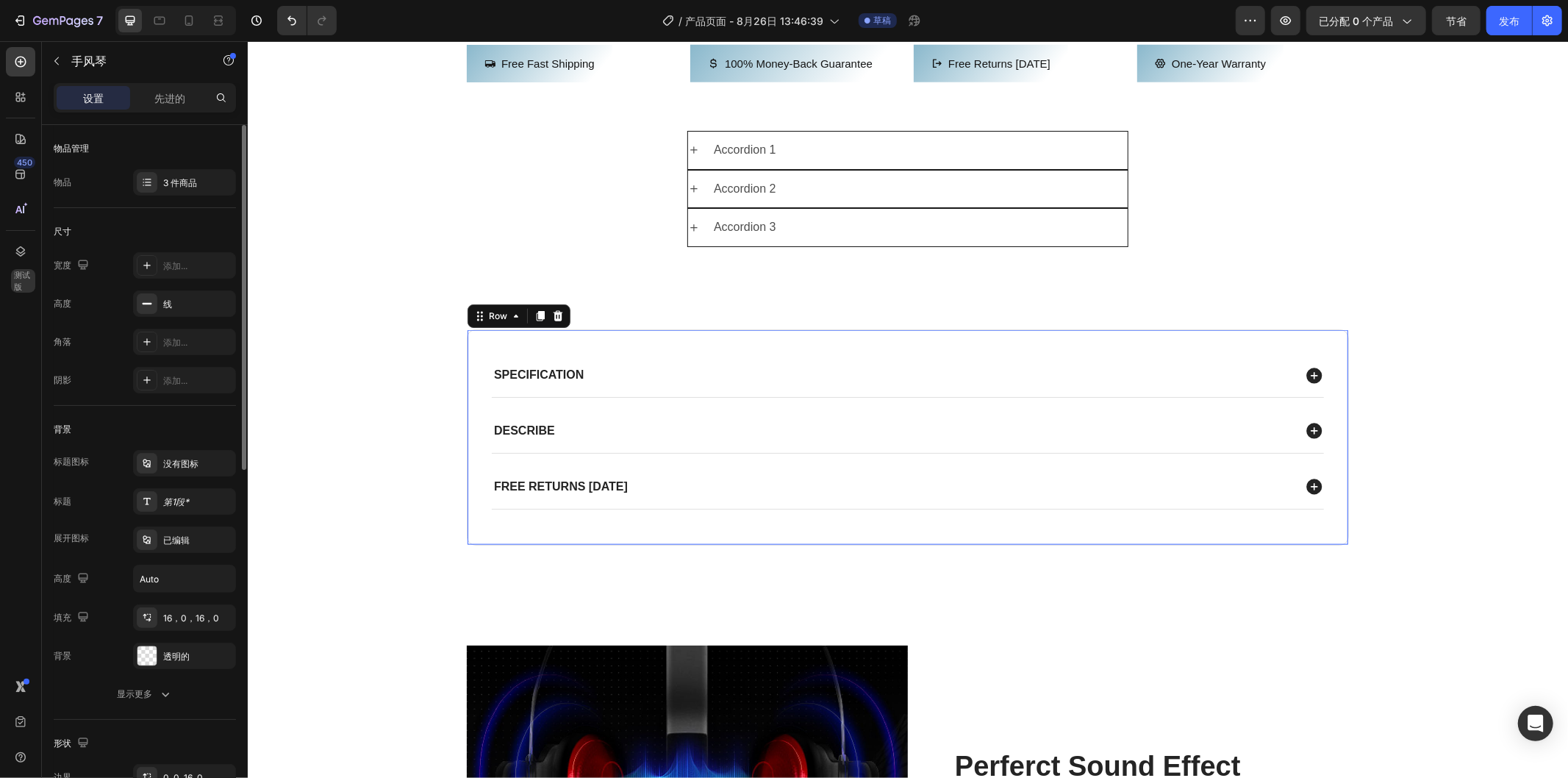
click at [1152, 409] on div "Specification Describe Free returns [DATE] Accordion Row 0" at bounding box center [907, 436] width 883 height 216
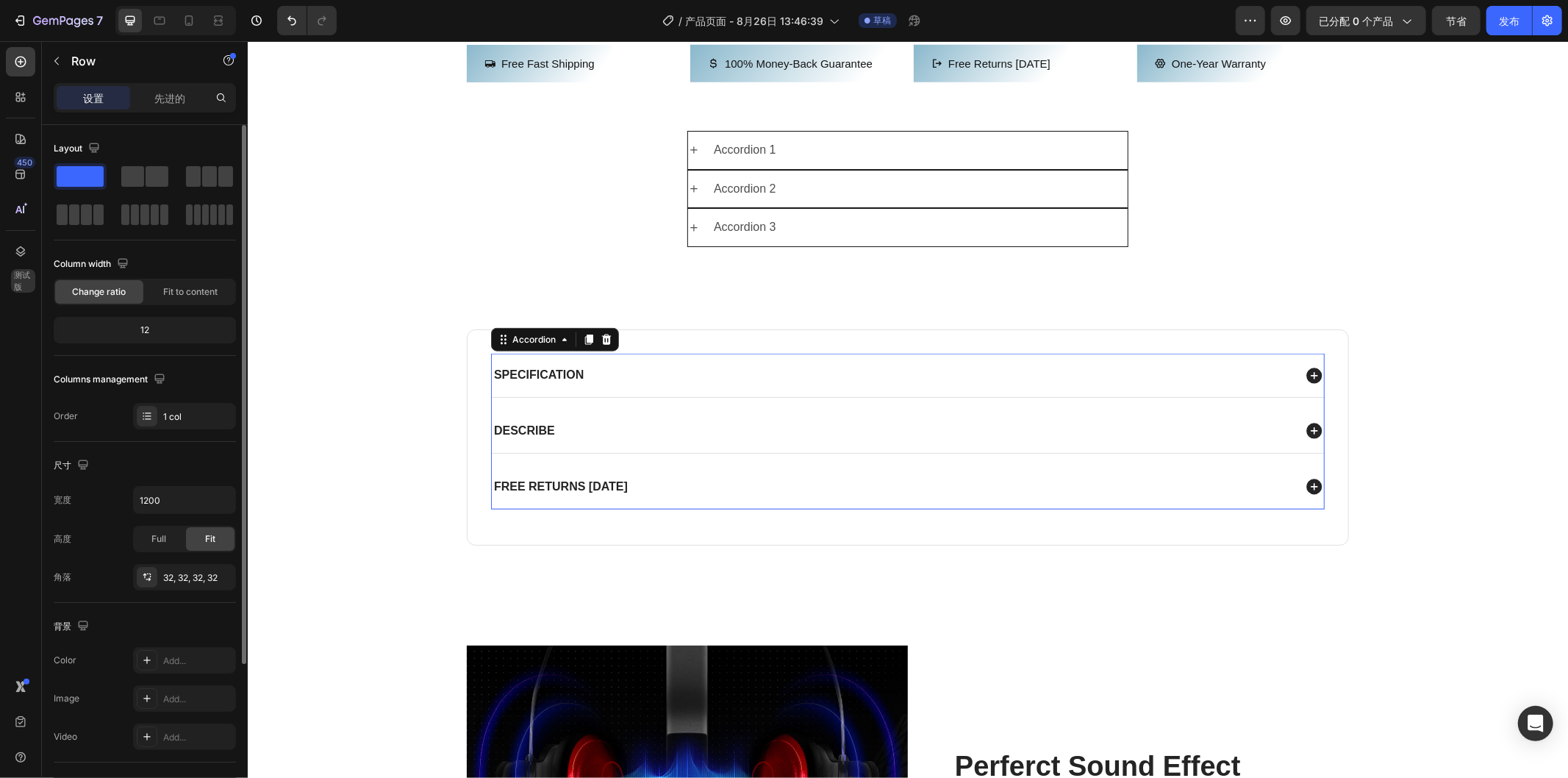
click at [1304, 384] on icon at bounding box center [1313, 375] width 19 height 19
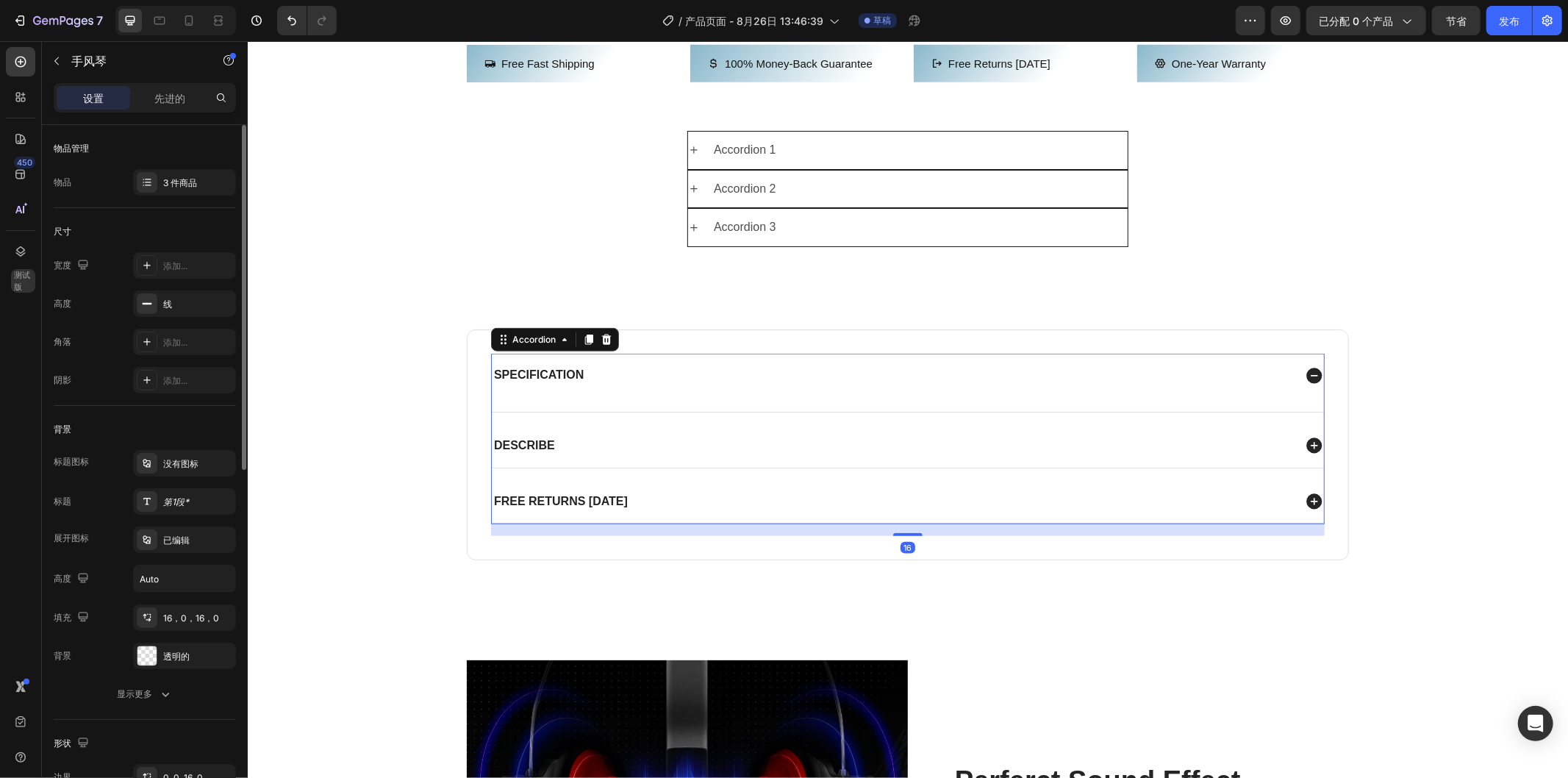
click at [1310, 383] on icon at bounding box center [1313, 374] width 16 height 16
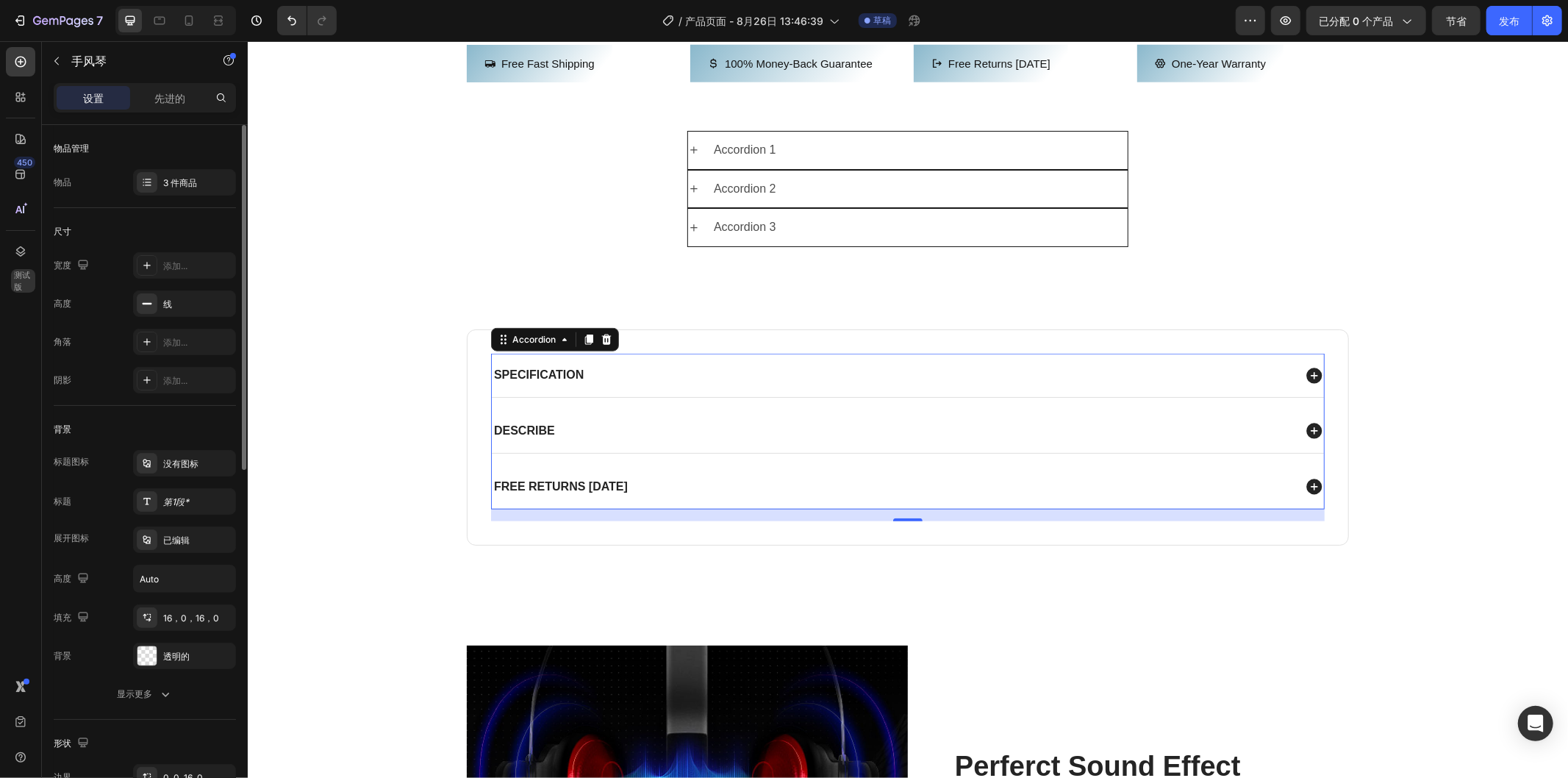
click at [1310, 383] on icon at bounding box center [1313, 374] width 16 height 16
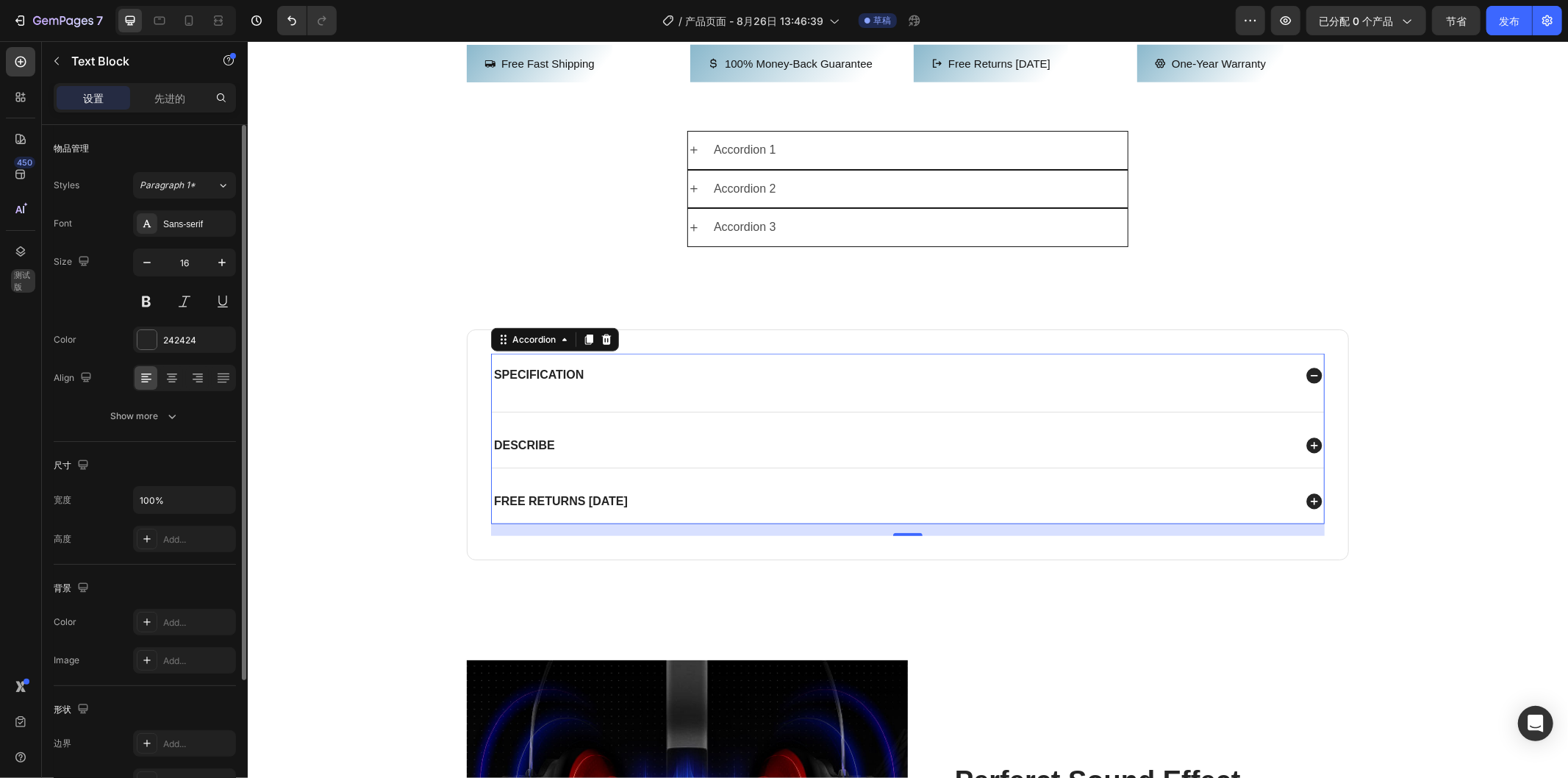
click at [1009, 399] on div at bounding box center [907, 397] width 833 height 3
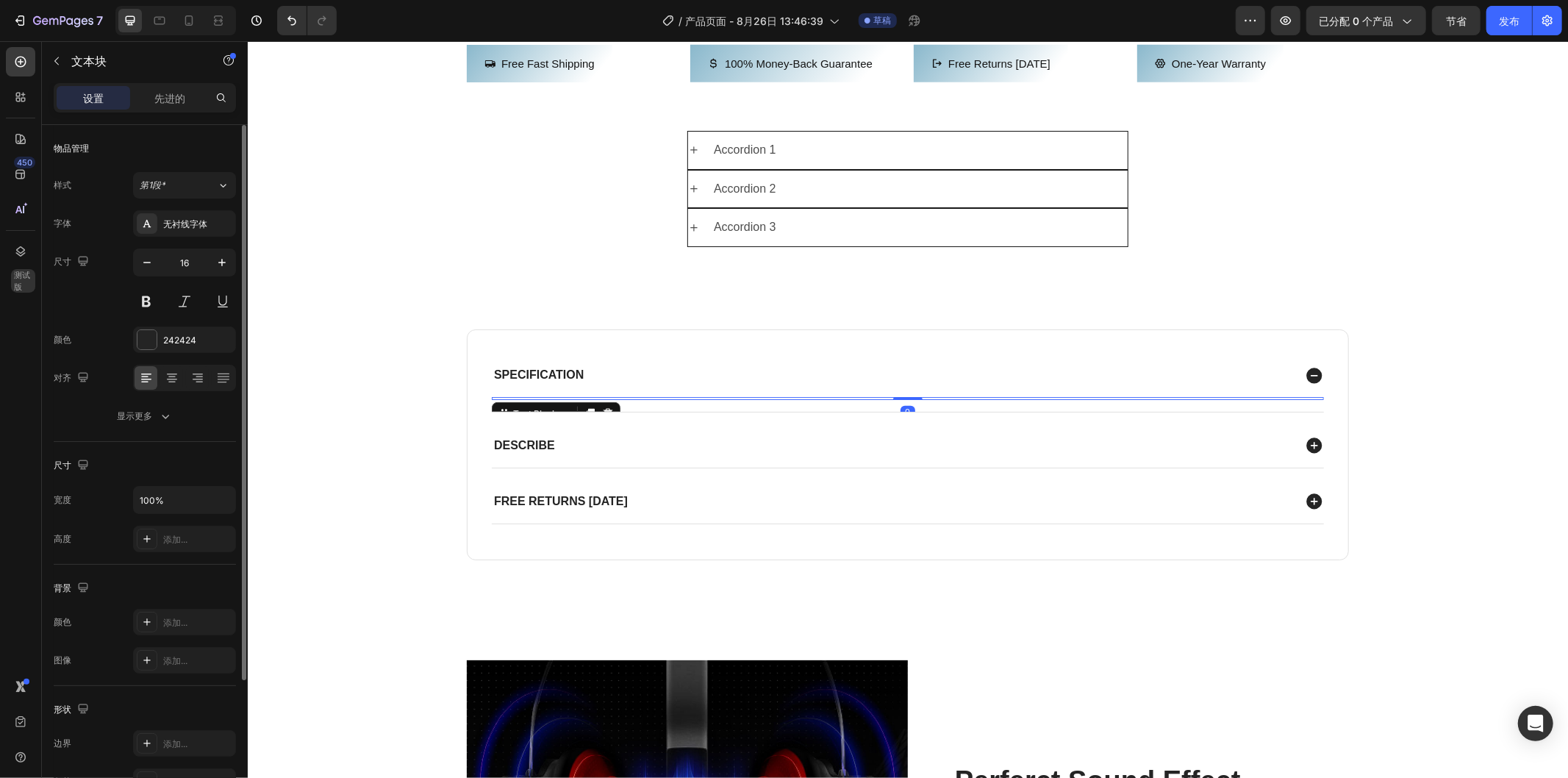
drag, startPoint x: 905, startPoint y: 456, endPoint x: 913, endPoint y: 445, distance: 13.6
click at [913, 411] on div "Specification Text Block 0" at bounding box center [907, 382] width 833 height 58
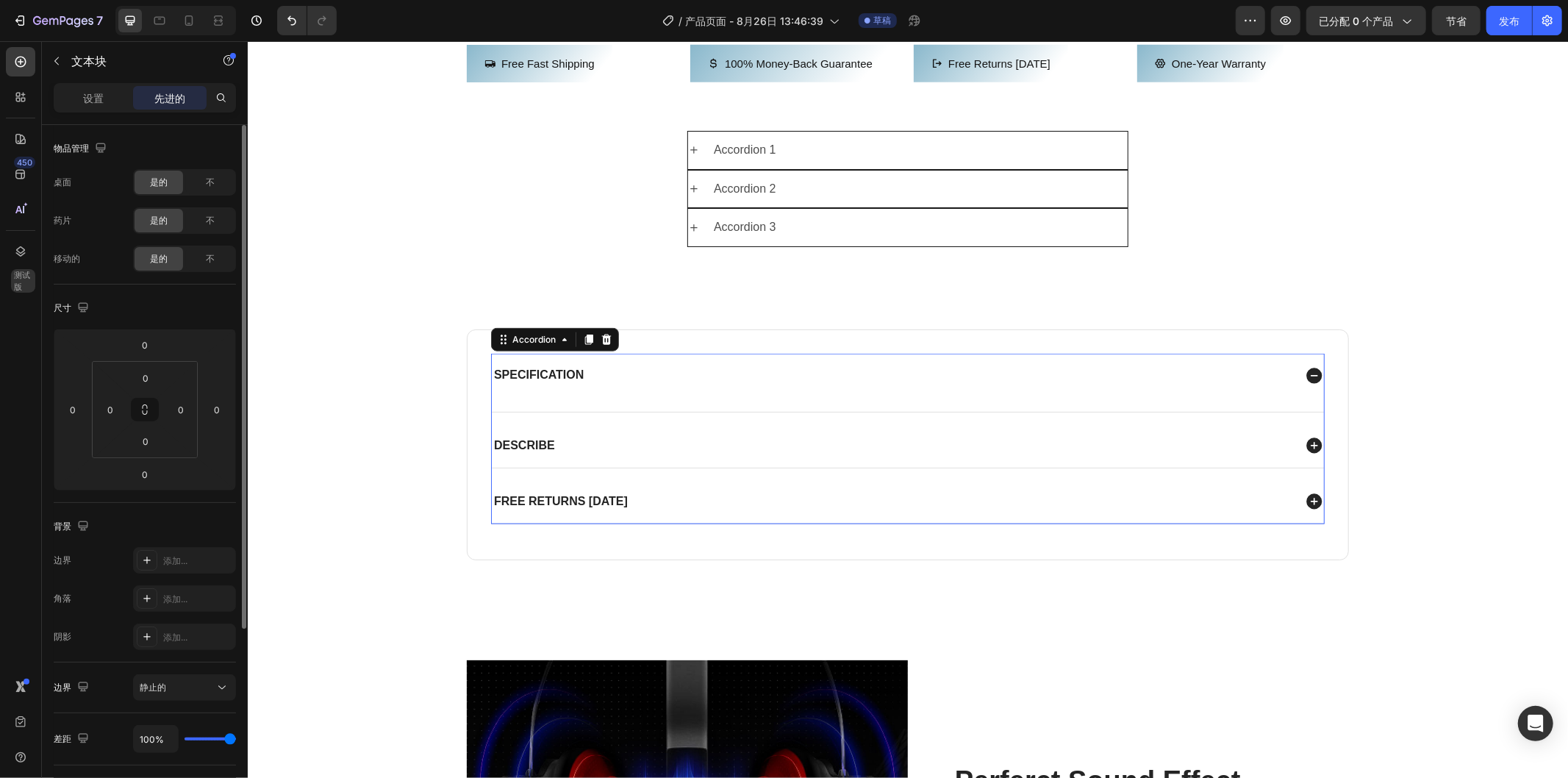
click at [858, 396] on div "Specification" at bounding box center [907, 374] width 833 height 44
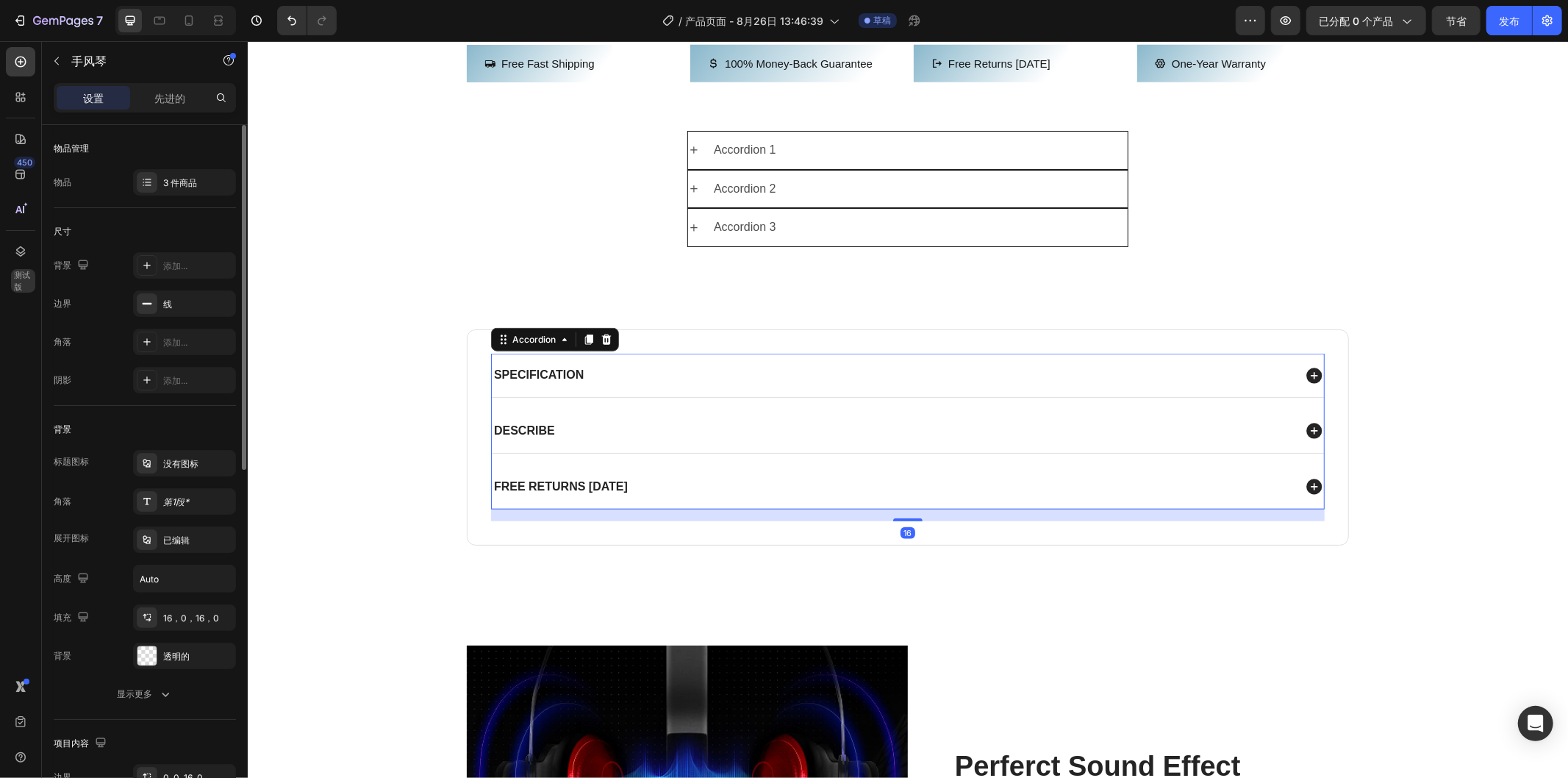
click at [827, 460] on div "Specification Describe Free returns [DATE]" at bounding box center [907, 430] width 834 height 155
click at [835, 384] on div "Specification" at bounding box center [891, 374] width 801 height 19
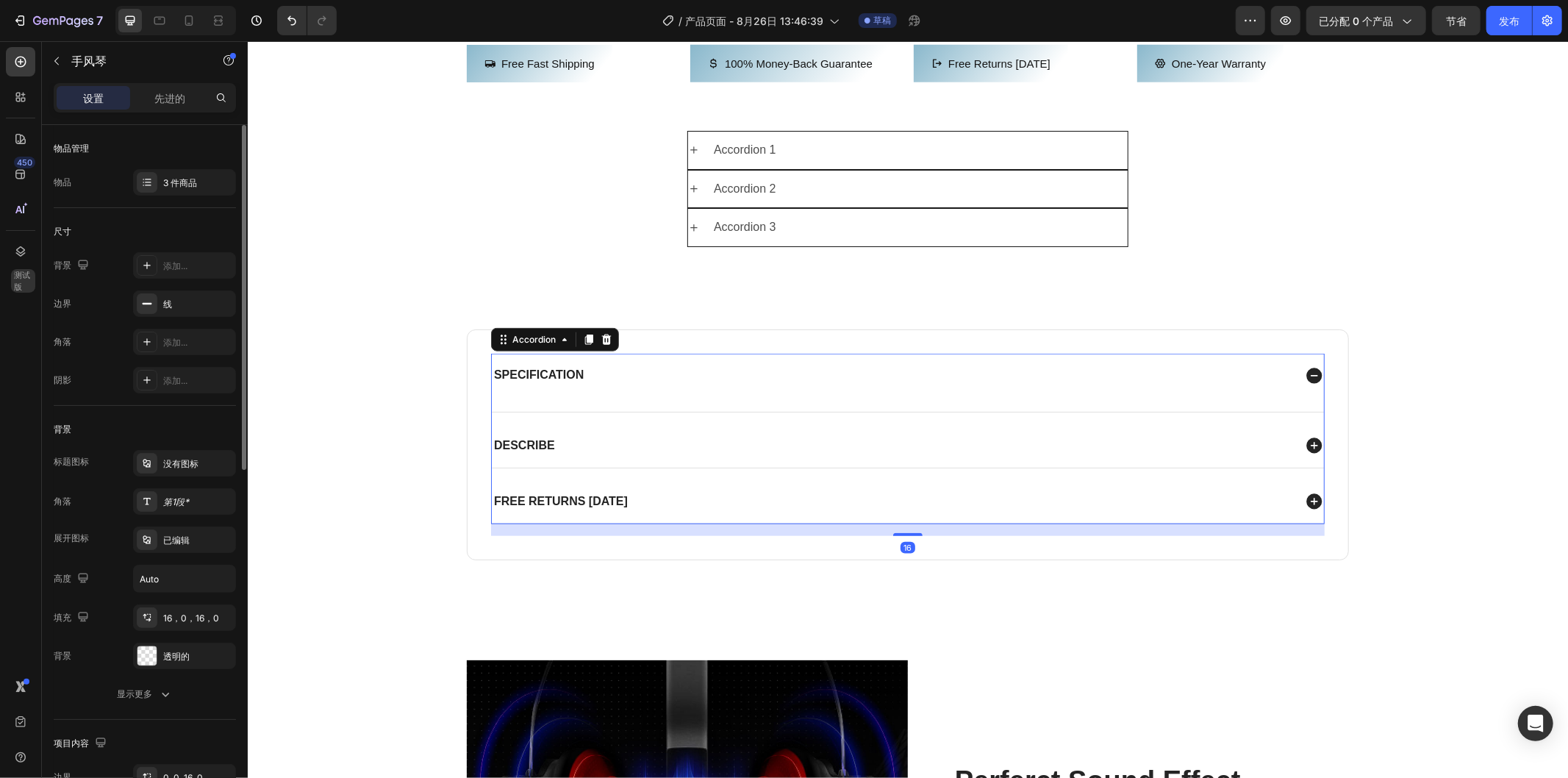
click at [798, 384] on div "Specification" at bounding box center [891, 374] width 801 height 19
click at [697, 396] on div "Specification" at bounding box center [907, 374] width 833 height 44
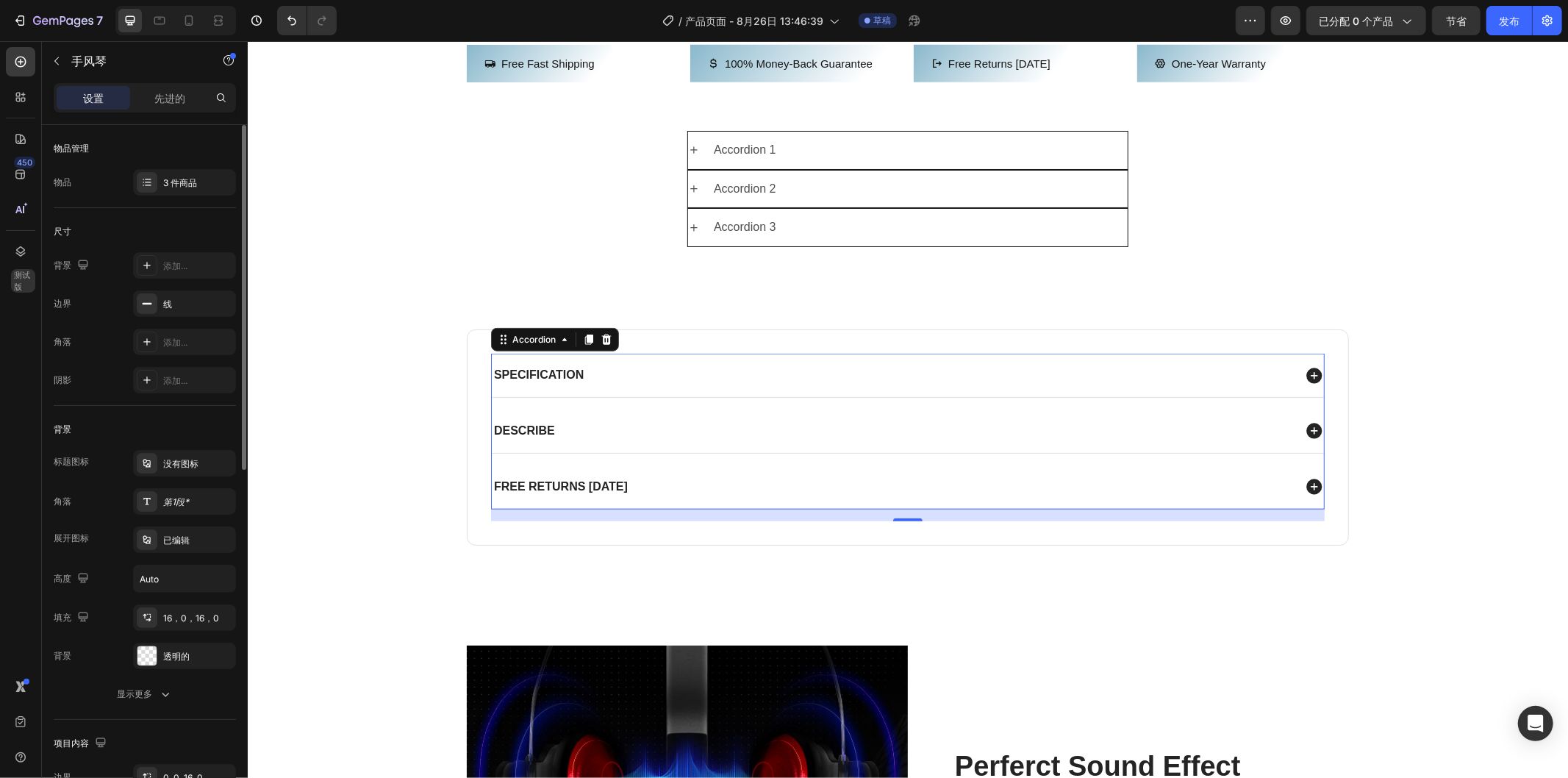
click at [672, 396] on div "Specification" at bounding box center [907, 374] width 833 height 44
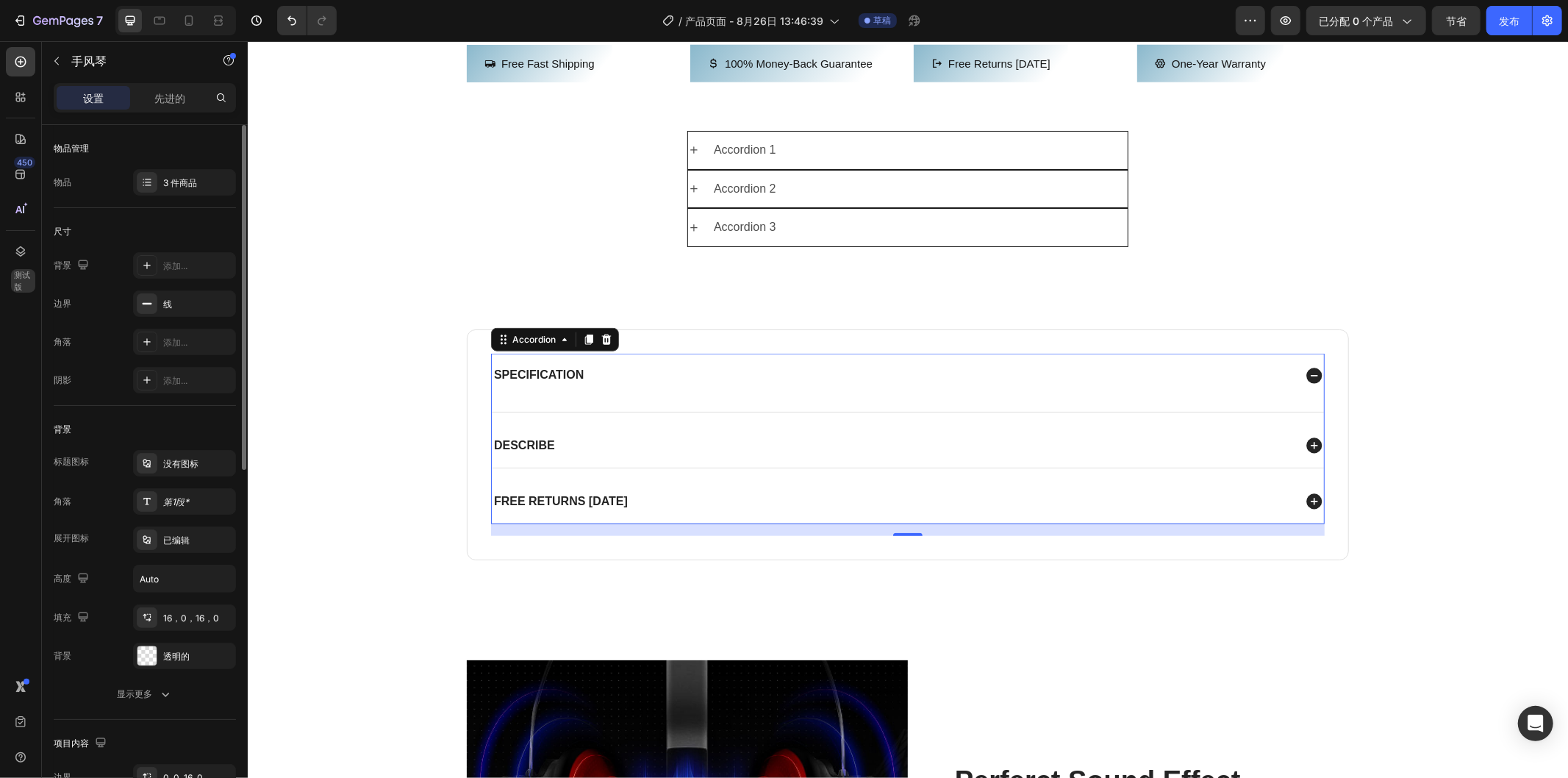
click at [643, 396] on div "Specification" at bounding box center [907, 374] width 833 height 44
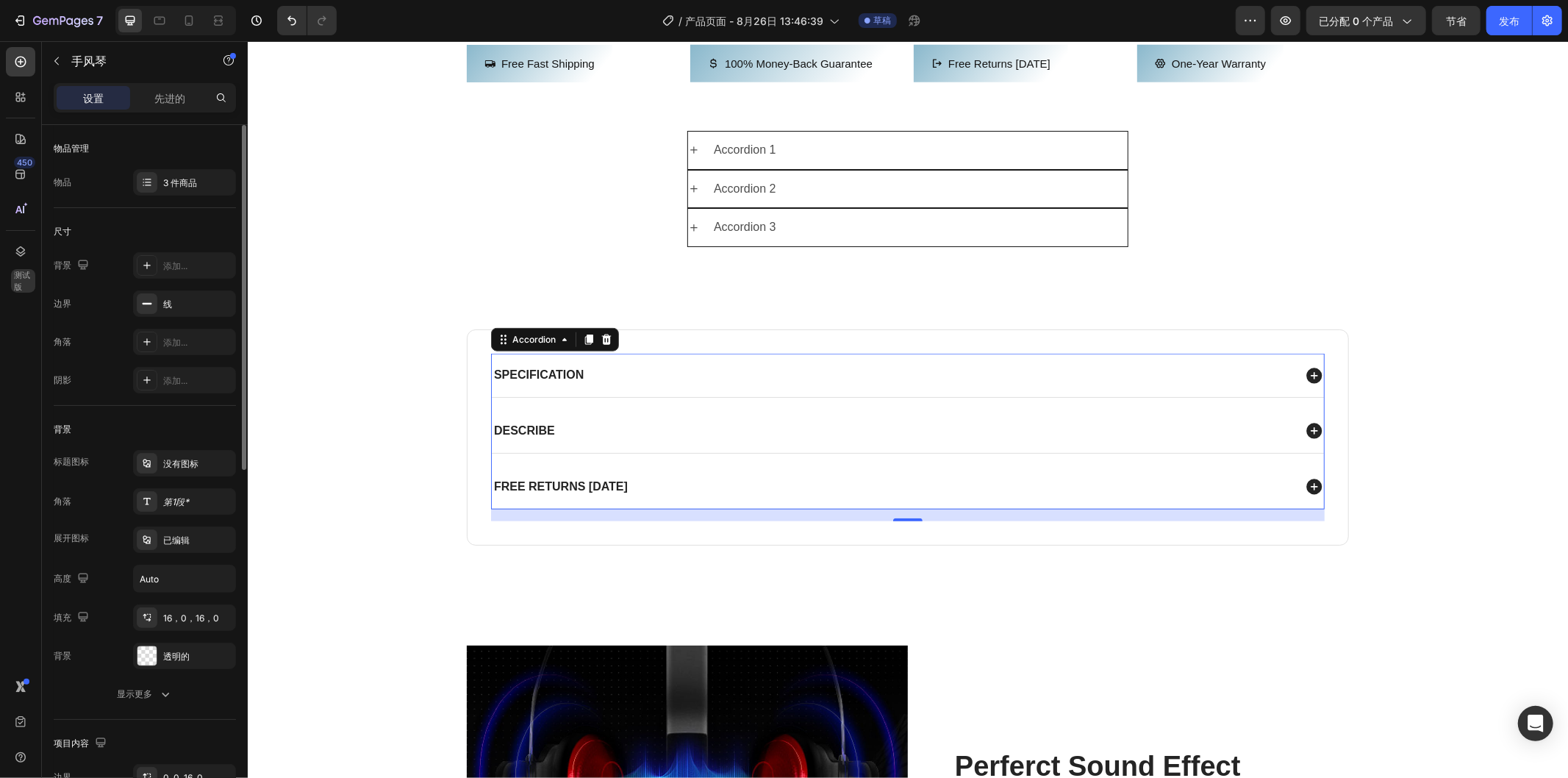
click at [586, 396] on div "Specification" at bounding box center [907, 374] width 833 height 44
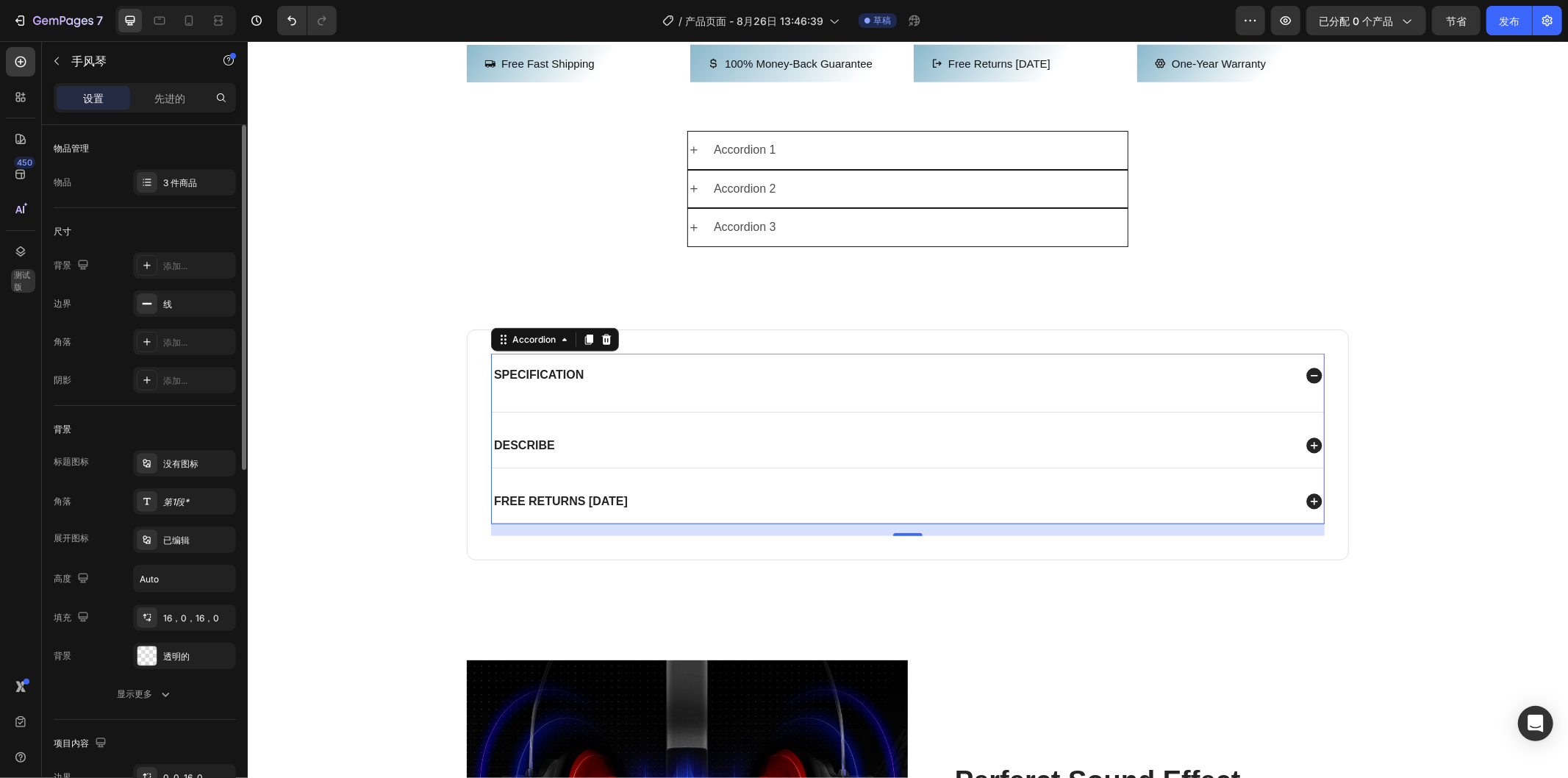
click at [558, 396] on div "Specification" at bounding box center [907, 374] width 833 height 44
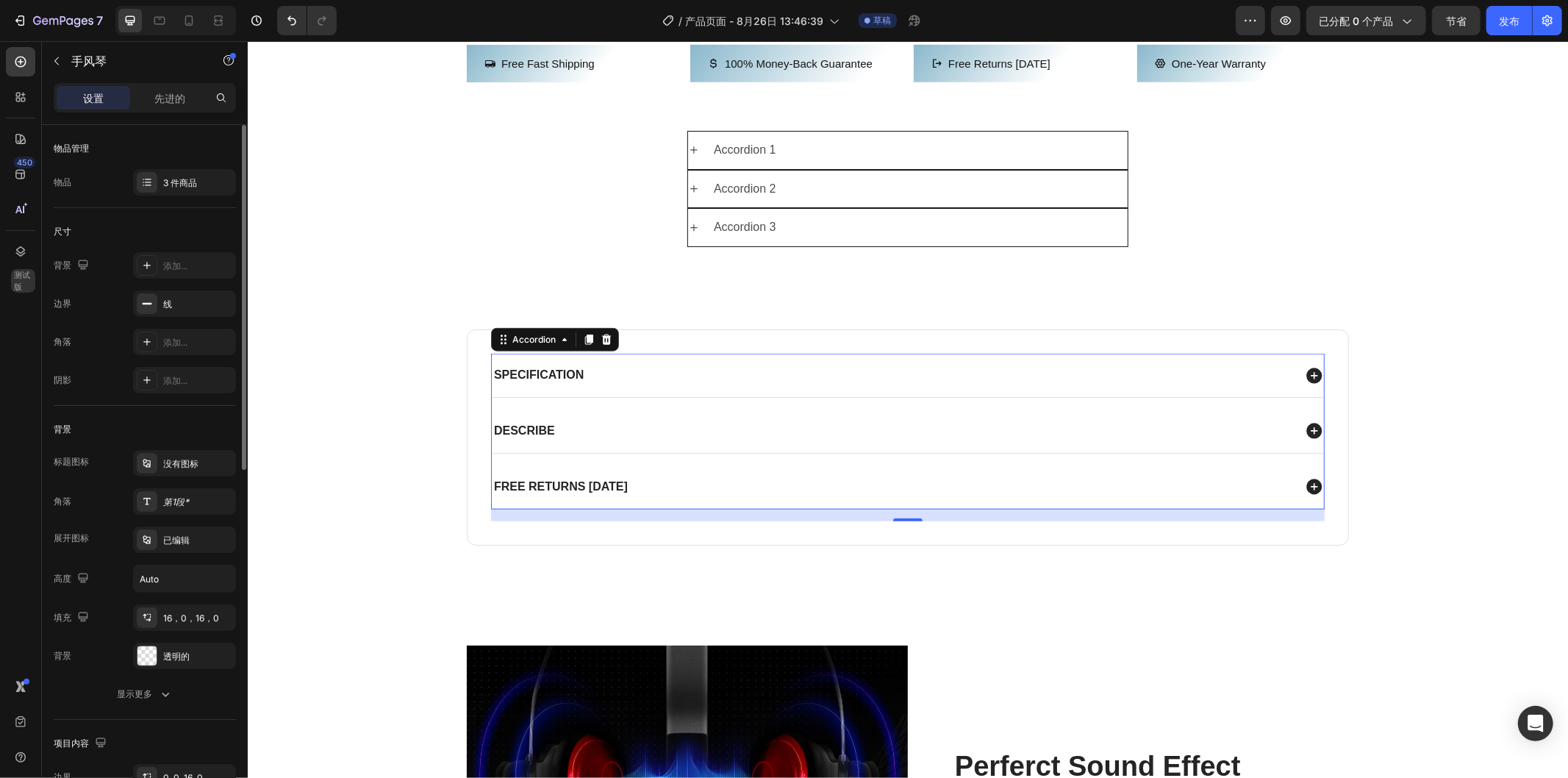
click at [558, 396] on div "Specification" at bounding box center [907, 374] width 833 height 44
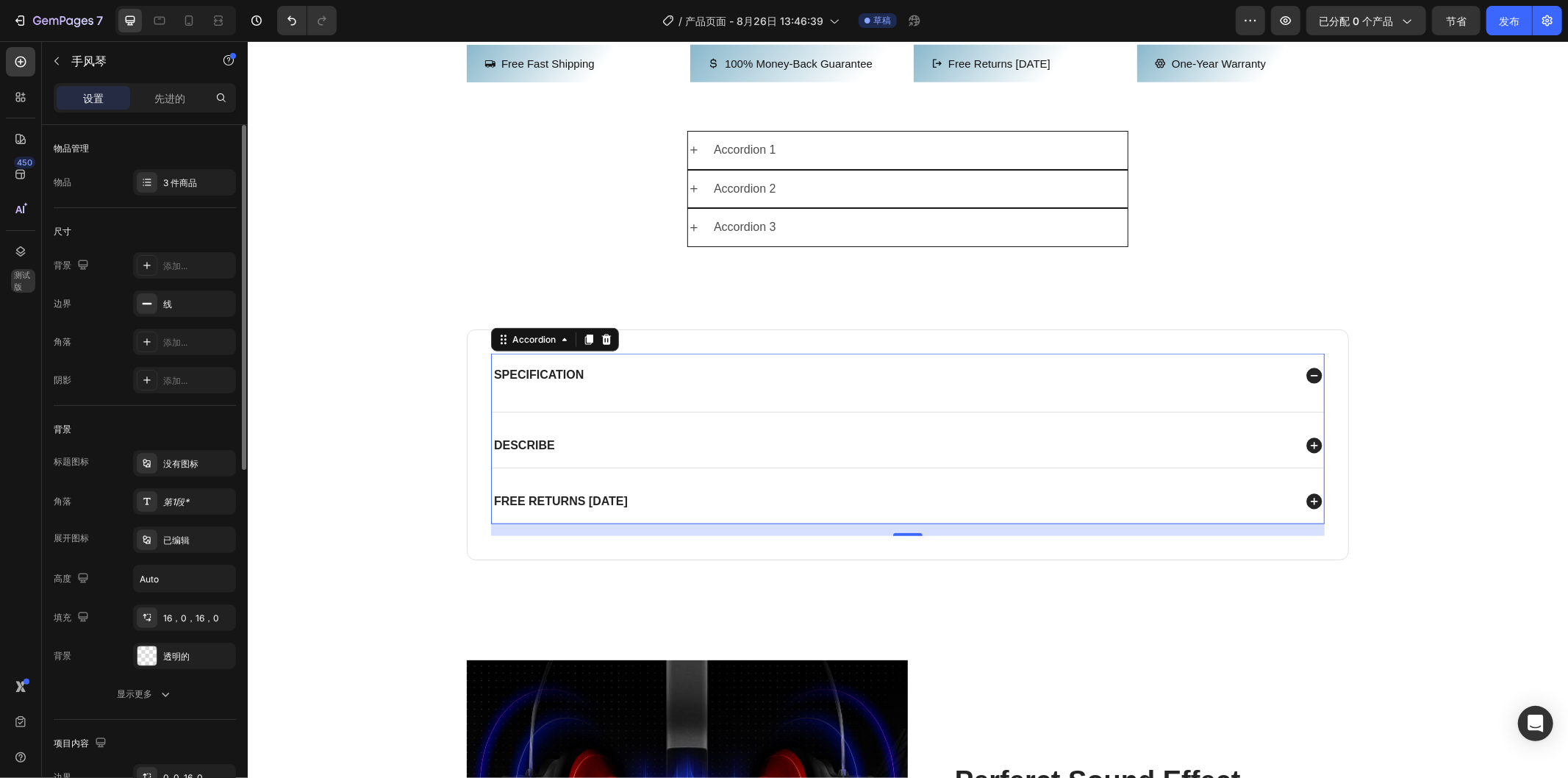
click at [674, 396] on div "Specification" at bounding box center [907, 374] width 833 height 44
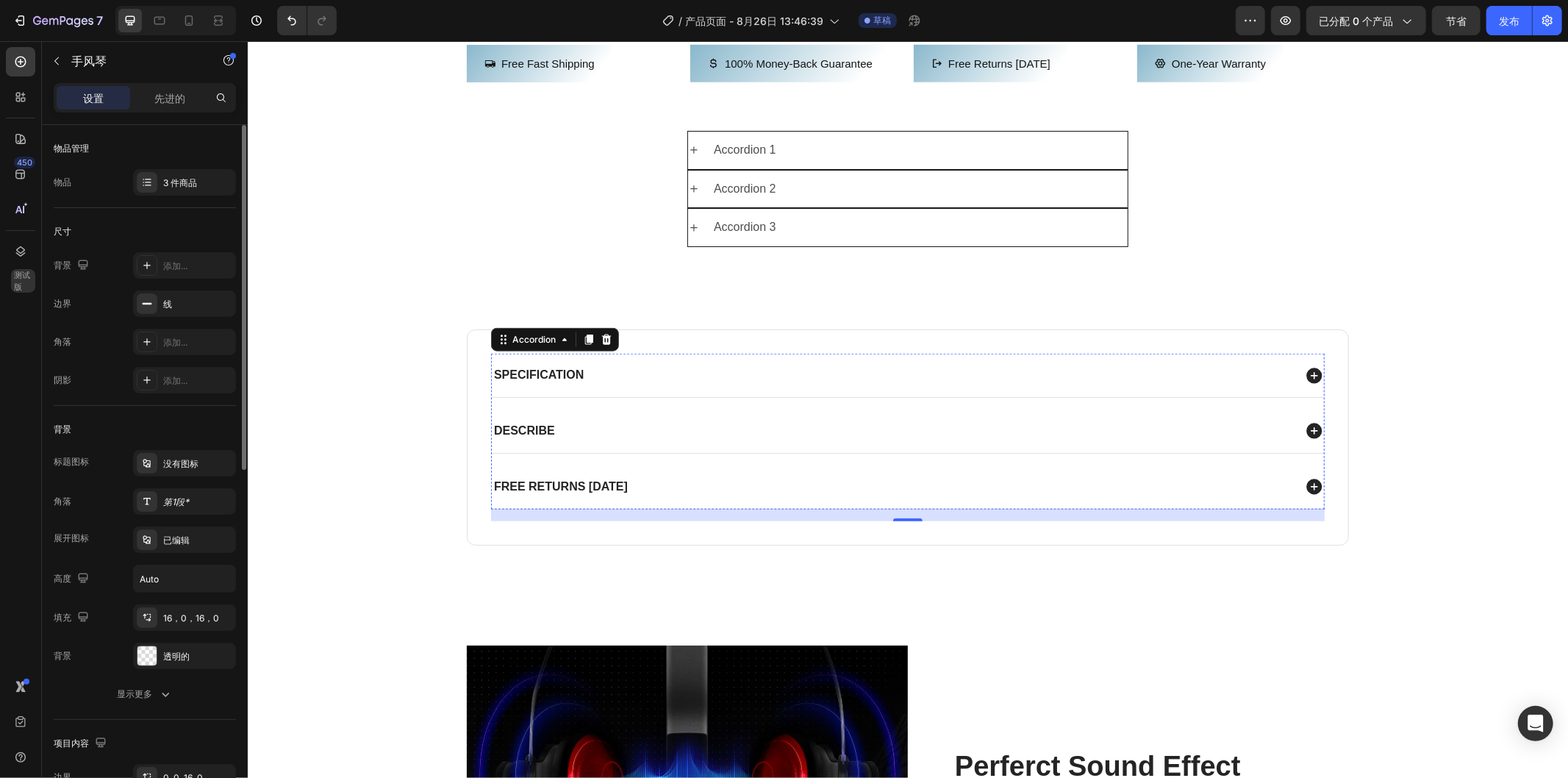
click at [821, 458] on div "Specification Text Block Describe Free returns [DATE]" at bounding box center [907, 430] width 834 height 155
click at [840, 384] on div "Specification" at bounding box center [891, 374] width 801 height 19
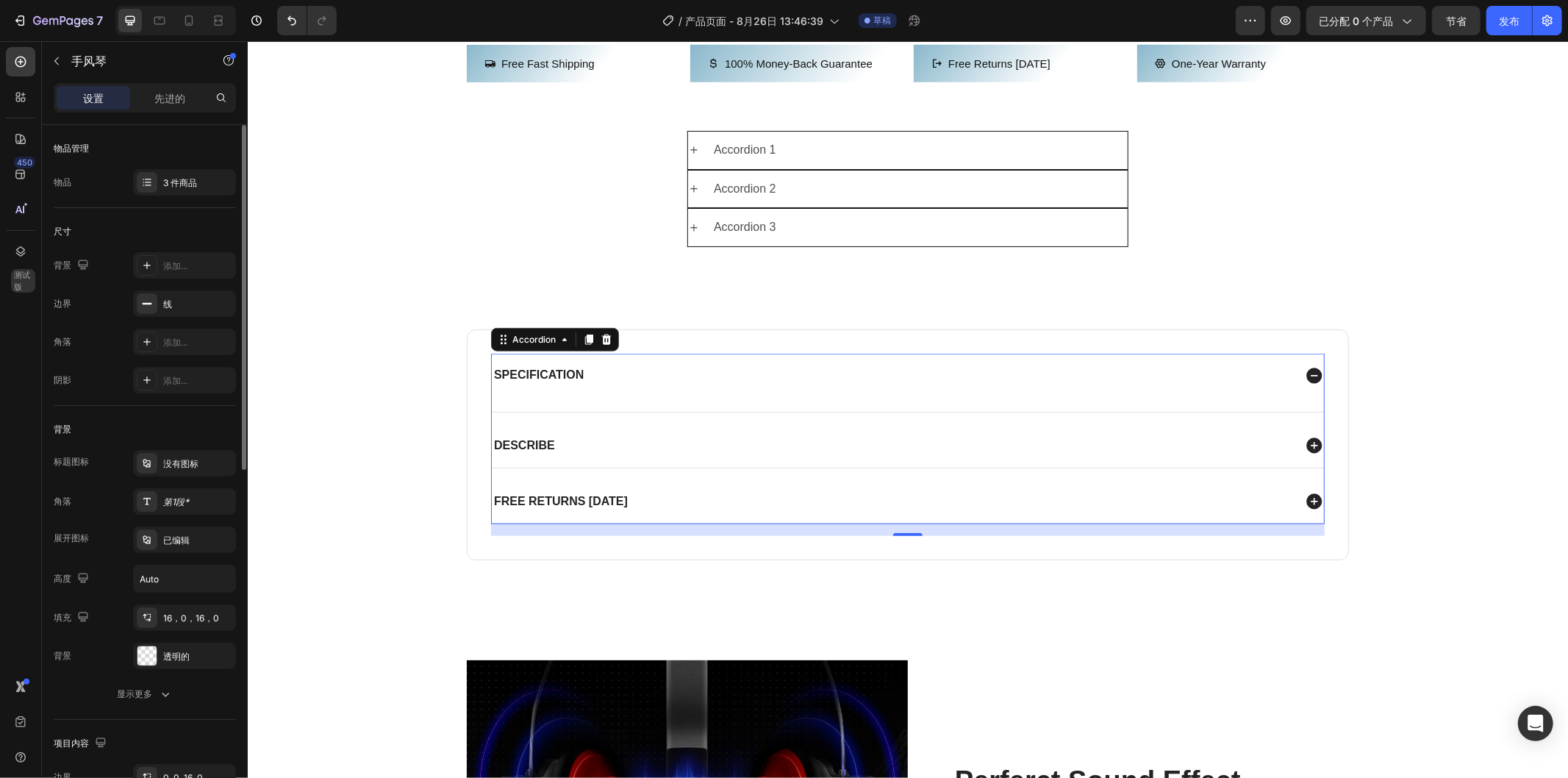
click at [840, 384] on div "Specification" at bounding box center [891, 374] width 801 height 19
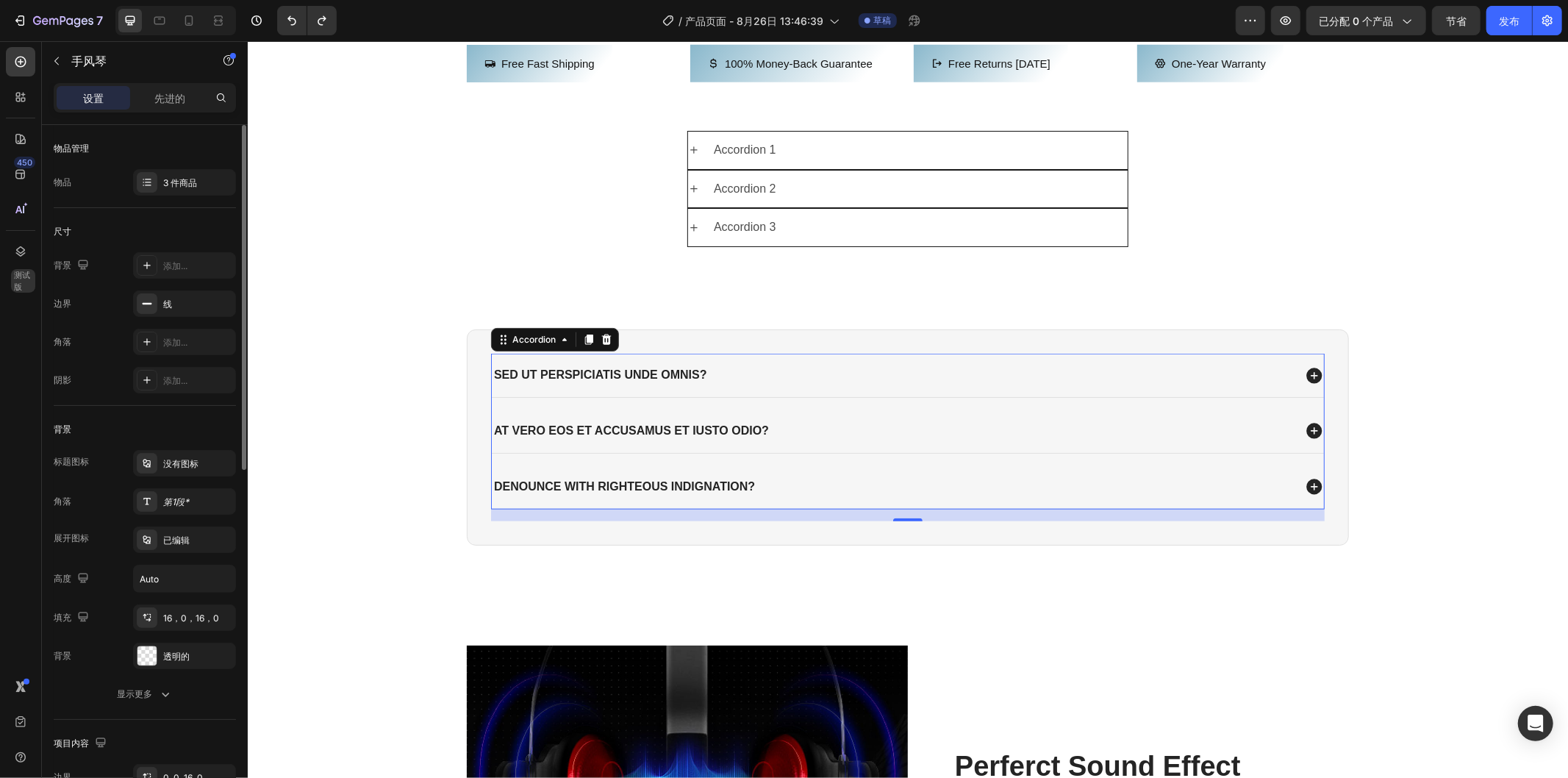
click at [862, 384] on div "Sed ut perspiciatis unde omnis?" at bounding box center [891, 374] width 801 height 19
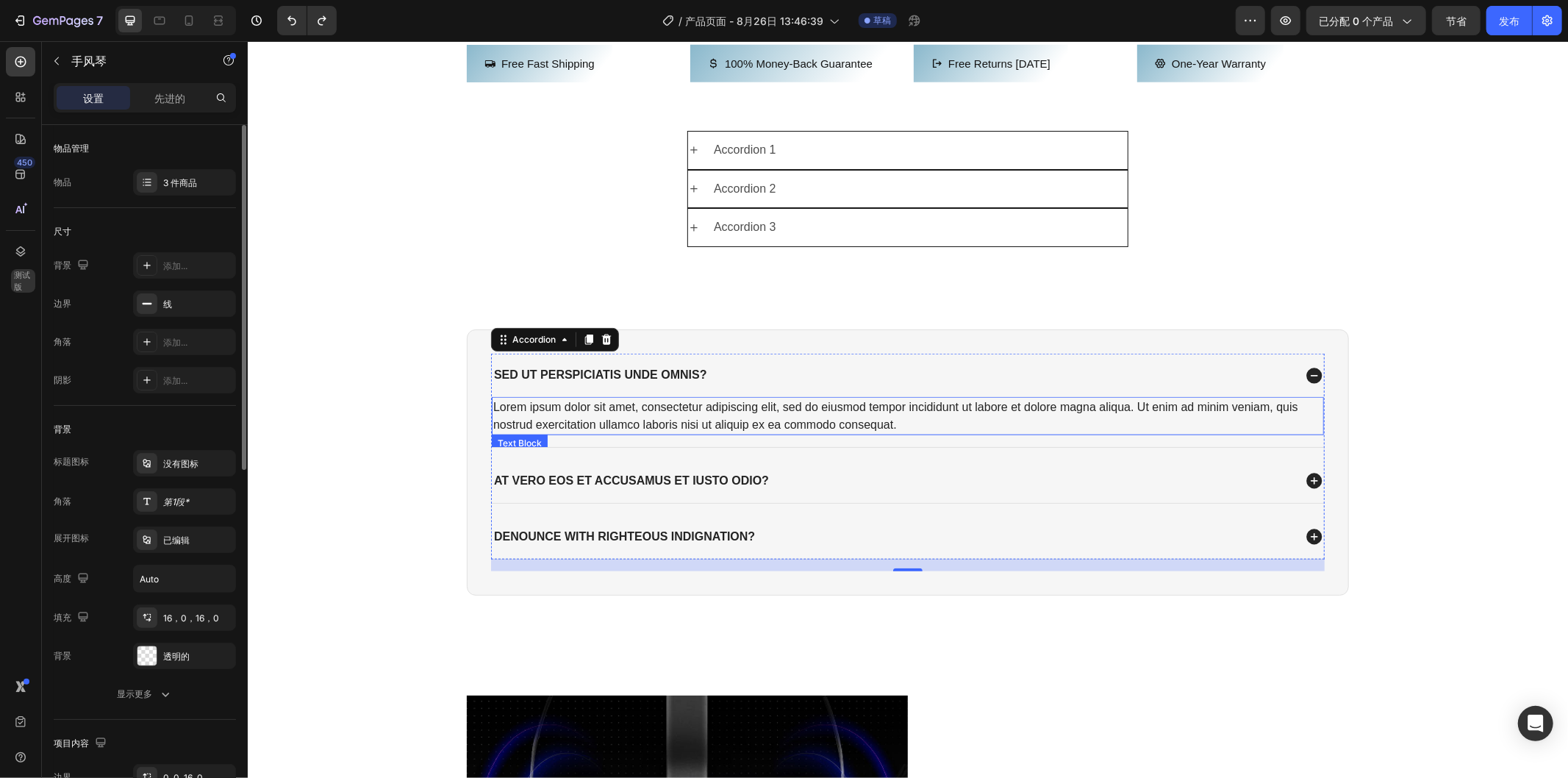
click at [946, 434] on div "Lorem ipsum dolor sit amet, consectetur adipiscing elit, sed do eiusmod tempor …" at bounding box center [907, 415] width 833 height 38
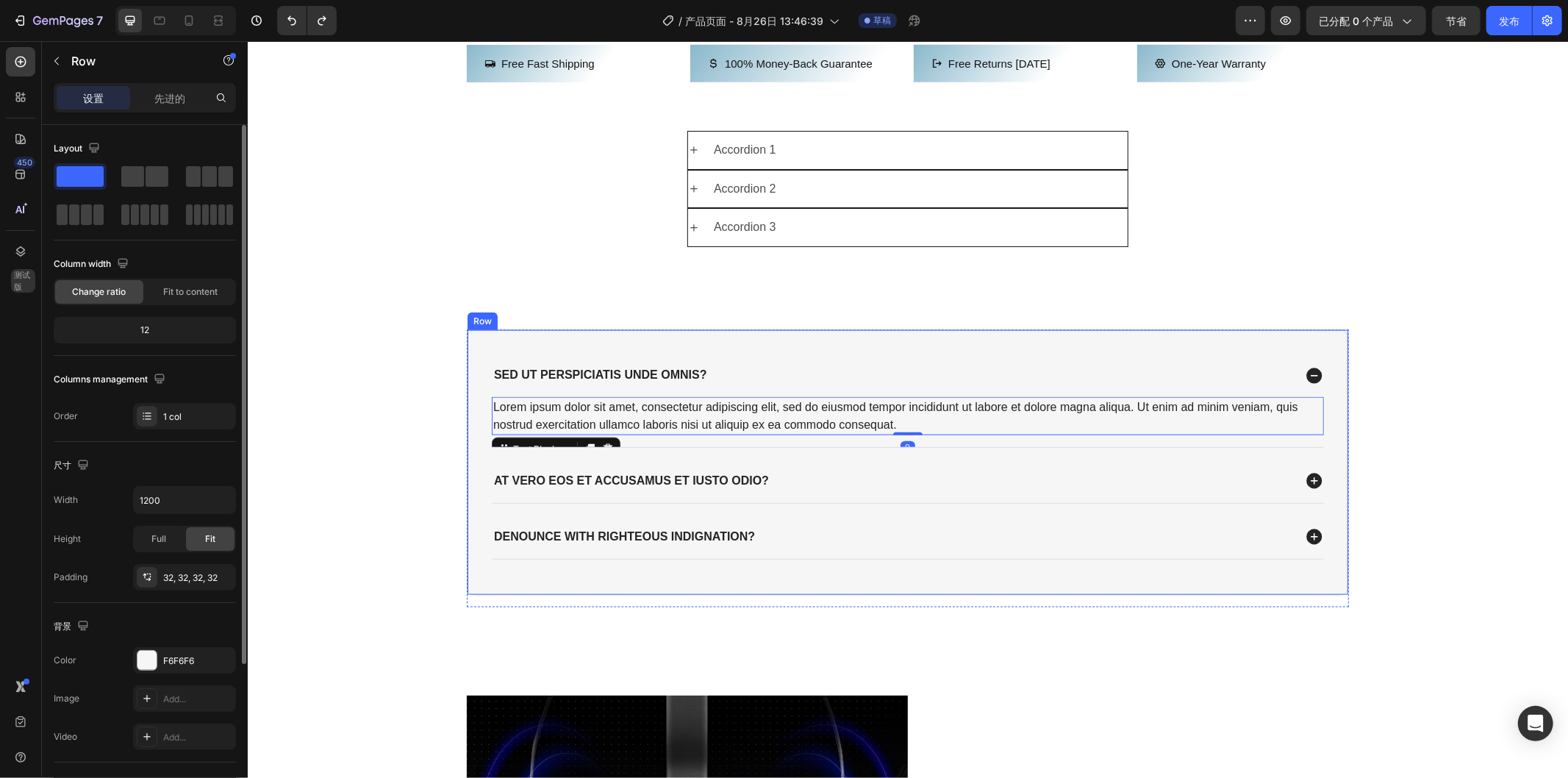
click at [751, 389] on div "Sed ut perspiciatis unde omnis? Lorem ipsum dolor sit amet, consectetur adipisc…" at bounding box center [907, 461] width 883 height 266
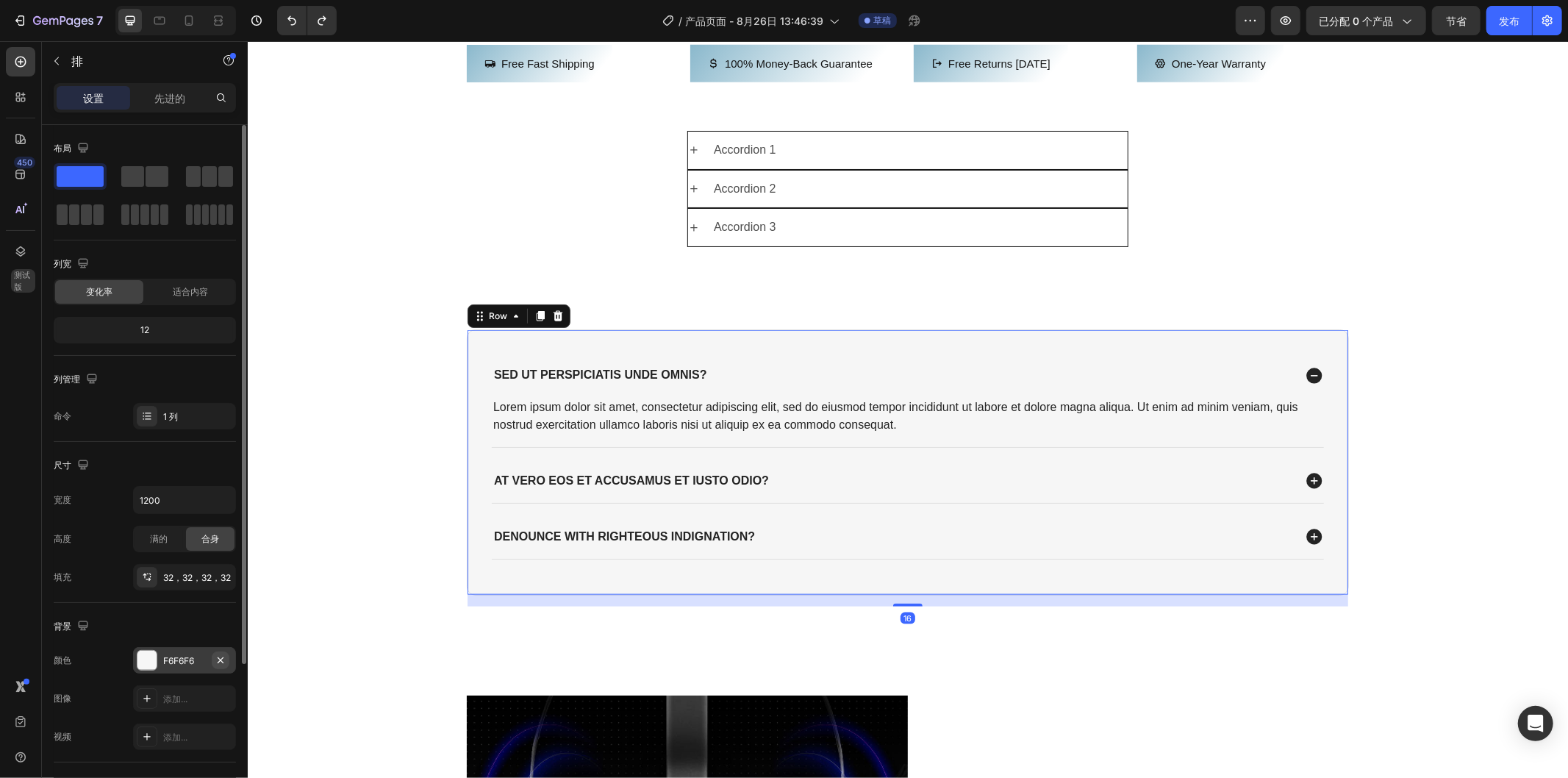
click at [221, 661] on icon "button" at bounding box center [220, 659] width 12 height 12
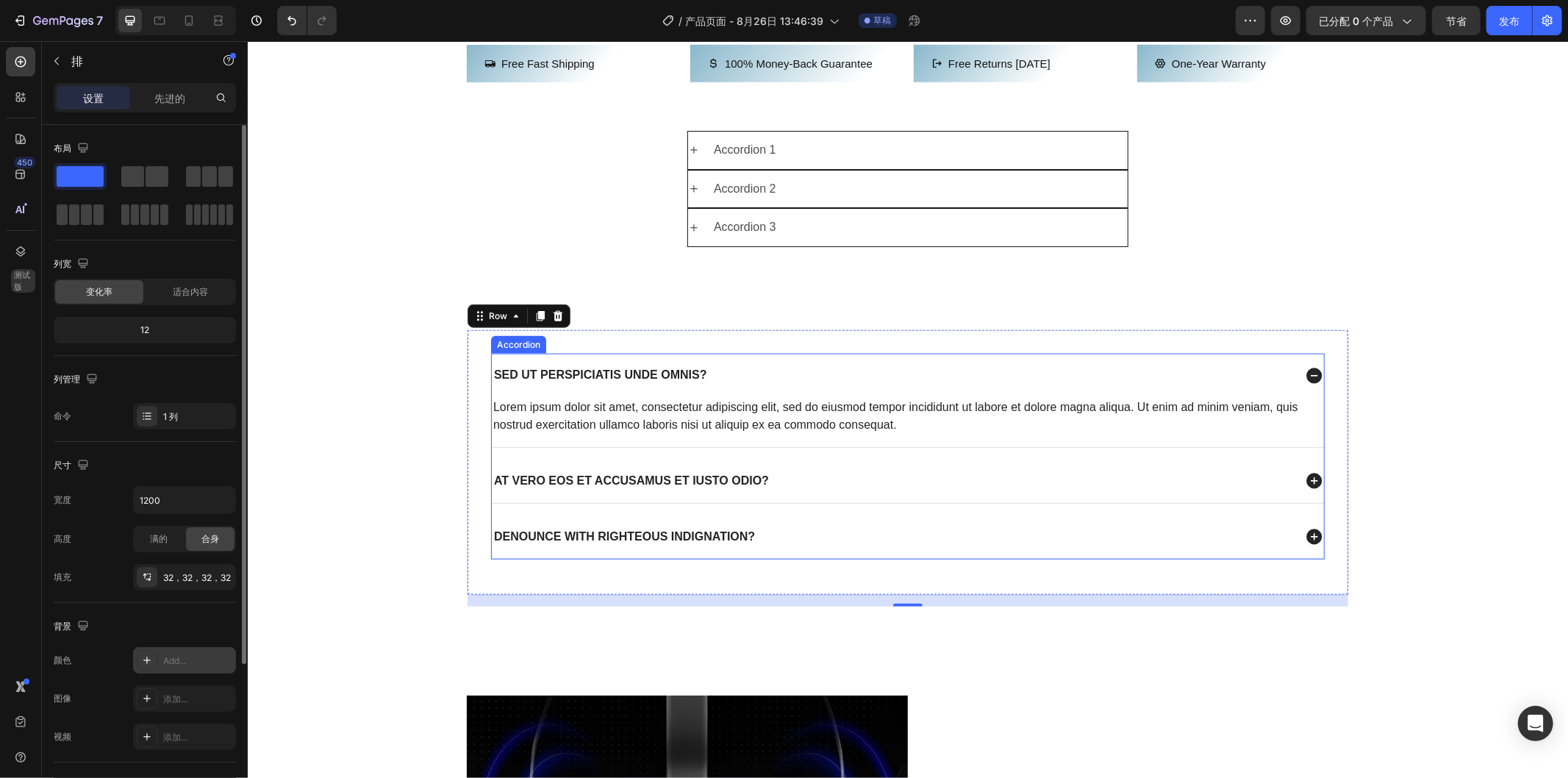
click at [675, 383] on p "Sed ut perspiciatis unde omnis?" at bounding box center [600, 374] width 213 height 16
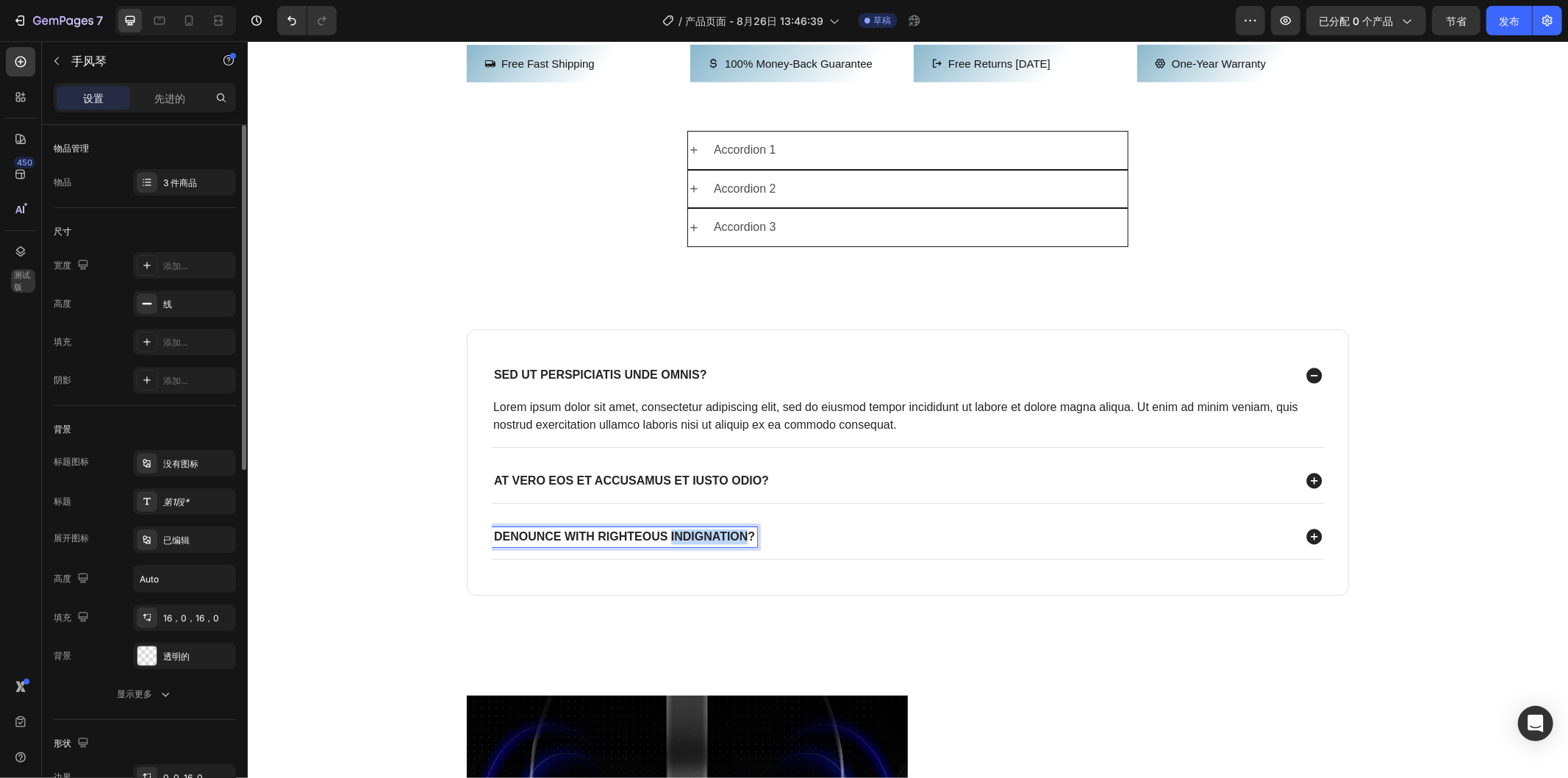
click at [717, 544] on p "denounce with righteous indignation?" at bounding box center [624, 536] width 261 height 16
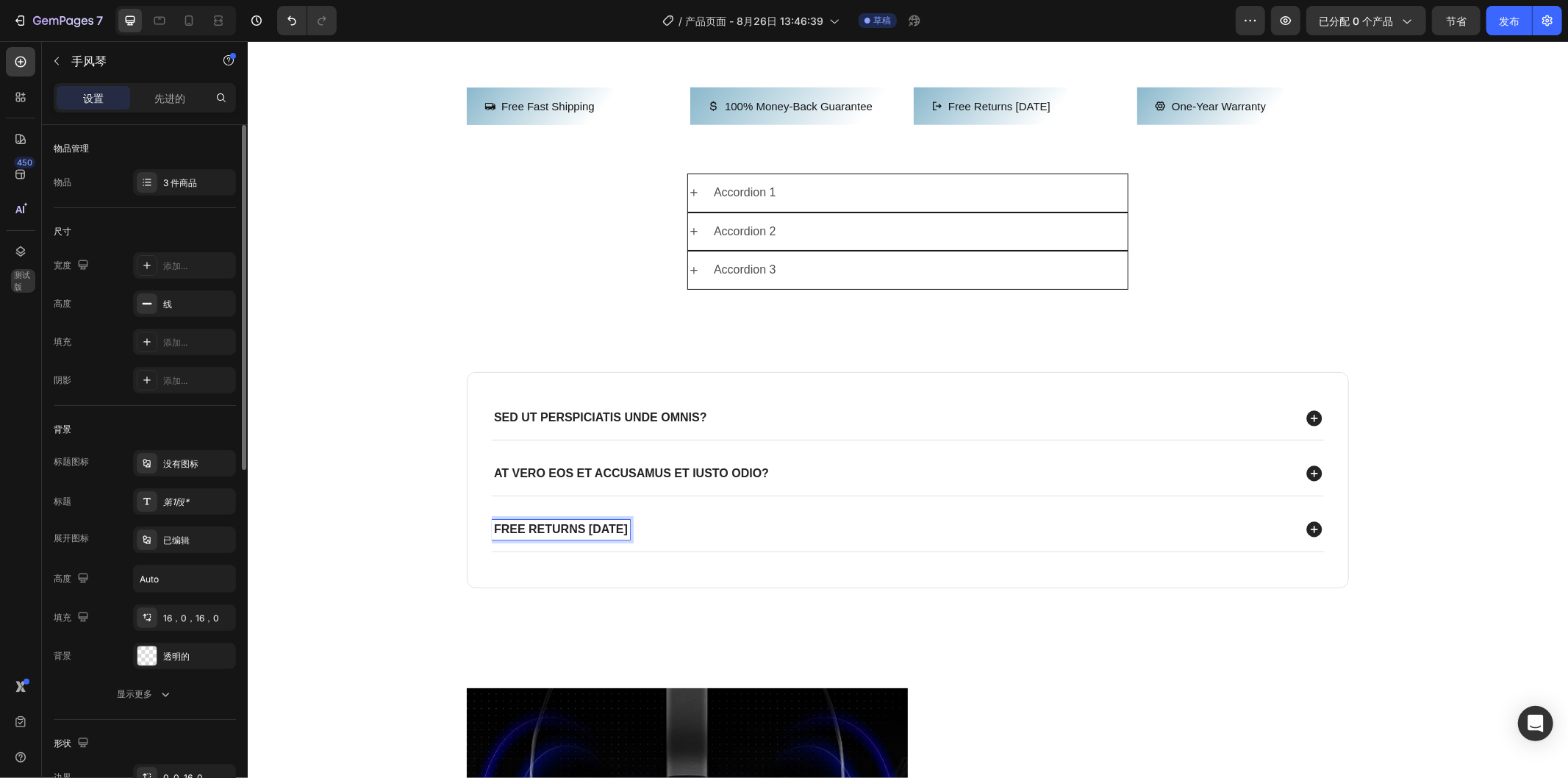
scroll to position [1174, 0]
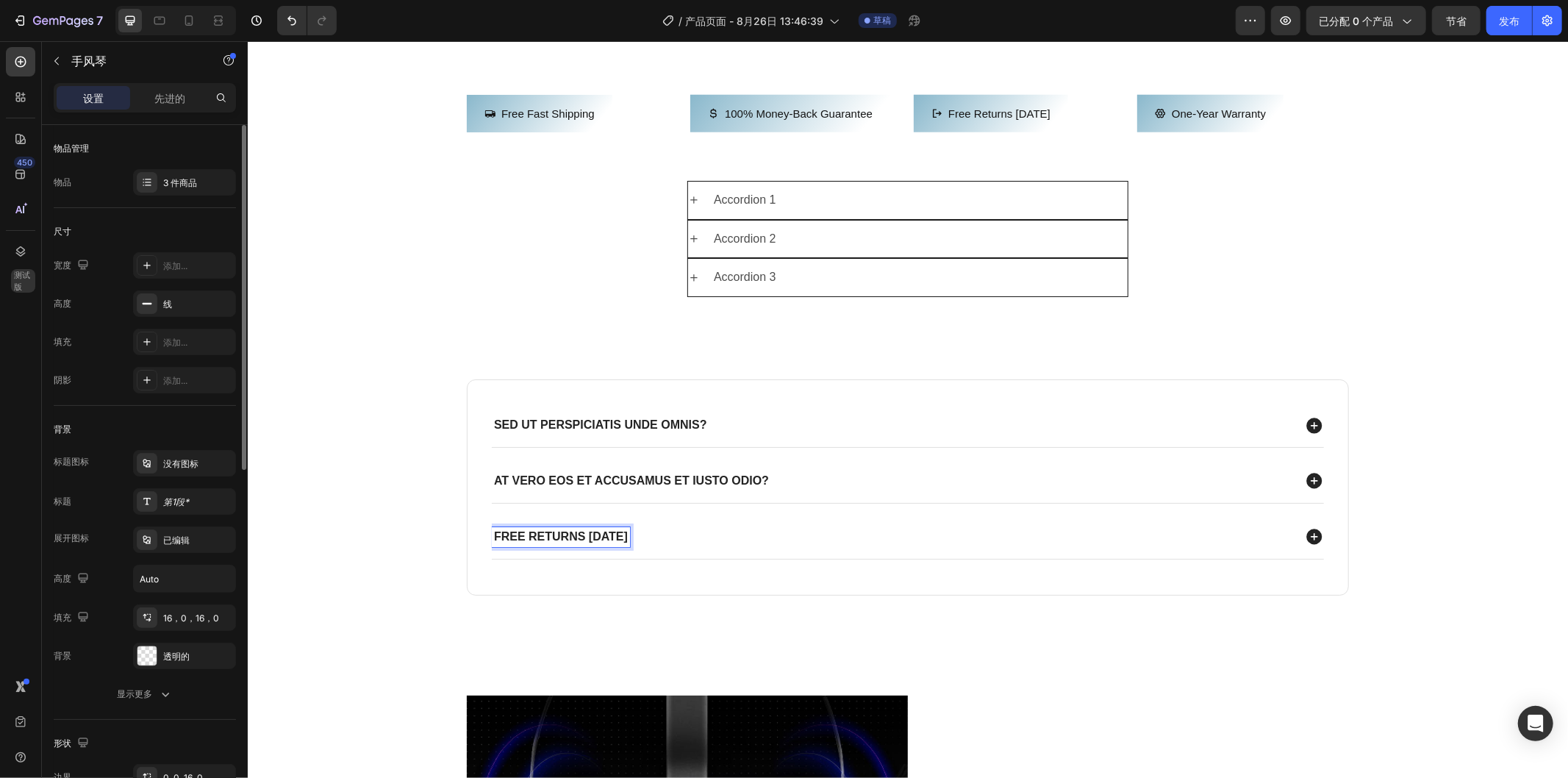
click at [1311, 544] on icon at bounding box center [1313, 536] width 16 height 16
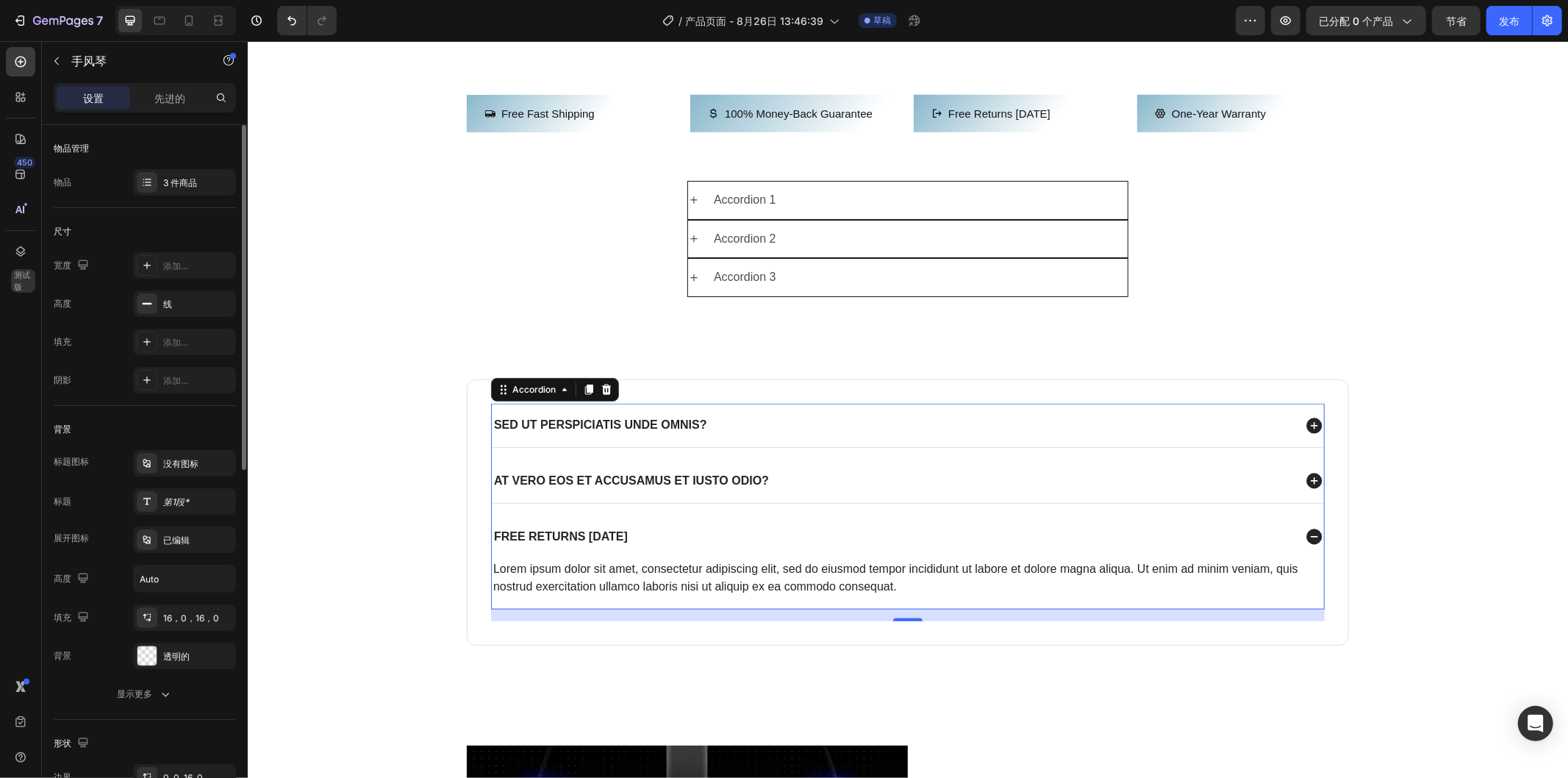
click at [1311, 544] on icon at bounding box center [1313, 536] width 16 height 16
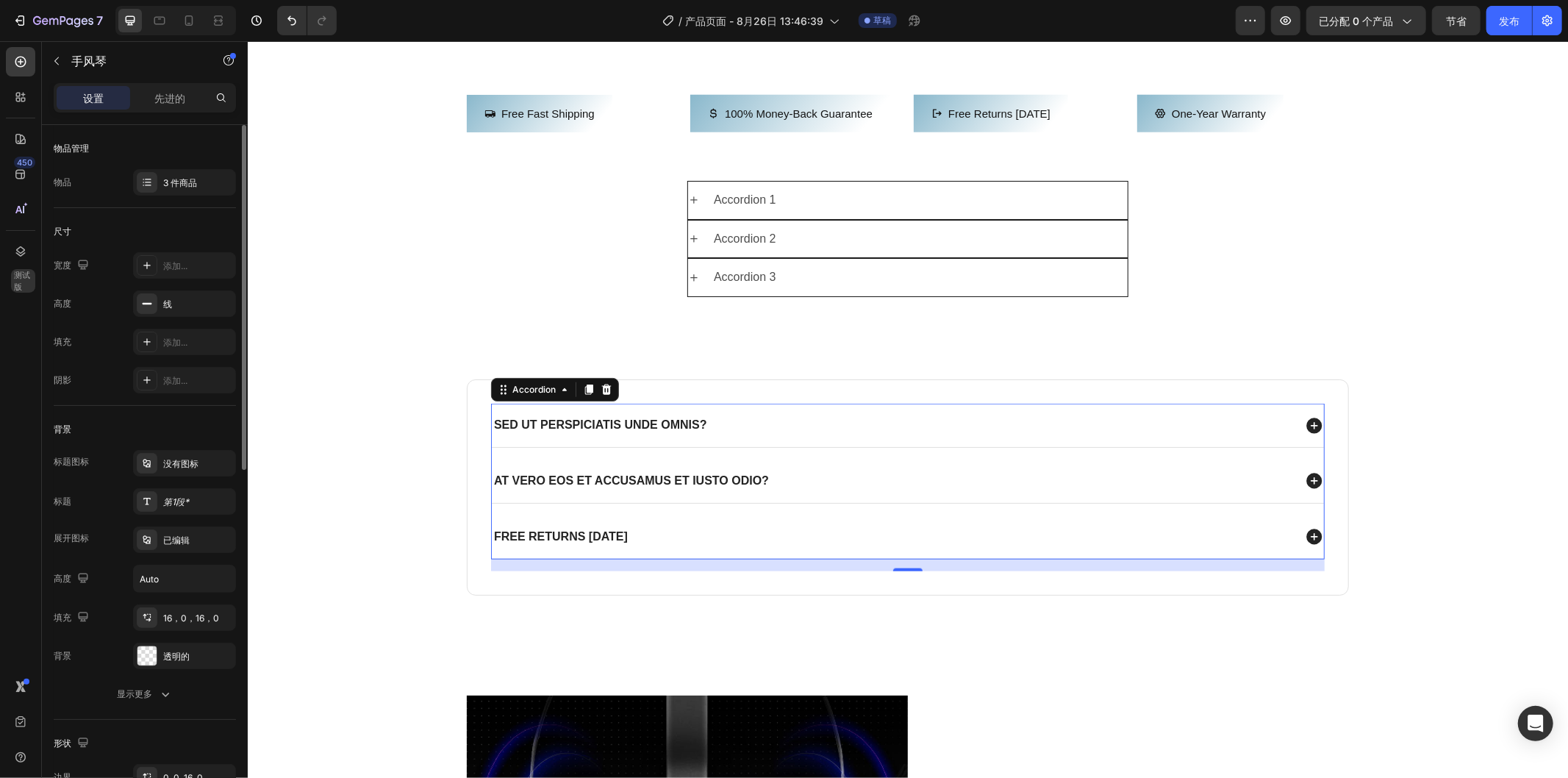
click at [659, 433] on p "Sed ut perspiciatis unde omnis?" at bounding box center [600, 424] width 213 height 16
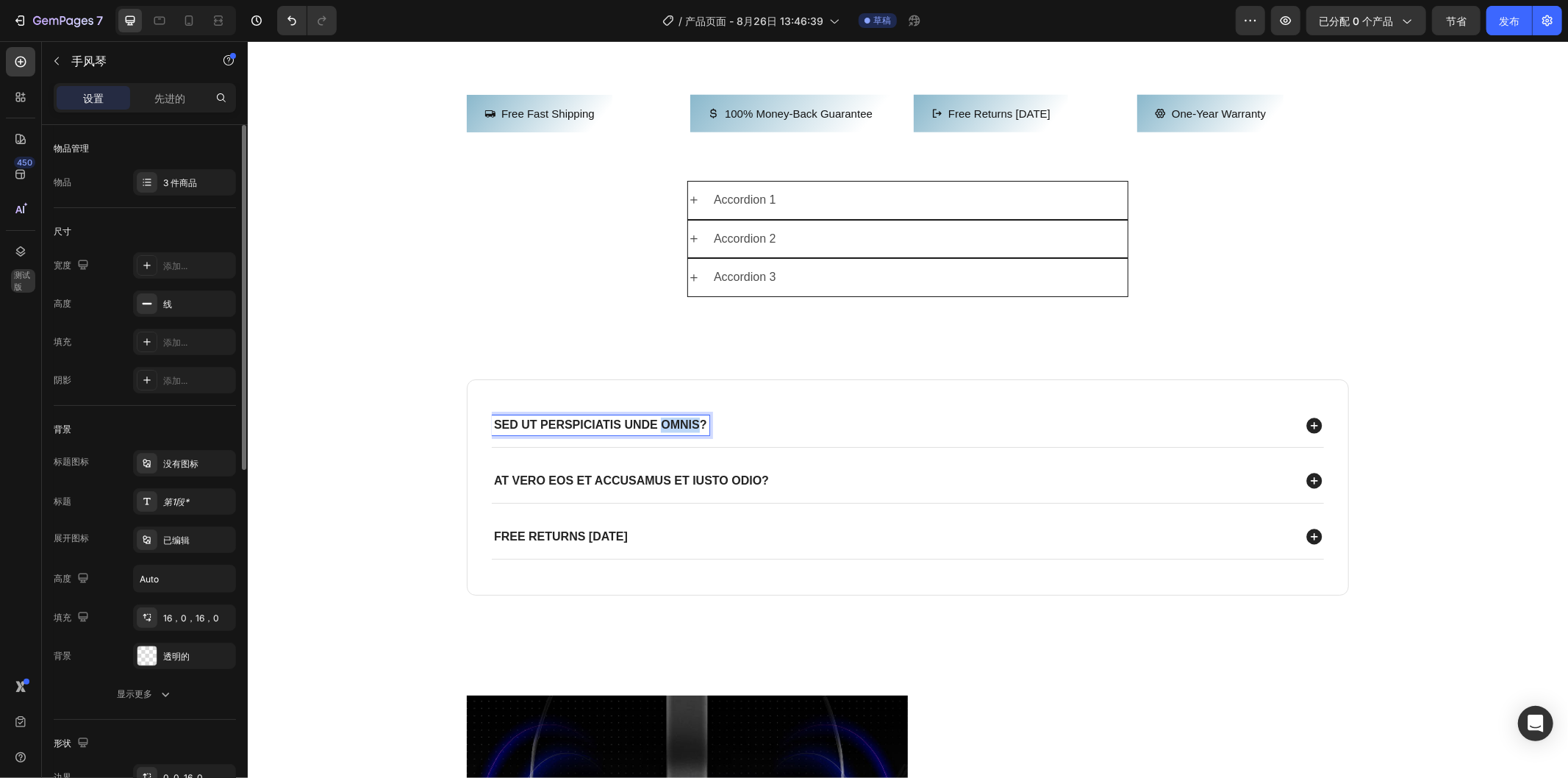
click at [659, 433] on p "Sed ut perspiciatis unde omnis?" at bounding box center [600, 424] width 213 height 16
click at [601, 488] on p "At vero eos et accusamus et iusto odio?" at bounding box center [631, 480] width 275 height 16
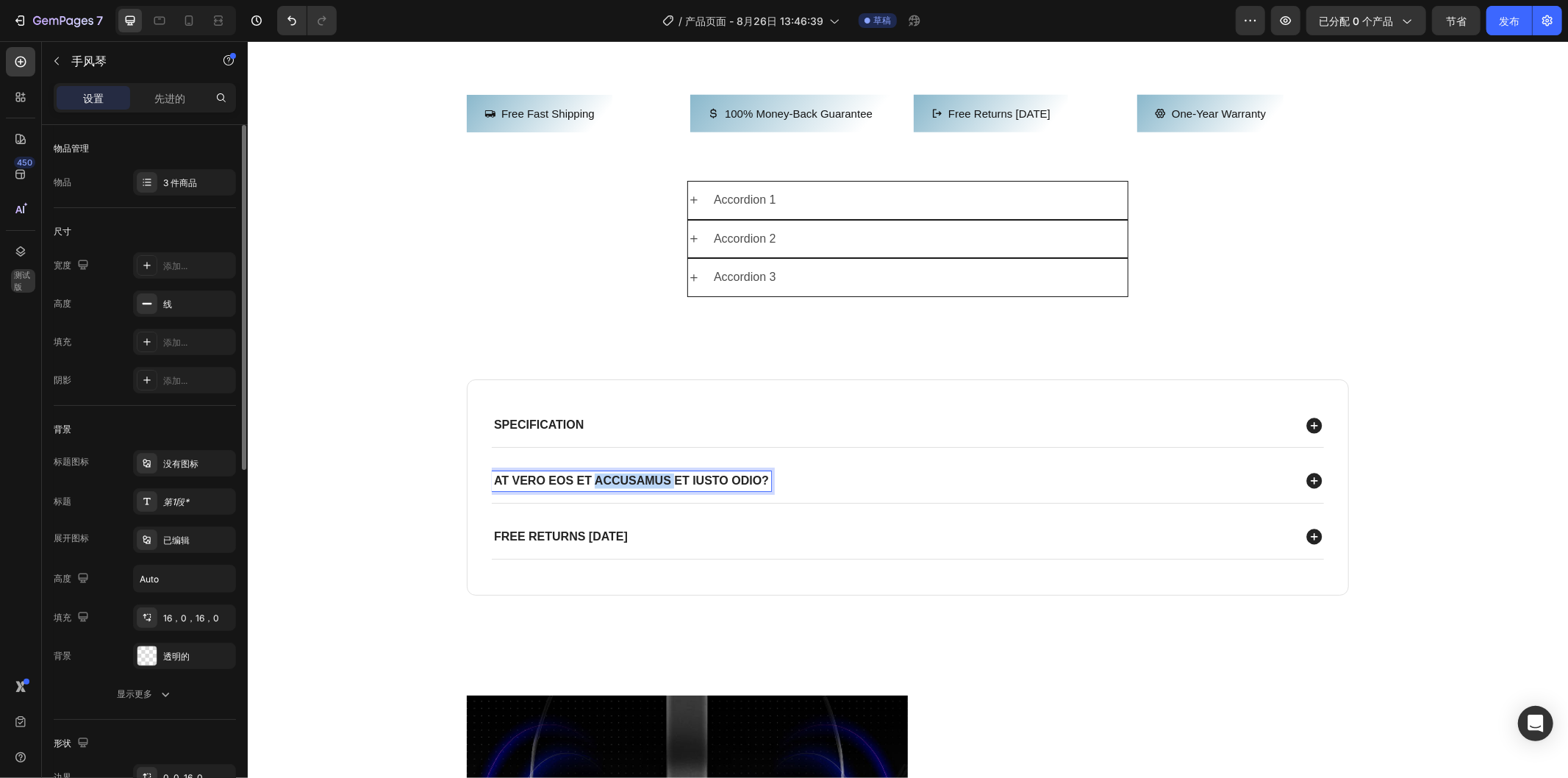
click at [601, 488] on p "At vero eos et accusamus et iusto odio?" at bounding box center [631, 480] width 275 height 16
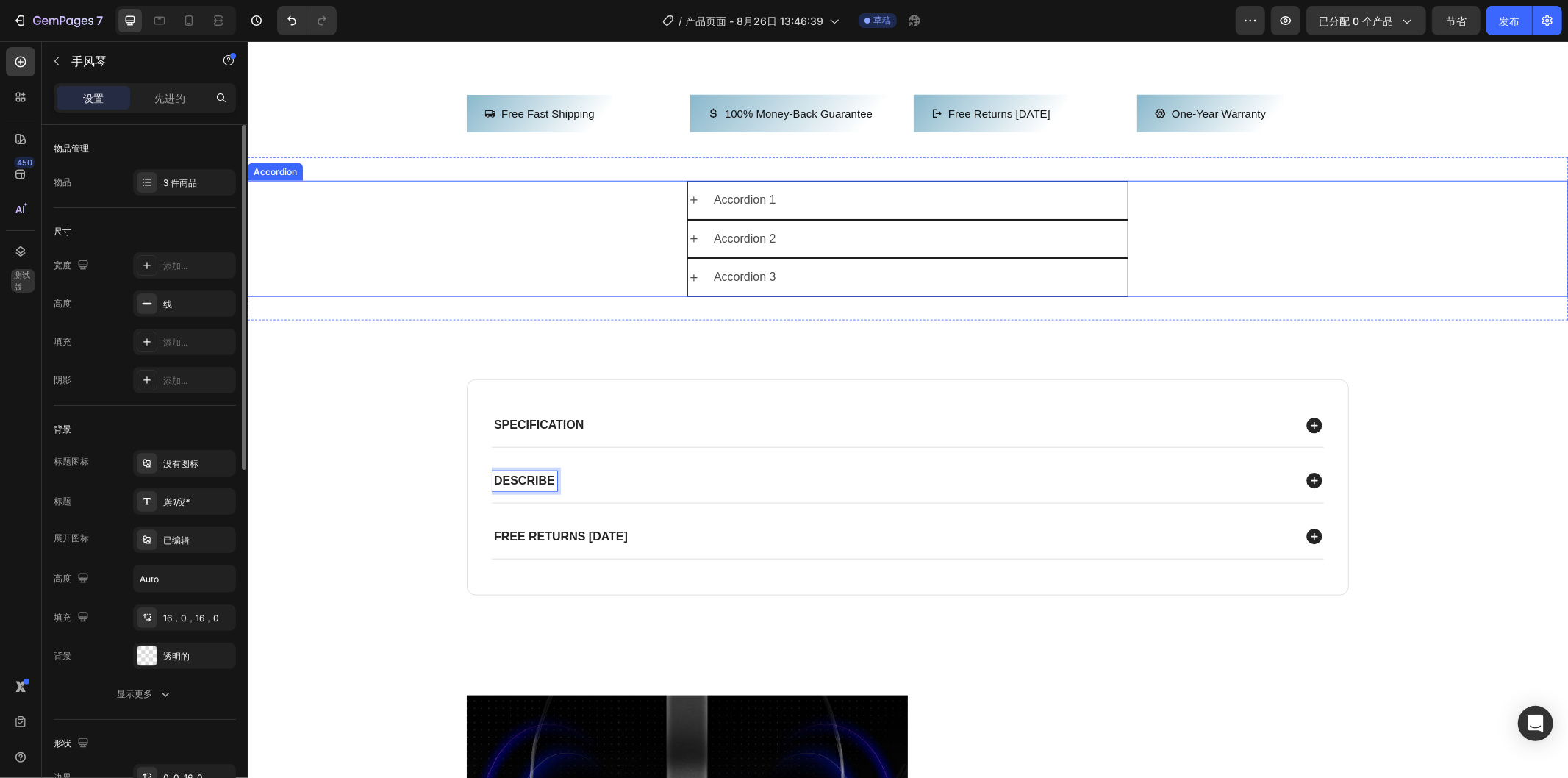
click at [1261, 258] on div "Accordion 2" at bounding box center [908, 239] width 1319 height 39
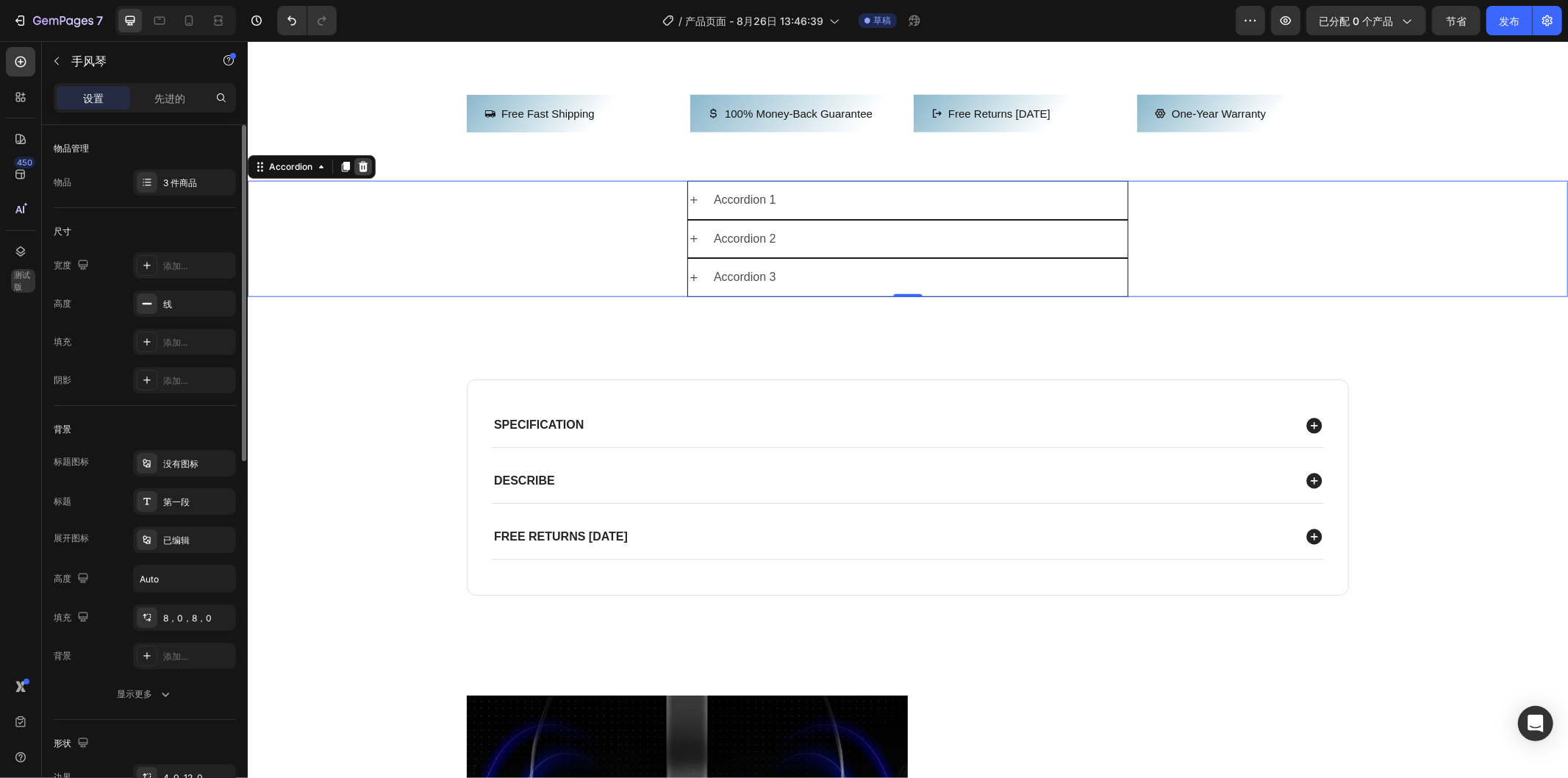
click at [367, 172] on icon at bounding box center [362, 166] width 12 height 12
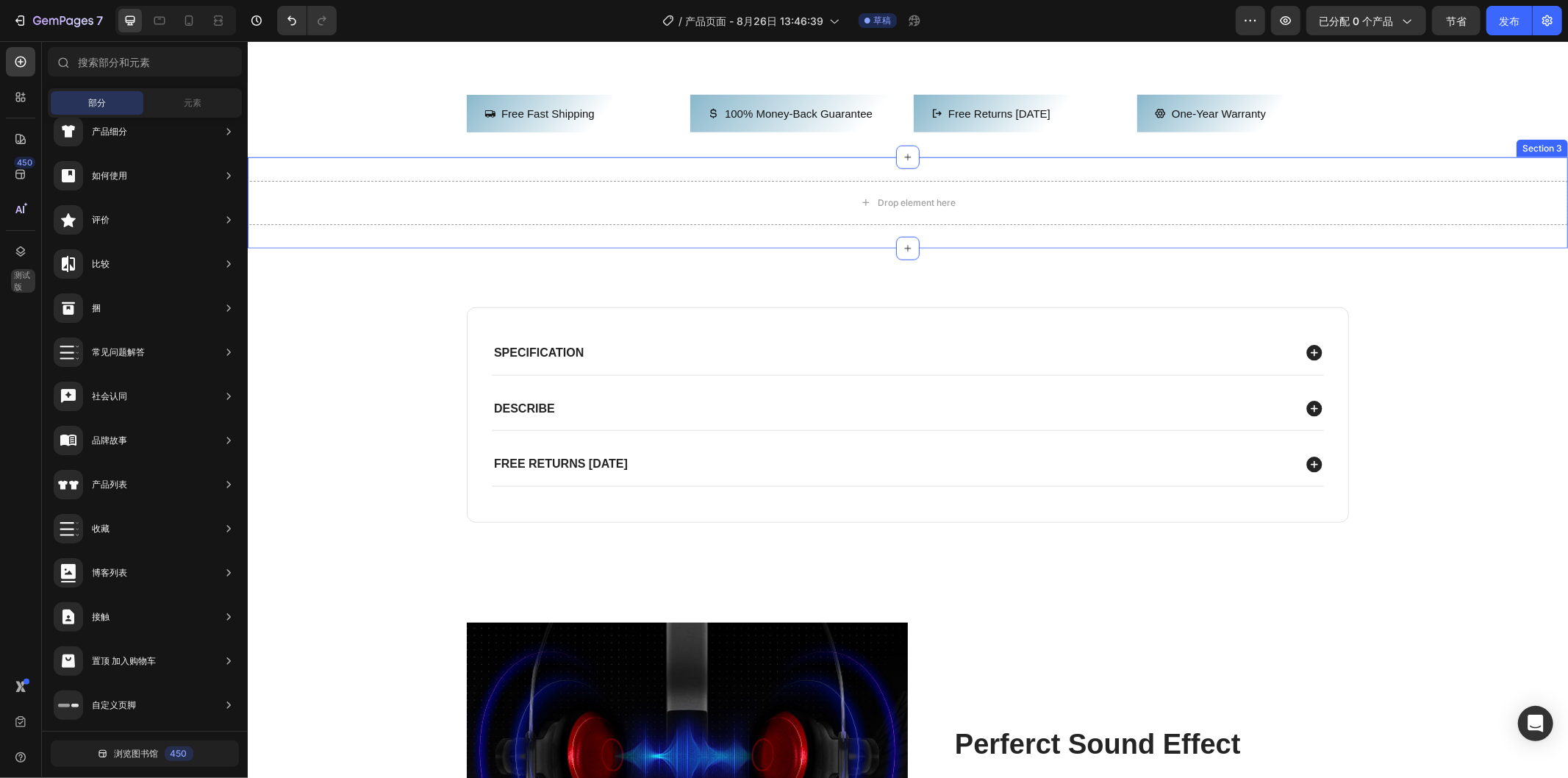
click at [960, 248] on div "Drop element here Section 3" at bounding box center [908, 202] width 1321 height 91
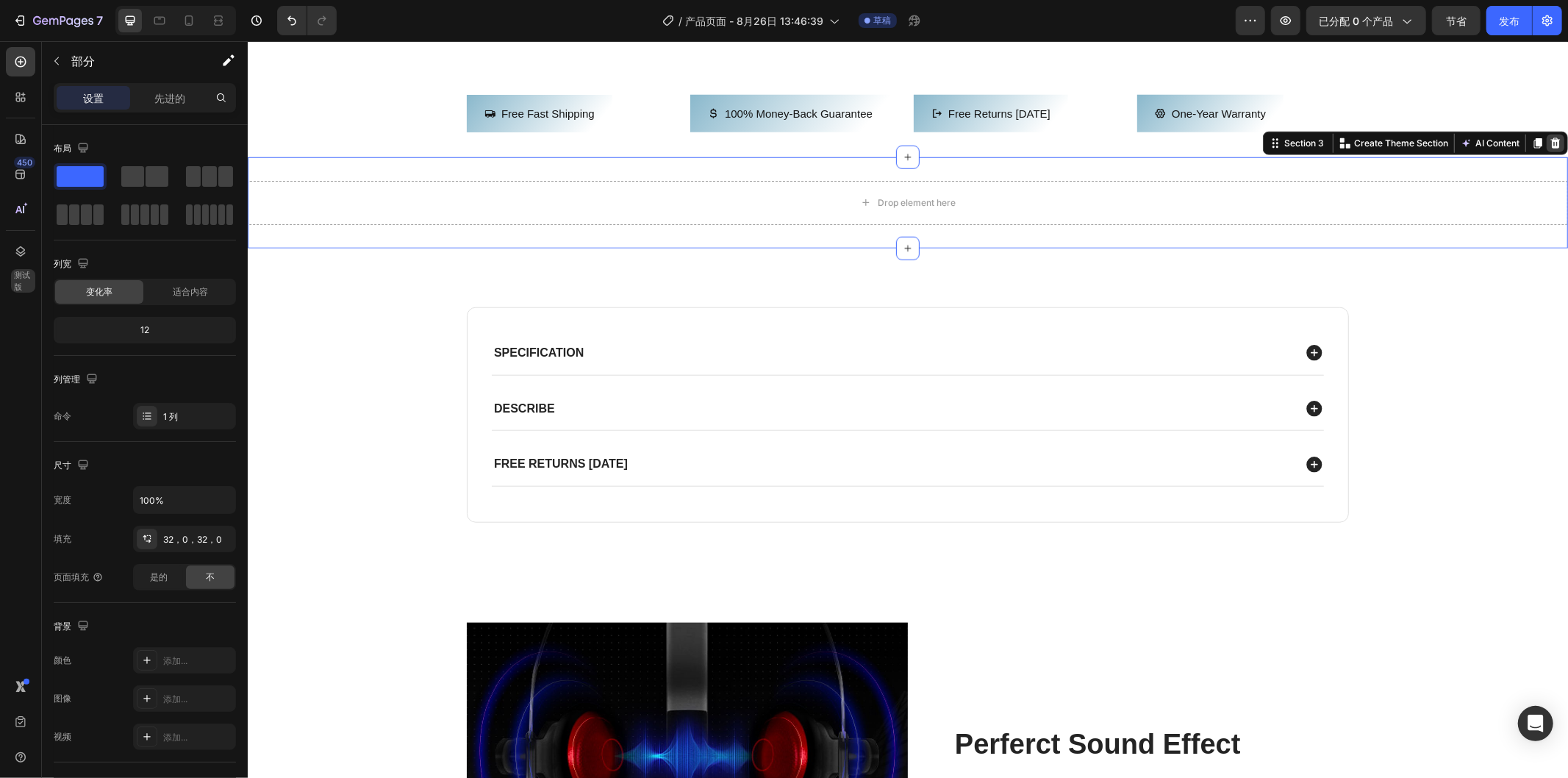
click at [1549, 148] on icon at bounding box center [1555, 143] width 12 height 12
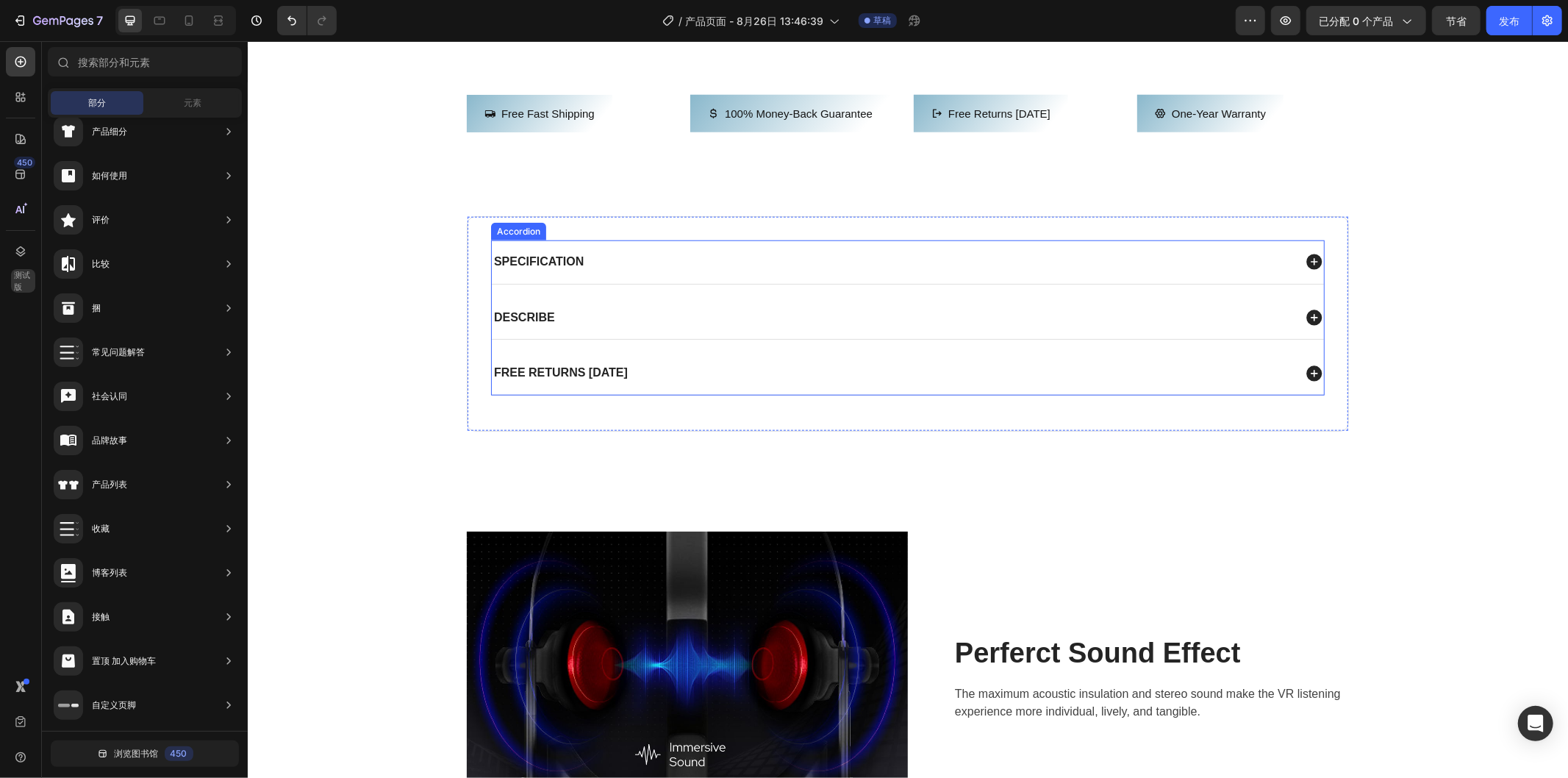
click at [848, 271] on div "Specification" at bounding box center [891, 260] width 801 height 19
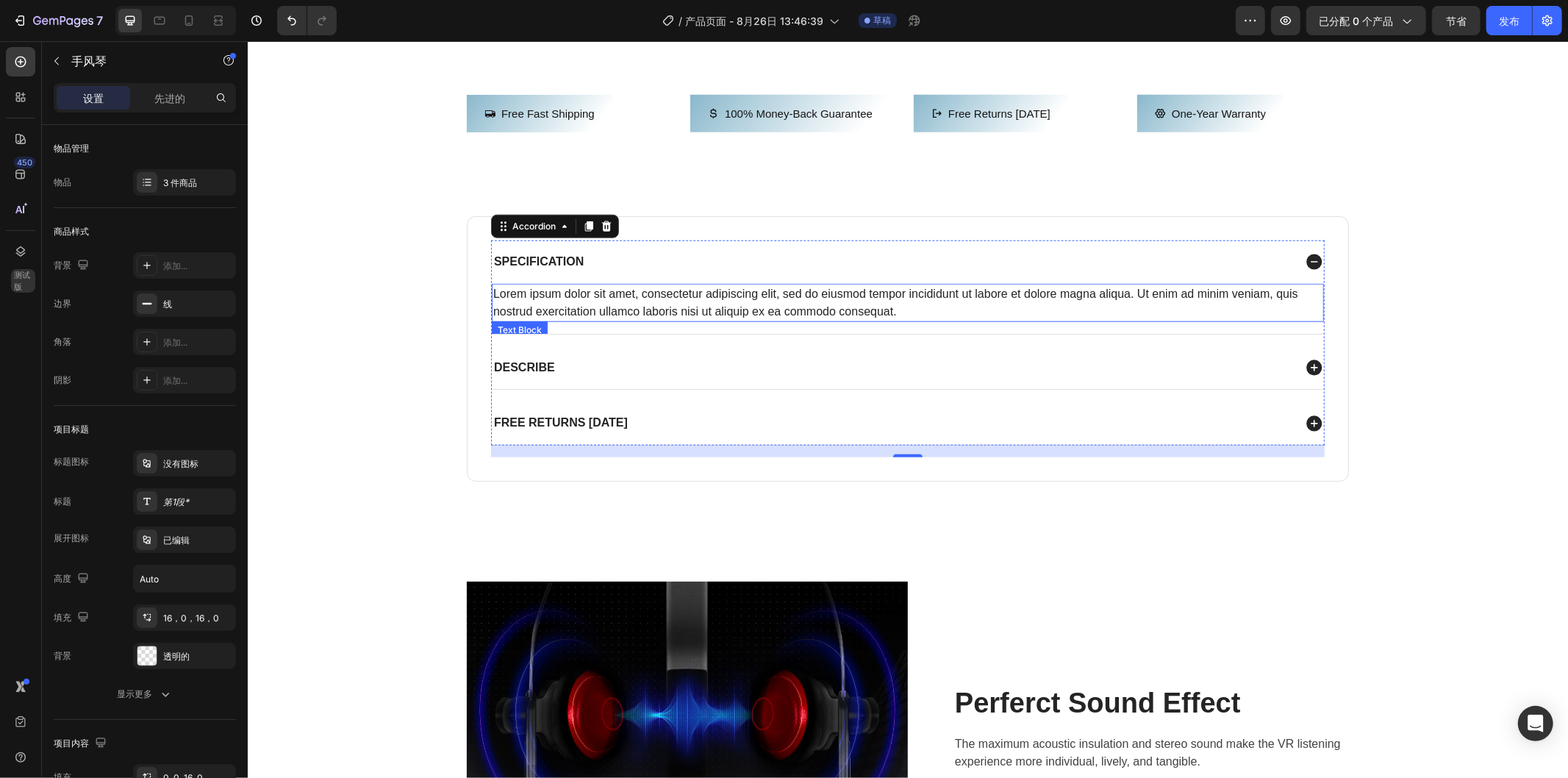
click at [710, 321] on div "Lorem ipsum dolor sit amet, consectetur adipiscing elit, sed do eiusmod tempor …" at bounding box center [907, 302] width 833 height 38
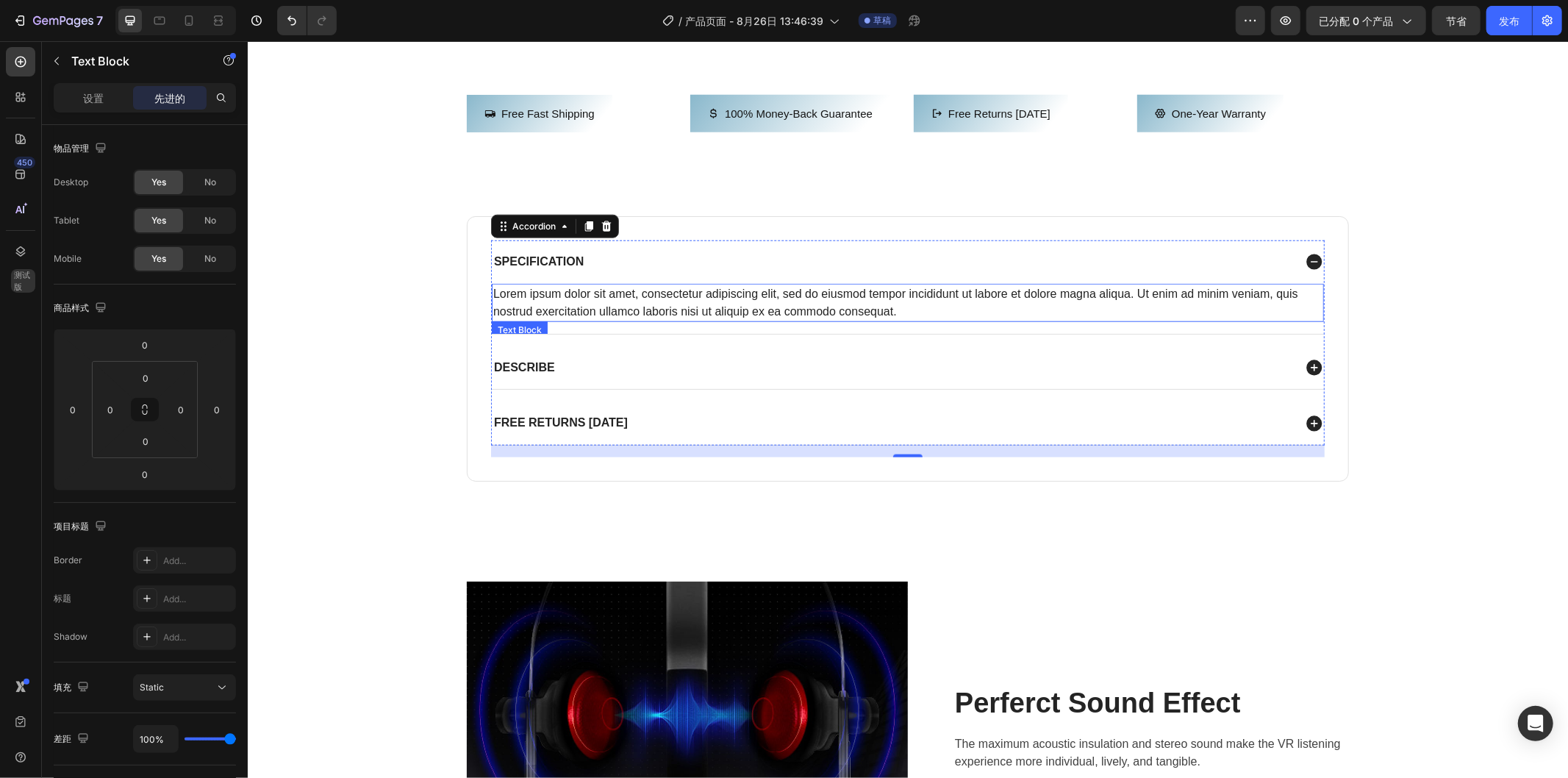
click at [710, 321] on div "Lorem ipsum dolor sit amet, consectetur adipiscing elit, sed do eiusmod tempor …" at bounding box center [907, 302] width 833 height 38
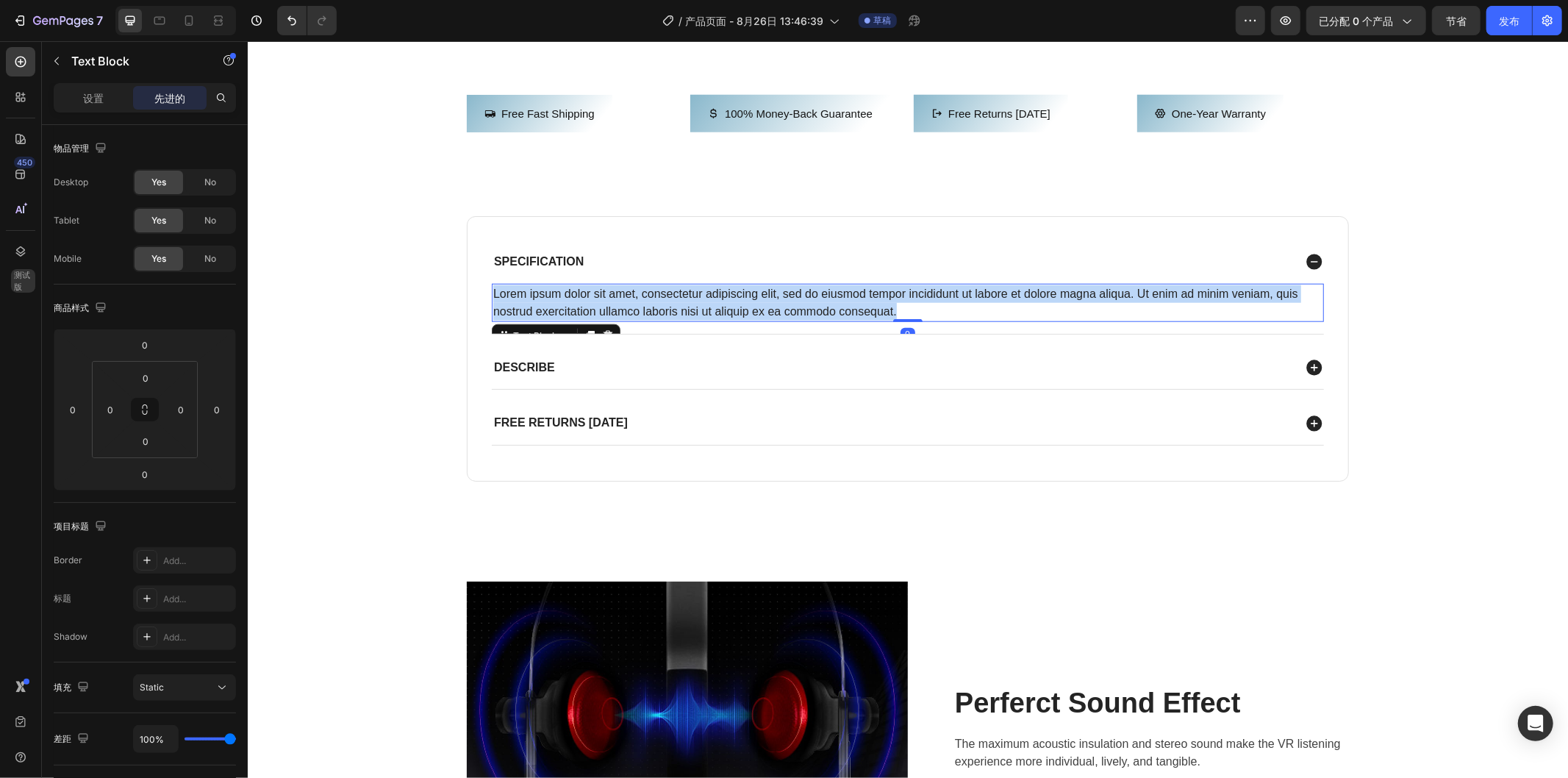
click at [710, 320] on p "Lorem ipsum dolor sit amet, consectetur adipiscing elit, sed do eiusmod tempor …" at bounding box center [907, 302] width 829 height 35
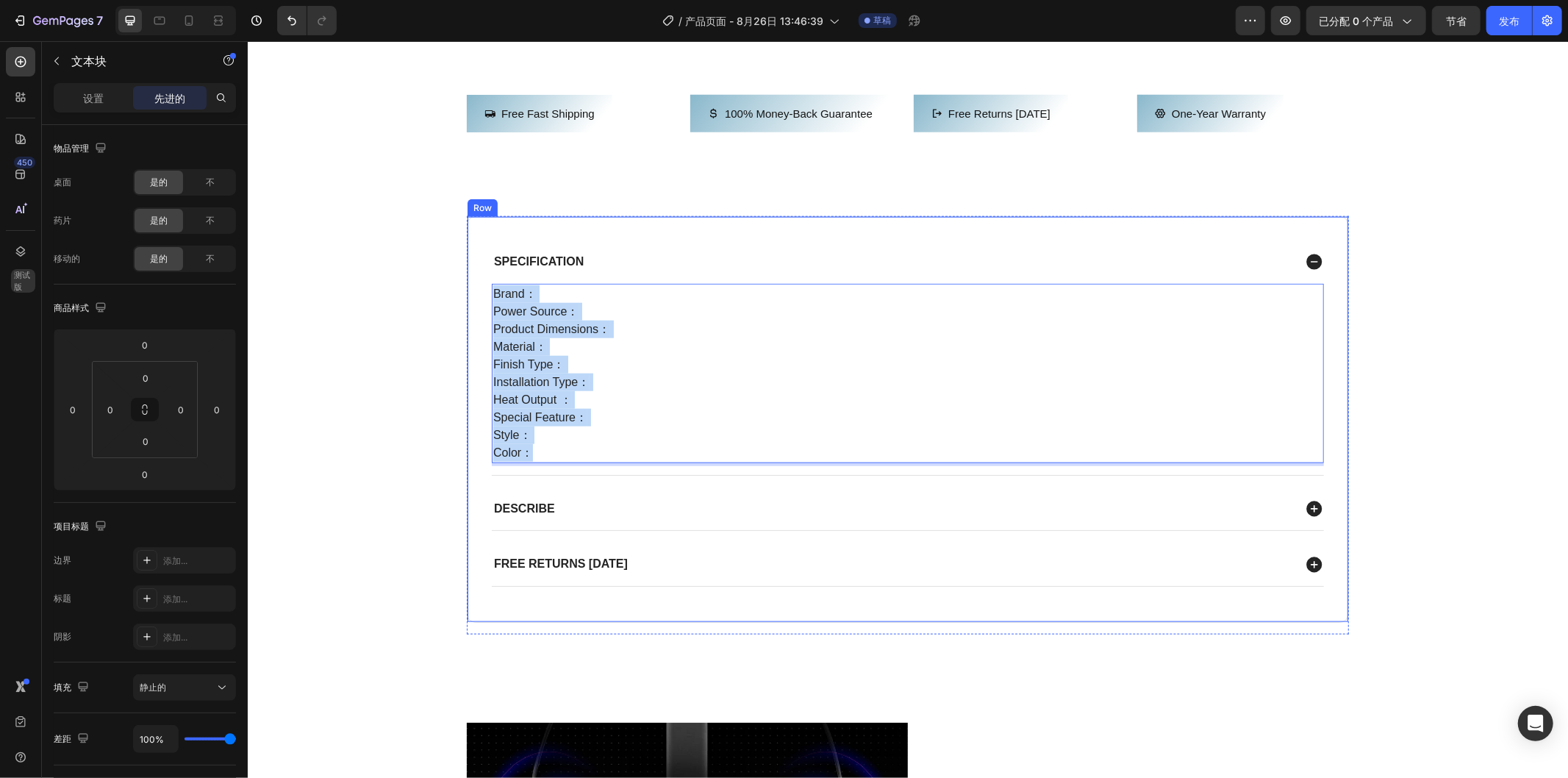
drag, startPoint x: 540, startPoint y: 507, endPoint x: 479, endPoint y: 345, distance: 173.1
click at [479, 345] on div "Specification Brand： Power Source： Product Dimensions： Material： Finish Type： I…" at bounding box center [907, 419] width 883 height 407
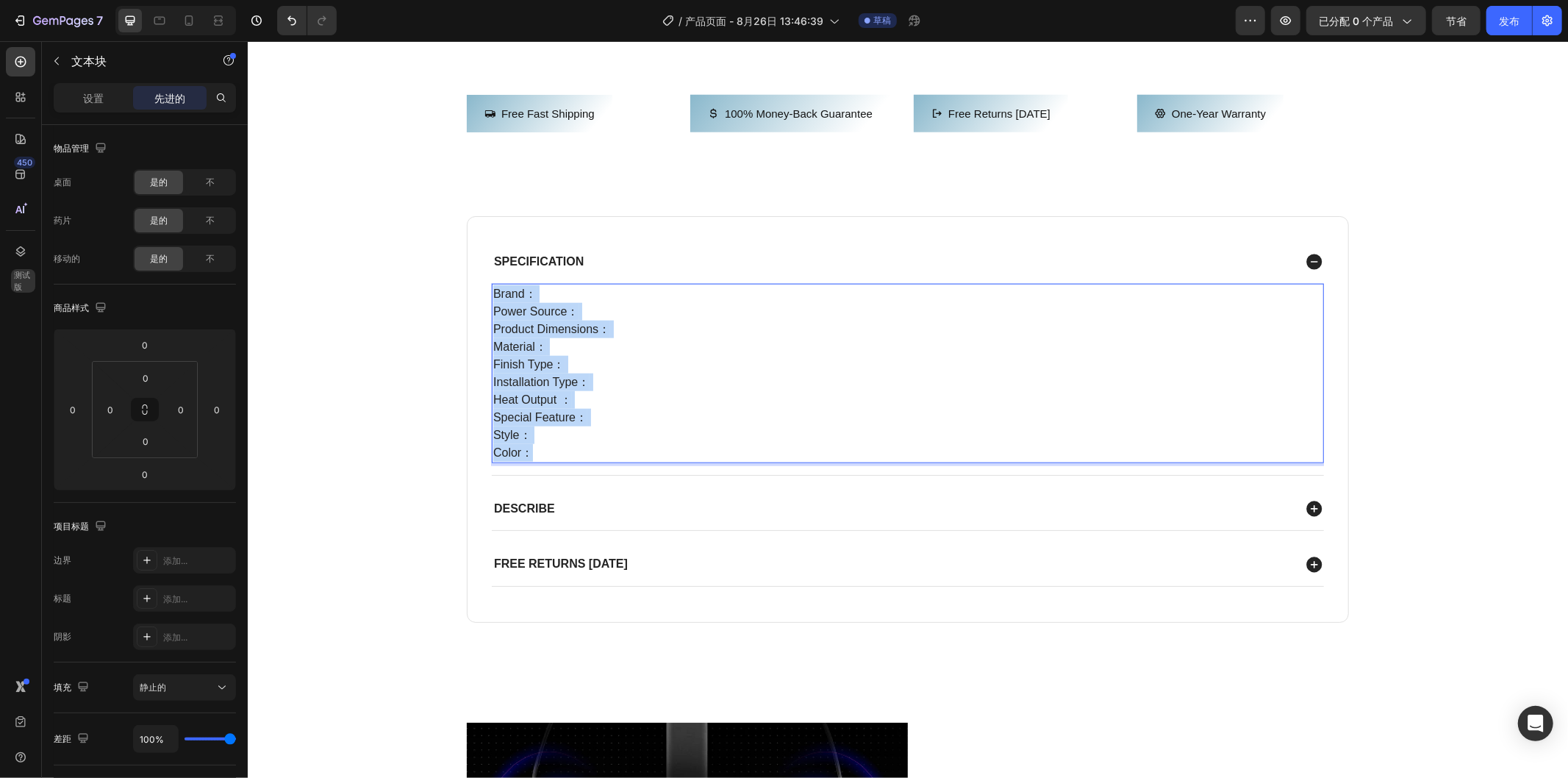
click at [551, 387] on p "Brand： Power Source： Product Dimensions： Material： Finish Type： Installation Ty…" at bounding box center [907, 372] width 829 height 177
click at [843, 399] on p "Brand： Power Source： Product Dimensions： Material： Finish Type： Installation Ty…" at bounding box center [907, 372] width 829 height 177
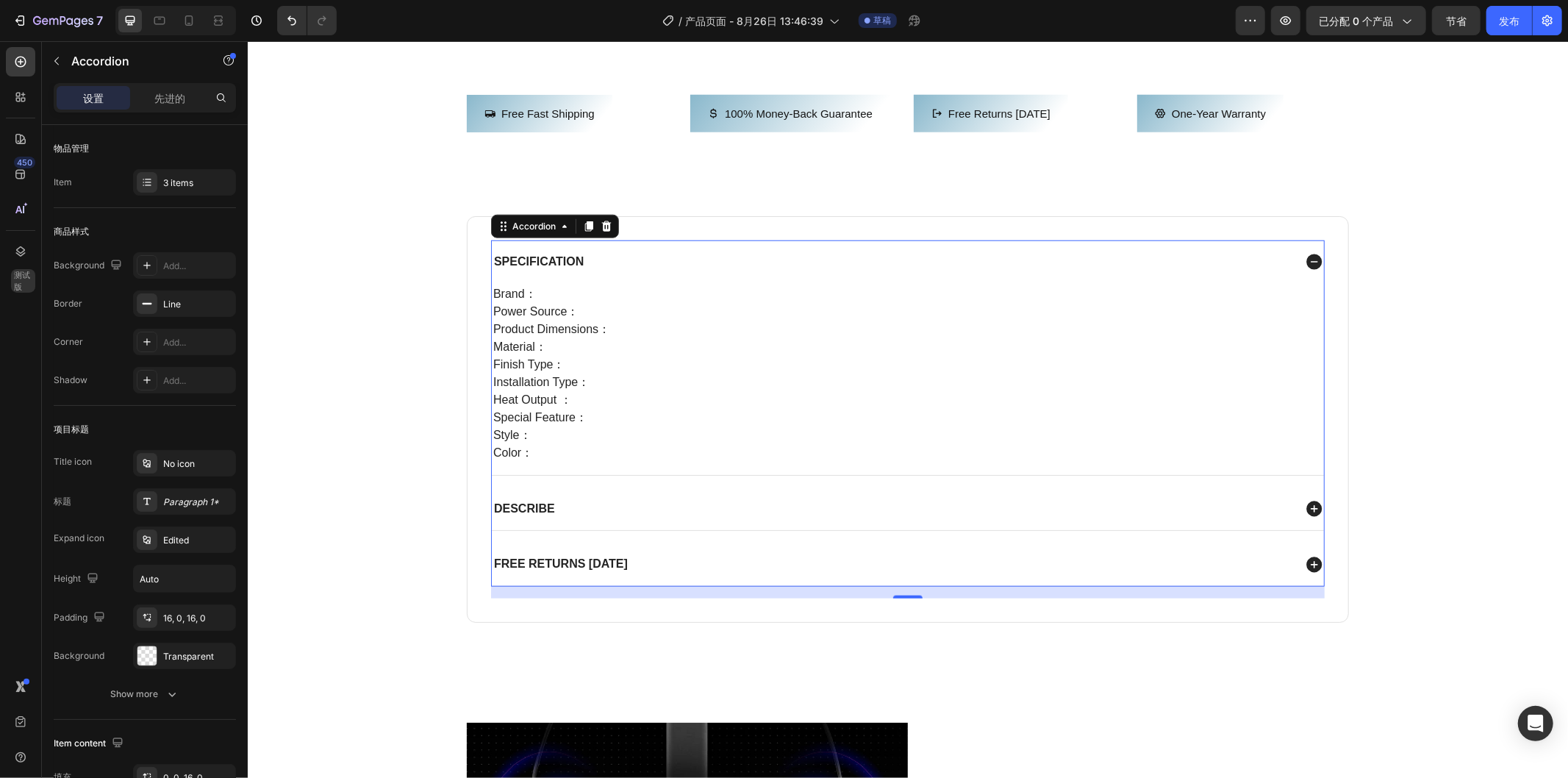
click at [658, 271] on div "Specification" at bounding box center [891, 260] width 801 height 19
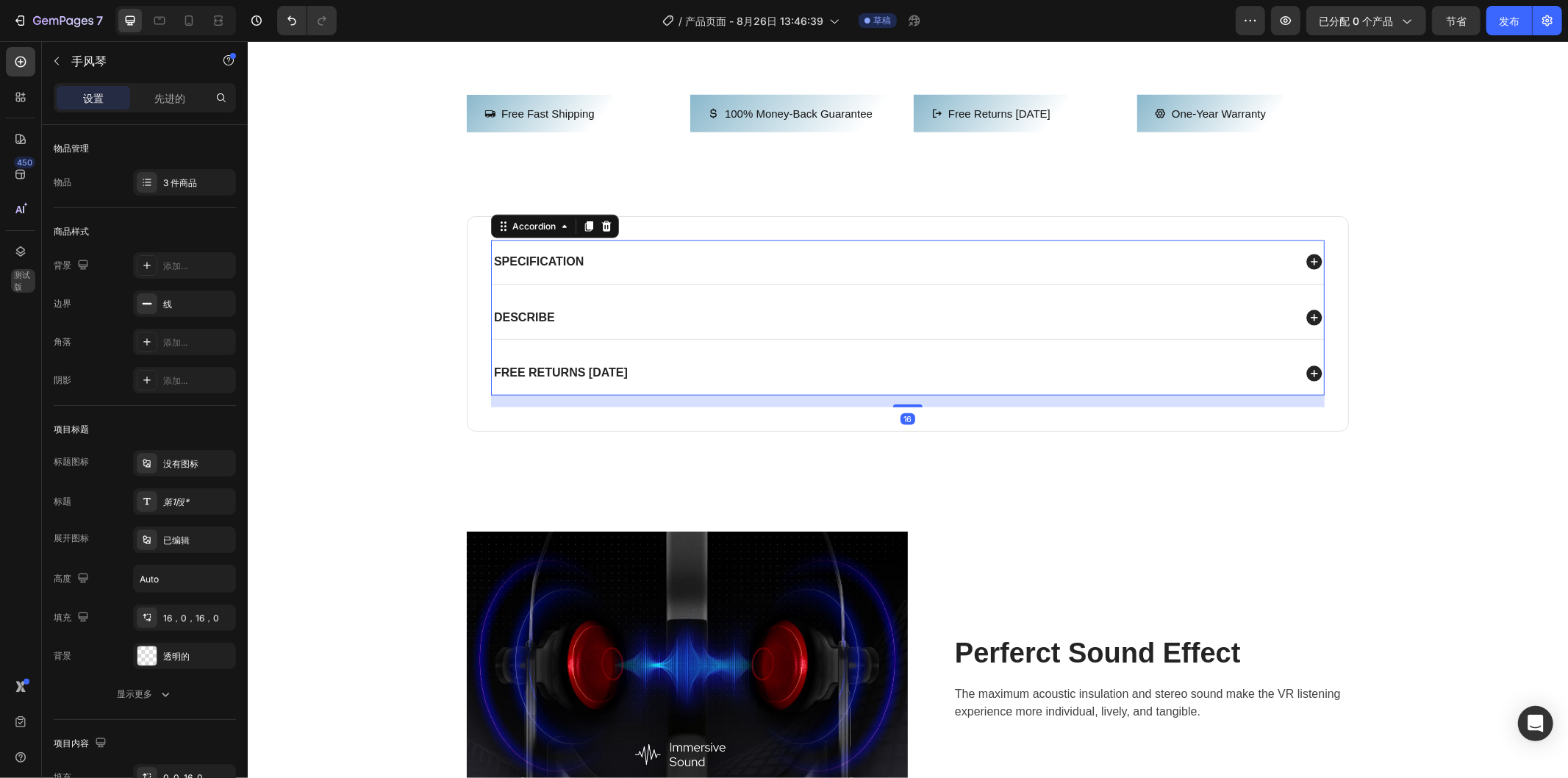
click at [658, 271] on div "Specification" at bounding box center [891, 260] width 801 height 19
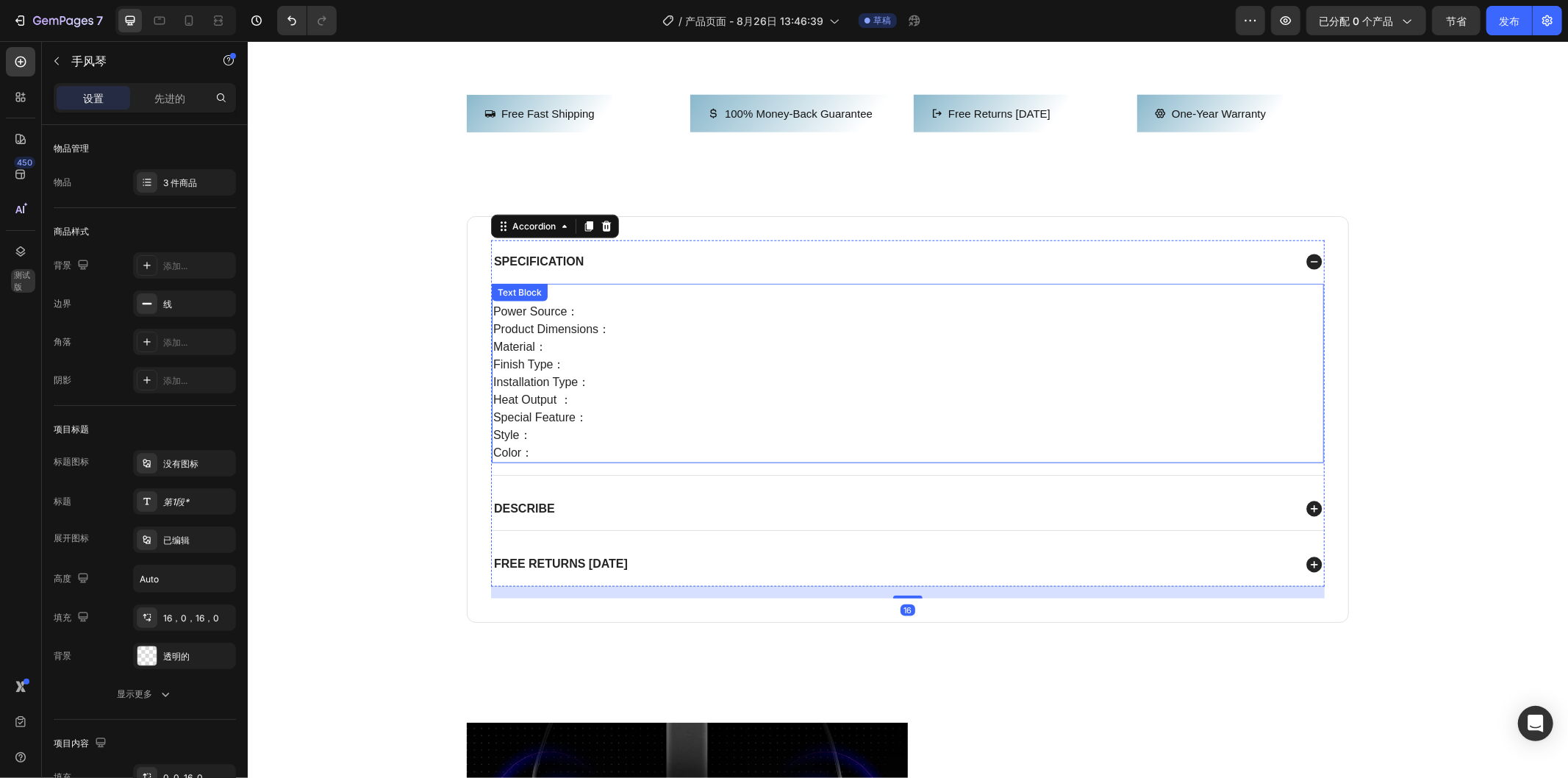
click at [693, 394] on p "Brand： Power Source： Product Dimensions： Material： Finish Type： Installation Ty…" at bounding box center [907, 372] width 829 height 177
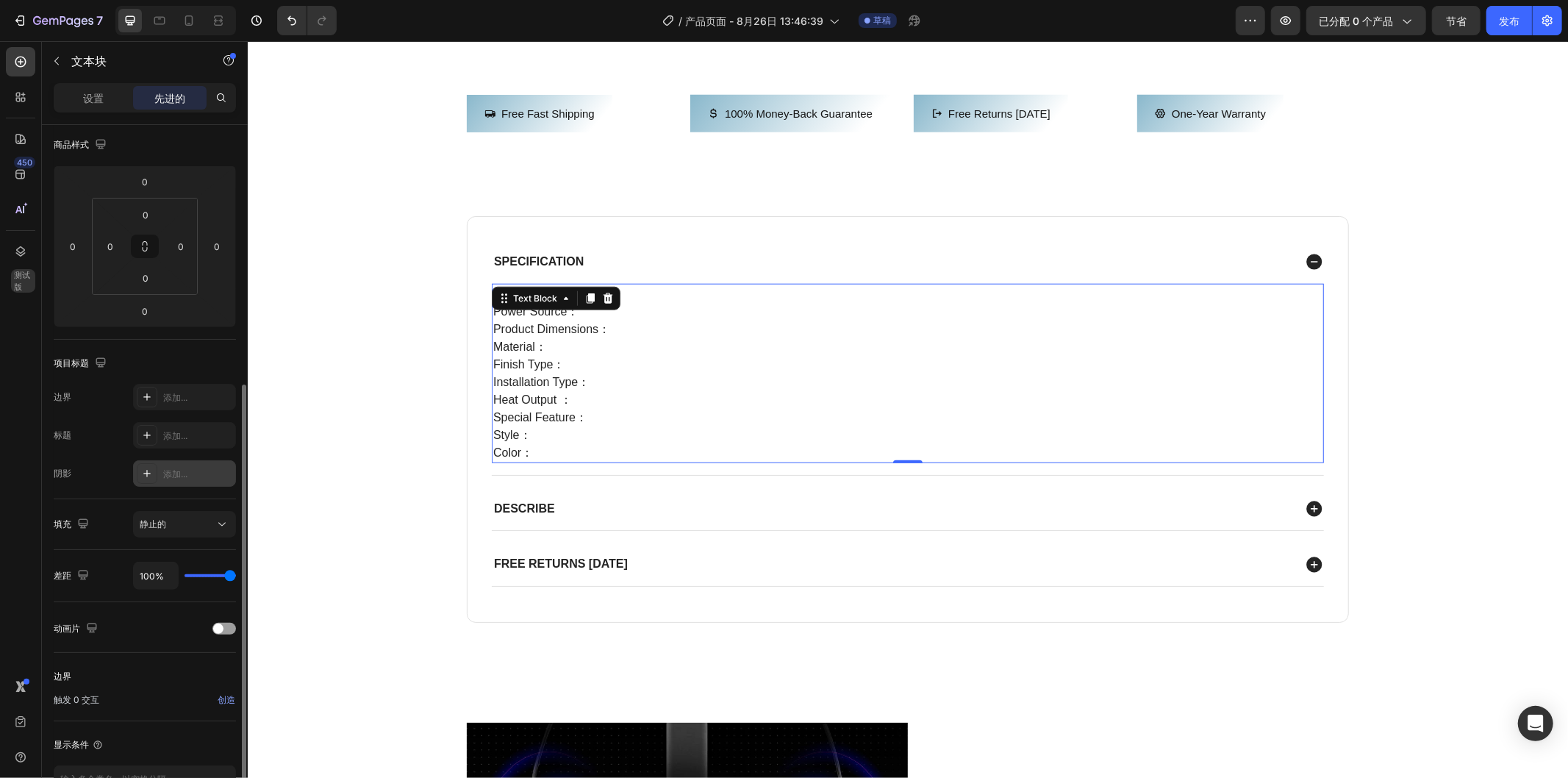
scroll to position [263, 0]
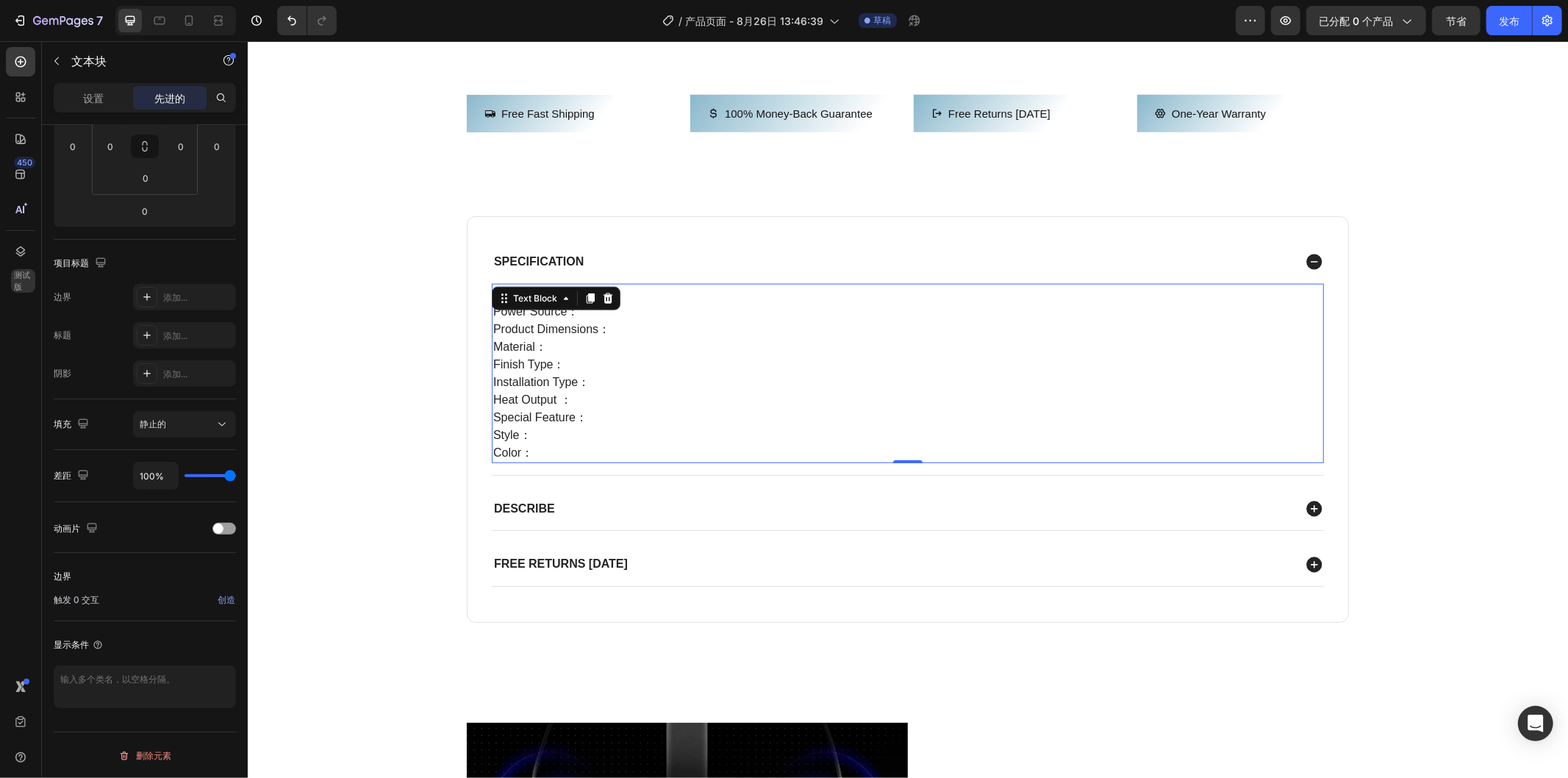
click at [794, 461] on p "Brand： Power Source： Product Dimensions： Material： Finish Type： Installation Ty…" at bounding box center [907, 372] width 829 height 177
click at [766, 461] on p "Brand： Power Source： Product Dimensions： Material： Finish Type： Installation Ty…" at bounding box center [907, 372] width 829 height 177
click at [620, 461] on p "Brand： Power Source： Product Dimensions： Material： Finish Type： Installation Ty…" at bounding box center [907, 372] width 829 height 177
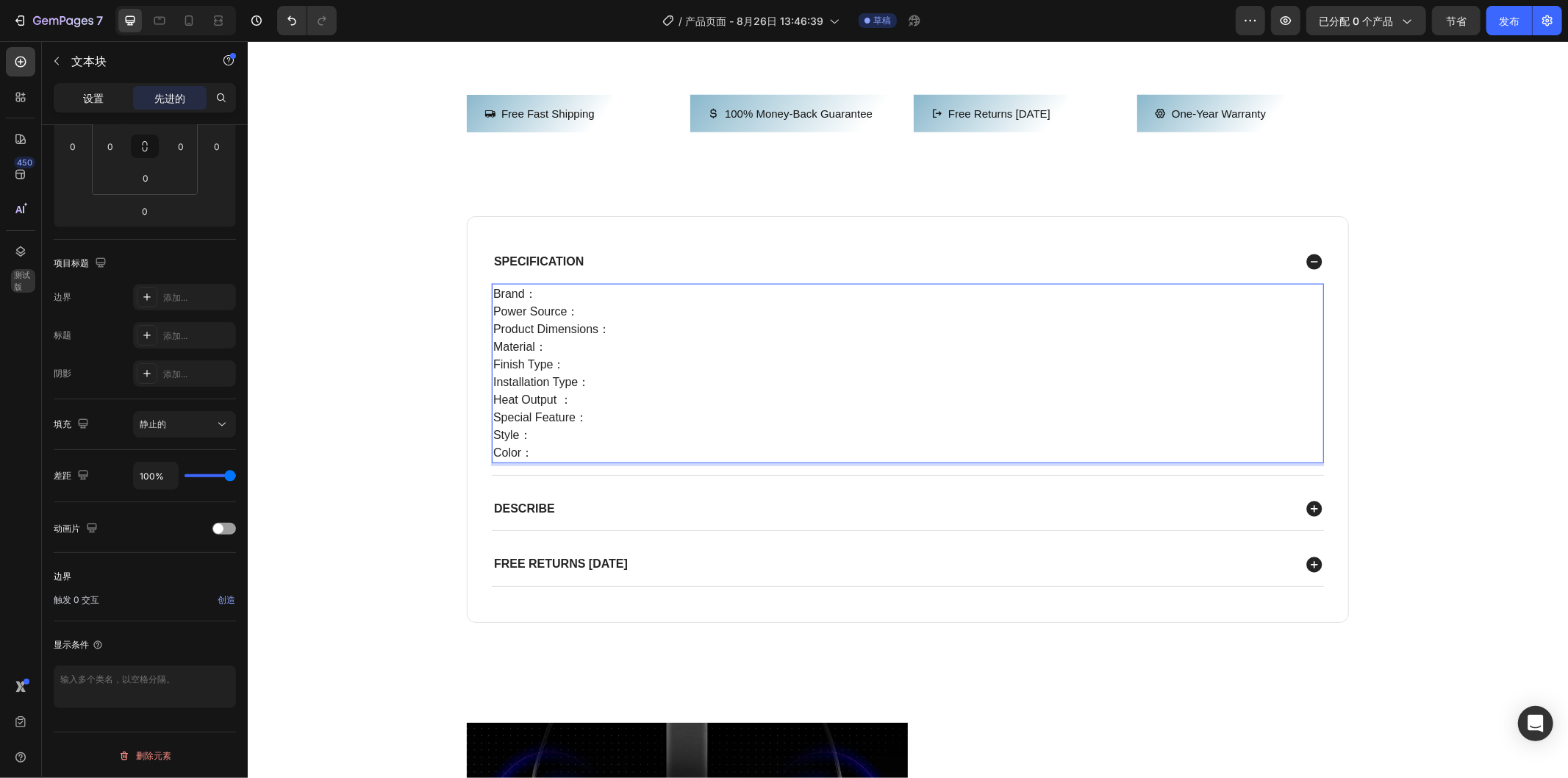
click at [110, 101] on div "设置" at bounding box center [93, 97] width 73 height 23
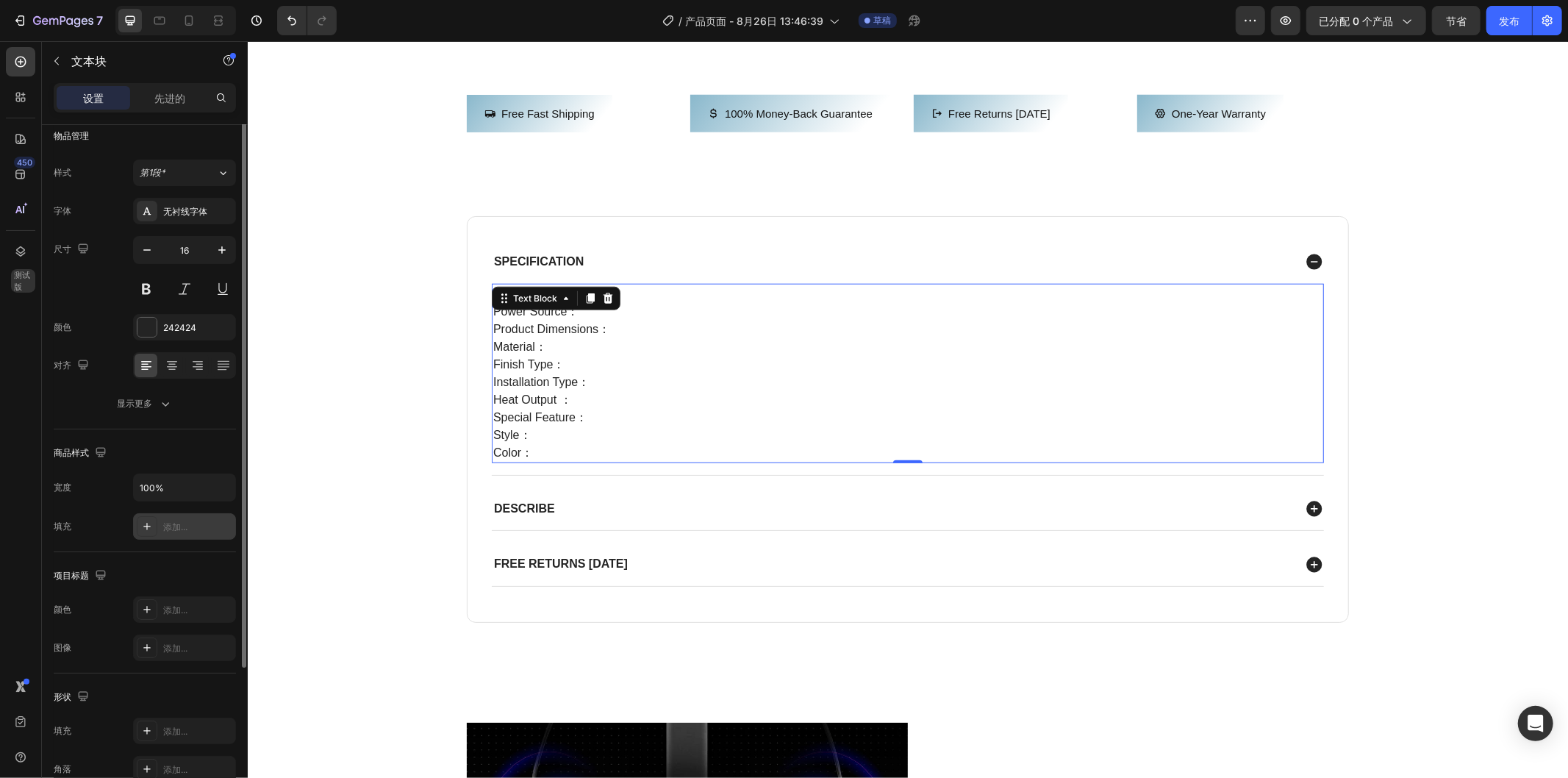
scroll to position [0, 0]
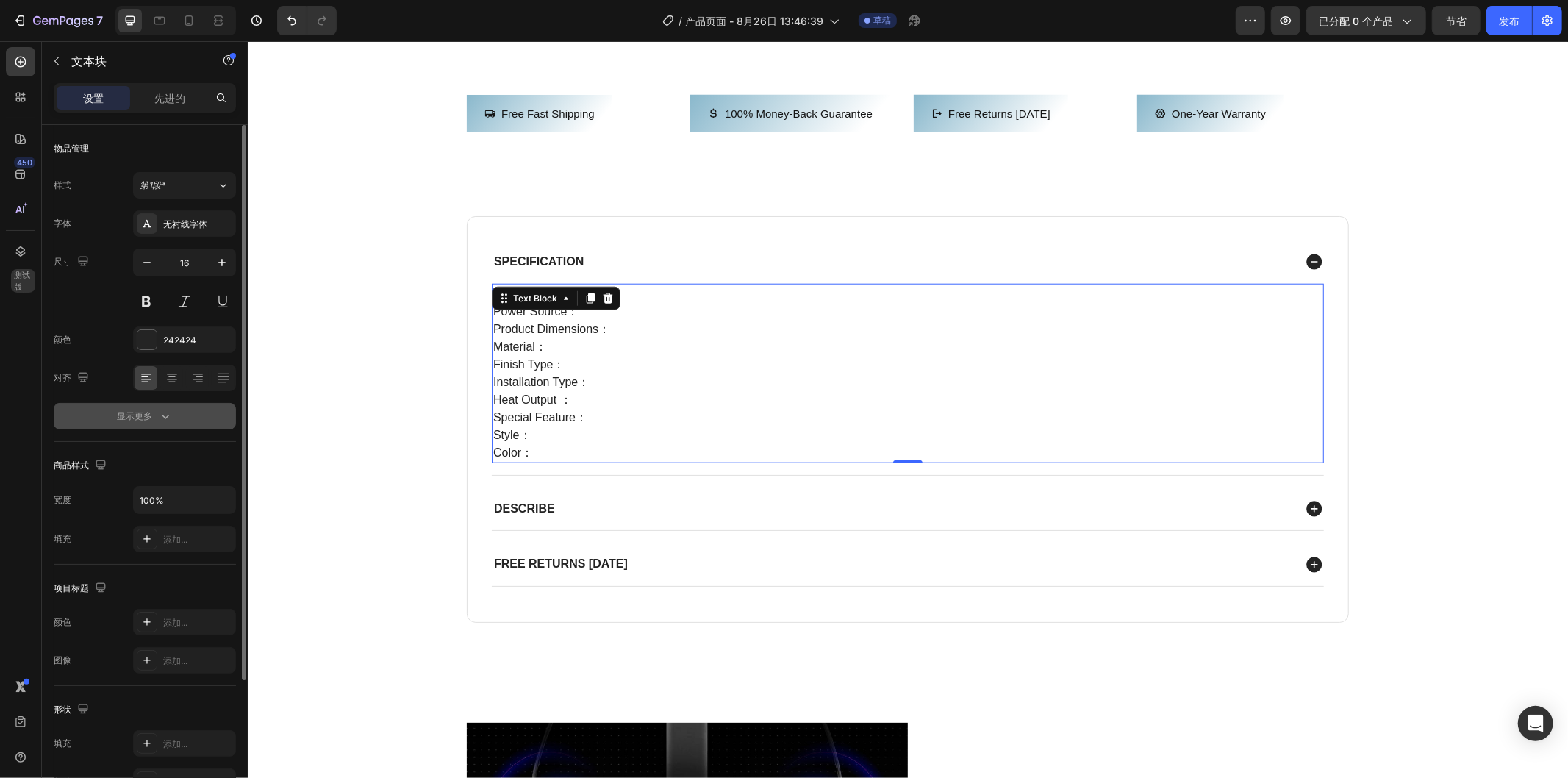
click at [166, 412] on icon "button" at bounding box center [166, 416] width 15 height 15
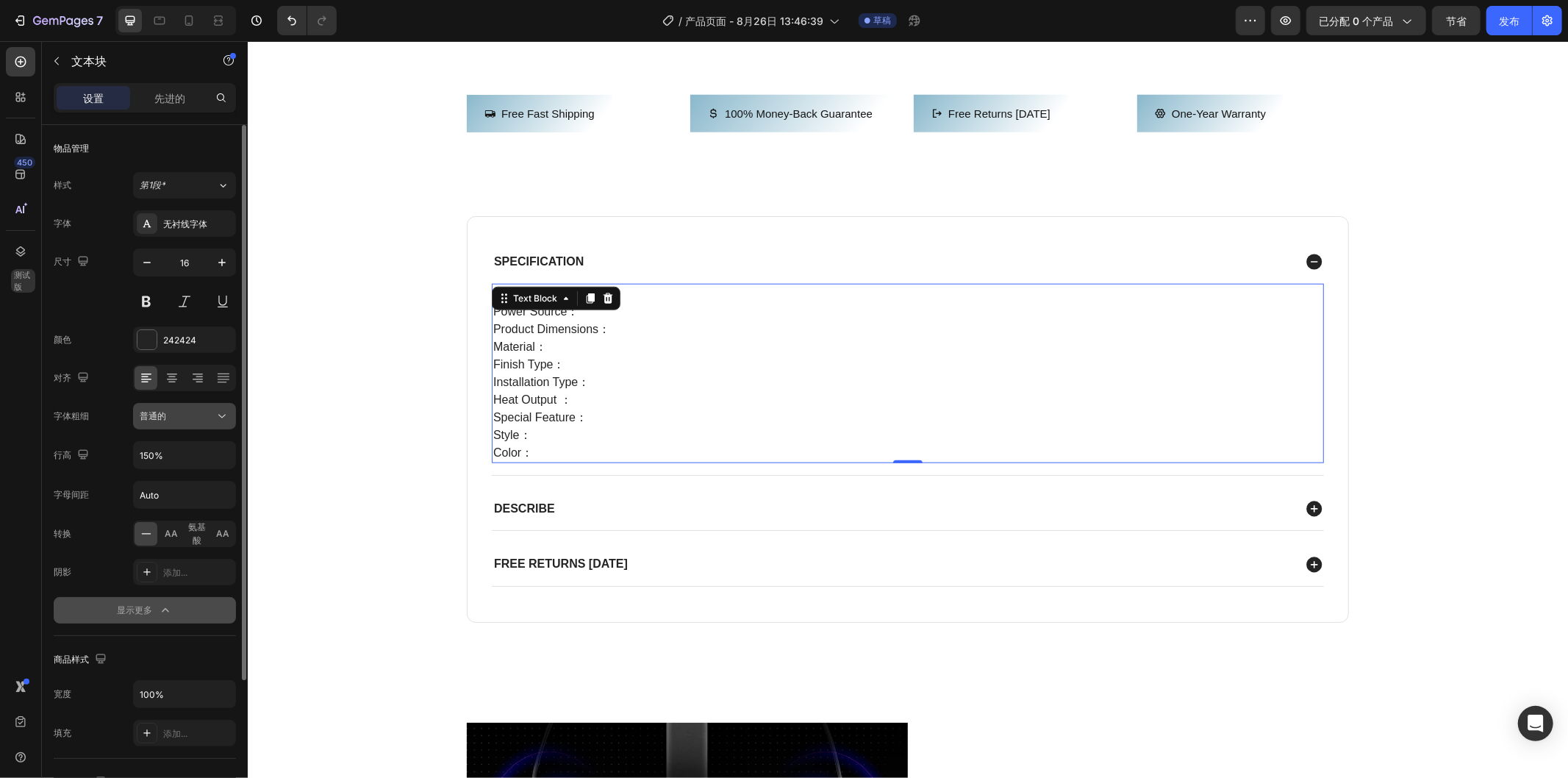
click at [221, 413] on icon at bounding box center [222, 416] width 15 height 15
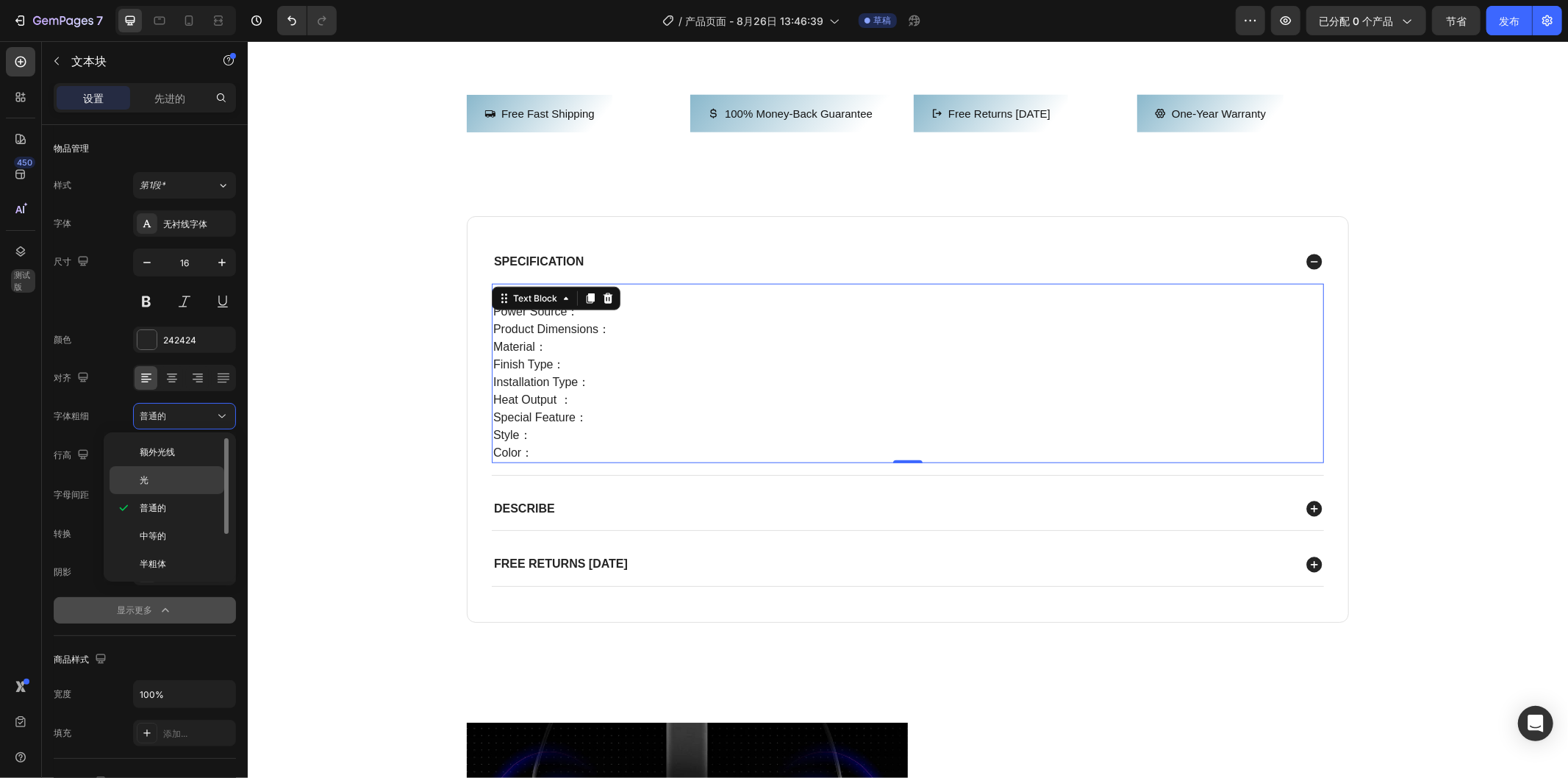
click at [180, 474] on p "光" at bounding box center [179, 480] width 78 height 13
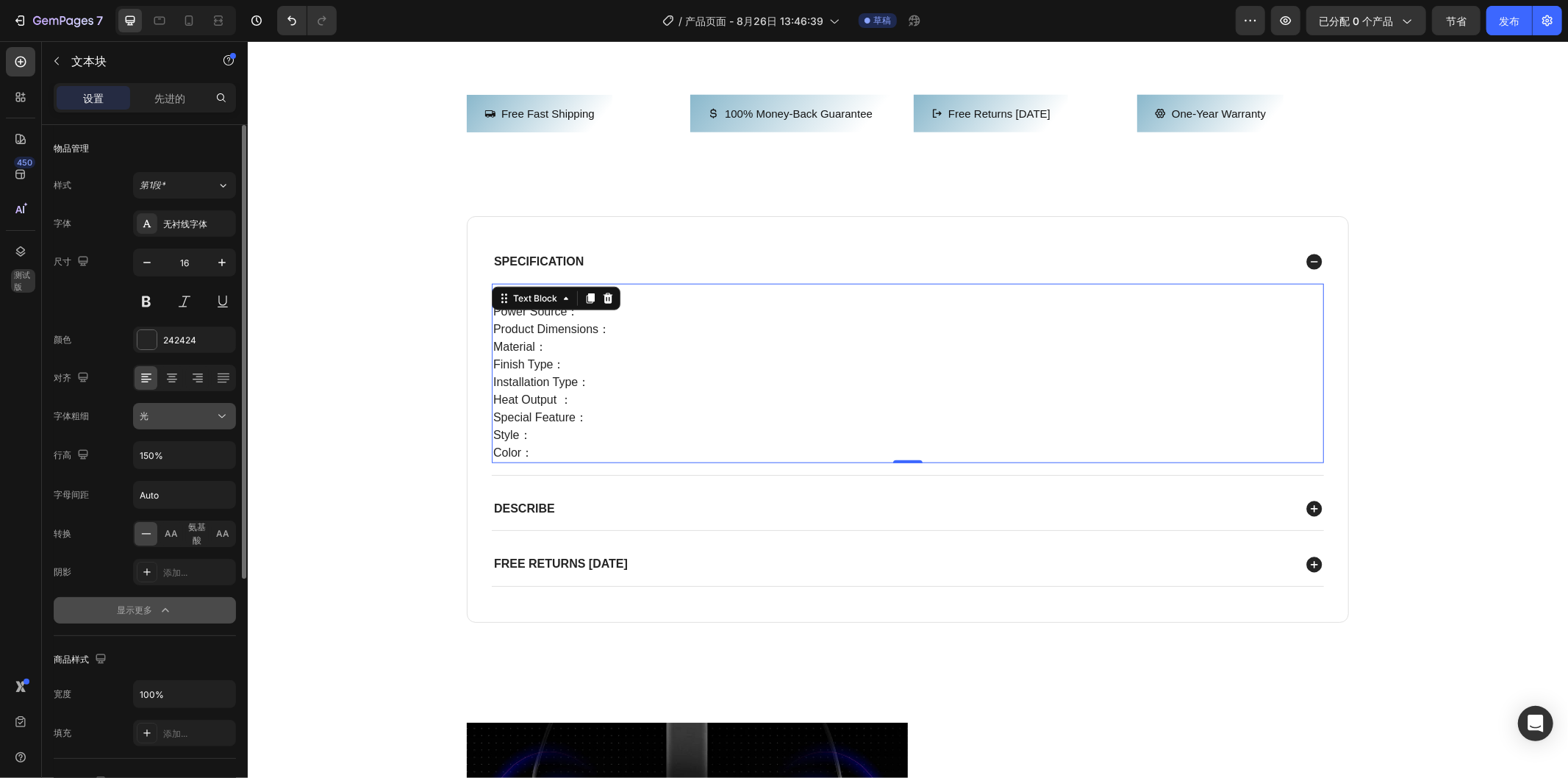
click at [223, 409] on icon at bounding box center [222, 416] width 15 height 15
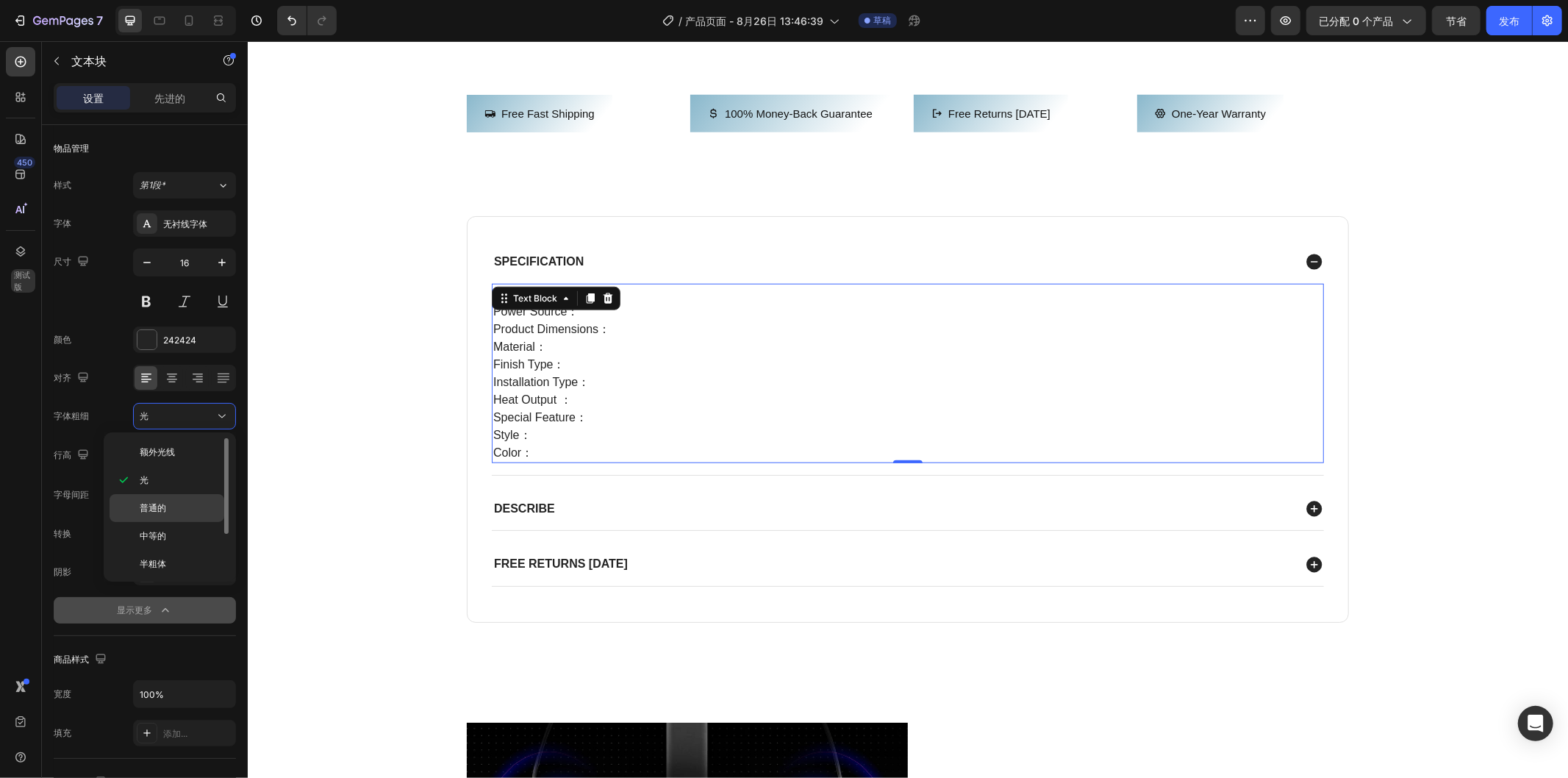
click at [174, 522] on div "普通的" at bounding box center [167, 536] width 115 height 28
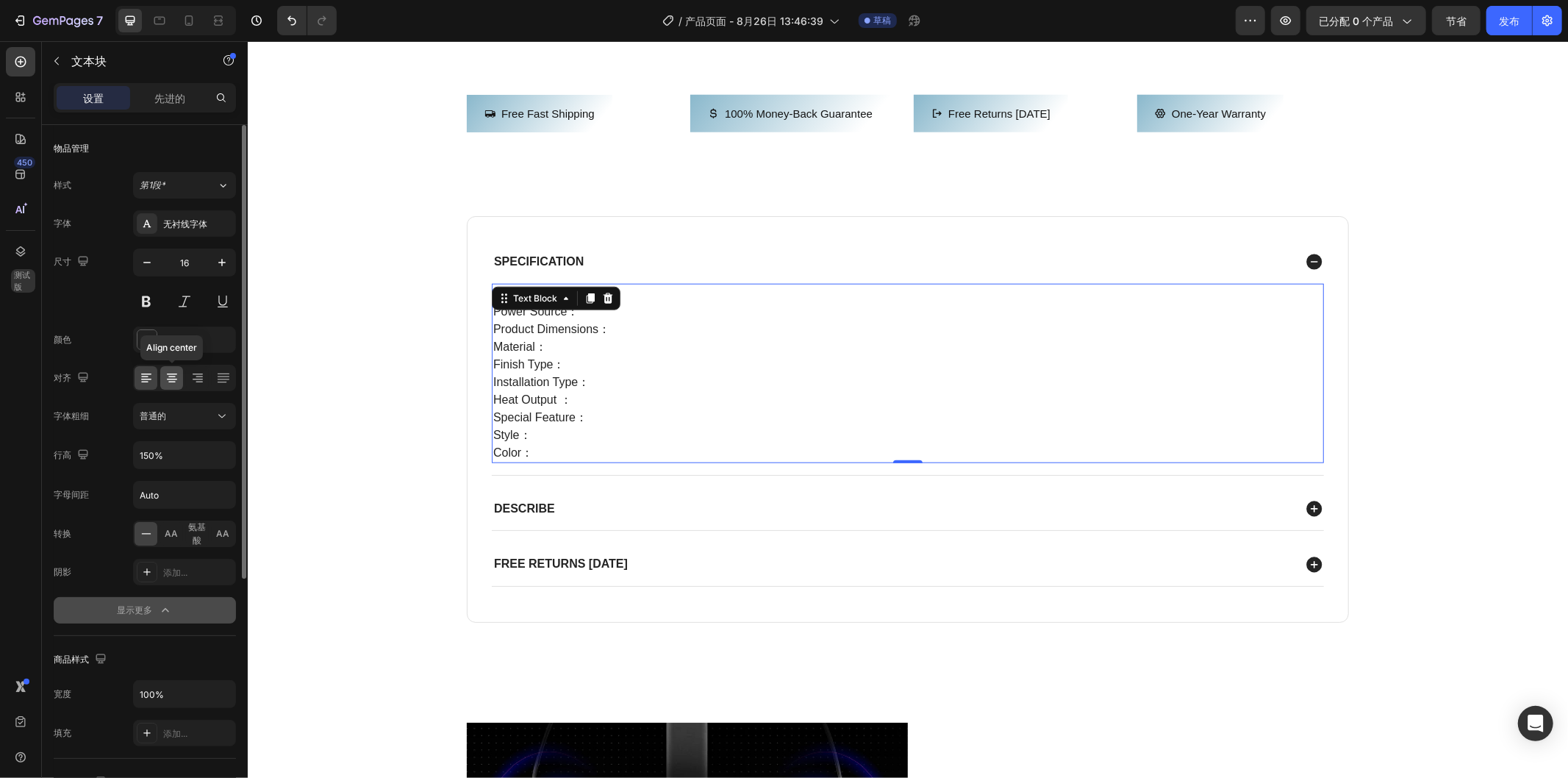
click at [173, 384] on icon at bounding box center [172, 378] width 15 height 15
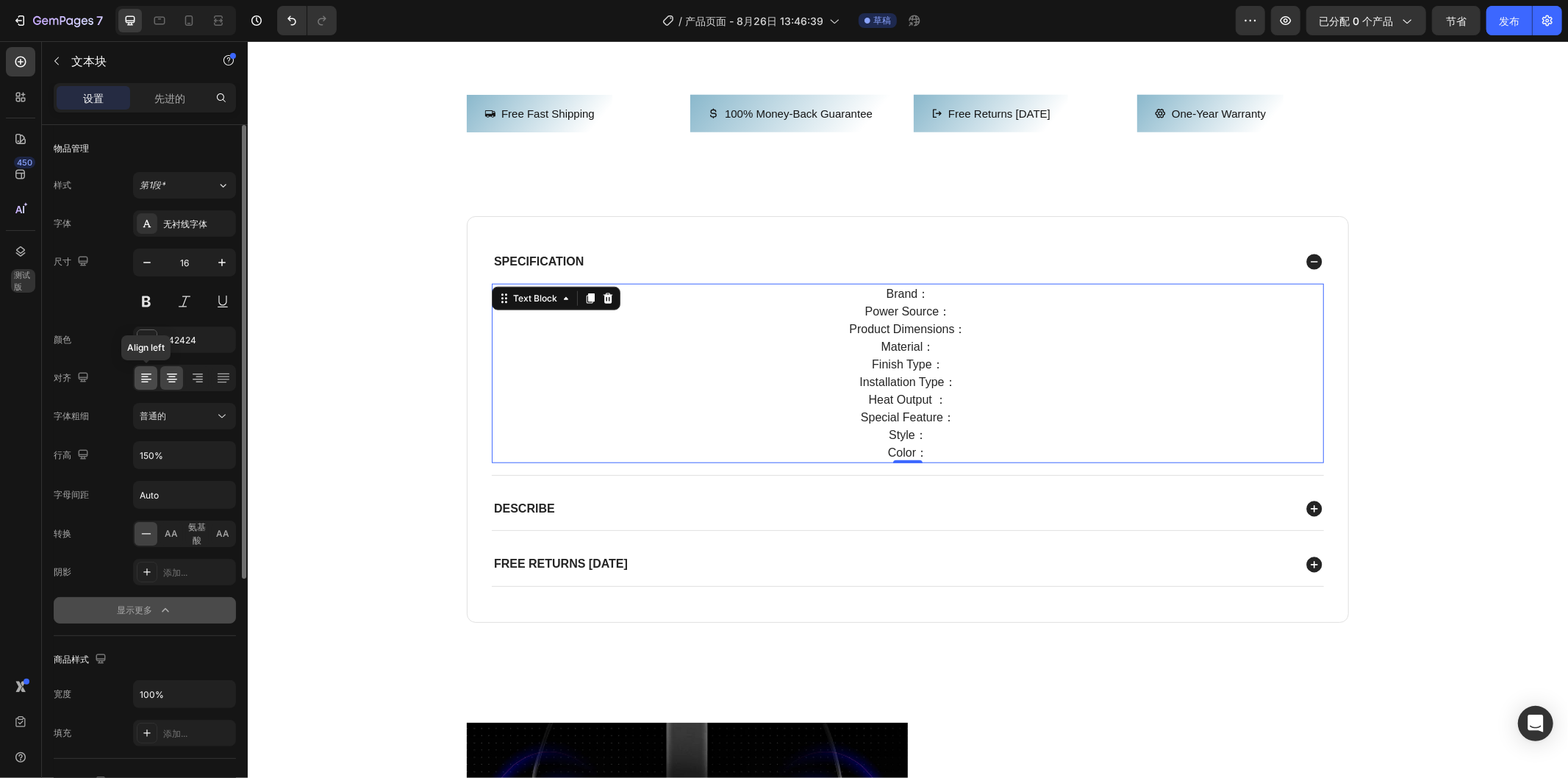
click at [145, 380] on icon at bounding box center [146, 378] width 15 height 15
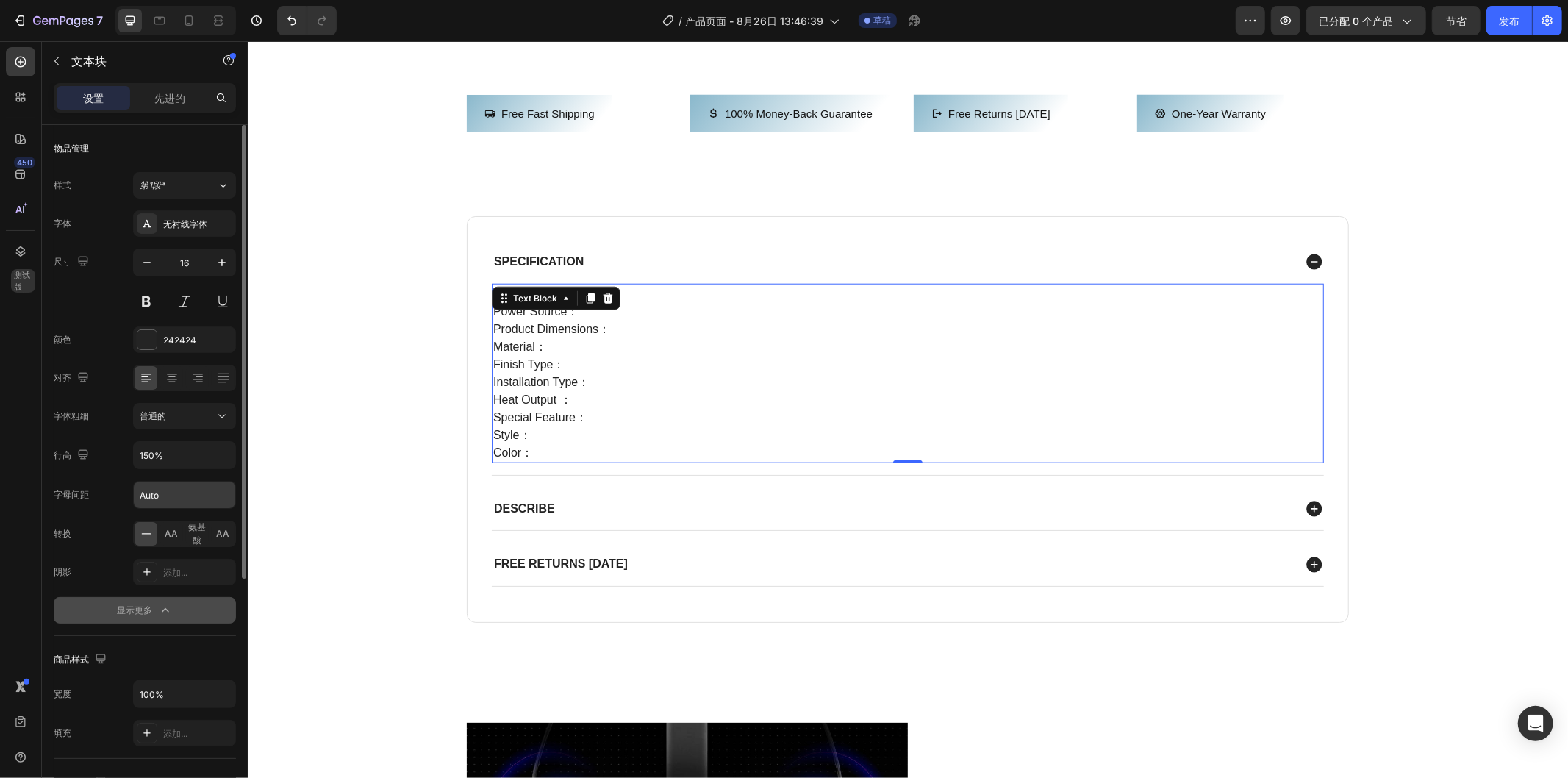
click at [203, 497] on input "Auto" at bounding box center [184, 495] width 102 height 27
click at [141, 497] on input "Auto" at bounding box center [184, 495] width 102 height 27
click at [178, 497] on input "Auto" at bounding box center [184, 495] width 102 height 27
click at [113, 496] on div "字母间距 Auto" at bounding box center [144, 495] width 182 height 28
click at [144, 494] on input "Auto" at bounding box center [184, 495] width 102 height 27
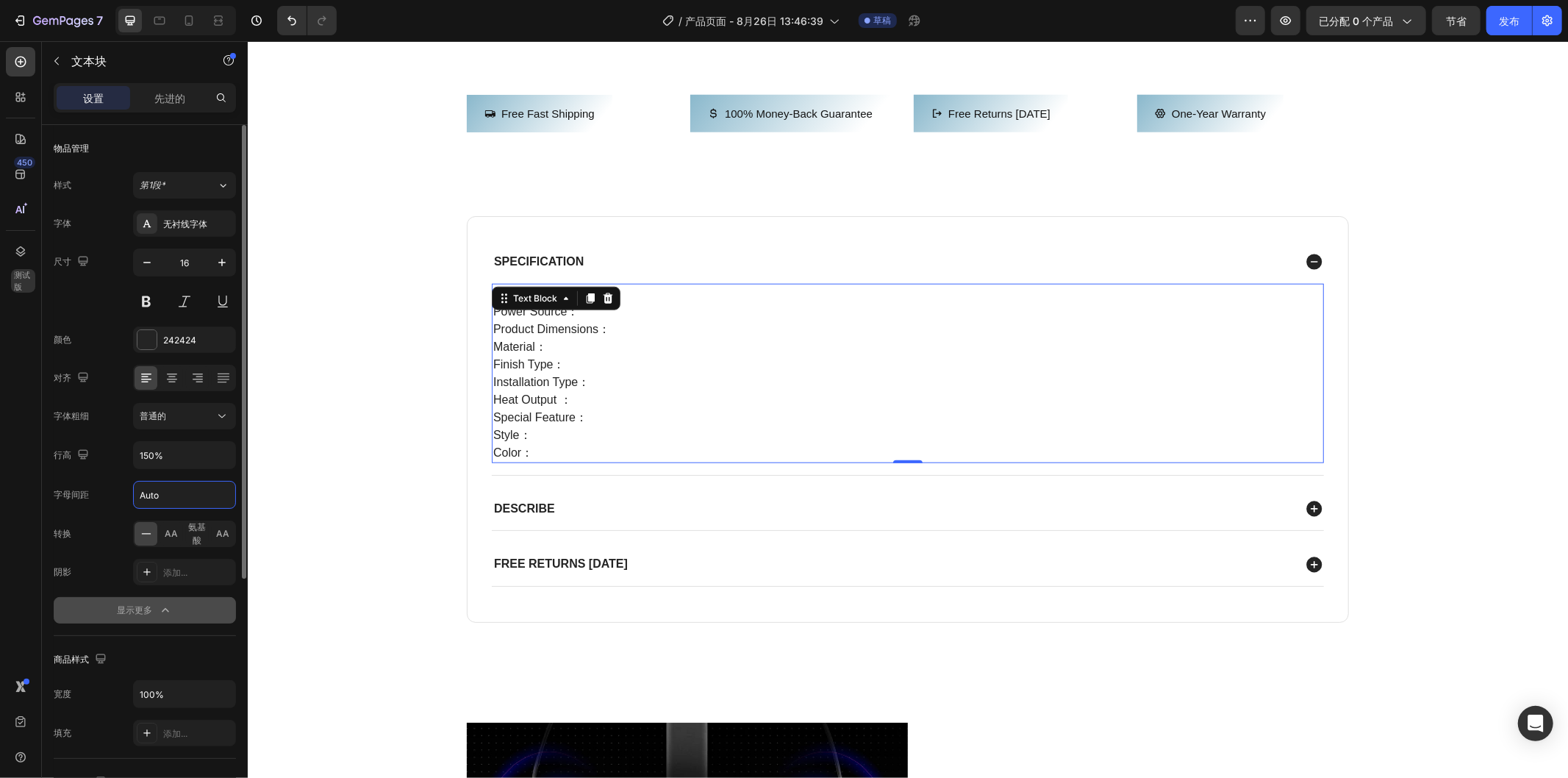
click at [145, 494] on input "Auto" at bounding box center [184, 495] width 102 height 27
type input "2uto"
click at [201, 498] on input "2uto" at bounding box center [184, 495] width 102 height 27
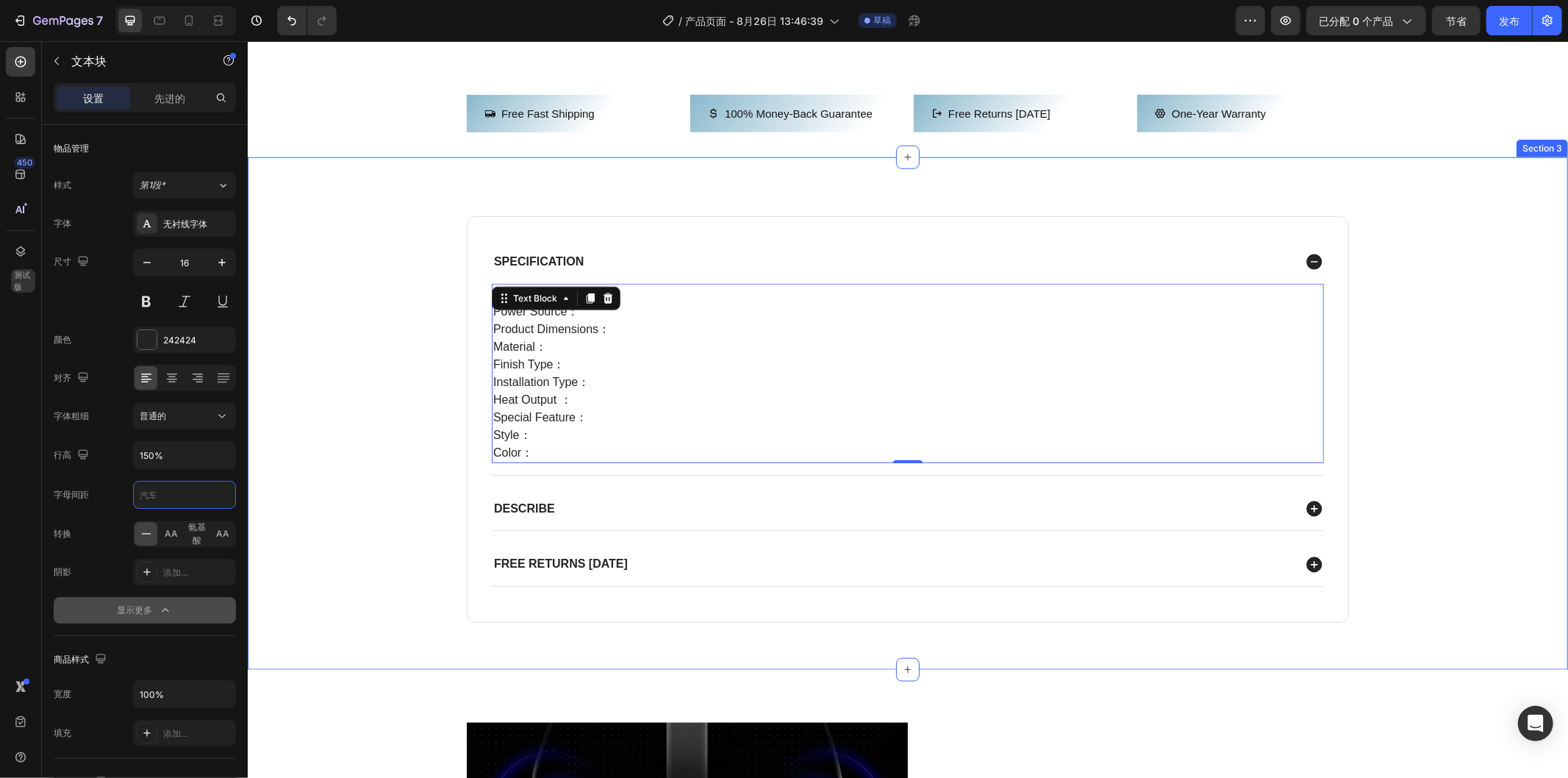
click at [266, 490] on div "Specification Brand： Power Source： Product Dimensions： Material： Finish Type： I…" at bounding box center [908, 431] width 1291 height 430
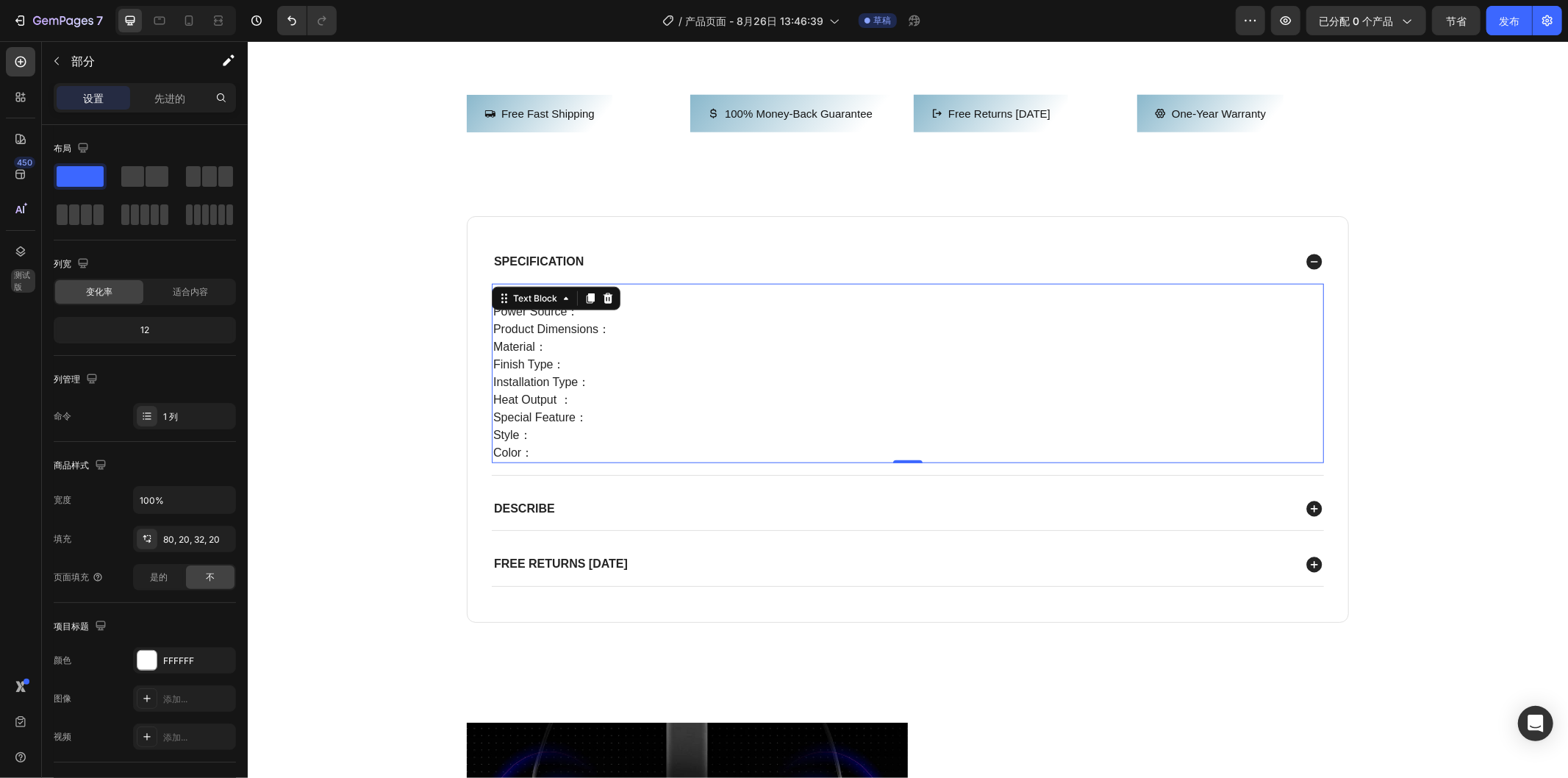
click at [734, 415] on p "Brand： Power Source： Product Dimensions： Material： Finish Type： Installation Ty…" at bounding box center [907, 372] width 829 height 177
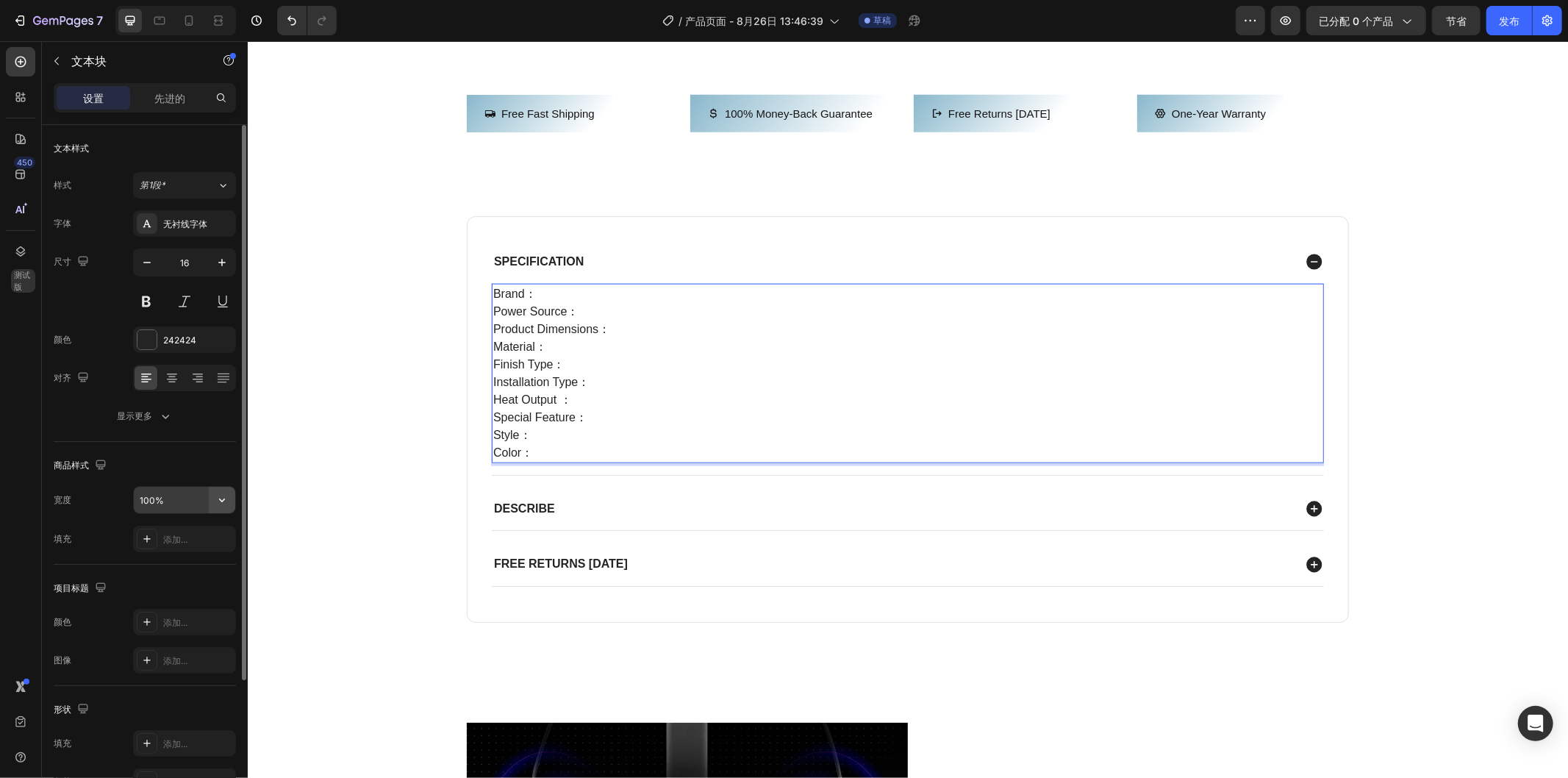
click at [225, 497] on icon "button" at bounding box center [222, 500] width 15 height 15
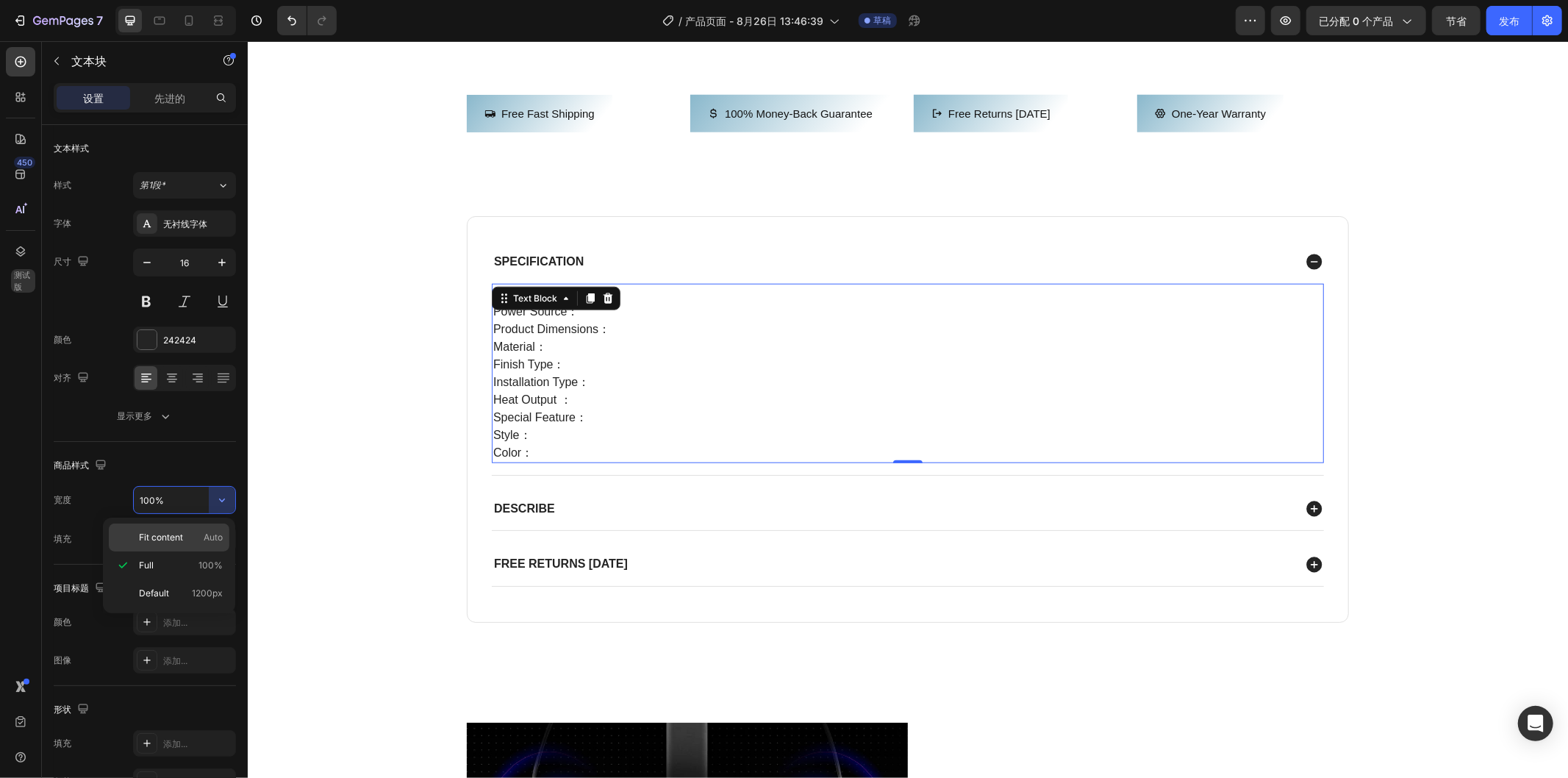
click at [188, 540] on p "Fit content Auto" at bounding box center [181, 537] width 83 height 13
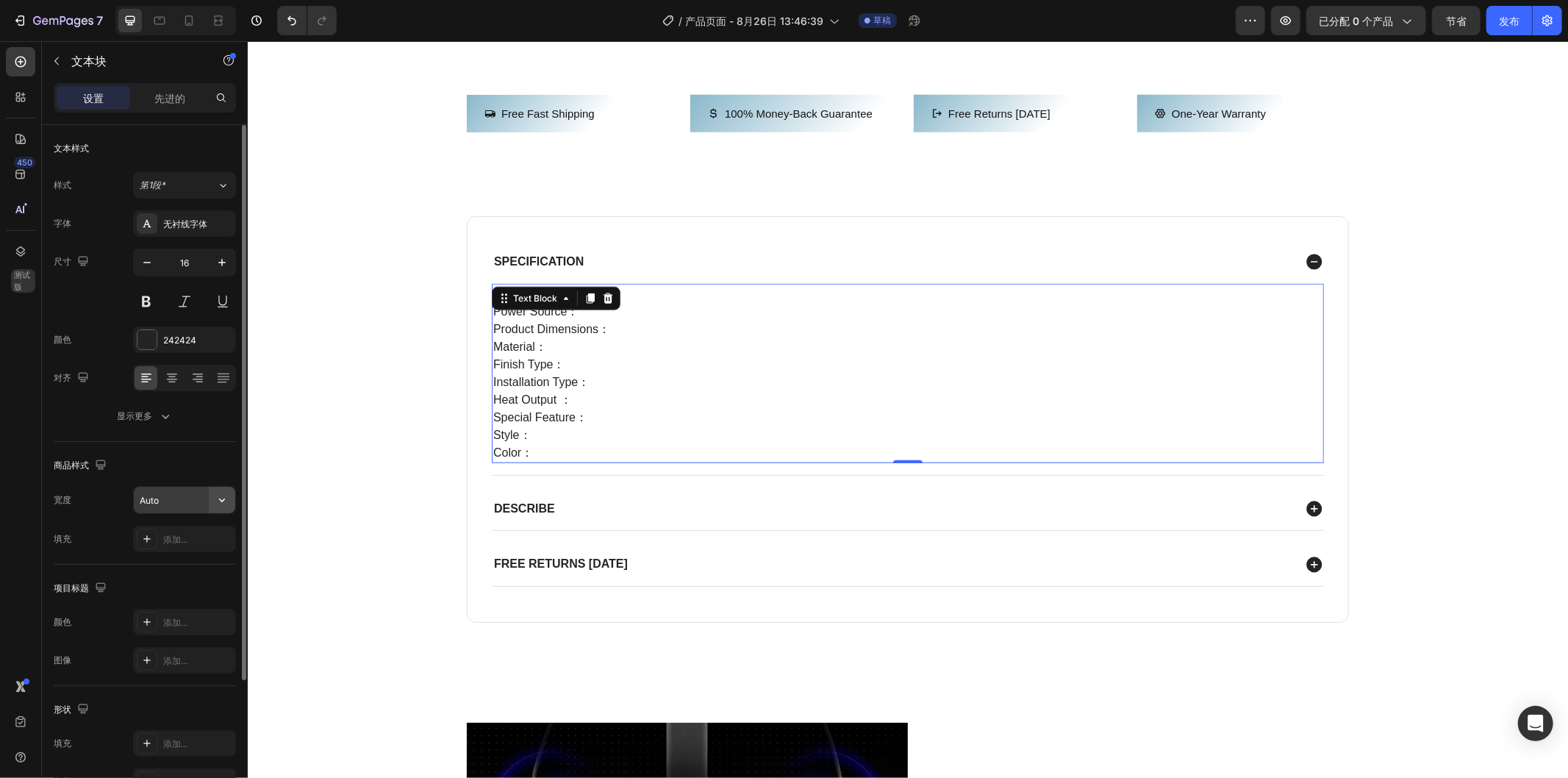
click at [220, 500] on icon "button" at bounding box center [222, 500] width 6 height 4
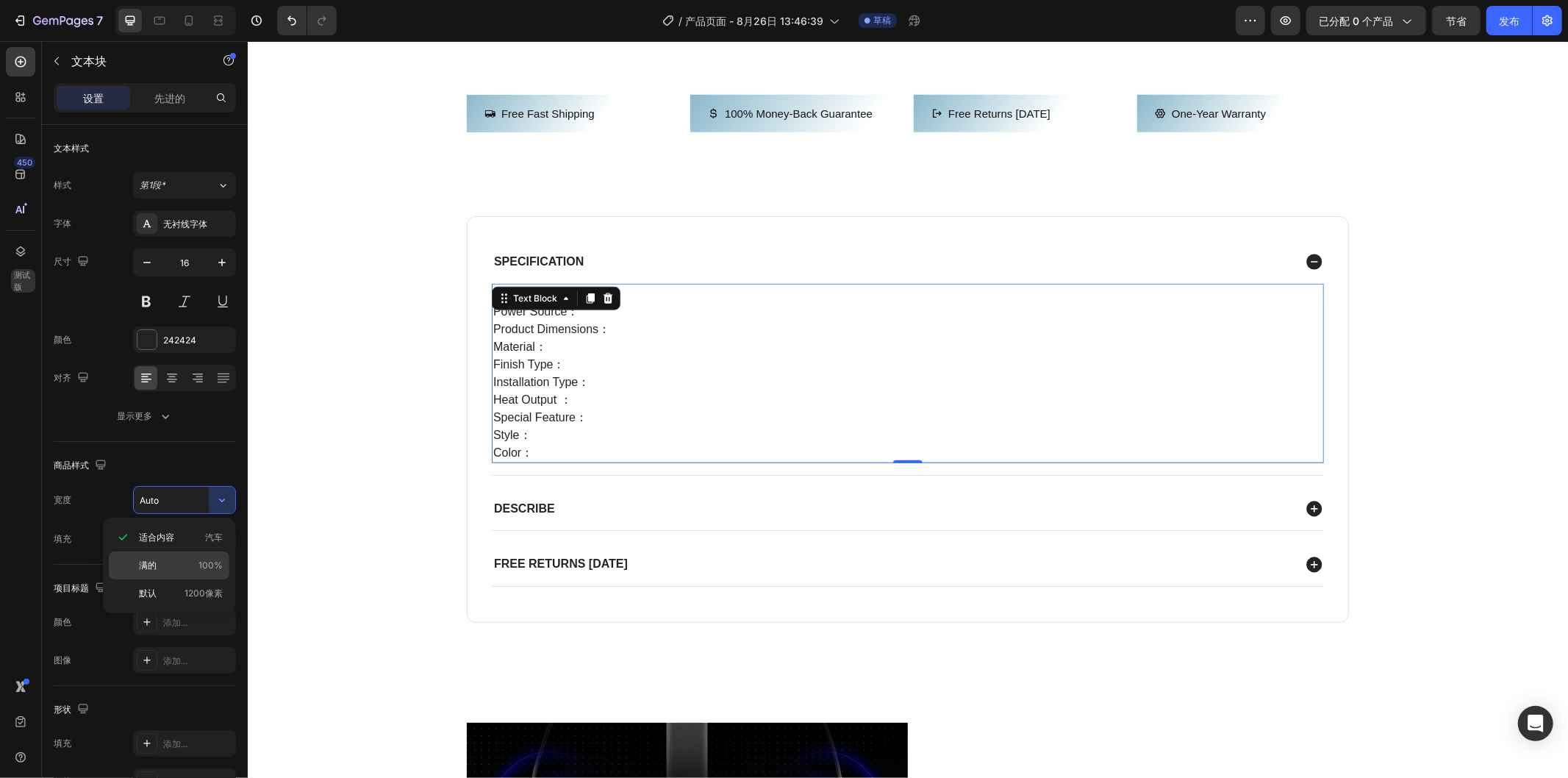
click at [201, 568] on font "100%" at bounding box center [210, 565] width 24 height 11
type input "100%"
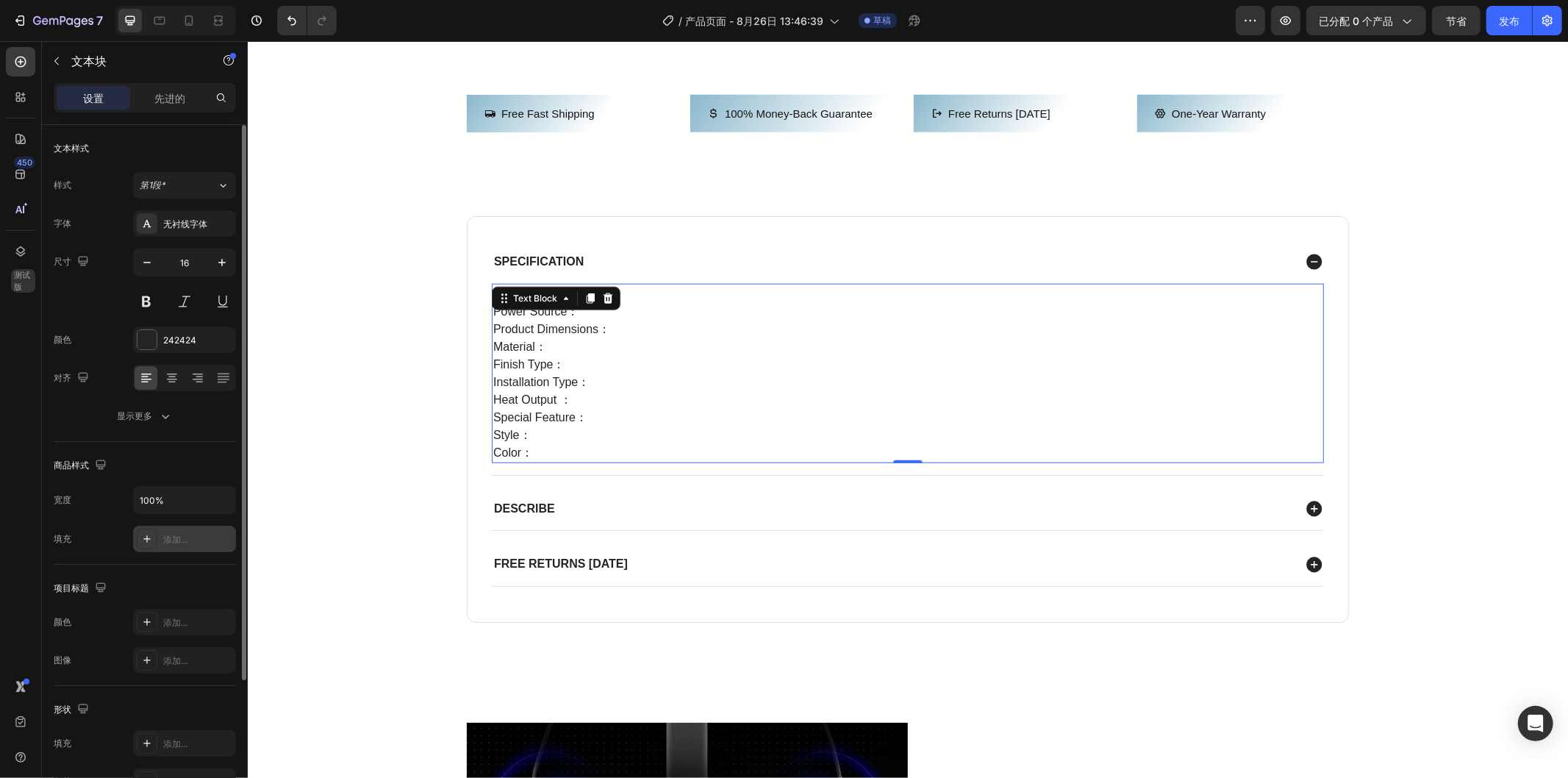
click at [183, 536] on font "添加..." at bounding box center [175, 539] width 24 height 11
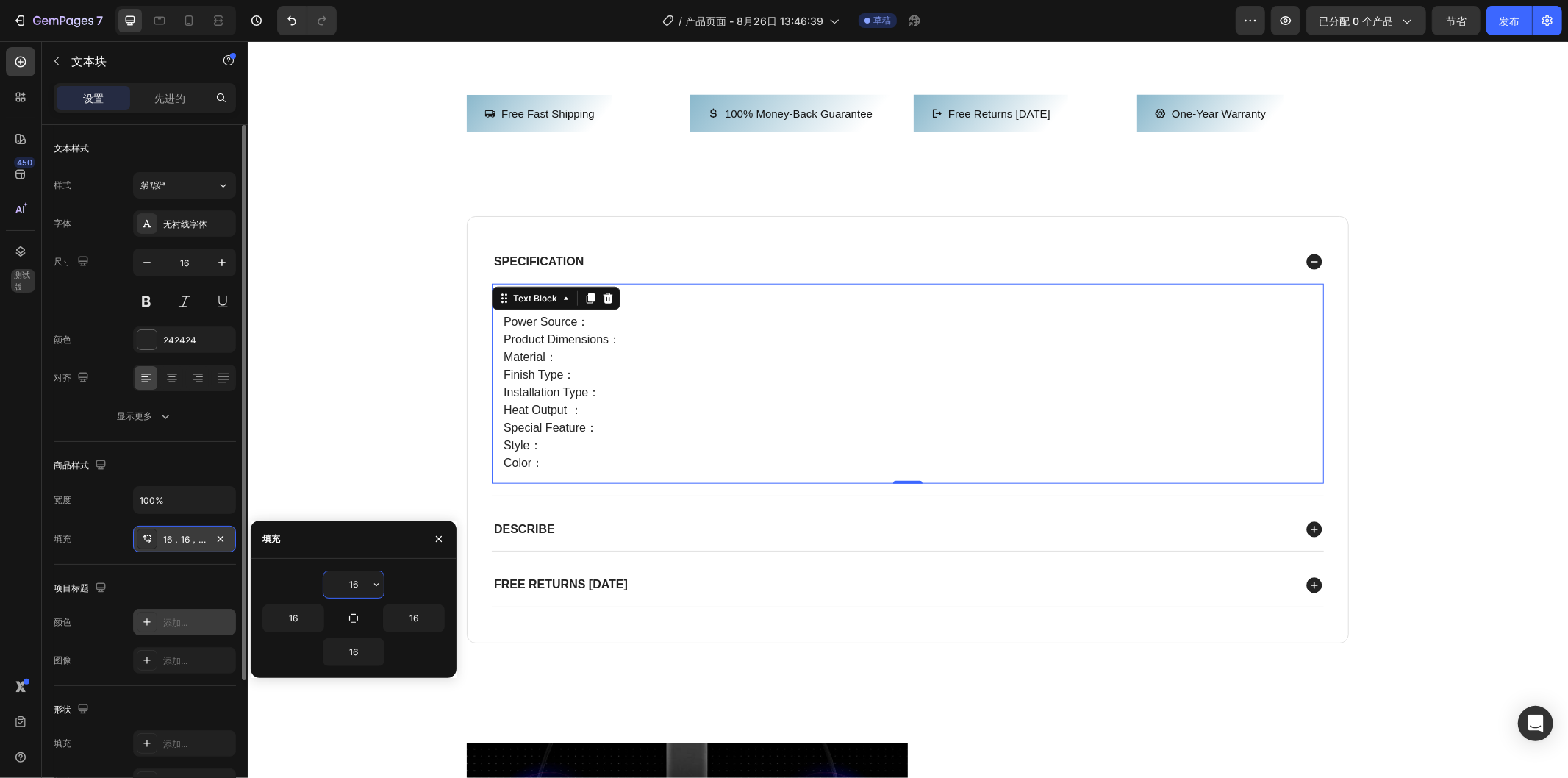
click at [189, 616] on div "添加..." at bounding box center [197, 622] width 69 height 13
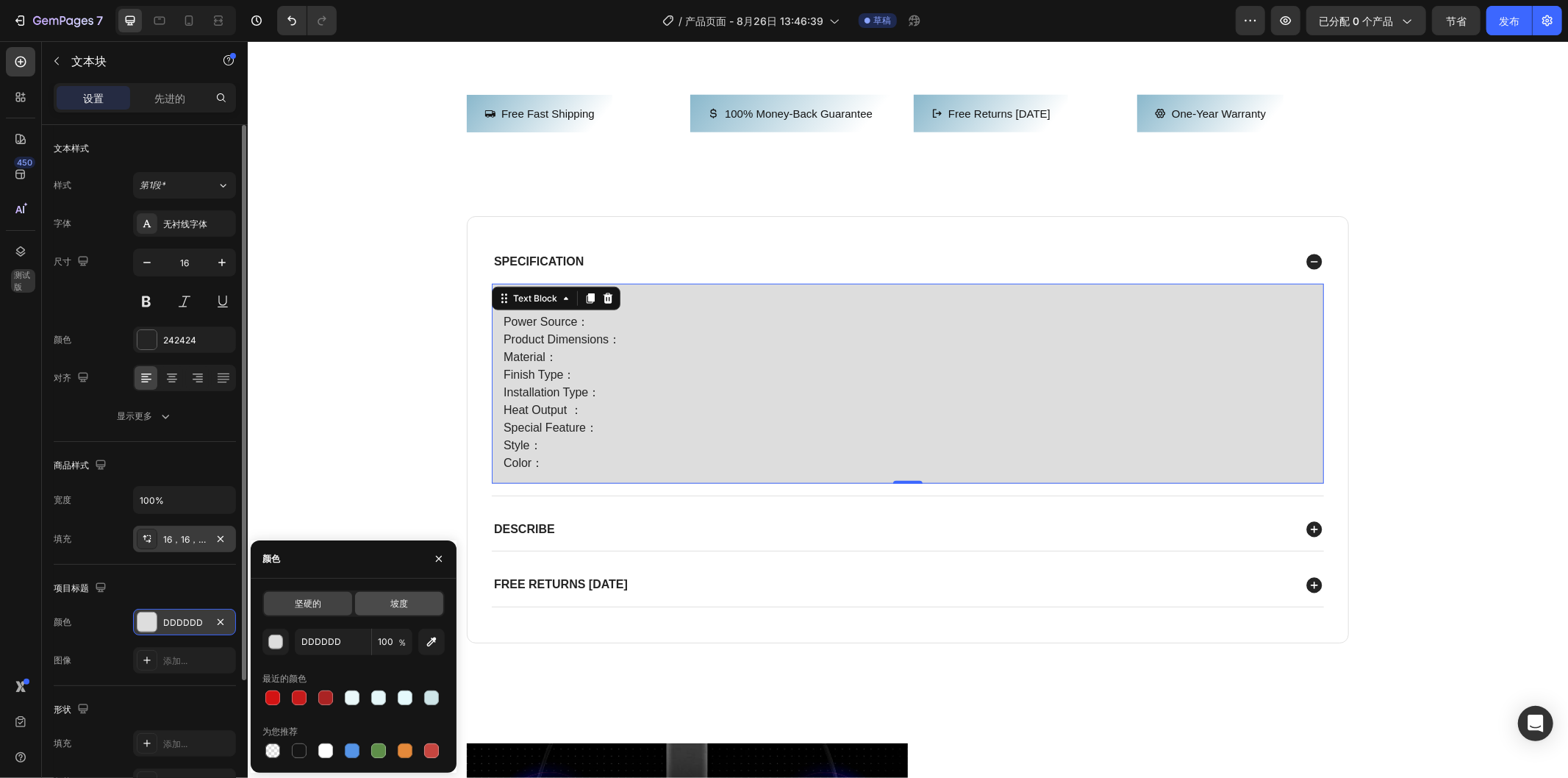
click at [408, 601] on div "坡度" at bounding box center [398, 603] width 88 height 23
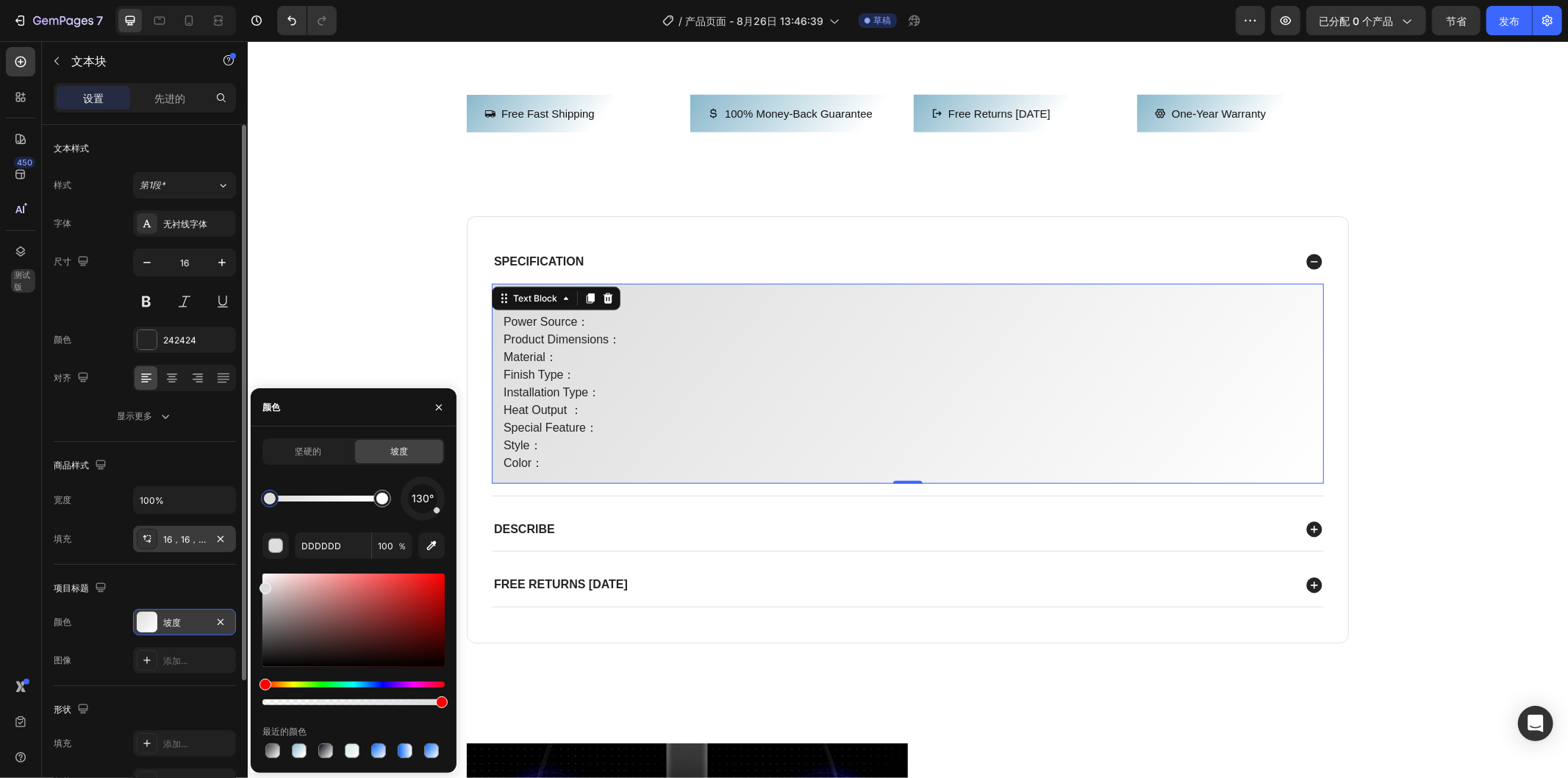
click at [300, 614] on div at bounding box center [353, 620] width 182 height 94
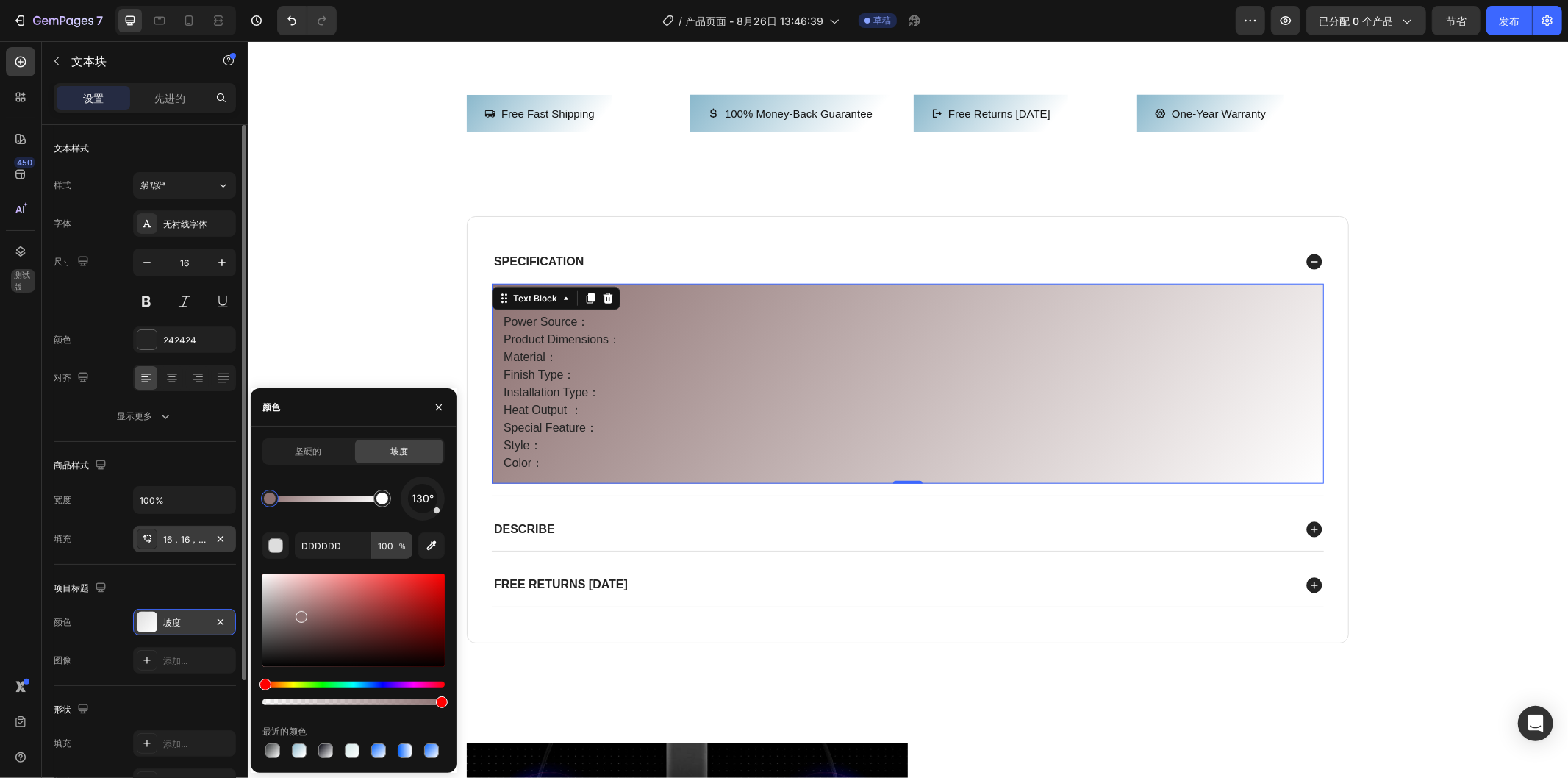
type input "8E7272"
click at [434, 408] on icon "button" at bounding box center [439, 407] width 12 height 12
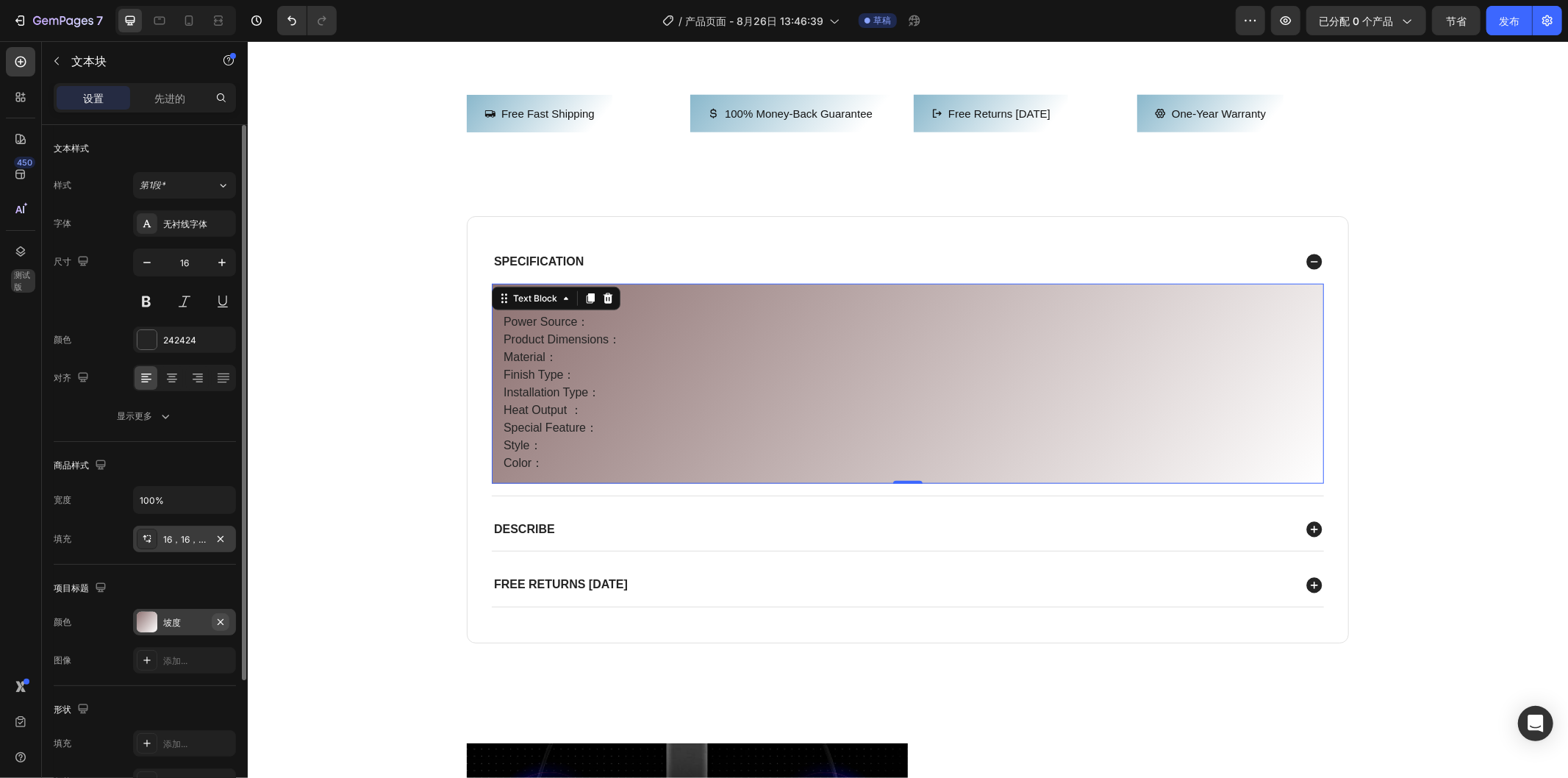
click at [219, 622] on icon "button" at bounding box center [220, 621] width 12 height 12
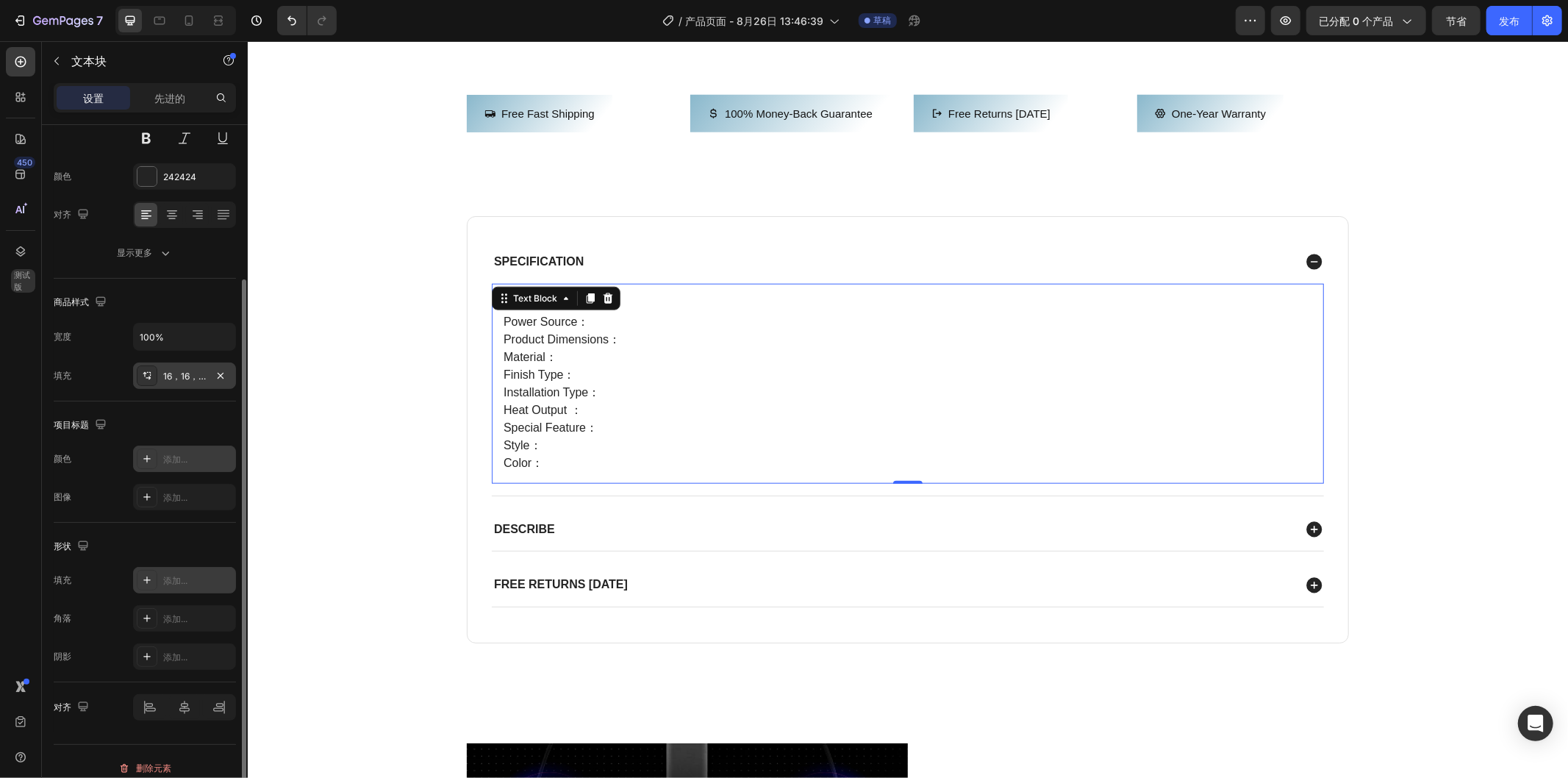
scroll to position [177, 0]
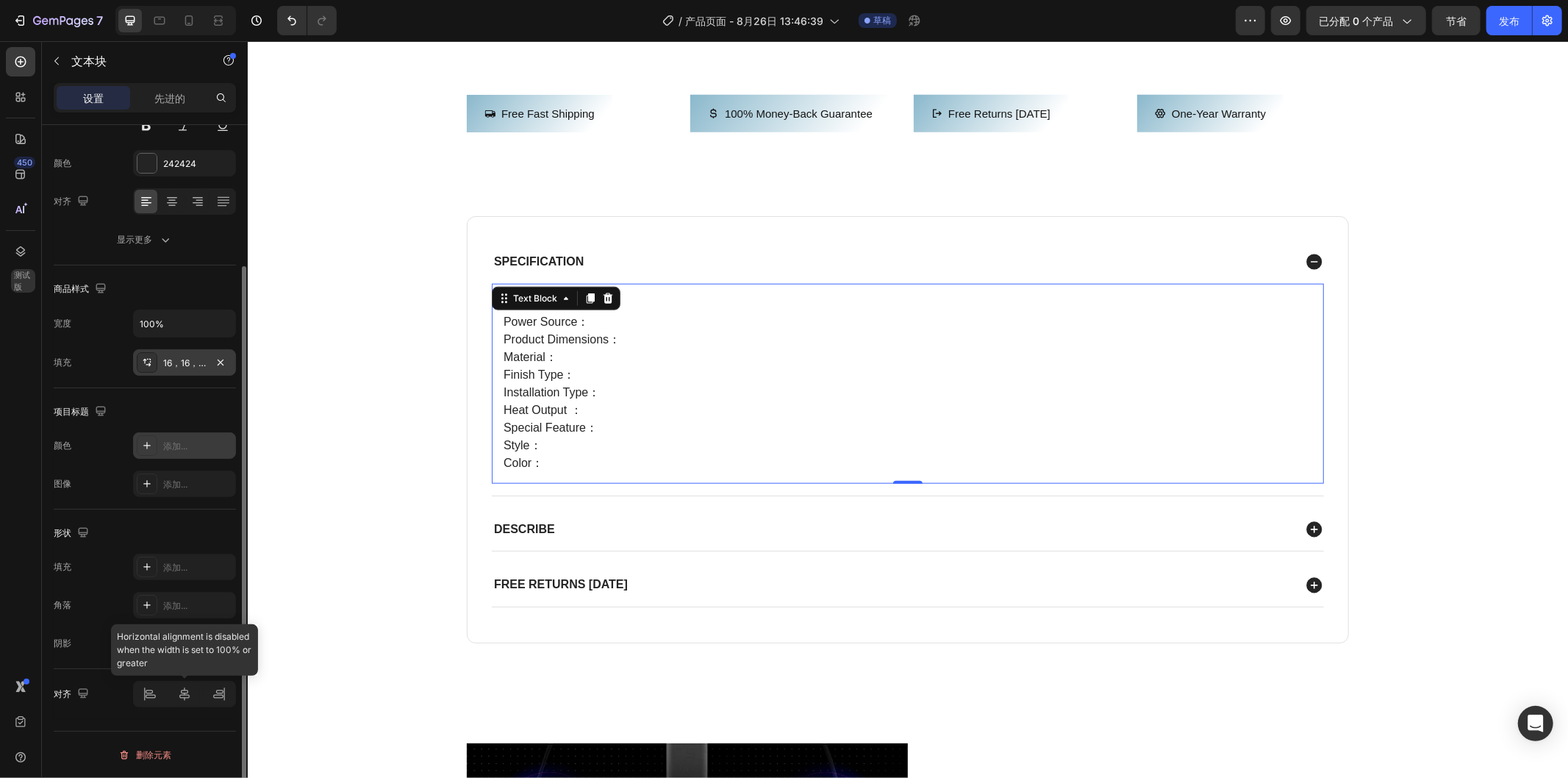
click at [184, 699] on div at bounding box center [184, 694] width 103 height 27
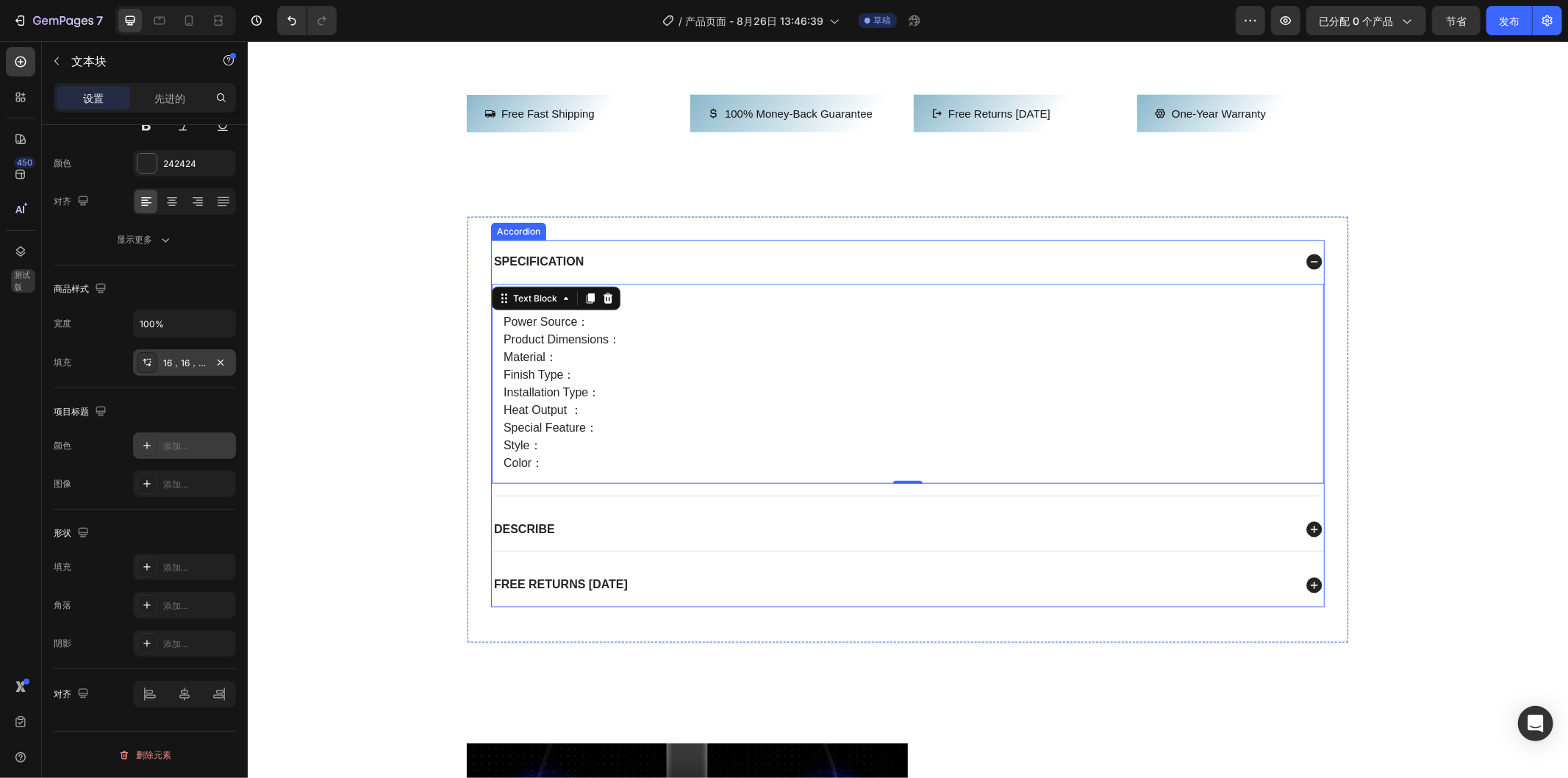
click at [1308, 536] on icon at bounding box center [1313, 529] width 16 height 16
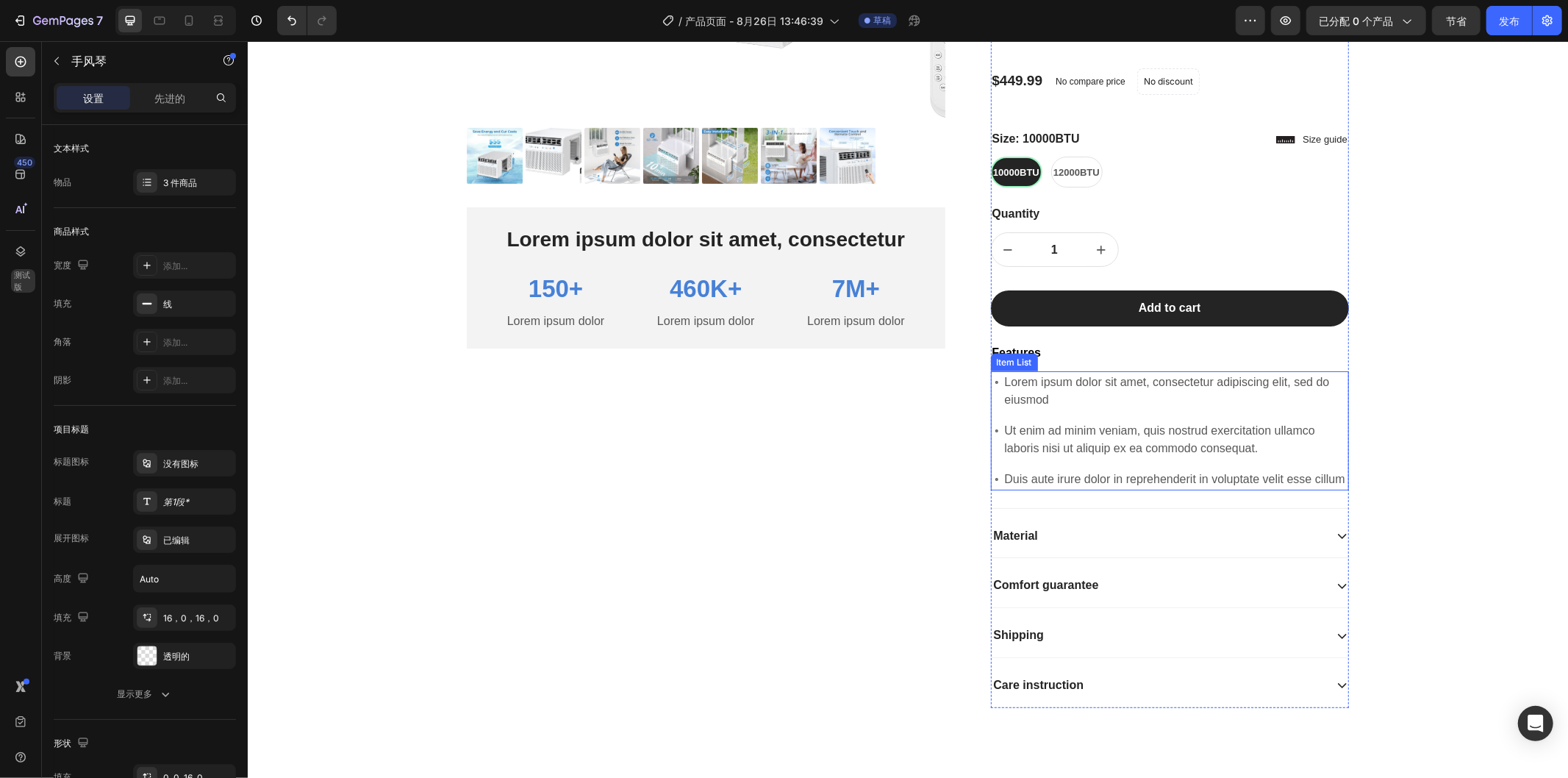
scroll to position [571, 0]
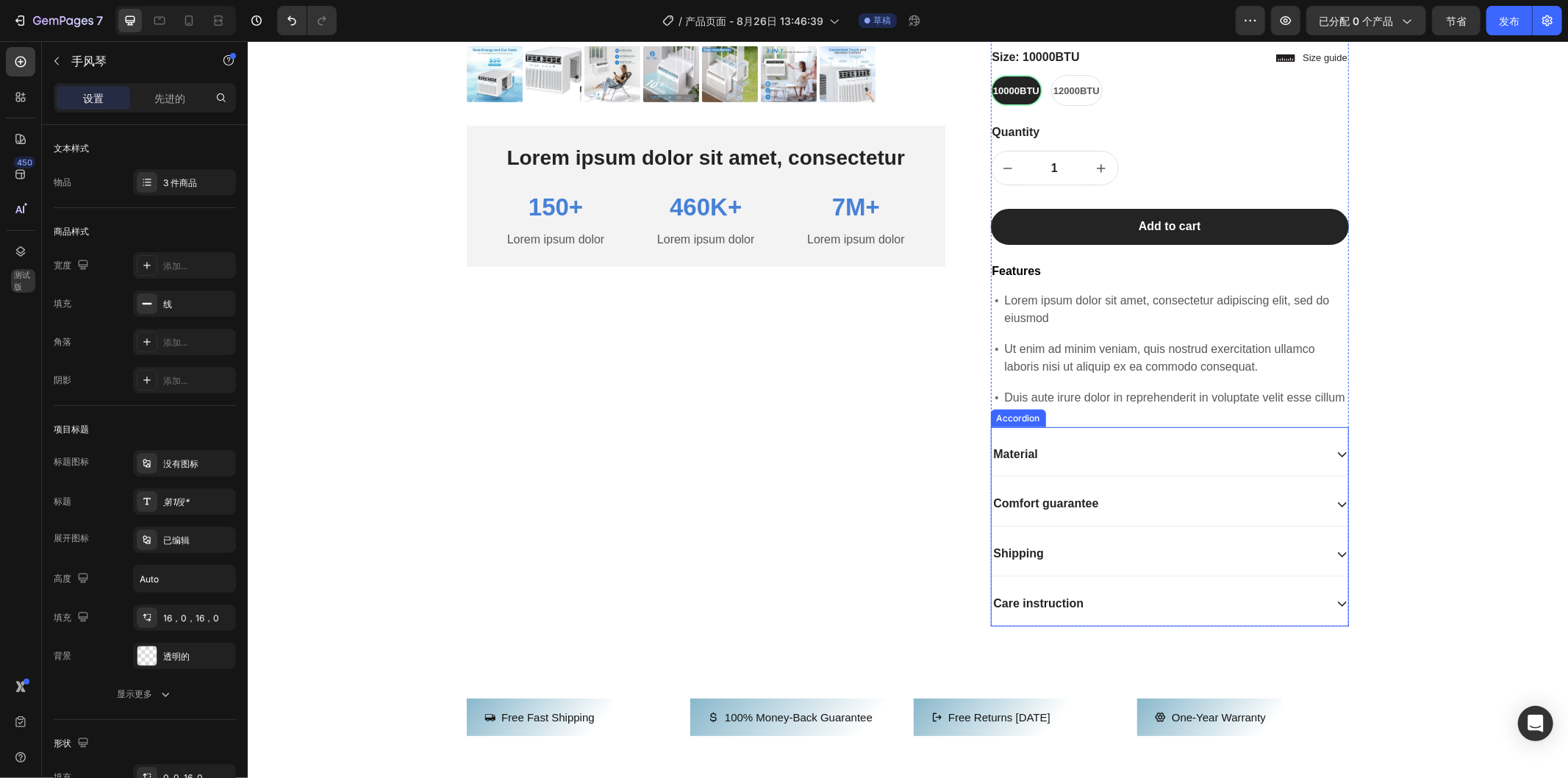
click at [1259, 464] on div "Material" at bounding box center [1158, 453] width 333 height 19
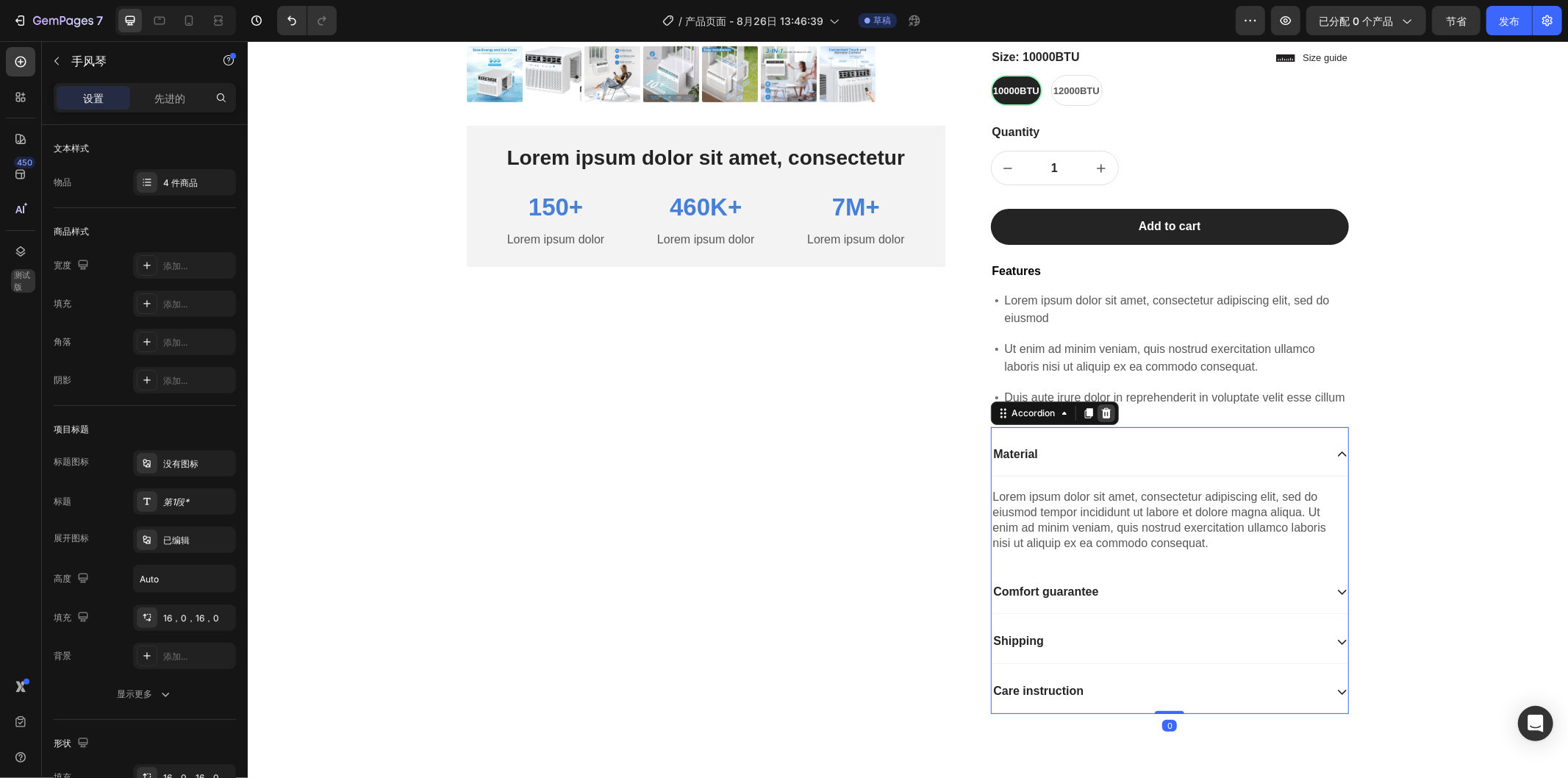
click at [1100, 418] on icon at bounding box center [1105, 412] width 9 height 10
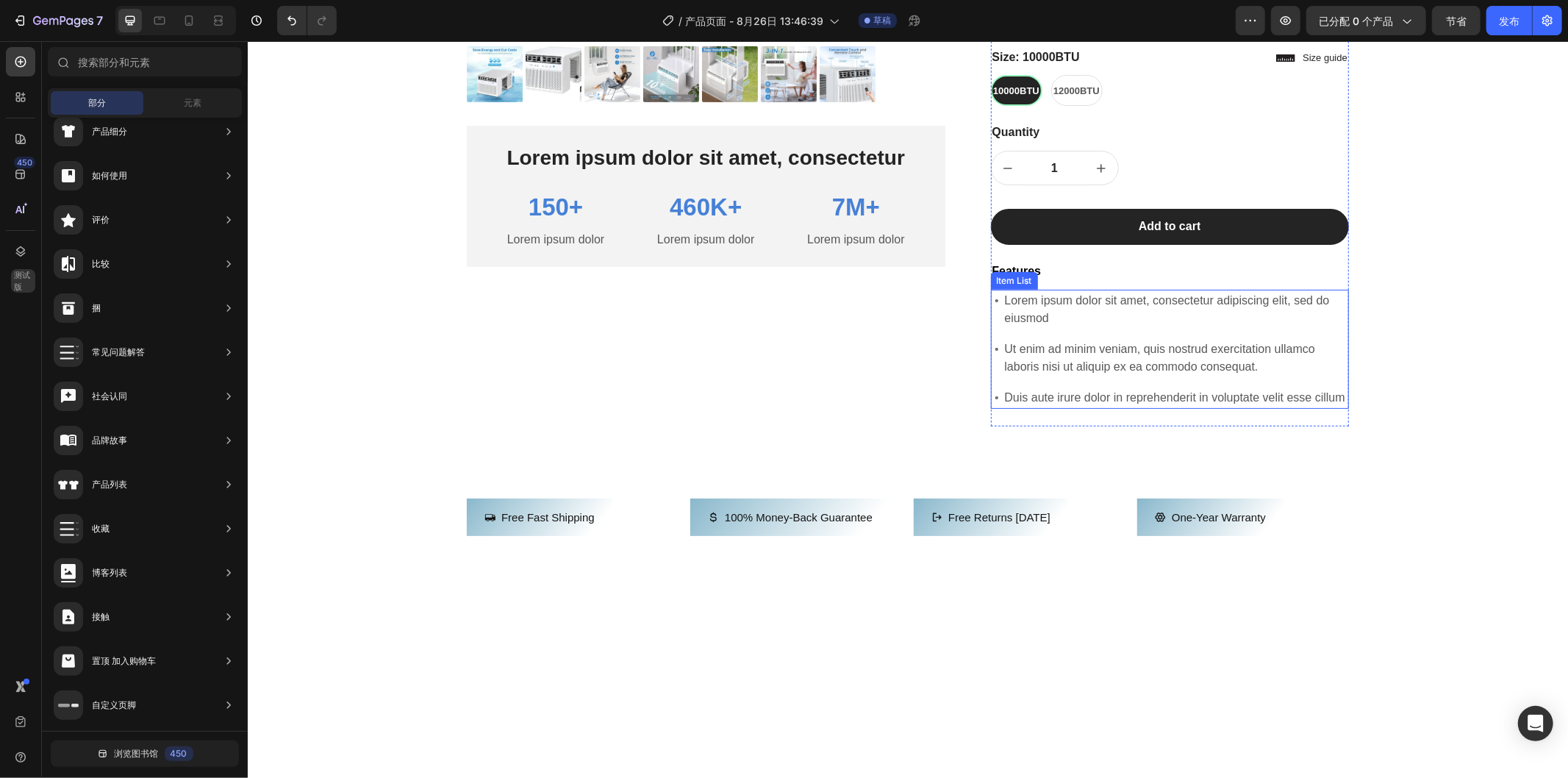
click at [1145, 406] on p "Duis aute irure dolor in reprehenderit in voluptate velit esse cillum" at bounding box center [1175, 396] width 343 height 18
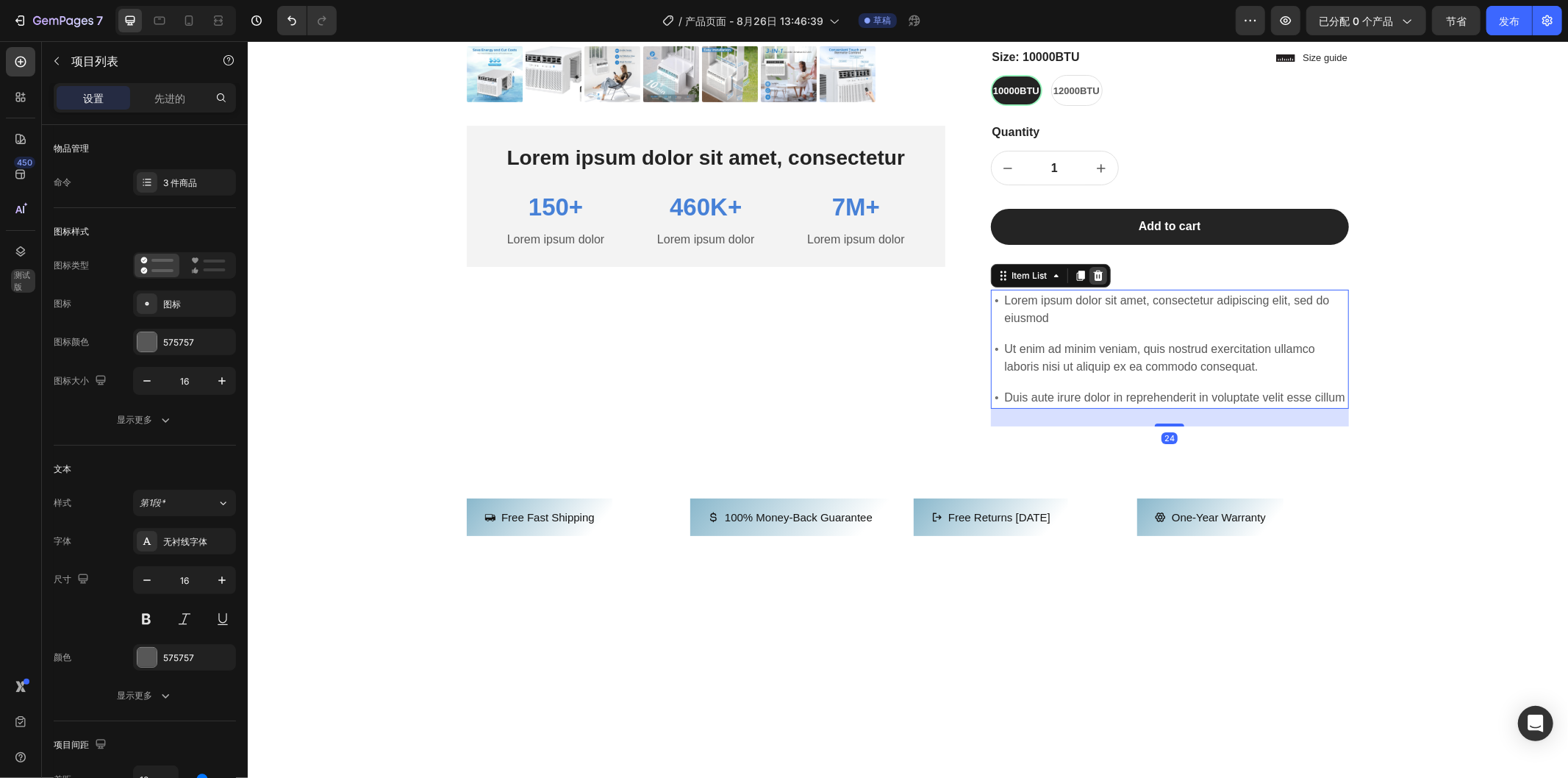
click at [1092, 283] on div at bounding box center [1098, 274] width 18 height 18
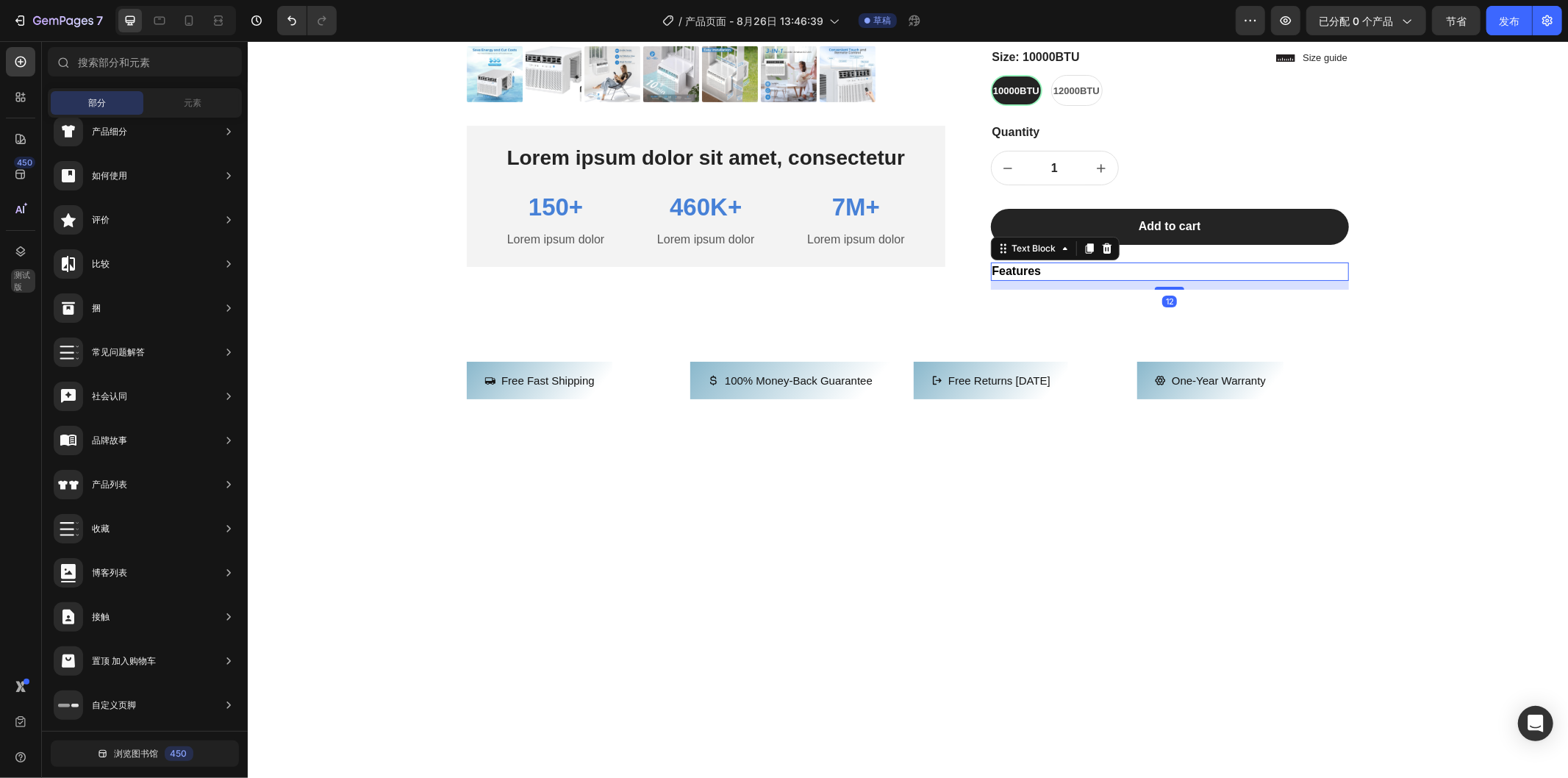
click at [1127, 279] on p "Features" at bounding box center [1170, 270] width 356 height 16
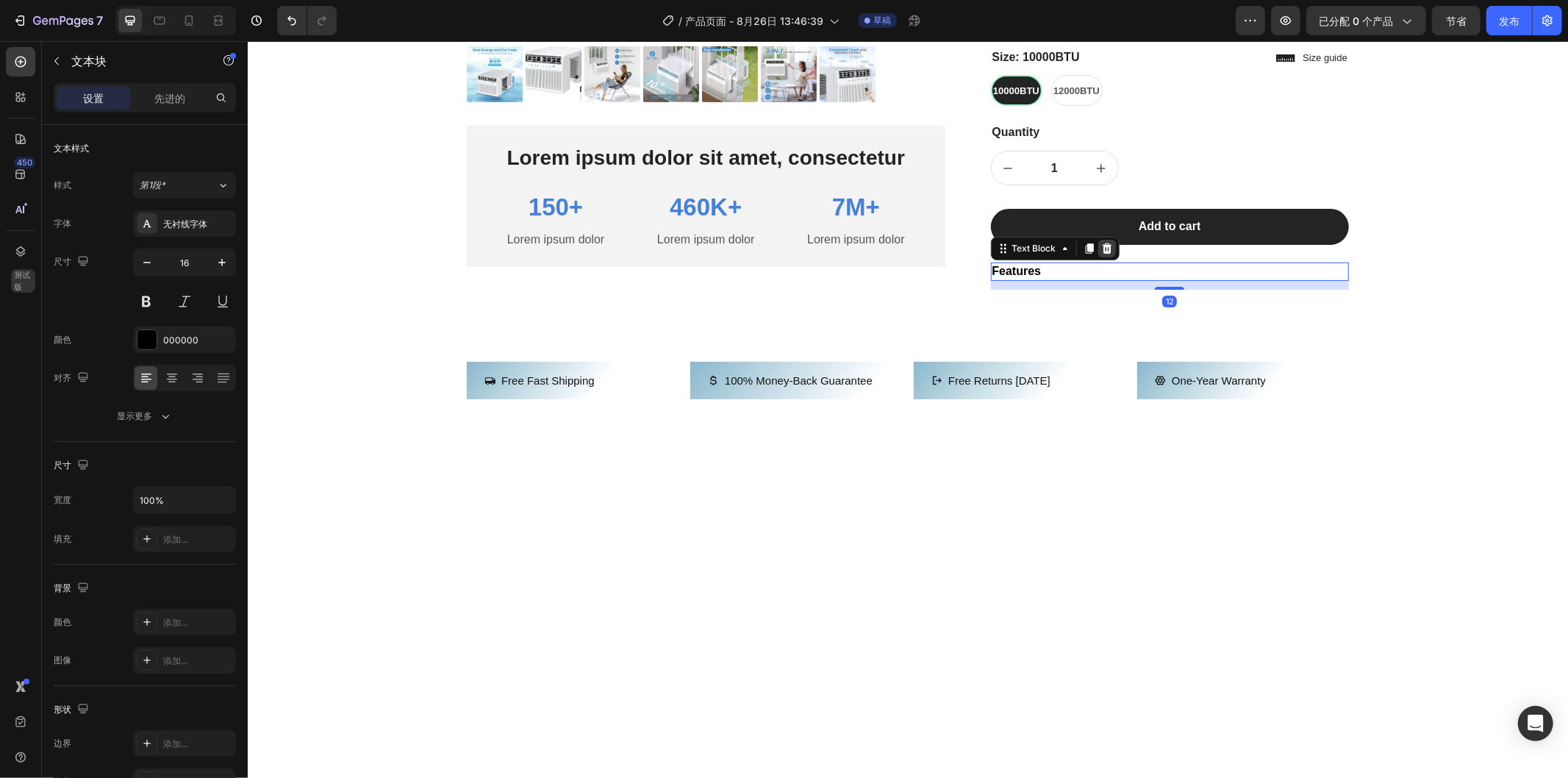
click at [1103, 254] on icon at bounding box center [1106, 247] width 12 height 12
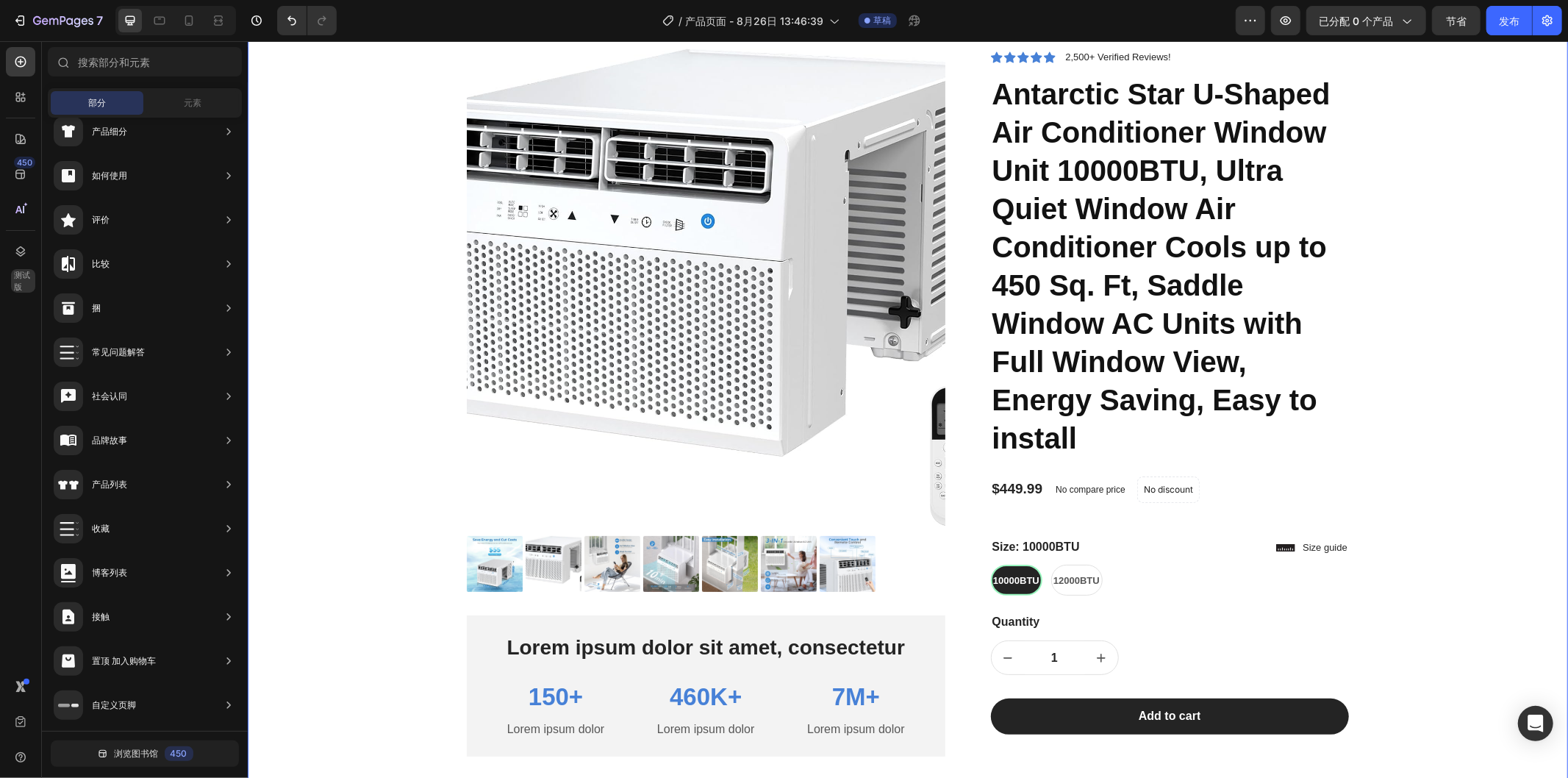
scroll to position [0, 0]
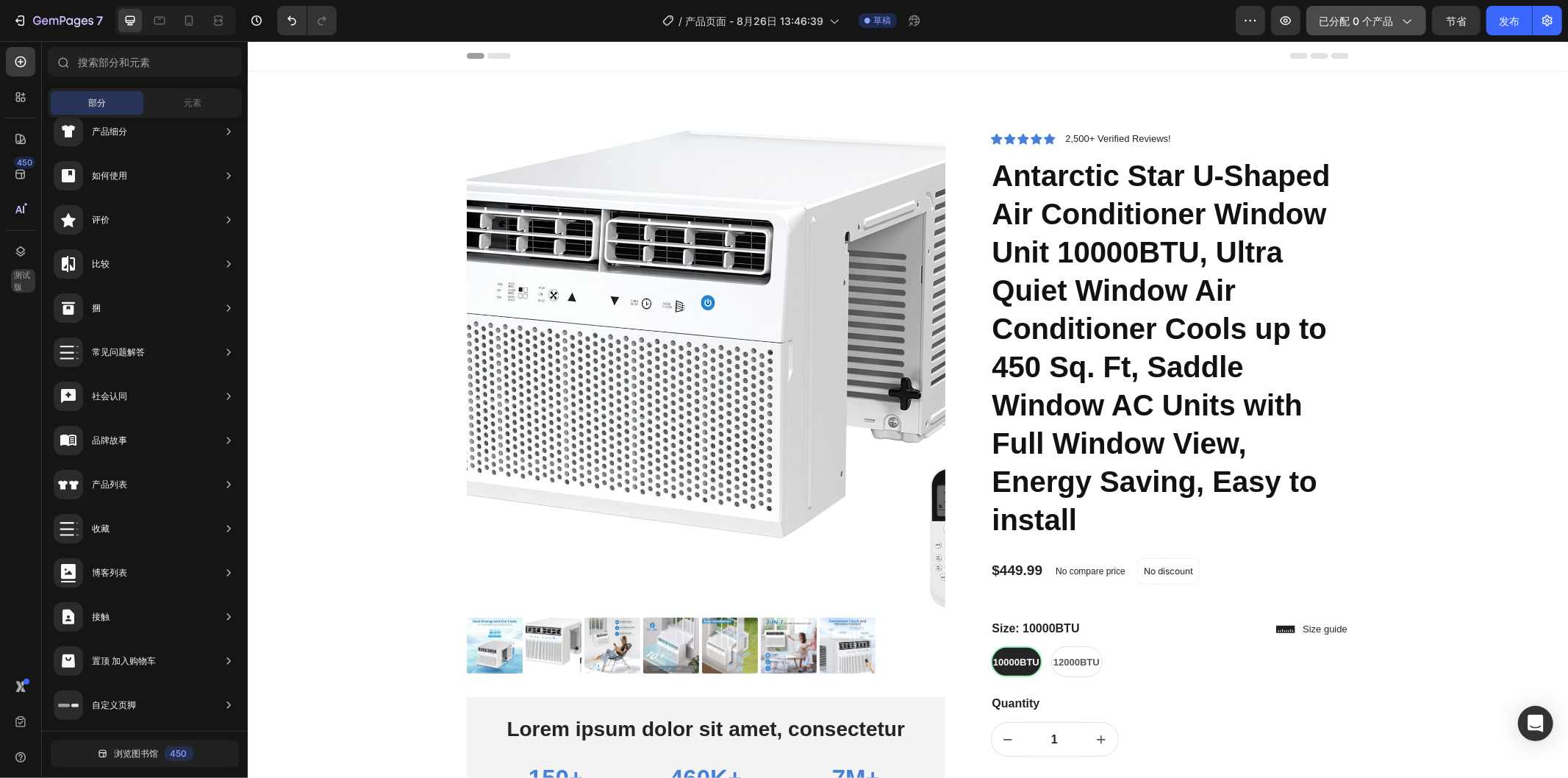
click at [1386, 23] on font "已分配 0 个产品" at bounding box center [1356, 20] width 74 height 12
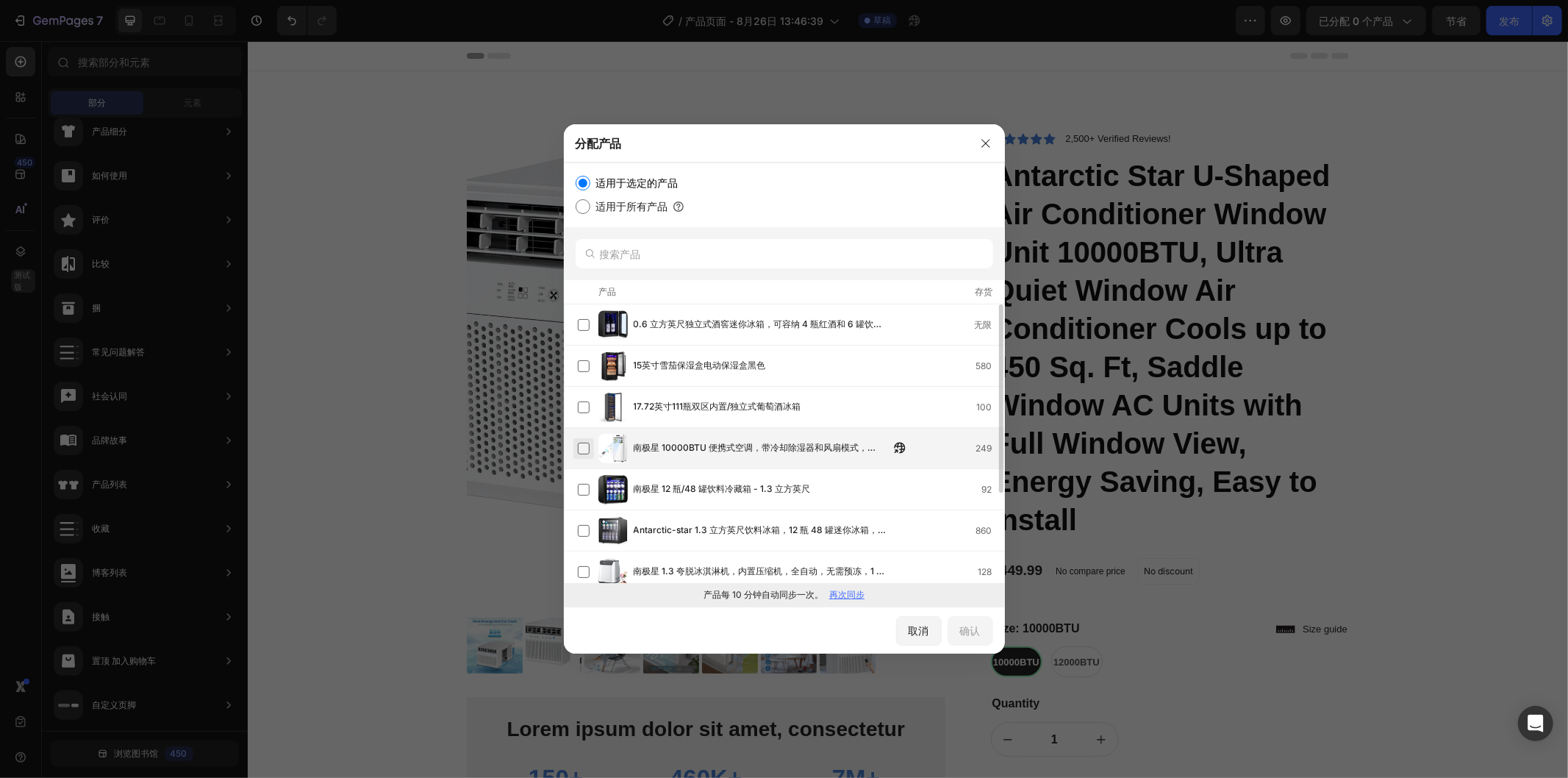
click at [585, 455] on label at bounding box center [583, 448] width 12 height 12
click at [983, 640] on button "确认" at bounding box center [970, 631] width 45 height 30
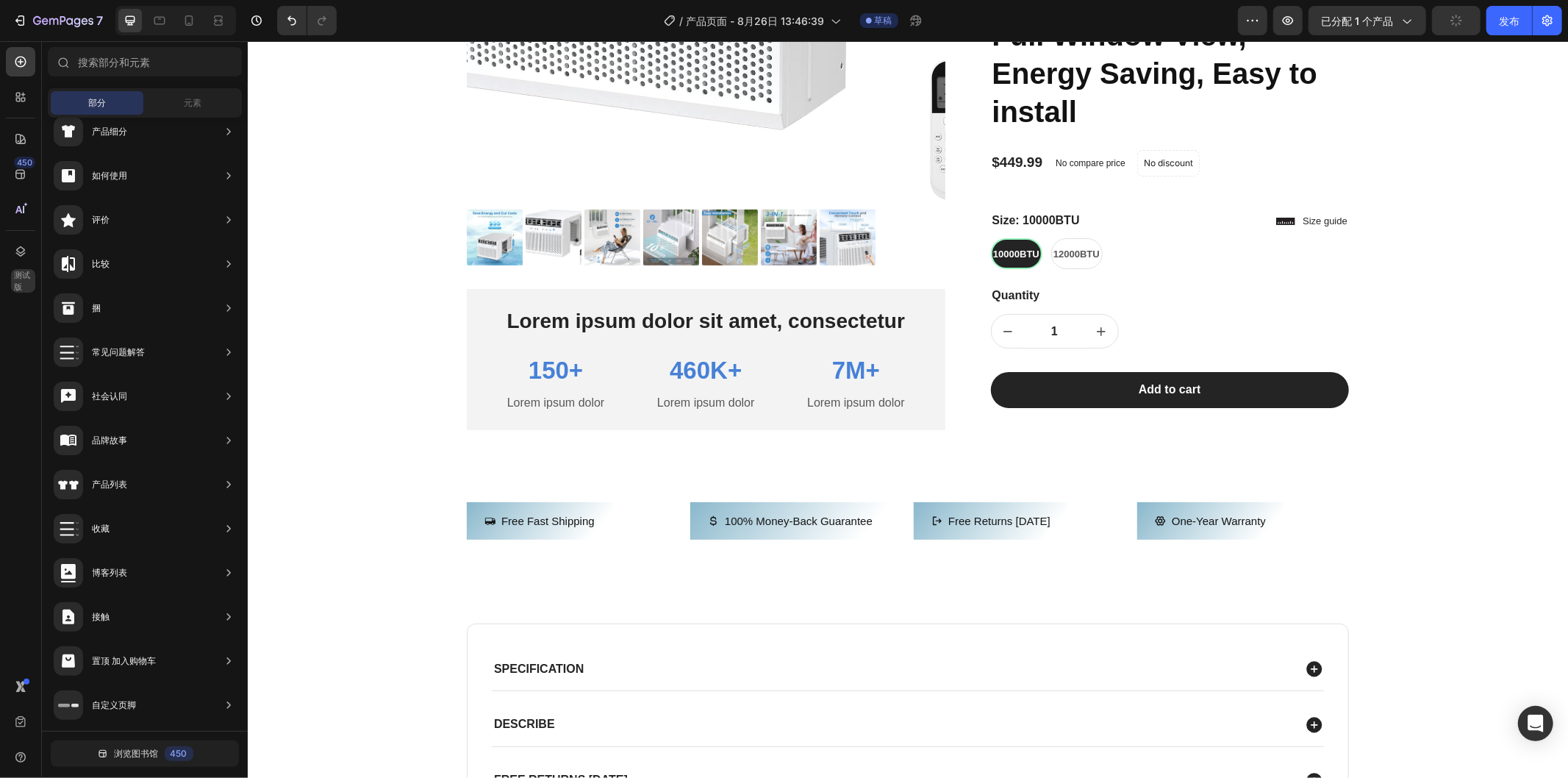
scroll to position [735, 0]
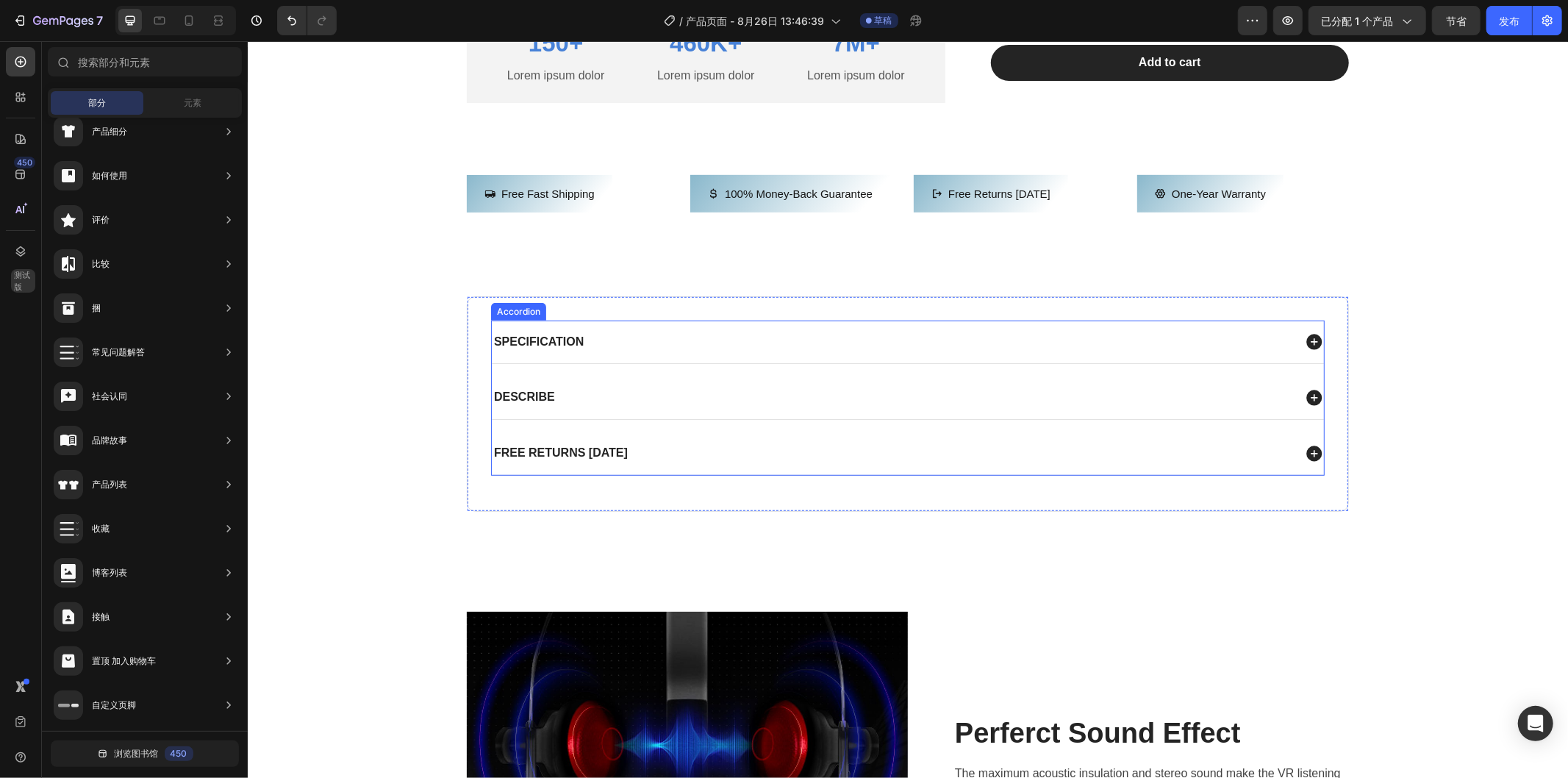
click at [966, 351] on div "Specification" at bounding box center [891, 341] width 801 height 19
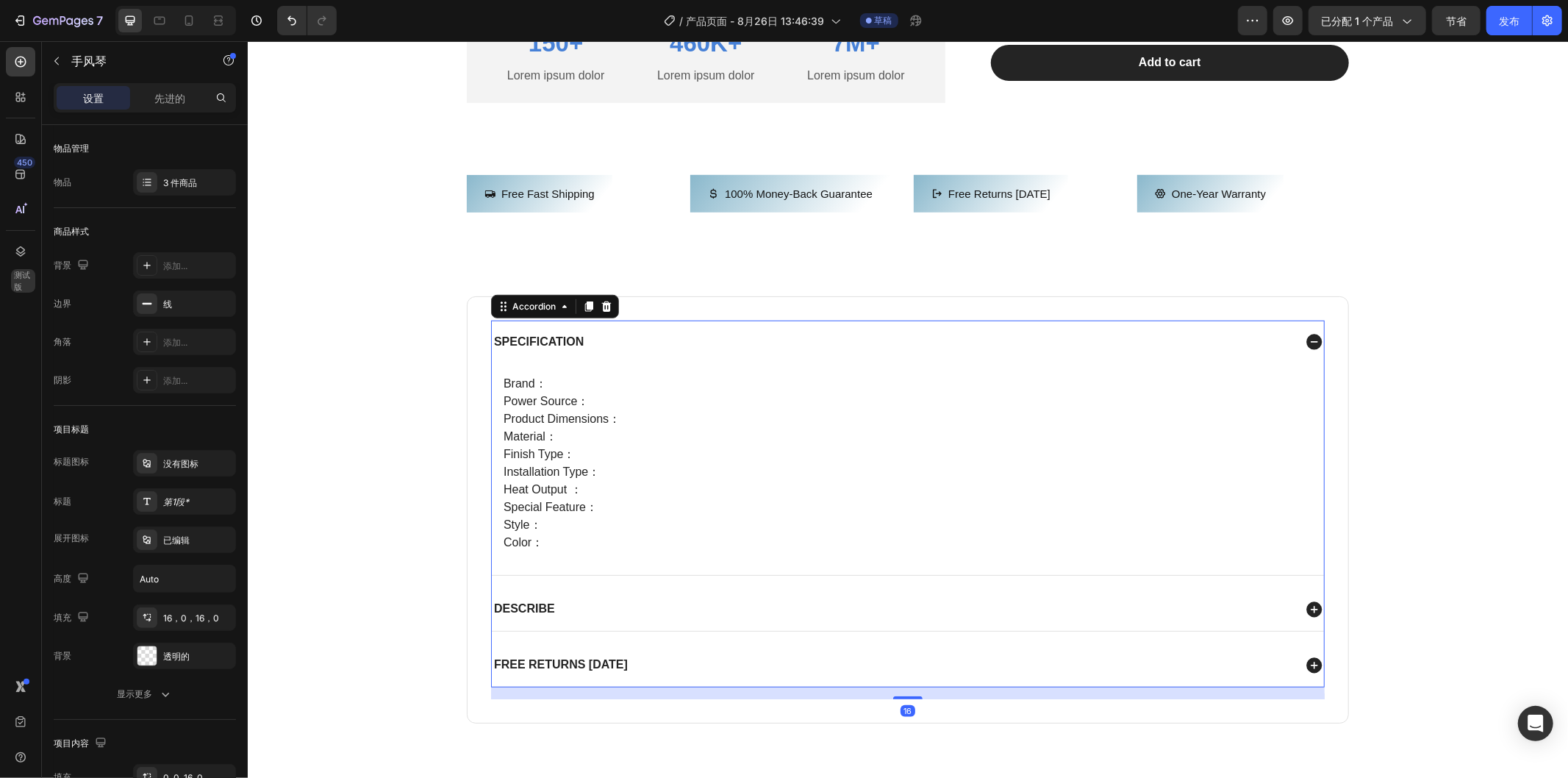
click at [966, 351] on div "Specification" at bounding box center [891, 341] width 801 height 19
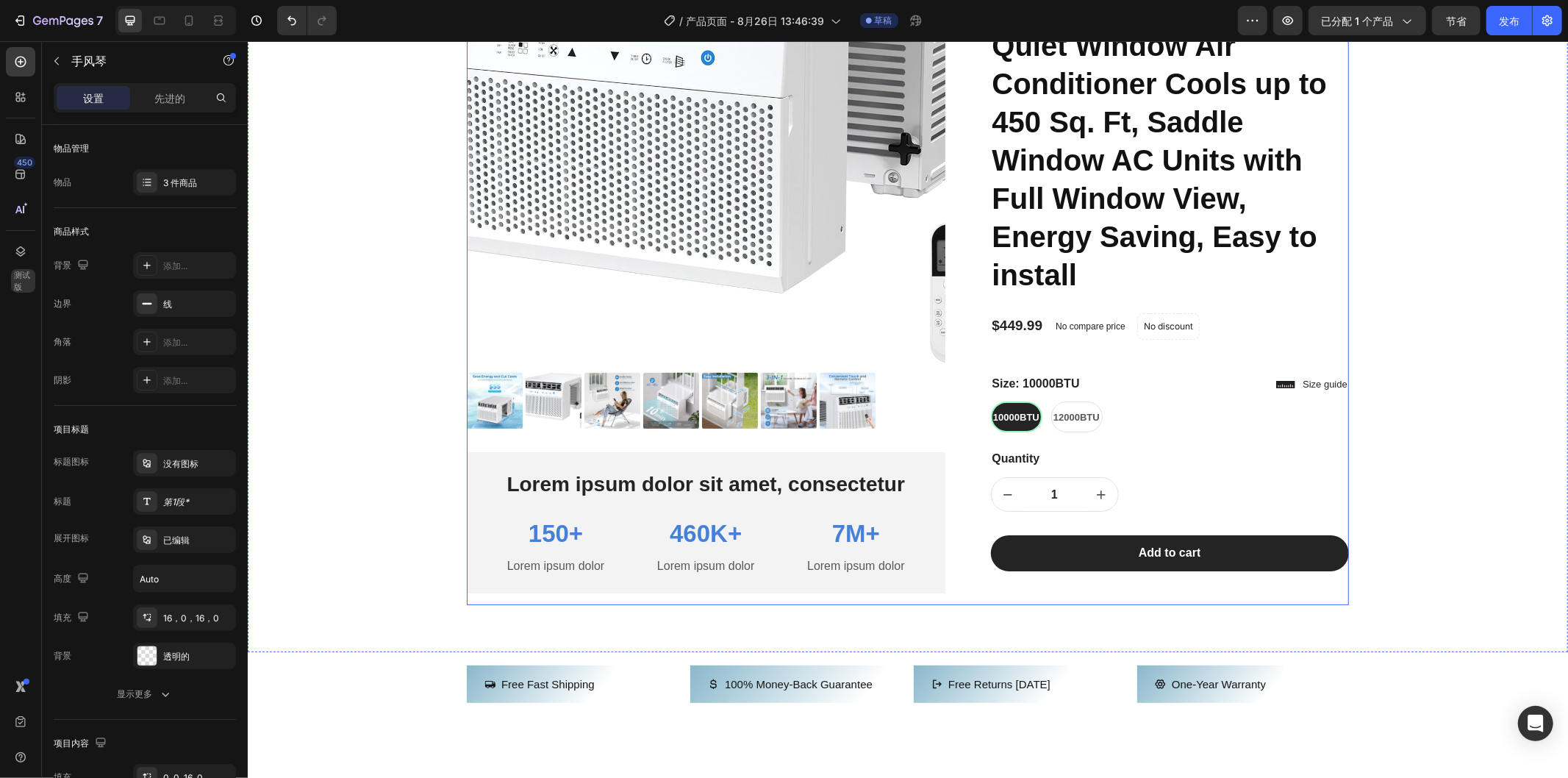
scroll to position [326, 0]
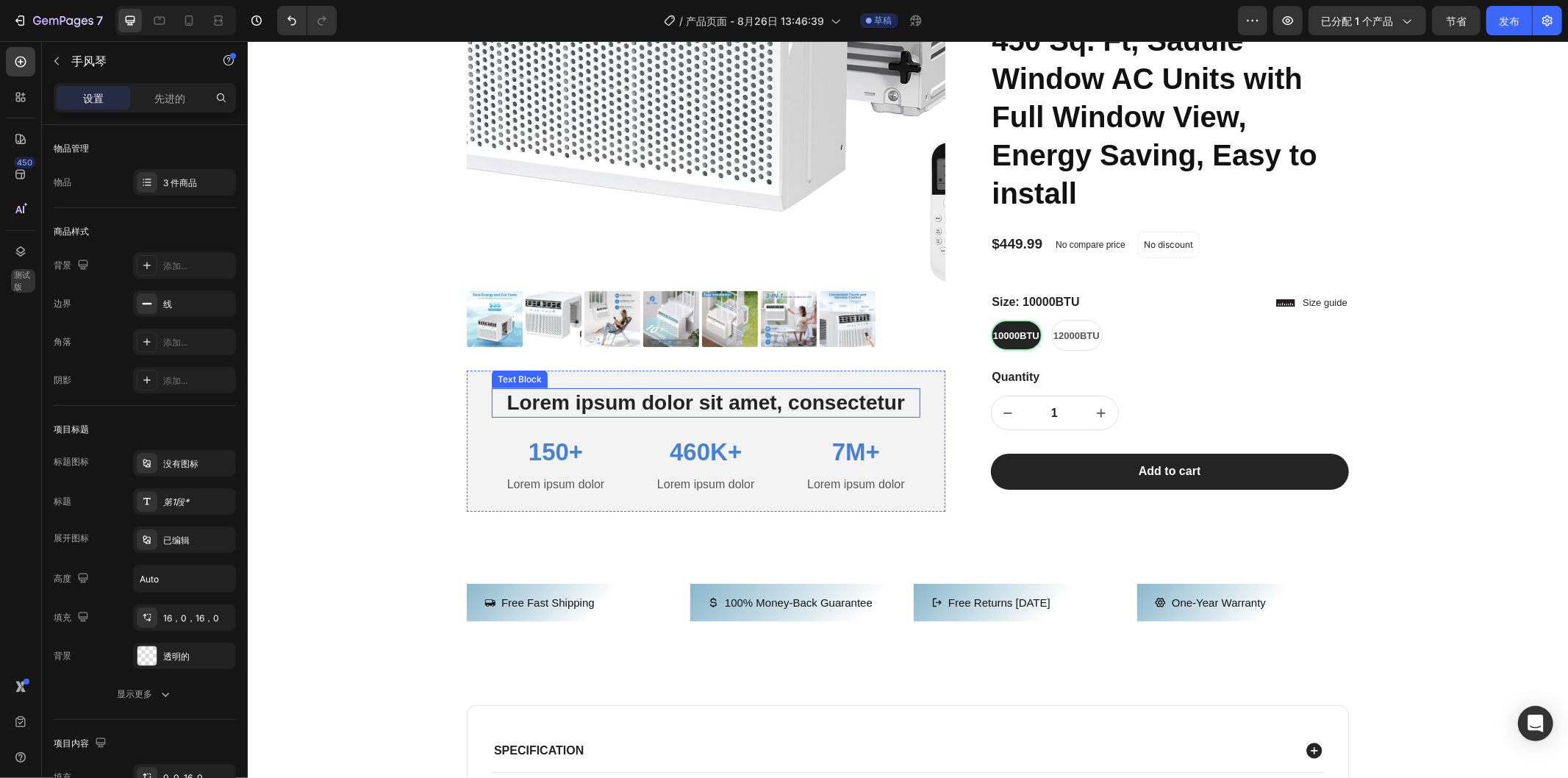
click at [874, 415] on p "Lorem ipsum dolor sit amet, consectetur" at bounding box center [706, 402] width 426 height 27
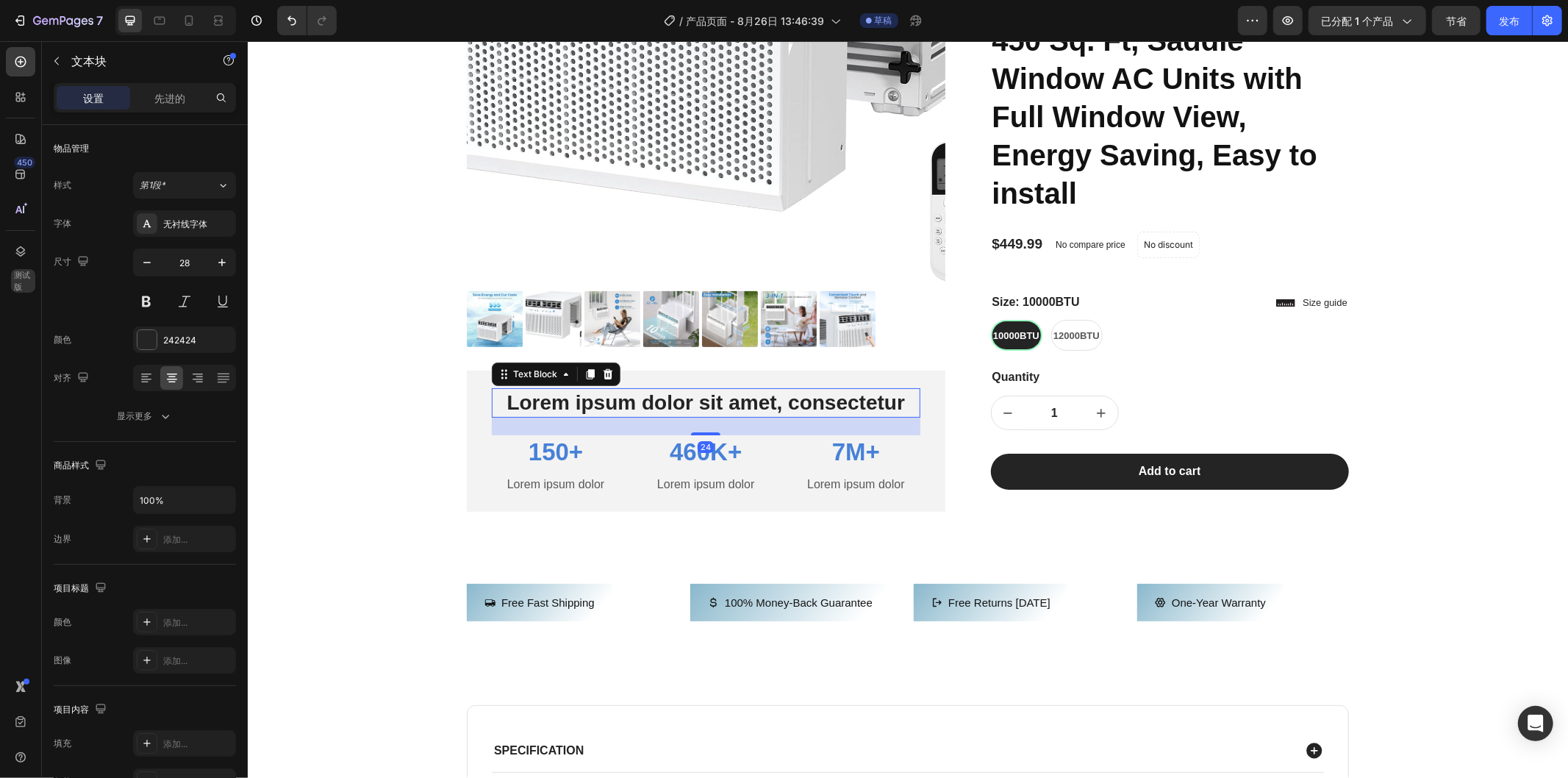
click at [791, 415] on p "Lorem ipsum dolor sit amet, consectetur" at bounding box center [706, 402] width 426 height 27
click at [650, 411] on p "Lorem ipsum dolor sit amet, consectetur" at bounding box center [706, 402] width 426 height 27
click at [541, 397] on p "Lorem ipsum dolor sit amet, consectetur" at bounding box center [706, 402] width 426 height 27
drag, startPoint x: 549, startPoint y: 394, endPoint x: 797, endPoint y: 429, distance: 250.5
click at [797, 415] on p "Lorem ipsum dolor sit amet, consectetur" at bounding box center [706, 402] width 426 height 27
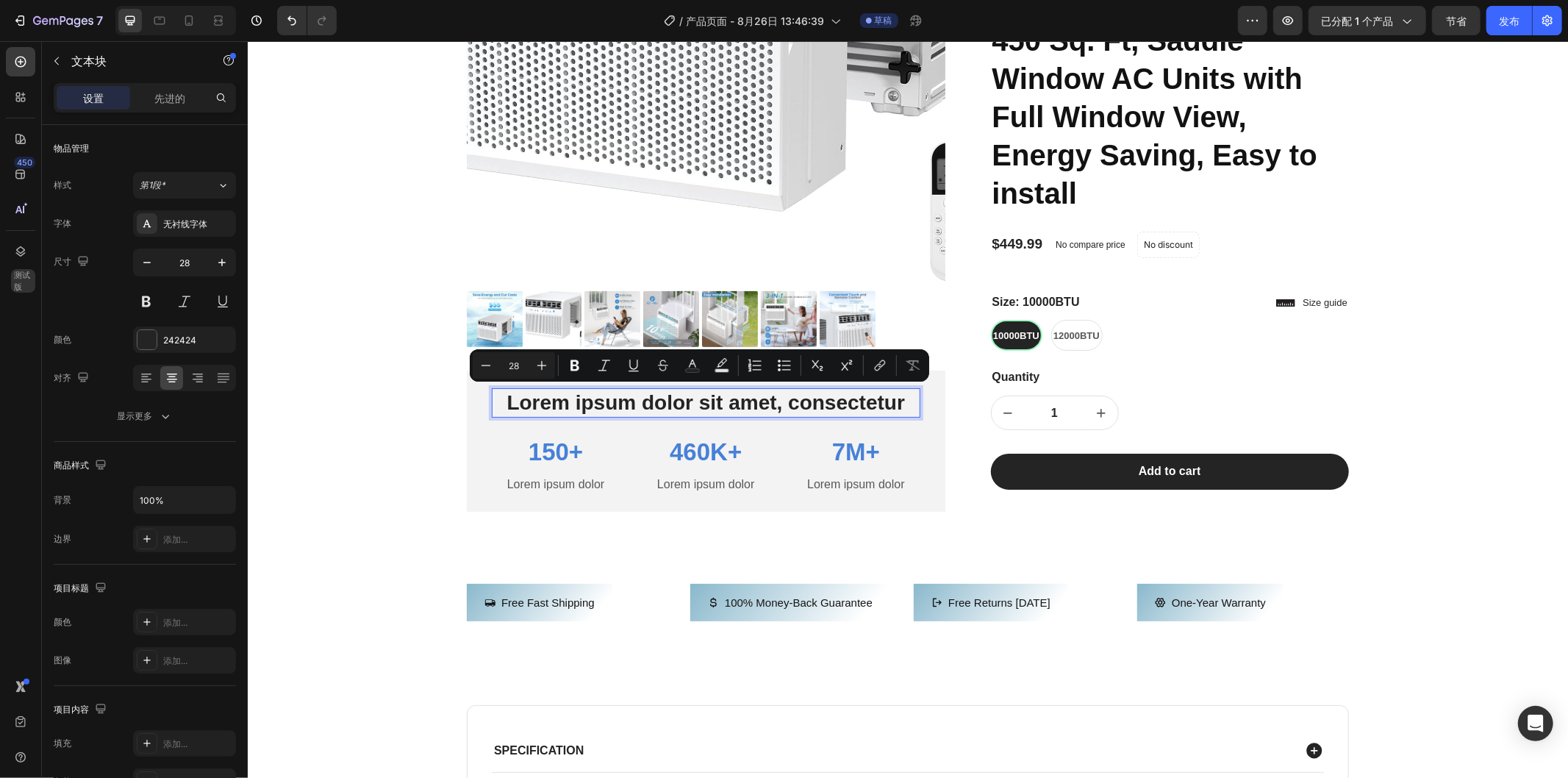
copy p "Lorem ipsum dolor sit amet, consectetur"
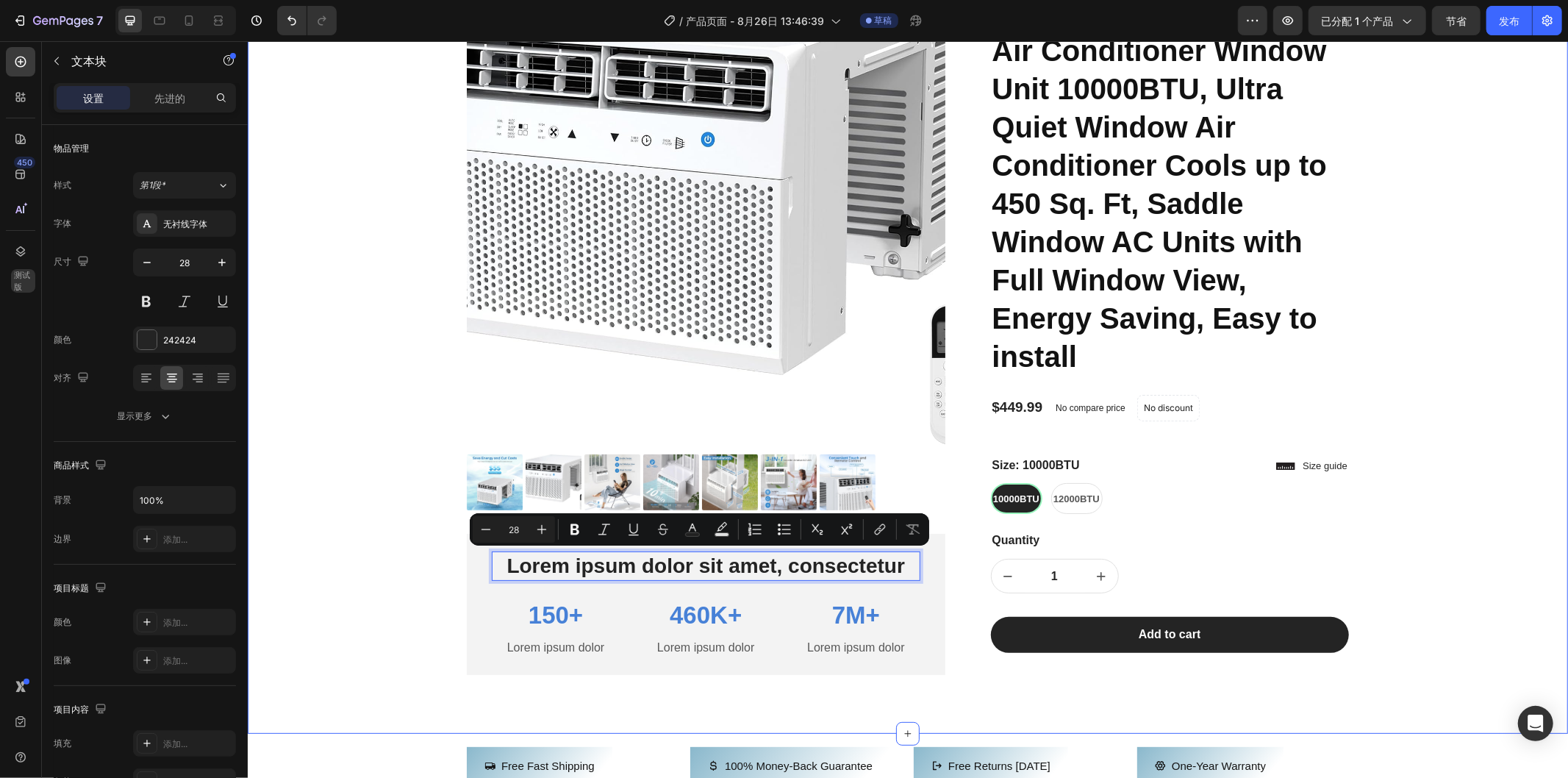
scroll to position [0, 0]
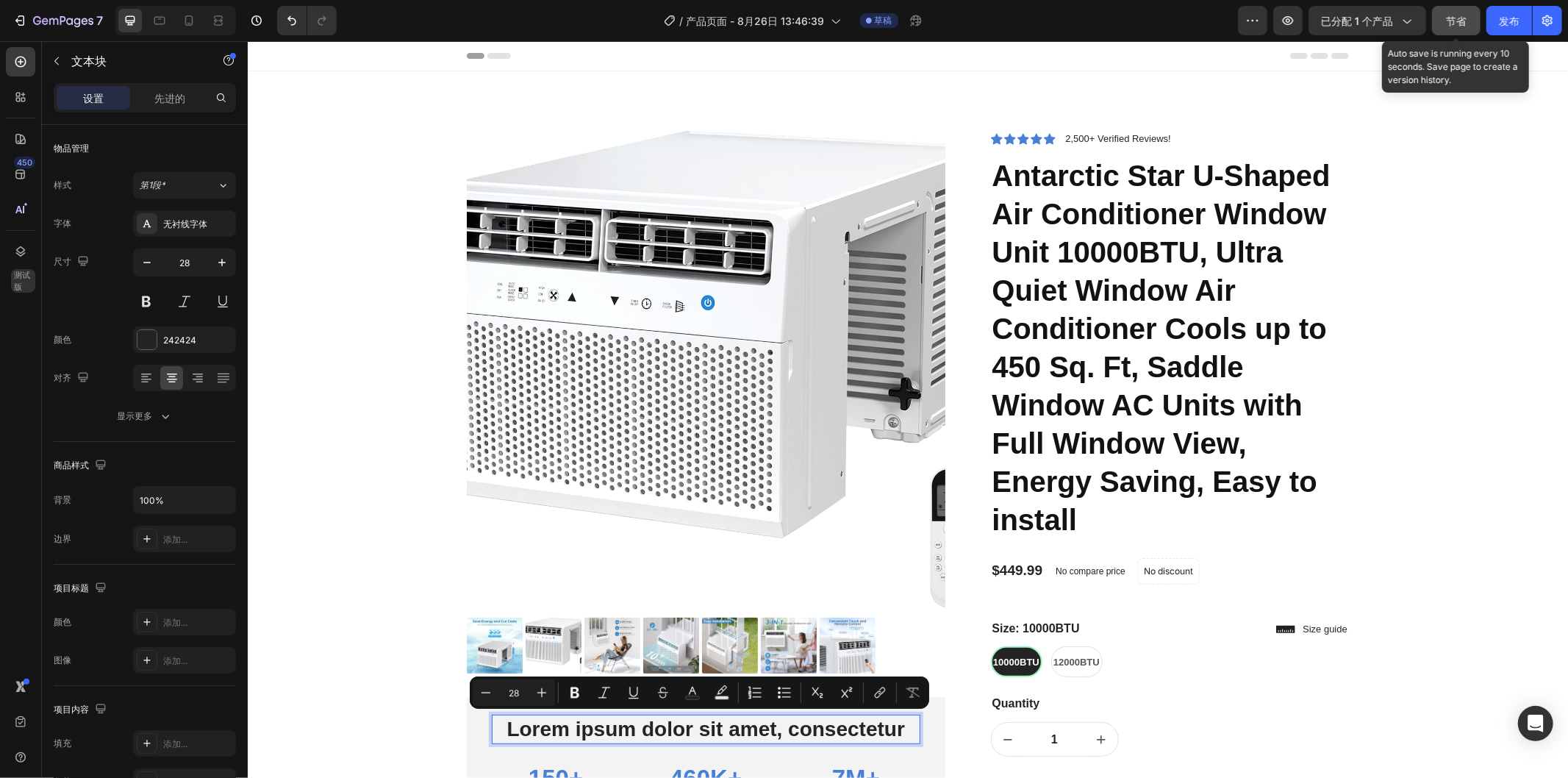
click at [1452, 19] on font "节省" at bounding box center [1456, 20] width 20 height 12
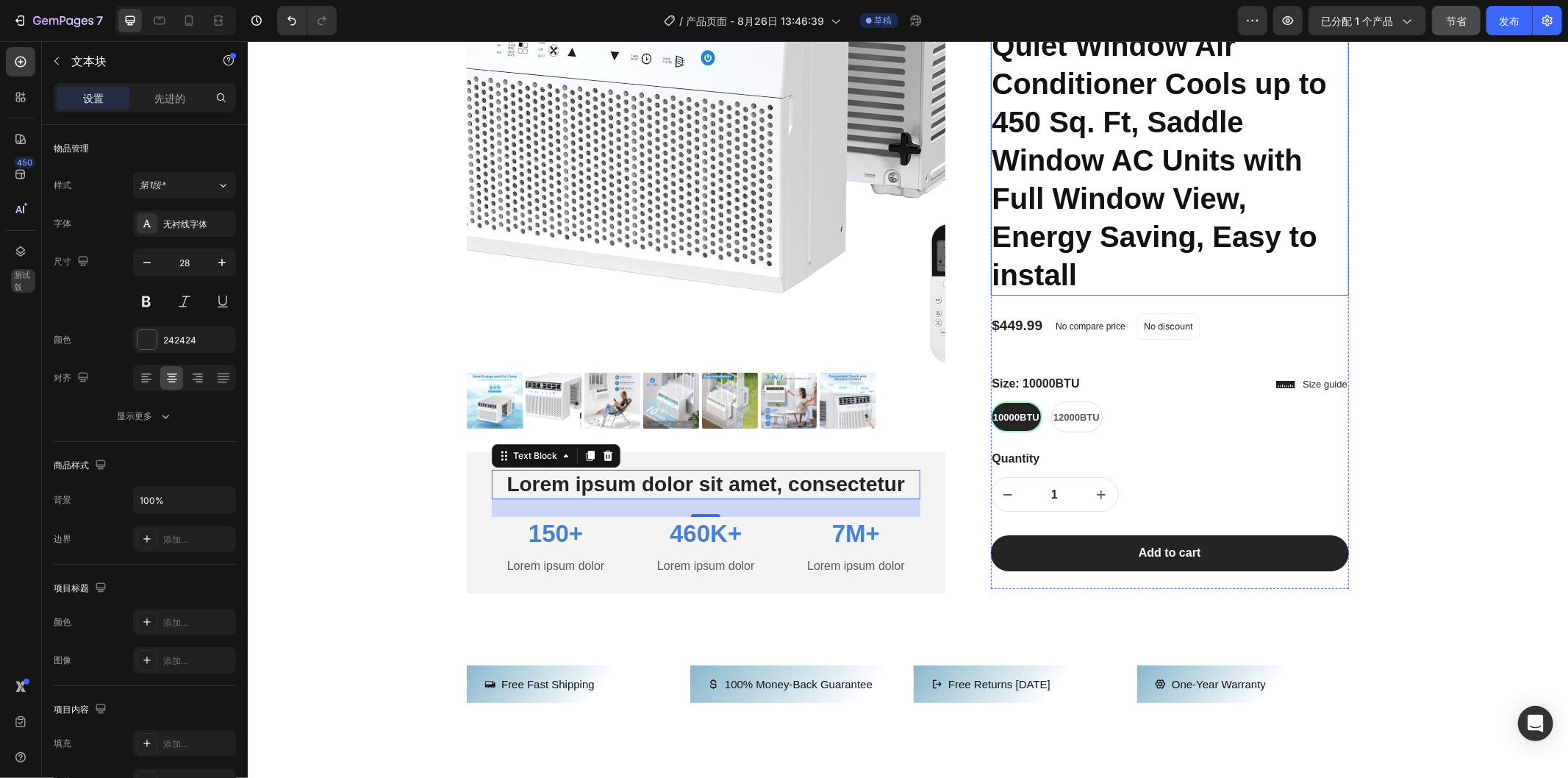
scroll to position [326, 0]
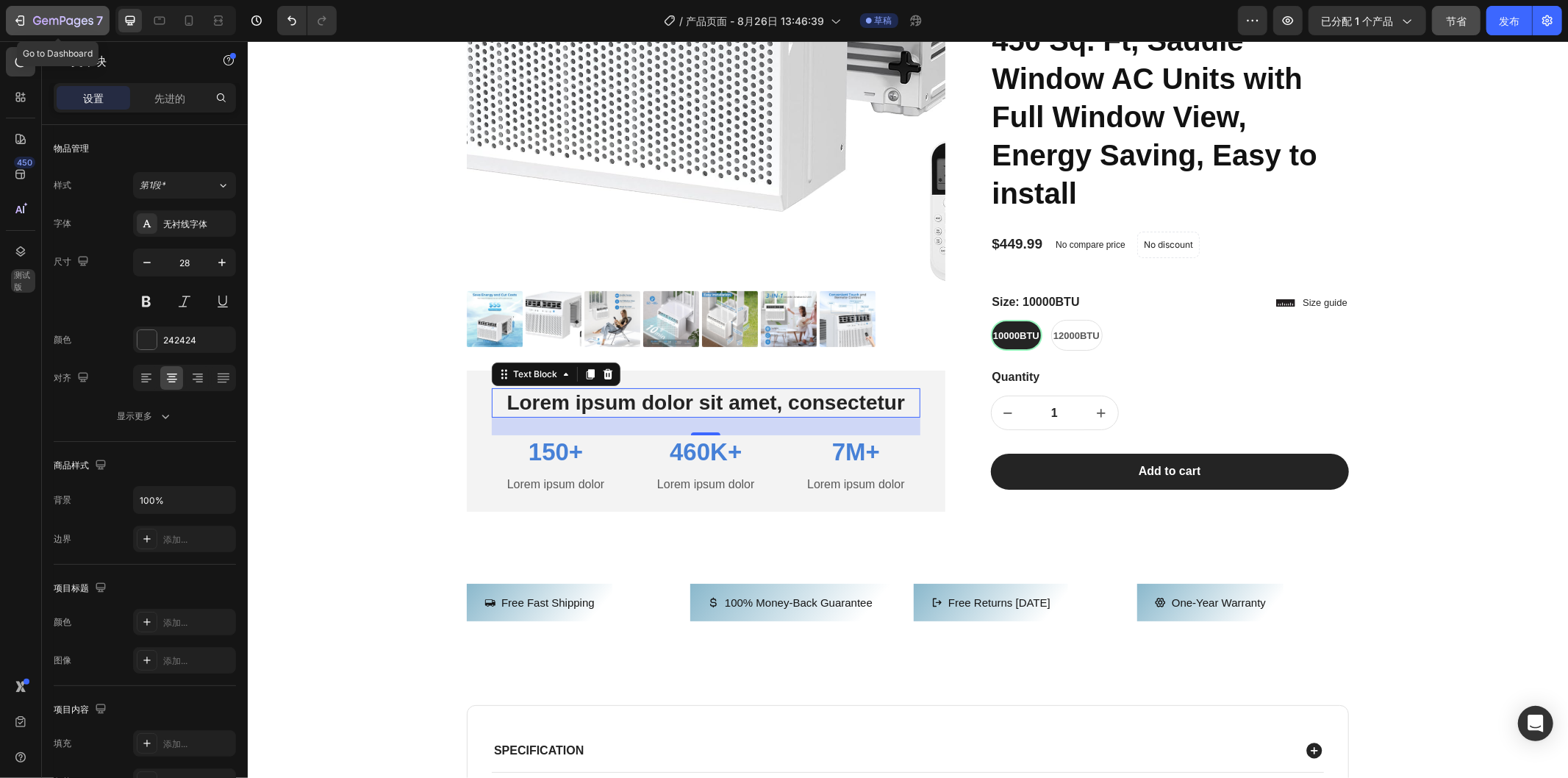
click at [77, 25] on icon "button" at bounding box center [63, 21] width 60 height 12
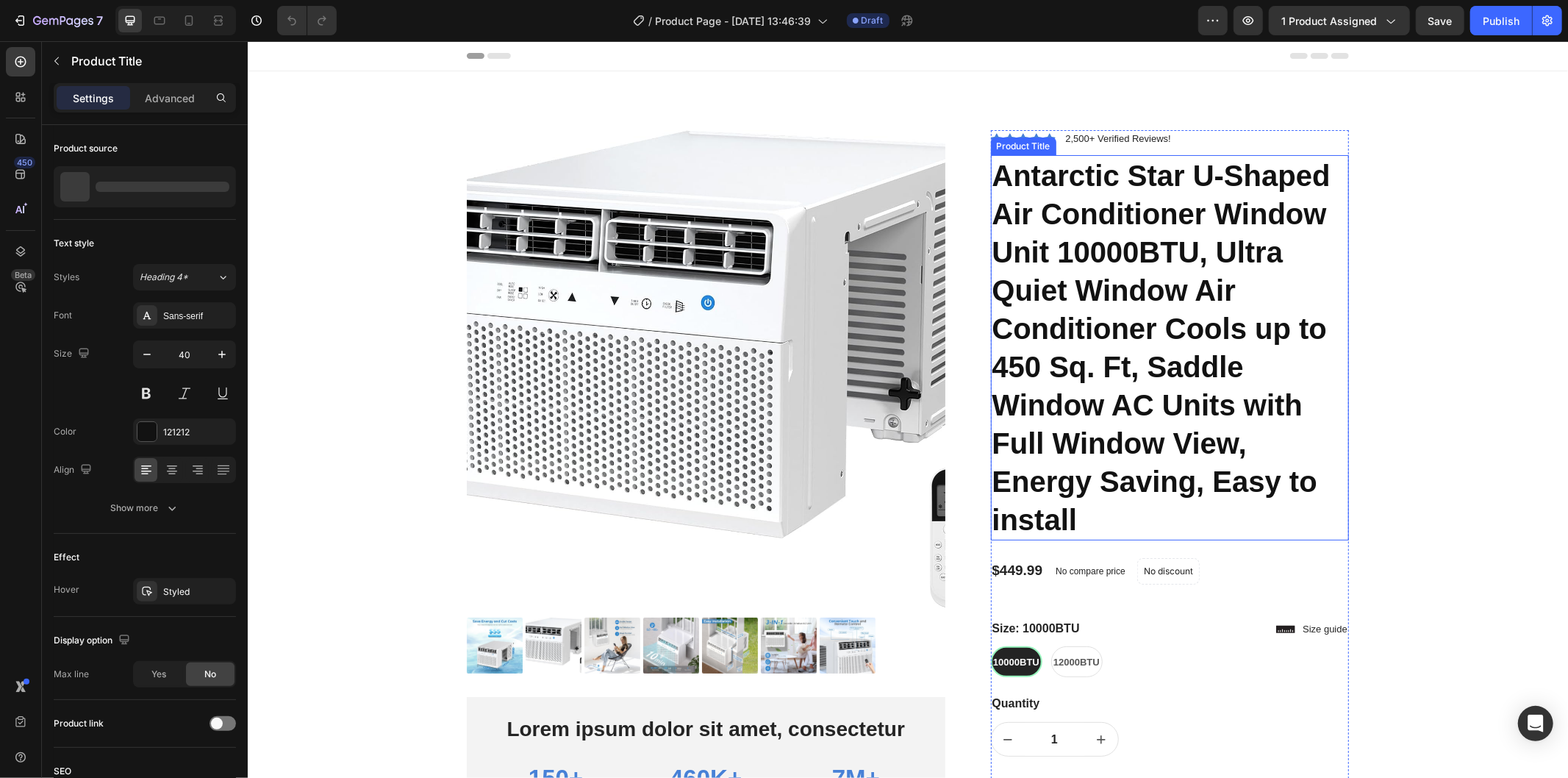
click at [1097, 221] on h1 "Antarctic Star U-Shaped Air Conditioner Window Unit 10000BTU, Ultra Quiet Windo…" at bounding box center [1169, 347] width 358 height 385
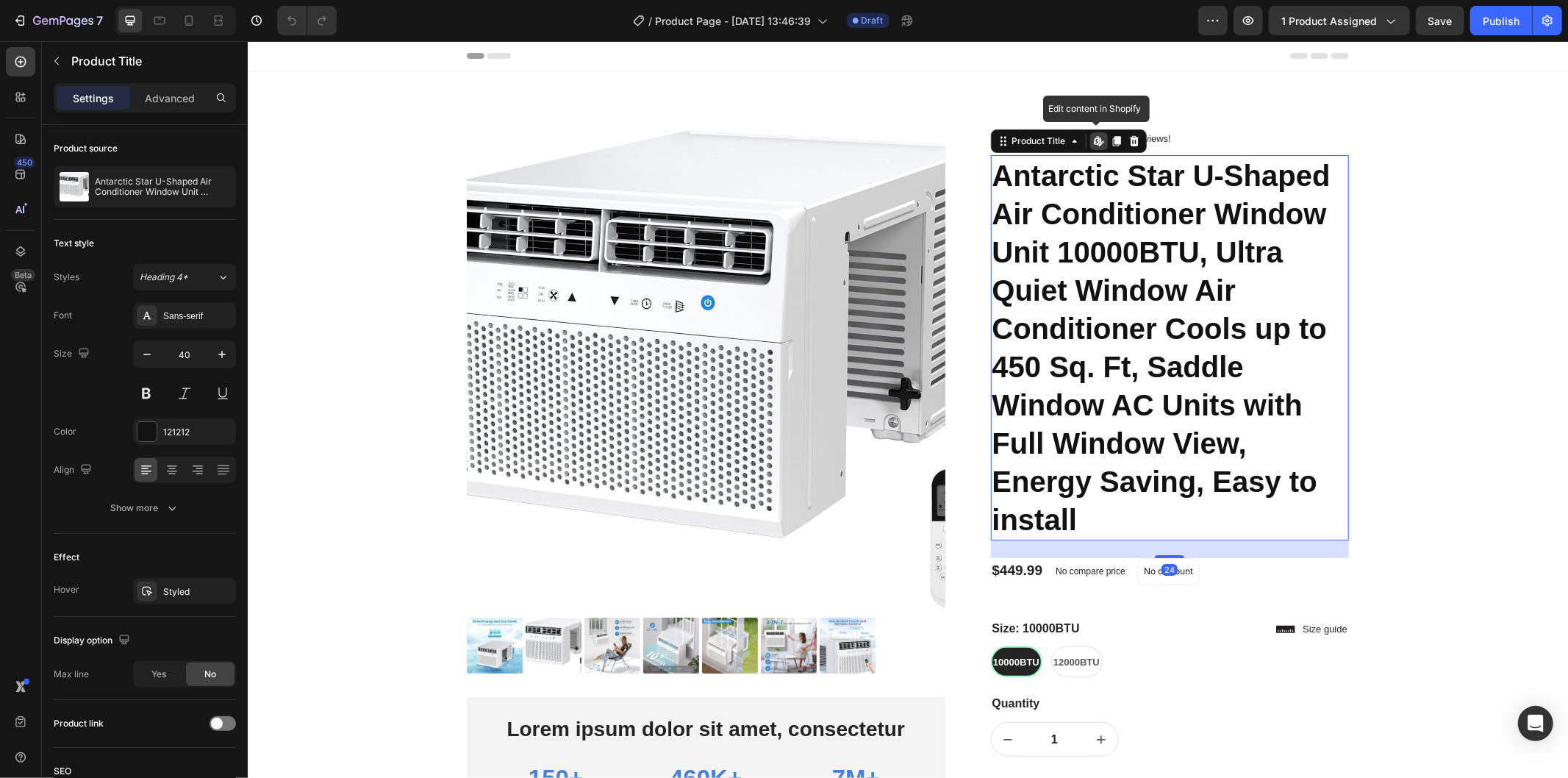
click at [1093, 140] on icon at bounding box center [1098, 140] width 12 height 12
click at [1386, 16] on icon "button" at bounding box center [1390, 20] width 15 height 15
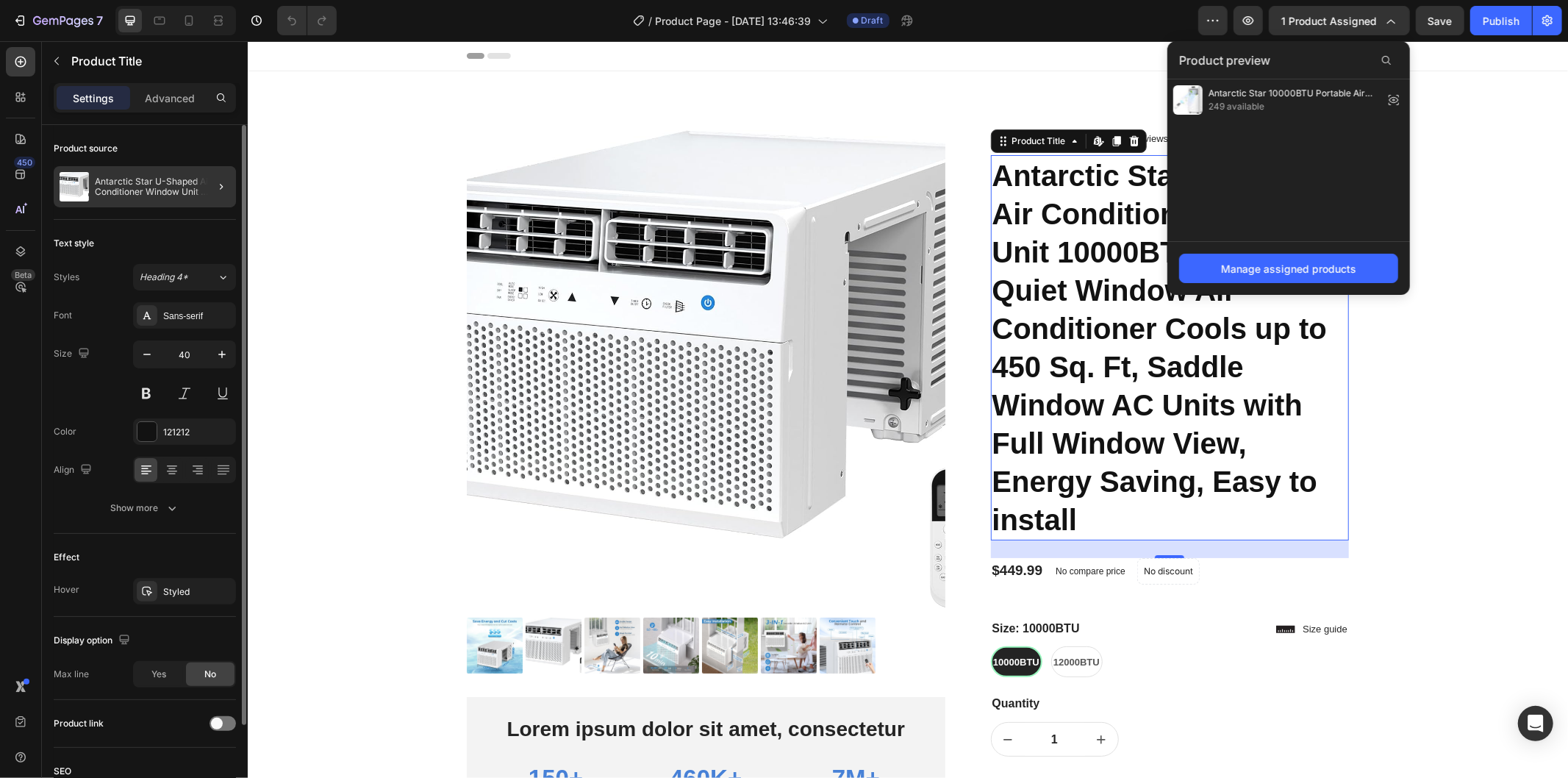
click at [201, 182] on div at bounding box center [215, 186] width 41 height 41
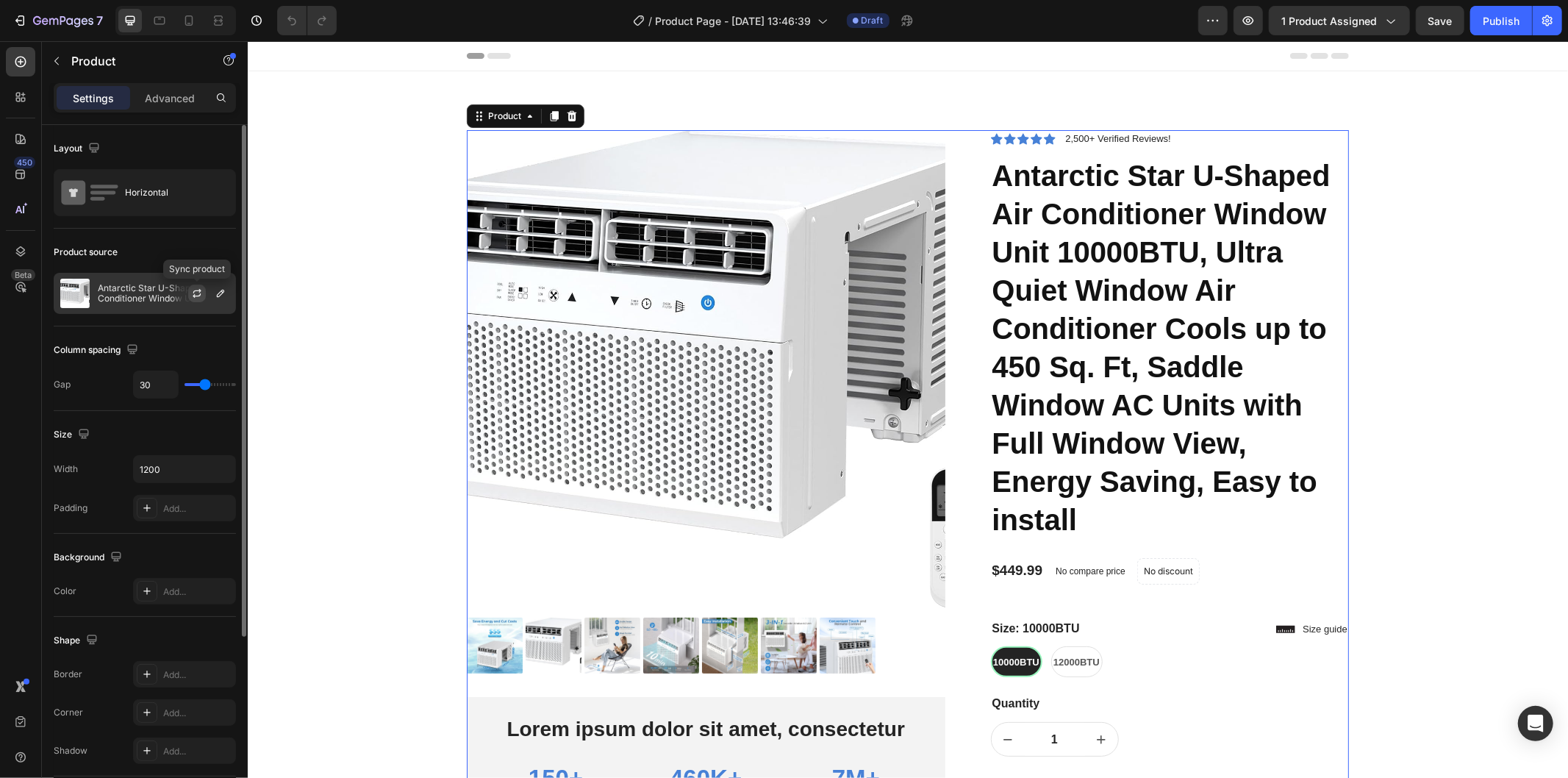
click at [195, 295] on icon "button" at bounding box center [196, 293] width 12 height 12
click at [215, 295] on icon "button" at bounding box center [220, 293] width 12 height 12
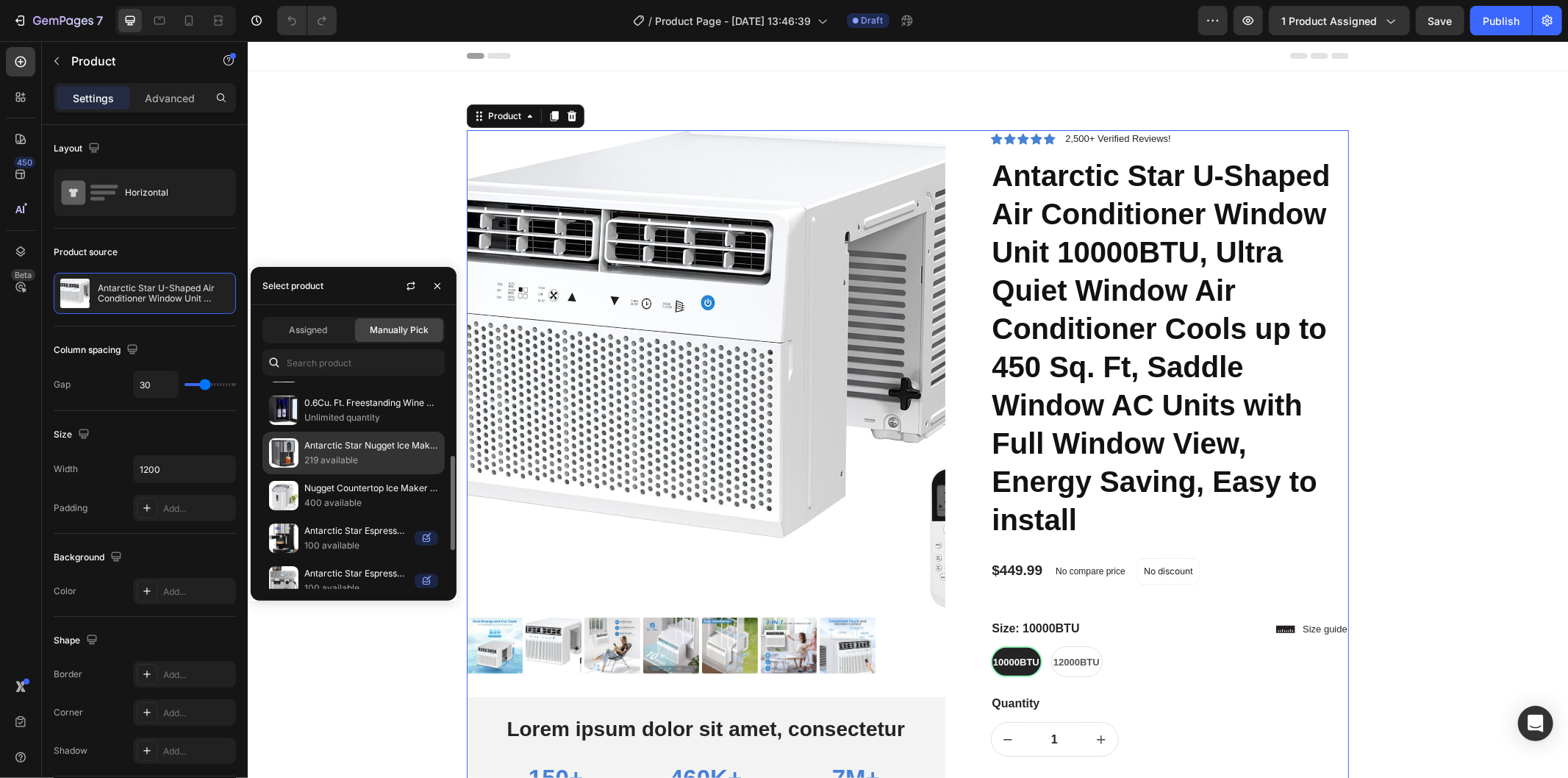
scroll to position [245, 0]
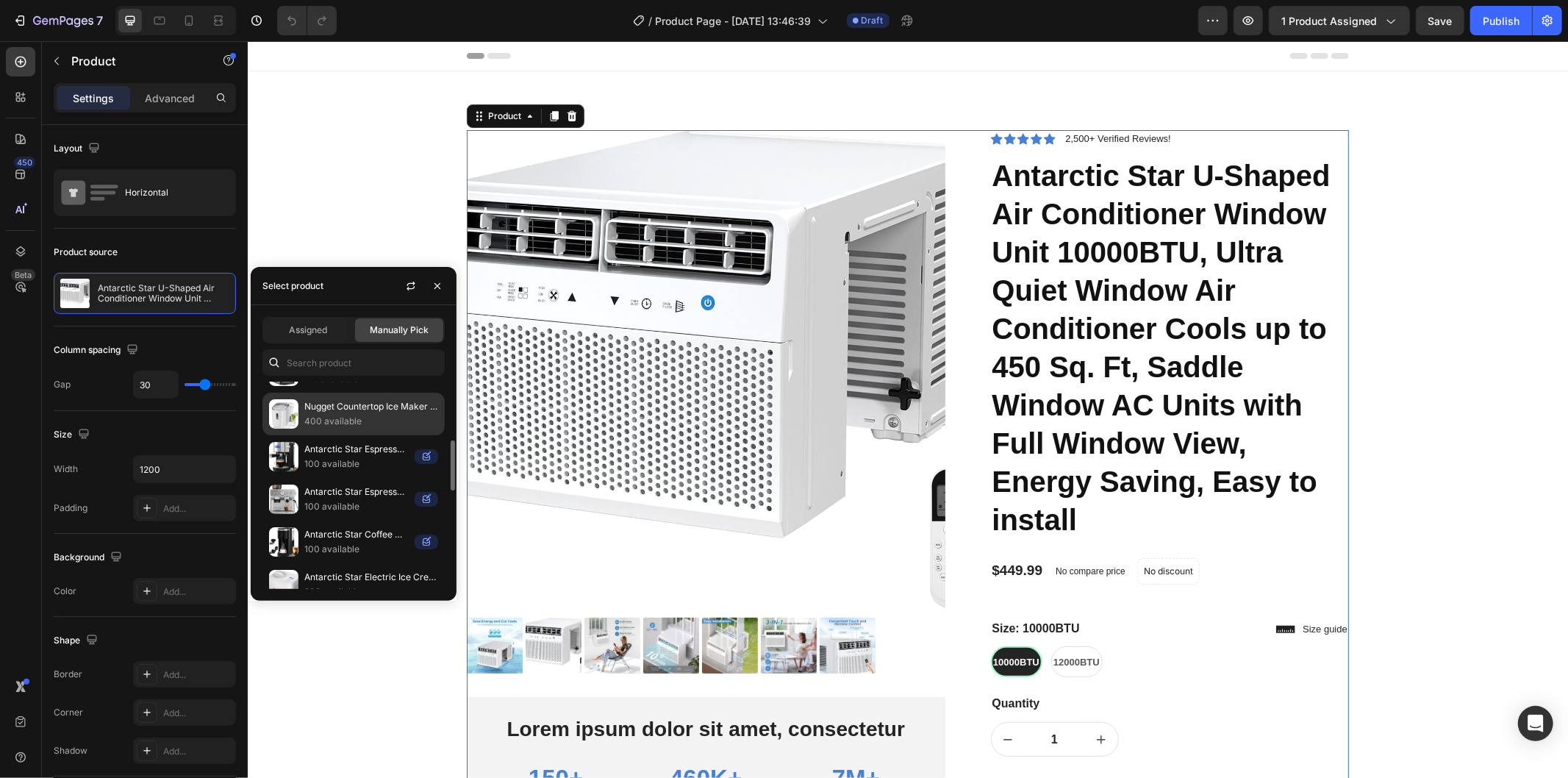
click at [345, 418] on p "400 available" at bounding box center [371, 421] width 133 height 15
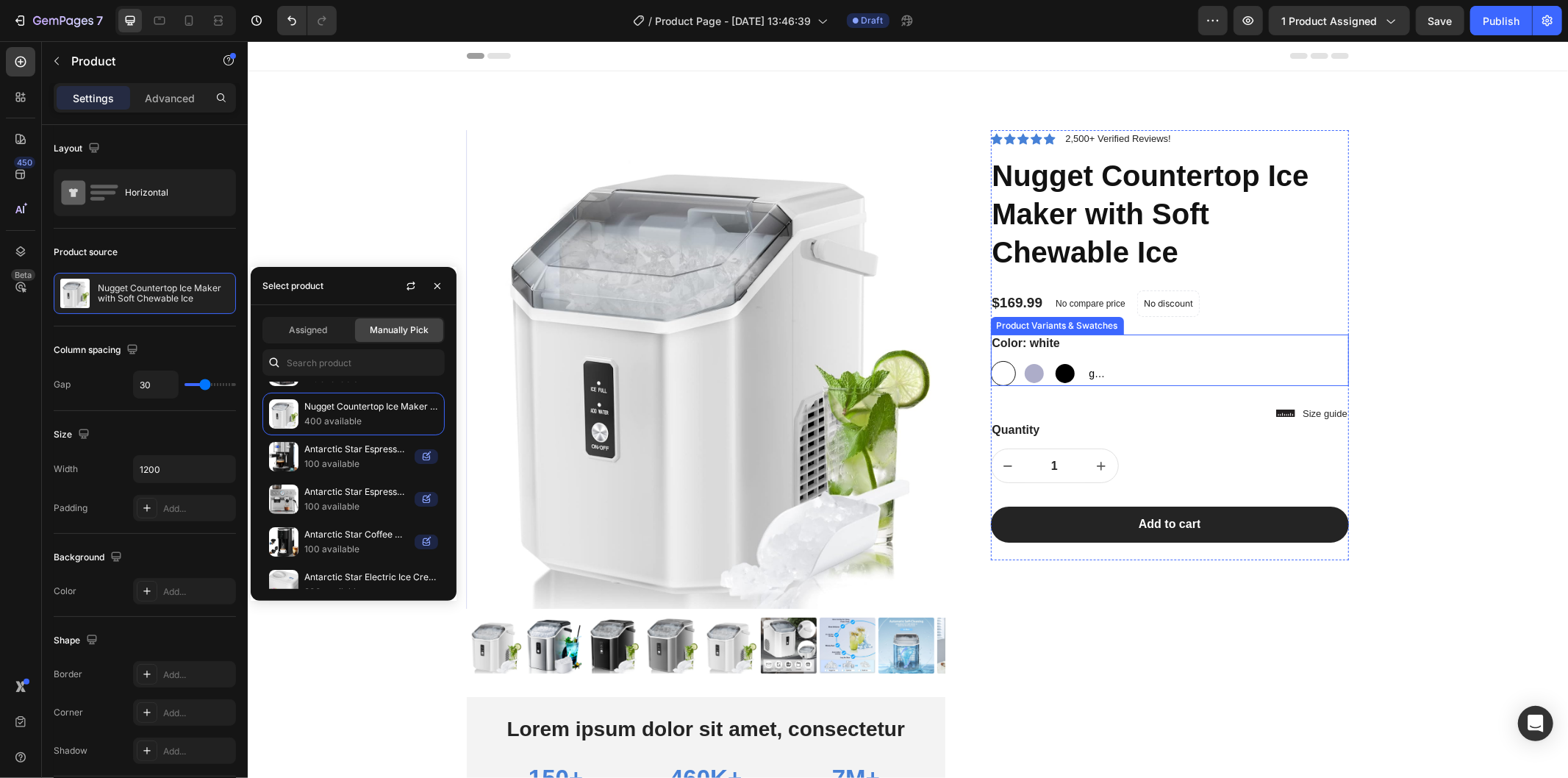
click at [1223, 376] on div "white white silver silver Black Black grey grey grey" at bounding box center [1169, 372] width 358 height 25
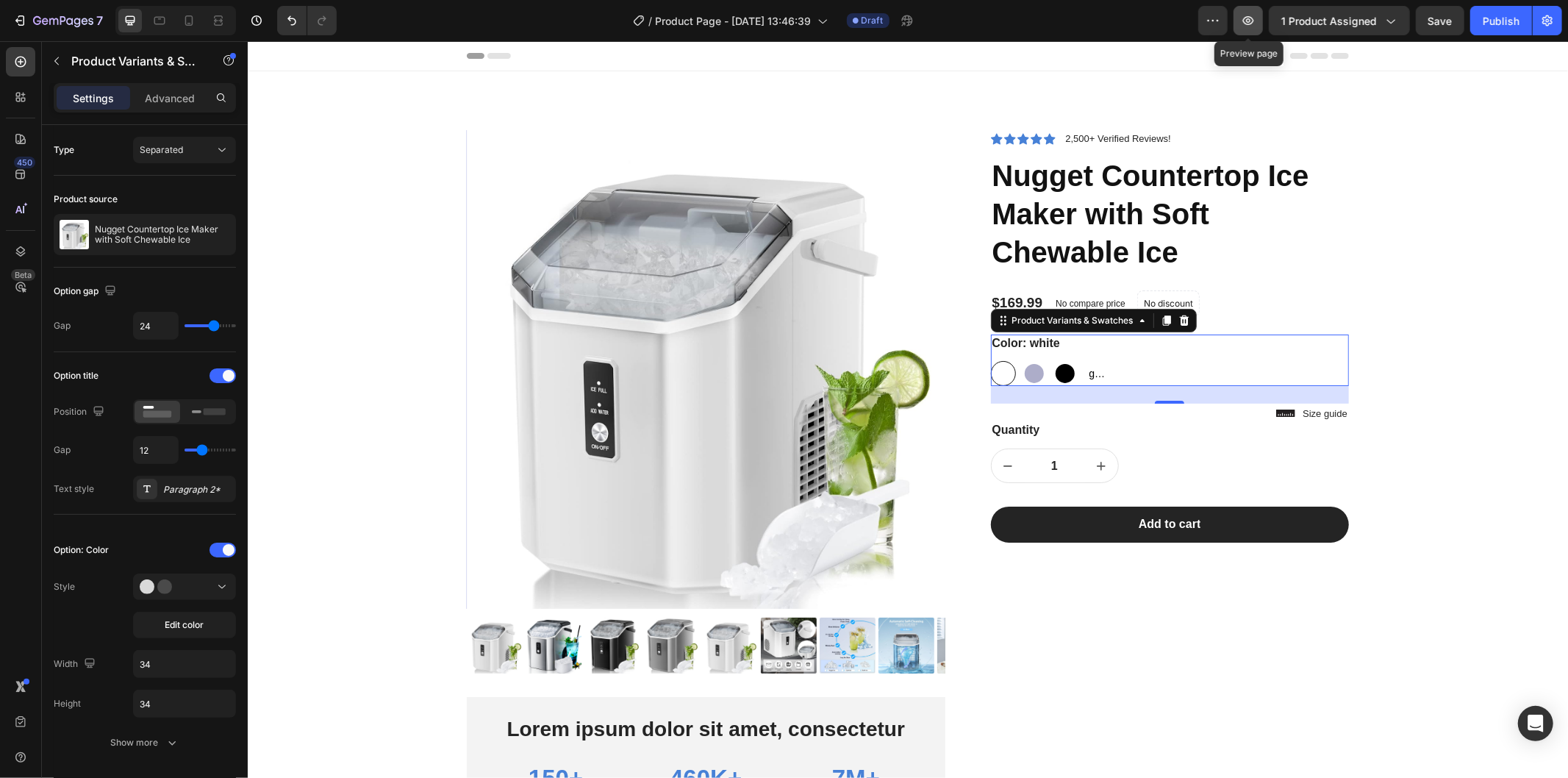
click at [1249, 18] on icon "button" at bounding box center [1248, 20] width 15 height 15
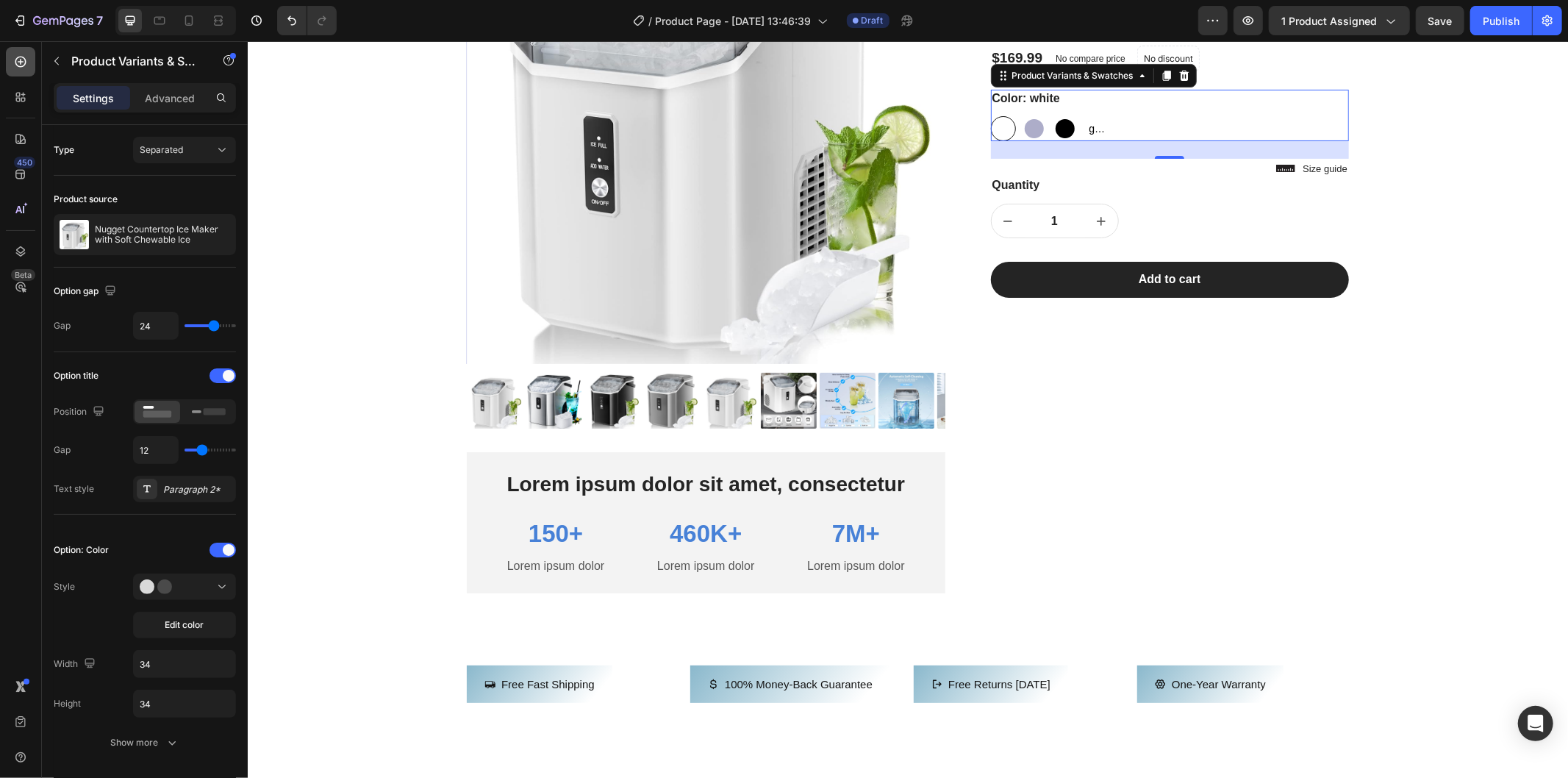
click at [25, 63] on icon at bounding box center [21, 62] width 11 height 11
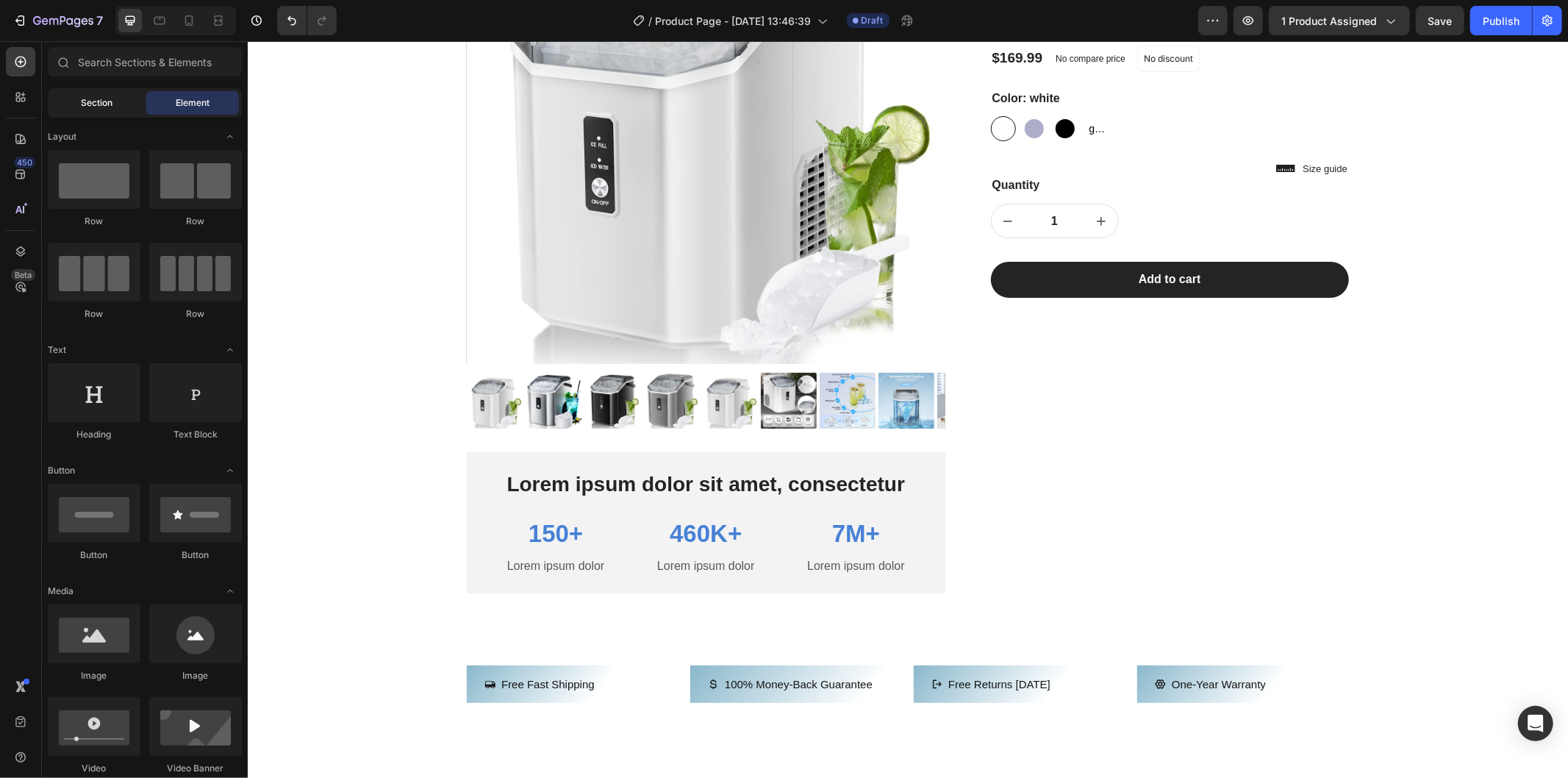
click at [84, 98] on span "Section" at bounding box center [97, 103] width 31 height 13
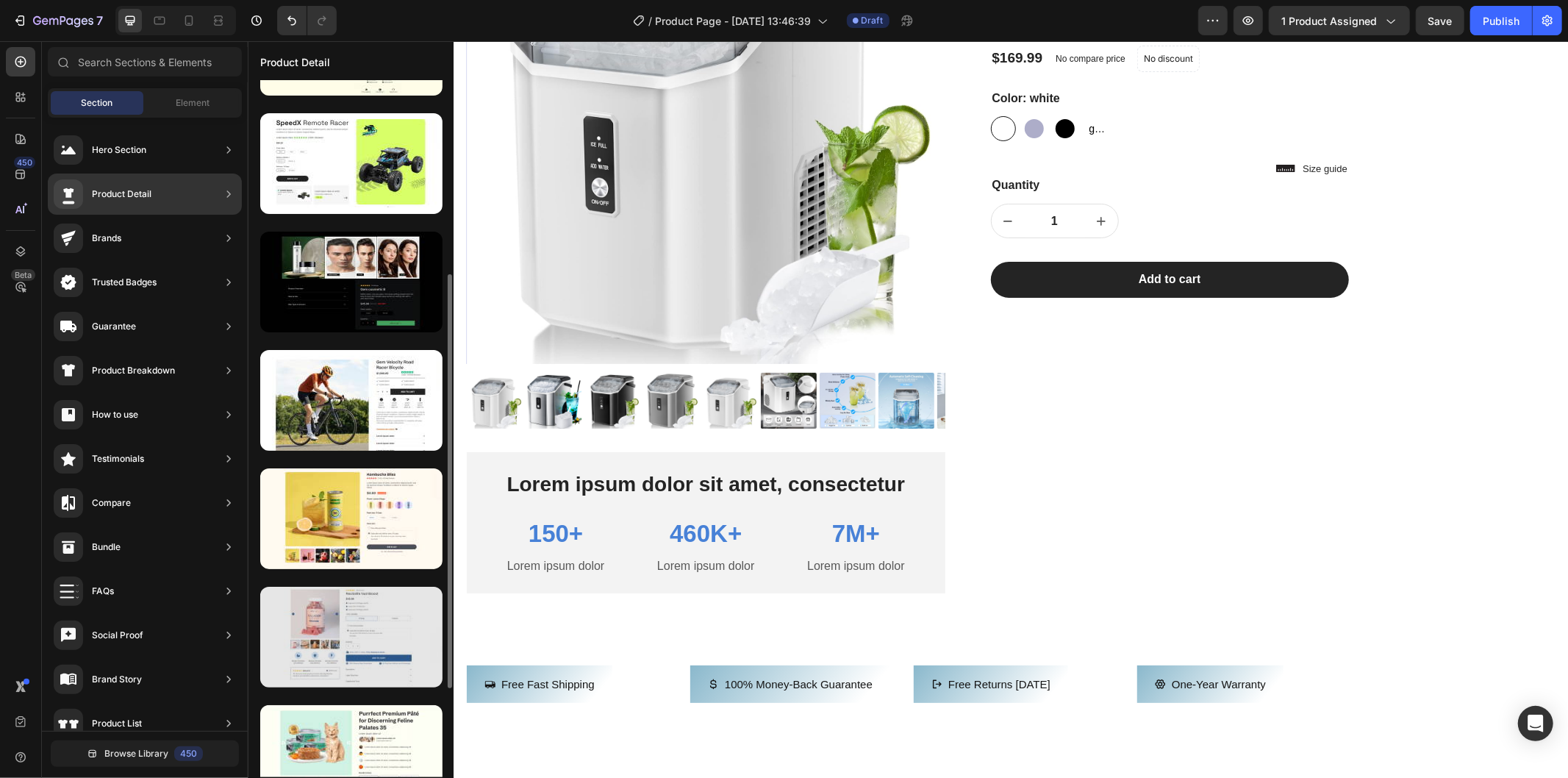
scroll to position [476, 0]
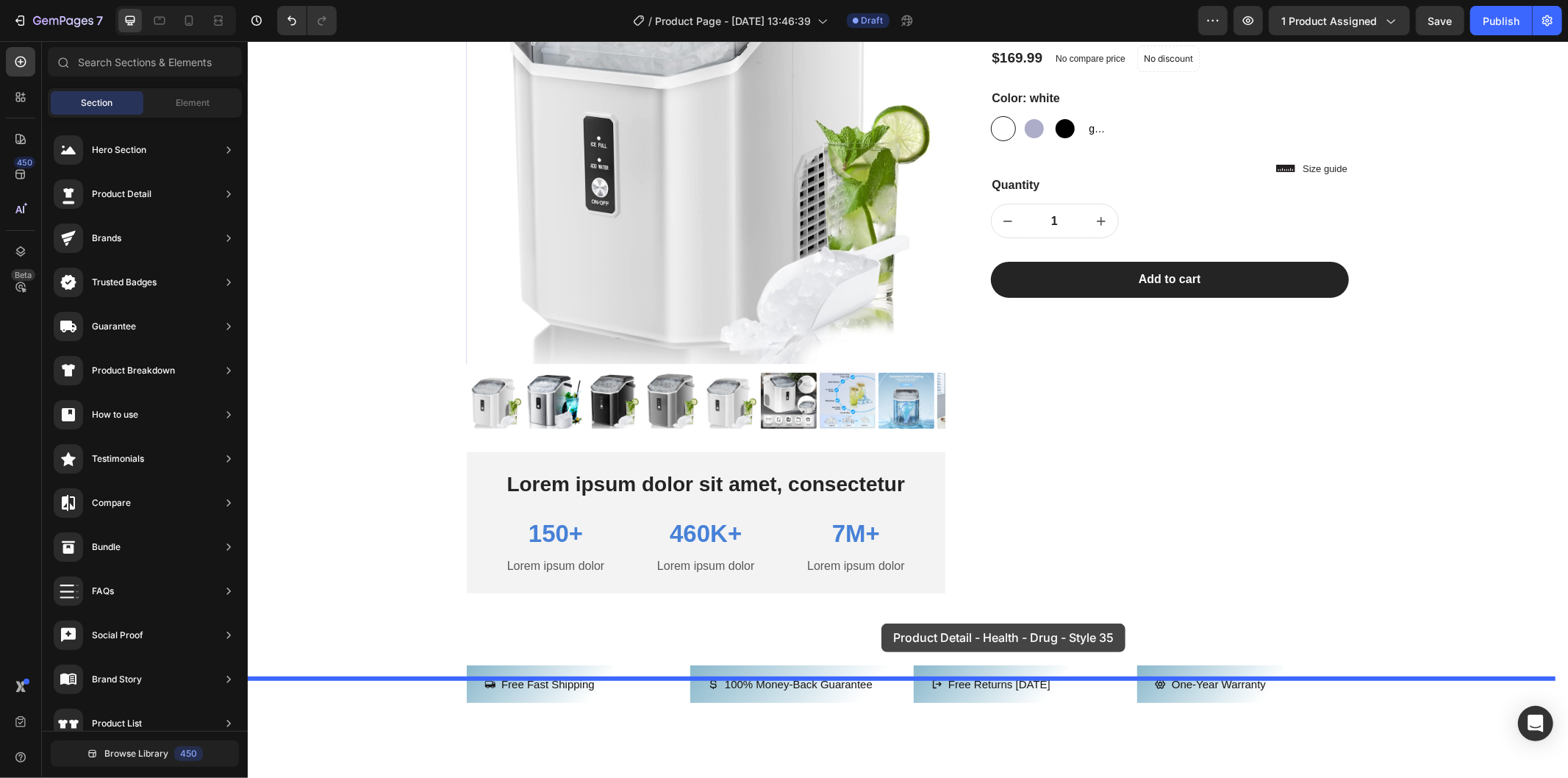
drag, startPoint x: 619, startPoint y: 540, endPoint x: 886, endPoint y: 622, distance: 279.3
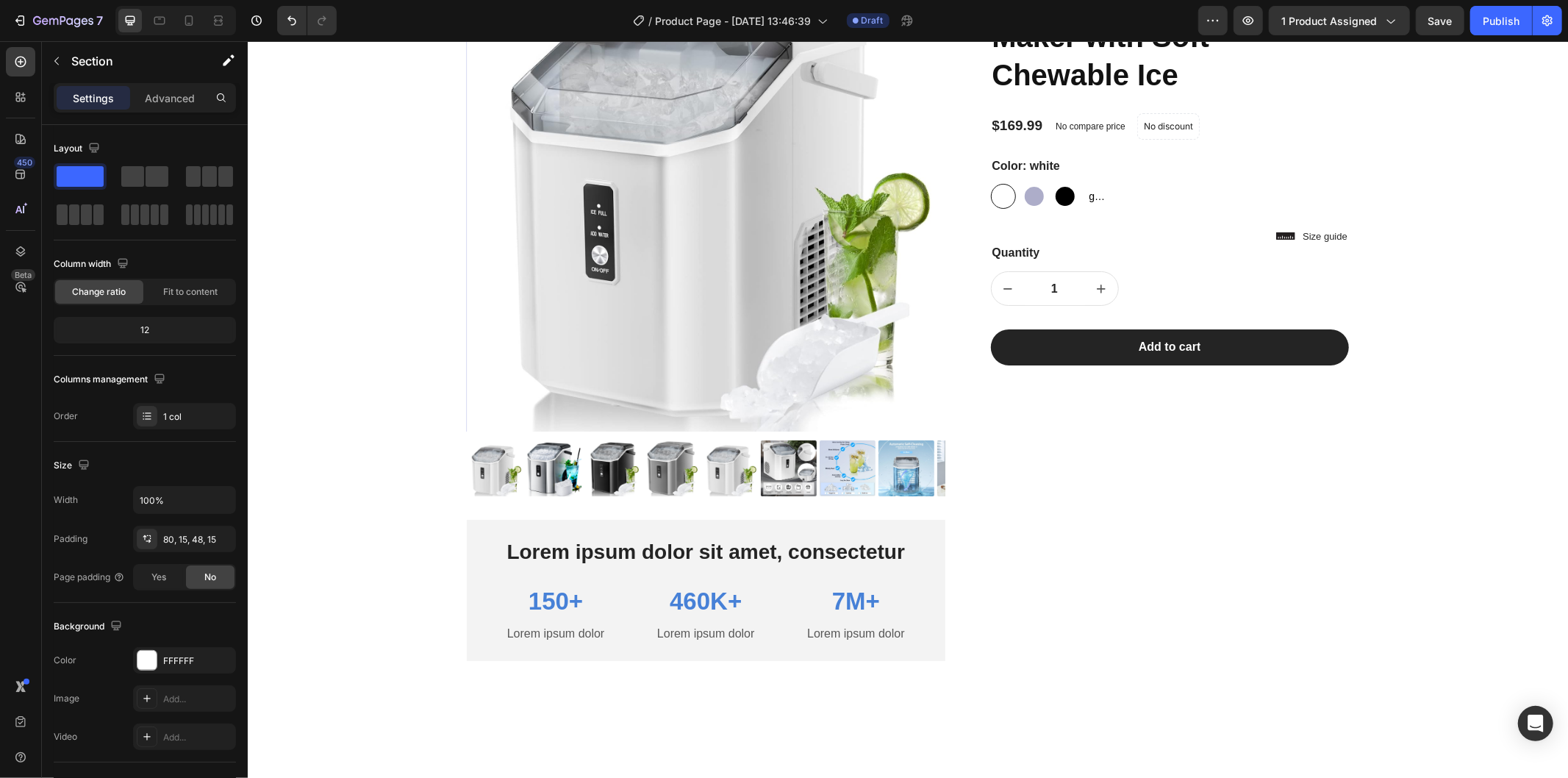
scroll to position [0, 0]
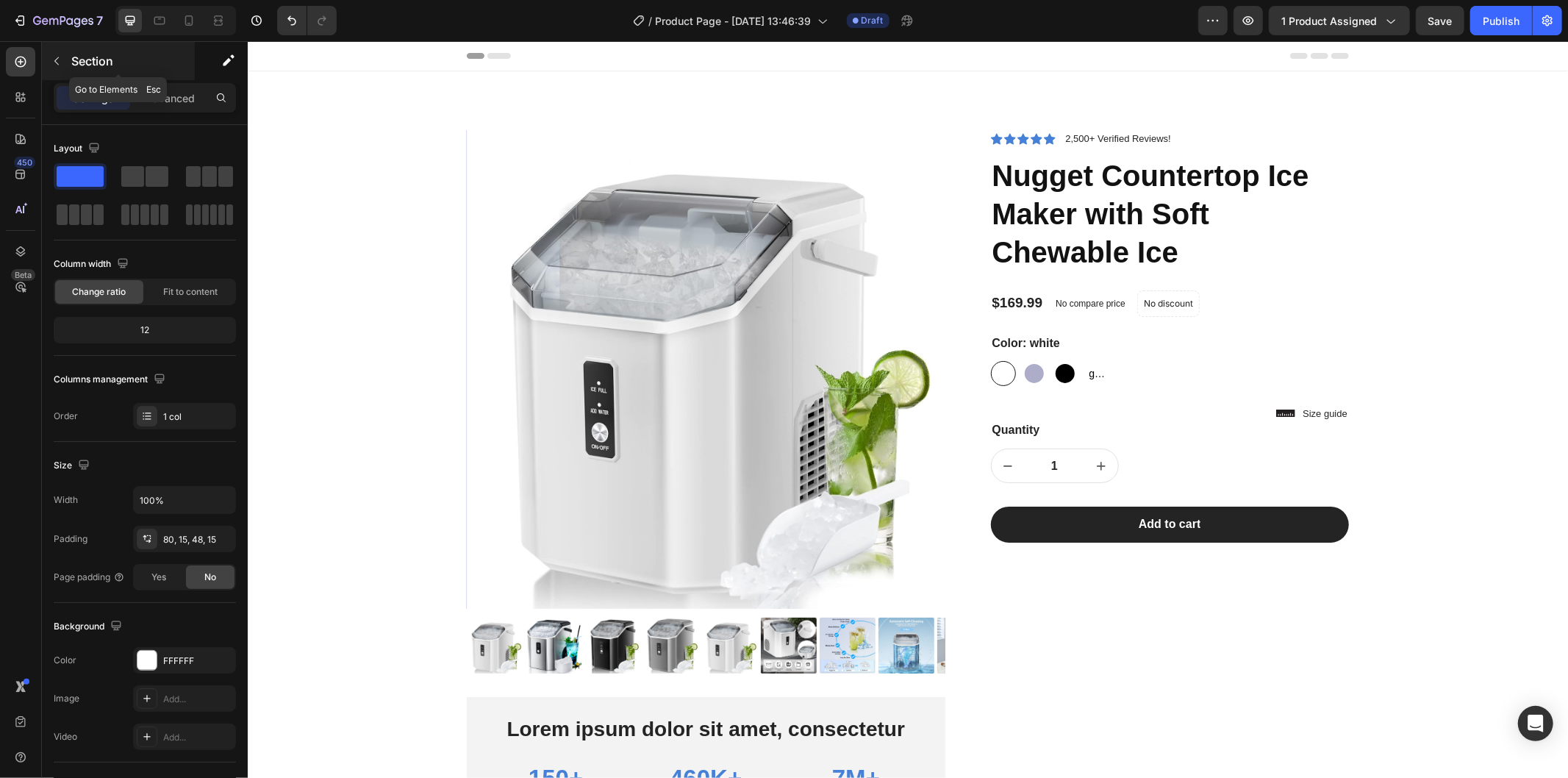
click at [61, 61] on icon "button" at bounding box center [56, 61] width 12 height 12
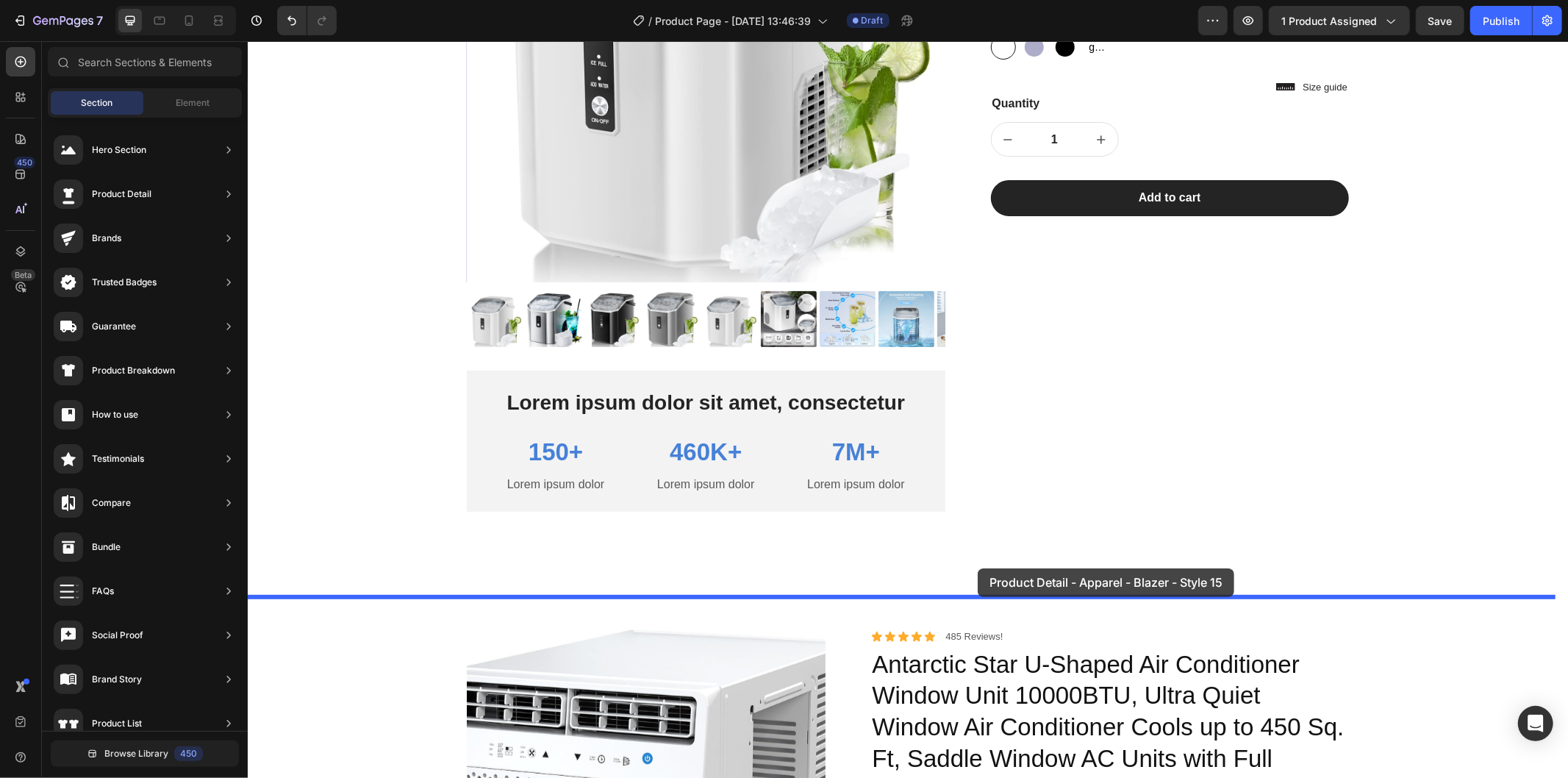
scroll to position [408, 0]
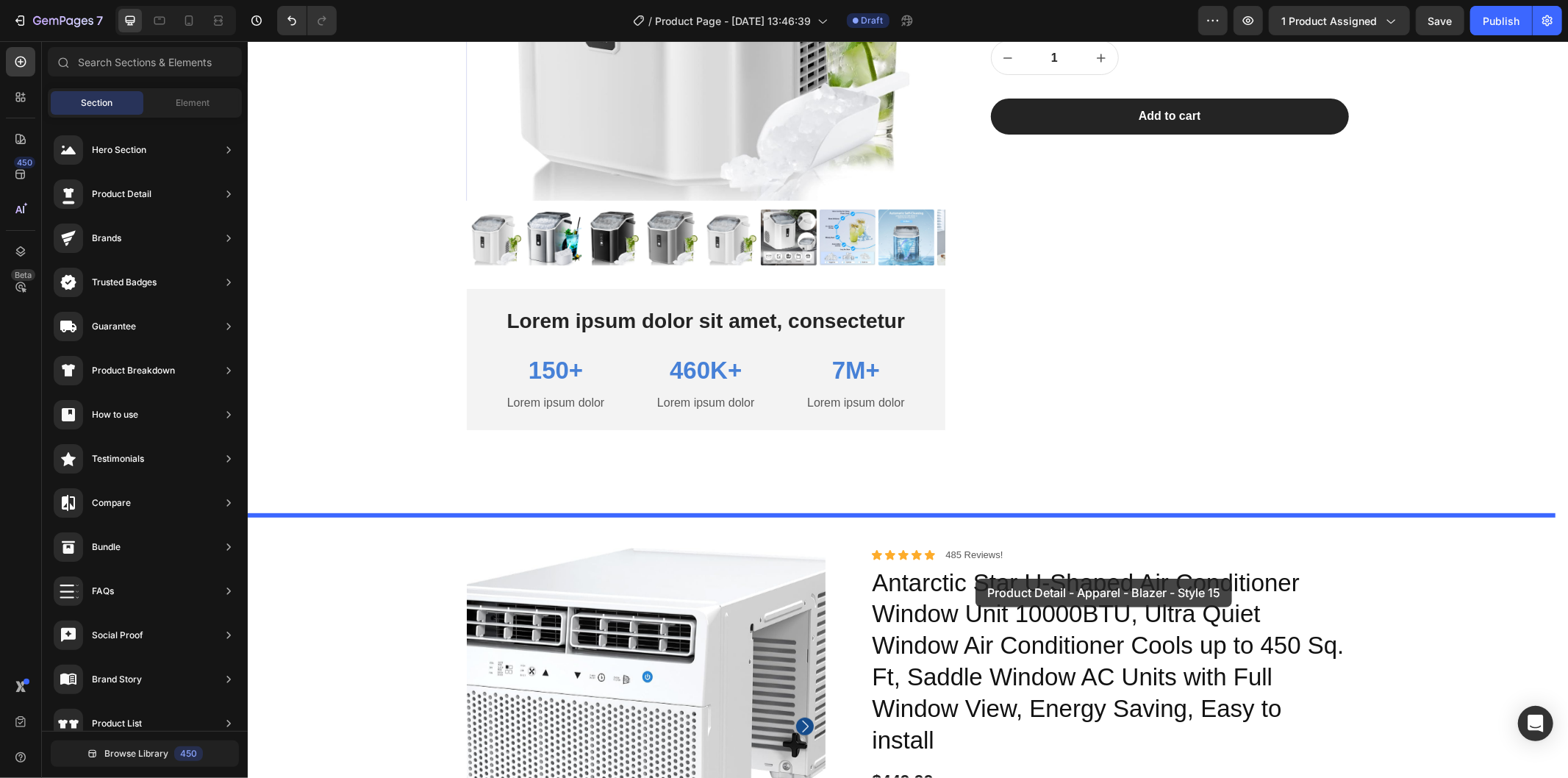
drag, startPoint x: 564, startPoint y: 495, endPoint x: 975, endPoint y: 578, distance: 419.3
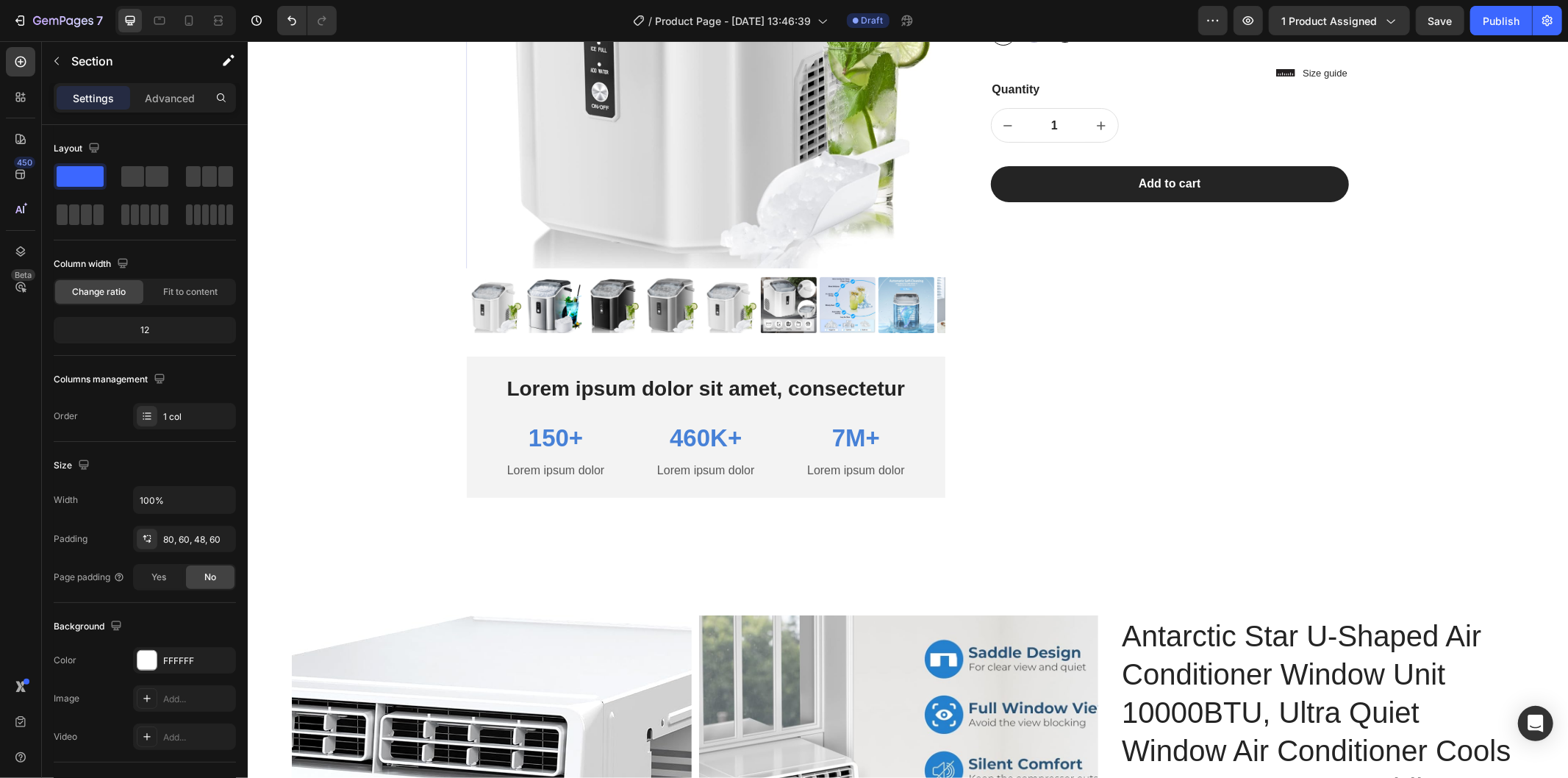
scroll to position [0, 0]
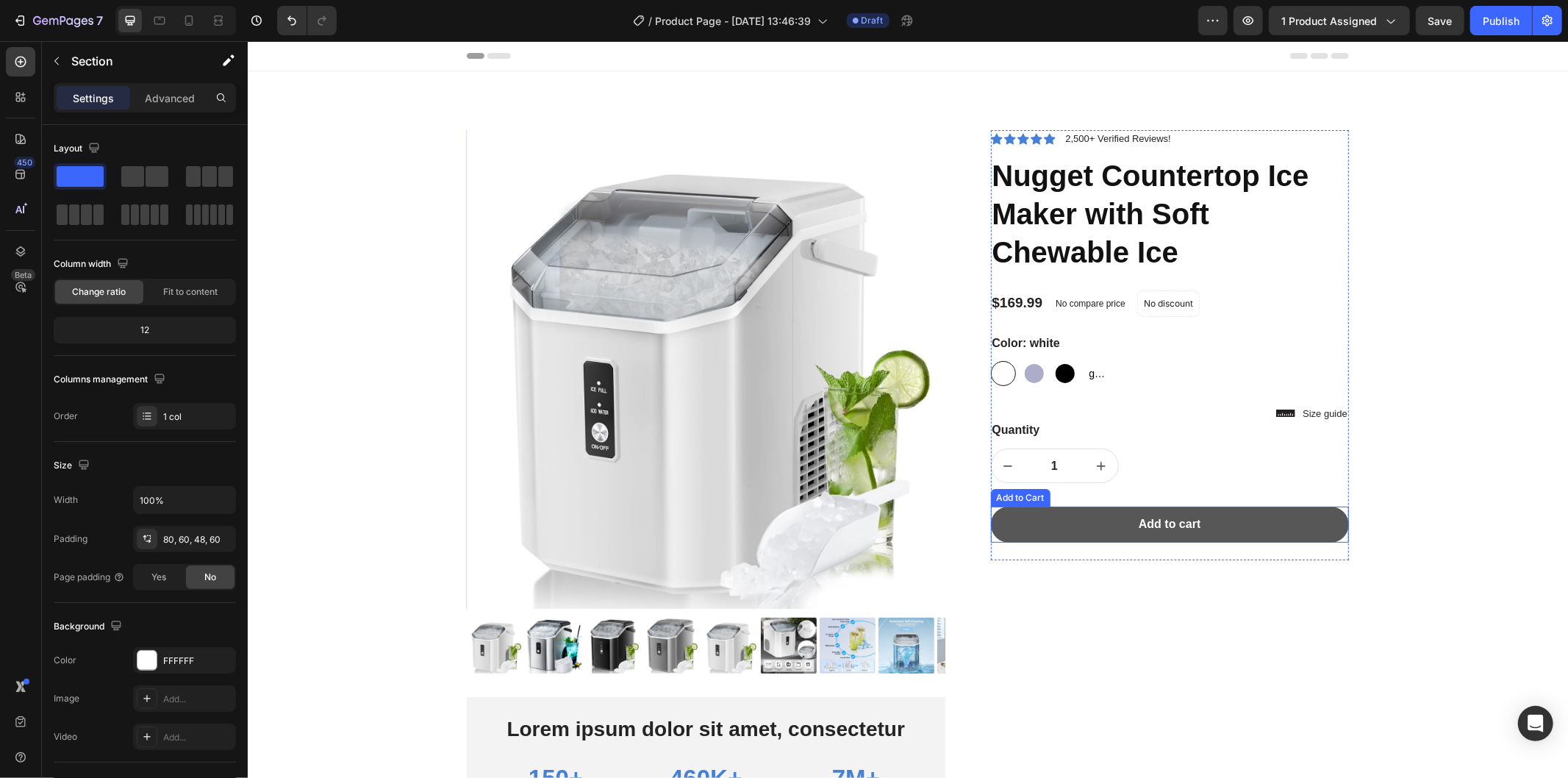
click at [1246, 530] on button "Add to cart" at bounding box center [1169, 523] width 358 height 36
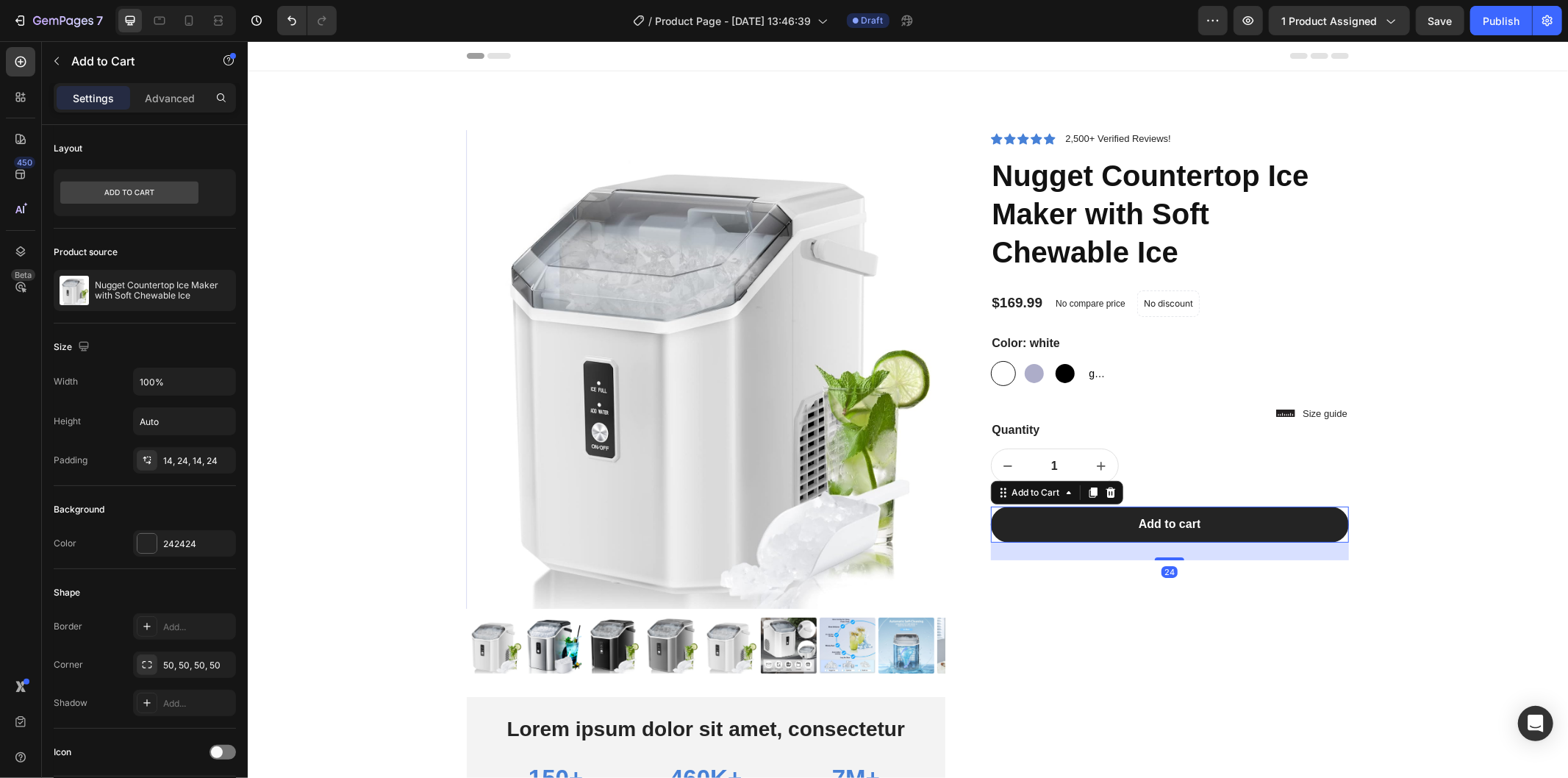
scroll to position [245, 0]
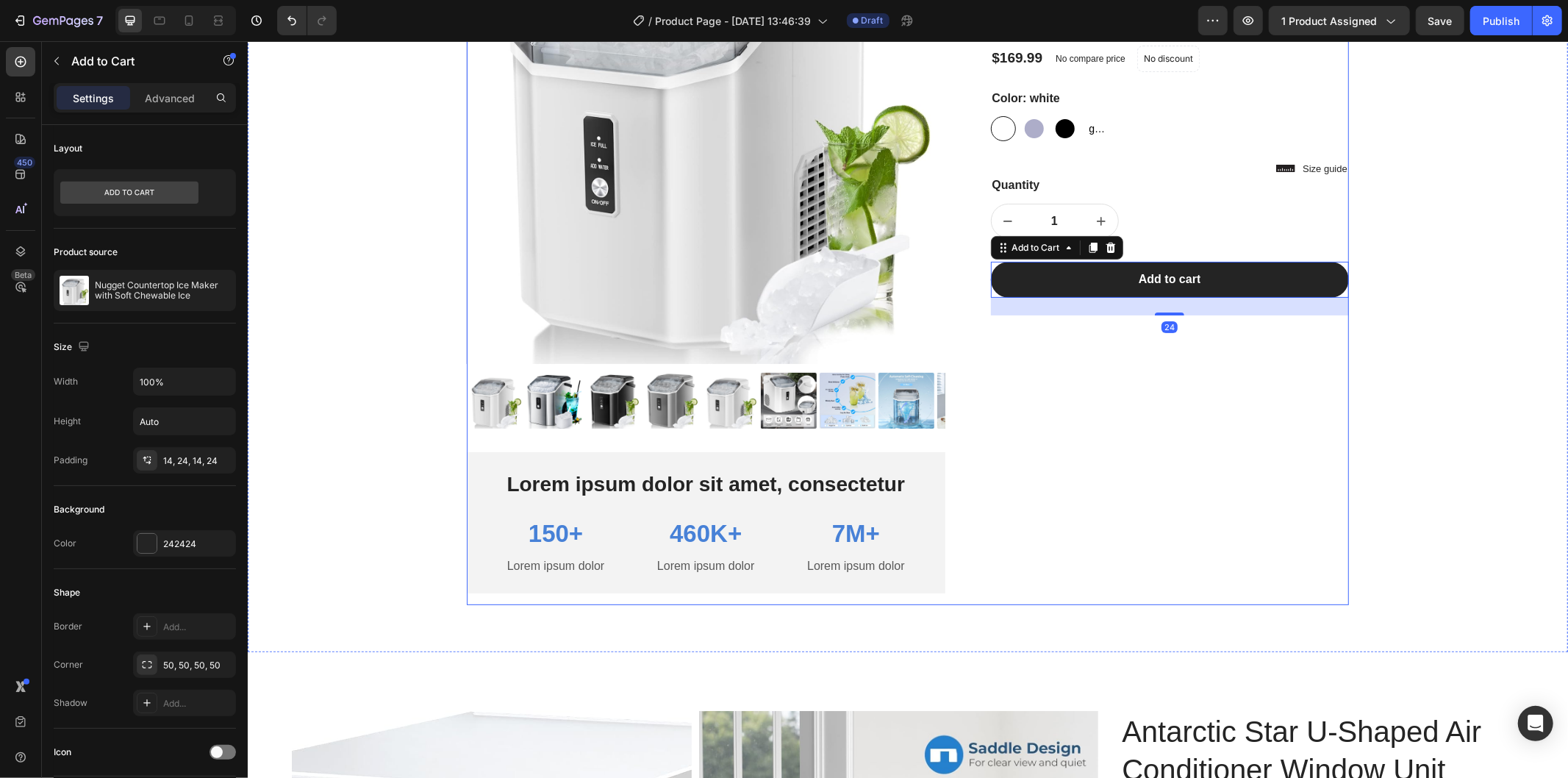
click at [1258, 341] on div "Icon Icon Icon Icon Icon Icon List 2,500+ Verified Reviews! Text Block Row Nugg…" at bounding box center [1169, 244] width 358 height 720
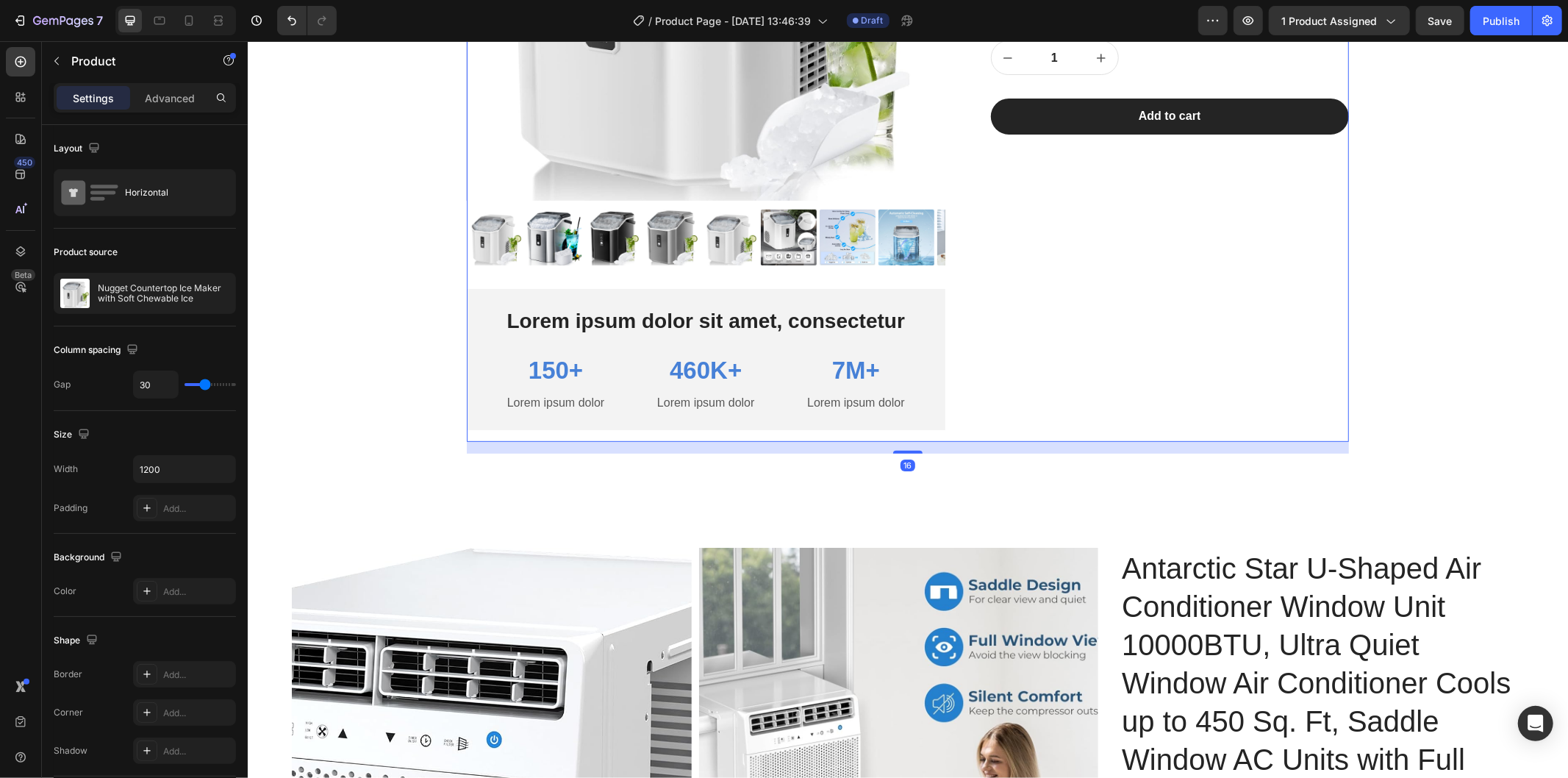
scroll to position [490, 0]
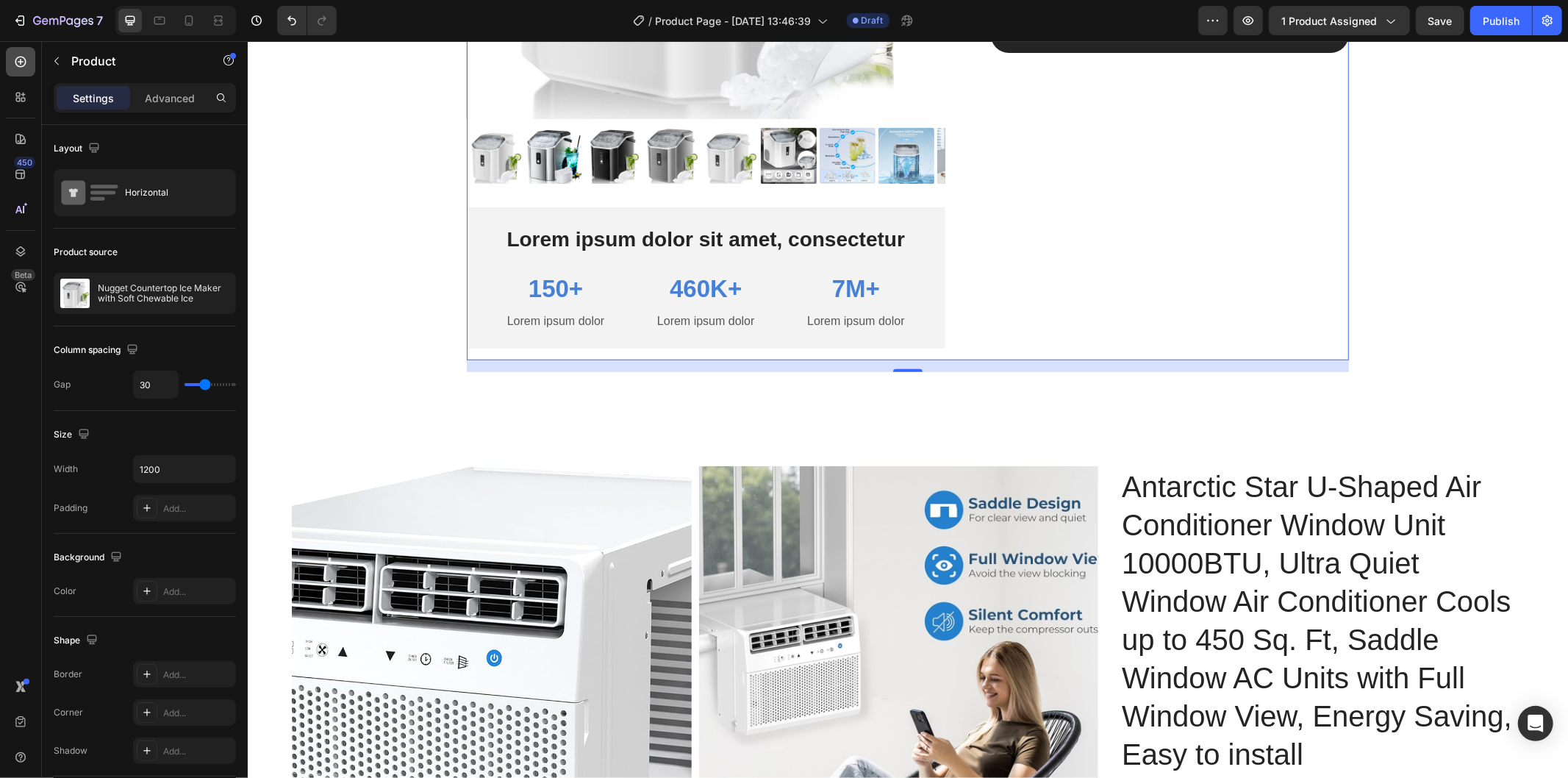
click at [27, 59] on icon at bounding box center [20, 62] width 15 height 15
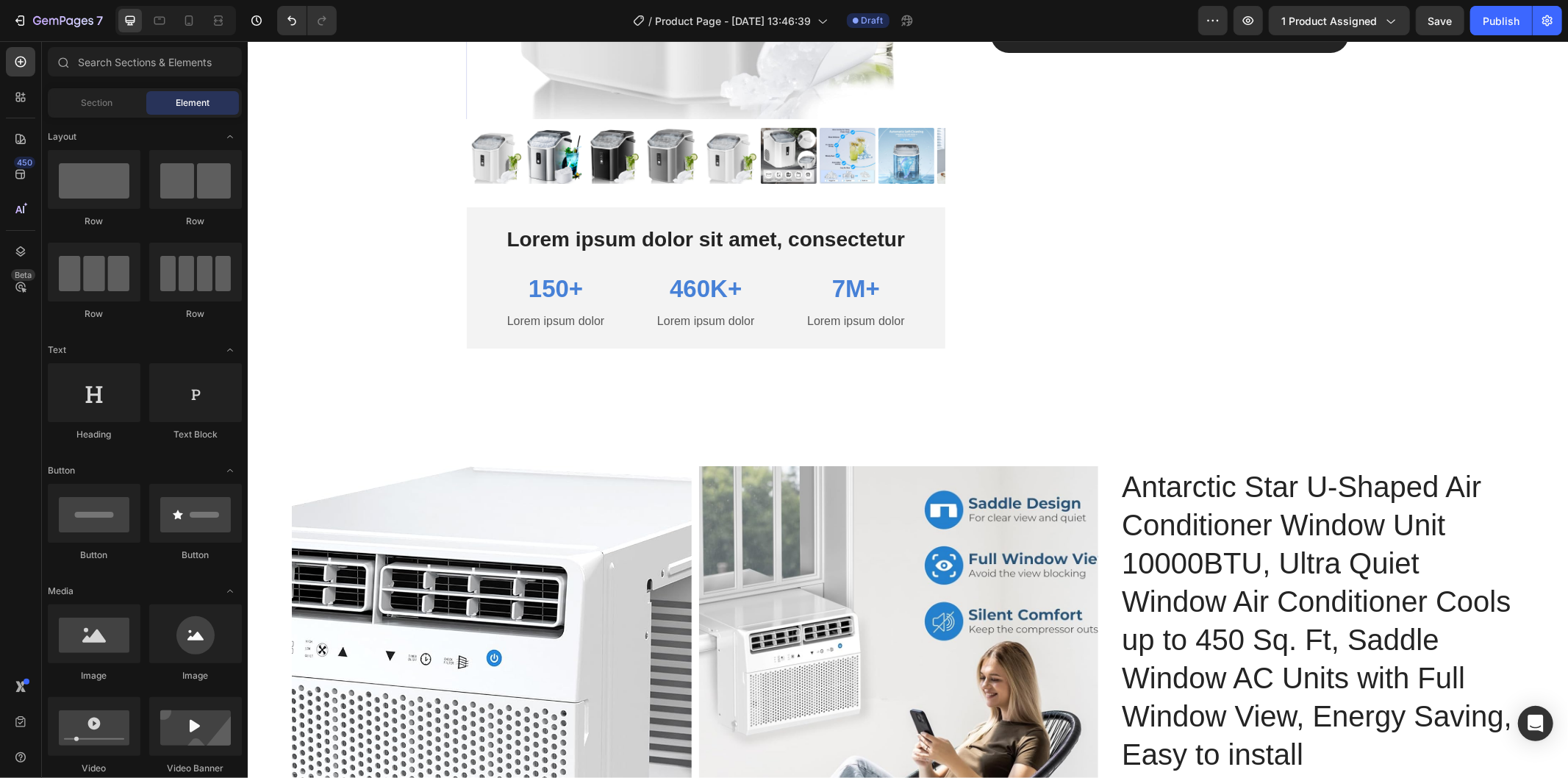
click at [105, 115] on div "Section Element" at bounding box center [145, 103] width 194 height 30
click at [108, 107] on span "Section" at bounding box center [97, 103] width 31 height 13
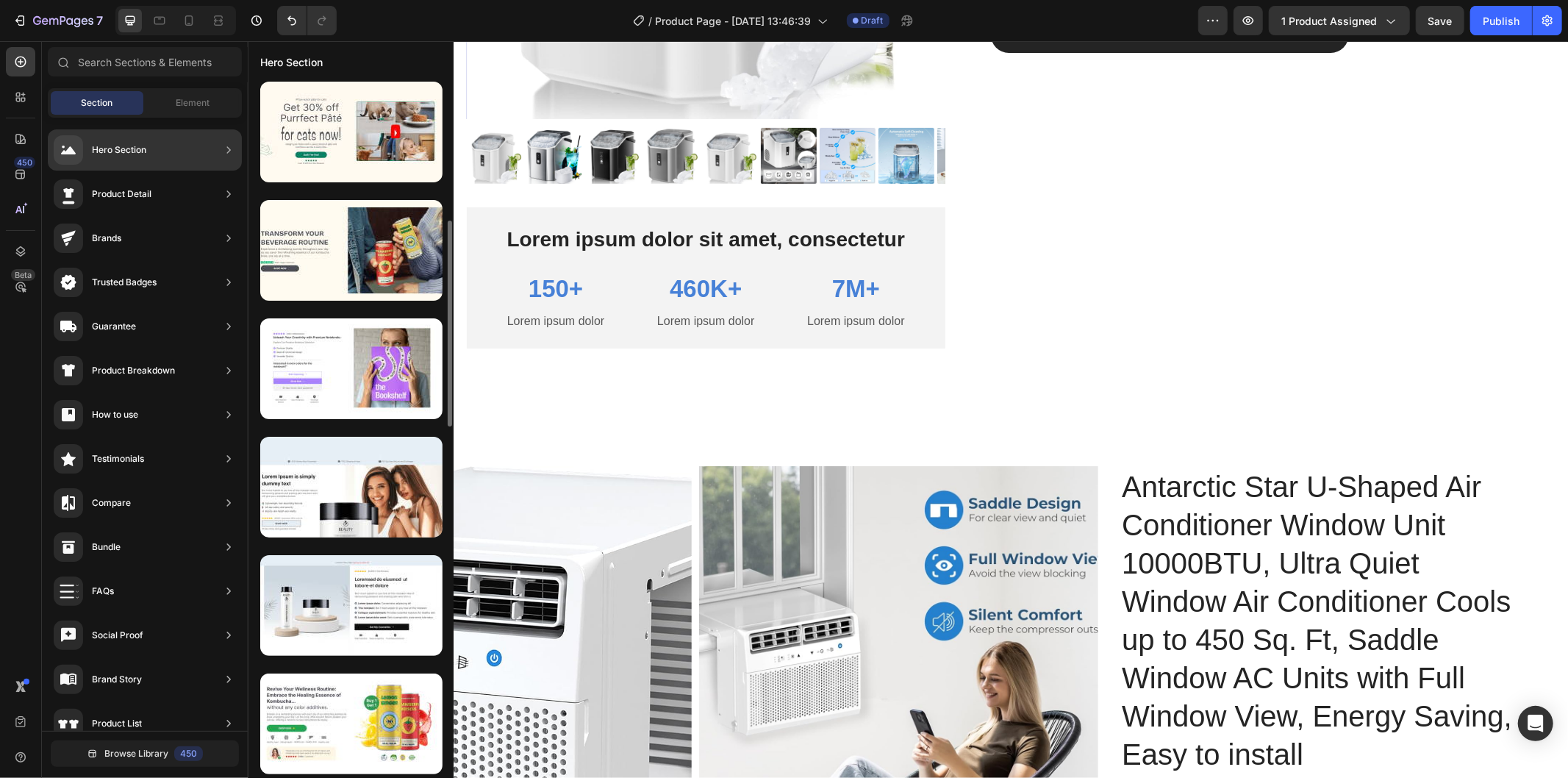
scroll to position [0, 0]
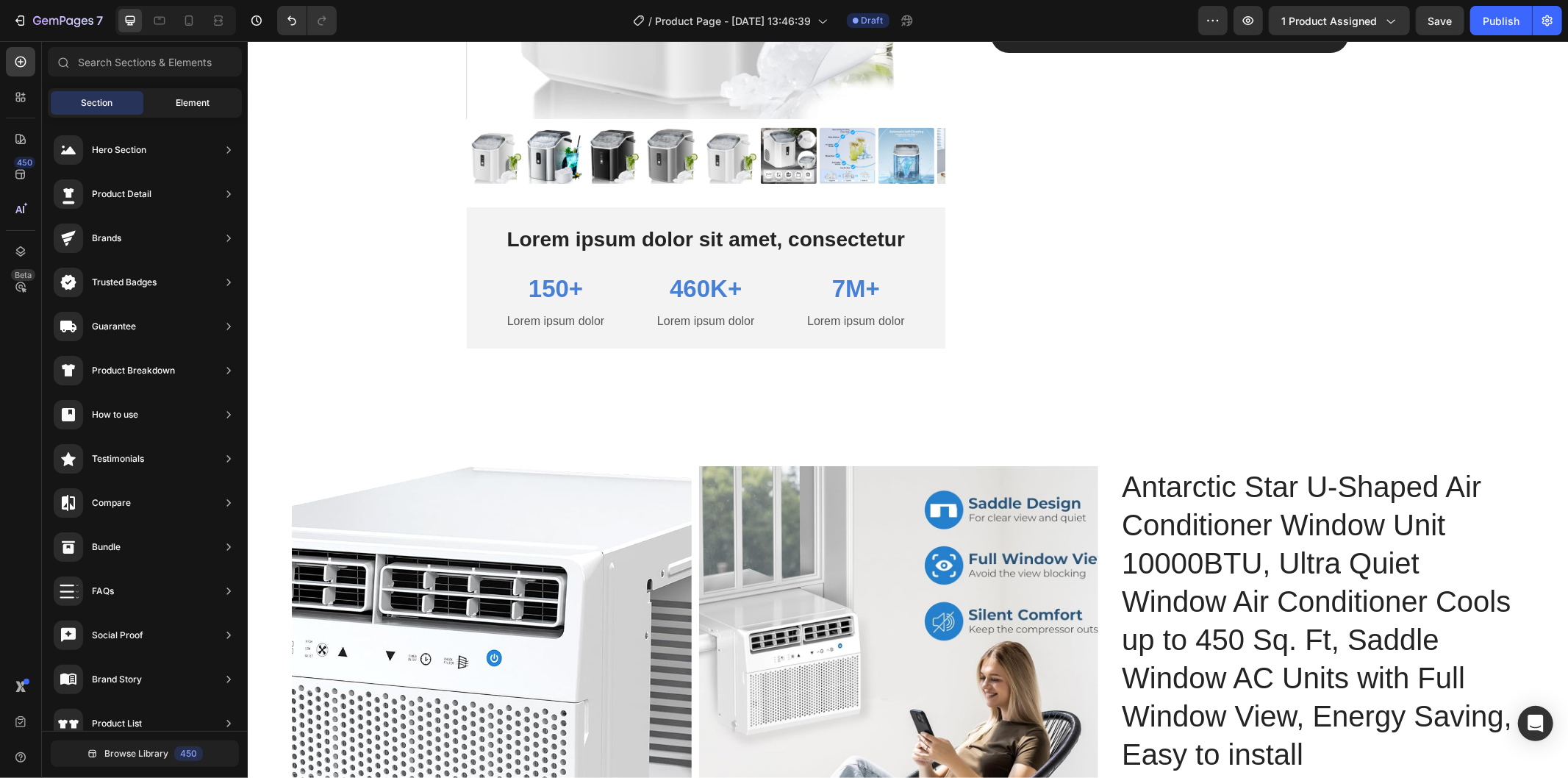
click at [190, 102] on span "Element" at bounding box center [193, 103] width 34 height 13
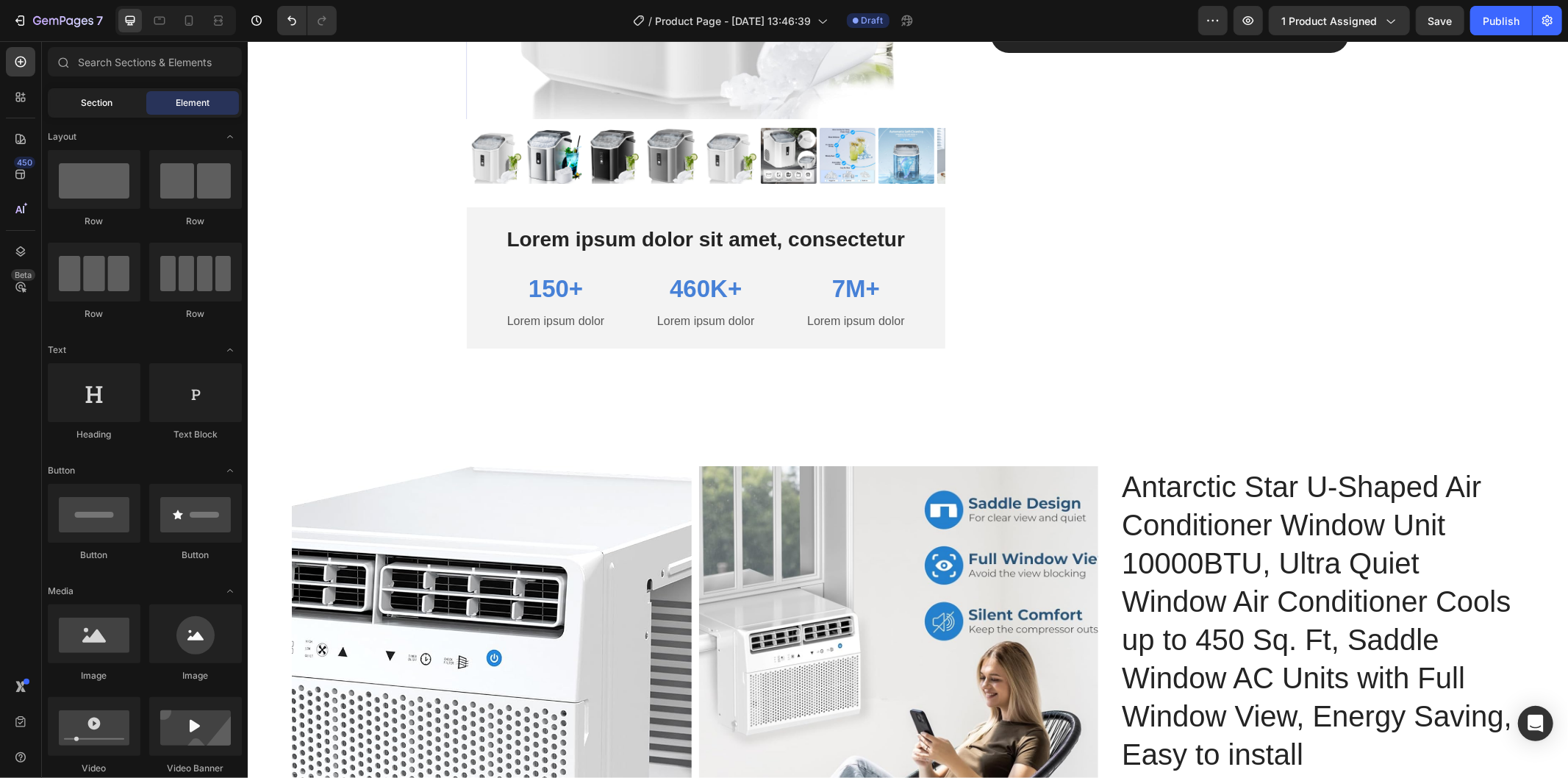
click at [92, 98] on span "Section" at bounding box center [97, 103] width 31 height 13
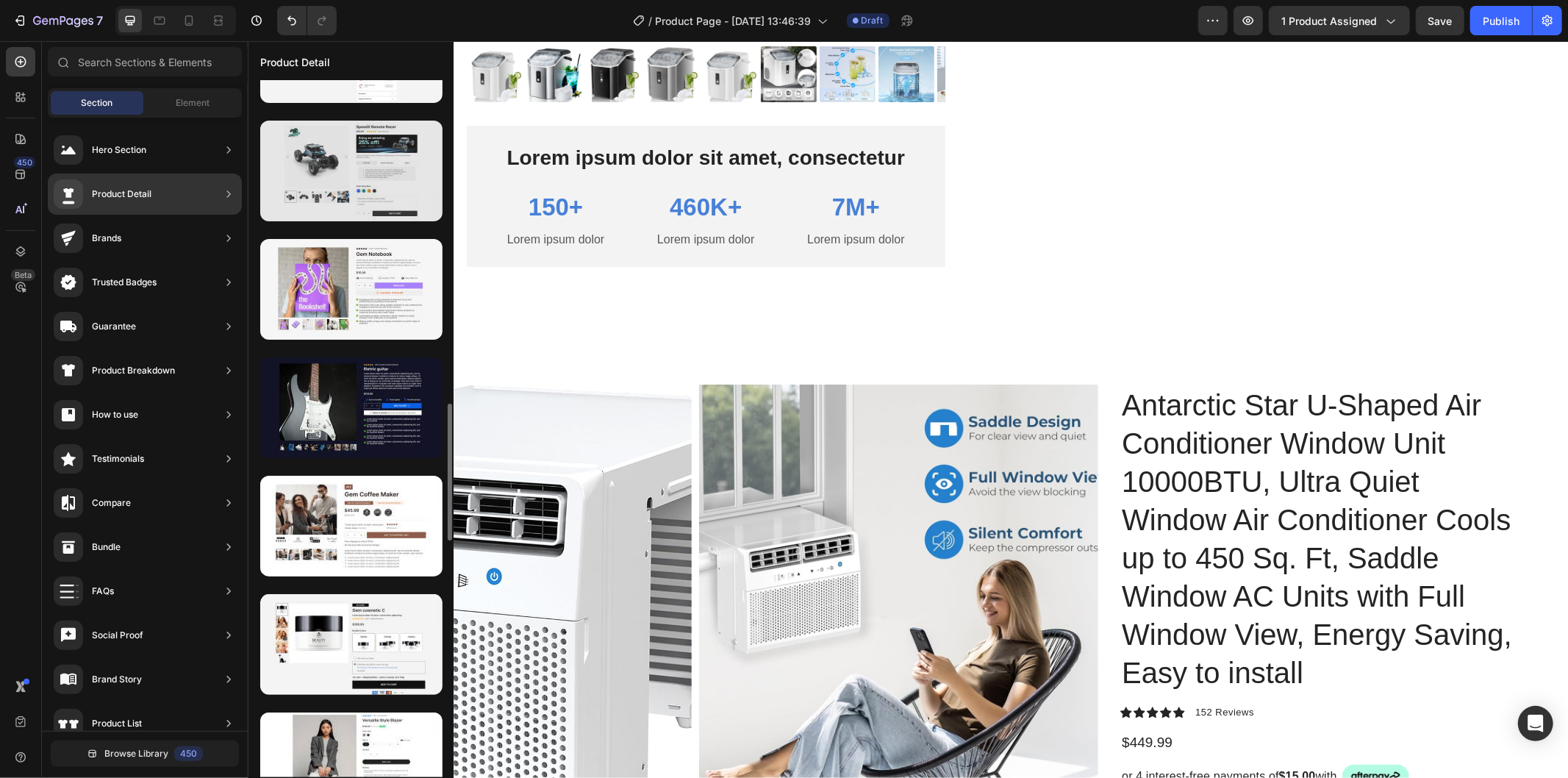
scroll to position [1311, 0]
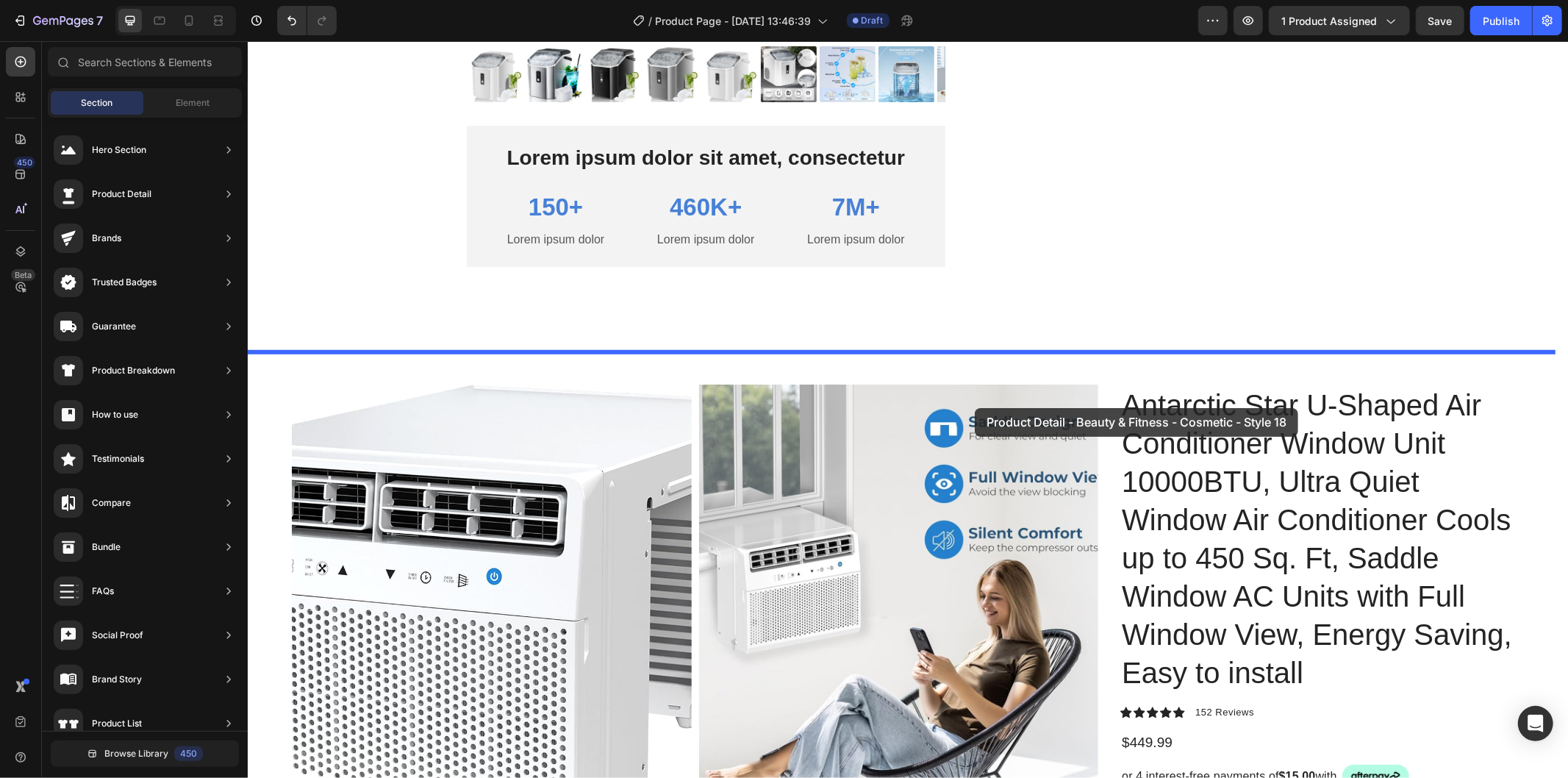
drag, startPoint x: 593, startPoint y: 515, endPoint x: 974, endPoint y: 408, distance: 395.7
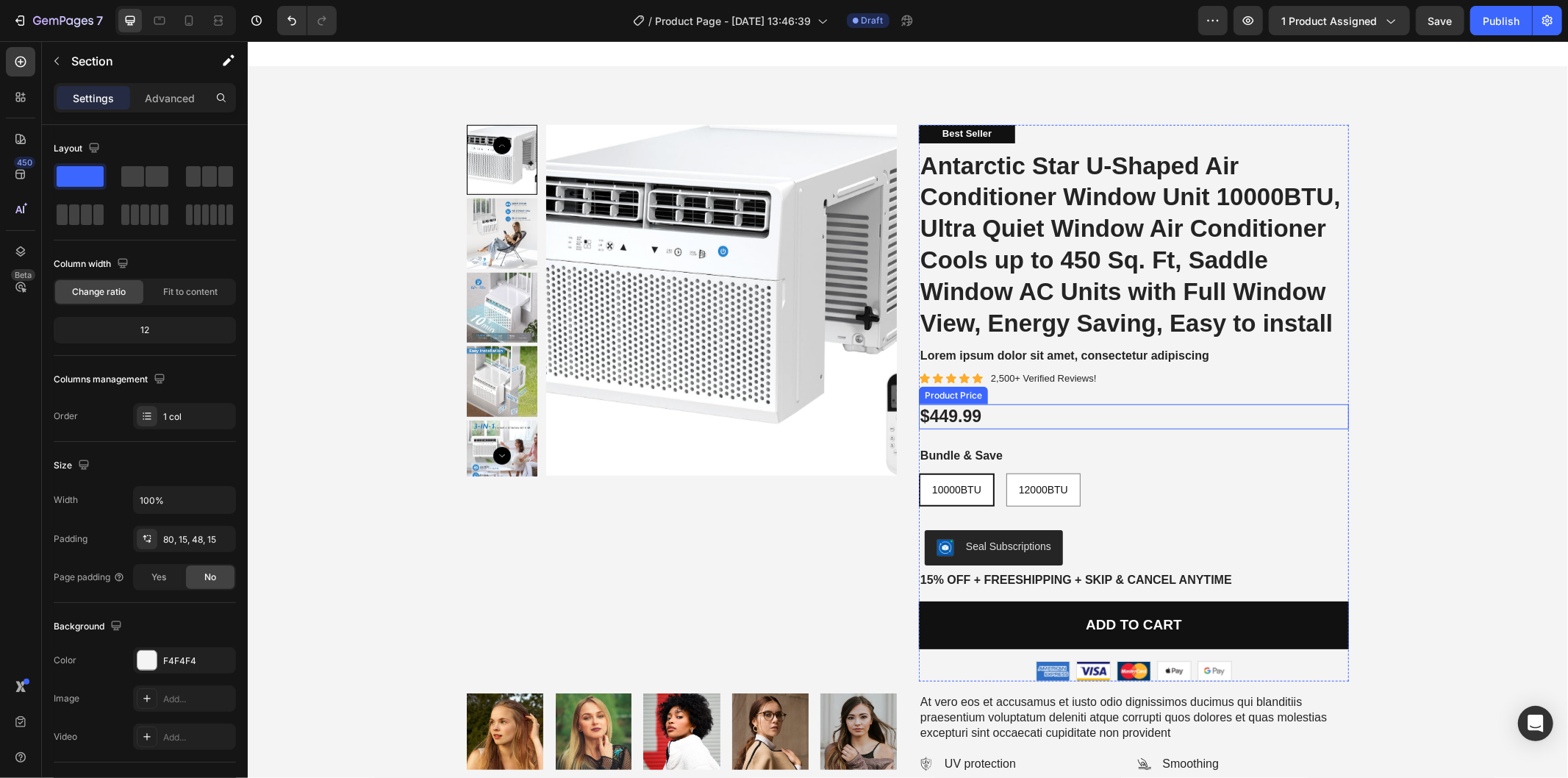
scroll to position [994, 0]
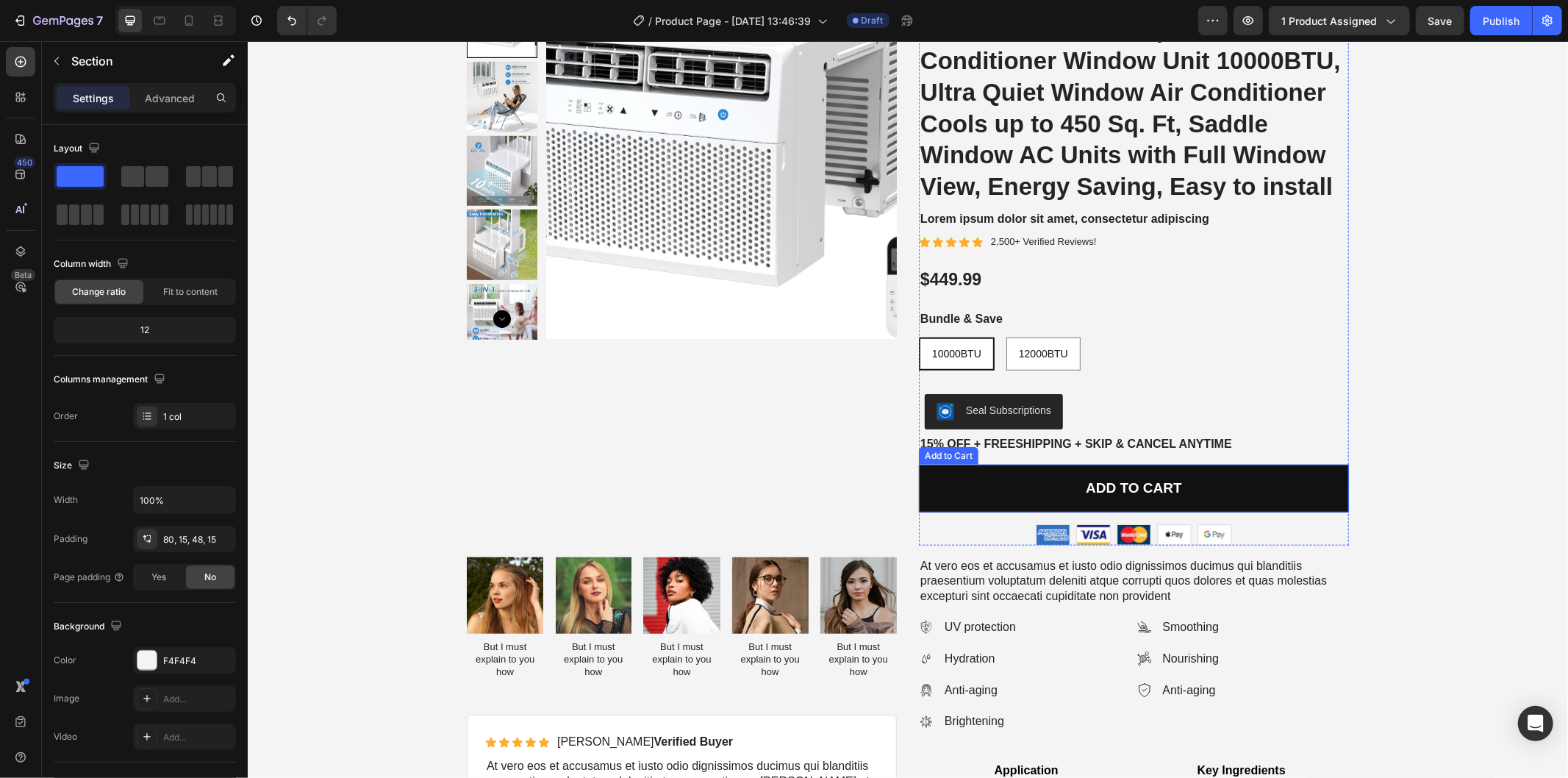
click at [699, 459] on div "Product Images" at bounding box center [681, 267] width 430 height 558
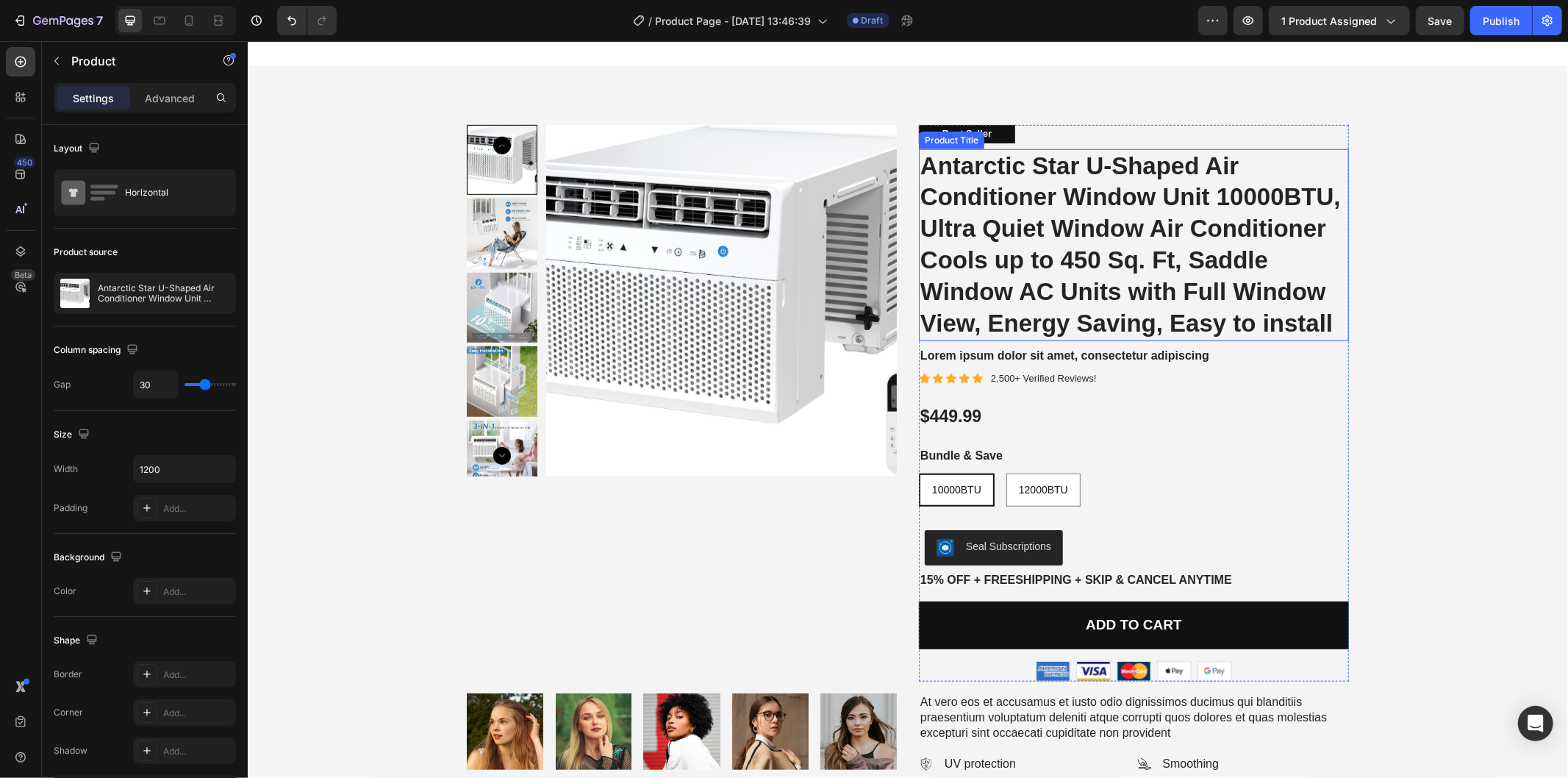
scroll to position [912, 0]
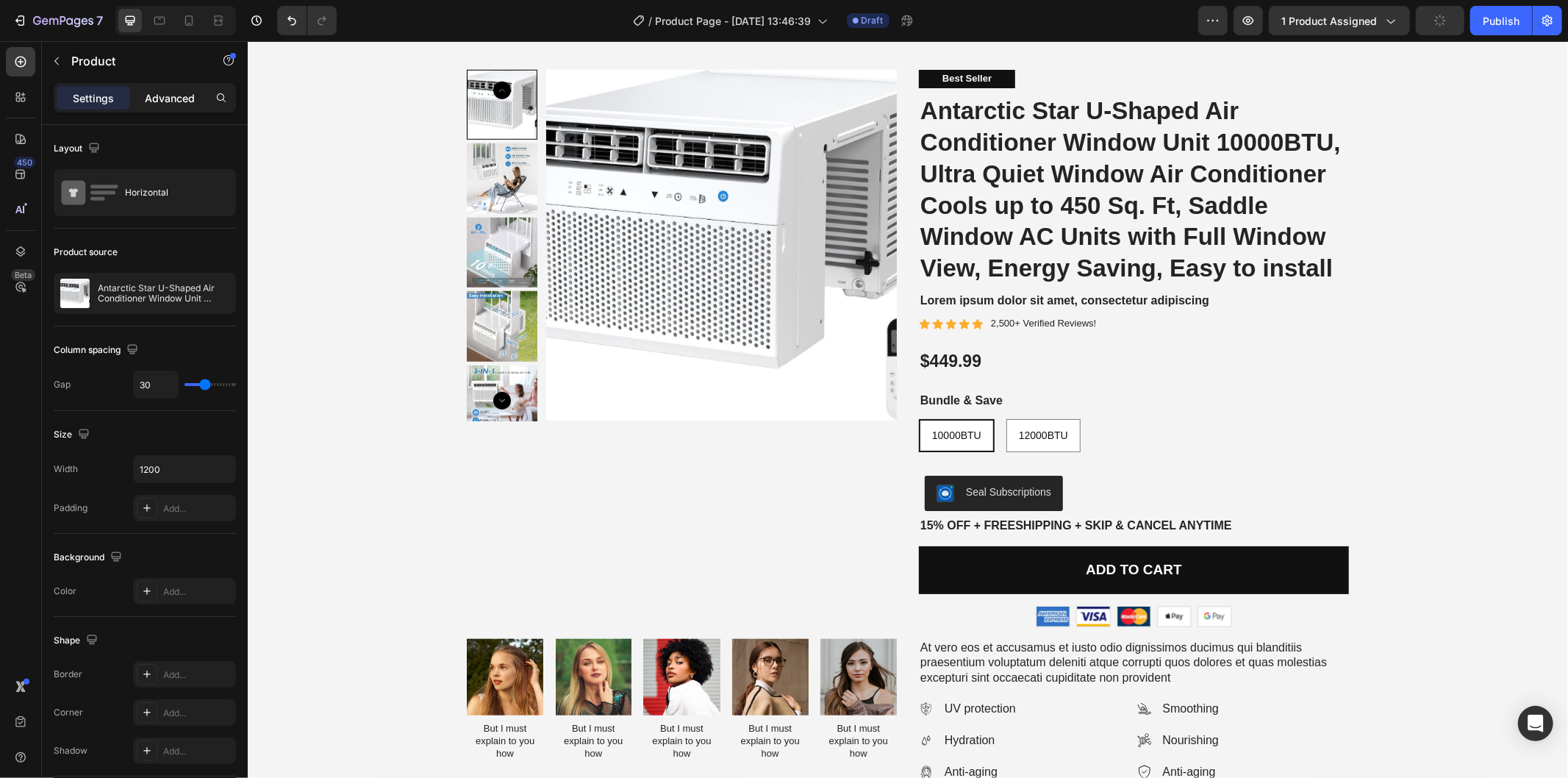
click at [162, 94] on p "Advanced" at bounding box center [169, 98] width 50 height 16
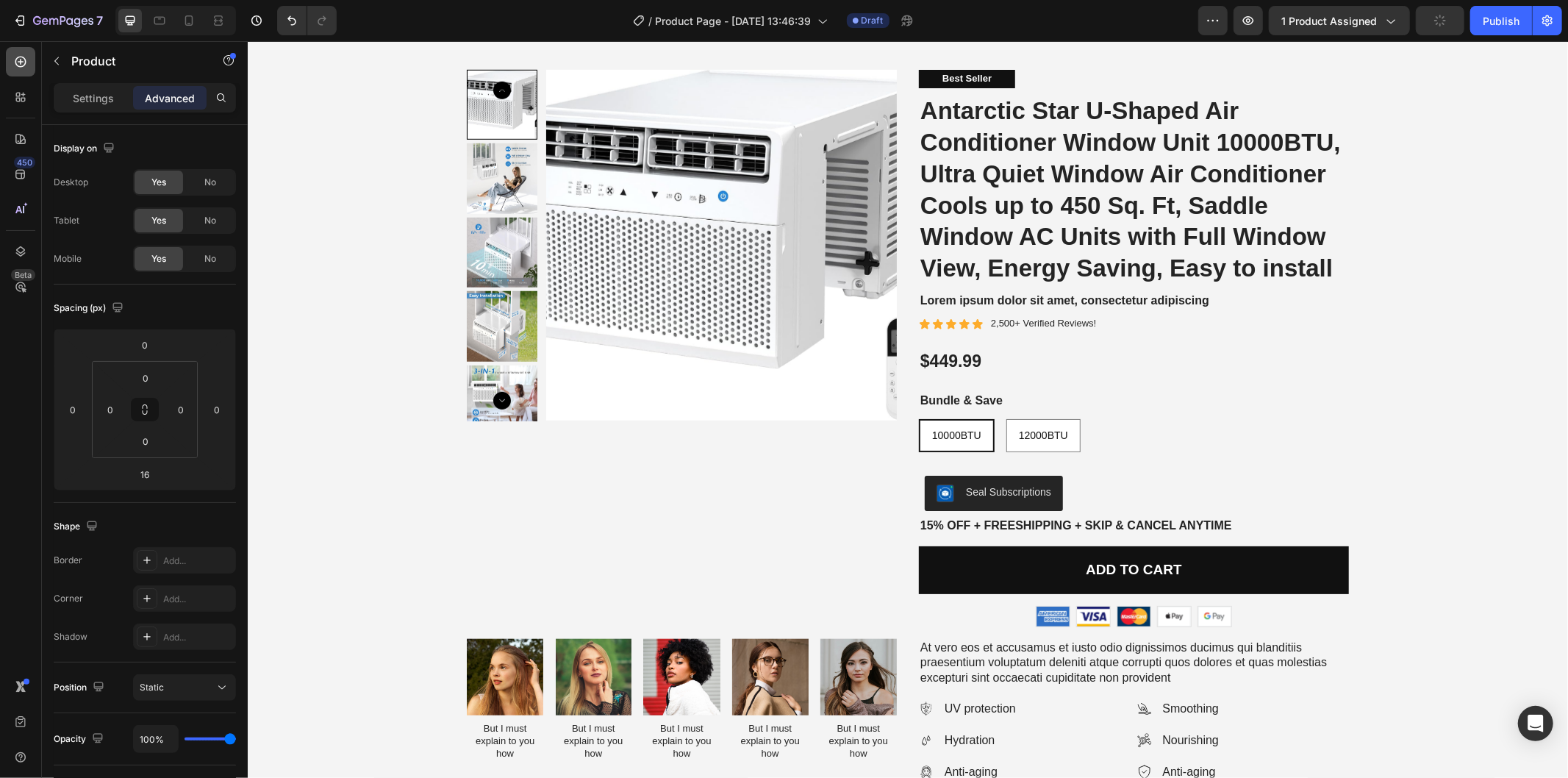
click at [97, 86] on div "Settings" at bounding box center [93, 97] width 73 height 23
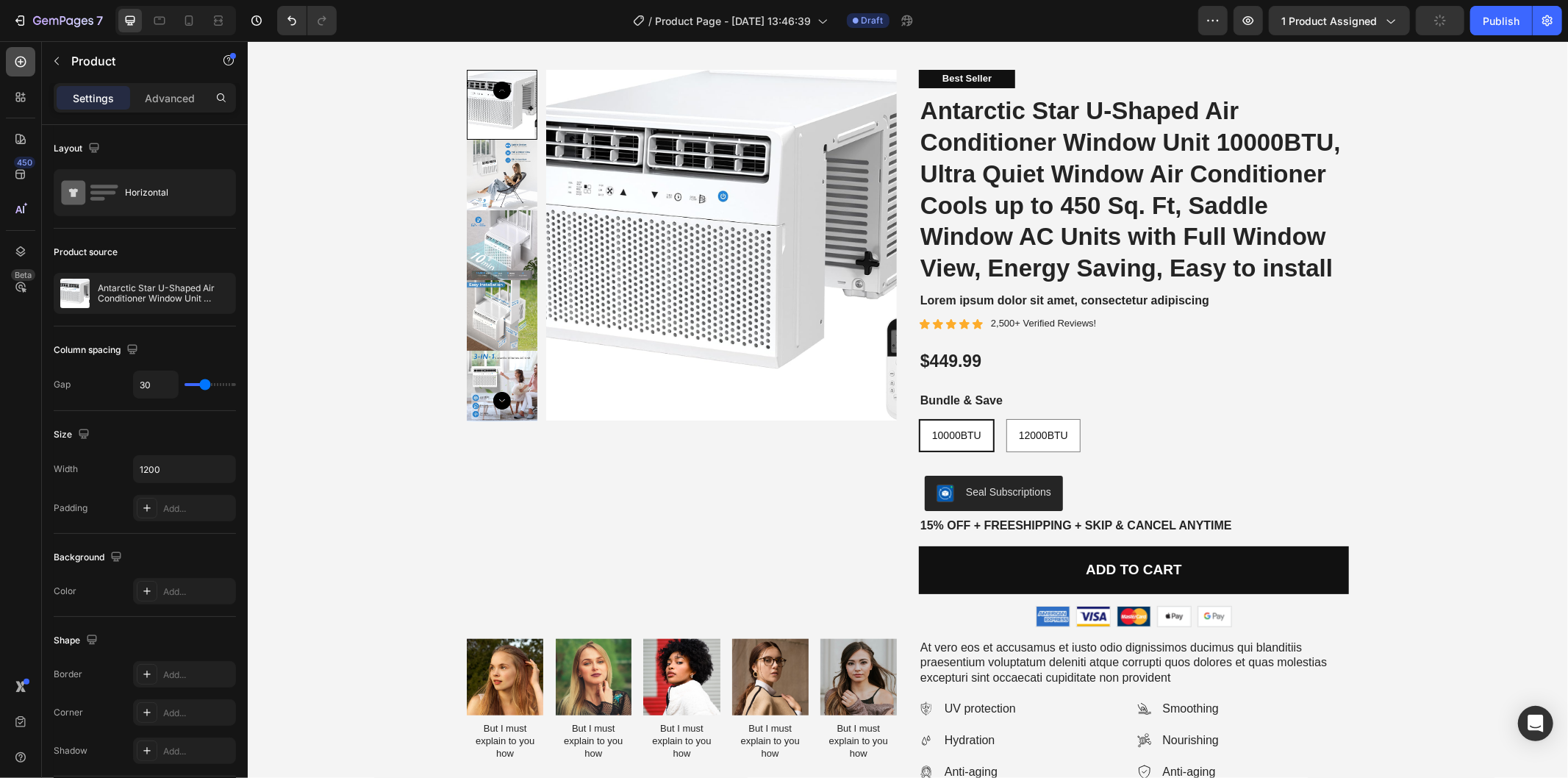
click at [31, 60] on div at bounding box center [20, 62] width 30 height 30
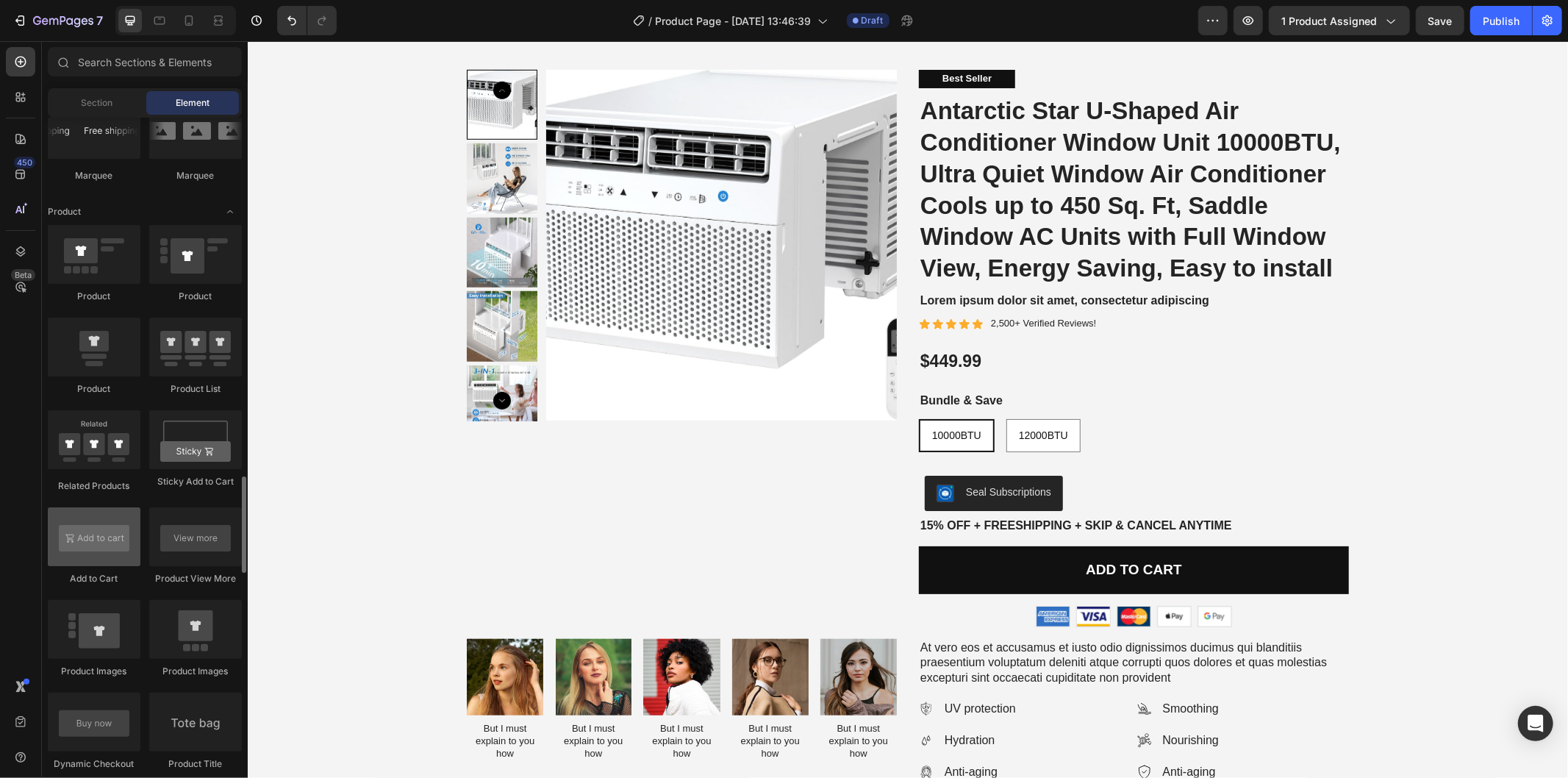
scroll to position [2041, 0]
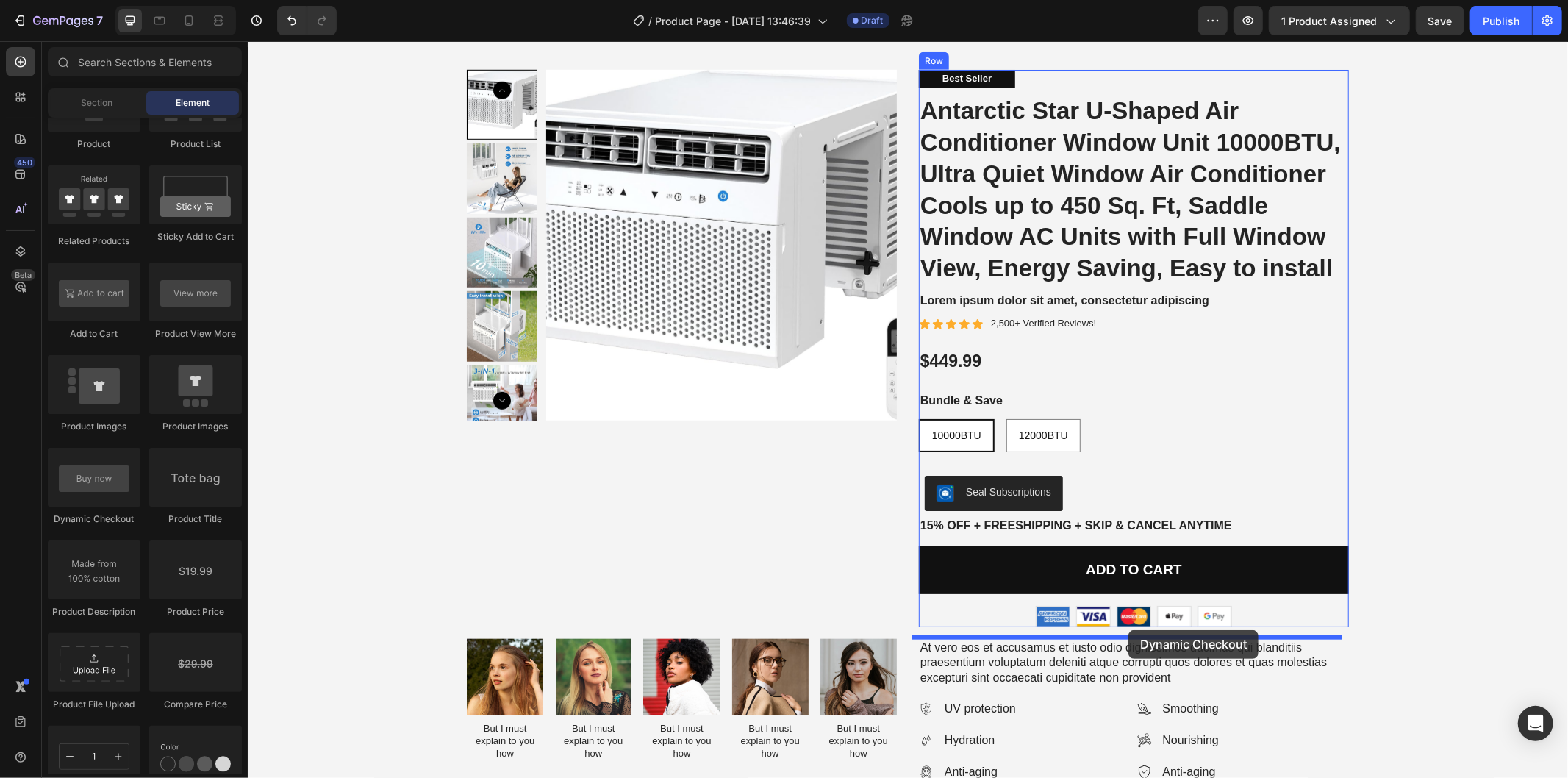
drag, startPoint x: 347, startPoint y: 531, endPoint x: 1128, endPoint y: 629, distance: 787.1
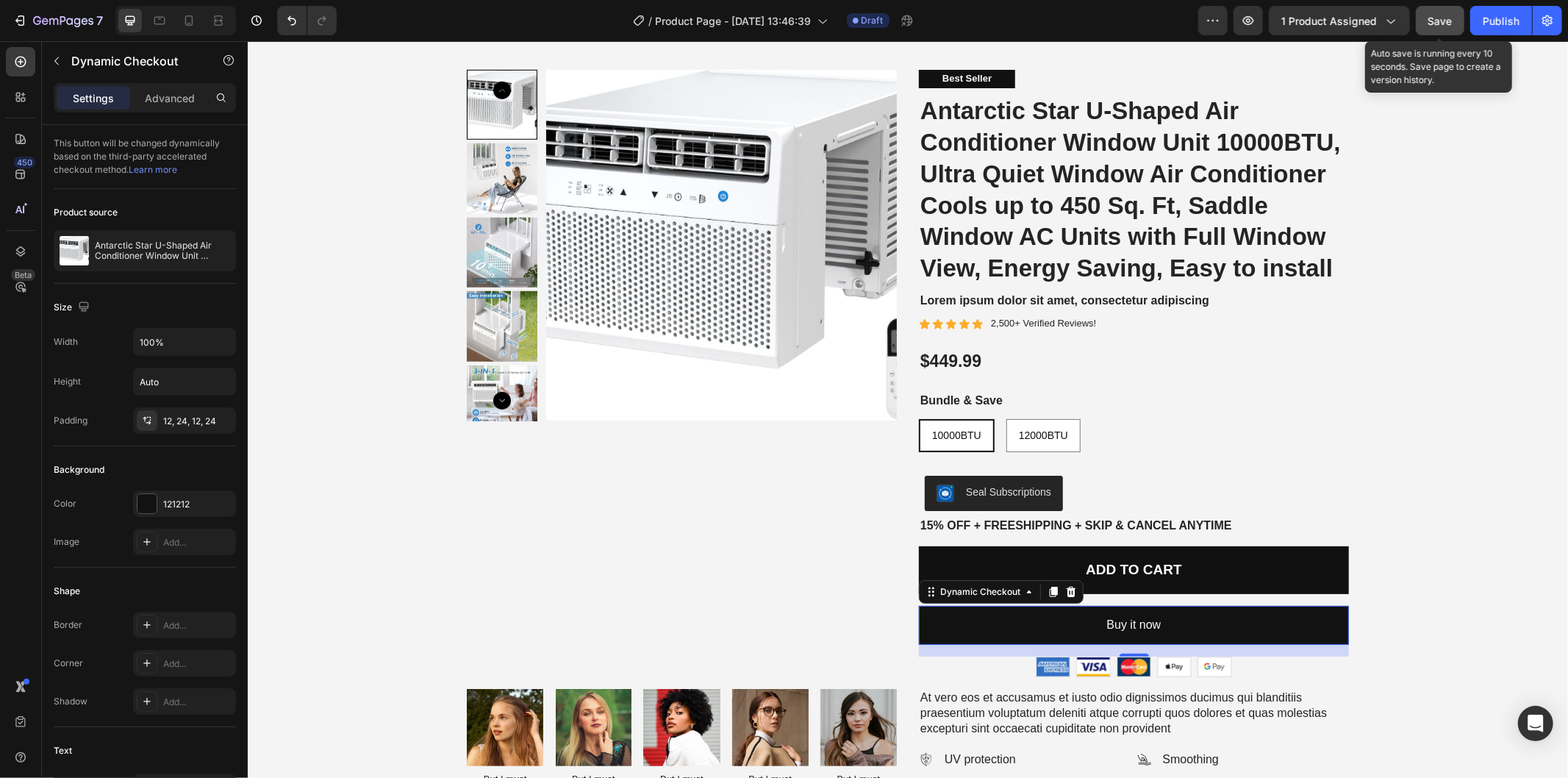
click at [1447, 23] on span "Save" at bounding box center [1440, 20] width 24 height 12
